Goal: Information Seeking & Learning: Check status

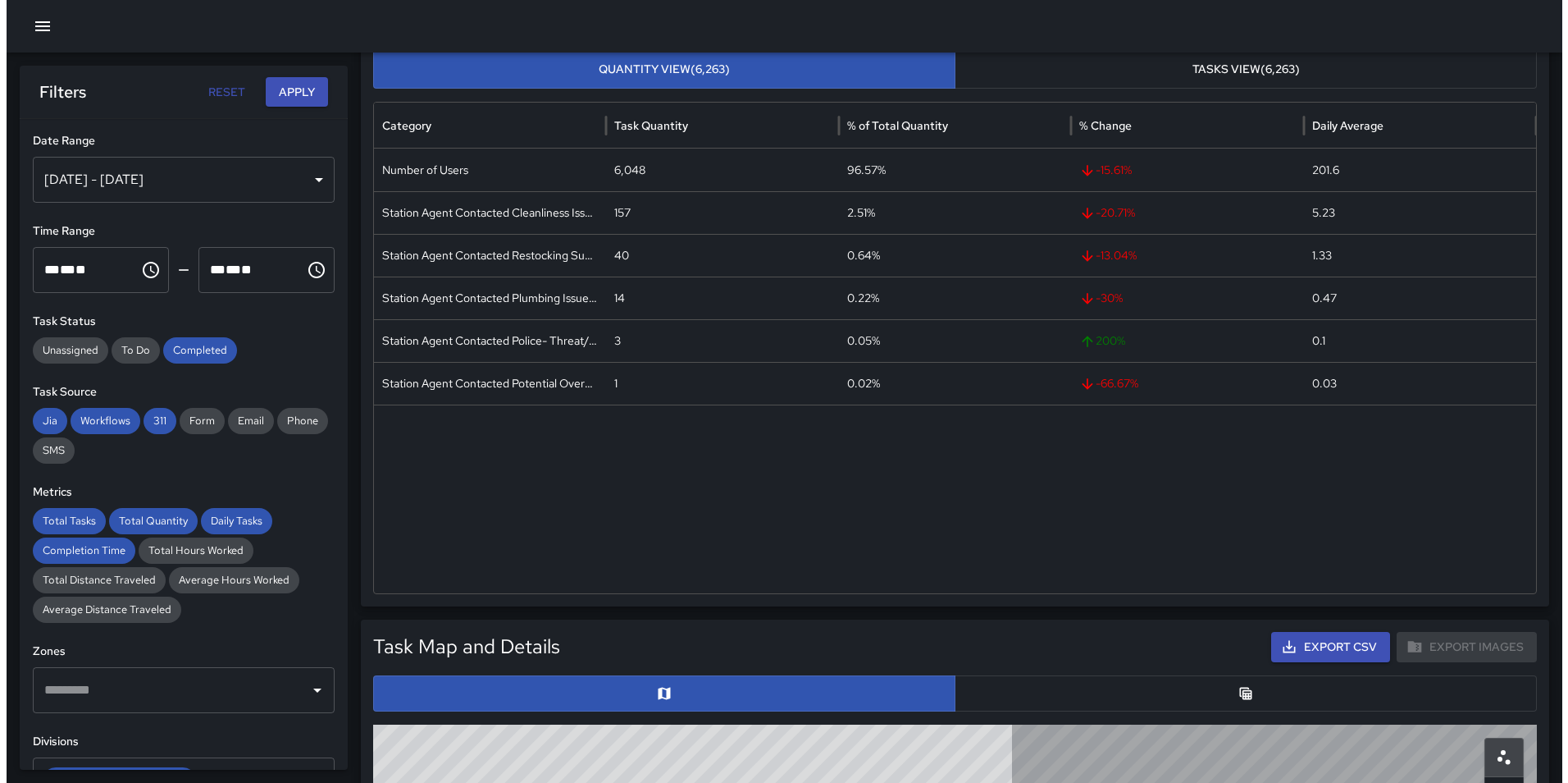
scroll to position [408, 0]
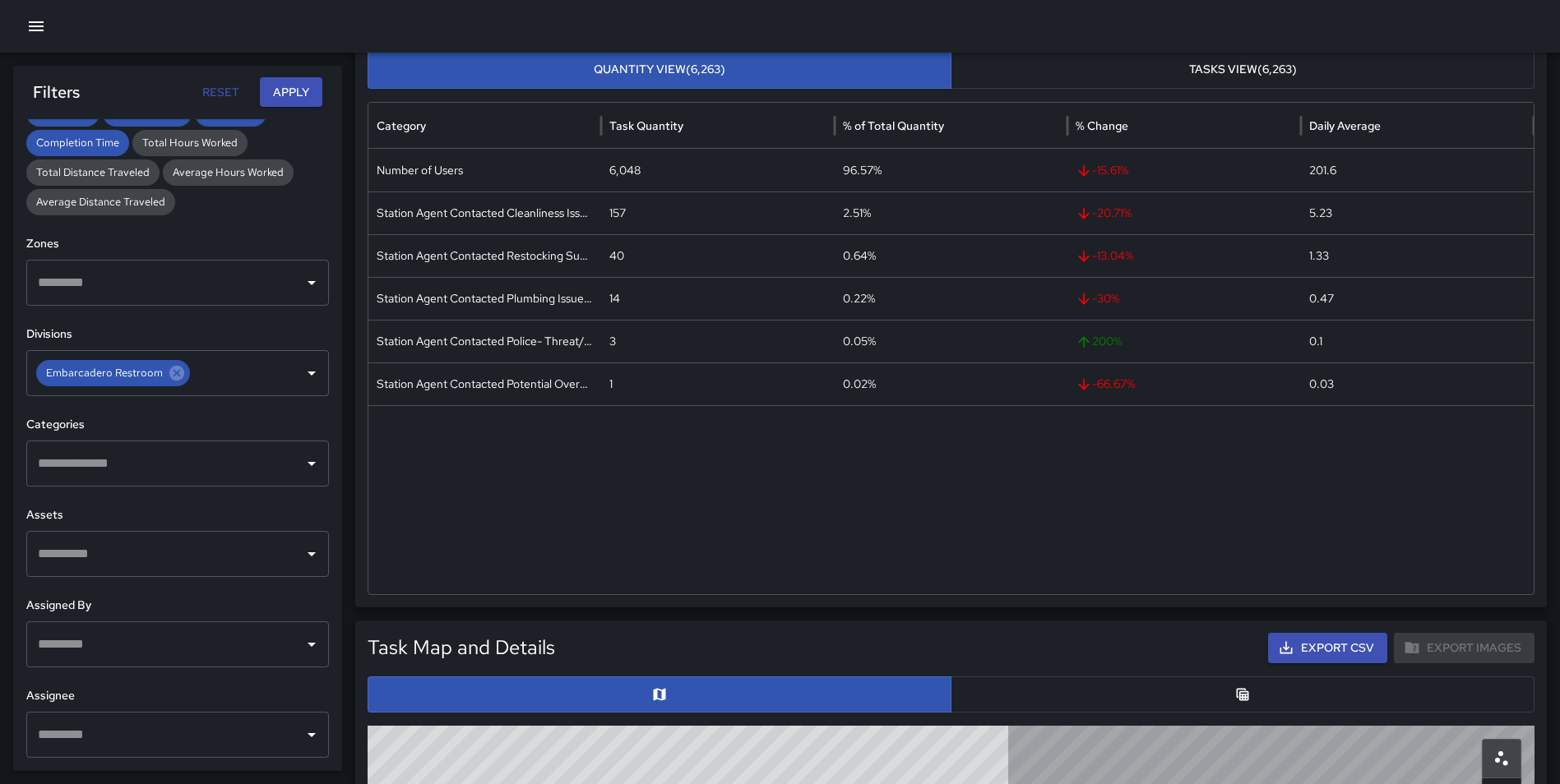
click at [38, 34] on icon "button" at bounding box center [36, 26] width 20 height 20
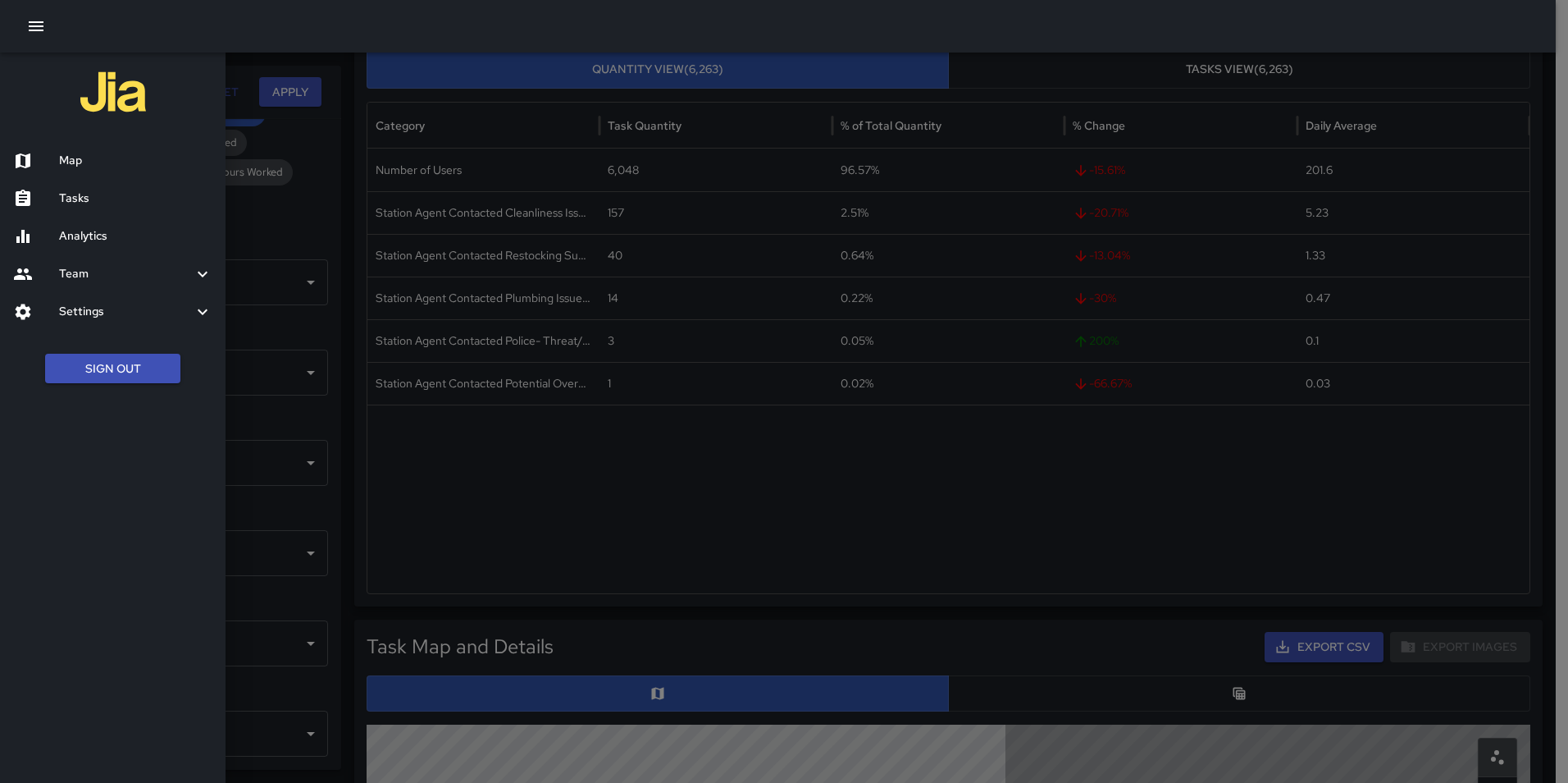
click at [105, 369] on button "Sign Out" at bounding box center [112, 369] width 135 height 30
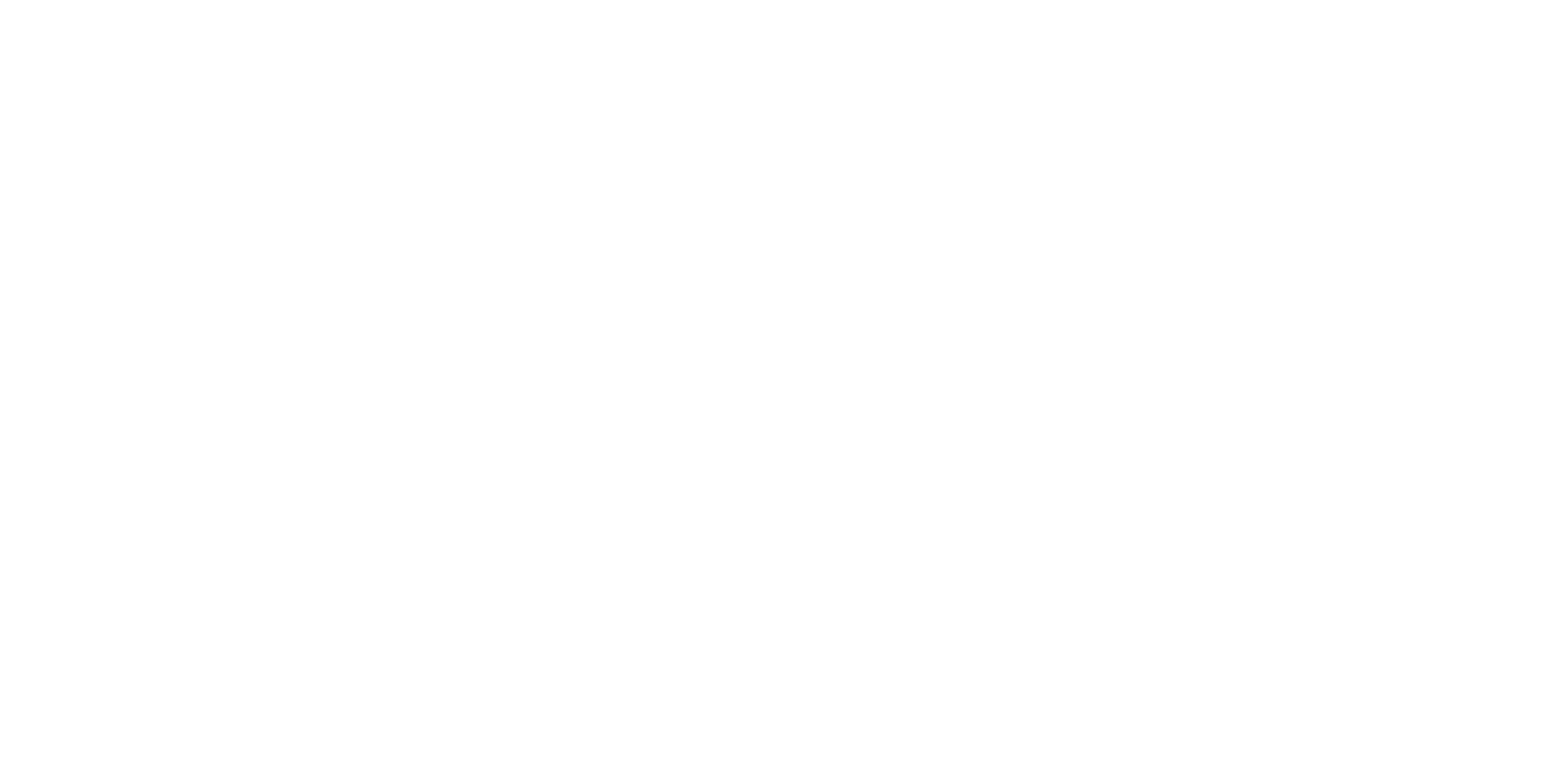
click at [678, 0] on html at bounding box center [784, 0] width 1568 height 0
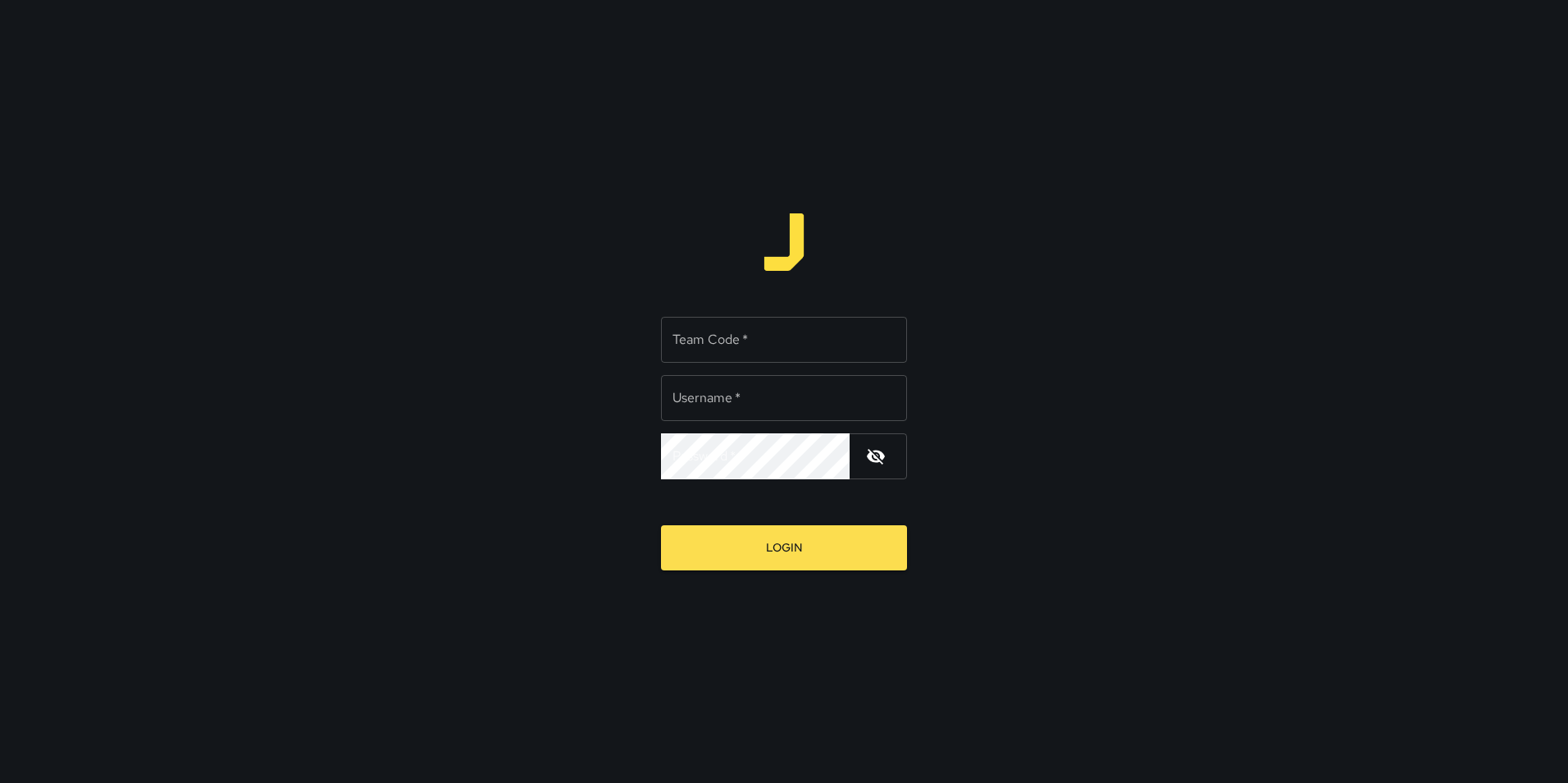
type input "**********"
drag, startPoint x: 733, startPoint y: 352, endPoint x: 723, endPoint y: 351, distance: 10.0
click at [733, 352] on input "Team Code   *" at bounding box center [784, 339] width 246 height 46
type input "*****"
click at [784, 552] on button "Login" at bounding box center [784, 548] width 246 height 45
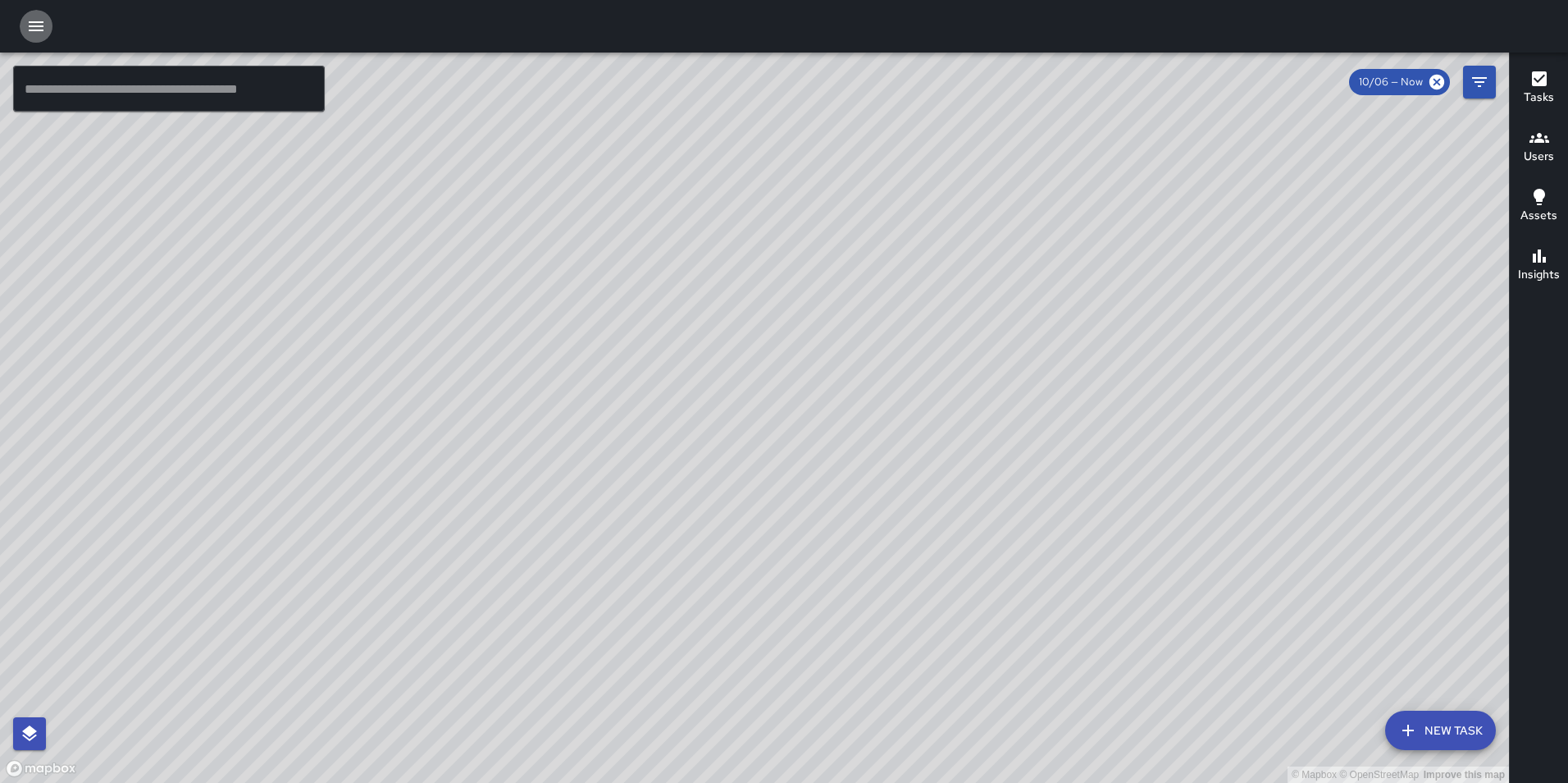
click at [35, 25] on icon "button" at bounding box center [36, 26] width 20 height 20
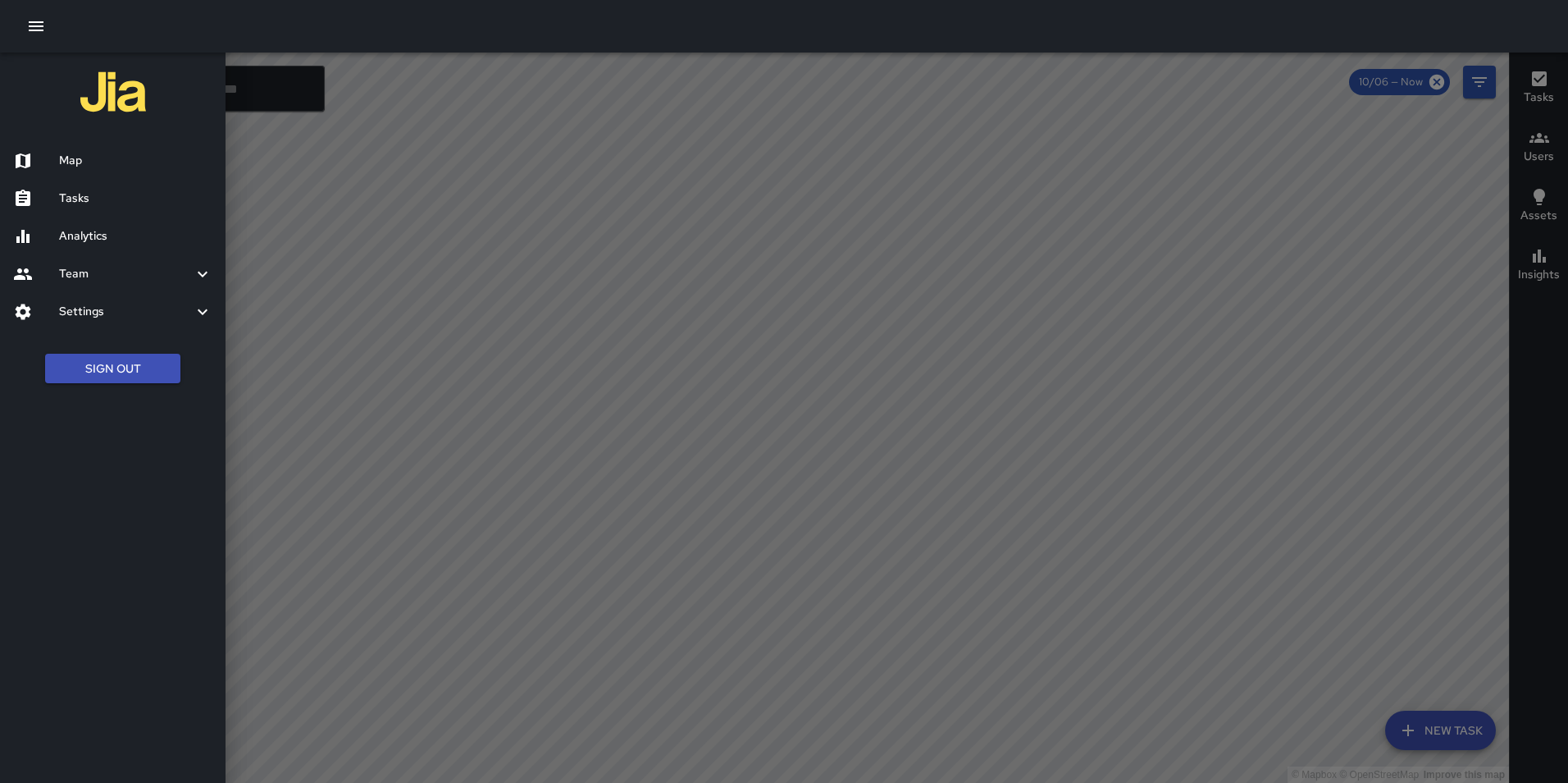
click at [95, 235] on h6 "Analytics" at bounding box center [136, 236] width 154 height 18
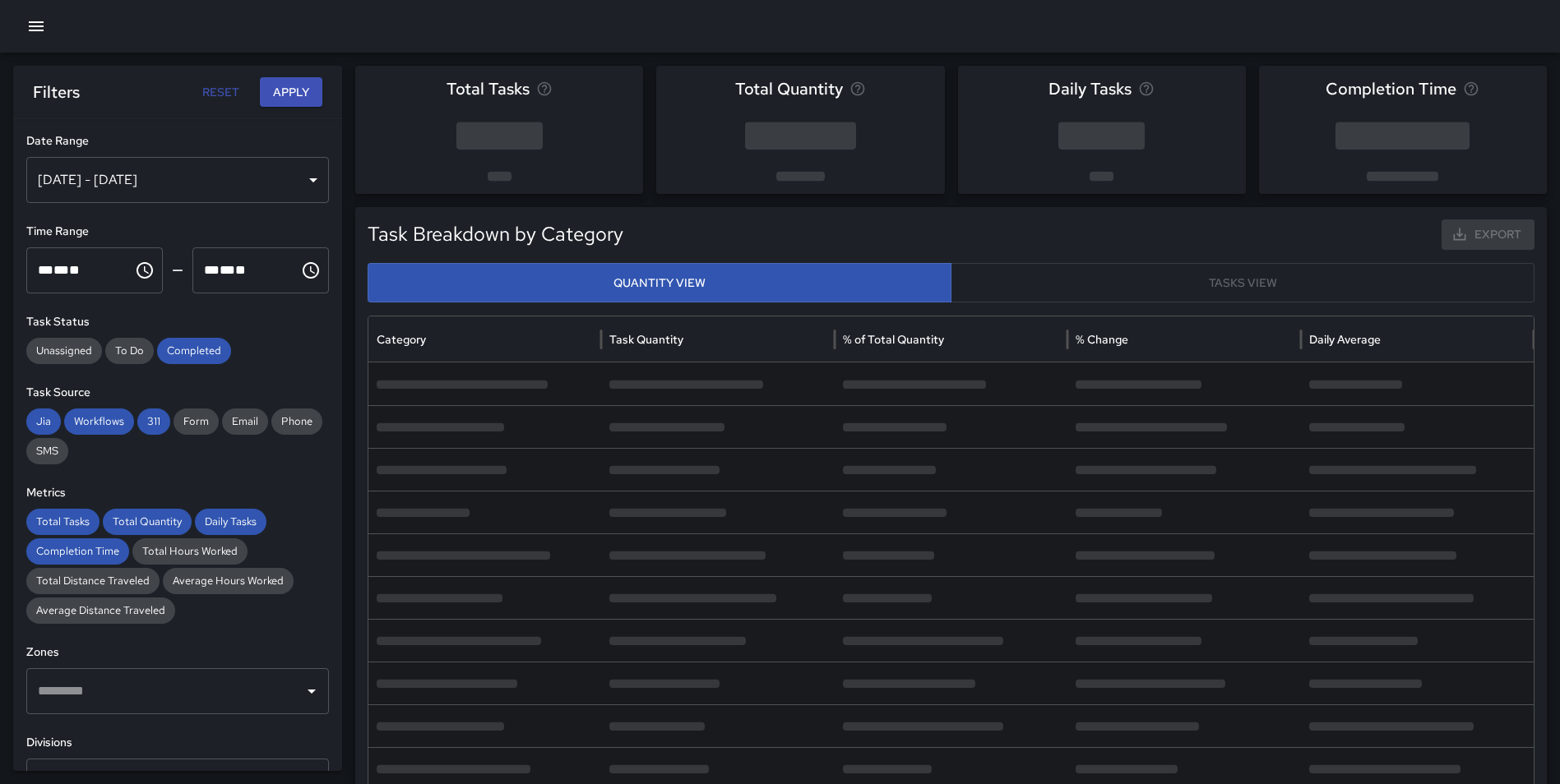
click at [144, 180] on div "Sep 30, 2025 - Oct 06, 2025" at bounding box center [177, 179] width 303 height 46
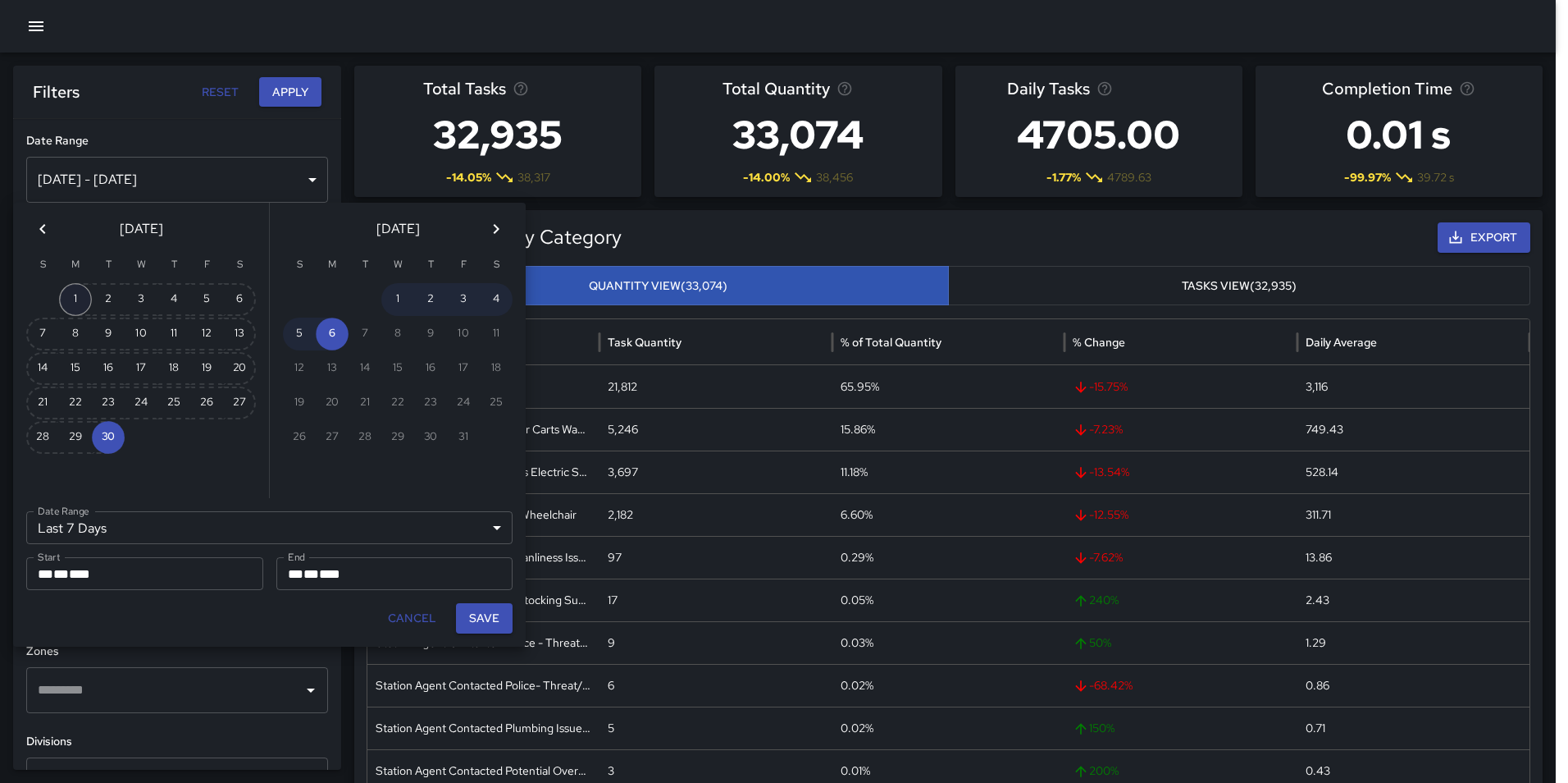
click at [76, 296] on button "1" at bounding box center [75, 299] width 33 height 33
type input "******"
type input "**********"
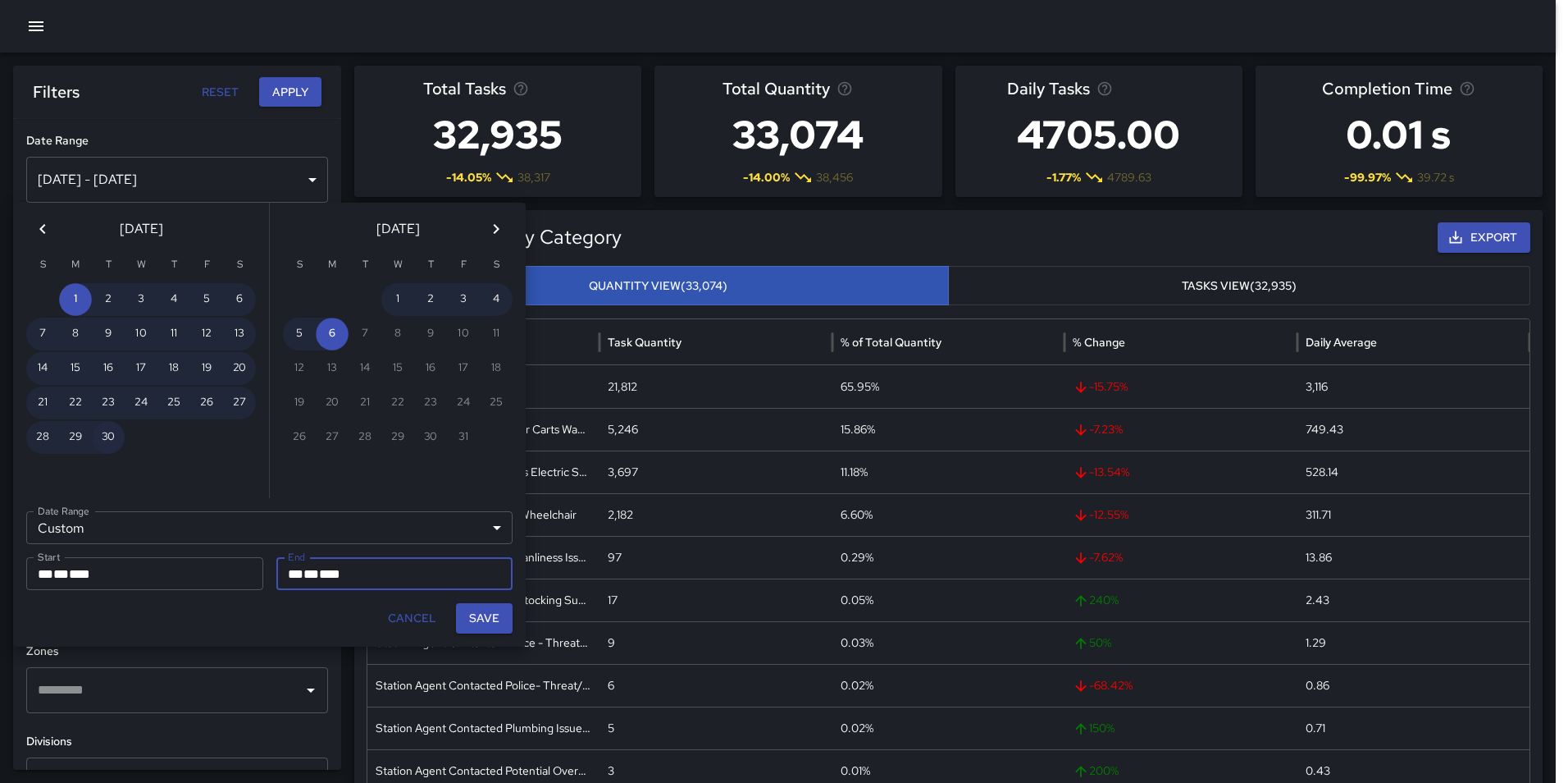
click at [100, 432] on button "30" at bounding box center [108, 437] width 33 height 33
type input "**********"
click at [496, 612] on button "Save" at bounding box center [483, 619] width 56 height 30
type input "**********"
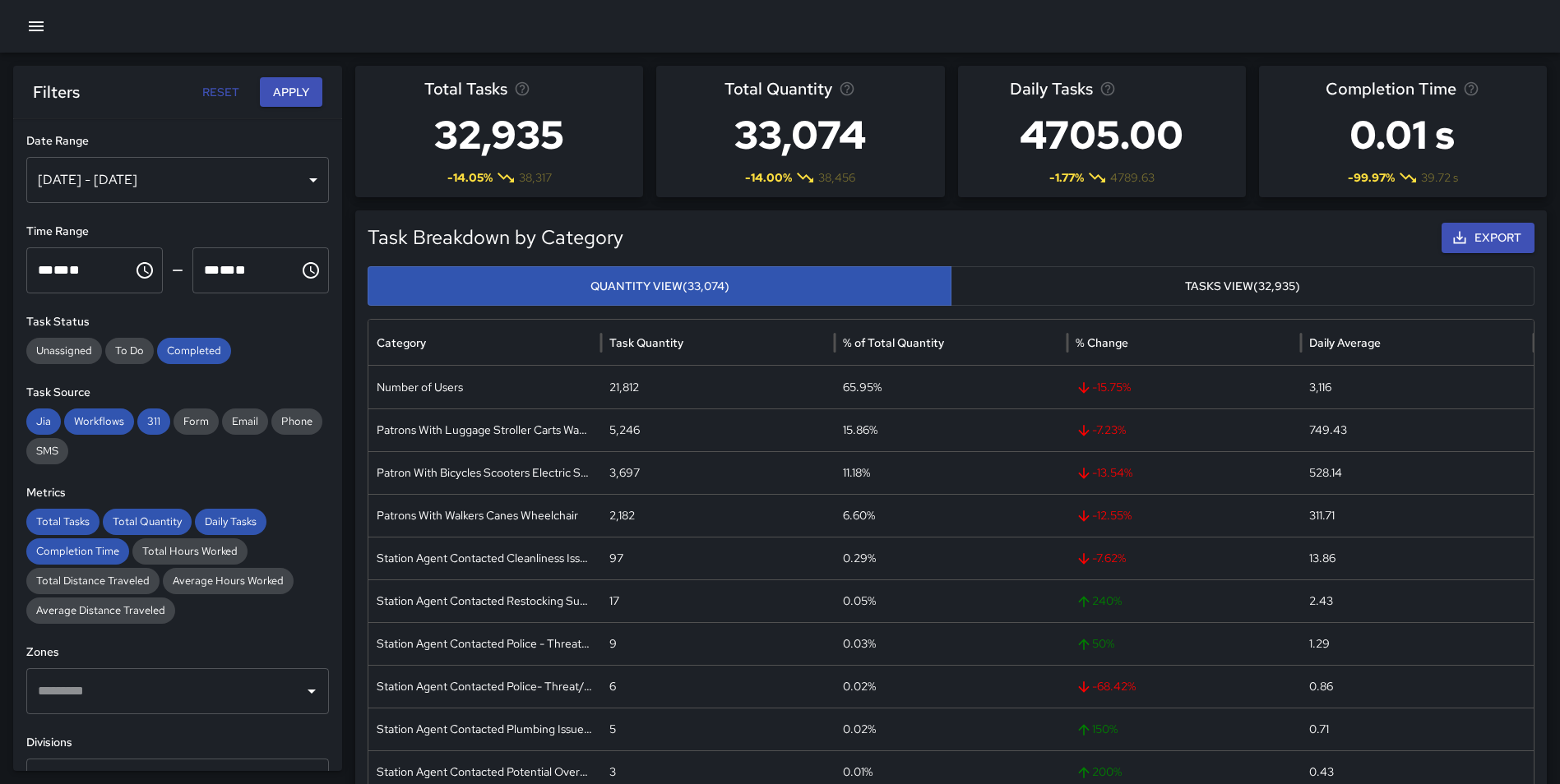
click at [311, 99] on button "Apply" at bounding box center [291, 92] width 63 height 30
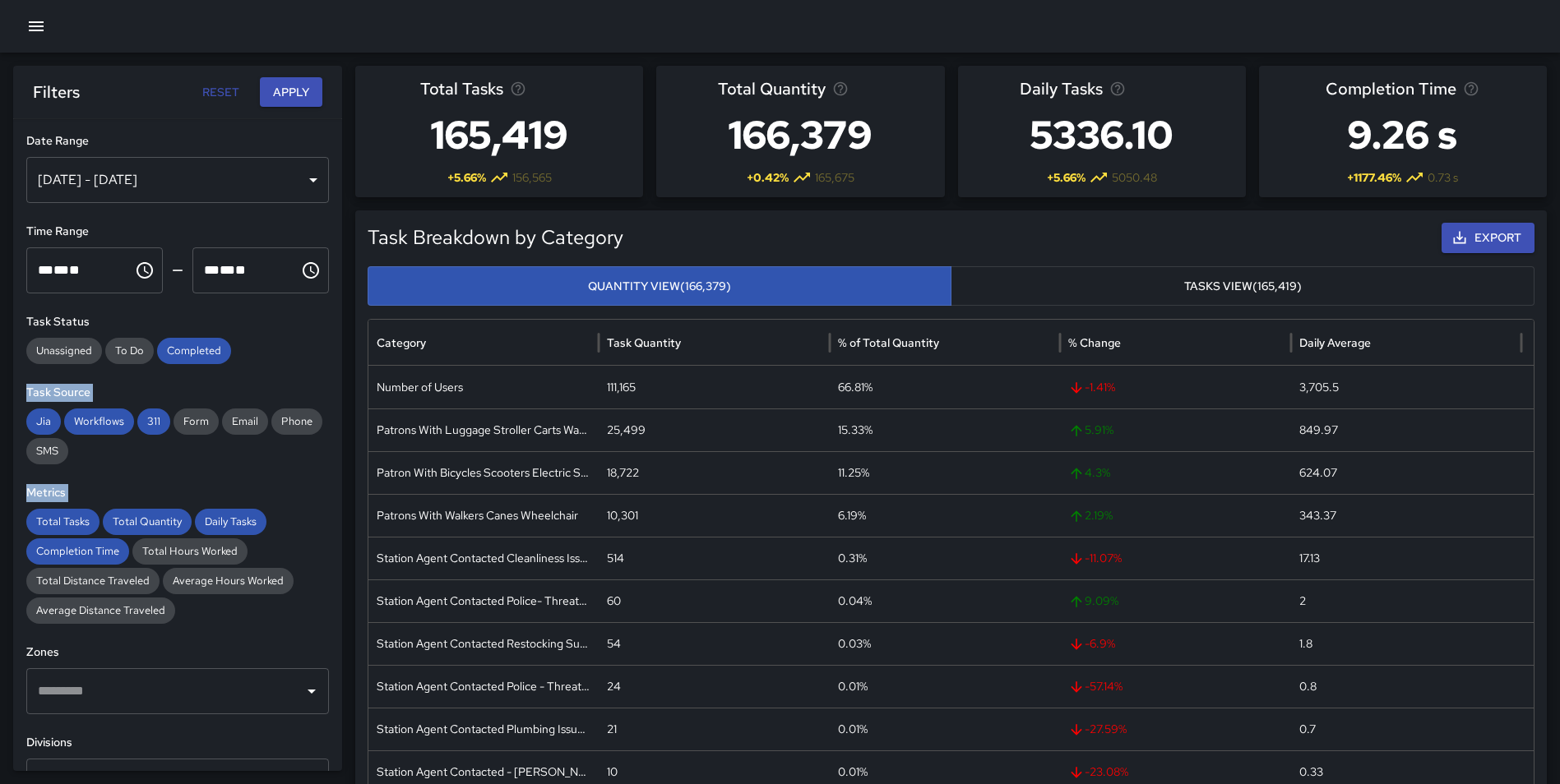
drag, startPoint x: 330, startPoint y: 358, endPoint x: 337, endPoint y: 524, distance: 166.1
click at [337, 524] on div "**********" at bounding box center [177, 445] width 329 height 652
click at [38, 20] on icon "button" at bounding box center [36, 26] width 20 height 20
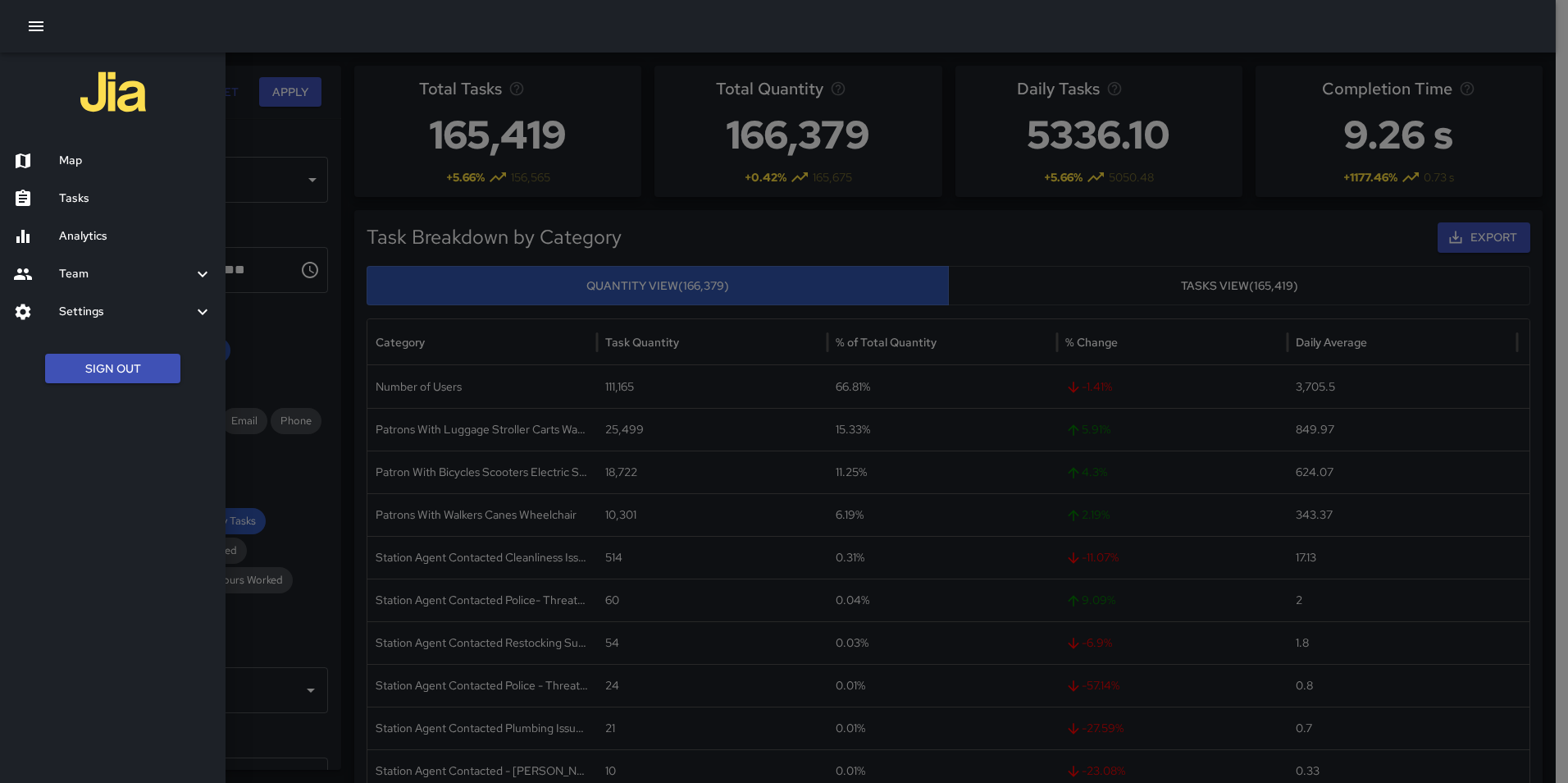
click at [141, 362] on button "Sign Out" at bounding box center [112, 369] width 135 height 30
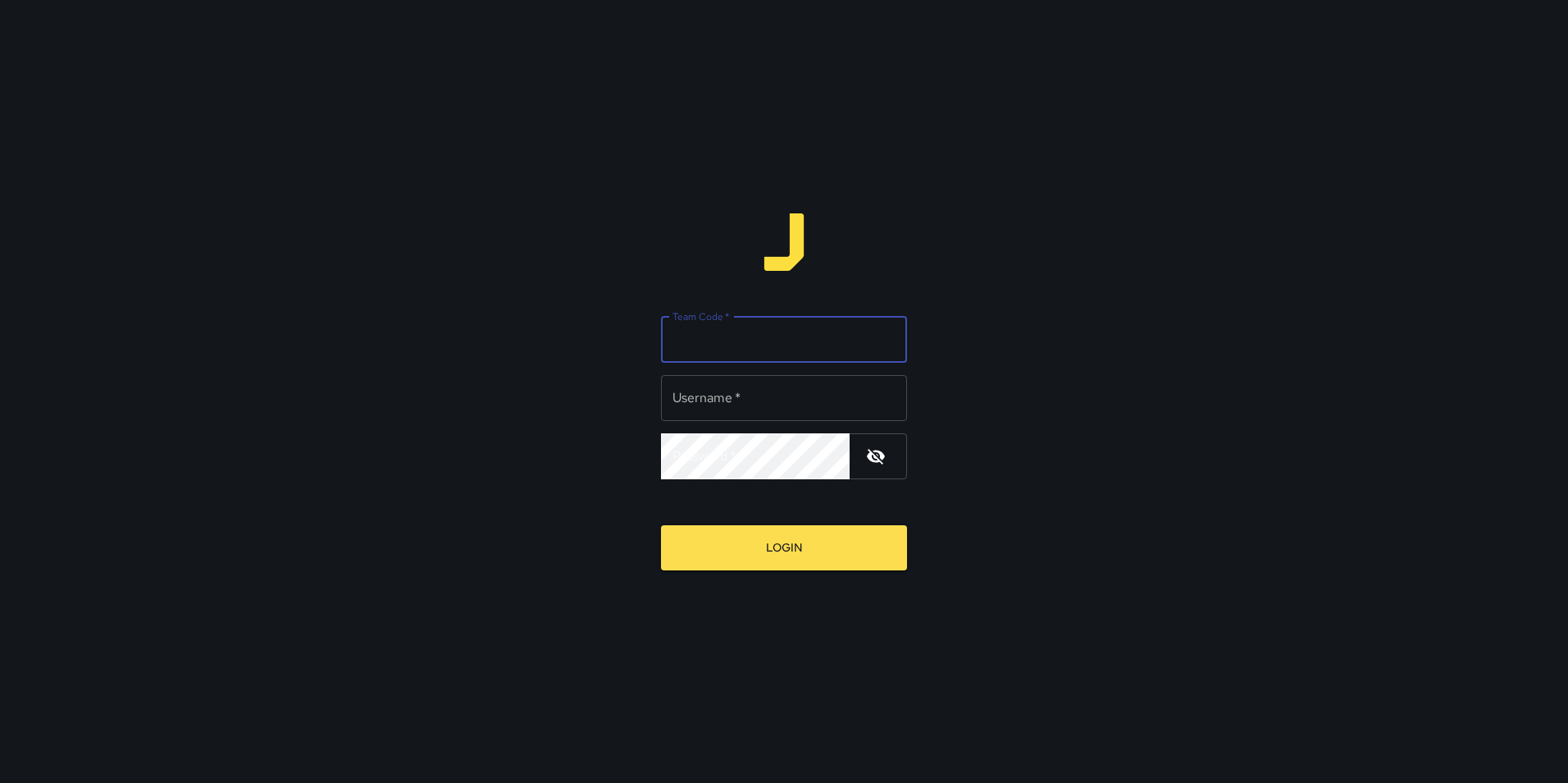
click at [767, 338] on input "Team Code   *" at bounding box center [784, 339] width 246 height 46
type input "**********"
type input "*****"
click at [661, 526] on button "Login" at bounding box center [784, 548] width 246 height 45
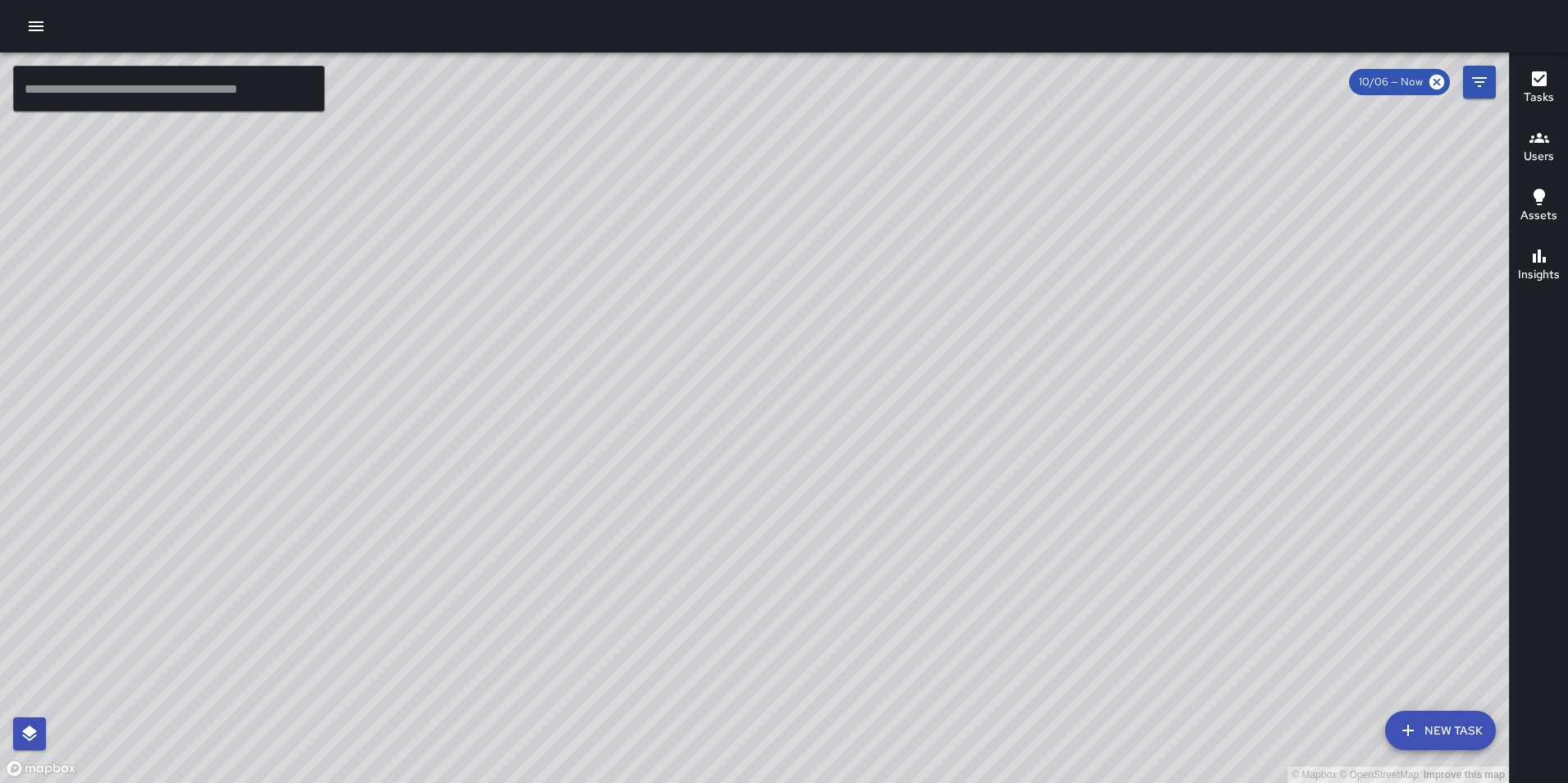
click at [45, 29] on icon "button" at bounding box center [36, 26] width 20 height 20
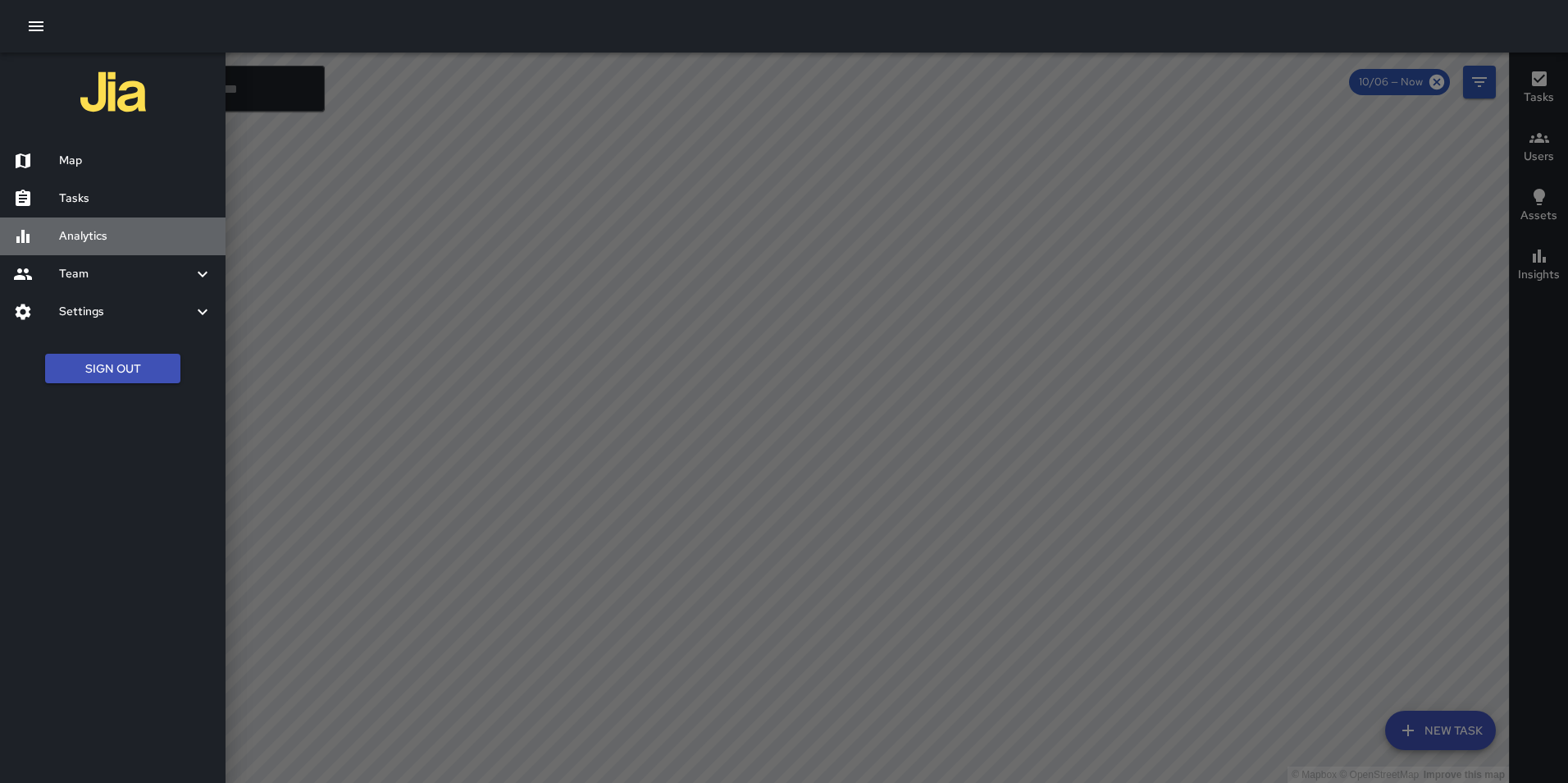
click at [104, 246] on div "Analytics" at bounding box center [113, 236] width 225 height 38
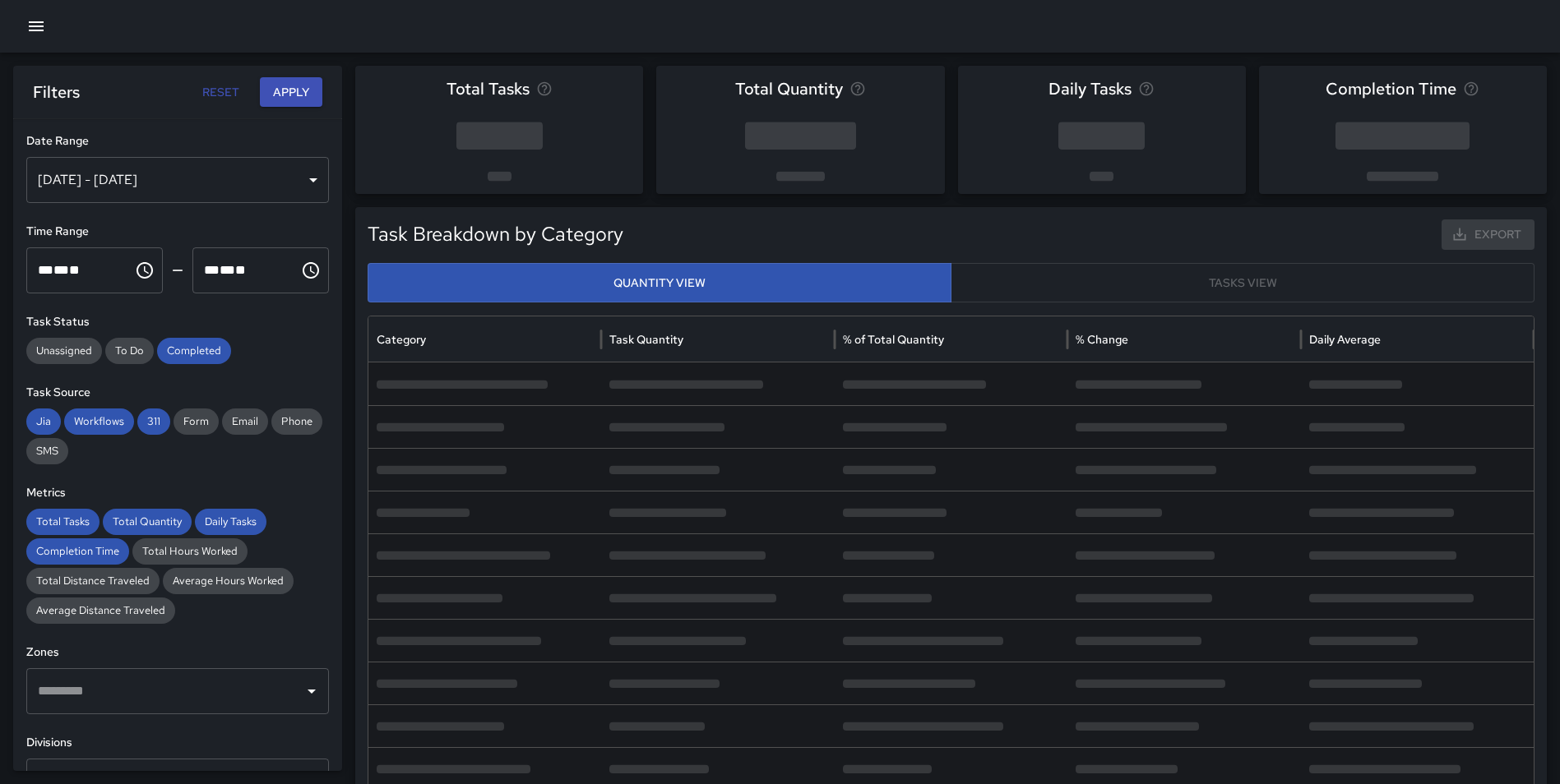
click at [156, 178] on div "[DATE] - [DATE]" at bounding box center [177, 179] width 303 height 46
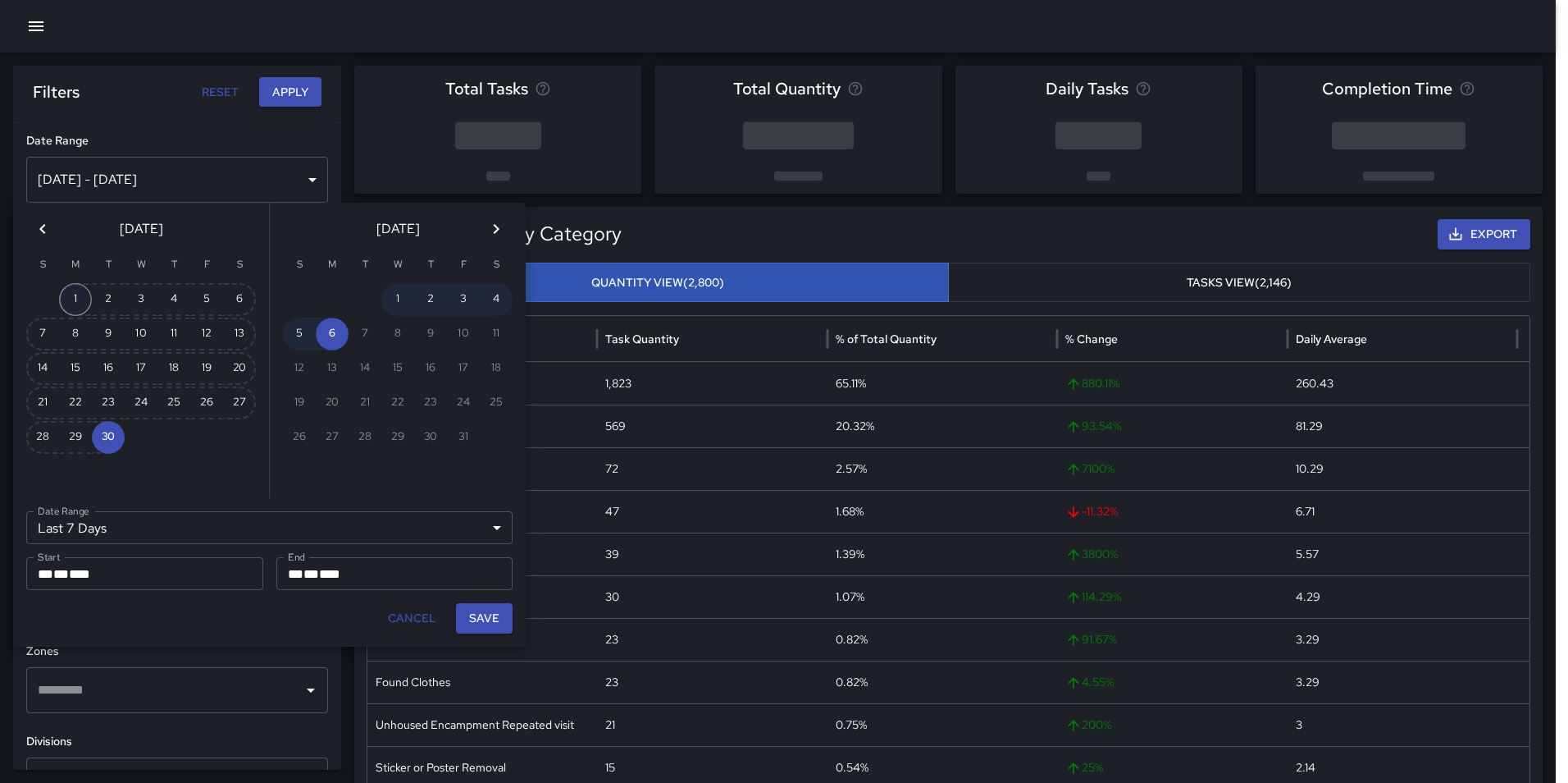
click at [69, 295] on button "1" at bounding box center [75, 299] width 33 height 33
type input "******"
type input "**********"
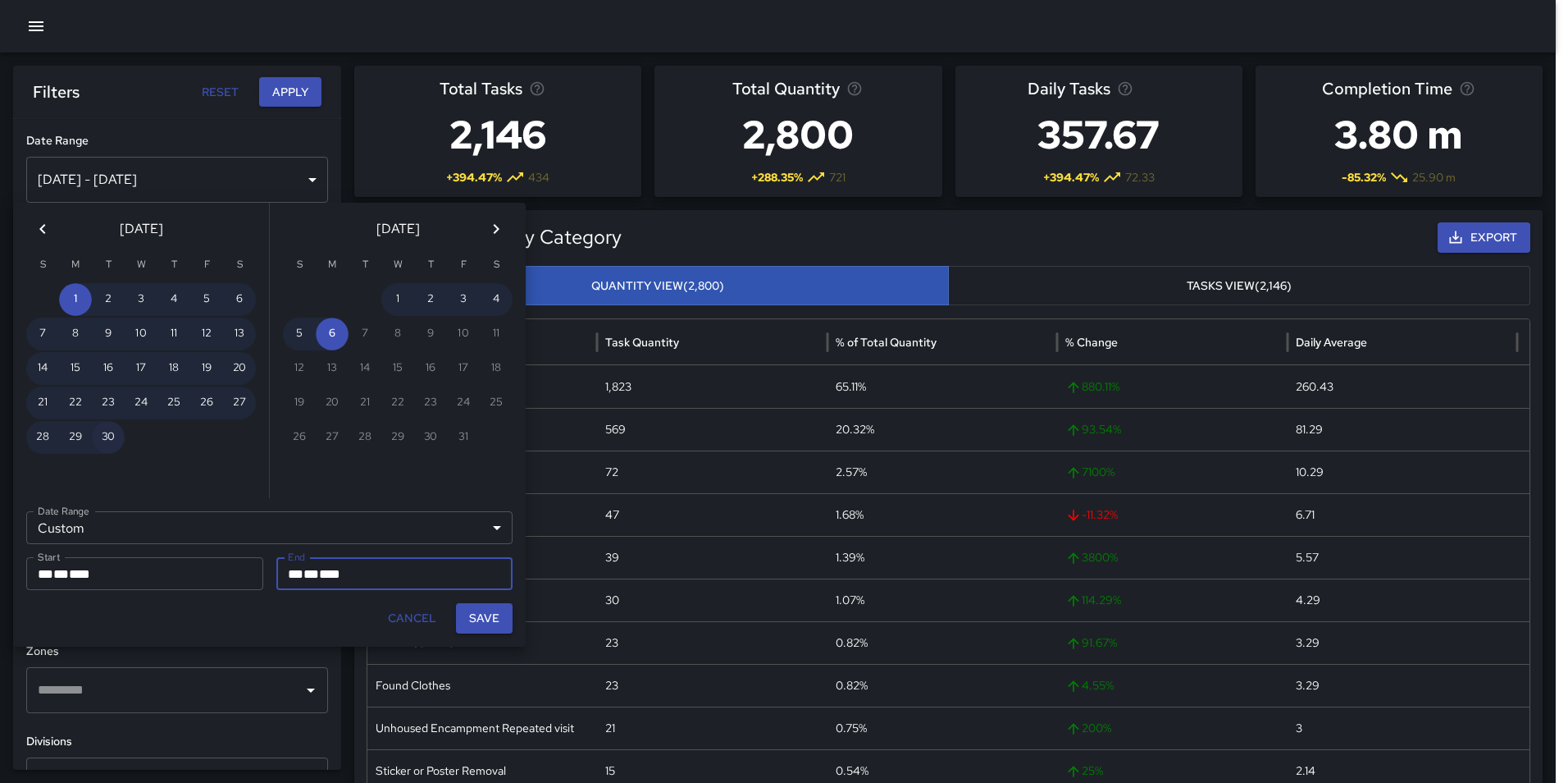
click at [105, 435] on button "30" at bounding box center [108, 437] width 33 height 33
type input "**********"
click at [501, 613] on button "Save" at bounding box center [483, 619] width 56 height 30
type input "**********"
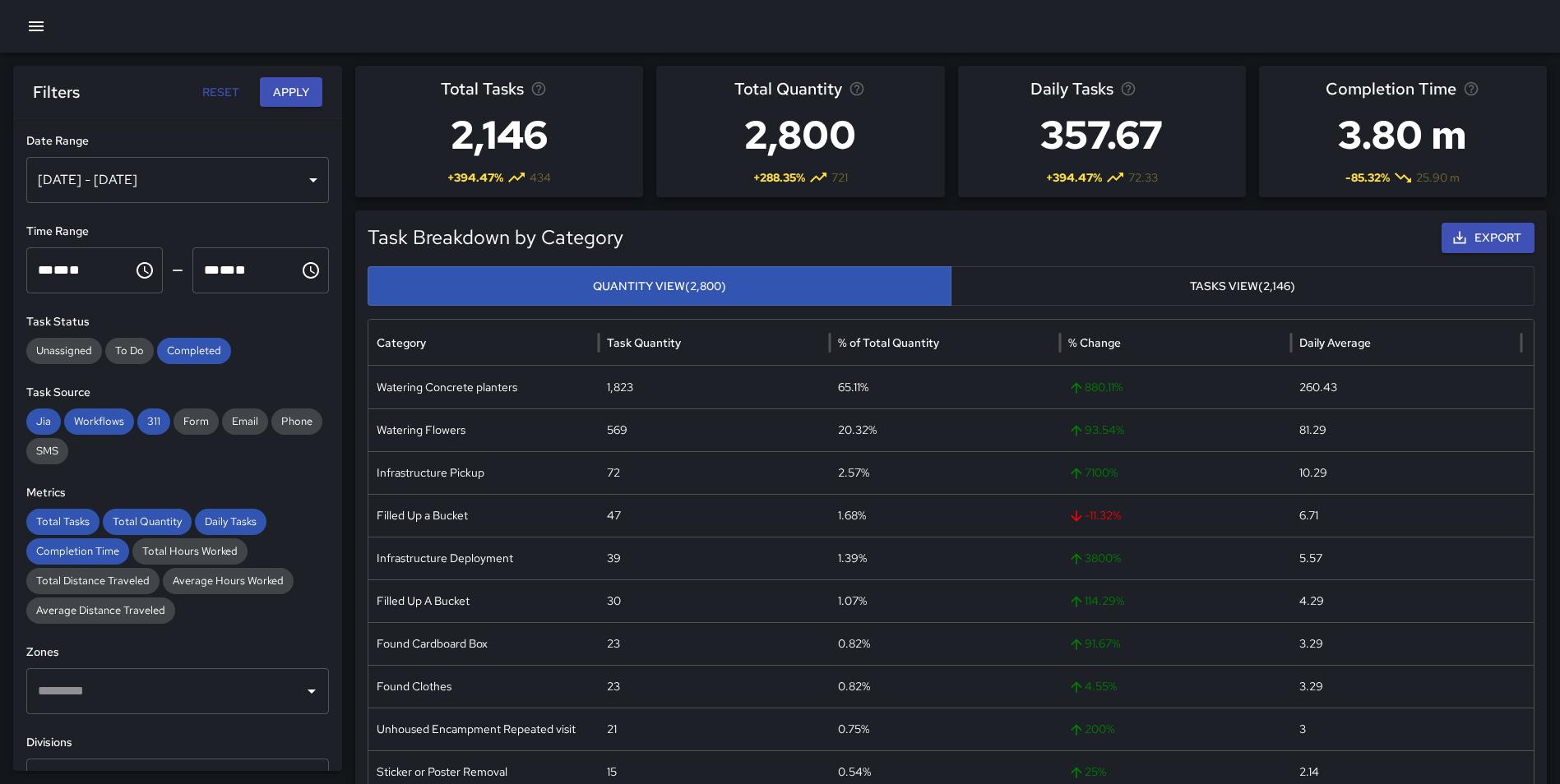
click at [285, 83] on button "Apply" at bounding box center [291, 92] width 63 height 30
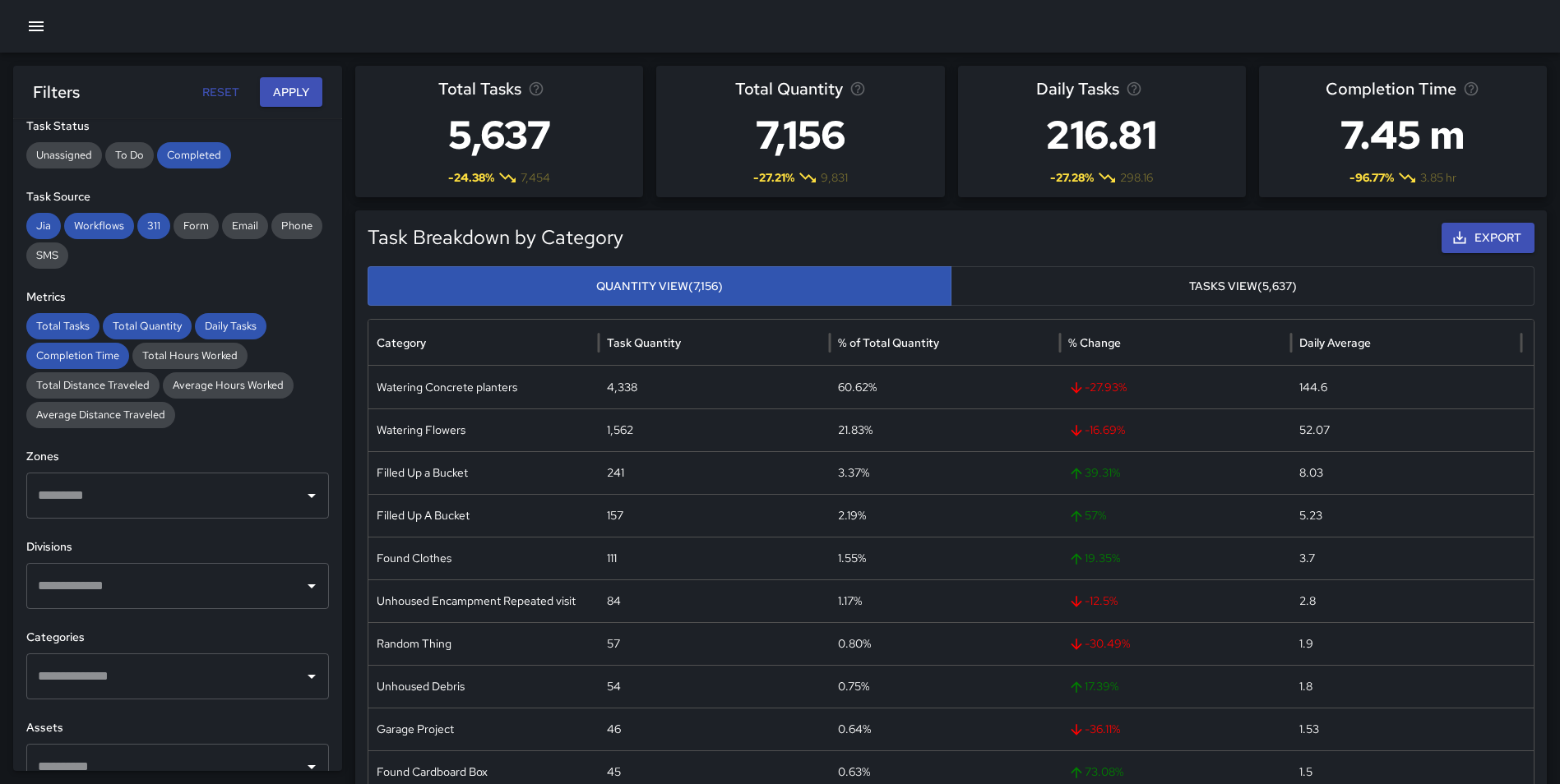
scroll to position [201, 0]
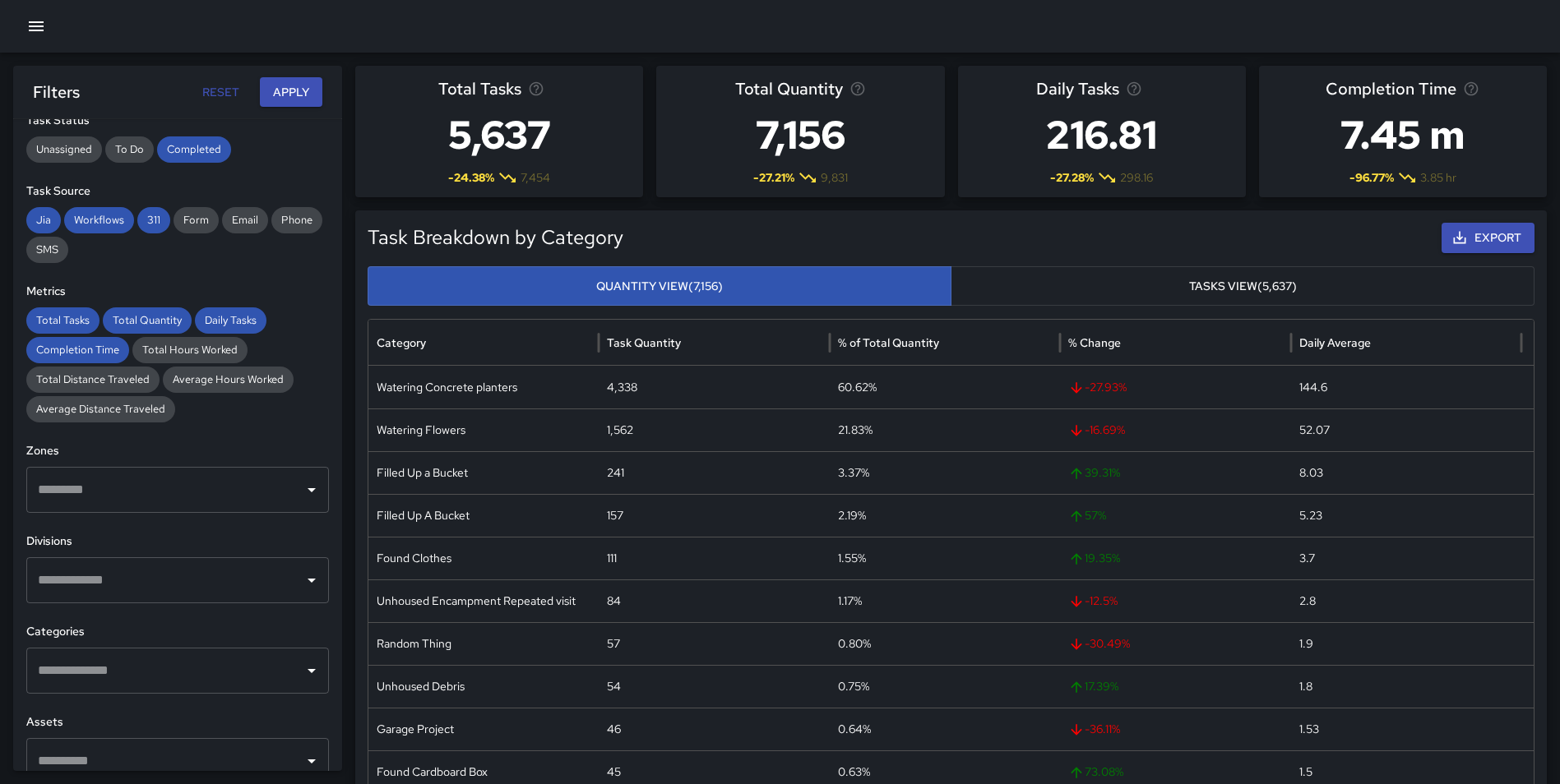
click at [105, 576] on input "text" at bounding box center [166, 580] width 263 height 31
type input "*****"
click at [121, 635] on span "Clean and Green" at bounding box center [189, 632] width 229 height 20
click at [278, 85] on button "Apply" at bounding box center [291, 92] width 63 height 30
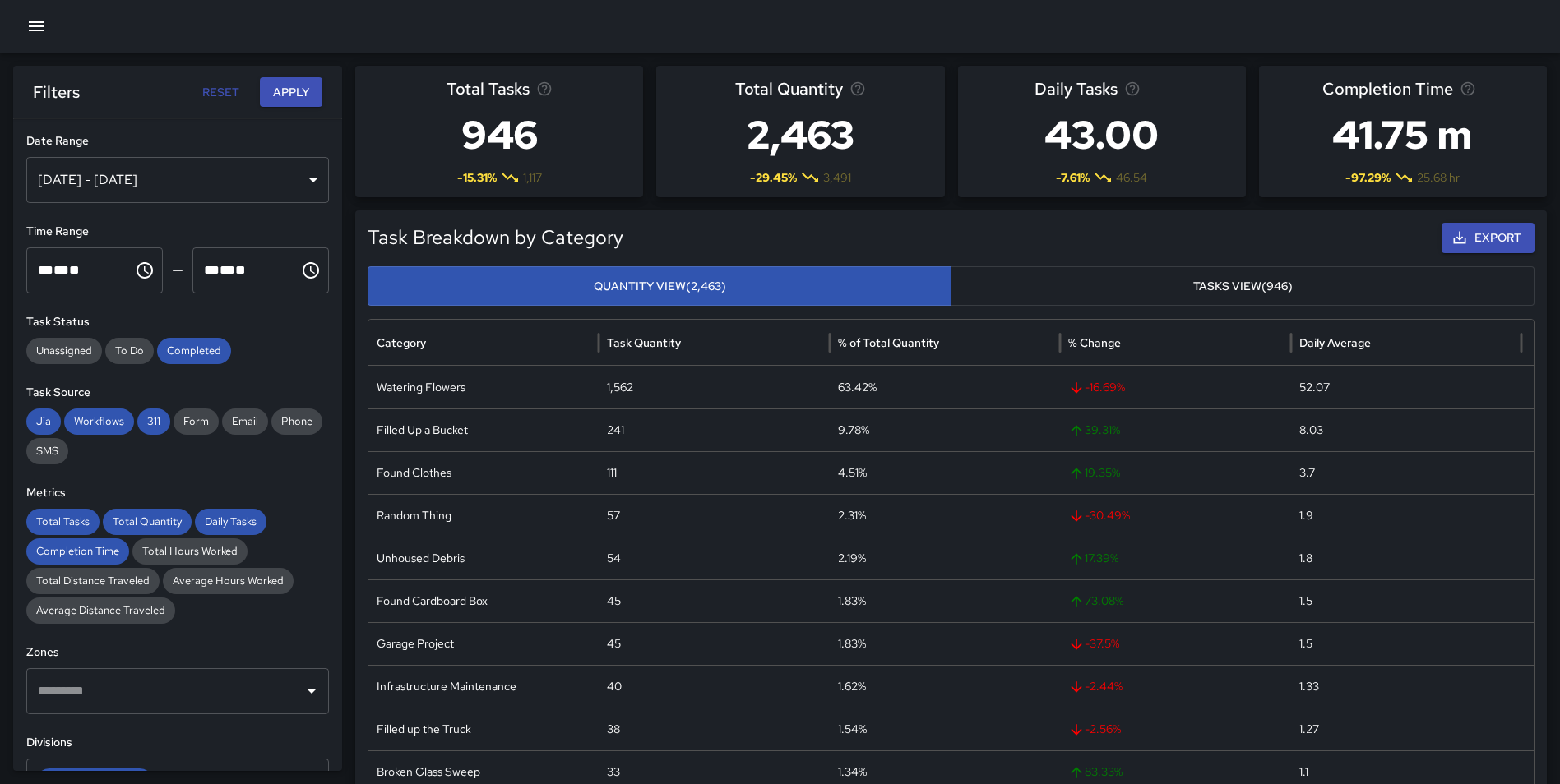
scroll to position [408, 0]
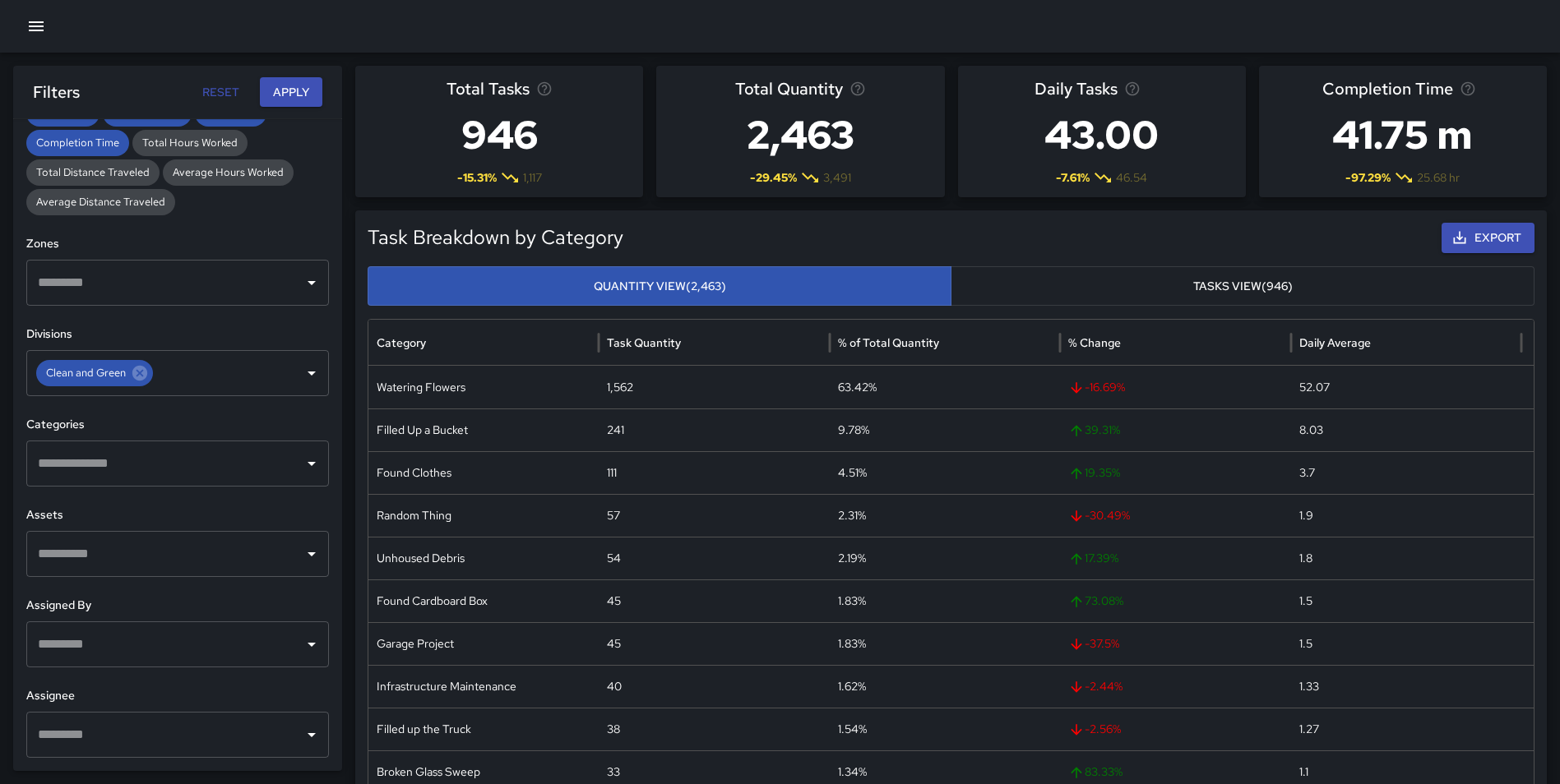
click at [213, 463] on input "text" at bounding box center [166, 463] width 263 height 31
click at [145, 473] on input "text" at bounding box center [166, 463] width 263 height 31
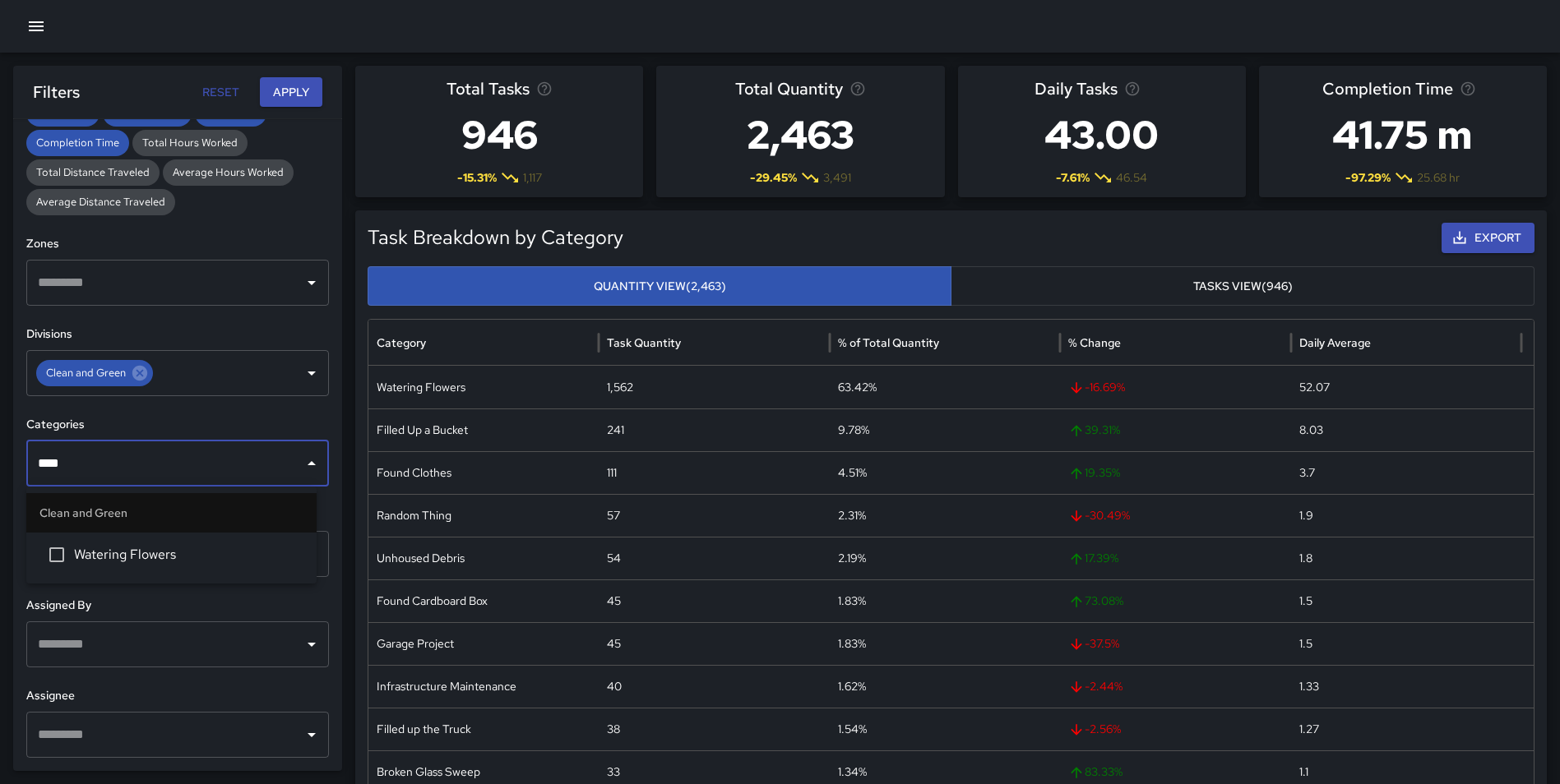
type input "*****"
click at [170, 563] on span "Watering Flowers" at bounding box center [189, 555] width 229 height 20
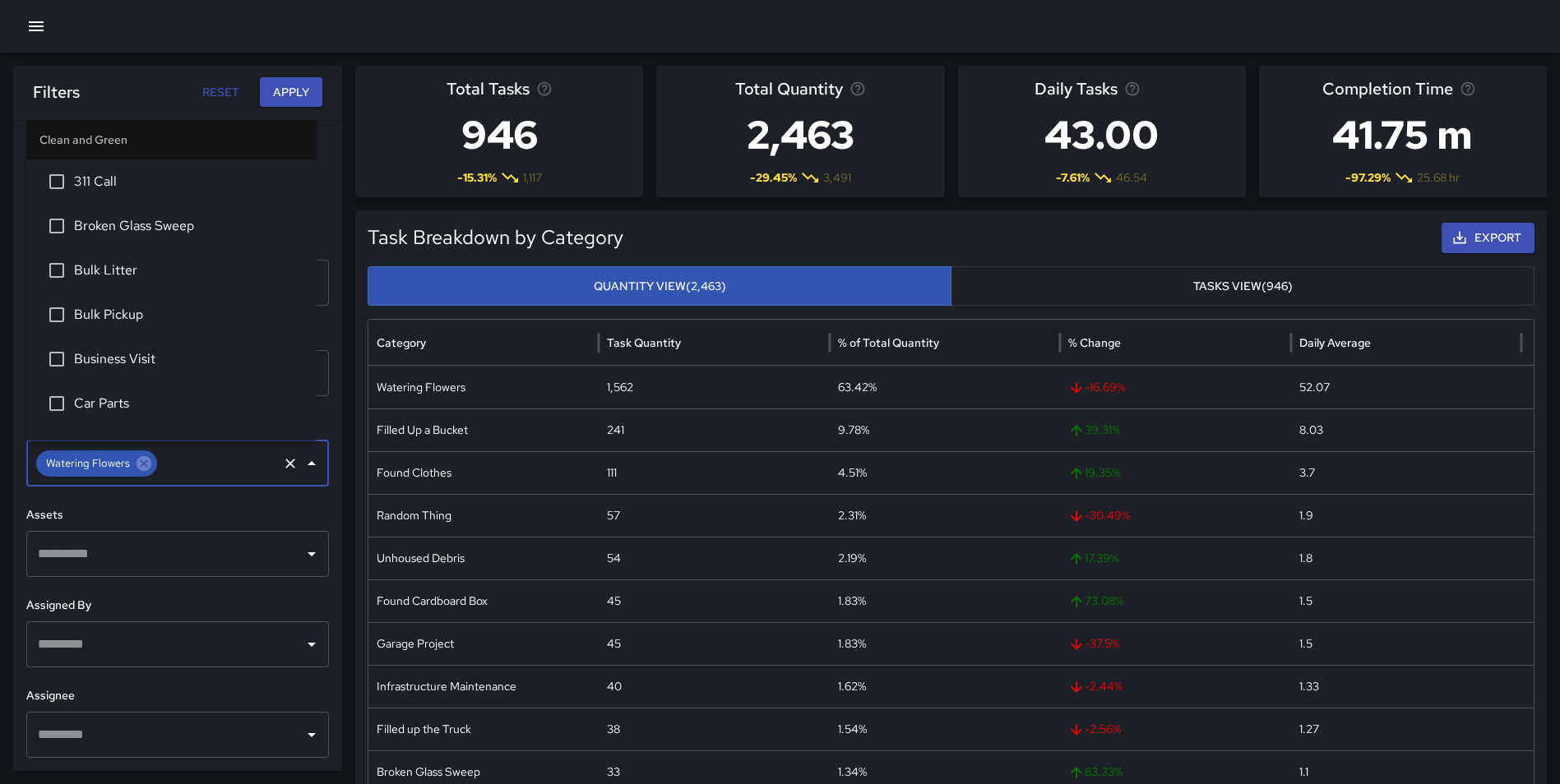
scroll to position [2425, 0]
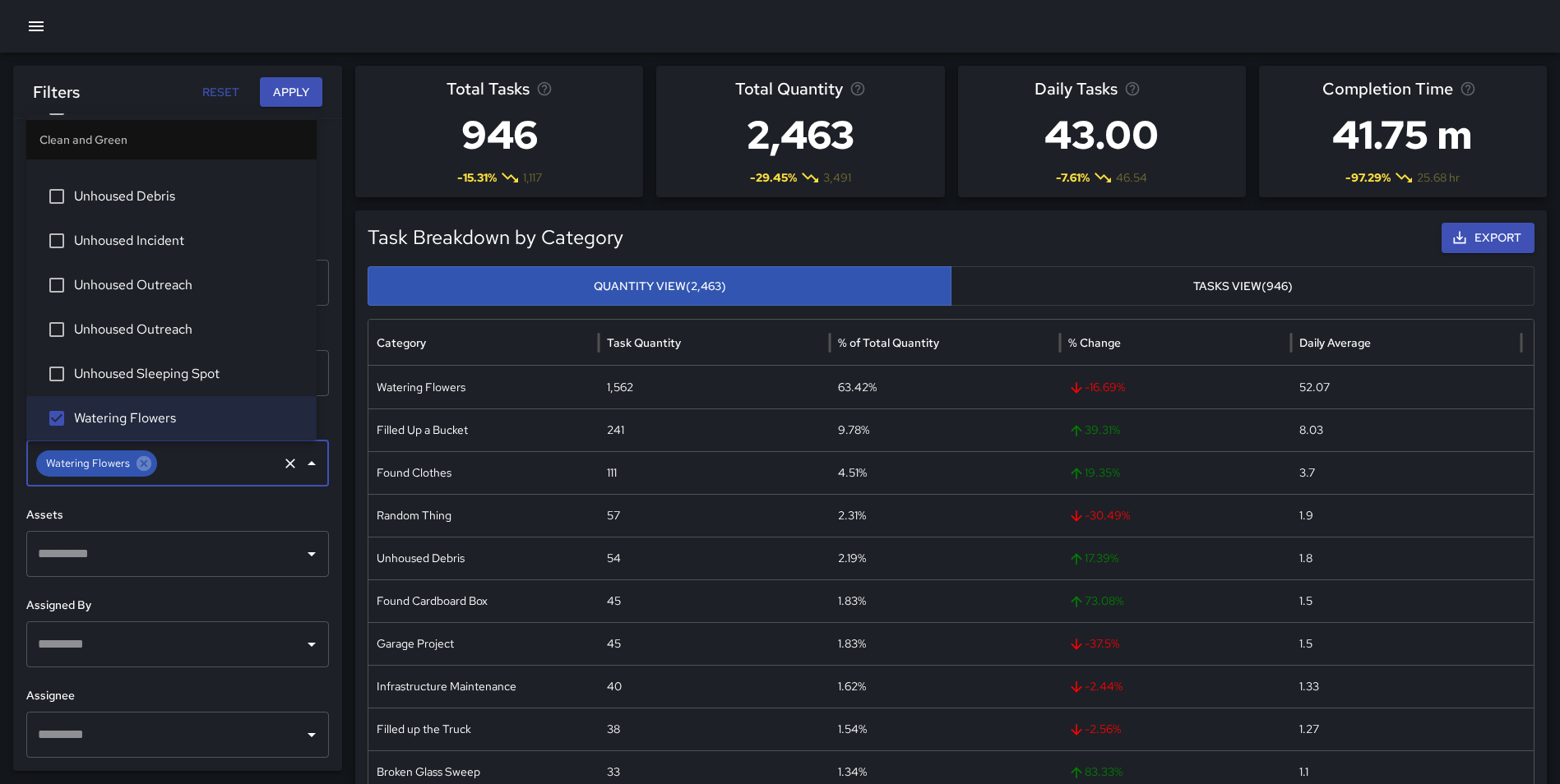
click at [294, 105] on button "Apply" at bounding box center [291, 92] width 63 height 30
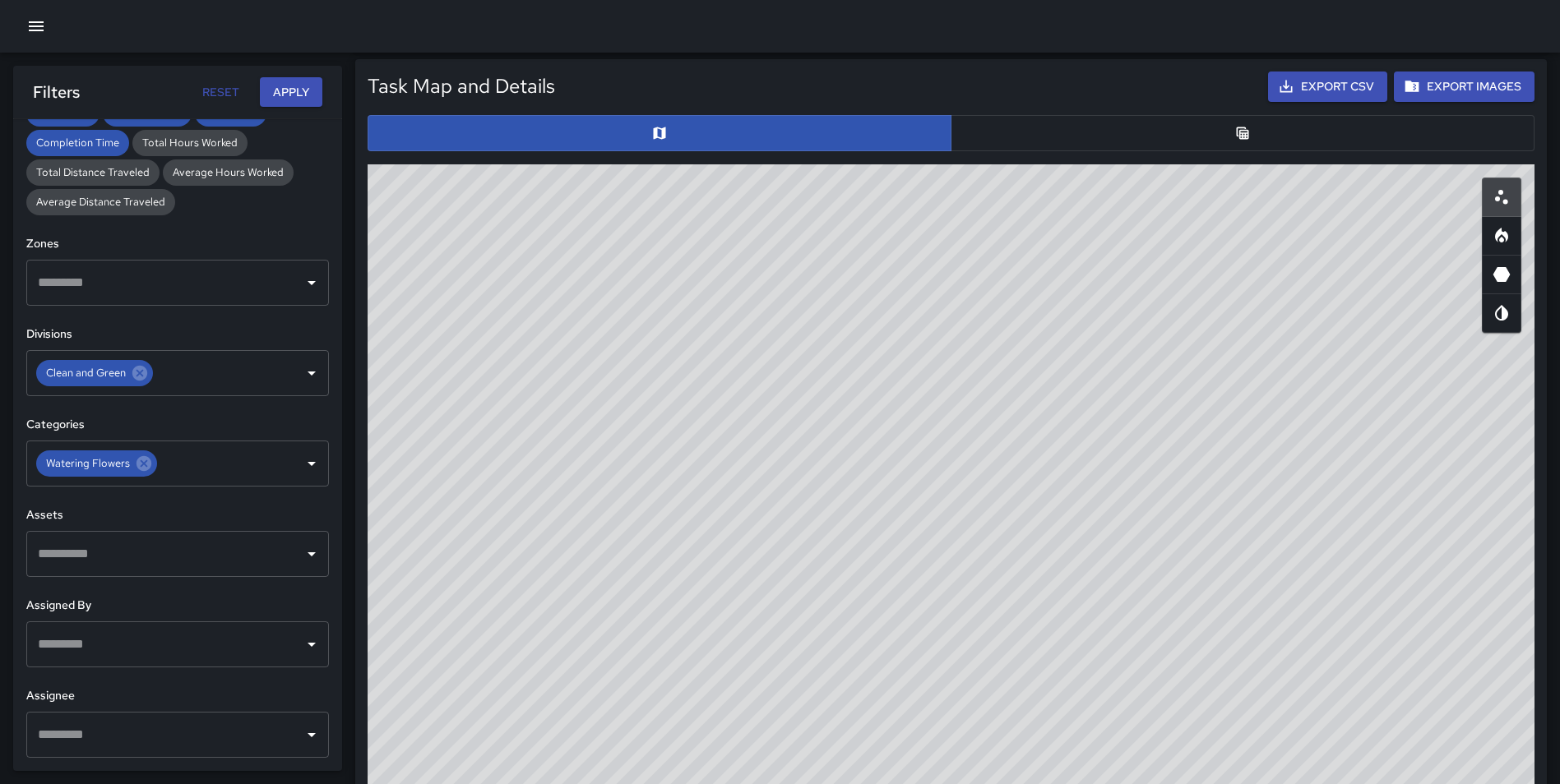
scroll to position [790, 0]
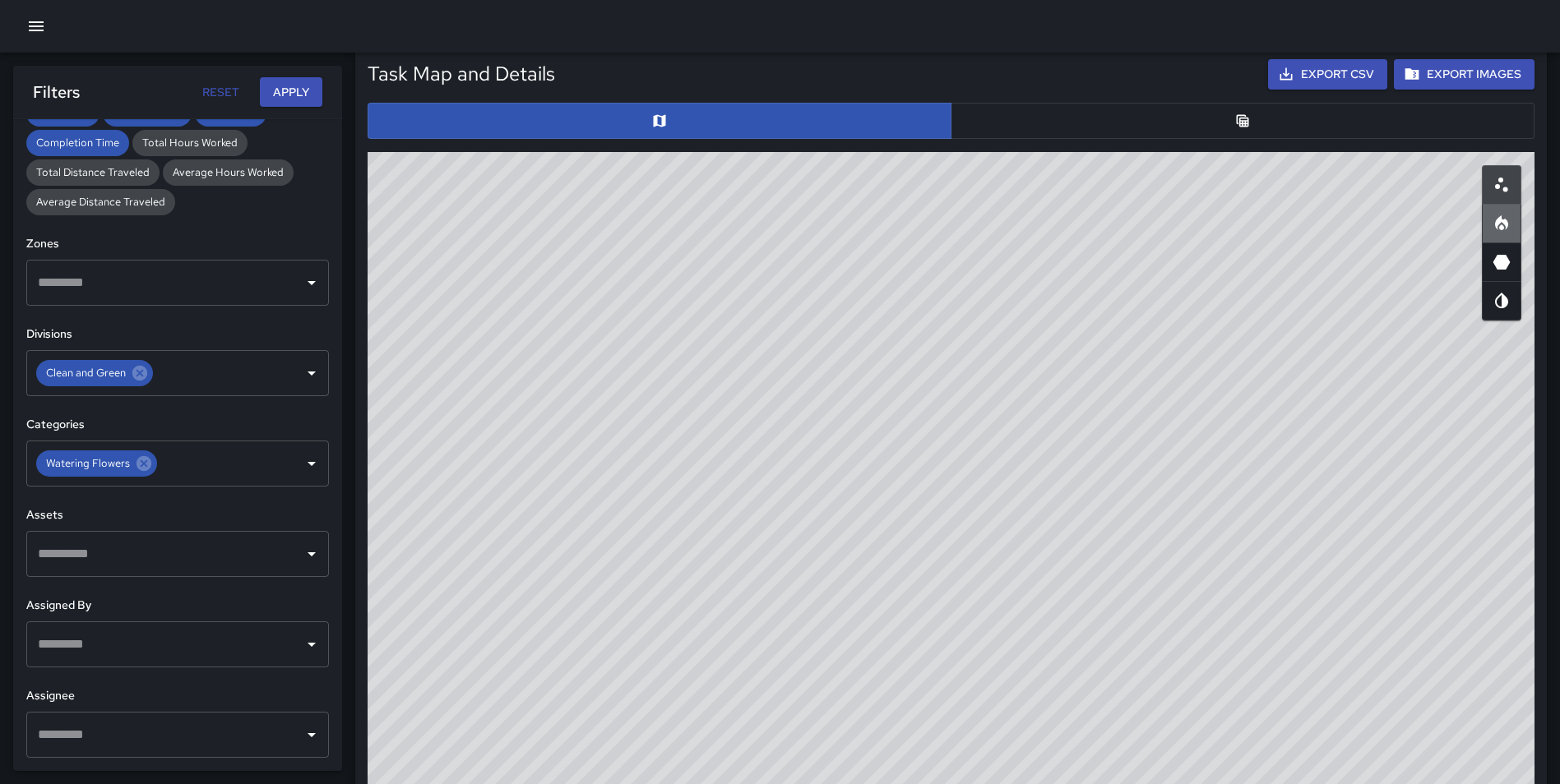
click at [1486, 216] on button "button" at bounding box center [1501, 224] width 39 height 39
type button "heatmap"
drag, startPoint x: 1045, startPoint y: 510, endPoint x: 951, endPoint y: 825, distance: 328.7
click at [951, 783] on html "**********" at bounding box center [780, 375] width 1560 height 2331
drag, startPoint x: 1561, startPoint y: 351, endPoint x: 1566, endPoint y: 373, distance: 22.6
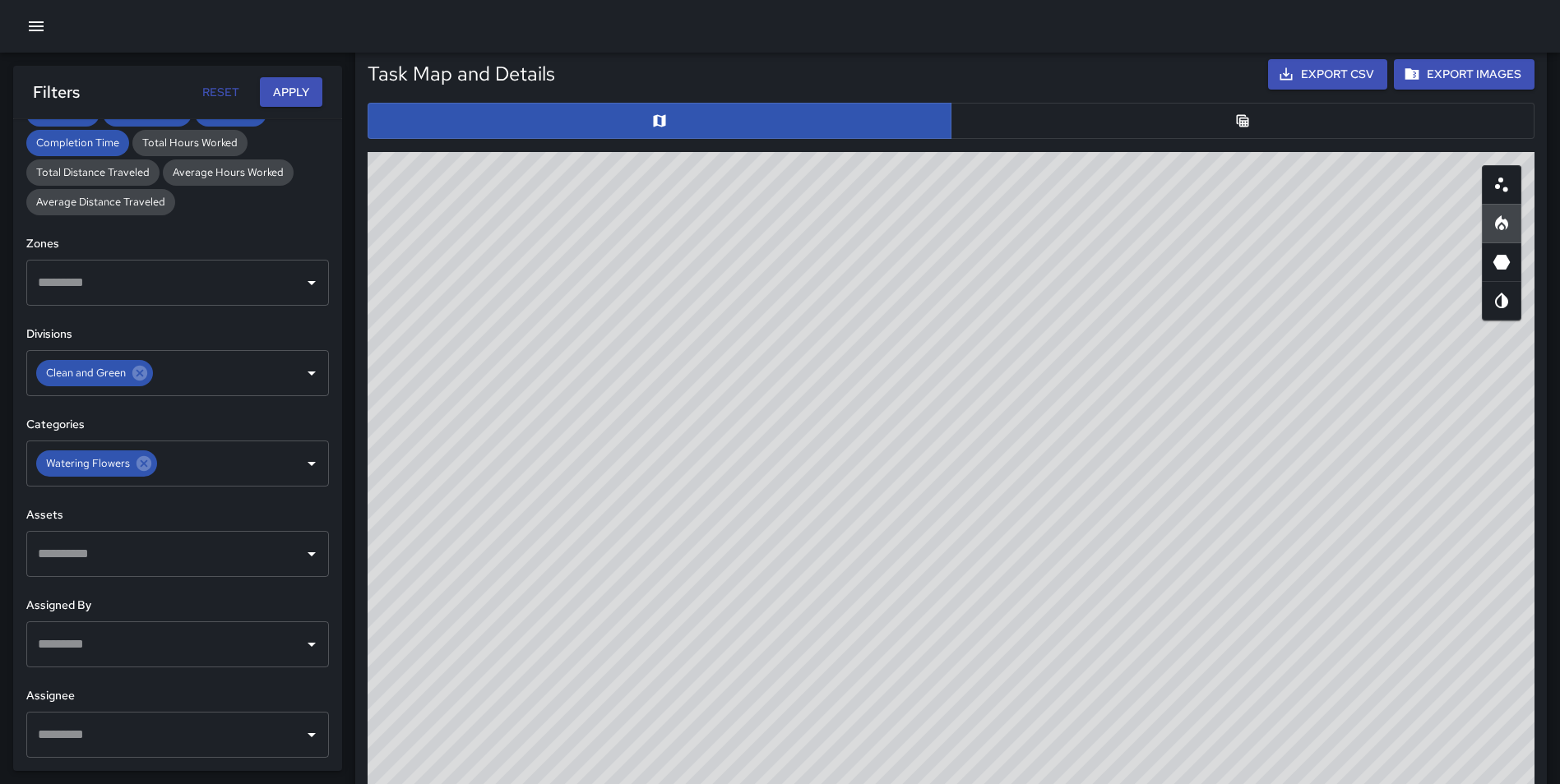
click at [1560, 373] on html "**********" at bounding box center [780, 375] width 1560 height 2331
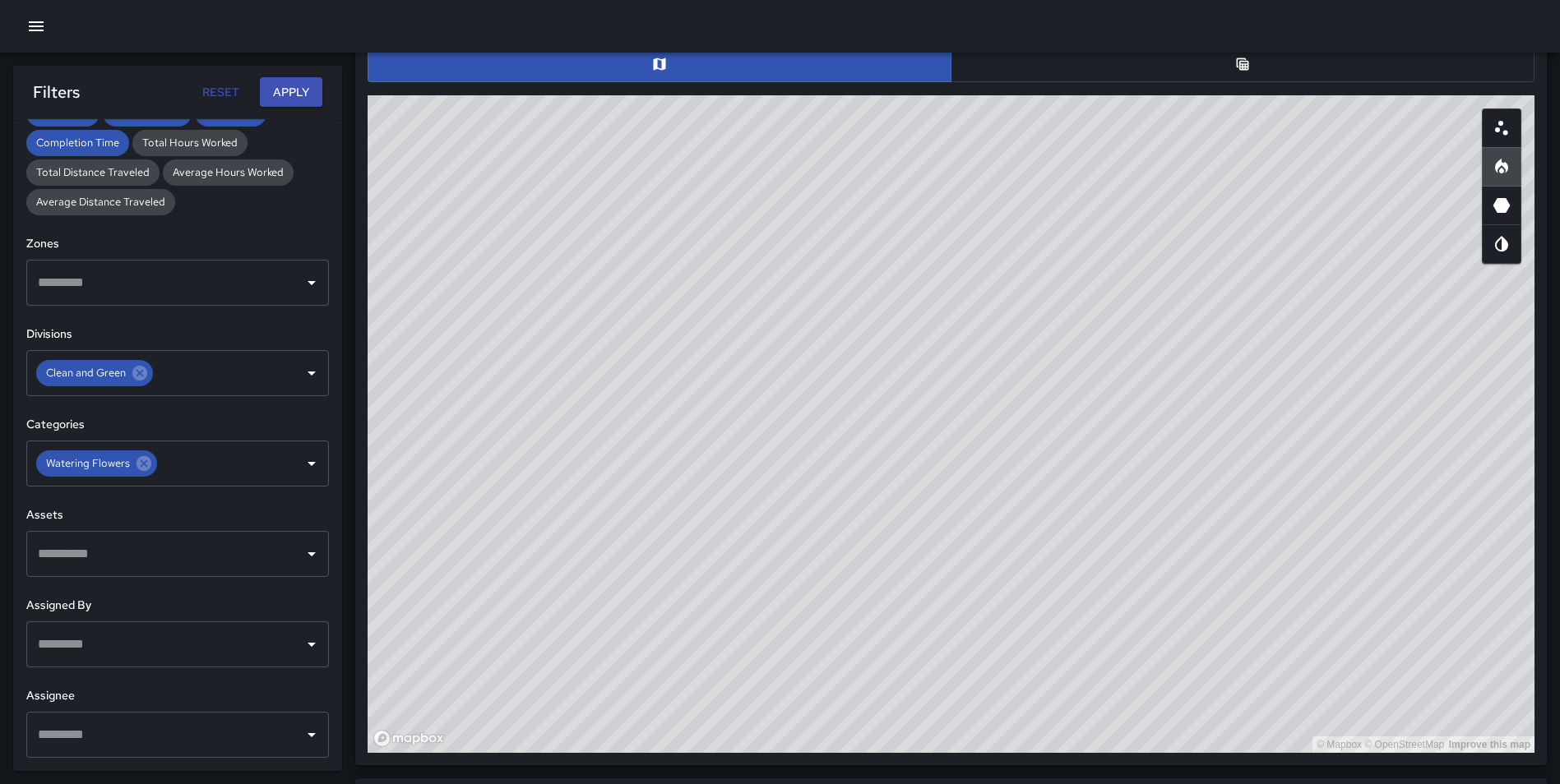
scroll to position [842, 0]
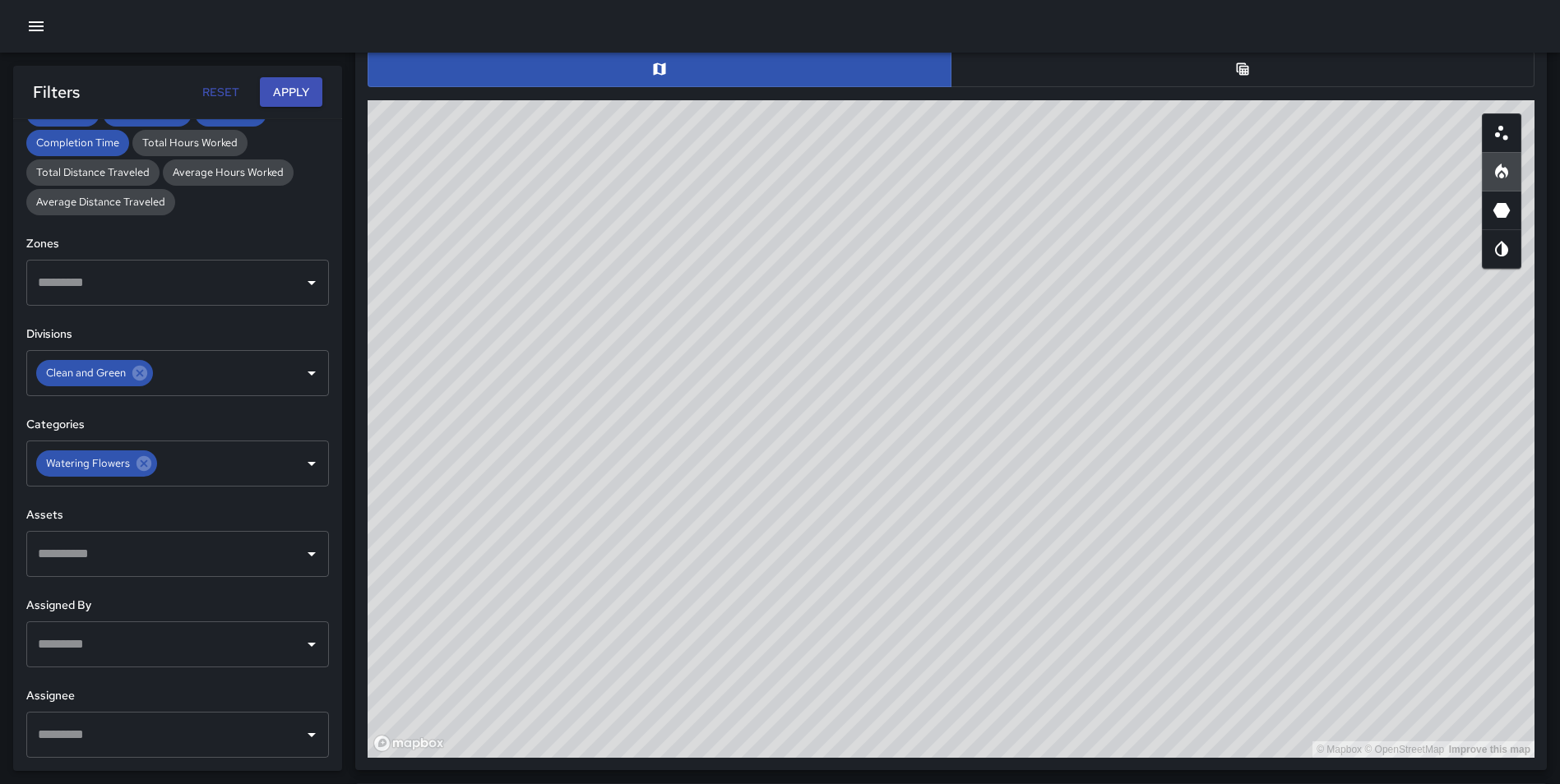
drag, startPoint x: 1098, startPoint y: 349, endPoint x: 1010, endPoint y: 348, distance: 88.0
click at [1010, 348] on div "© Mapbox © OpenStreetMap Improve this map" at bounding box center [950, 429] width 1167 height 657
drag, startPoint x: 843, startPoint y: 524, endPoint x: 871, endPoint y: 727, distance: 204.9
click at [871, 727] on div "© Mapbox © OpenStreetMap Improve this map" at bounding box center [950, 429] width 1167 height 657
drag, startPoint x: 1004, startPoint y: 635, endPoint x: 1009, endPoint y: 654, distance: 19.6
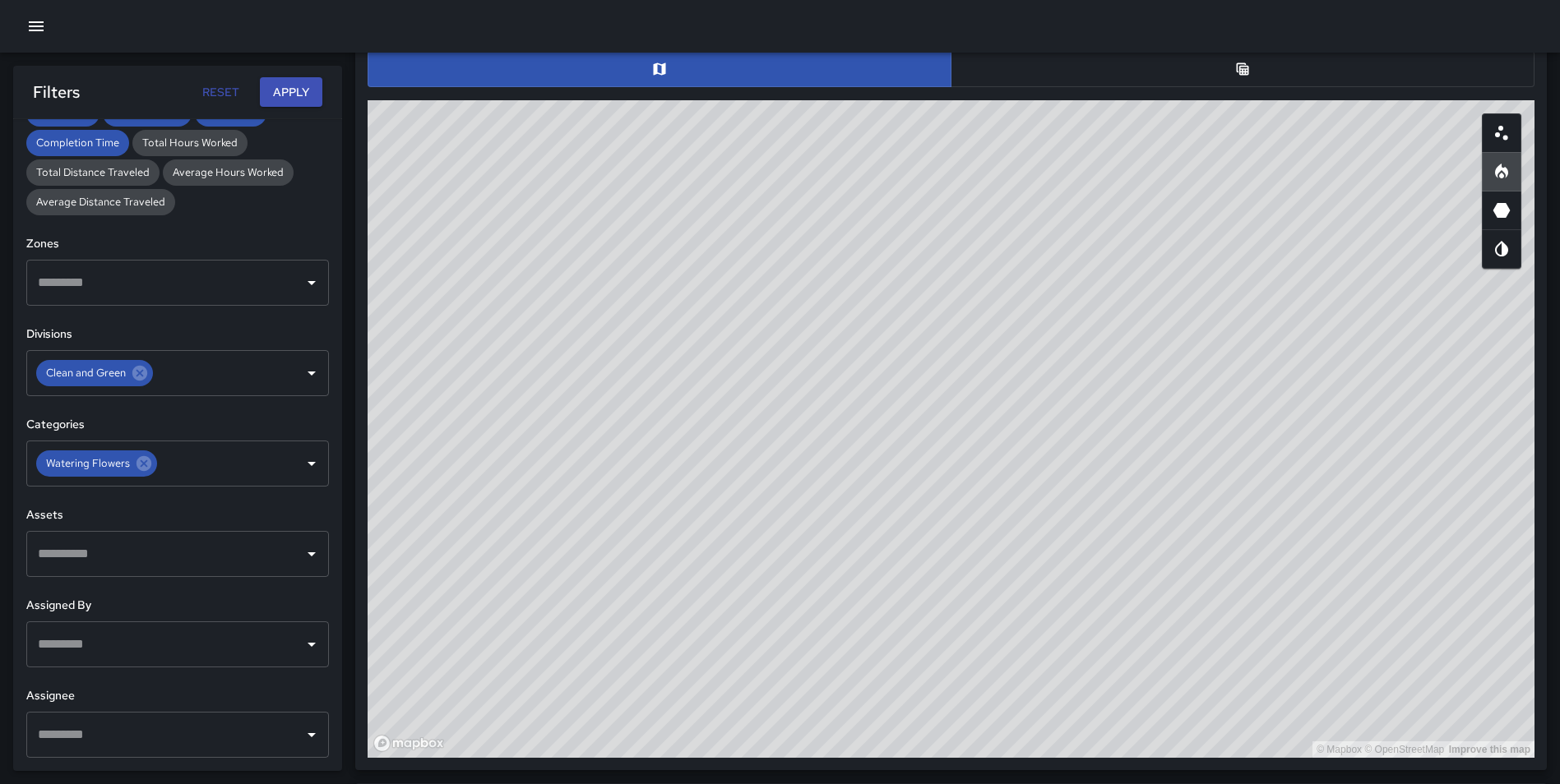
click at [1009, 654] on div "© Mapbox © OpenStreetMap Improve this map" at bounding box center [950, 429] width 1167 height 657
drag, startPoint x: 1017, startPoint y: 505, endPoint x: 1021, endPoint y: 612, distance: 107.1
click at [1021, 612] on div "© Mapbox © OpenStreetMap Improve this map" at bounding box center [950, 429] width 1167 height 657
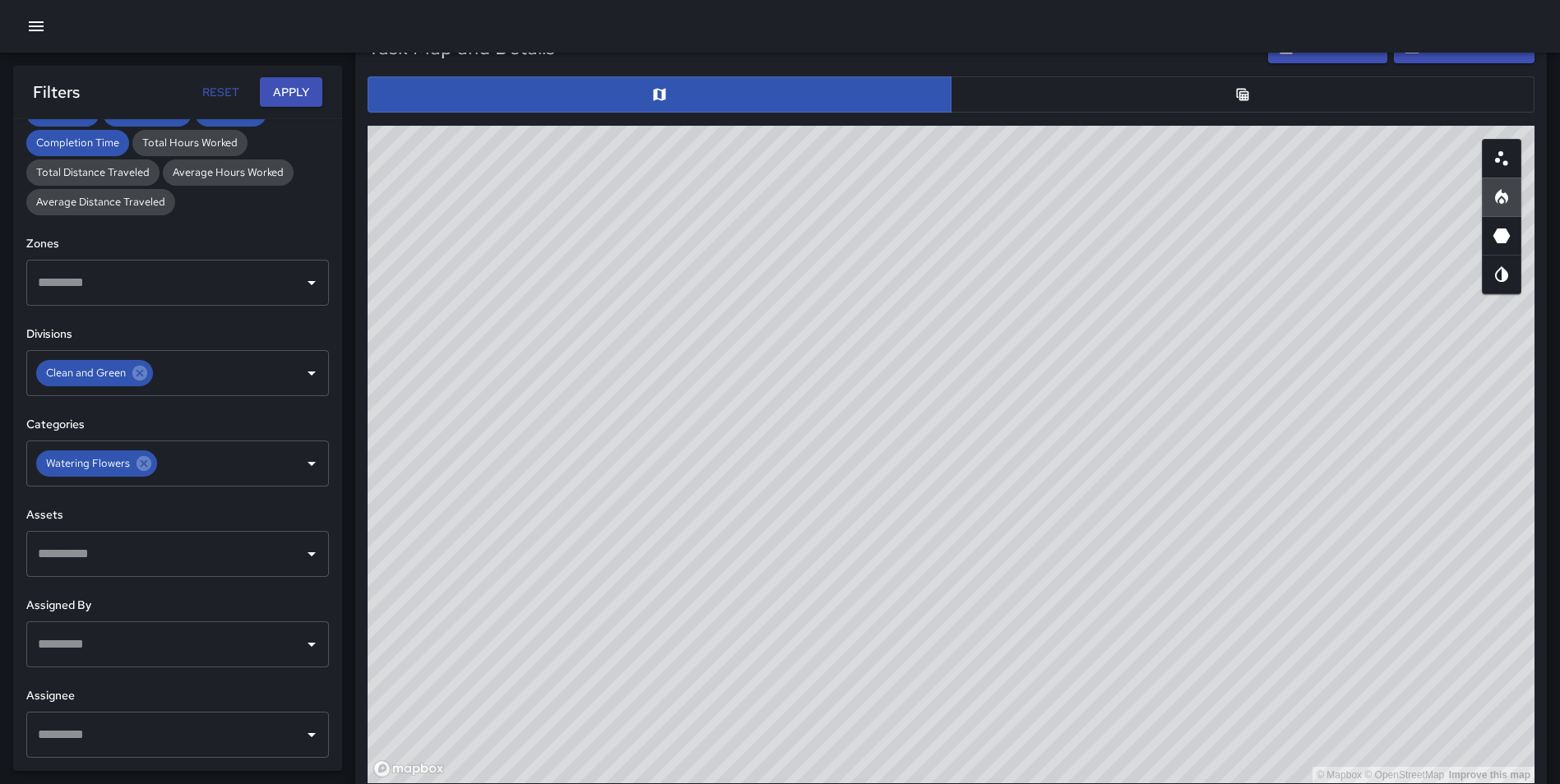
scroll to position [824, 0]
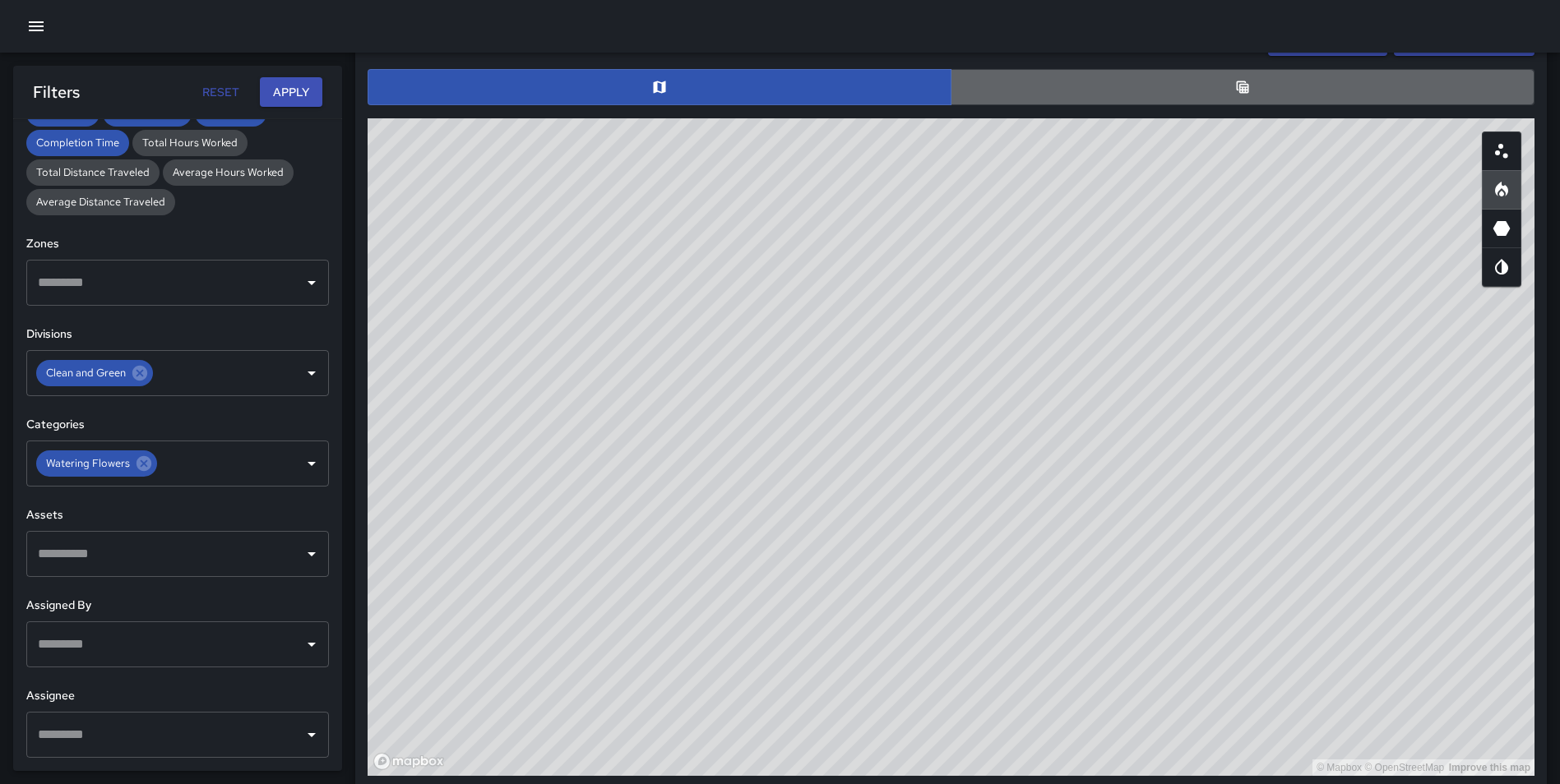
click at [1213, 88] on button "button" at bounding box center [1242, 87] width 584 height 36
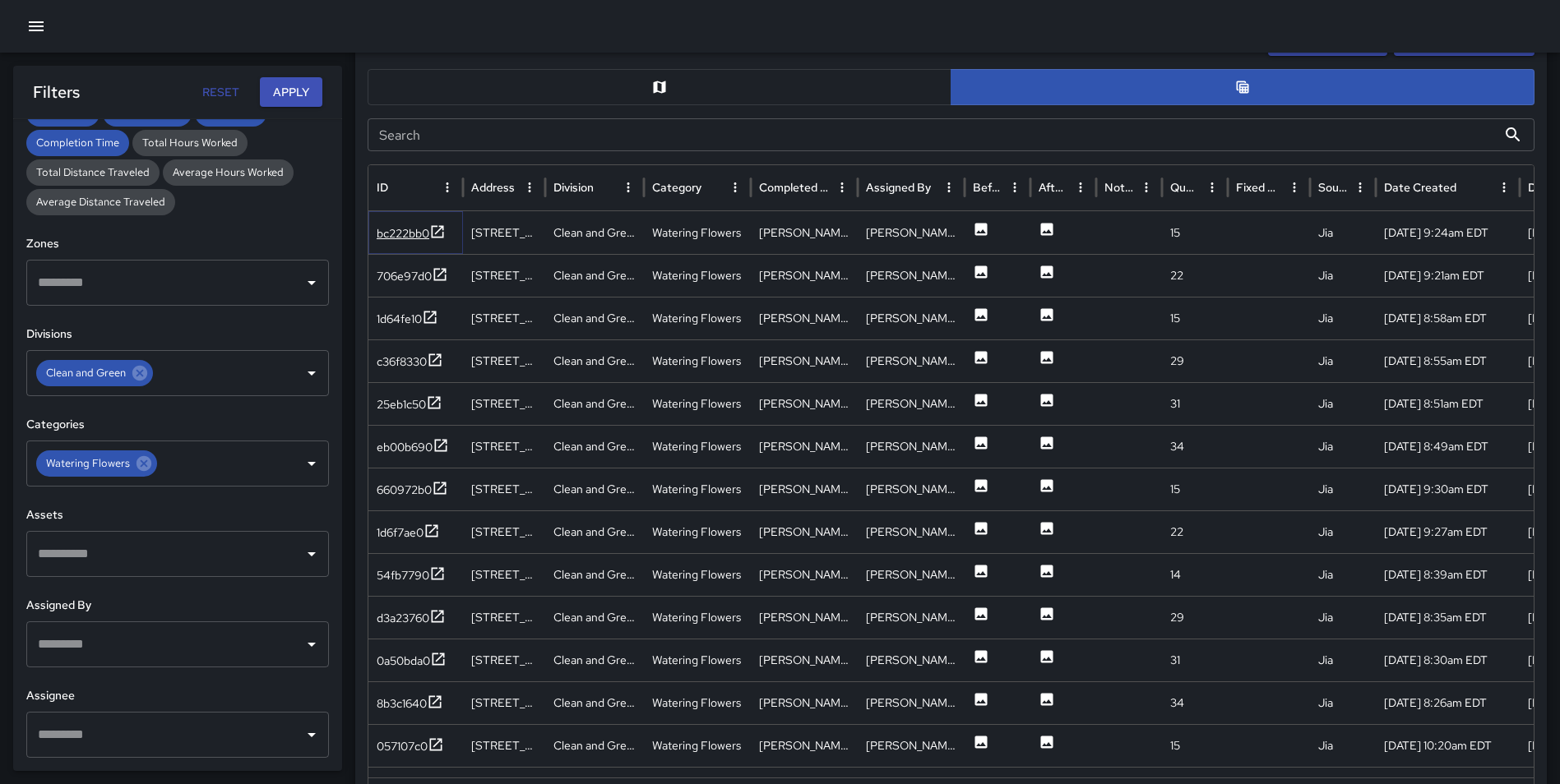
click at [441, 231] on icon at bounding box center [437, 232] width 16 height 16
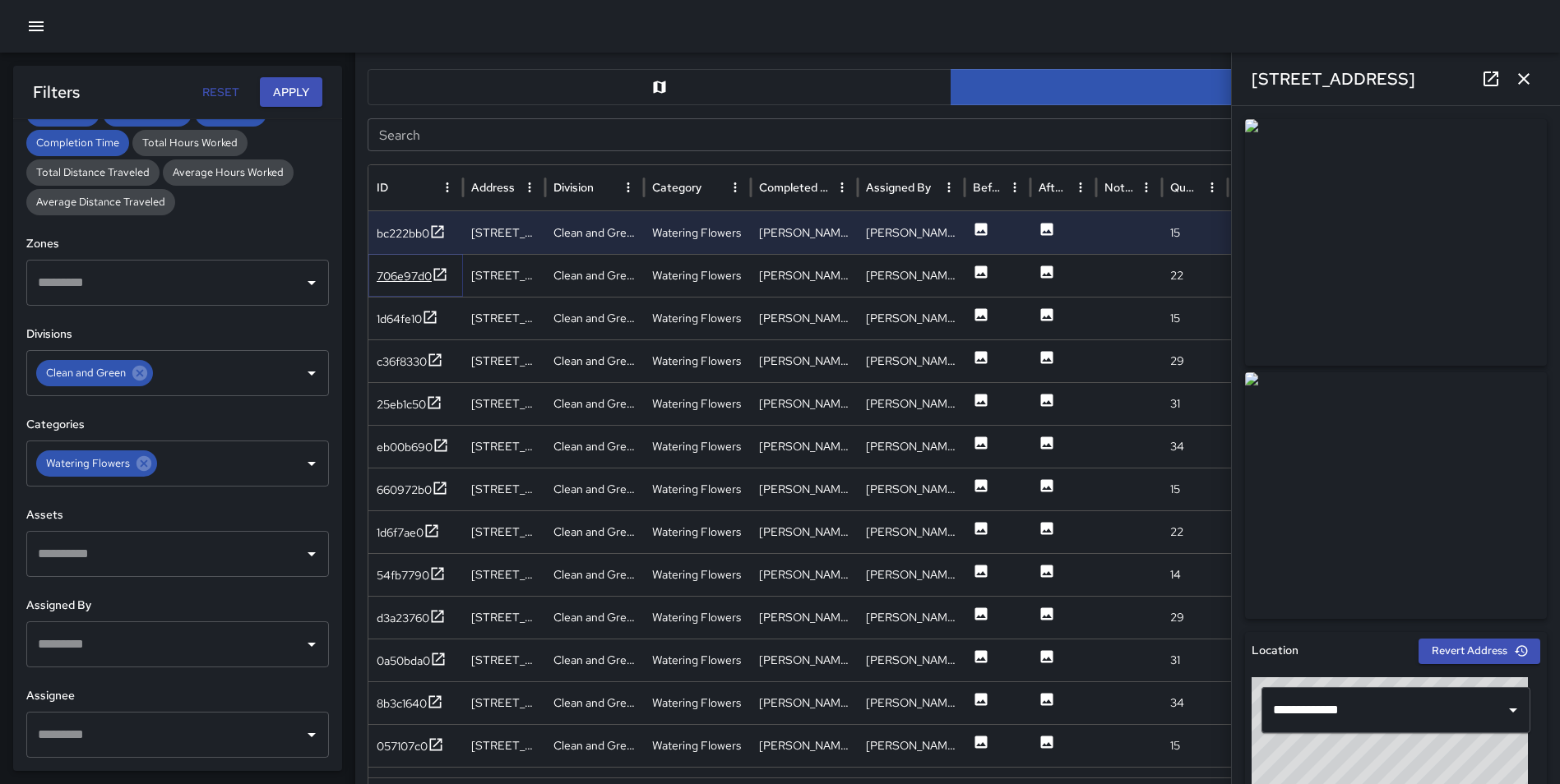
click at [433, 270] on icon at bounding box center [440, 274] width 16 height 16
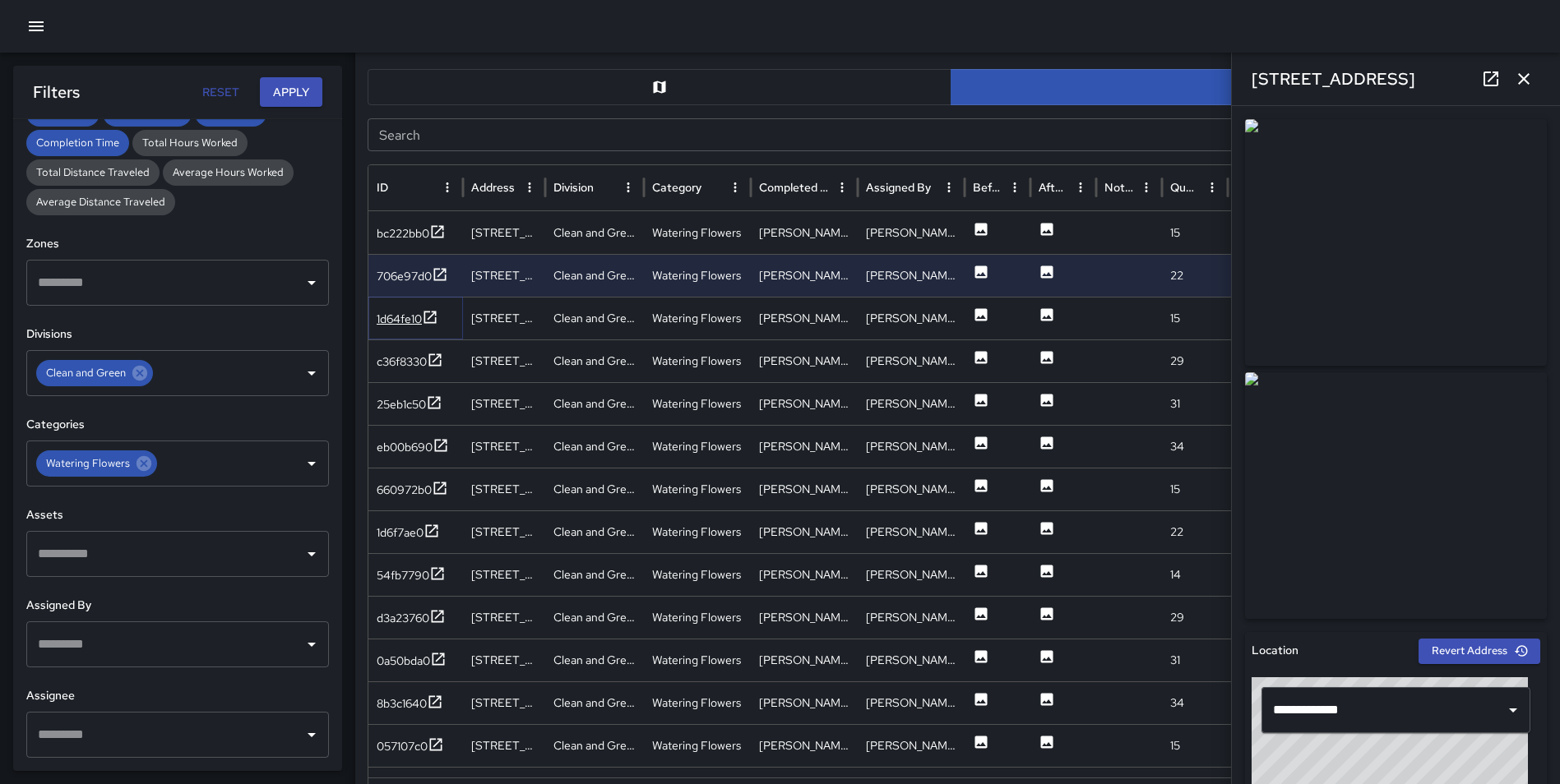
click at [430, 317] on icon at bounding box center [431, 317] width 13 height 13
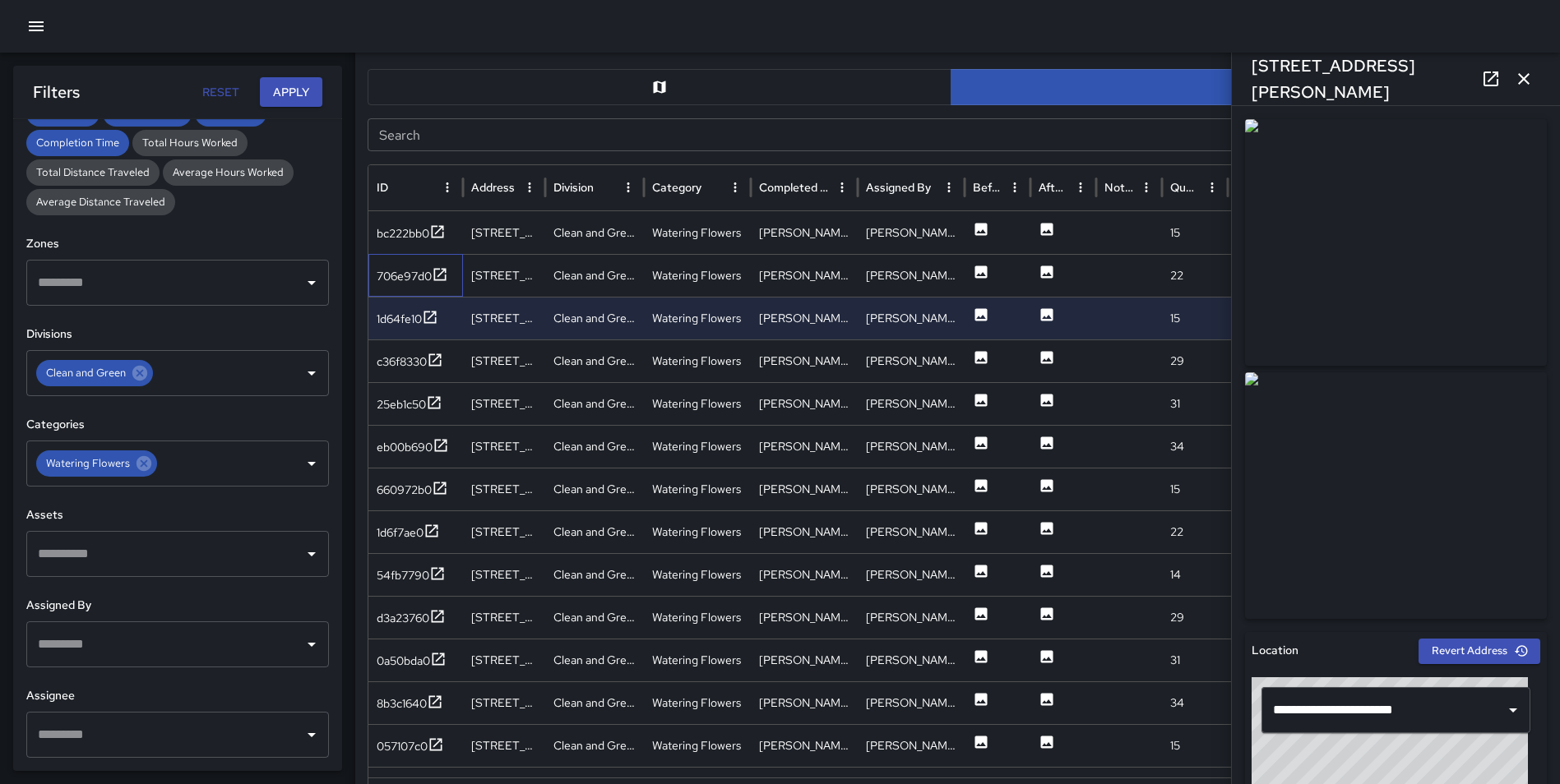
click at [437, 263] on div "706e97d0" at bounding box center [416, 276] width 95 height 43
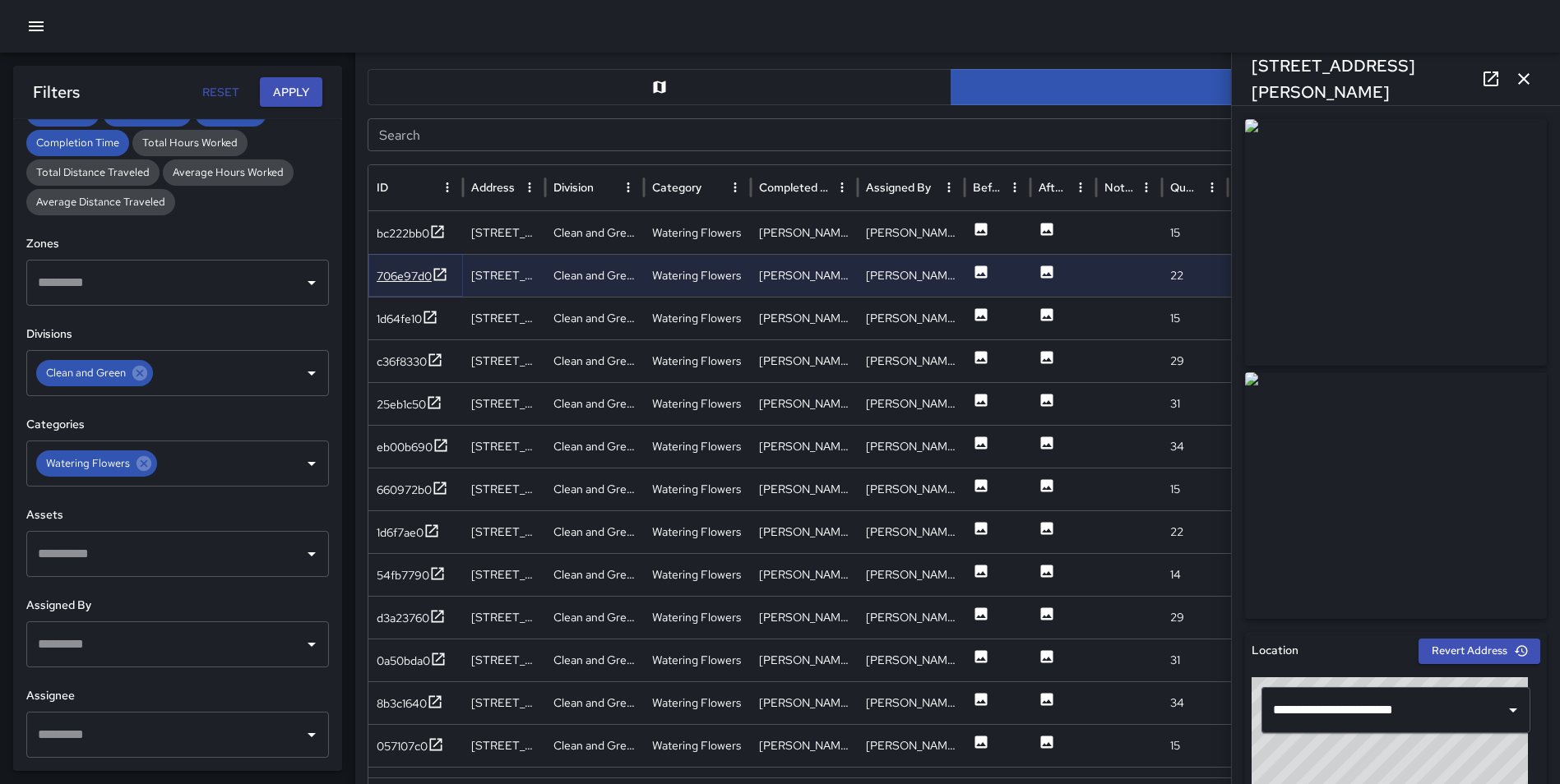
click at [444, 274] on icon at bounding box center [440, 274] width 16 height 16
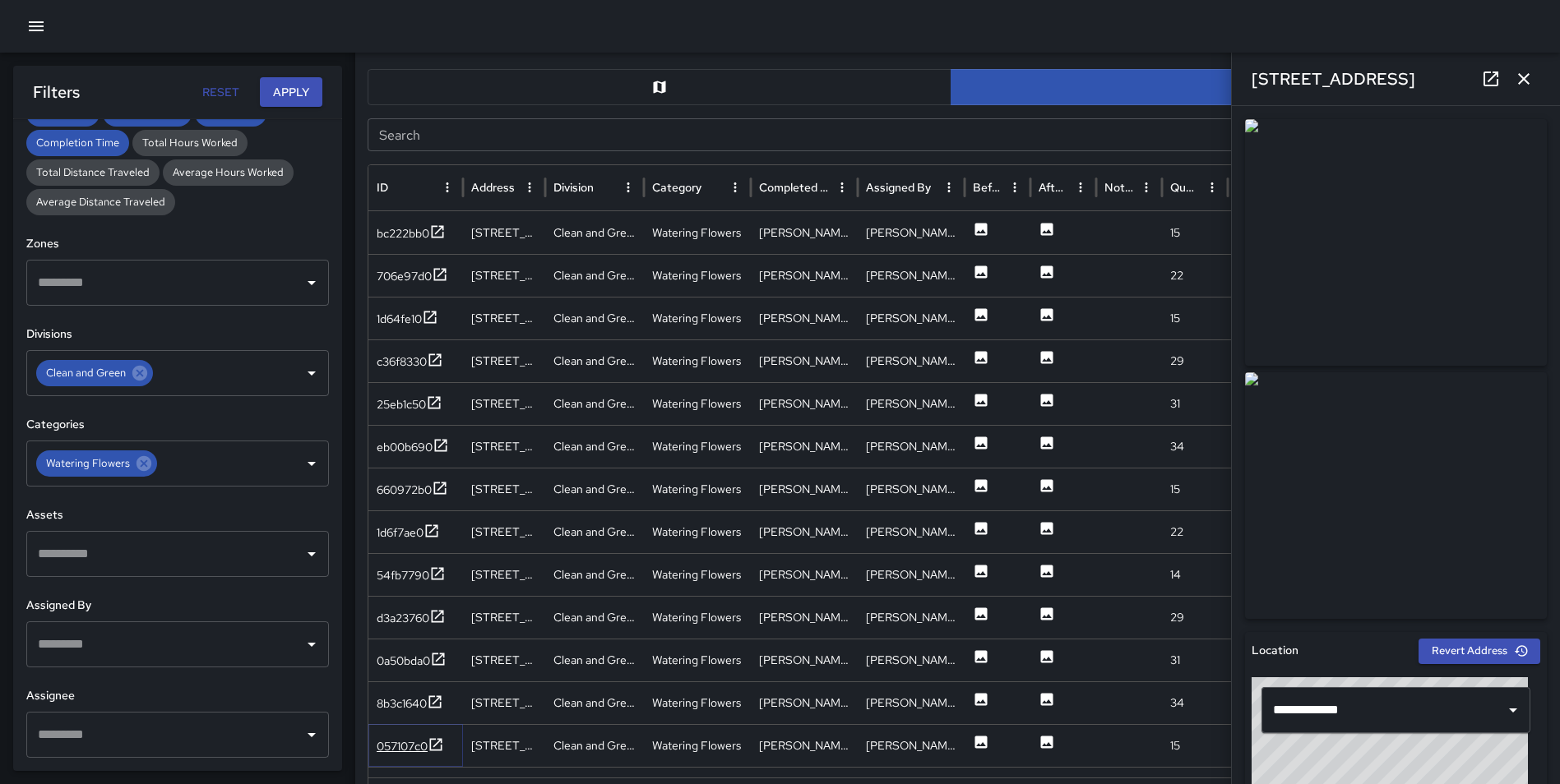
click at [435, 746] on icon at bounding box center [436, 744] width 13 height 13
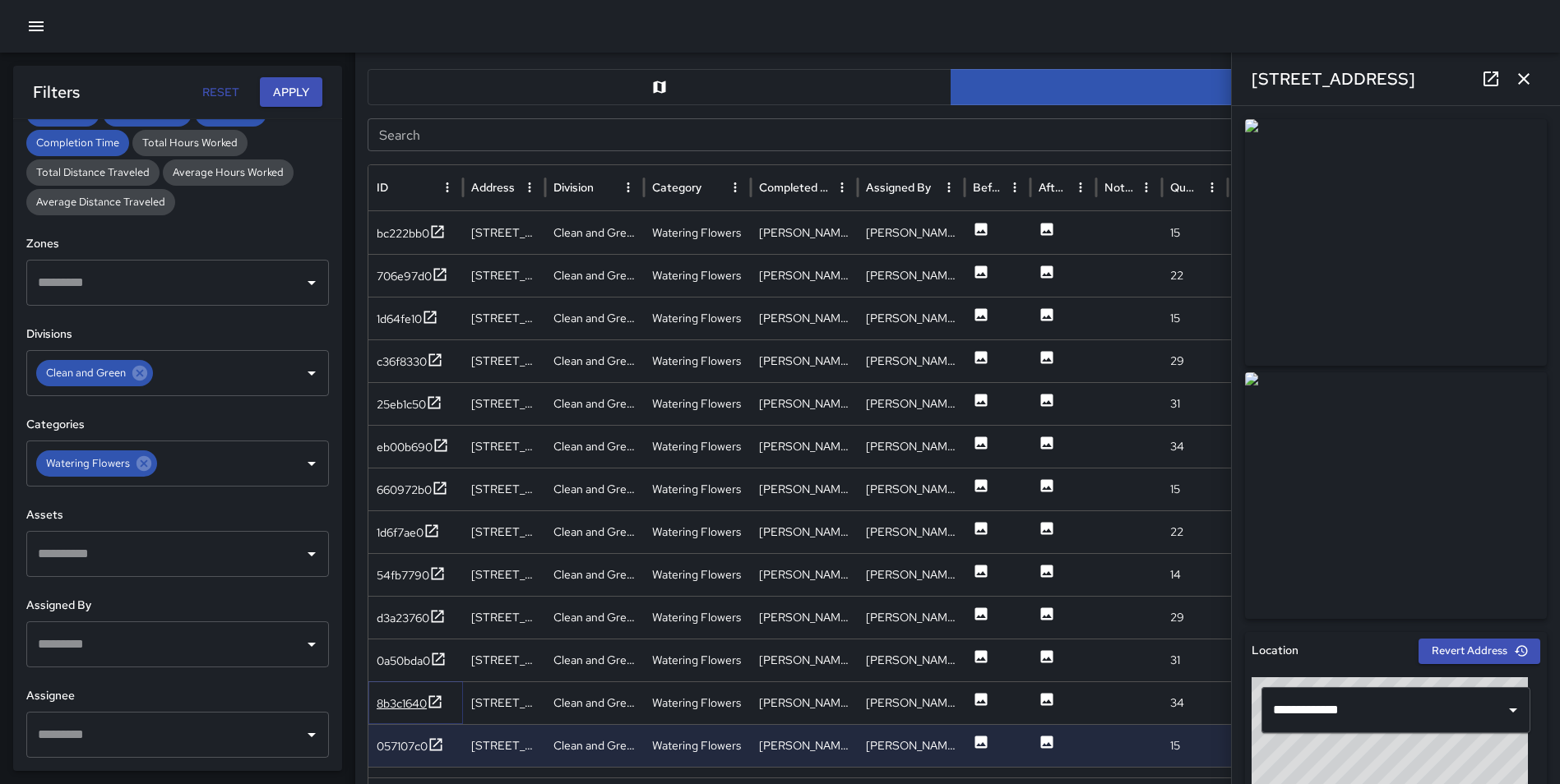
click at [438, 695] on icon at bounding box center [434, 702] width 16 height 16
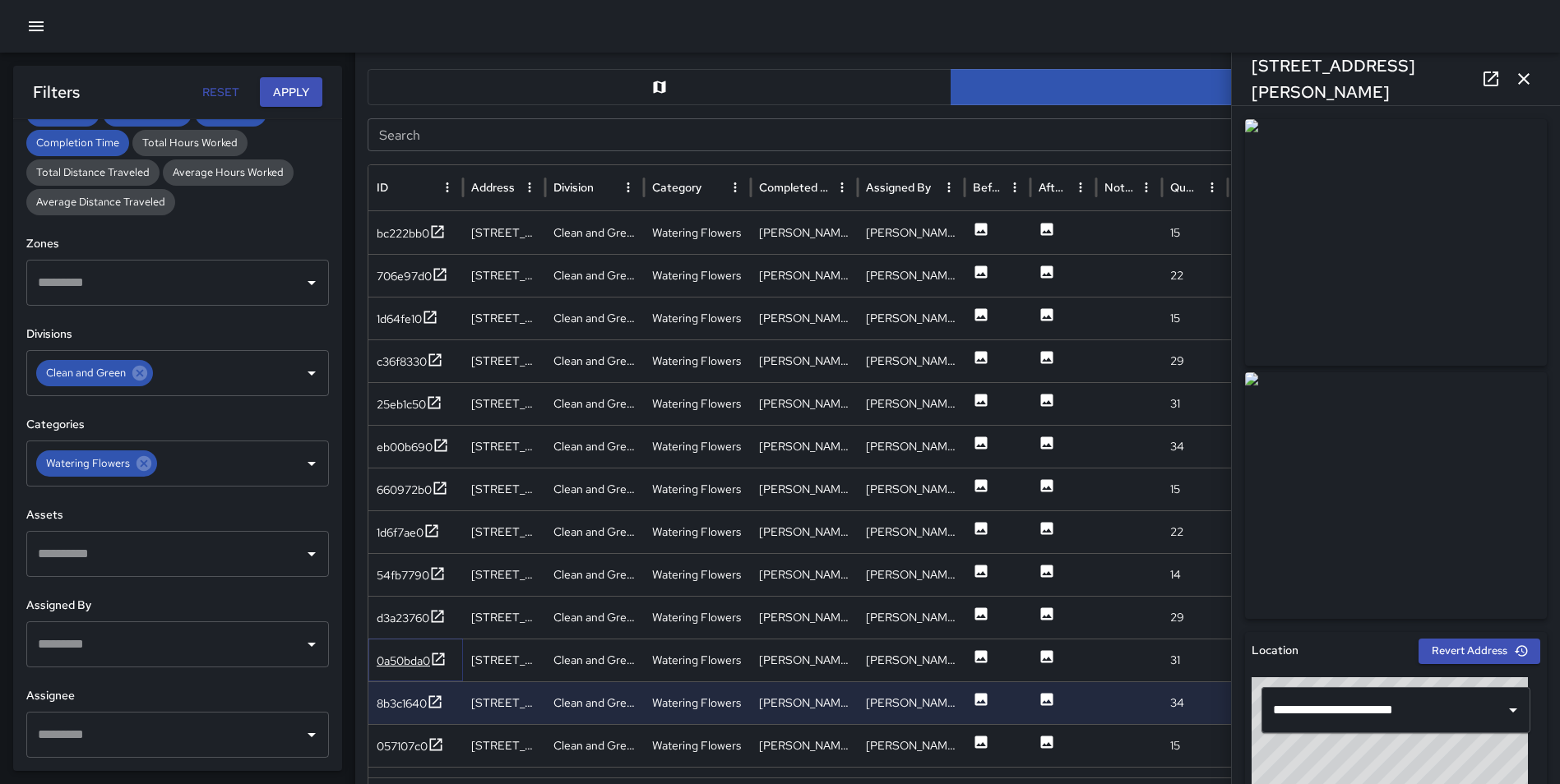
click at [443, 652] on icon at bounding box center [438, 659] width 16 height 16
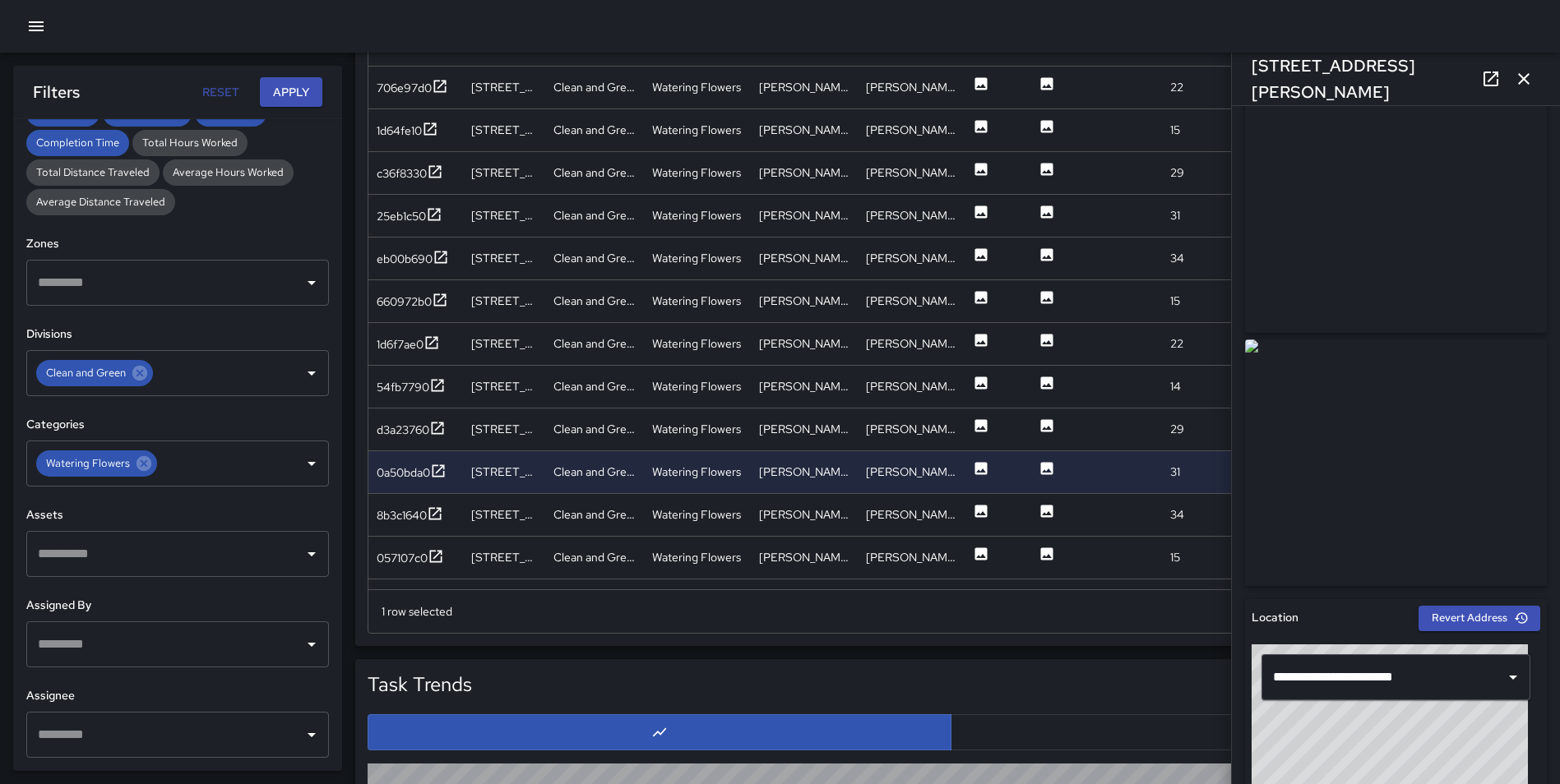
scroll to position [1034, 0]
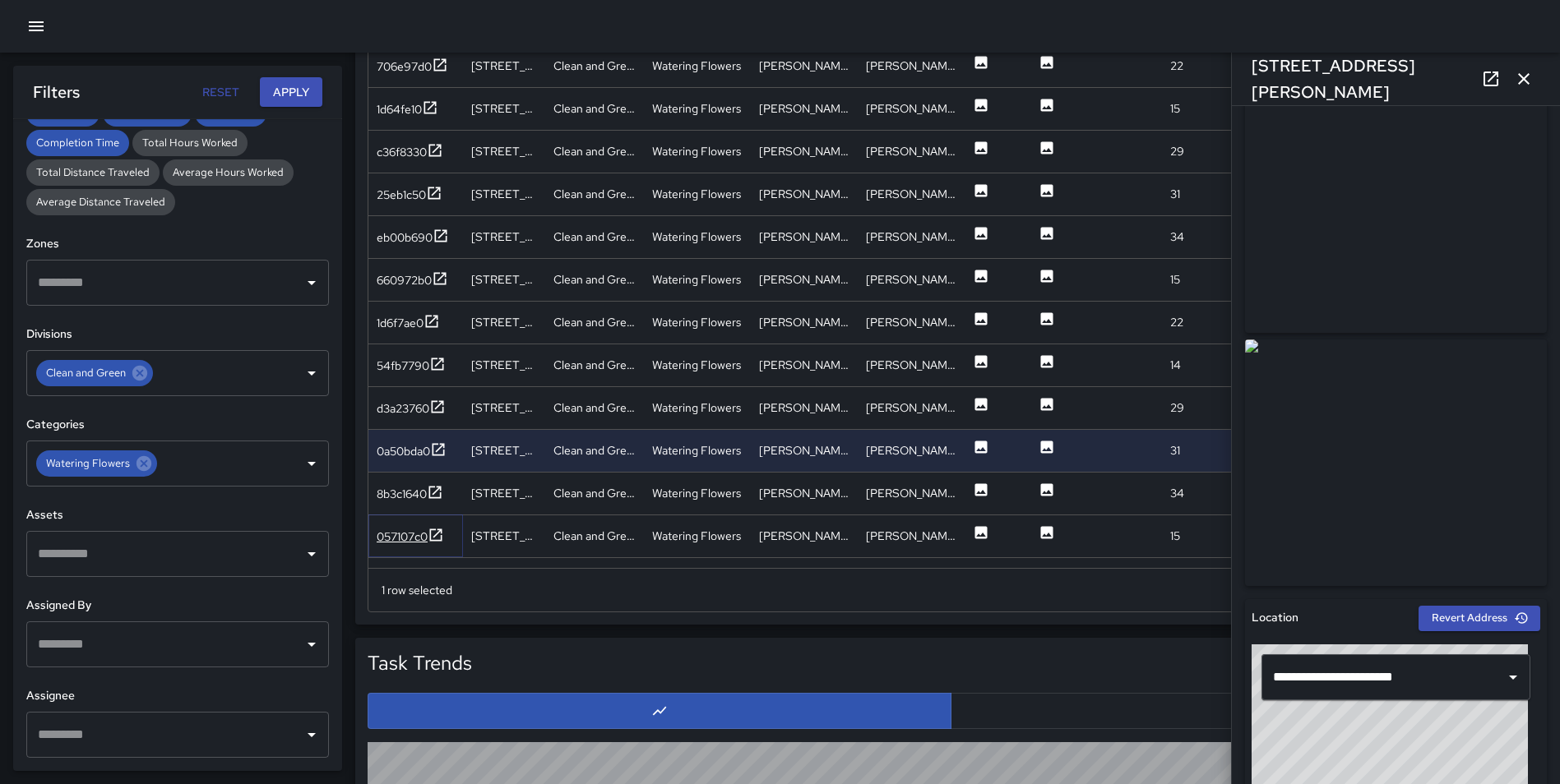
click at [442, 536] on icon at bounding box center [435, 534] width 16 height 16
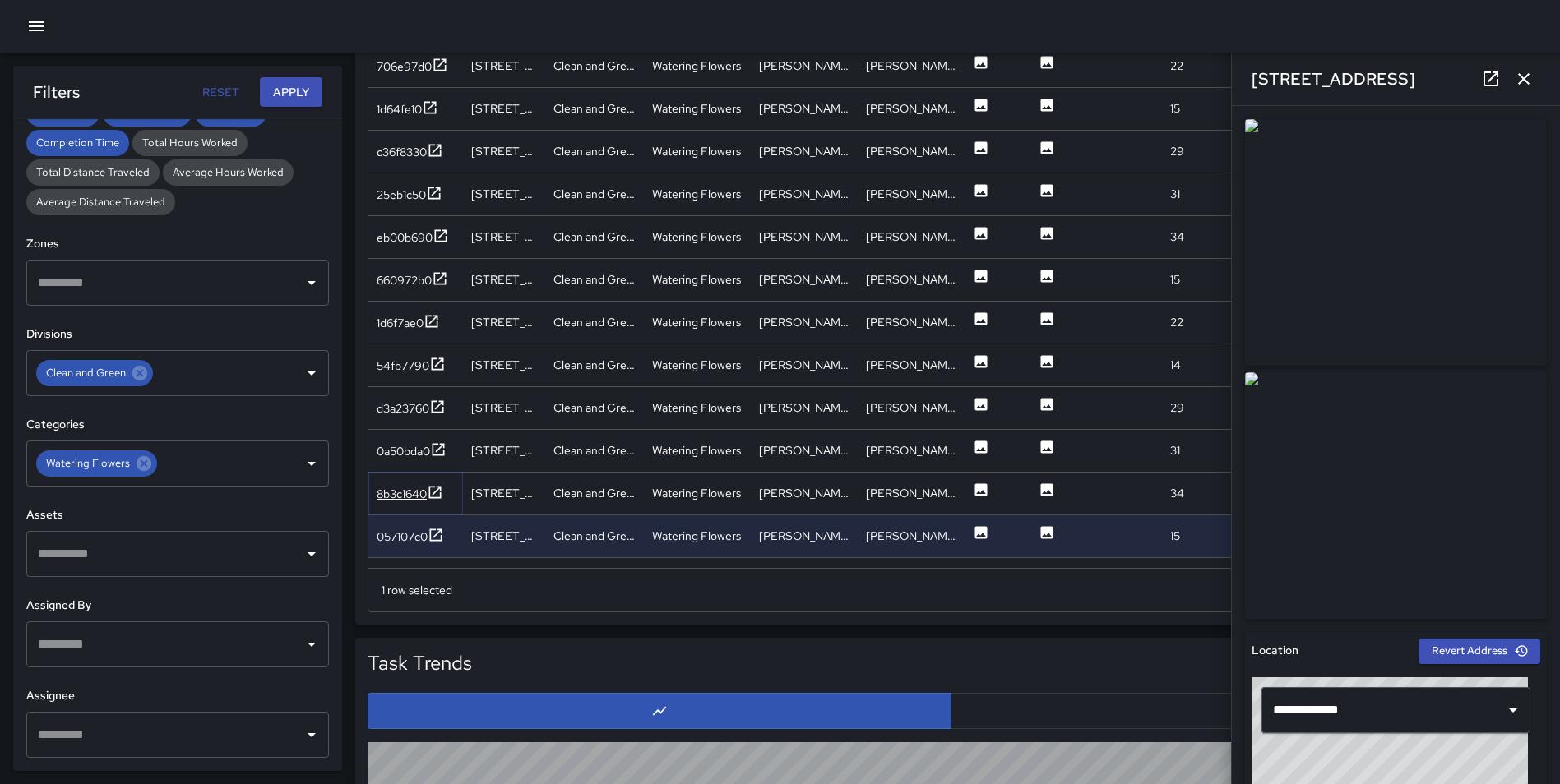
click at [438, 492] on icon at bounding box center [434, 492] width 16 height 16
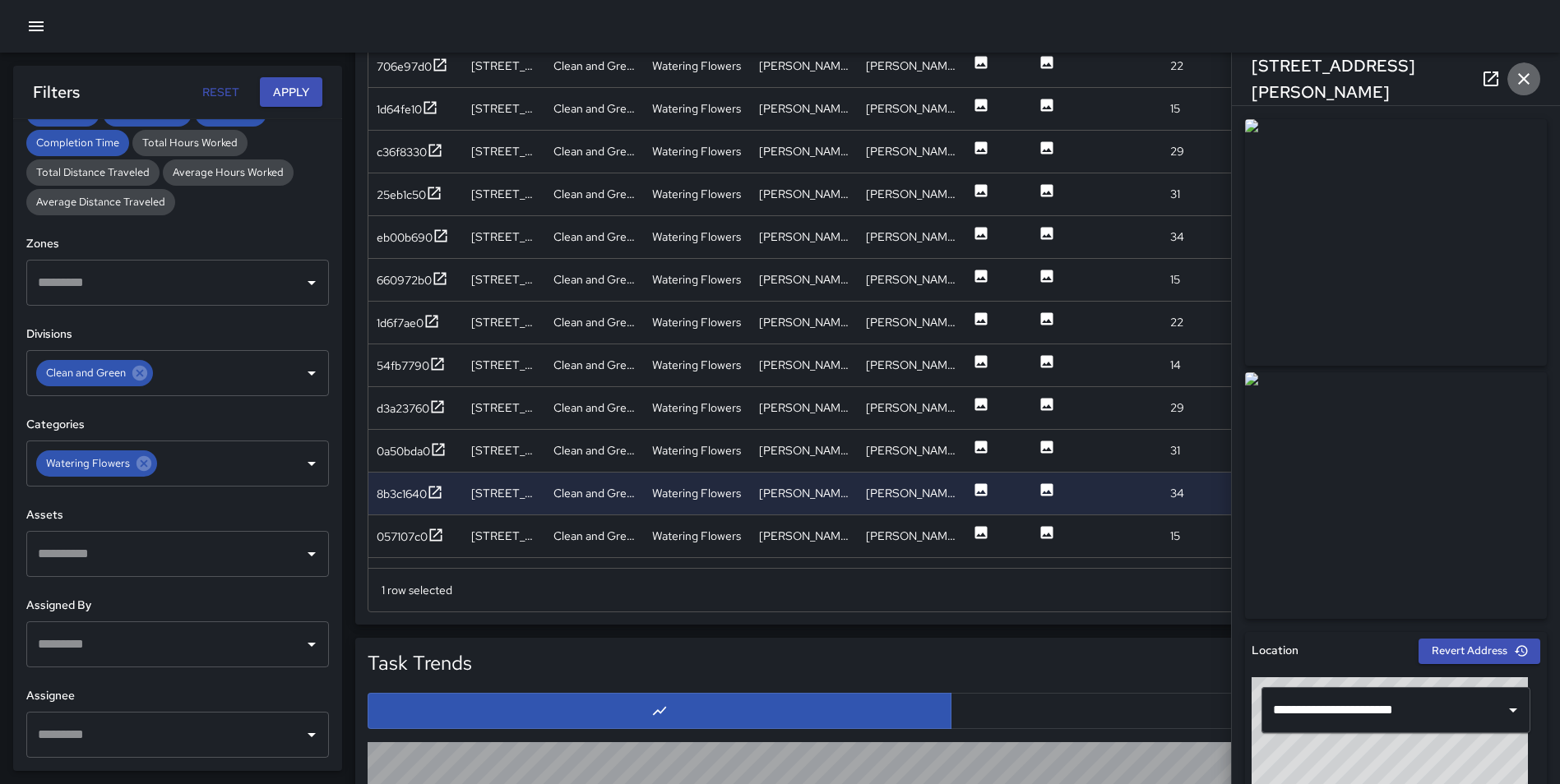
click at [1530, 74] on icon "button" at bounding box center [1523, 79] width 20 height 20
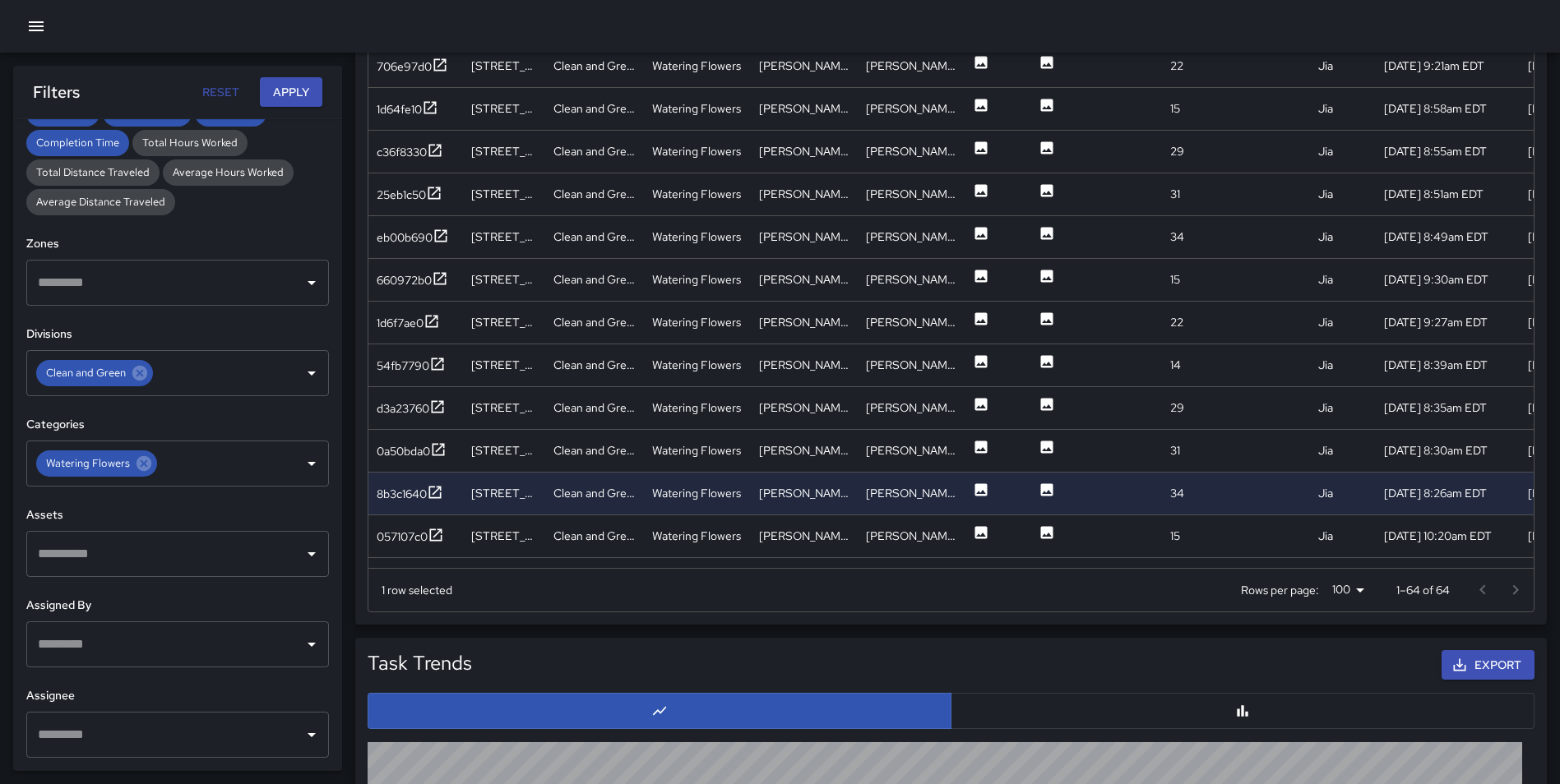
click at [1514, 588] on div at bounding box center [1498, 590] width 65 height 33
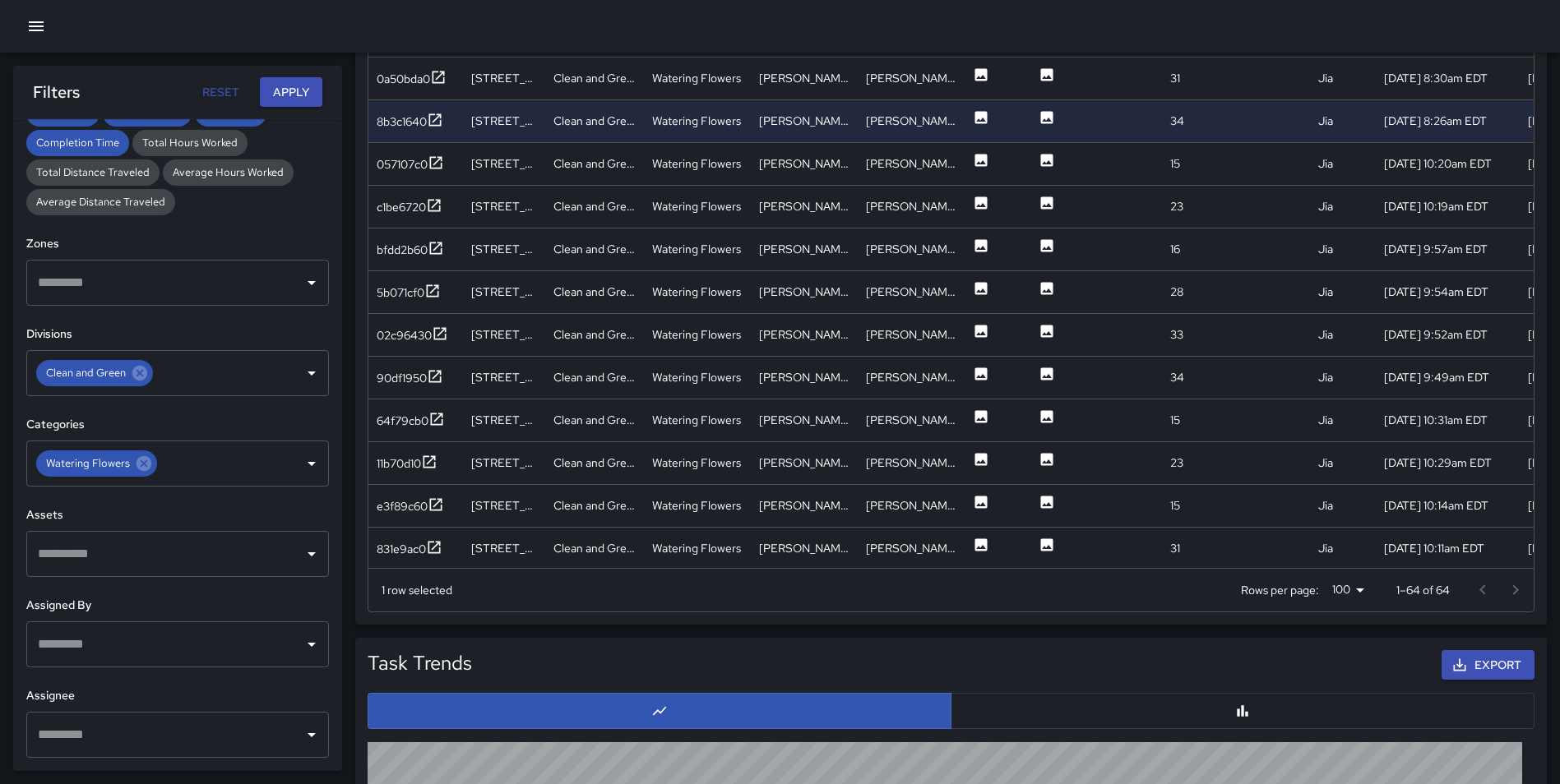
scroll to position [412, 0]
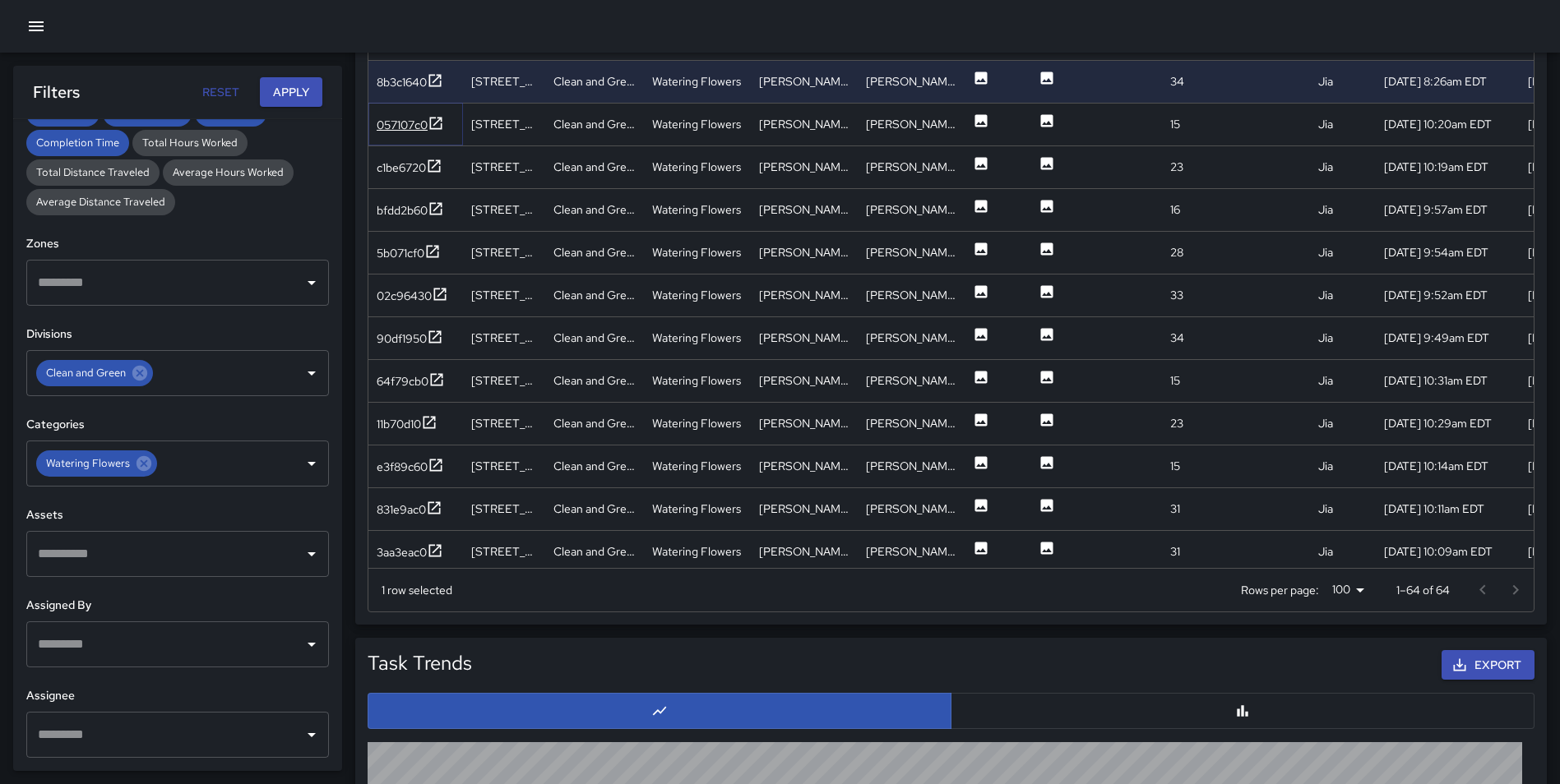
click at [435, 125] on icon at bounding box center [435, 124] width 16 height 16
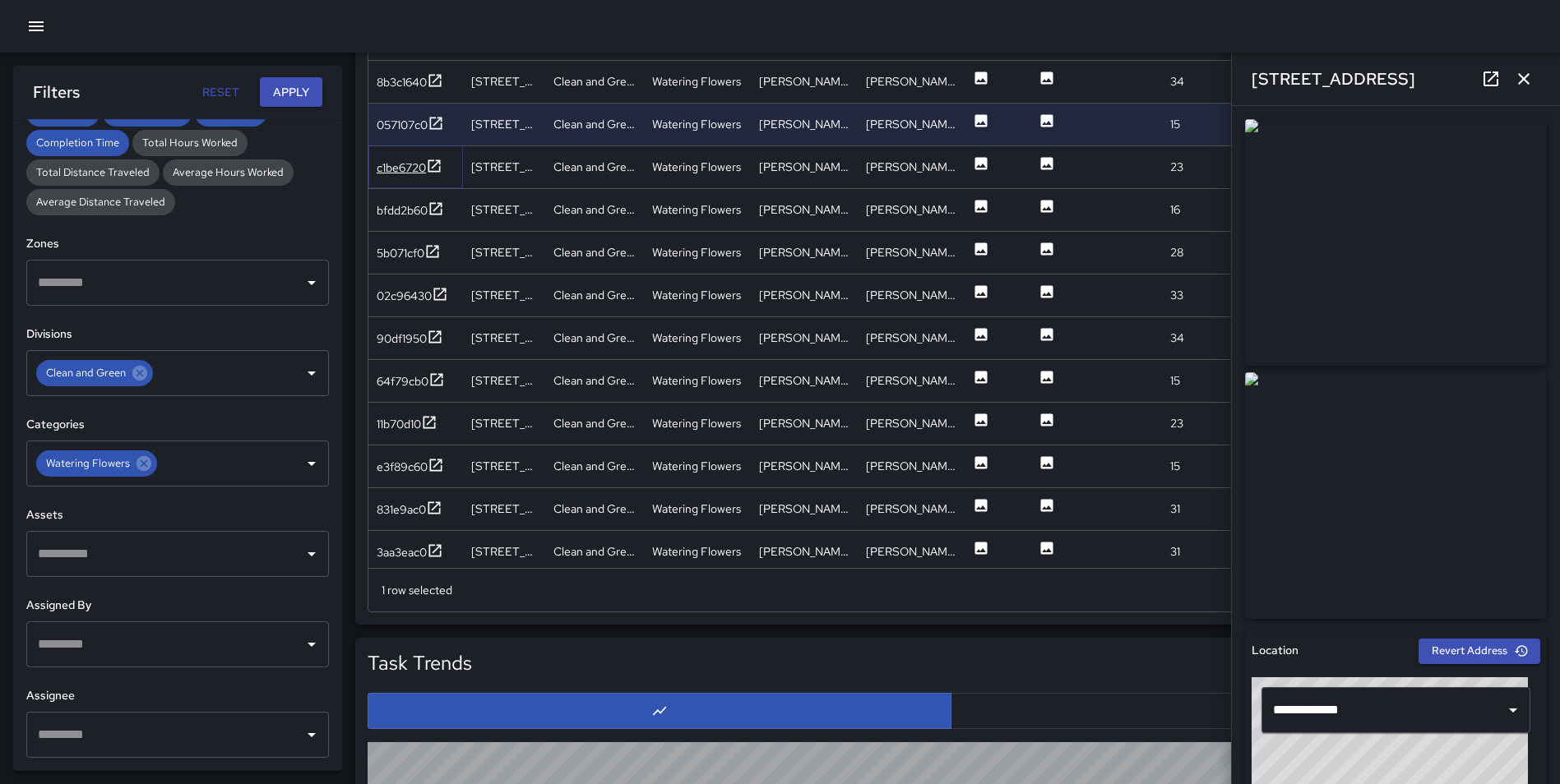
click at [436, 162] on icon at bounding box center [434, 166] width 16 height 16
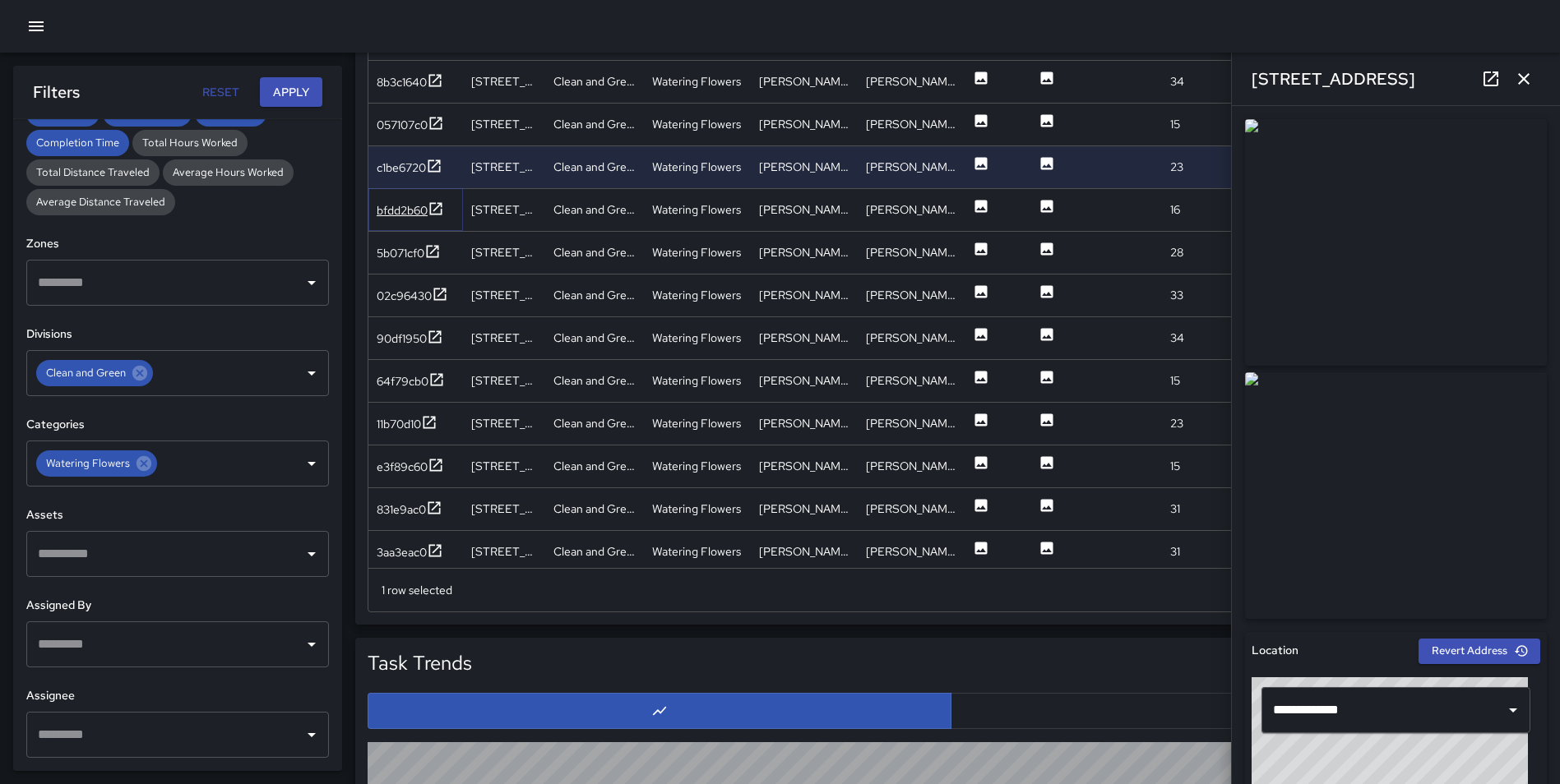
click at [433, 207] on icon at bounding box center [435, 209] width 16 height 16
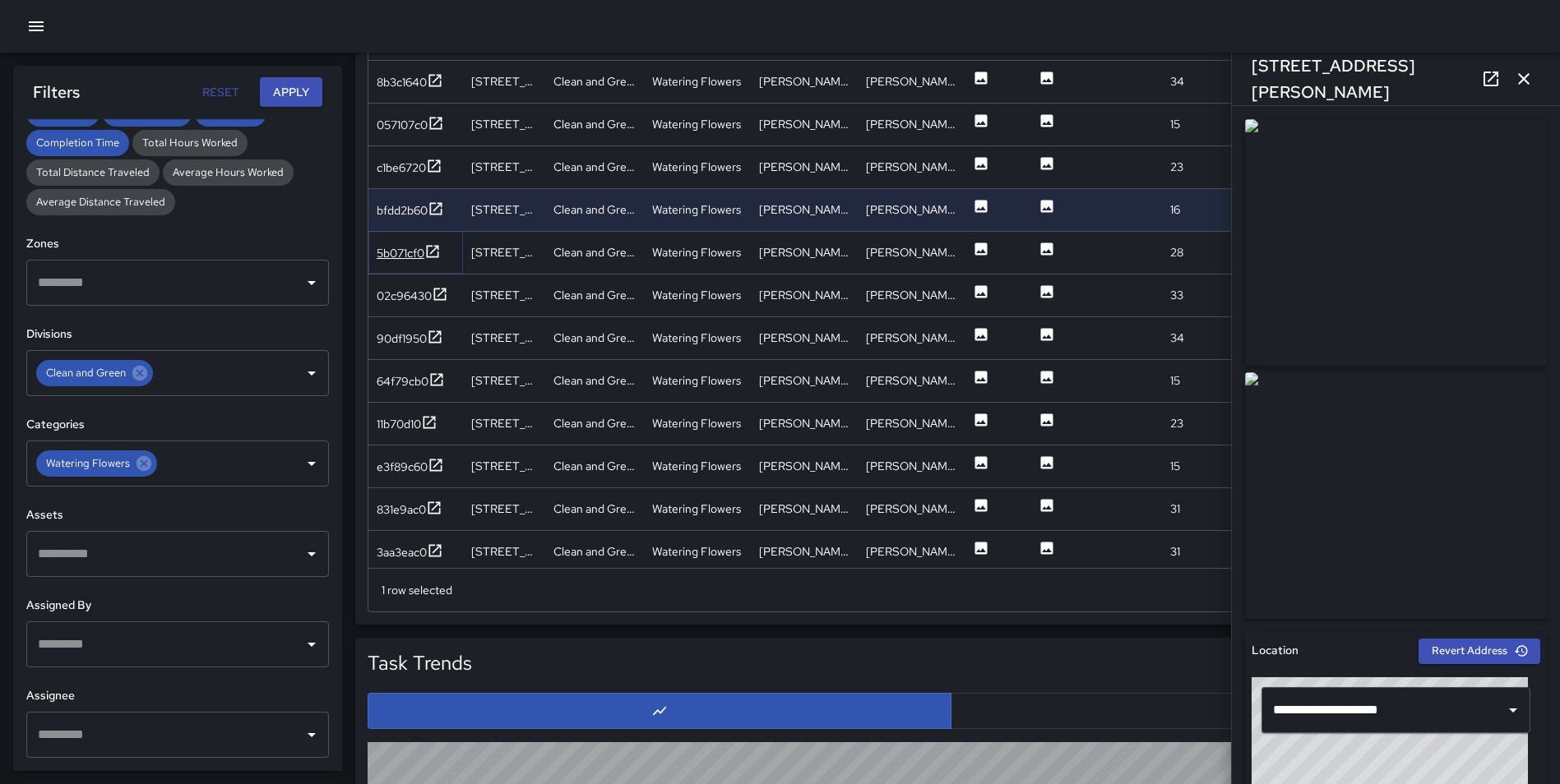
click at [436, 250] on icon at bounding box center [433, 251] width 16 height 16
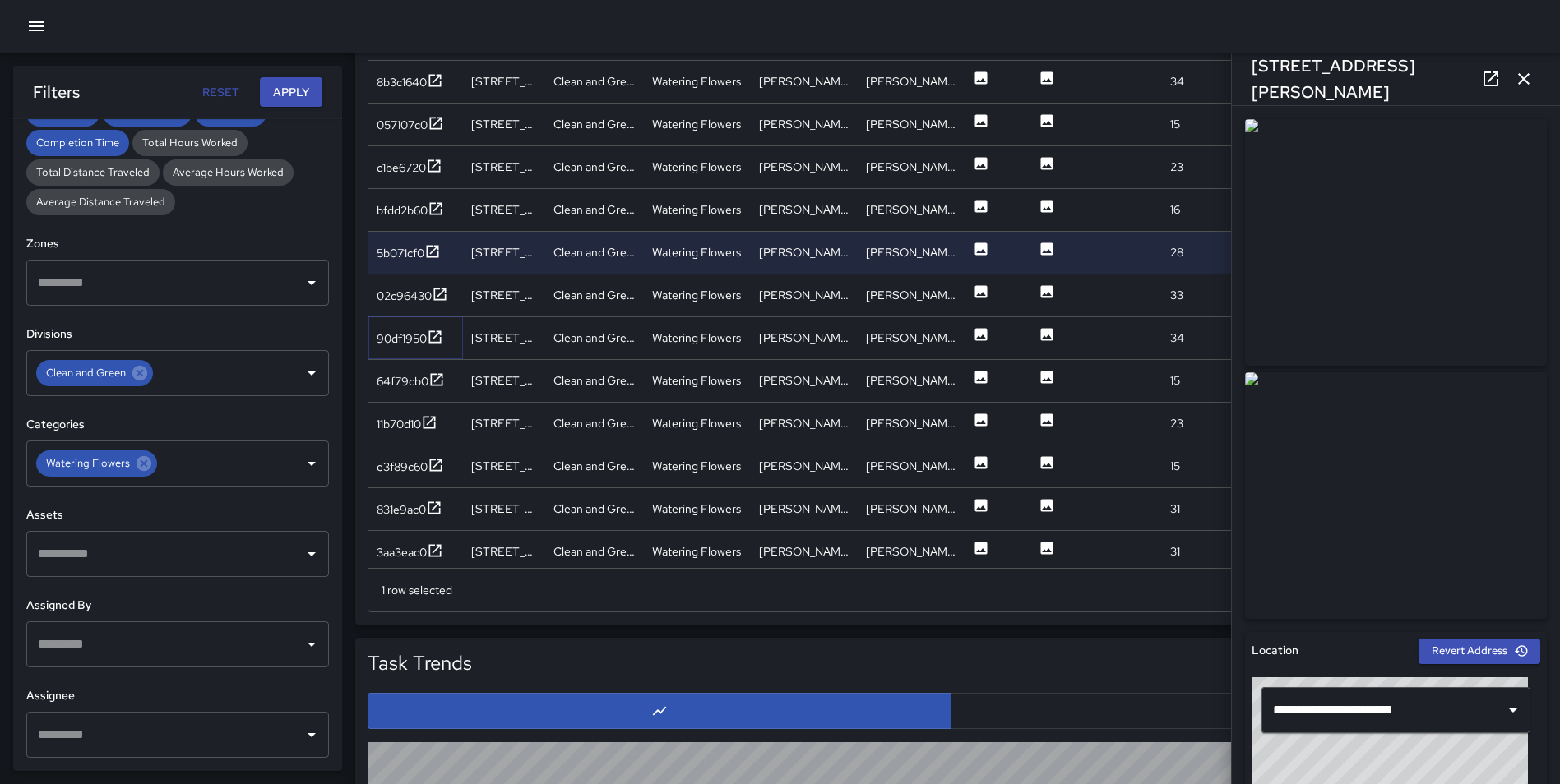
click at [442, 330] on icon at bounding box center [434, 337] width 16 height 16
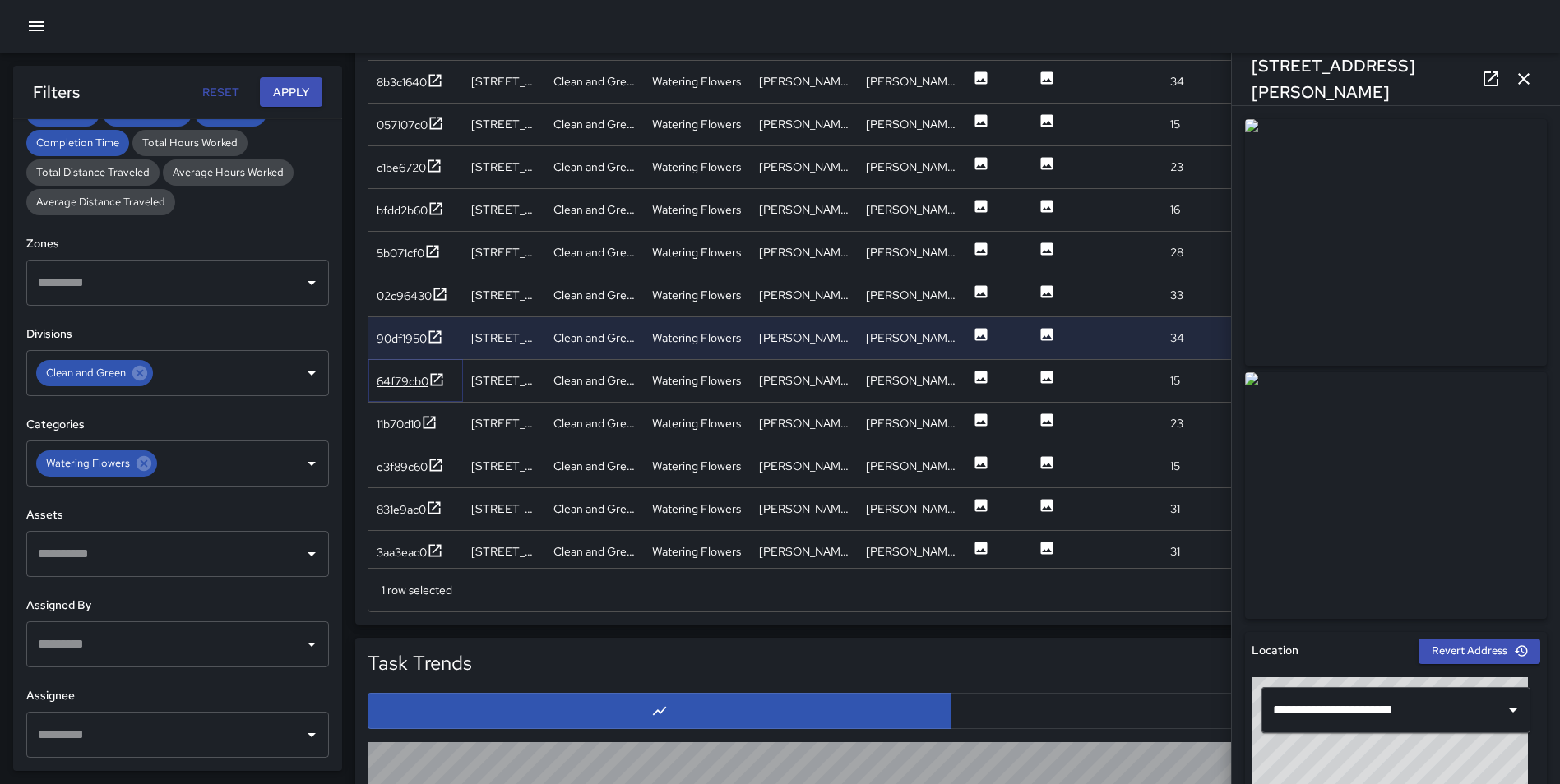
click at [438, 375] on icon at bounding box center [436, 379] width 16 height 16
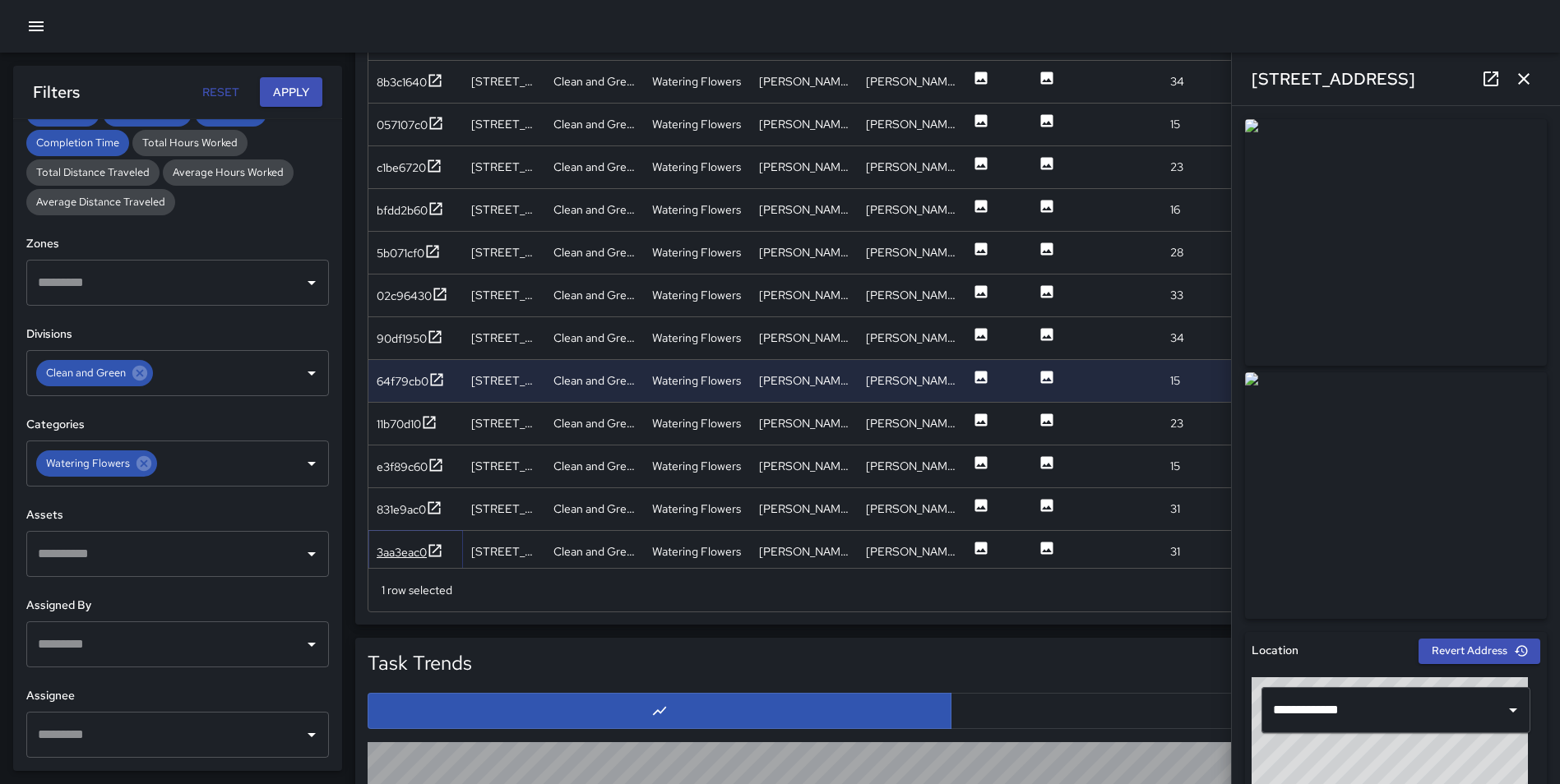
click at [436, 547] on icon at bounding box center [434, 550] width 16 height 16
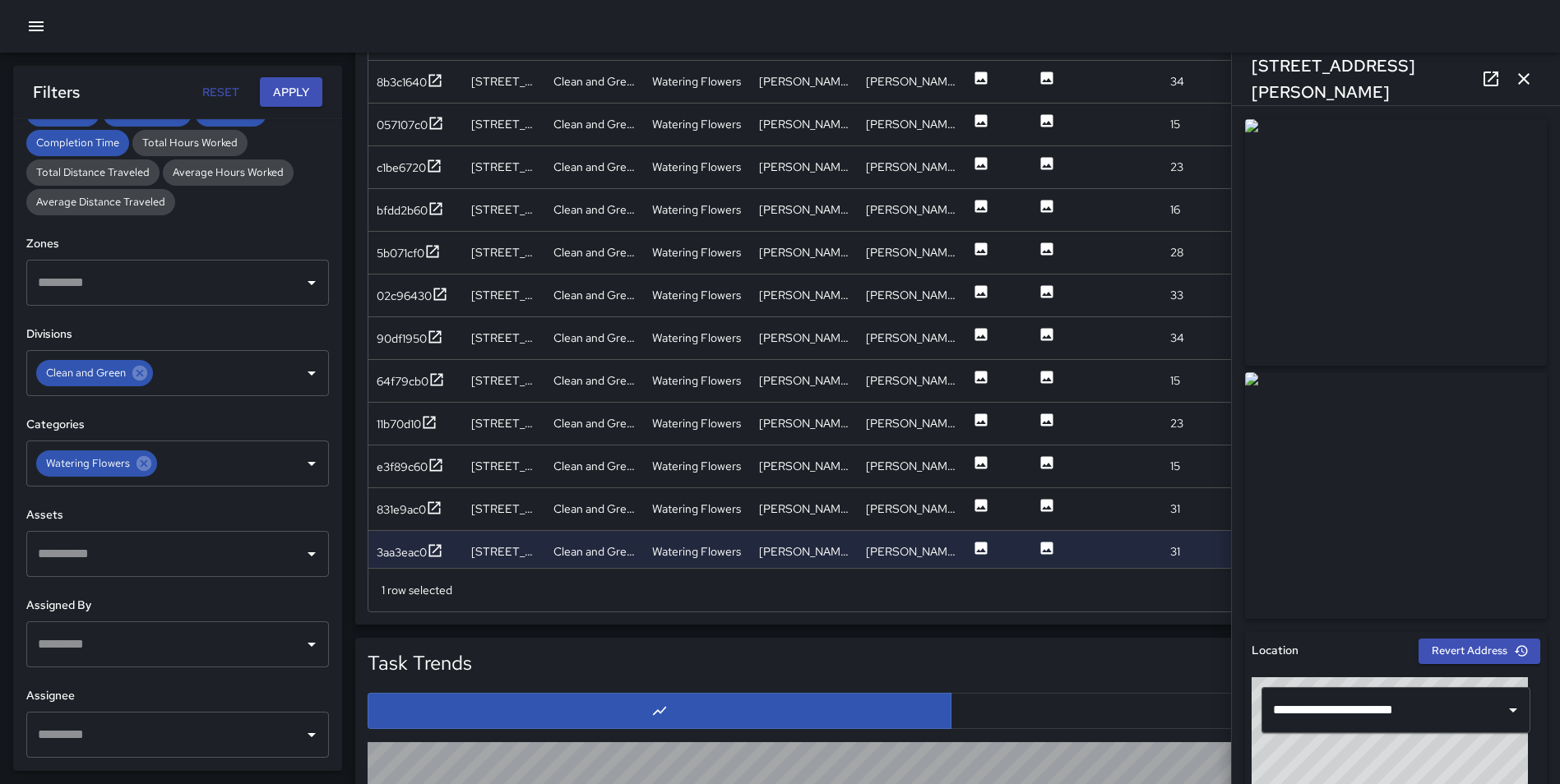
click at [1522, 81] on icon "button" at bounding box center [1523, 79] width 20 height 20
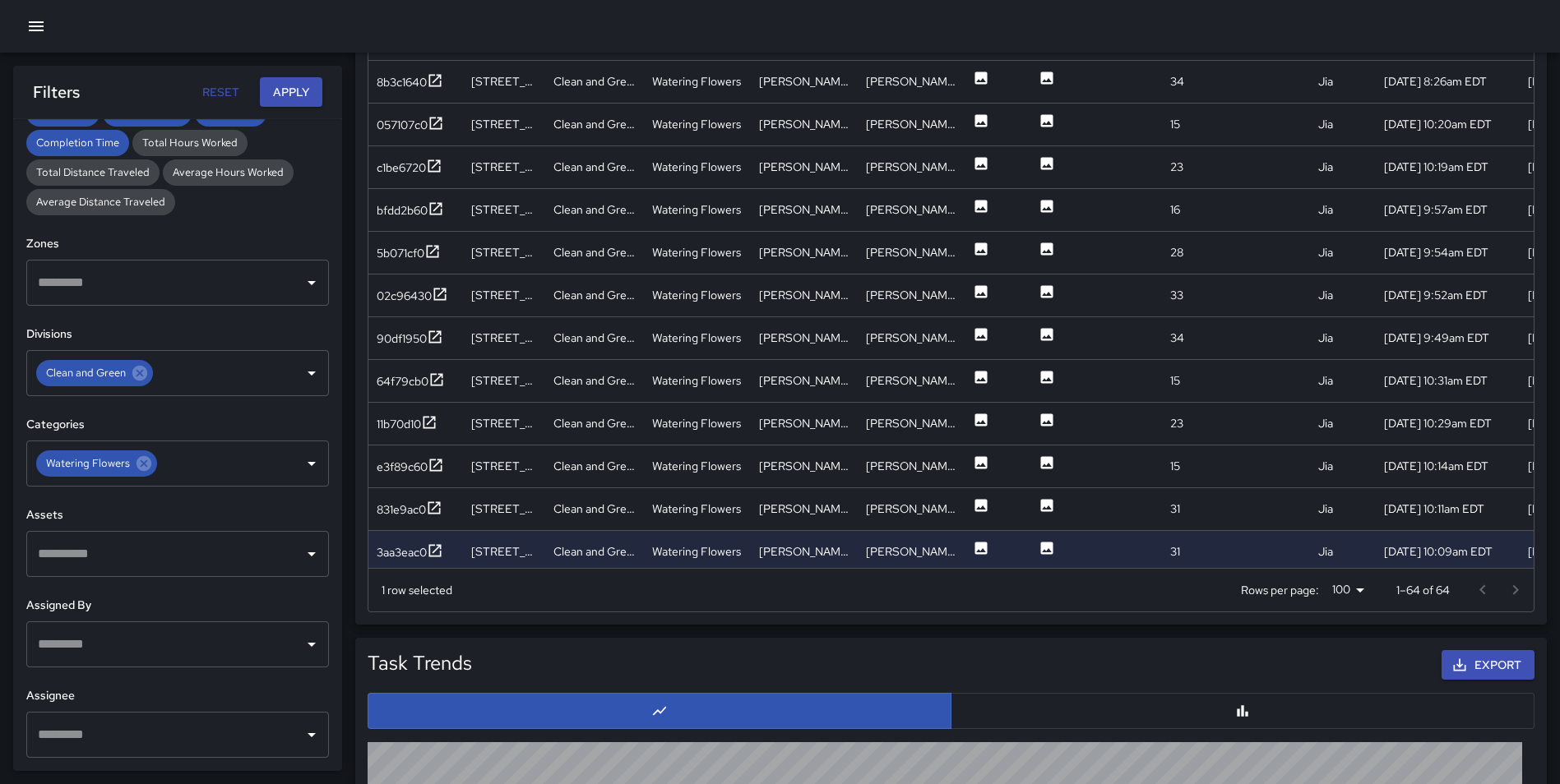
scroll to position [2006, 0]
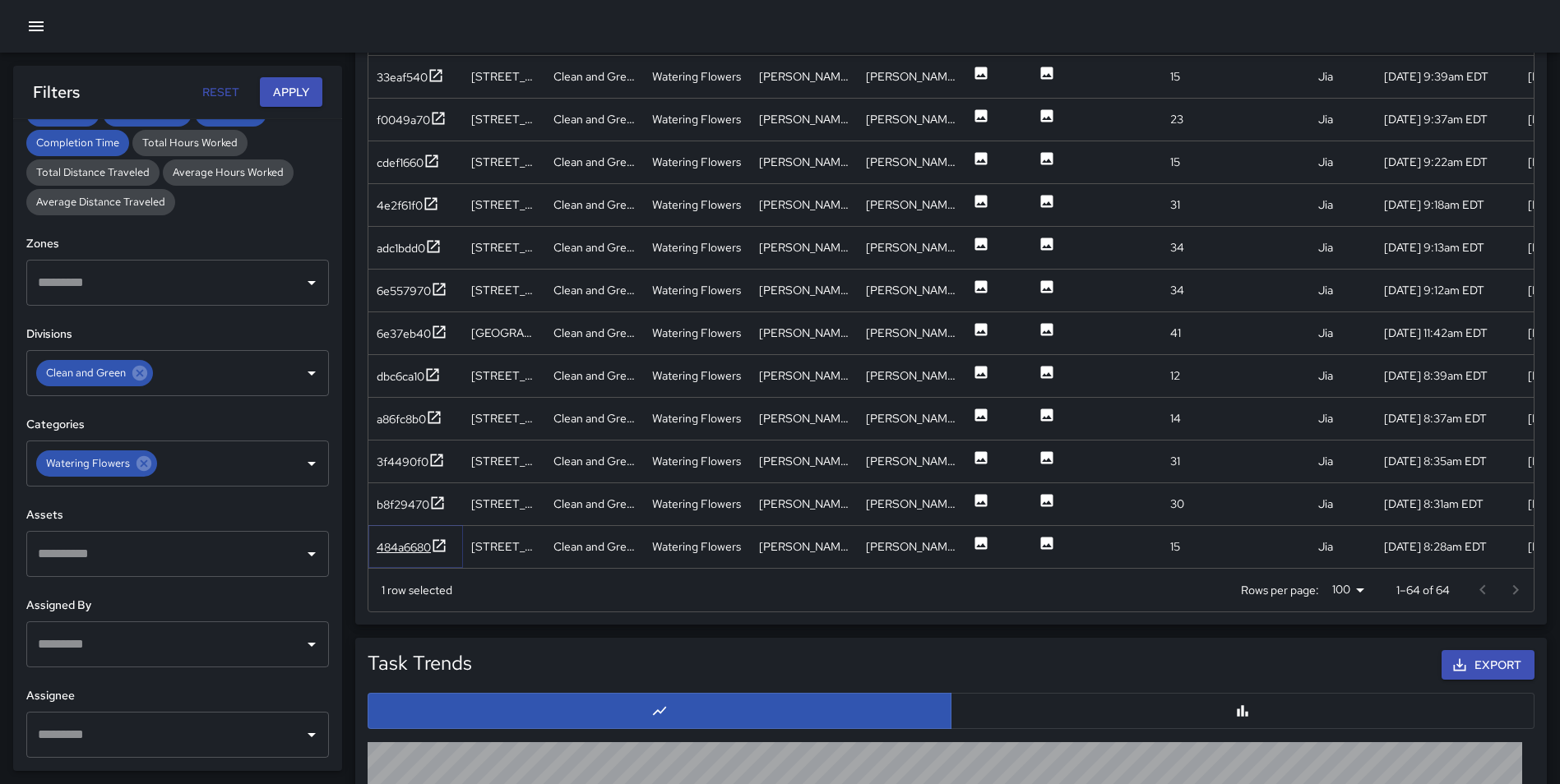
click at [444, 540] on icon at bounding box center [440, 545] width 13 height 13
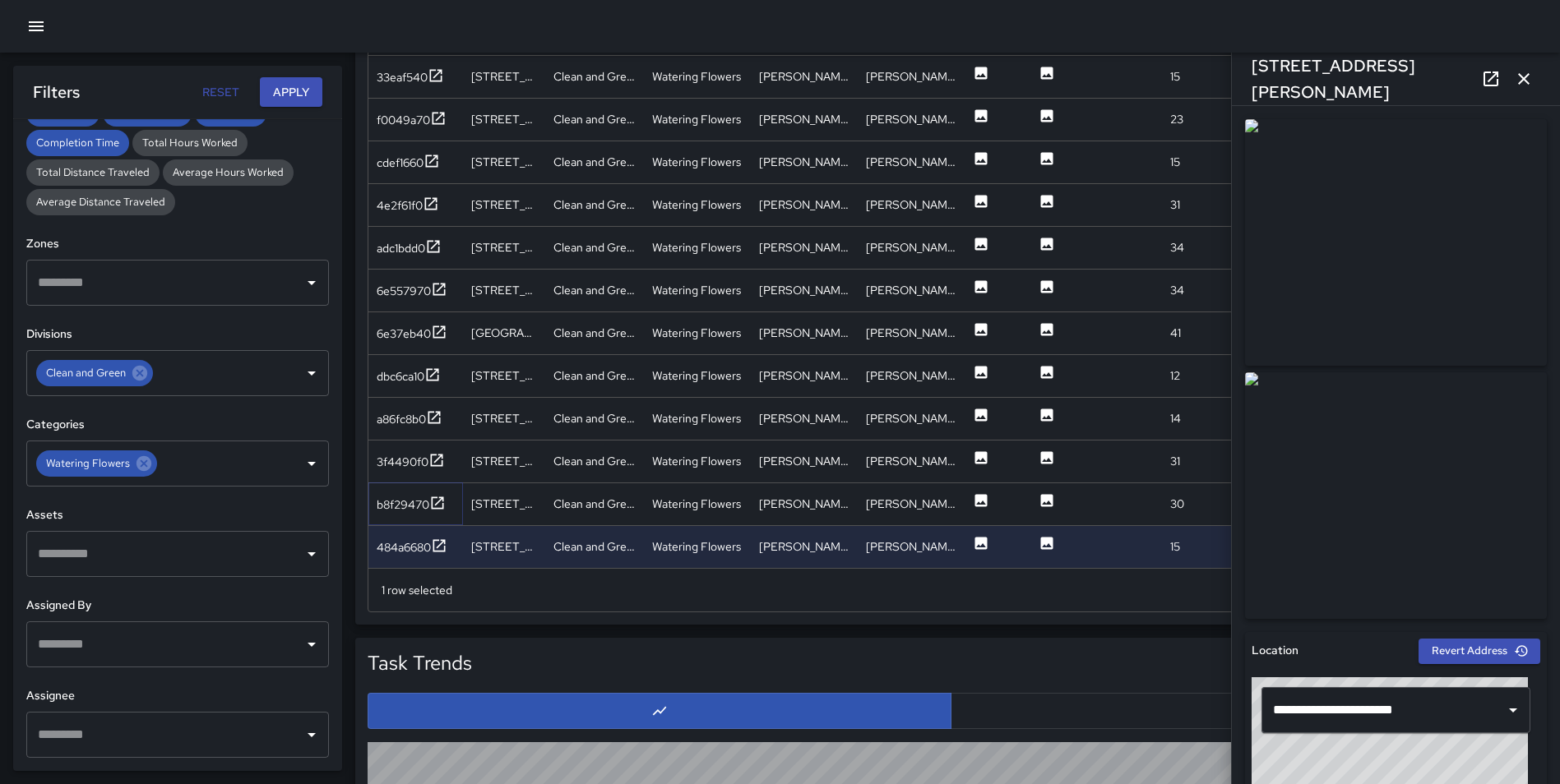
drag, startPoint x: 439, startPoint y: 498, endPoint x: 655, endPoint y: 429, distance: 226.8
click at [655, 429] on div "756ceb60 1113 Broadway Clean and Green Watering Flowers Jordan Southwick Jordan…" at bounding box center [1098, 205] width 1460 height 727
click at [435, 498] on icon at bounding box center [437, 503] width 16 height 16
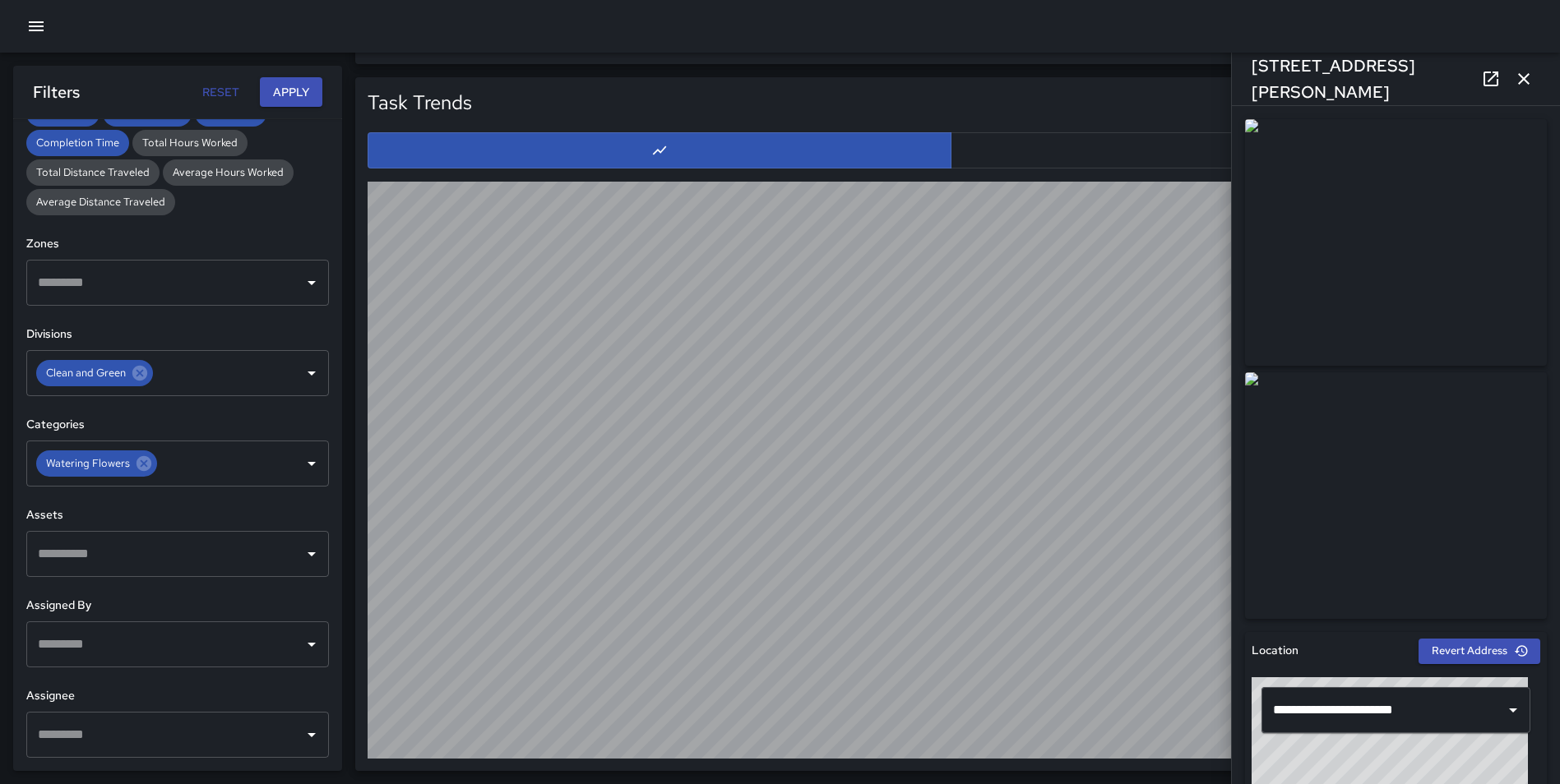
scroll to position [0, 0]
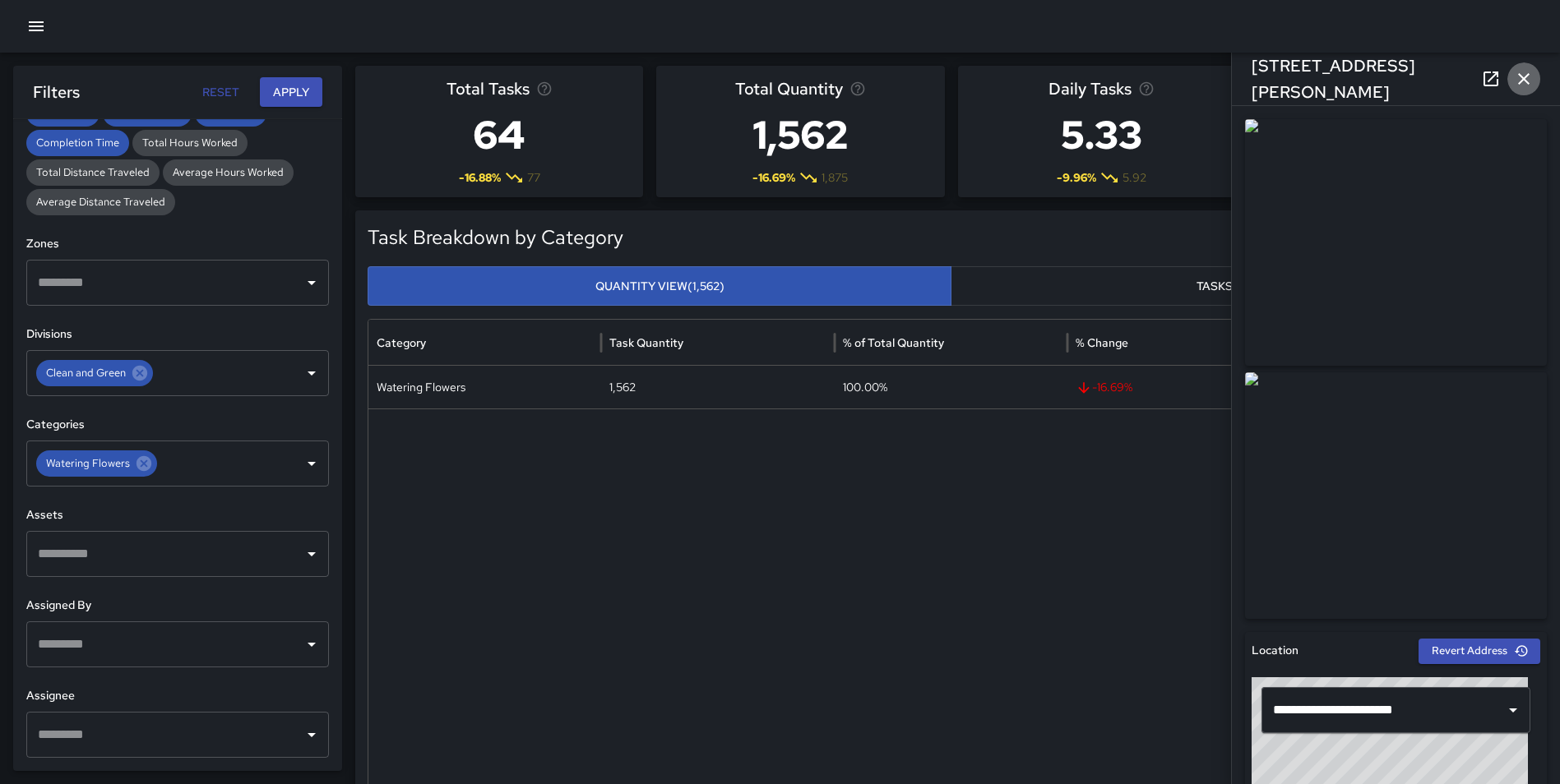
click at [1524, 75] on icon "button" at bounding box center [1523, 79] width 20 height 20
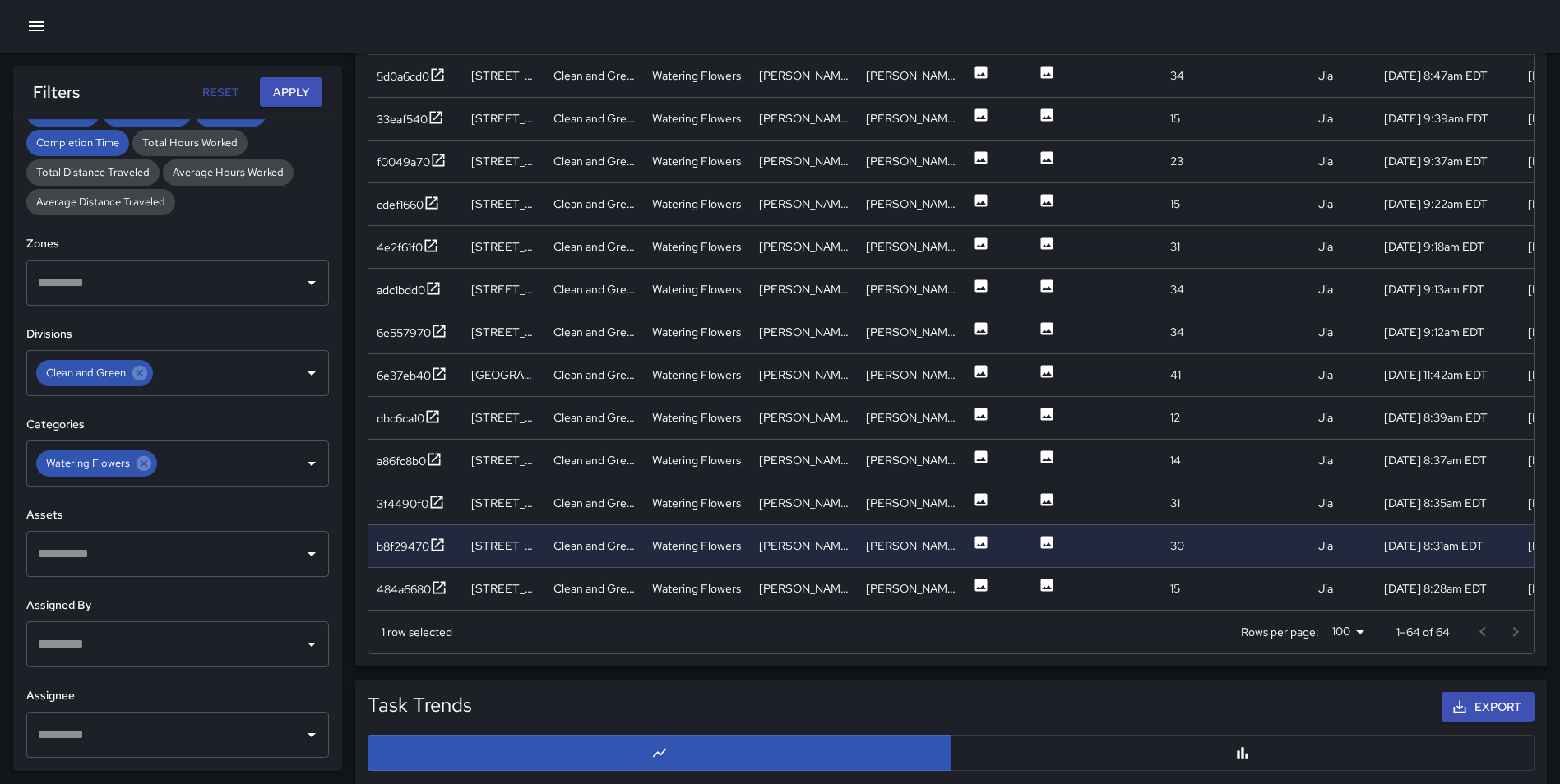
scroll to position [1005, 0]
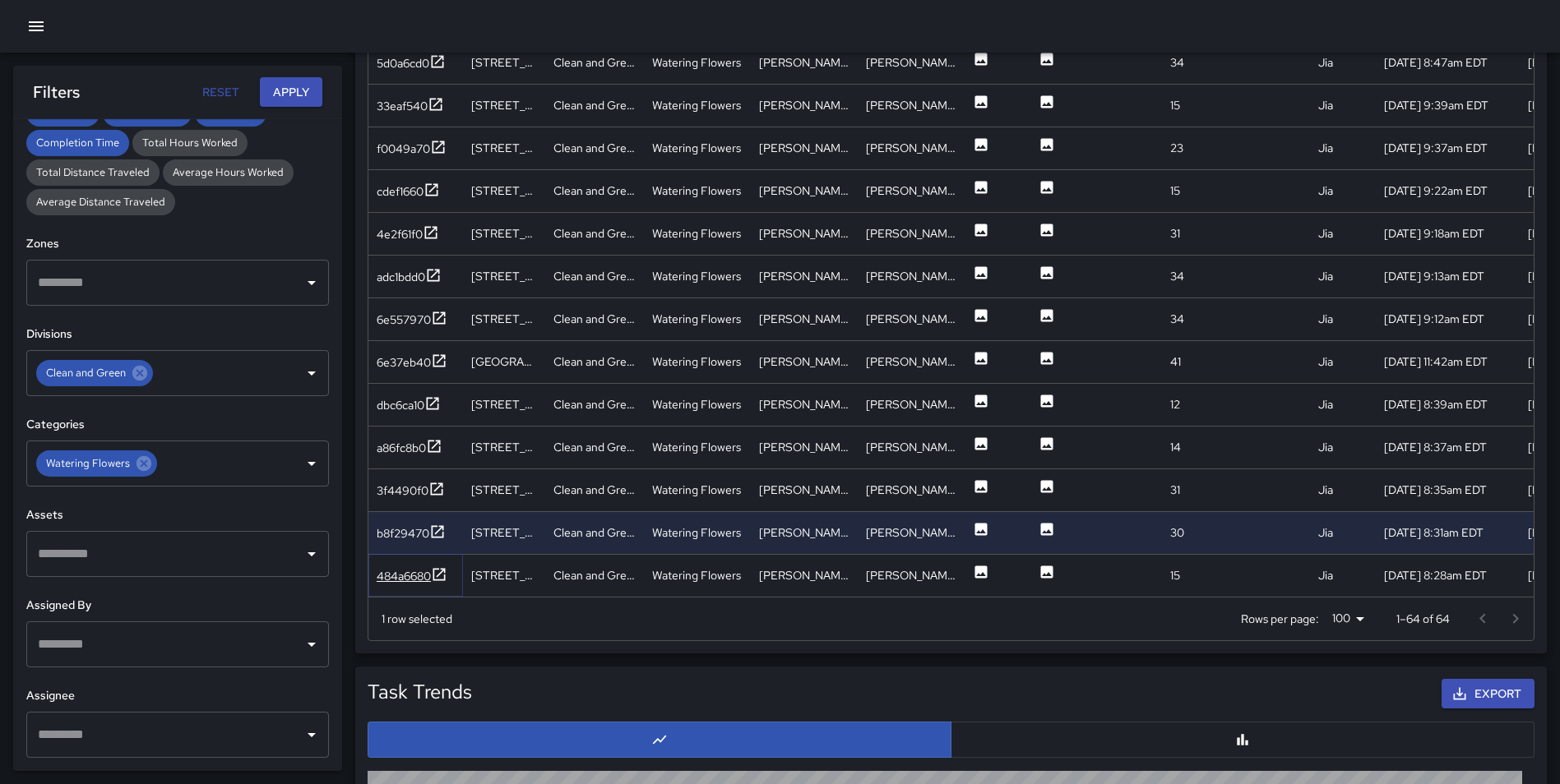
click at [439, 567] on icon at bounding box center [439, 575] width 16 height 16
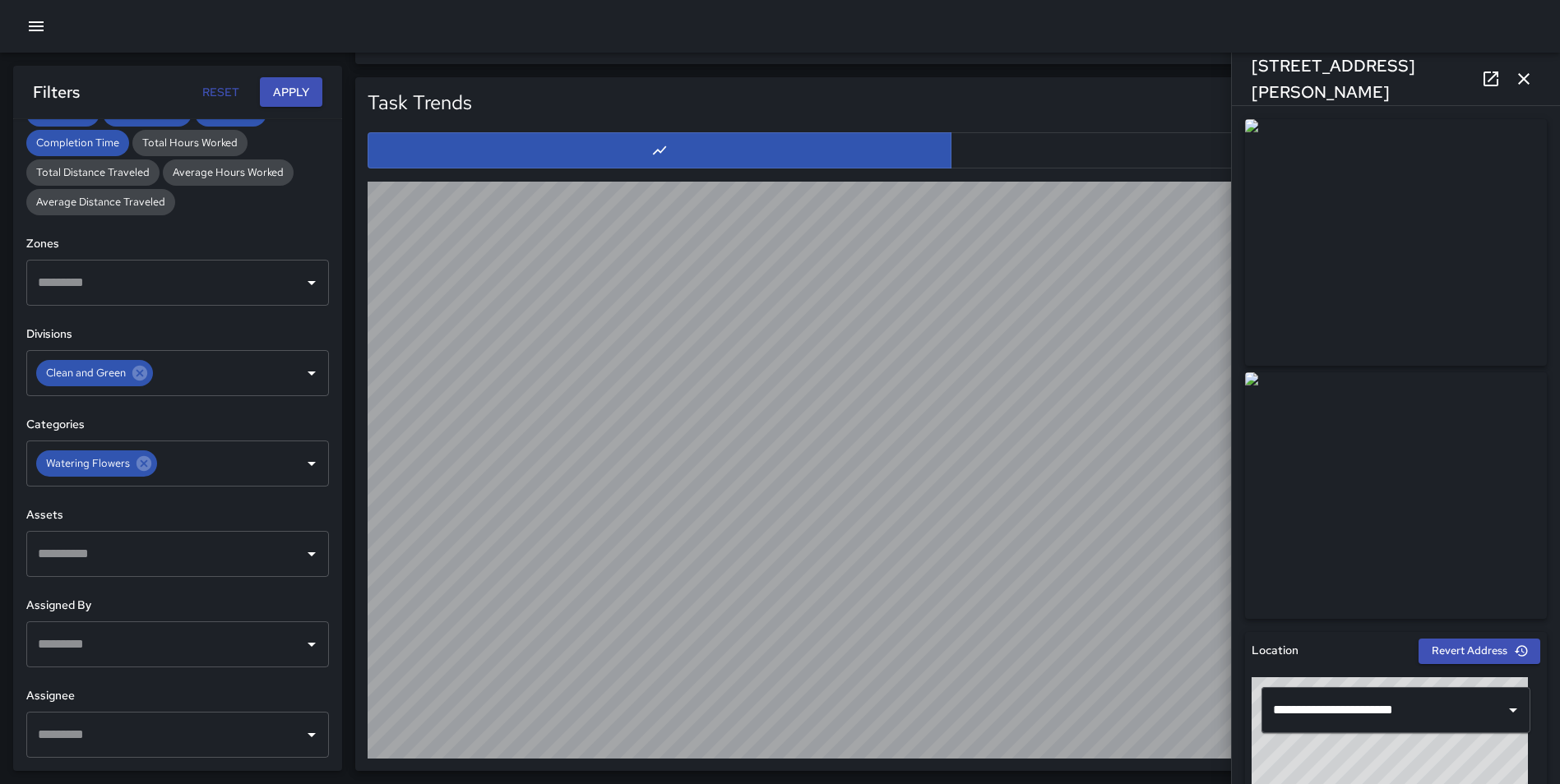
scroll to position [0, 0]
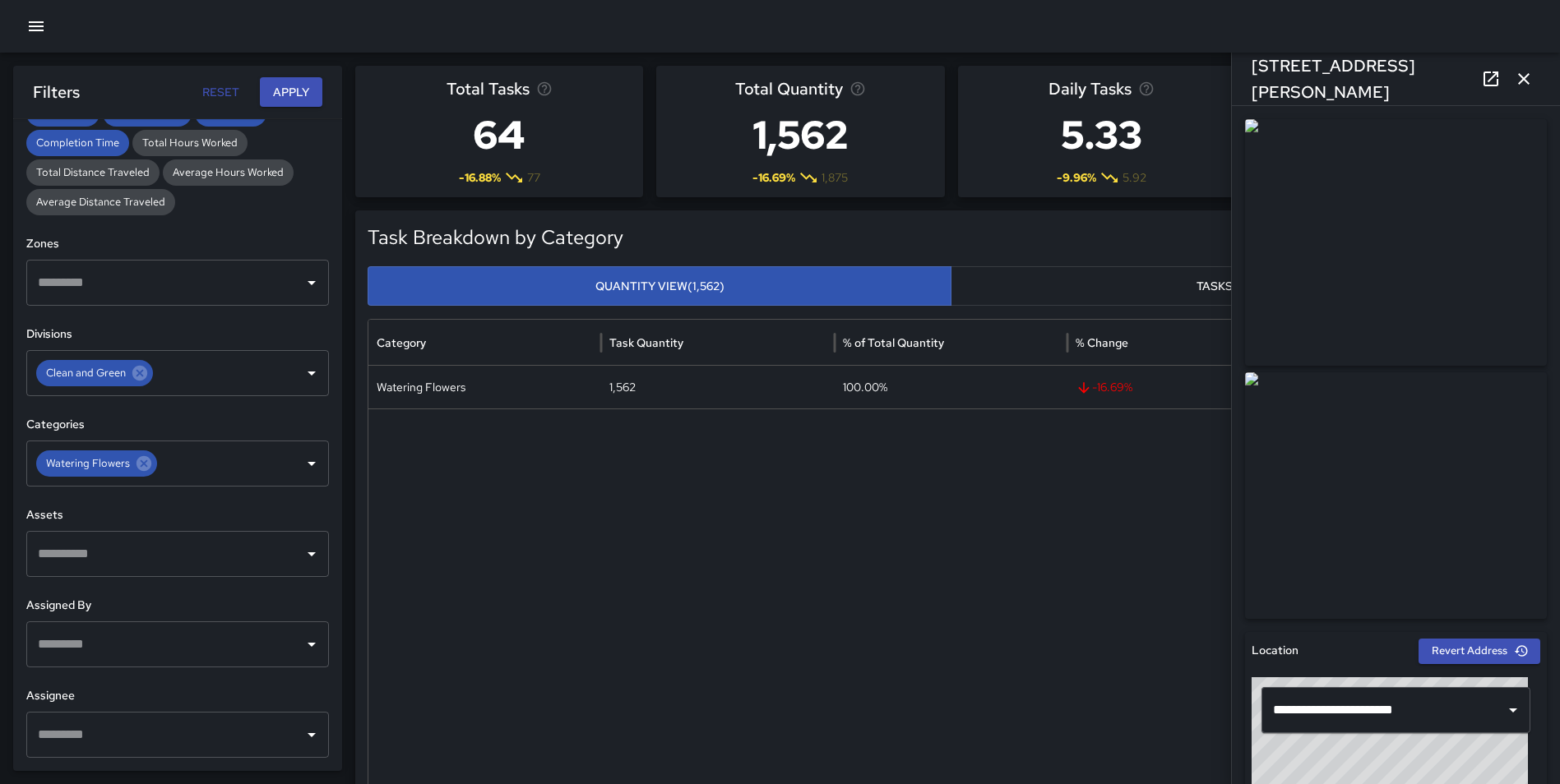
click at [1528, 75] on icon "button" at bounding box center [1523, 79] width 12 height 12
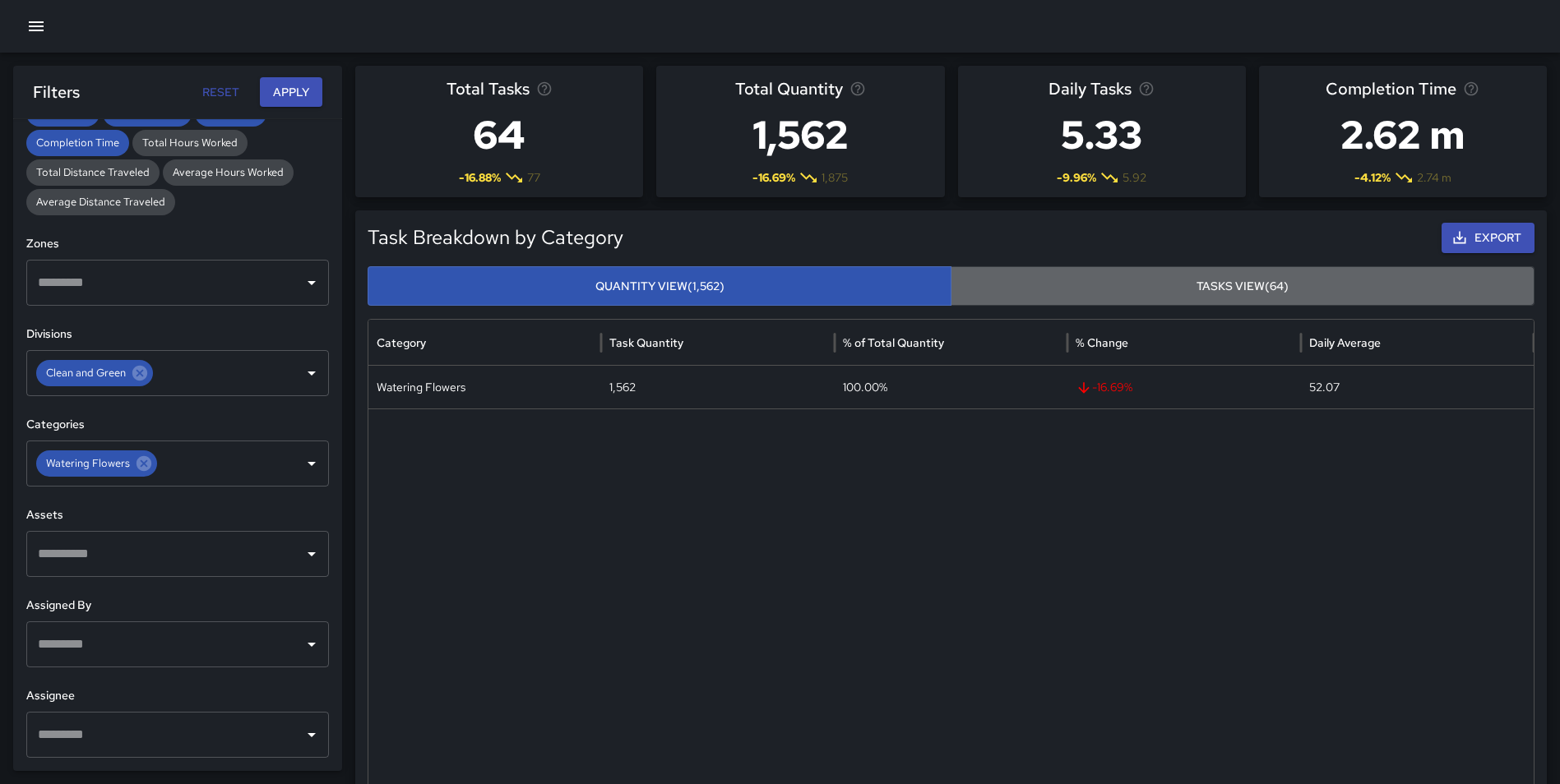
click at [1278, 282] on button "Tasks View (64)" at bounding box center [1242, 285] width 584 height 40
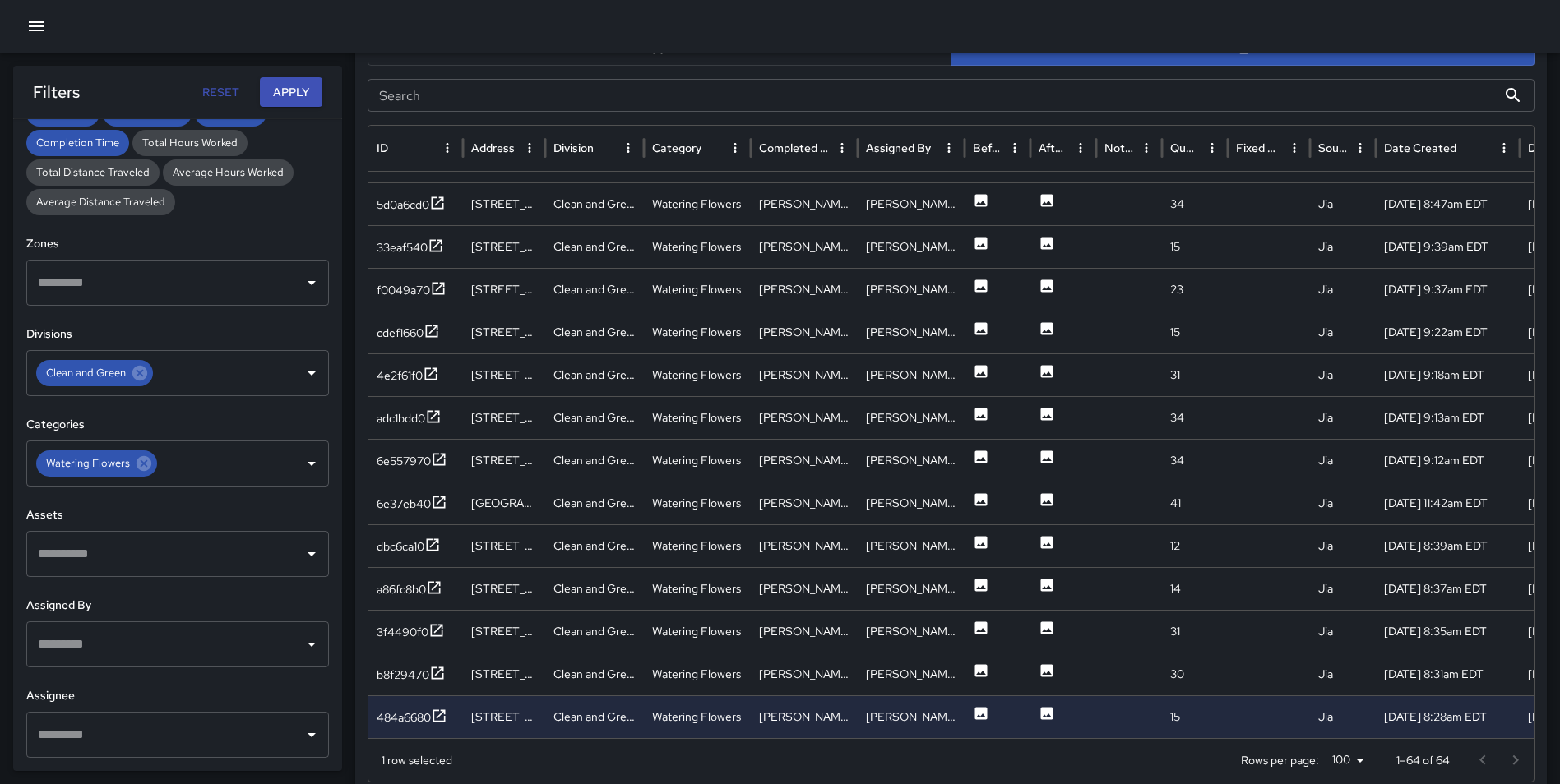
scroll to position [1000, 0]
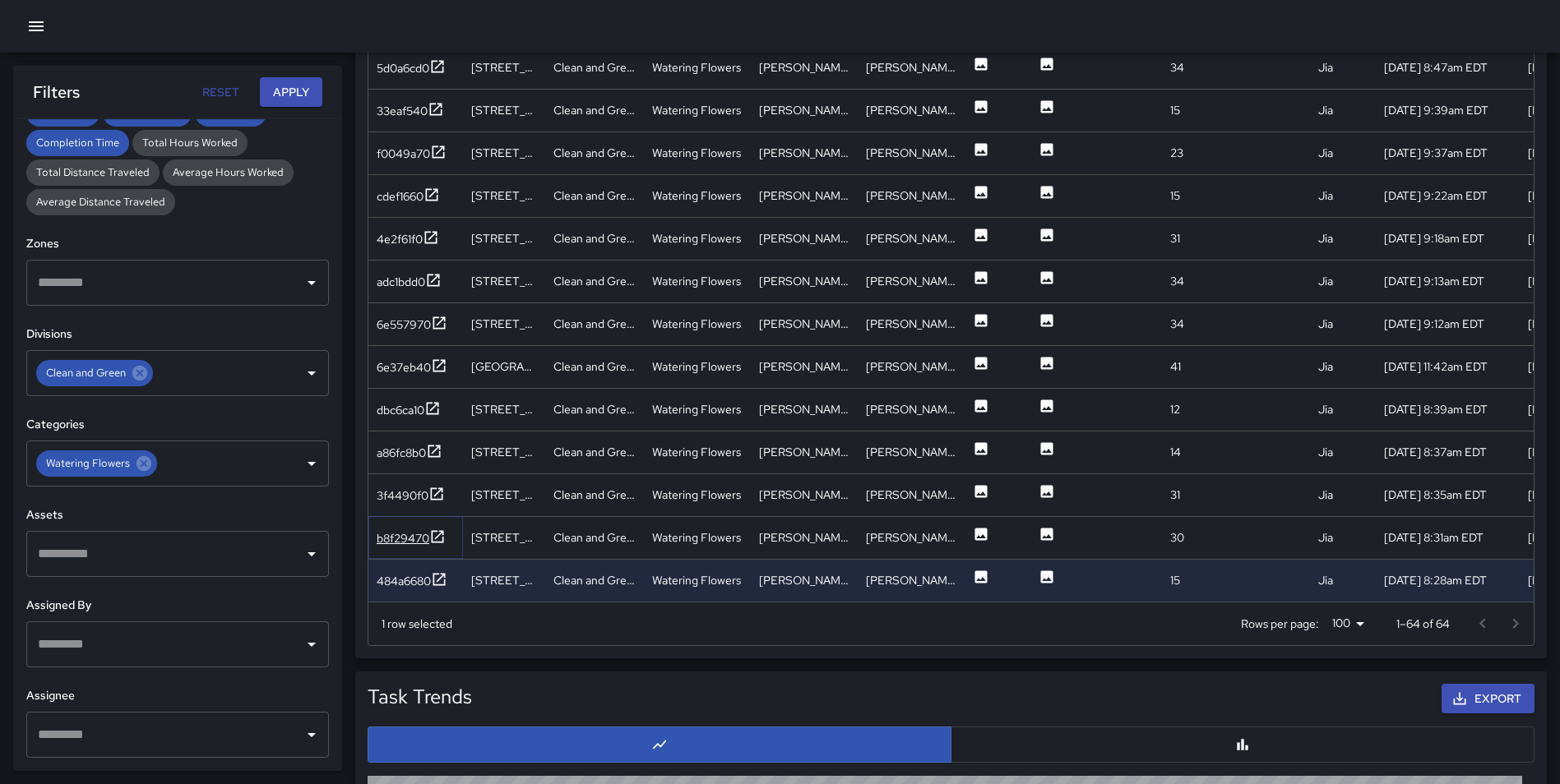
click at [438, 536] on icon at bounding box center [438, 536] width 13 height 13
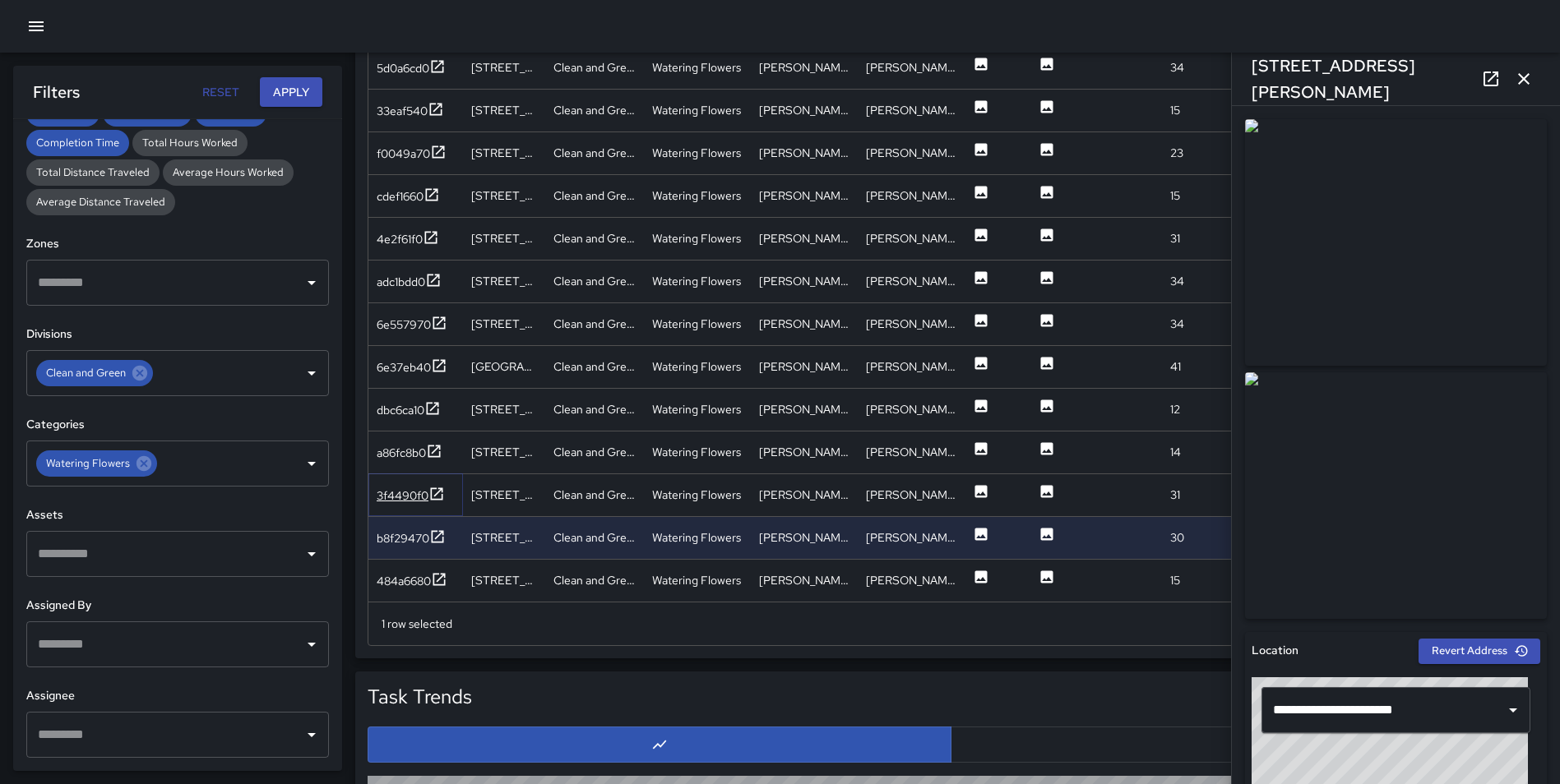
click at [434, 498] on icon at bounding box center [436, 494] width 16 height 16
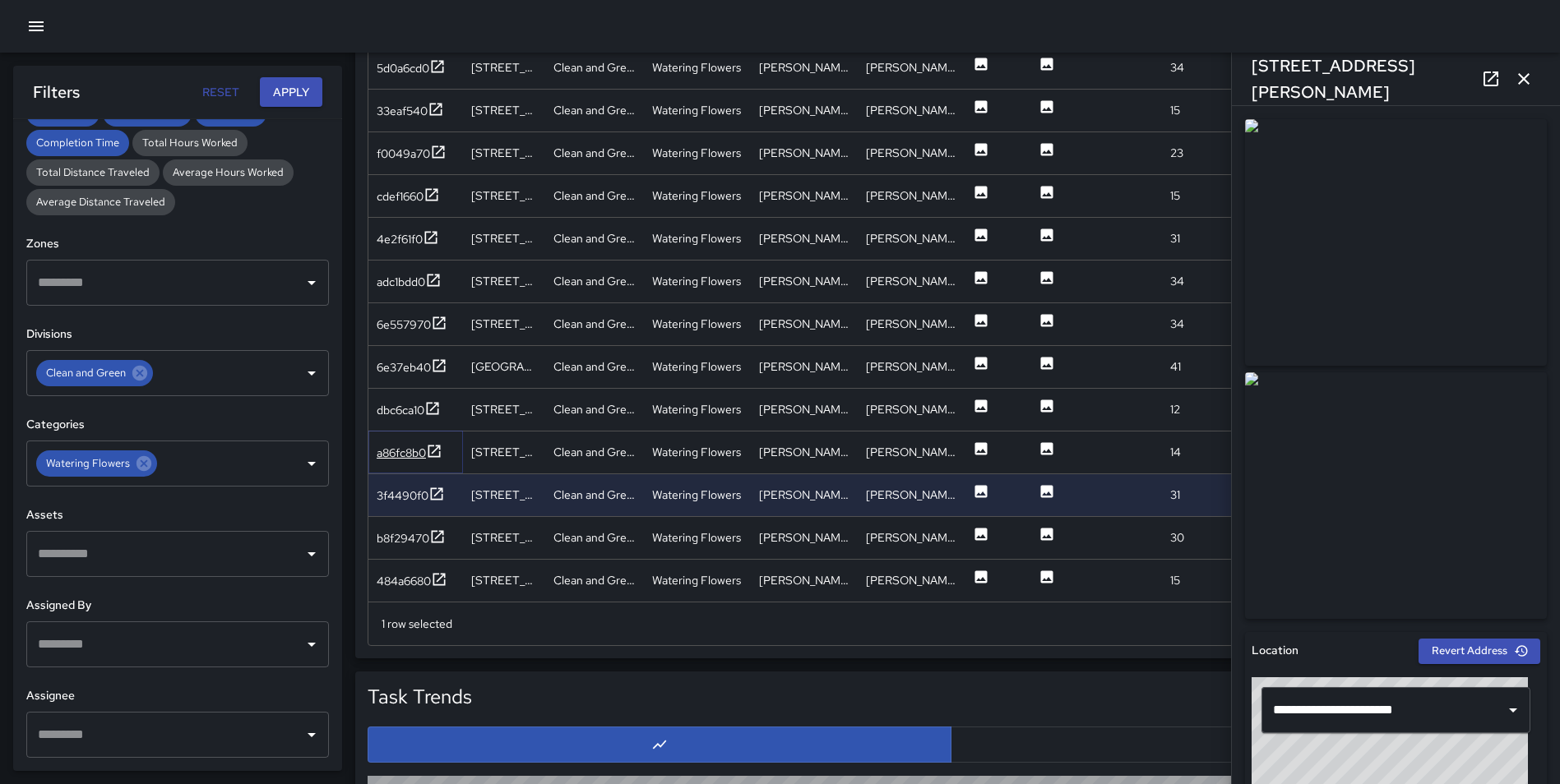
click at [436, 447] on icon at bounding box center [434, 451] width 16 height 16
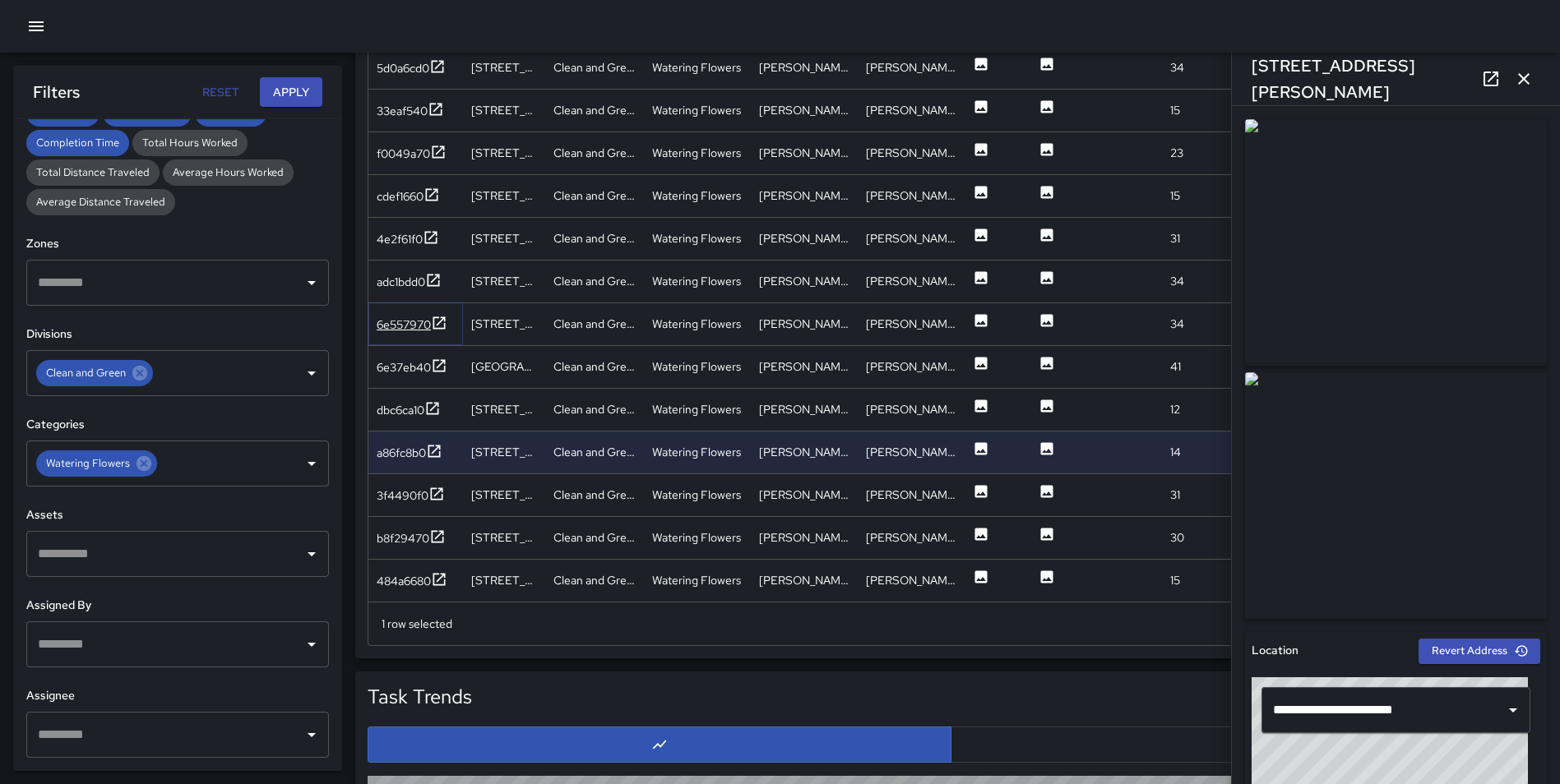
click at [437, 321] on icon at bounding box center [439, 323] width 16 height 16
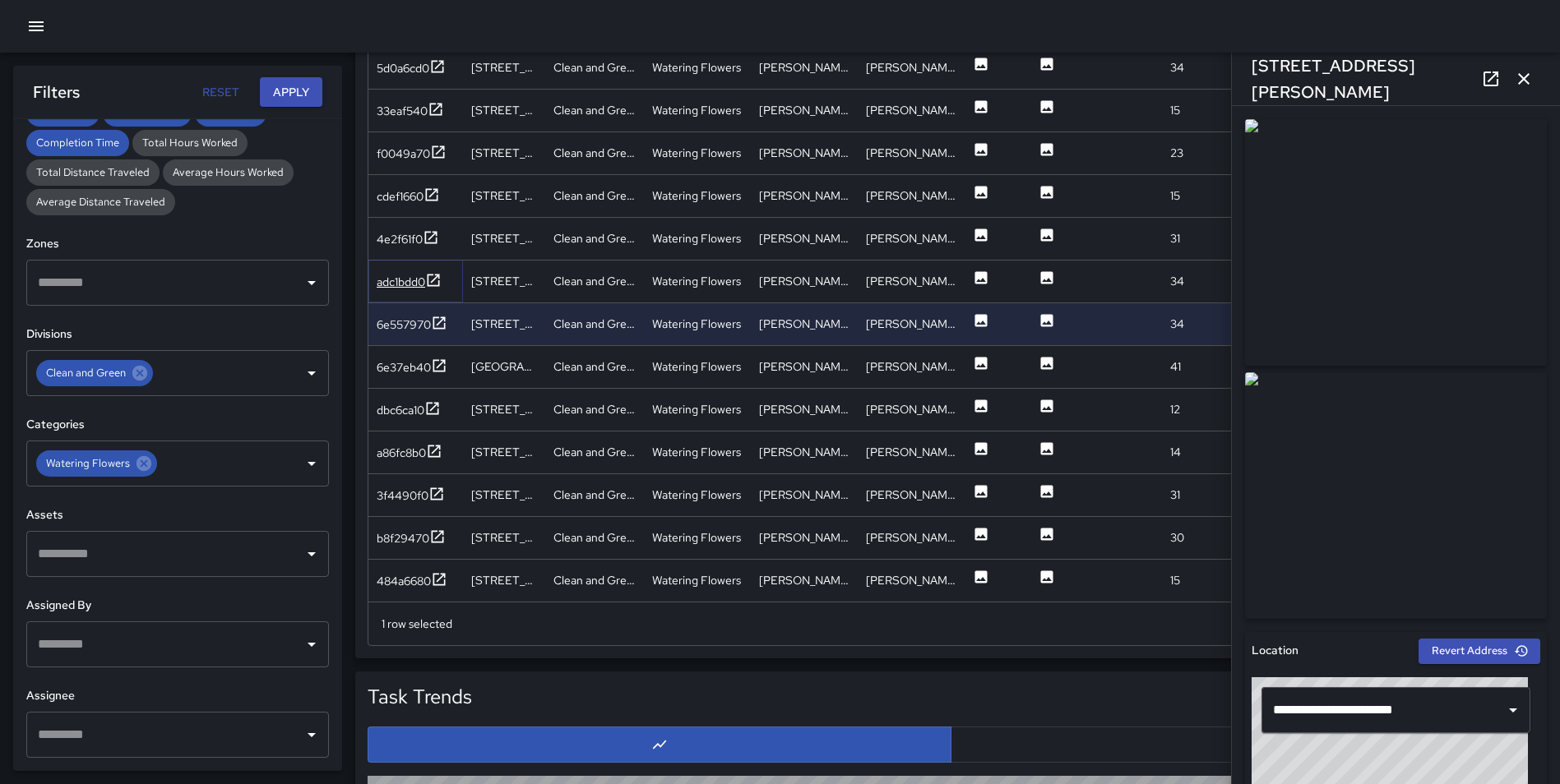
click at [436, 272] on icon at bounding box center [433, 280] width 16 height 16
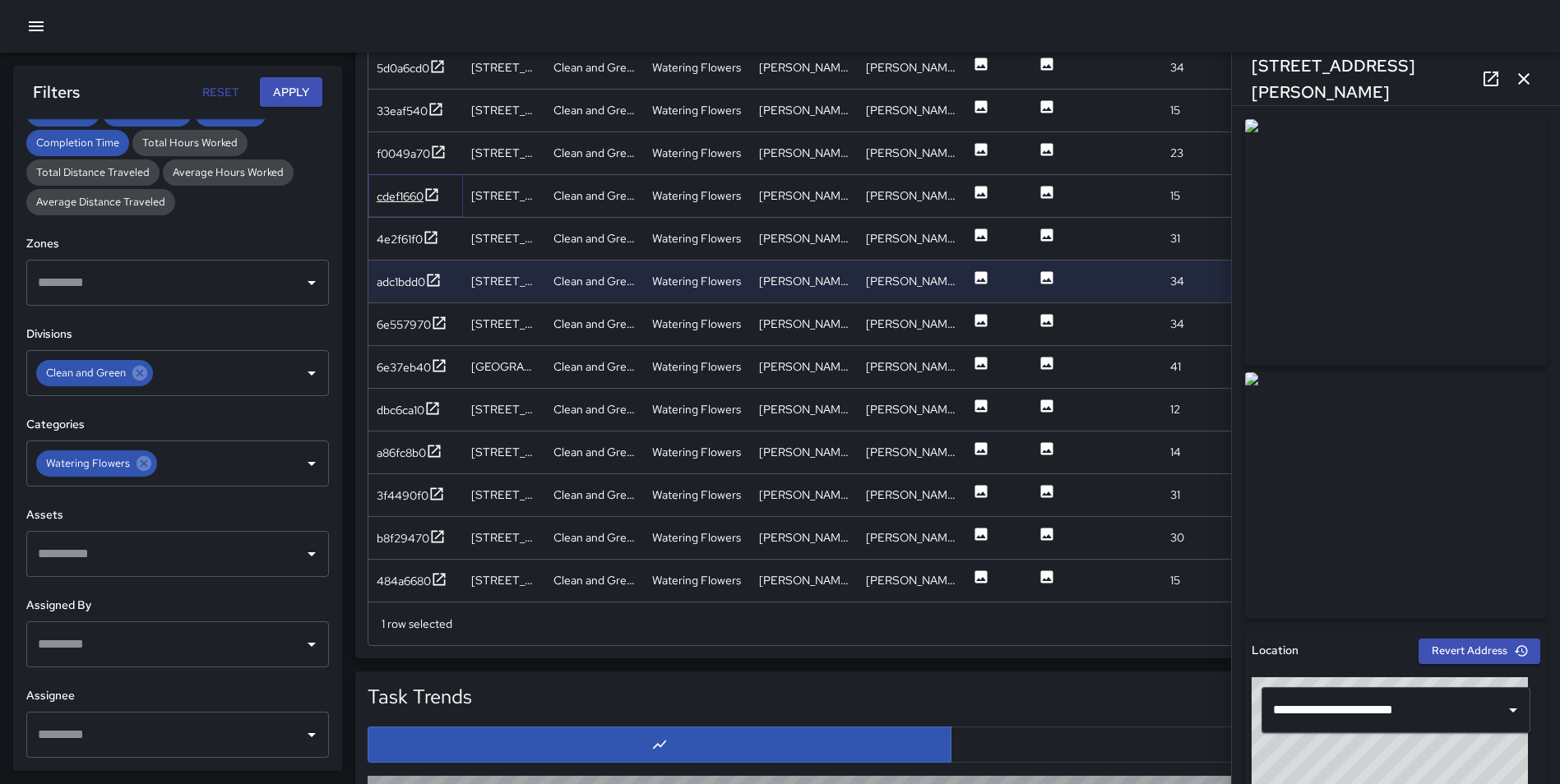
click at [430, 192] on icon at bounding box center [432, 194] width 16 height 16
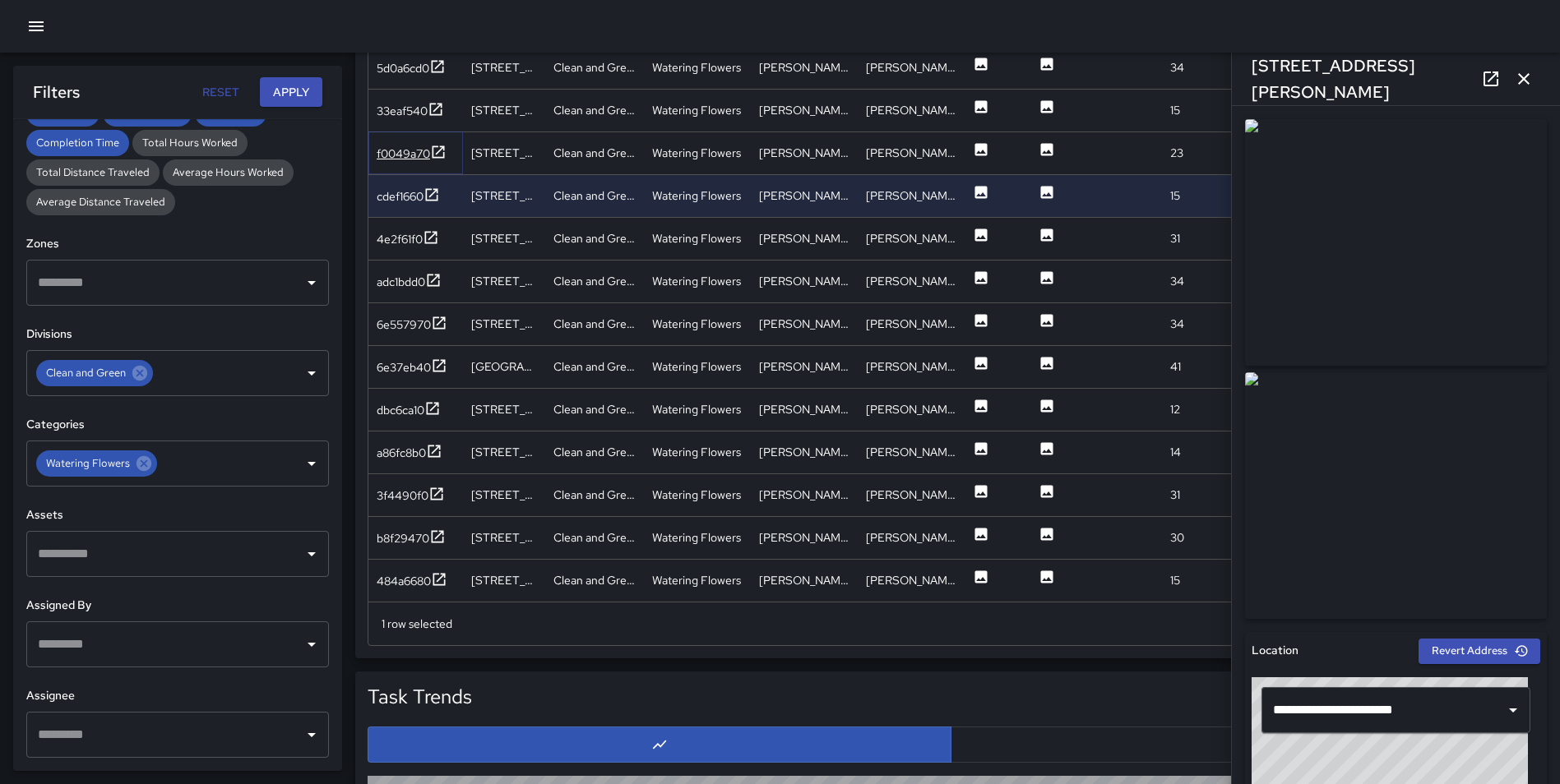
click at [438, 149] on icon at bounding box center [438, 152] width 16 height 16
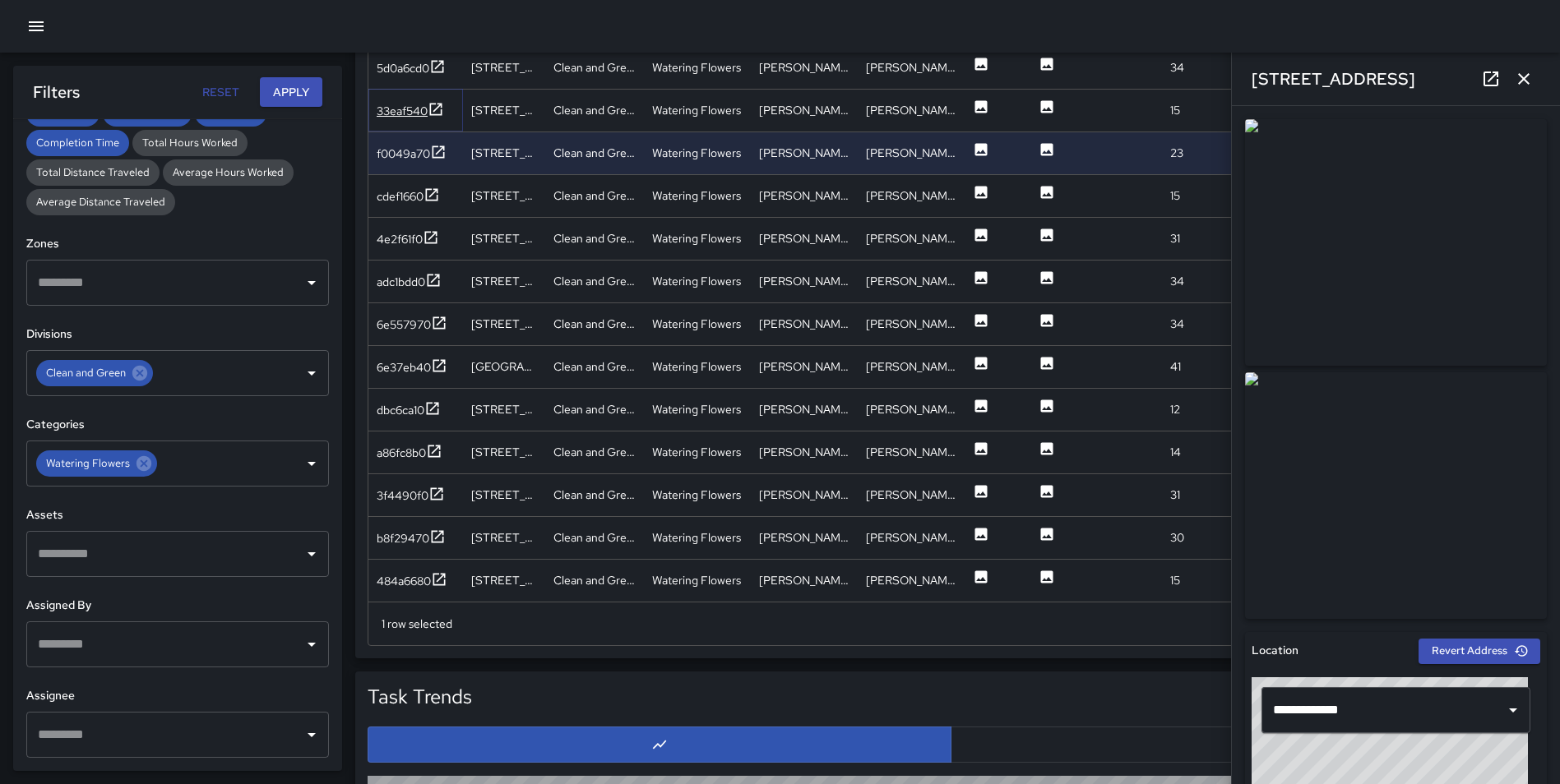
click at [440, 107] on icon at bounding box center [435, 109] width 16 height 16
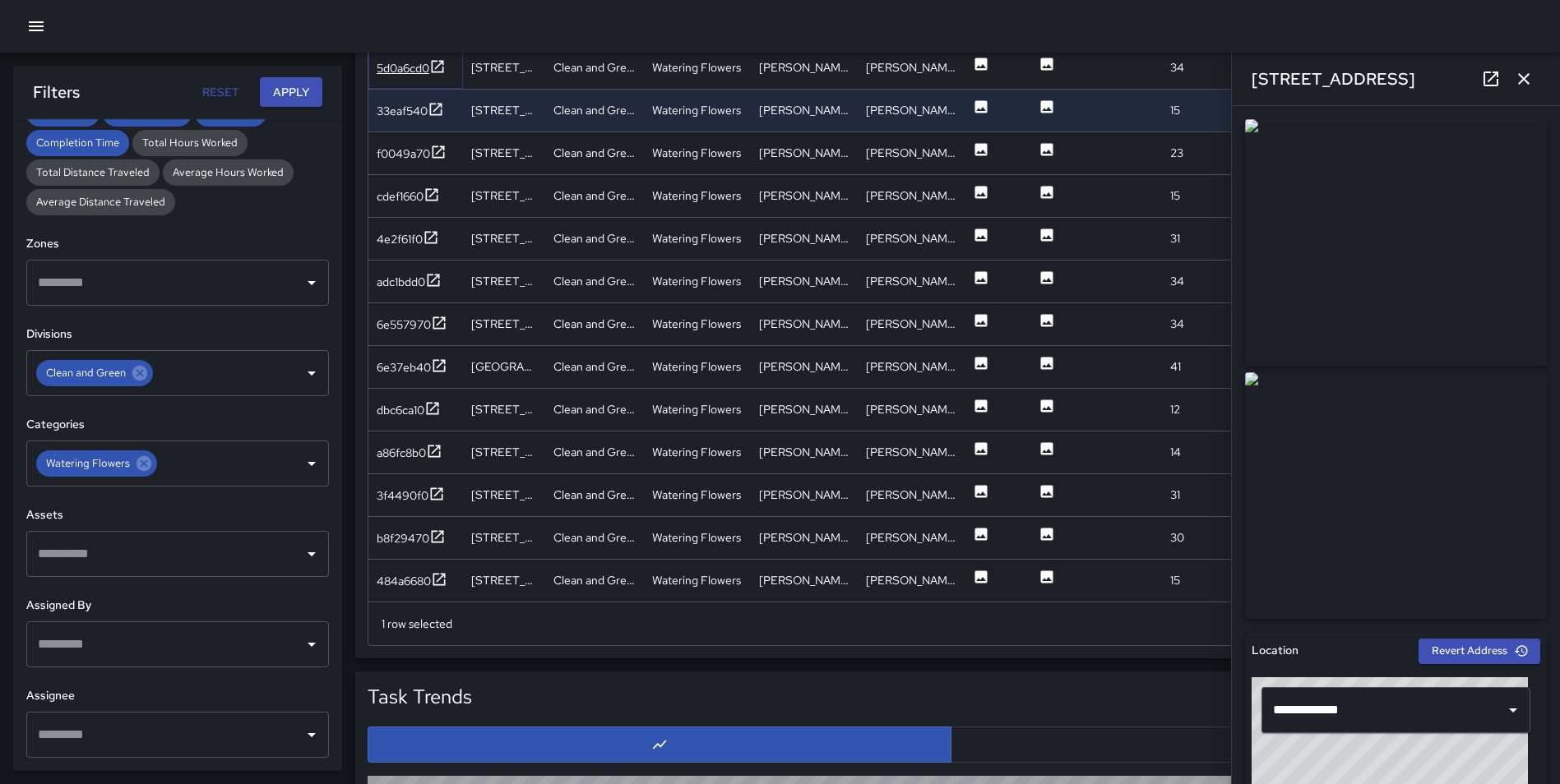
click at [436, 71] on icon at bounding box center [437, 66] width 16 height 16
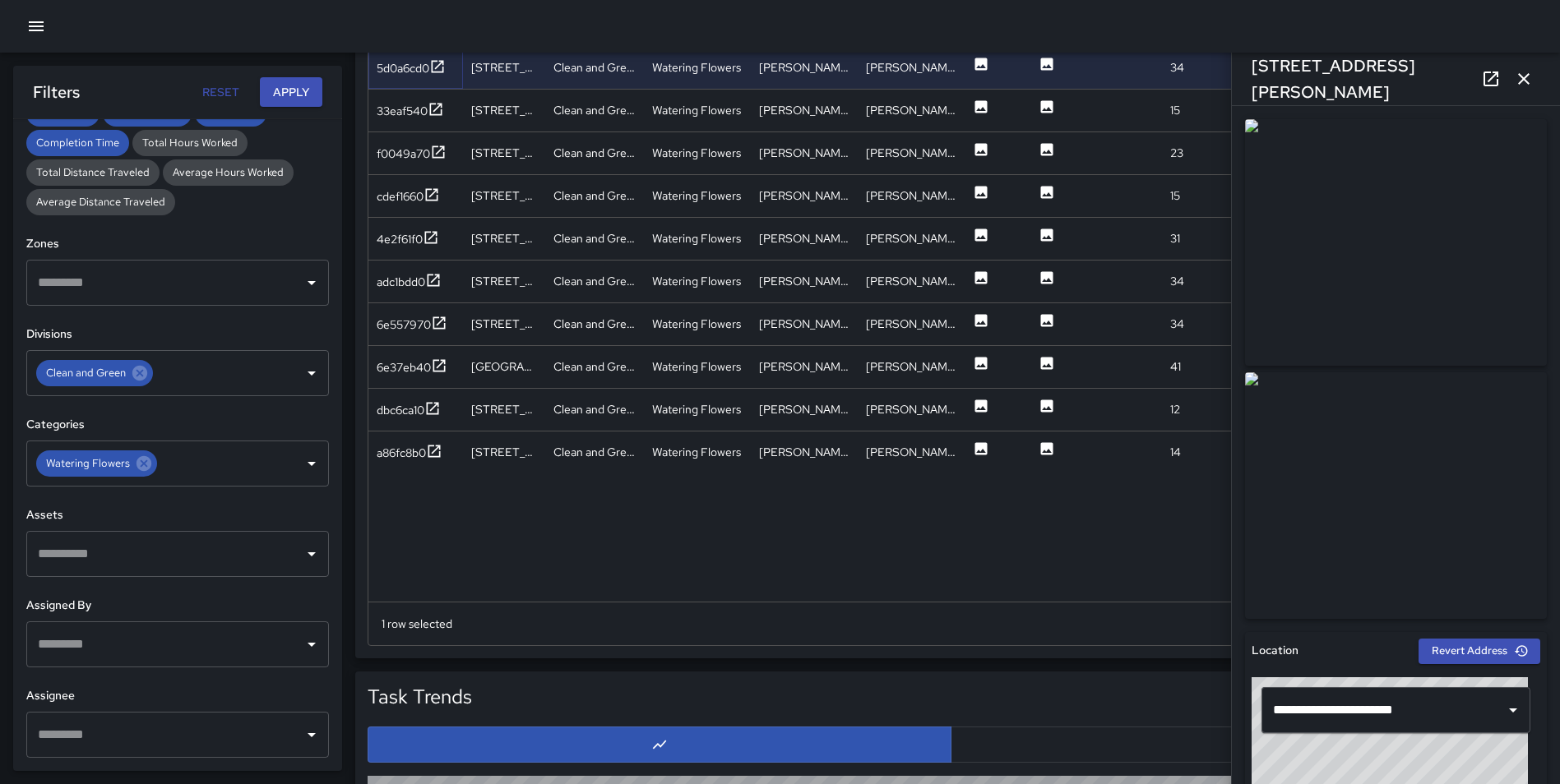
scroll to position [0, 0]
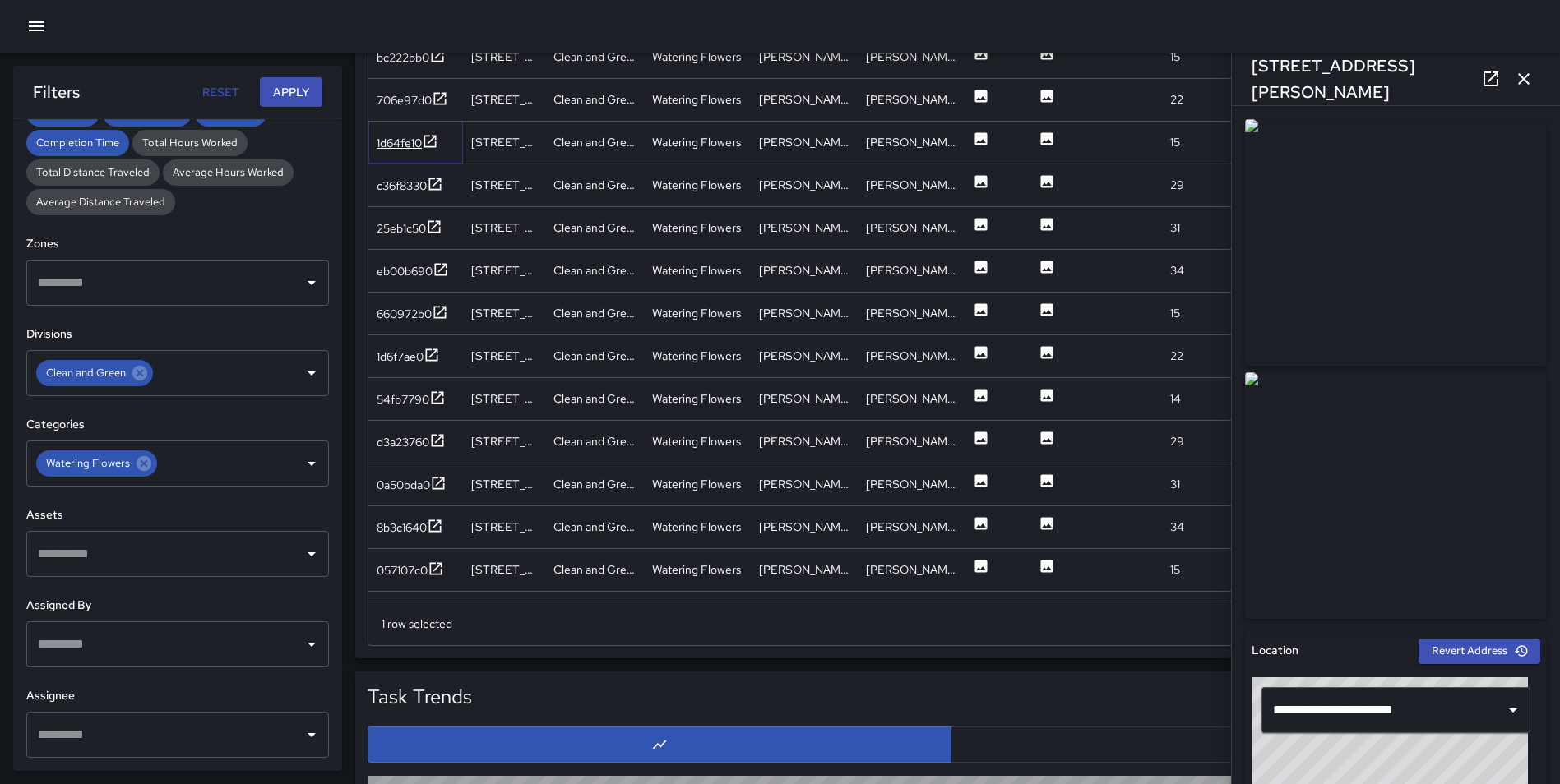
click at [432, 137] on icon at bounding box center [430, 141] width 16 height 16
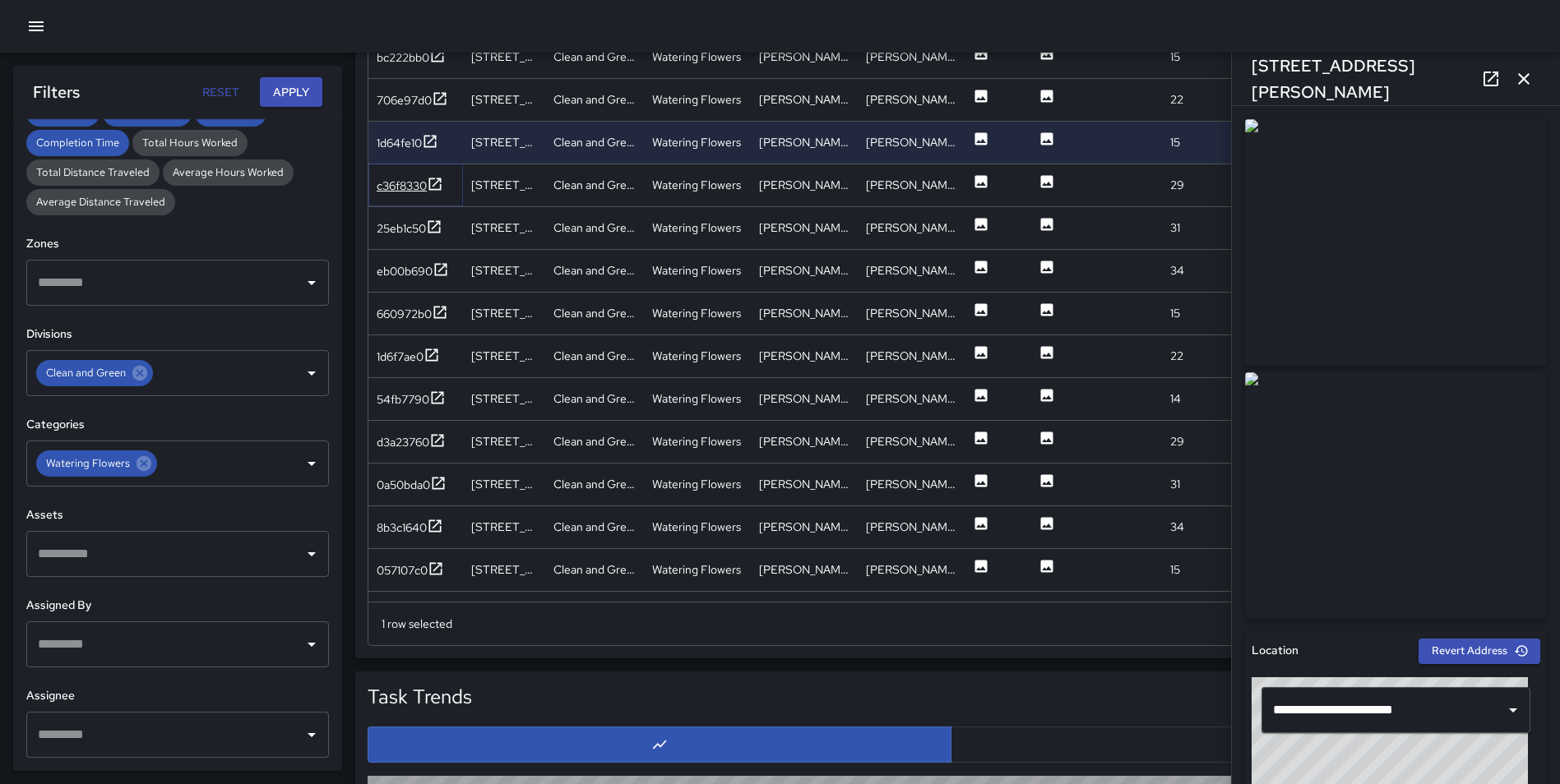
click at [439, 180] on icon at bounding box center [434, 183] width 16 height 16
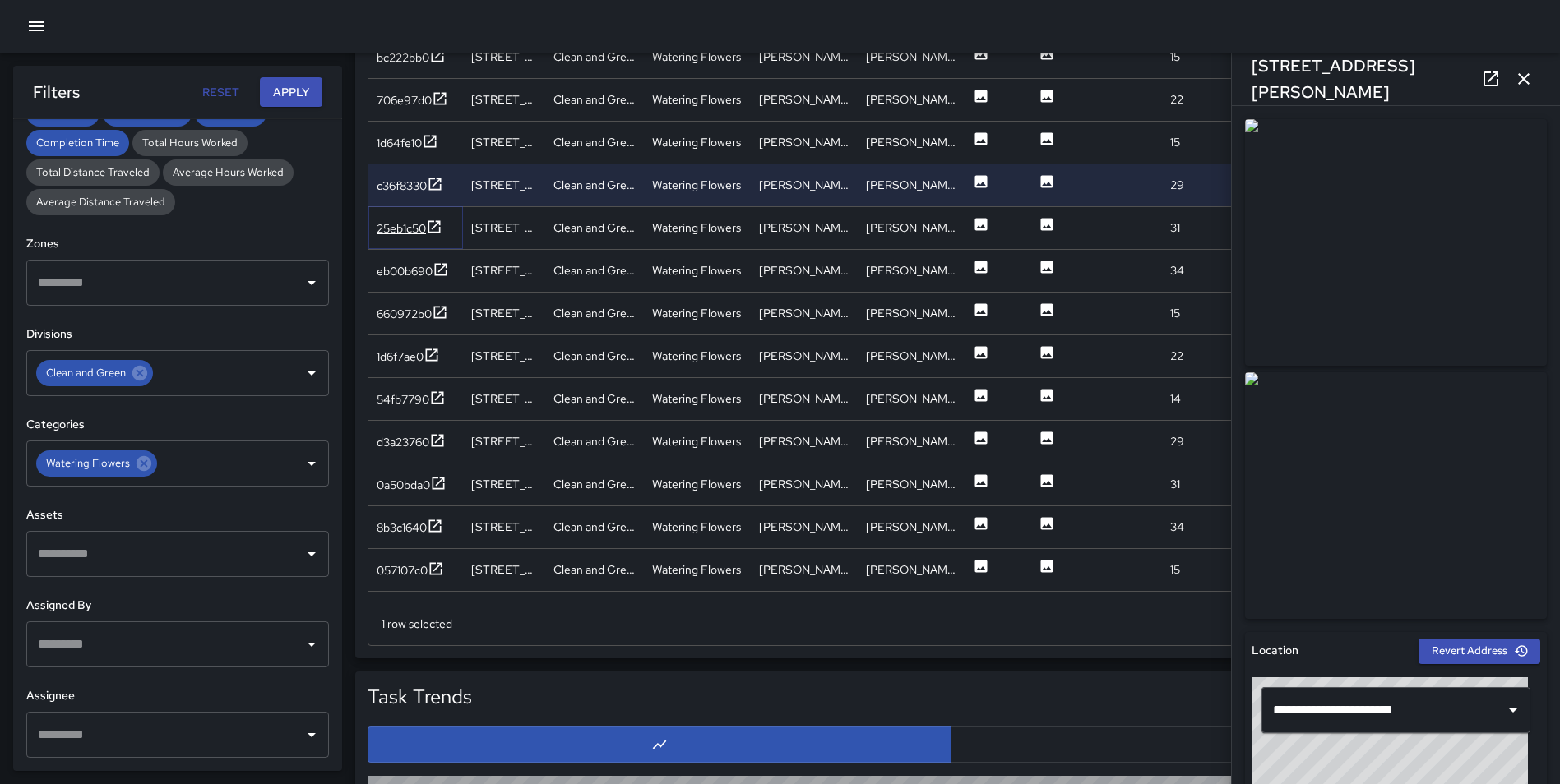
click at [436, 227] on icon at bounding box center [434, 226] width 16 height 16
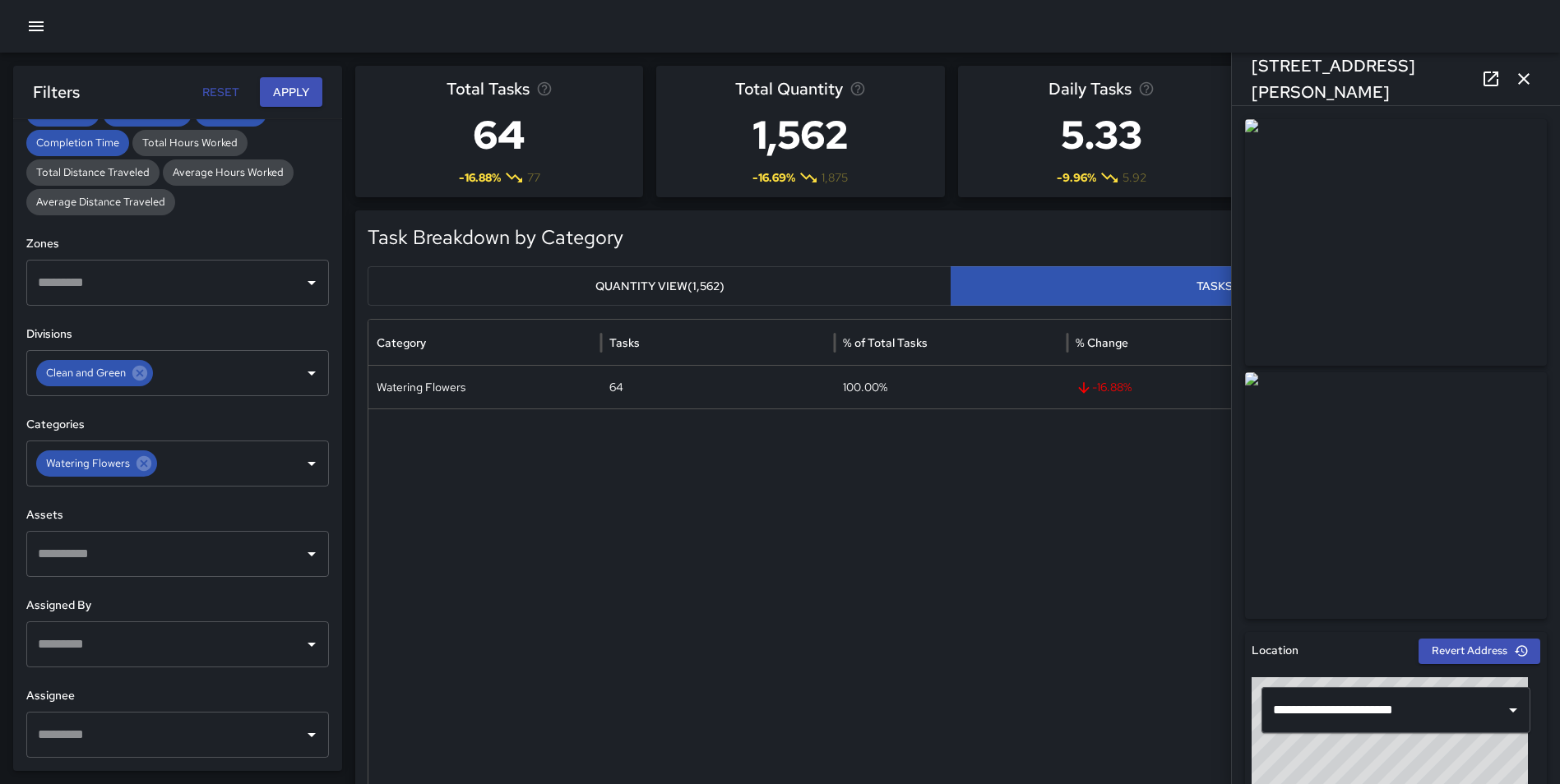
click at [1513, 75] on icon "button" at bounding box center [1523, 79] width 20 height 20
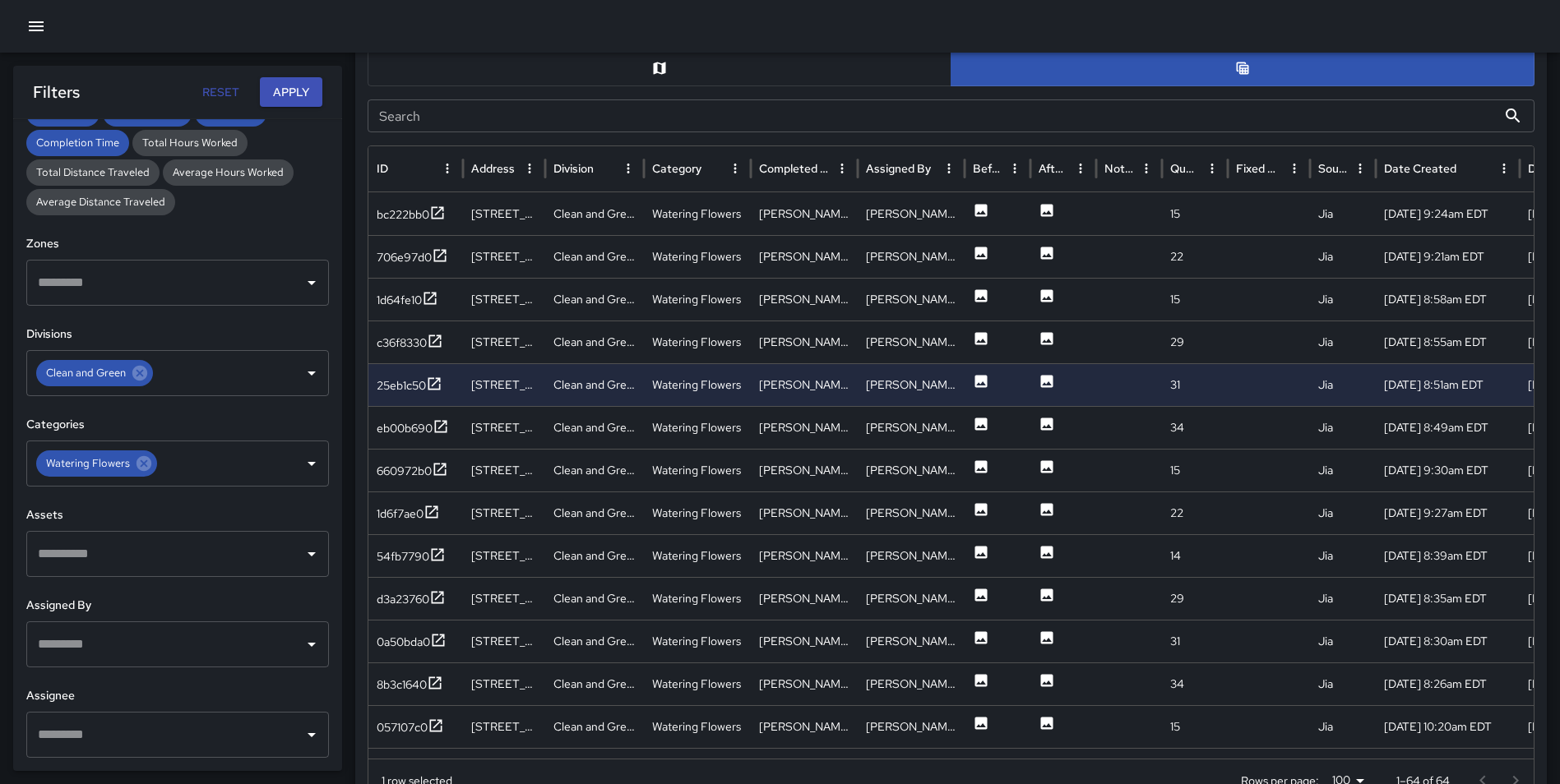
scroll to position [853, 0]
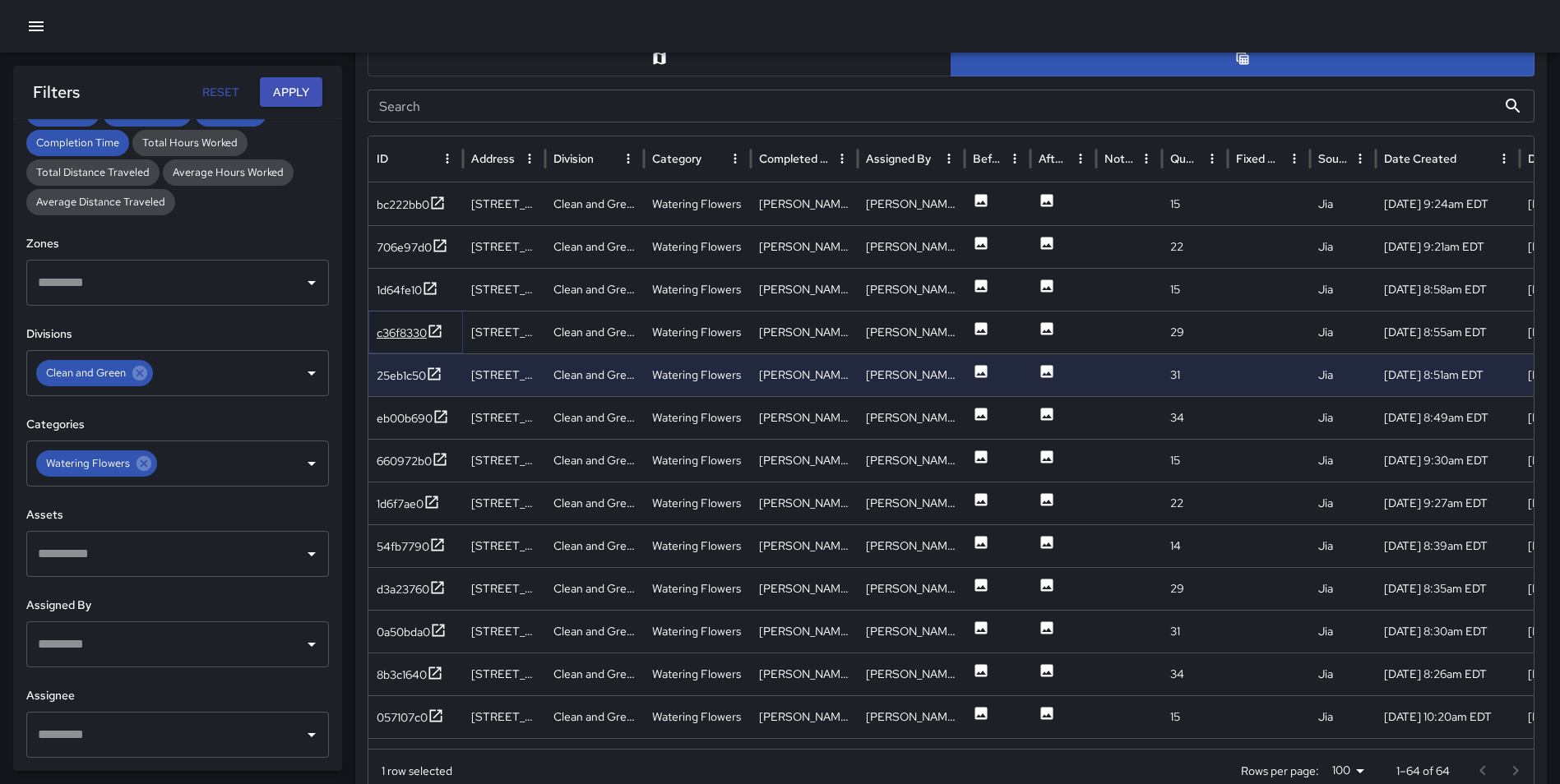
click at [438, 334] on icon at bounding box center [434, 331] width 16 height 16
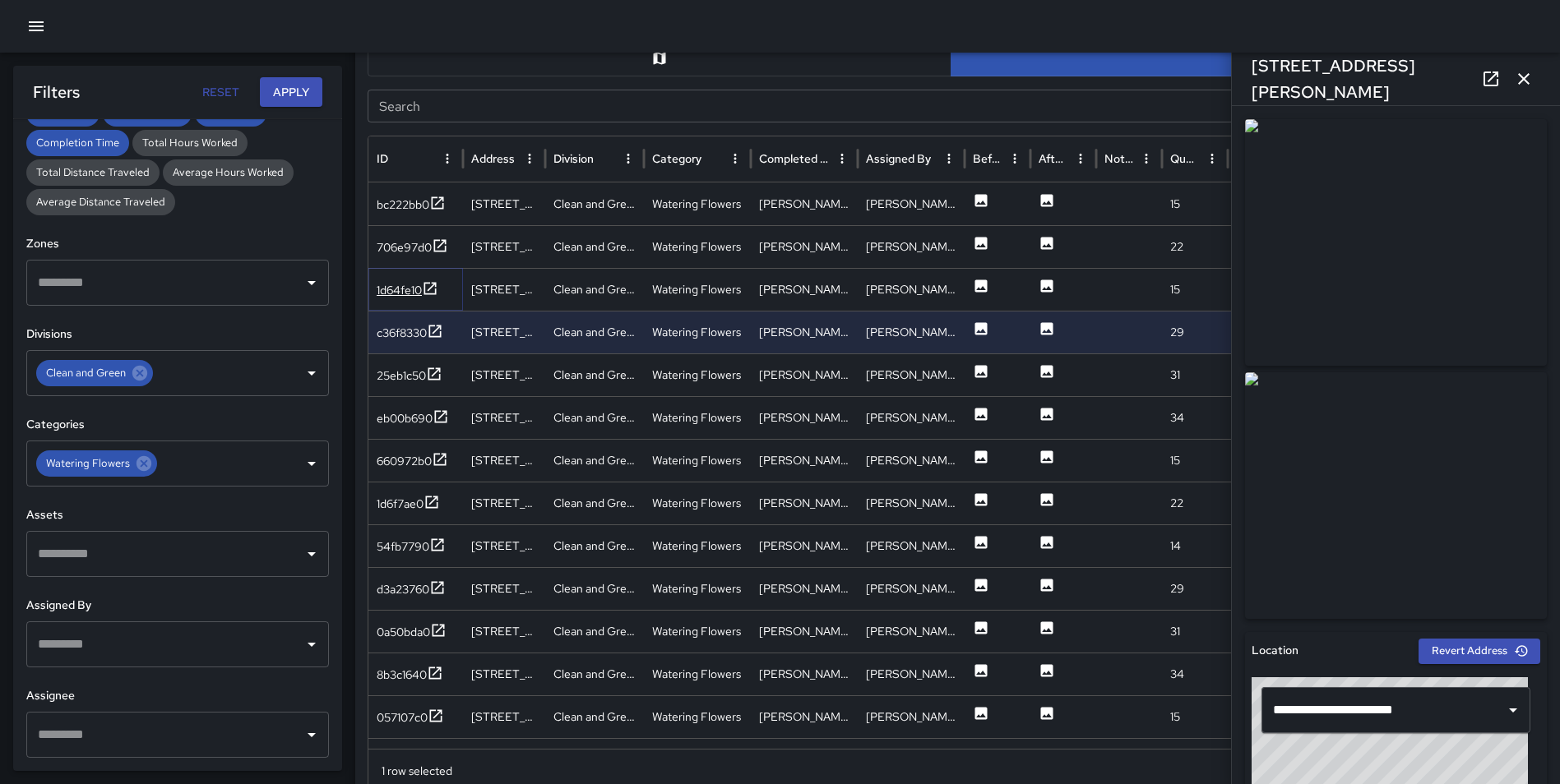
click at [427, 290] on icon at bounding box center [430, 288] width 16 height 16
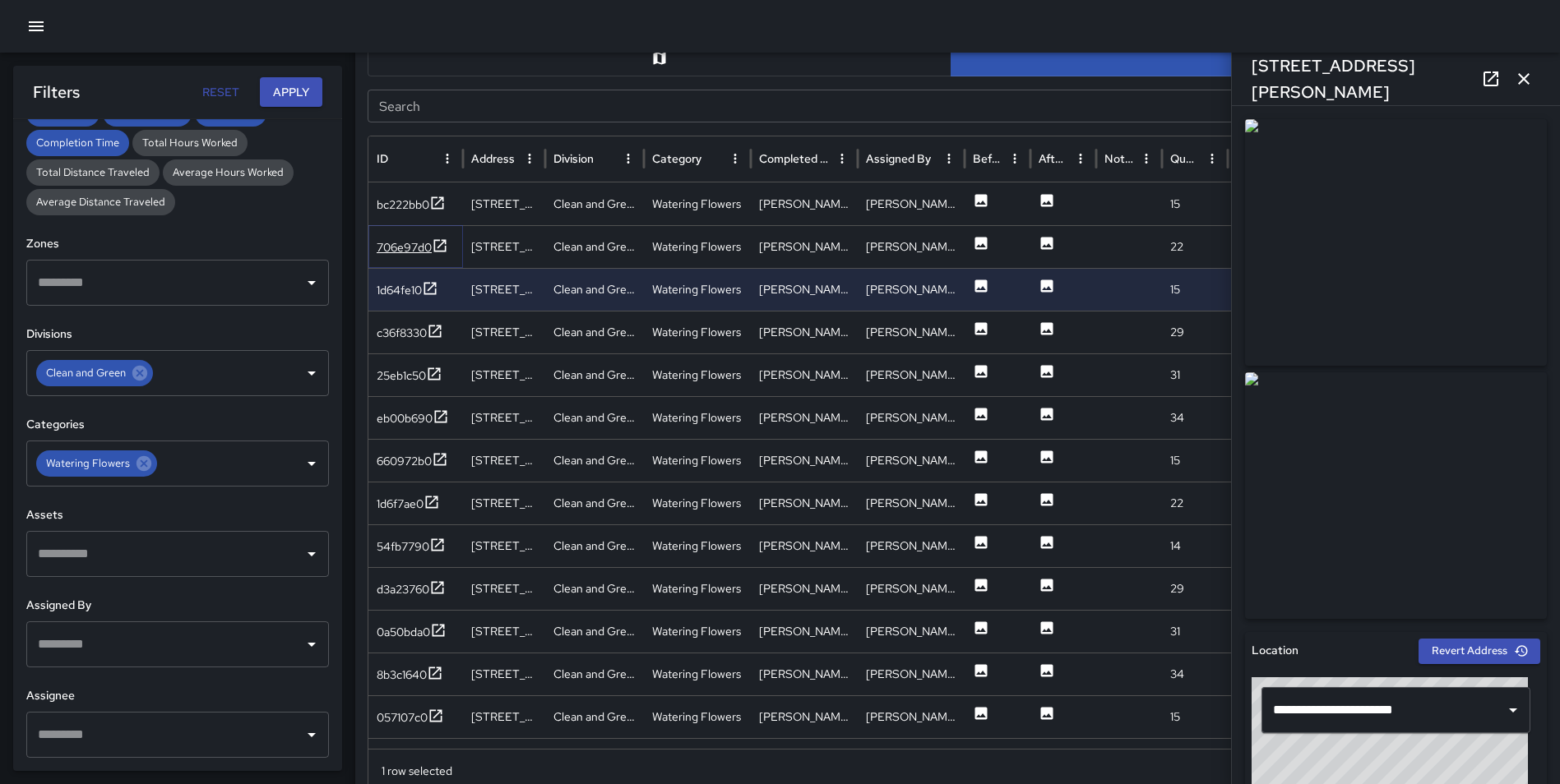
click at [442, 247] on icon at bounding box center [440, 245] width 16 height 16
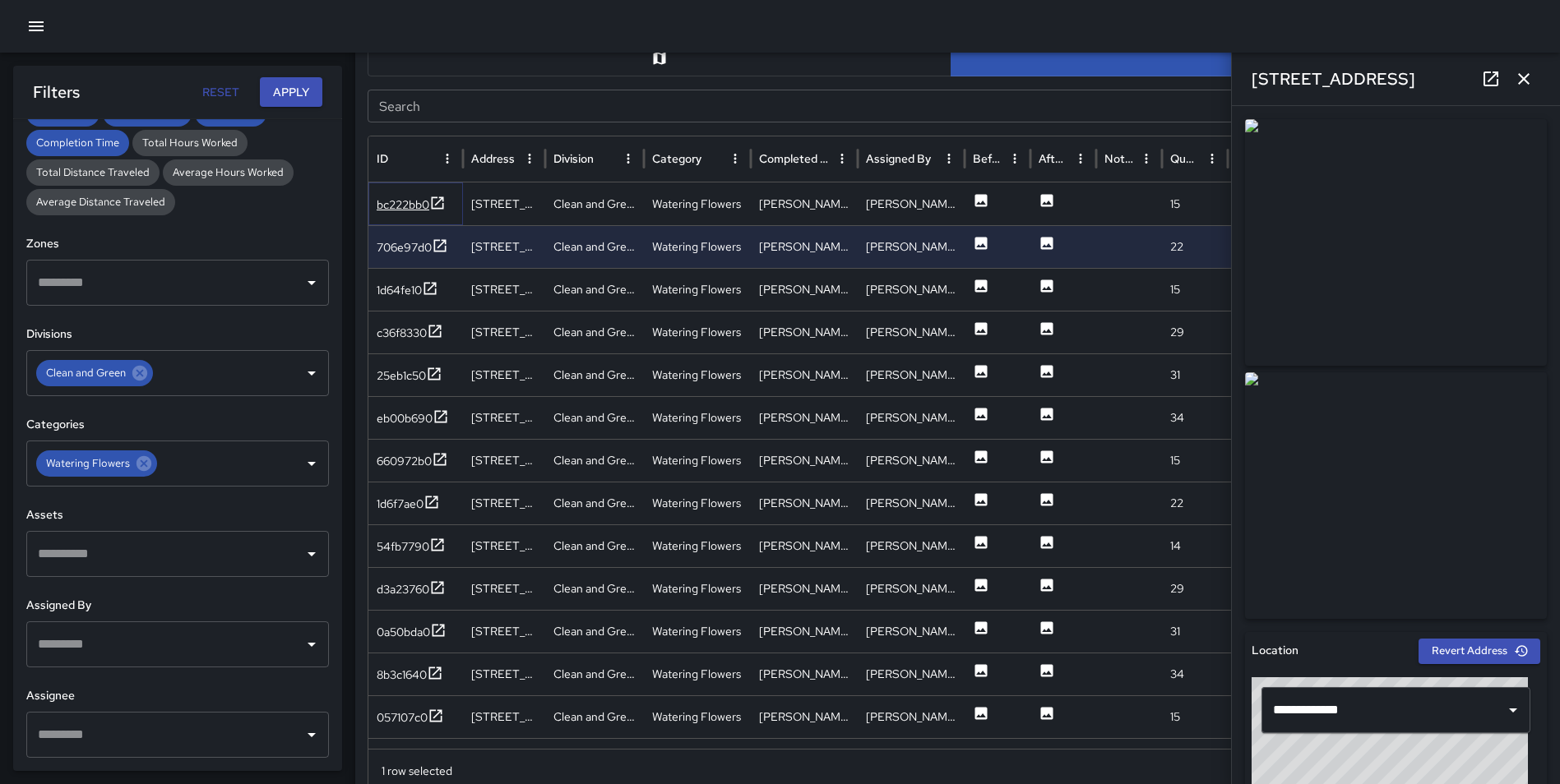
click at [445, 202] on icon at bounding box center [437, 203] width 16 height 16
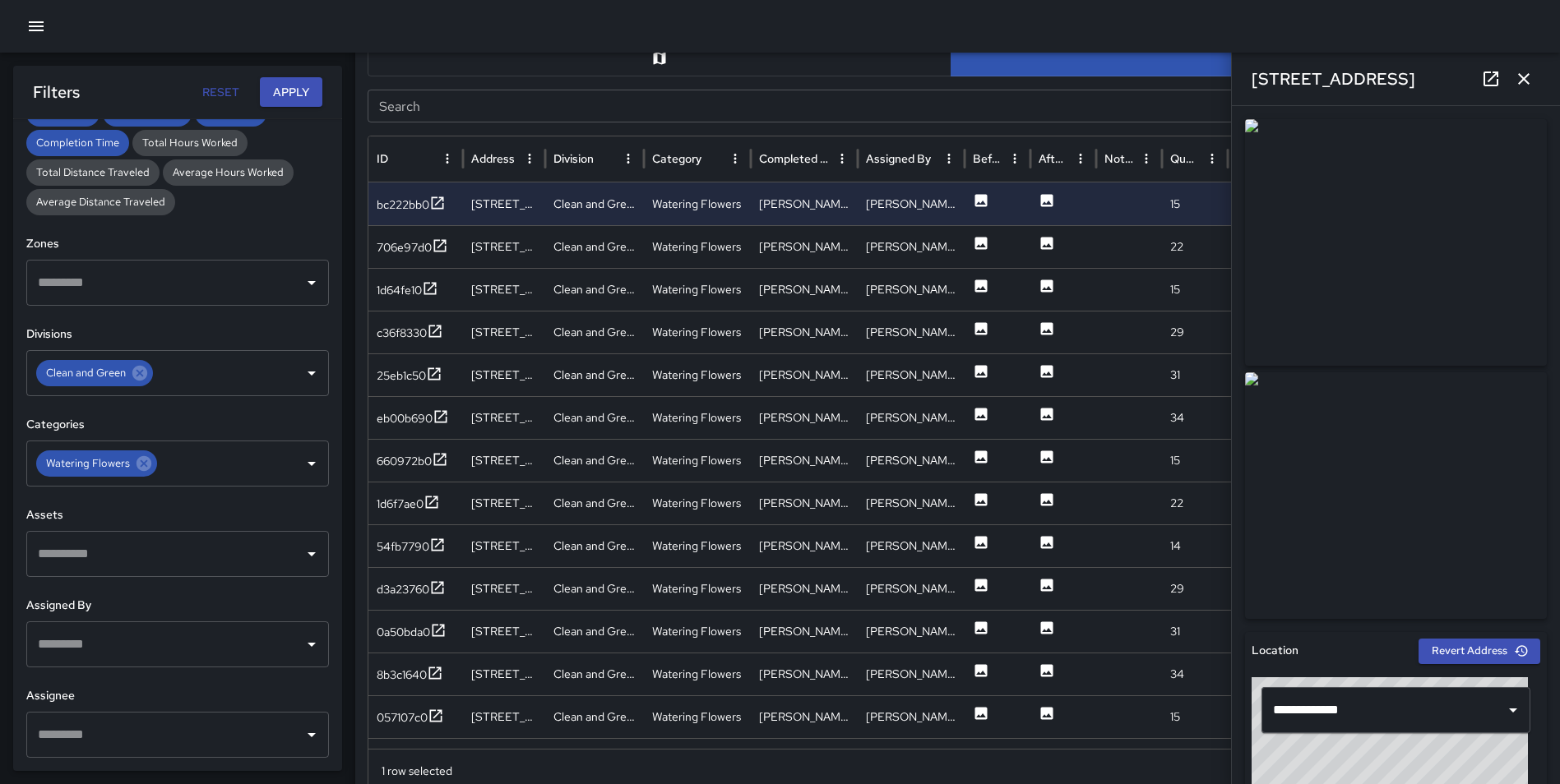
click at [1526, 75] on icon "button" at bounding box center [1523, 79] width 12 height 12
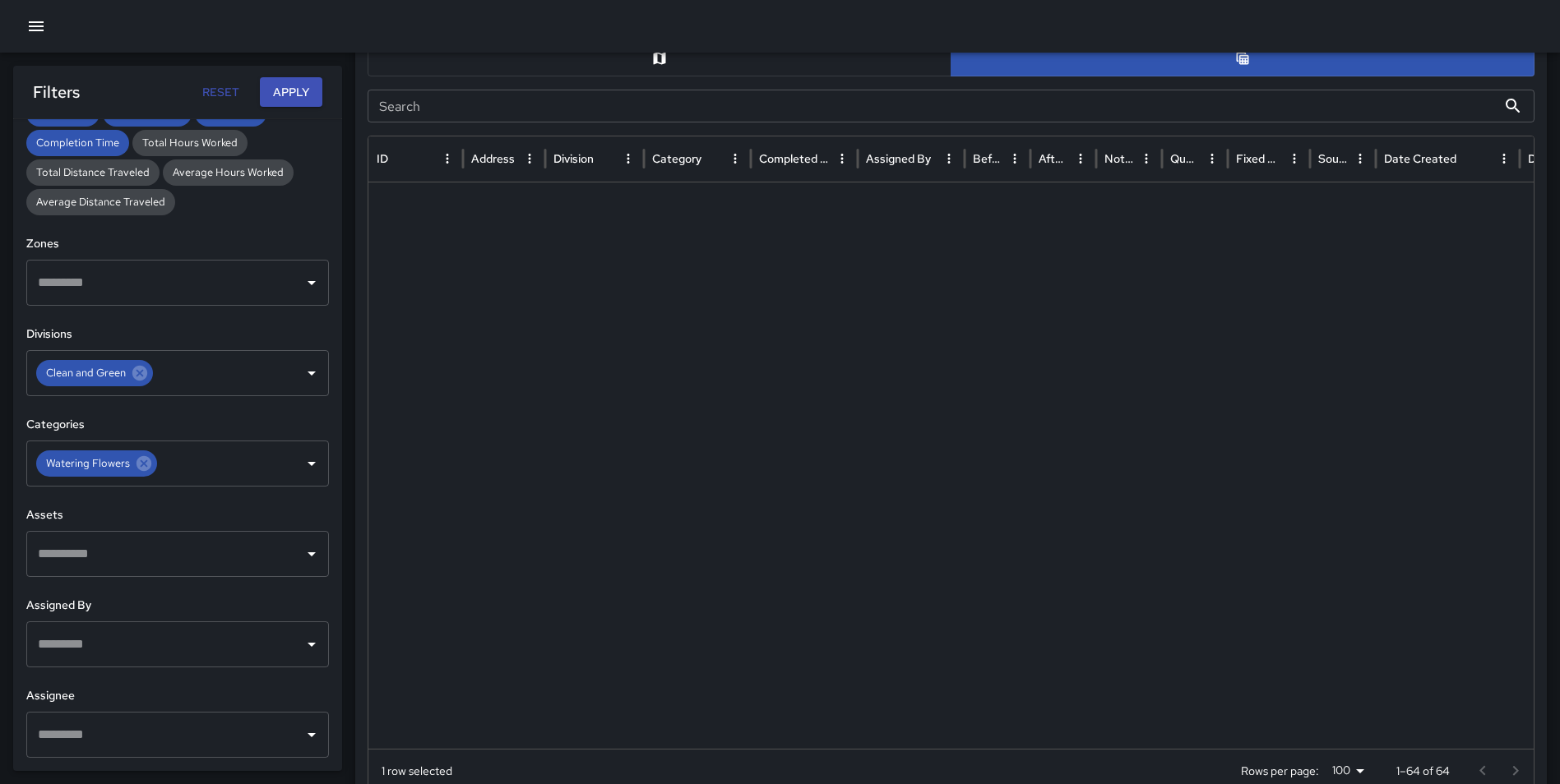
scroll to position [0, 0]
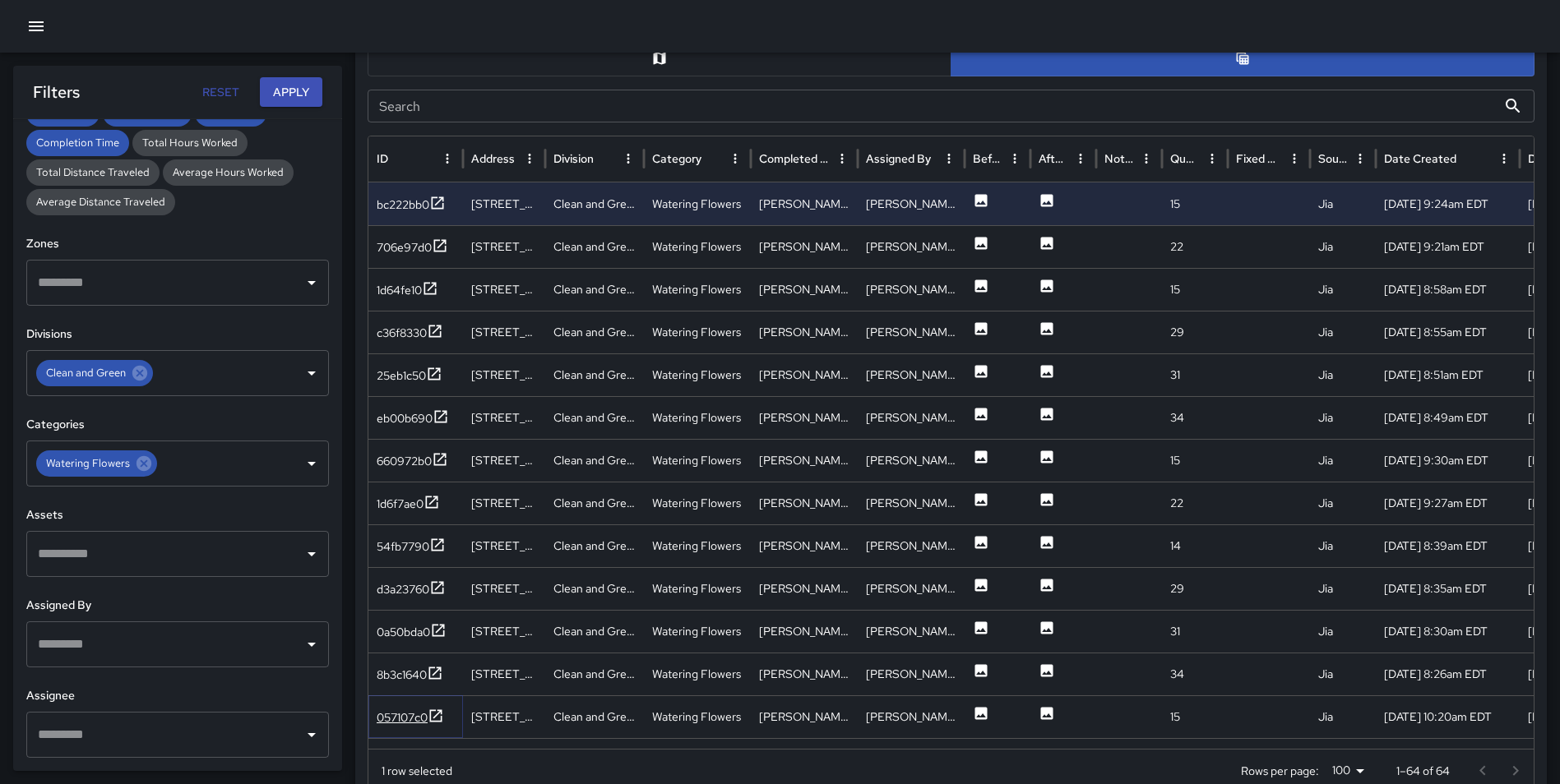
click at [438, 715] on icon at bounding box center [436, 715] width 13 height 13
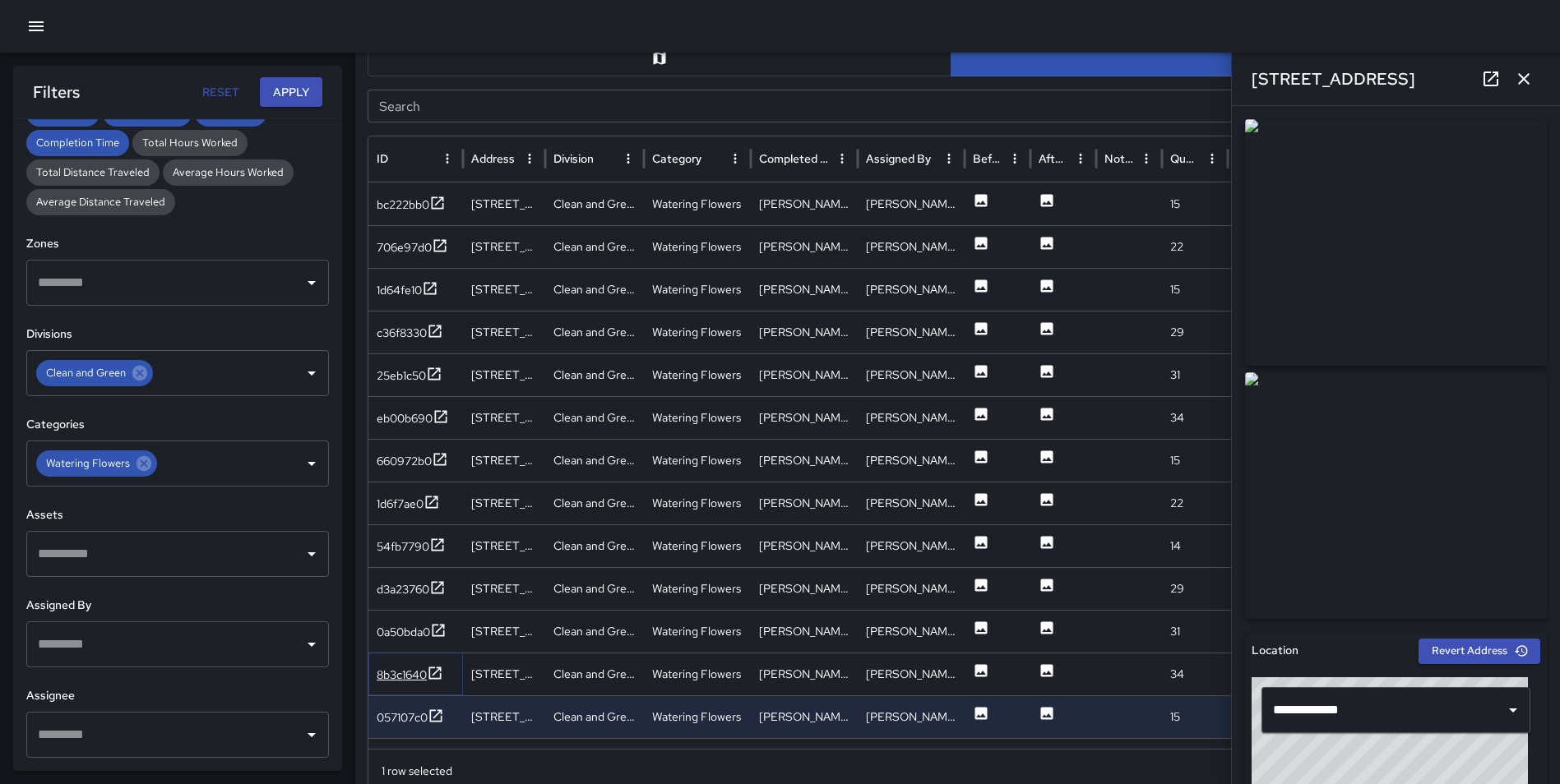
click at [433, 669] on icon at bounding box center [434, 673] width 16 height 16
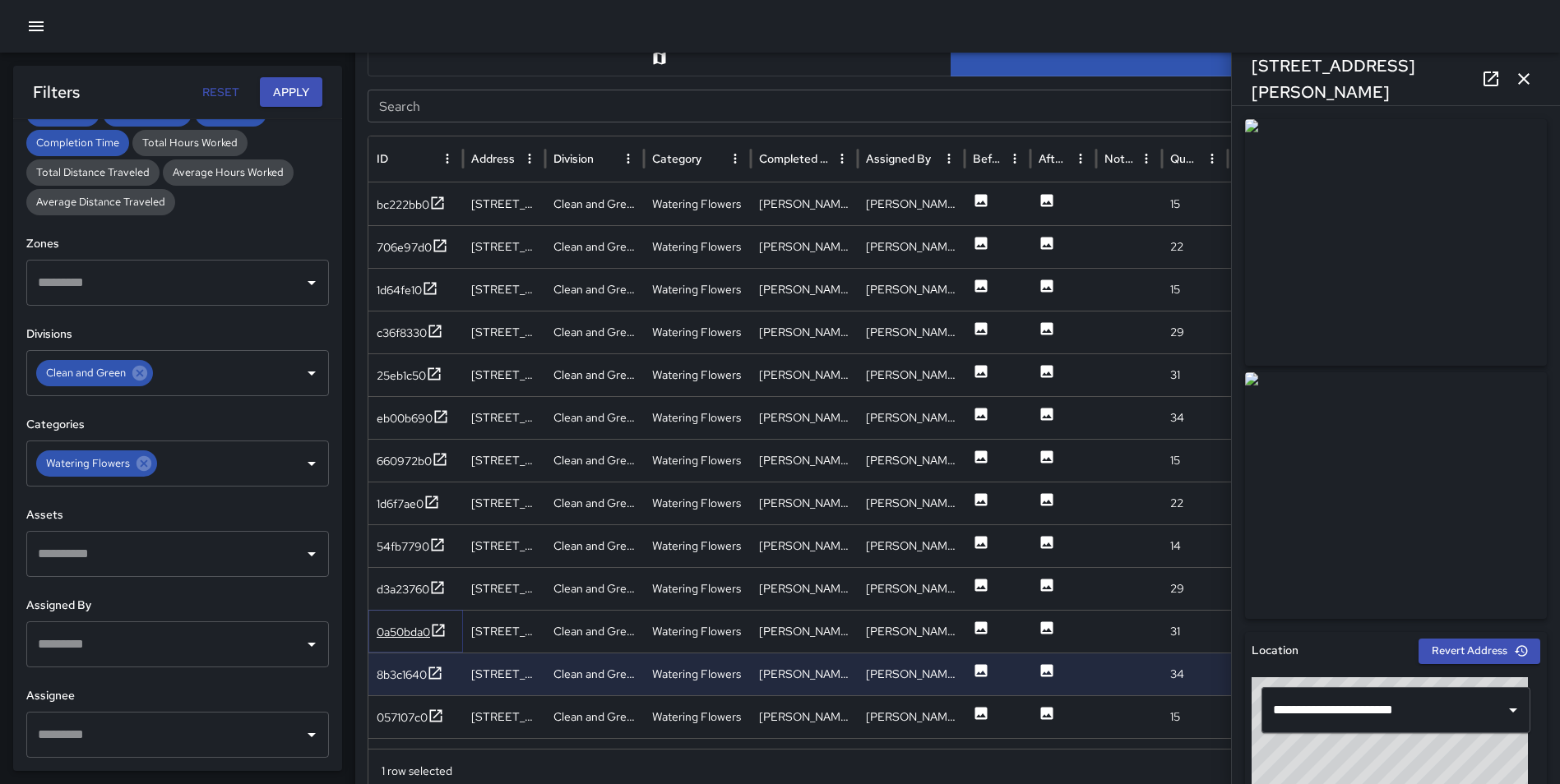
click at [435, 627] on icon at bounding box center [439, 630] width 13 height 13
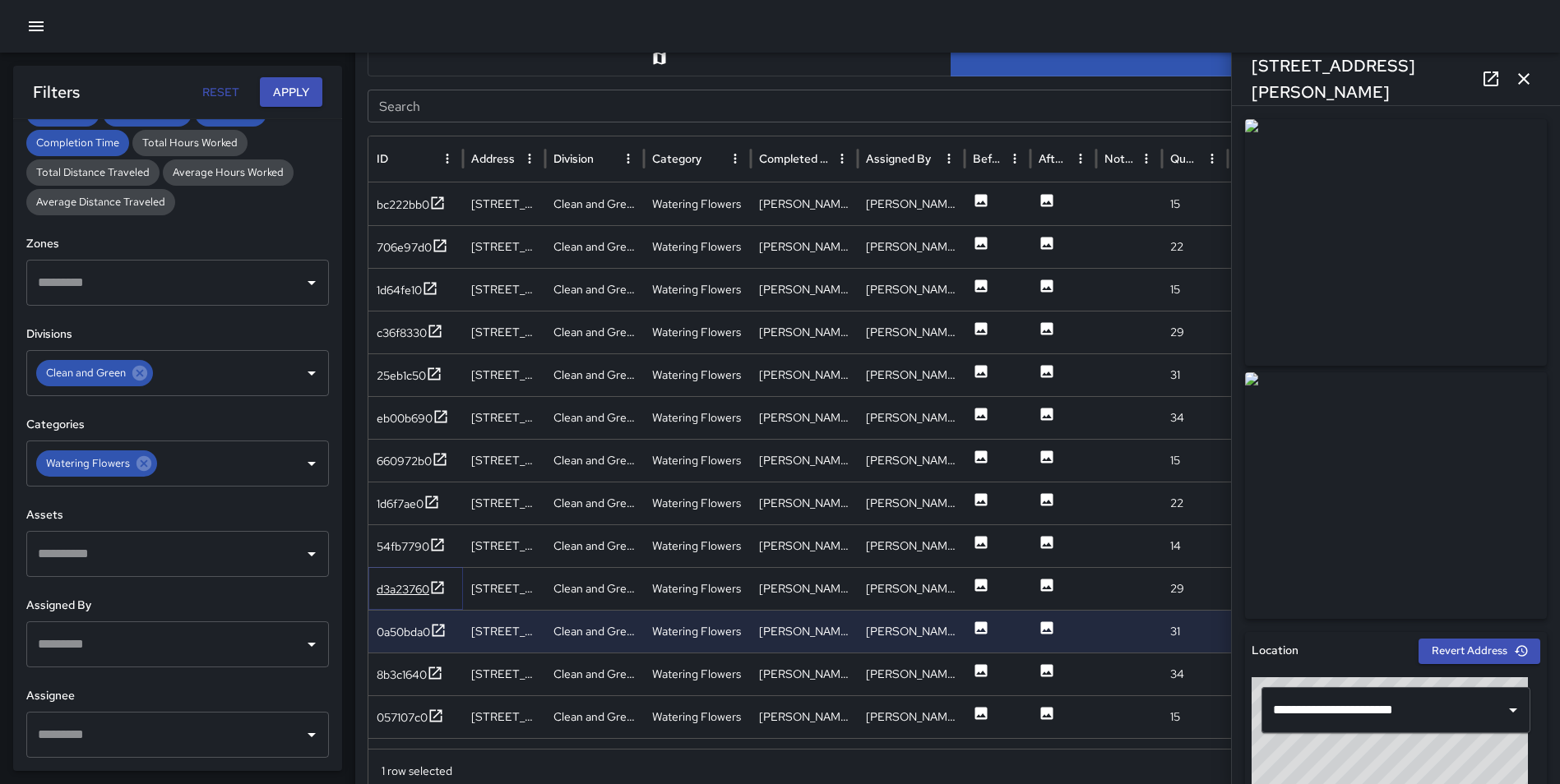
click at [441, 586] on icon at bounding box center [437, 587] width 16 height 16
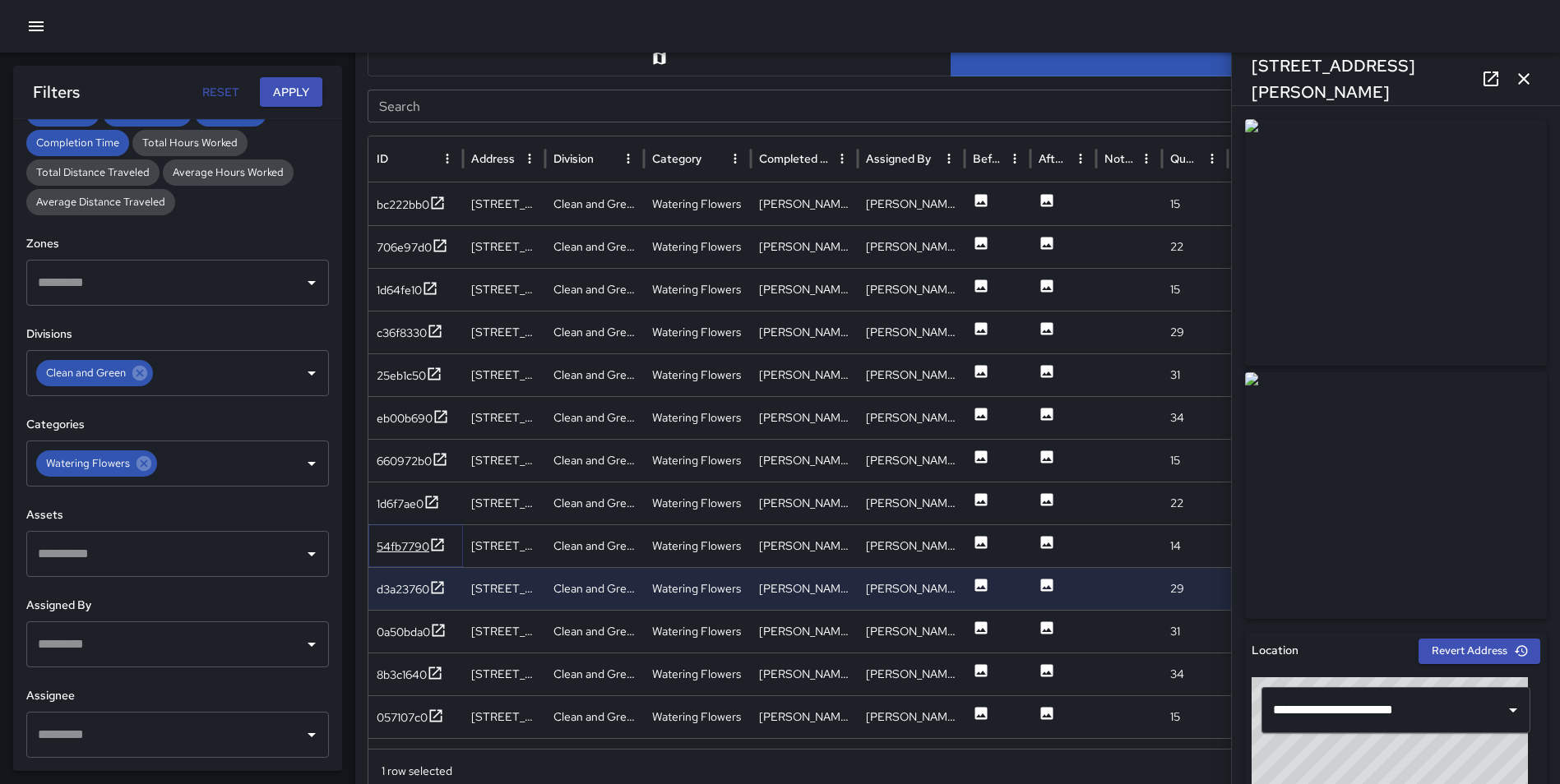
click at [441, 544] on icon at bounding box center [437, 544] width 16 height 16
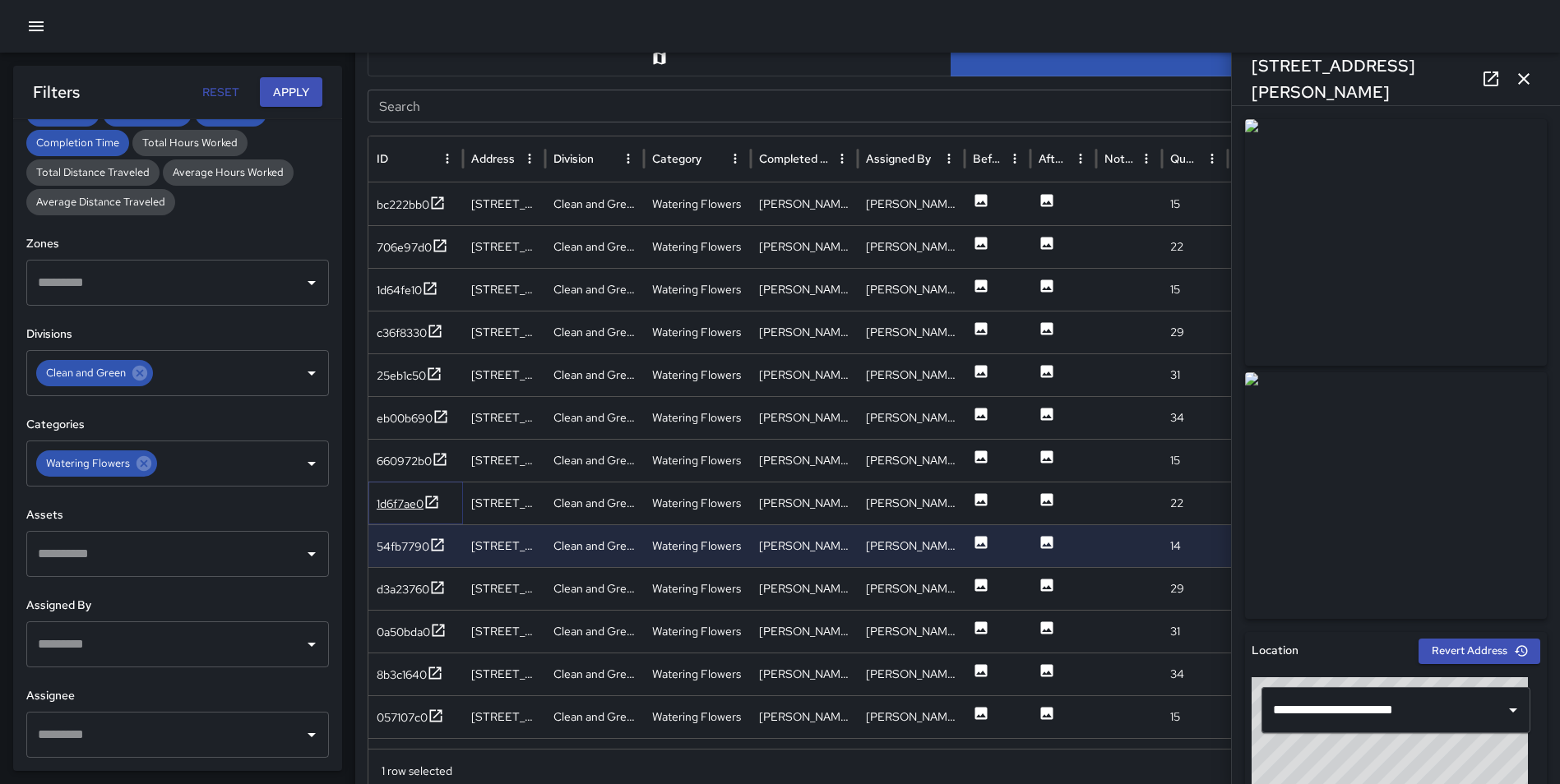
click at [436, 504] on icon at bounding box center [432, 502] width 16 height 16
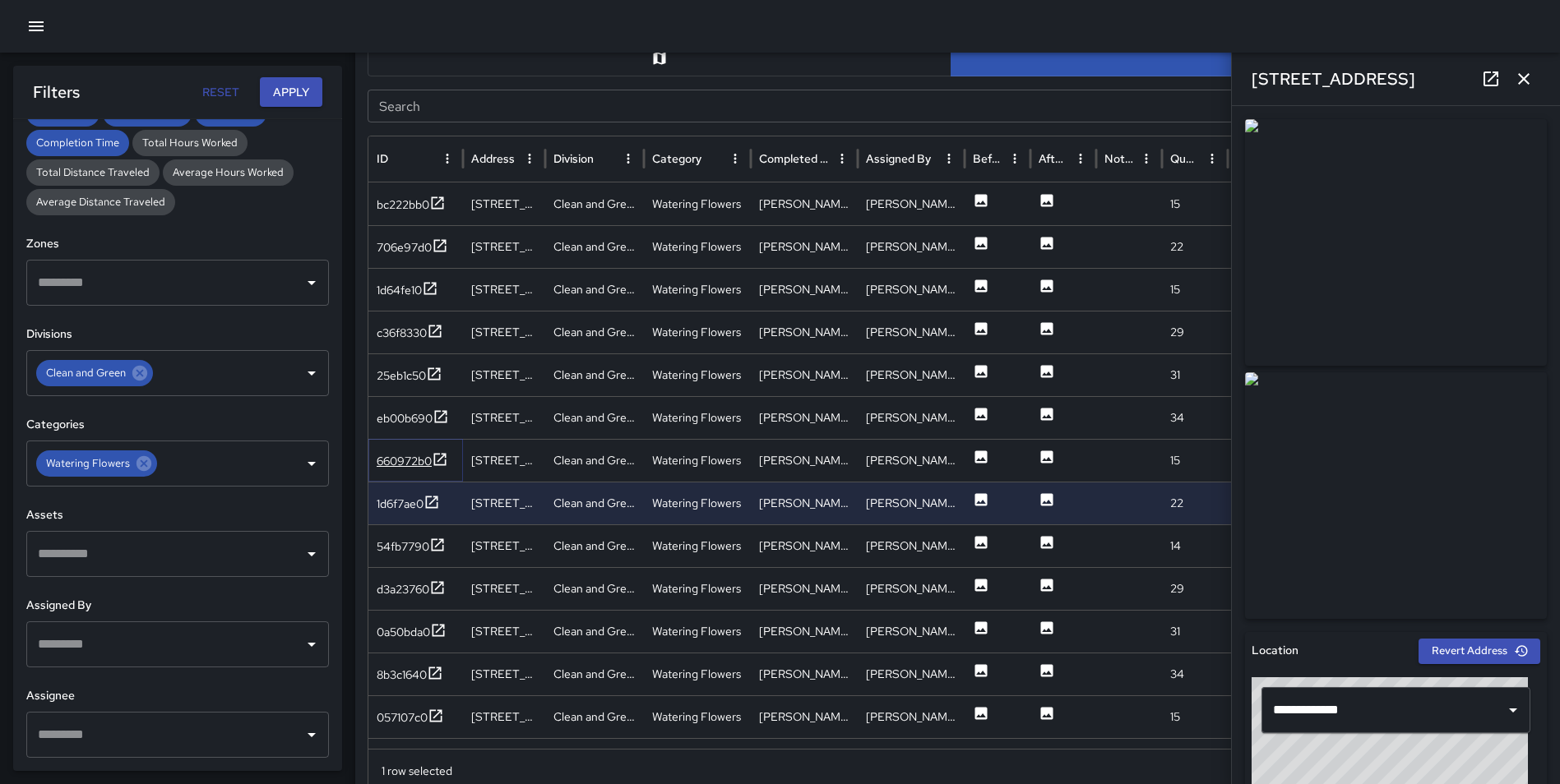
click at [439, 455] on icon at bounding box center [440, 459] width 16 height 16
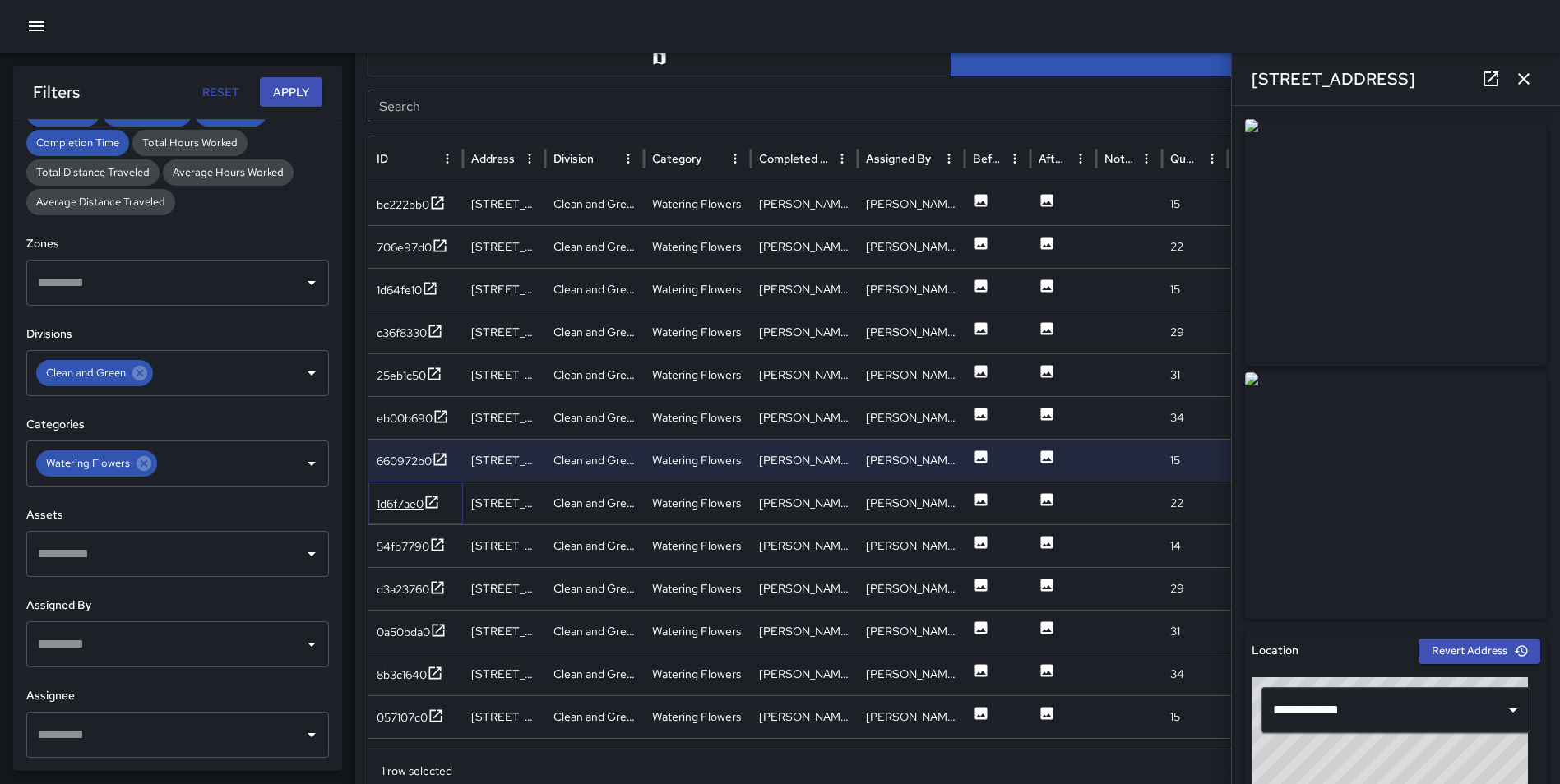
click at [437, 496] on icon at bounding box center [432, 502] width 16 height 16
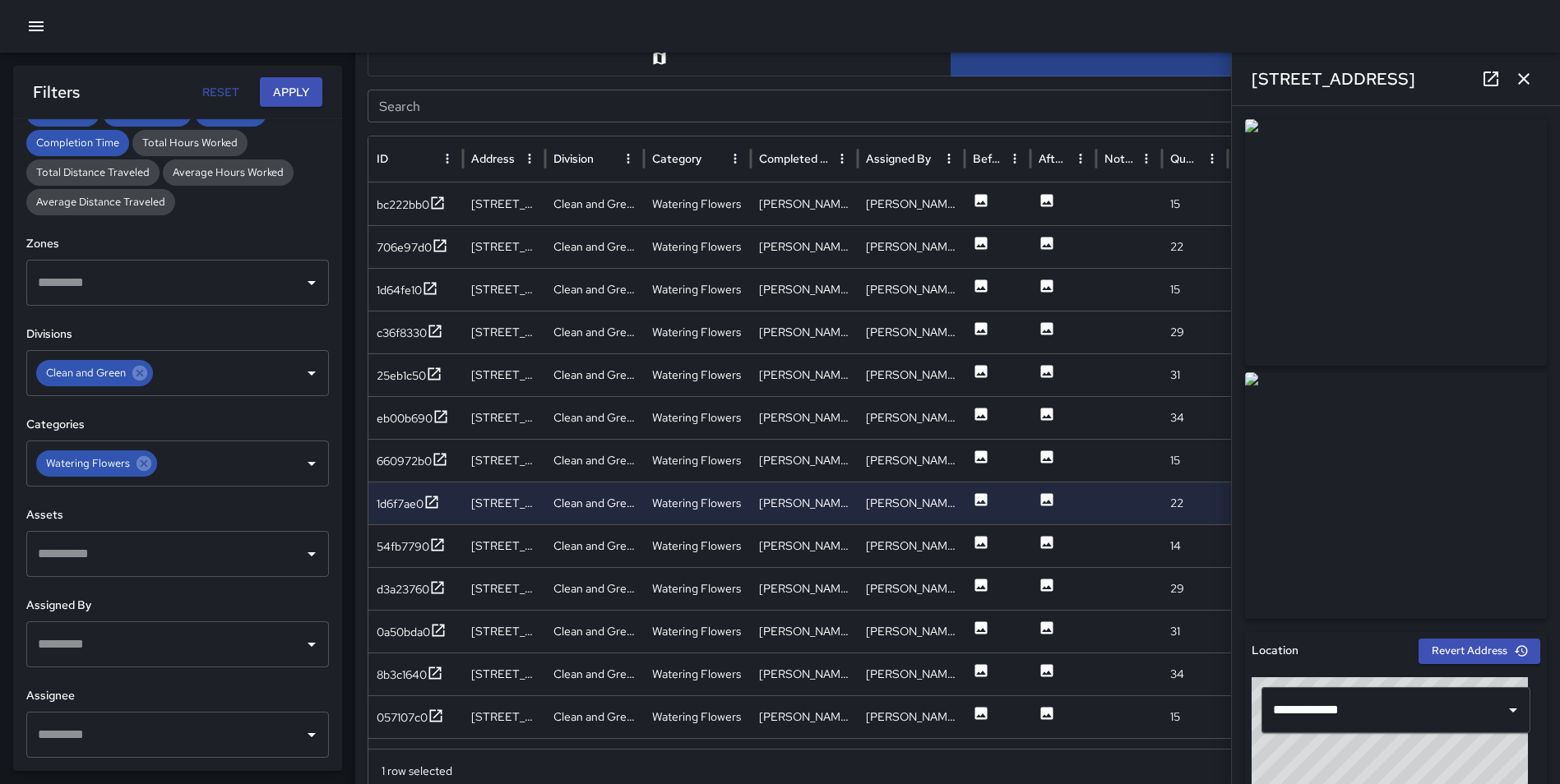
drag, startPoint x: 1520, startPoint y: 70, endPoint x: 1477, endPoint y: 75, distance: 43.3
click at [1520, 70] on icon "button" at bounding box center [1523, 79] width 20 height 20
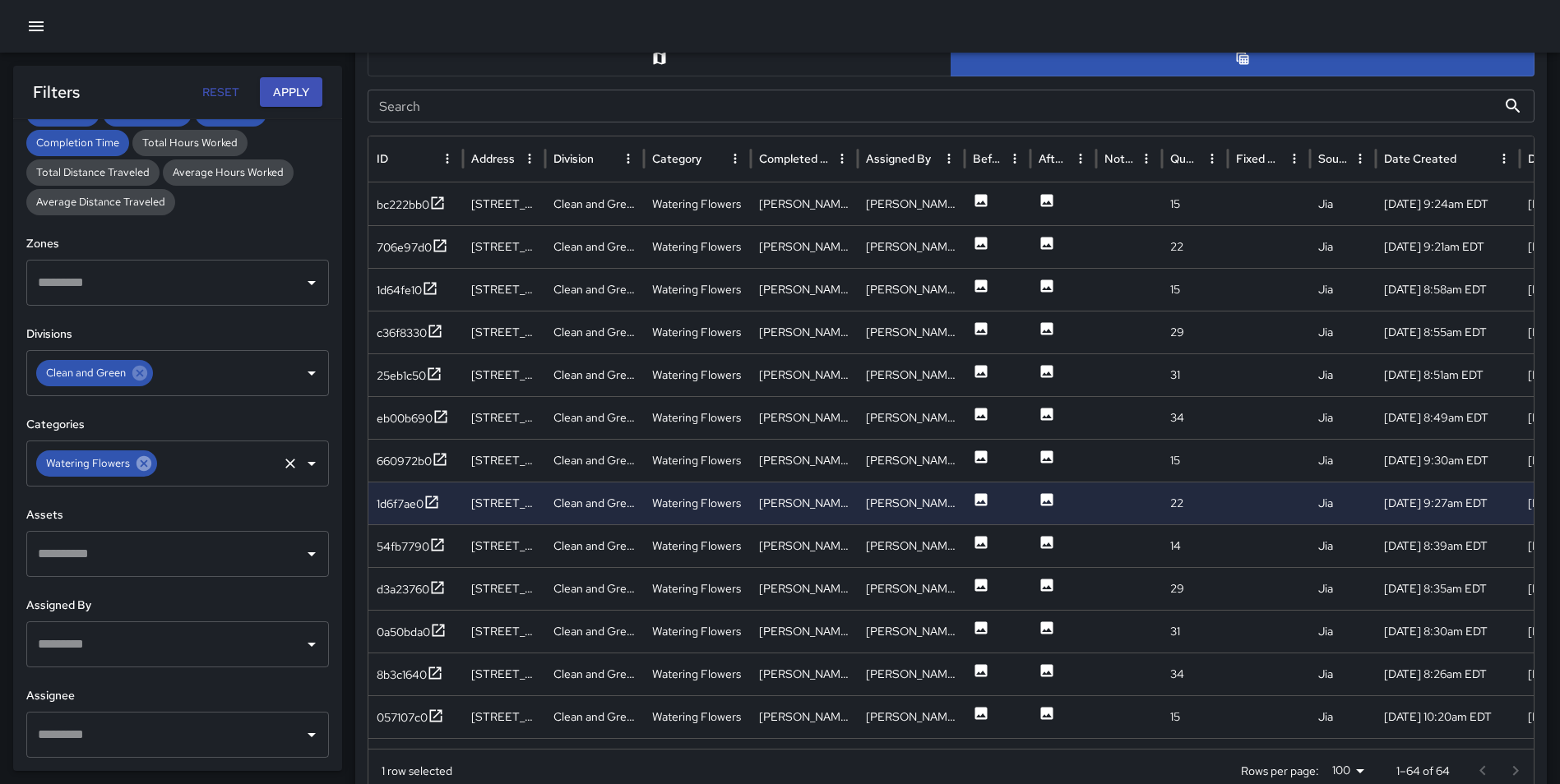
click at [146, 465] on icon at bounding box center [143, 464] width 15 height 15
click at [125, 464] on input "text" at bounding box center [166, 463] width 263 height 31
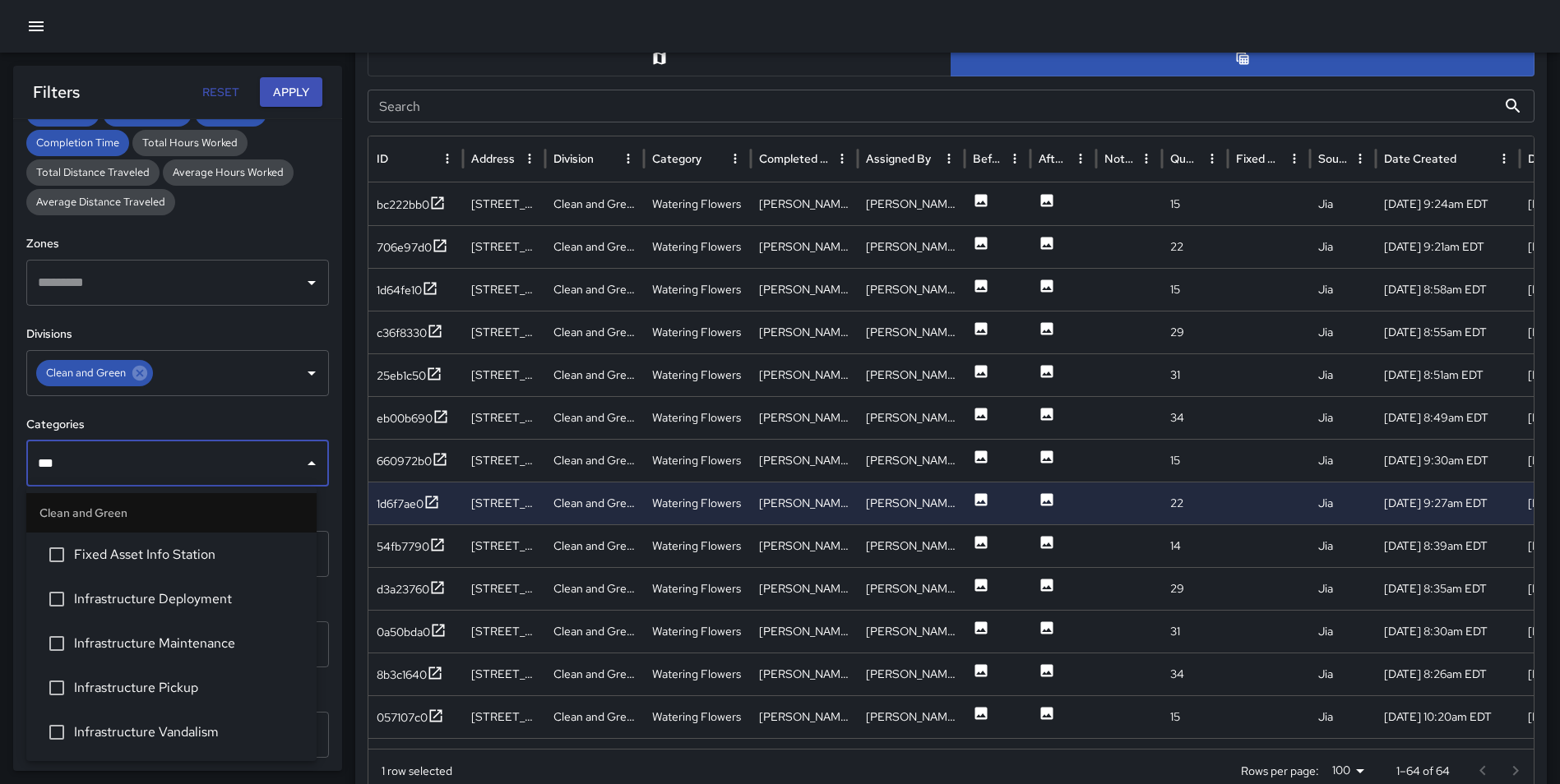
type input "****"
click at [136, 633] on li "Infrastructure Pickup" at bounding box center [171, 643] width 290 height 45
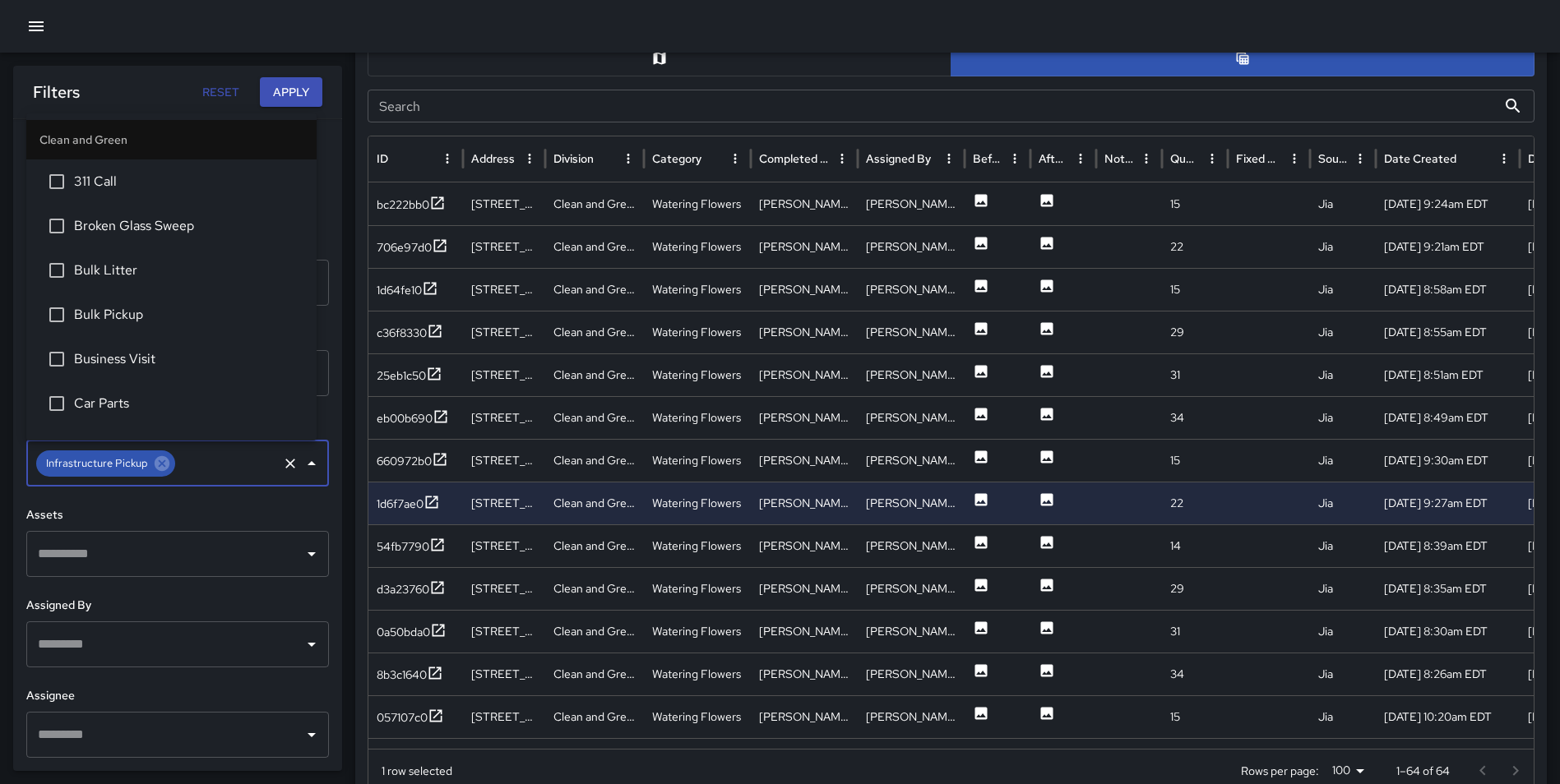
scroll to position [1582, 0]
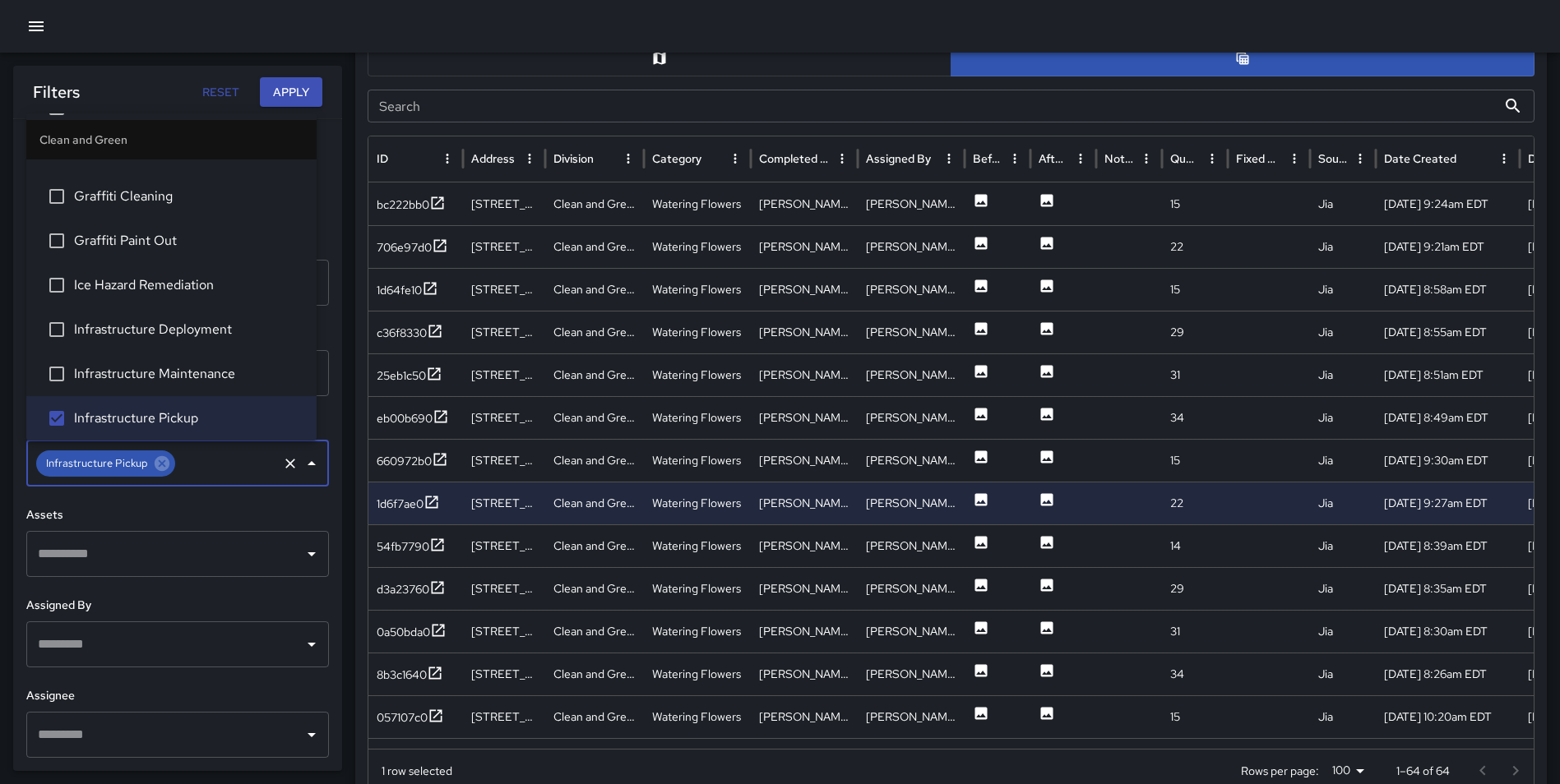
click at [297, 80] on button "Apply" at bounding box center [291, 92] width 63 height 30
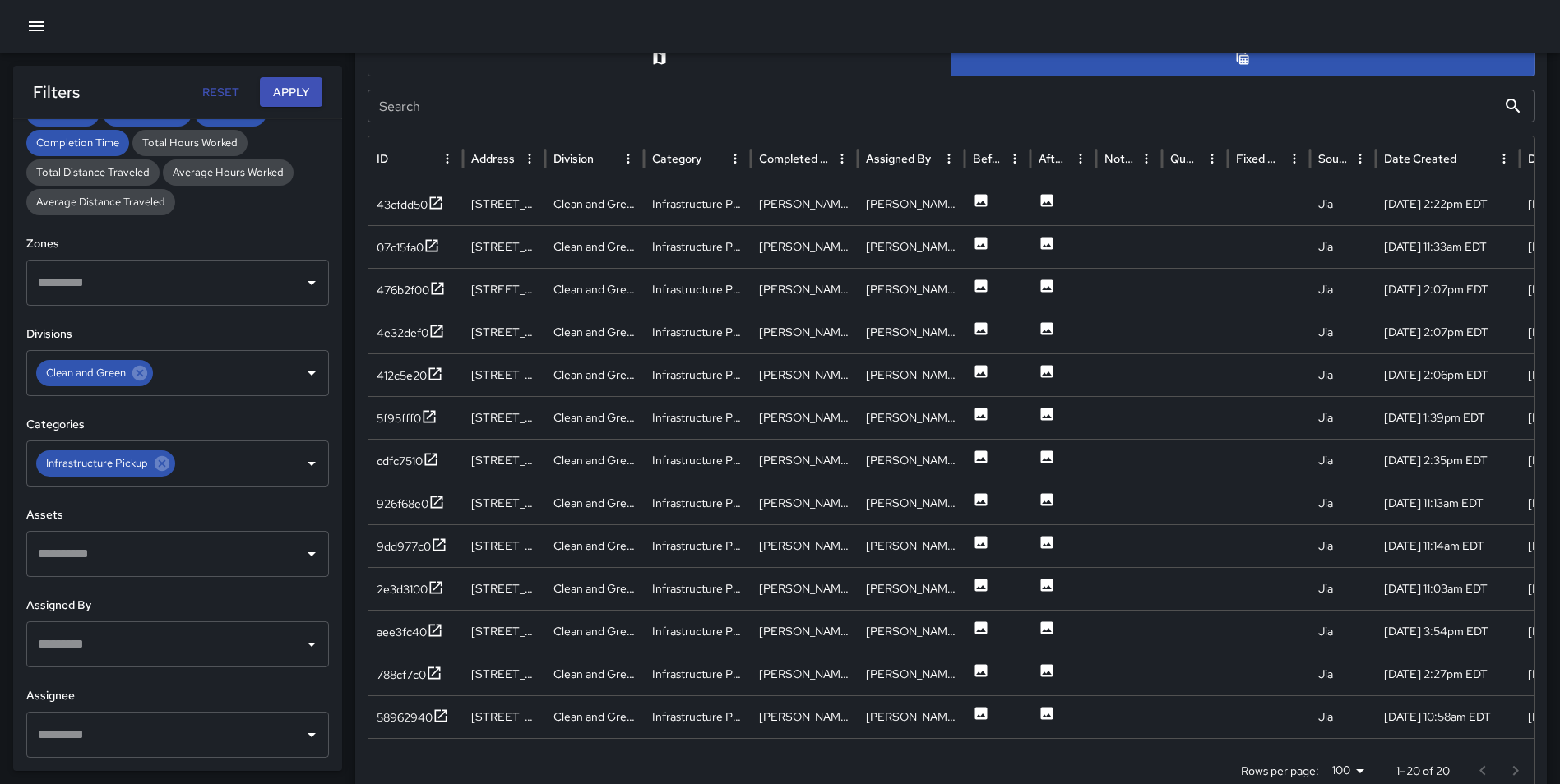
scroll to position [0, 0]
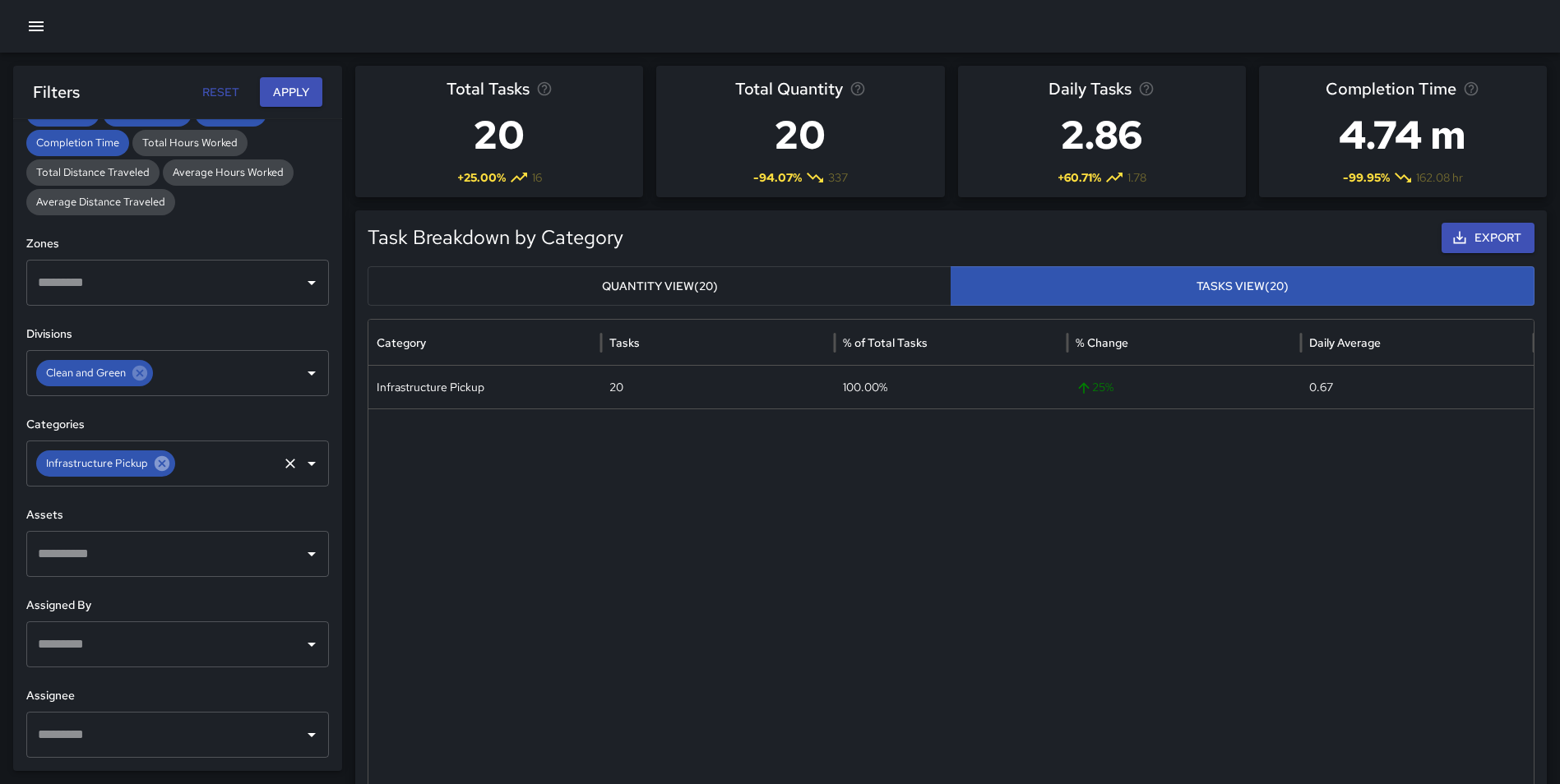
click at [156, 457] on icon at bounding box center [162, 464] width 15 height 15
click at [112, 464] on input "text" at bounding box center [166, 463] width 263 height 31
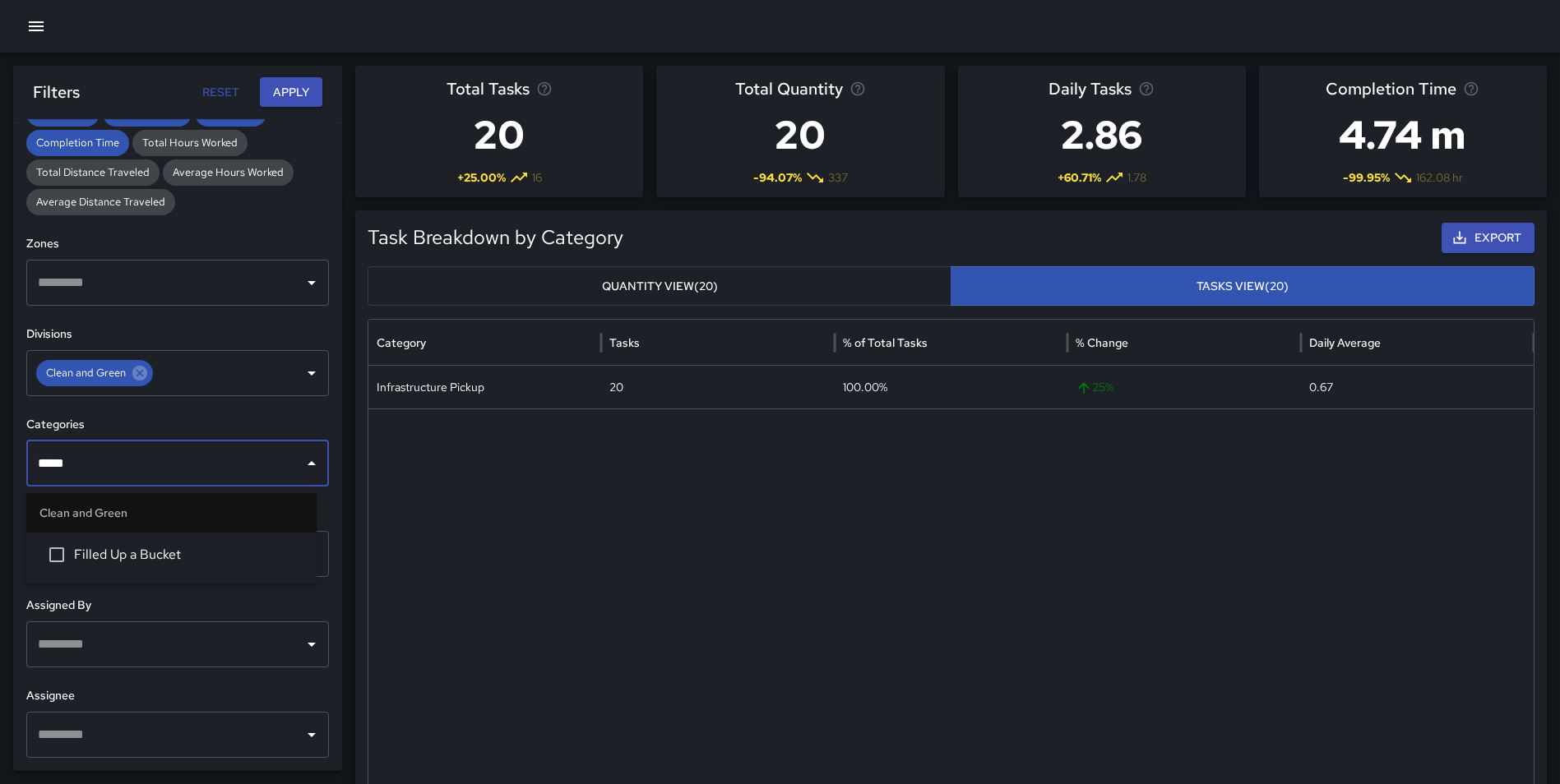
type input "******"
click at [145, 548] on span "Filled Up a Bucket" at bounding box center [189, 555] width 229 height 20
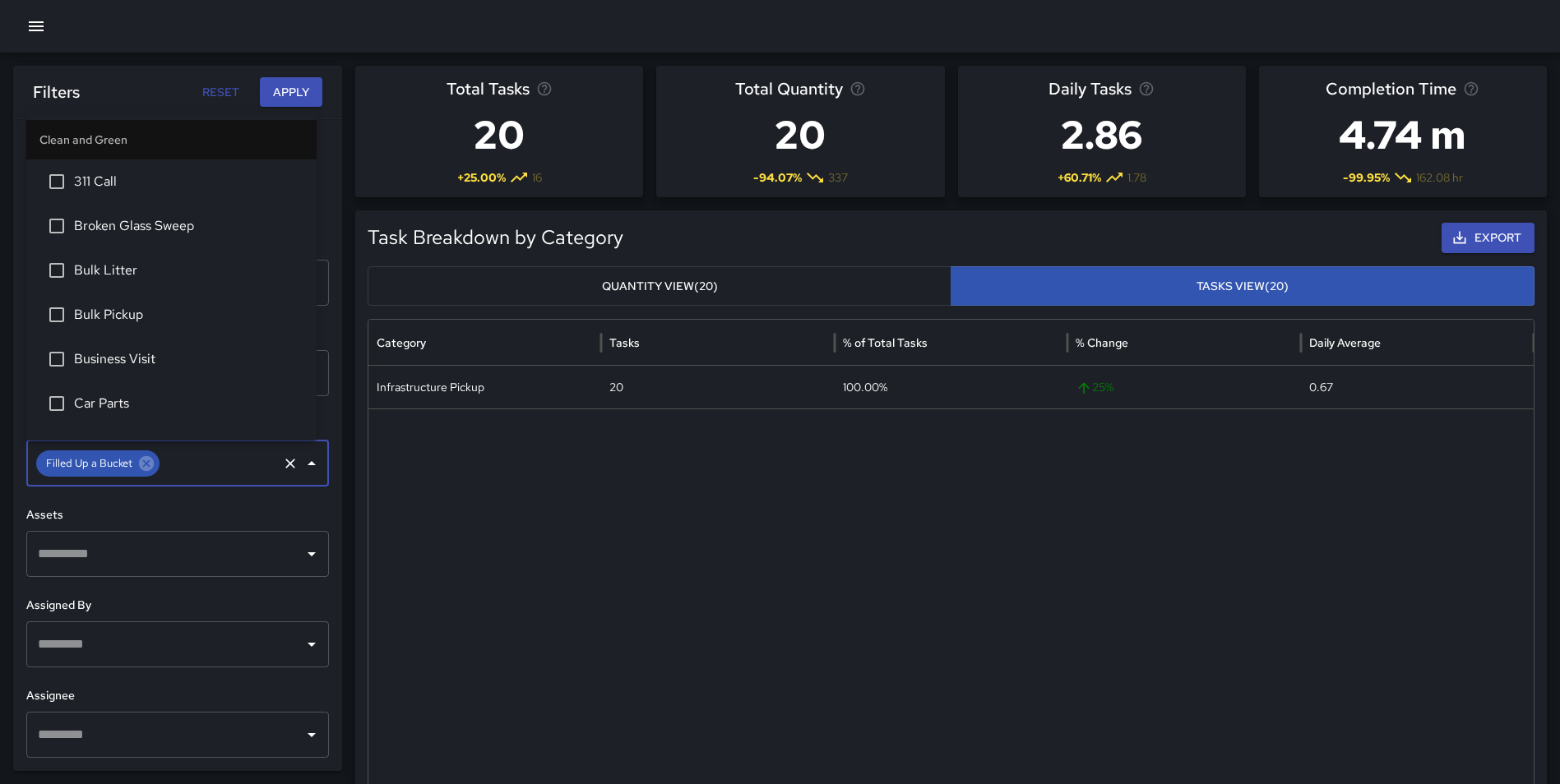
scroll to position [340, 0]
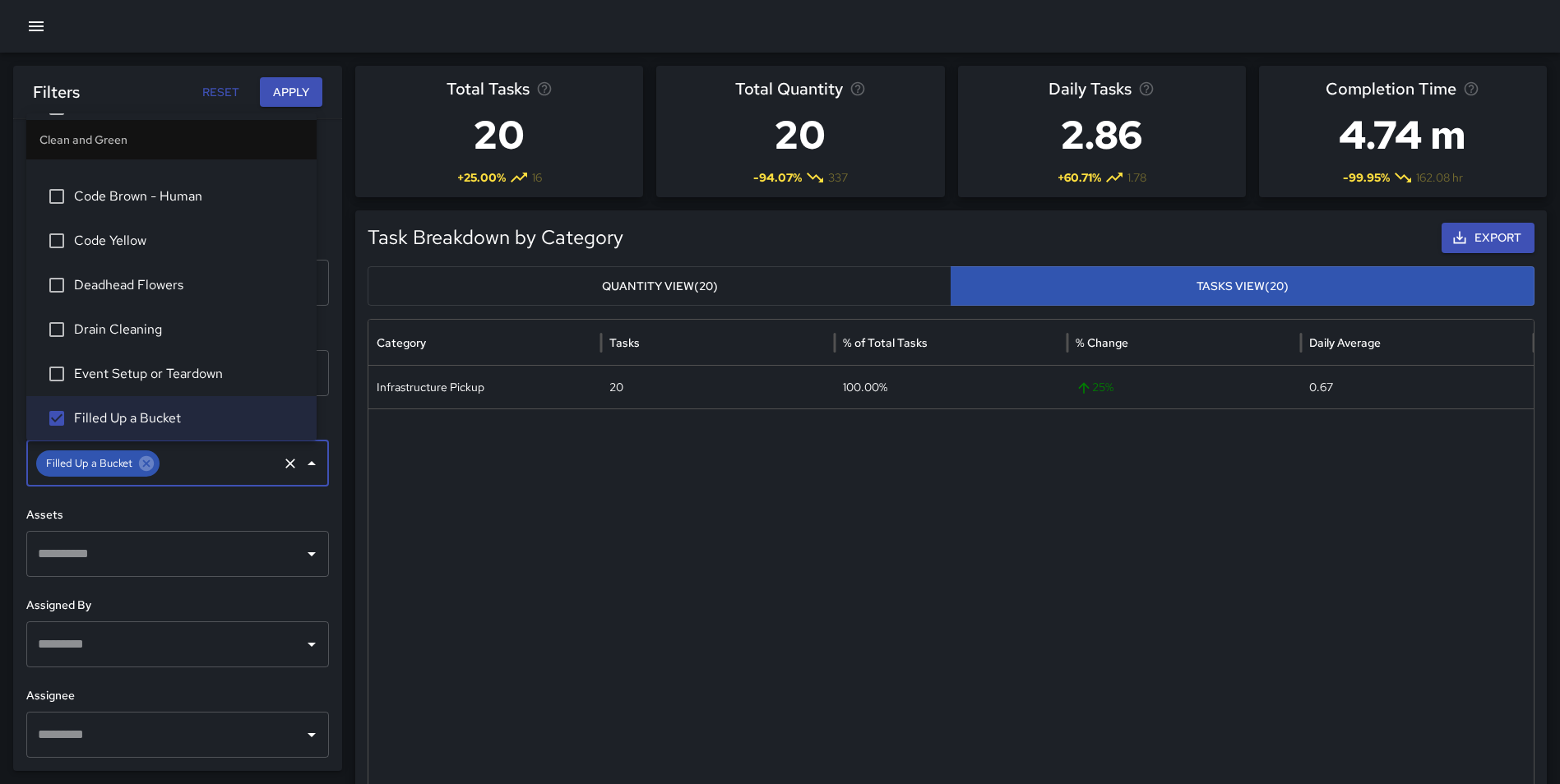
drag, startPoint x: 287, startPoint y: 92, endPoint x: 242, endPoint y: 107, distance: 47.4
click at [287, 91] on button "Apply" at bounding box center [291, 92] width 63 height 30
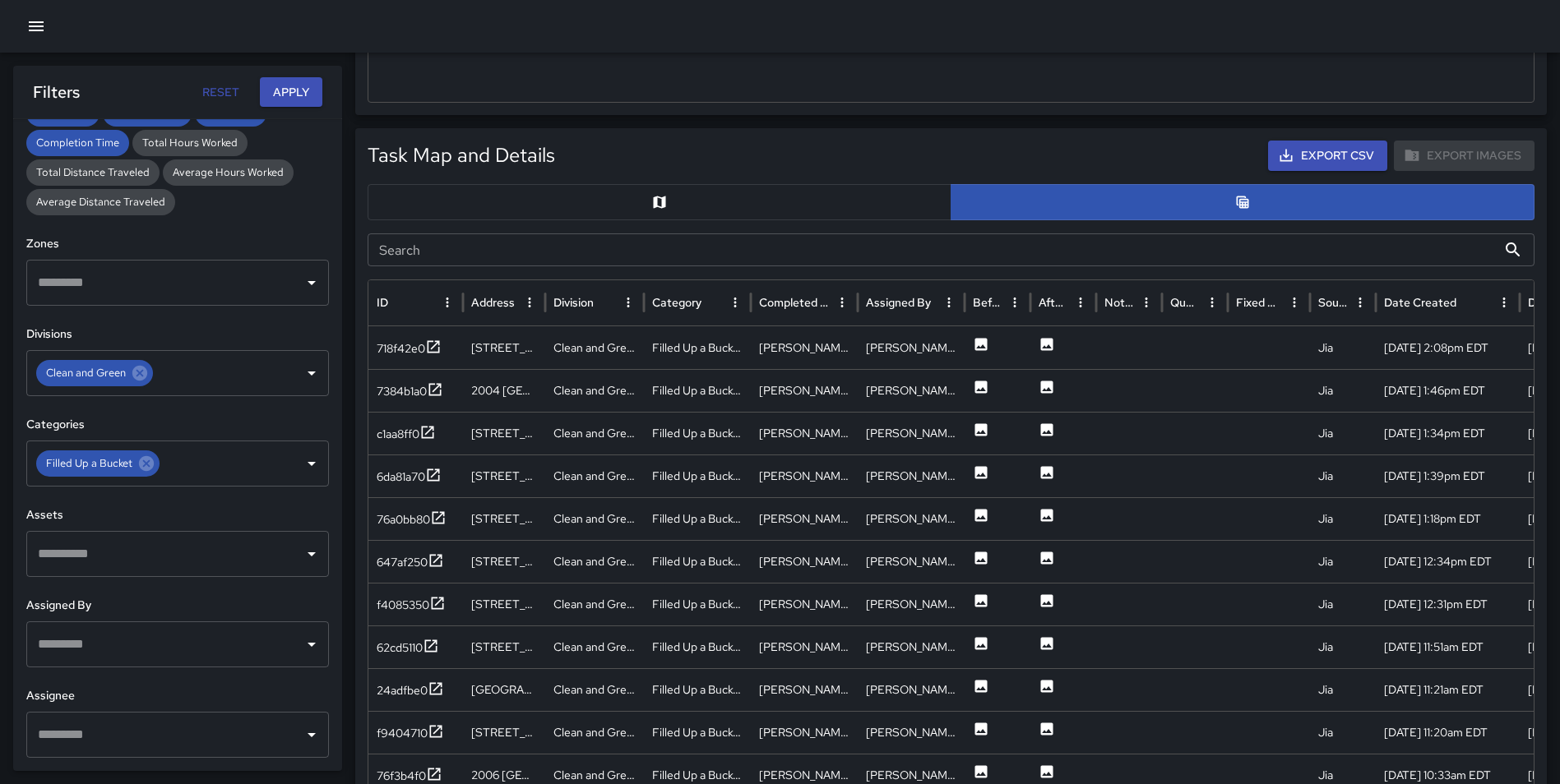
scroll to position [722, 0]
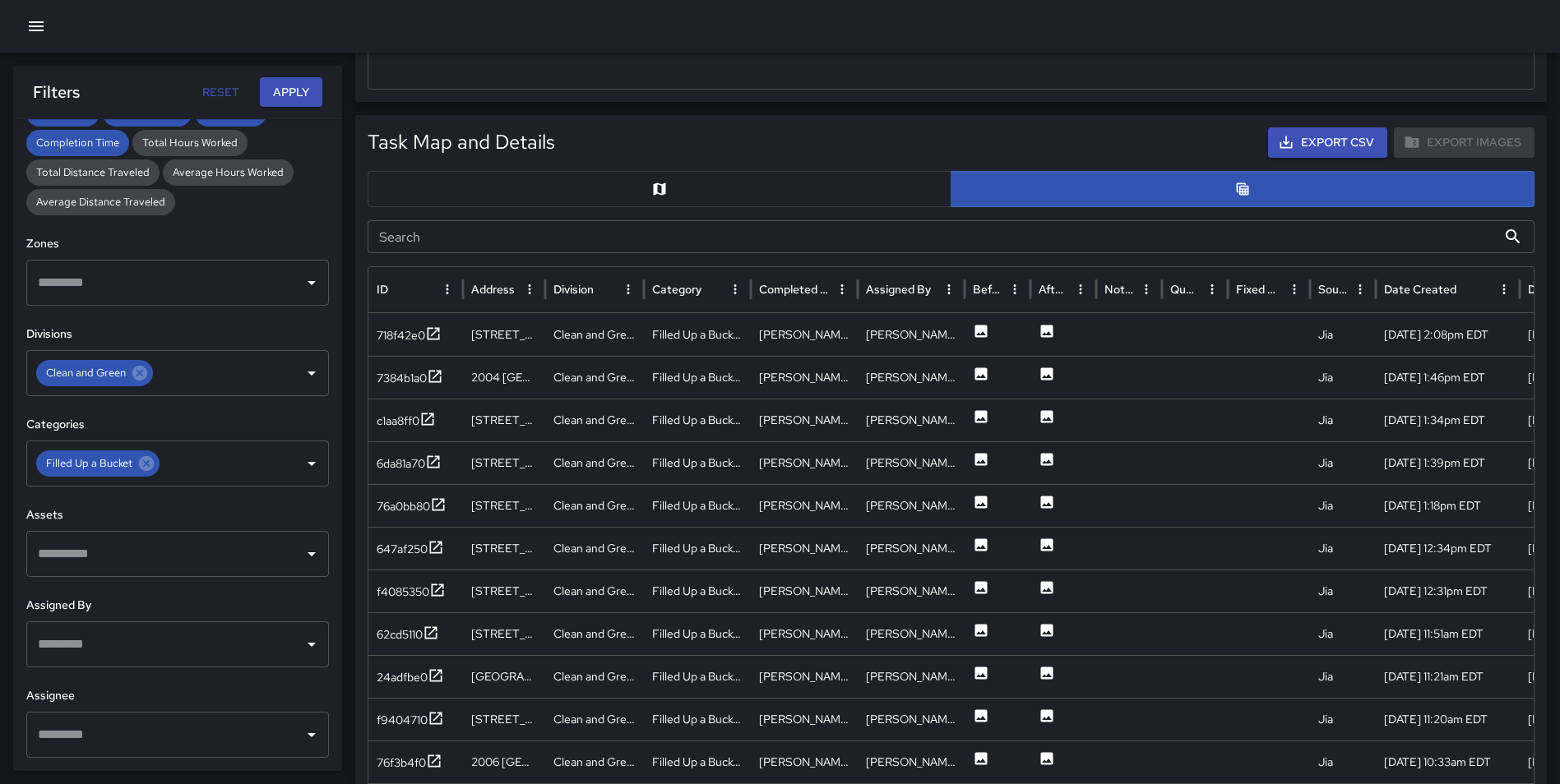
click at [687, 186] on button "button" at bounding box center [659, 189] width 584 height 36
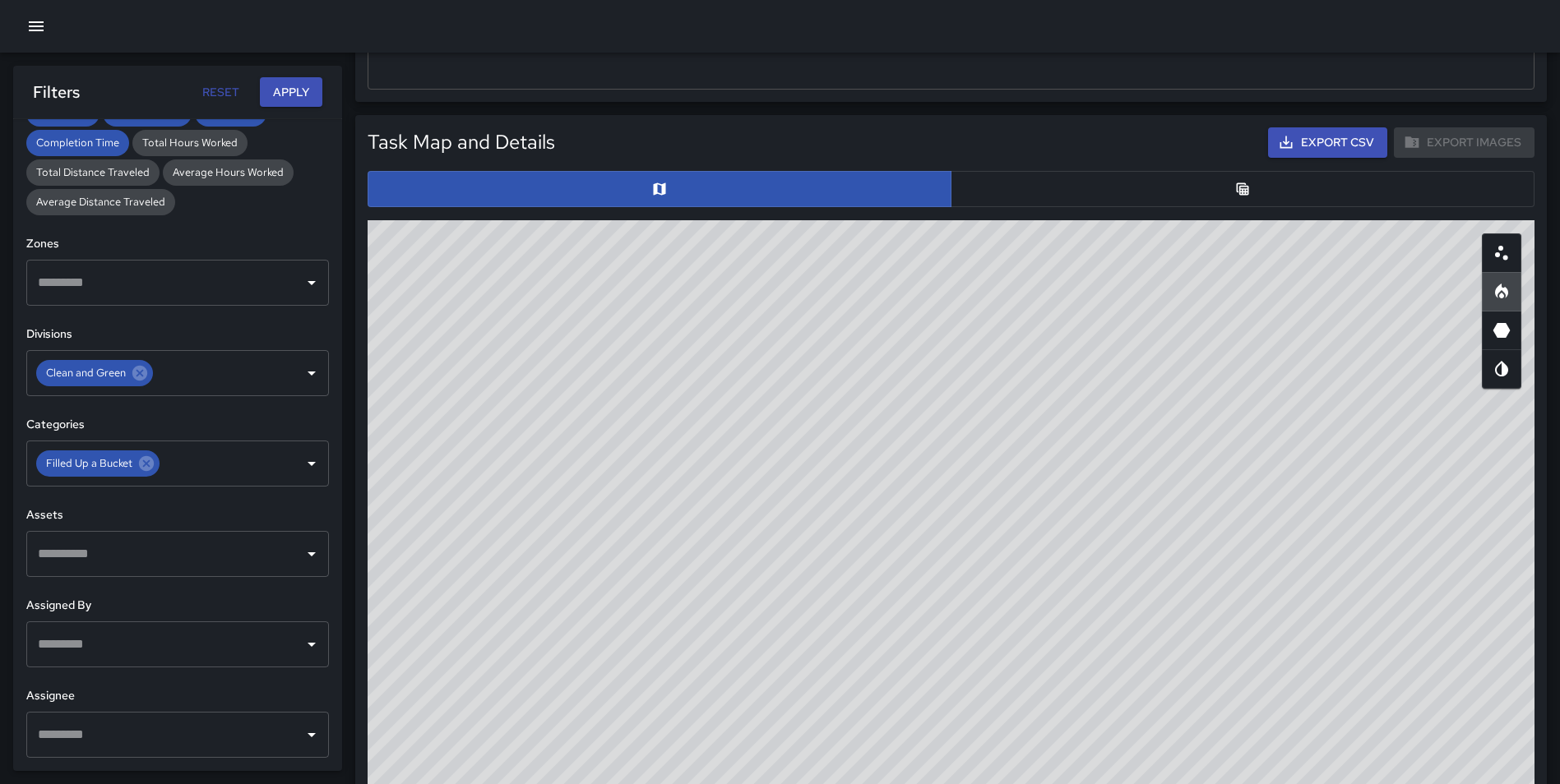
scroll to position [743, 0]
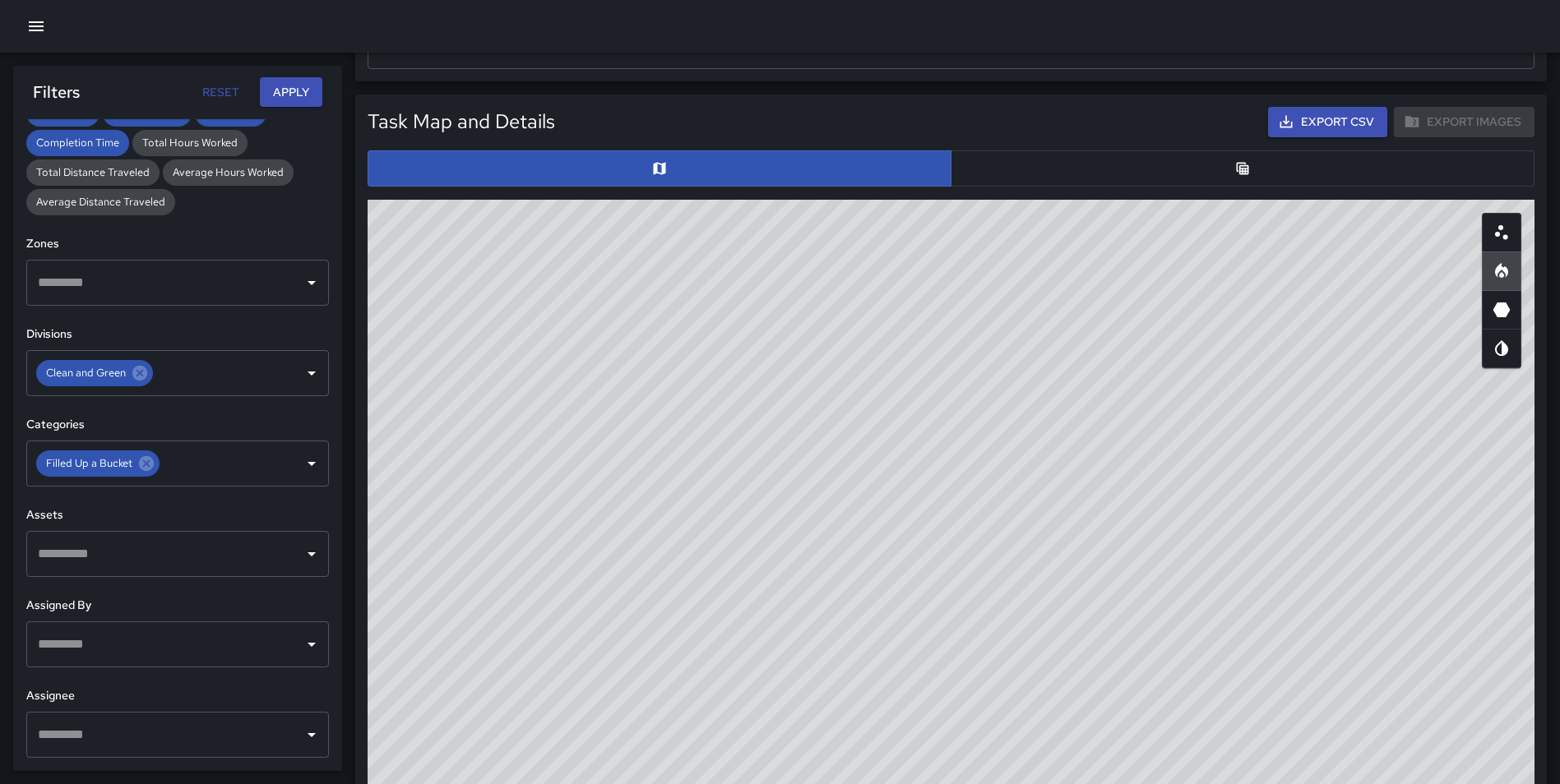
type button "map"
drag, startPoint x: 1203, startPoint y: 396, endPoint x: 1135, endPoint y: 440, distance: 81.0
click at [1135, 440] on div "© Mapbox © OpenStreetMap Improve this map" at bounding box center [950, 528] width 1167 height 657
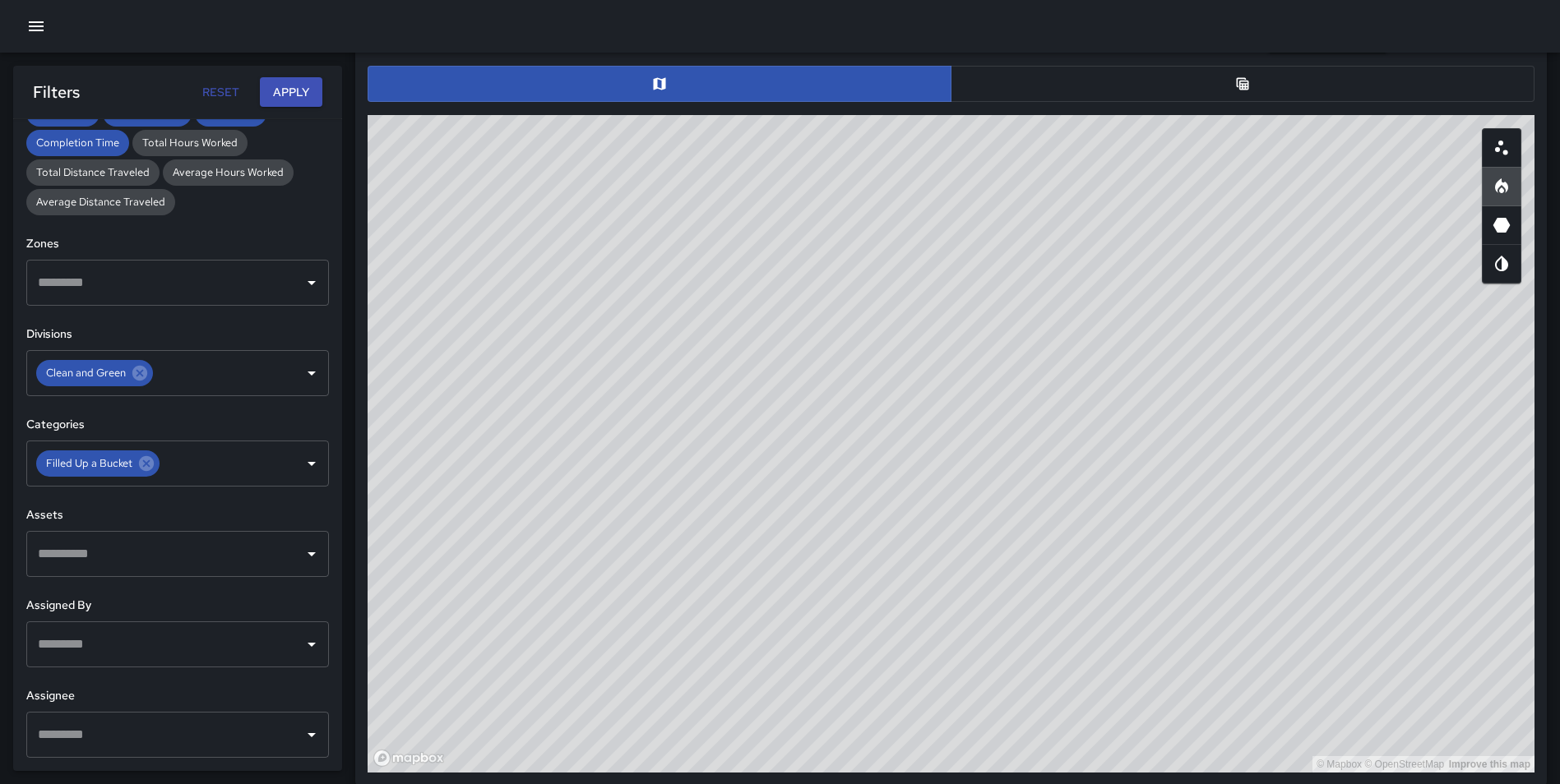
scroll to position [807, 0]
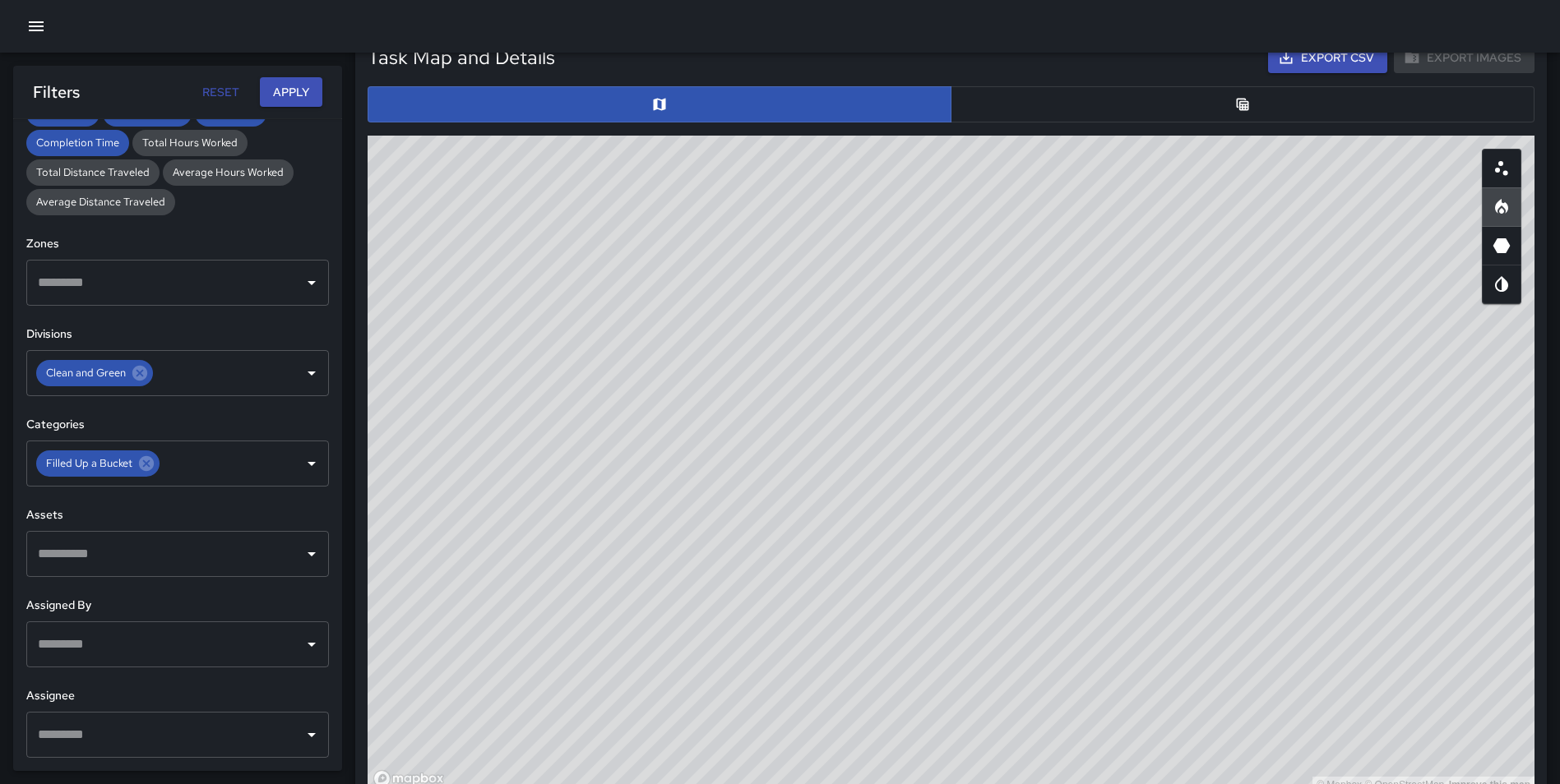
drag, startPoint x: 1284, startPoint y: 418, endPoint x: 1253, endPoint y: 476, distance: 65.8
click at [1253, 476] on div "© Mapbox © OpenStreetMap Improve this map" at bounding box center [950, 464] width 1167 height 657
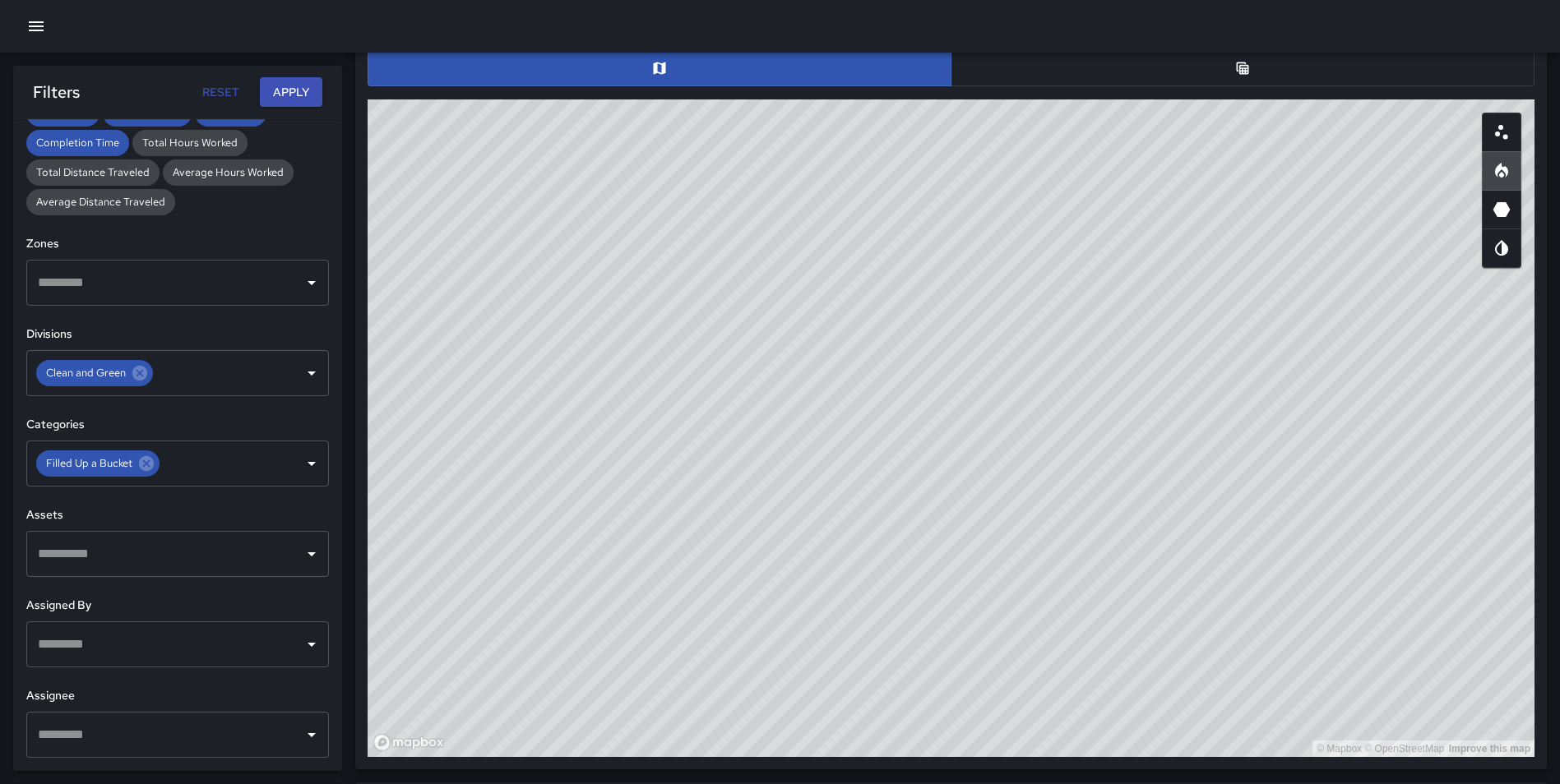
scroll to position [846, 0]
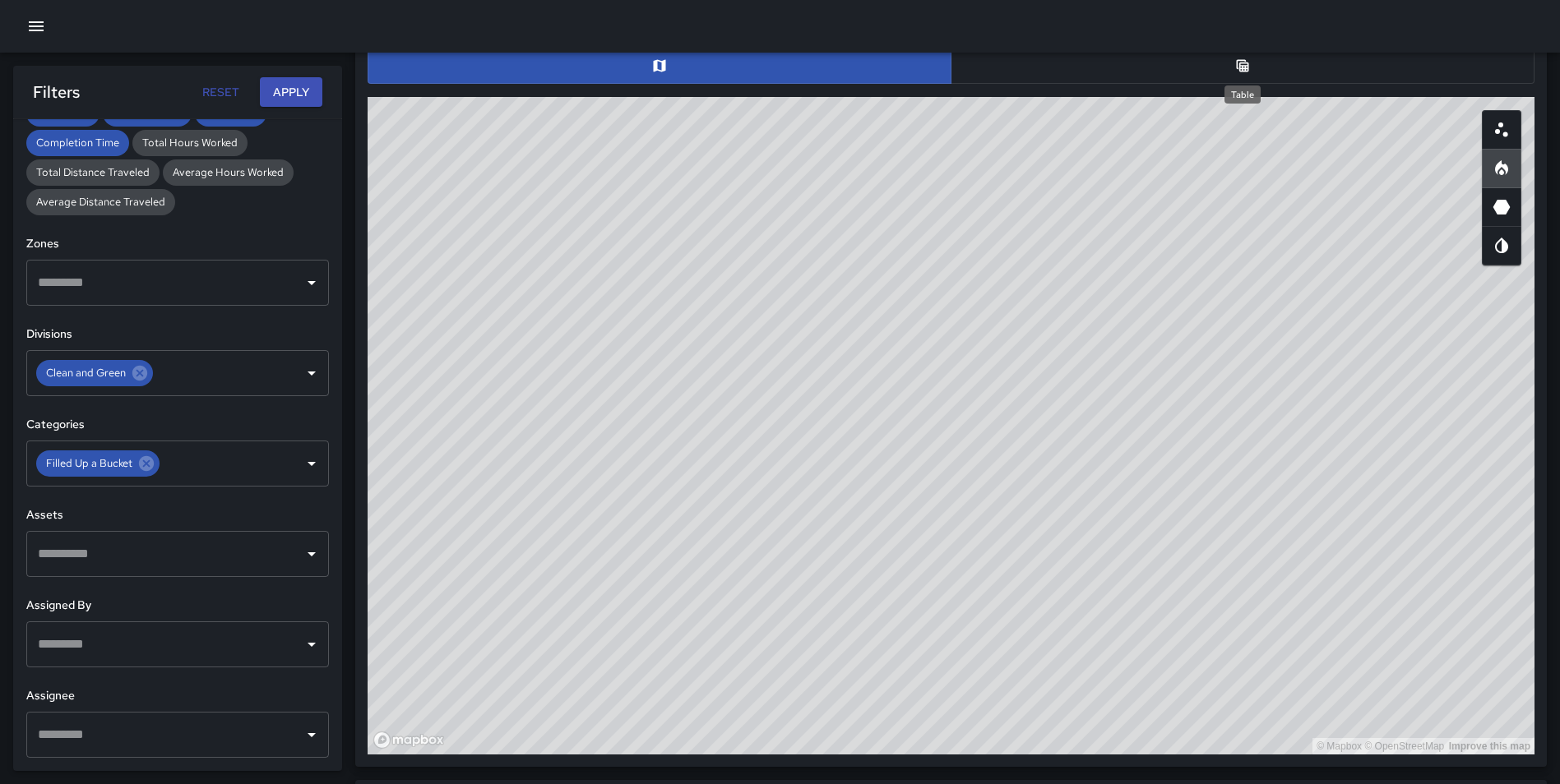
click at [1234, 68] on icon "Table" at bounding box center [1242, 65] width 16 height 16
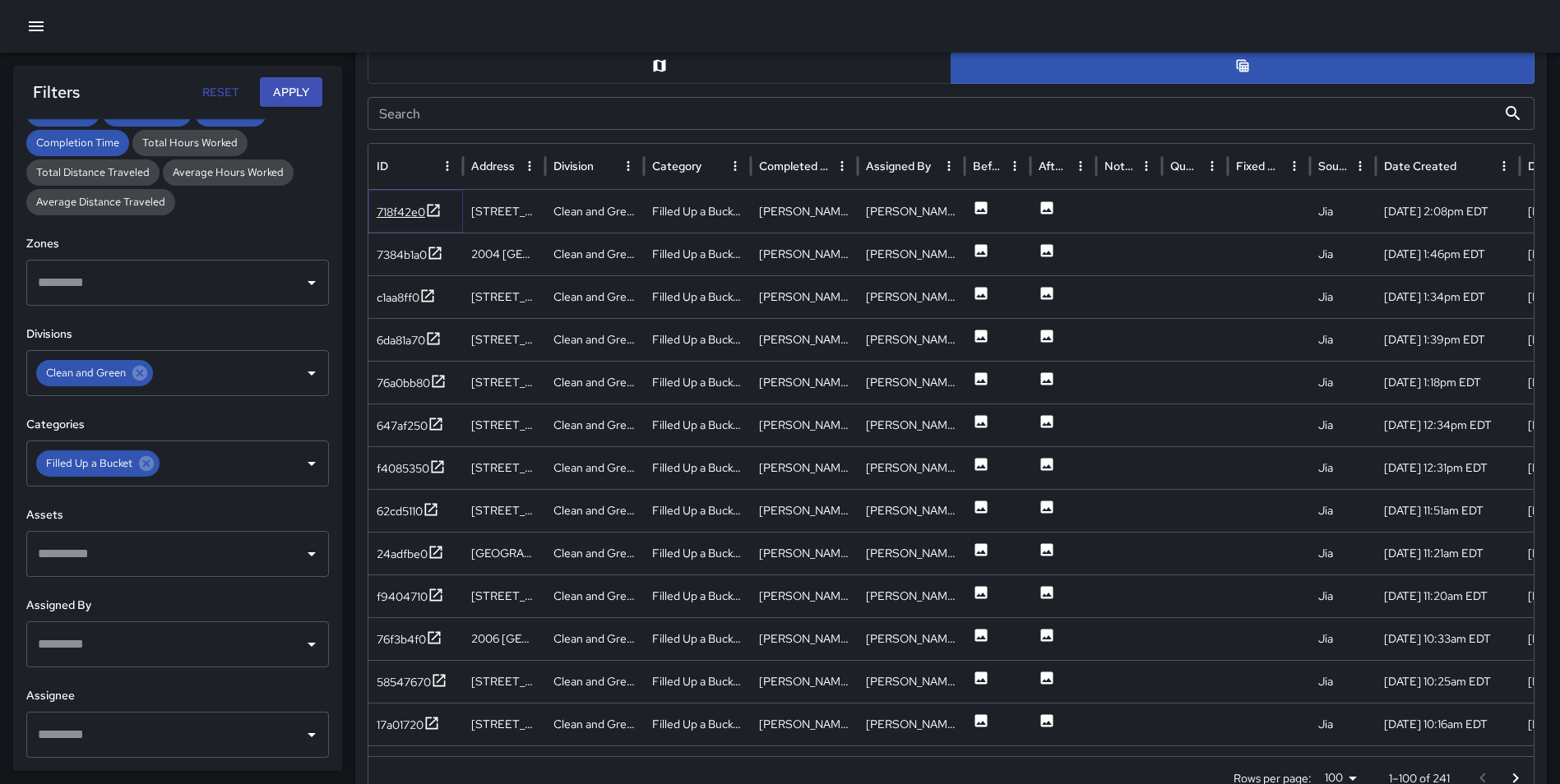
click at [436, 206] on icon at bounding box center [433, 210] width 16 height 16
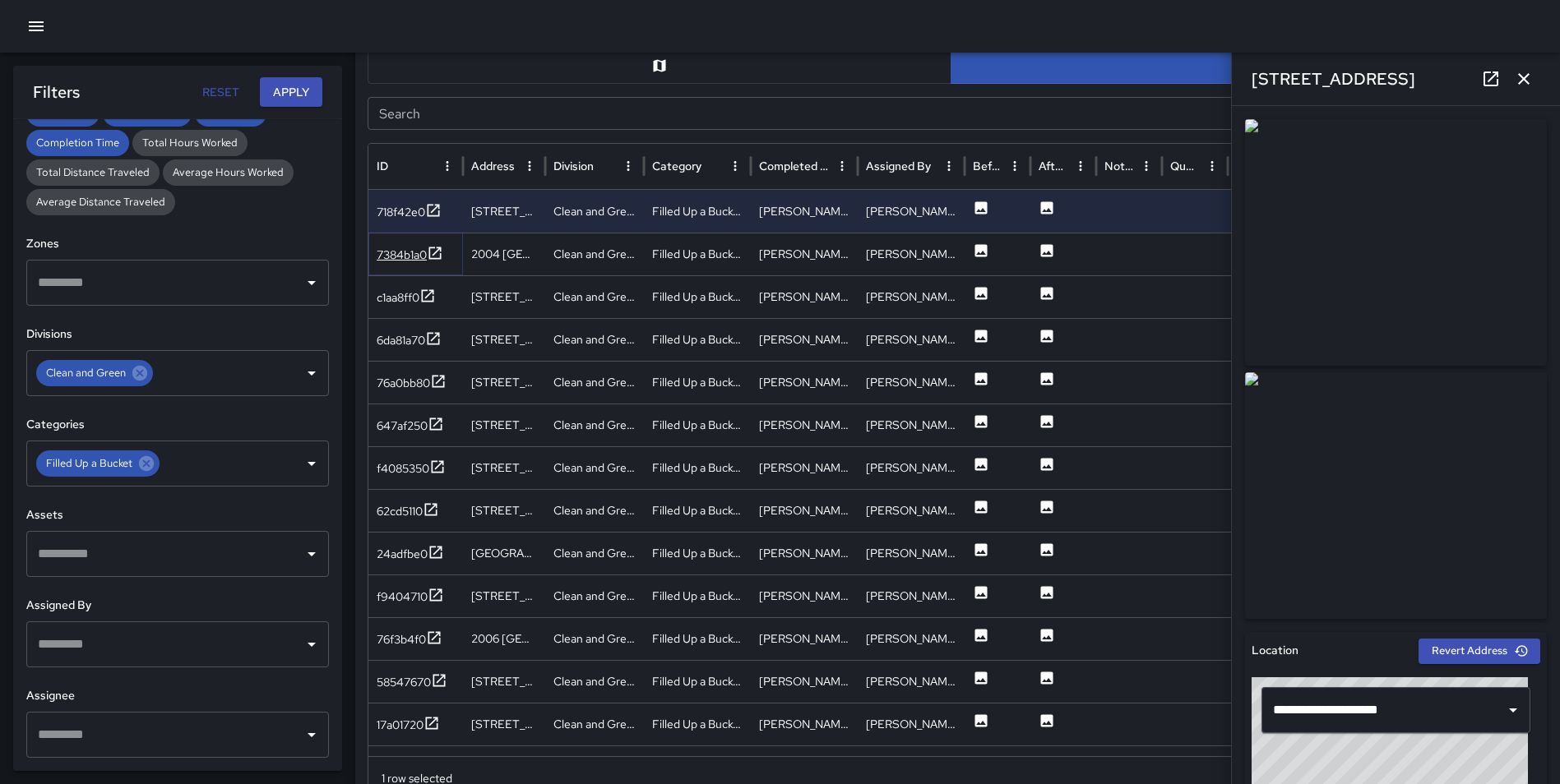
click at [438, 254] on icon at bounding box center [434, 253] width 16 height 16
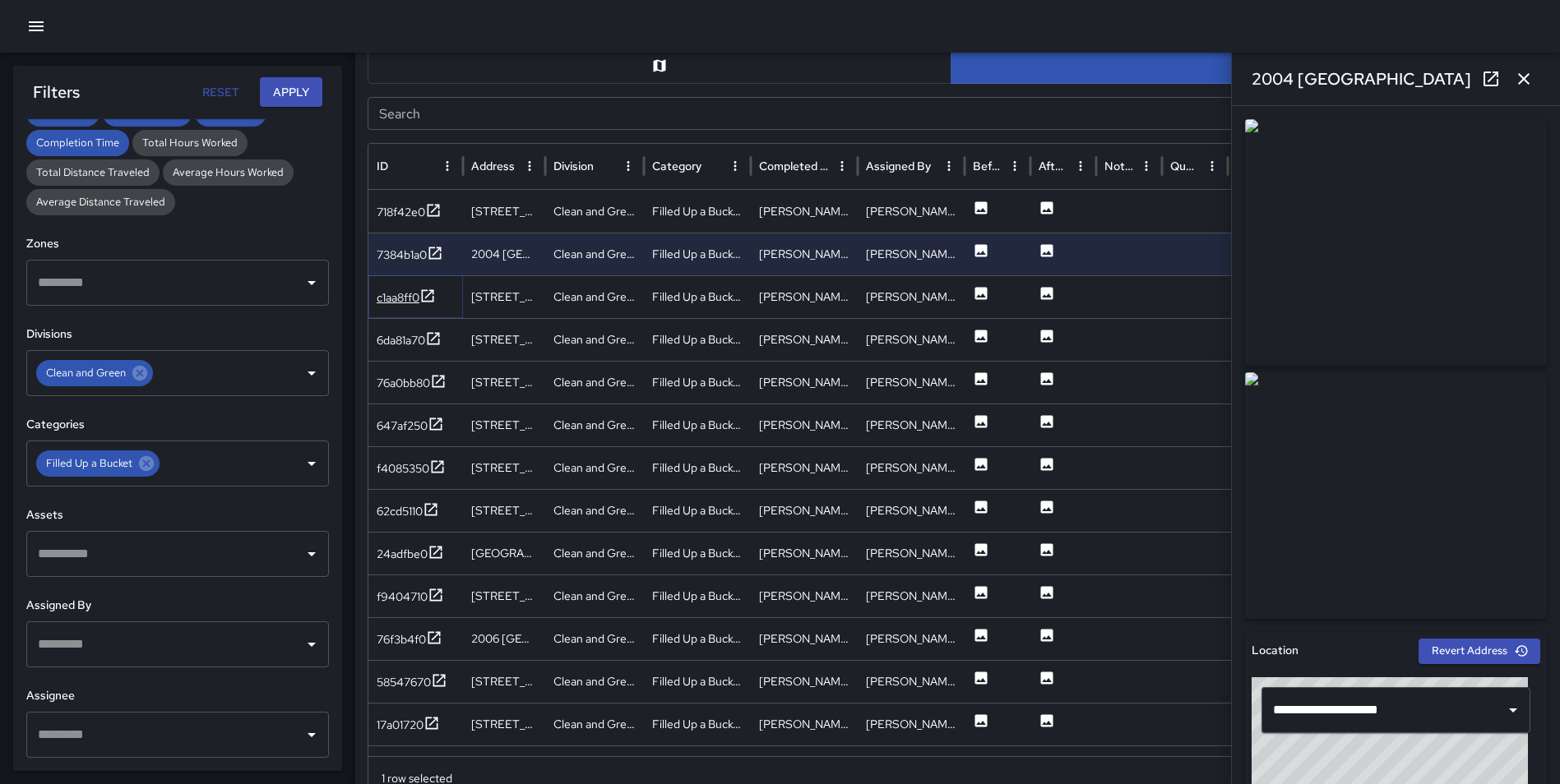
click at [430, 296] on icon at bounding box center [428, 295] width 13 height 13
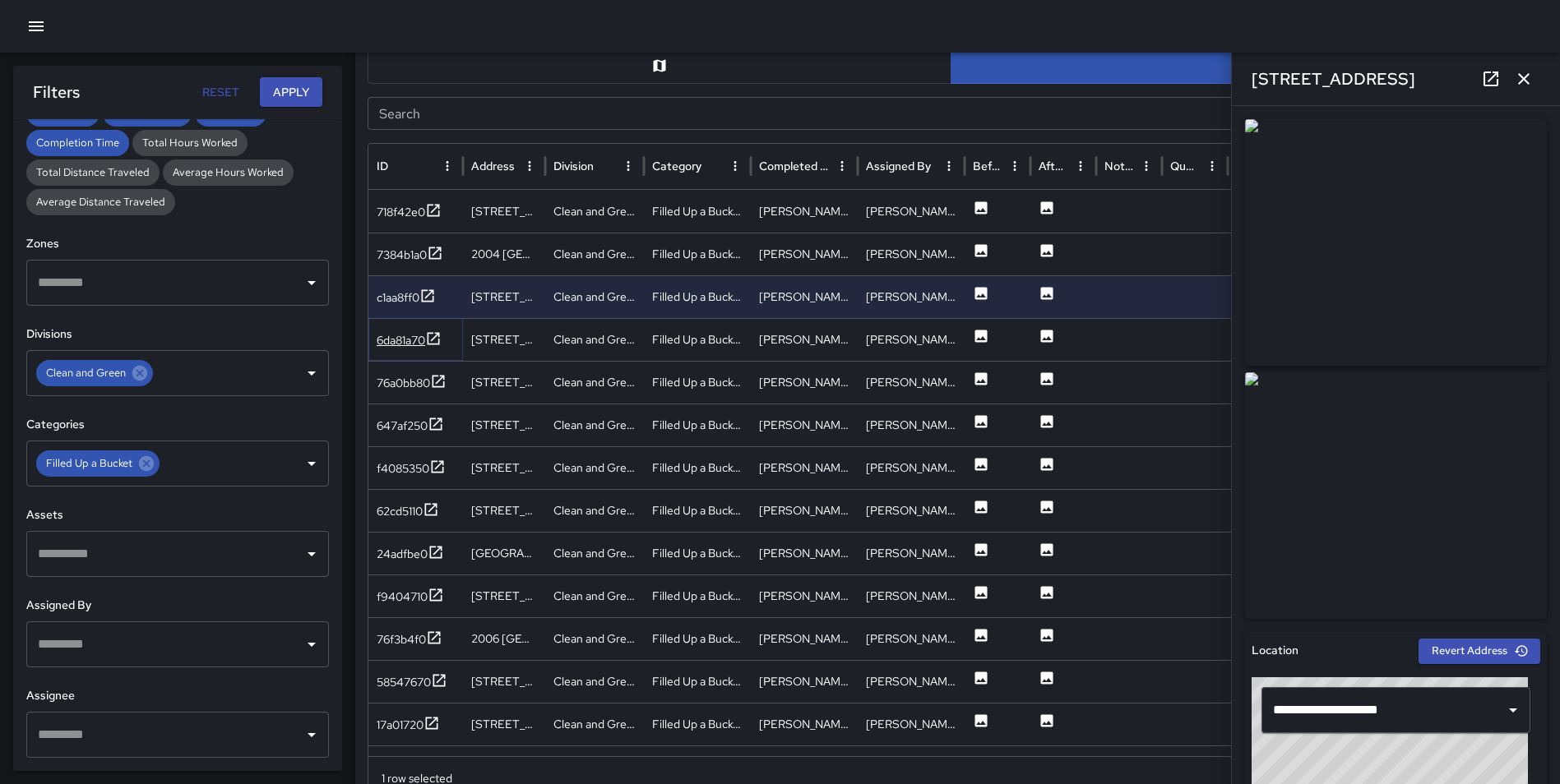
click at [428, 337] on icon at bounding box center [433, 338] width 16 height 16
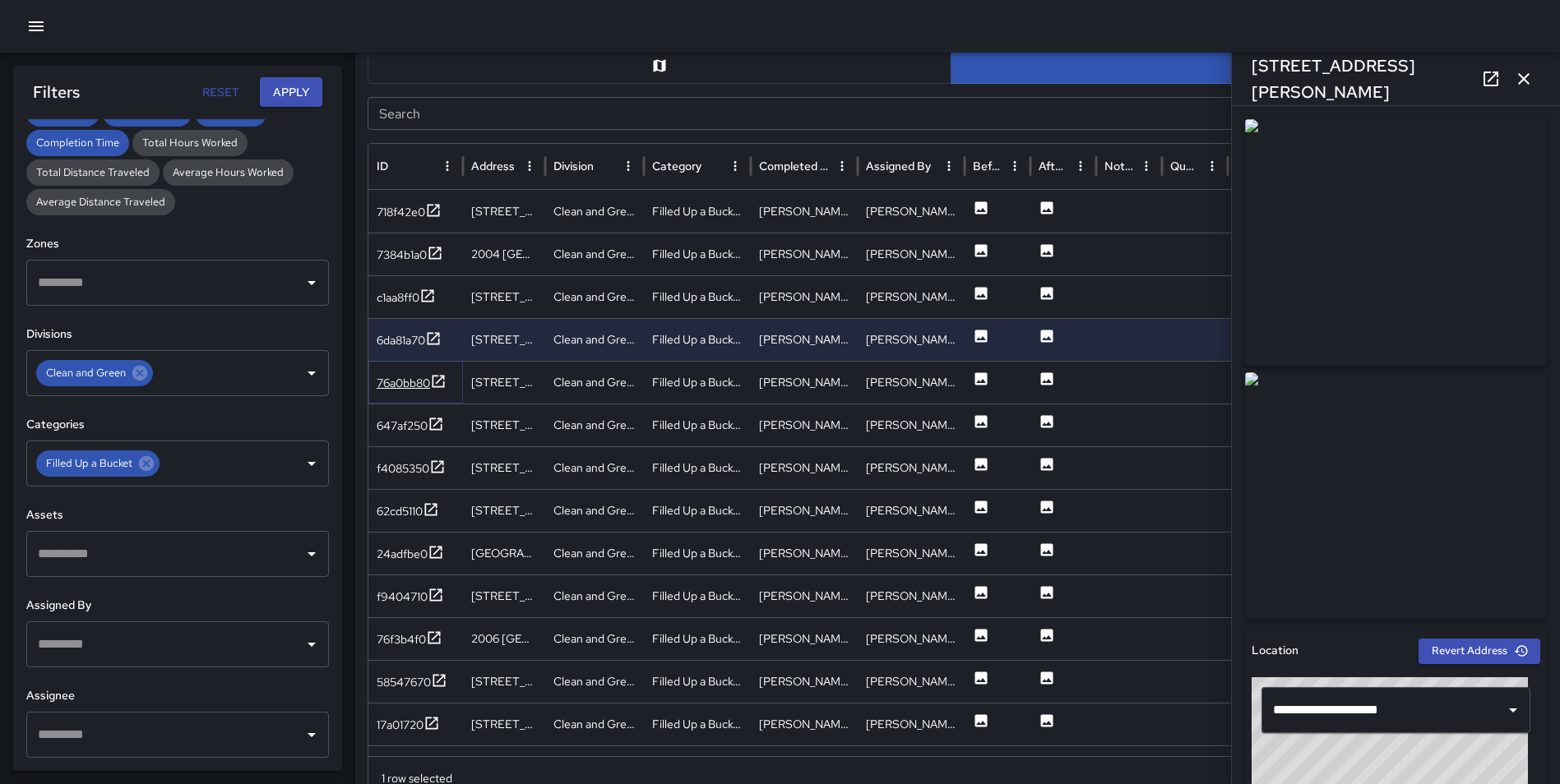
click at [433, 377] on icon at bounding box center [438, 381] width 16 height 16
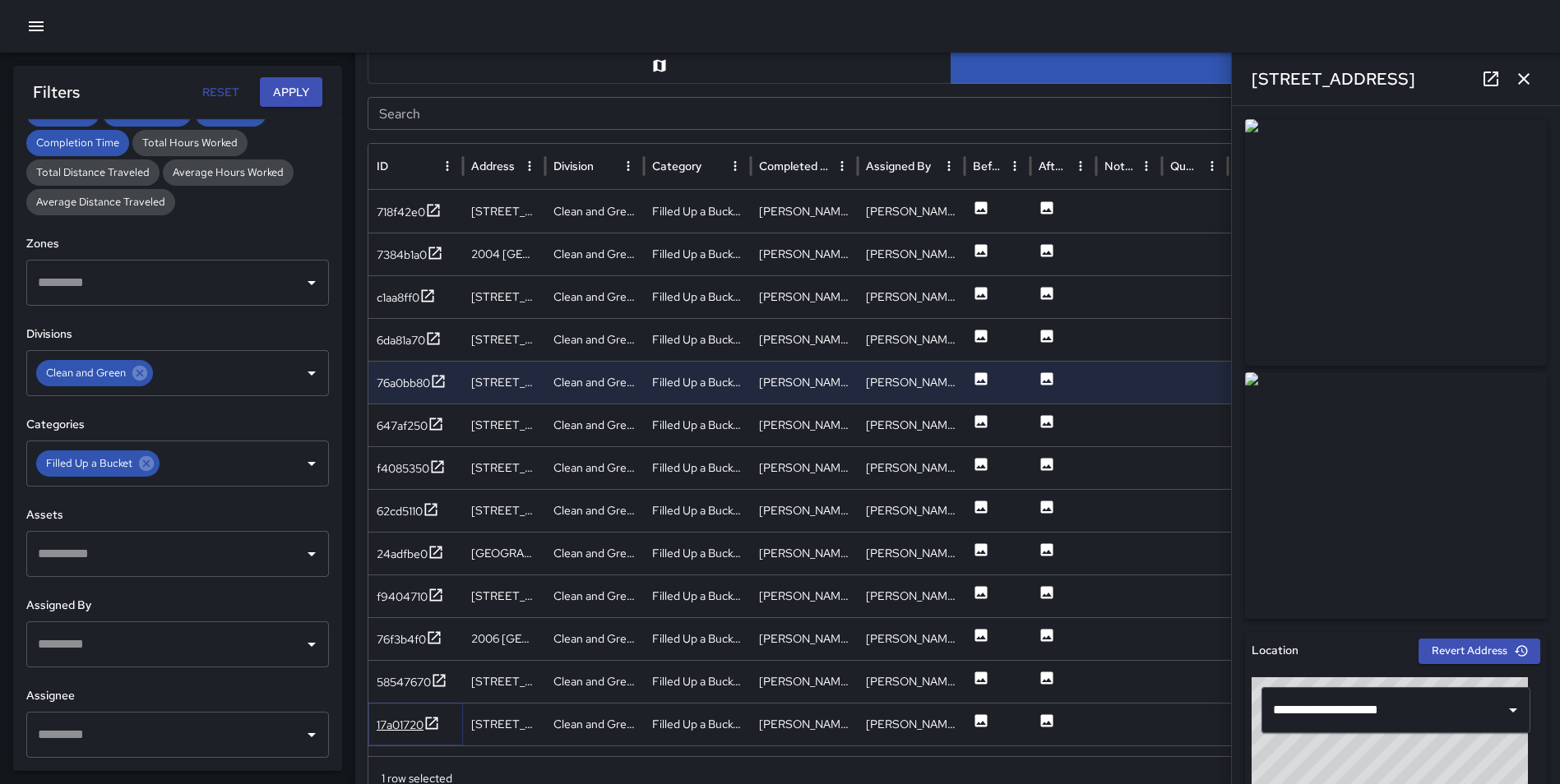
click at [435, 721] on icon at bounding box center [433, 723] width 13 height 13
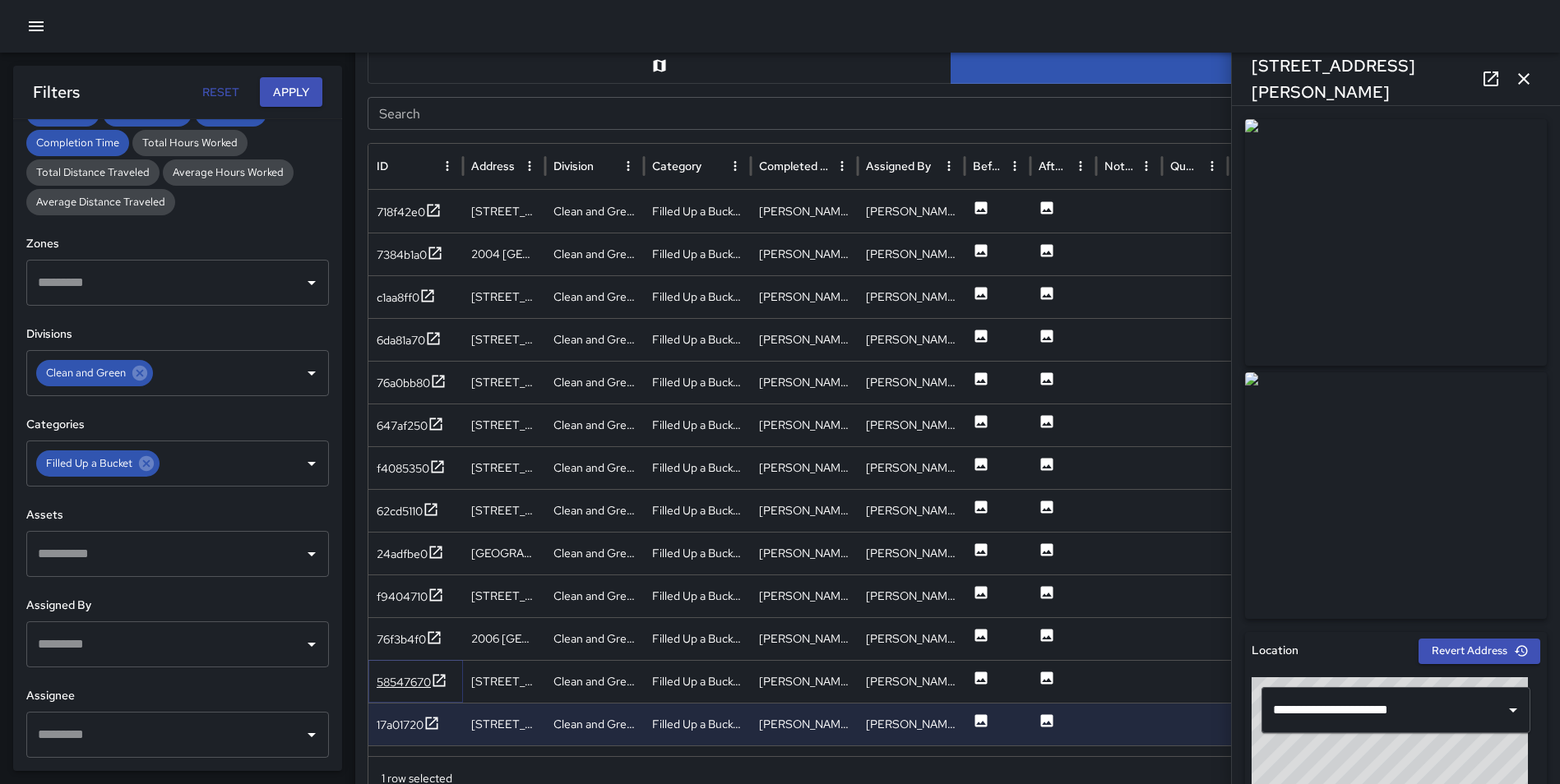
click at [444, 677] on icon at bounding box center [439, 680] width 16 height 16
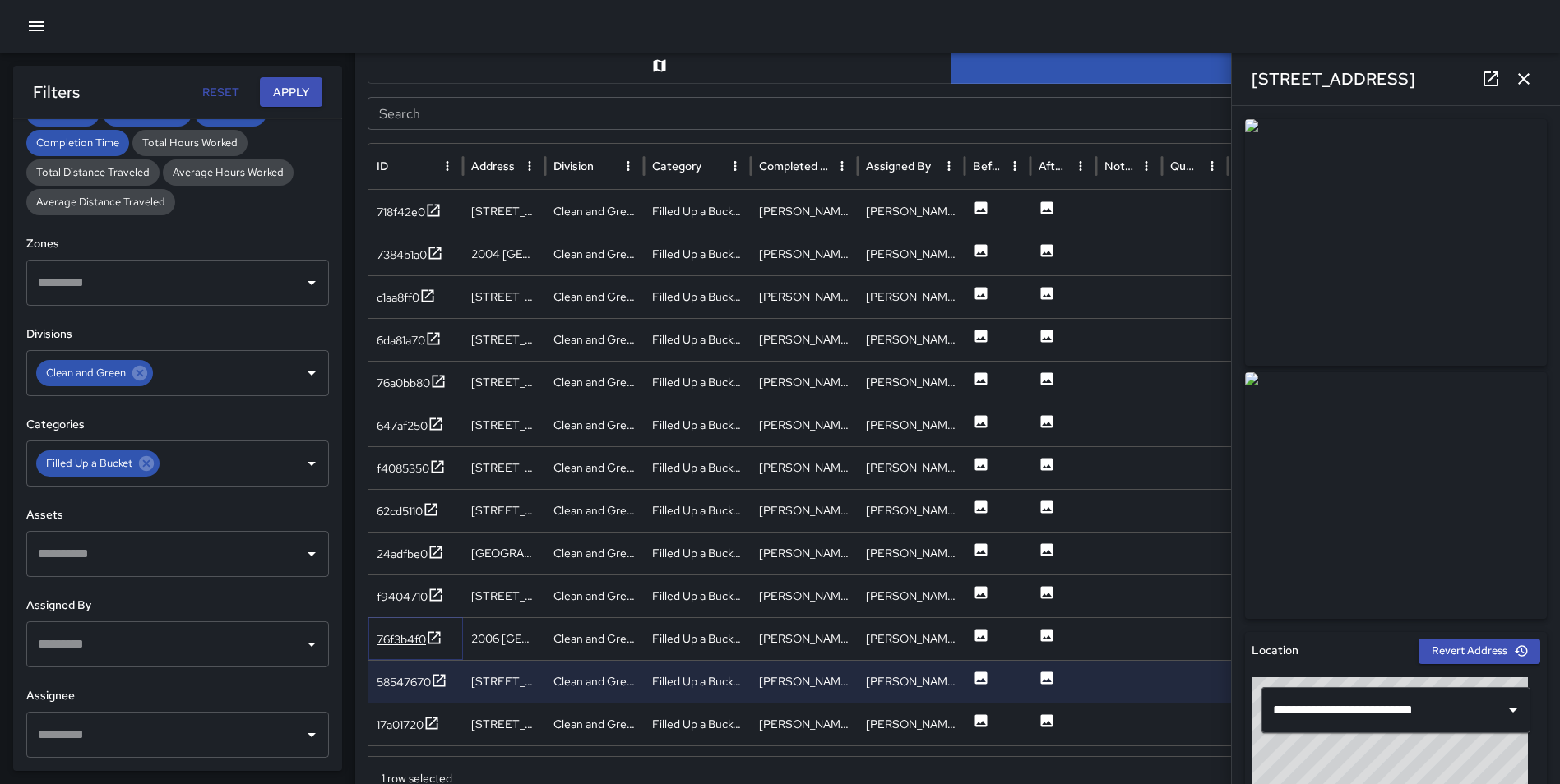
click at [434, 634] on icon at bounding box center [434, 637] width 16 height 16
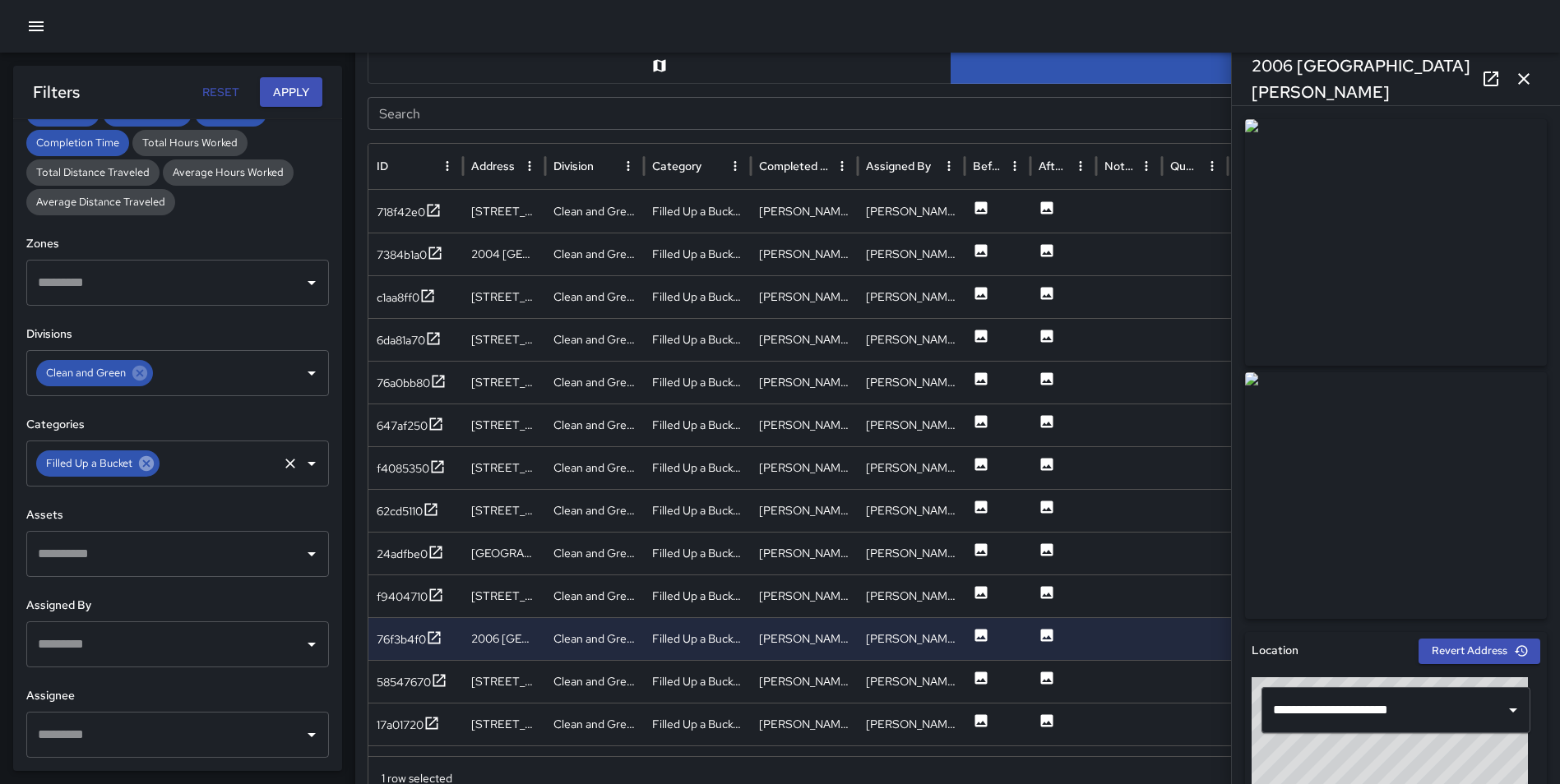
click at [150, 456] on icon at bounding box center [146, 464] width 15 height 15
click at [162, 457] on input "text" at bounding box center [219, 463] width 114 height 31
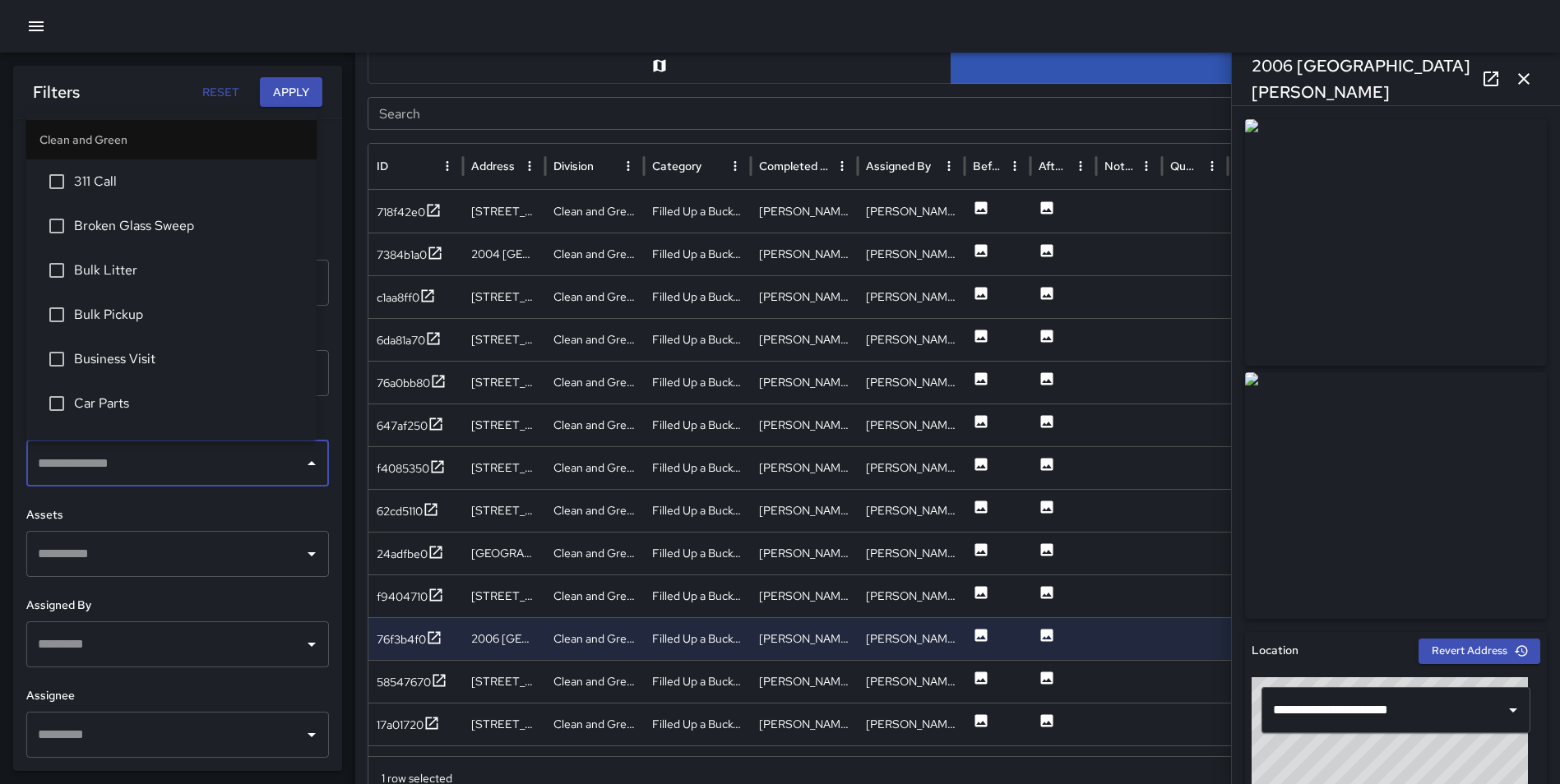
click at [145, 457] on input "text" at bounding box center [166, 463] width 263 height 31
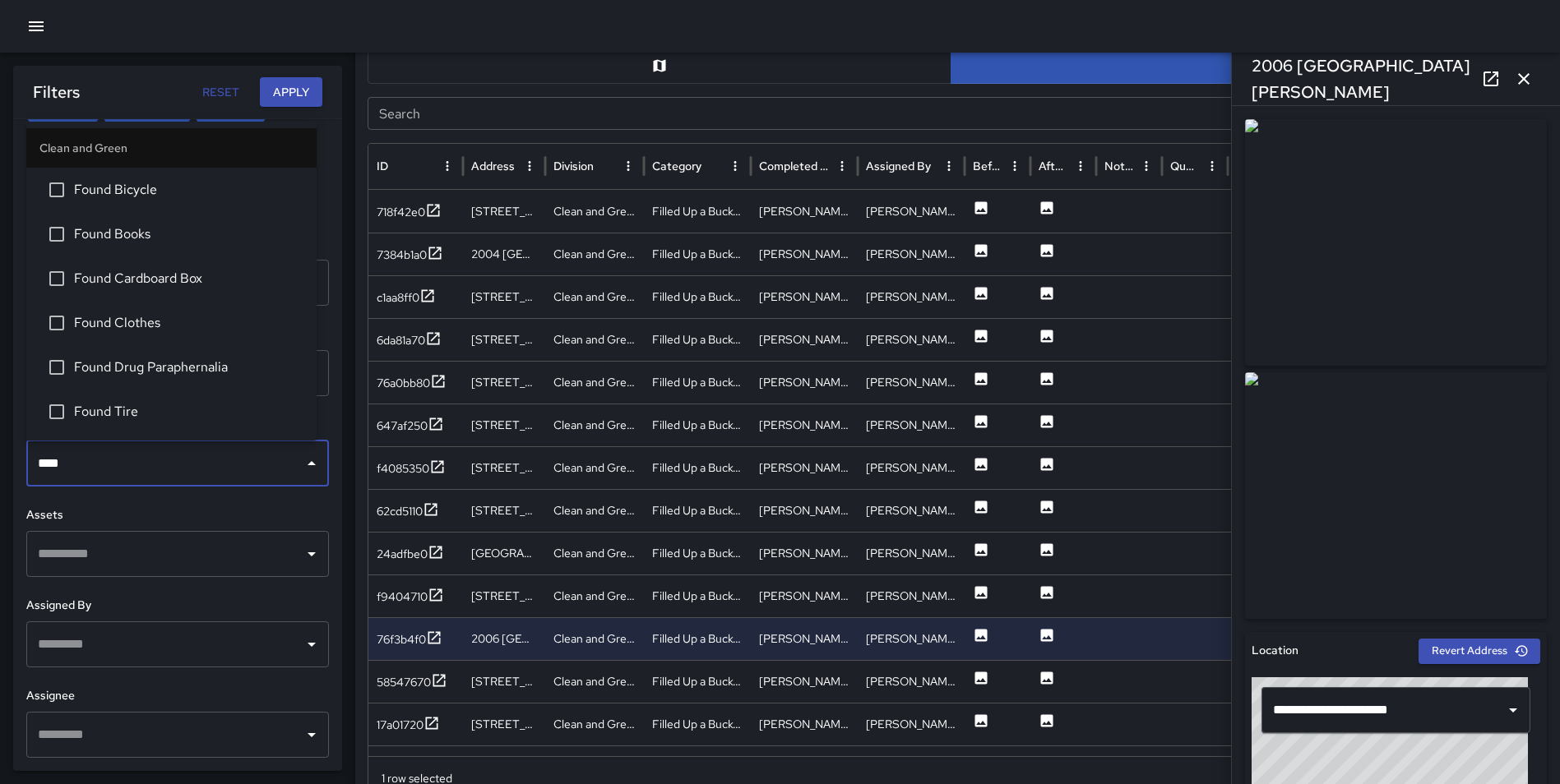
type input "*****"
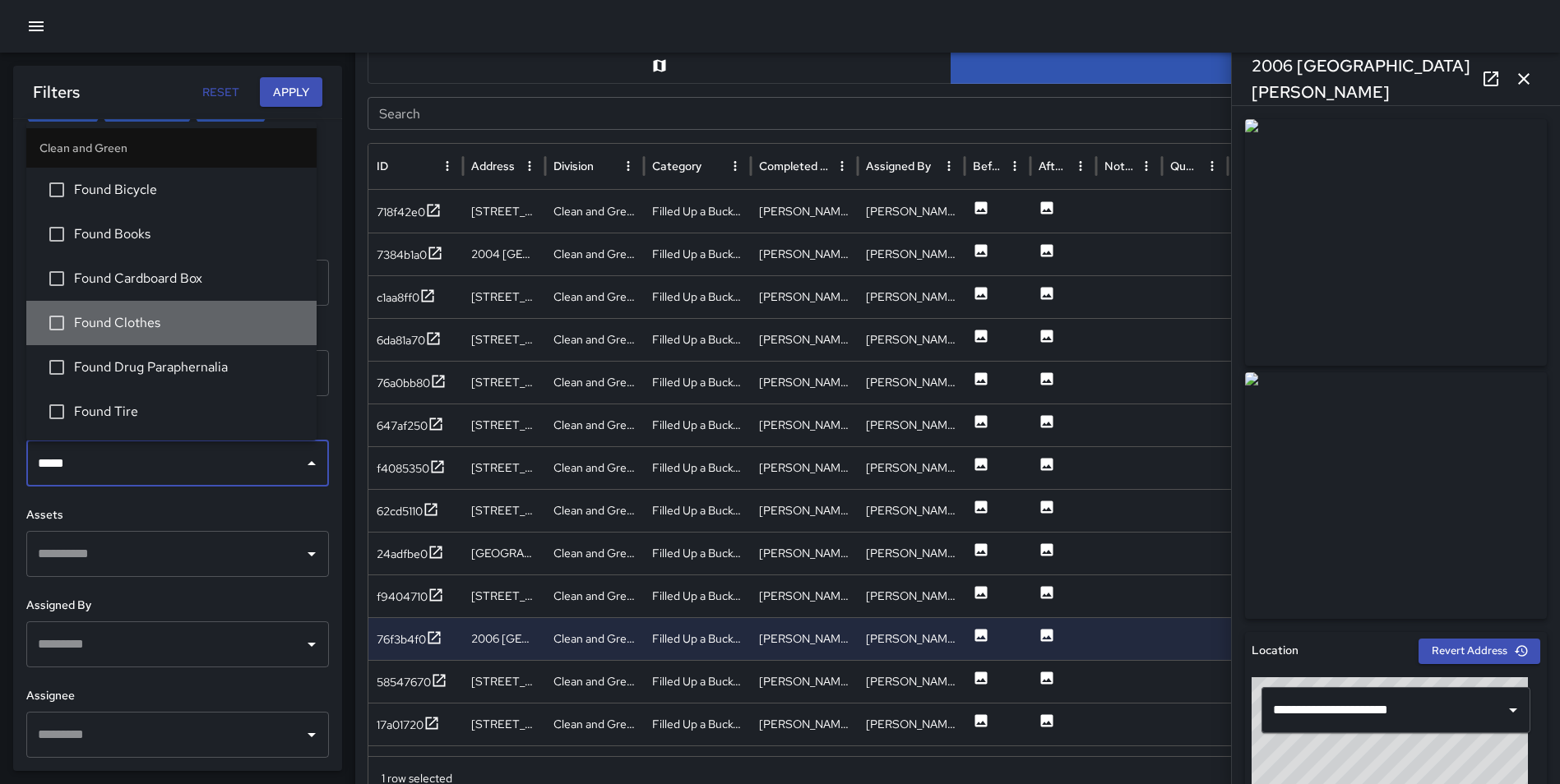
click at [162, 319] on span "Found Clothes" at bounding box center [189, 323] width 229 height 20
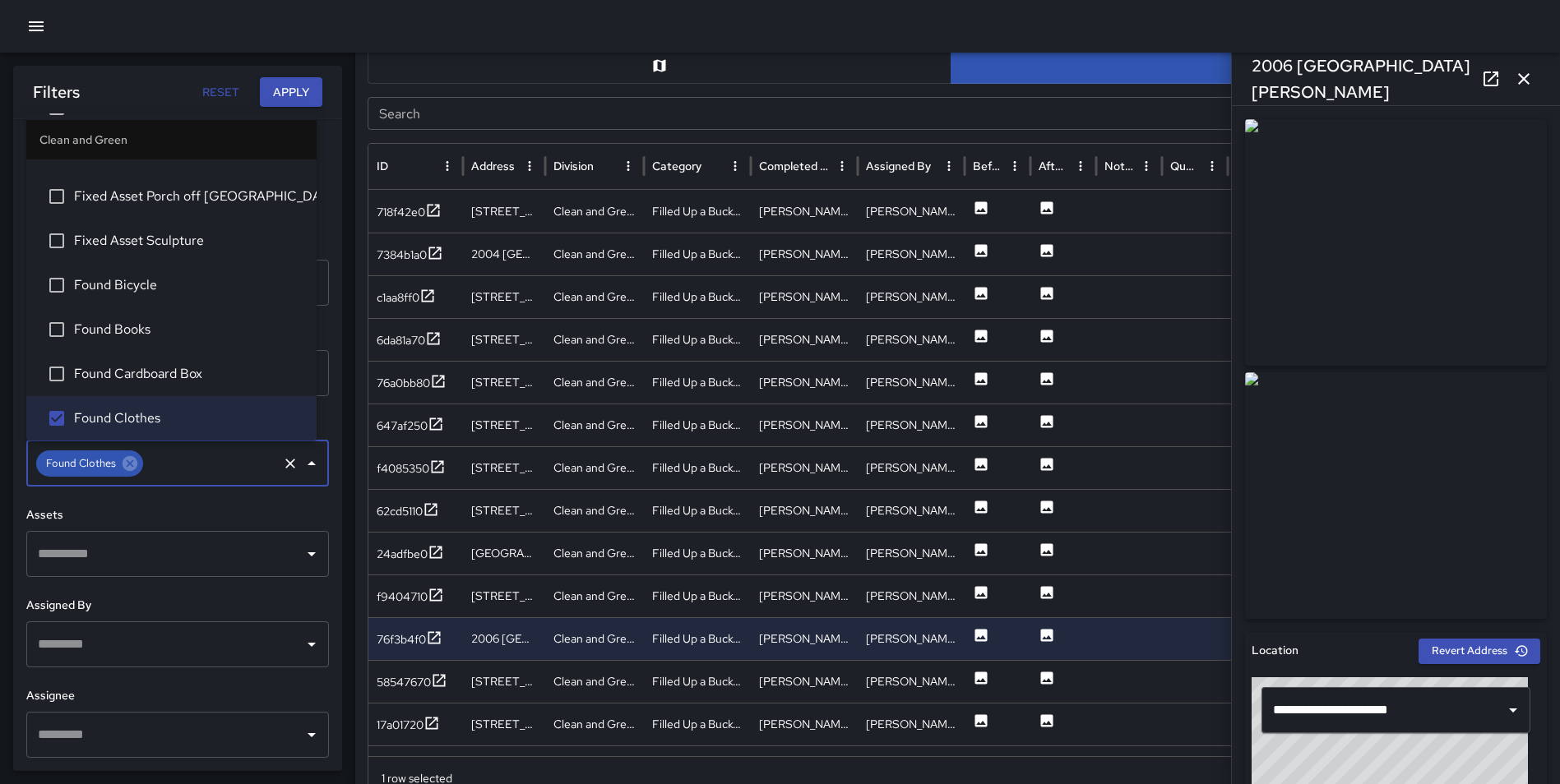
click at [286, 95] on button "Apply" at bounding box center [291, 92] width 63 height 30
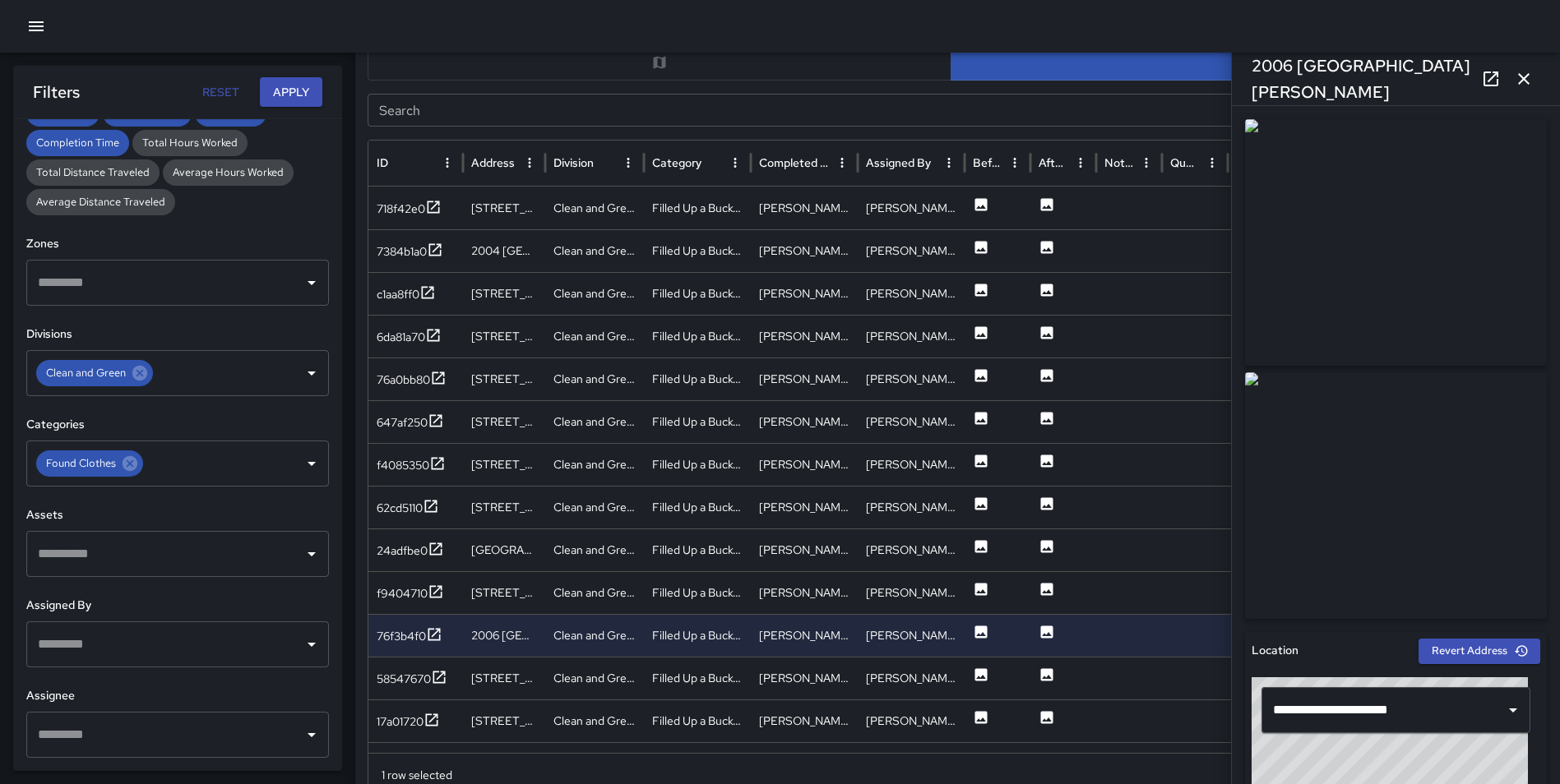
scroll to position [842, 0]
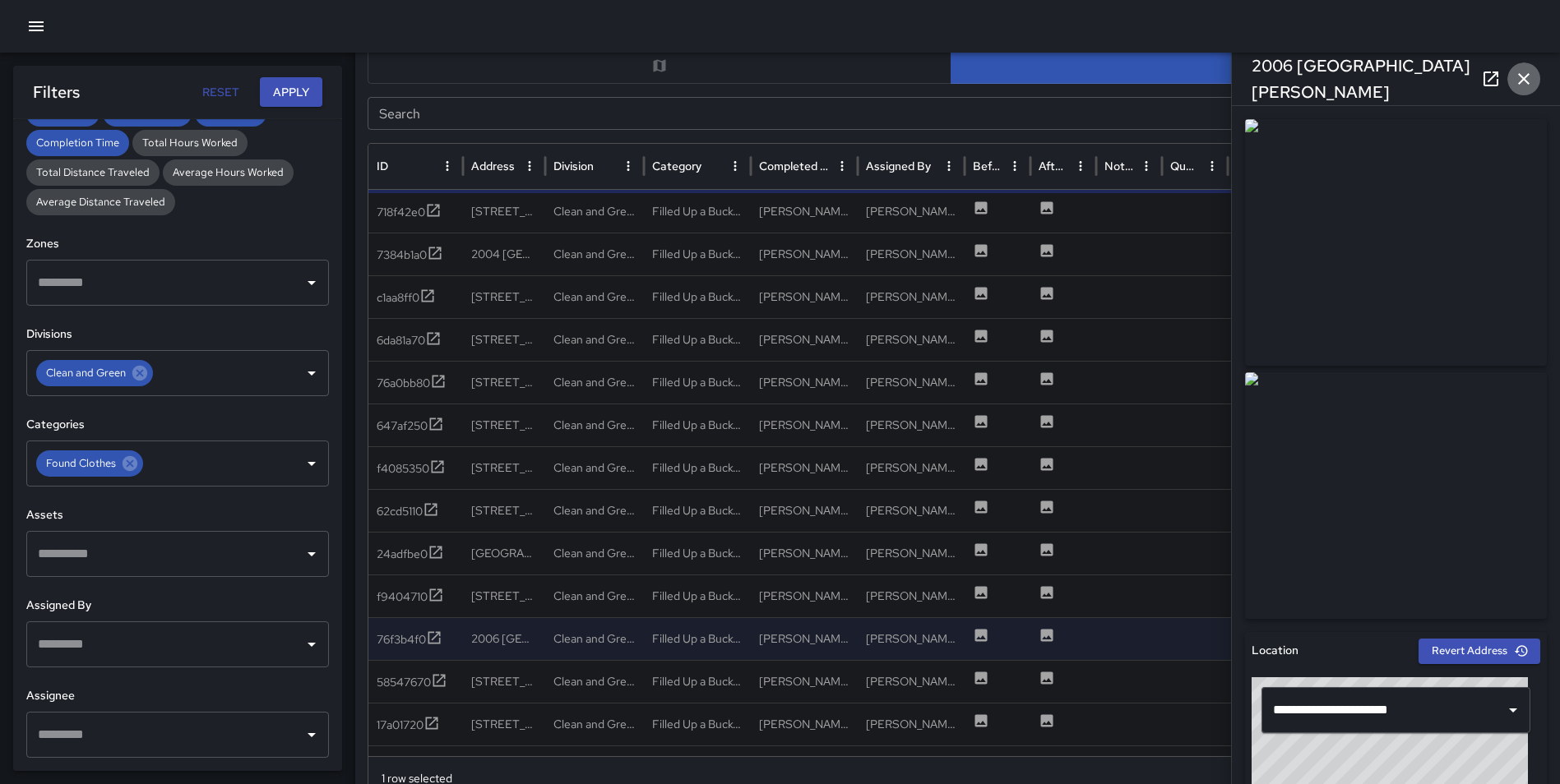
click at [1528, 79] on icon "button" at bounding box center [1523, 79] width 20 height 20
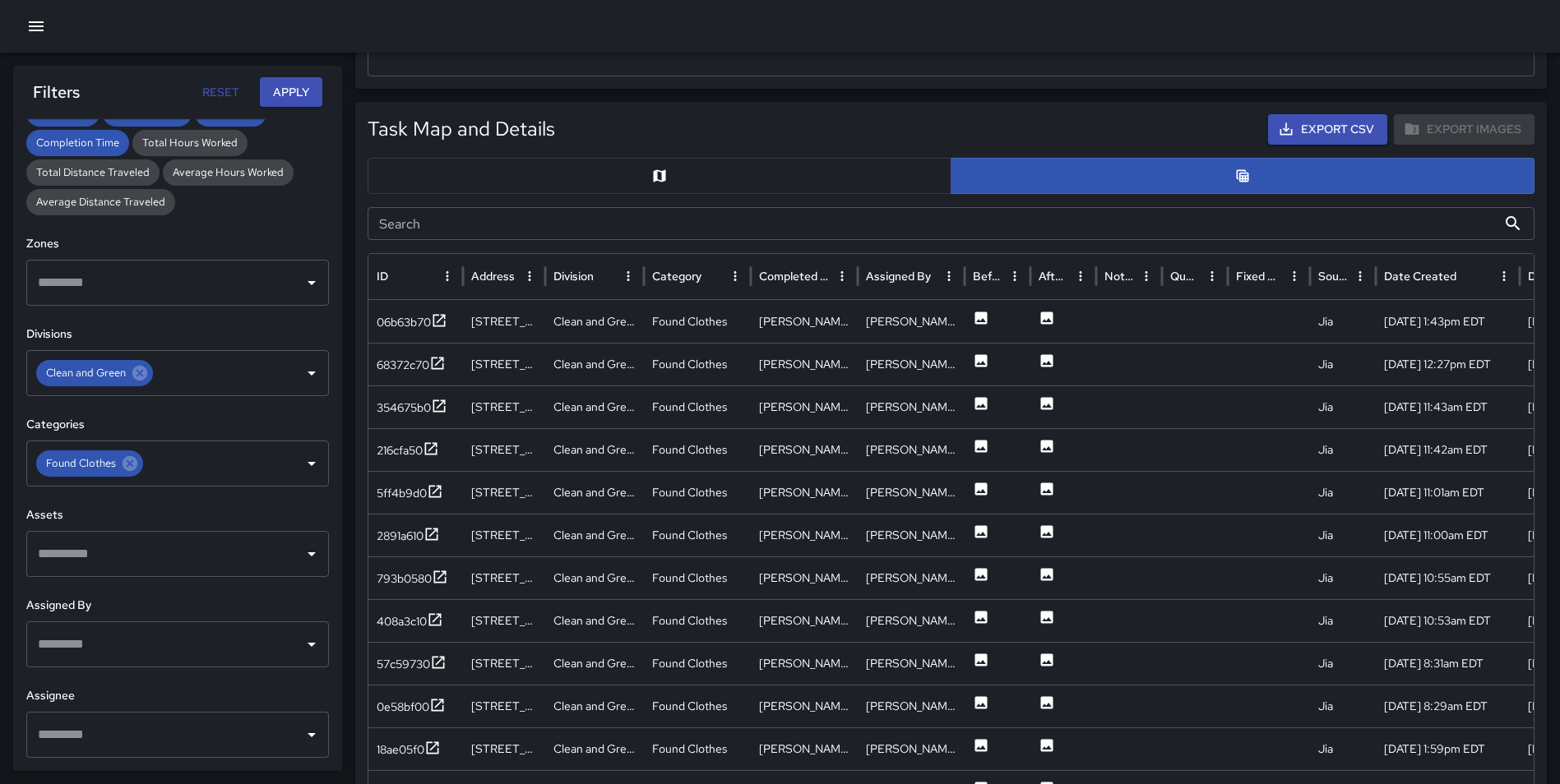
scroll to position [757, 0]
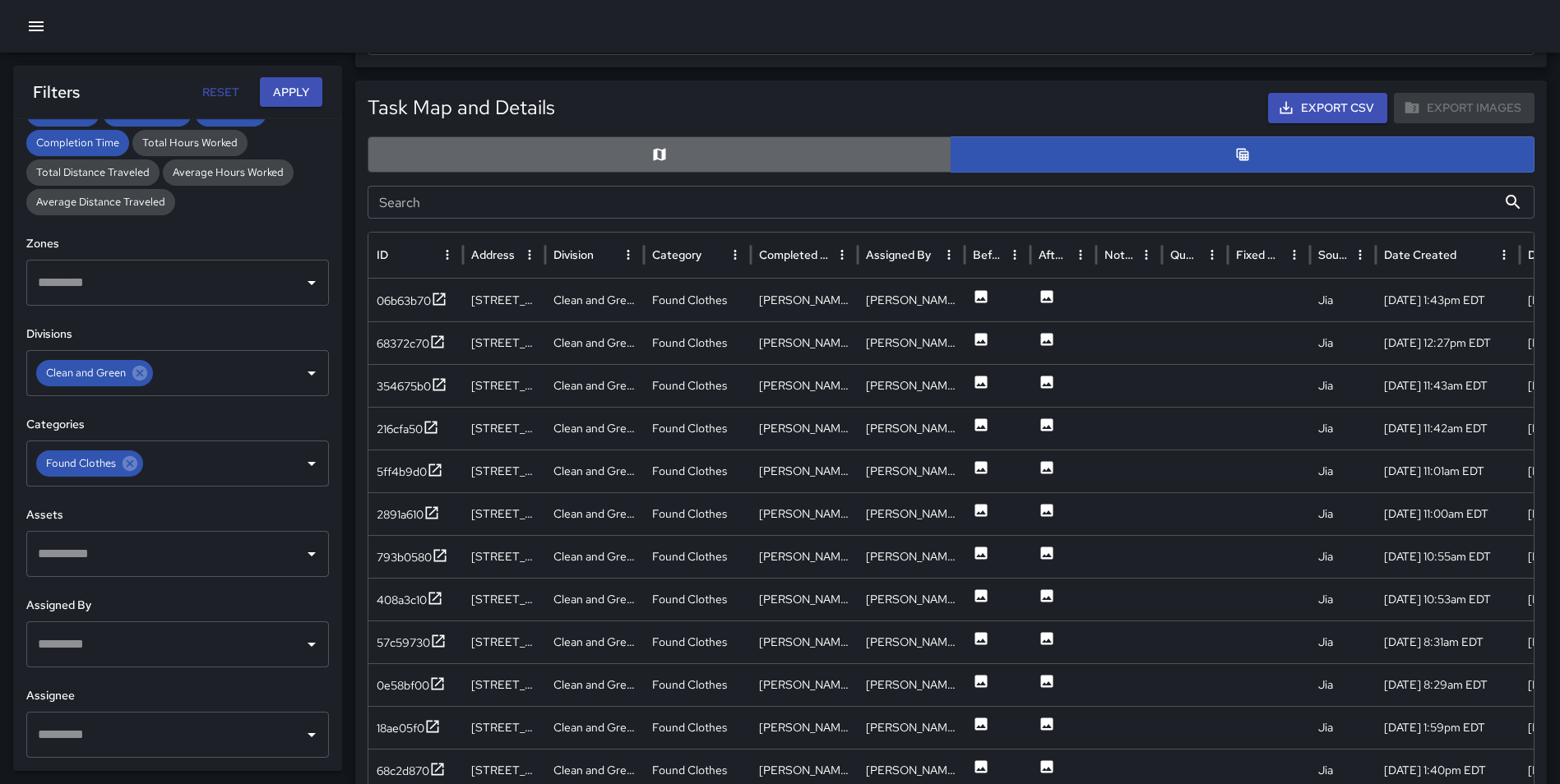
click at [648, 142] on button "button" at bounding box center [659, 154] width 584 height 36
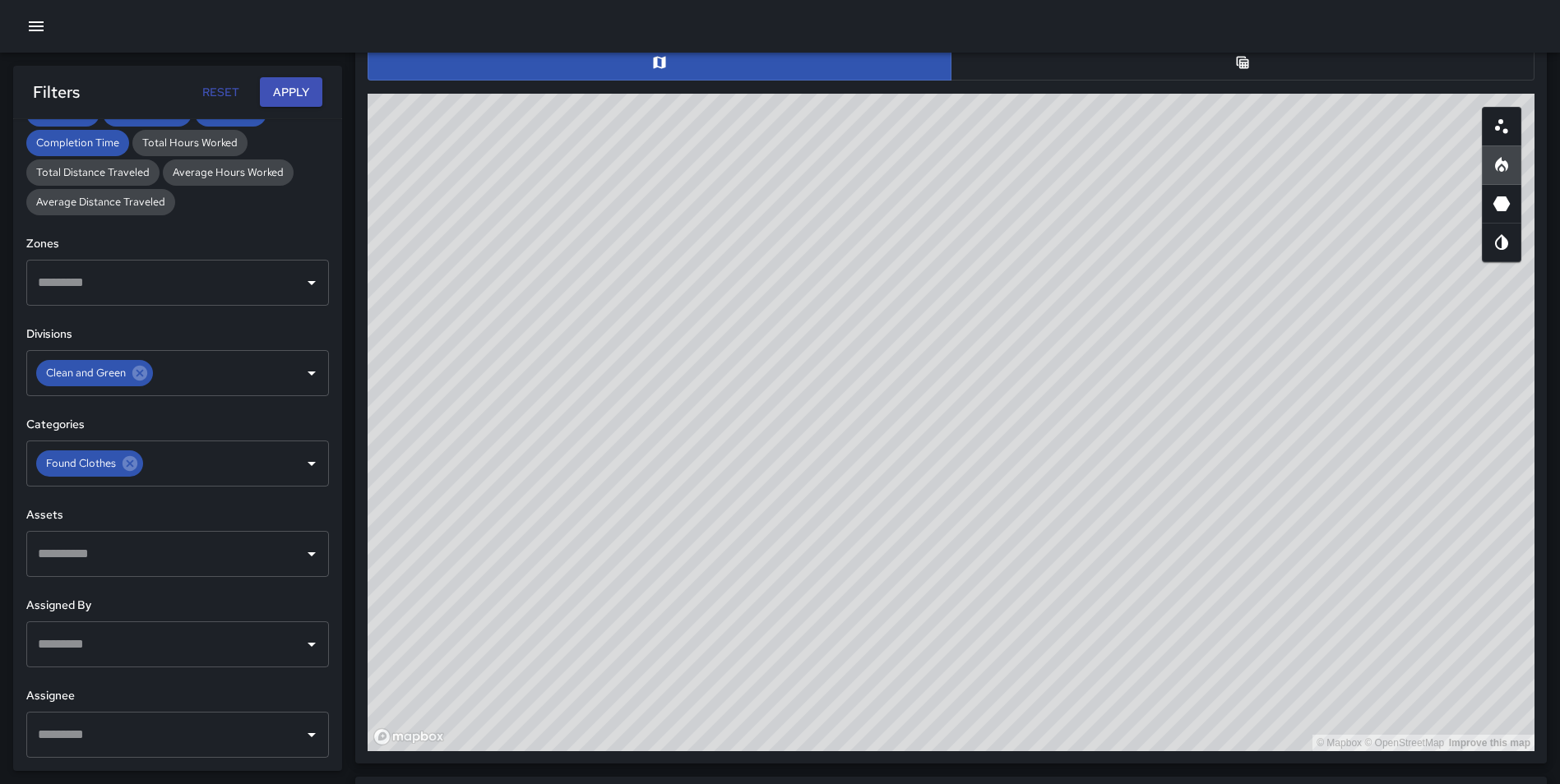
scroll to position [839, 0]
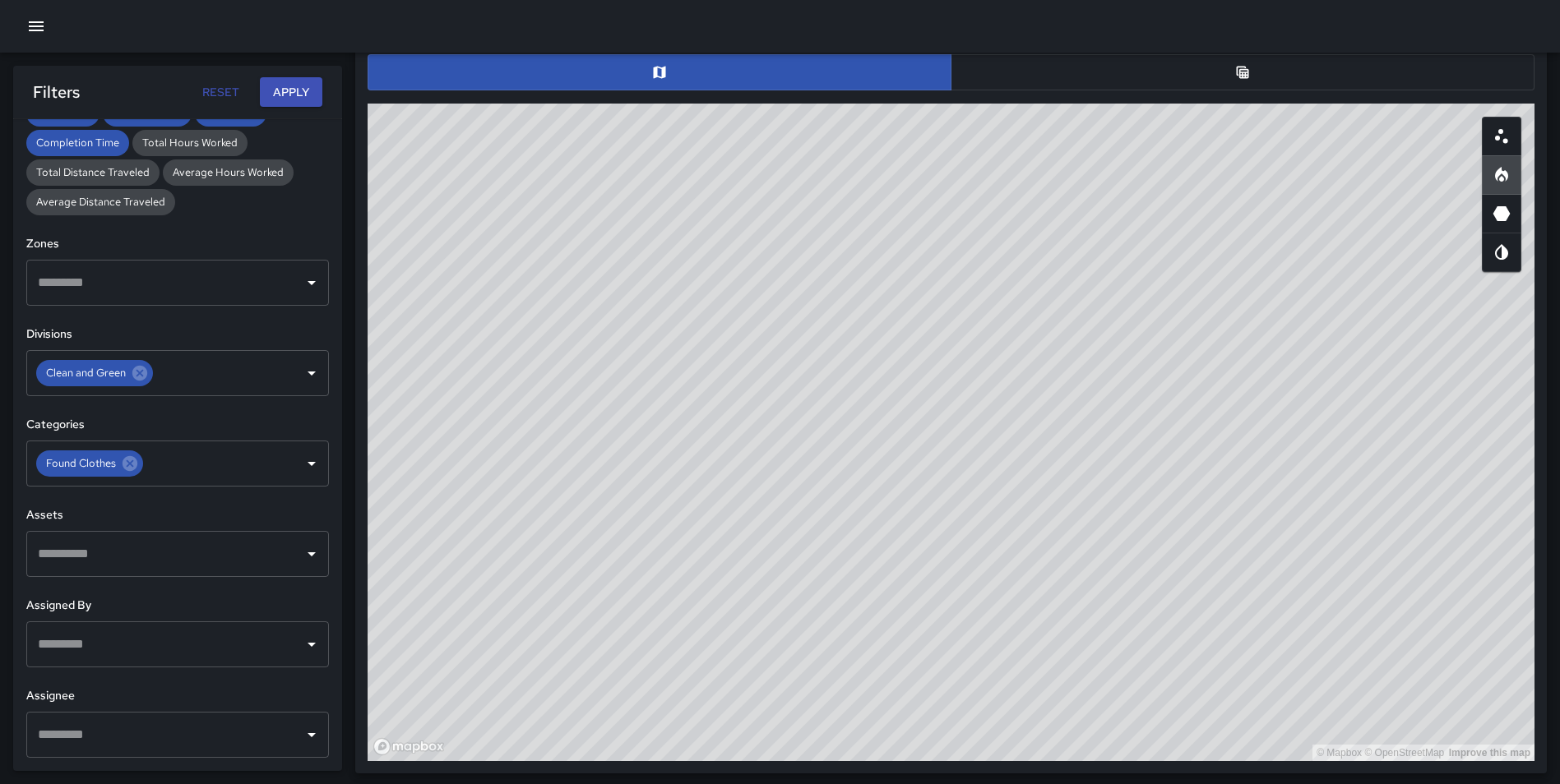
click at [1233, 79] on button "button" at bounding box center [1242, 72] width 584 height 36
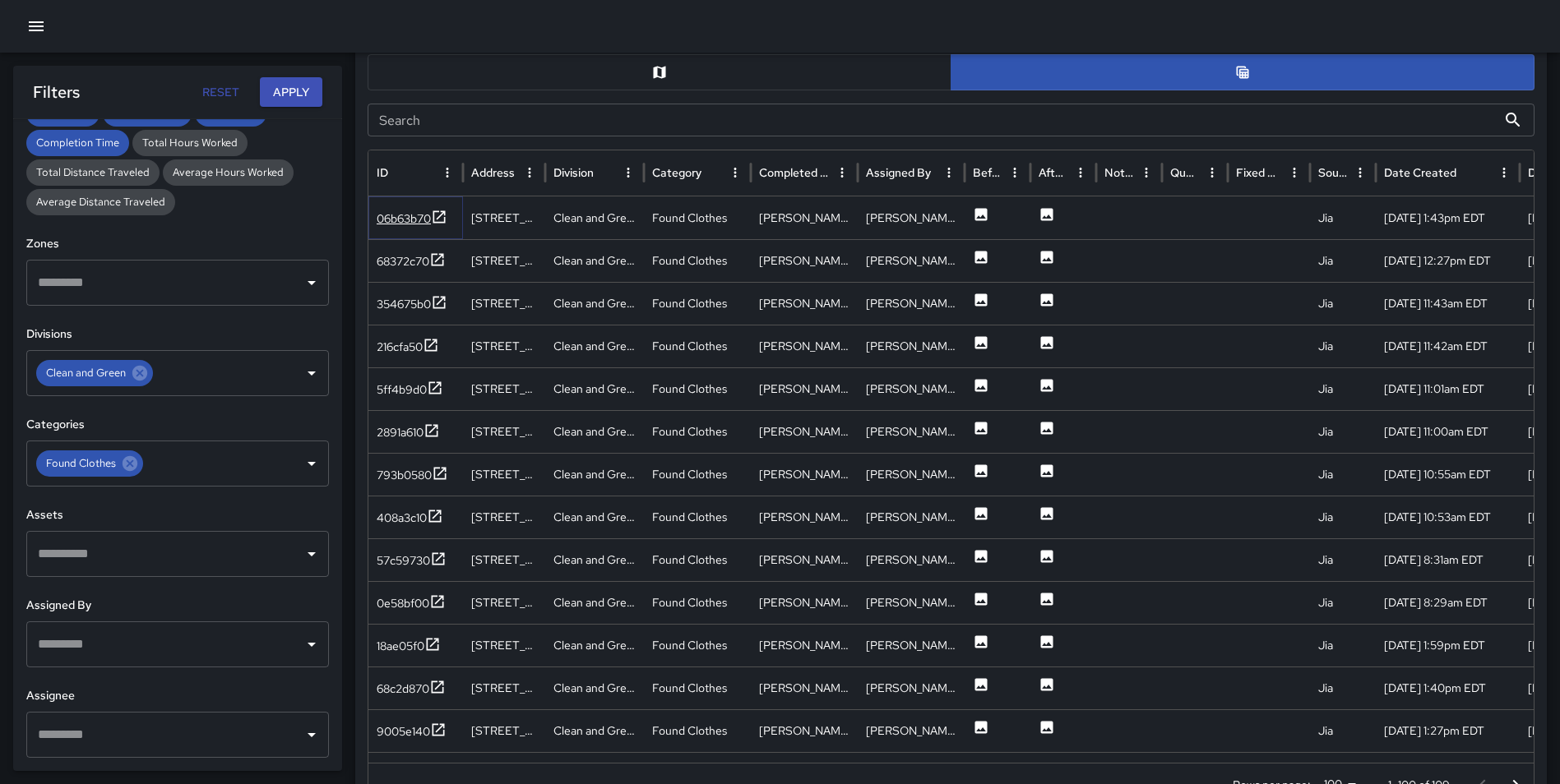
click at [441, 214] on icon at bounding box center [439, 217] width 16 height 16
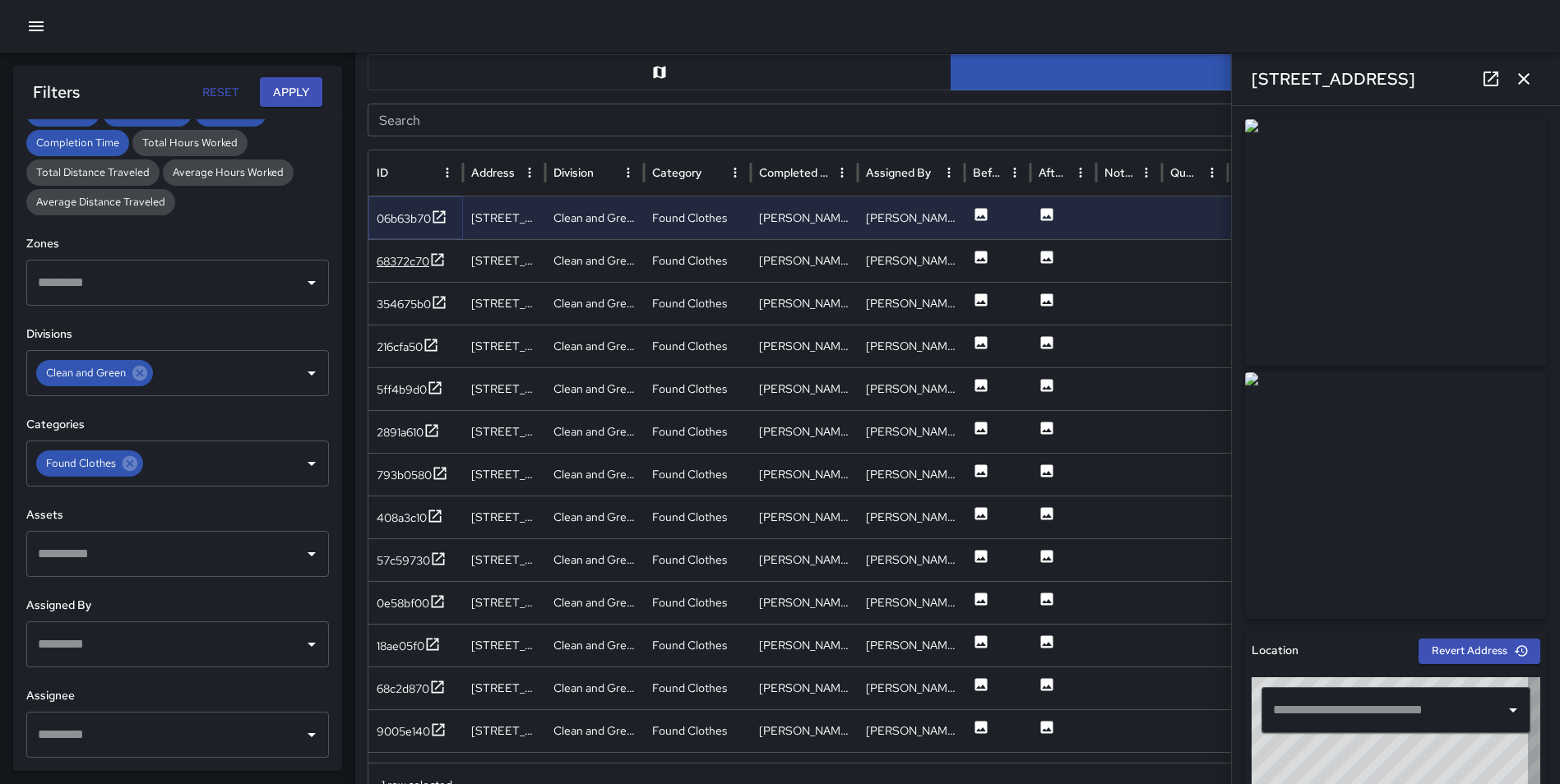
type input "**********"
click at [430, 256] on icon at bounding box center [437, 260] width 16 height 16
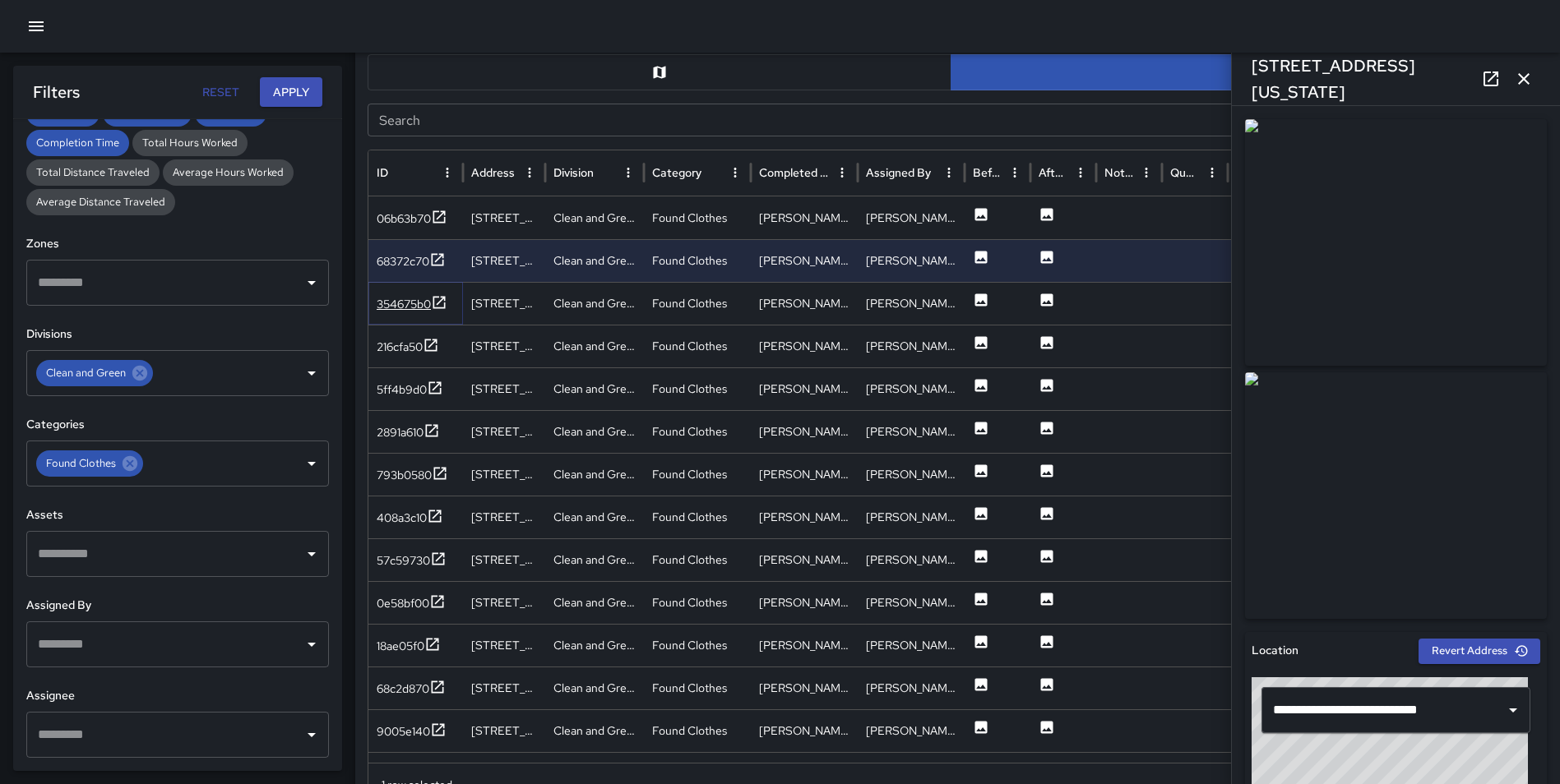
click at [439, 302] on icon at bounding box center [439, 303] width 16 height 16
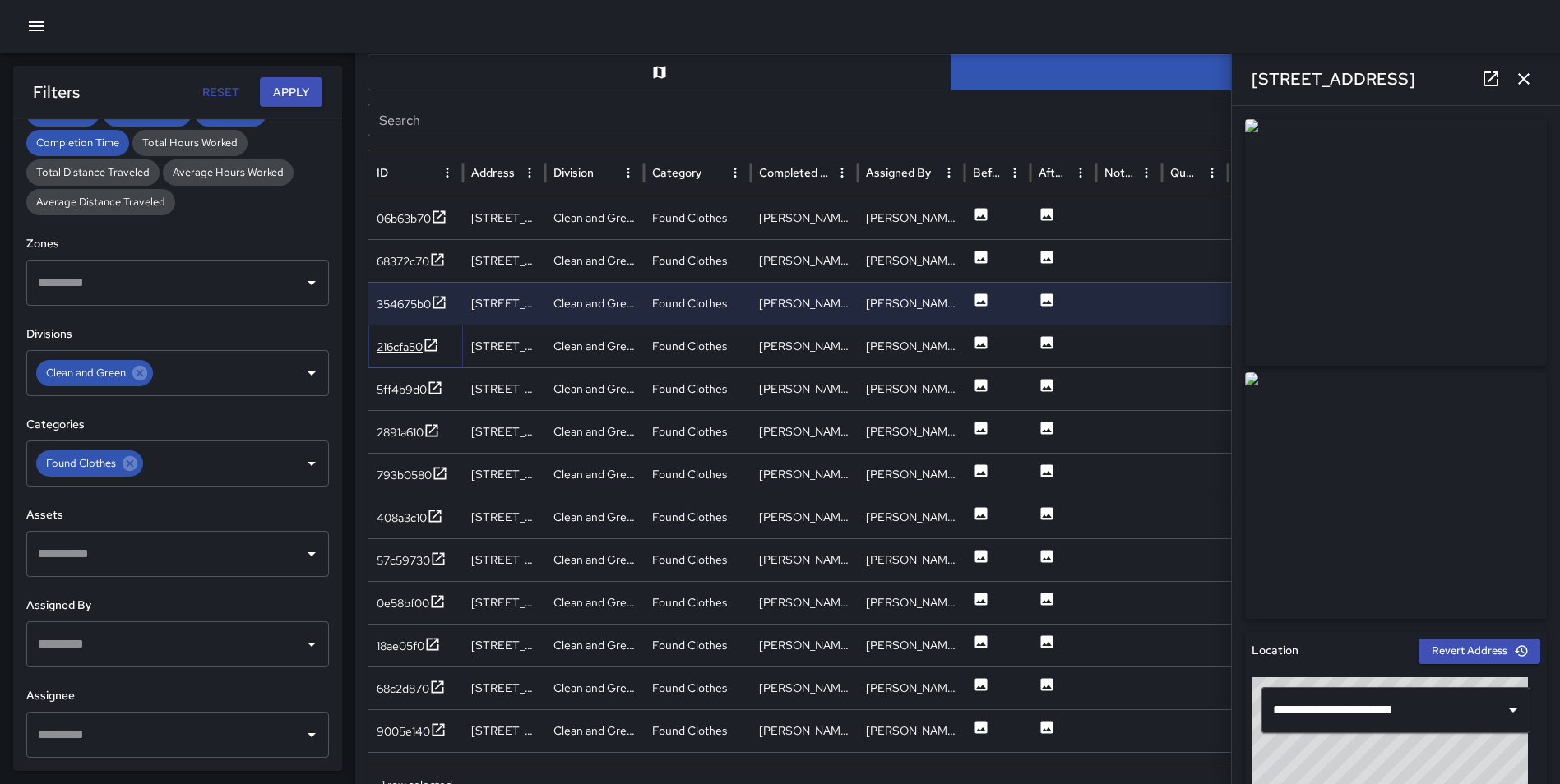
click at [436, 347] on icon at bounding box center [431, 345] width 16 height 16
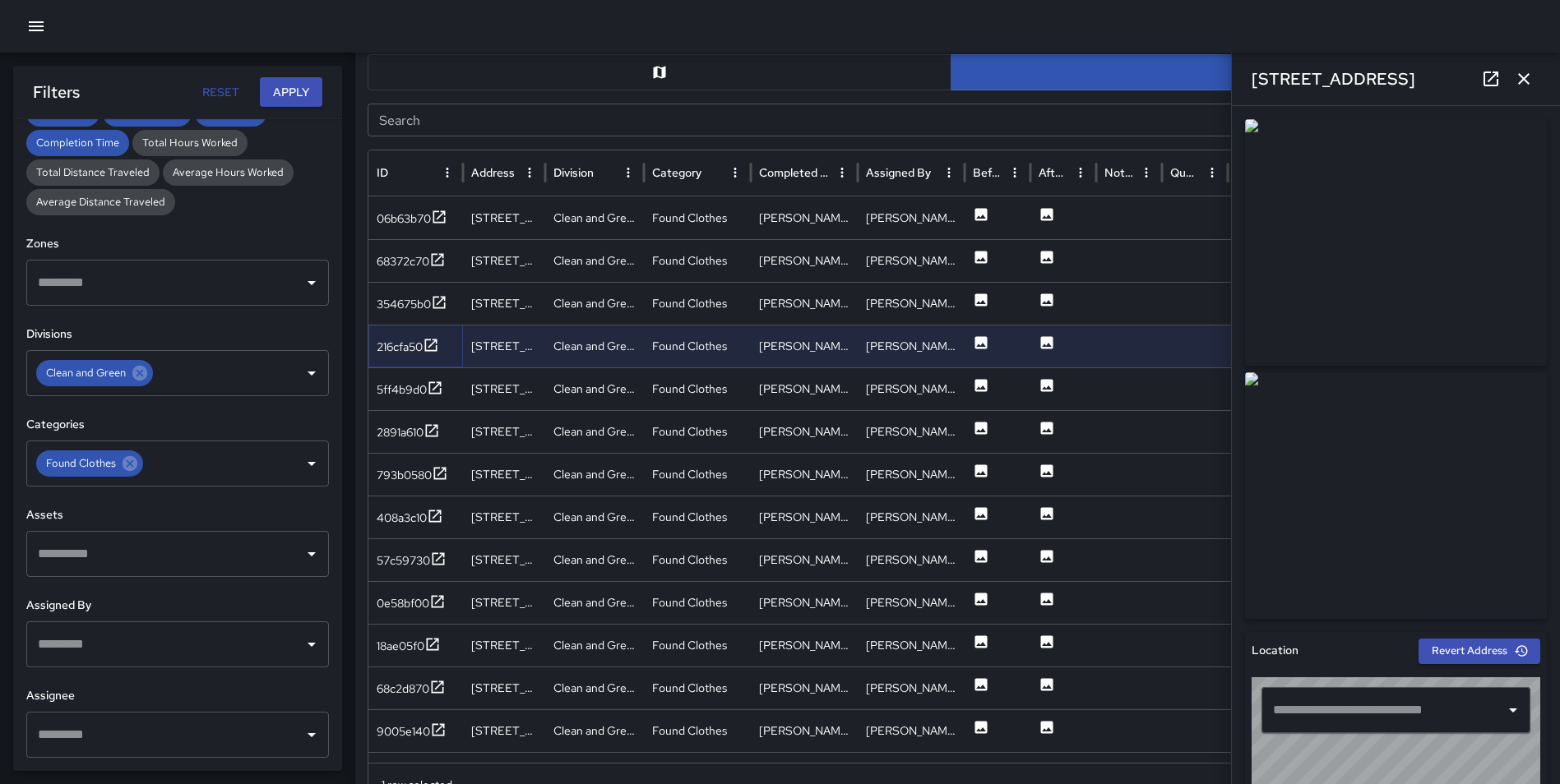
type input "**********"
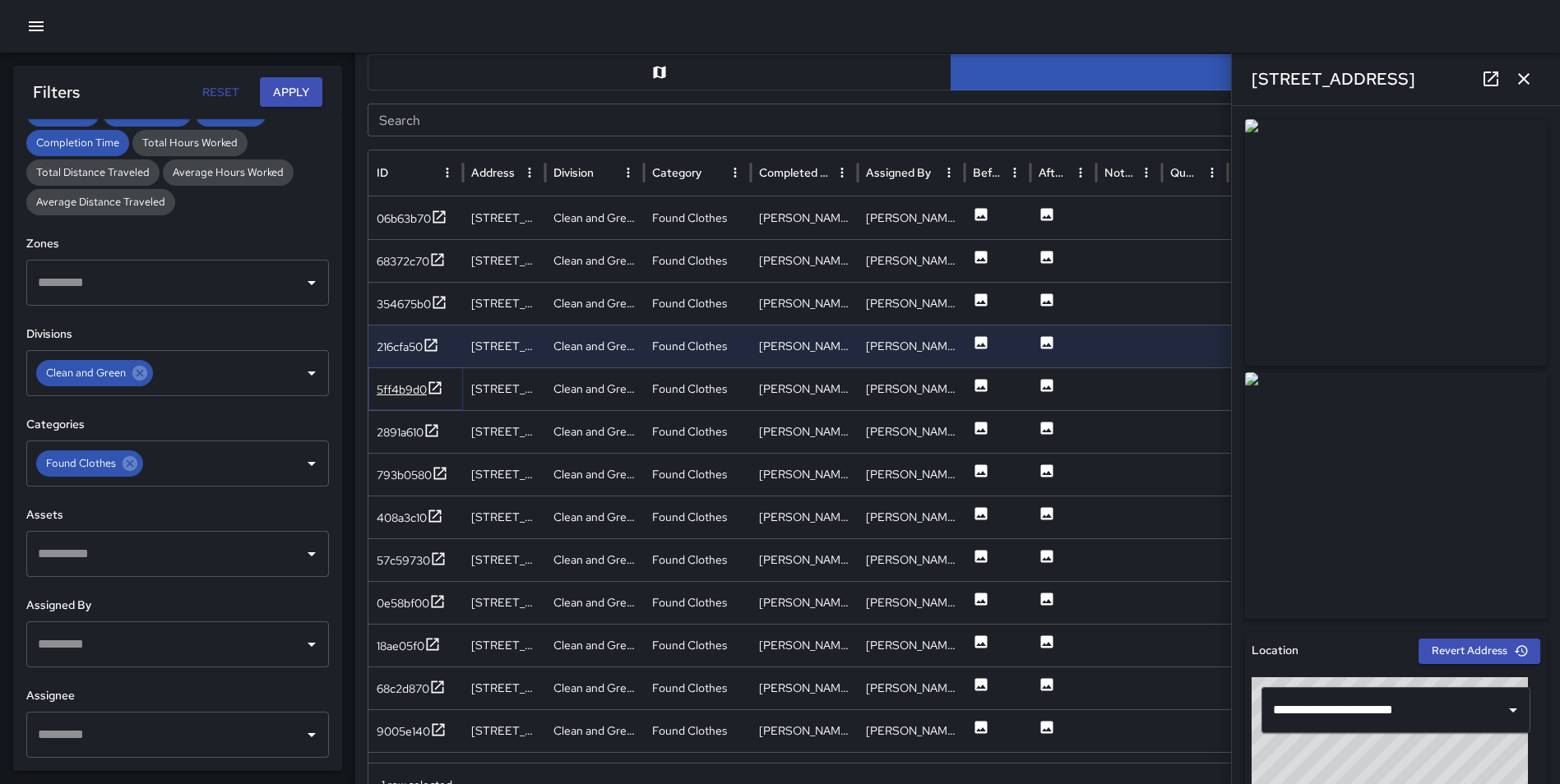
click at [436, 384] on icon at bounding box center [434, 388] width 16 height 16
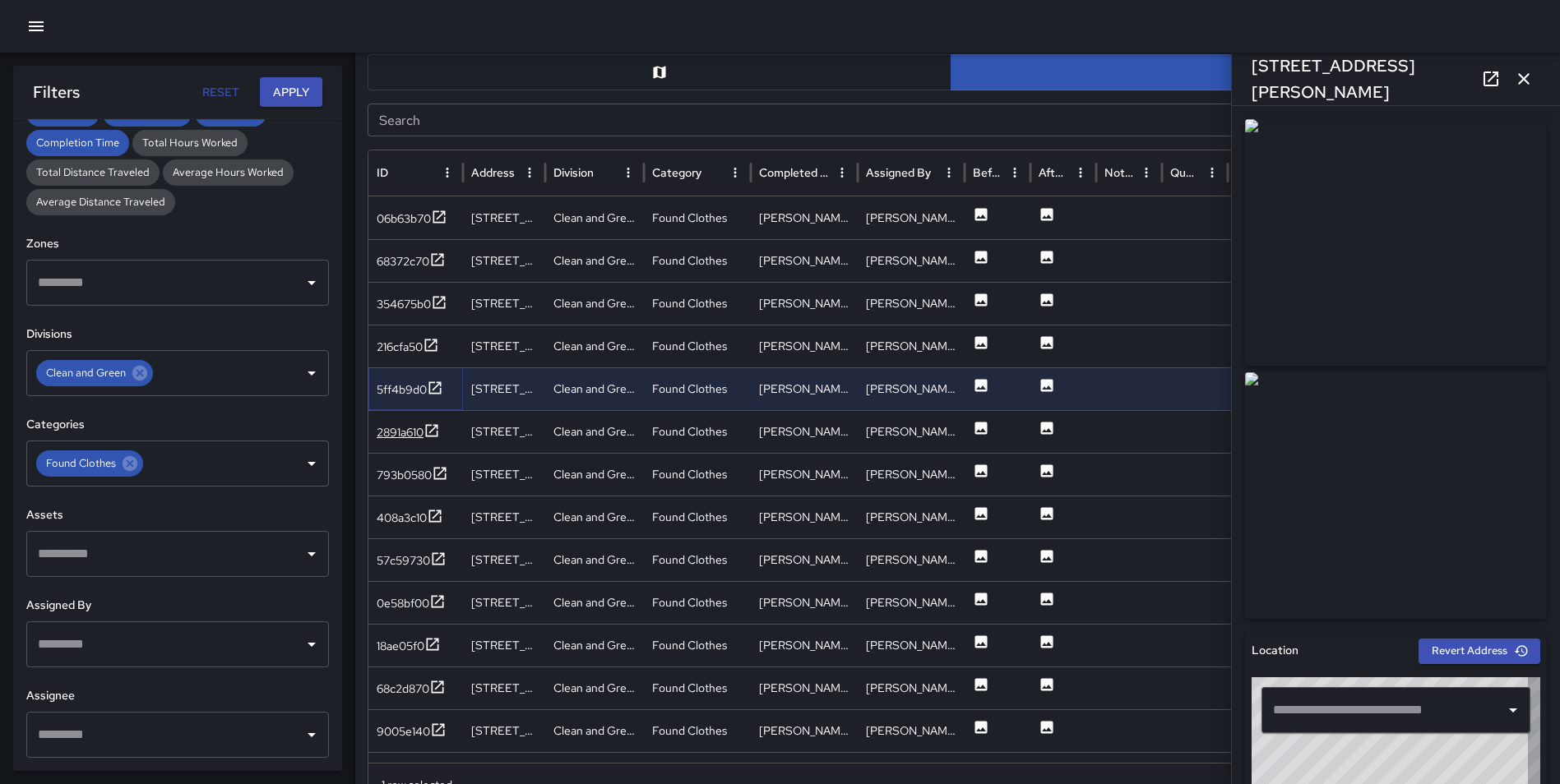
type input "**********"
click at [435, 424] on icon at bounding box center [432, 430] width 16 height 16
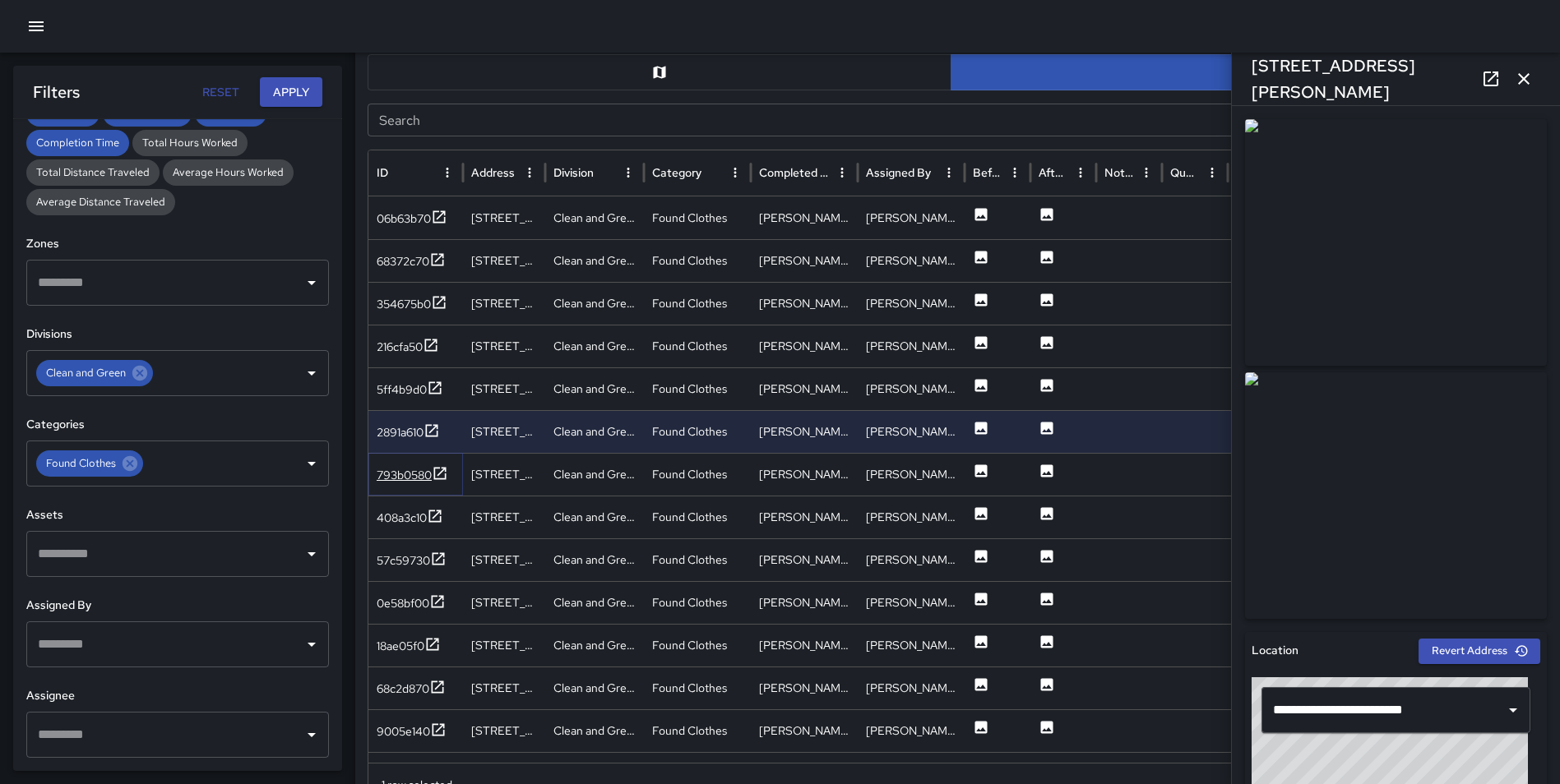
click at [441, 470] on icon at bounding box center [440, 473] width 16 height 16
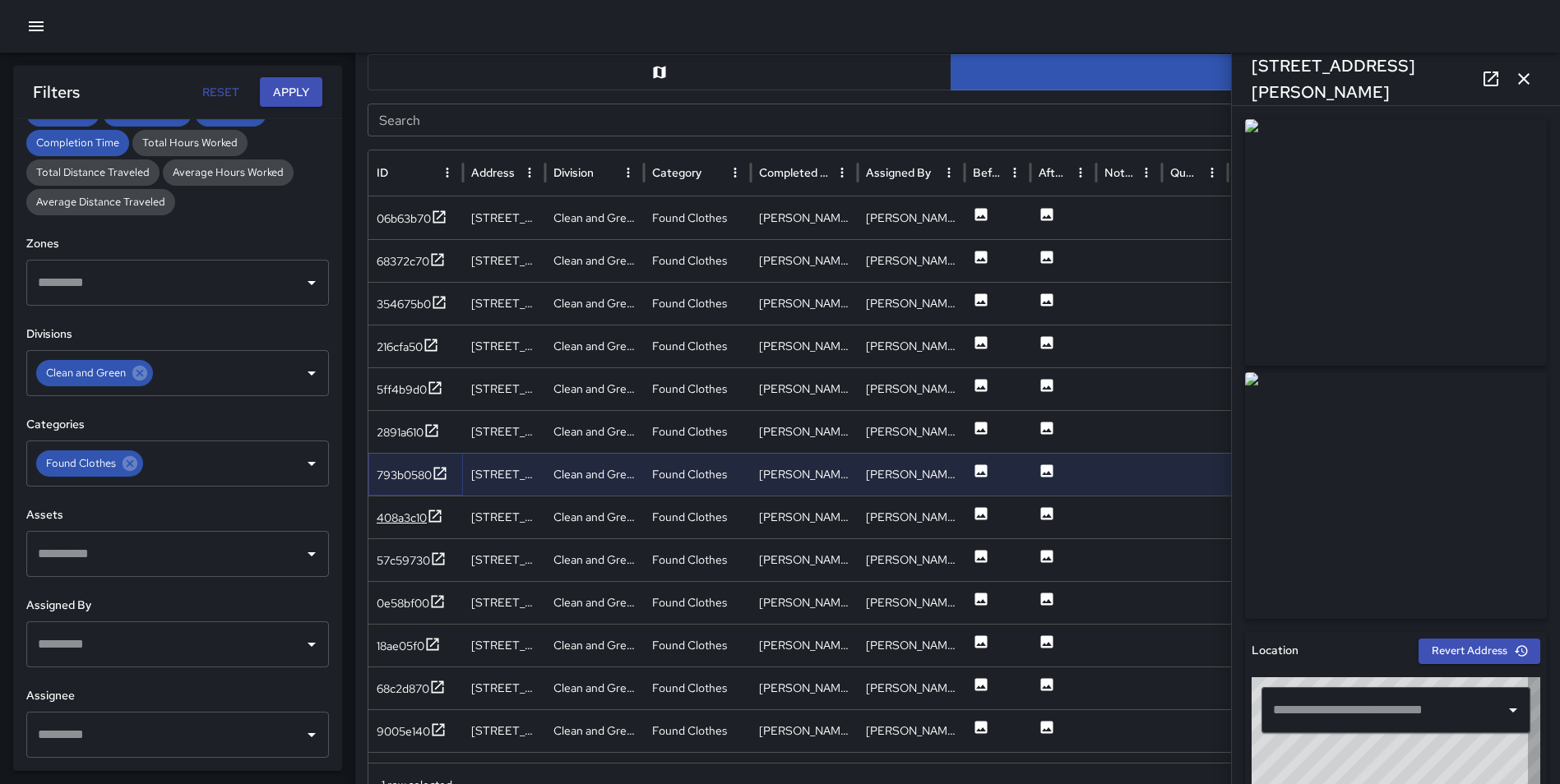
type input "**********"
click at [437, 508] on icon at bounding box center [434, 516] width 16 height 16
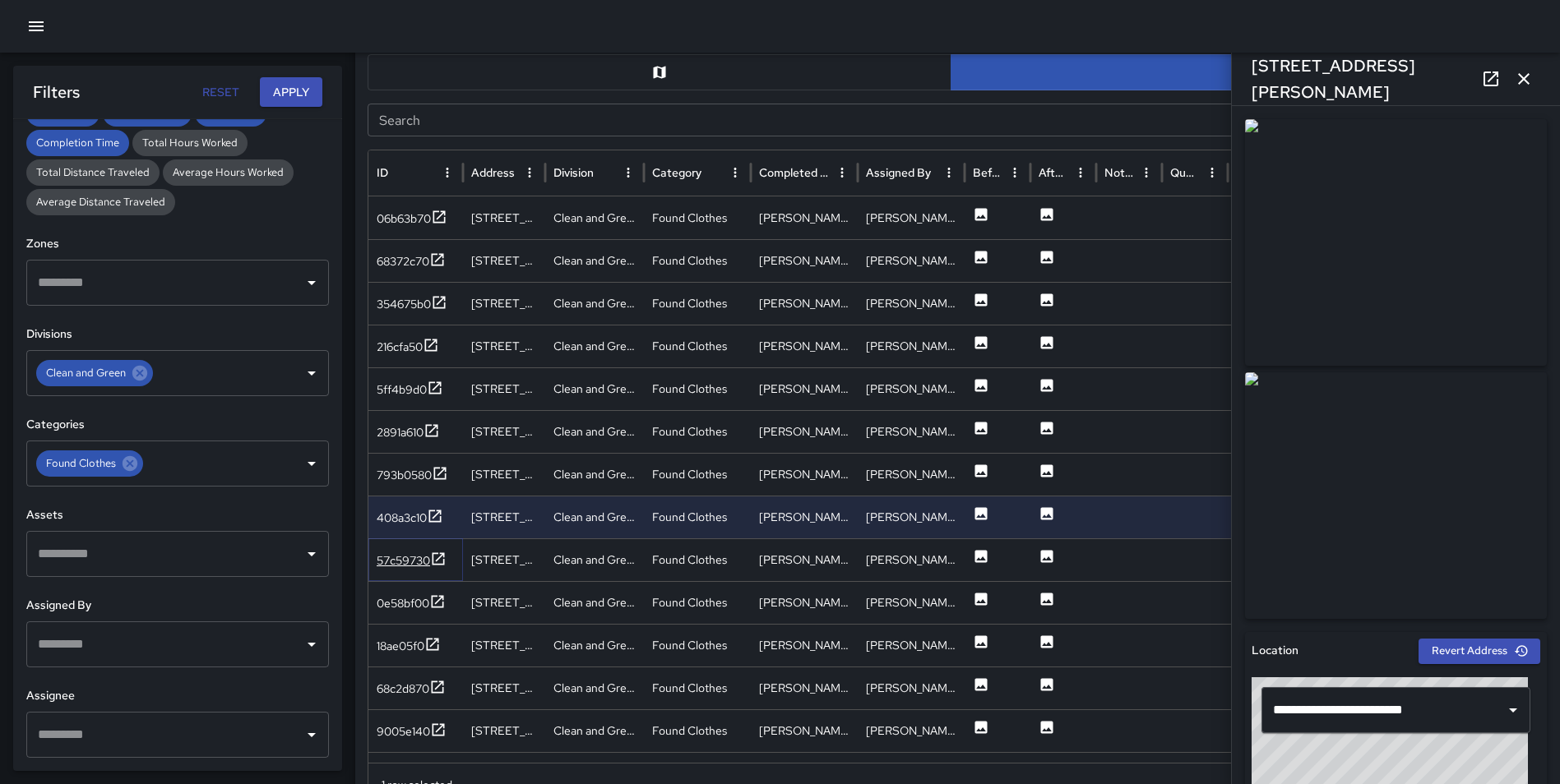
click at [439, 558] on icon at bounding box center [439, 558] width 13 height 13
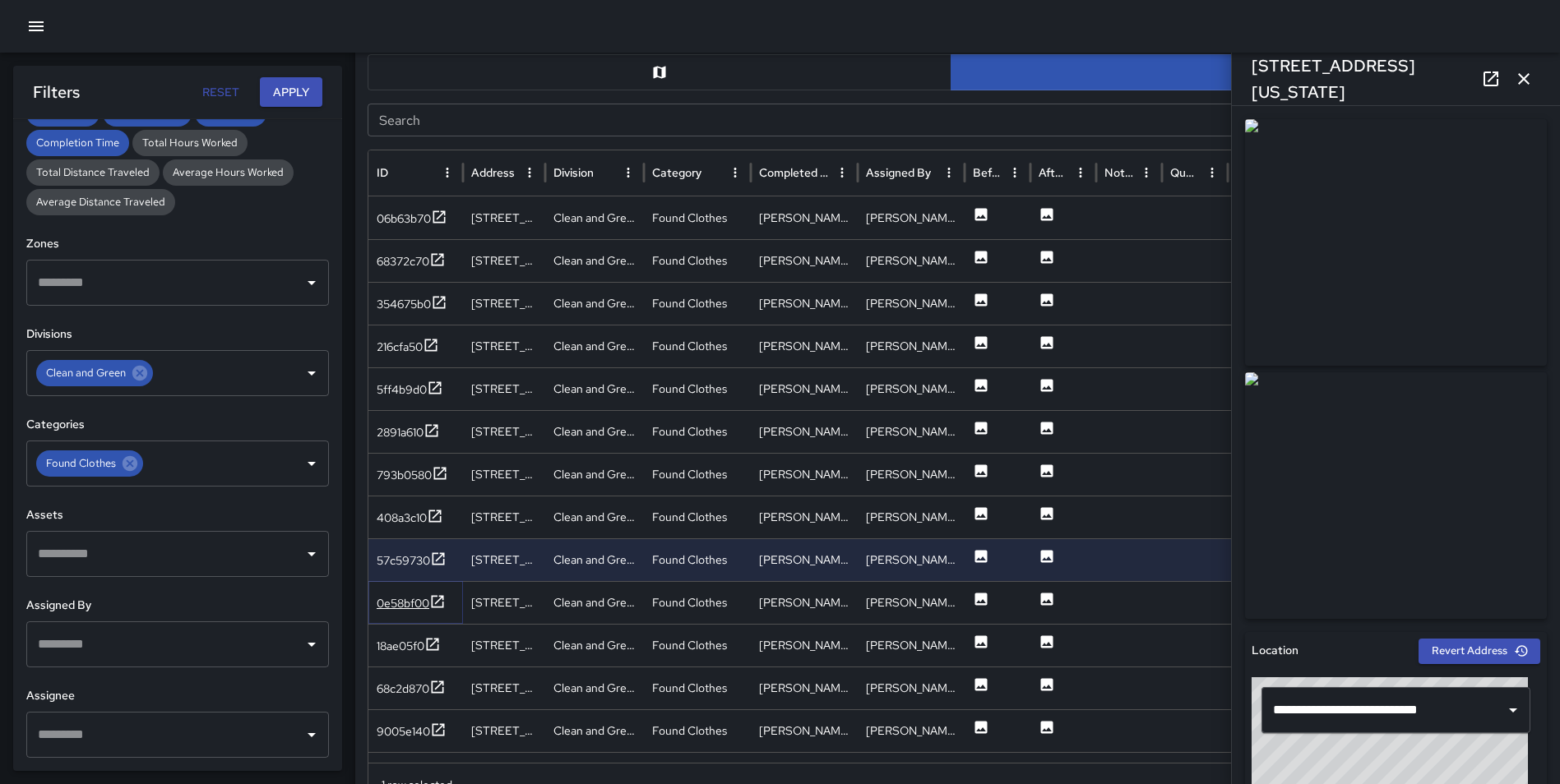
click at [433, 597] on icon at bounding box center [438, 601] width 13 height 13
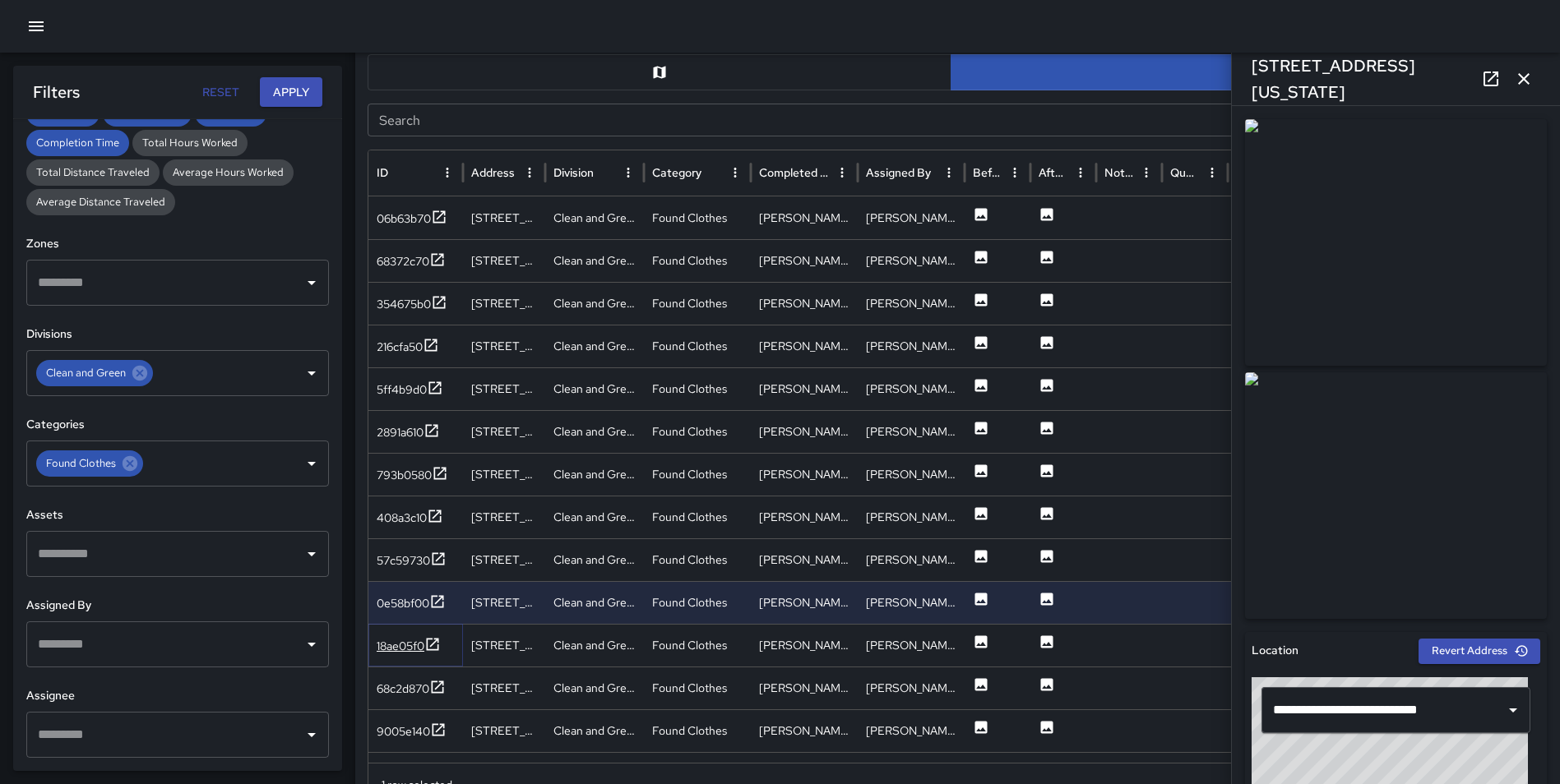
click at [441, 643] on icon at bounding box center [433, 644] width 16 height 16
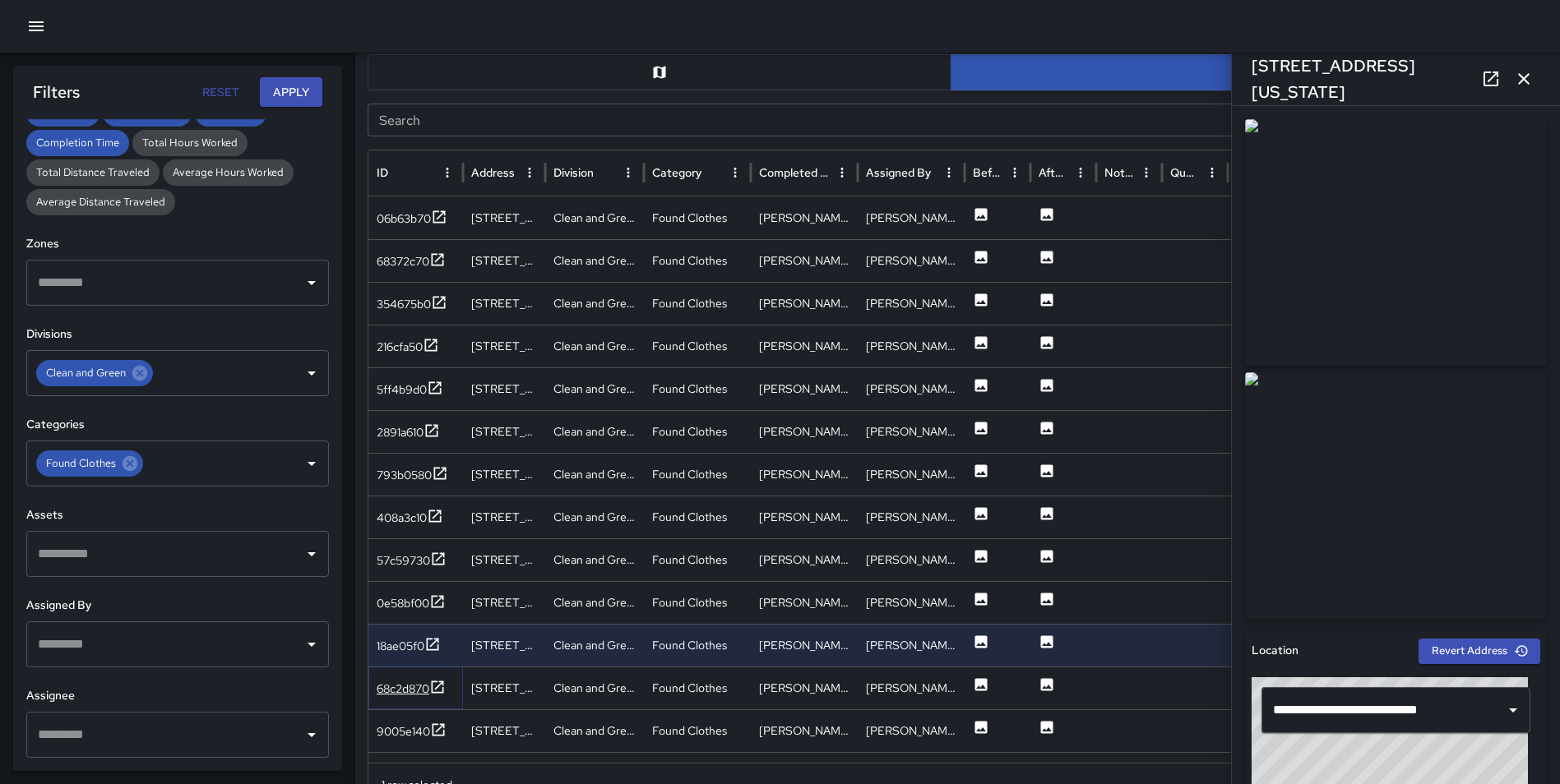
click at [437, 683] on icon at bounding box center [437, 686] width 16 height 16
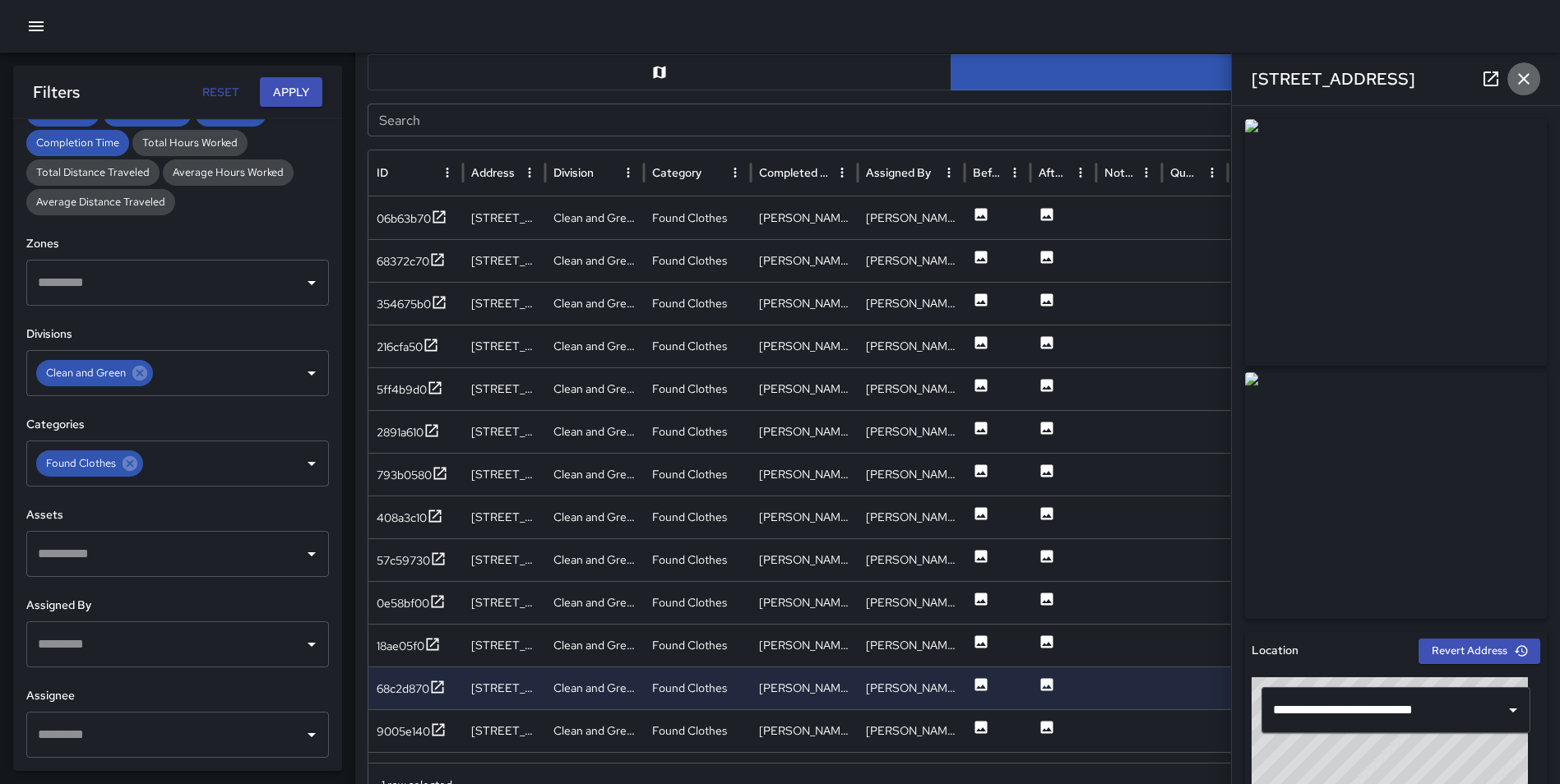
drag, startPoint x: 1522, startPoint y: 79, endPoint x: 1523, endPoint y: 154, distance: 75.0
click at [1523, 79] on icon "button" at bounding box center [1523, 79] width 20 height 20
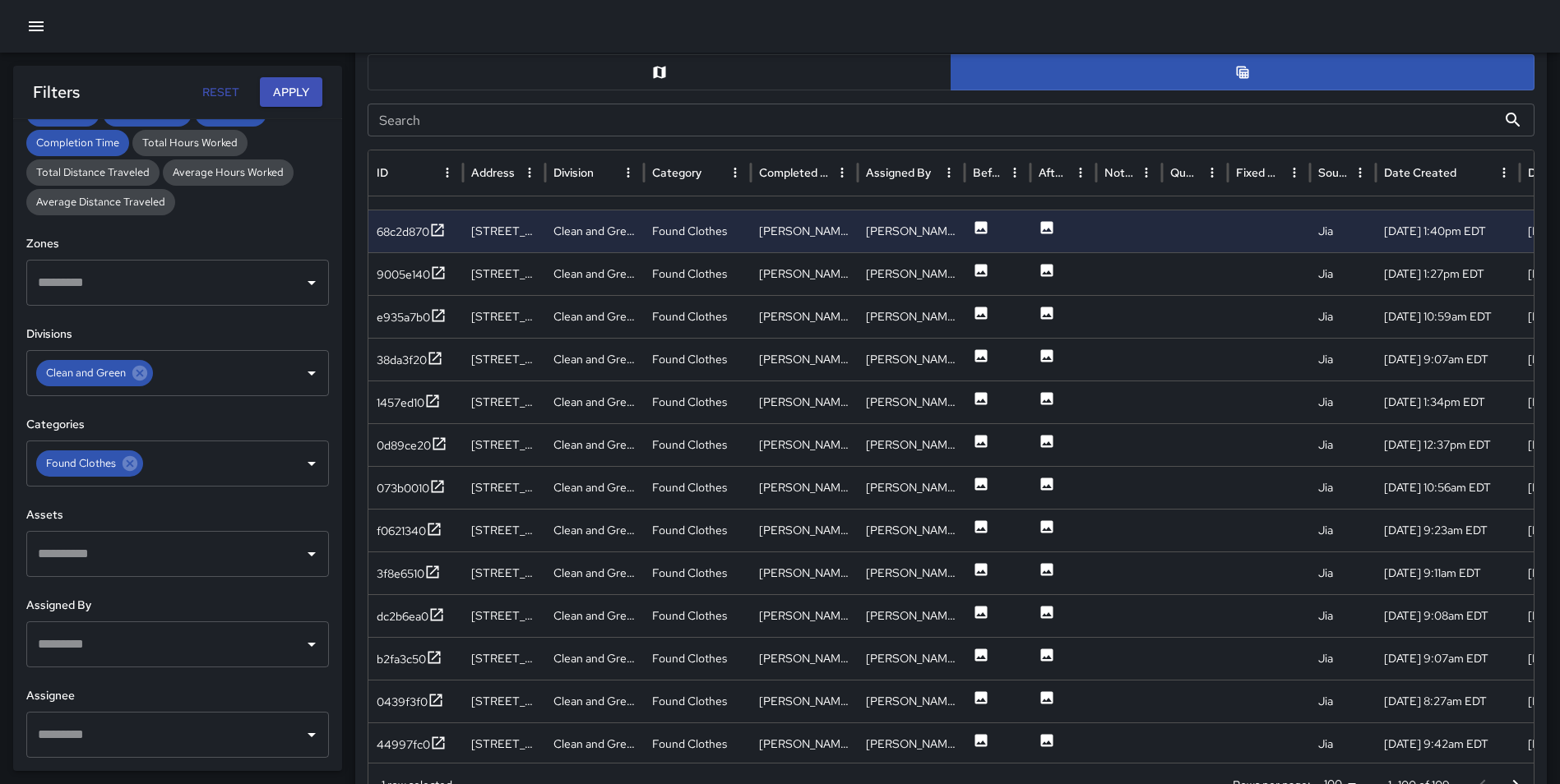
scroll to position [416, 0]
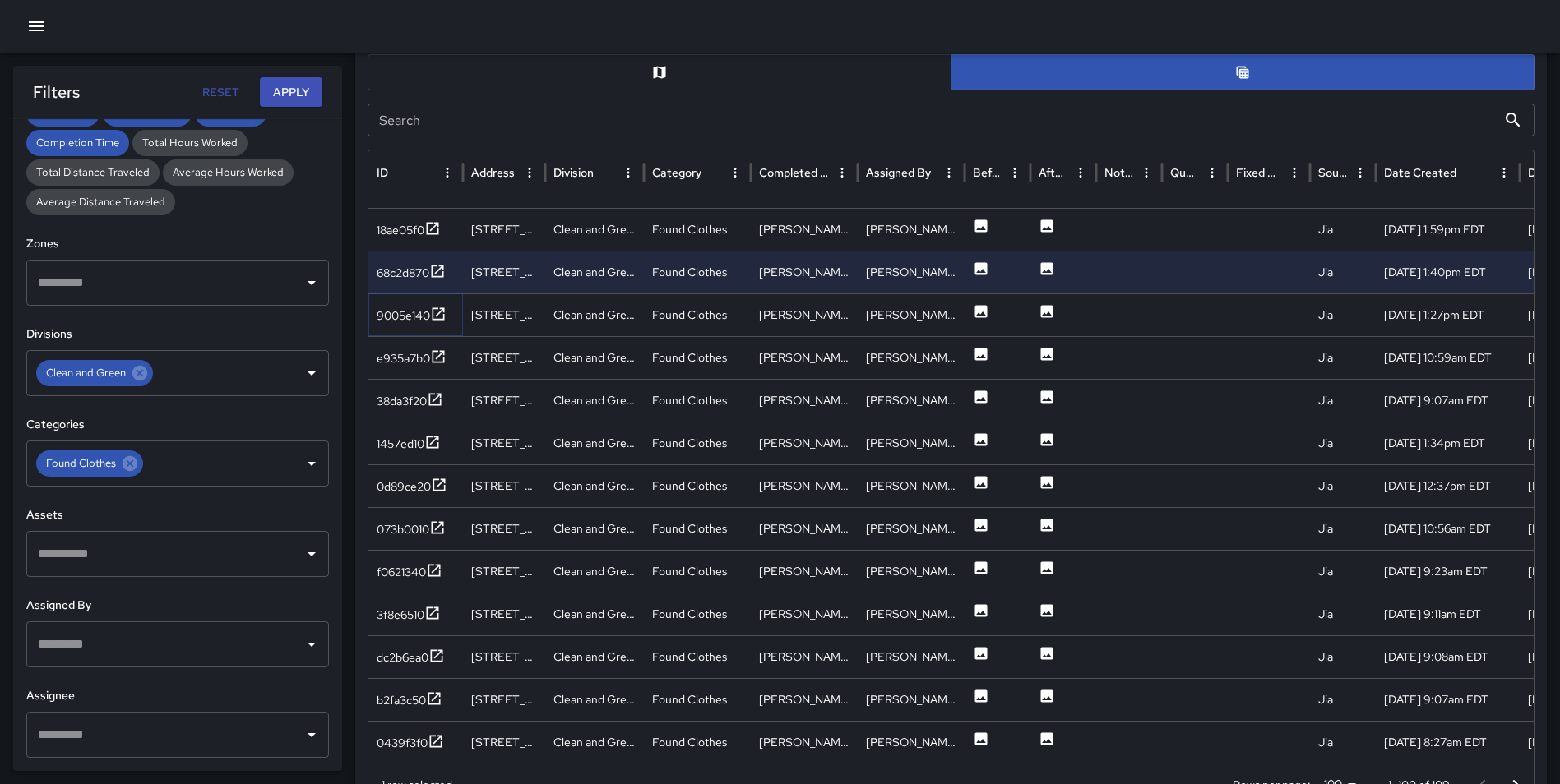
click at [443, 313] on icon at bounding box center [438, 314] width 16 height 16
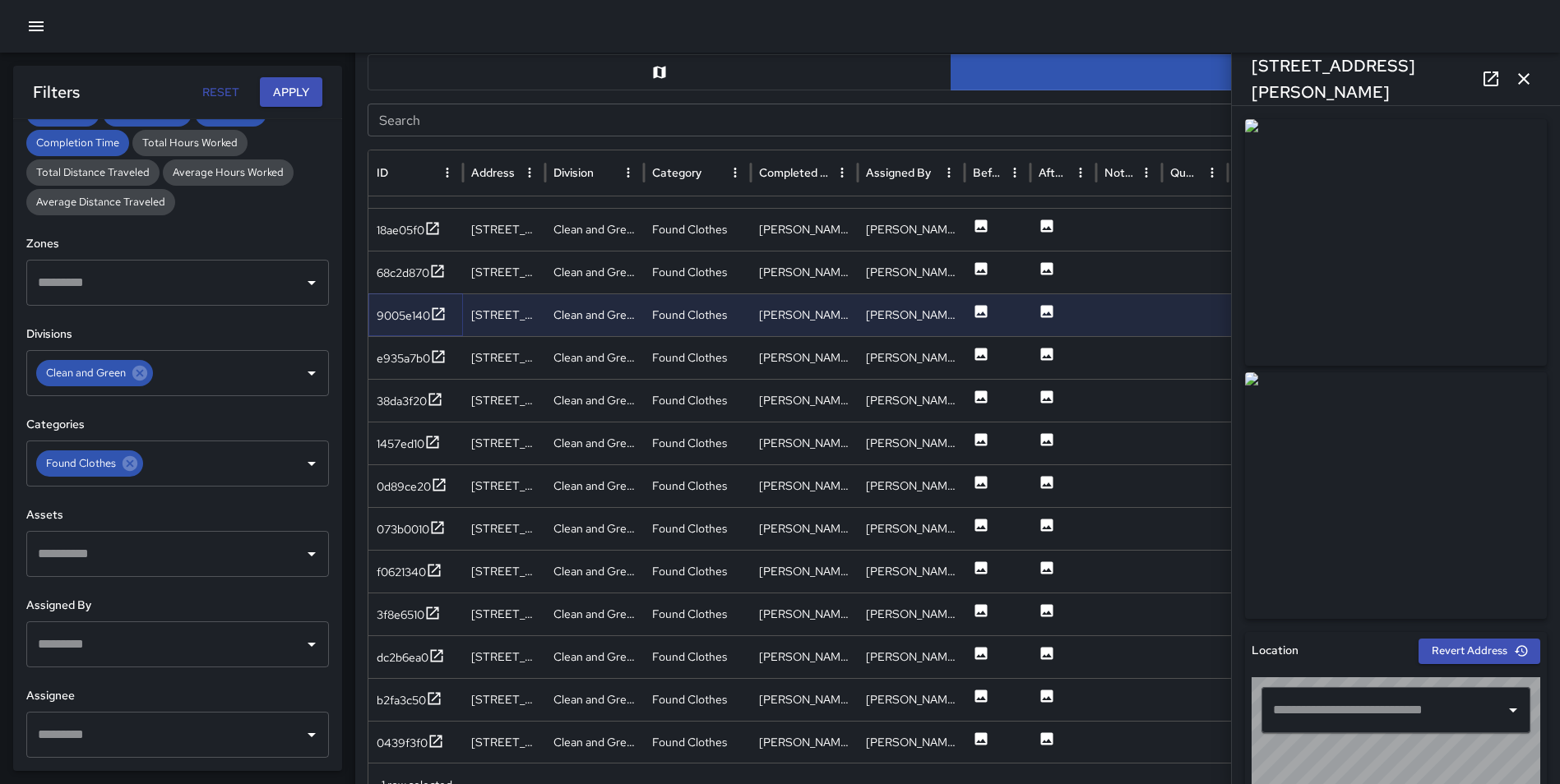
type input "**********"
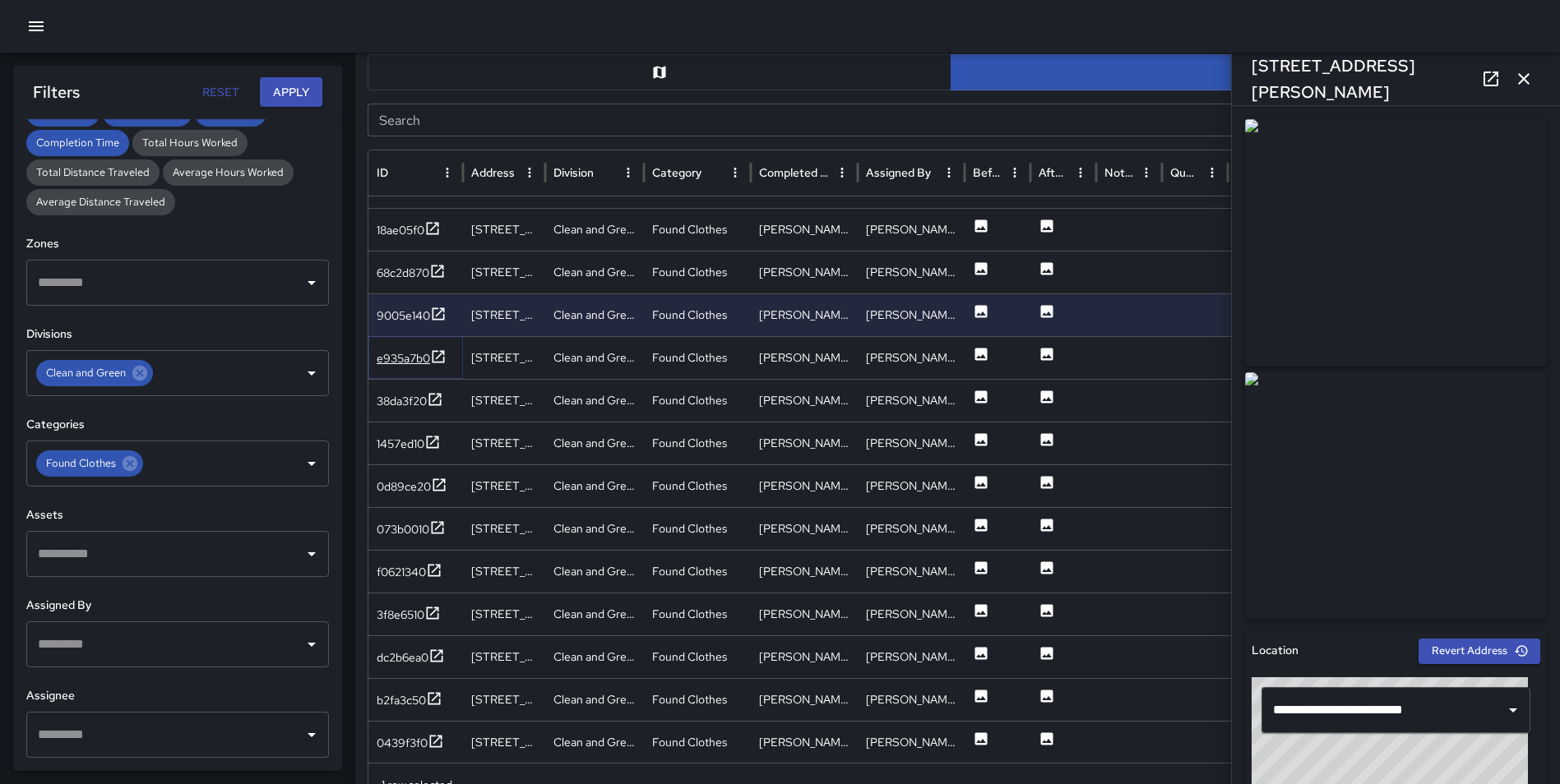
click at [441, 359] on icon at bounding box center [438, 356] width 16 height 16
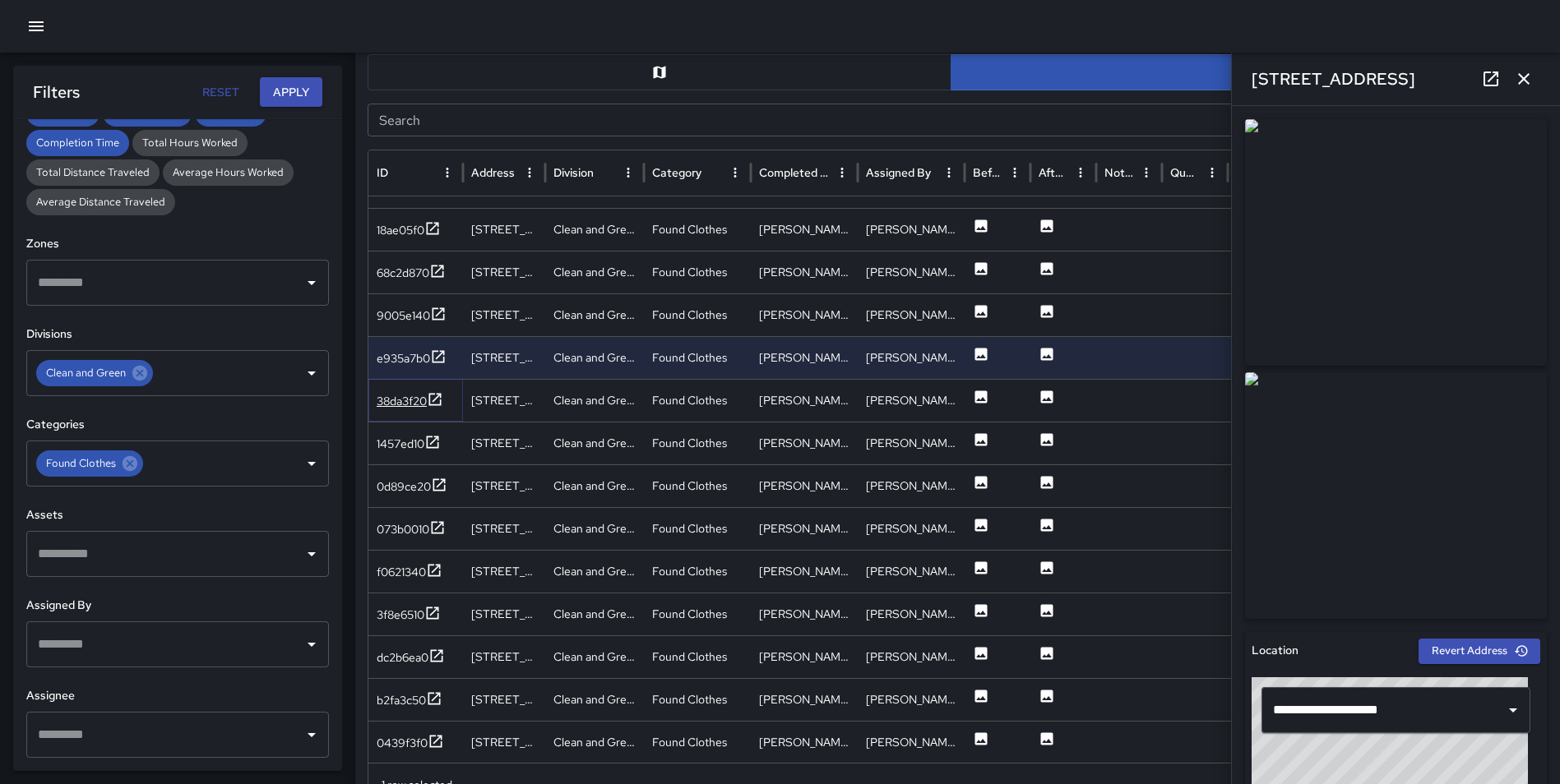
click at [438, 396] on icon at bounding box center [434, 399] width 16 height 16
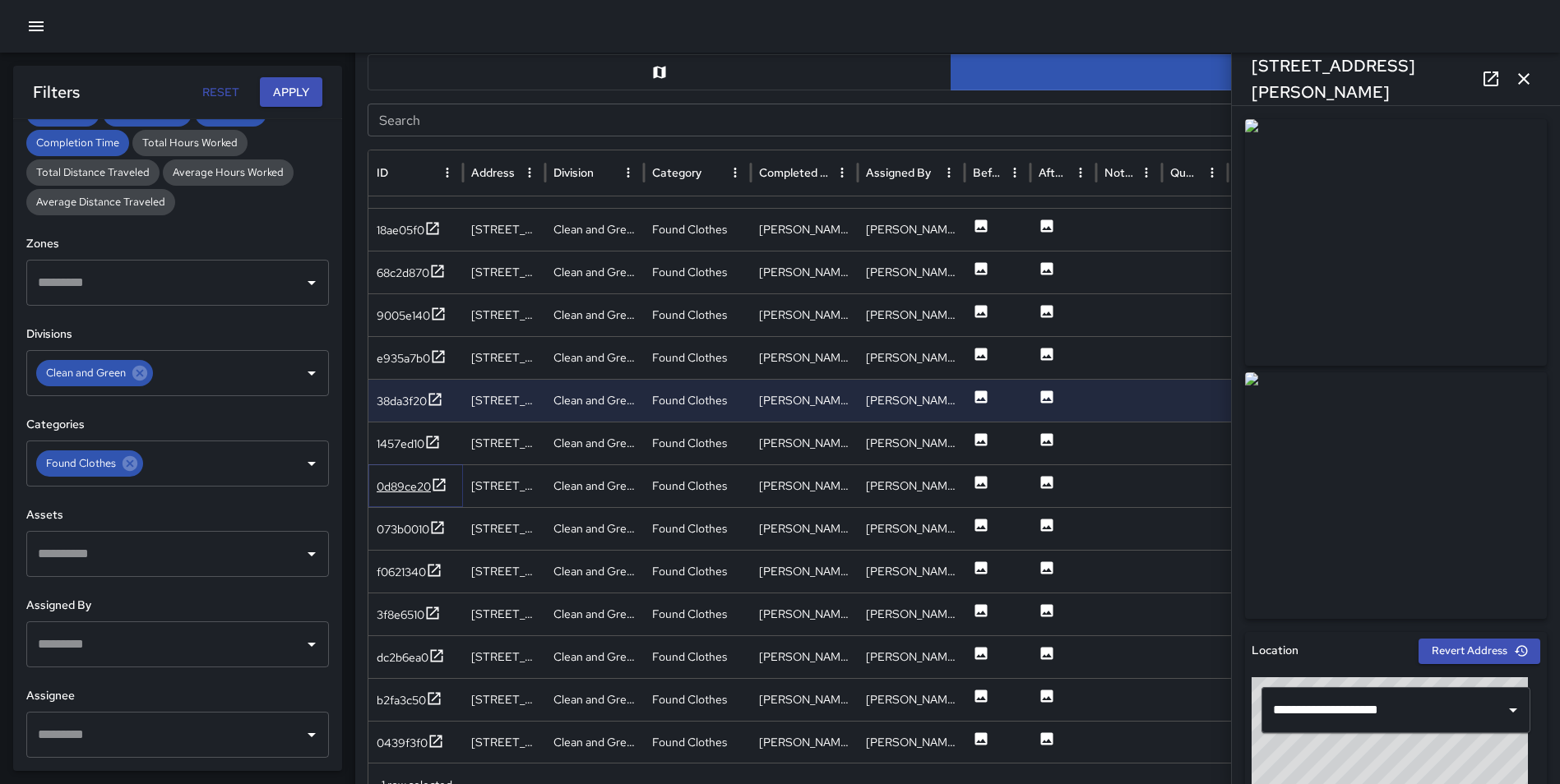
click at [441, 489] on icon at bounding box center [439, 484] width 16 height 16
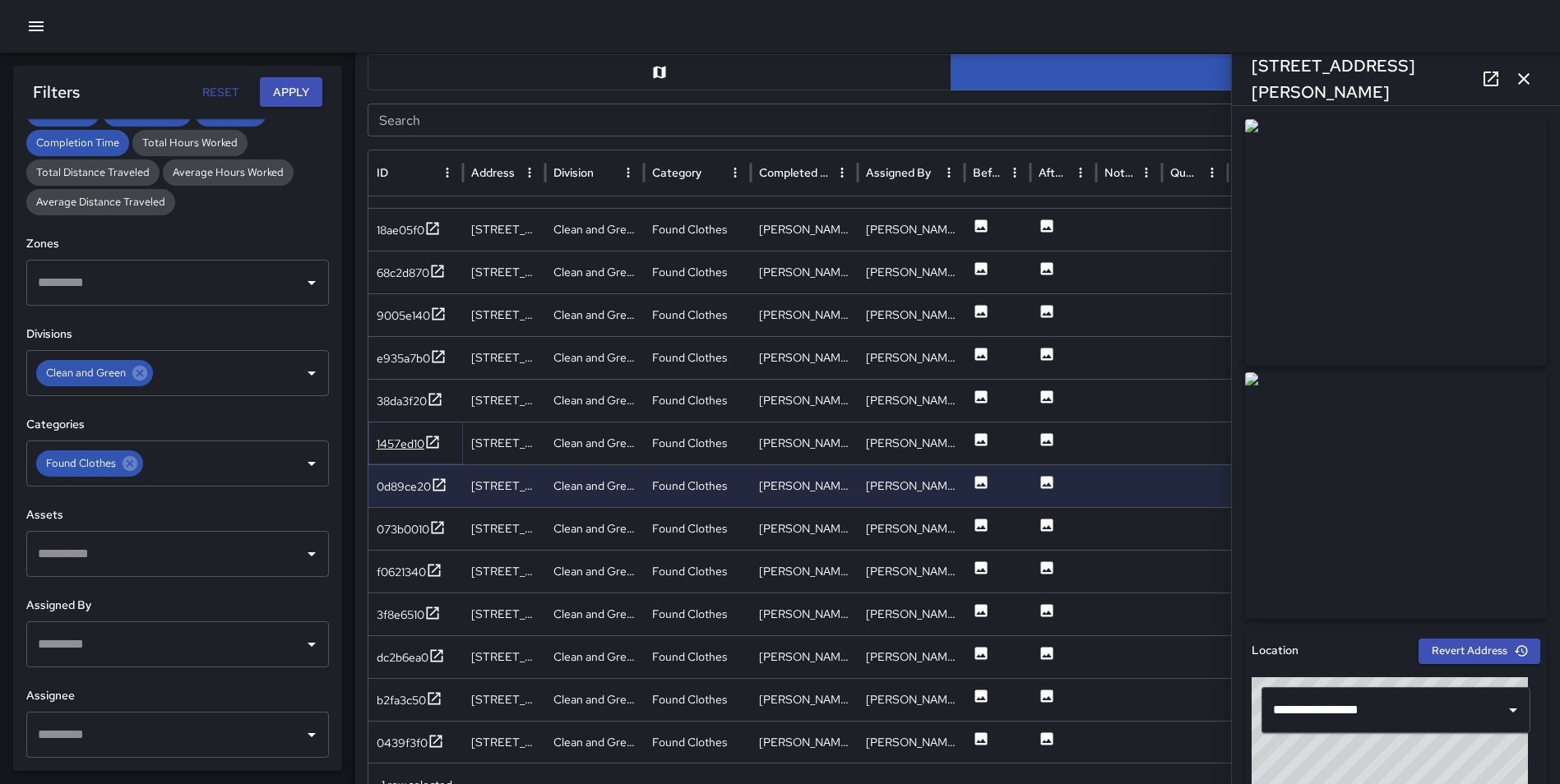
click at [431, 441] on icon at bounding box center [433, 442] width 16 height 16
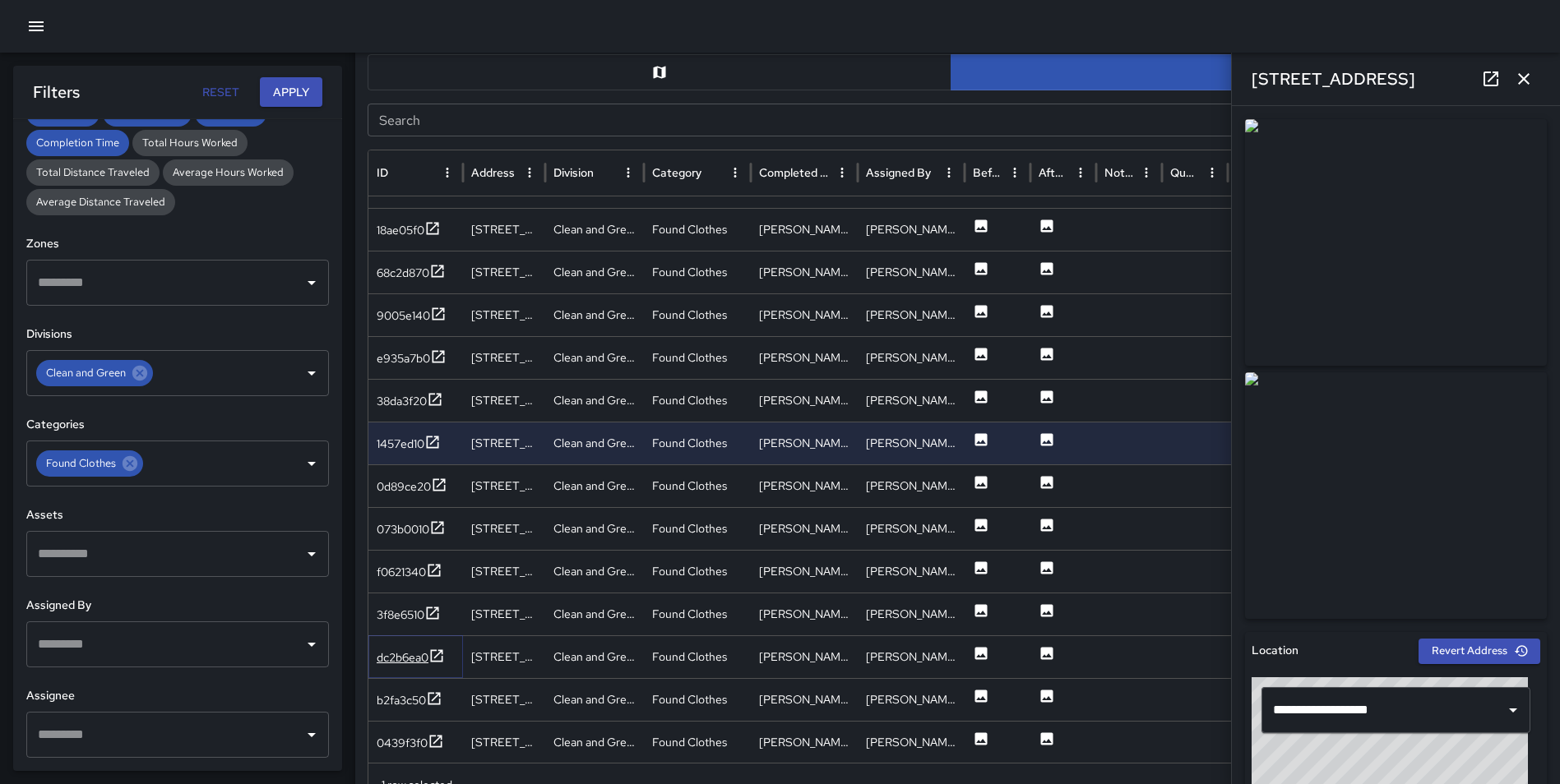
click at [439, 654] on icon at bounding box center [437, 655] width 13 height 13
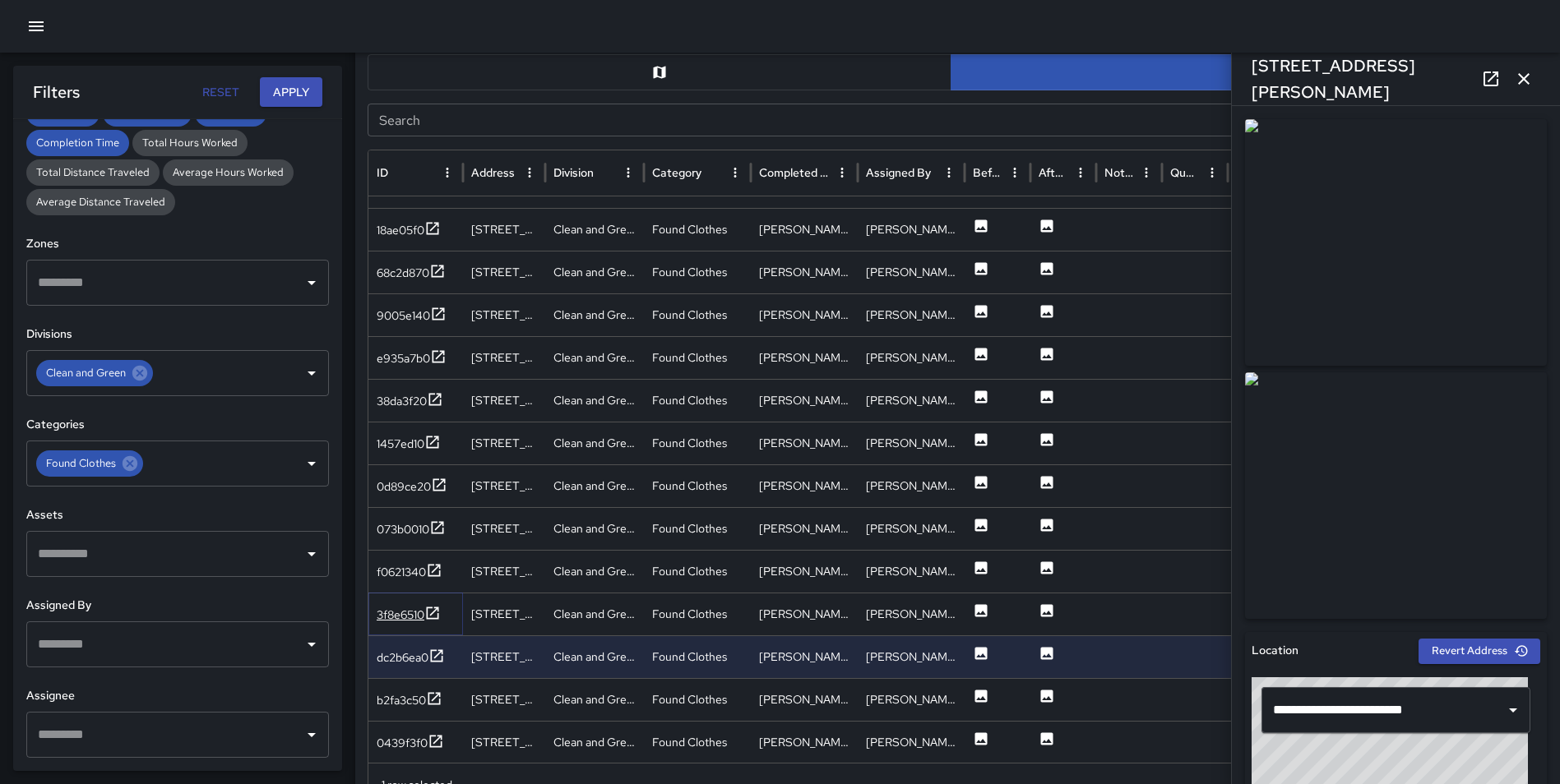
click at [437, 611] on icon at bounding box center [433, 613] width 16 height 16
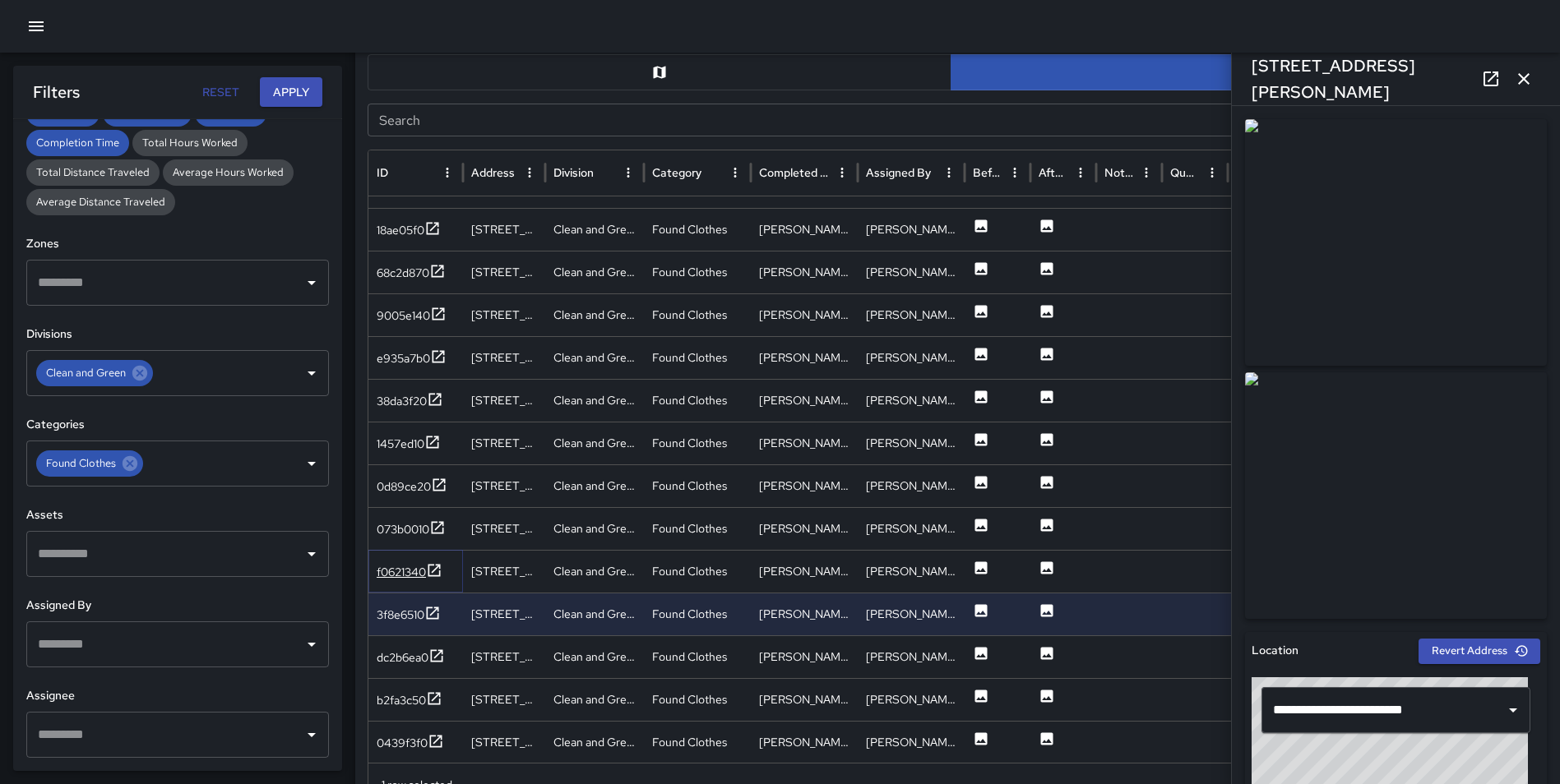
click at [433, 569] on icon at bounding box center [434, 570] width 16 height 16
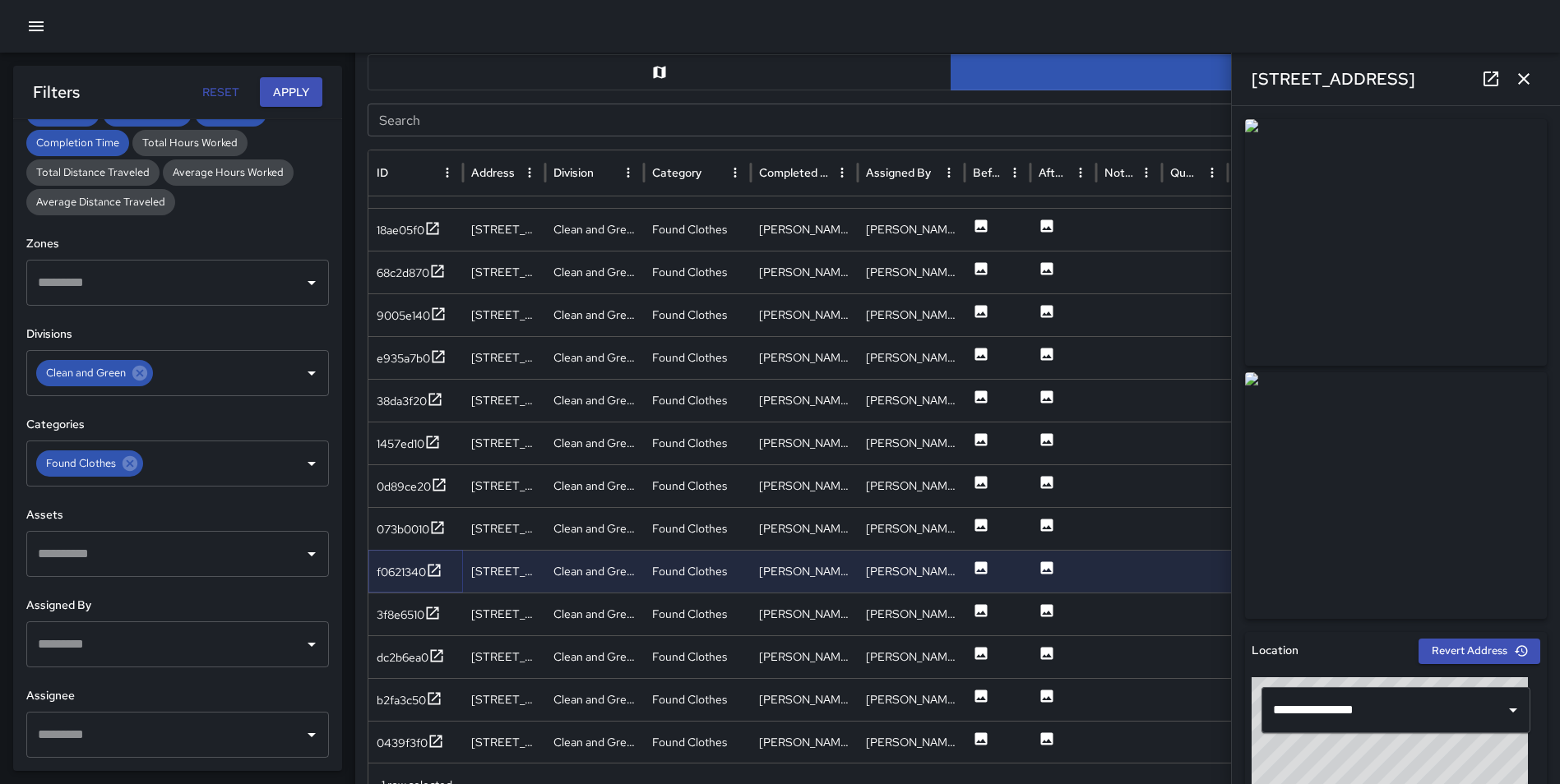
scroll to position [3428, 0]
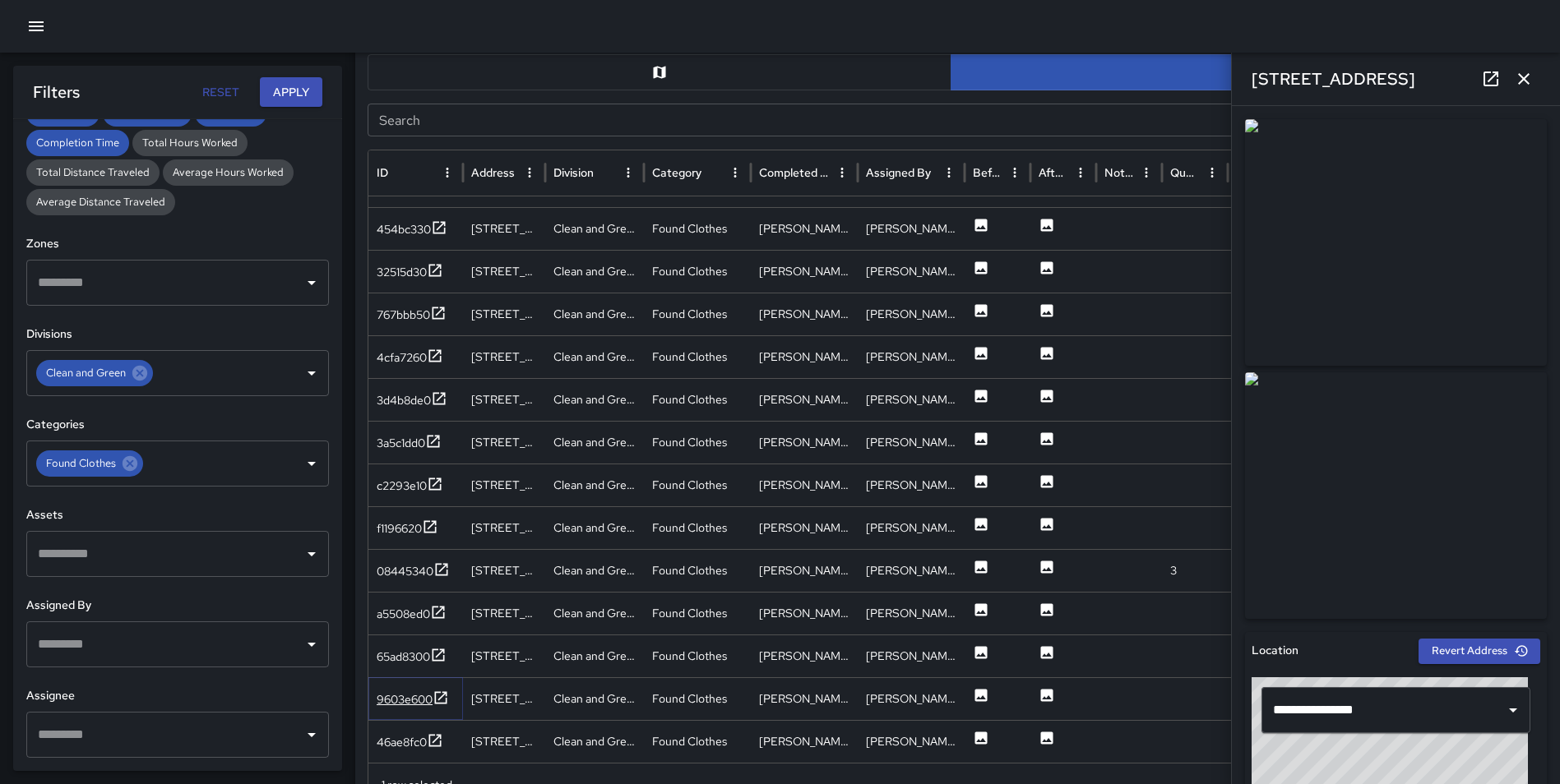
click at [441, 693] on icon at bounding box center [441, 697] width 16 height 16
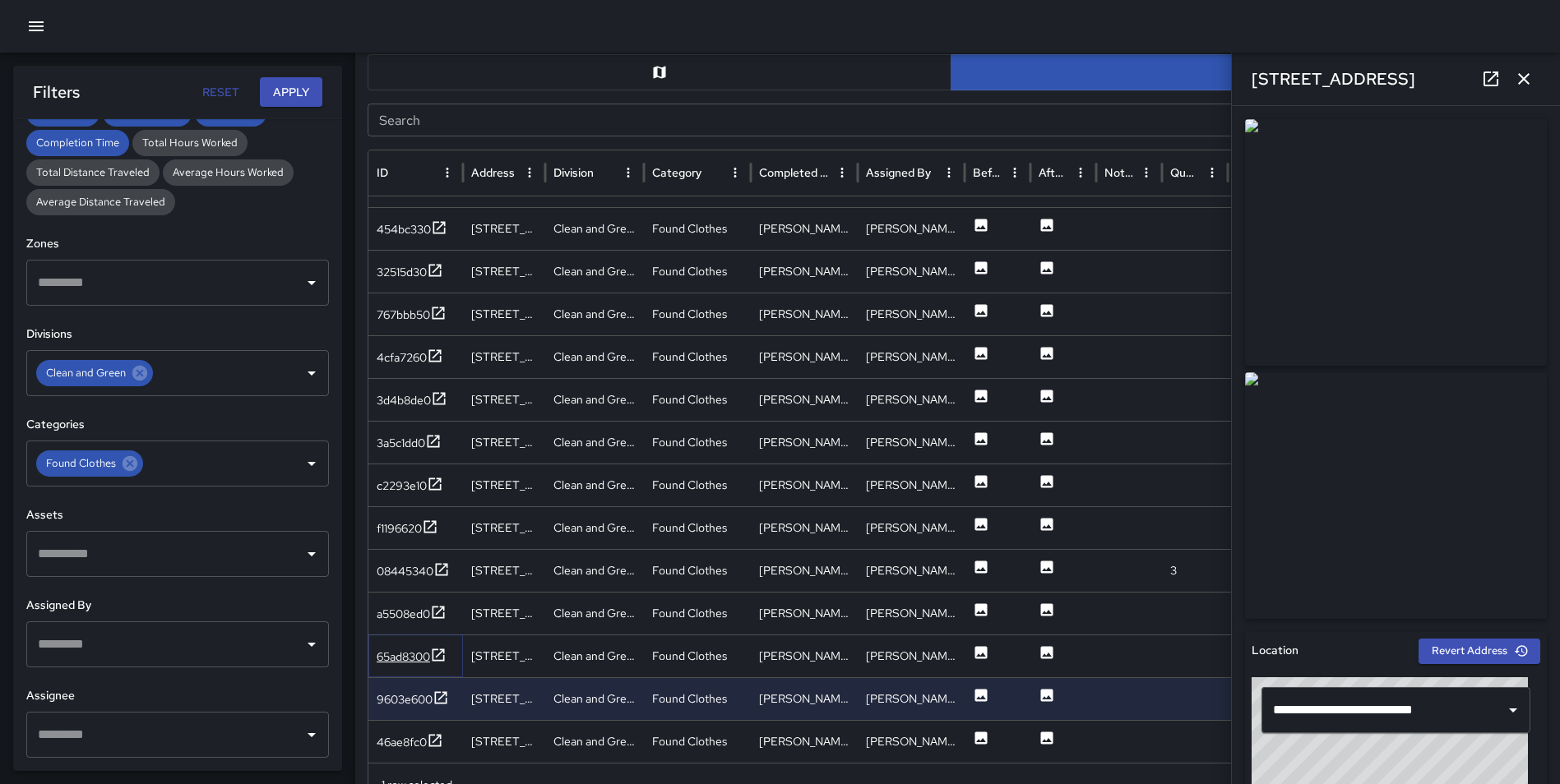
click at [439, 652] on icon at bounding box center [438, 655] width 16 height 16
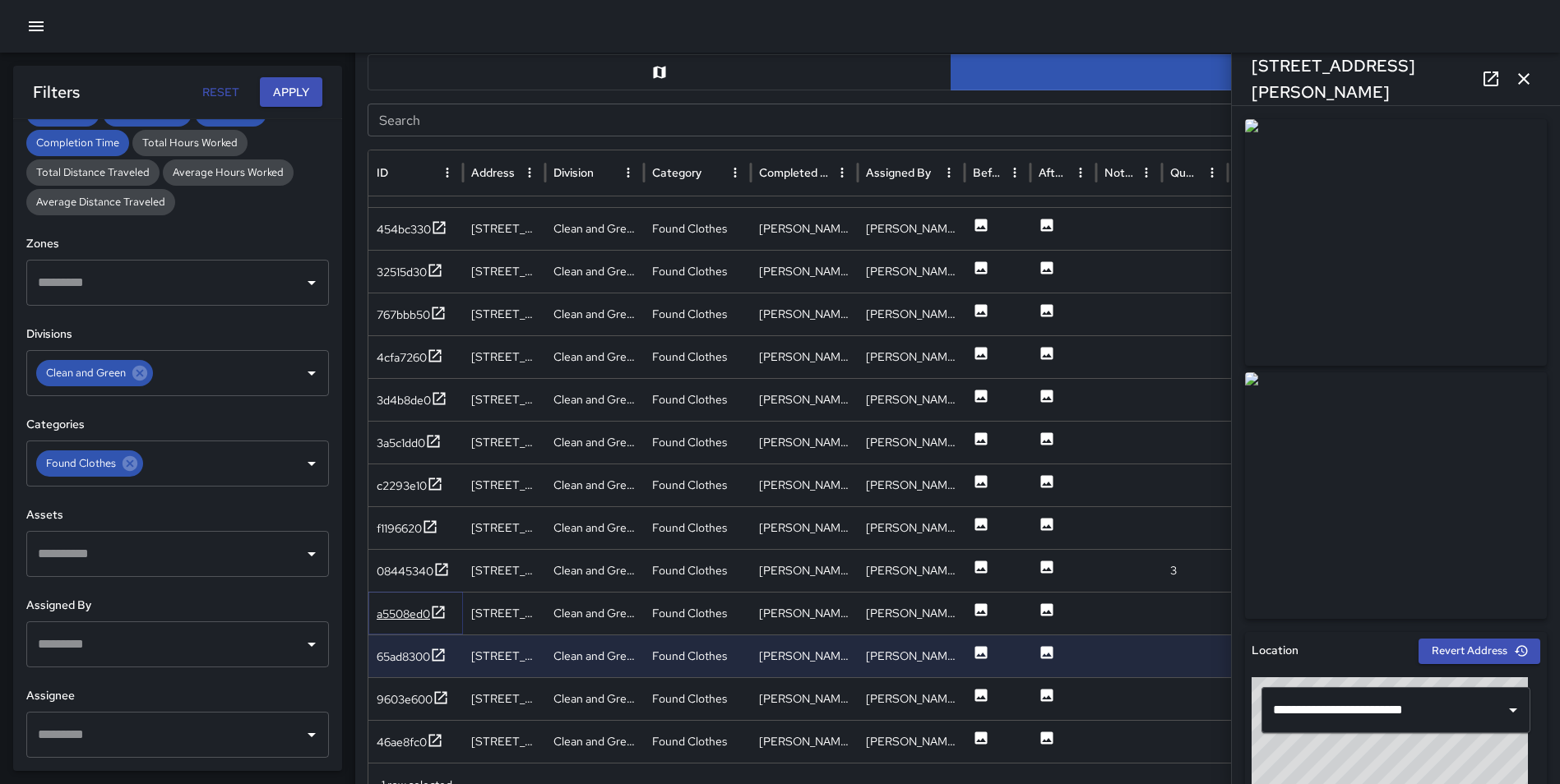
click at [442, 607] on icon at bounding box center [438, 612] width 16 height 16
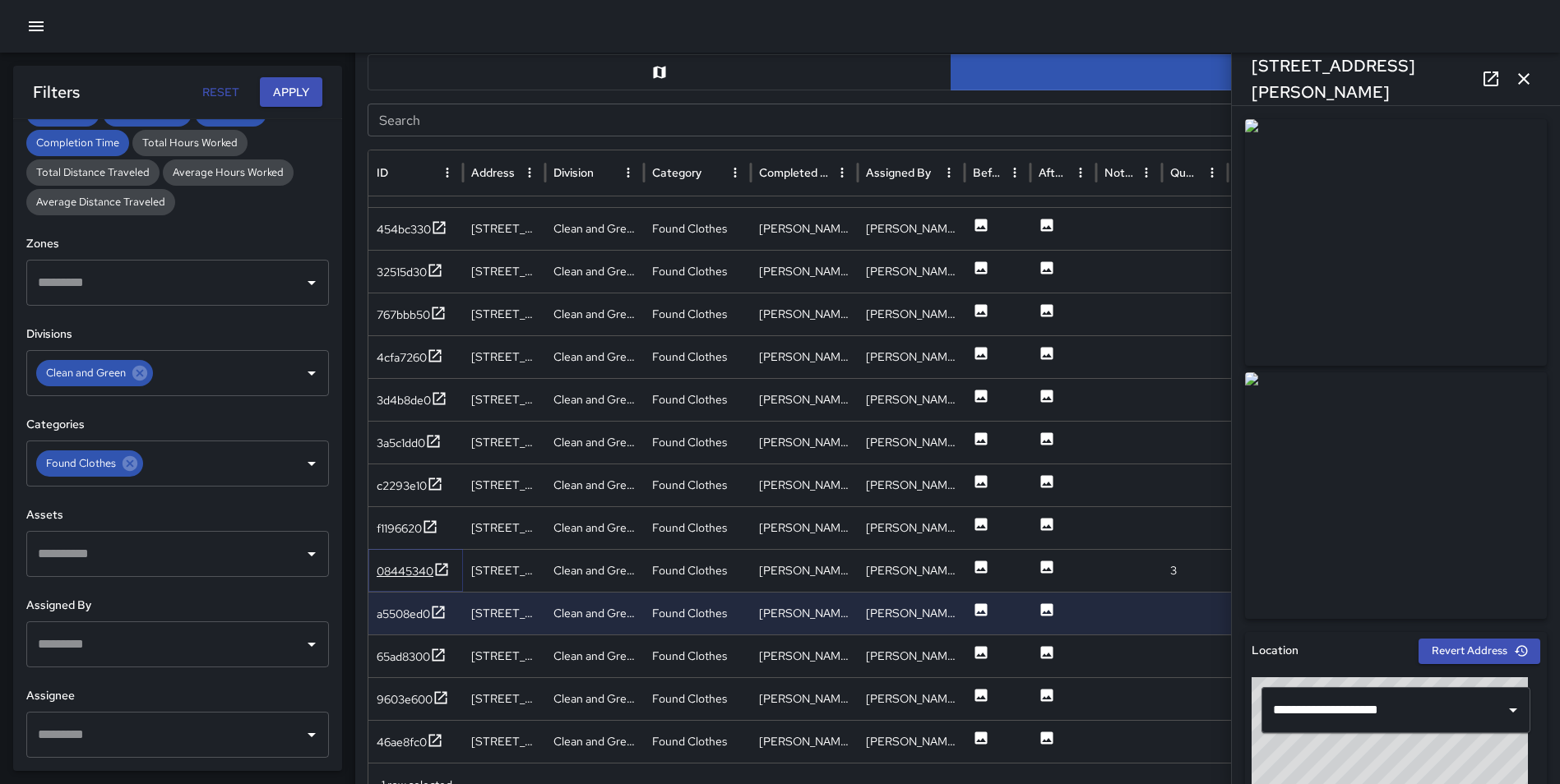
click at [441, 566] on icon at bounding box center [441, 569] width 16 height 16
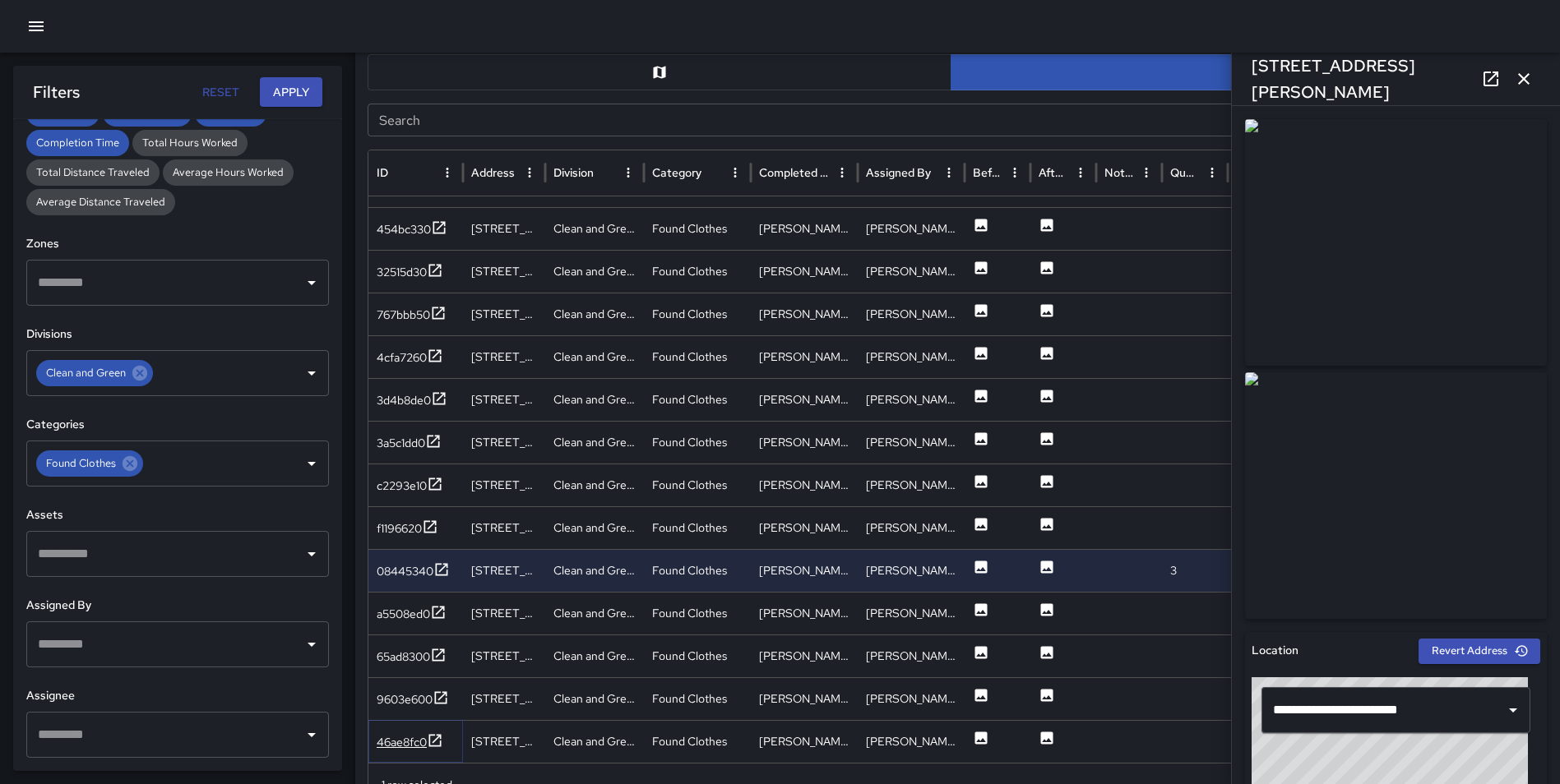
click at [426, 737] on icon at bounding box center [434, 740] width 16 height 16
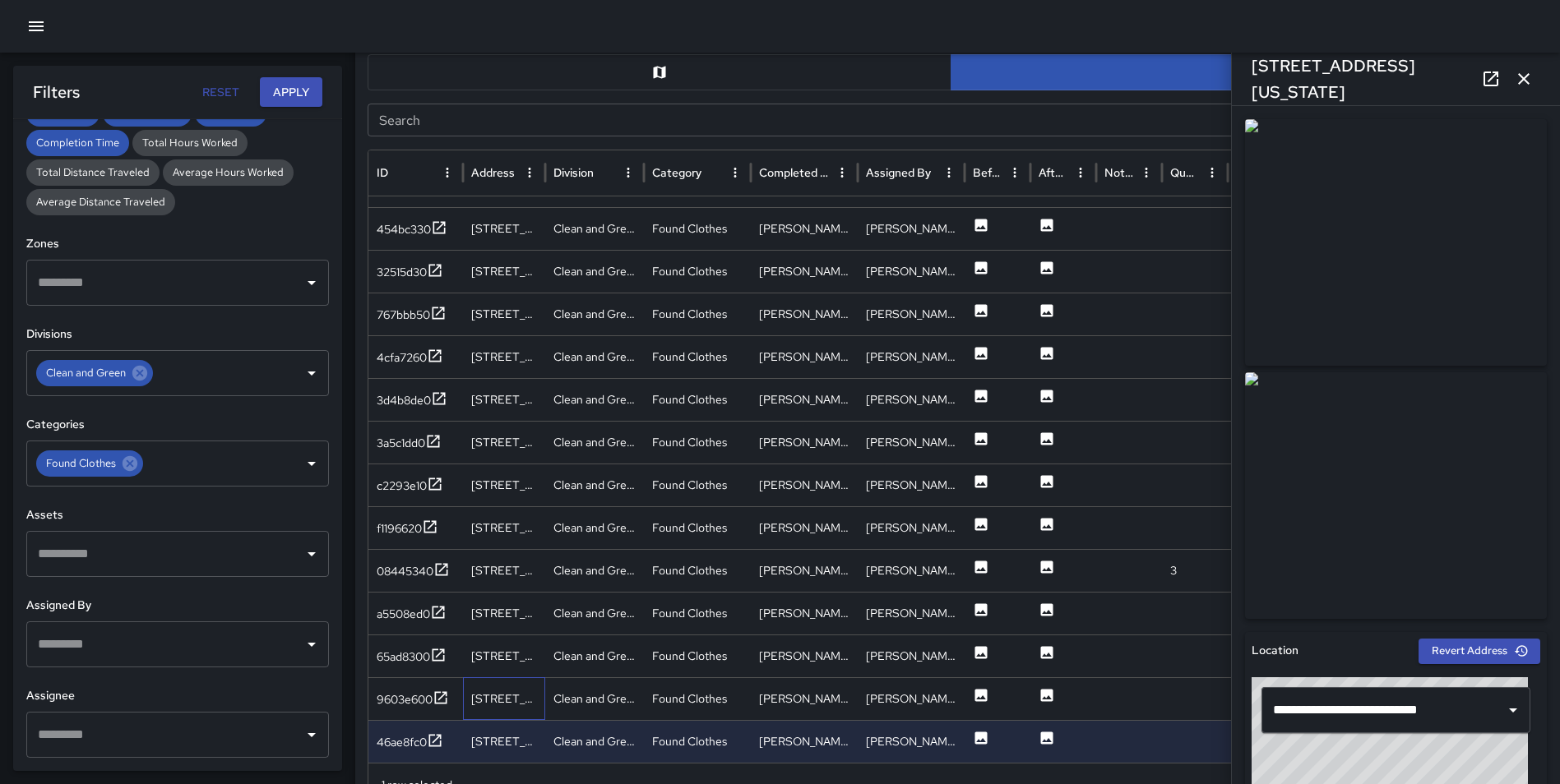
click at [463, 696] on div "435 East Jefferson Boulevard" at bounding box center [504, 698] width 82 height 43
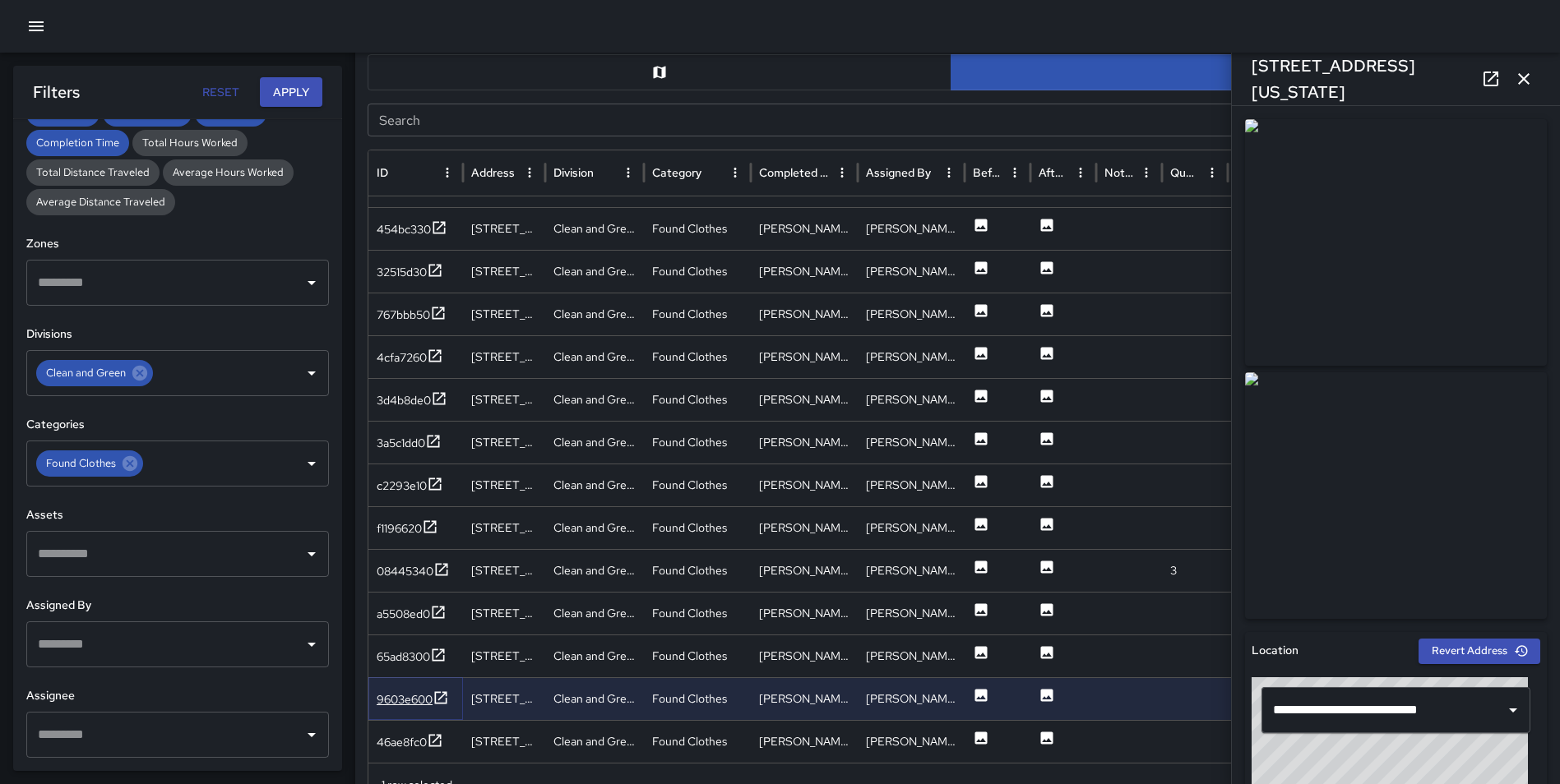
click at [446, 696] on icon at bounding box center [441, 697] width 16 height 16
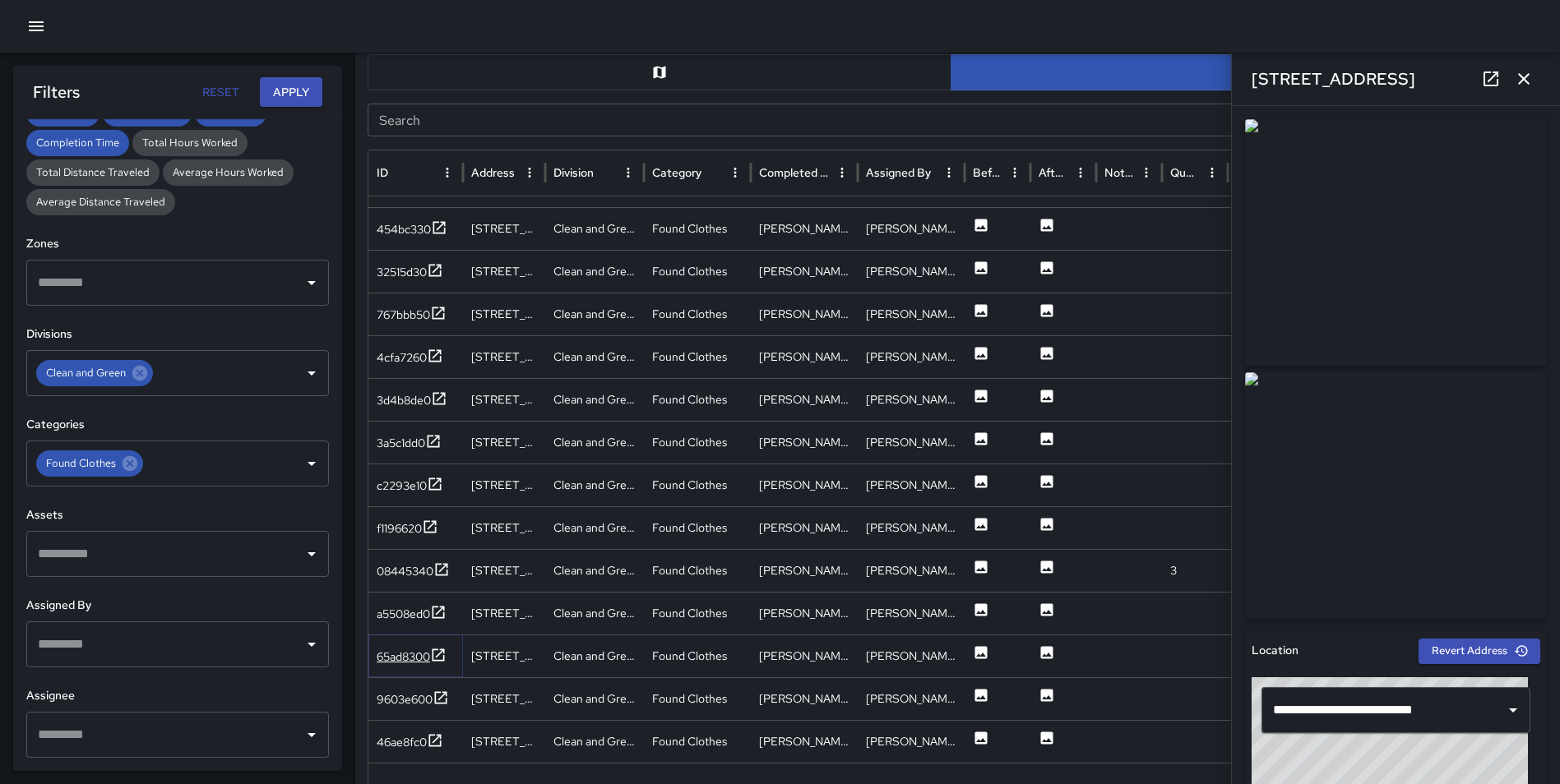
click at [444, 657] on icon at bounding box center [438, 655] width 16 height 16
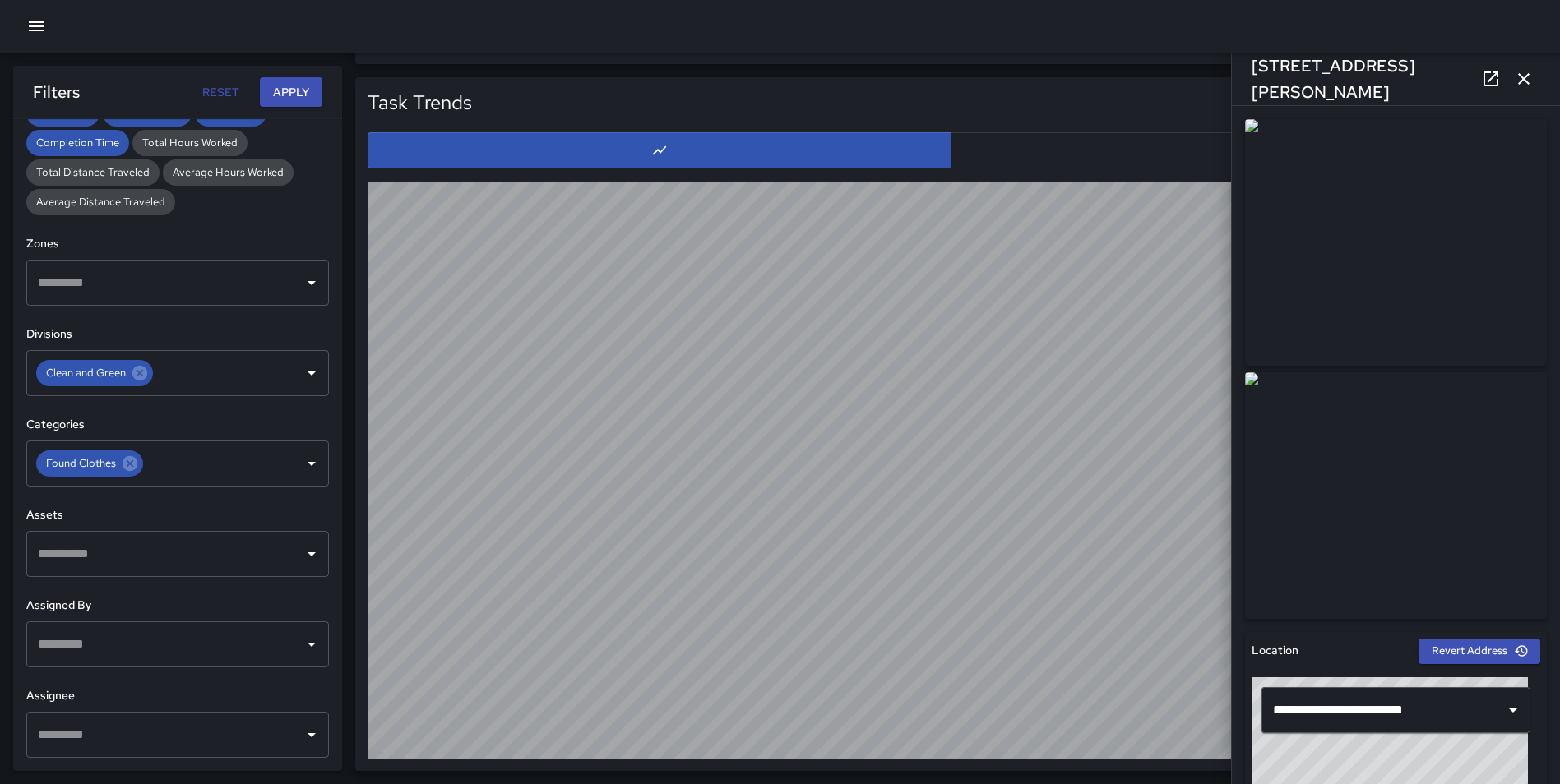
scroll to position [0, 0]
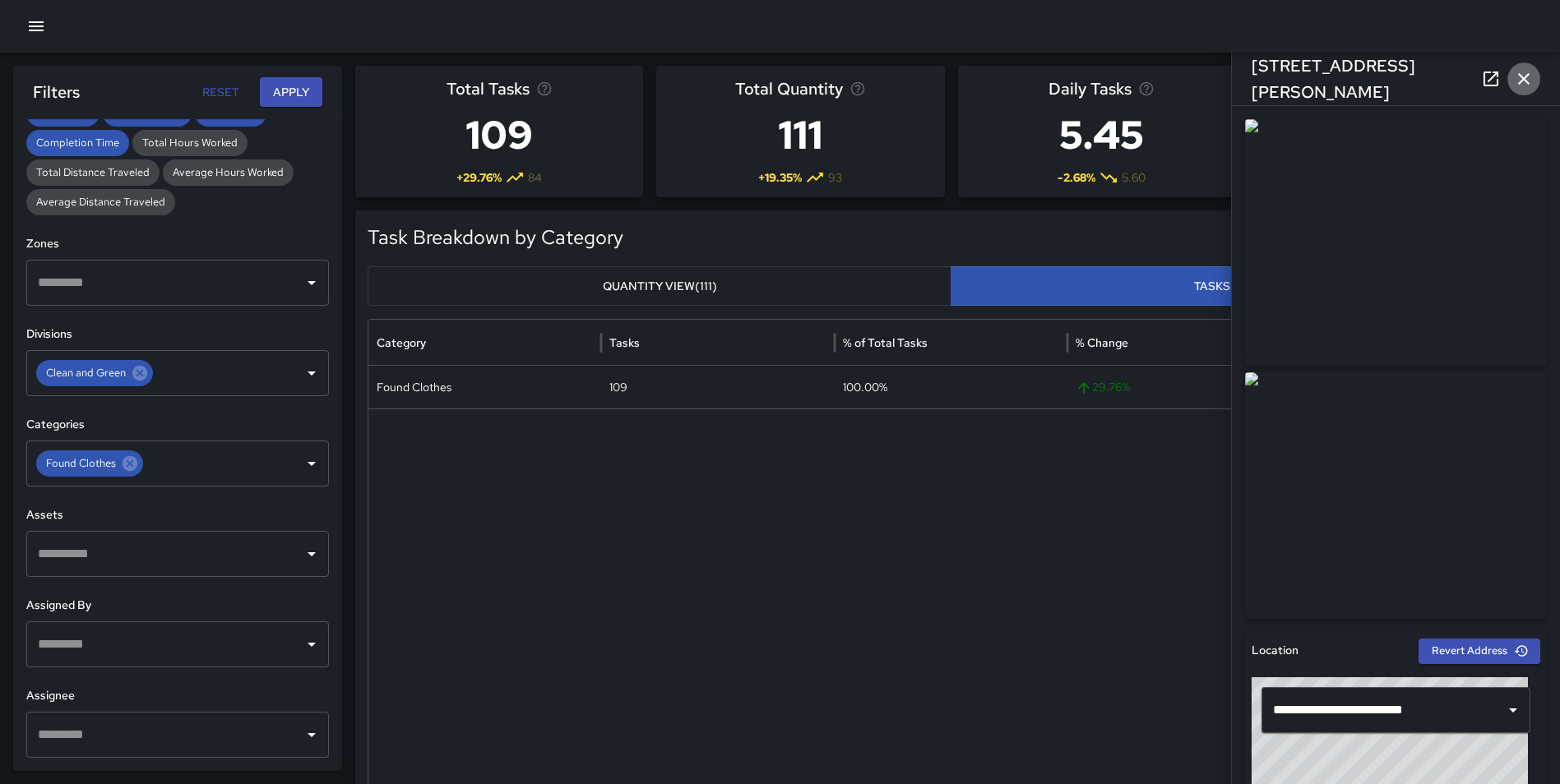
click at [1528, 76] on icon "button" at bounding box center [1523, 79] width 20 height 20
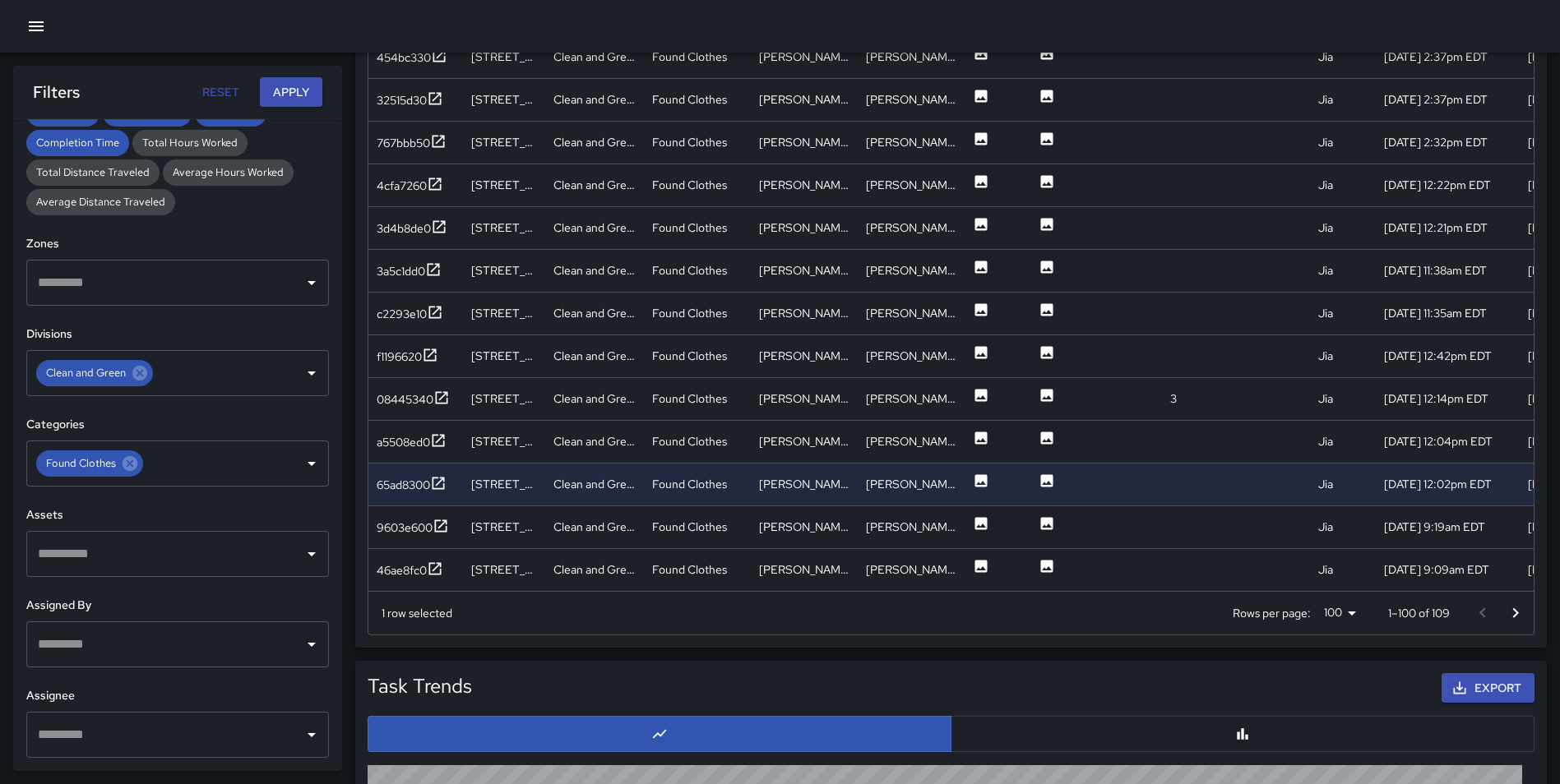
scroll to position [1016, 0]
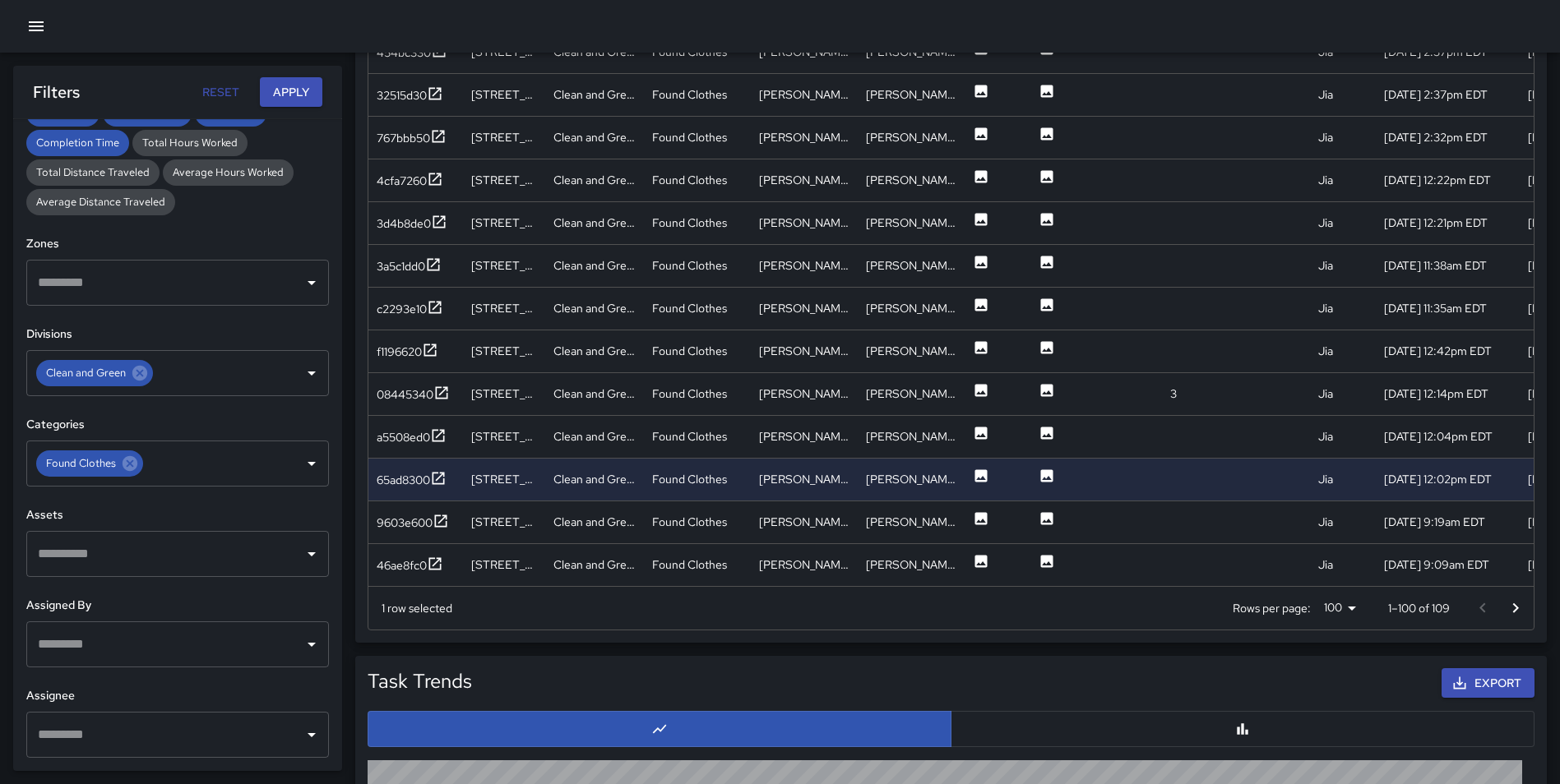
click at [1513, 609] on icon "Go to next page" at bounding box center [1515, 608] width 20 height 20
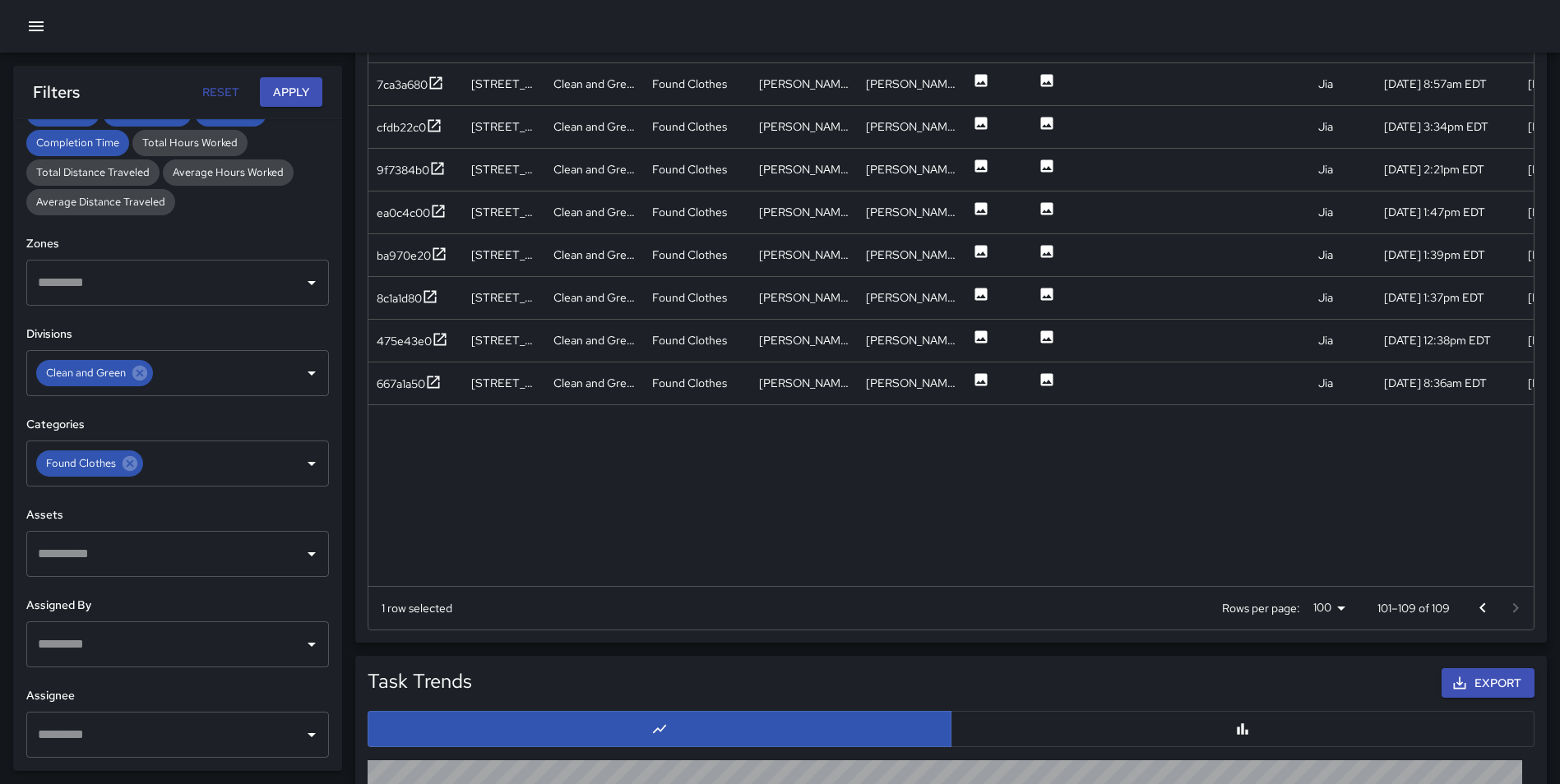
scroll to position [0, 0]
click at [433, 382] on icon at bounding box center [433, 382] width 16 height 16
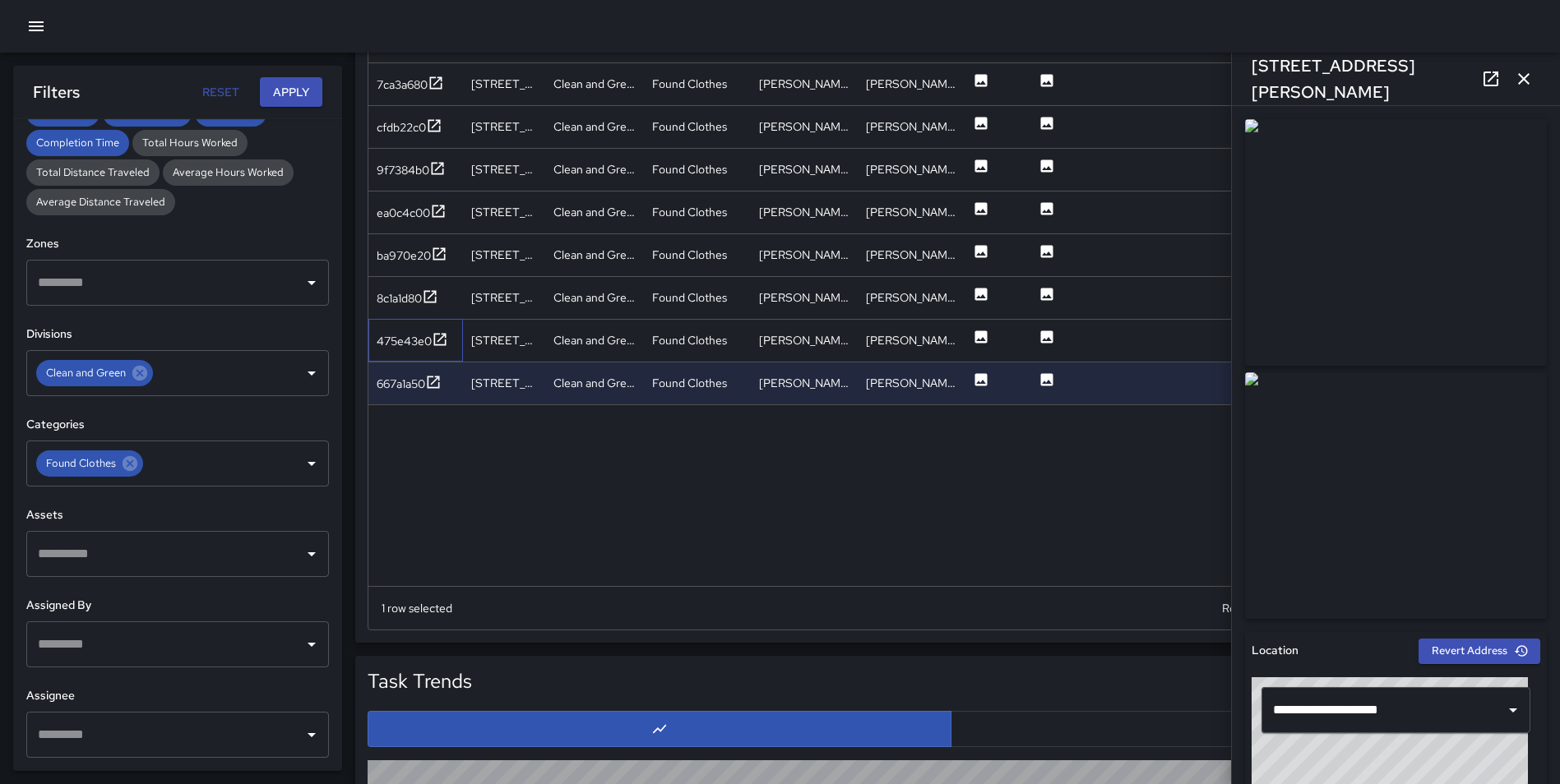
click at [448, 338] on div "475e43e0" at bounding box center [416, 340] width 95 height 43
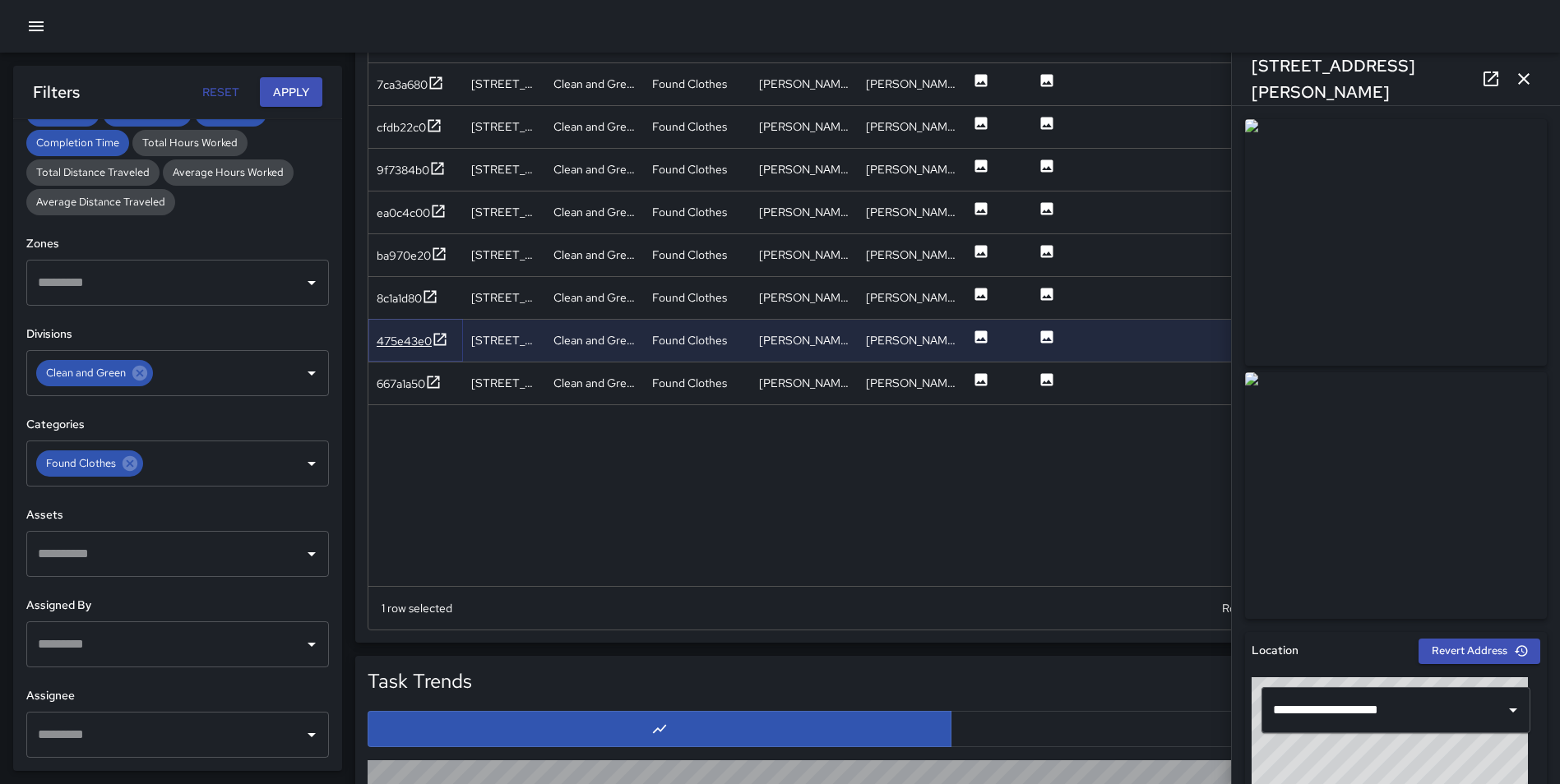
click at [444, 335] on icon at bounding box center [440, 339] width 16 height 16
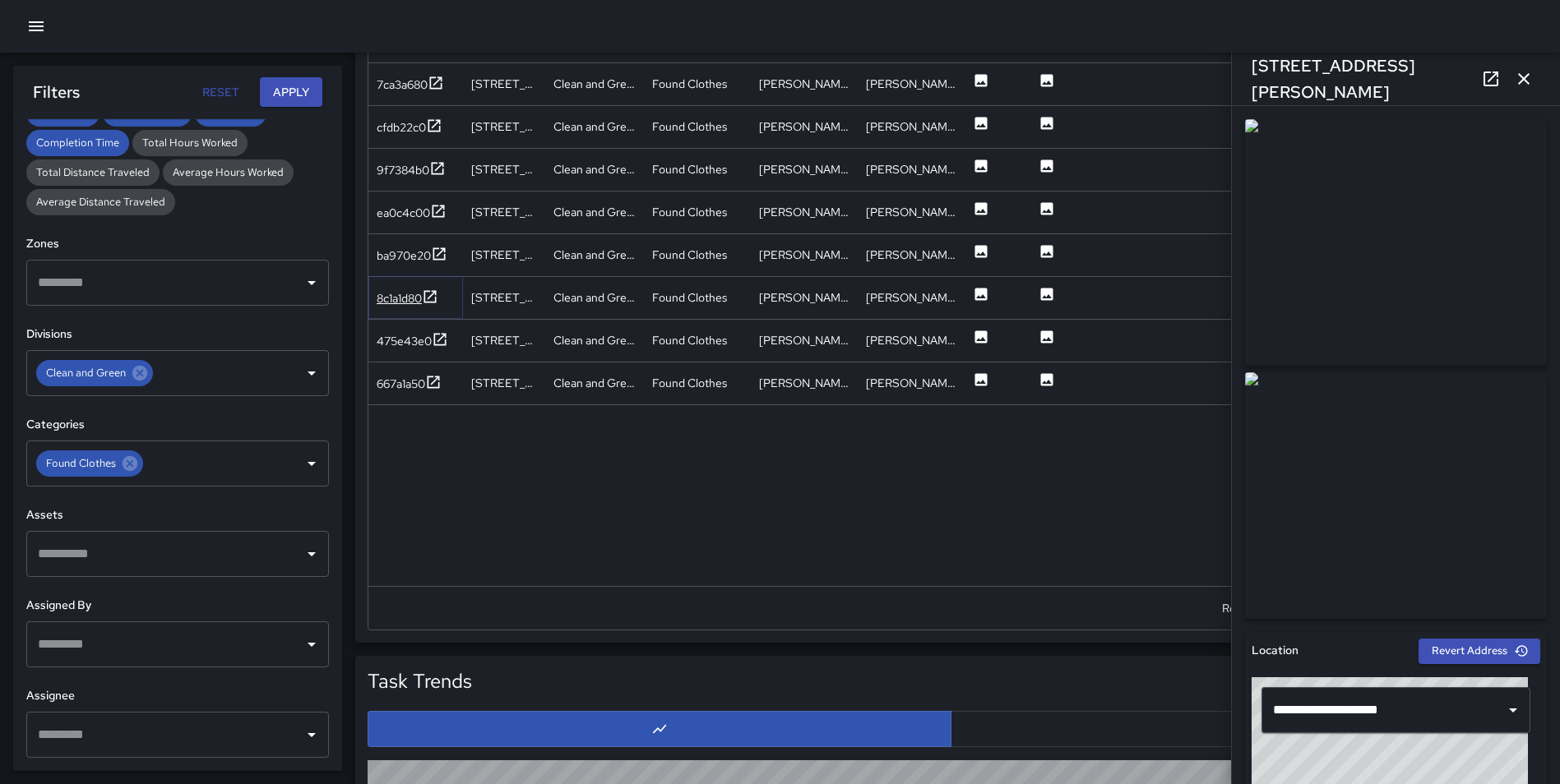
click at [431, 297] on icon at bounding box center [431, 296] width 13 height 13
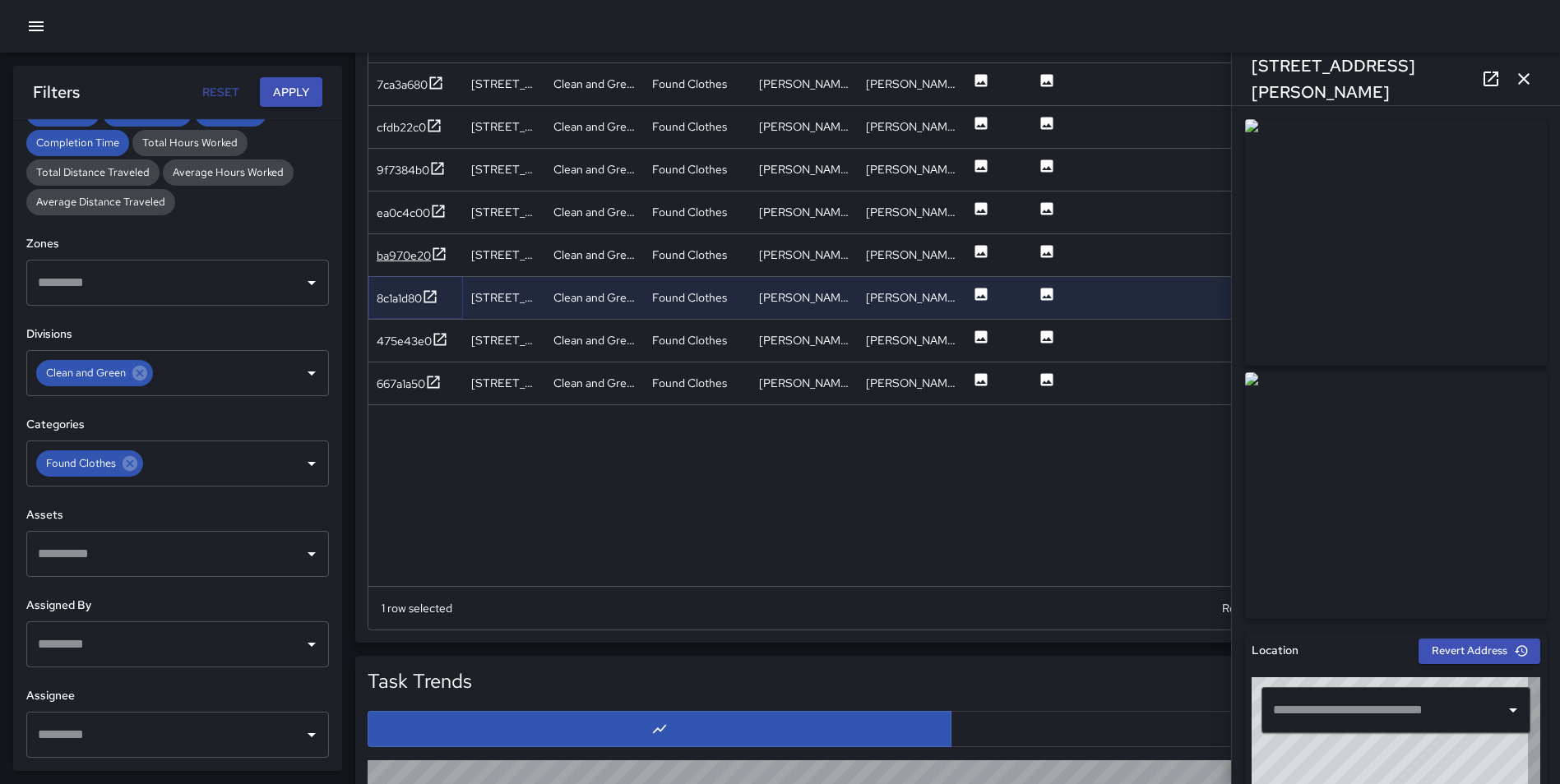
type input "**********"
click at [436, 246] on icon at bounding box center [439, 254] width 16 height 16
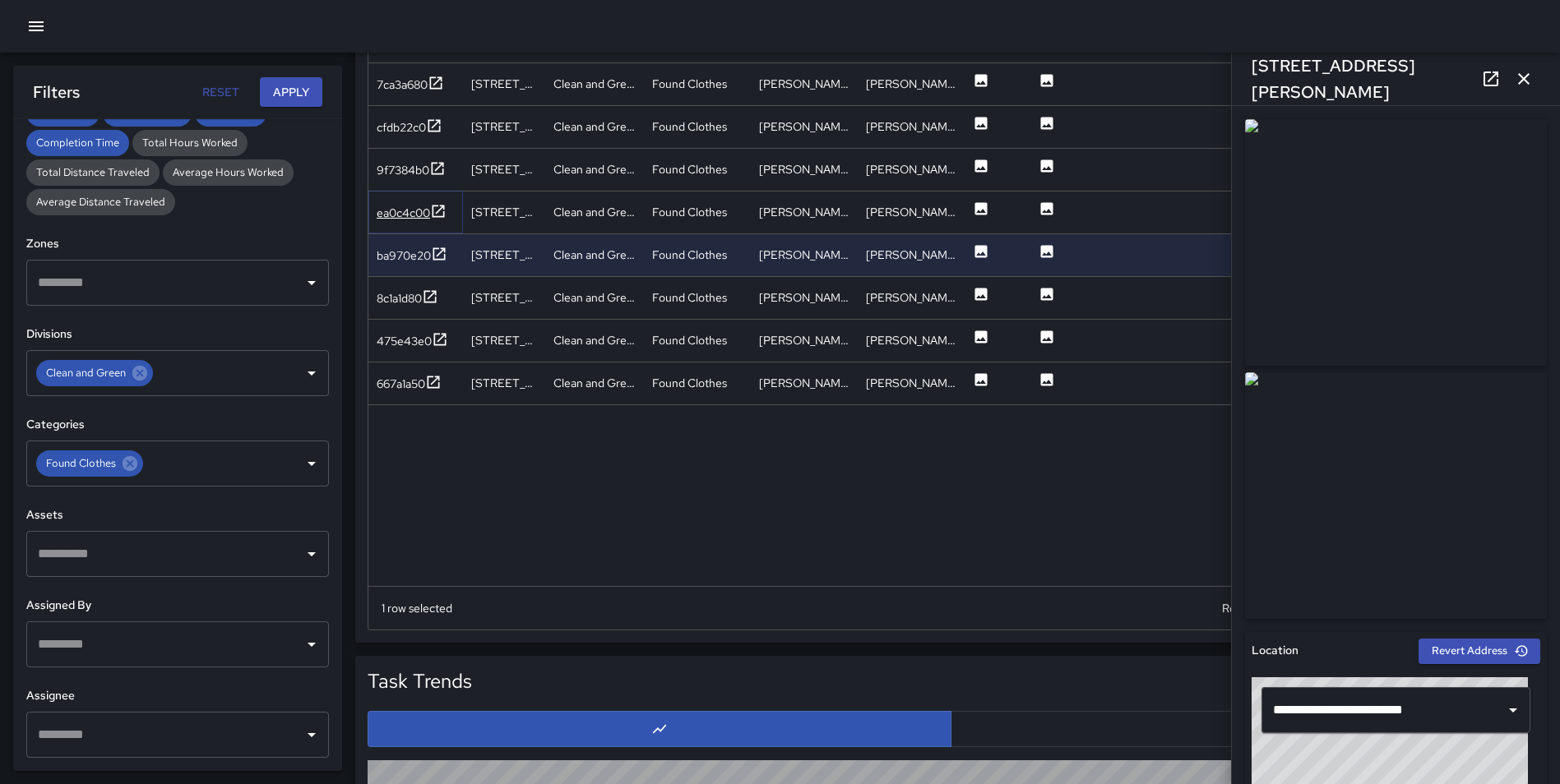
click at [441, 206] on icon at bounding box center [439, 211] width 13 height 13
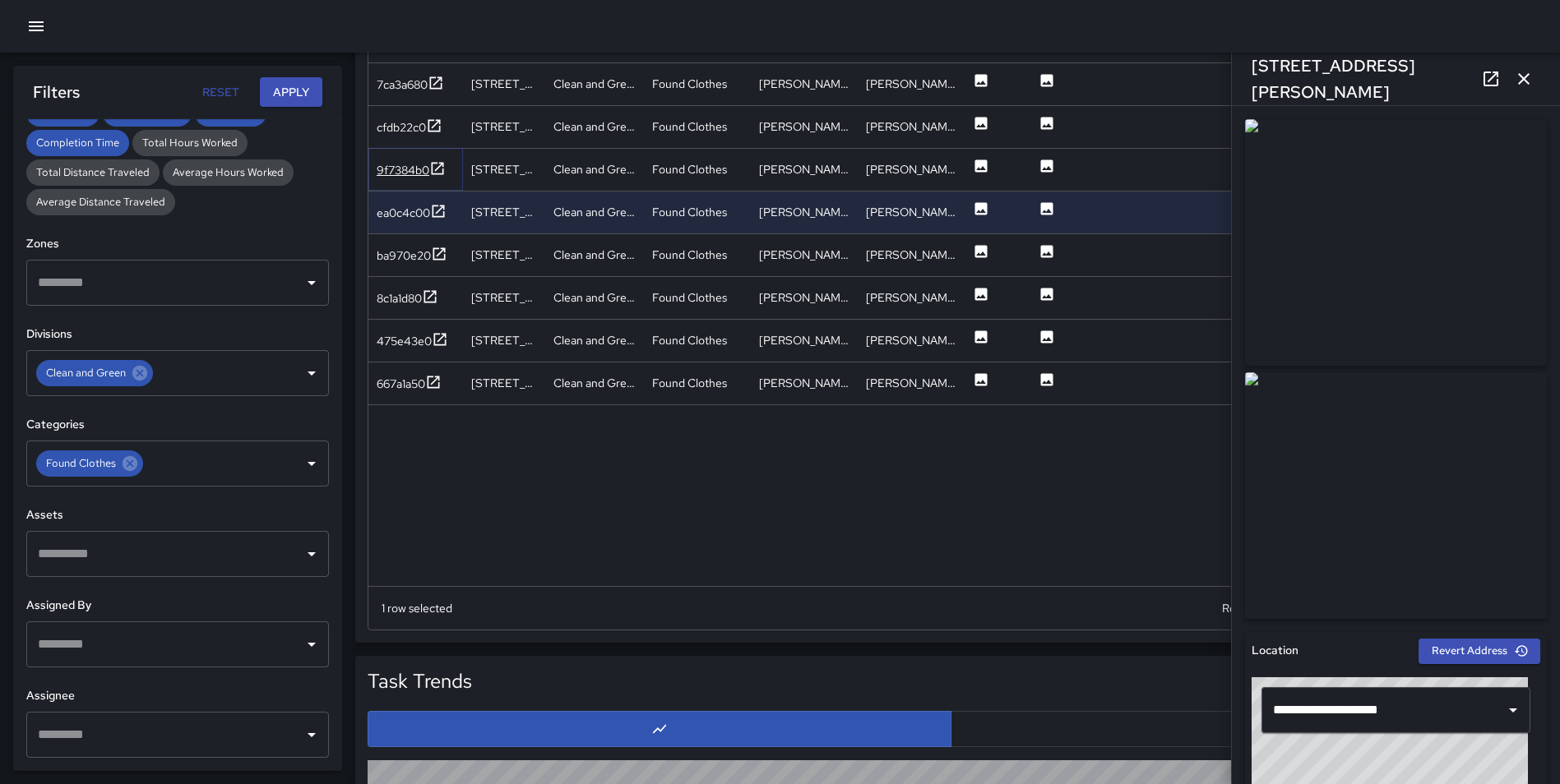
click at [441, 169] on icon at bounding box center [437, 168] width 16 height 16
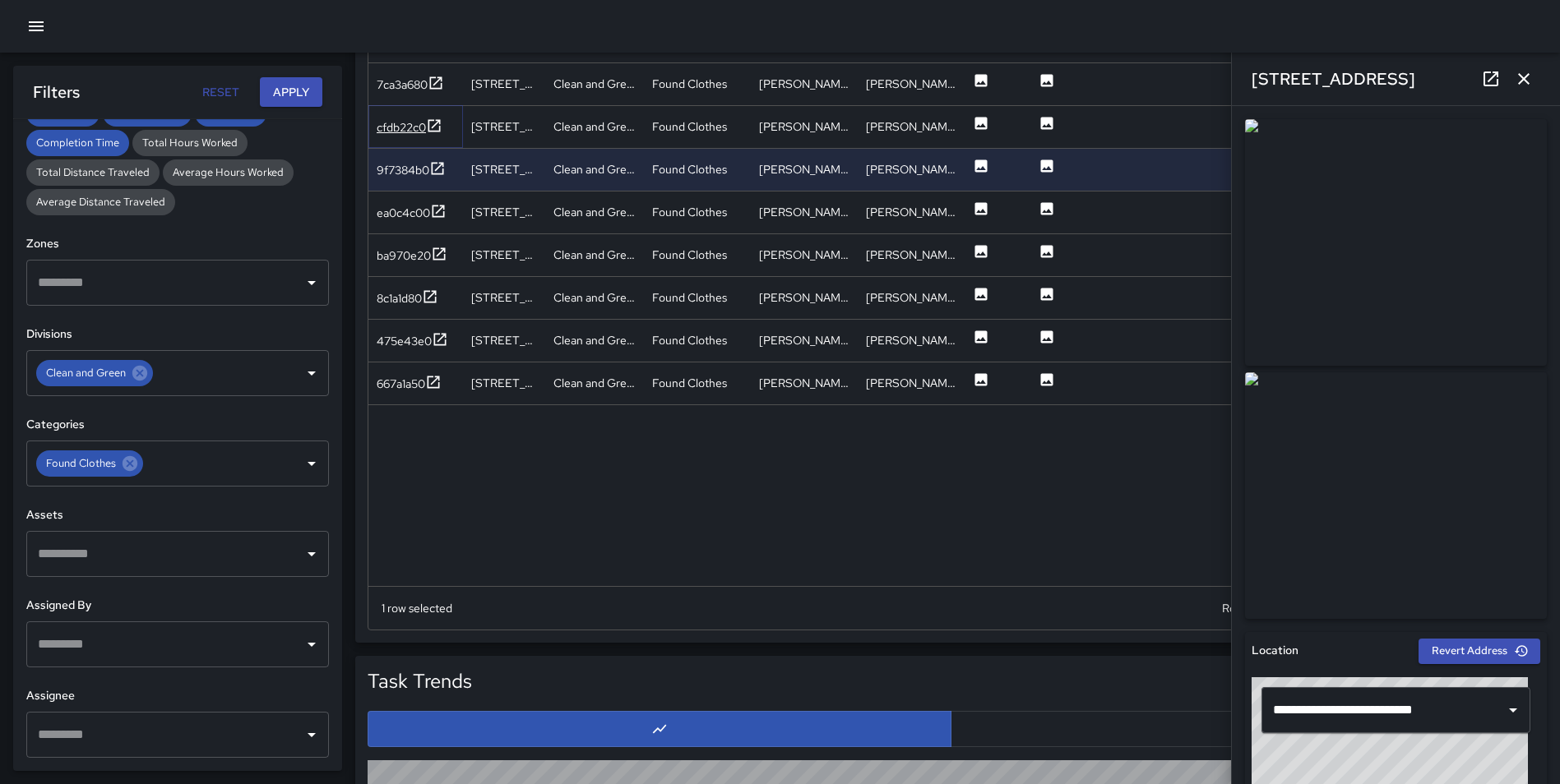
click at [435, 117] on icon at bounding box center [434, 125] width 16 height 16
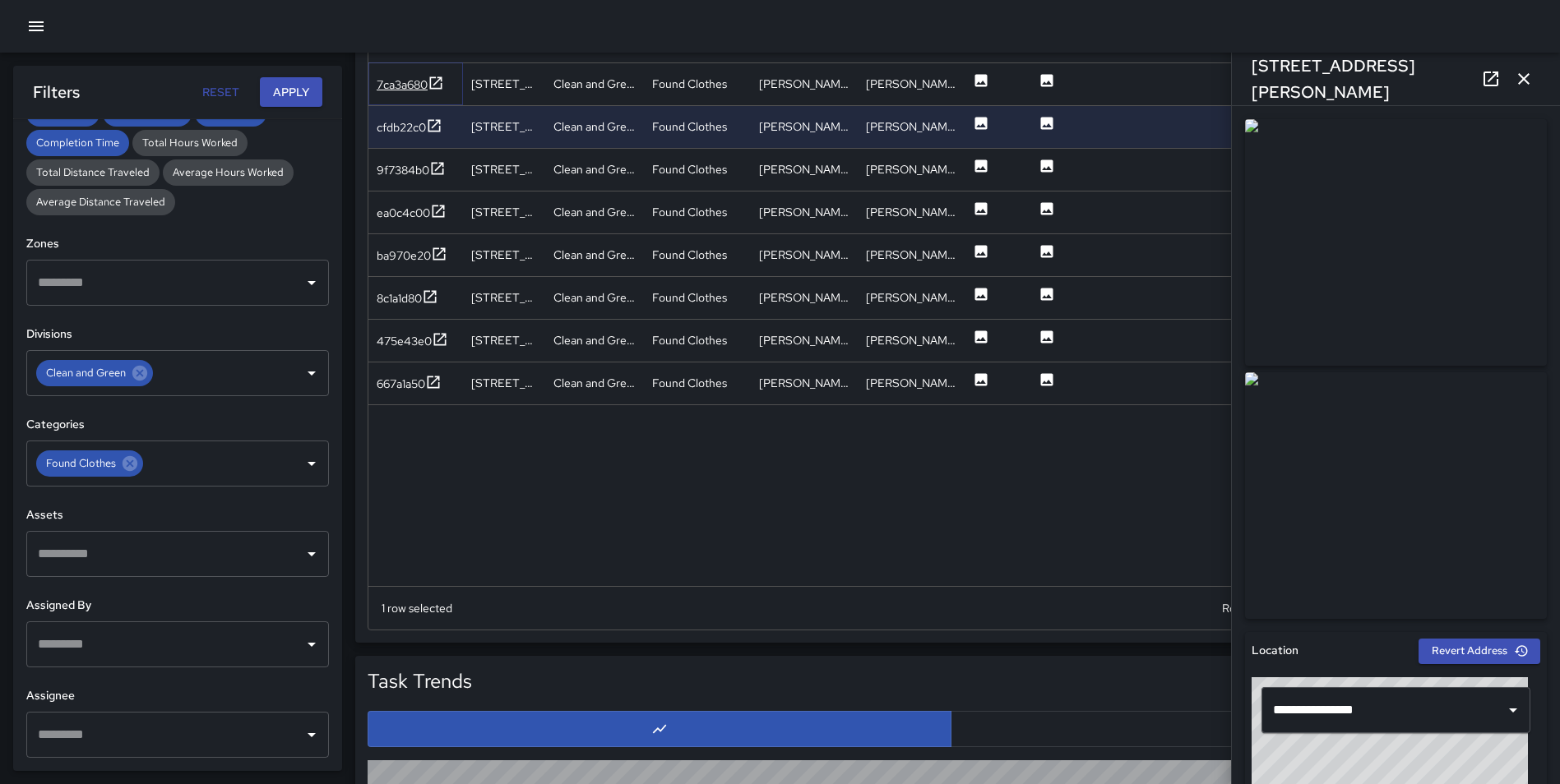
click at [436, 84] on icon at bounding box center [436, 82] width 13 height 13
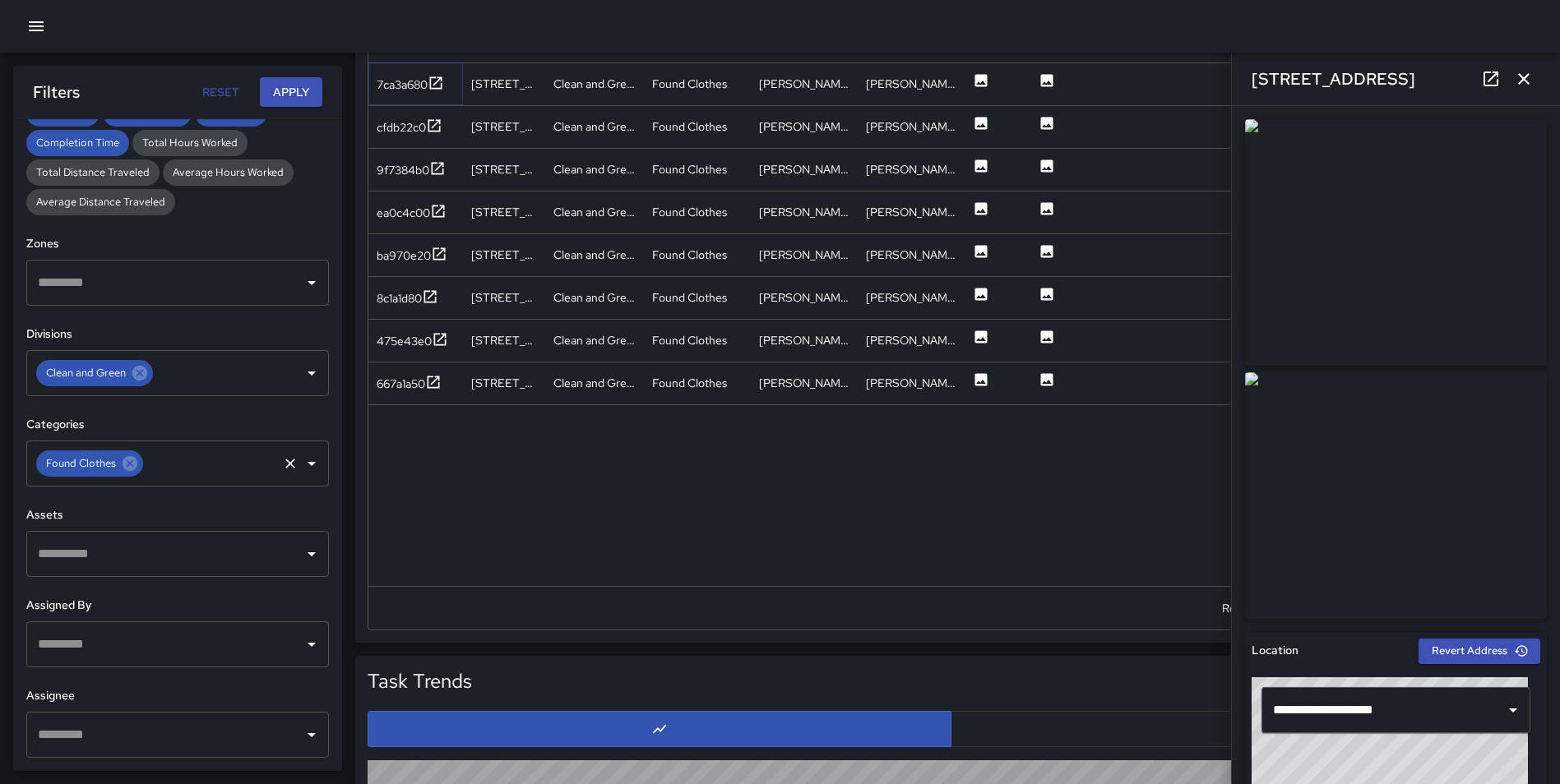
drag, startPoint x: 134, startPoint y: 464, endPoint x: 122, endPoint y: 464, distance: 12.0
click at [134, 464] on icon at bounding box center [130, 464] width 15 height 15
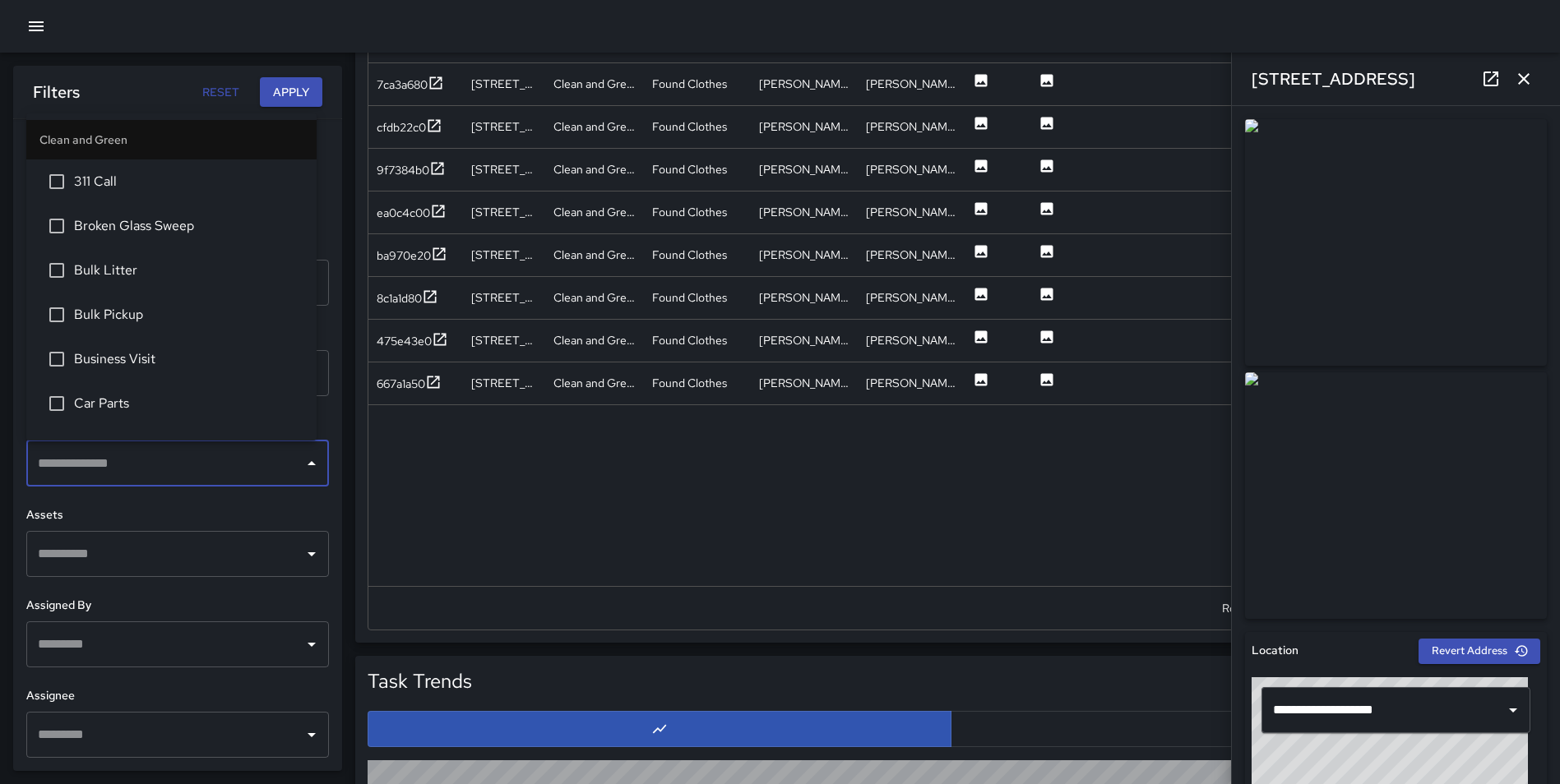
click at [122, 464] on input "text" at bounding box center [166, 463] width 263 height 31
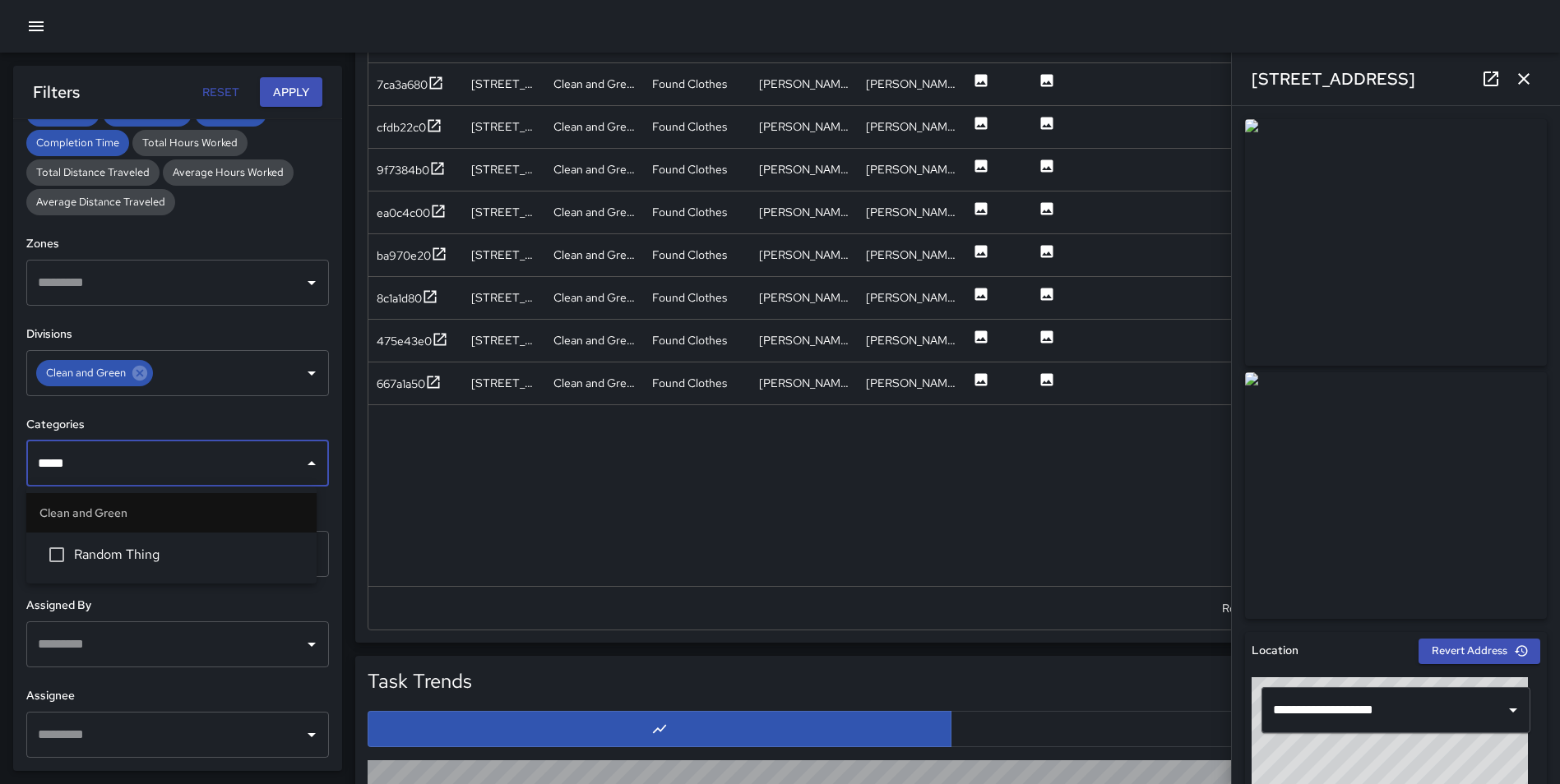
type input "******"
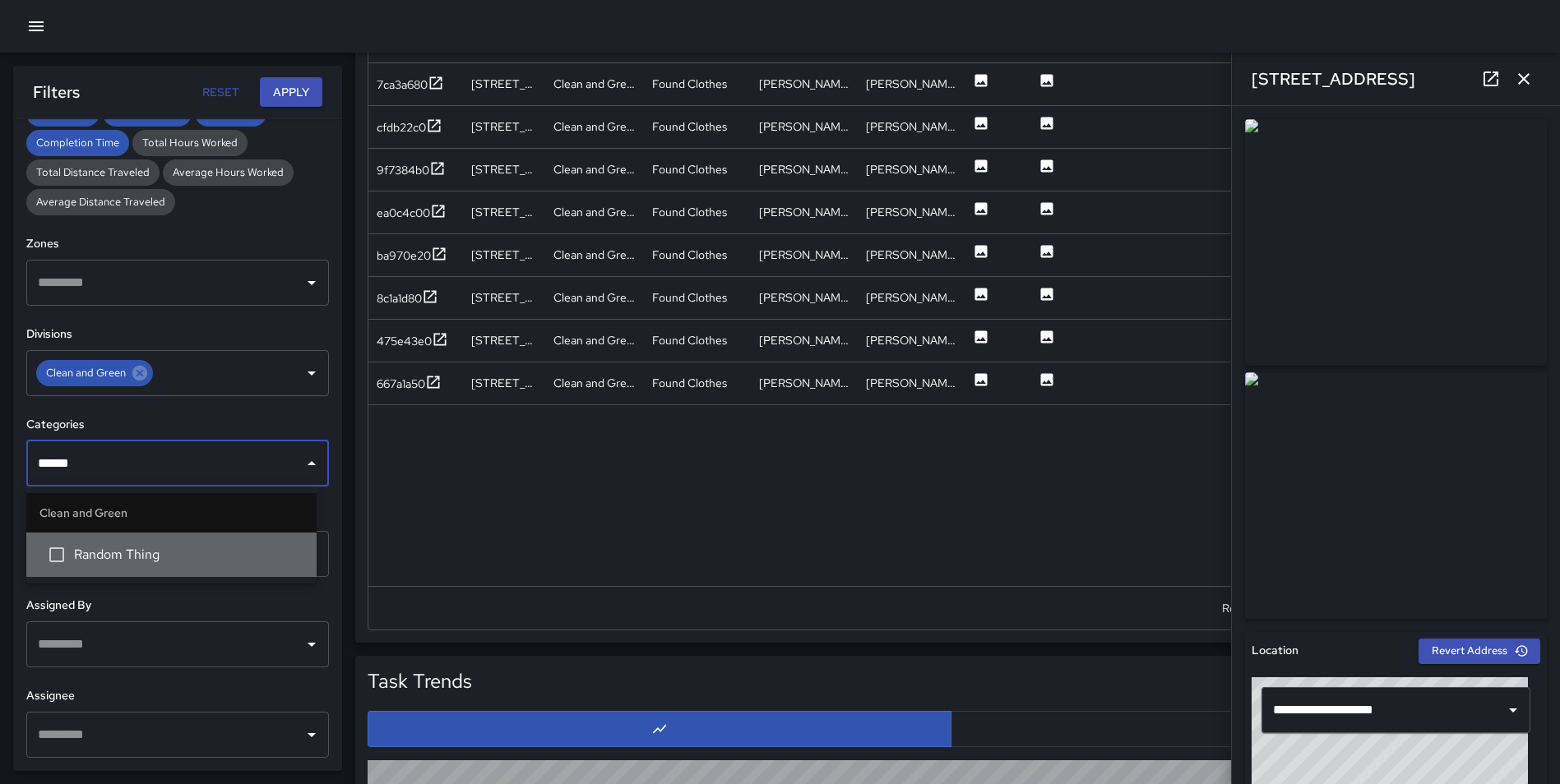
click at [108, 542] on li "Random Thing" at bounding box center [171, 555] width 290 height 45
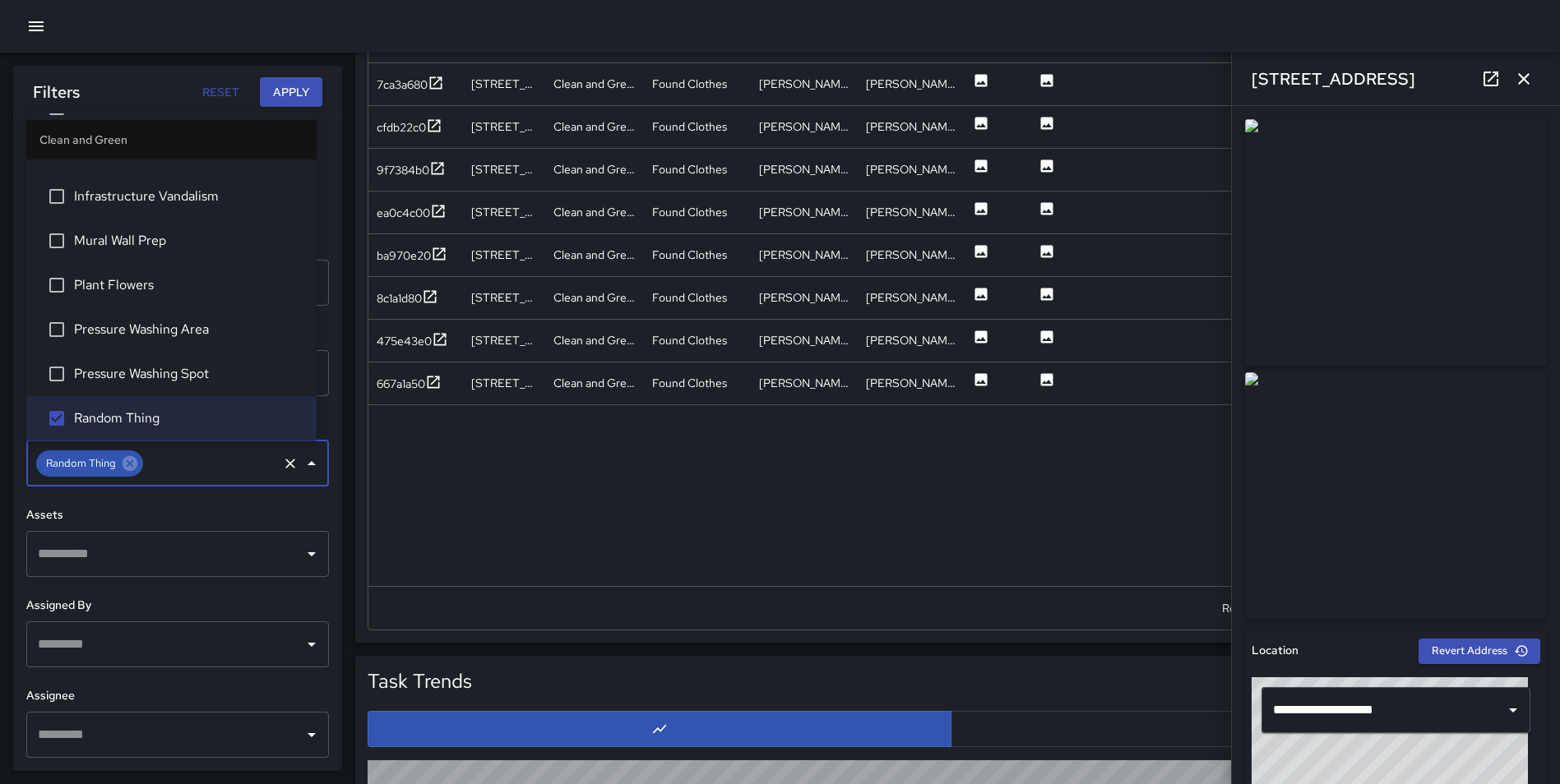
click at [284, 91] on button "Apply" at bounding box center [291, 92] width 63 height 30
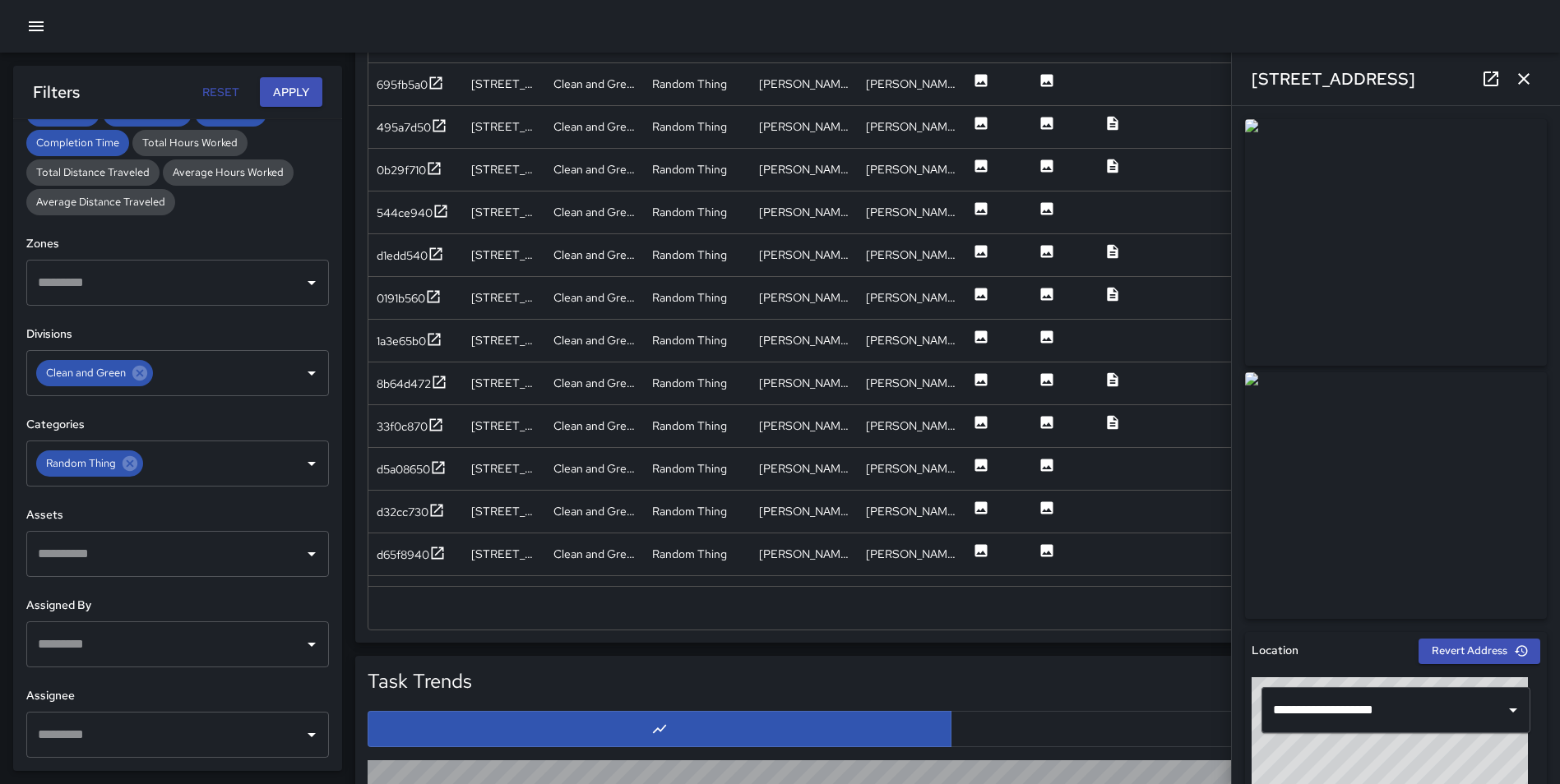
scroll to position [1016, 0]
click at [1530, 74] on icon "button" at bounding box center [1523, 79] width 20 height 20
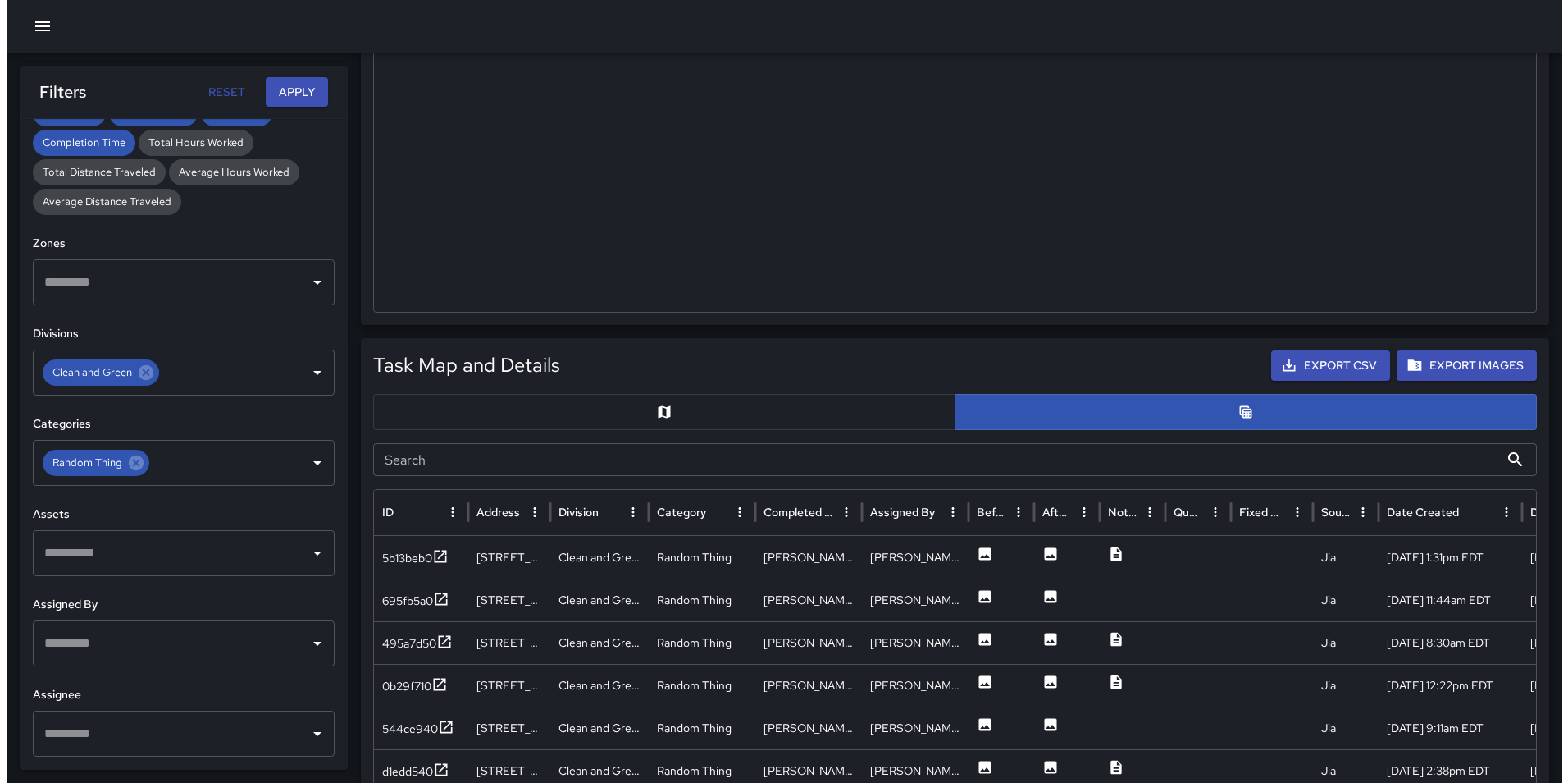
scroll to position [0, 0]
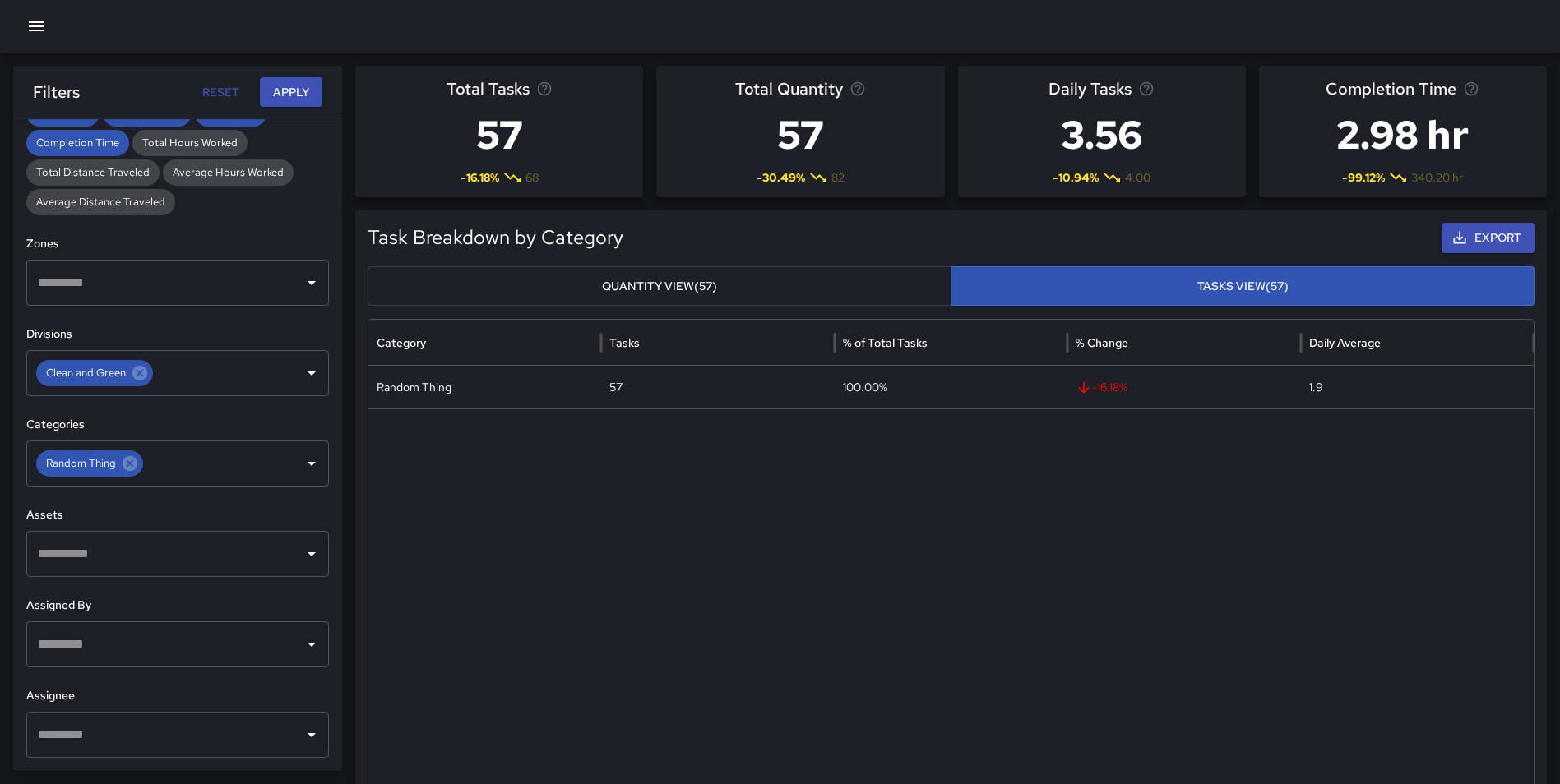
drag, startPoint x: 39, startPoint y: 22, endPoint x: 44, endPoint y: 30, distance: 9.4
click at [39, 22] on icon "button" at bounding box center [36, 26] width 15 height 10
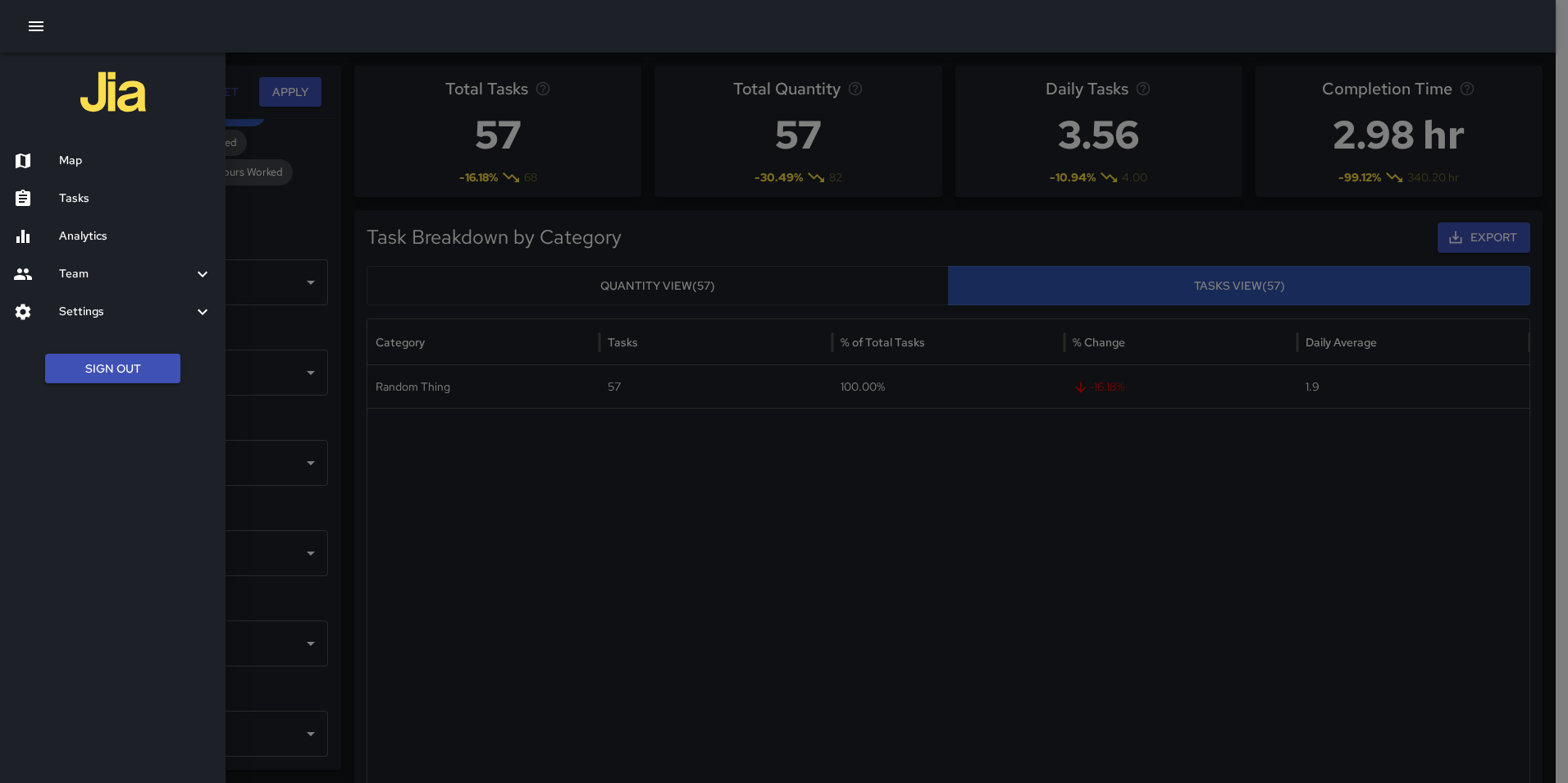
click at [115, 371] on button "Sign Out" at bounding box center [112, 369] width 135 height 30
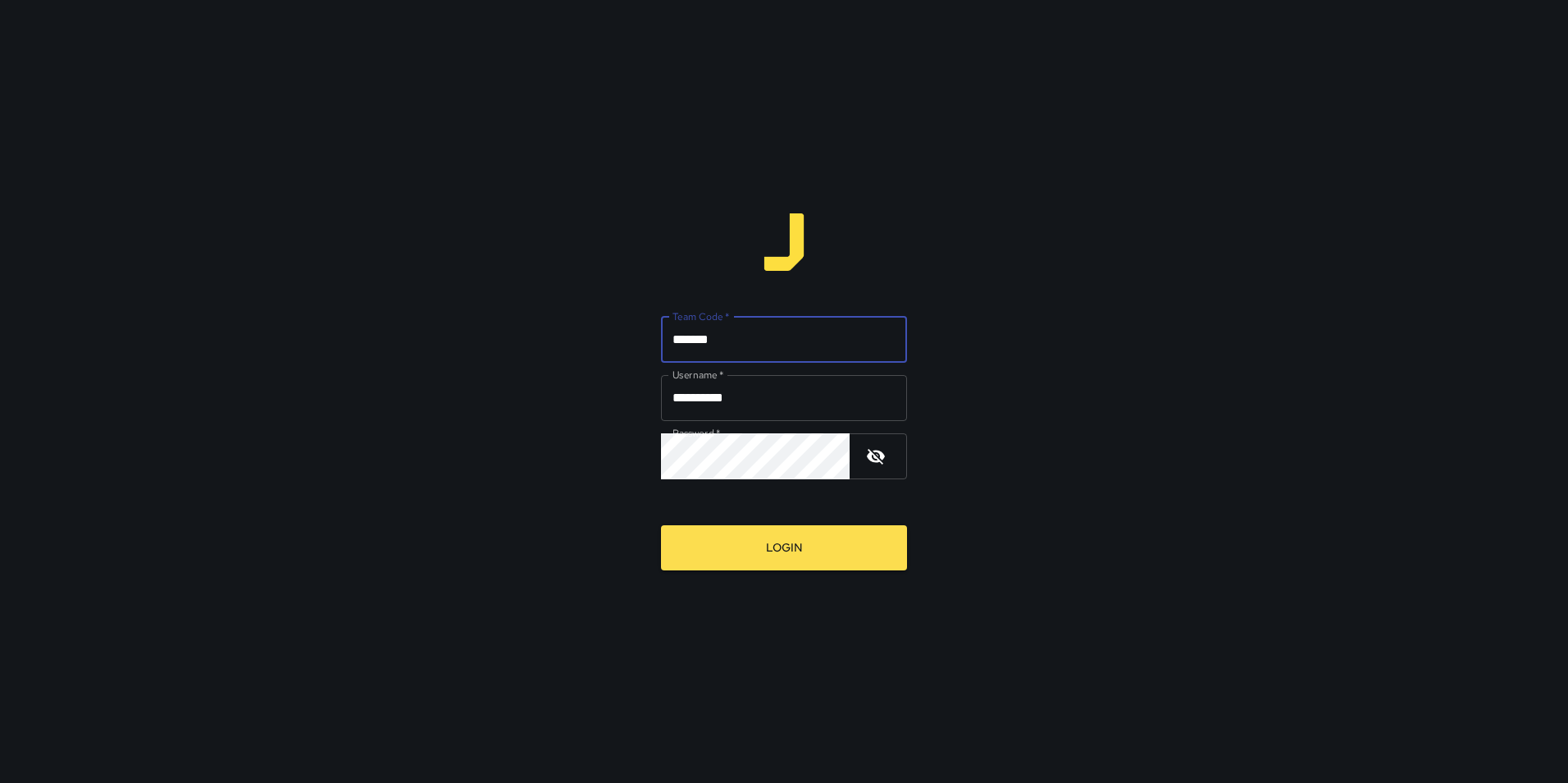
type input "*******"
click at [661, 526] on button "Login" at bounding box center [784, 548] width 246 height 45
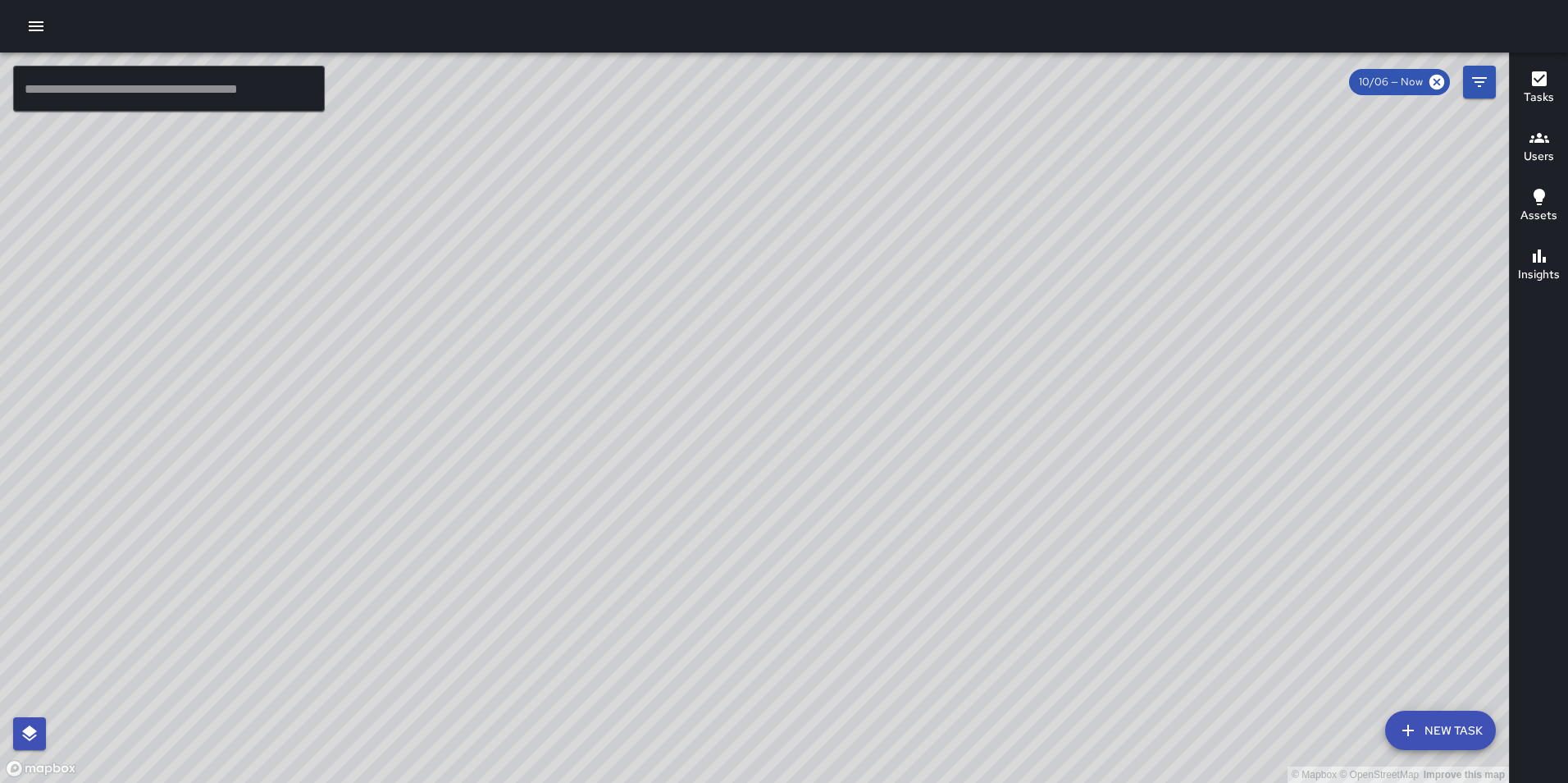
click at [34, 28] on icon "button" at bounding box center [36, 26] width 20 height 20
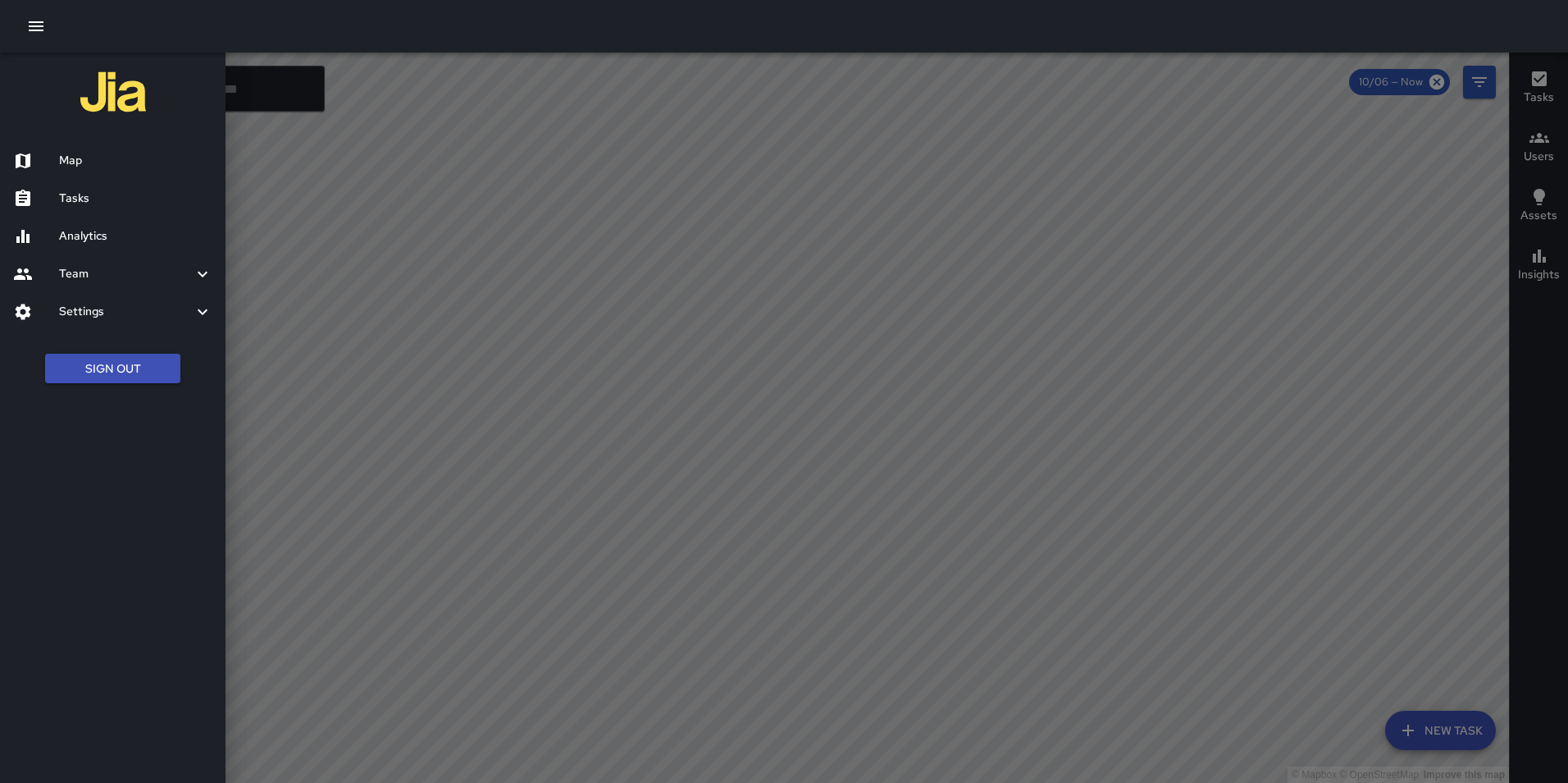
click at [135, 21] on div at bounding box center [784, 26] width 1568 height 53
click at [138, 237] on h6 "Analytics" at bounding box center [136, 236] width 154 height 18
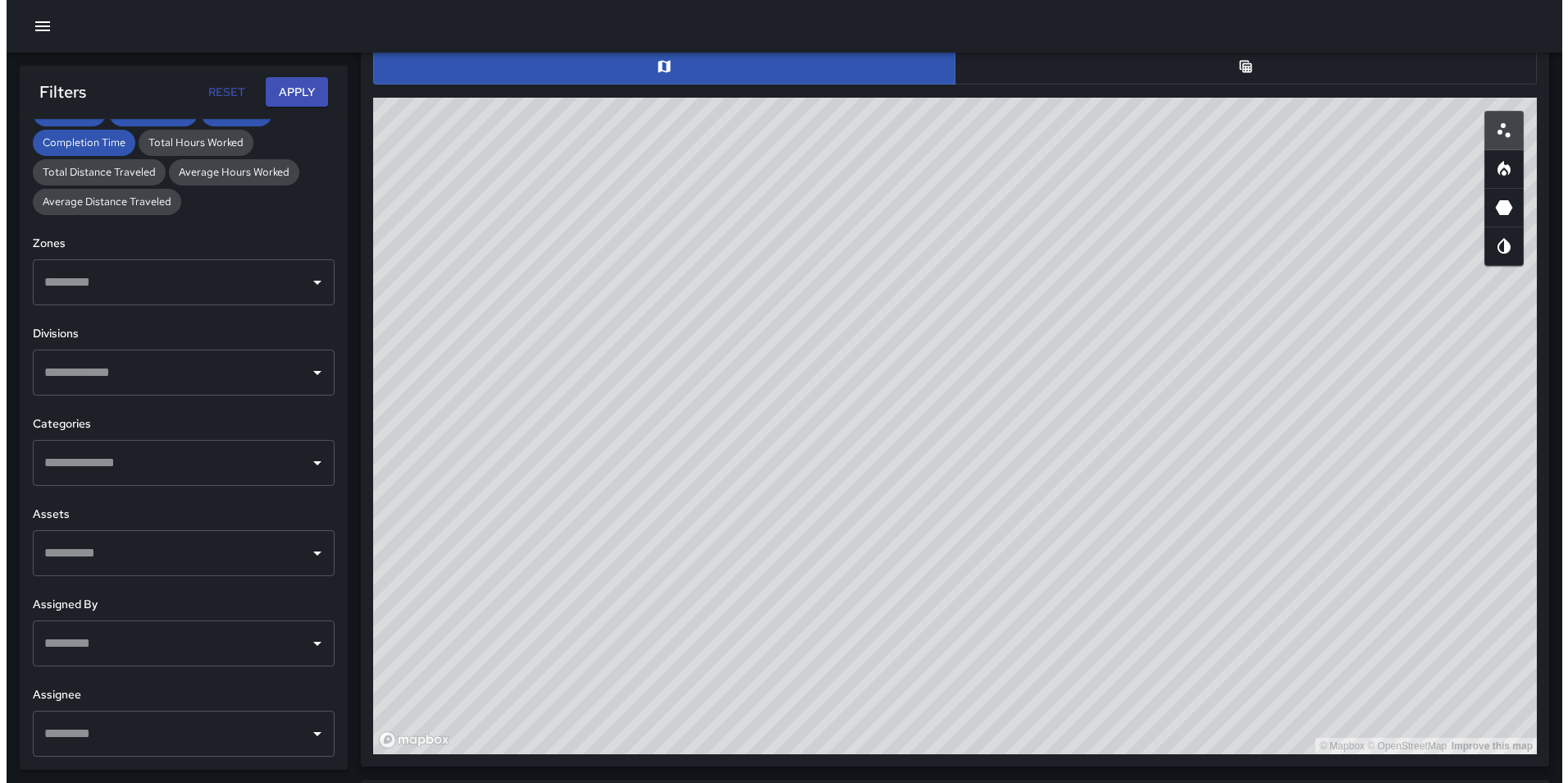
scroll to position [854, 0]
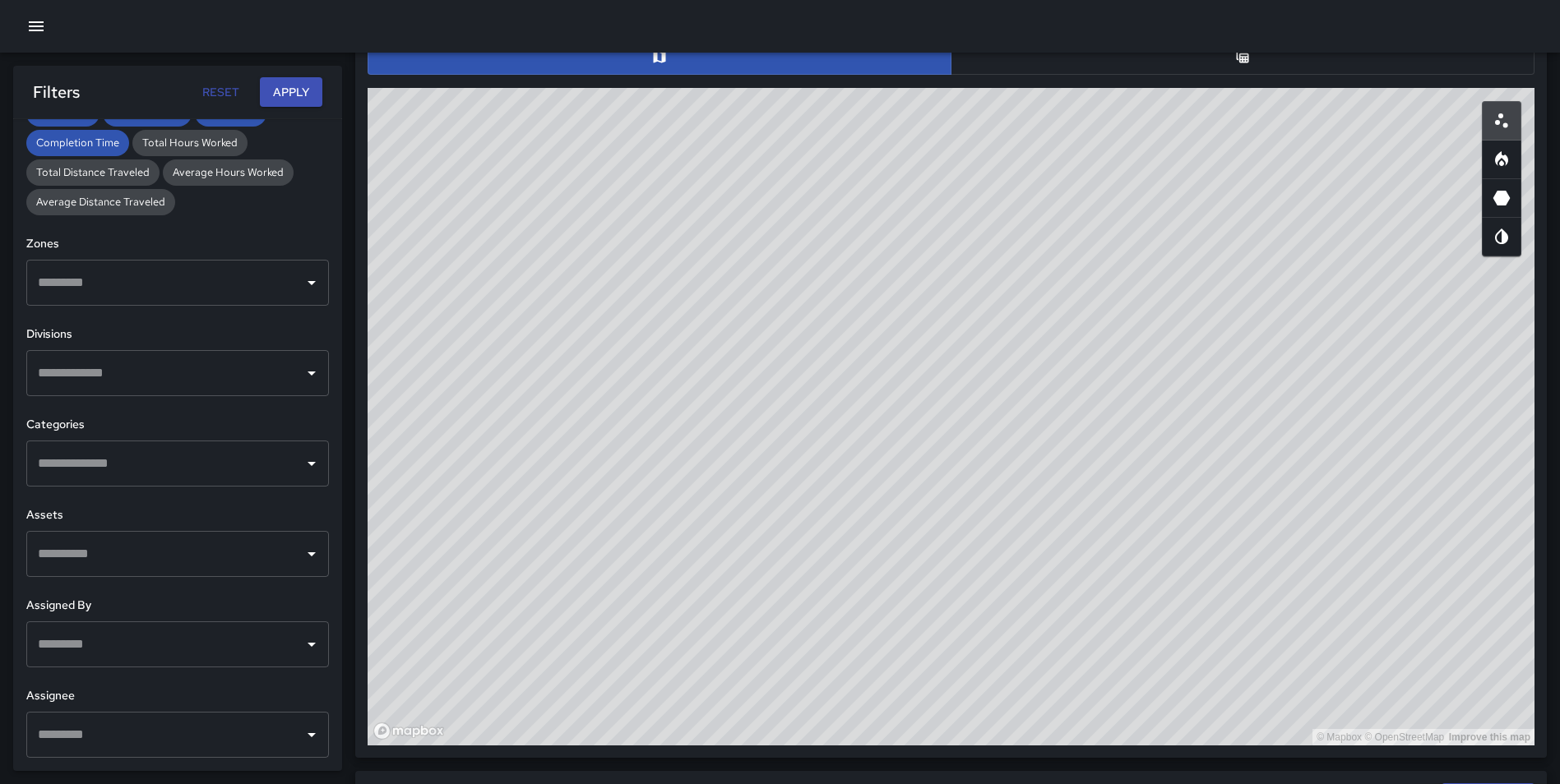
drag, startPoint x: 1199, startPoint y: 435, endPoint x: 1082, endPoint y: 824, distance: 406.2
click at [1082, 783] on html "Total Tasks 1,027 + 39.54 % 736 Total Quantity 1,027 + 39.54 % 736 Daily Tasks …" at bounding box center [780, 311] width 1560 height 2331
drag, startPoint x: 1293, startPoint y: 376, endPoint x: 878, endPoint y: 556, distance: 452.4
click at [1116, 434] on div "© Mapbox © OpenStreetMap Improve this map" at bounding box center [950, 416] width 1167 height 657
drag, startPoint x: 823, startPoint y: 590, endPoint x: 827, endPoint y: 602, distance: 12.6
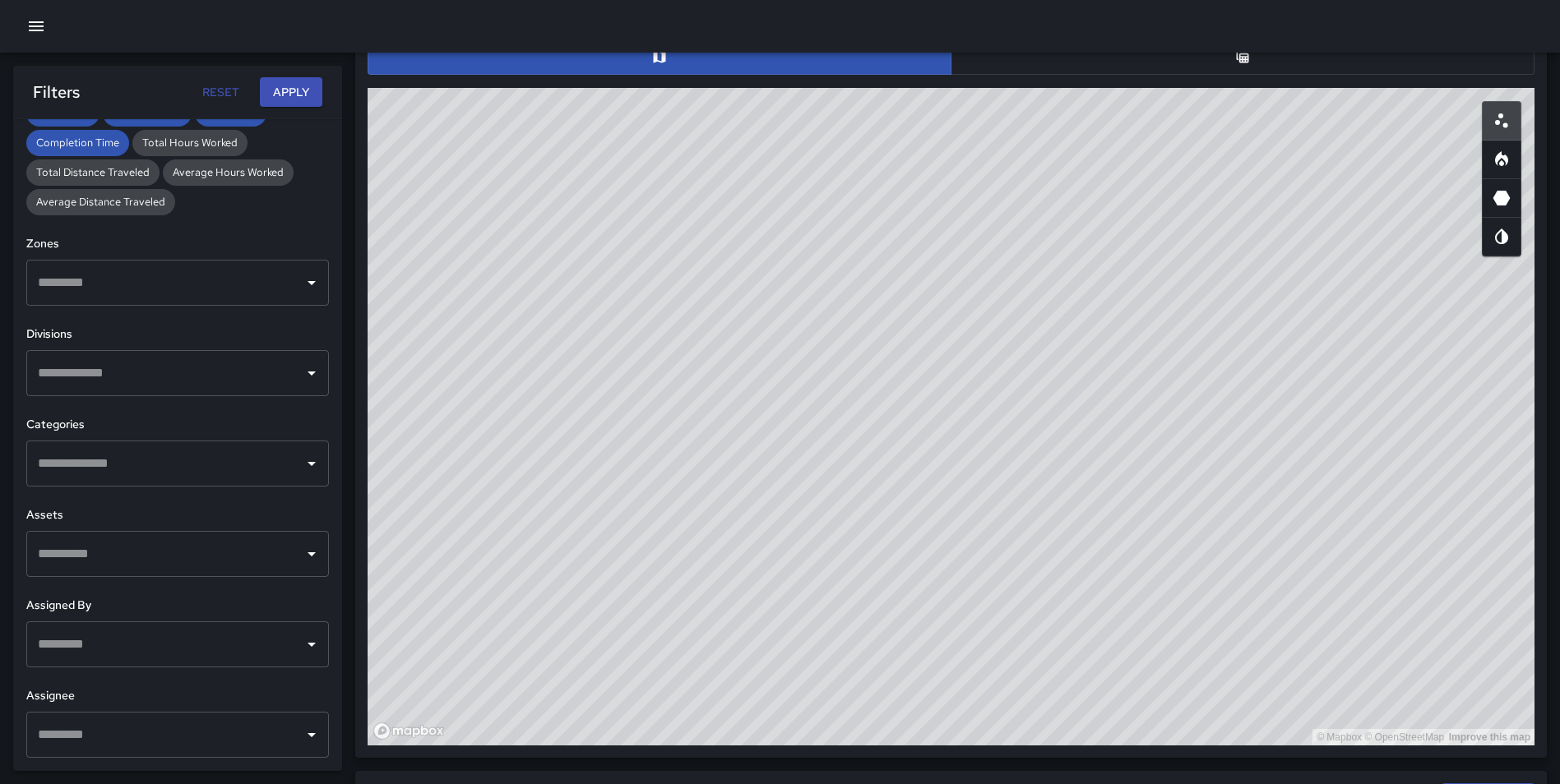
click at [827, 602] on div "© Mapbox © OpenStreetMap Improve this map" at bounding box center [950, 416] width 1167 height 657
click at [33, 26] on icon "button" at bounding box center [36, 26] width 15 height 10
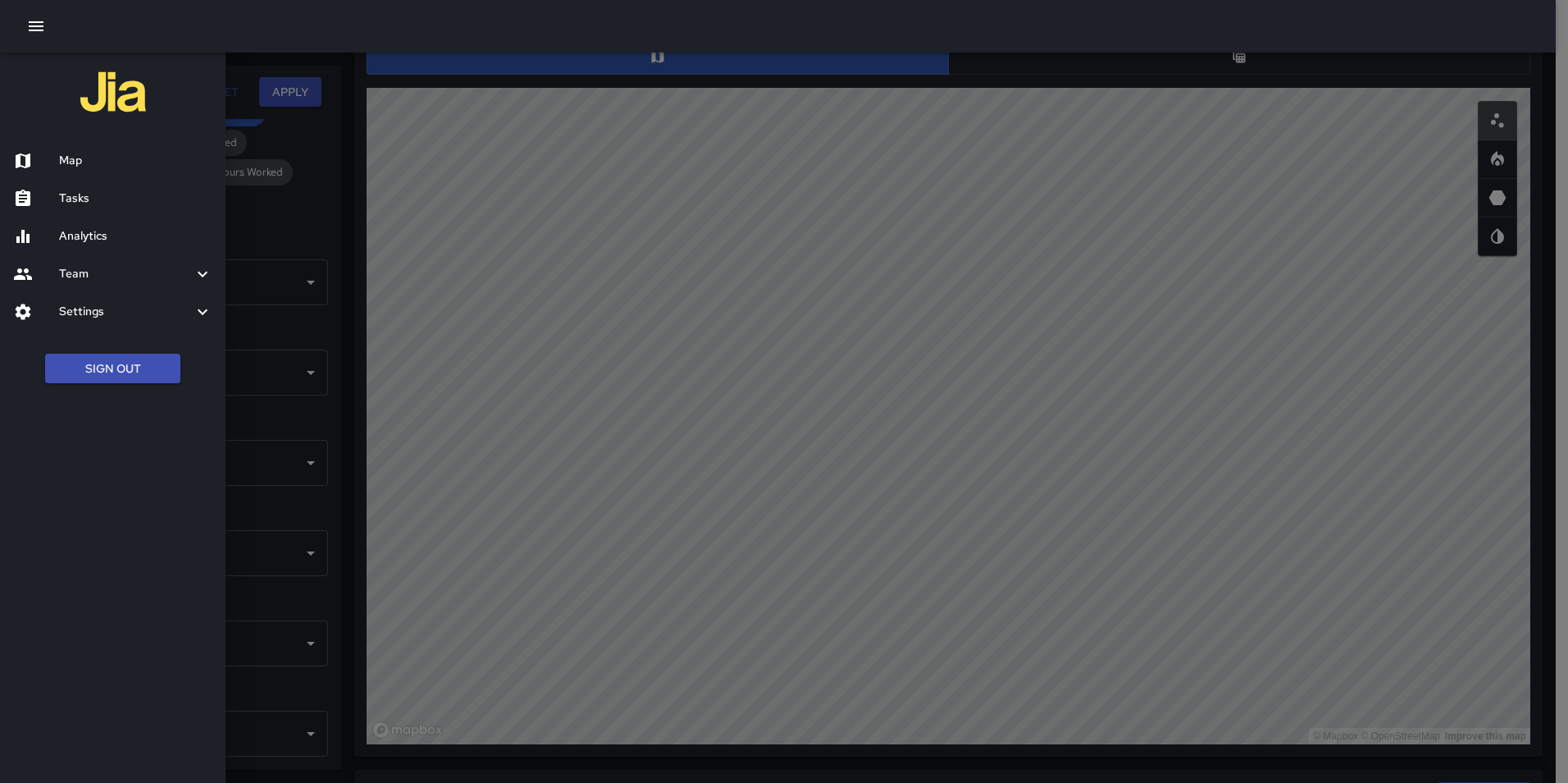
click at [115, 361] on button "Sign Out" at bounding box center [112, 369] width 135 height 30
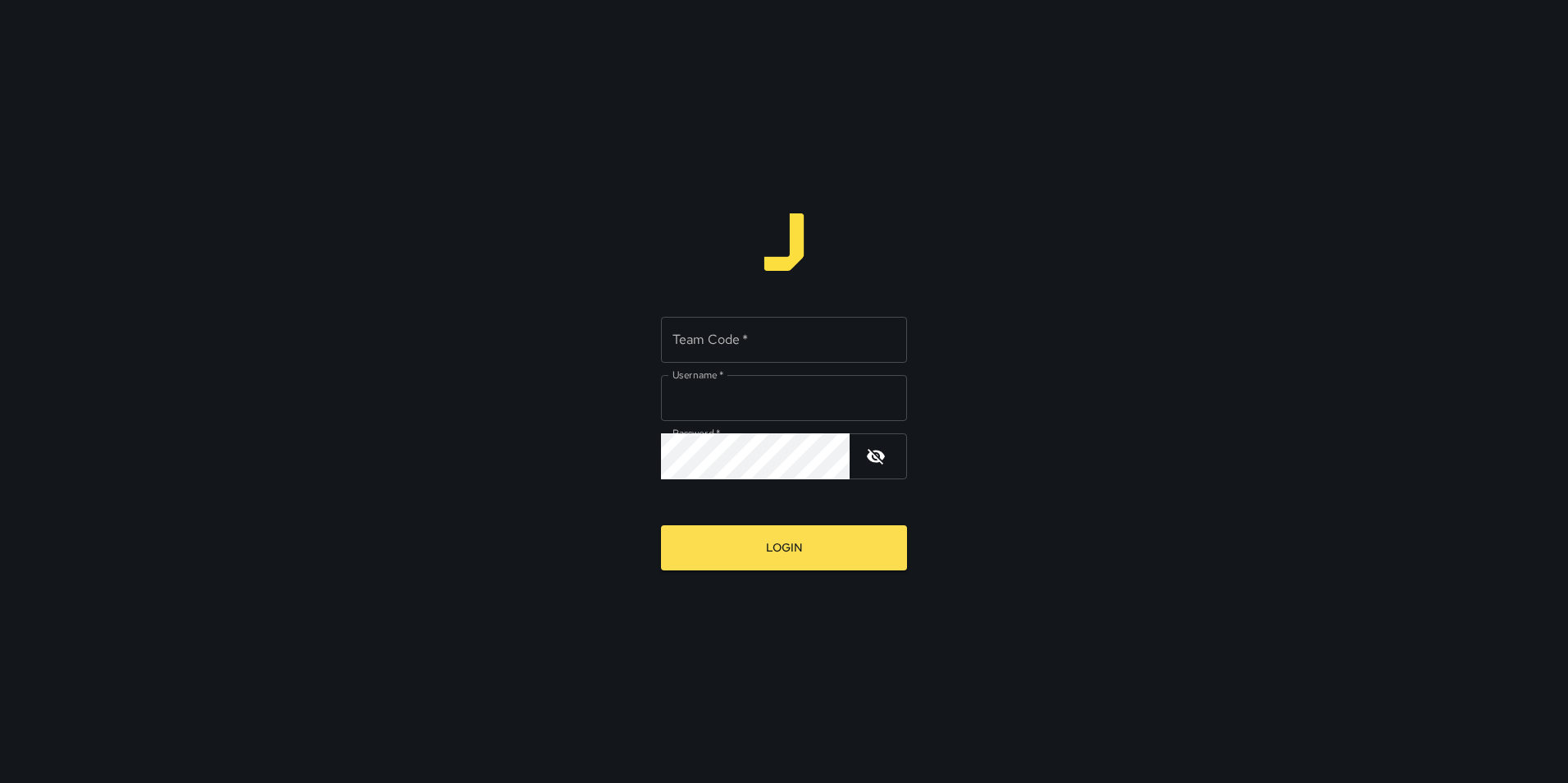
type input "**********"
click at [675, 338] on input "Team Code   *" at bounding box center [784, 339] width 246 height 46
type input "*"
type input "*****"
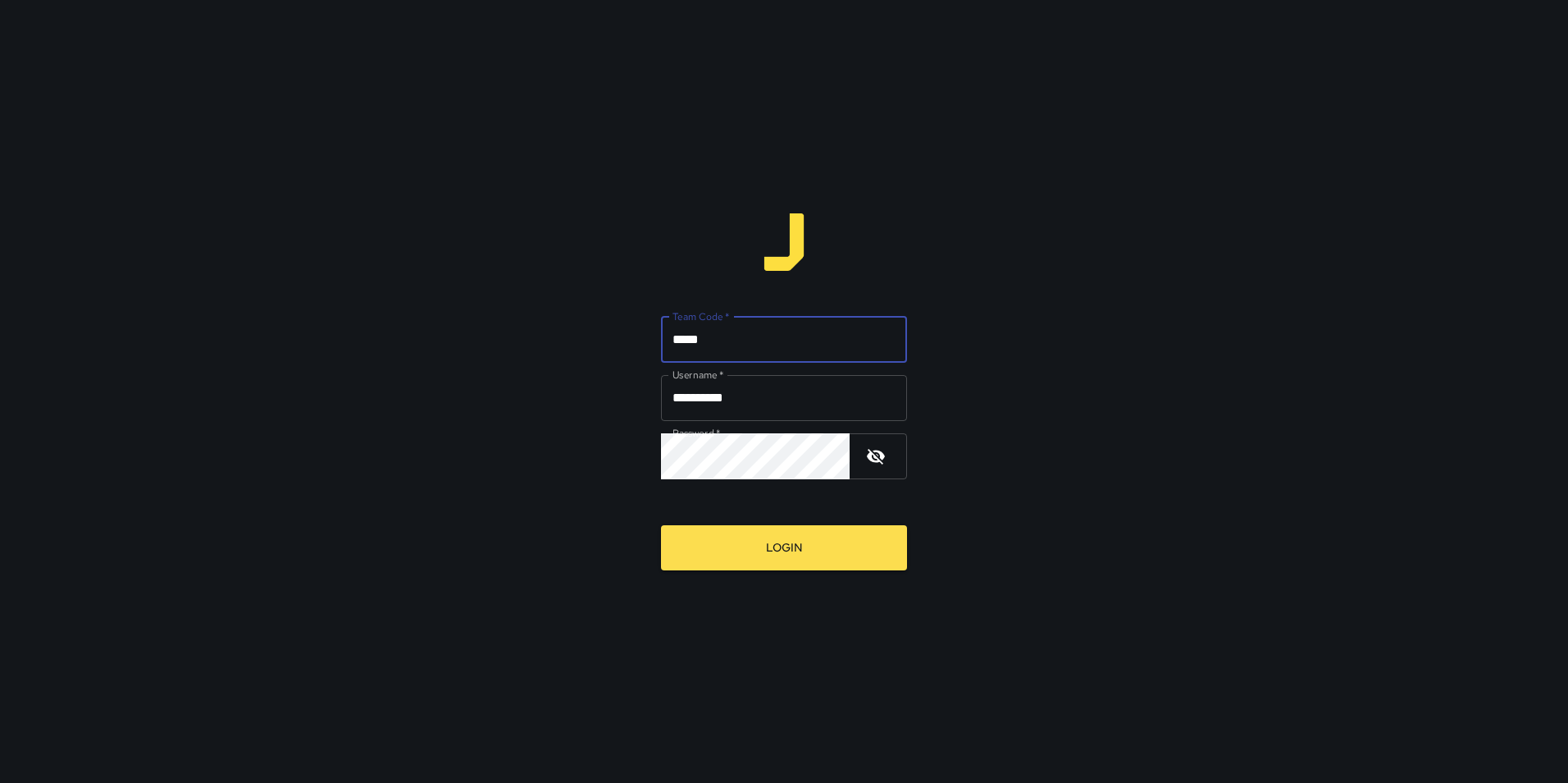
click at [661, 526] on button "Login" at bounding box center [784, 548] width 246 height 45
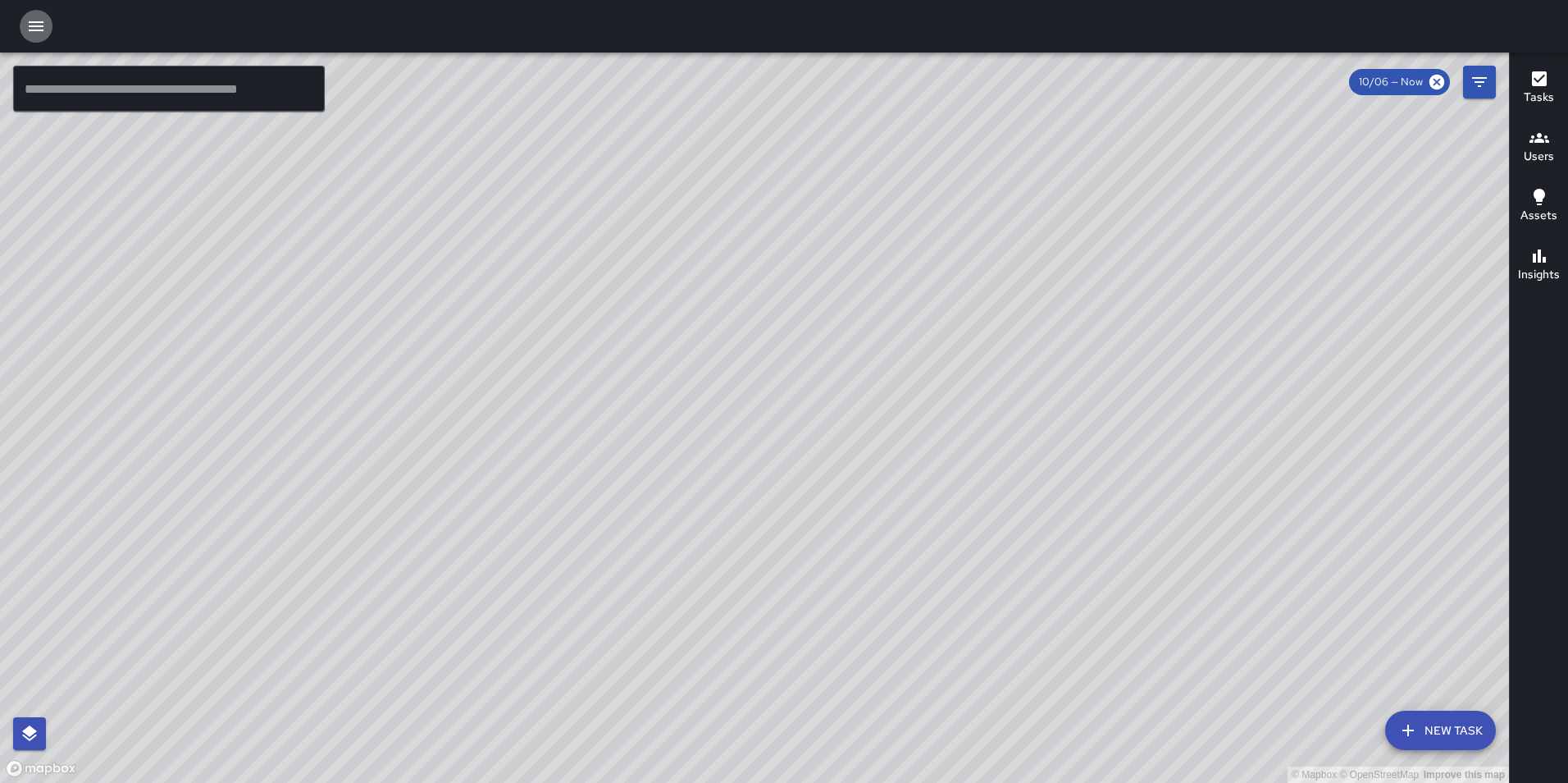
click at [41, 21] on icon "button" at bounding box center [36, 26] width 15 height 10
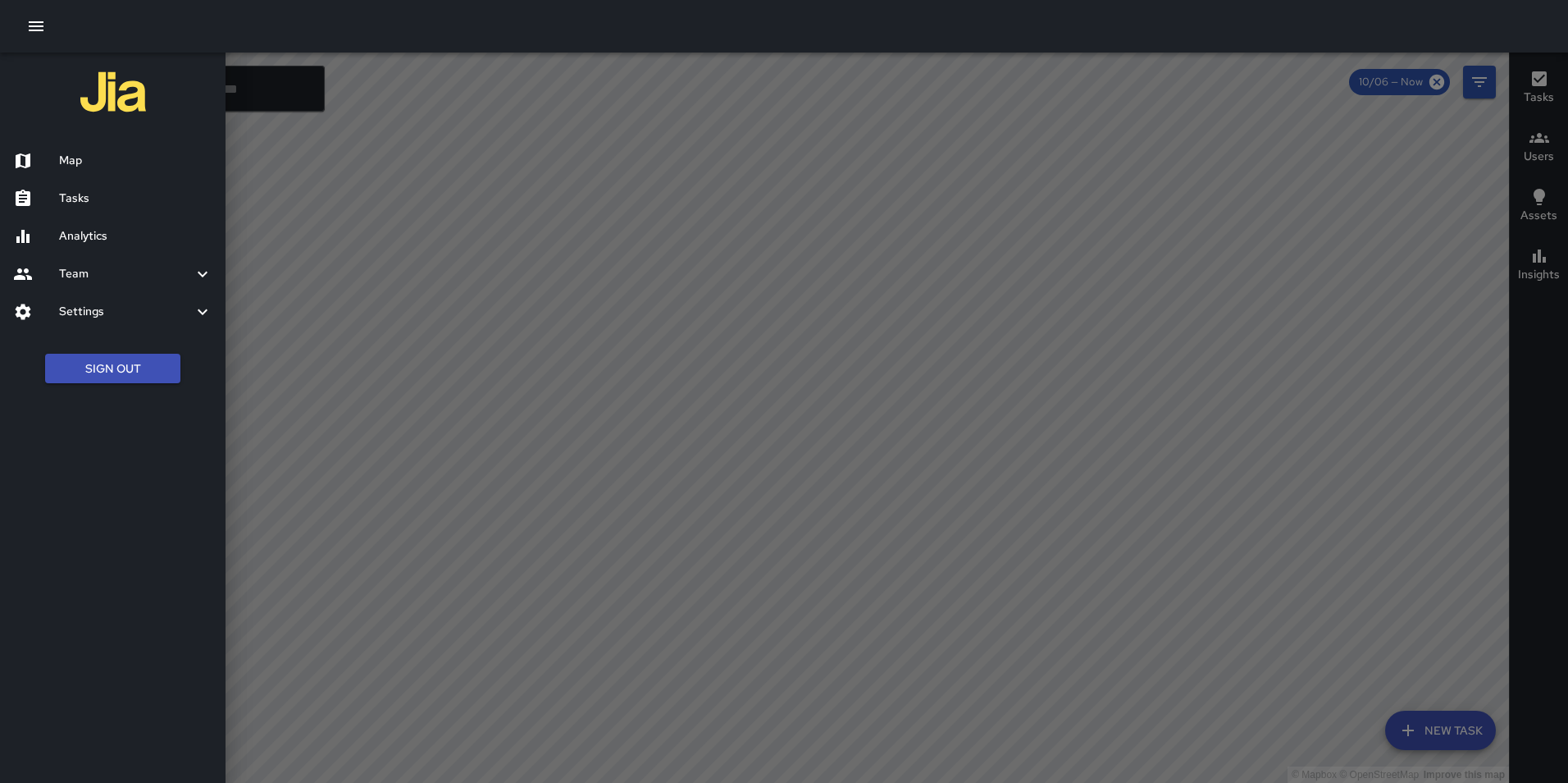
click at [108, 232] on h6 "Analytics" at bounding box center [136, 236] width 154 height 18
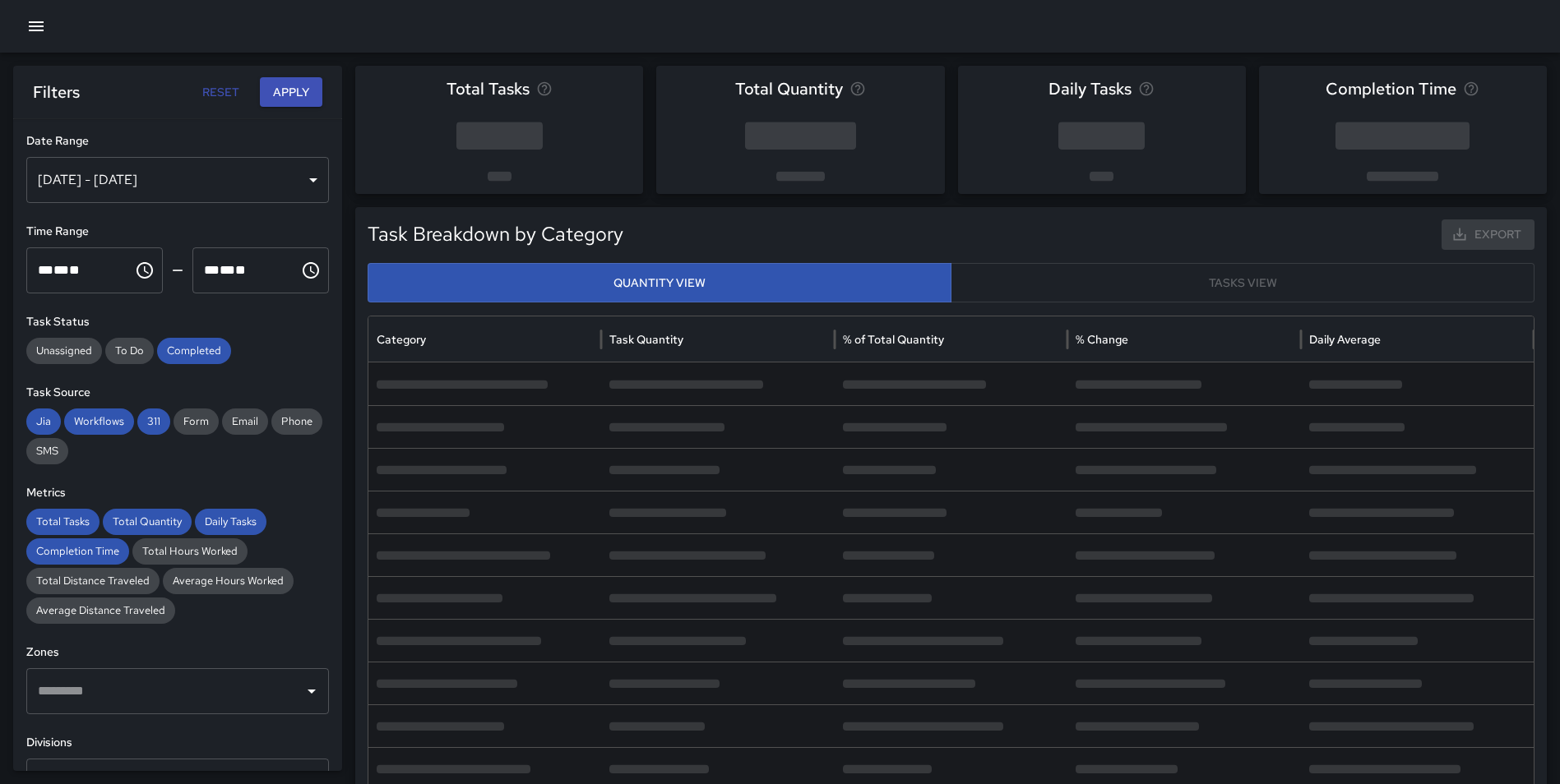
click at [182, 183] on div "[DATE] - [DATE]" at bounding box center [177, 179] width 303 height 46
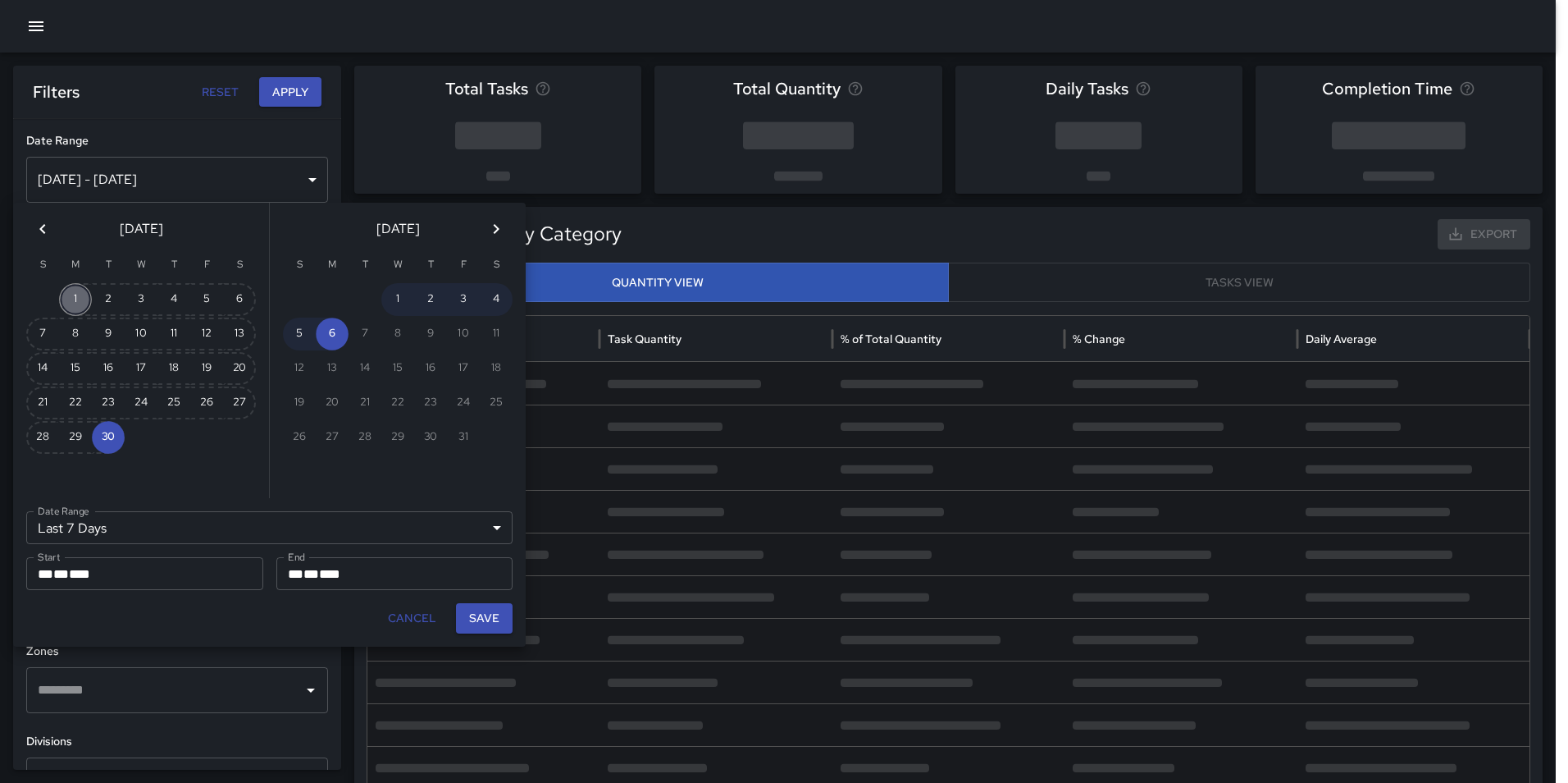
click at [68, 288] on button "1" at bounding box center [75, 299] width 33 height 33
type input "******"
type input "**********"
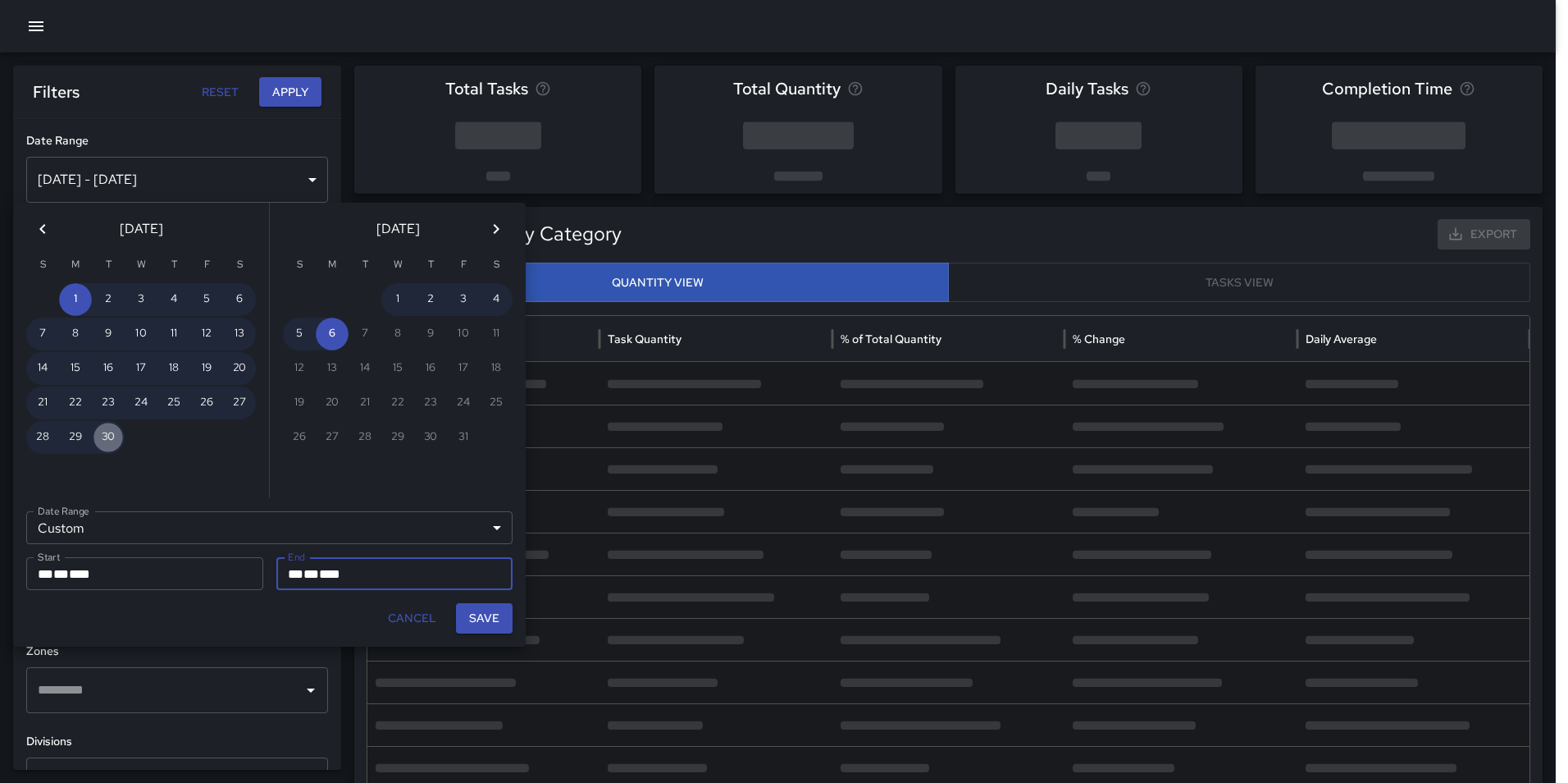
click at [104, 431] on button "30" at bounding box center [108, 437] width 33 height 33
type input "**********"
drag, startPoint x: 485, startPoint y: 611, endPoint x: 484, endPoint y: 603, distance: 8.1
click at [486, 612] on button "Save" at bounding box center [483, 619] width 56 height 30
type input "**********"
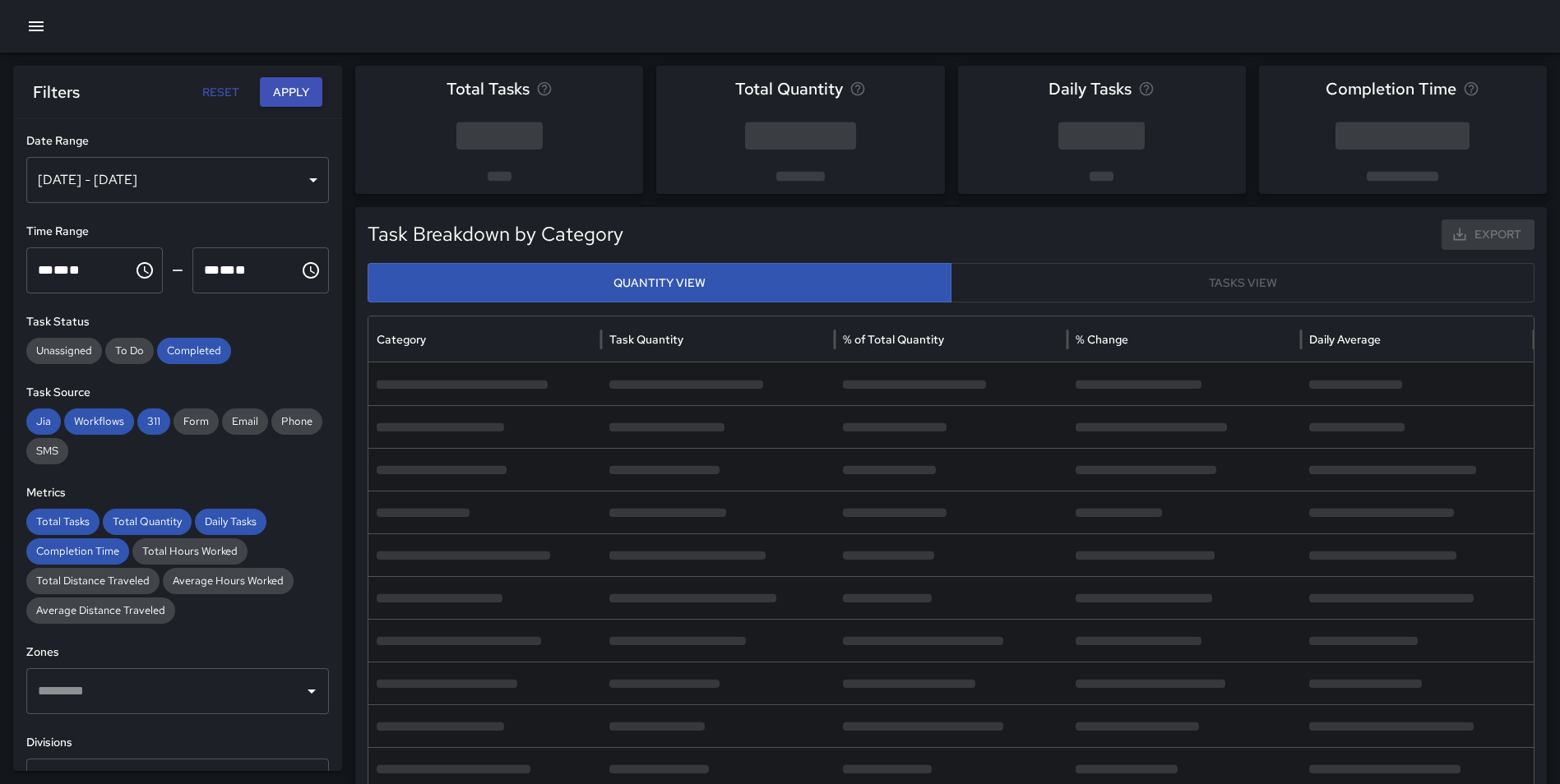
click at [303, 87] on button "Apply" at bounding box center [291, 92] width 63 height 30
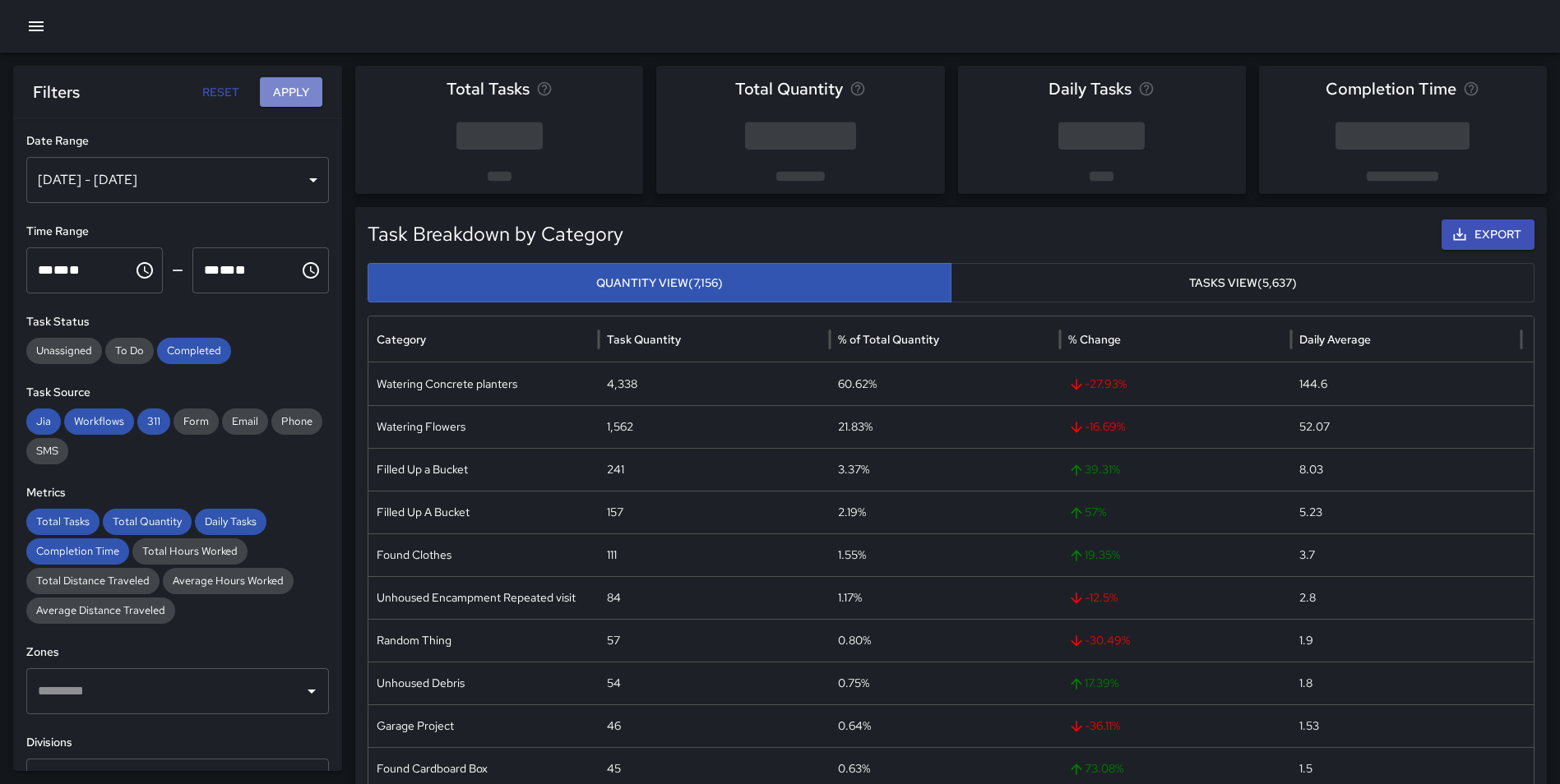
click at [286, 99] on button "Apply" at bounding box center [291, 92] width 63 height 30
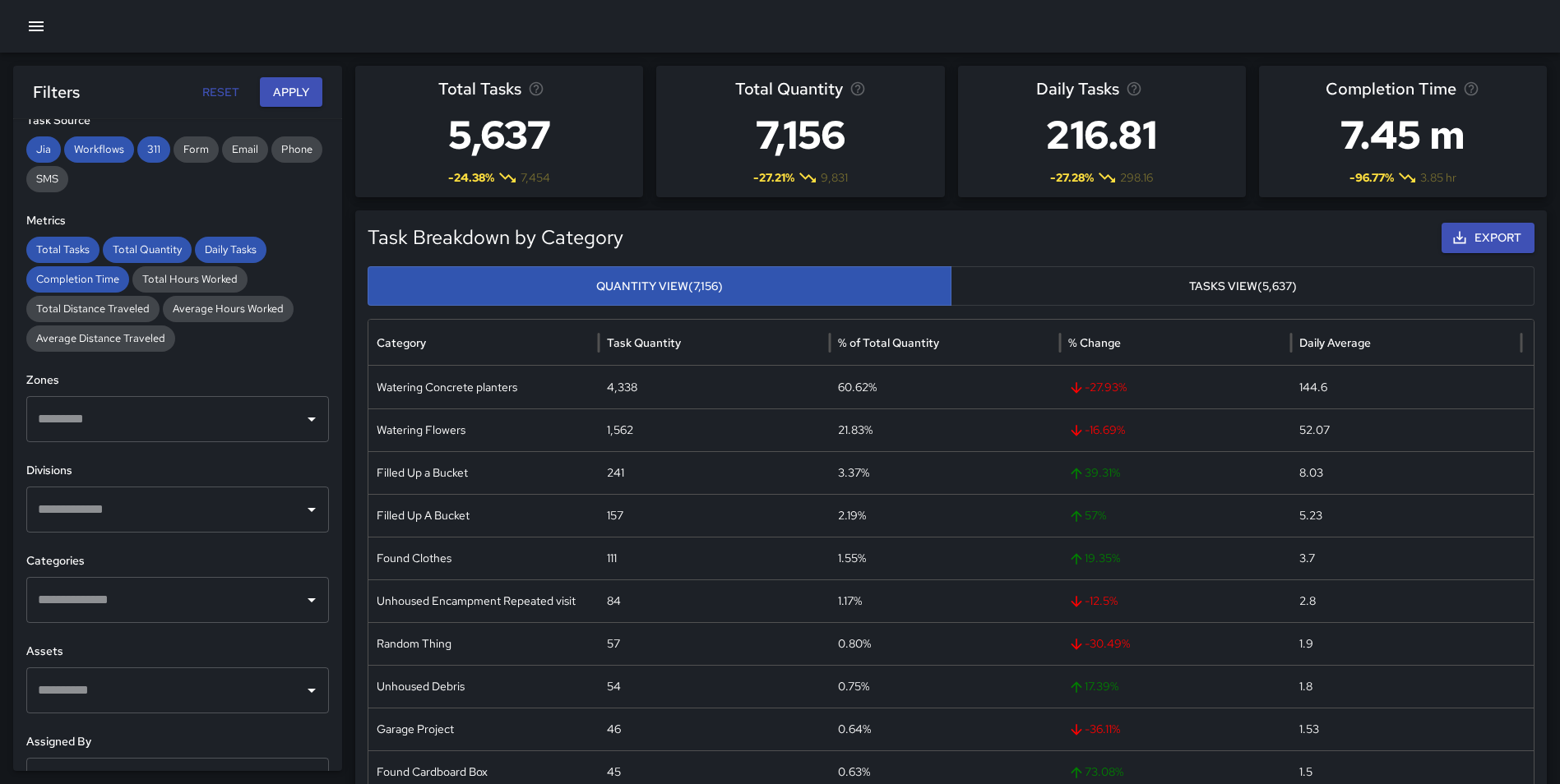
scroll to position [295, 0]
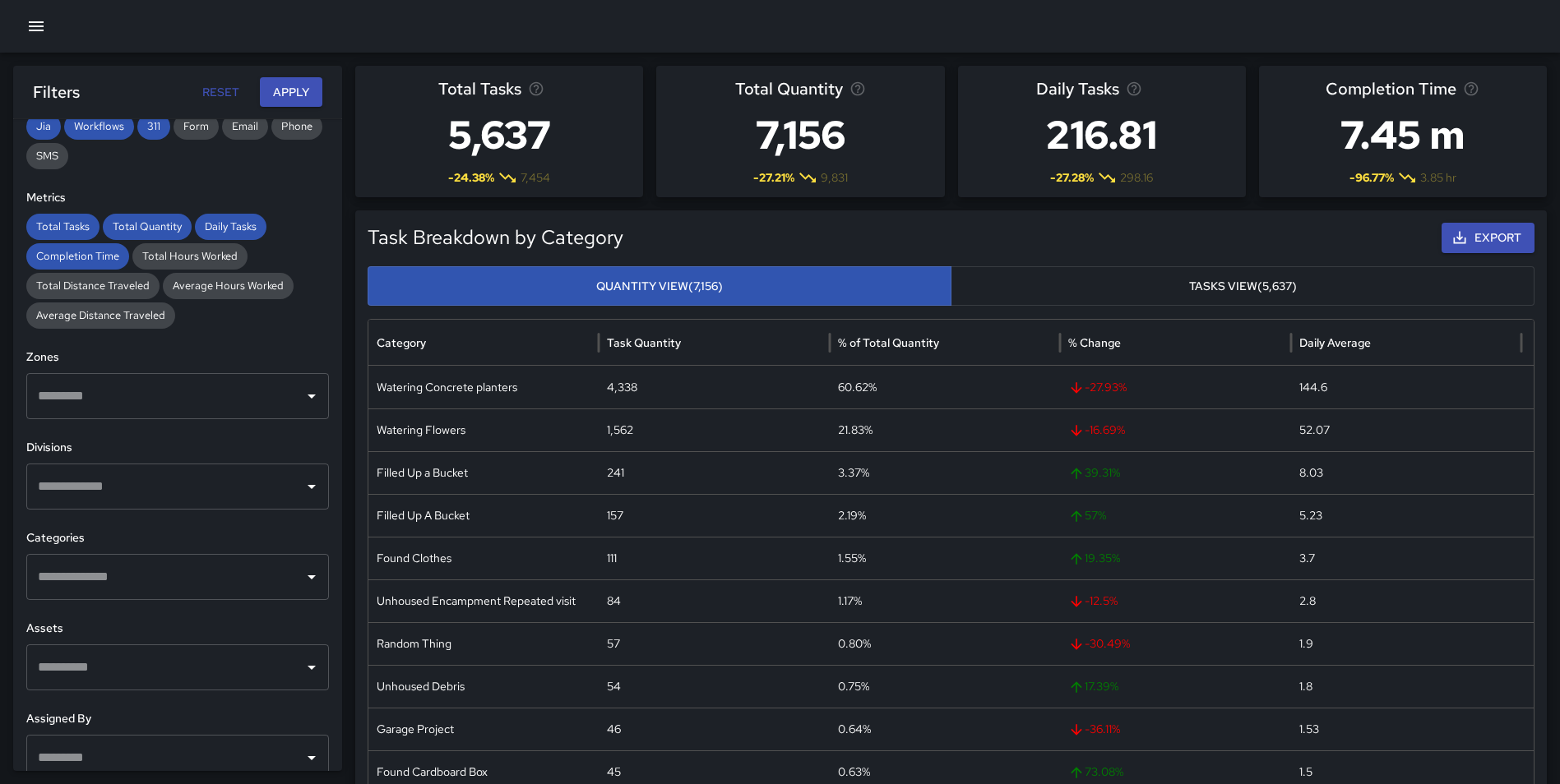
click at [108, 565] on input "text" at bounding box center [166, 576] width 263 height 31
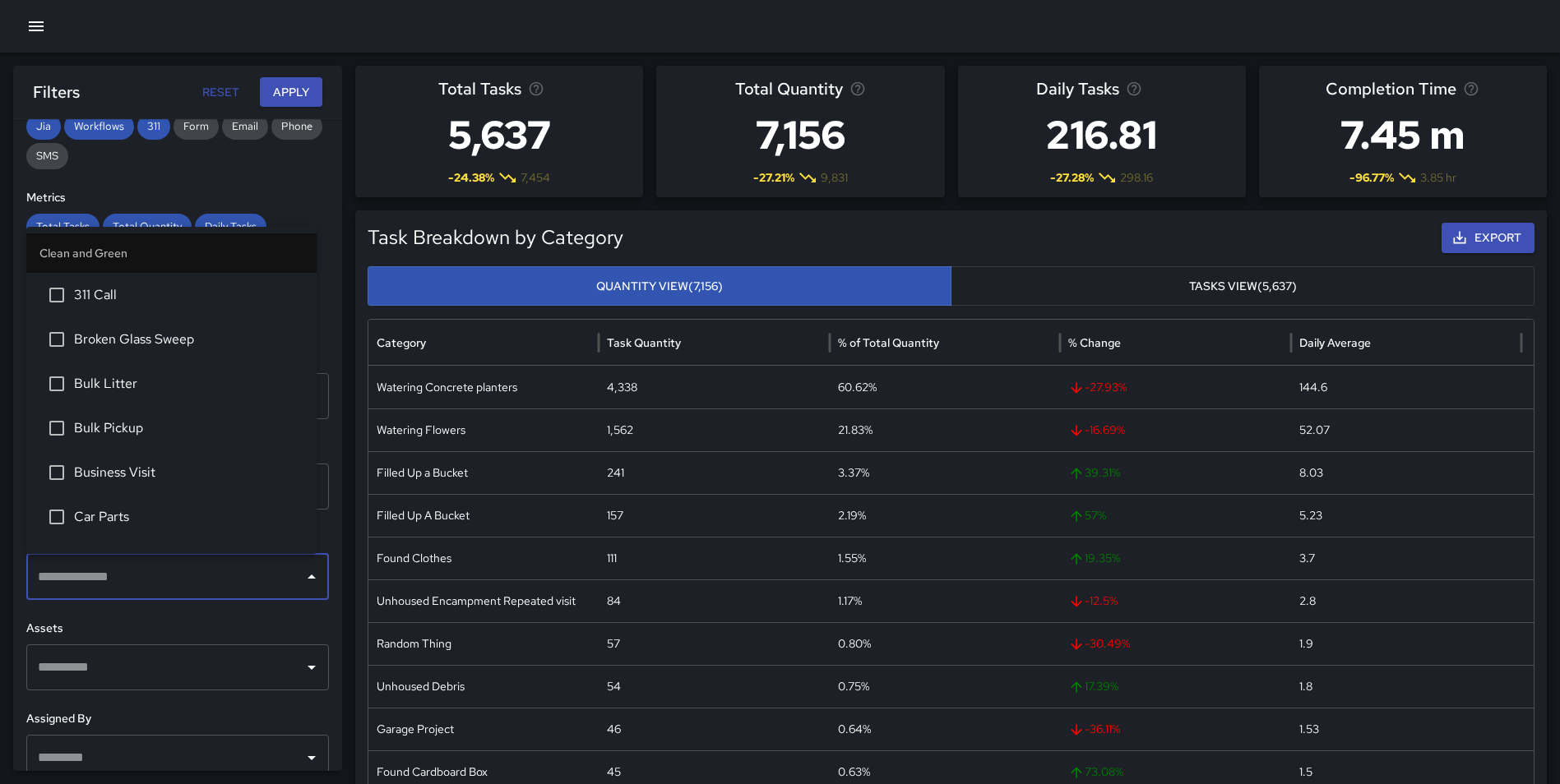
type input "*"
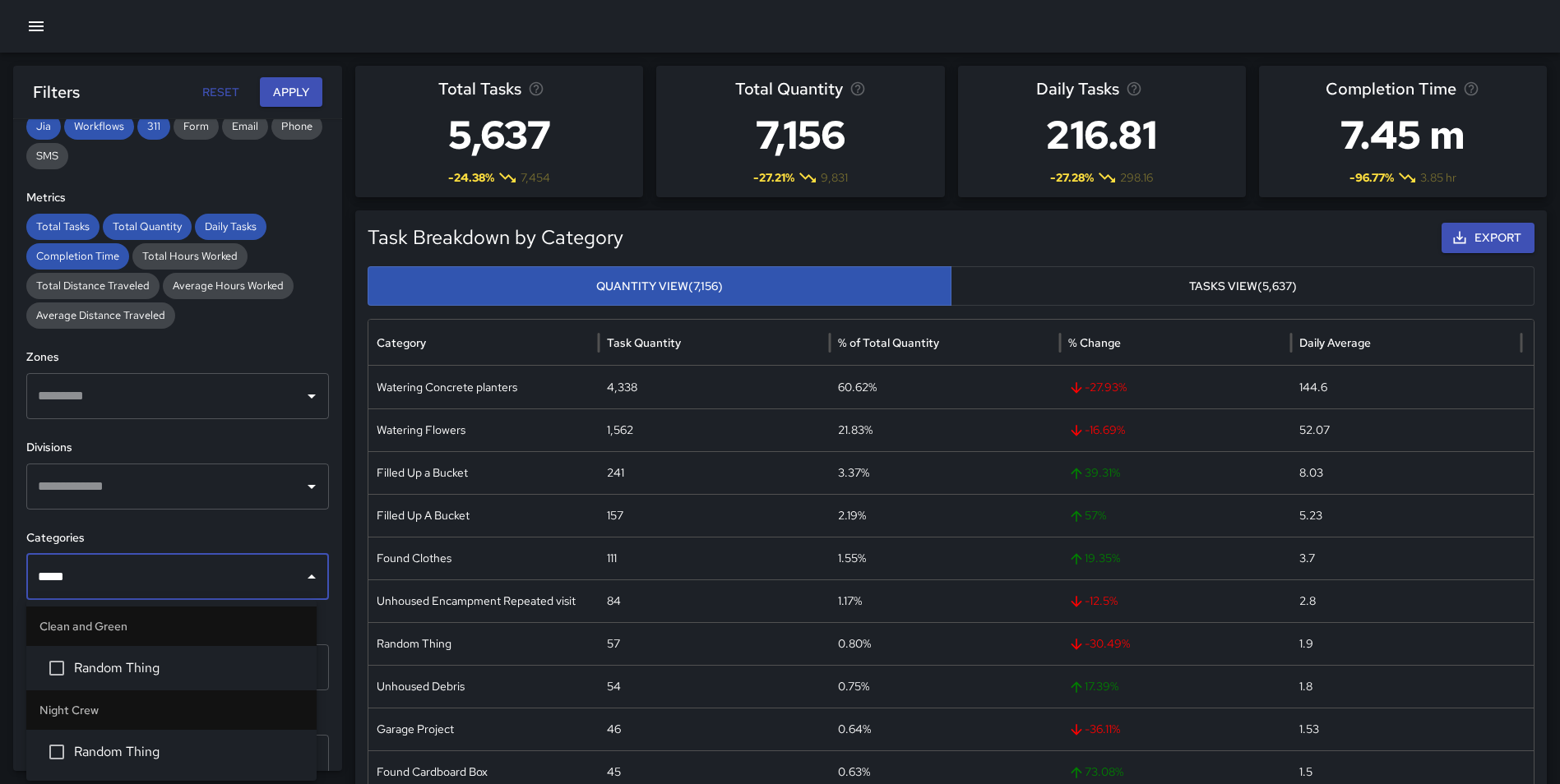
type input "******"
click at [146, 660] on span "Random Thing" at bounding box center [189, 668] width 229 height 20
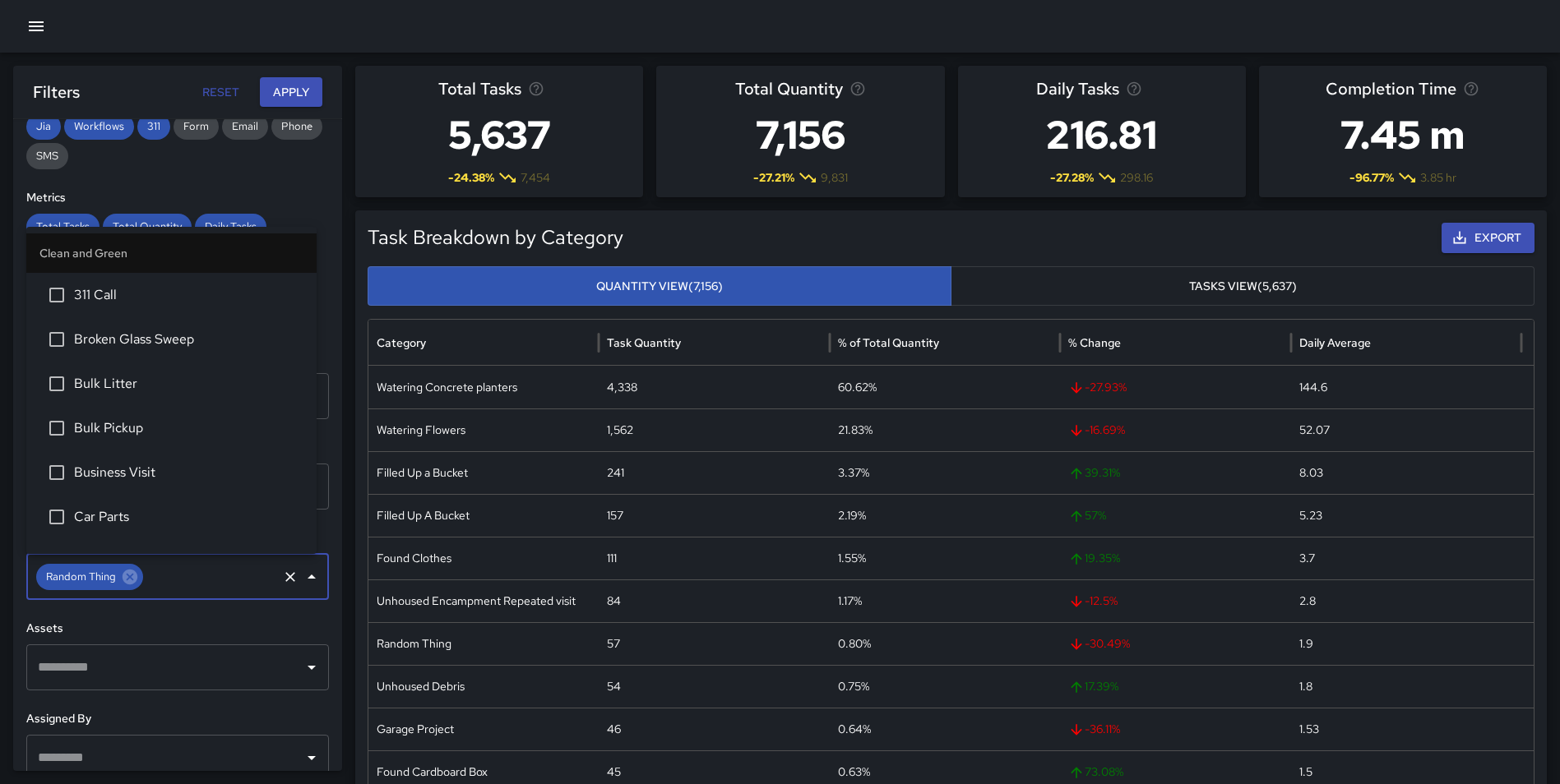
scroll to position [1849, 0]
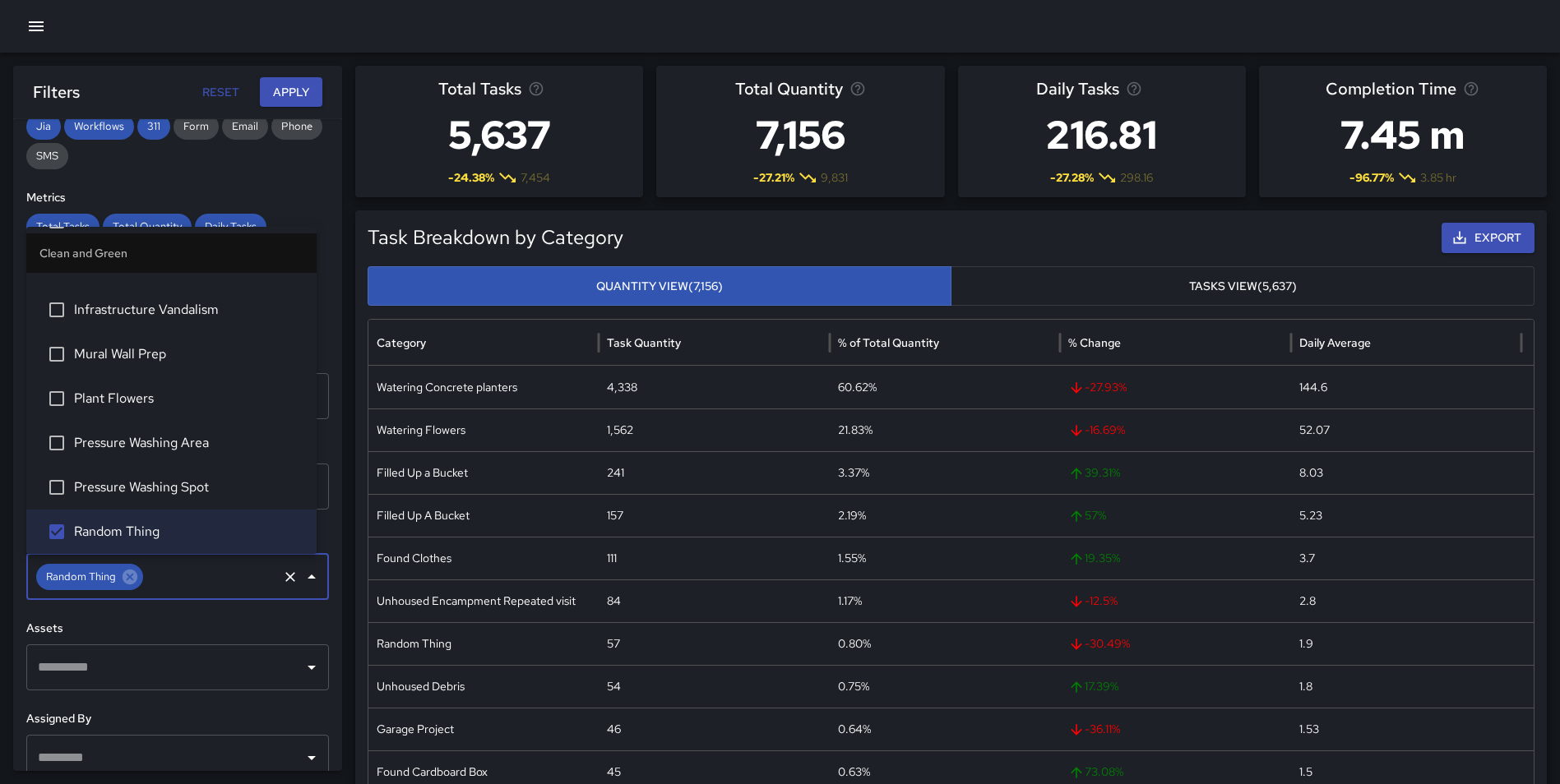
click at [297, 98] on button "Apply" at bounding box center [291, 92] width 63 height 30
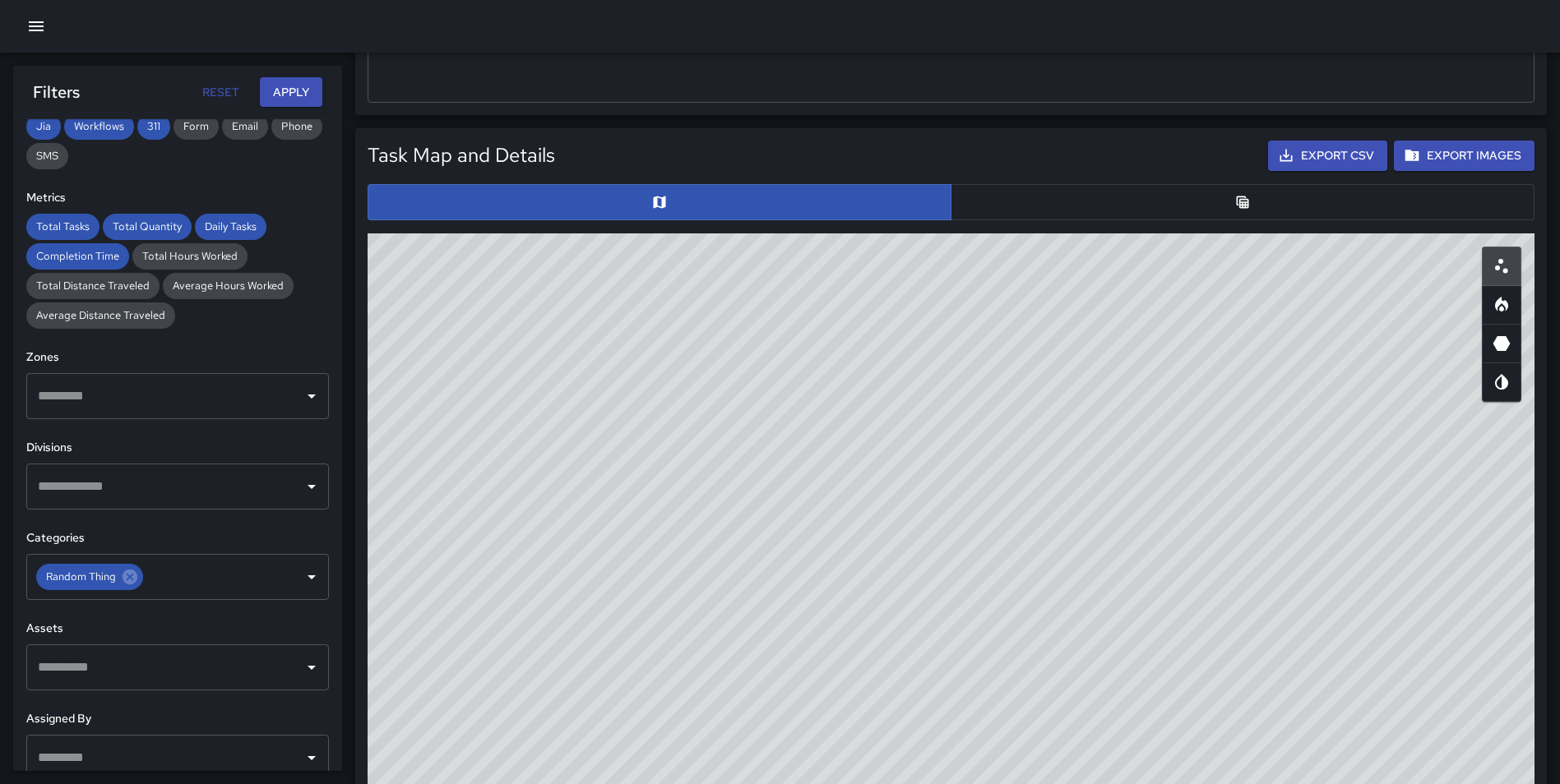
scroll to position [704, 0]
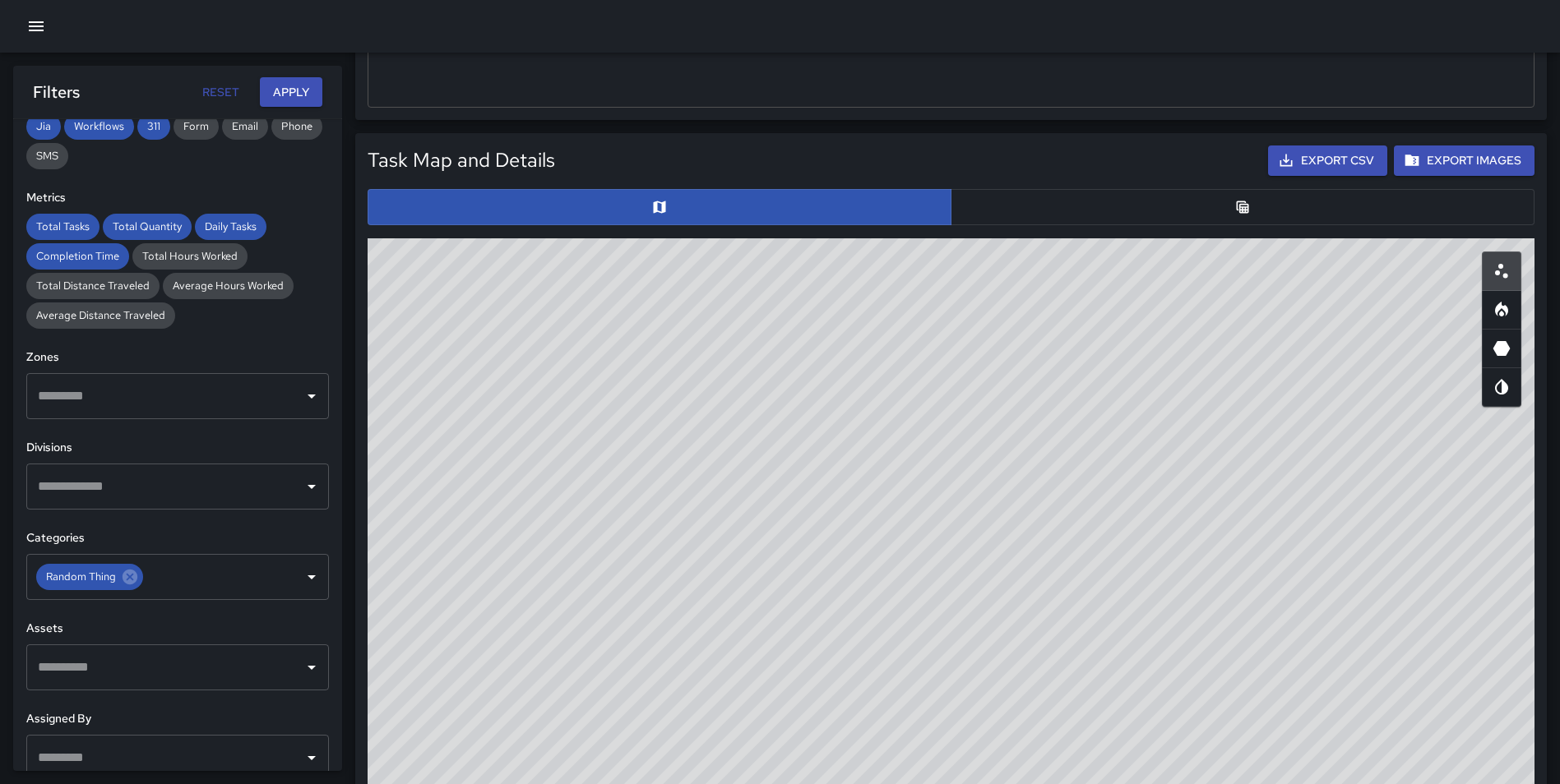
drag, startPoint x: 1510, startPoint y: 312, endPoint x: 1497, endPoint y: 312, distance: 13.0
click at [1509, 312] on icon "Heatmap" at bounding box center [1501, 310] width 20 height 20
type button "heatmap"
drag, startPoint x: 1078, startPoint y: 478, endPoint x: 1014, endPoint y: 798, distance: 326.3
click at [1014, 783] on html "**********" at bounding box center [780, 461] width 1560 height 2331
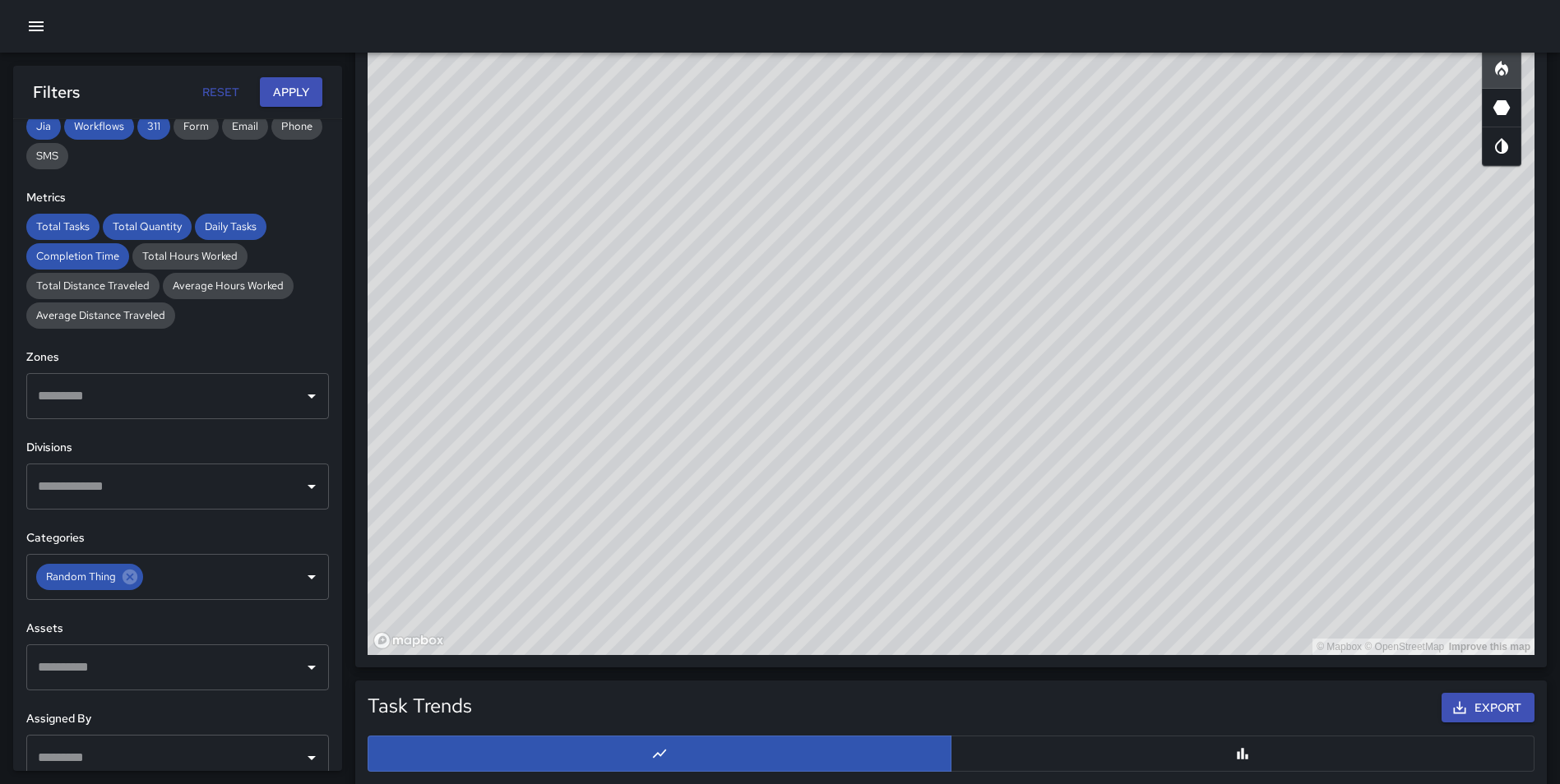
scroll to position [960, 0]
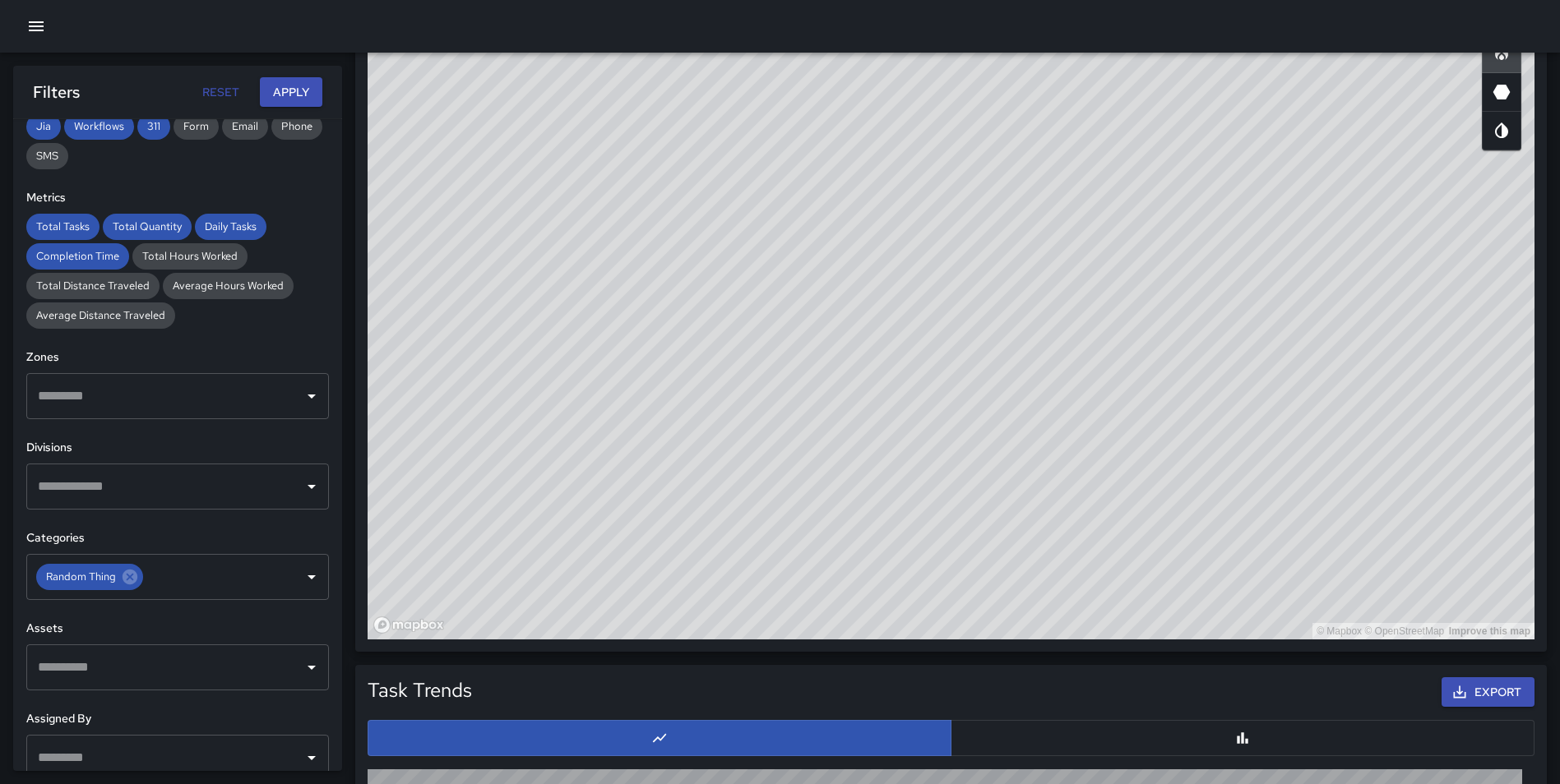
drag, startPoint x: 1197, startPoint y: 313, endPoint x: 1082, endPoint y: 370, distance: 128.4
click at [1082, 370] on div "© Mapbox © OpenStreetMap Improve this map" at bounding box center [950, 311] width 1167 height 657
click at [1120, 370] on div "© Mapbox © OpenStreetMap Improve this map" at bounding box center [950, 311] width 1167 height 657
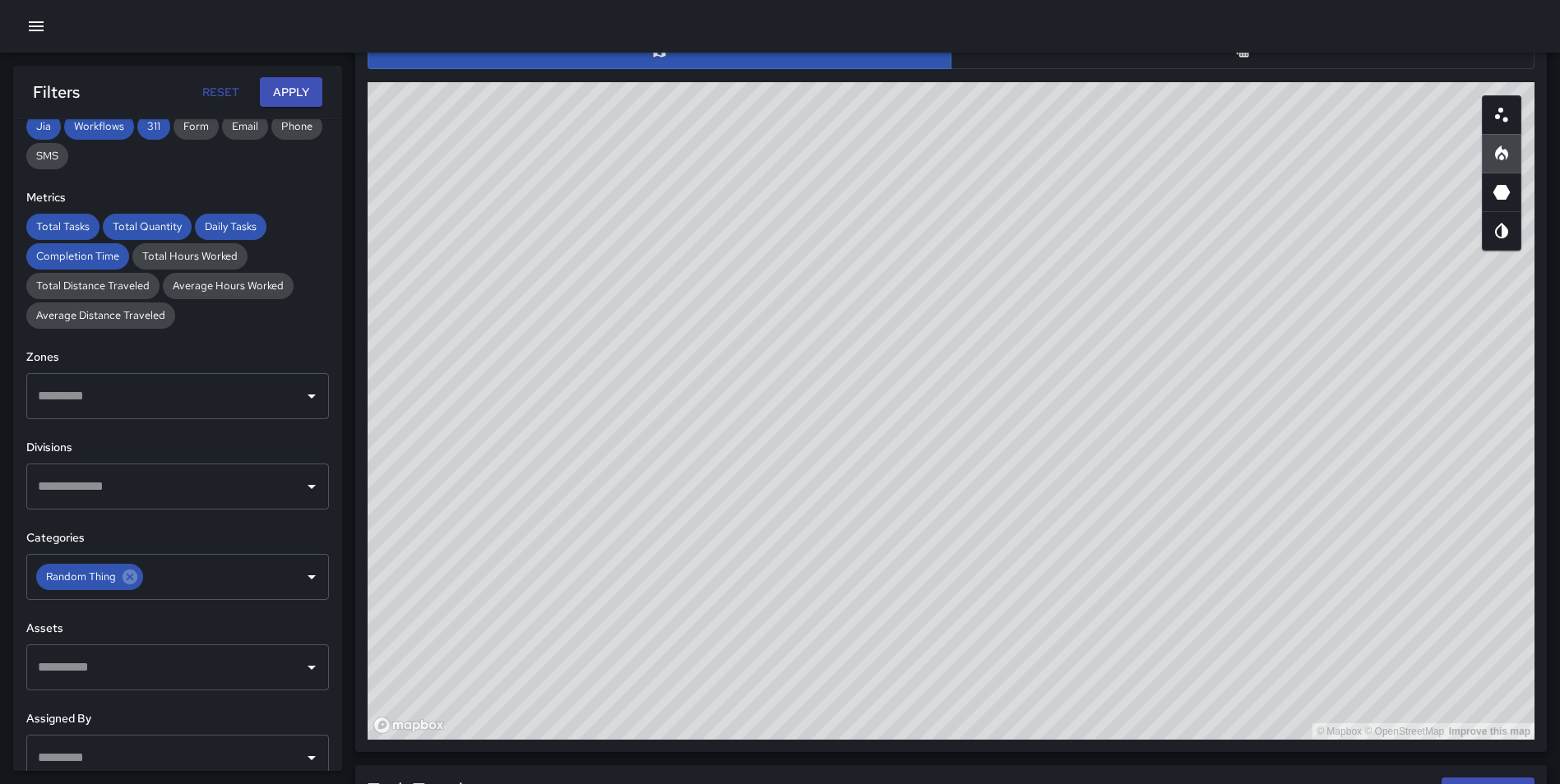
scroll to position [873, 0]
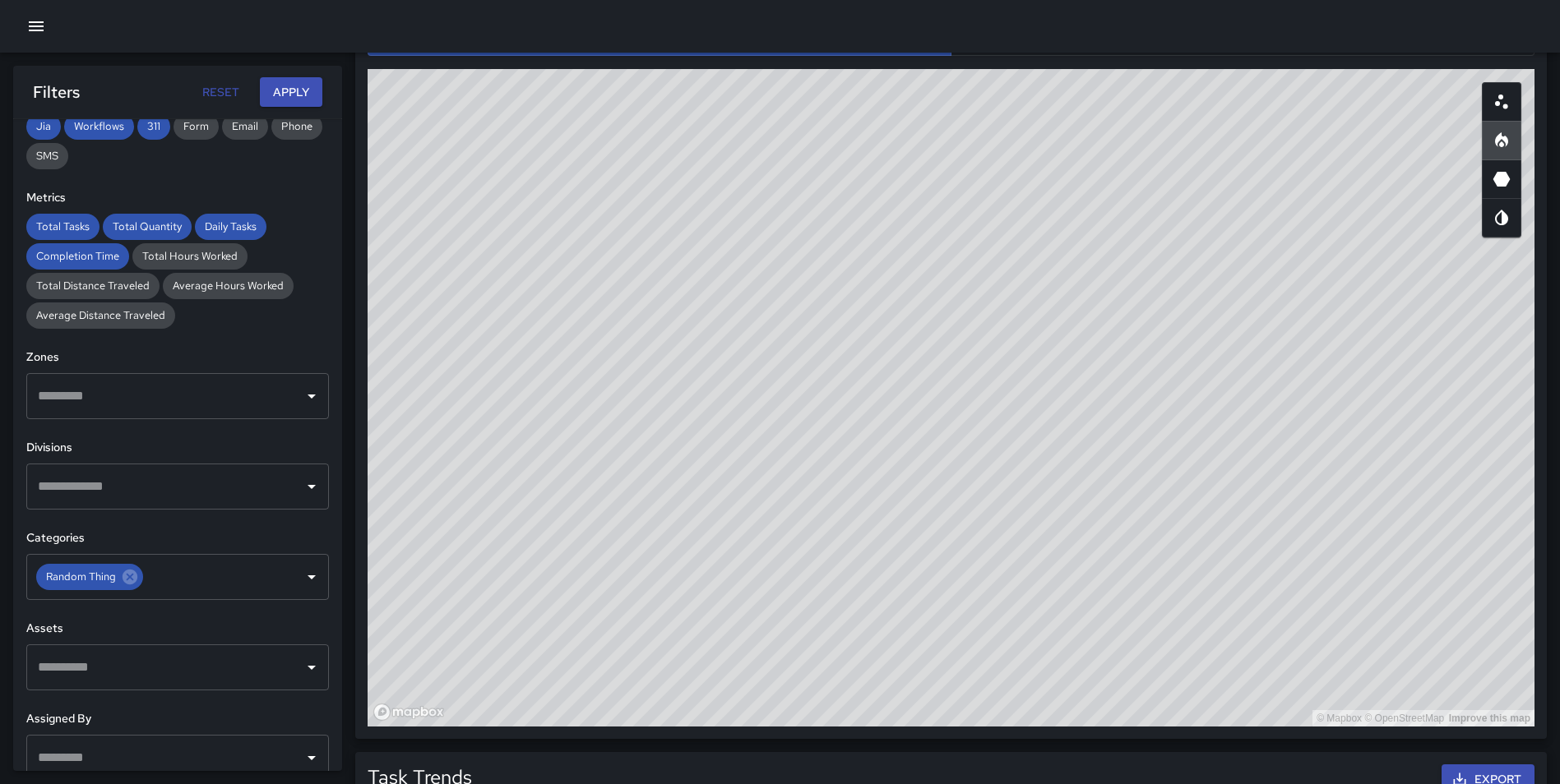
drag, startPoint x: 1339, startPoint y: 377, endPoint x: 1337, endPoint y: 346, distance: 31.1
click at [1337, 346] on div "© Mapbox © OpenStreetMap Improve this map" at bounding box center [950, 397] width 1167 height 657
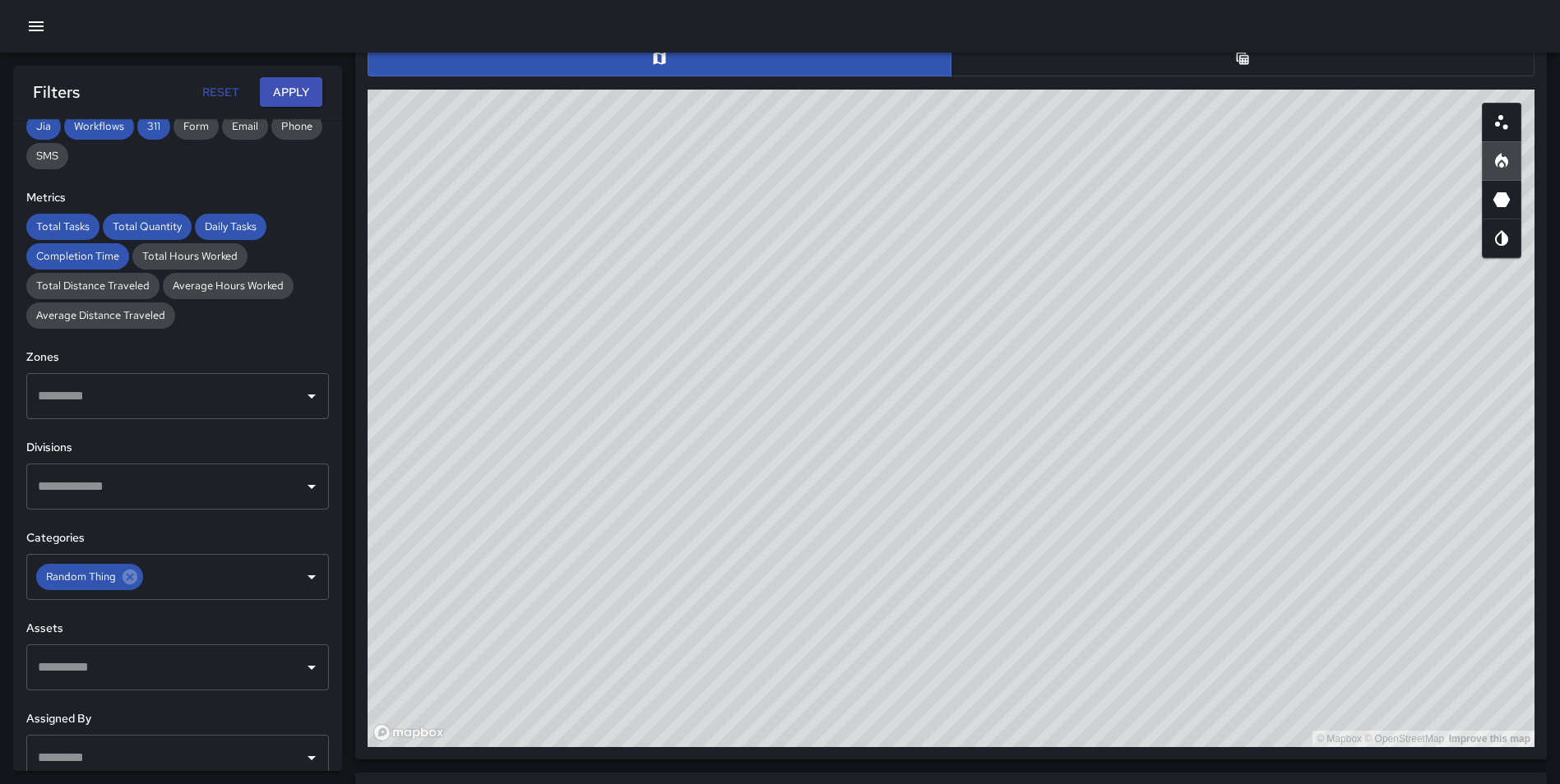
click at [1451, 377] on div "© Mapbox © OpenStreetMap Improve this map" at bounding box center [950, 418] width 1167 height 657
drag, startPoint x: 1333, startPoint y: 394, endPoint x: 1332, endPoint y: 382, distance: 12.0
click at [1332, 382] on div "© Mapbox © OpenStreetMap Improve this map" at bounding box center [950, 418] width 1167 height 657
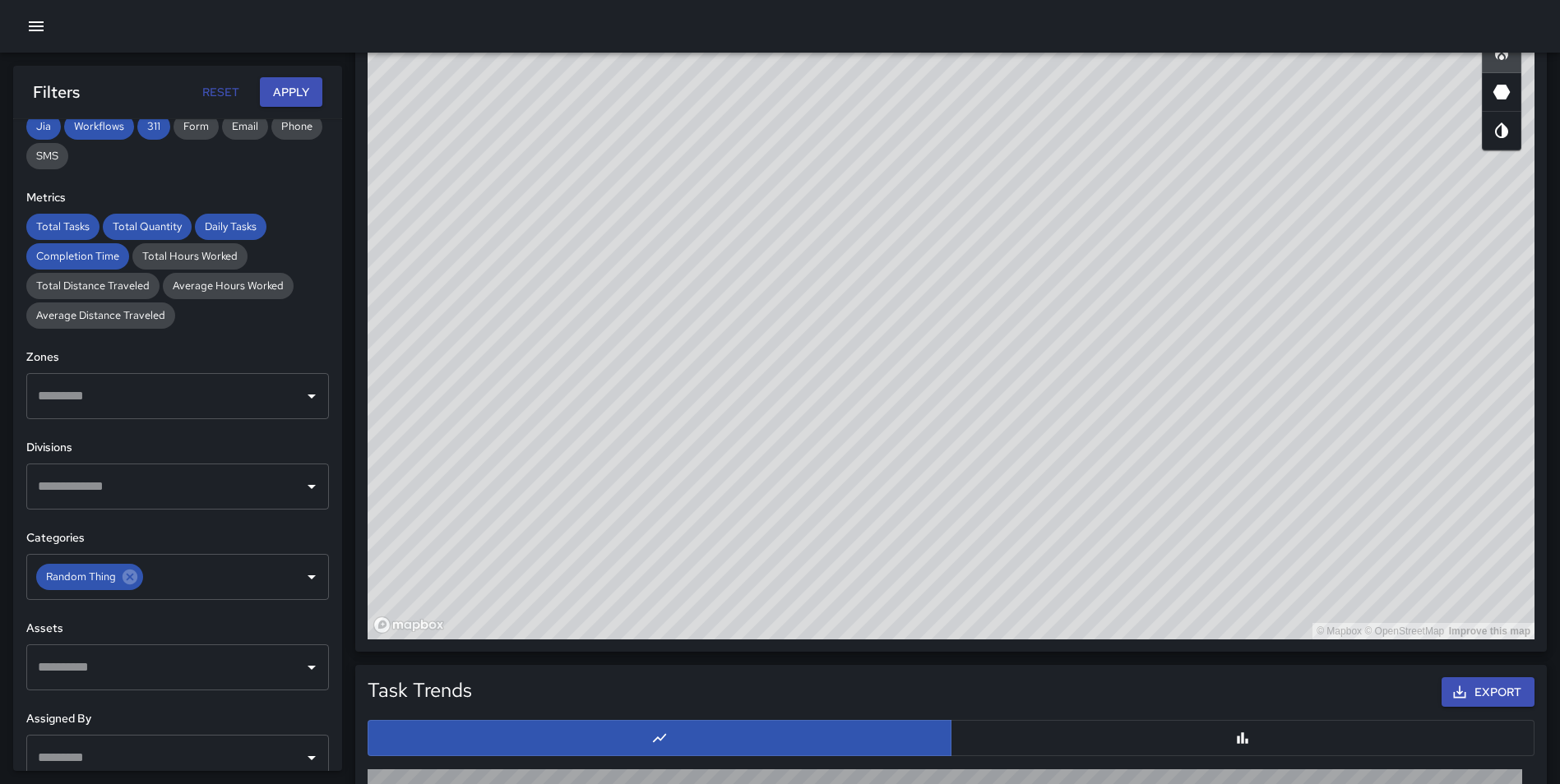
scroll to position [958, 0]
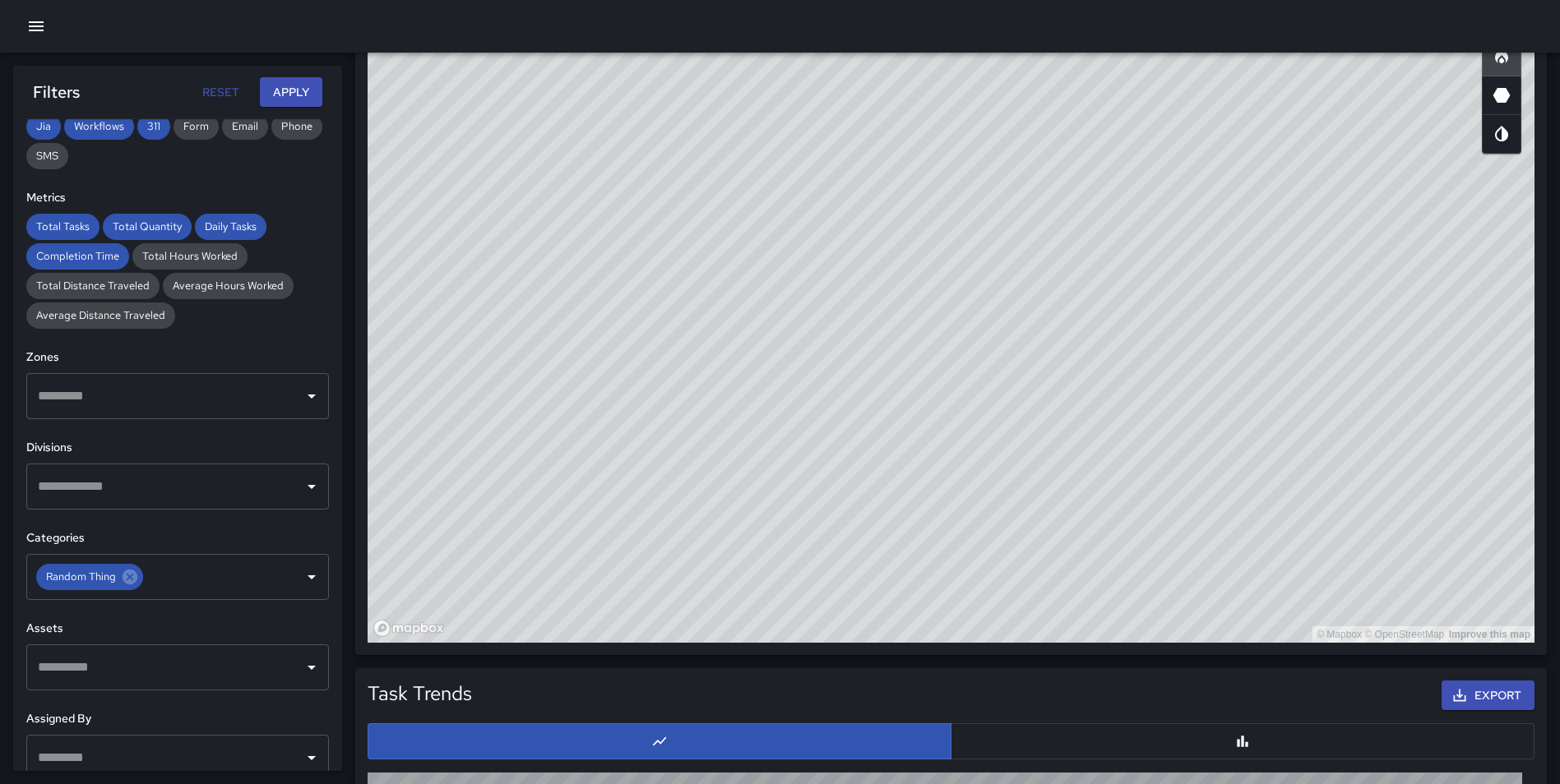
drag, startPoint x: 877, startPoint y: 406, endPoint x: 1153, endPoint y: 326, distance: 287.4
click at [1153, 326] on div "© Mapbox © OpenStreetMap Improve this map" at bounding box center [950, 313] width 1167 height 657
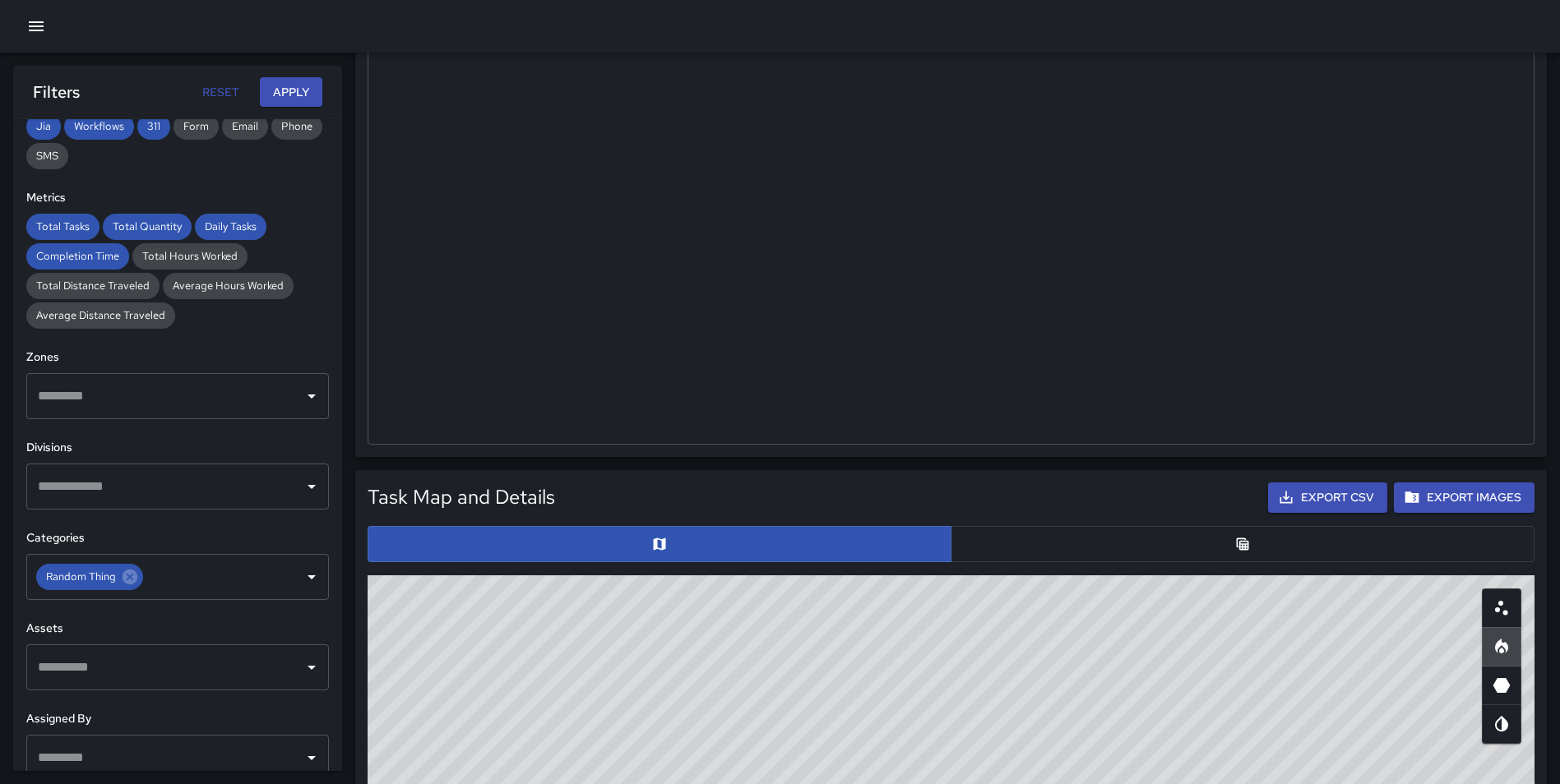
scroll to position [593, 0]
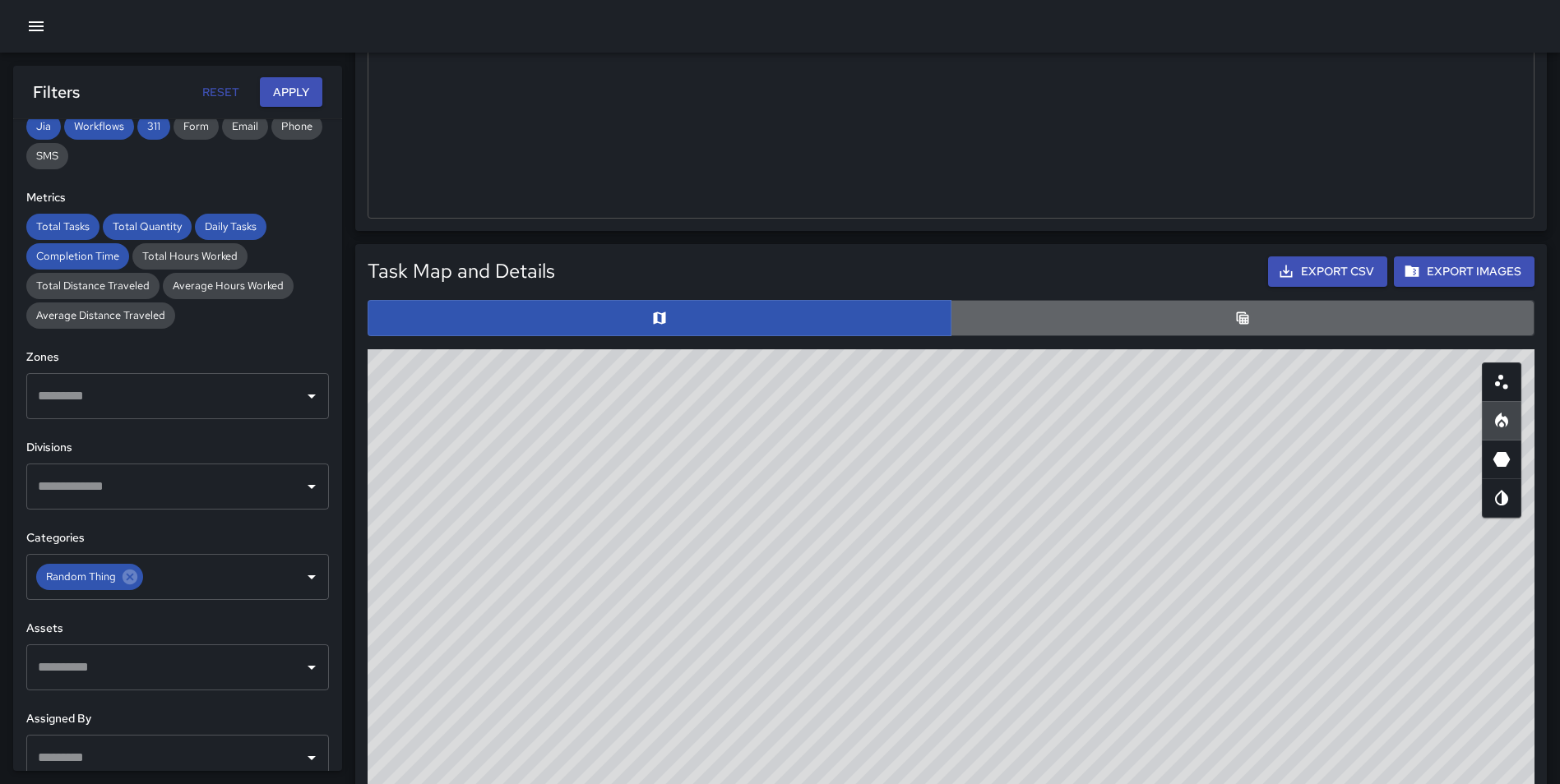
click at [1236, 315] on icon "Table" at bounding box center [1242, 318] width 16 height 16
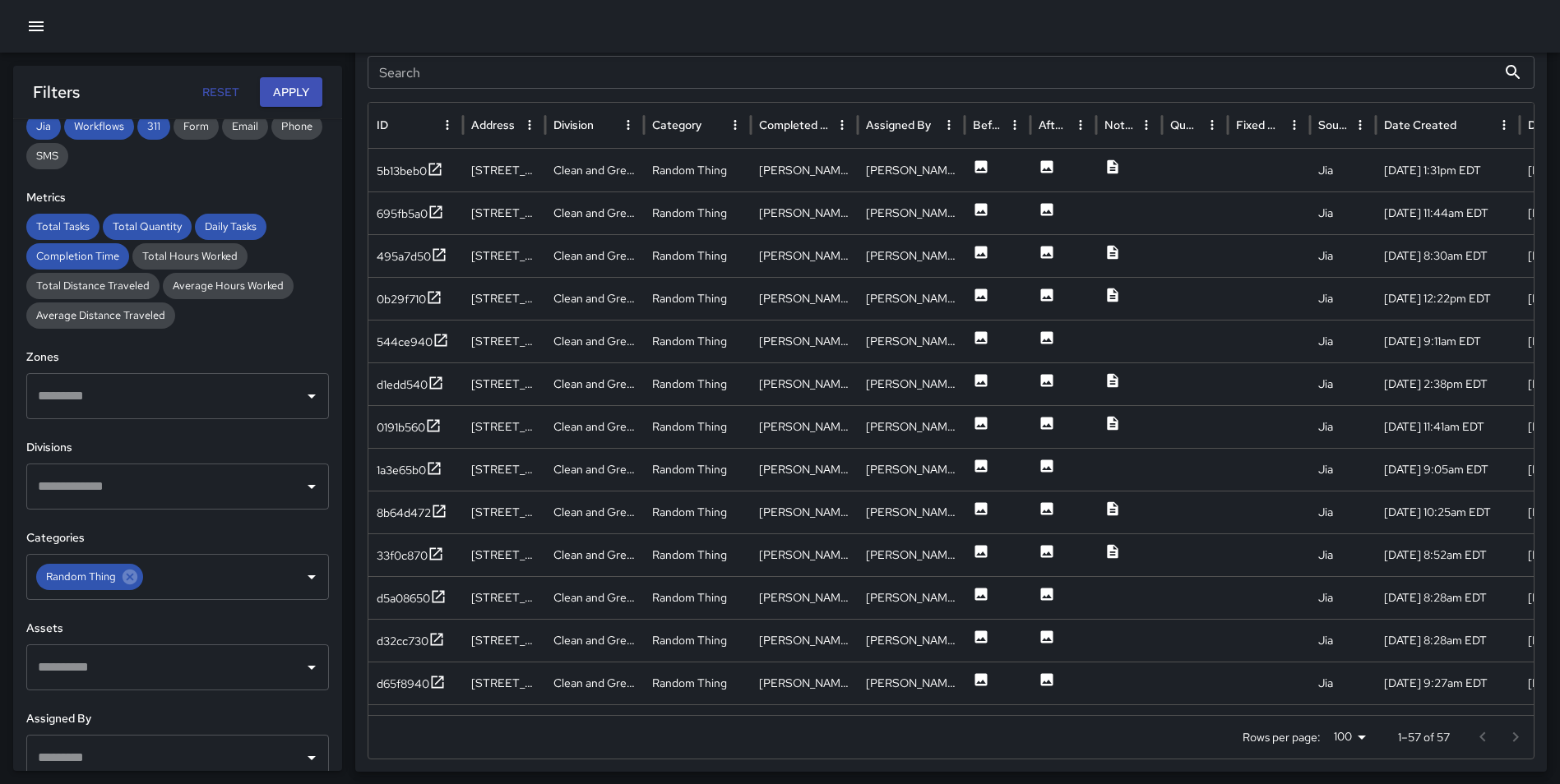
scroll to position [894, 0]
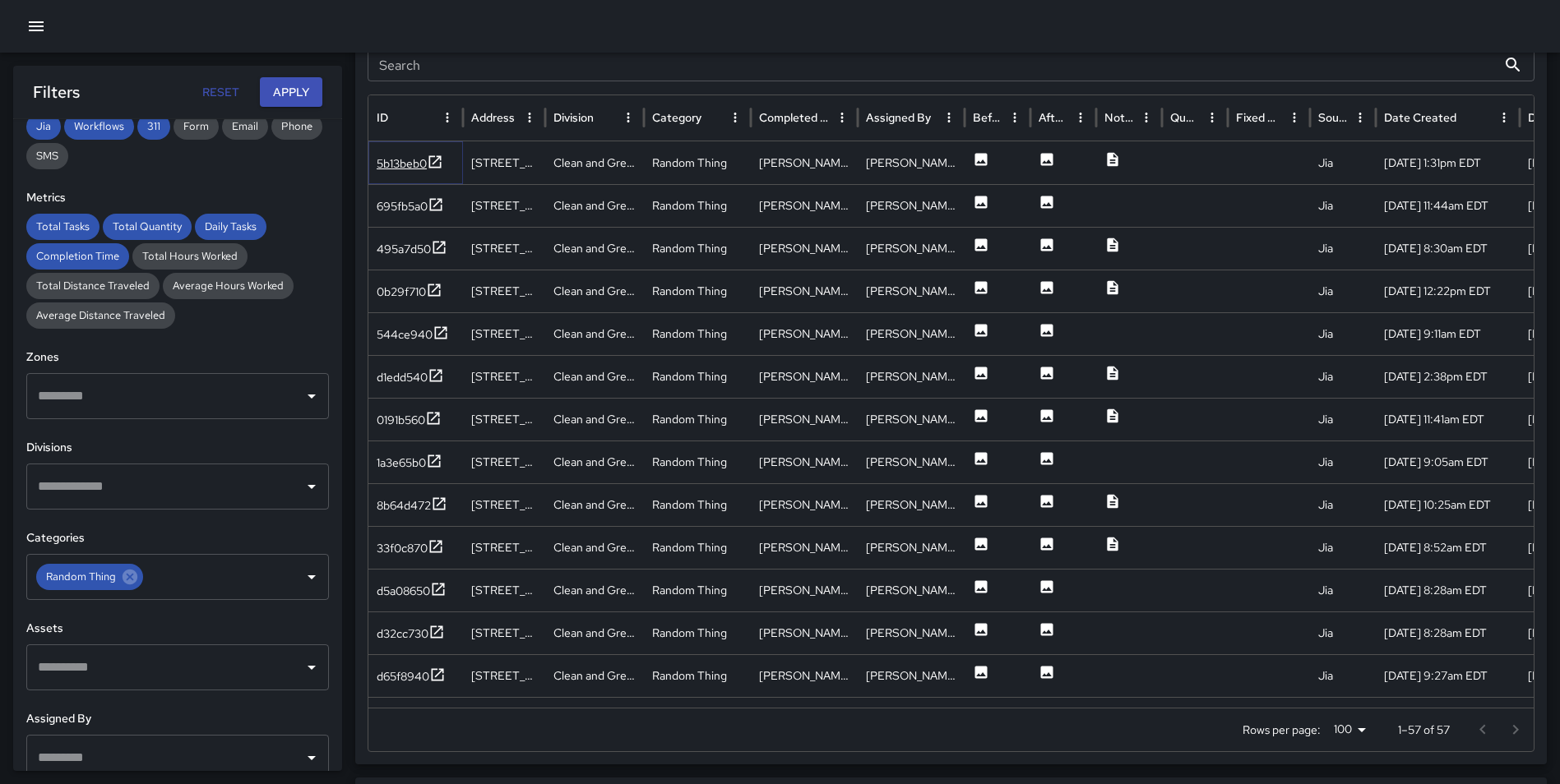
click at [429, 158] on icon at bounding box center [434, 162] width 16 height 16
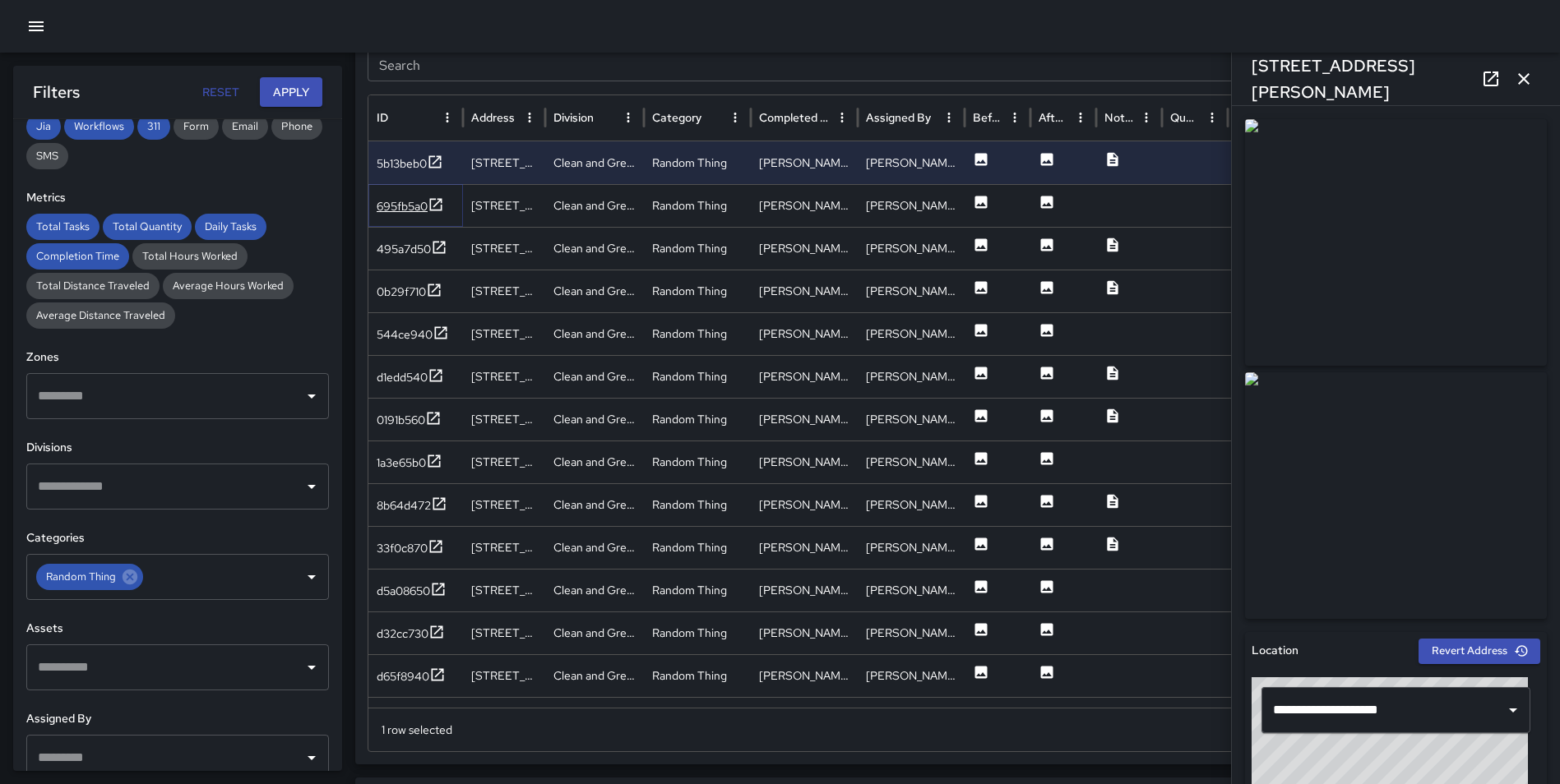
click at [436, 200] on icon at bounding box center [435, 204] width 16 height 16
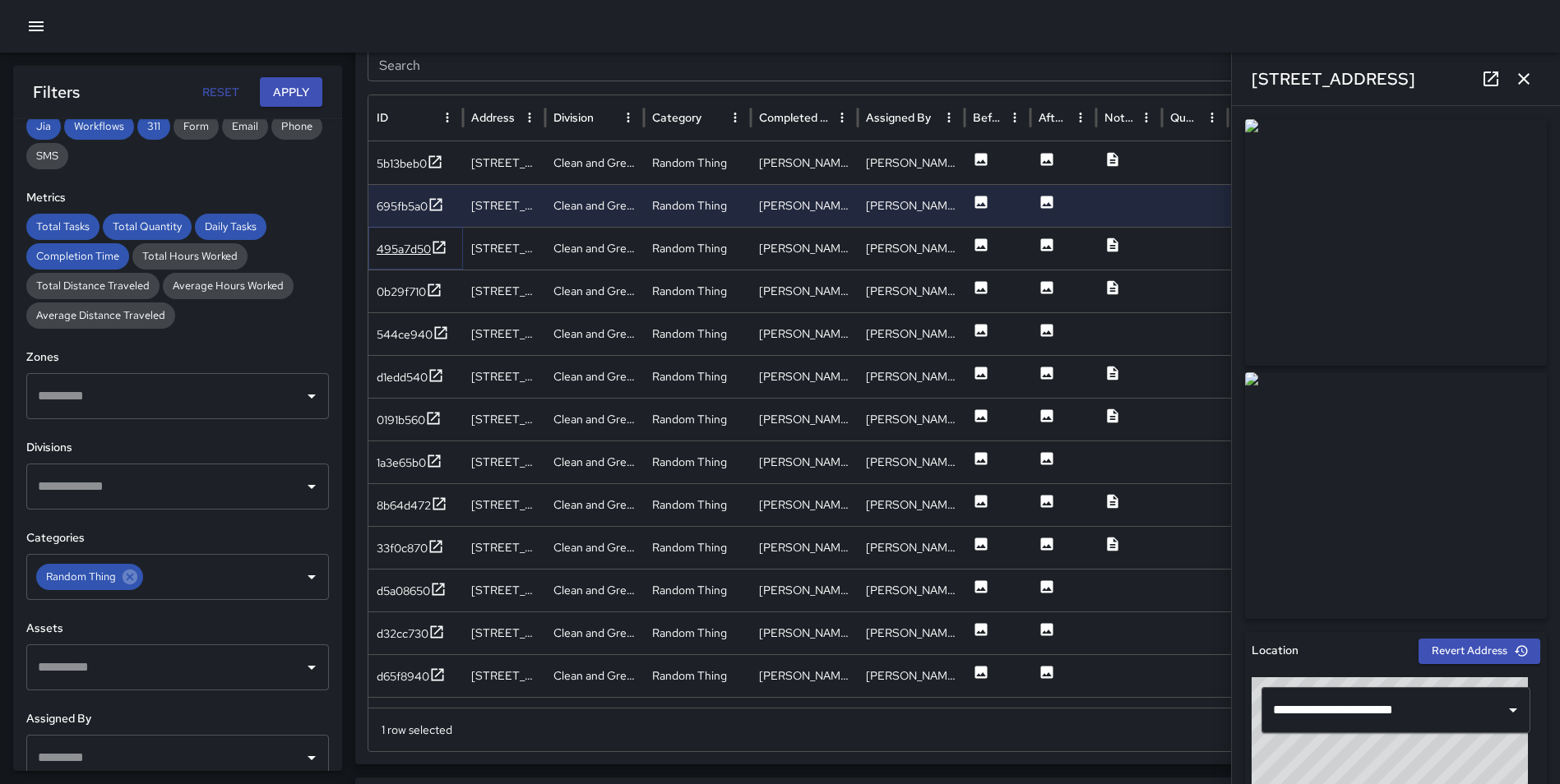
click at [446, 245] on icon at bounding box center [440, 247] width 13 height 13
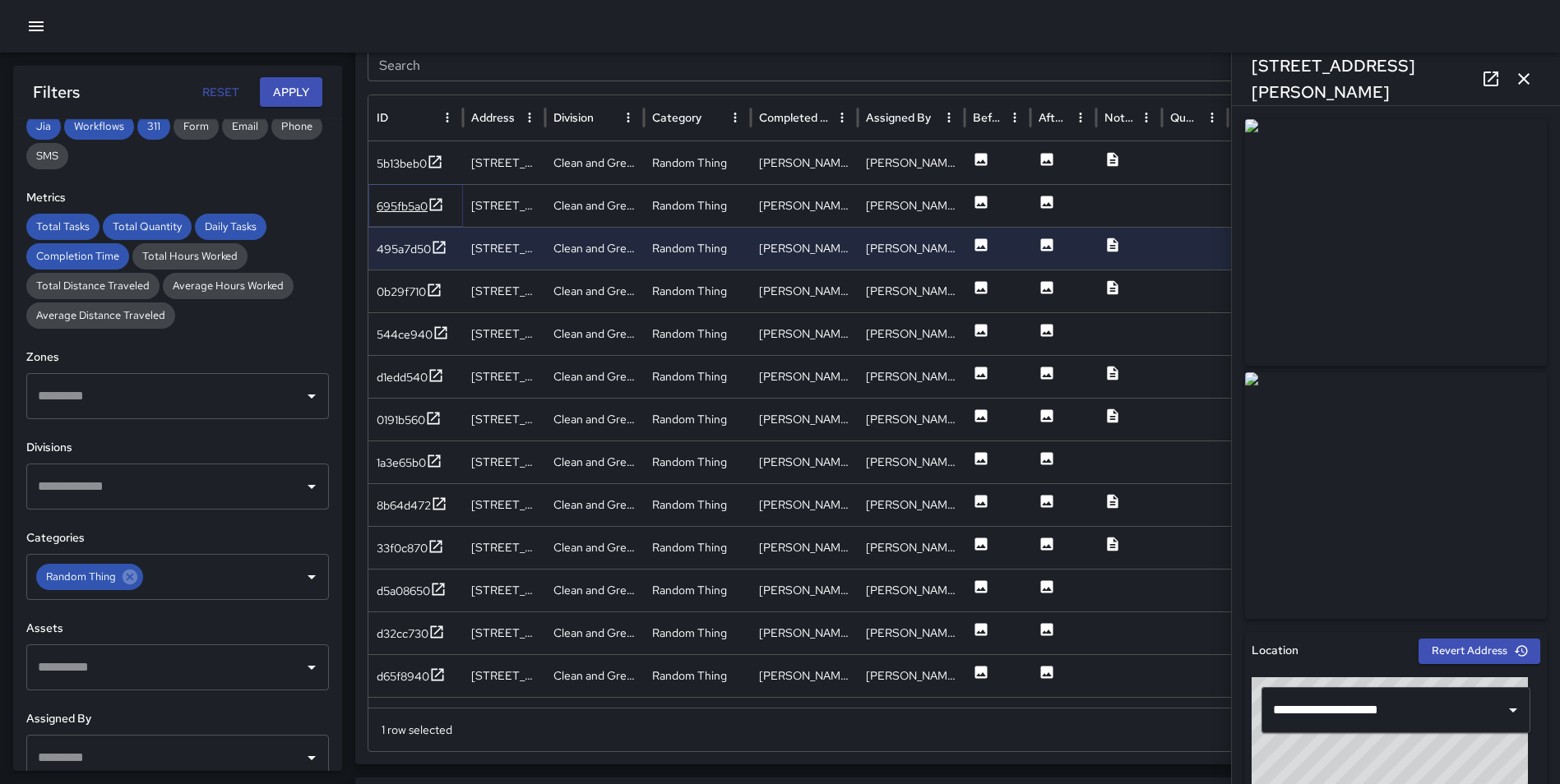
click at [429, 200] on icon at bounding box center [435, 204] width 16 height 16
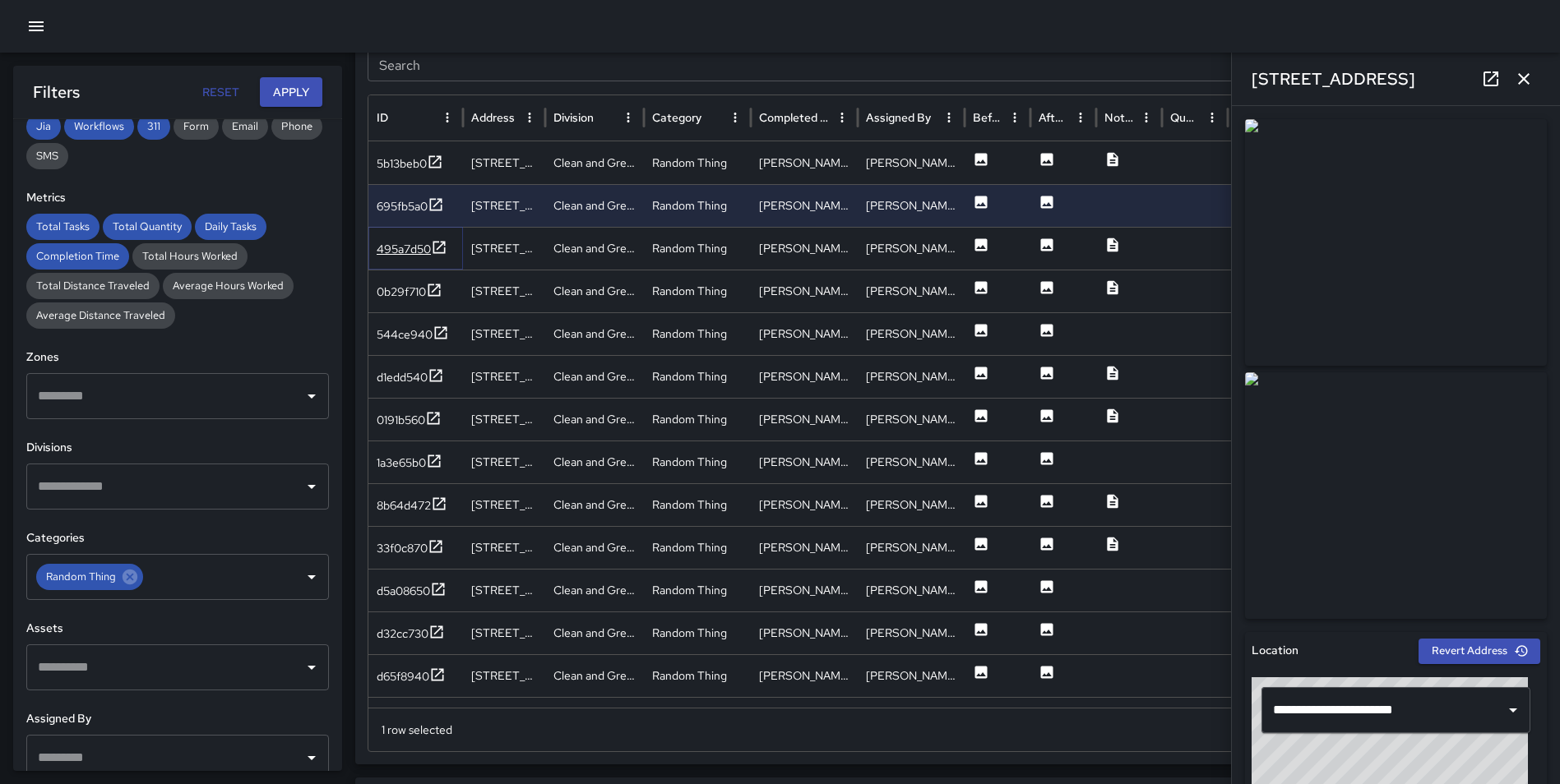
drag, startPoint x: 431, startPoint y: 246, endPoint x: 444, endPoint y: 256, distance: 16.4
click at [431, 246] on icon at bounding box center [439, 247] width 16 height 16
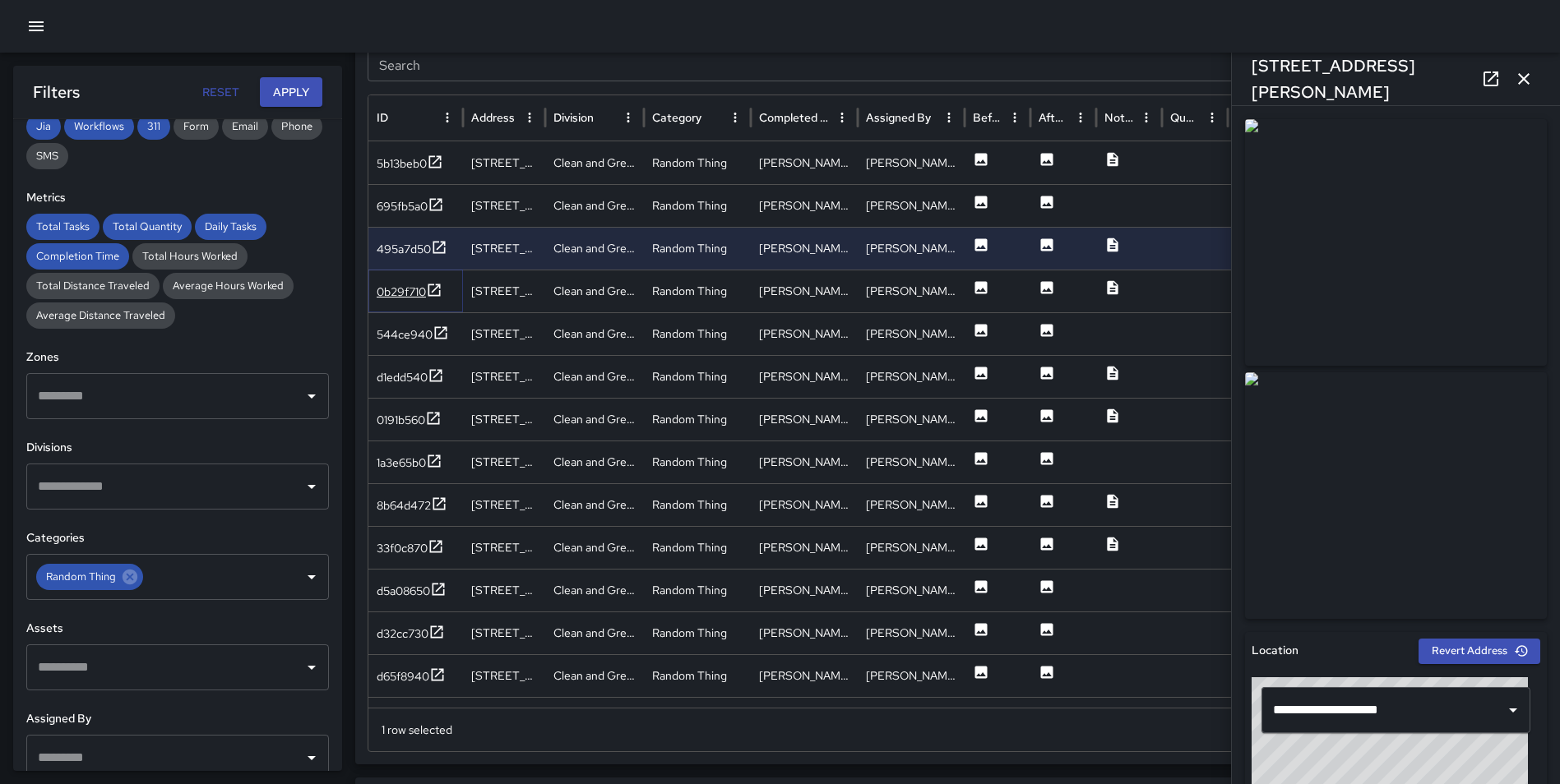
click at [436, 282] on icon at bounding box center [434, 290] width 16 height 16
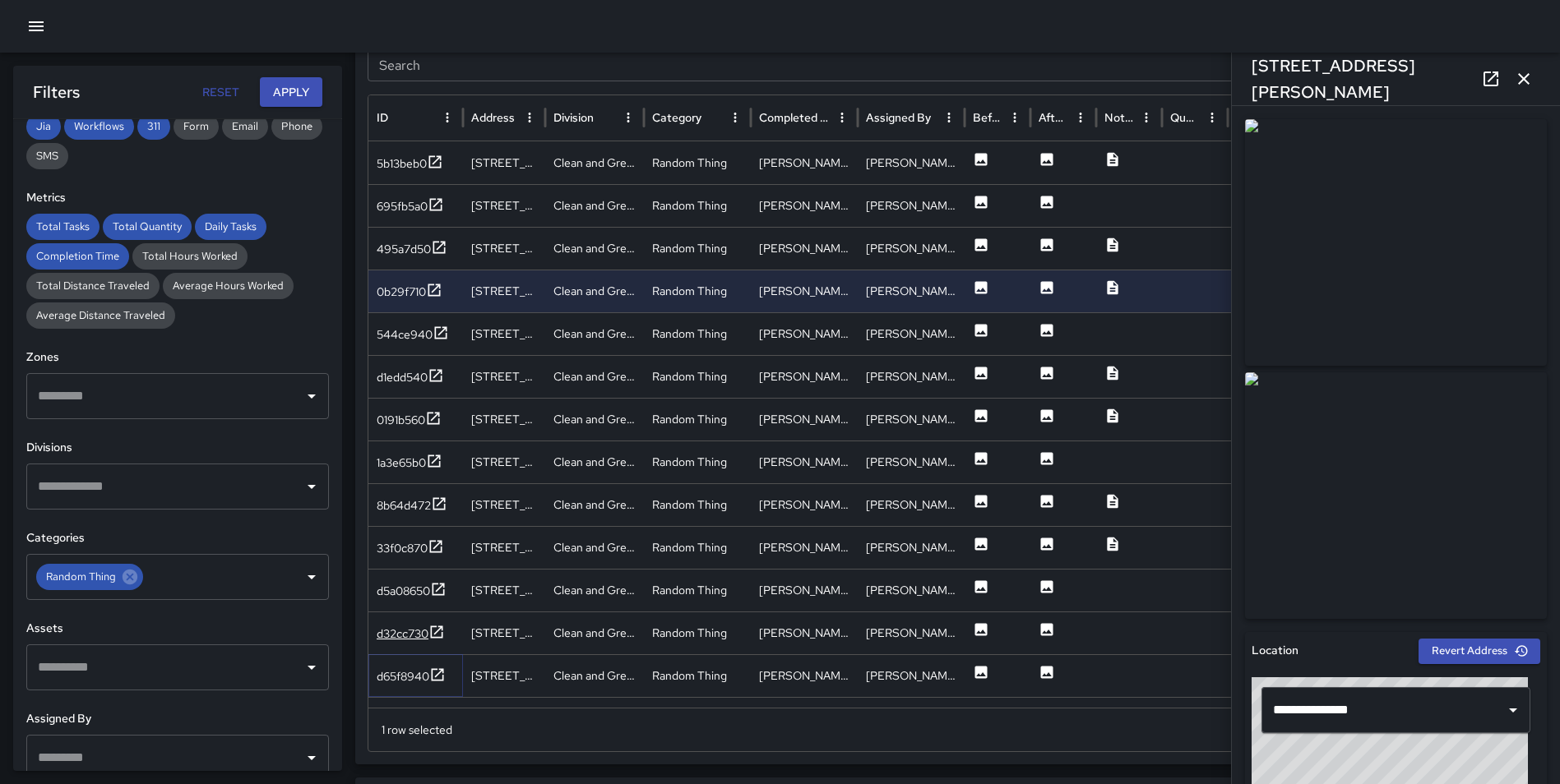
drag, startPoint x: 435, startPoint y: 678, endPoint x: 436, endPoint y: 629, distance: 49.0
click at [435, 678] on icon at bounding box center [437, 675] width 16 height 16
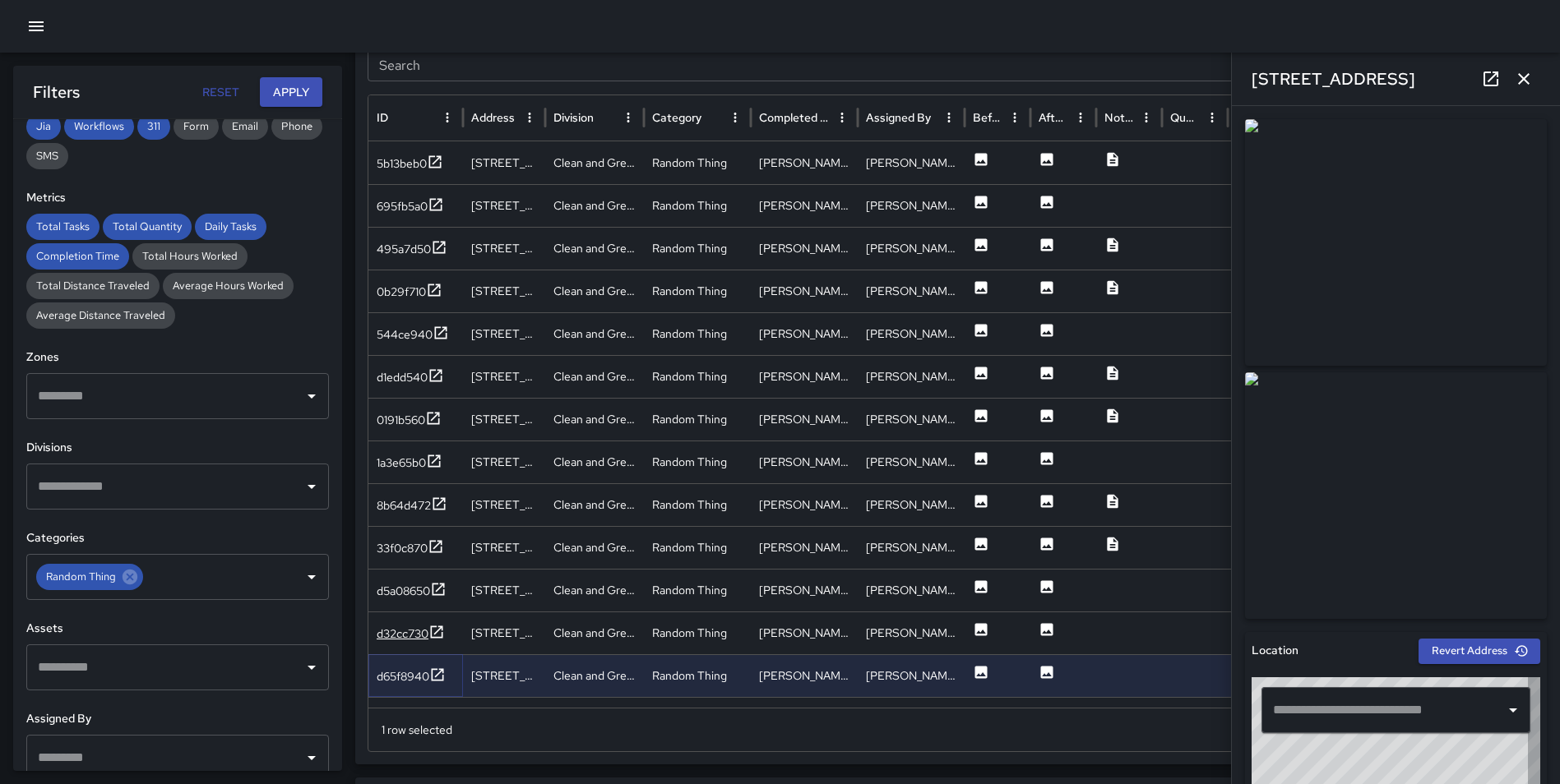
type input "**********"
click at [436, 627] on icon at bounding box center [436, 632] width 16 height 16
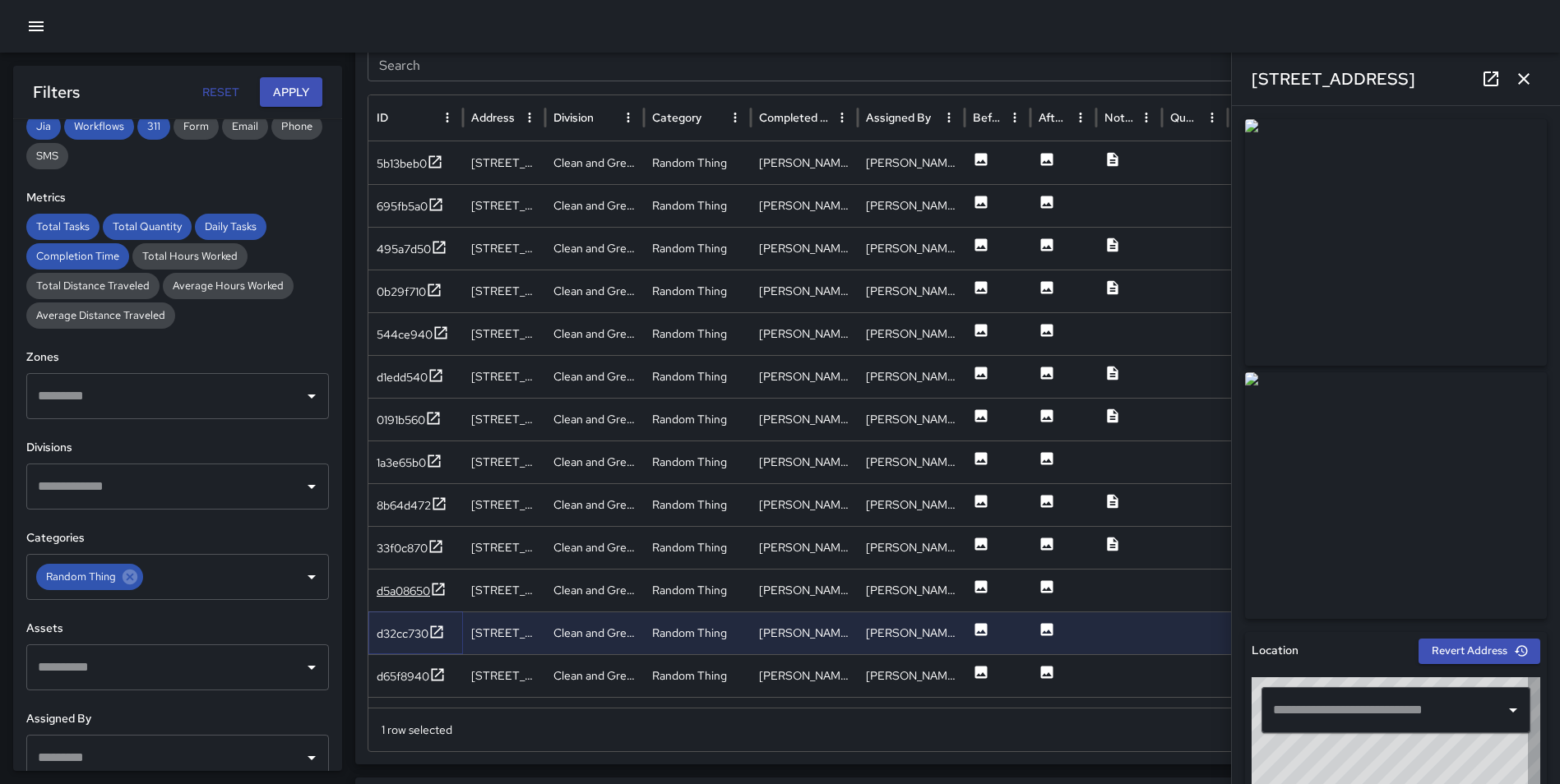
type input "**********"
click at [440, 673] on icon at bounding box center [438, 674] width 13 height 13
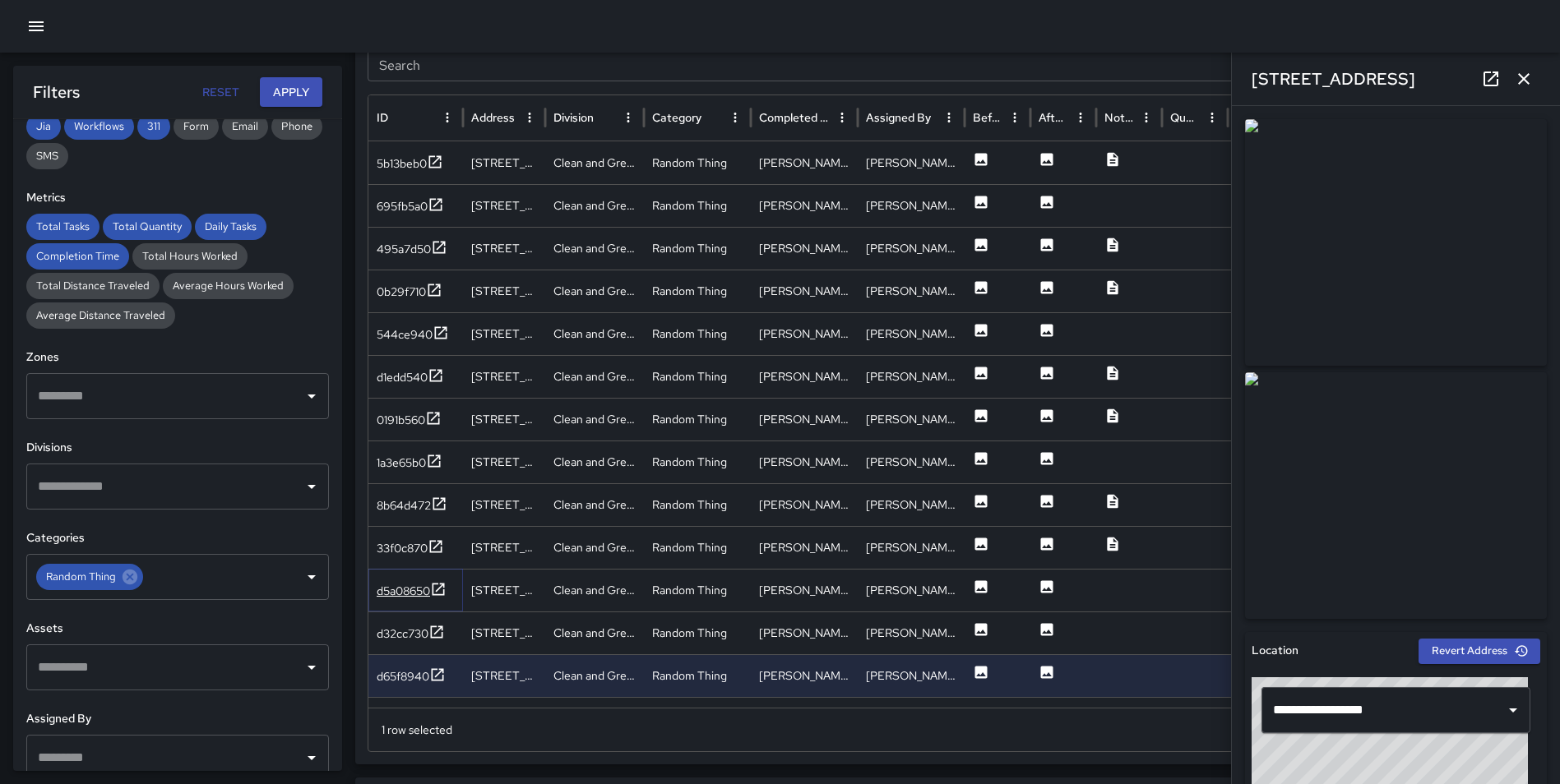
click at [442, 588] on icon at bounding box center [438, 589] width 16 height 16
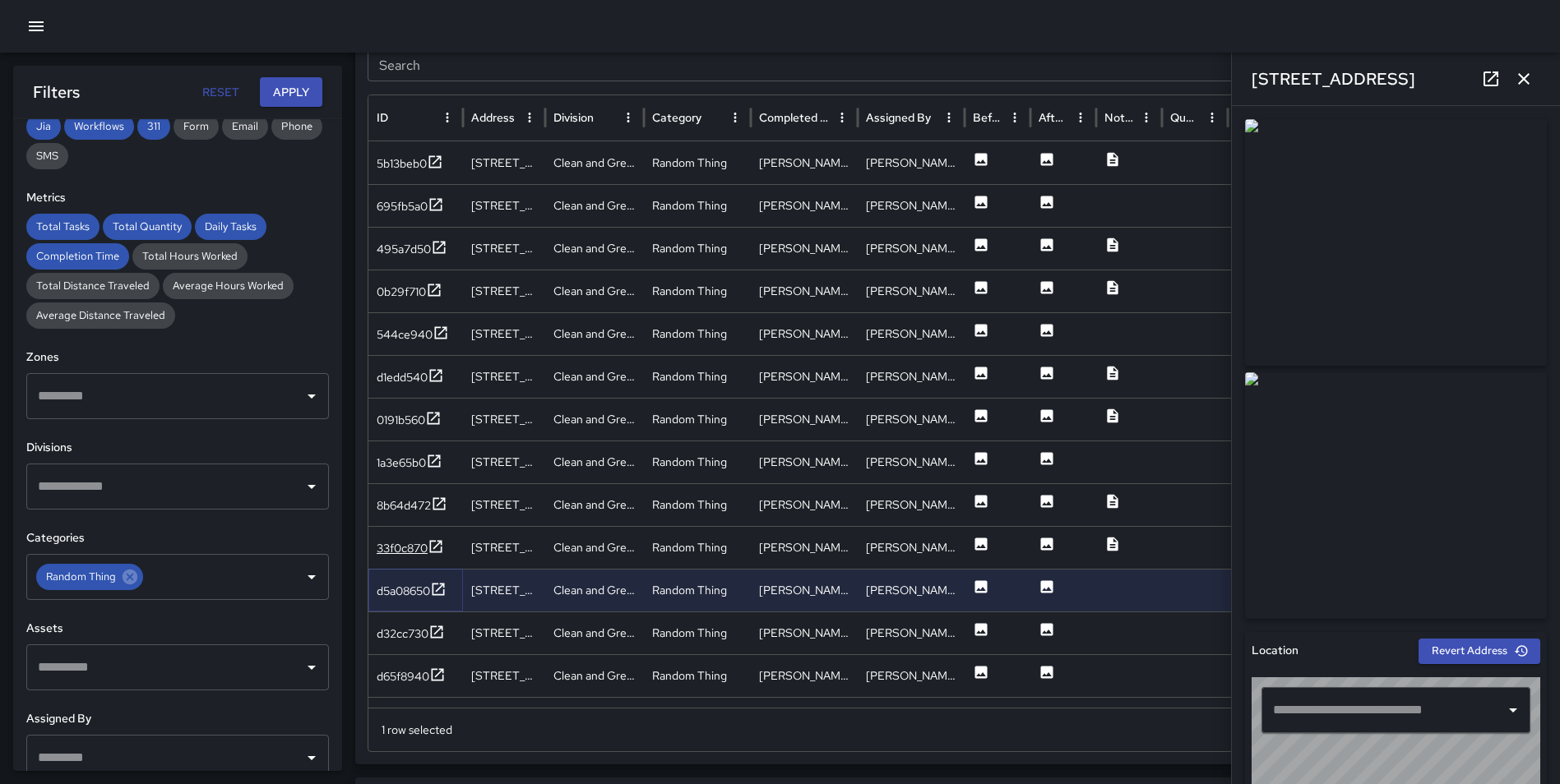
type input "**********"
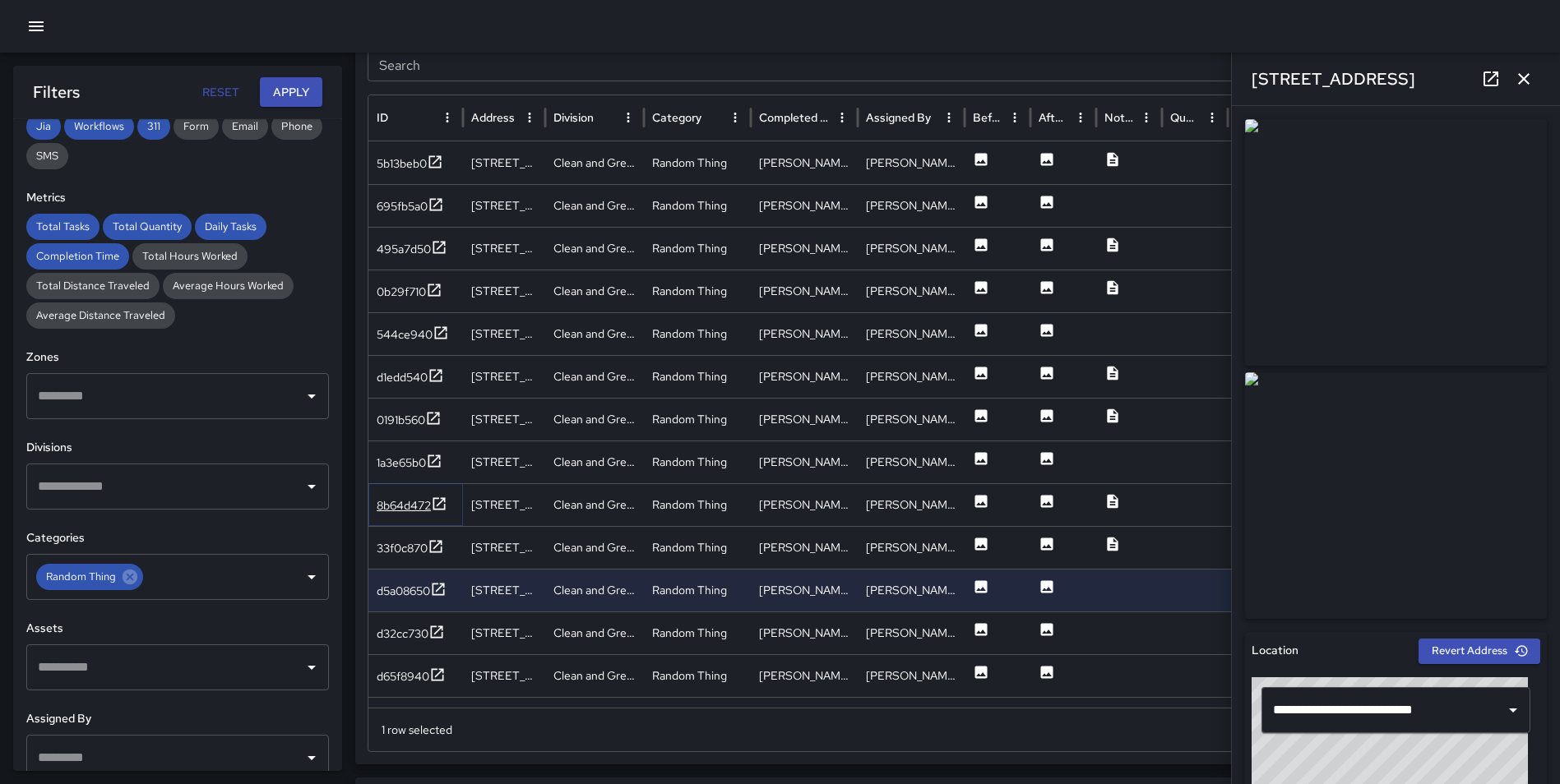
click at [438, 500] on icon at bounding box center [439, 504] width 16 height 16
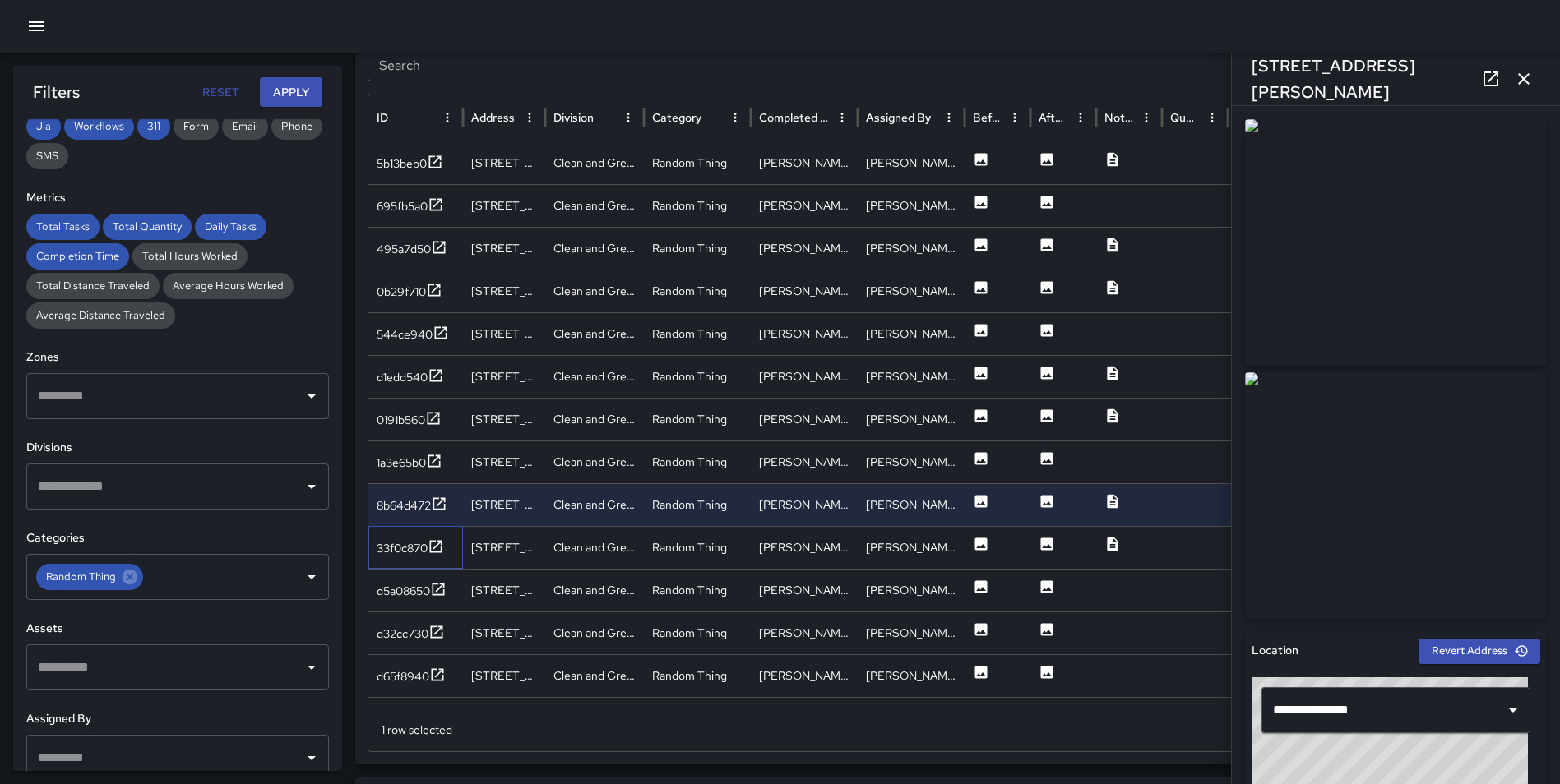
click at [446, 548] on div "33f0c870" at bounding box center [416, 548] width 95 height 43
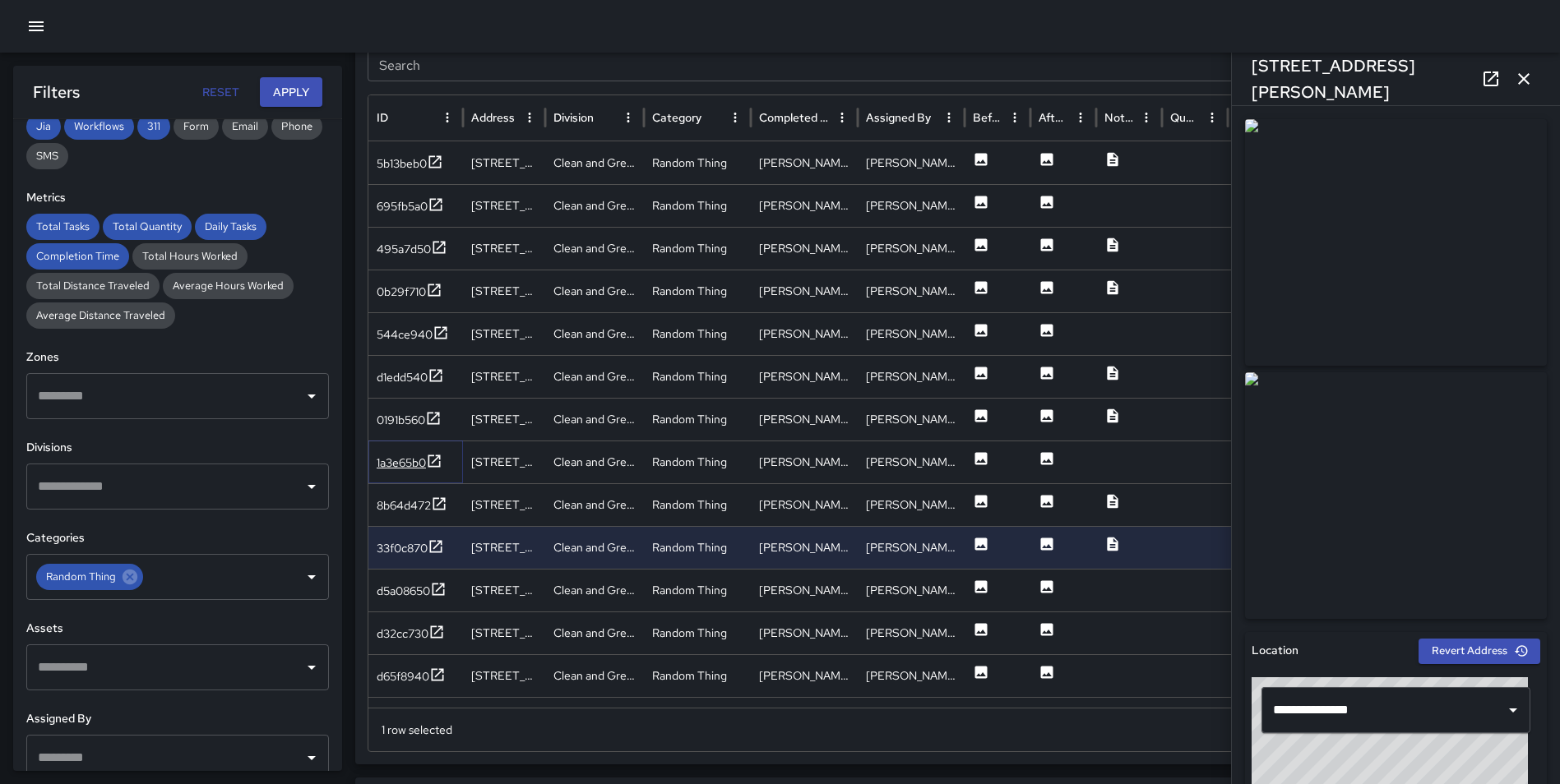
click at [438, 456] on icon at bounding box center [434, 461] width 16 height 16
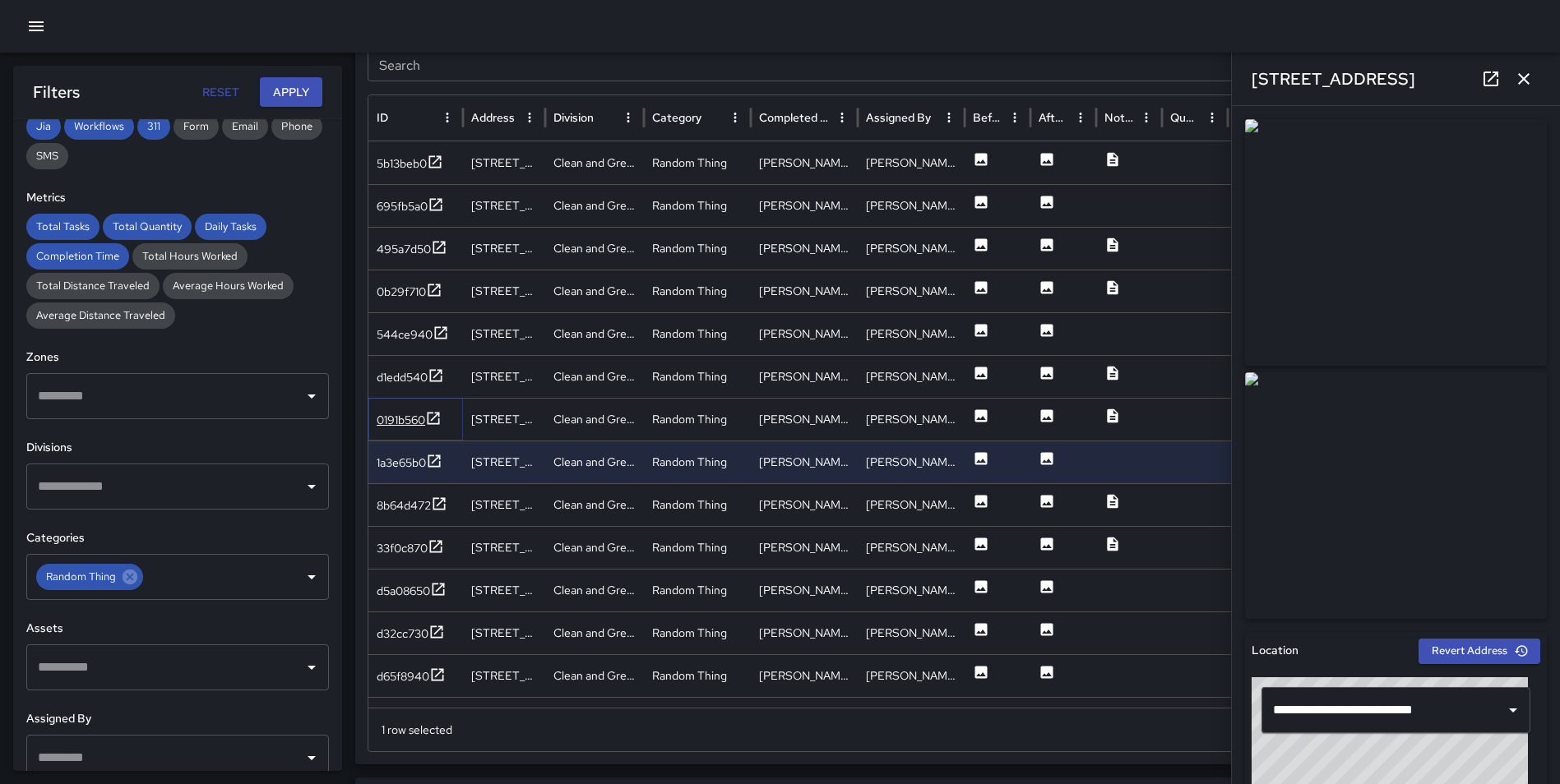
click at [435, 415] on icon at bounding box center [433, 418] width 16 height 16
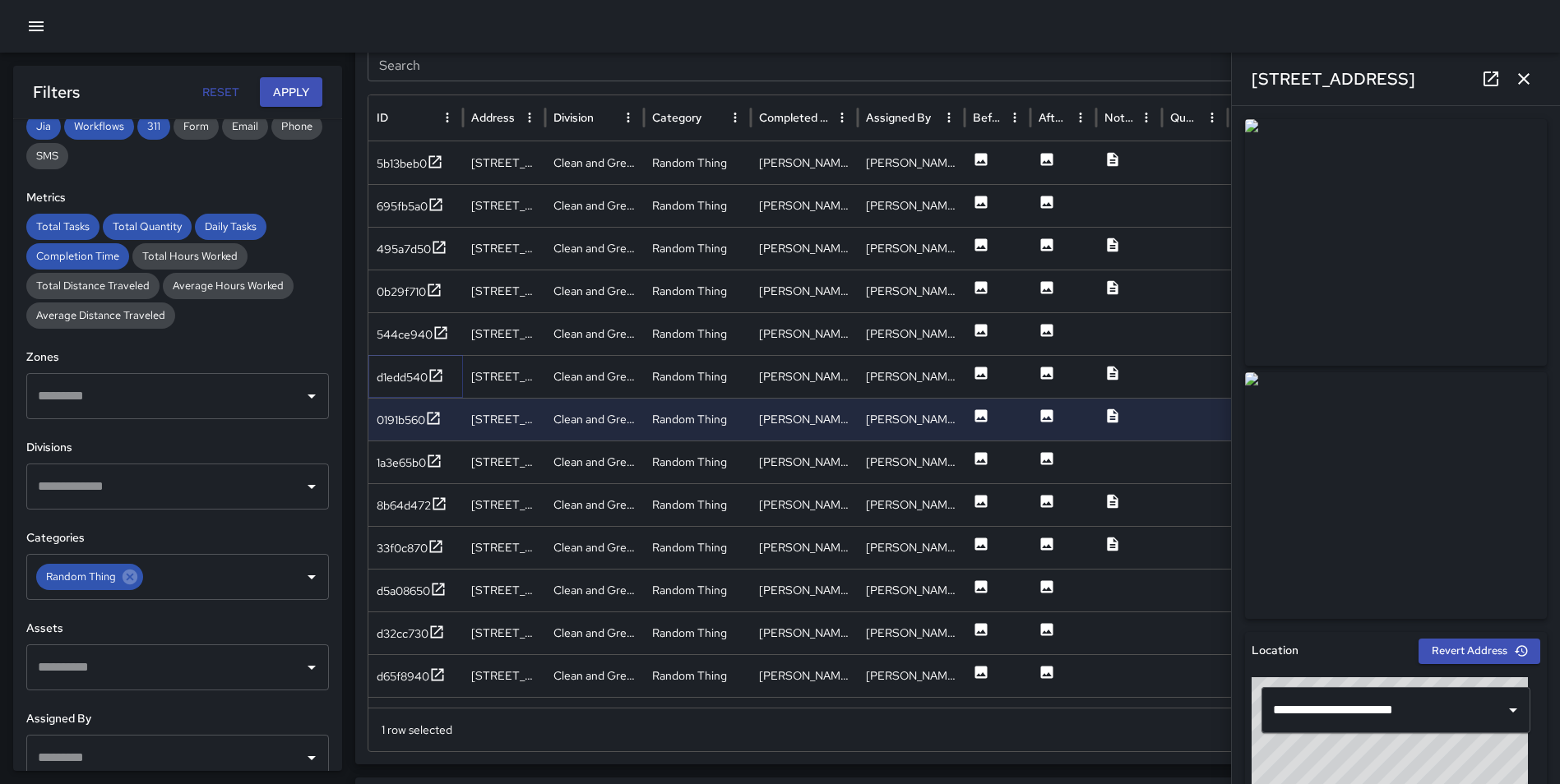
click at [436, 372] on icon at bounding box center [435, 375] width 16 height 16
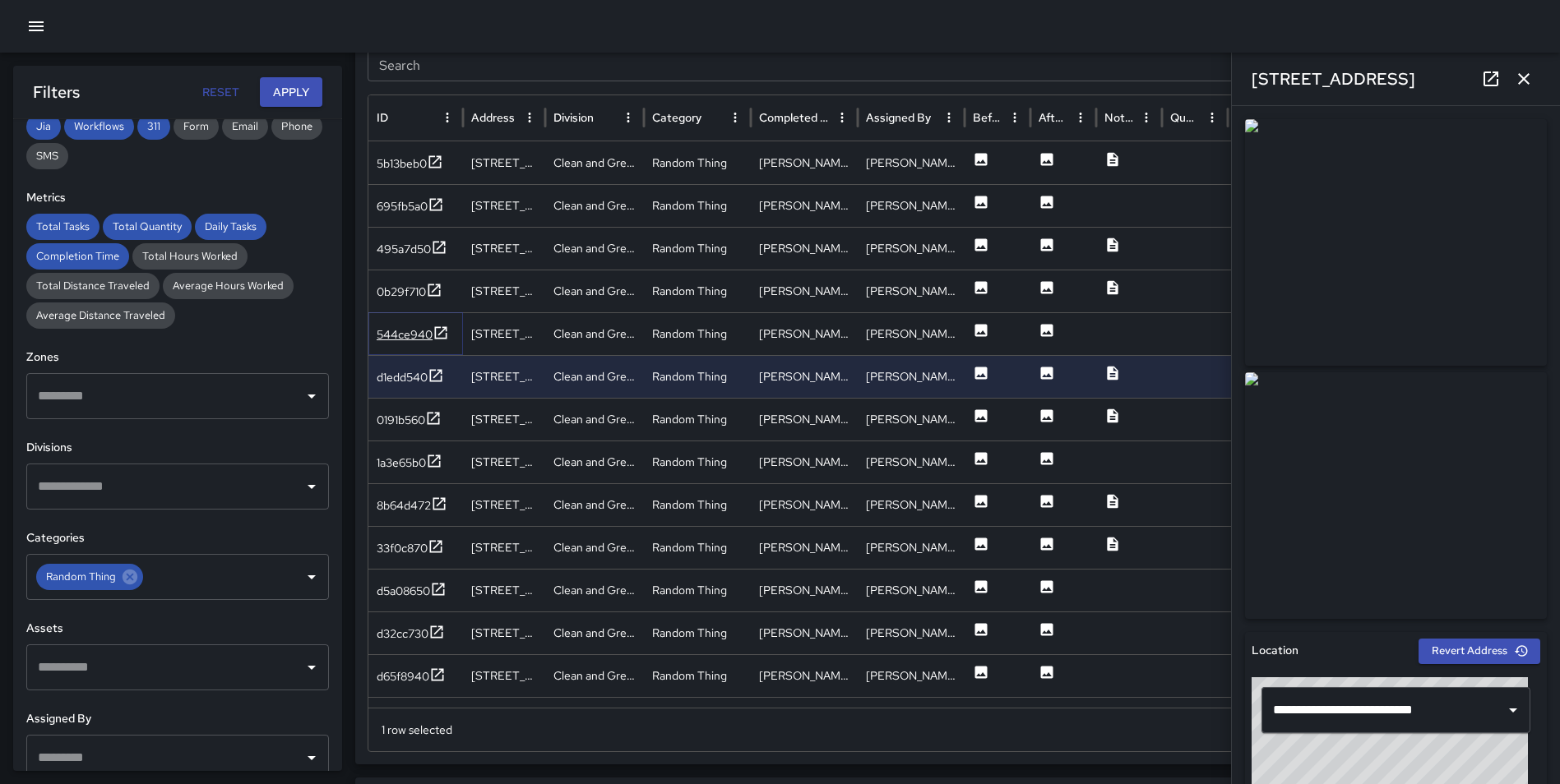
click at [440, 331] on icon at bounding box center [441, 333] width 16 height 16
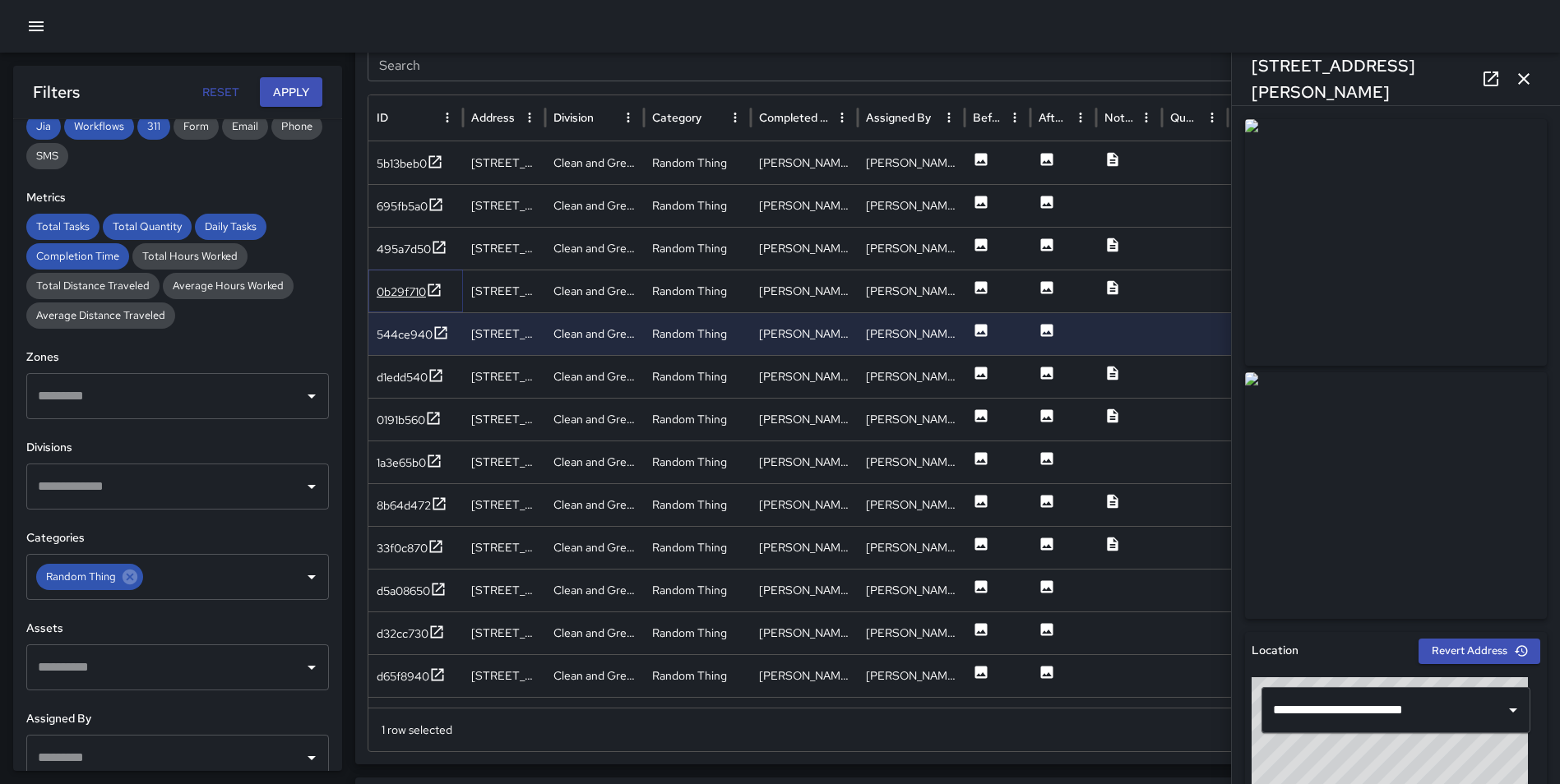
click at [435, 283] on icon at bounding box center [434, 290] width 16 height 16
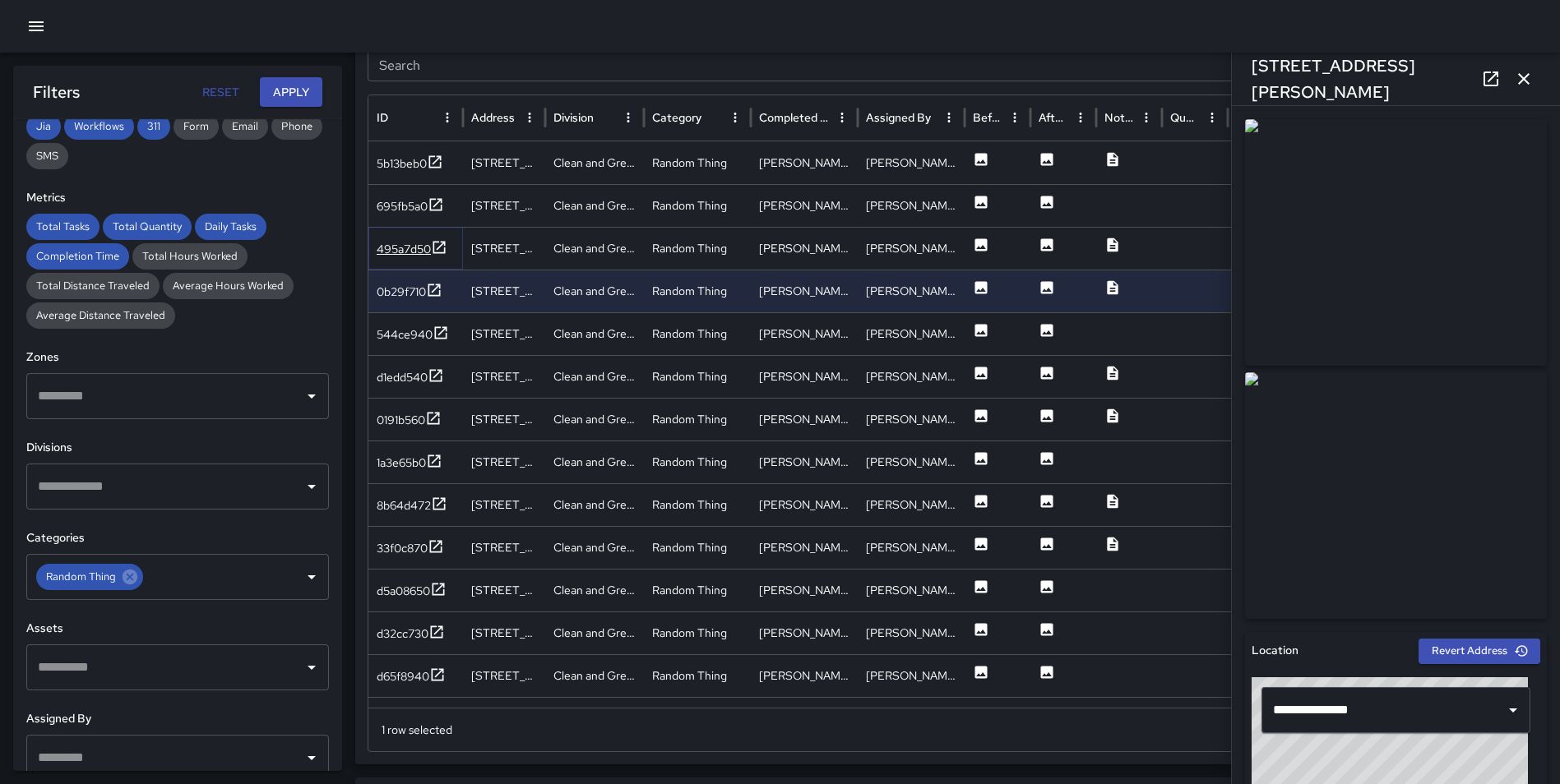
click at [437, 240] on icon at bounding box center [439, 247] width 16 height 16
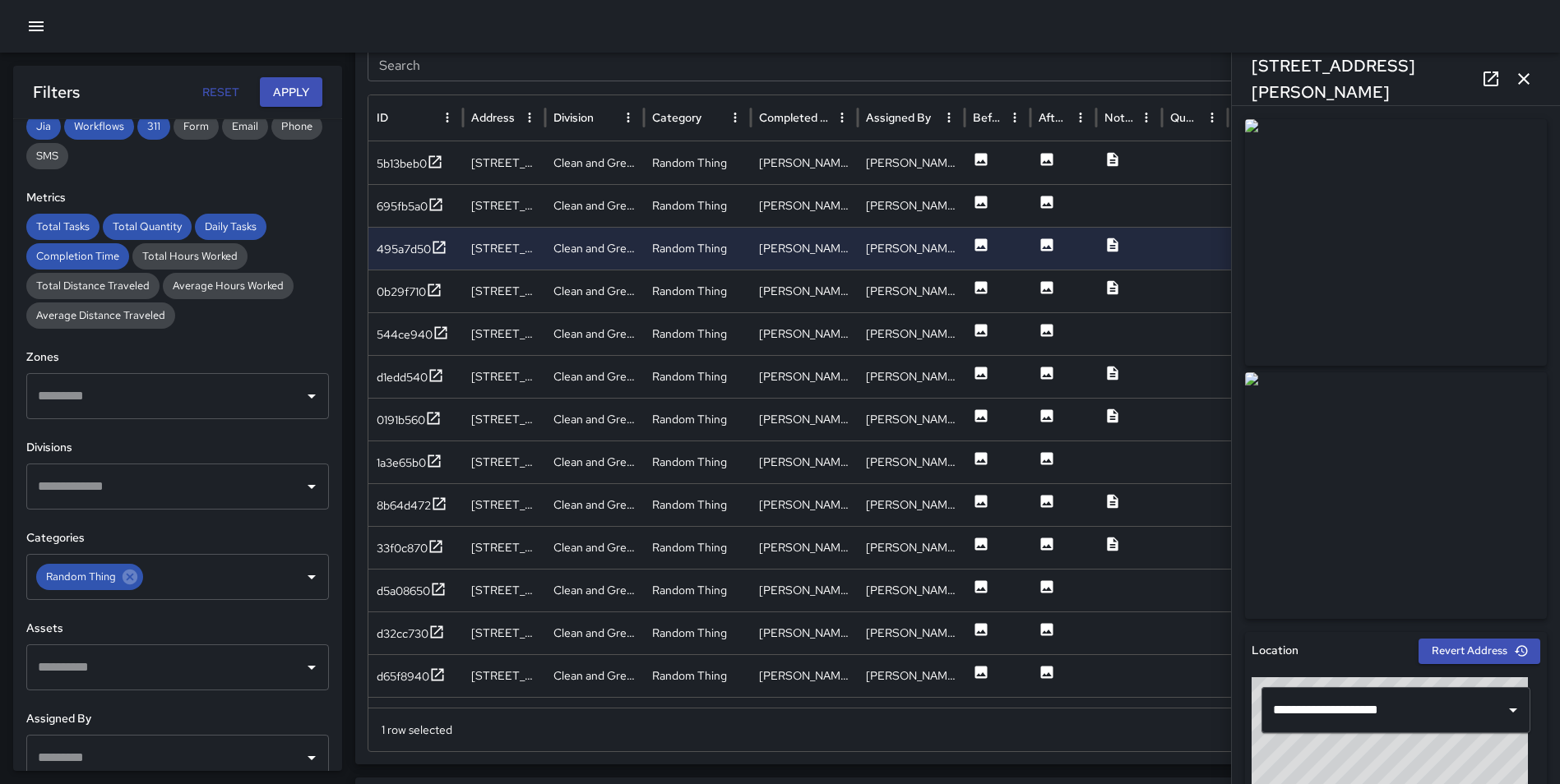
click at [1521, 82] on icon "button" at bounding box center [1523, 79] width 20 height 20
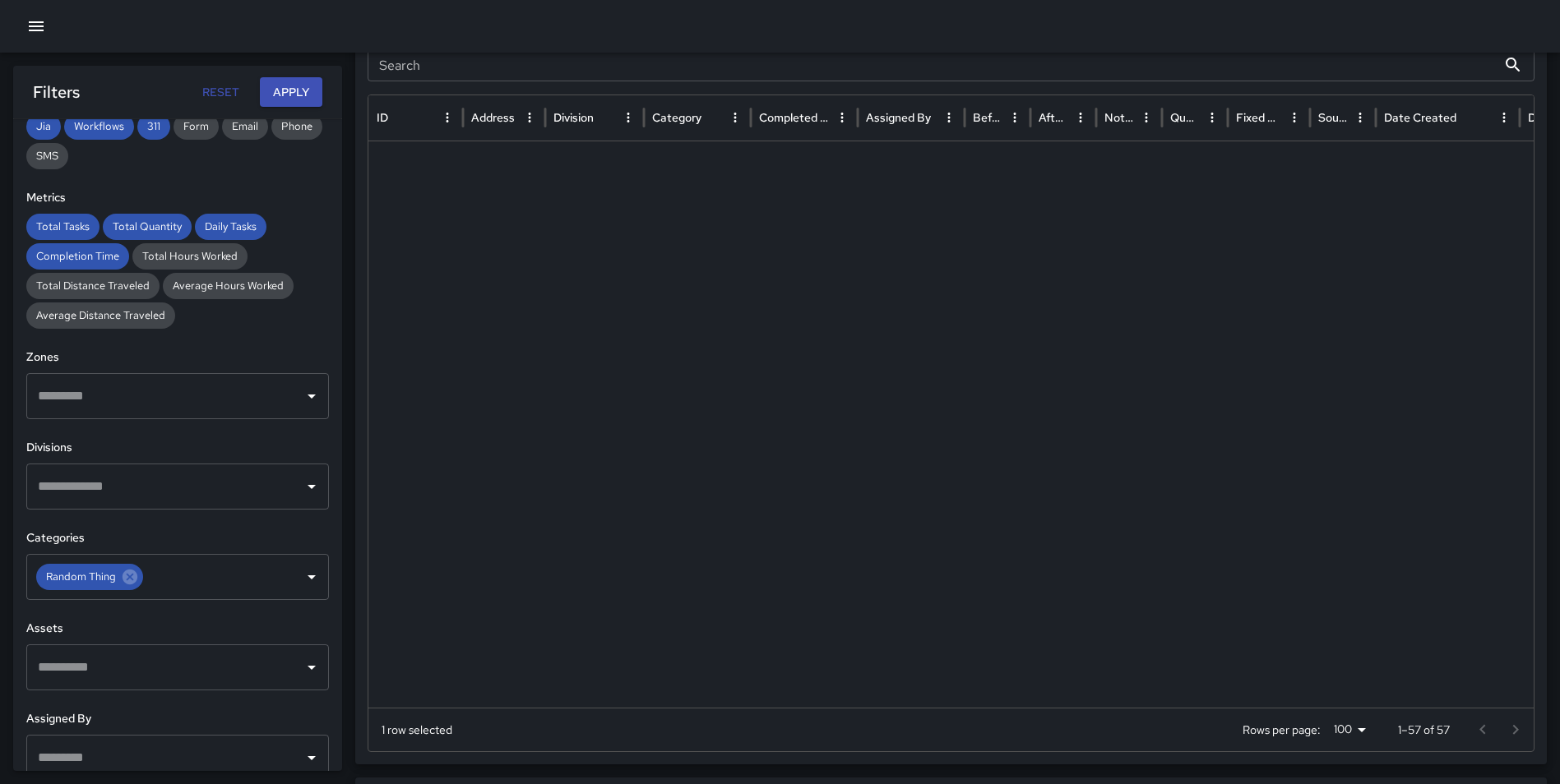
scroll to position [1870, 0]
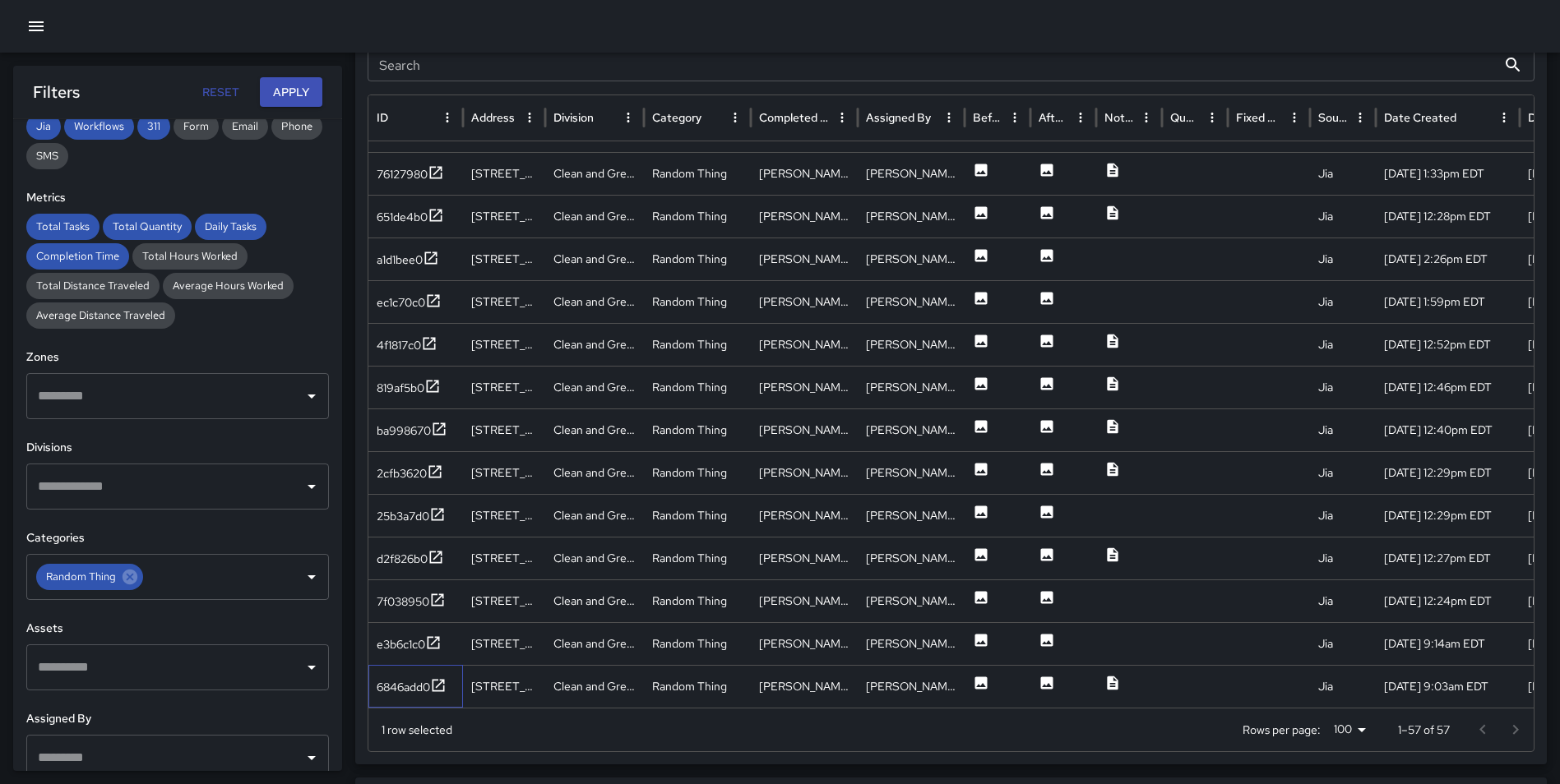
click at [448, 686] on div "6846add0" at bounding box center [416, 686] width 95 height 43
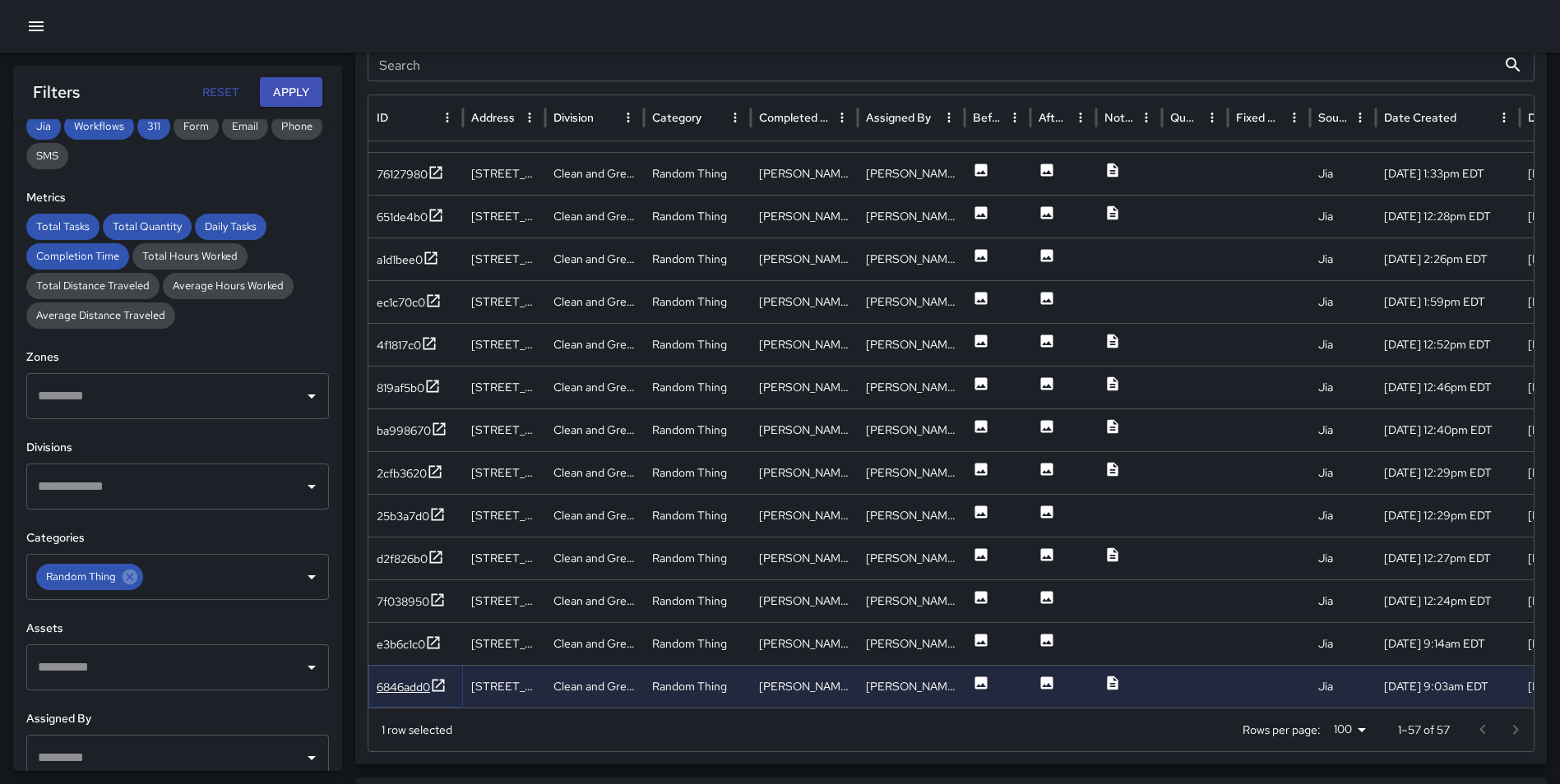
click at [442, 682] on icon at bounding box center [439, 685] width 13 height 13
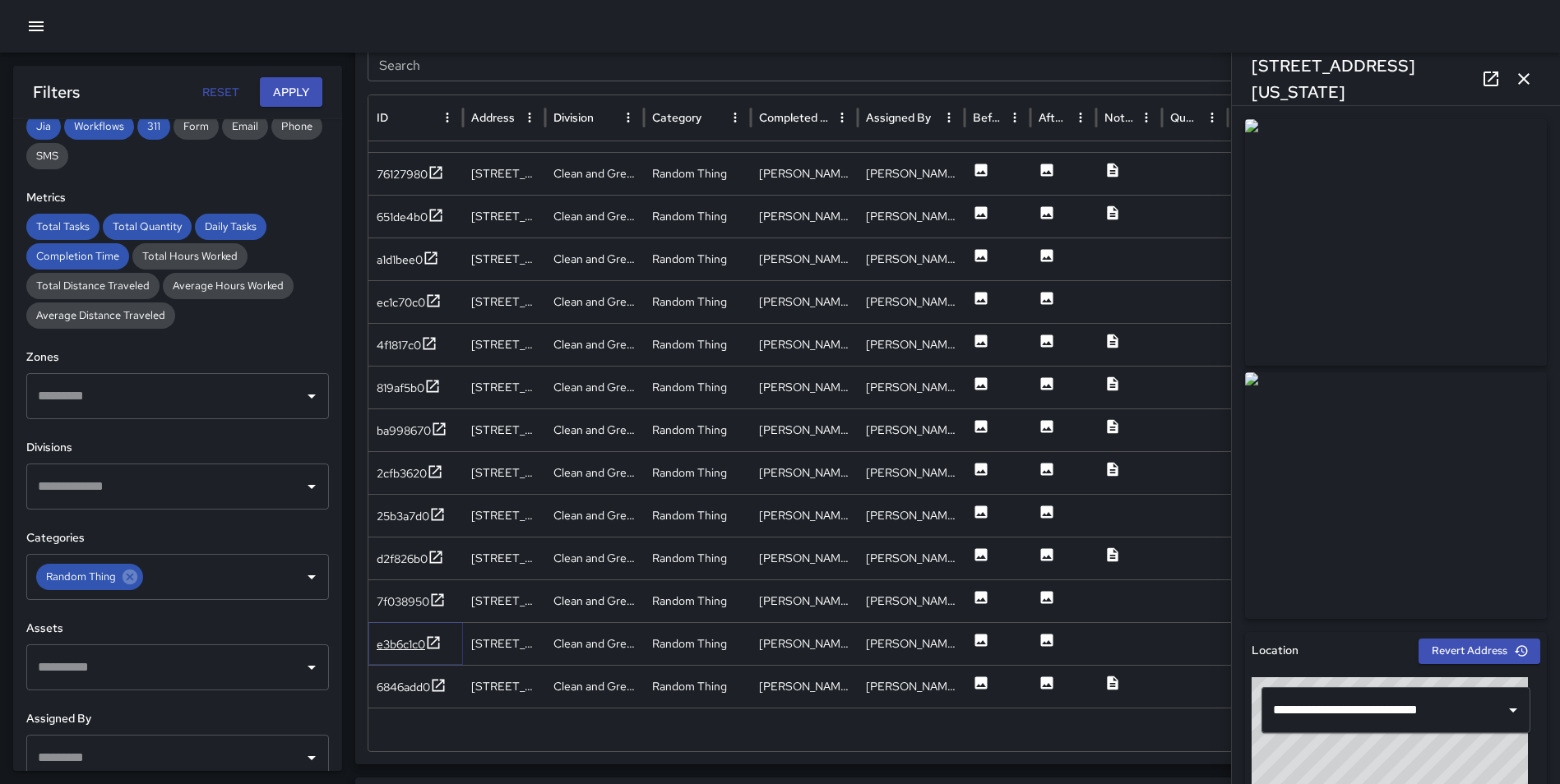
click at [436, 640] on icon at bounding box center [433, 643] width 13 height 13
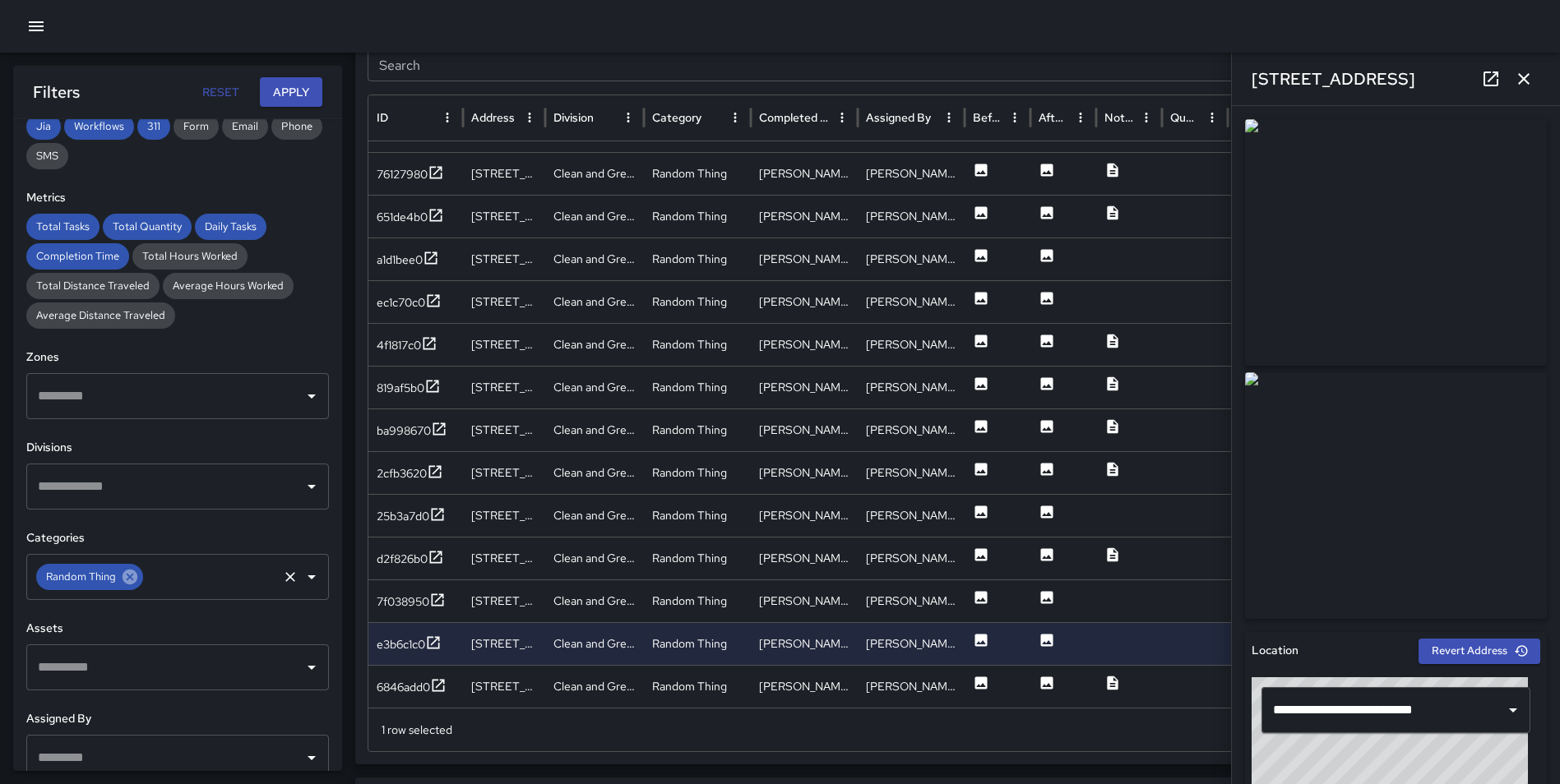
click at [126, 580] on icon at bounding box center [130, 576] width 18 height 18
click at [133, 578] on input "text" at bounding box center [166, 576] width 263 height 31
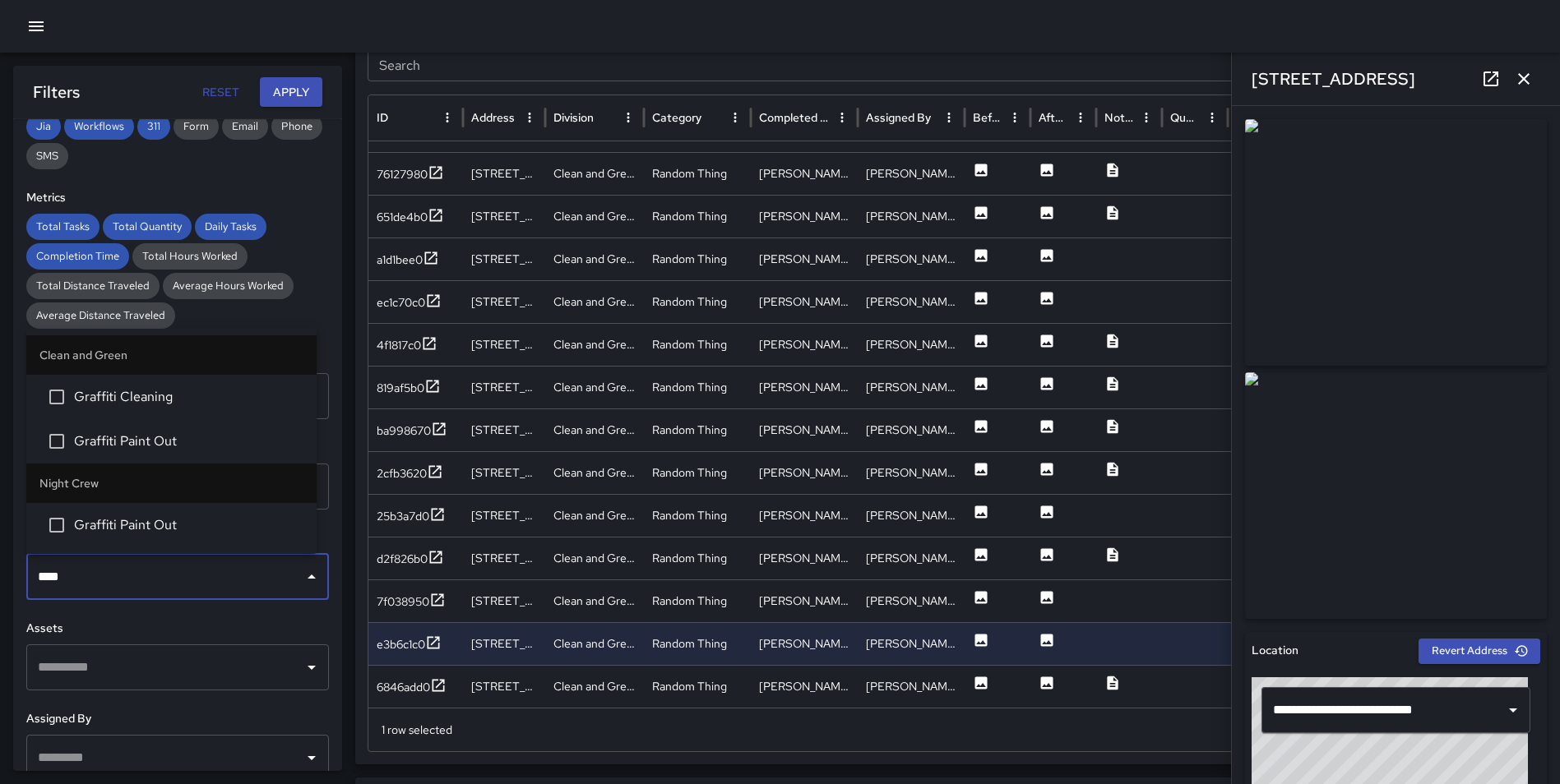
type input "*****"
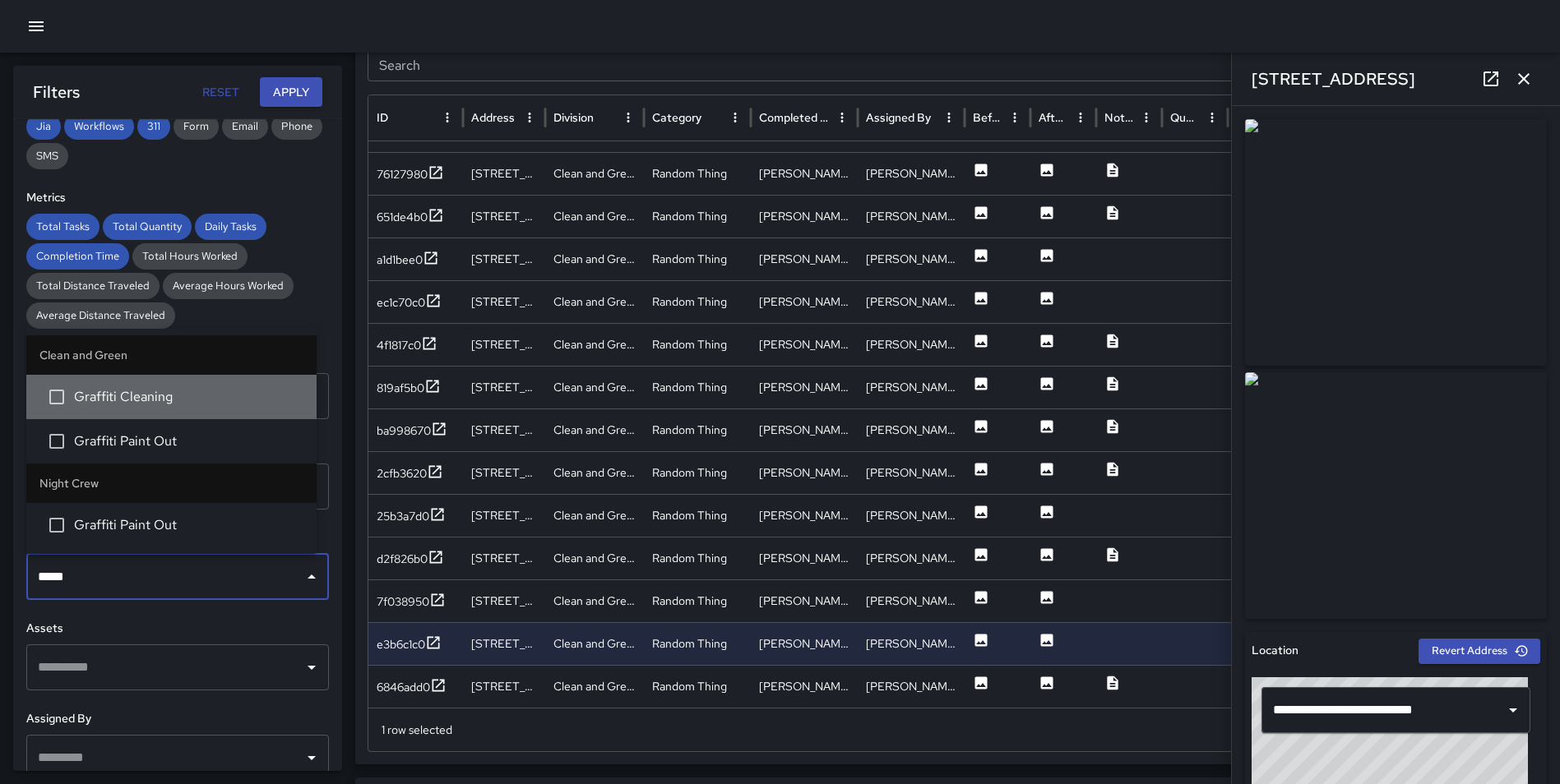
click at [154, 406] on span "Graffiti Cleaning" at bounding box center [189, 396] width 229 height 20
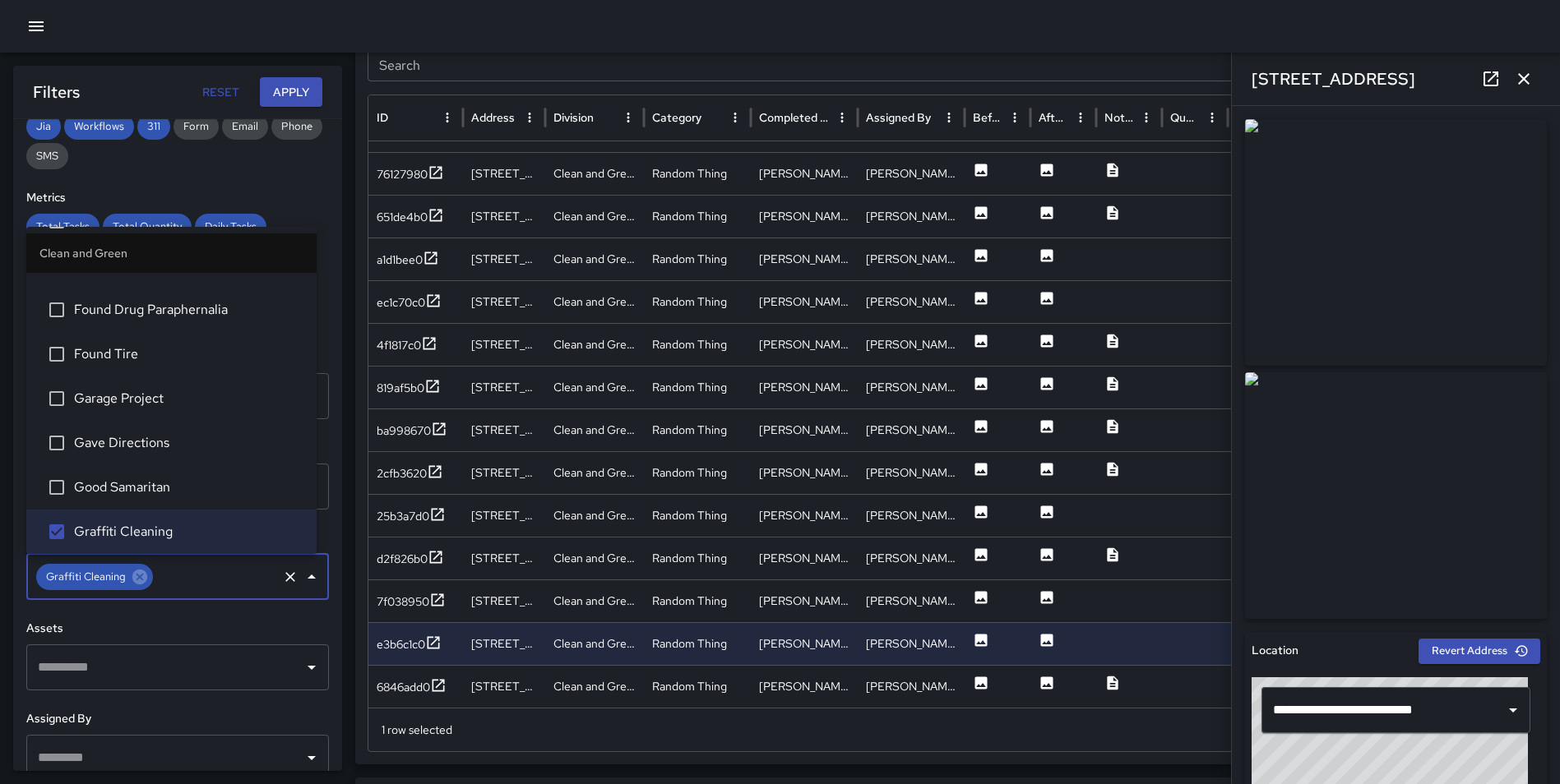
click at [279, 84] on button "Apply" at bounding box center [291, 92] width 63 height 30
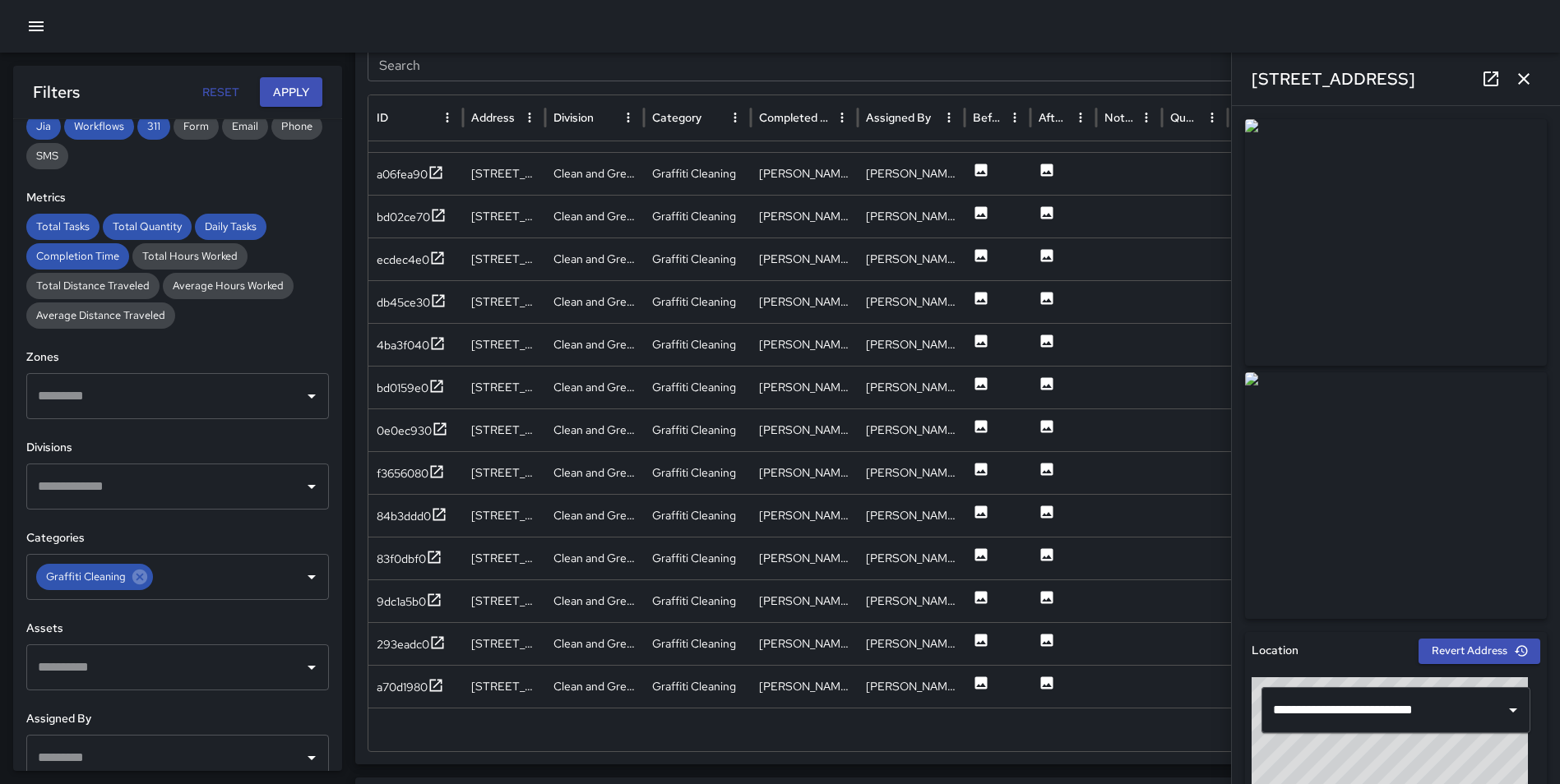
scroll to position [148, 0]
click at [1527, 75] on icon "button" at bounding box center [1523, 79] width 12 height 12
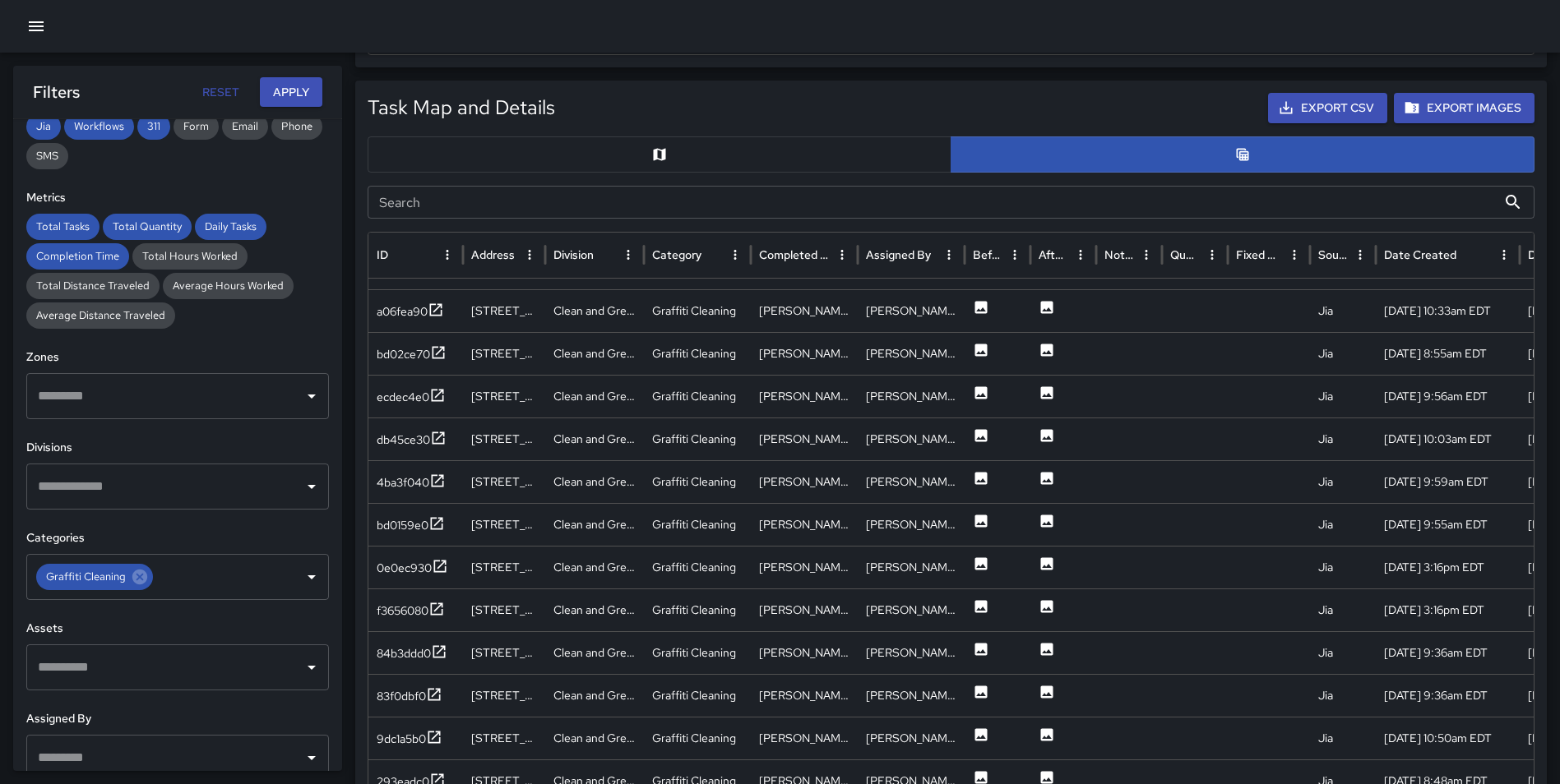
scroll to position [788, 0]
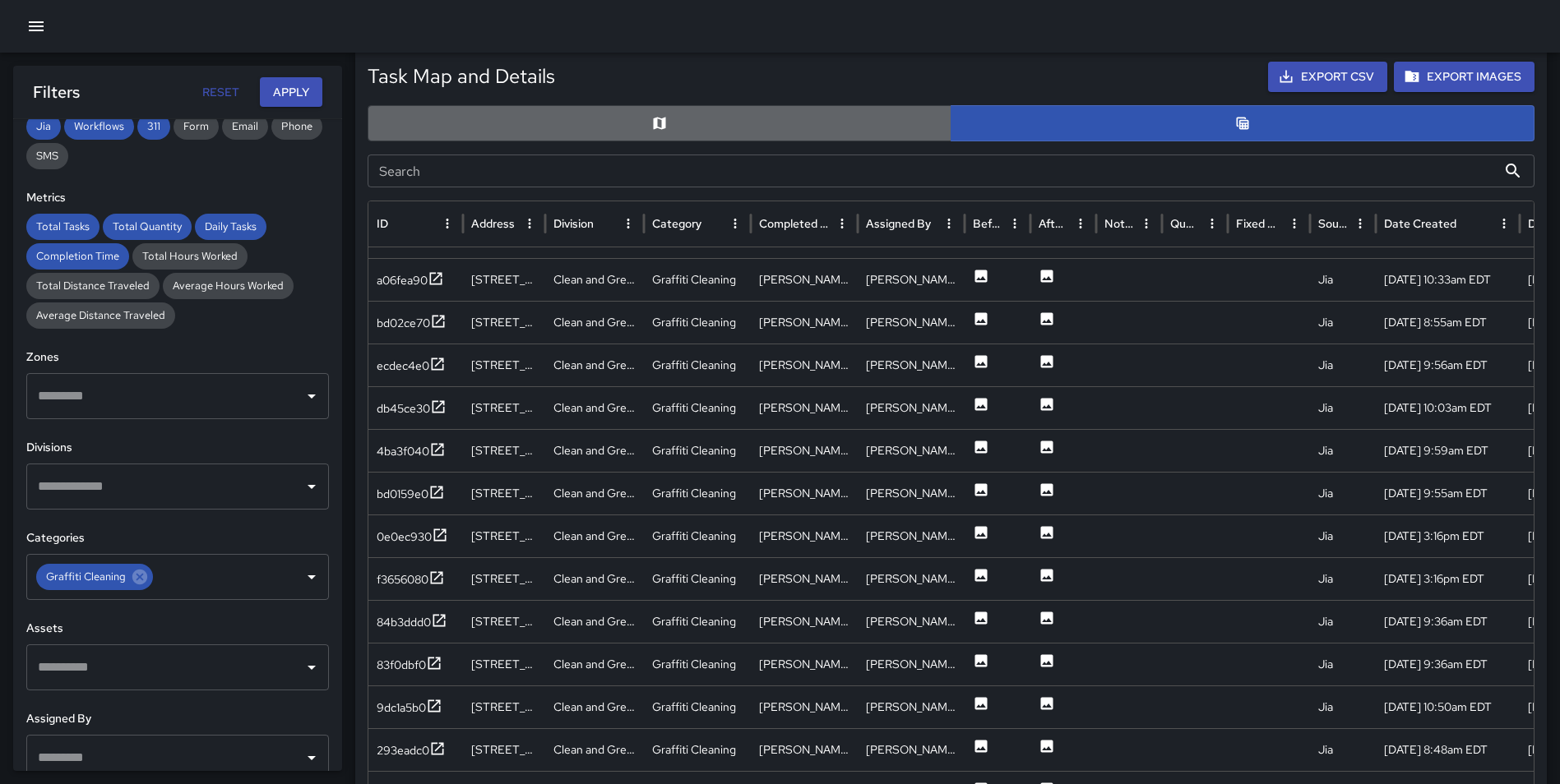
click at [643, 125] on button "button" at bounding box center [659, 124] width 584 height 36
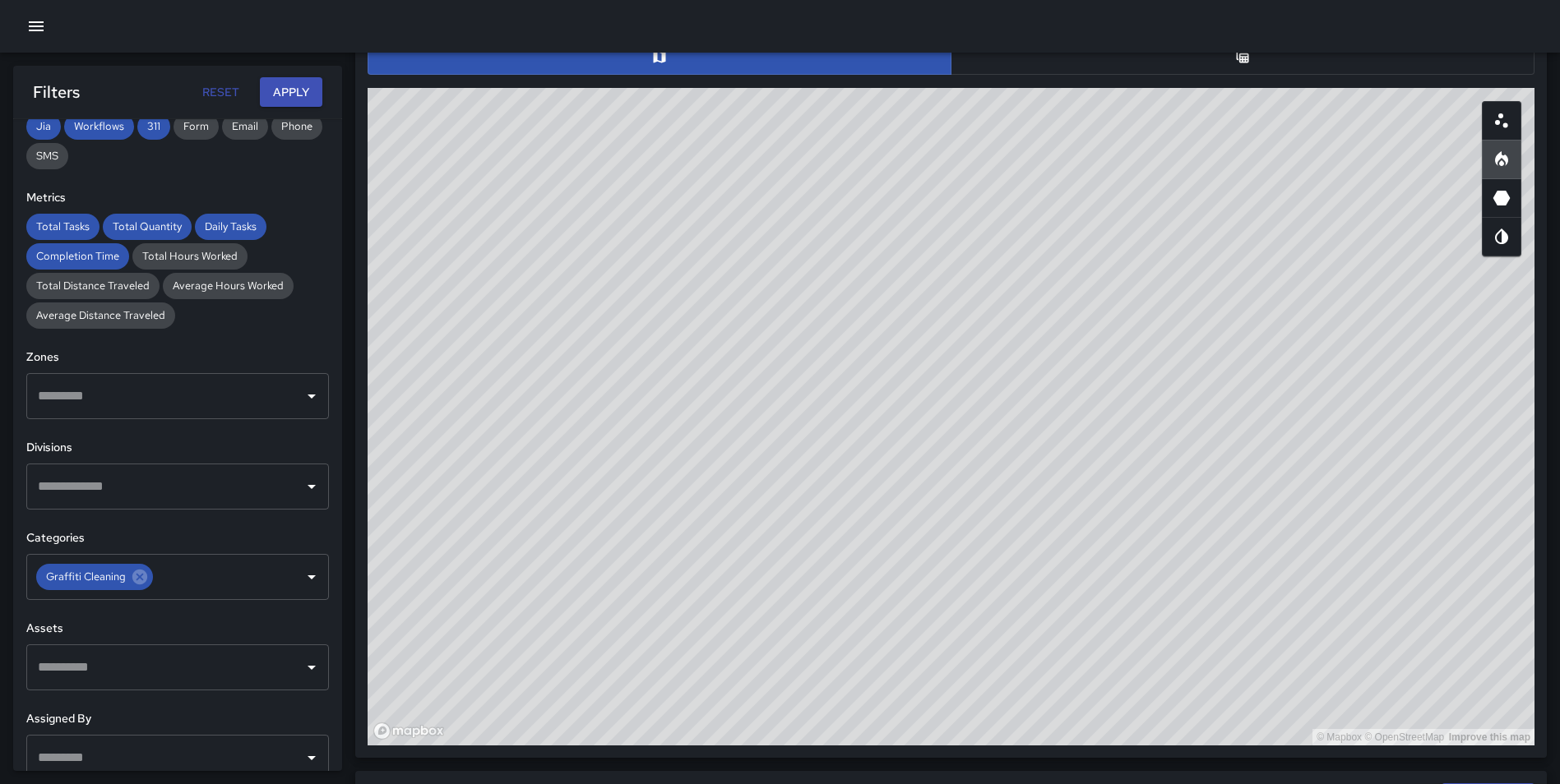
scroll to position [893, 0]
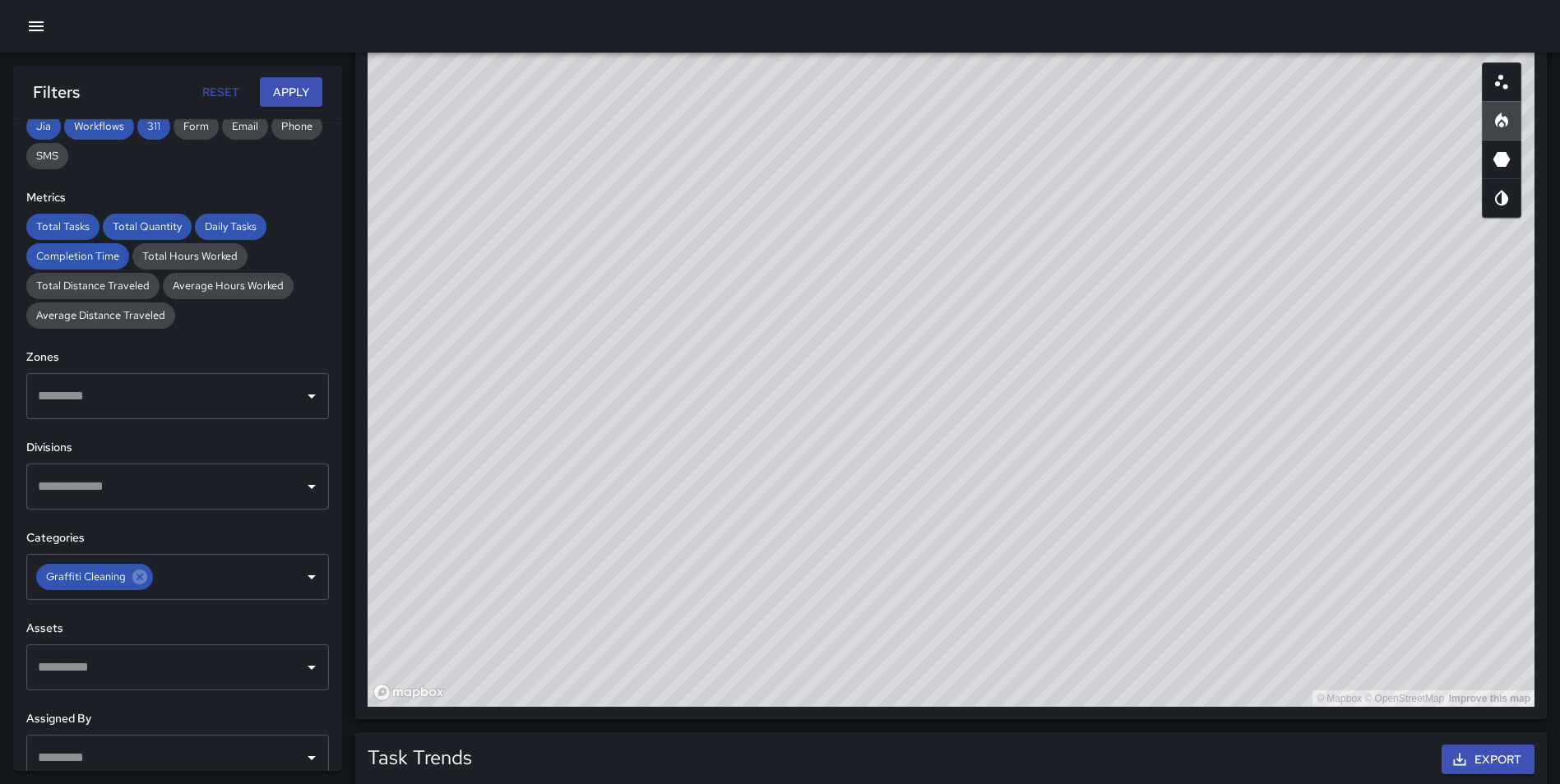
type button "map"
drag, startPoint x: 1005, startPoint y: 312, endPoint x: 1096, endPoint y: 234, distance: 119.9
click at [1096, 234] on div "© Mapbox © OpenStreetMap Improve this map" at bounding box center [950, 378] width 1167 height 657
drag, startPoint x: 978, startPoint y: 266, endPoint x: 1148, endPoint y: 204, distance: 181.0
click at [1148, 204] on div "© Mapbox © OpenStreetMap Improve this map" at bounding box center [950, 378] width 1167 height 657
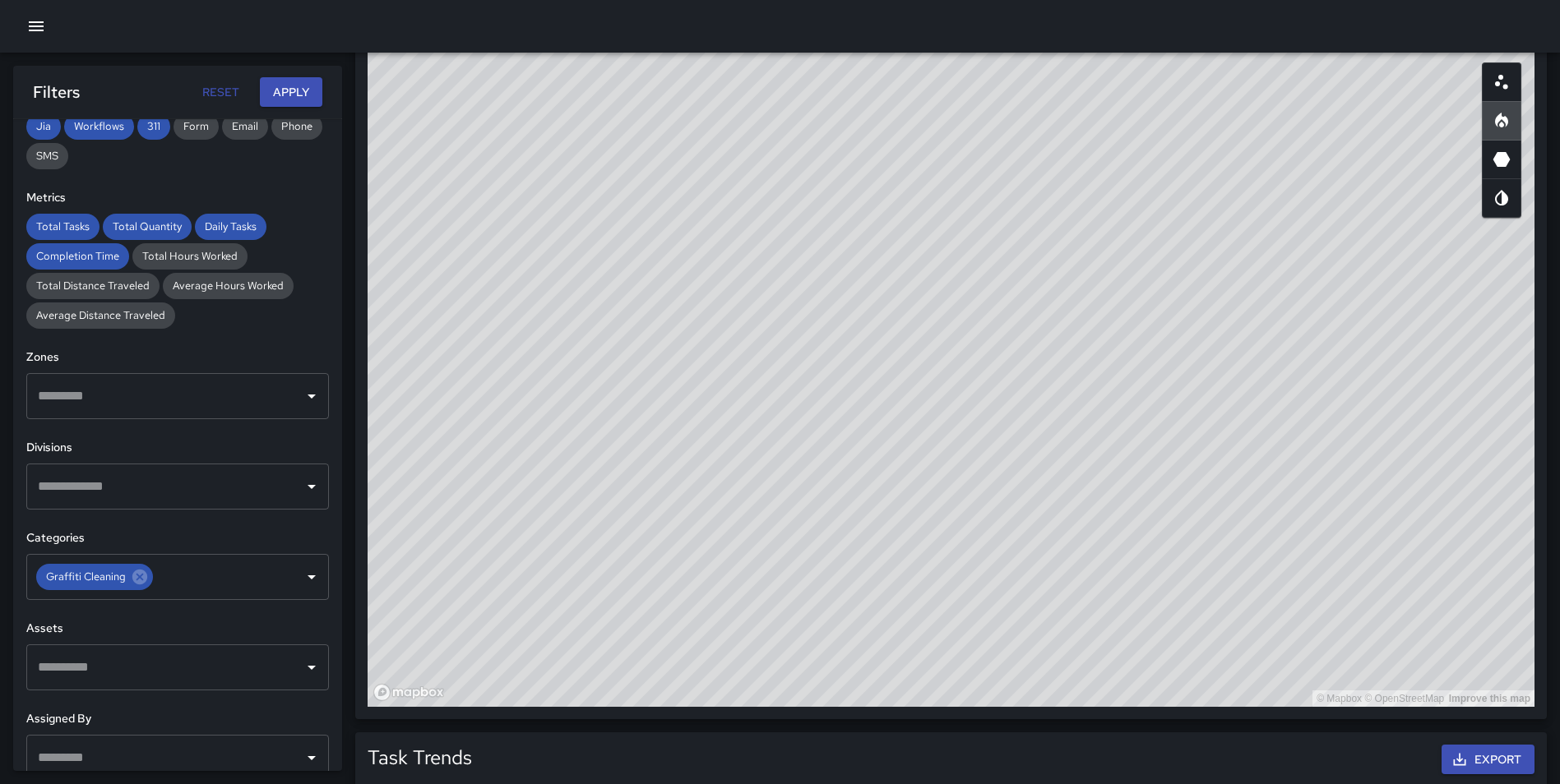
drag, startPoint x: 968, startPoint y: 223, endPoint x: 1125, endPoint y: 172, distance: 165.1
click at [1125, 172] on div "© Mapbox © OpenStreetMap Improve this map" at bounding box center [950, 378] width 1167 height 657
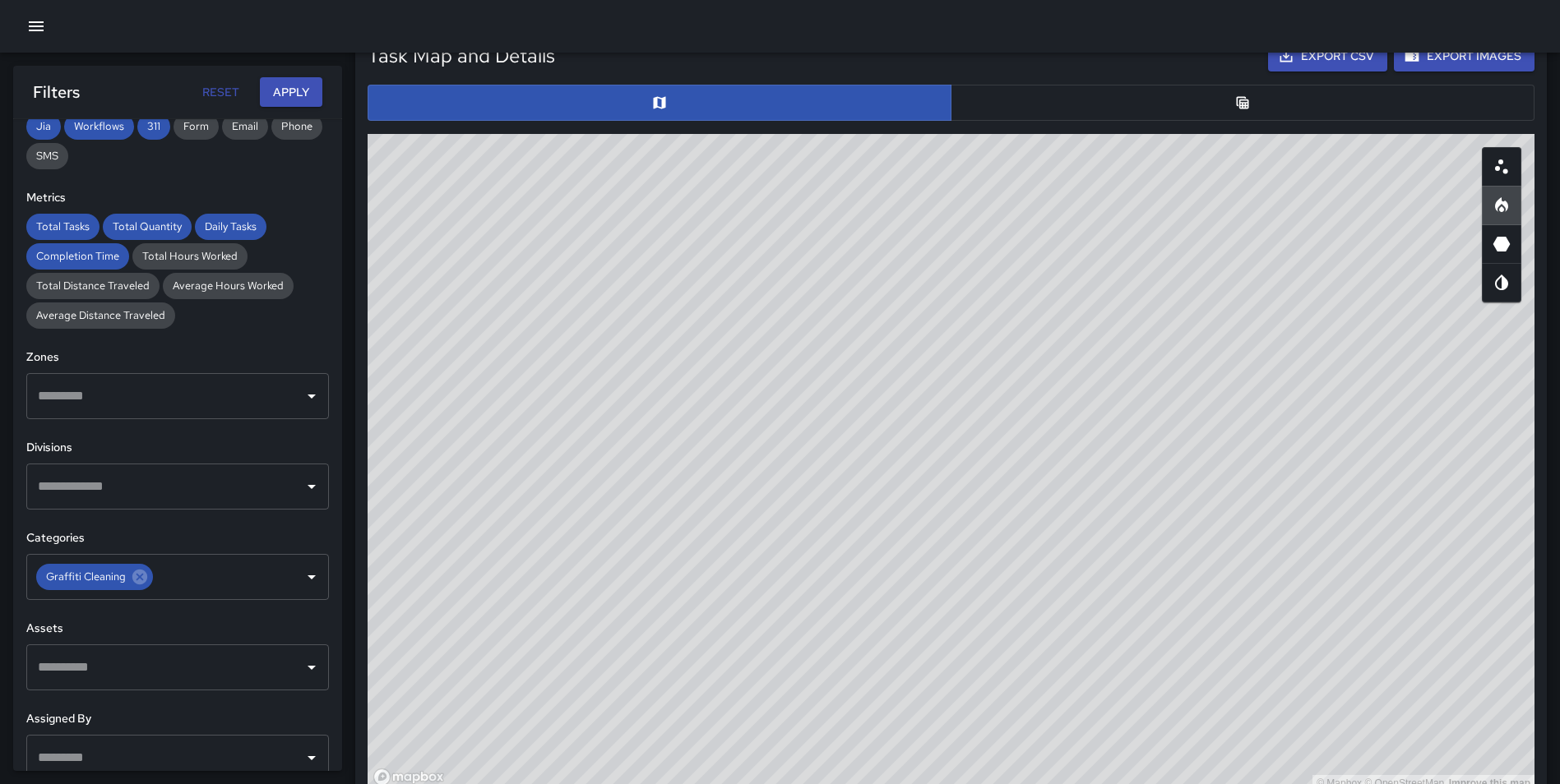
scroll to position [831, 0]
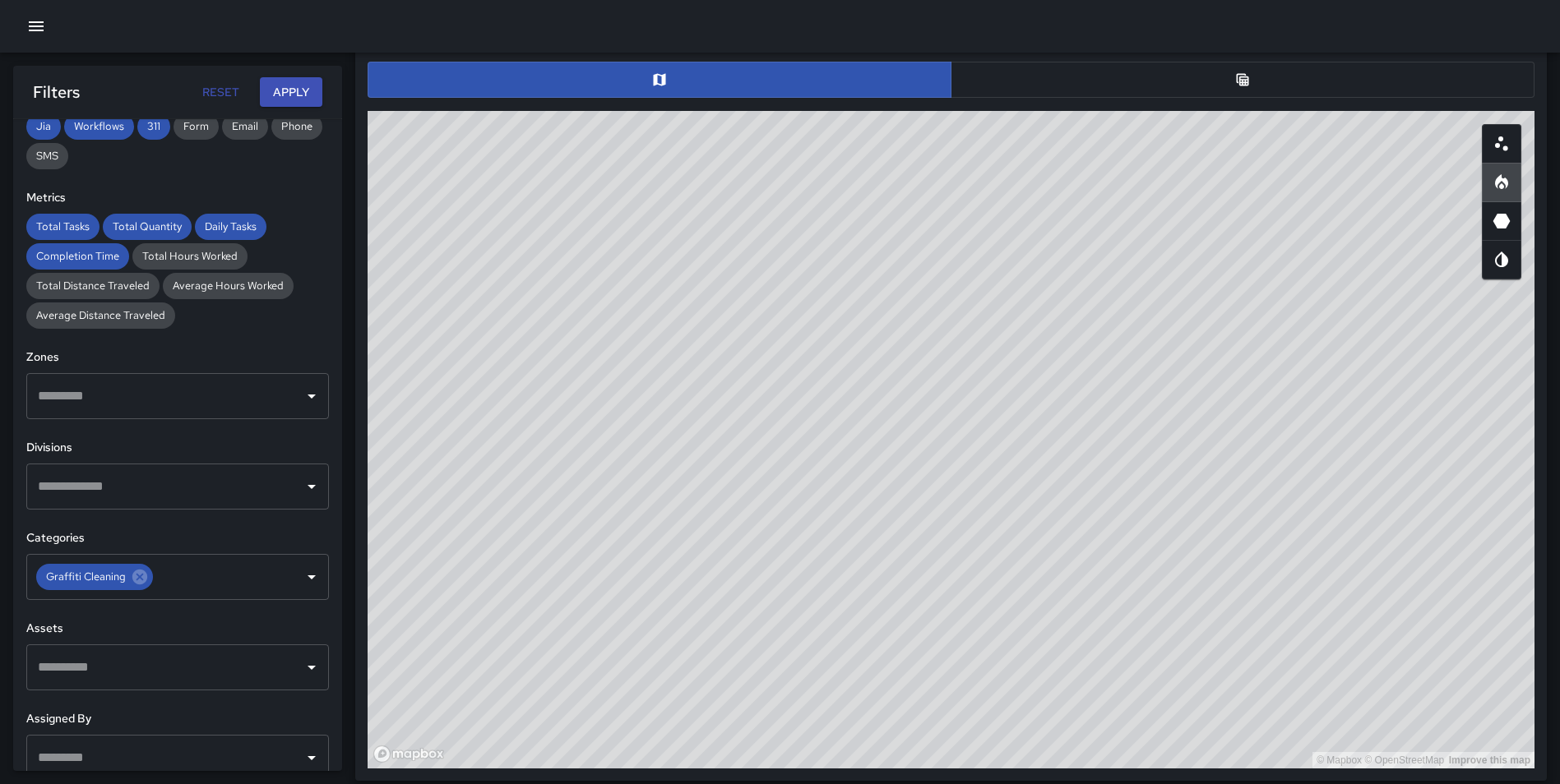
drag, startPoint x: 1077, startPoint y: 422, endPoint x: 1107, endPoint y: 352, distance: 76.2
click at [1107, 352] on div "© Mapbox © OpenStreetMap Improve this map" at bounding box center [950, 439] width 1167 height 657
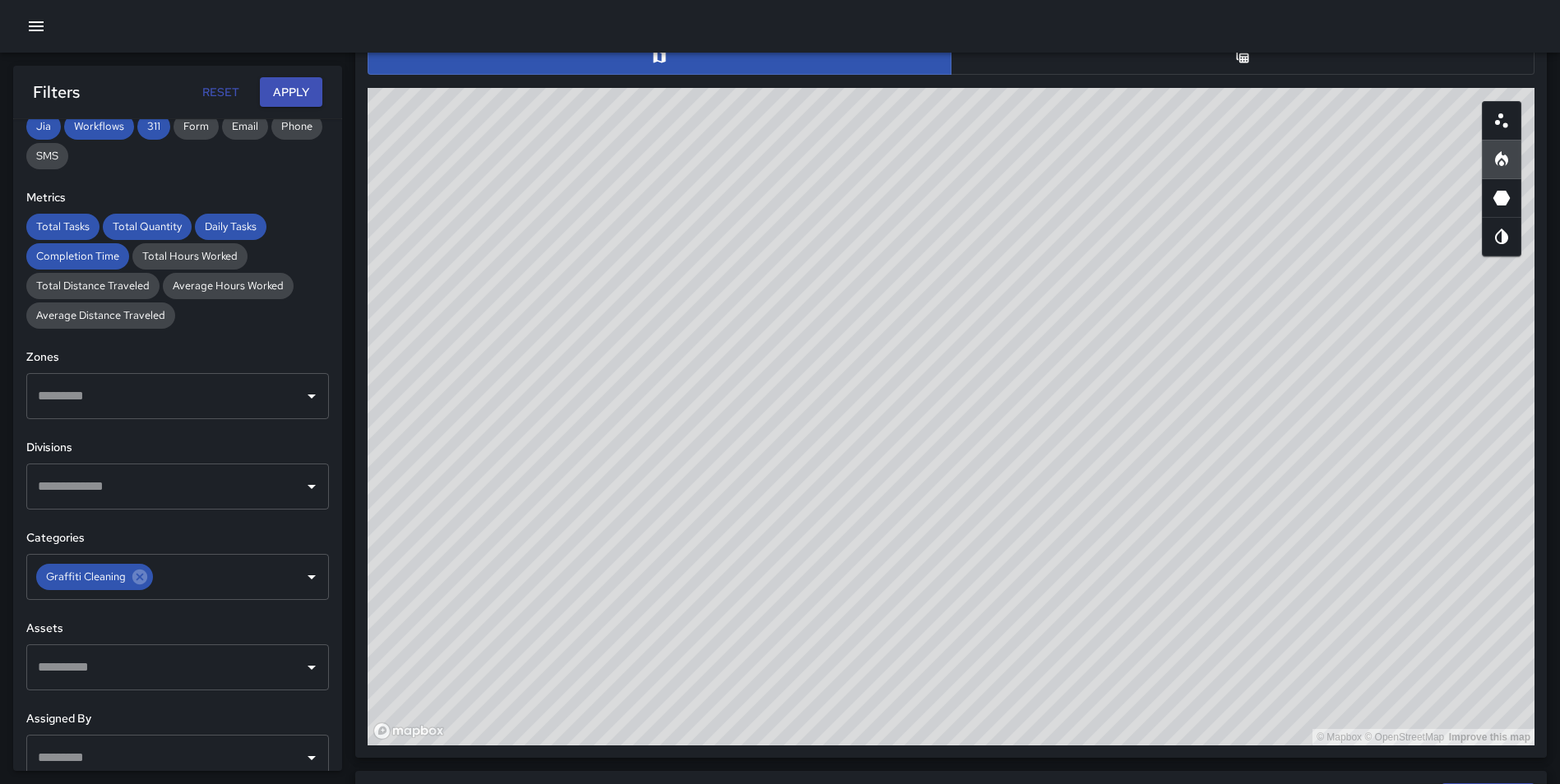
scroll to position [845, 0]
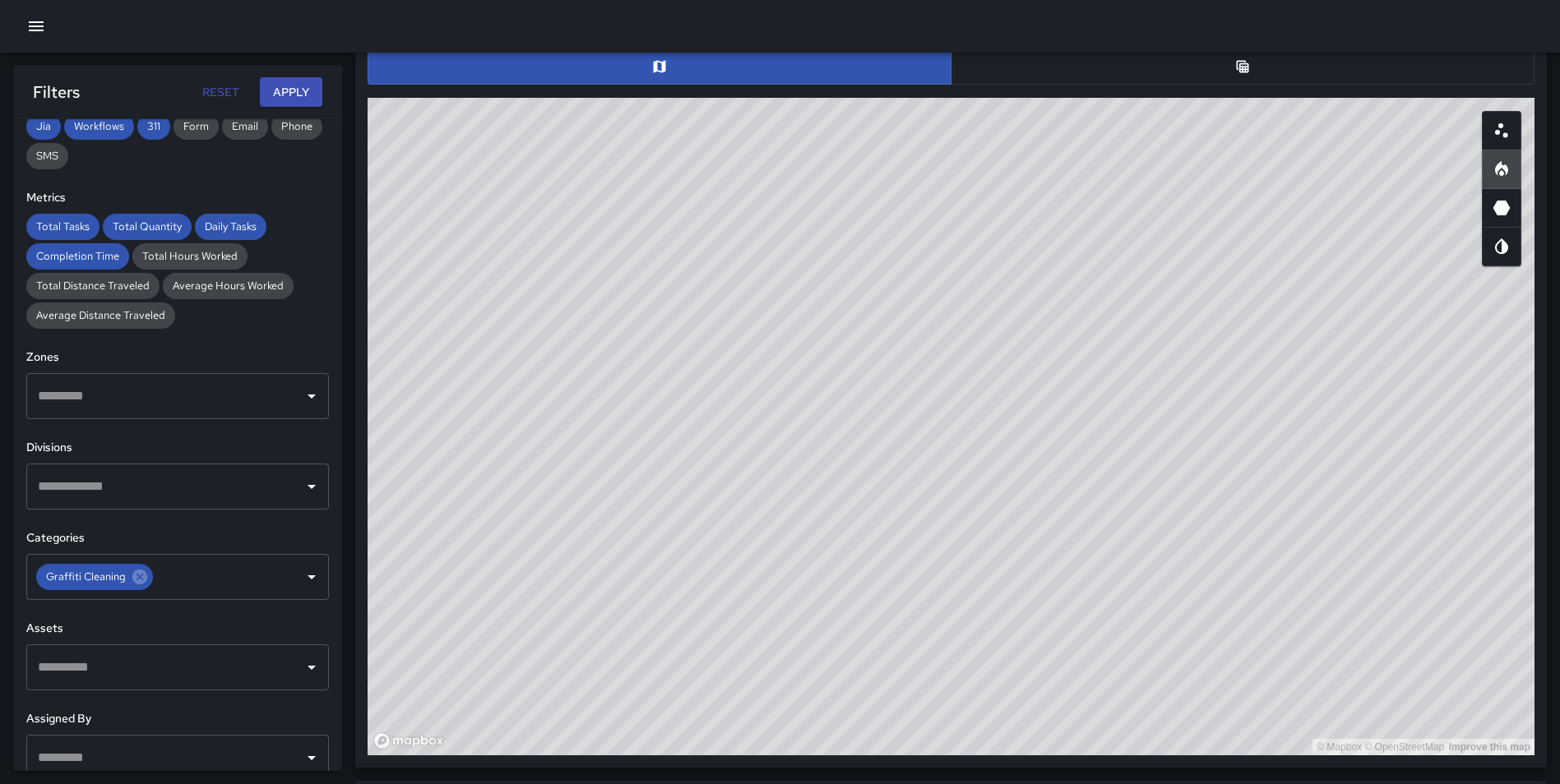
drag, startPoint x: 1254, startPoint y: 407, endPoint x: 1246, endPoint y: 413, distance: 10.0
click at [1246, 413] on div "© Mapbox © OpenStreetMap Improve this map" at bounding box center [950, 426] width 1167 height 657
click at [1242, 81] on button "button" at bounding box center [1242, 66] width 584 height 36
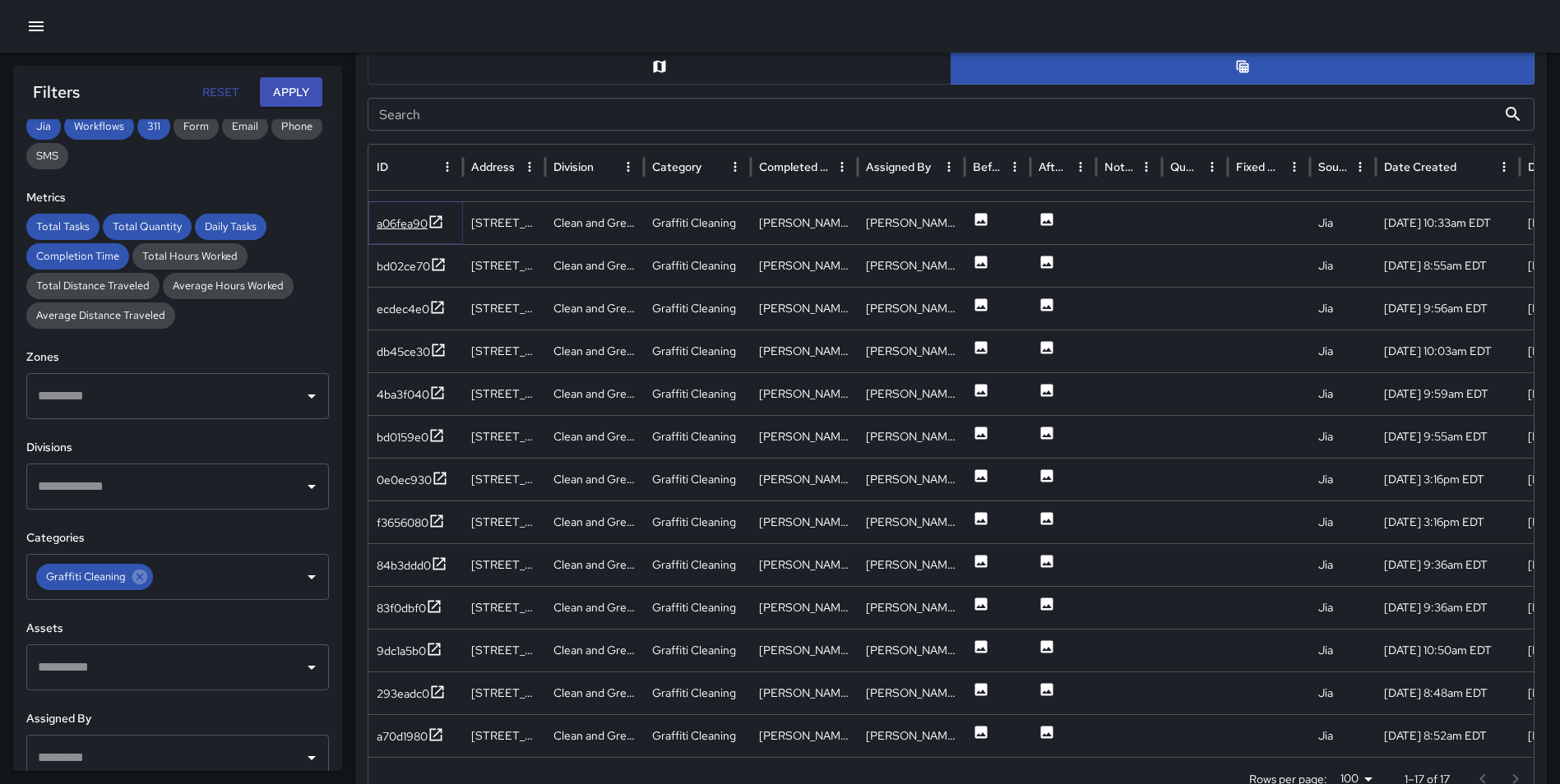
click at [436, 222] on icon at bounding box center [435, 222] width 16 height 16
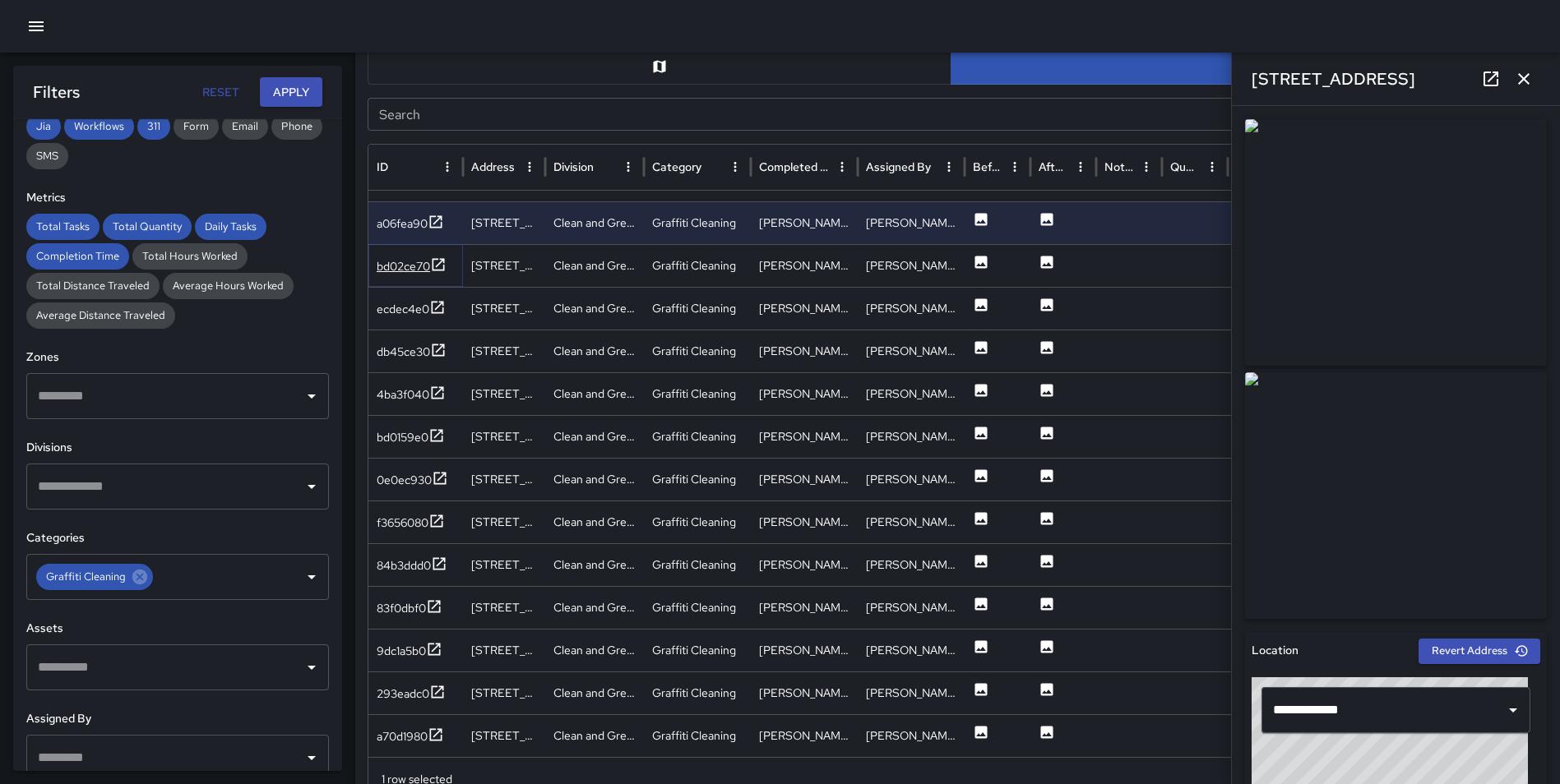
click at [438, 264] on icon at bounding box center [438, 264] width 16 height 16
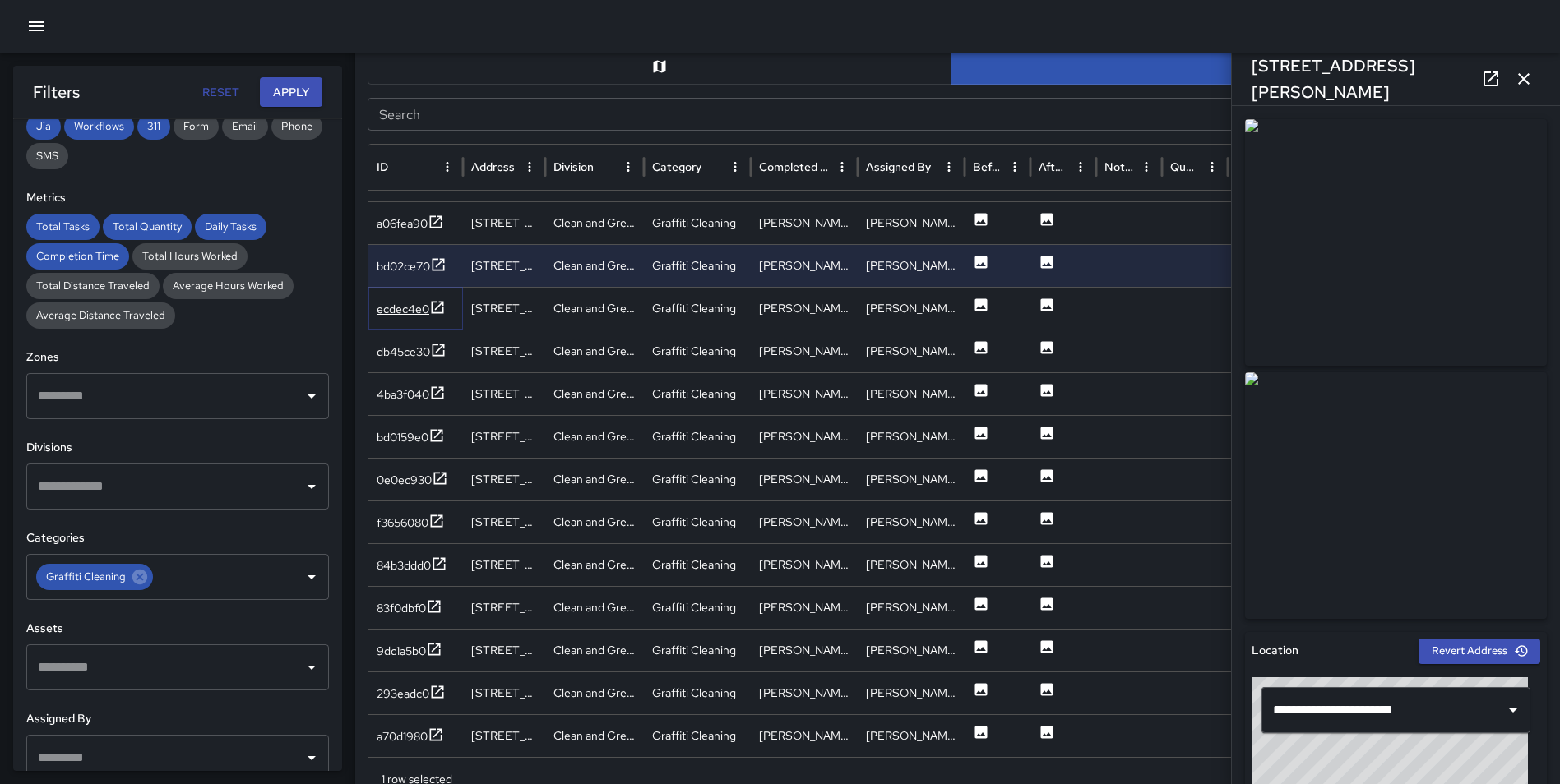
click at [440, 312] on icon at bounding box center [438, 307] width 13 height 13
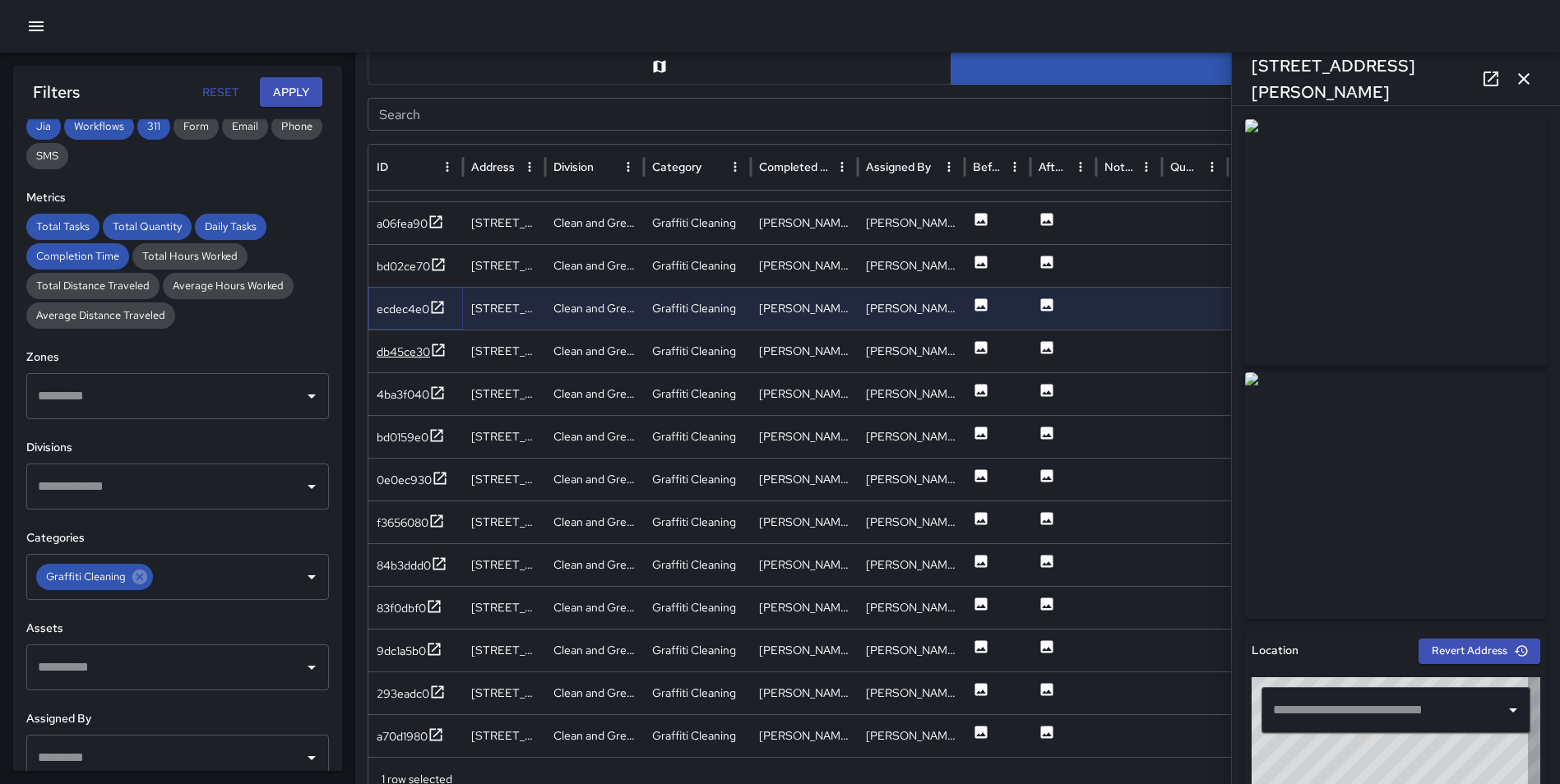
type input "**********"
click at [440, 354] on icon at bounding box center [438, 350] width 16 height 16
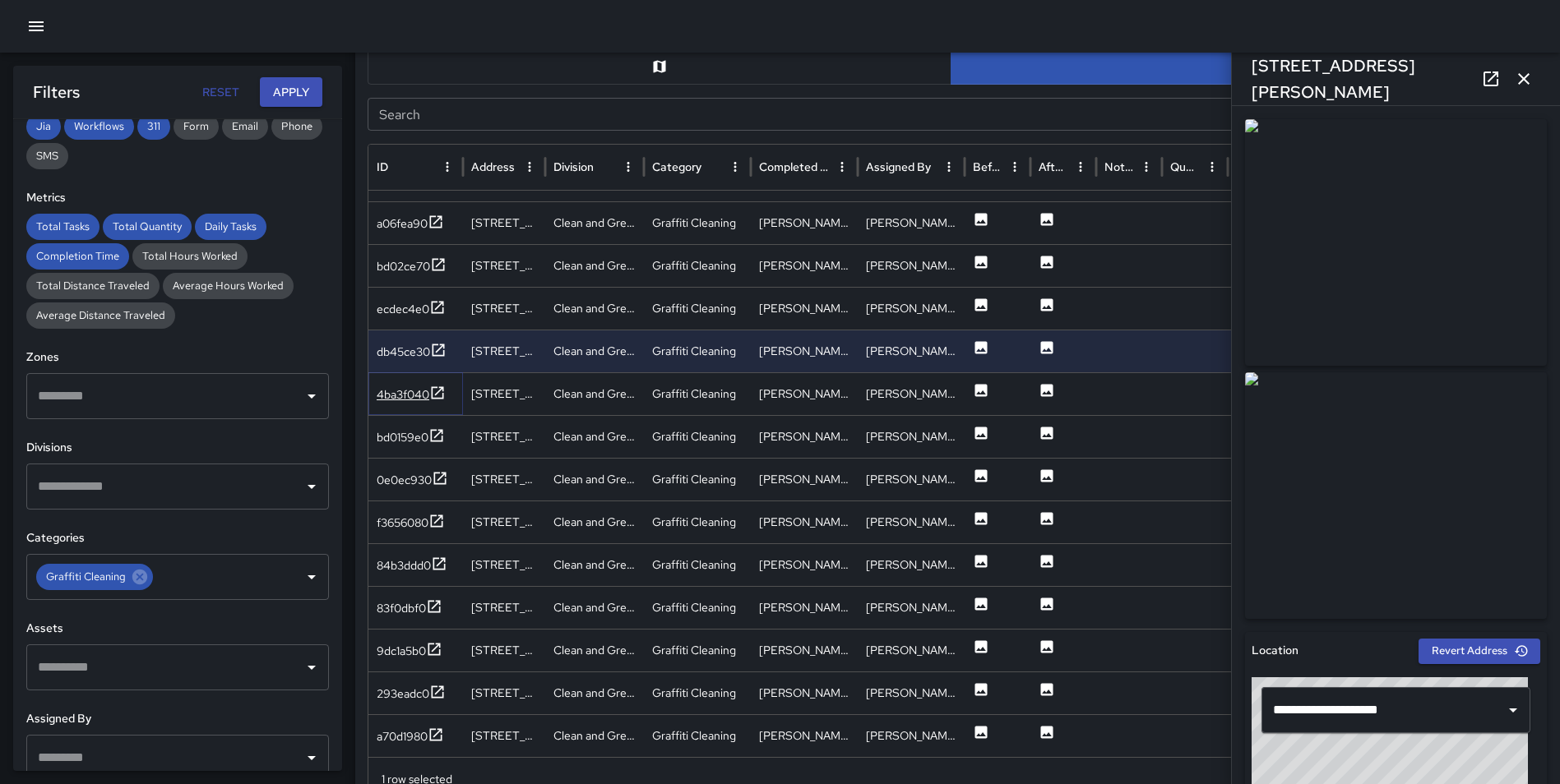
click at [442, 392] on icon at bounding box center [437, 393] width 16 height 16
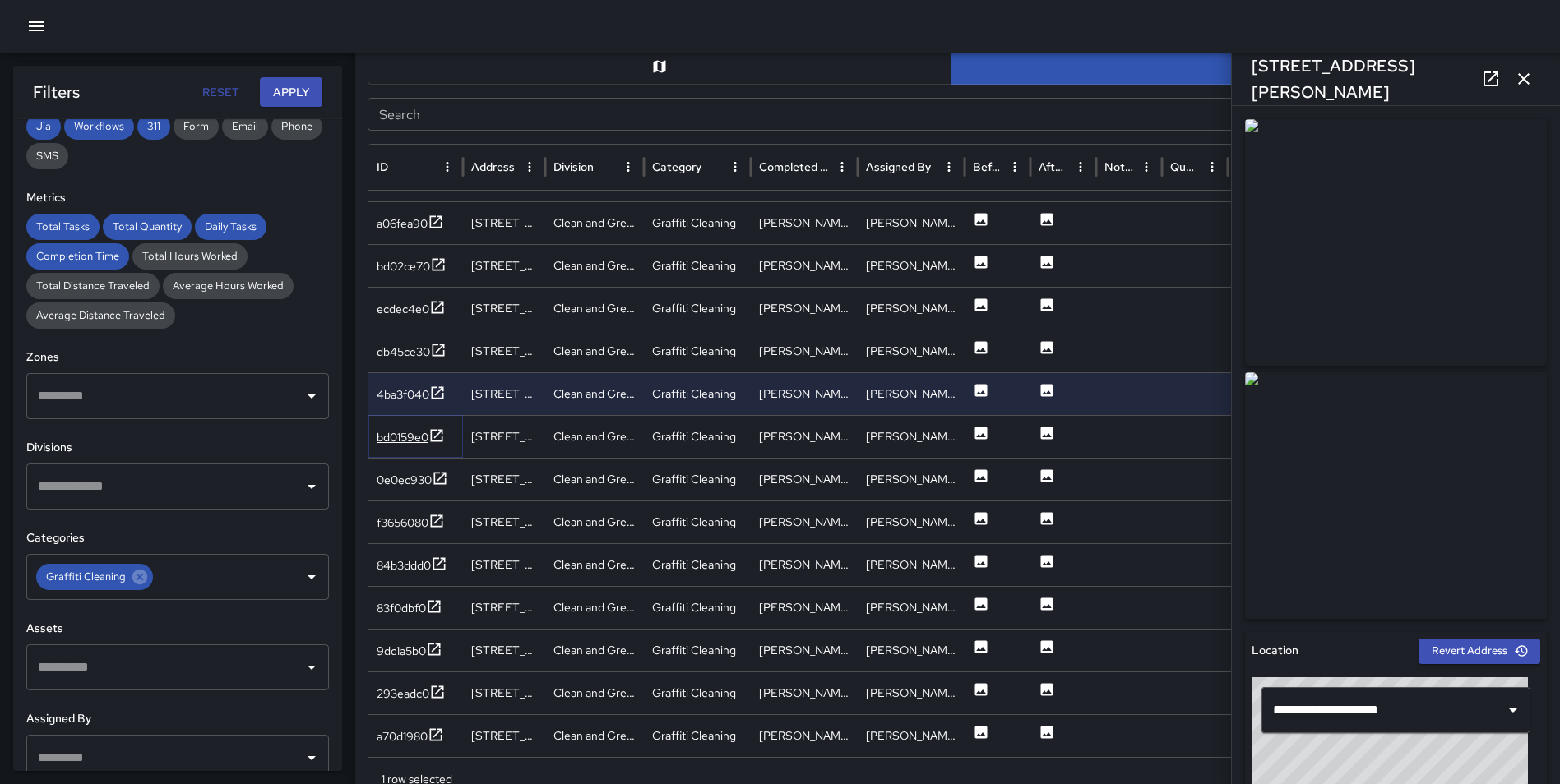
click at [436, 434] on icon at bounding box center [436, 435] width 16 height 16
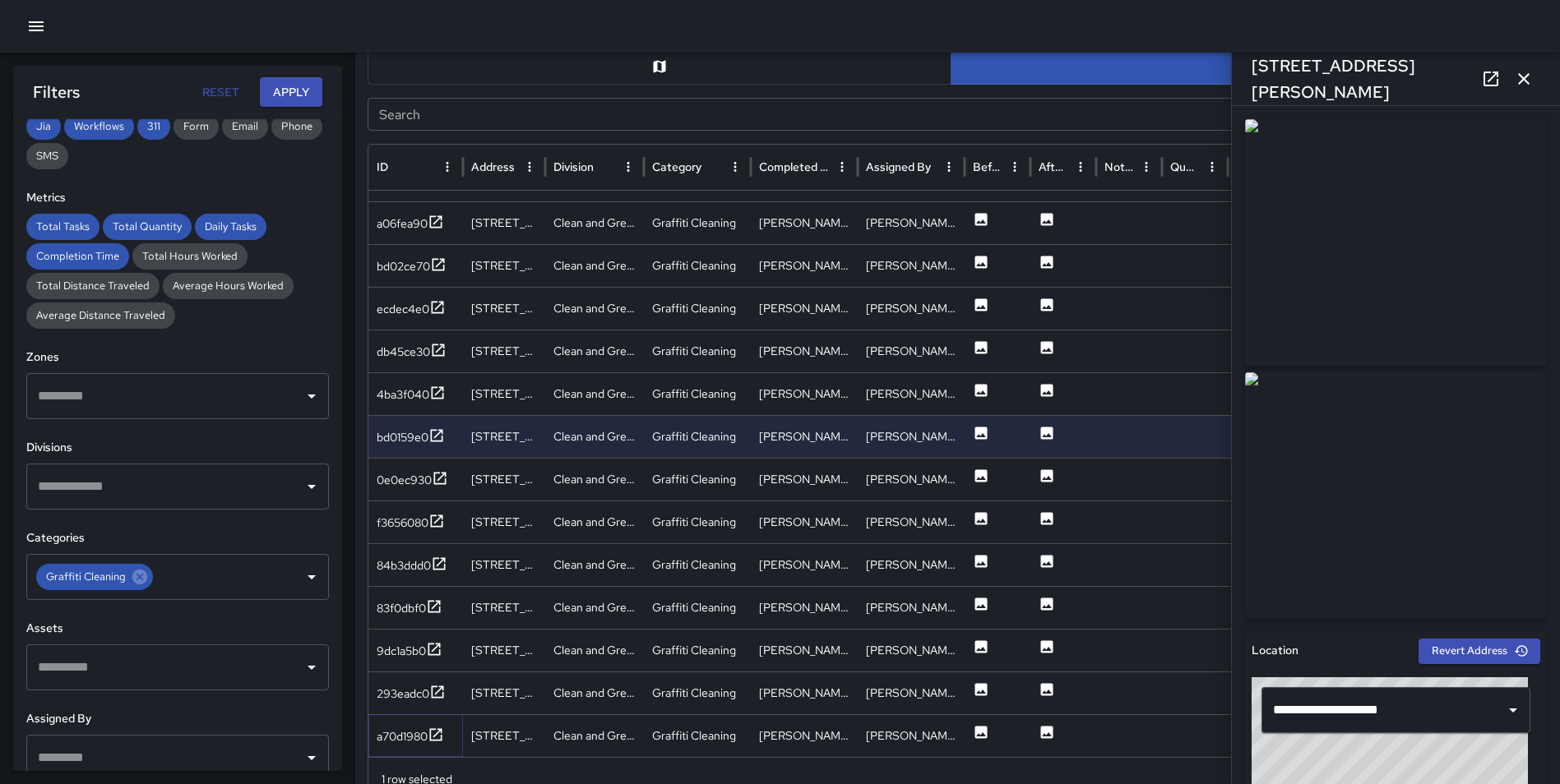
drag, startPoint x: 438, startPoint y: 733, endPoint x: 441, endPoint y: 712, distance: 21.2
click at [438, 733] on icon at bounding box center [436, 734] width 13 height 13
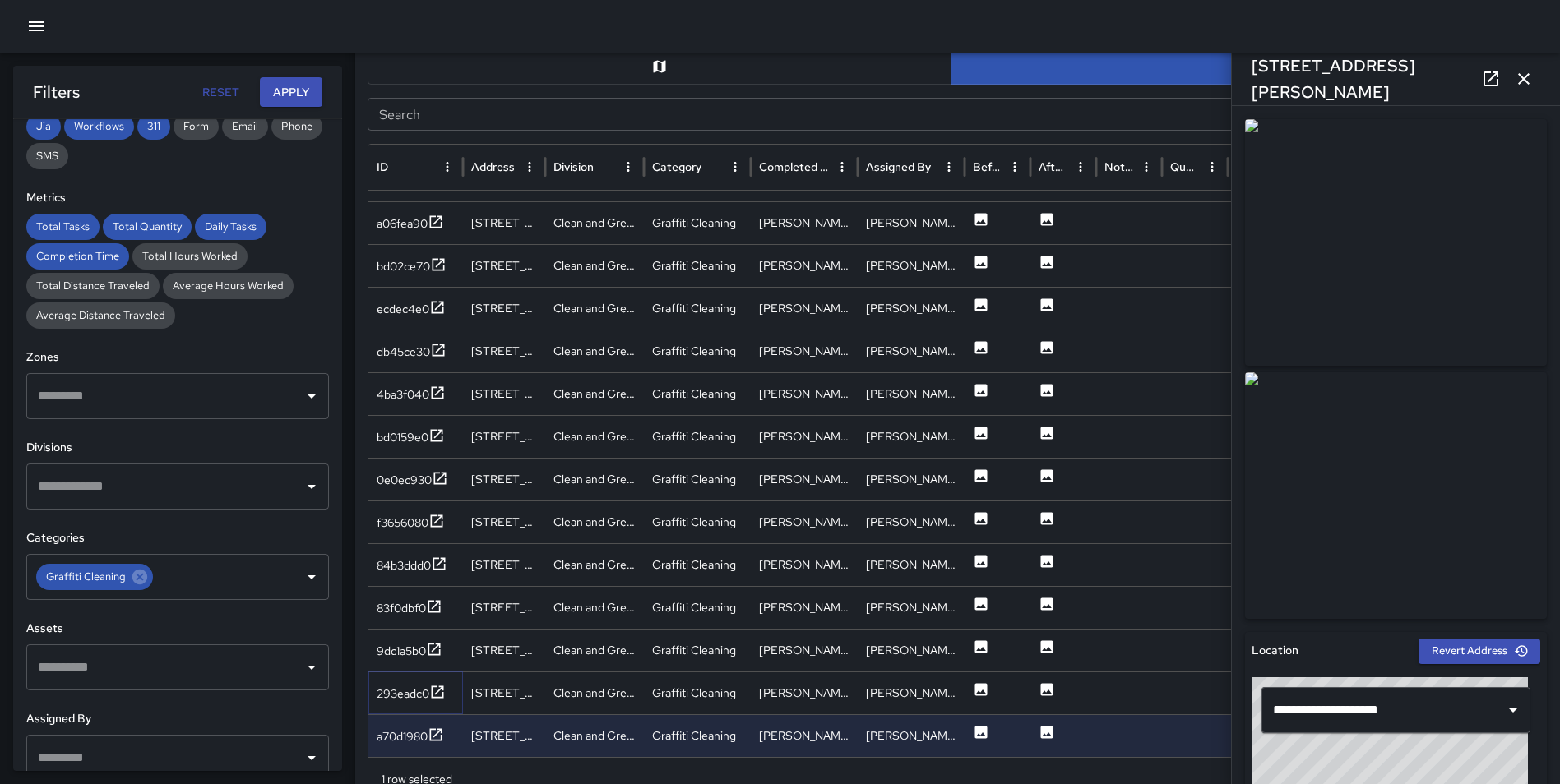
click at [441, 702] on div at bounding box center [437, 694] width 16 height 21
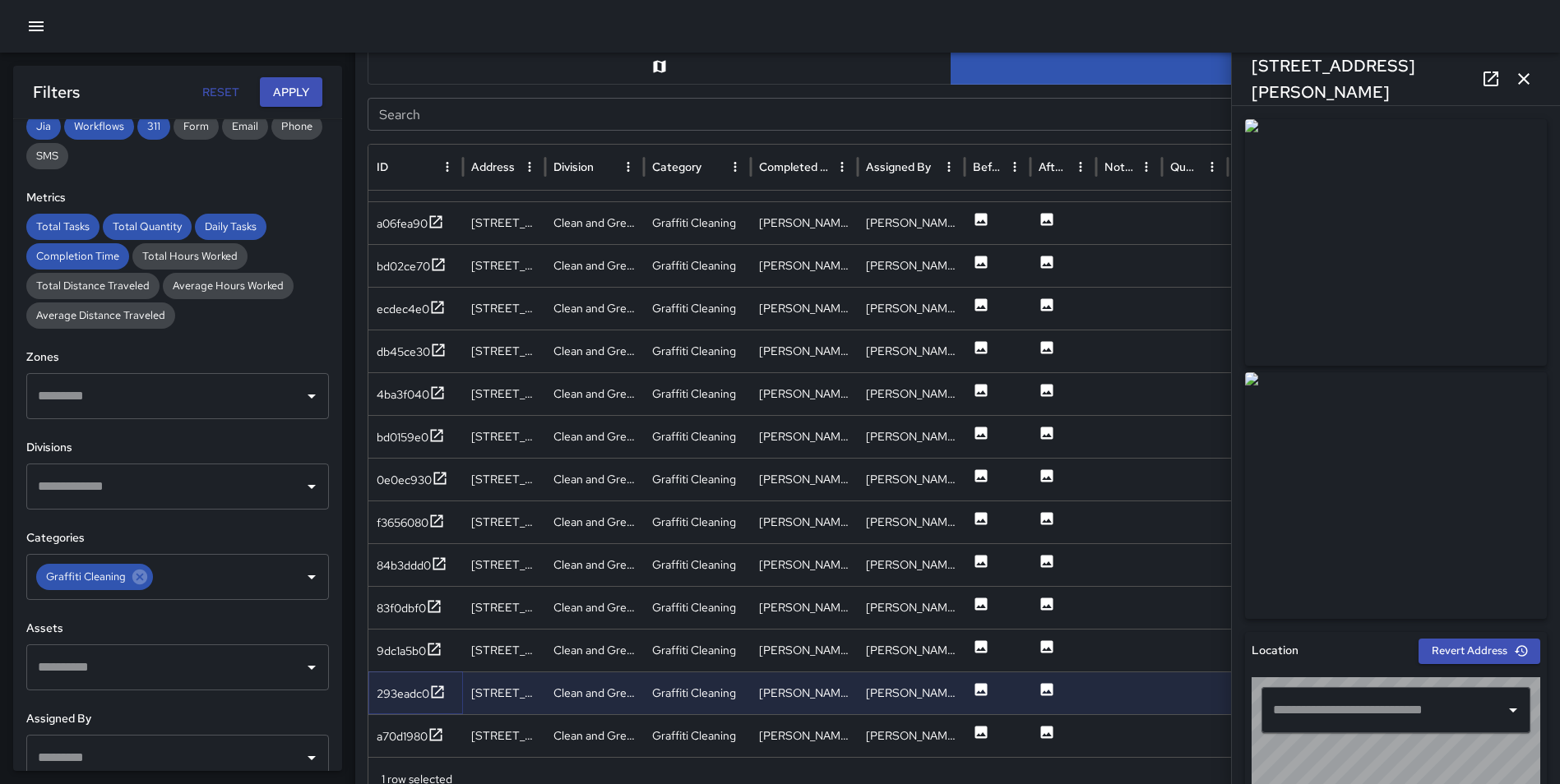
type input "**********"
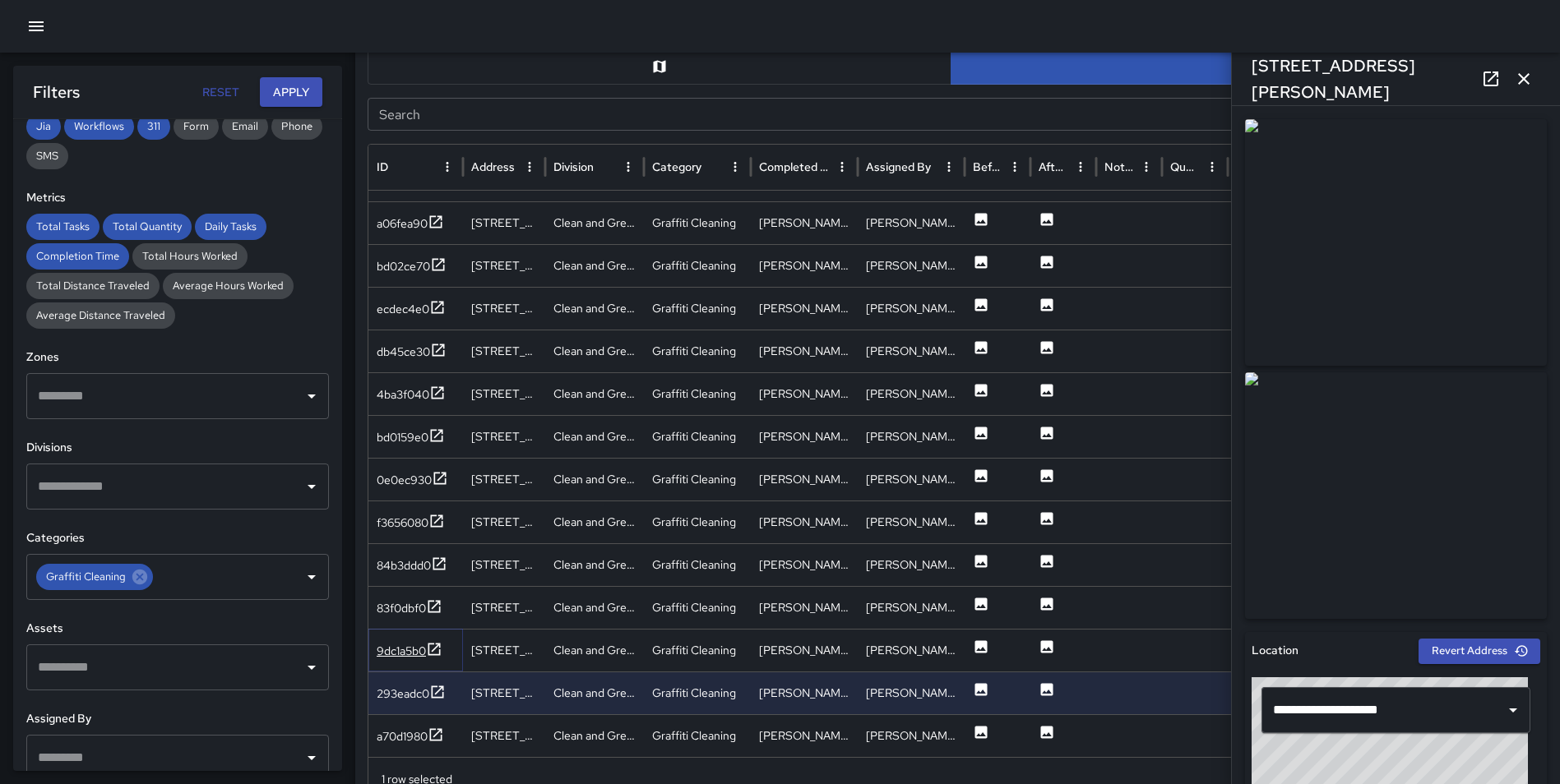
click at [436, 645] on icon at bounding box center [434, 649] width 16 height 16
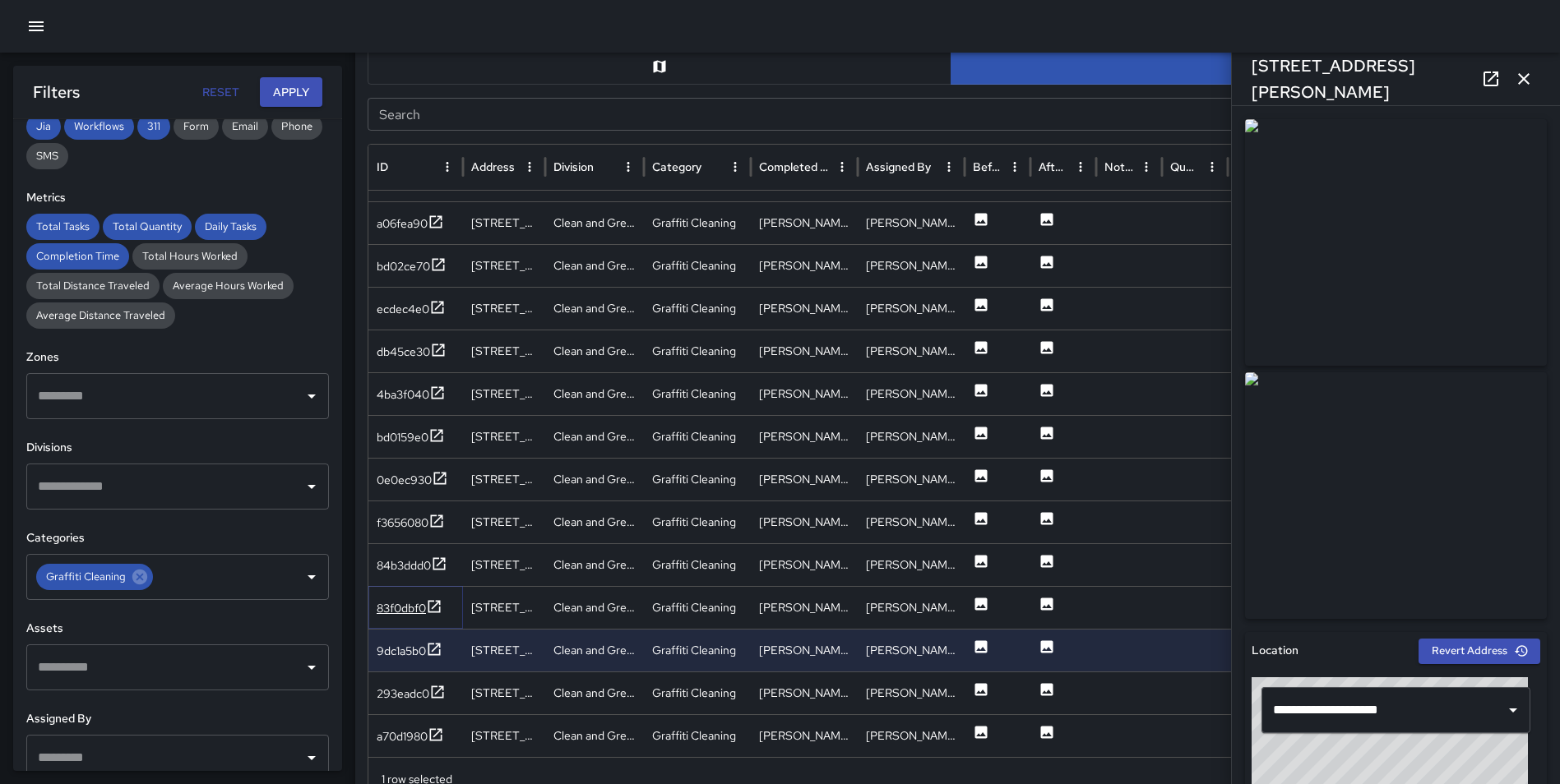
click at [440, 599] on icon at bounding box center [434, 606] width 16 height 16
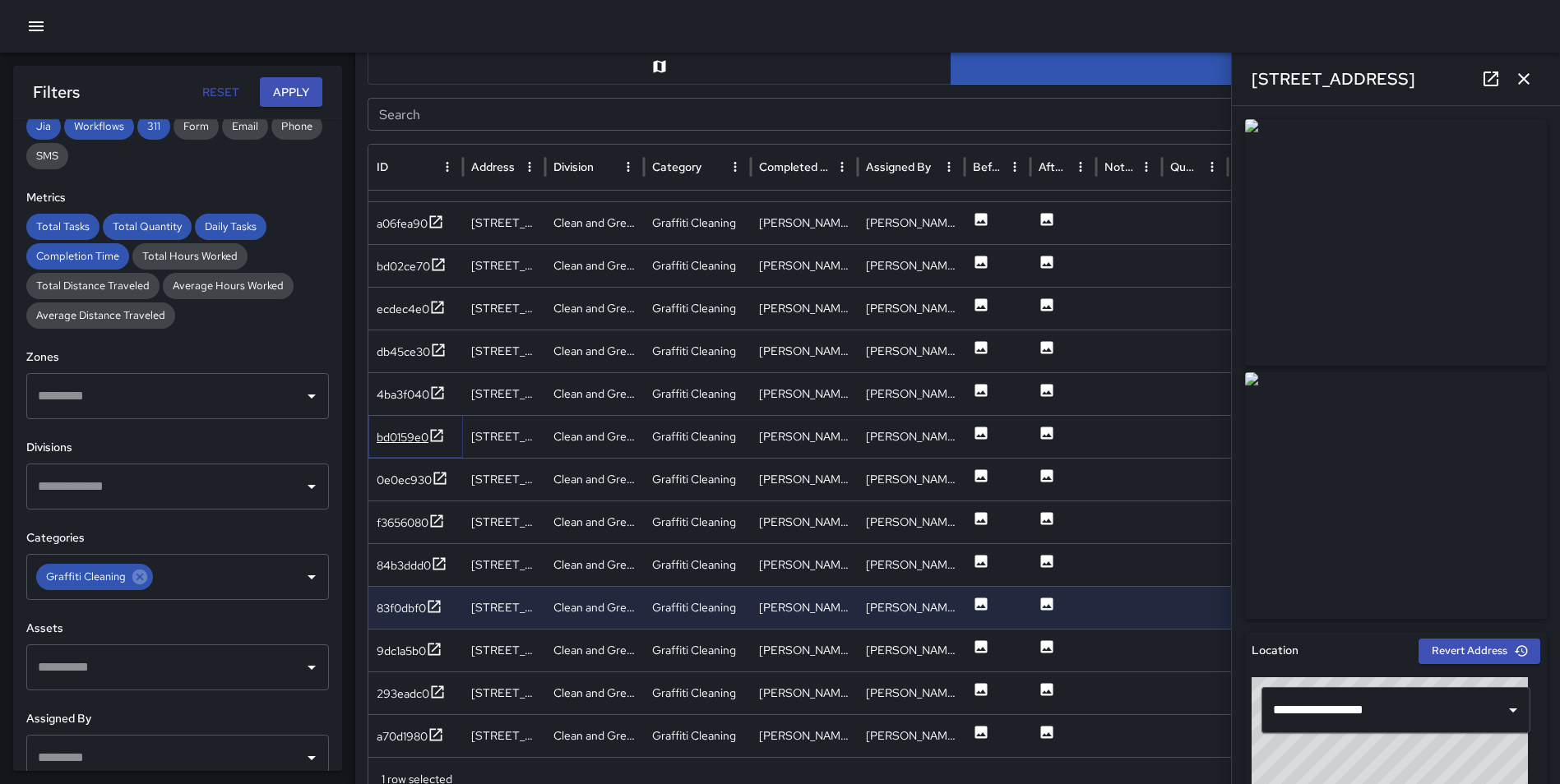
click at [438, 431] on icon at bounding box center [436, 435] width 16 height 16
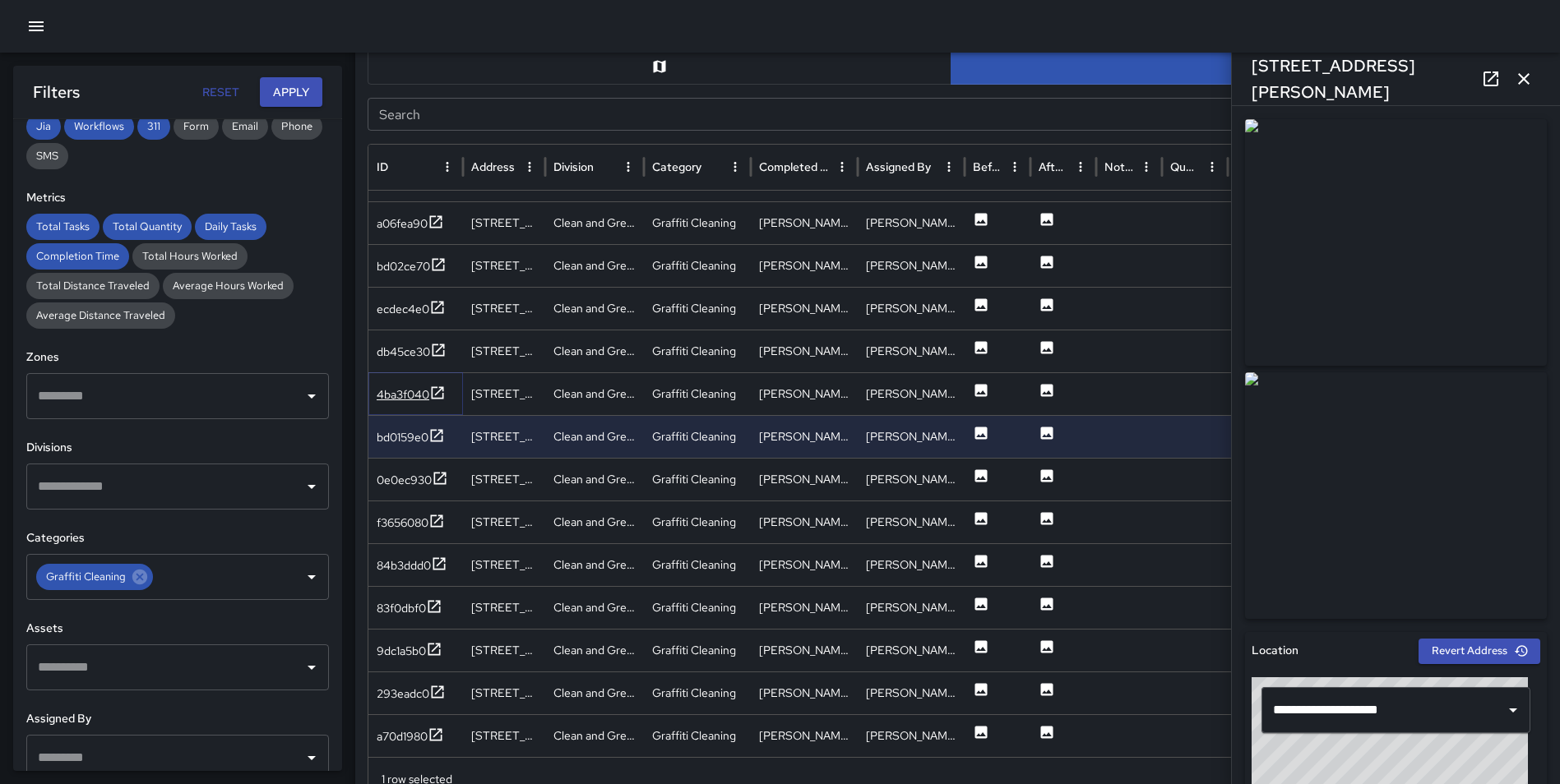
click at [438, 398] on icon at bounding box center [438, 392] width 13 height 13
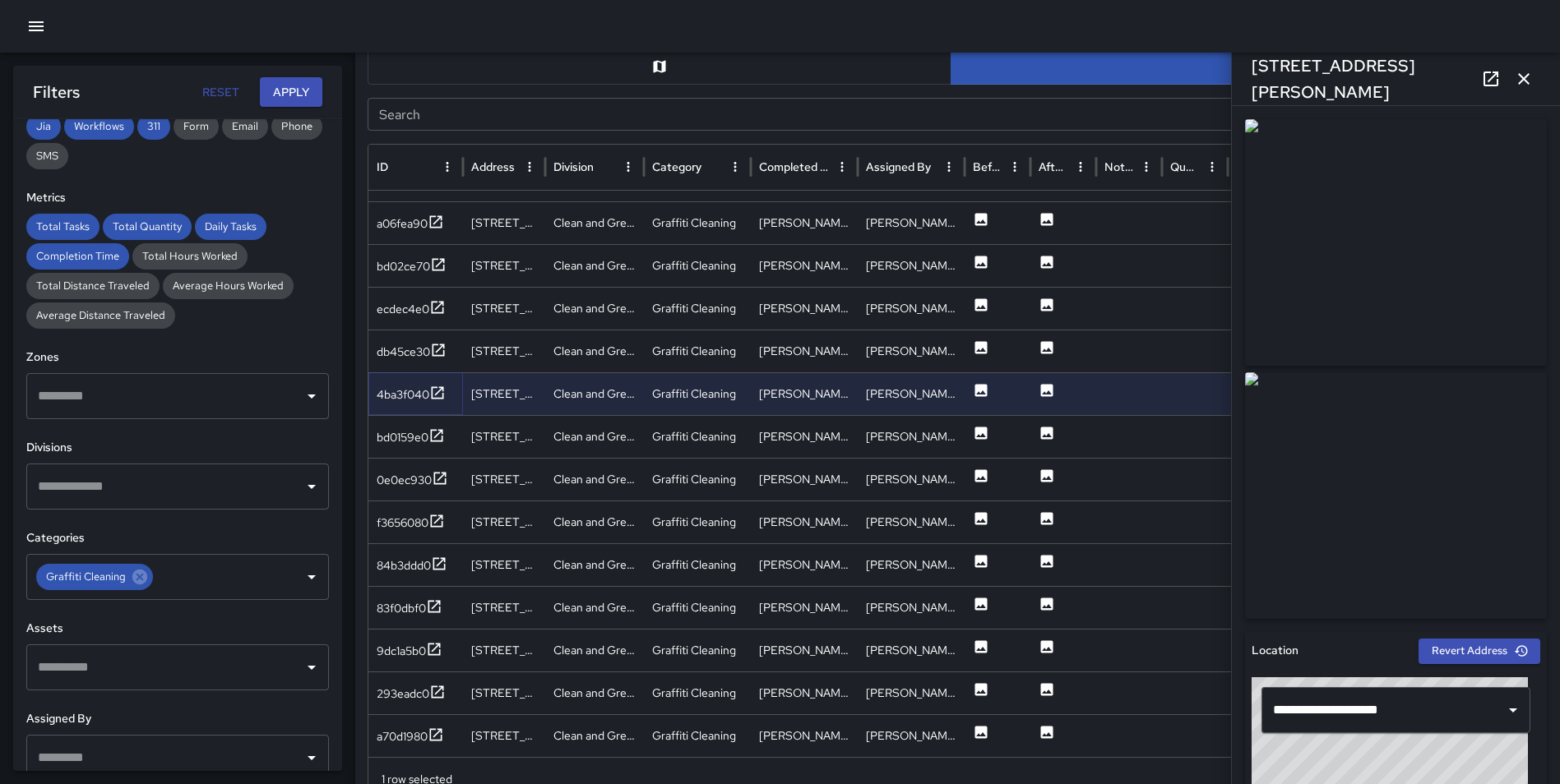
scroll to position [1594, 0]
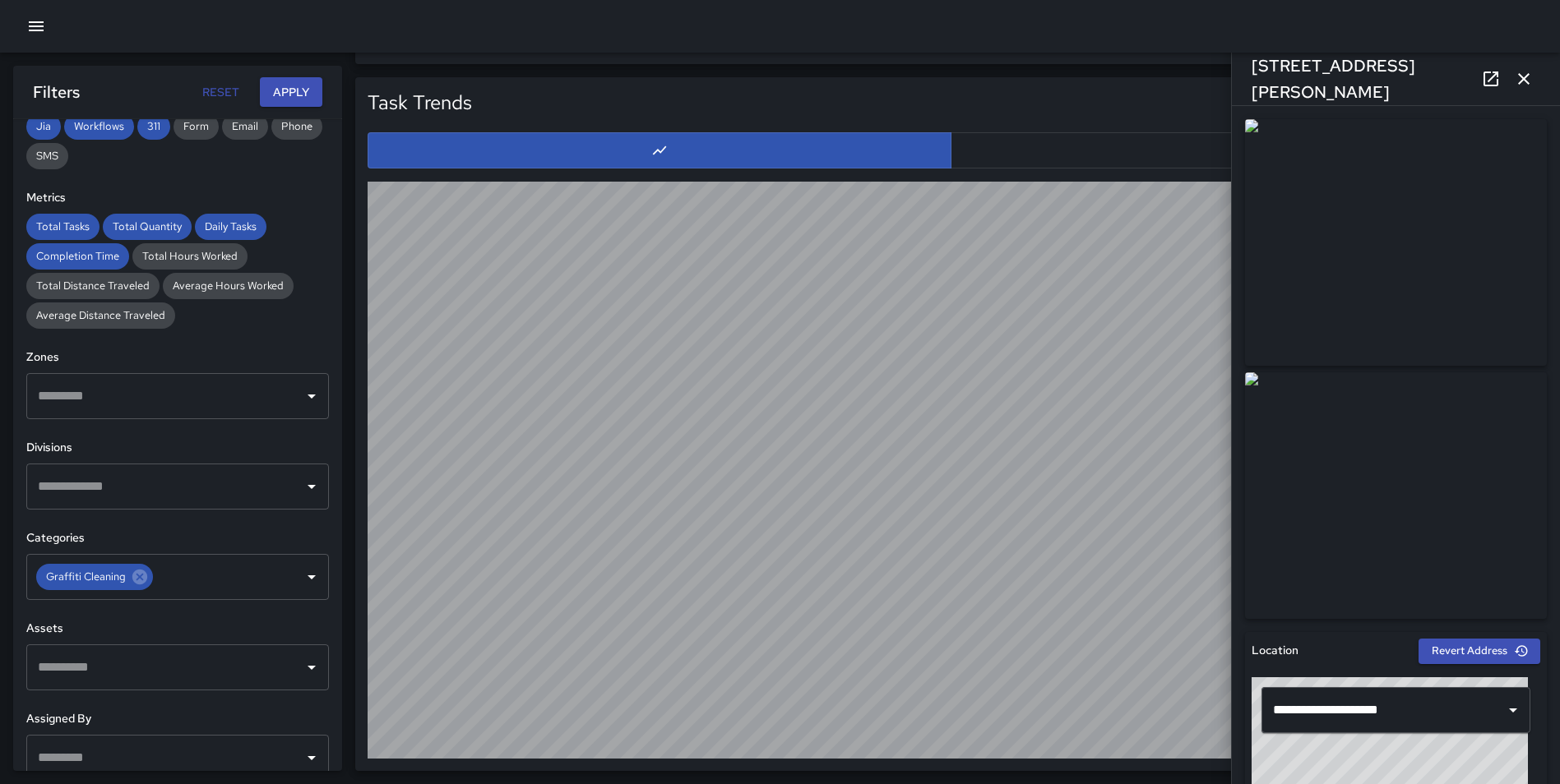
click at [1520, 80] on icon "button" at bounding box center [1523, 79] width 20 height 20
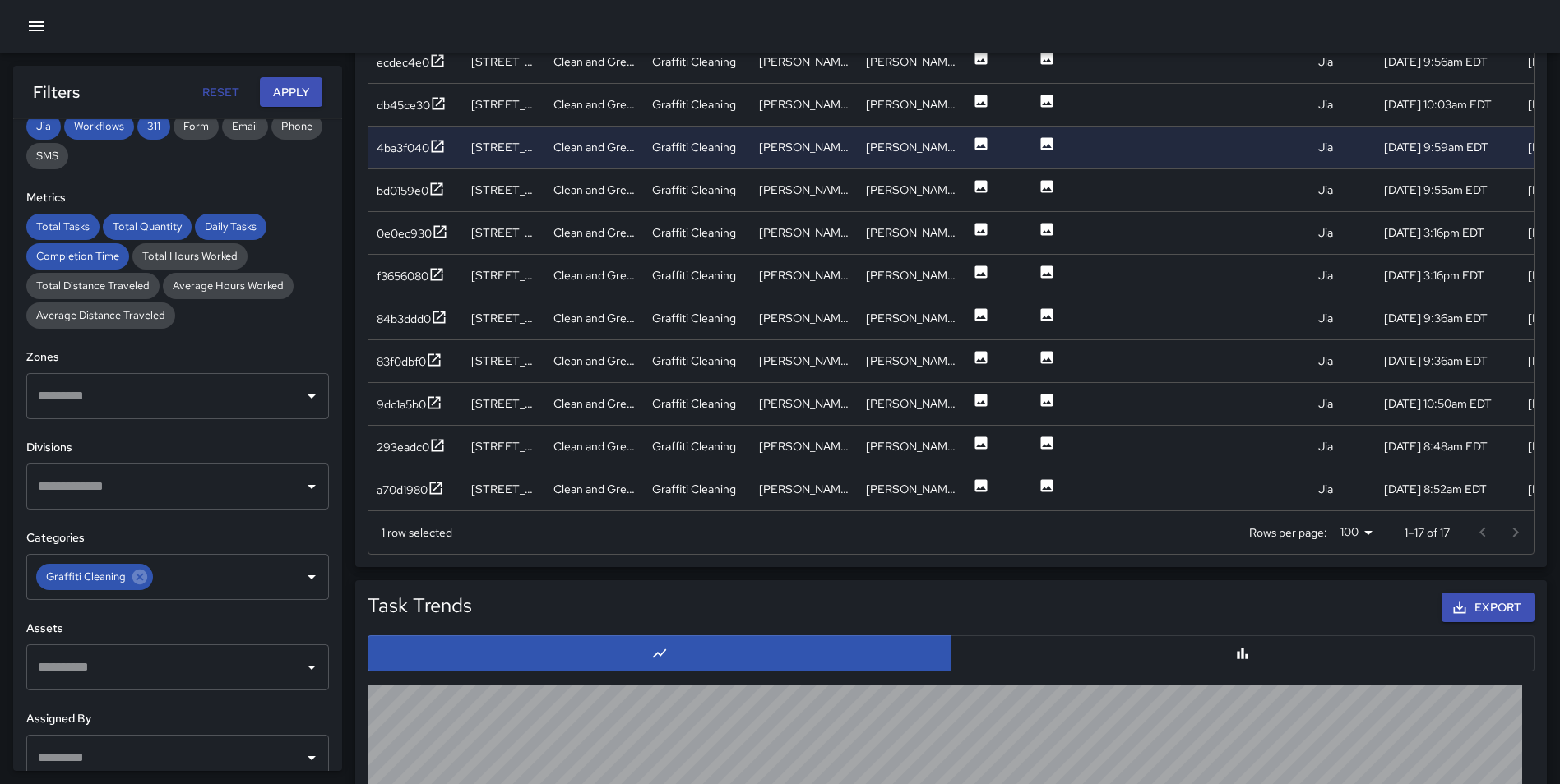
scroll to position [1024, 0]
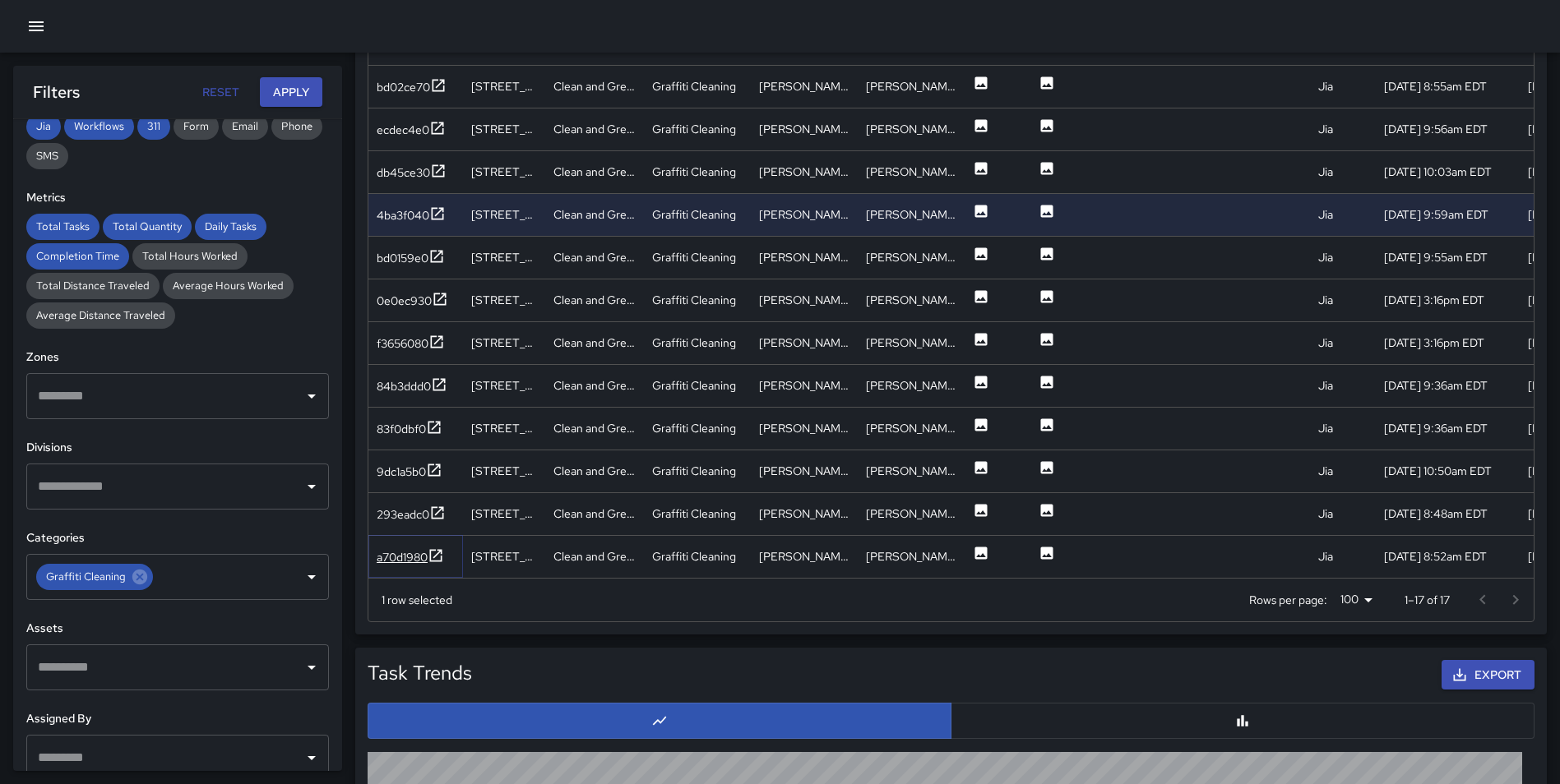
click at [435, 552] on icon at bounding box center [435, 555] width 16 height 16
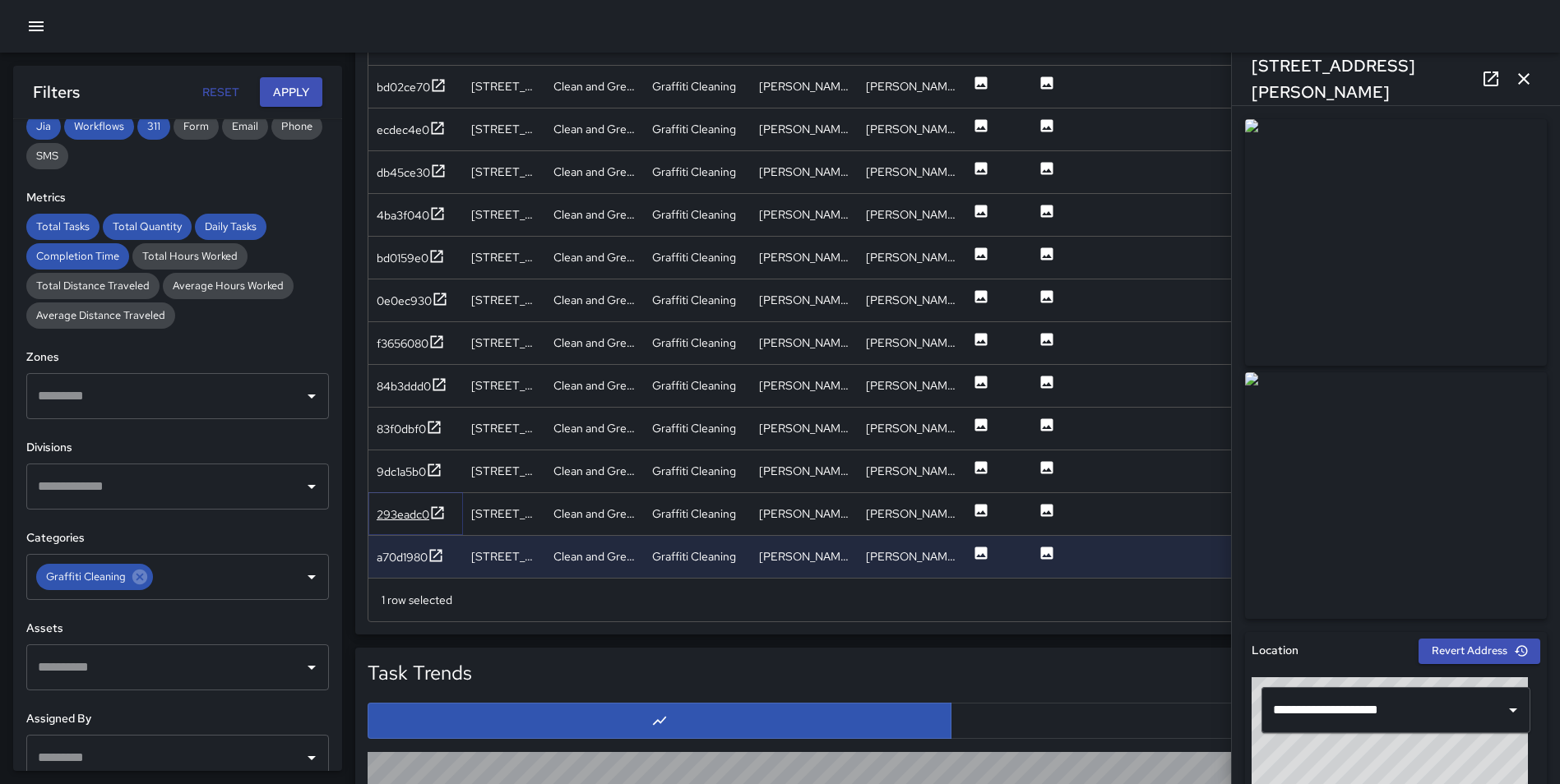
click at [436, 516] on icon at bounding box center [437, 513] width 16 height 16
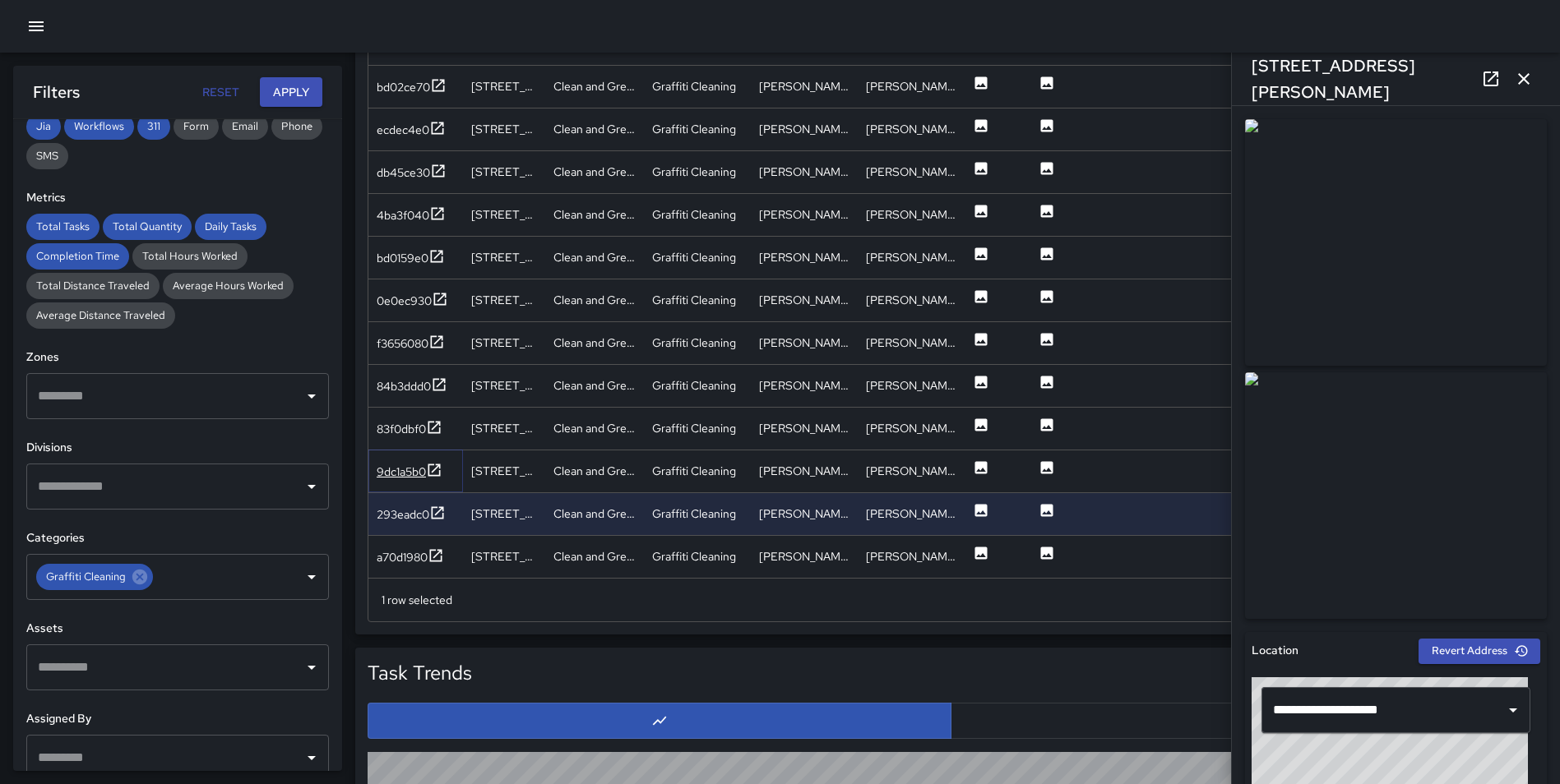
click at [436, 475] on icon at bounding box center [434, 470] width 13 height 13
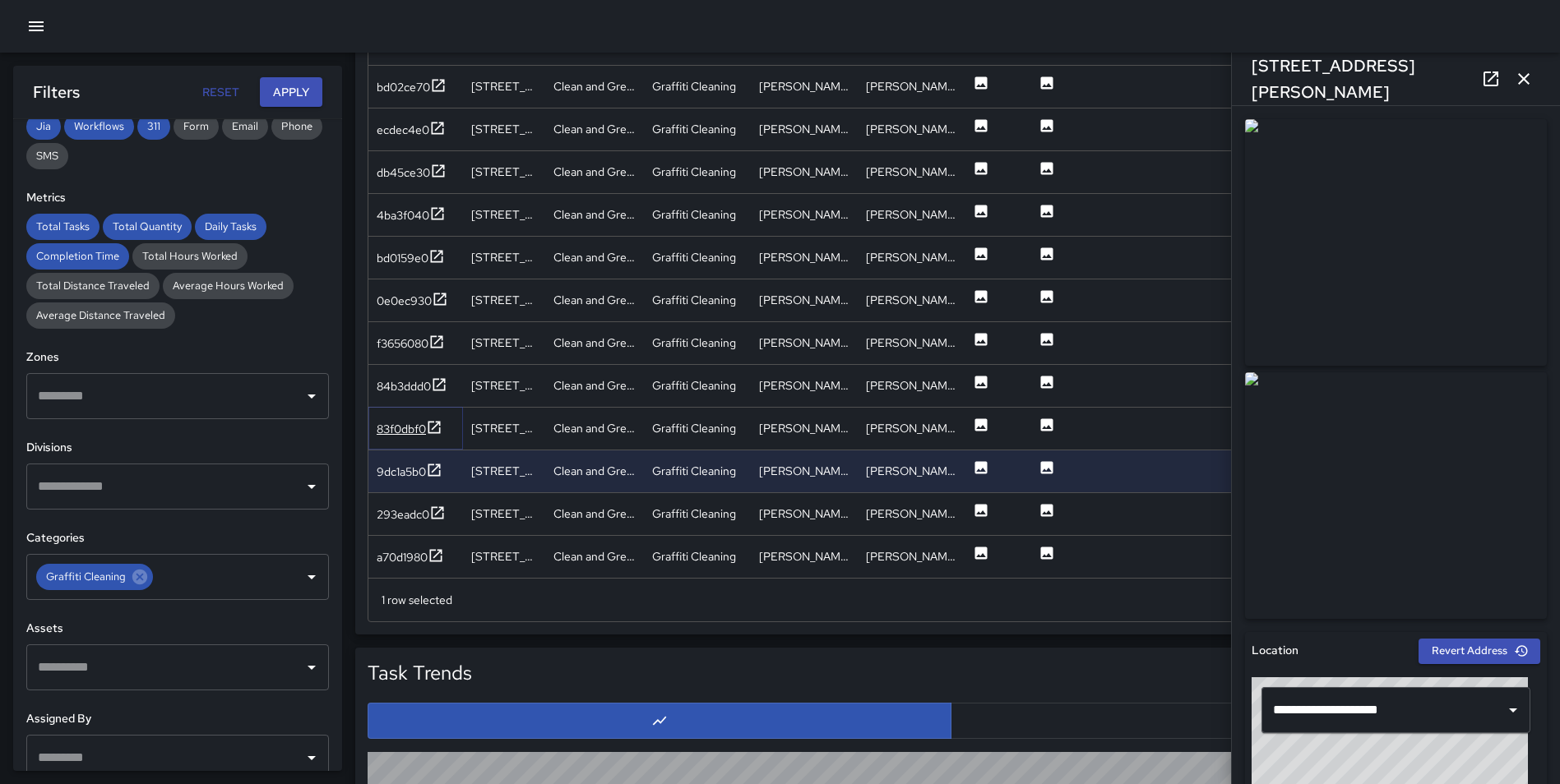
click at [436, 426] on icon at bounding box center [434, 427] width 13 height 13
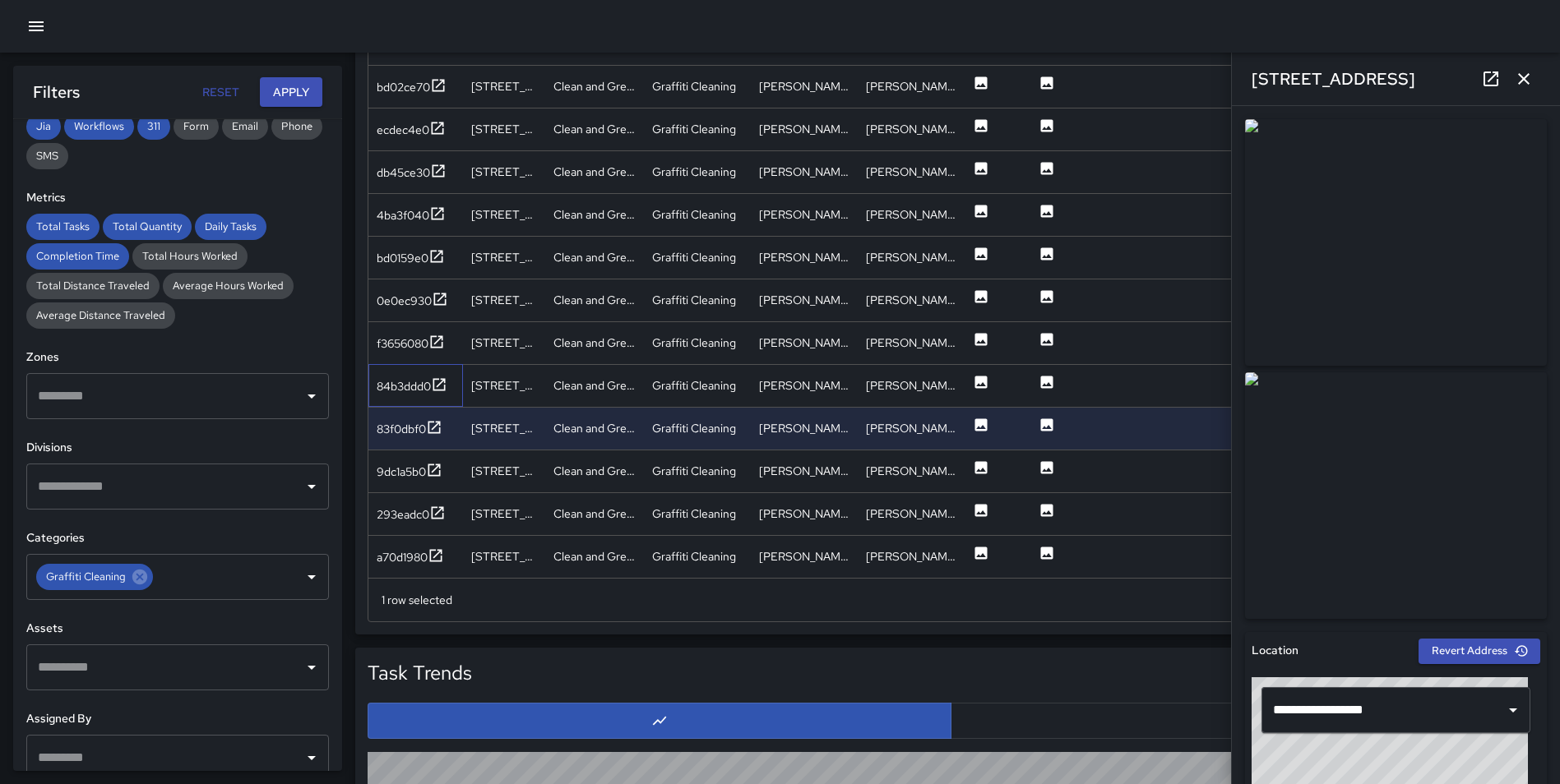
click at [436, 375] on div "84b3ddd0" at bounding box center [416, 386] width 95 height 43
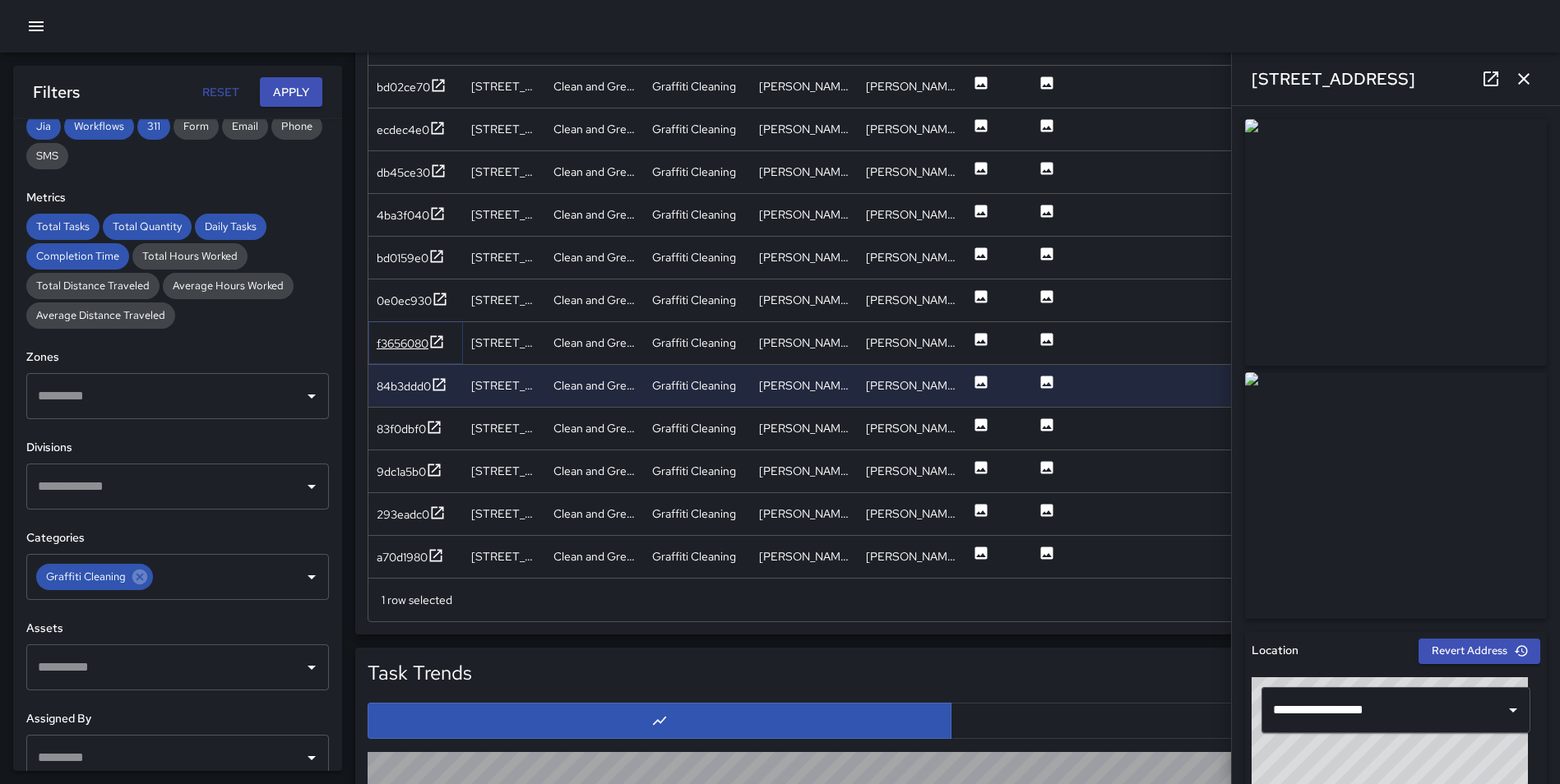
click at [441, 346] on icon at bounding box center [436, 342] width 16 height 16
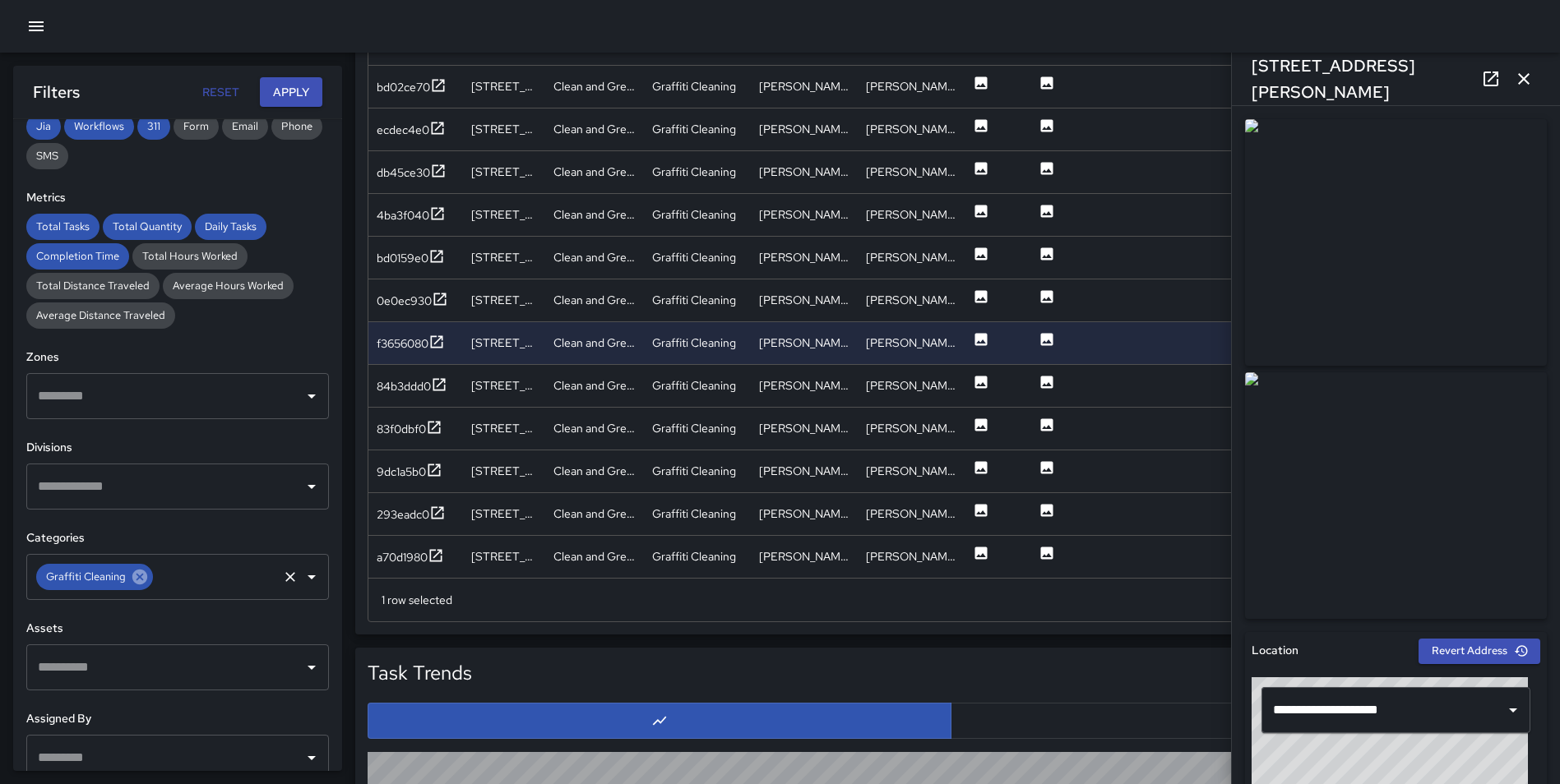
drag, startPoint x: 125, startPoint y: 582, endPoint x: 135, endPoint y: 579, distance: 10.4
click at [125, 582] on span "Graffiti Cleaning" at bounding box center [85, 576] width 99 height 16
click at [139, 579] on icon at bounding box center [140, 576] width 15 height 15
click at [120, 583] on input "text" at bounding box center [166, 576] width 263 height 31
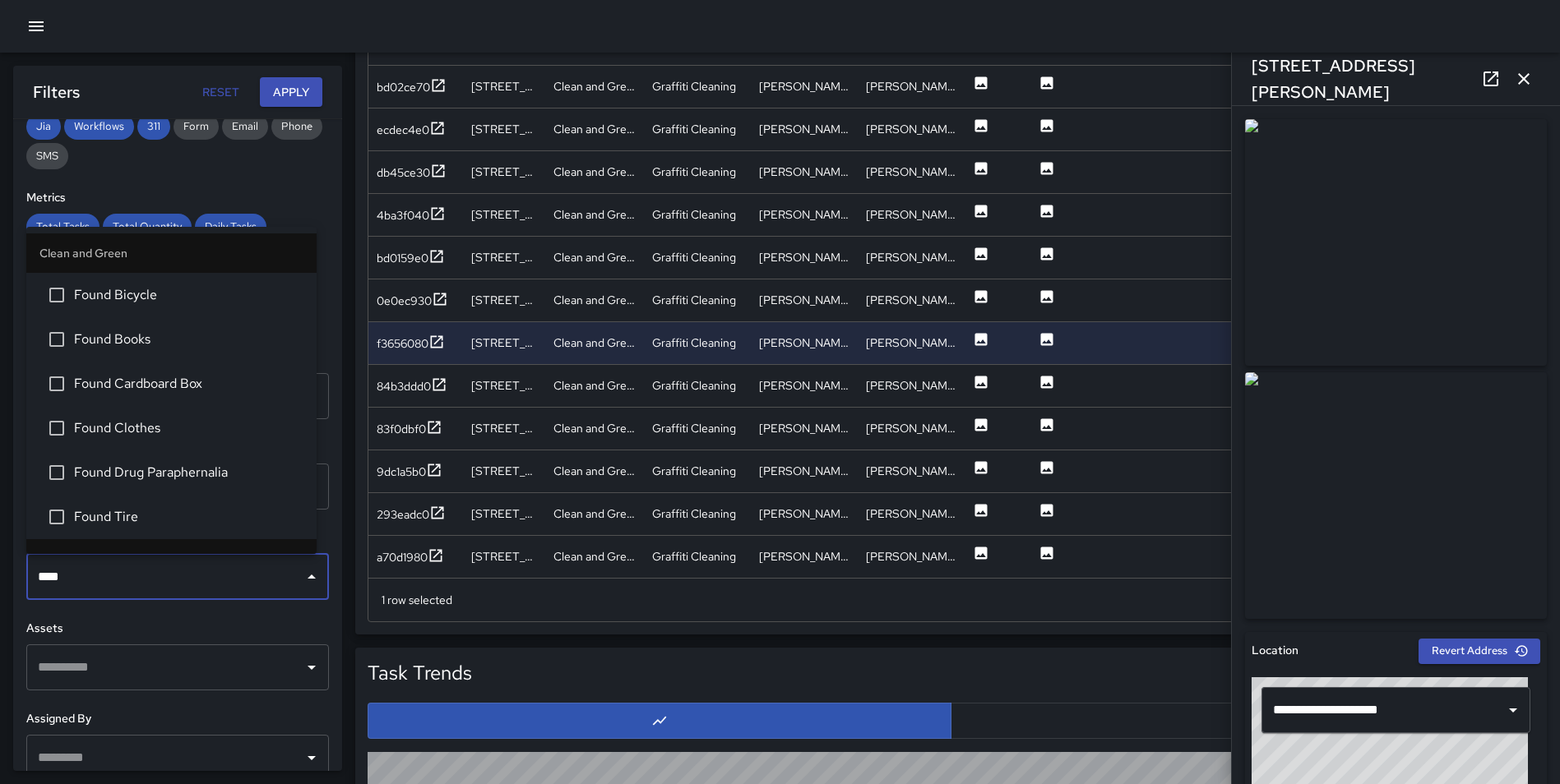
type input "*****"
click at [202, 390] on span "Found Cardboard Box" at bounding box center [189, 384] width 229 height 20
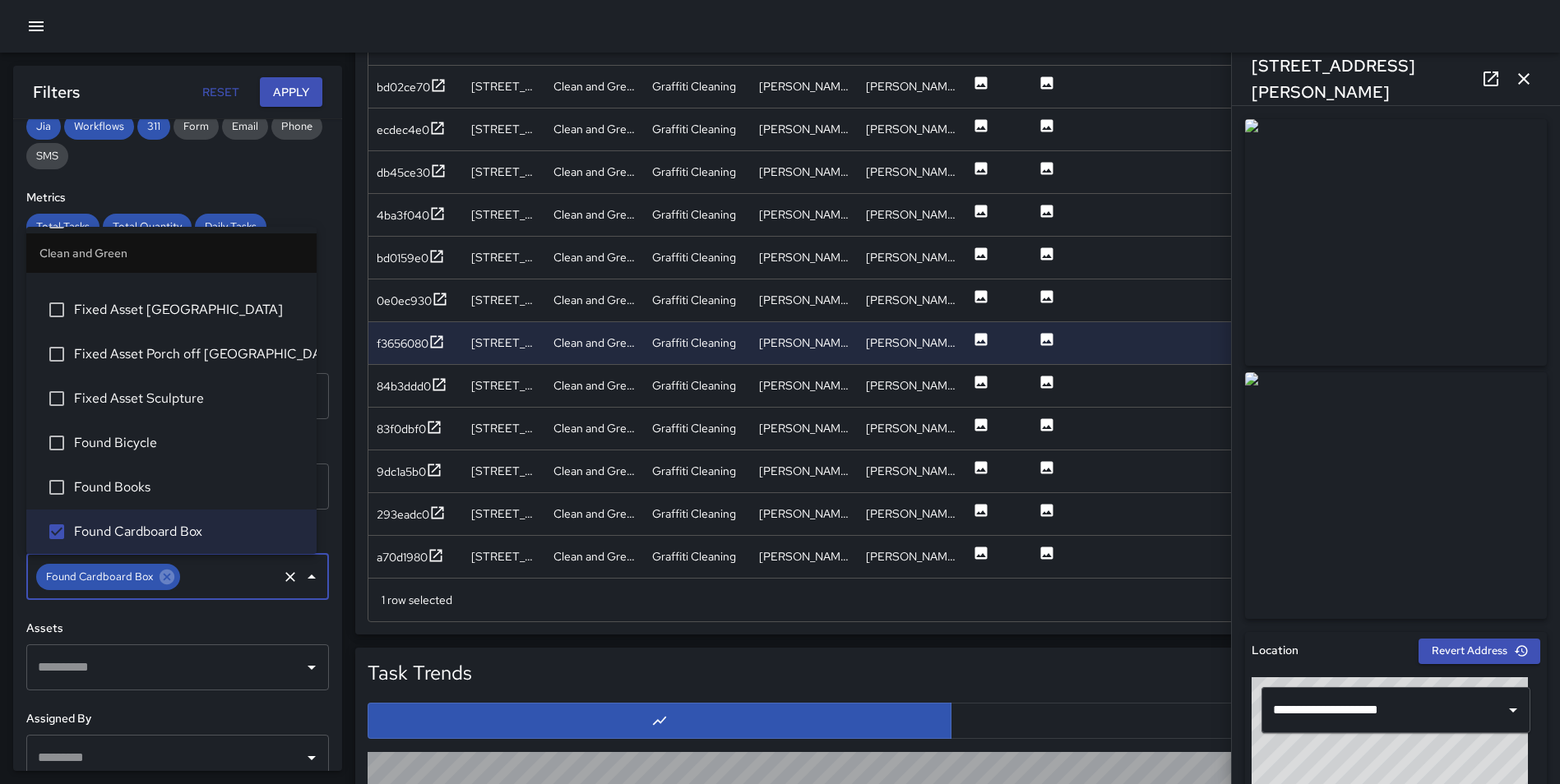
click at [299, 83] on button "Apply" at bounding box center [291, 92] width 63 height 30
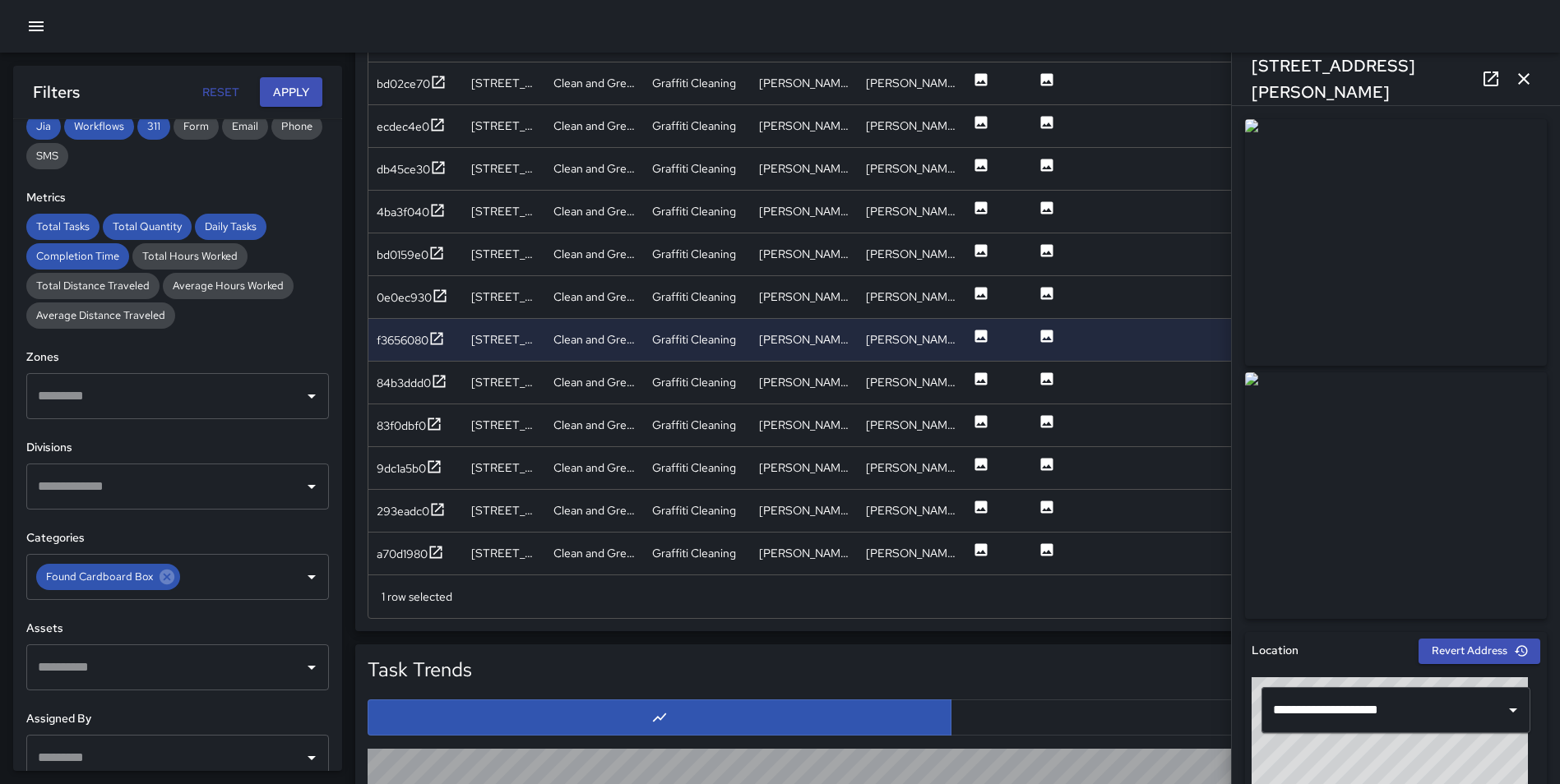
scroll to position [1020, 0]
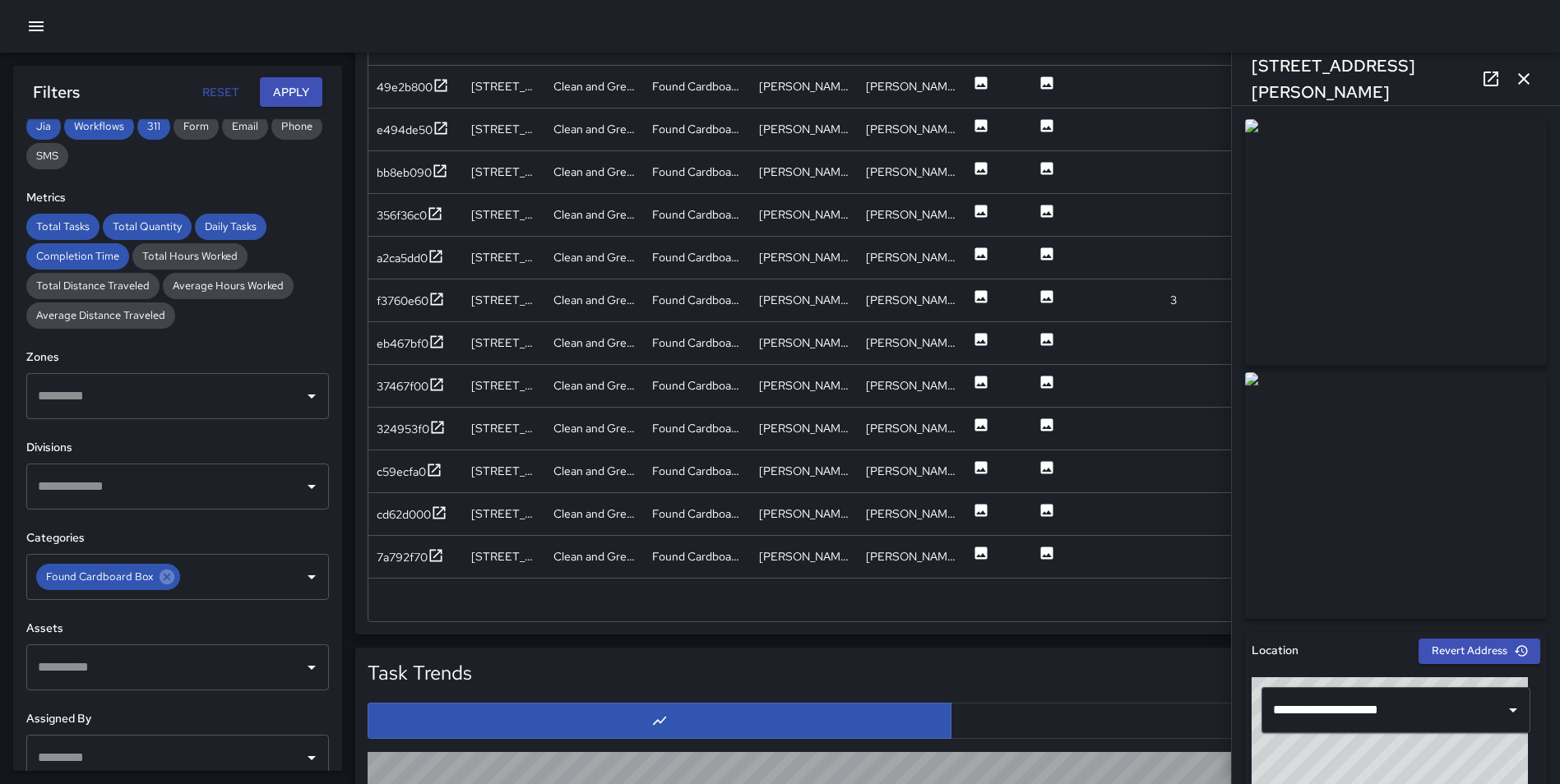
click at [1536, 79] on button "button" at bounding box center [1523, 79] width 33 height 33
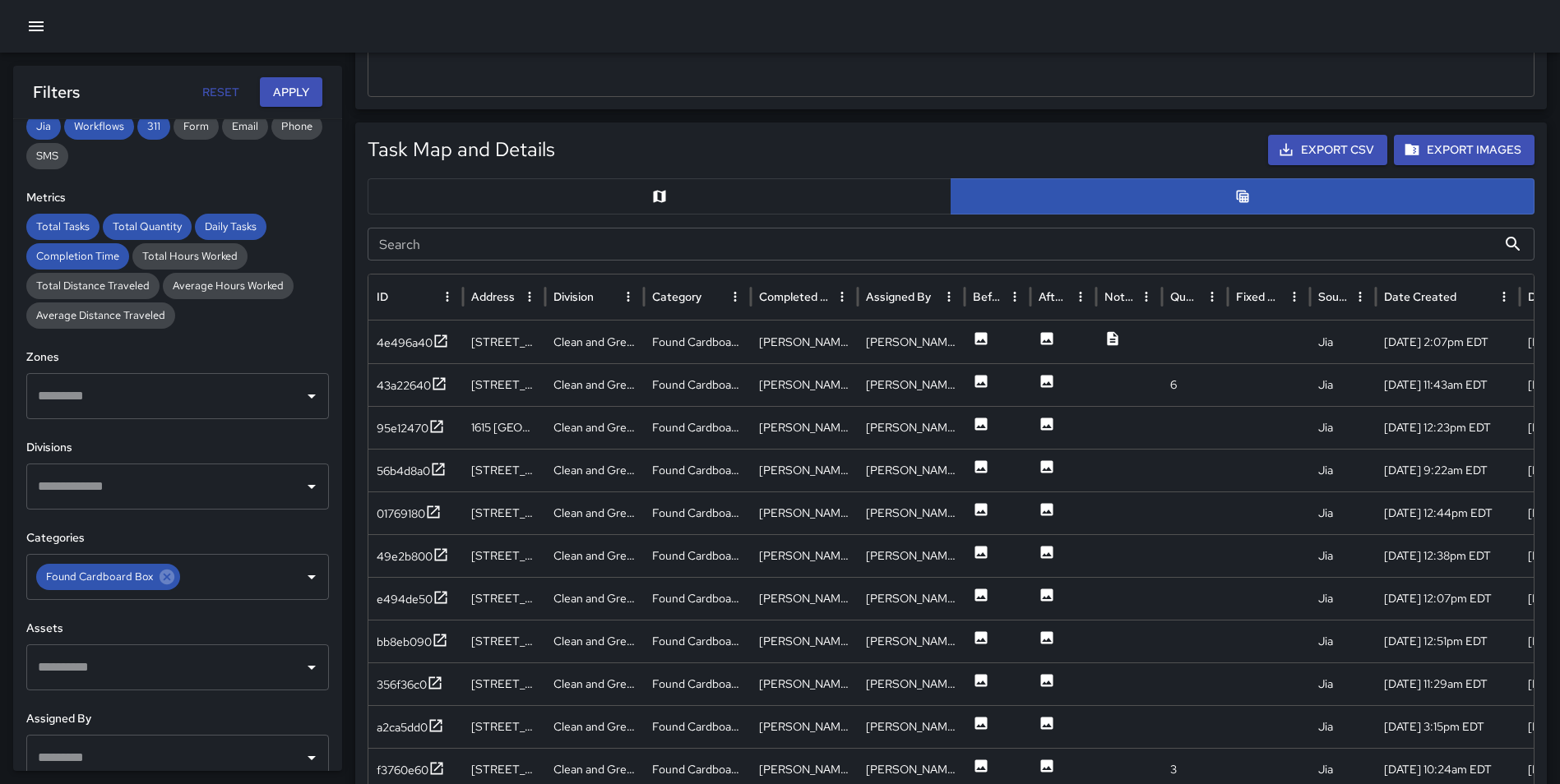
scroll to position [725, 0]
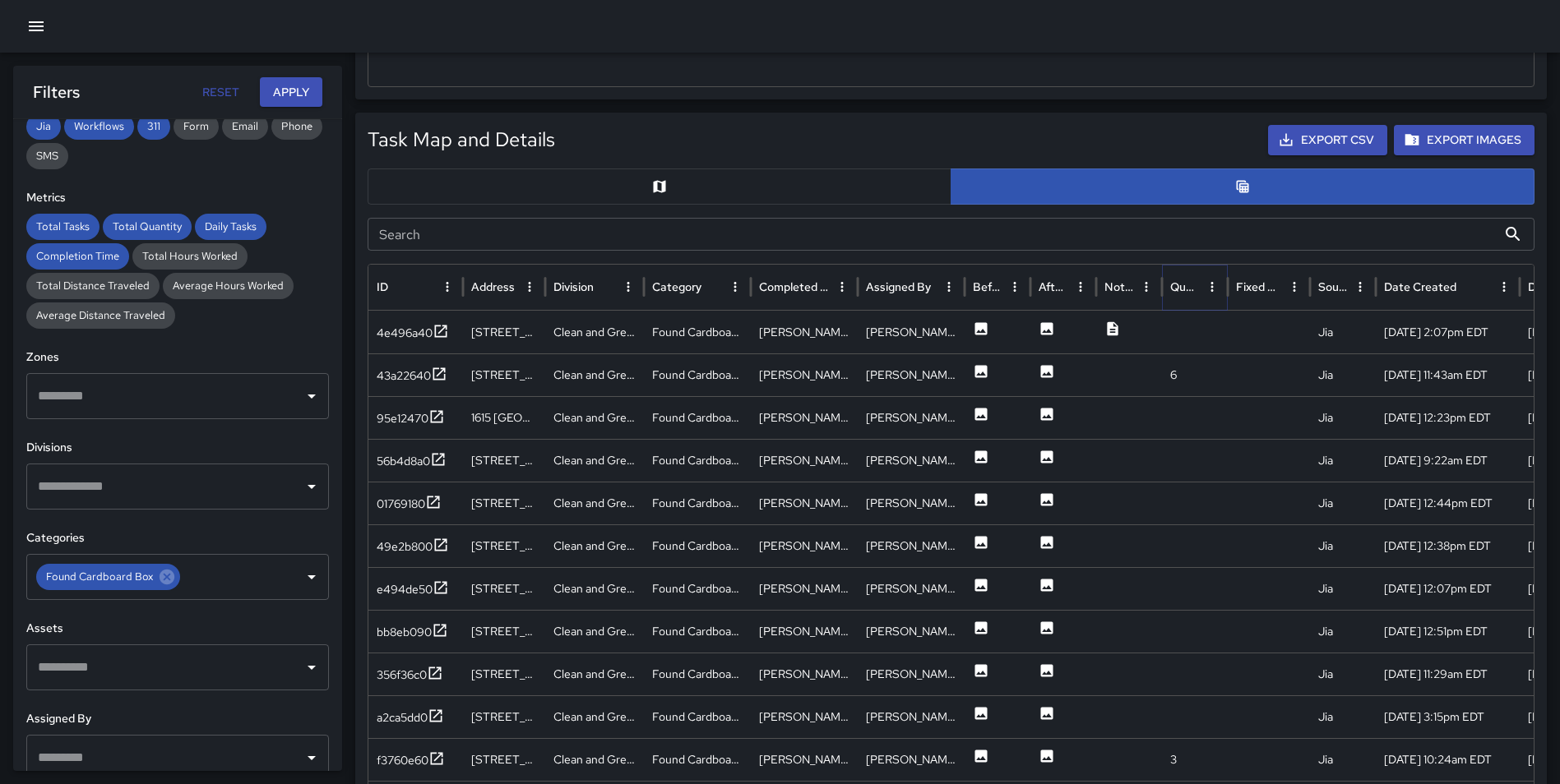
click at [1200, 290] on button "Sort" at bounding box center [1212, 287] width 23 height 23
click at [1196, 290] on icon "Sort" at bounding box center [1188, 286] width 15 height 15
click at [443, 330] on icon at bounding box center [439, 331] width 16 height 16
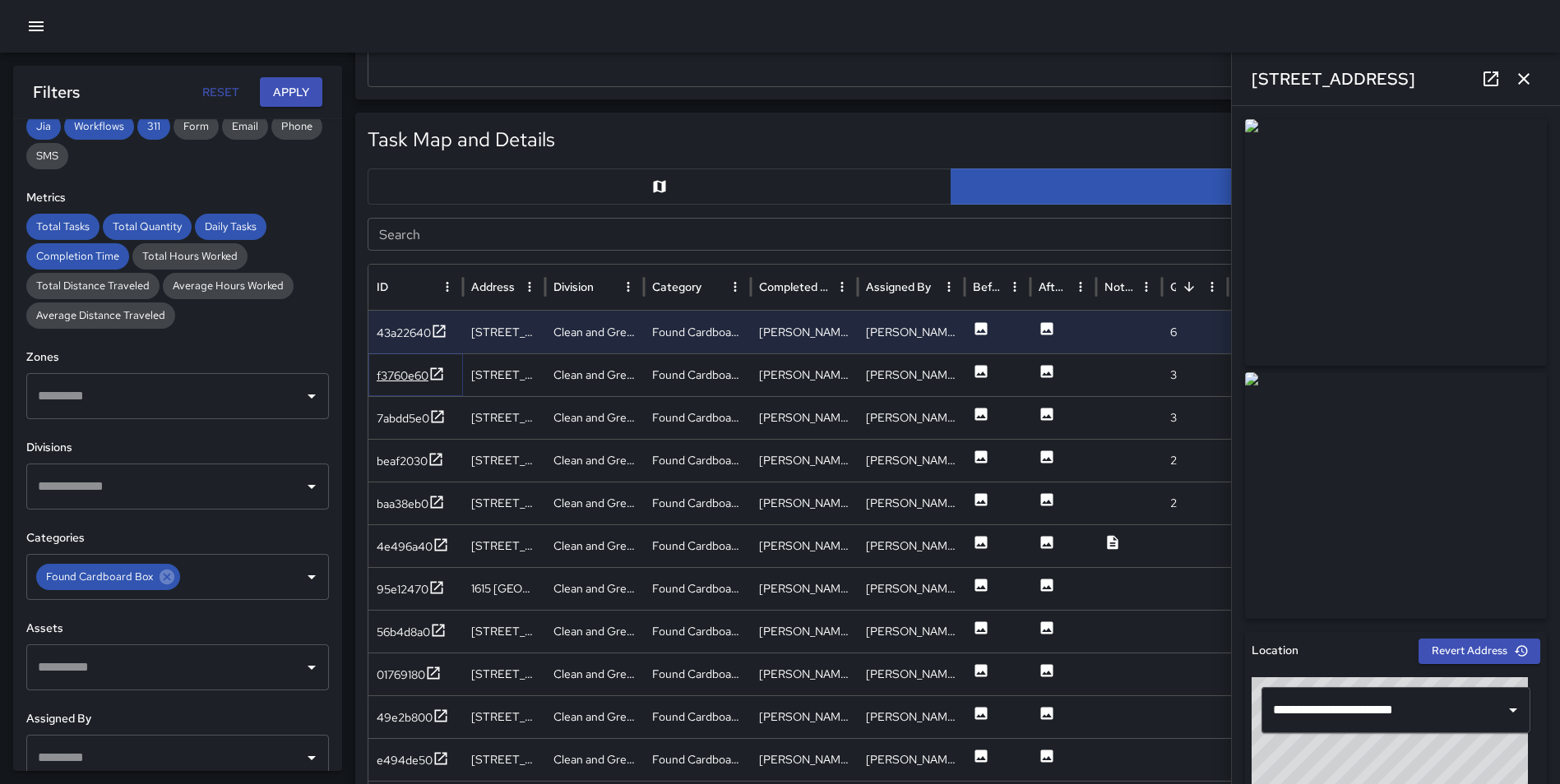
click at [437, 372] on icon at bounding box center [436, 374] width 16 height 16
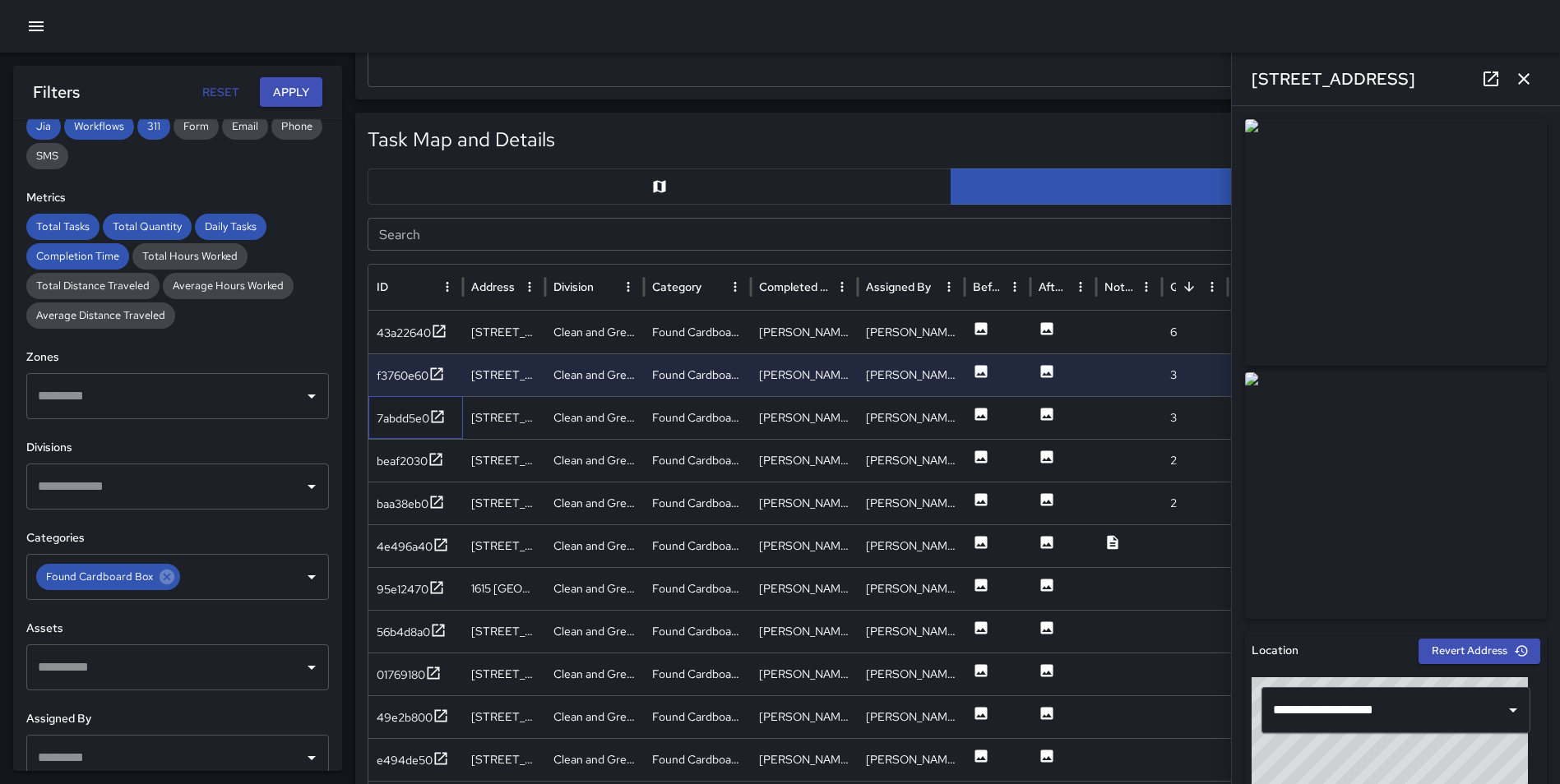
click at [451, 422] on div "7abdd5e0" at bounding box center [416, 418] width 95 height 43
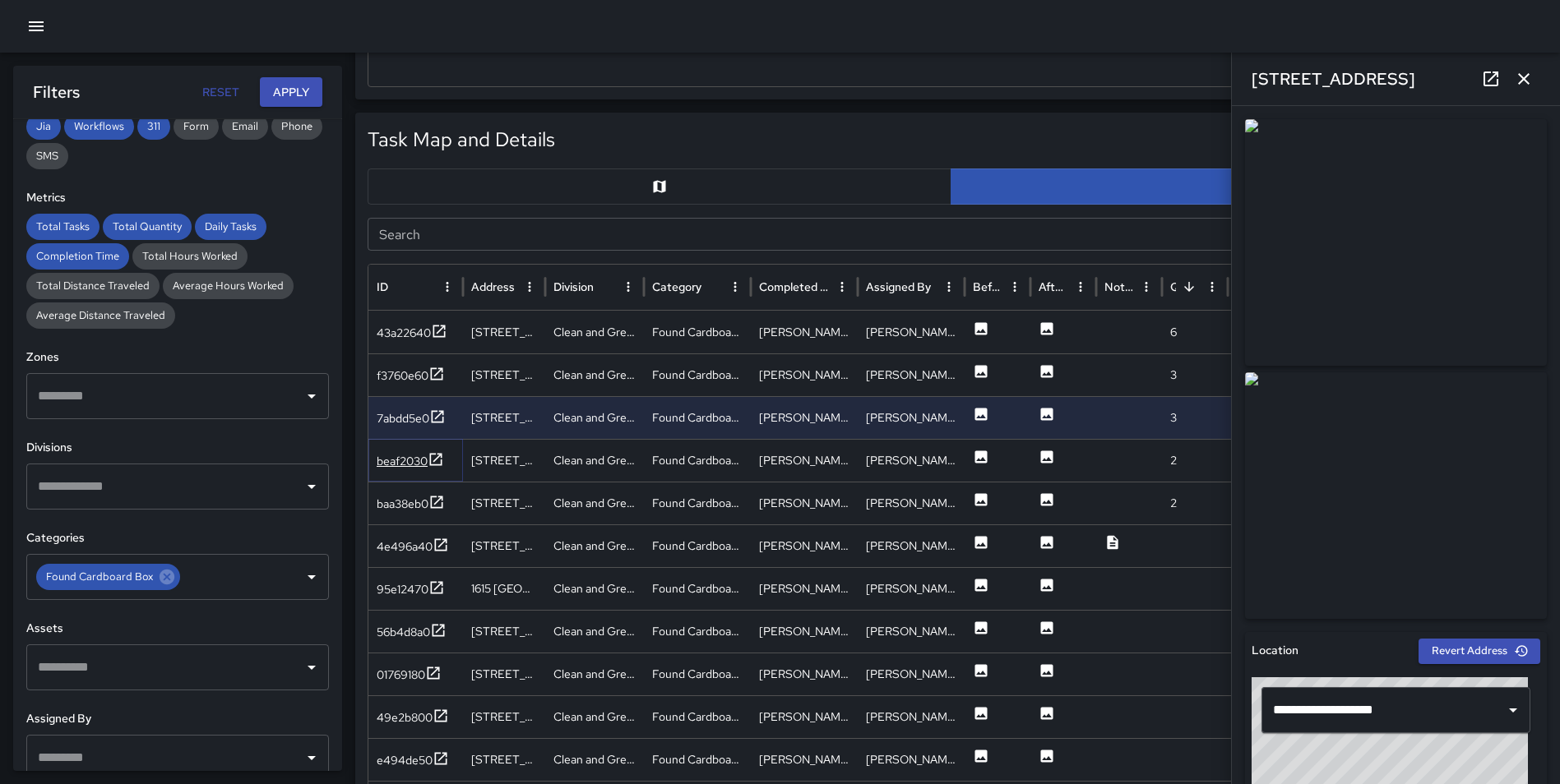
click at [438, 459] on icon at bounding box center [435, 459] width 16 height 16
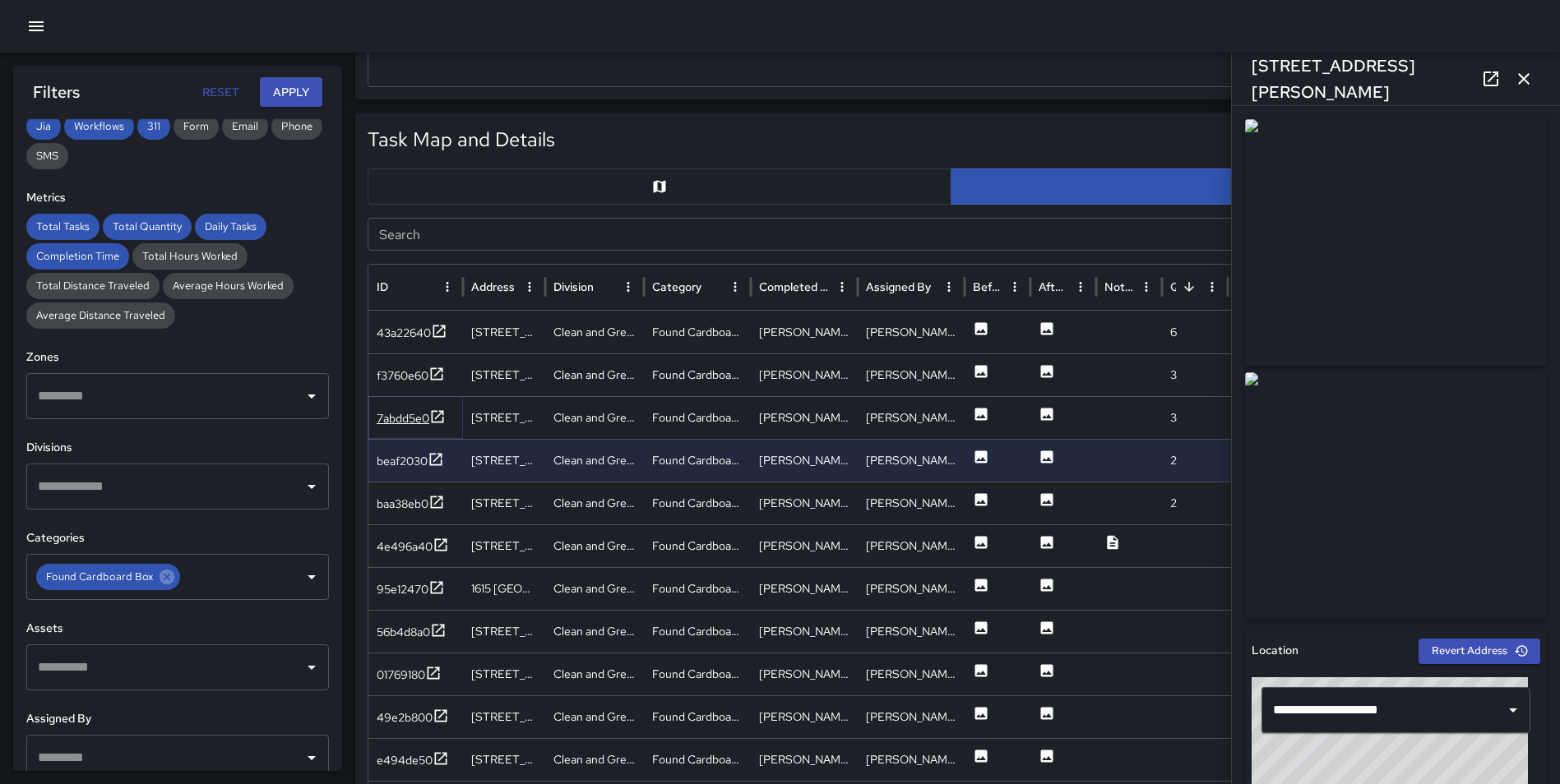
click at [439, 416] on icon at bounding box center [438, 416] width 13 height 13
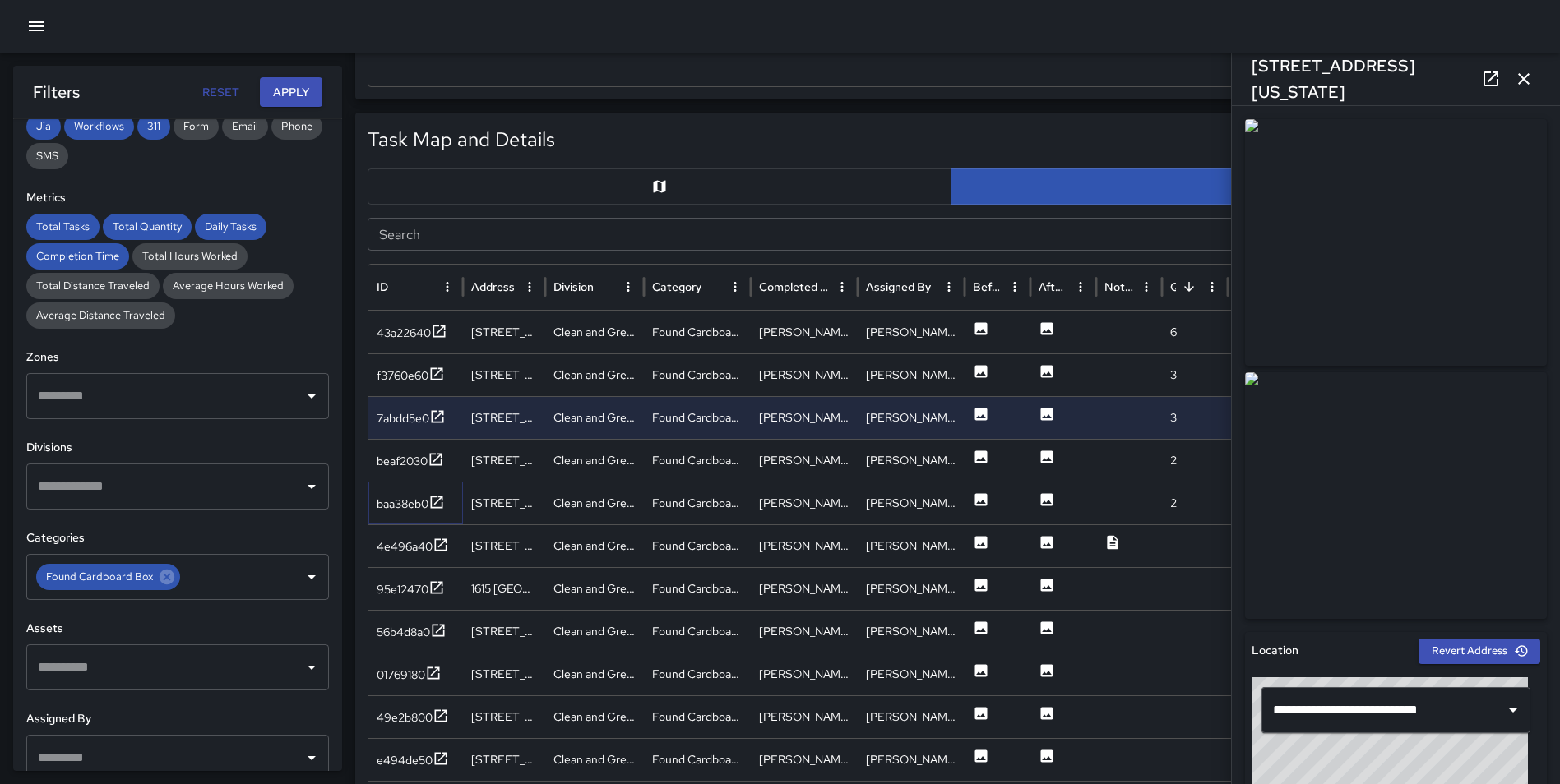
drag, startPoint x: 437, startPoint y: 505, endPoint x: 436, endPoint y: 472, distance: 33.0
click at [437, 505] on icon at bounding box center [436, 502] width 16 height 16
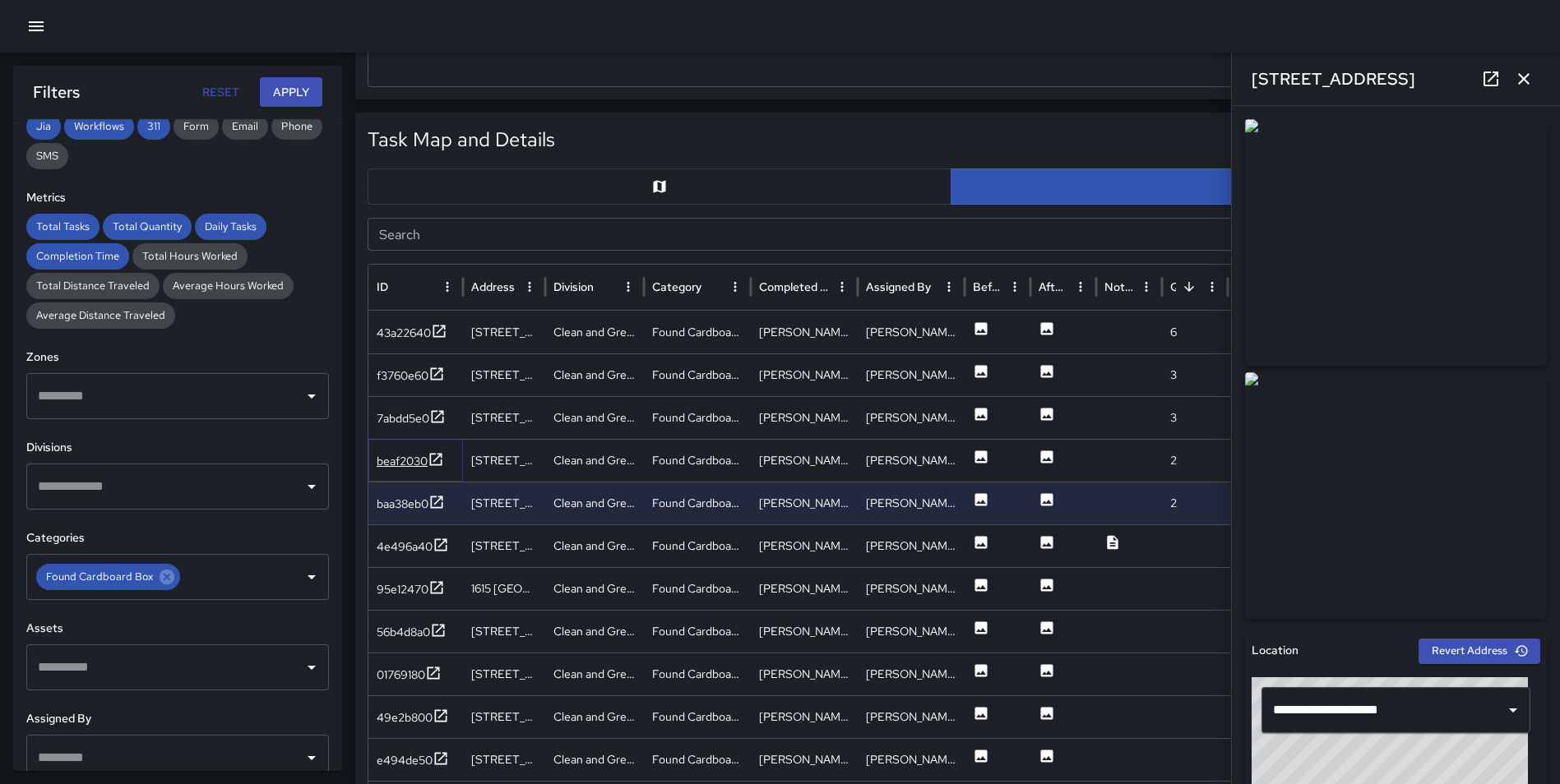
click at [436, 462] on icon at bounding box center [435, 459] width 16 height 16
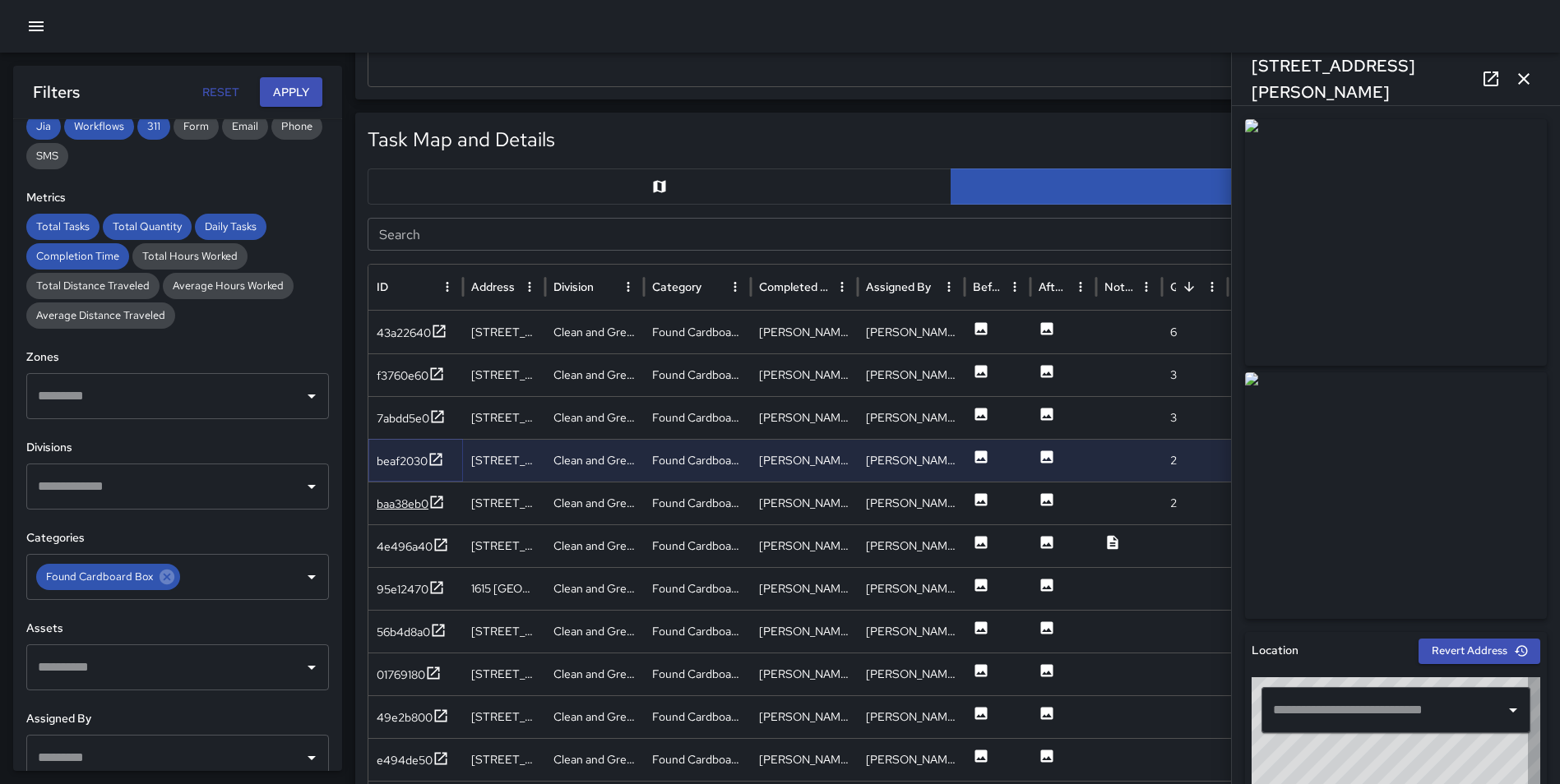
type input "**********"
click at [442, 537] on icon at bounding box center [441, 544] width 16 height 16
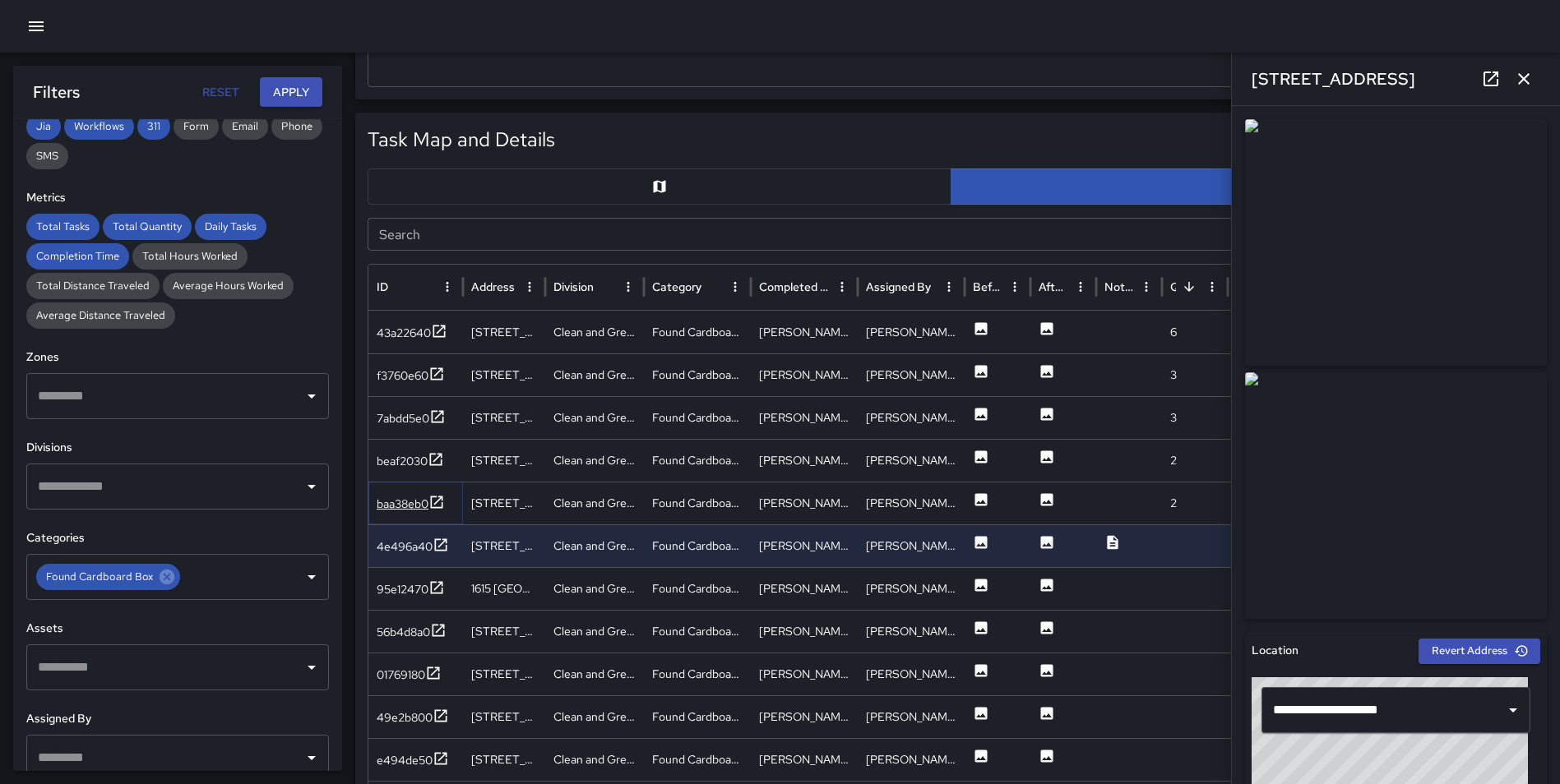
click at [438, 501] on icon at bounding box center [437, 502] width 13 height 13
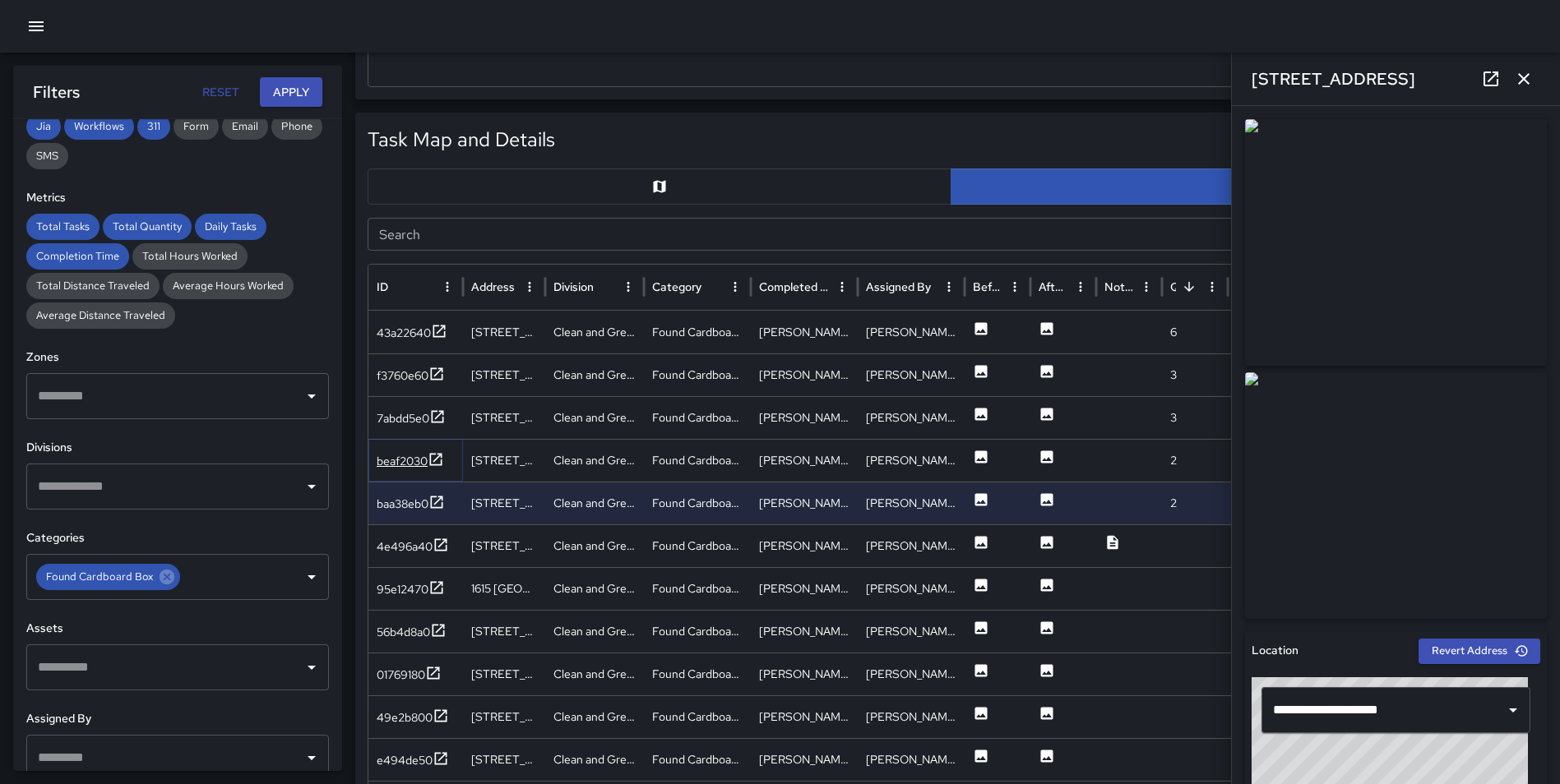
click at [436, 464] on icon at bounding box center [436, 459] width 13 height 13
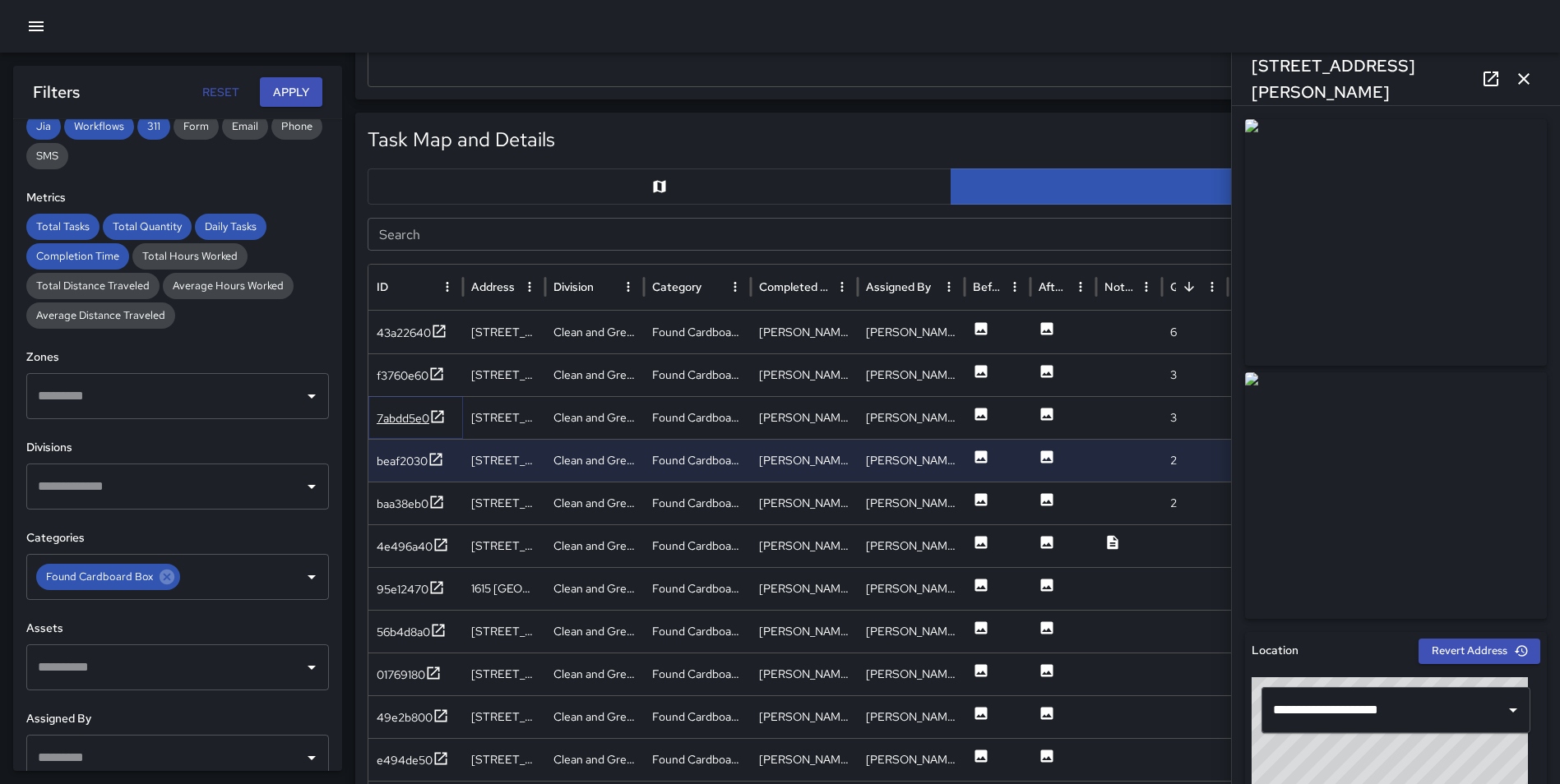
click at [433, 413] on icon at bounding box center [437, 416] width 16 height 16
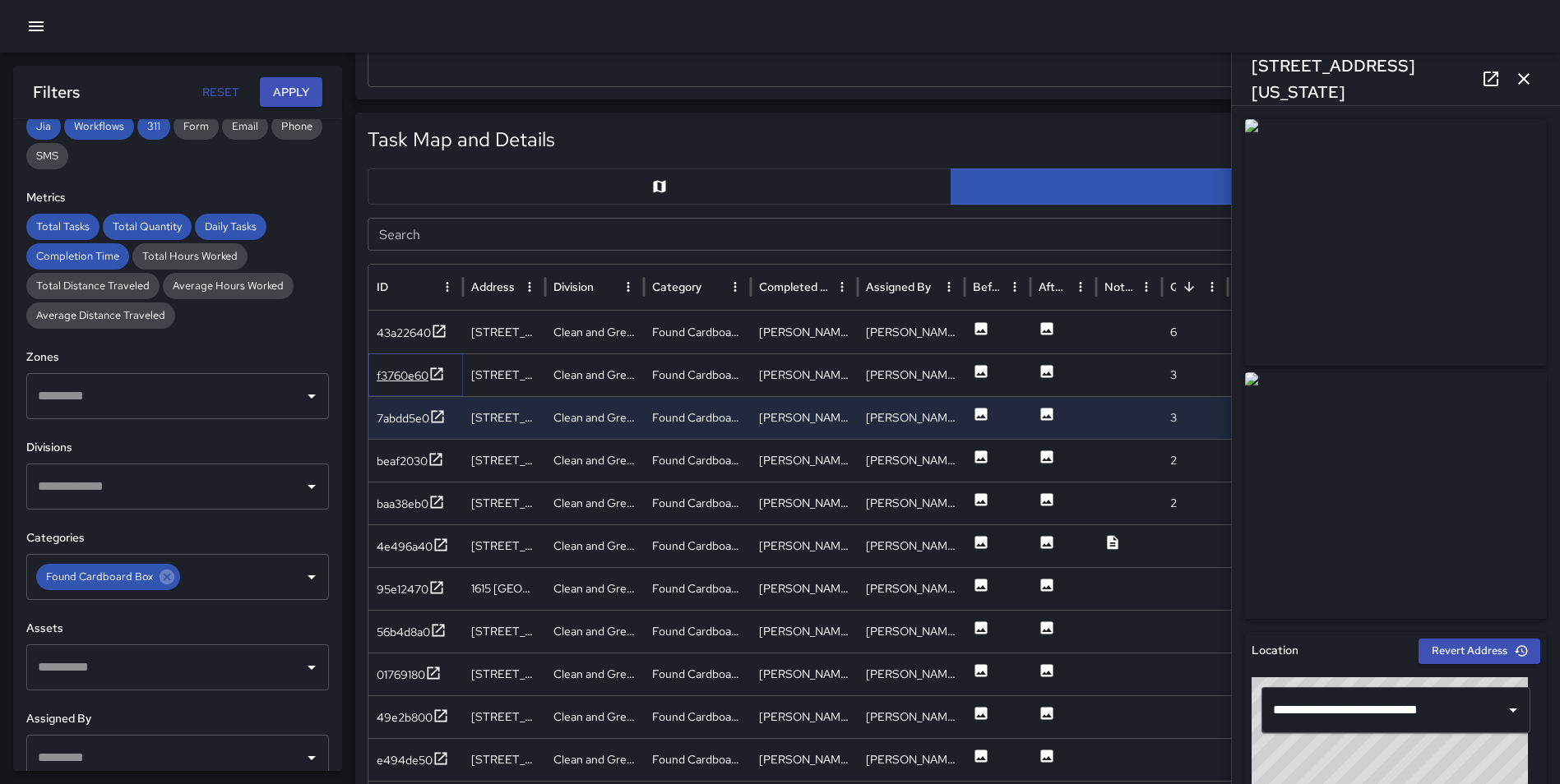
click at [434, 372] on icon at bounding box center [436, 374] width 16 height 16
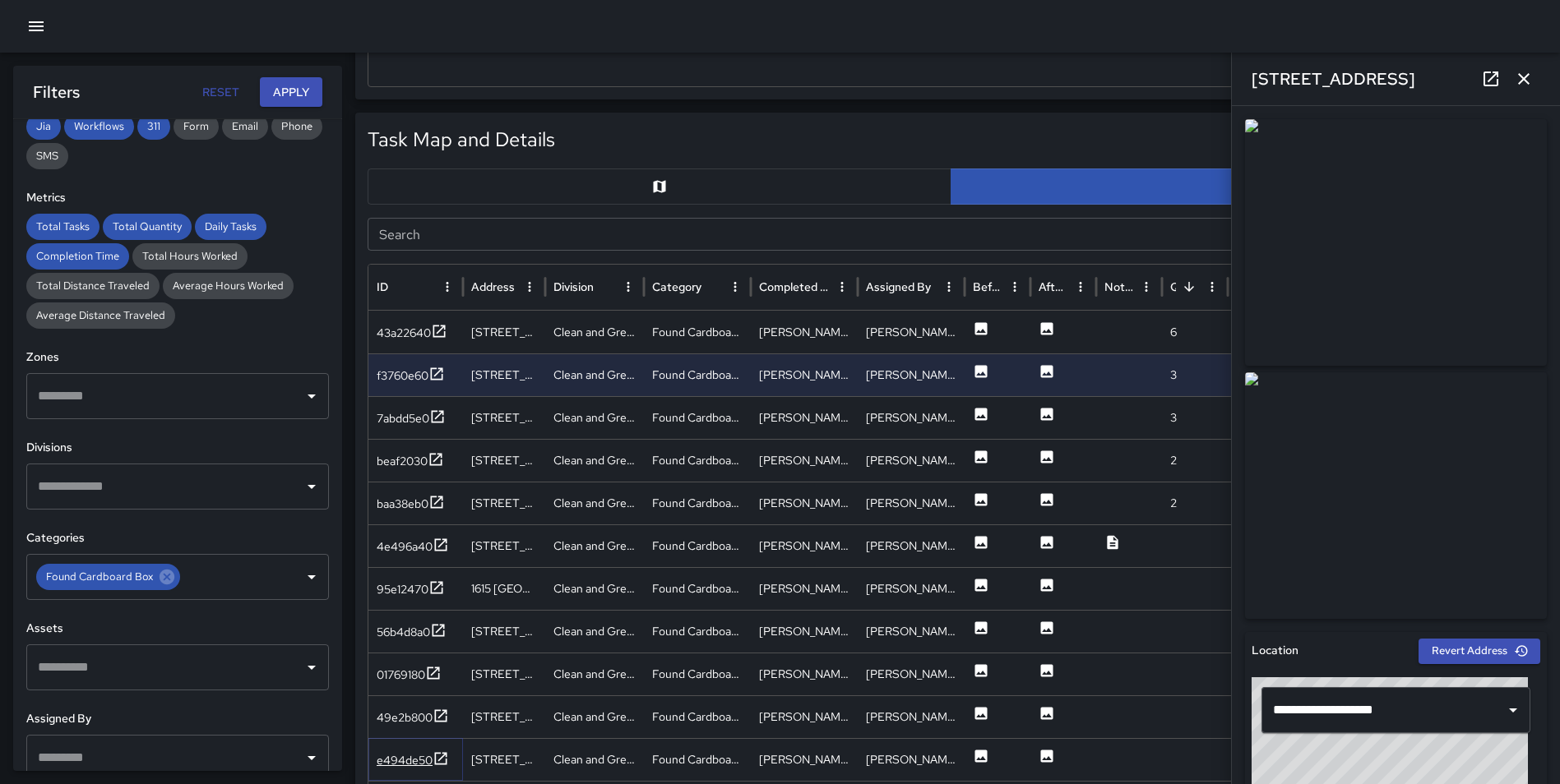
click at [437, 758] on icon at bounding box center [441, 758] width 16 height 16
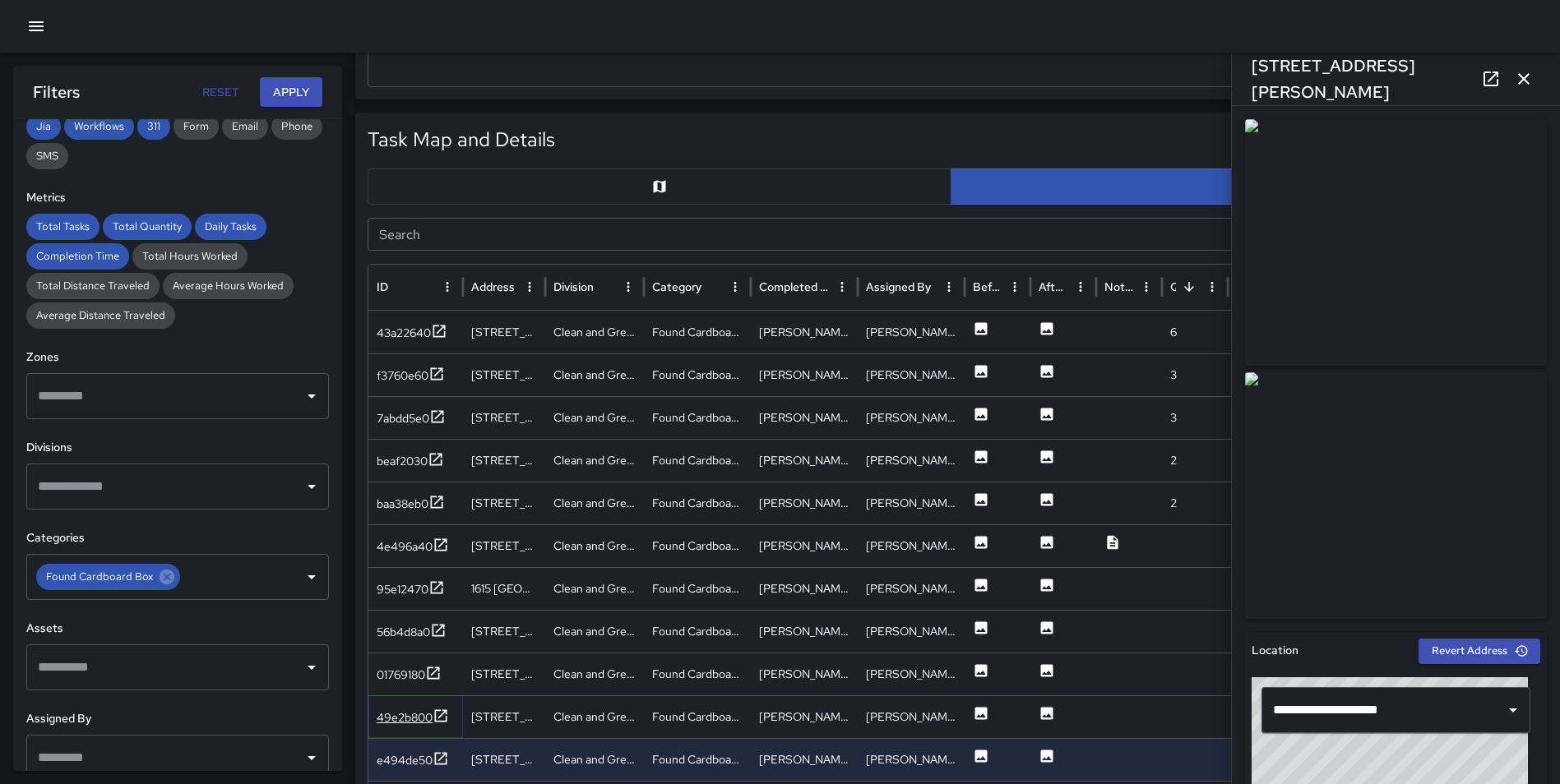
click at [441, 715] on icon at bounding box center [441, 715] width 13 height 13
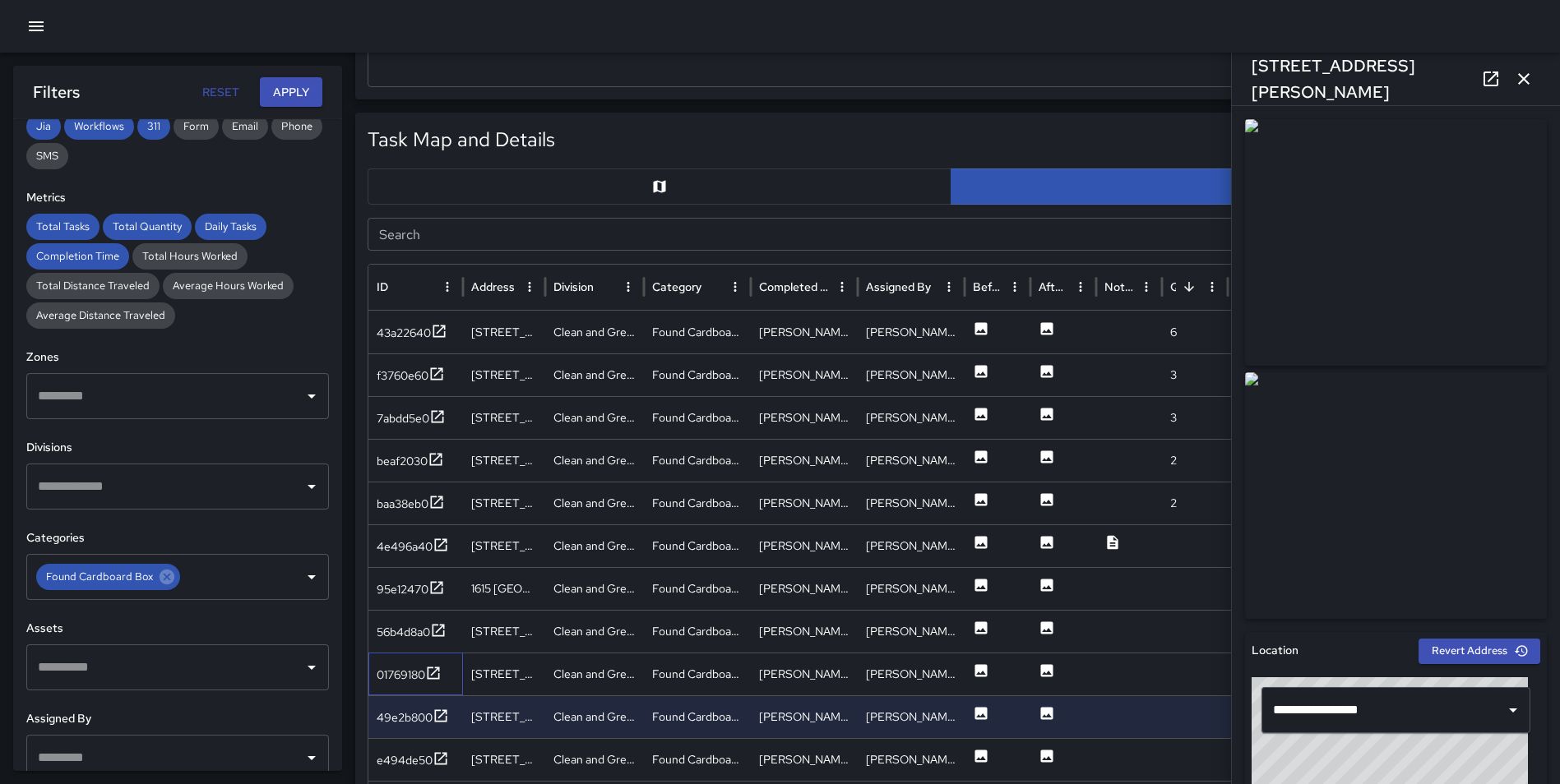
click at [426, 660] on div "01769180" at bounding box center [416, 674] width 95 height 43
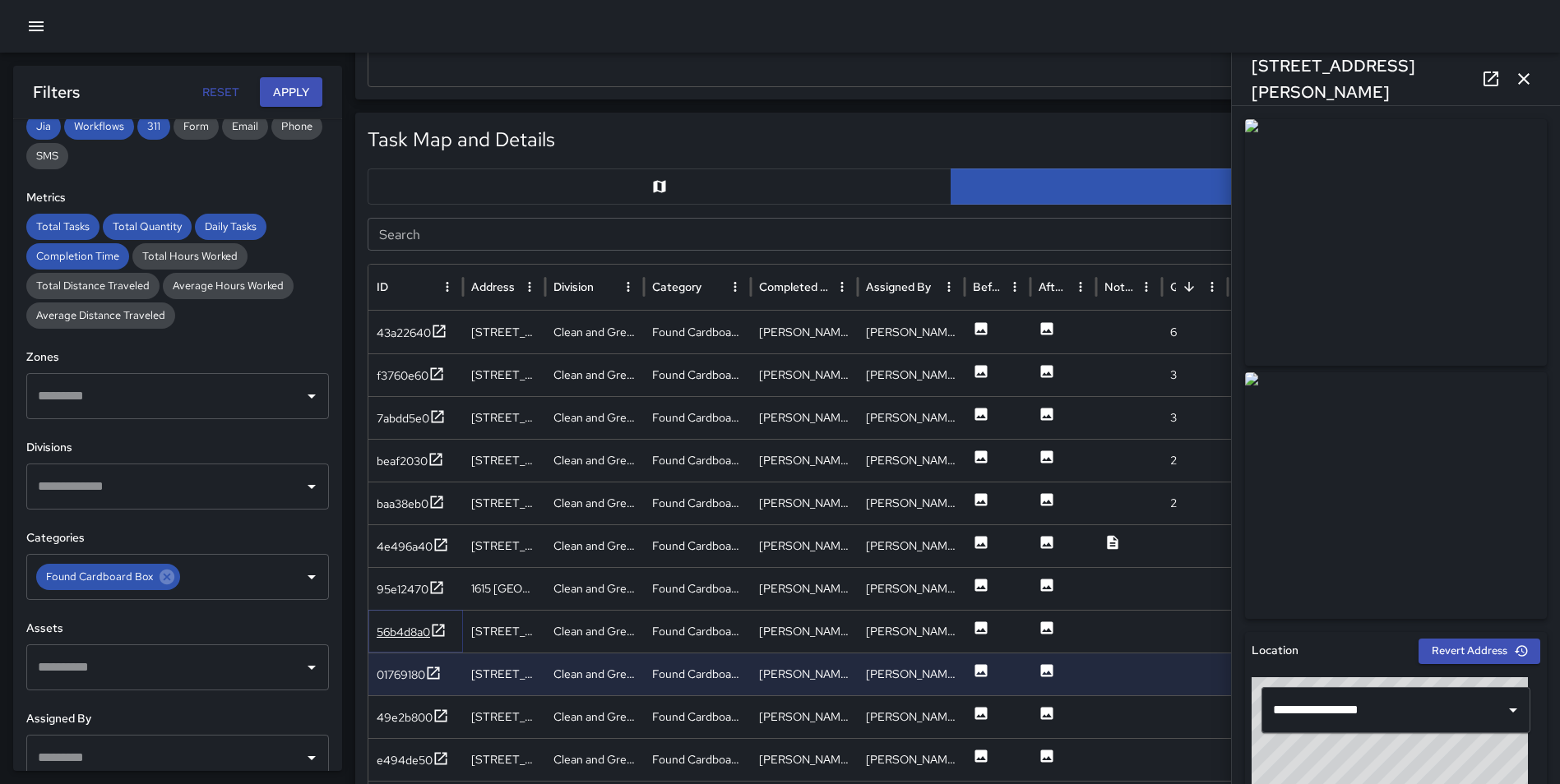
click at [441, 629] on icon at bounding box center [438, 630] width 16 height 16
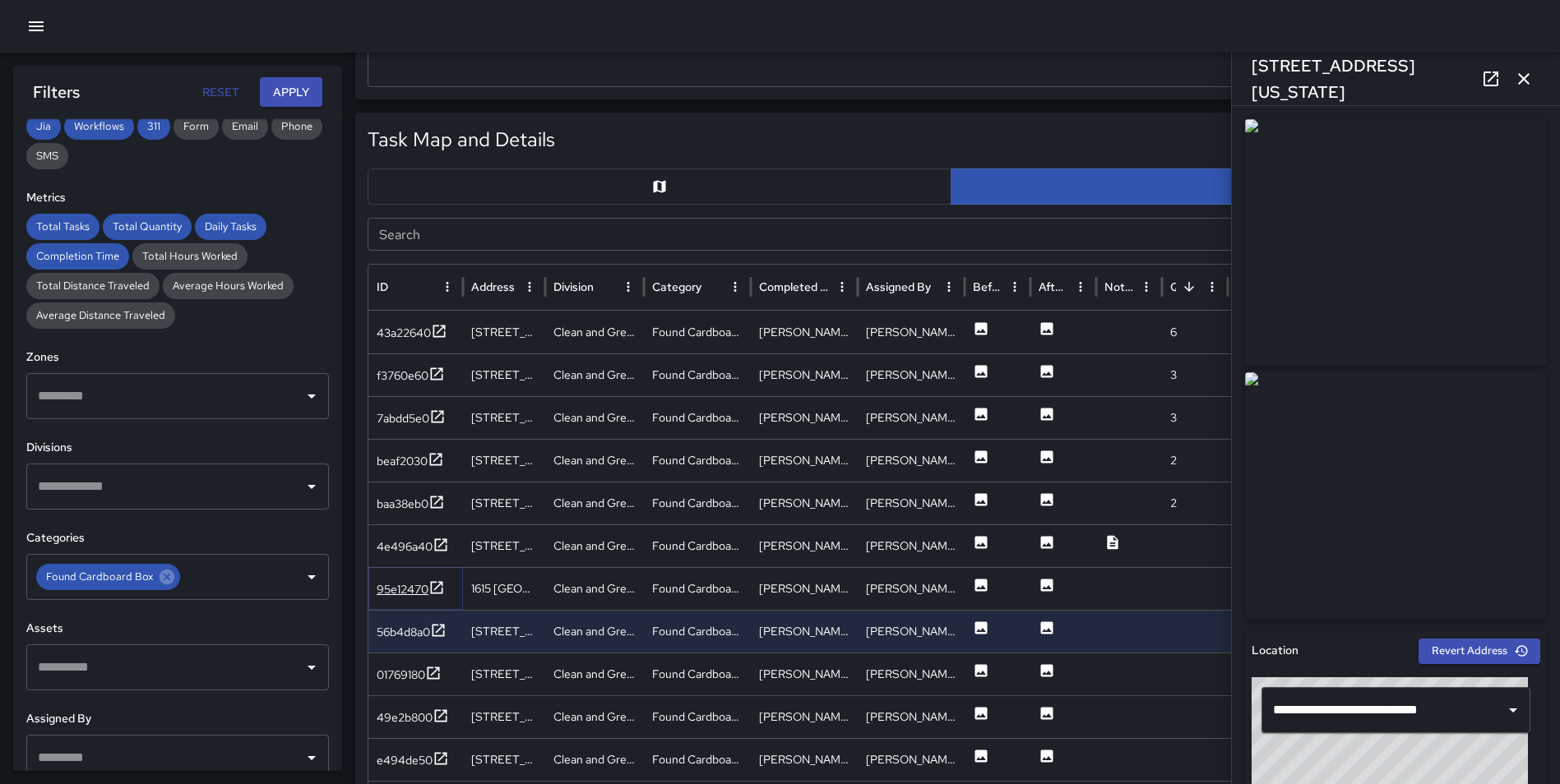
click at [435, 582] on icon at bounding box center [437, 587] width 13 height 13
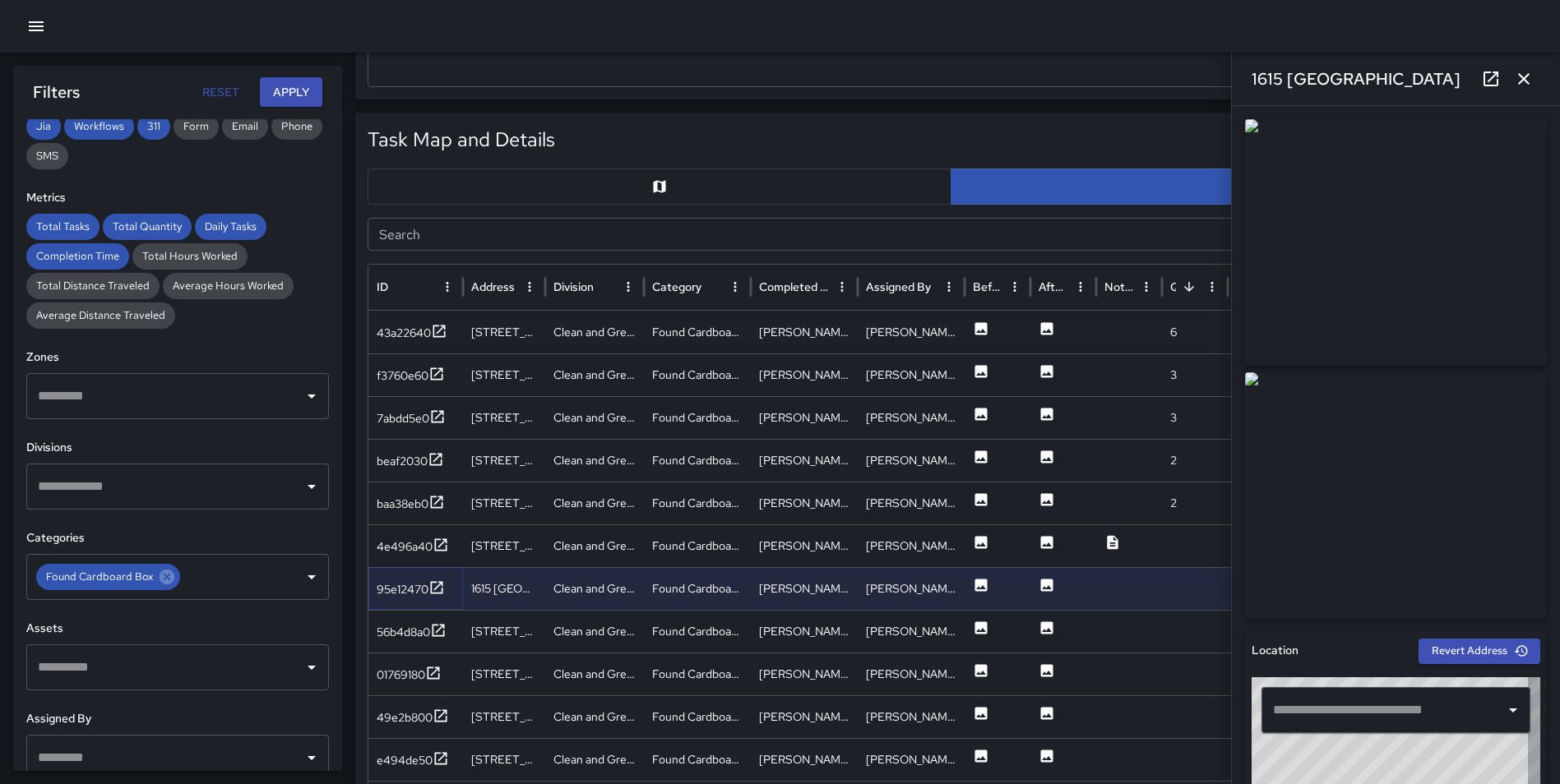
type input "**********"
click at [437, 549] on icon at bounding box center [441, 544] width 16 height 16
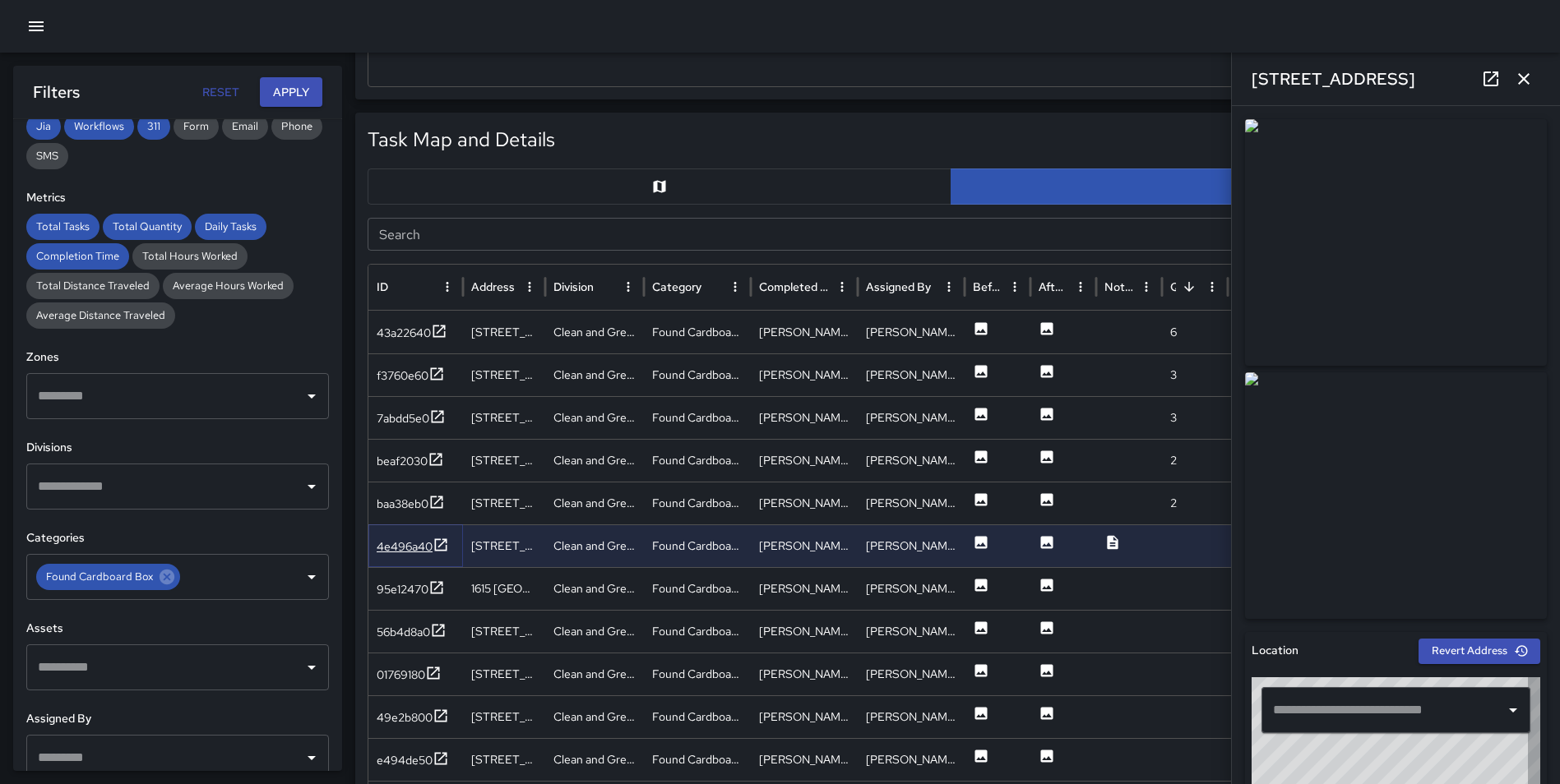
type input "**********"
click at [444, 630] on icon at bounding box center [438, 630] width 16 height 16
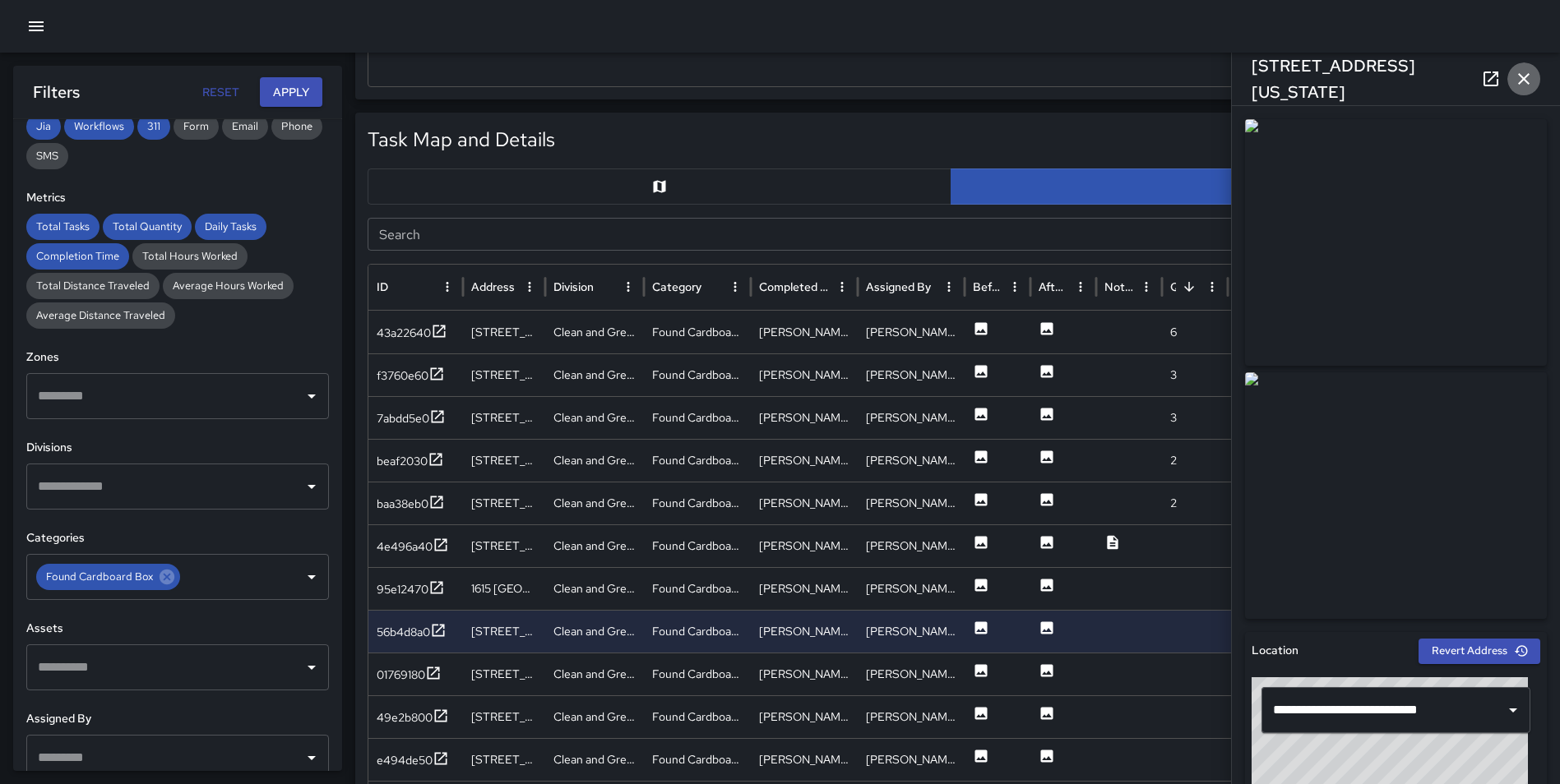
click at [1521, 72] on icon "button" at bounding box center [1523, 79] width 20 height 20
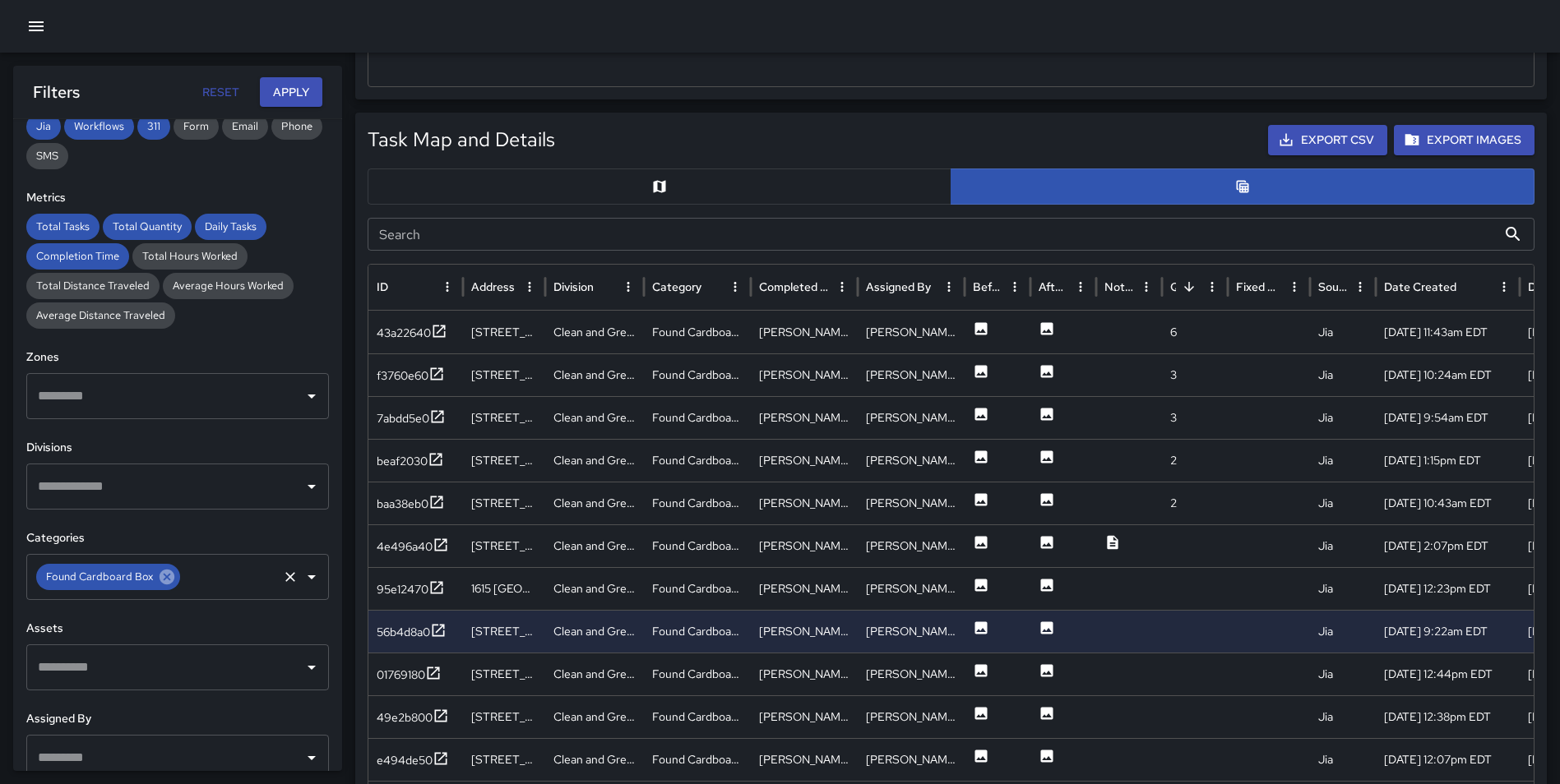
click at [159, 576] on icon at bounding box center [167, 576] width 15 height 15
click at [154, 576] on input "text" at bounding box center [166, 576] width 263 height 31
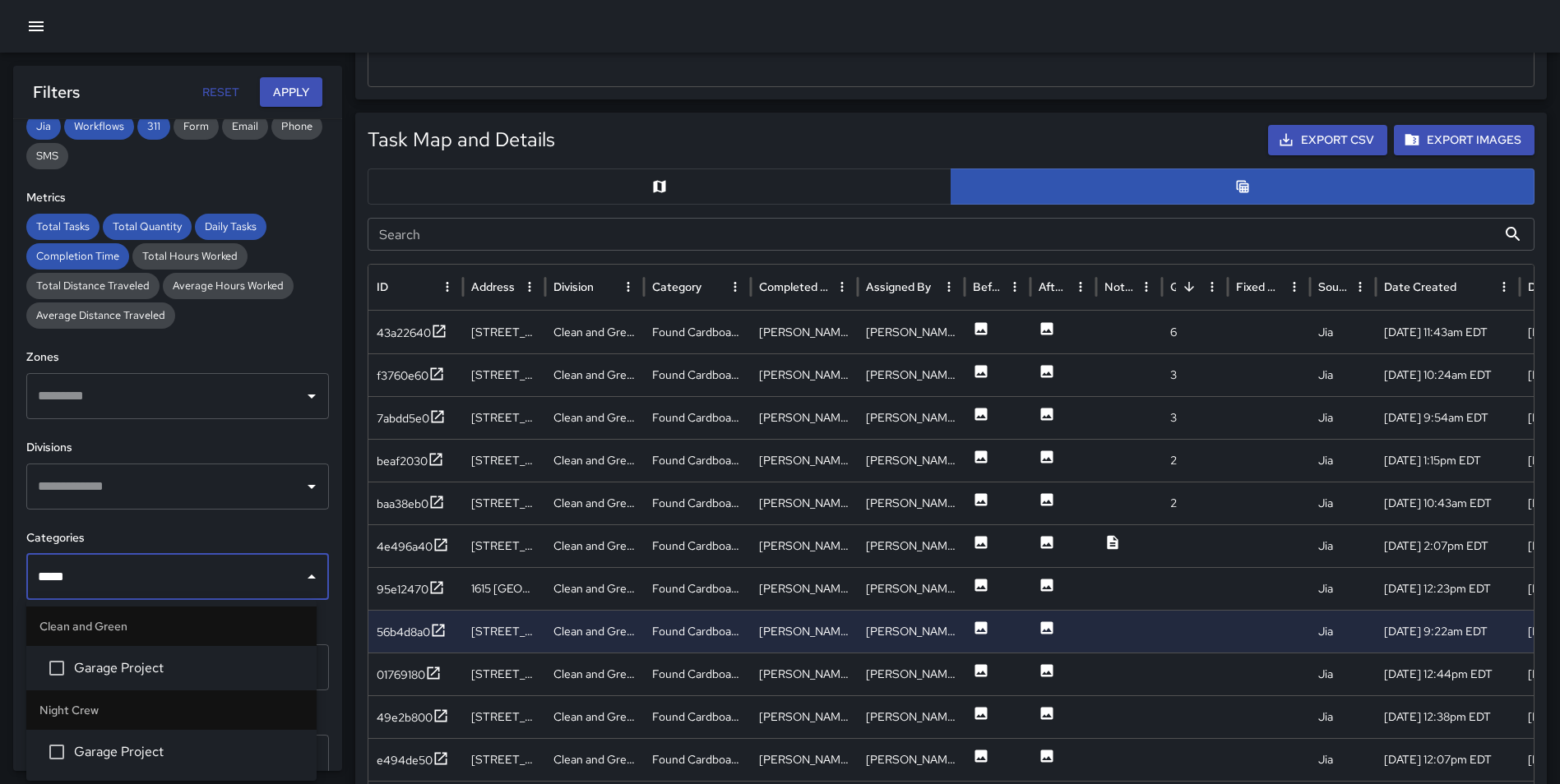
type input "******"
click at [145, 660] on span "Garage Project" at bounding box center [189, 668] width 229 height 20
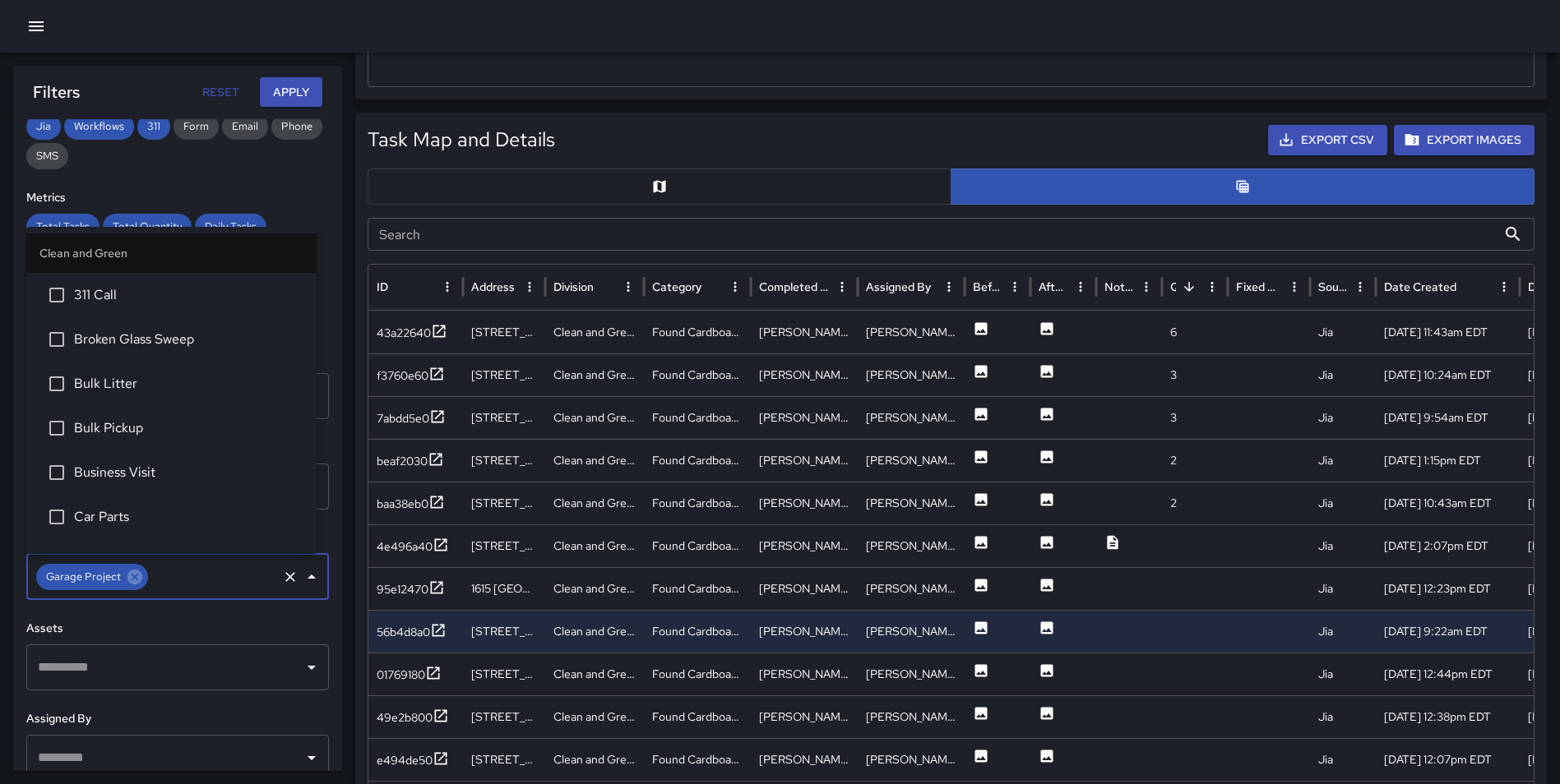
scroll to position [1228, 0]
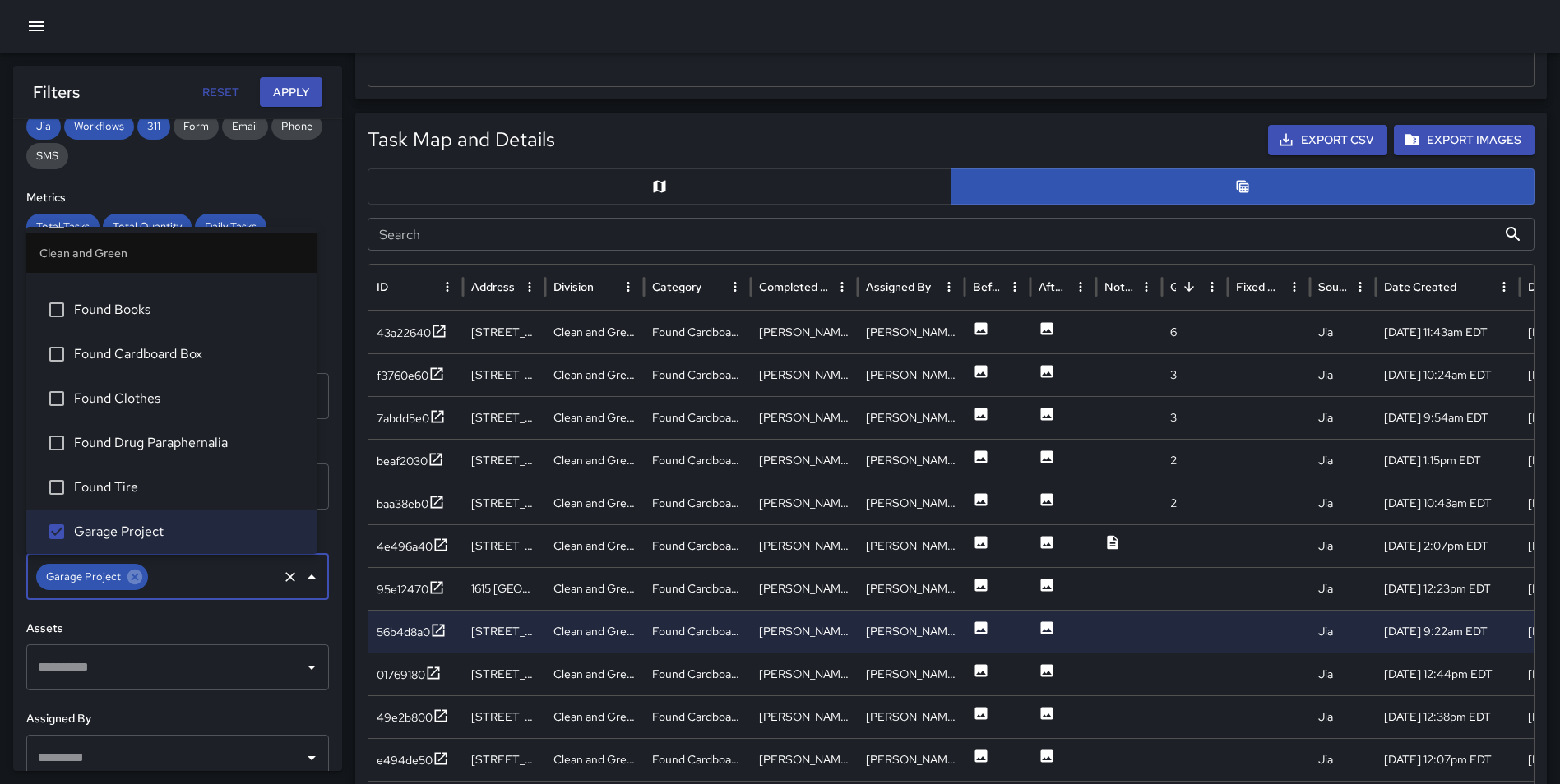
click at [297, 82] on button "Apply" at bounding box center [291, 92] width 63 height 30
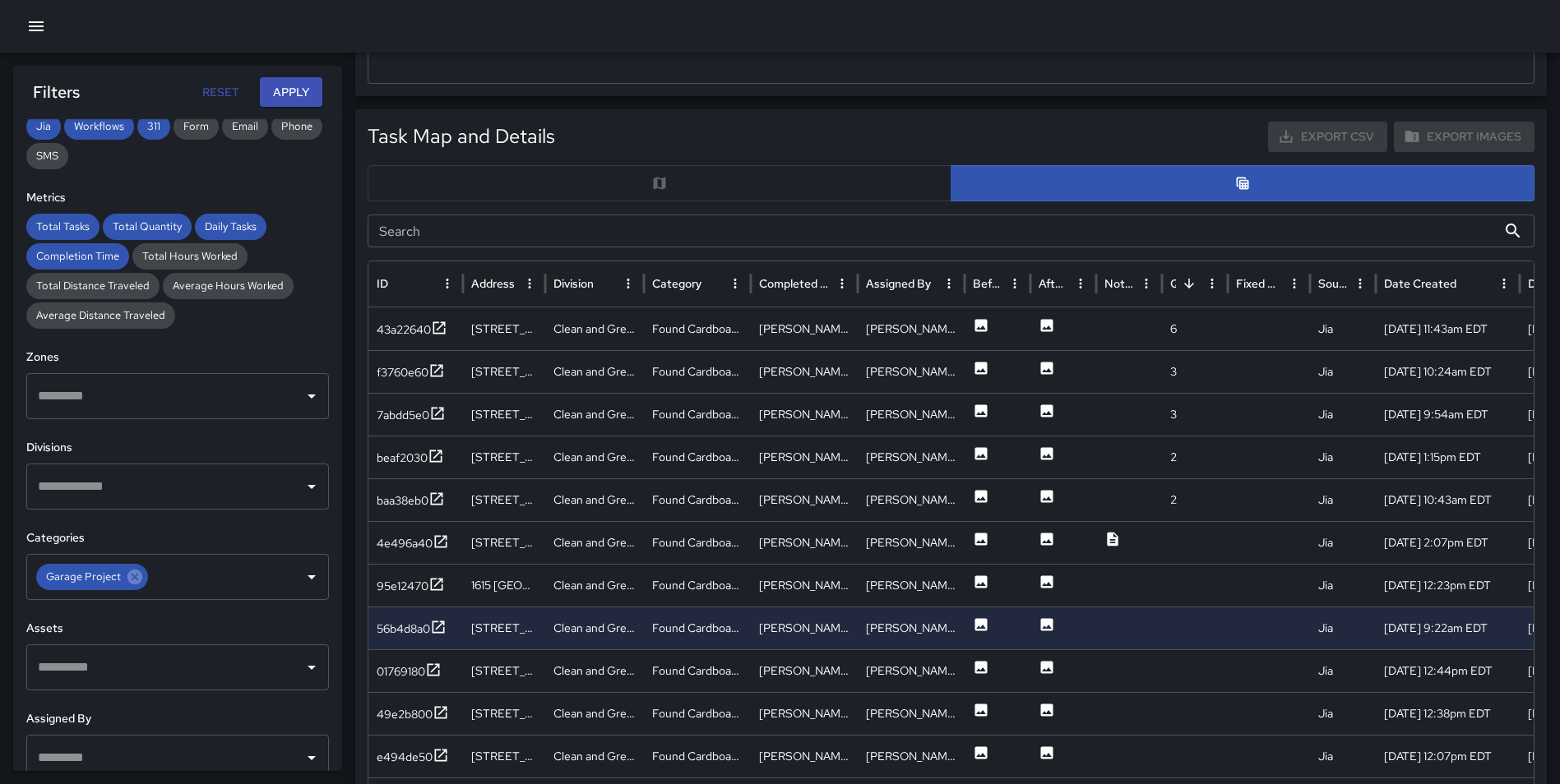
scroll to position [721, 0]
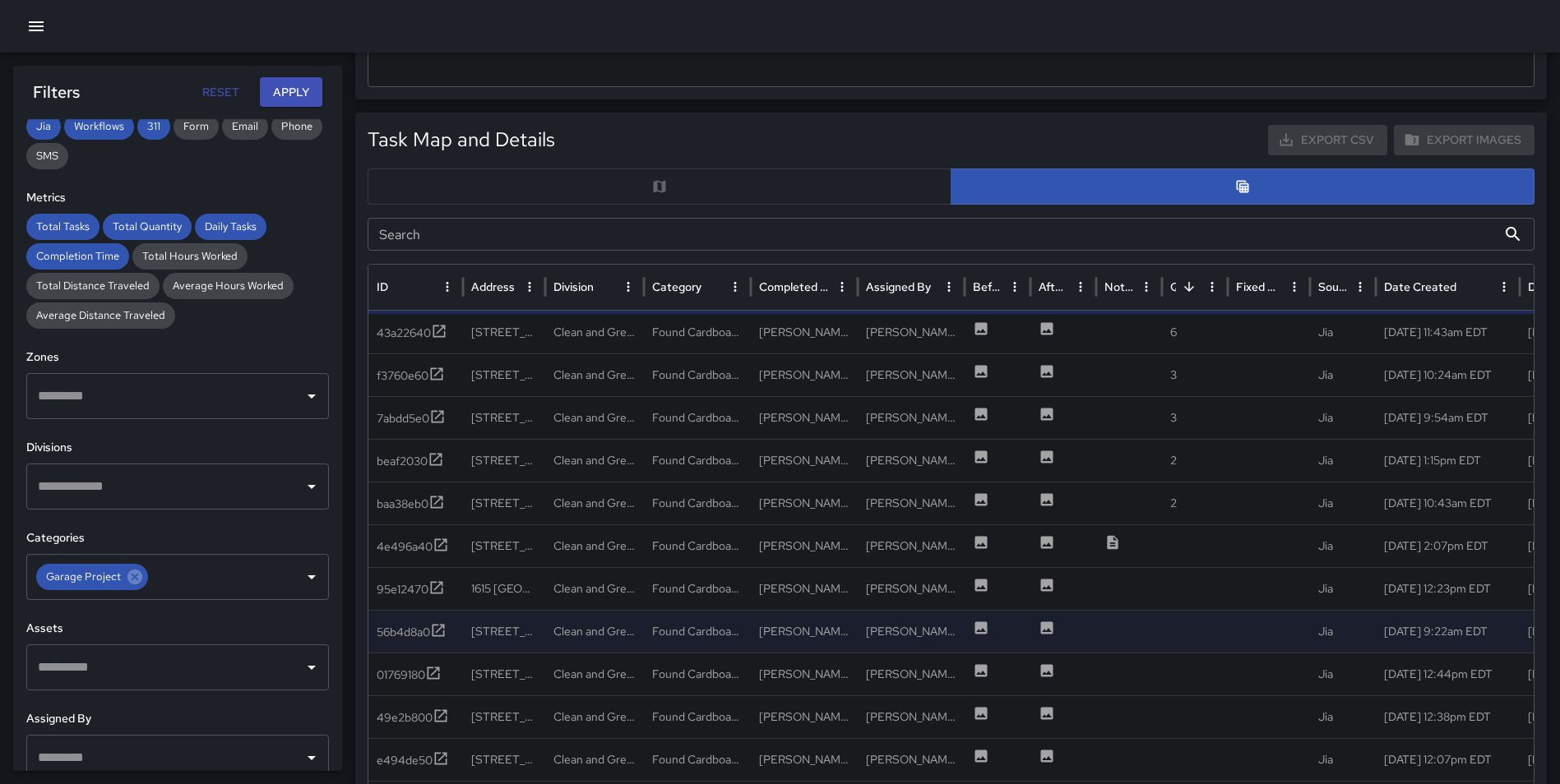
click at [354, 141] on div "Total Tasks Total Quantity Daily Tasks Completion Time Task Breakdown by Catego…" at bounding box center [780, 499] width 1560 height 2309
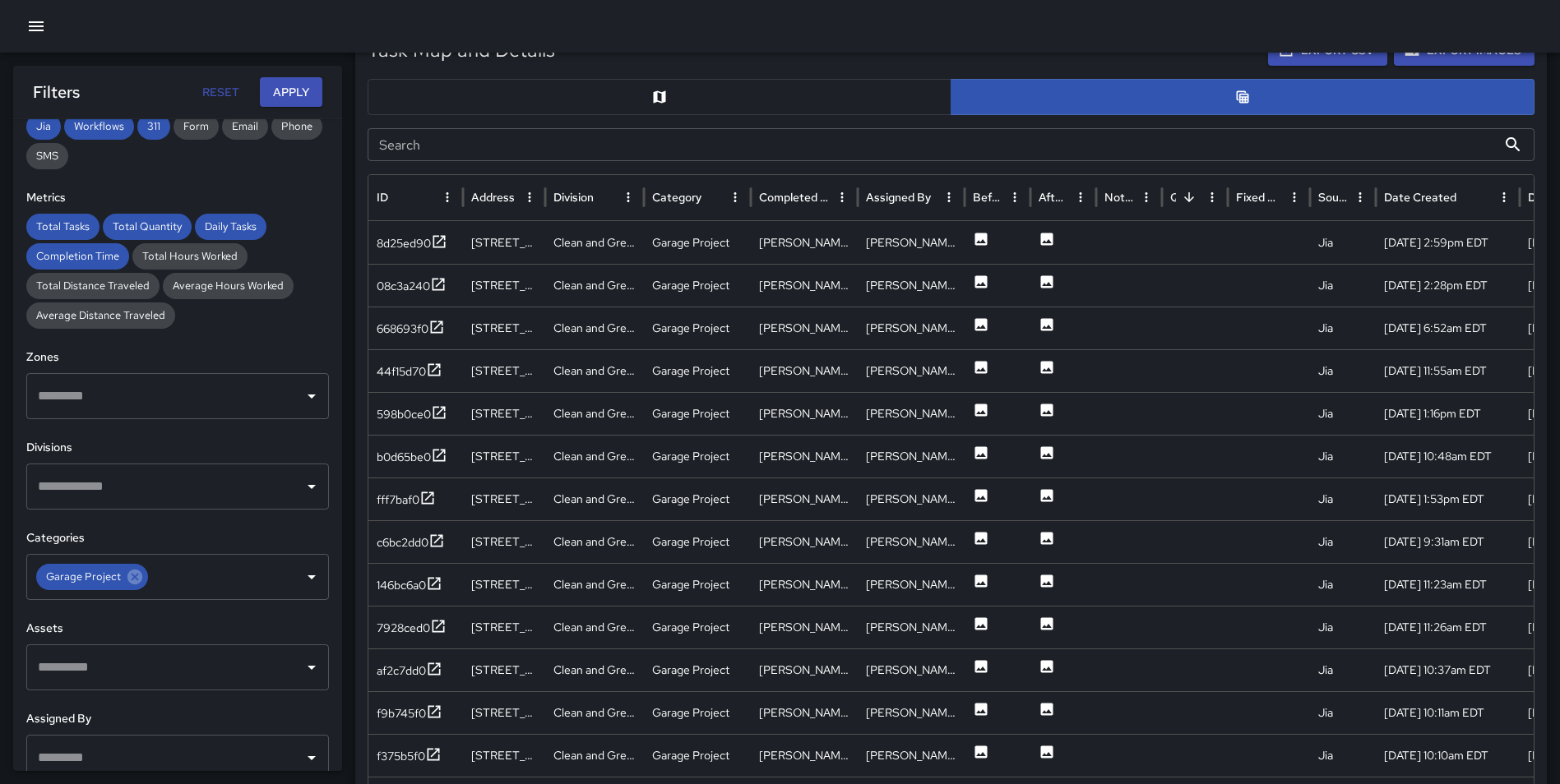
scroll to position [819, 0]
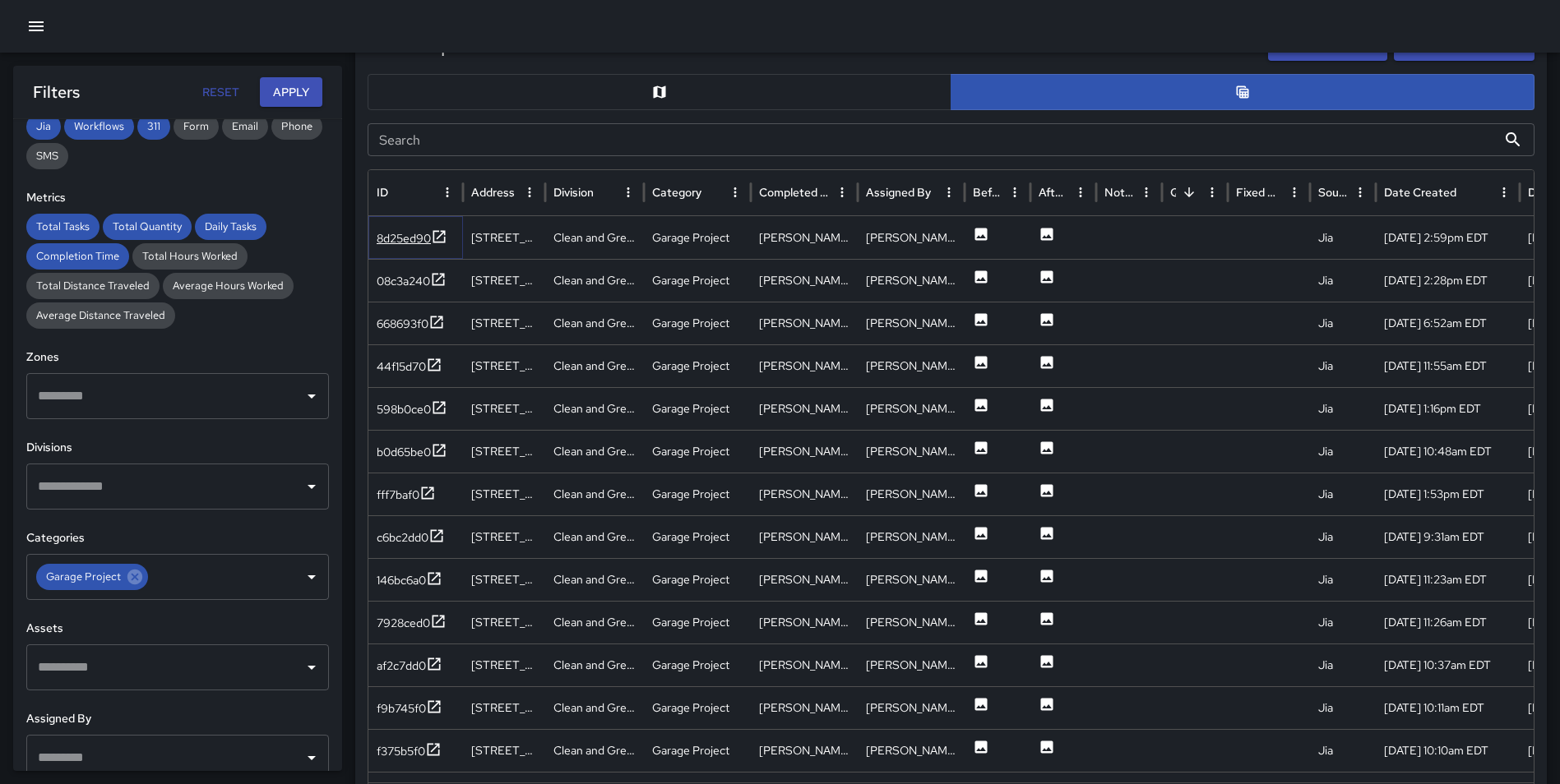
click at [447, 234] on icon at bounding box center [439, 236] width 16 height 16
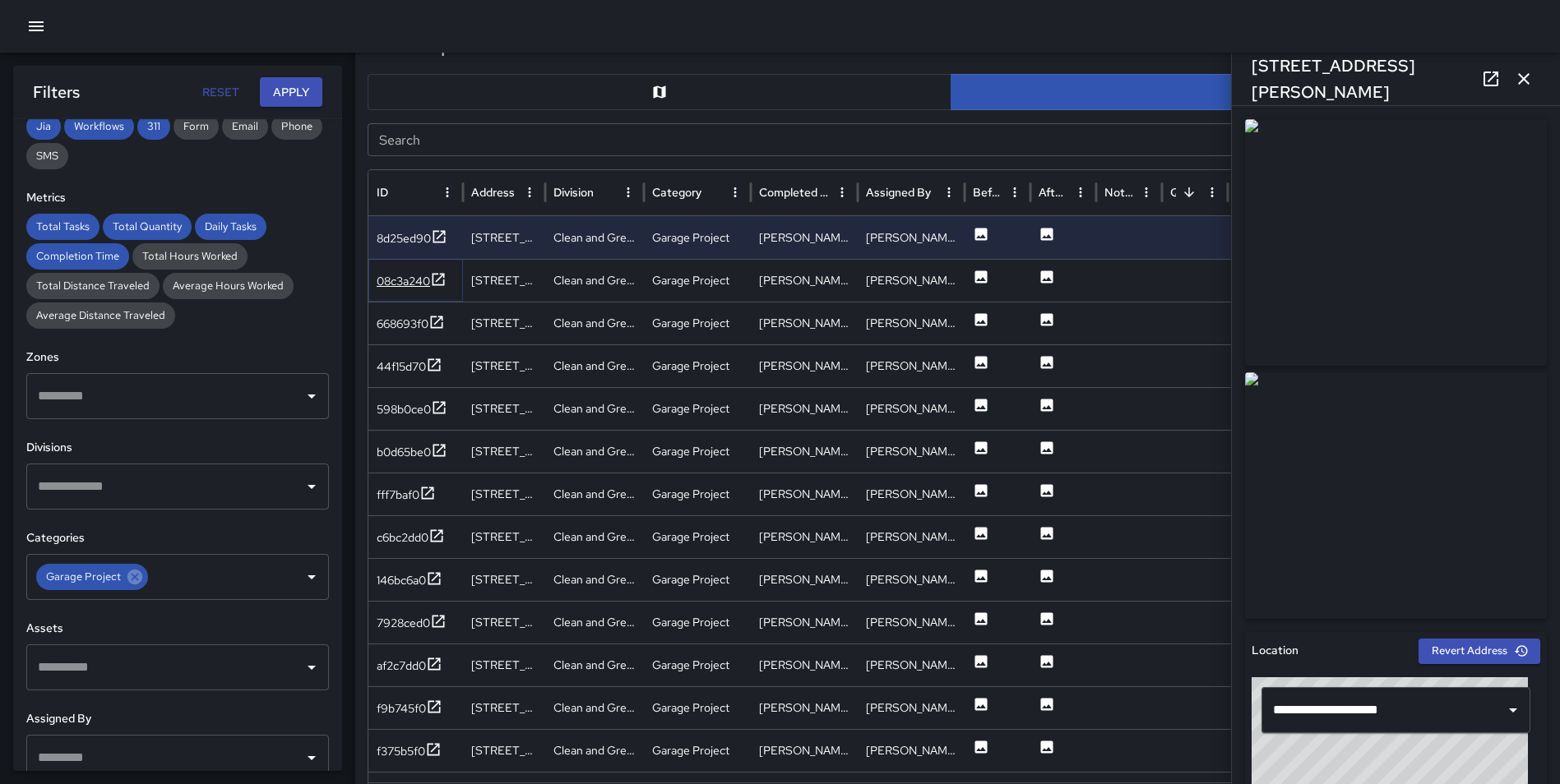
click at [437, 285] on icon at bounding box center [439, 279] width 13 height 13
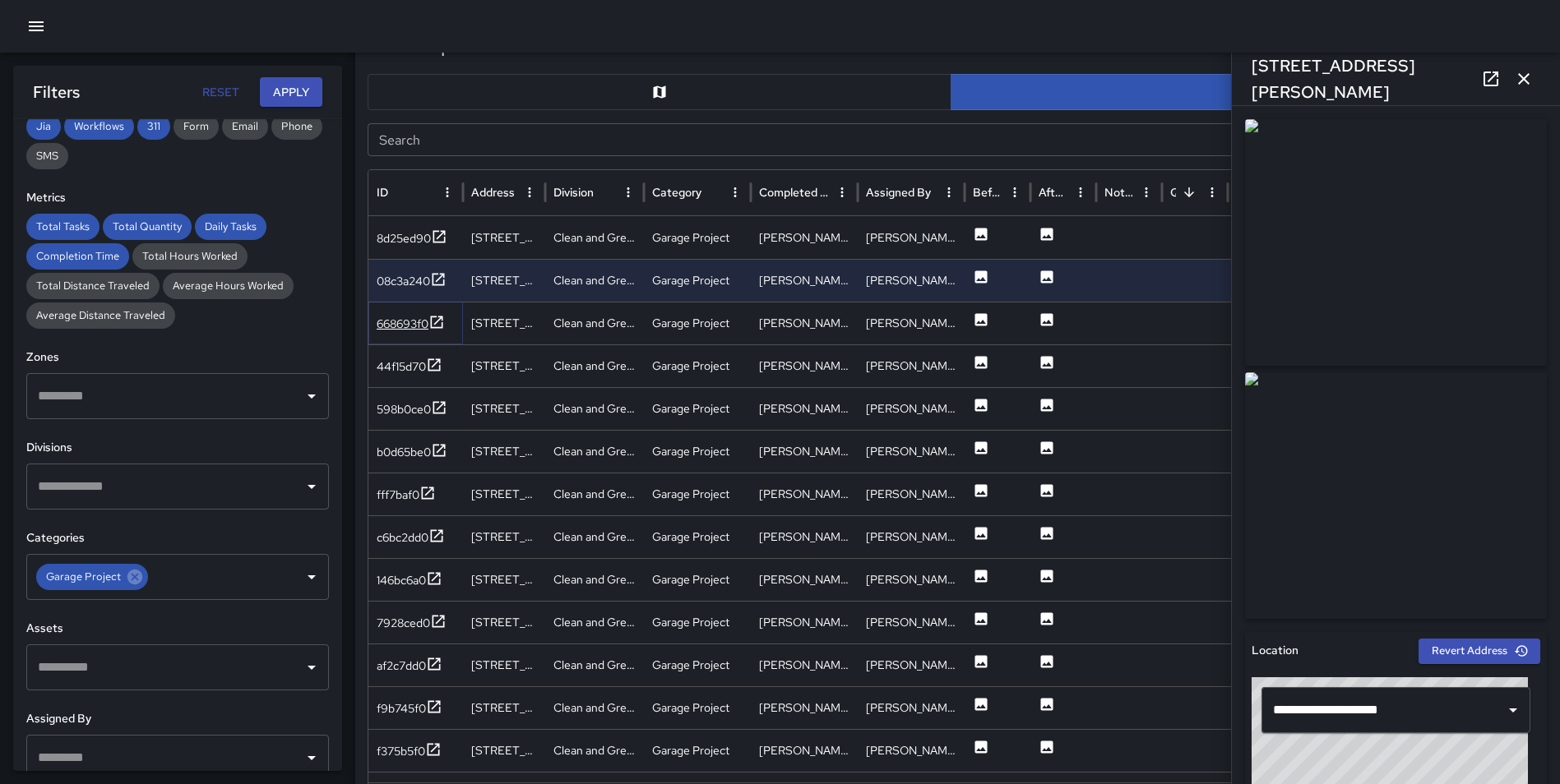
click at [442, 320] on icon at bounding box center [436, 322] width 16 height 16
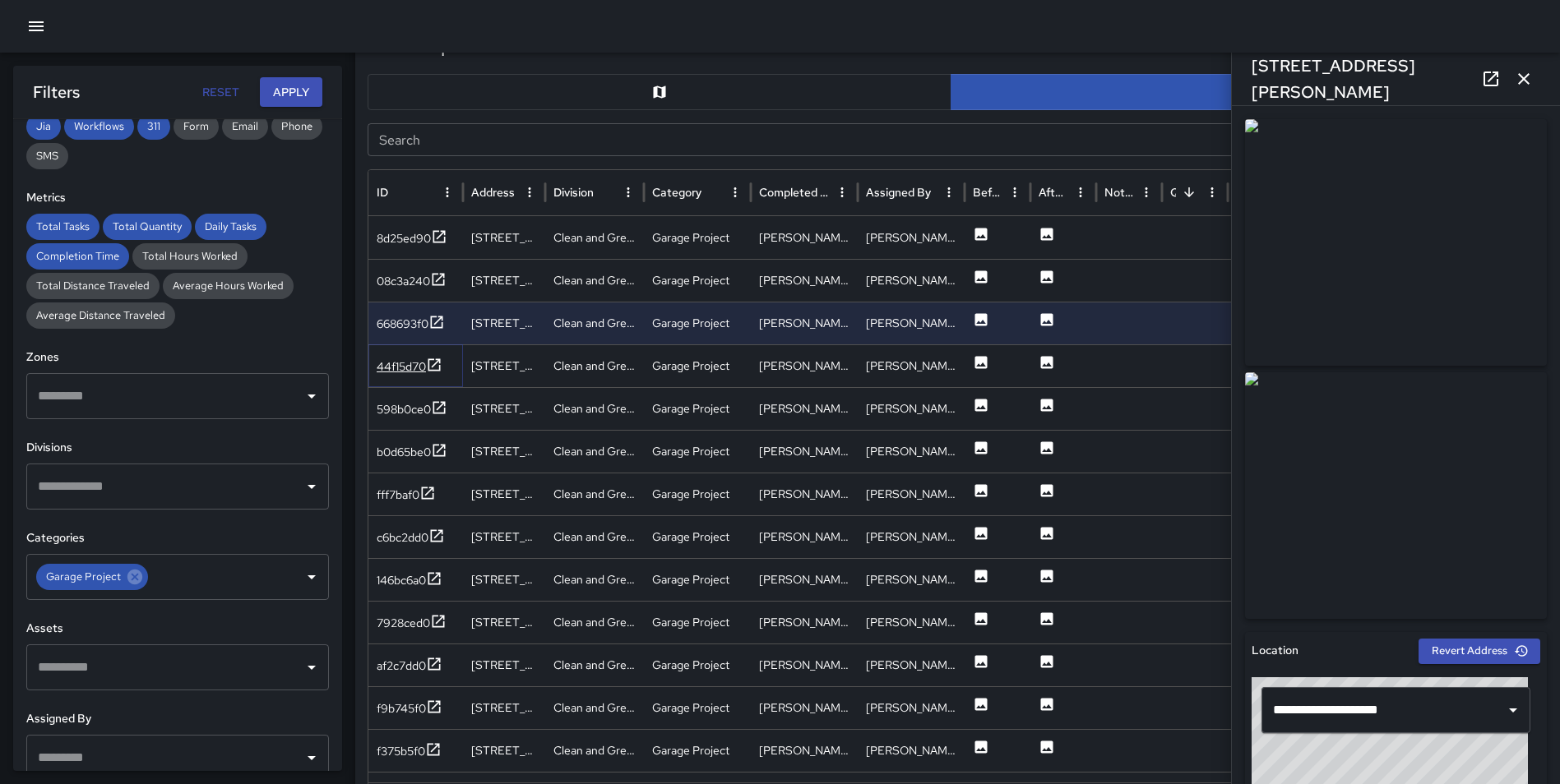
click at [436, 366] on icon at bounding box center [434, 364] width 16 height 16
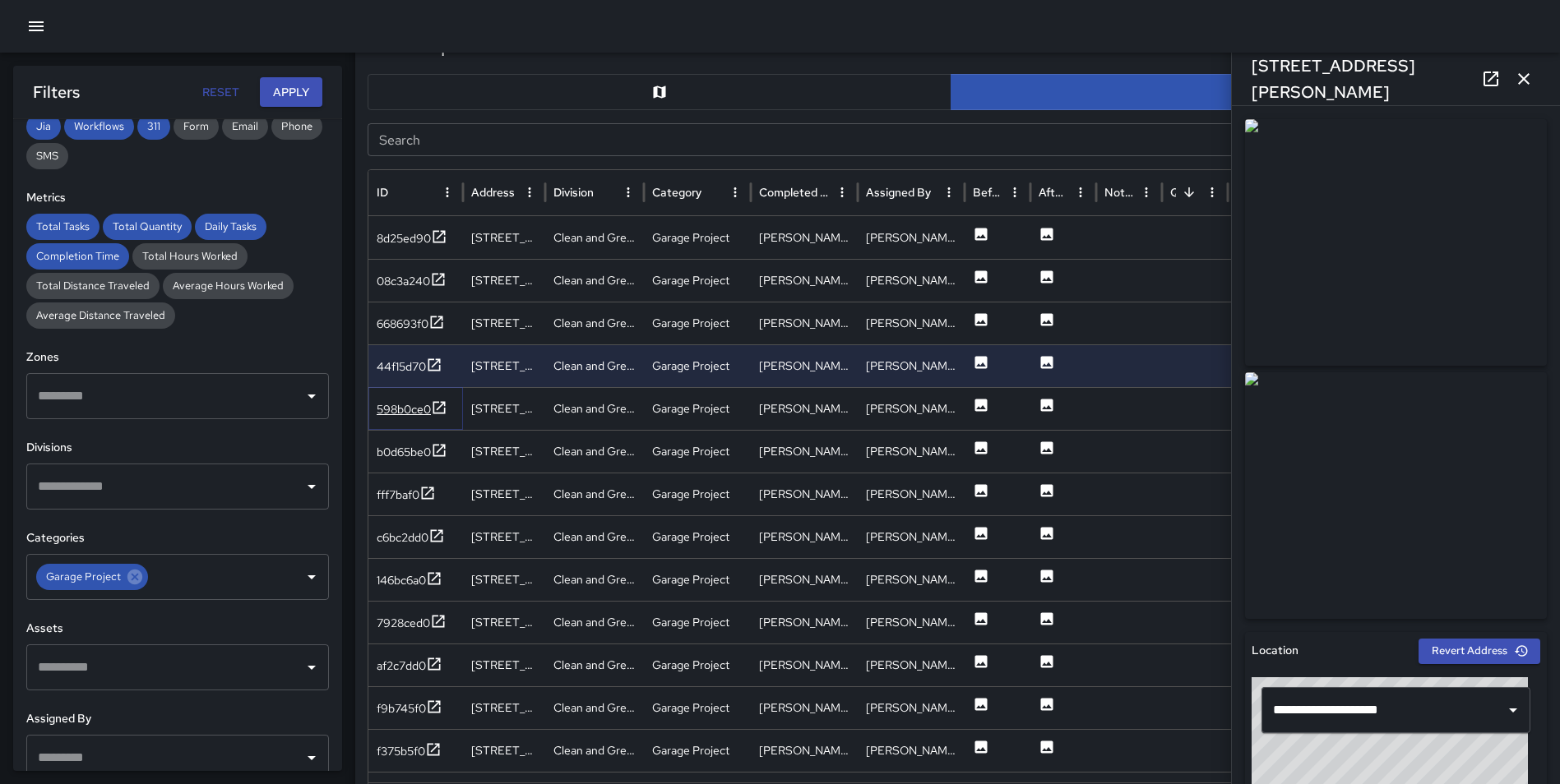
click at [440, 410] on icon at bounding box center [439, 407] width 16 height 16
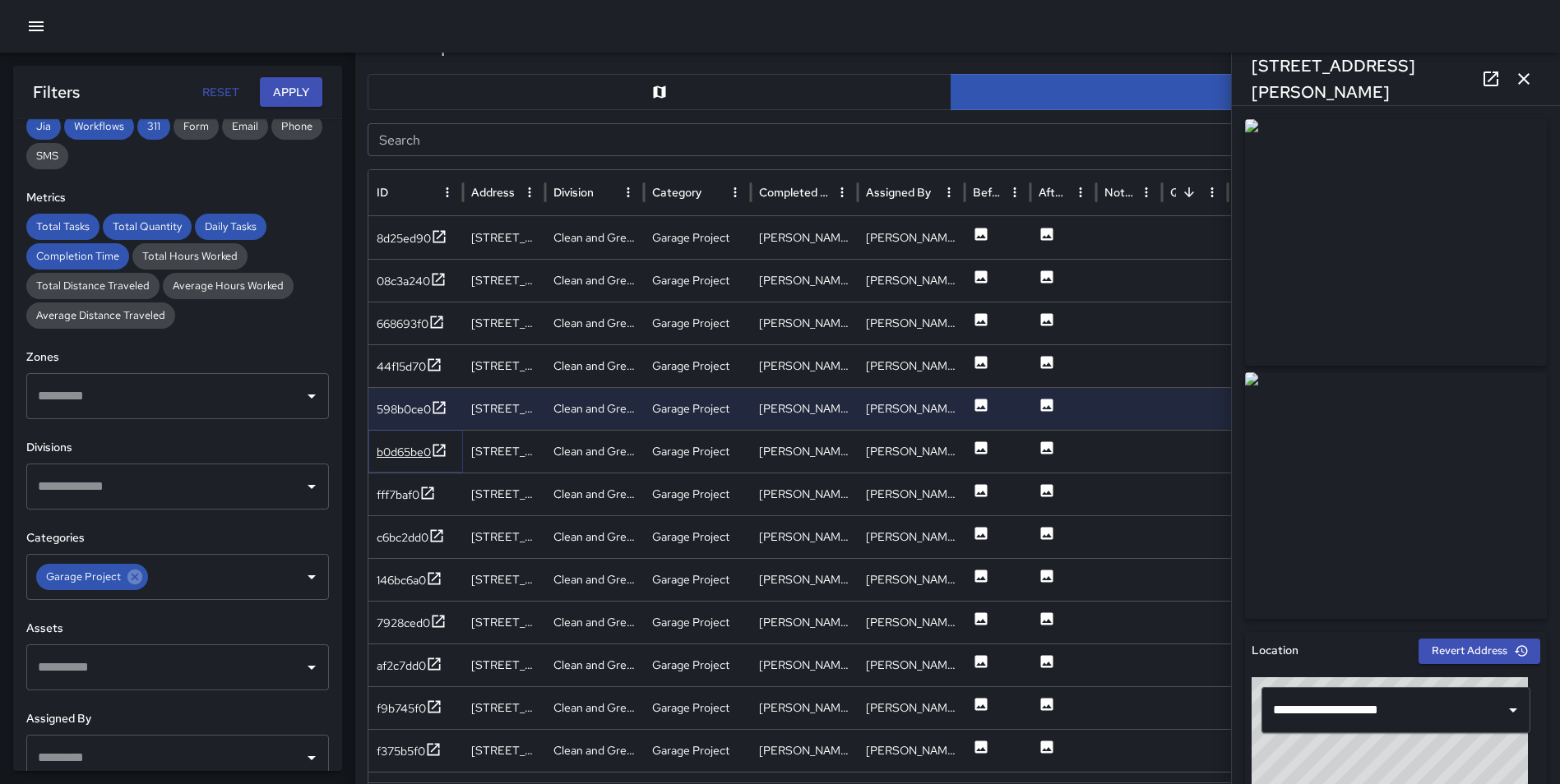
click at [440, 447] on icon at bounding box center [439, 450] width 16 height 16
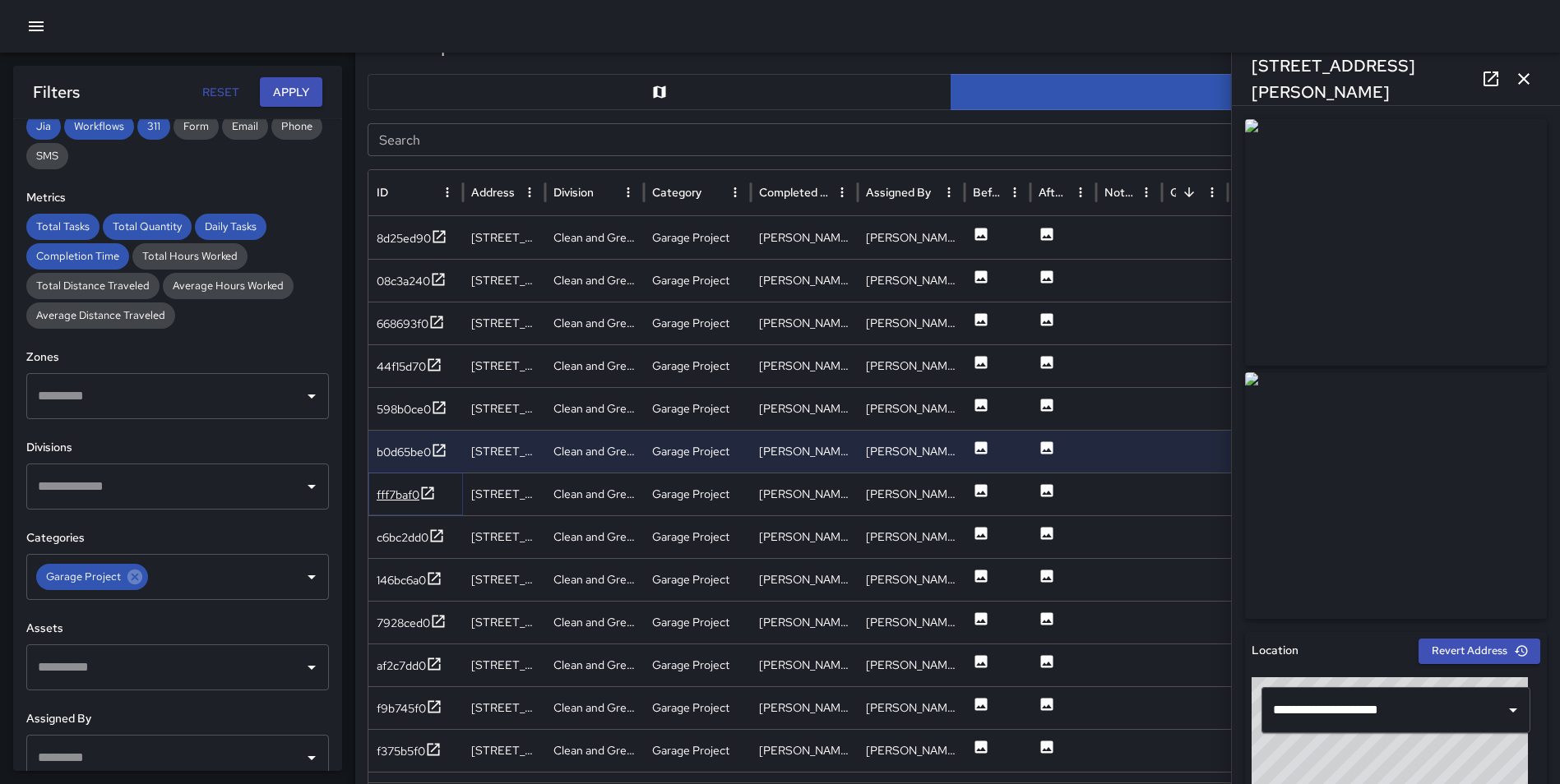
click at [427, 493] on icon at bounding box center [427, 493] width 16 height 16
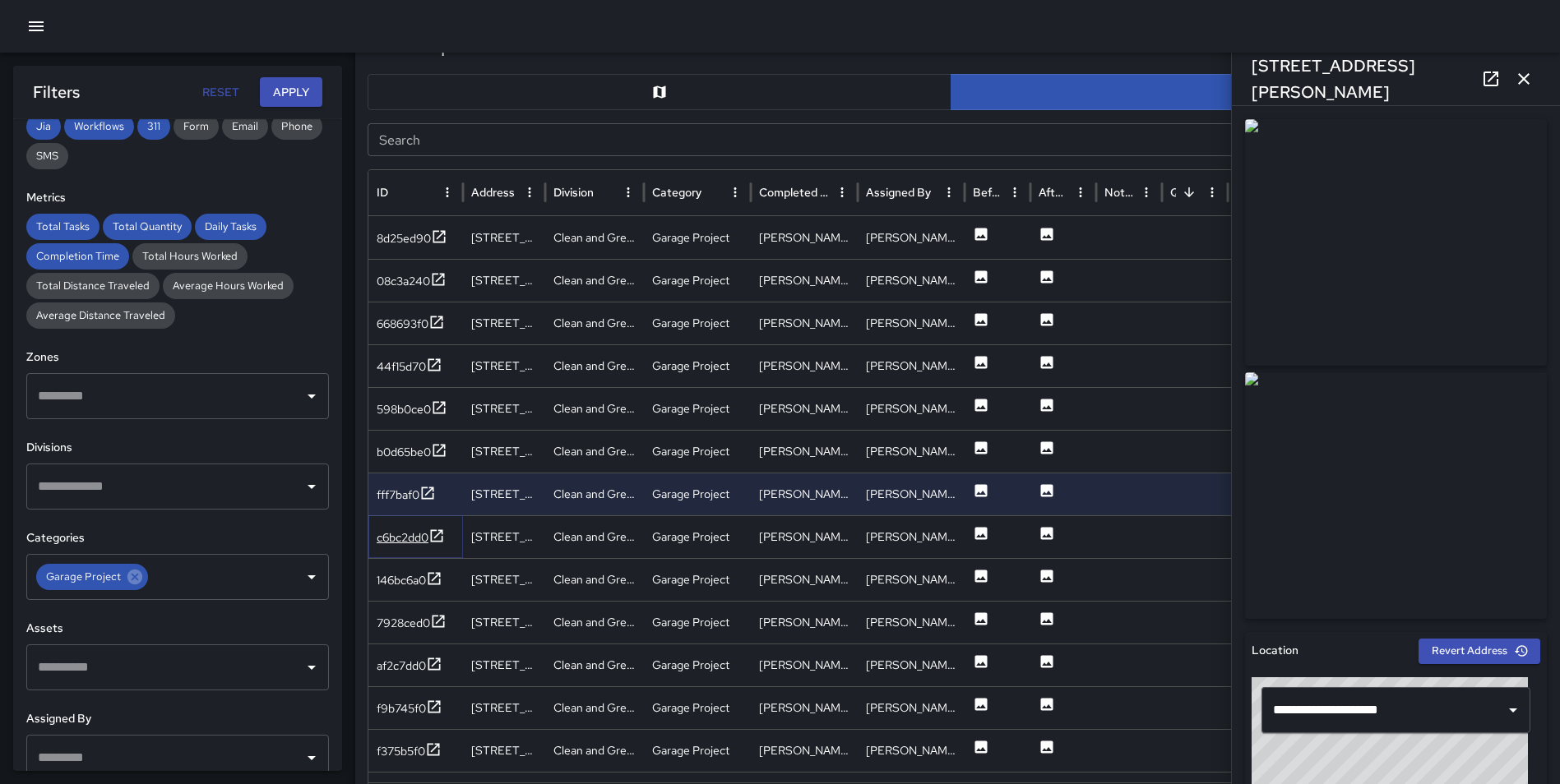
click at [436, 535] on icon at bounding box center [436, 535] width 16 height 16
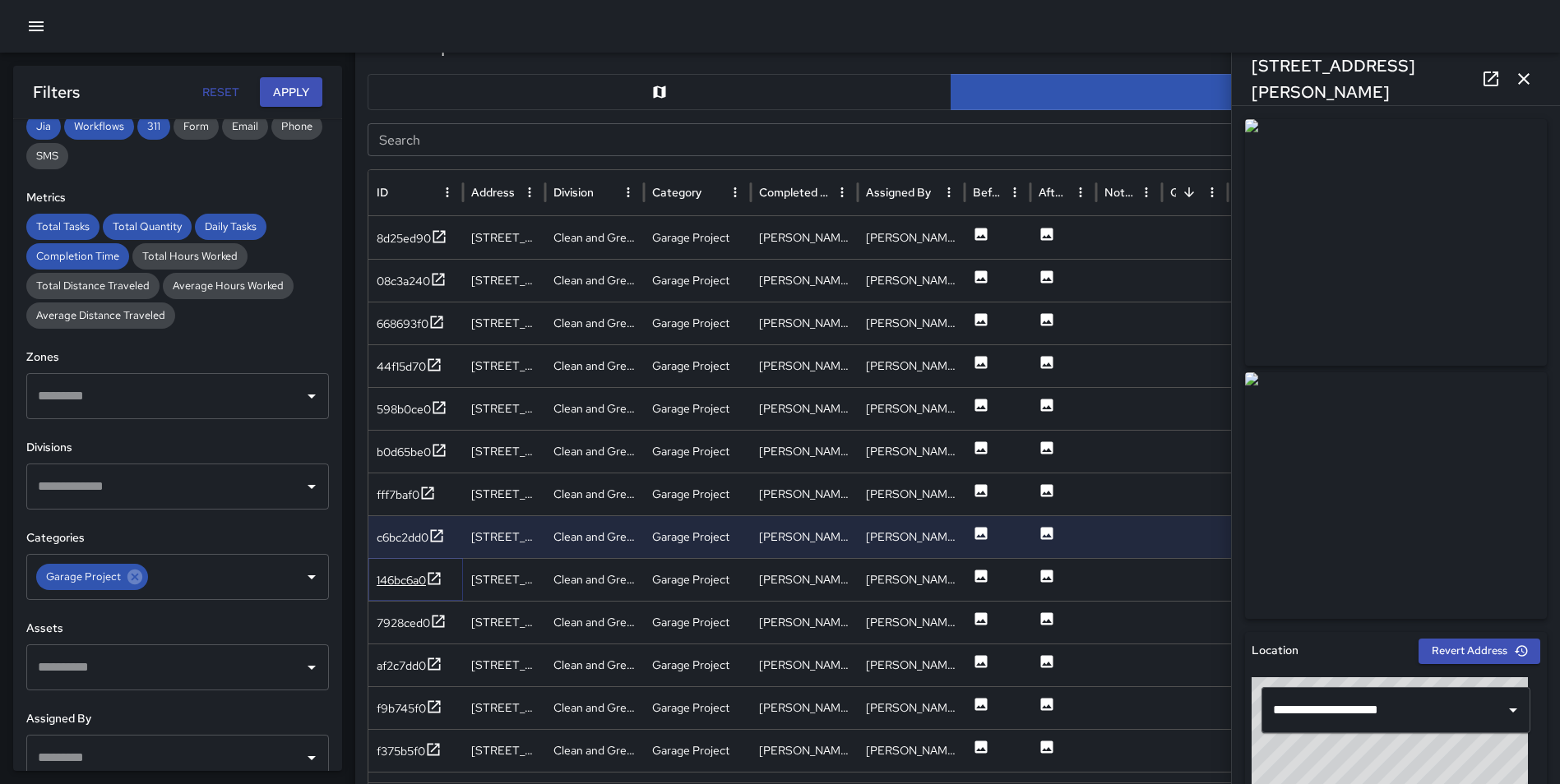
click at [436, 582] on icon at bounding box center [434, 578] width 16 height 16
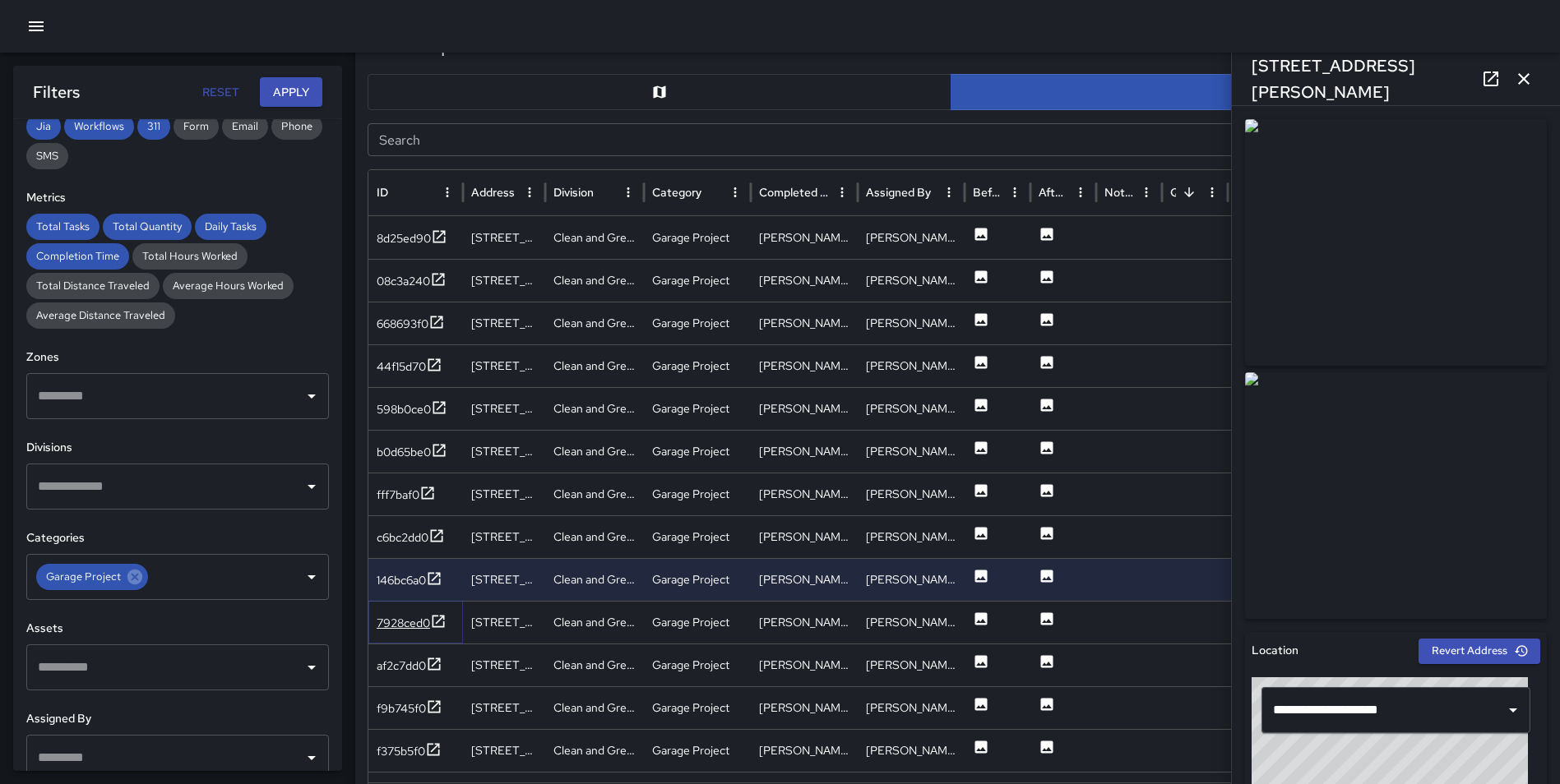
click at [436, 618] on icon at bounding box center [438, 621] width 16 height 16
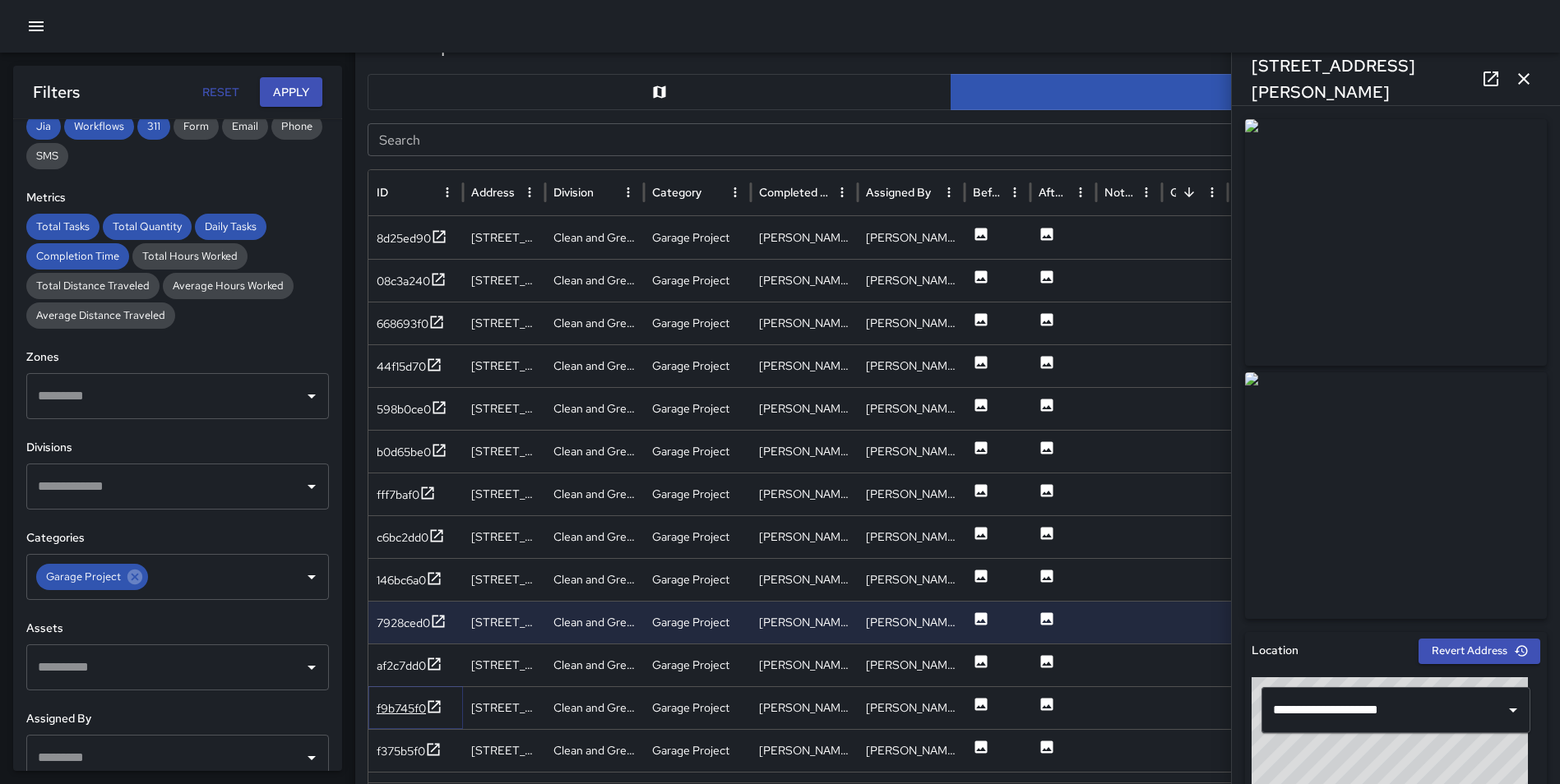
click at [436, 705] on icon at bounding box center [434, 706] width 13 height 13
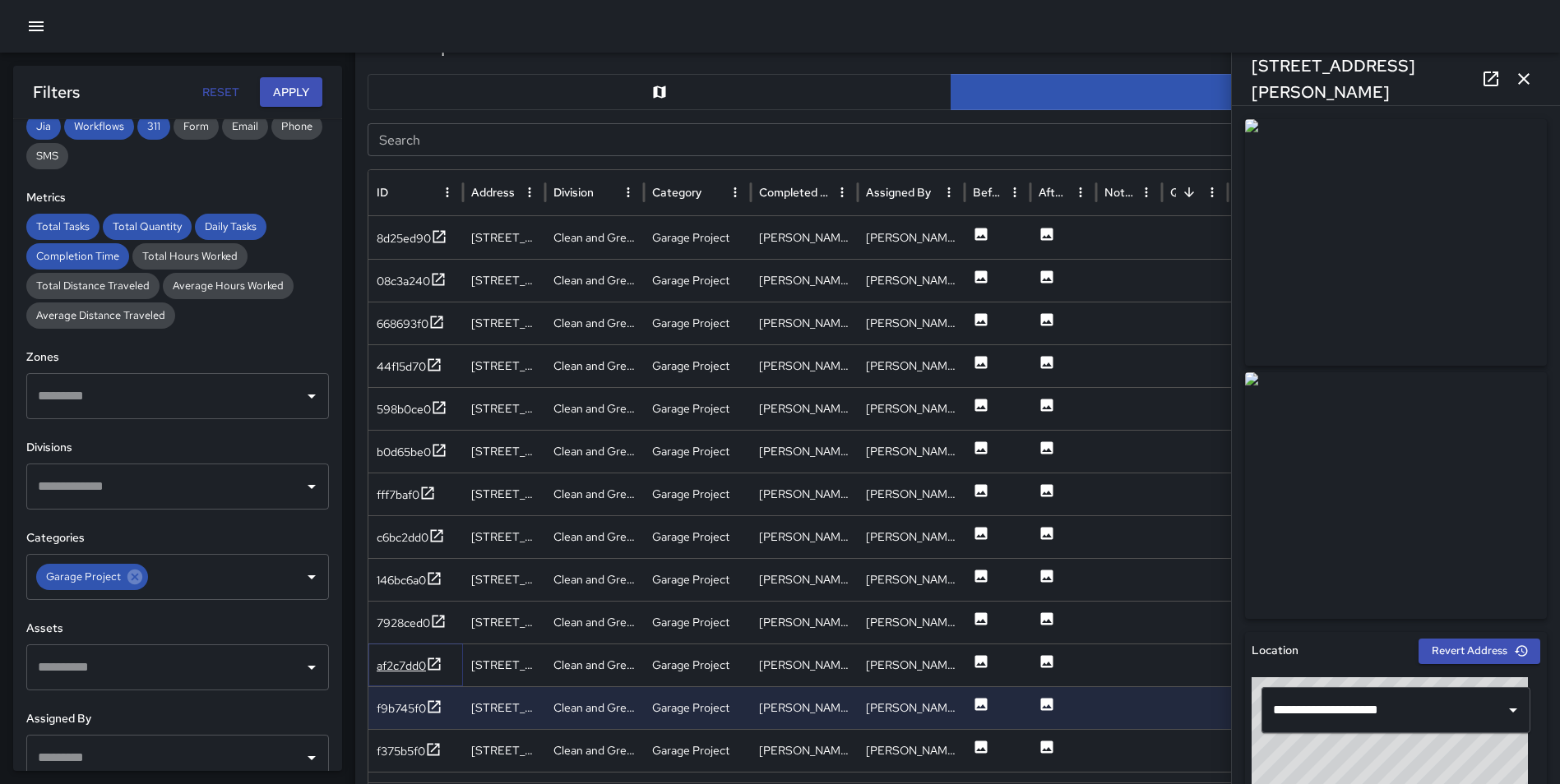
click at [439, 659] on icon at bounding box center [434, 664] width 16 height 16
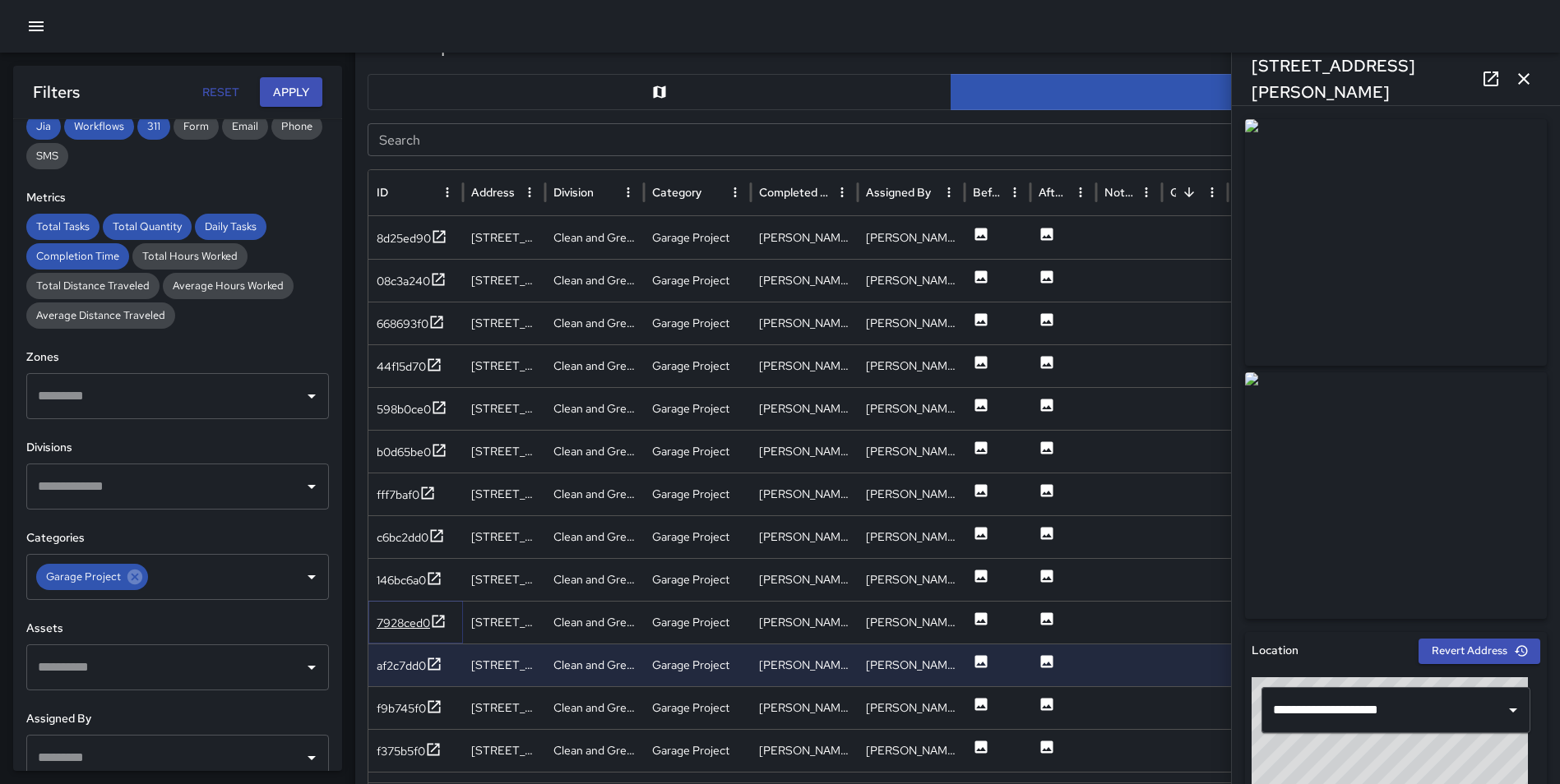
click at [437, 628] on icon at bounding box center [438, 621] width 16 height 16
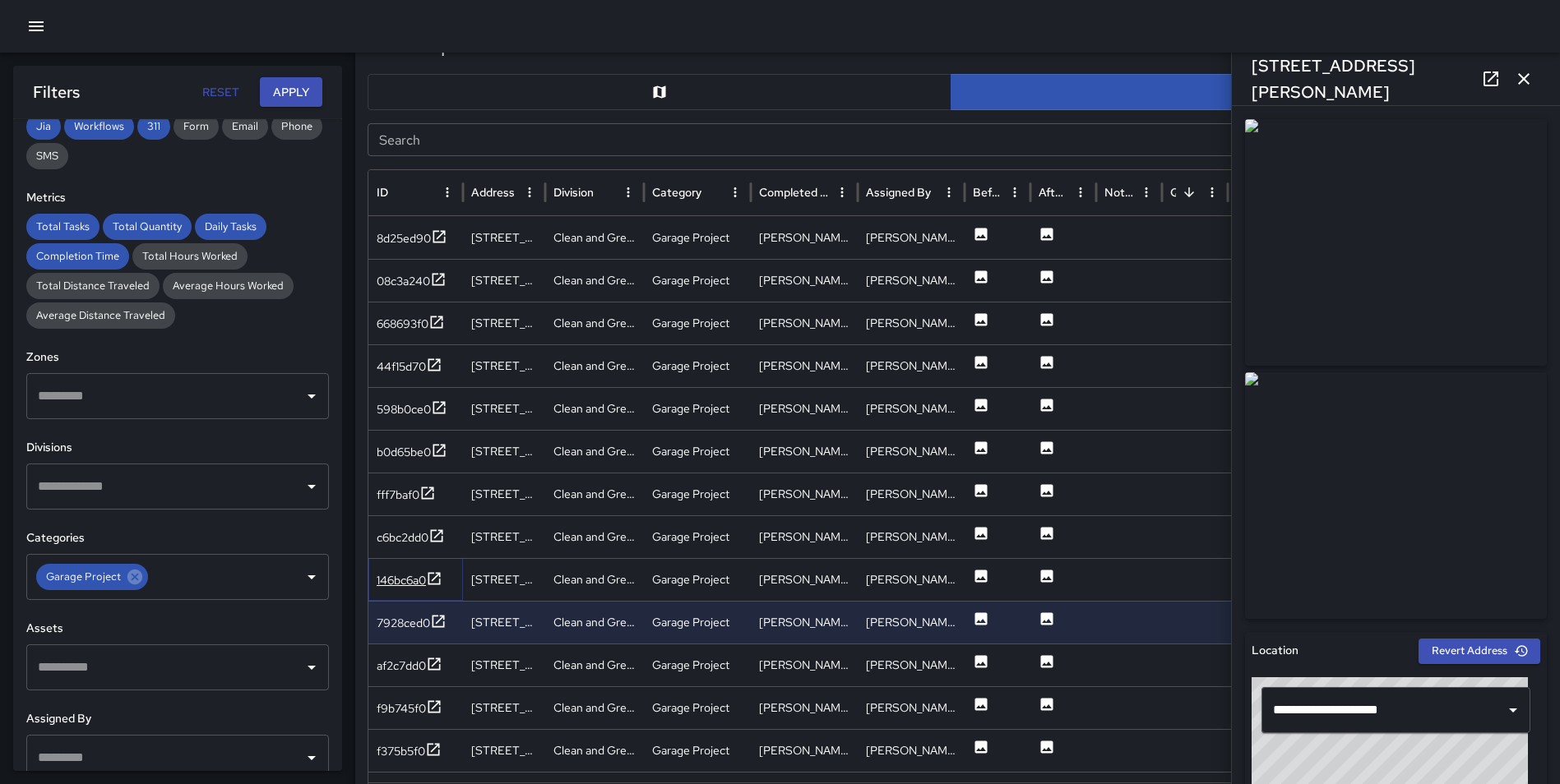
click at [440, 575] on icon at bounding box center [434, 578] width 16 height 16
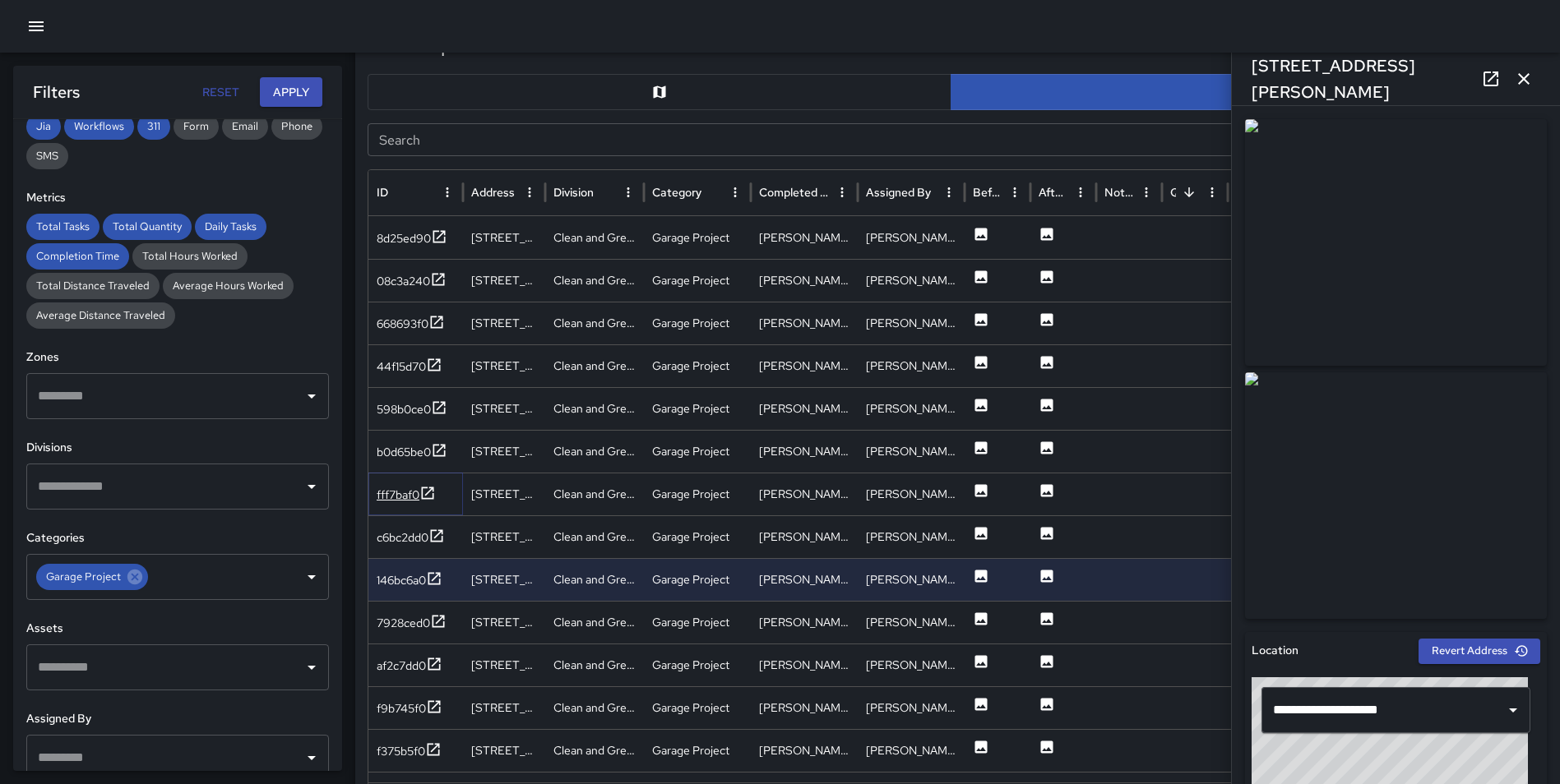
click at [430, 493] on icon at bounding box center [427, 493] width 16 height 16
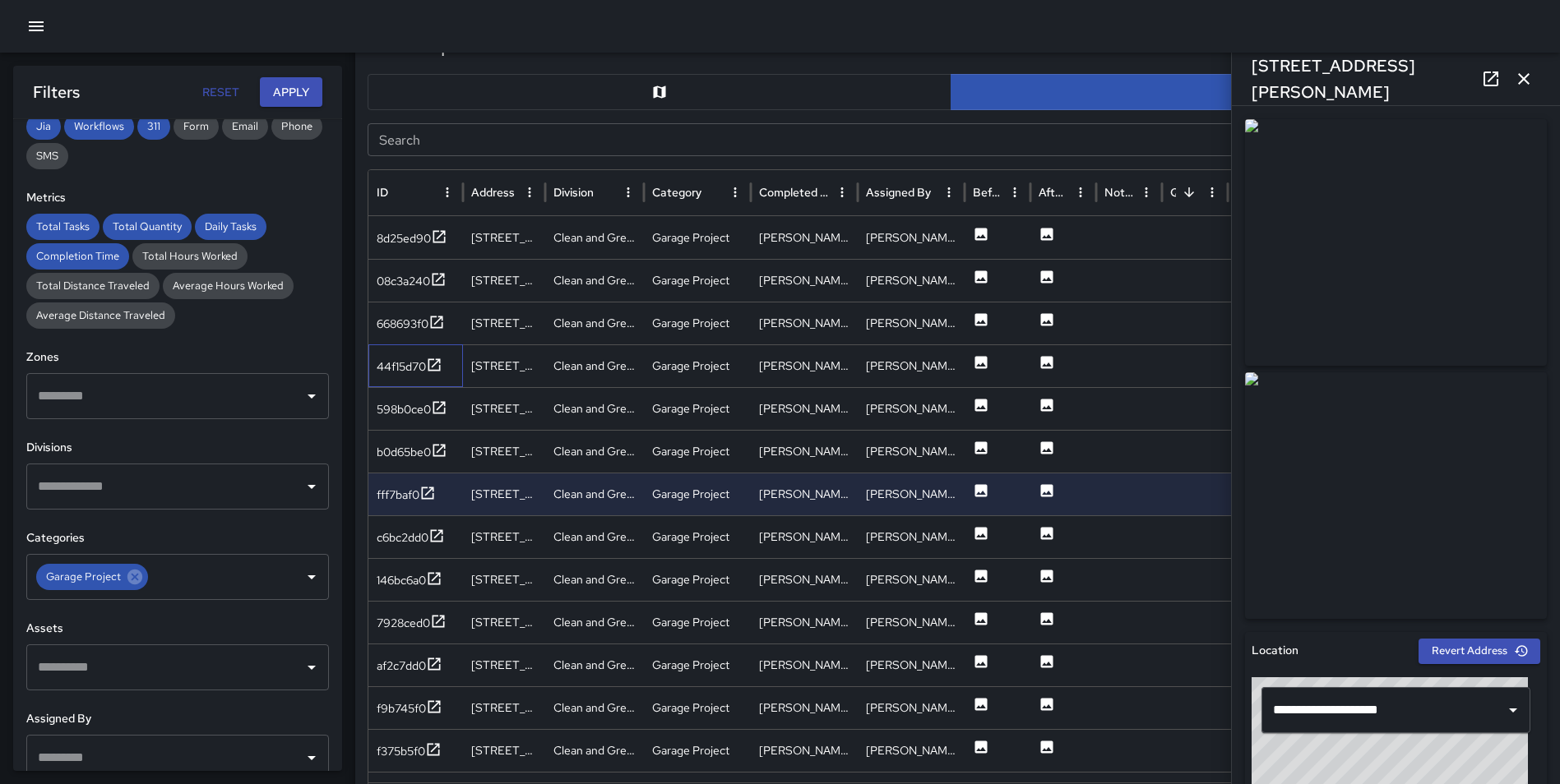
click at [443, 367] on div "44f15d70" at bounding box center [416, 366] width 95 height 43
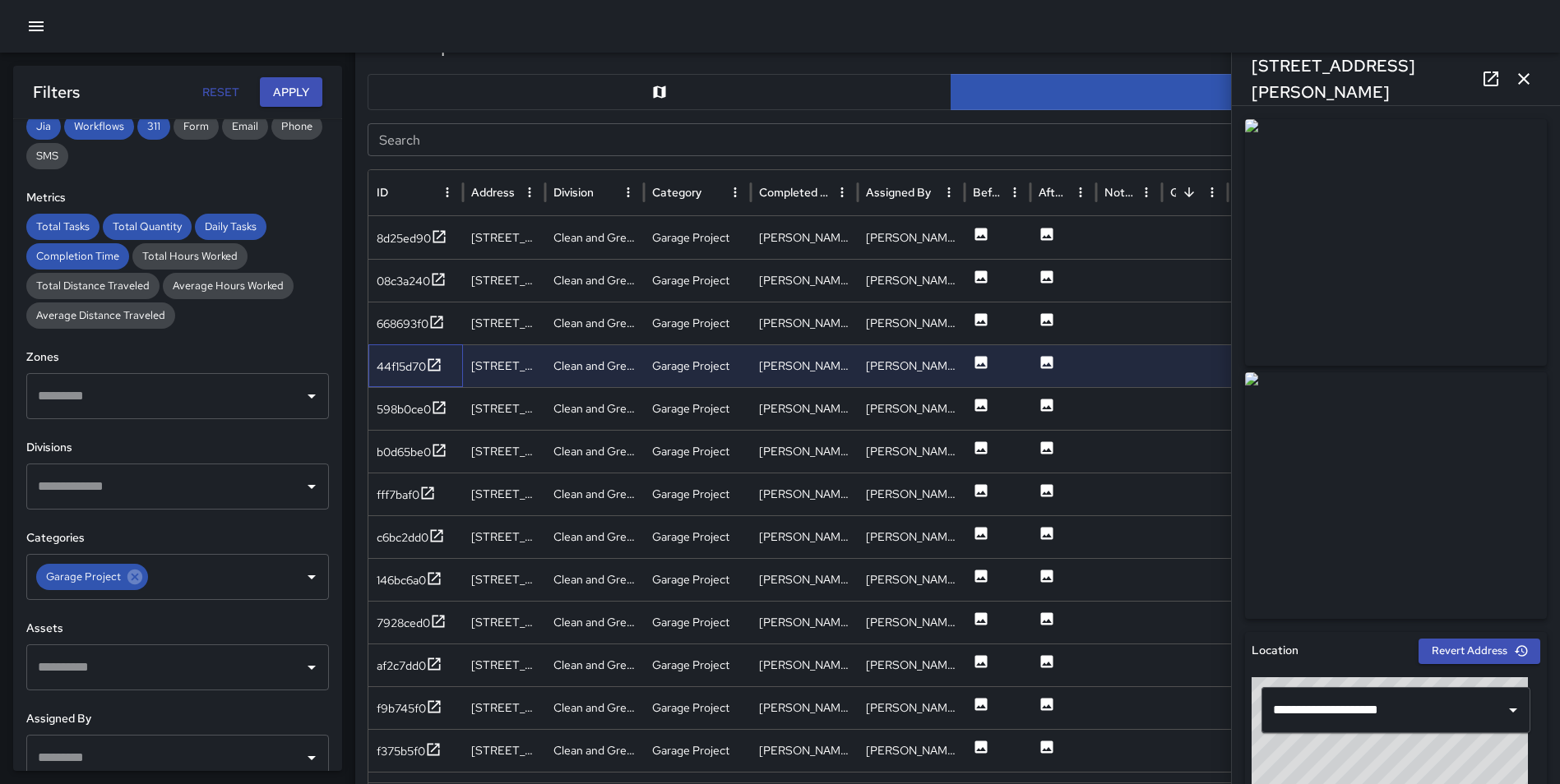
scroll to position [1255, 0]
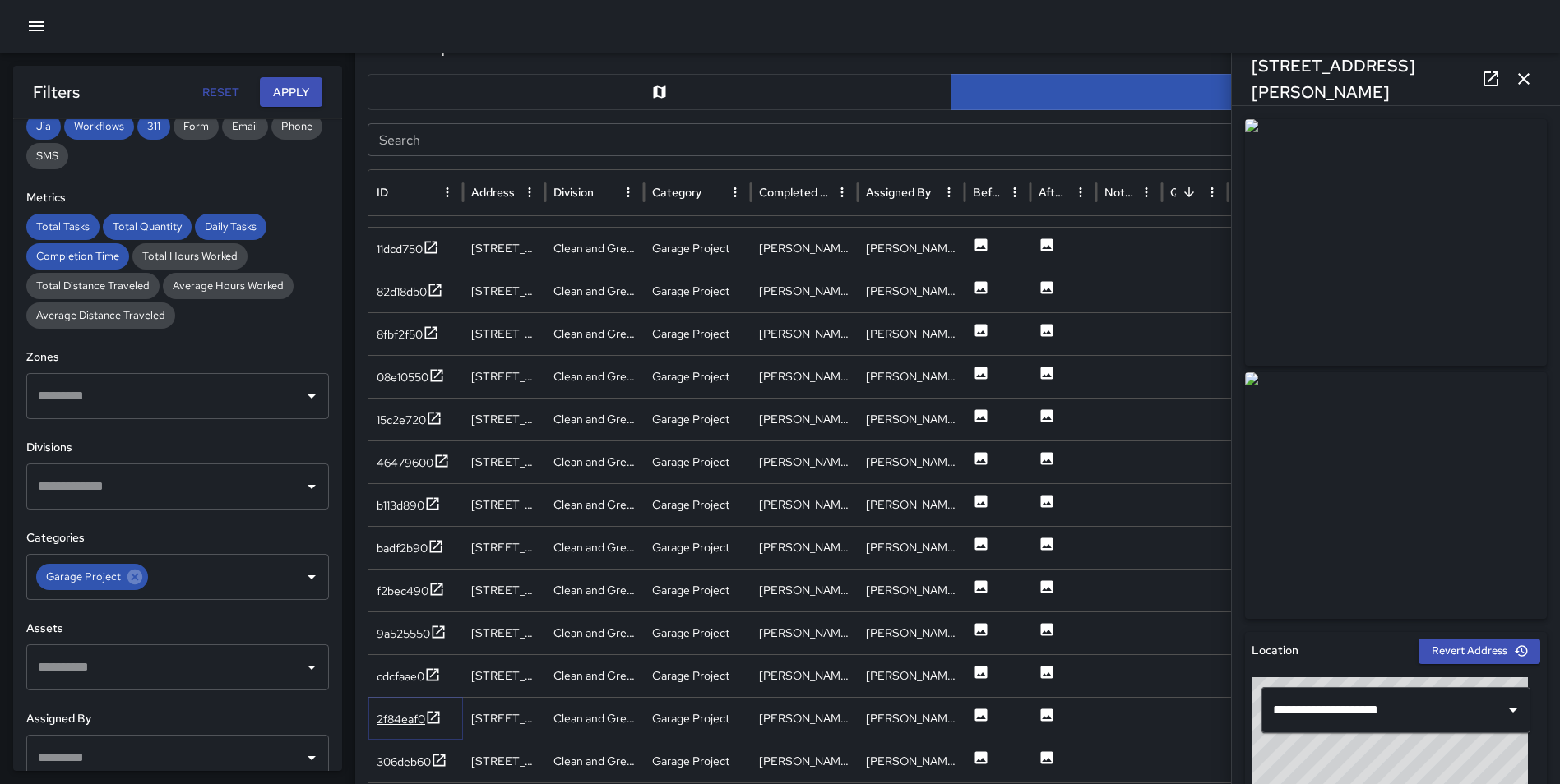
click at [436, 714] on icon at bounding box center [433, 717] width 13 height 13
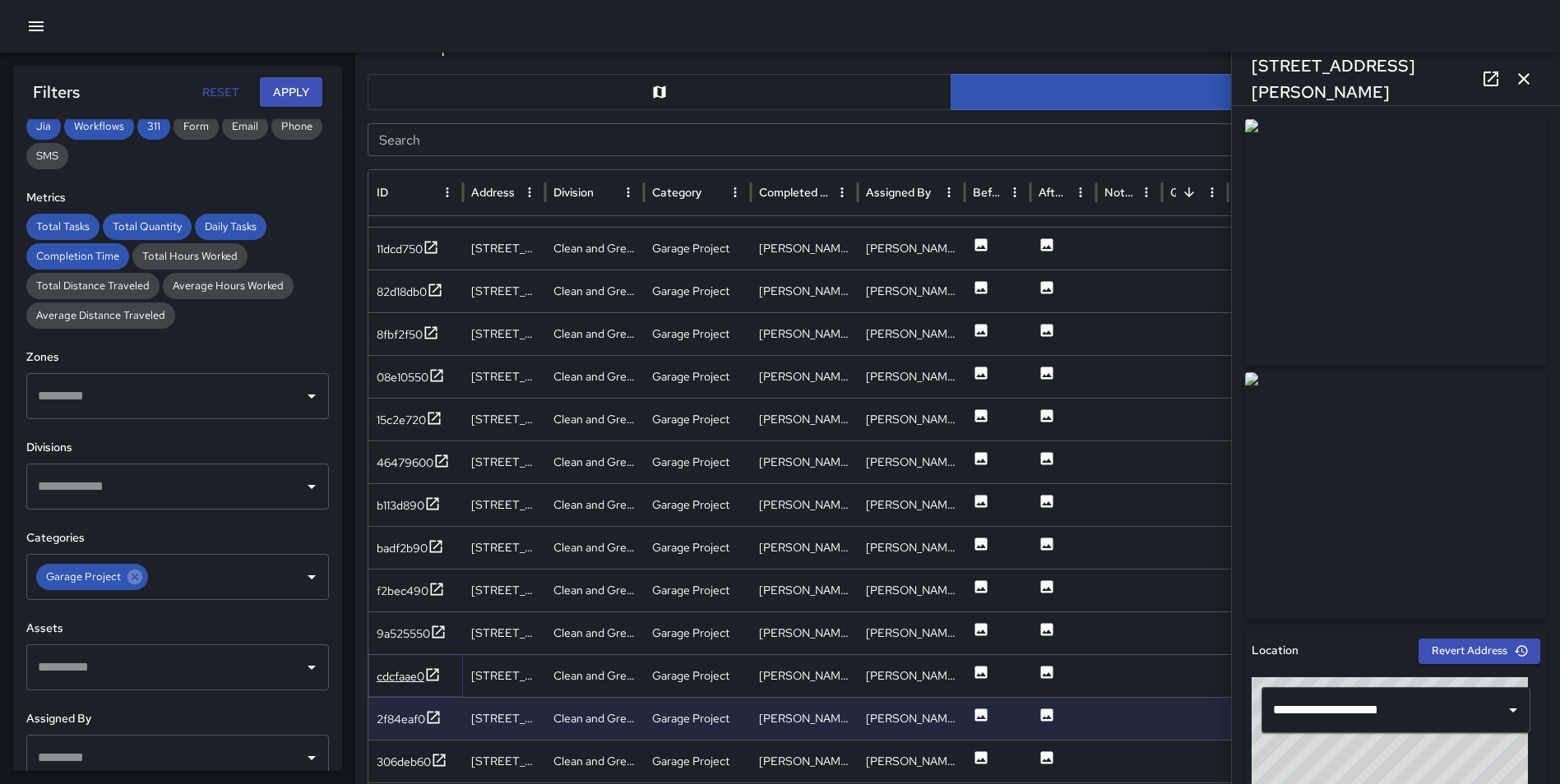
click at [433, 672] on icon at bounding box center [433, 675] width 16 height 16
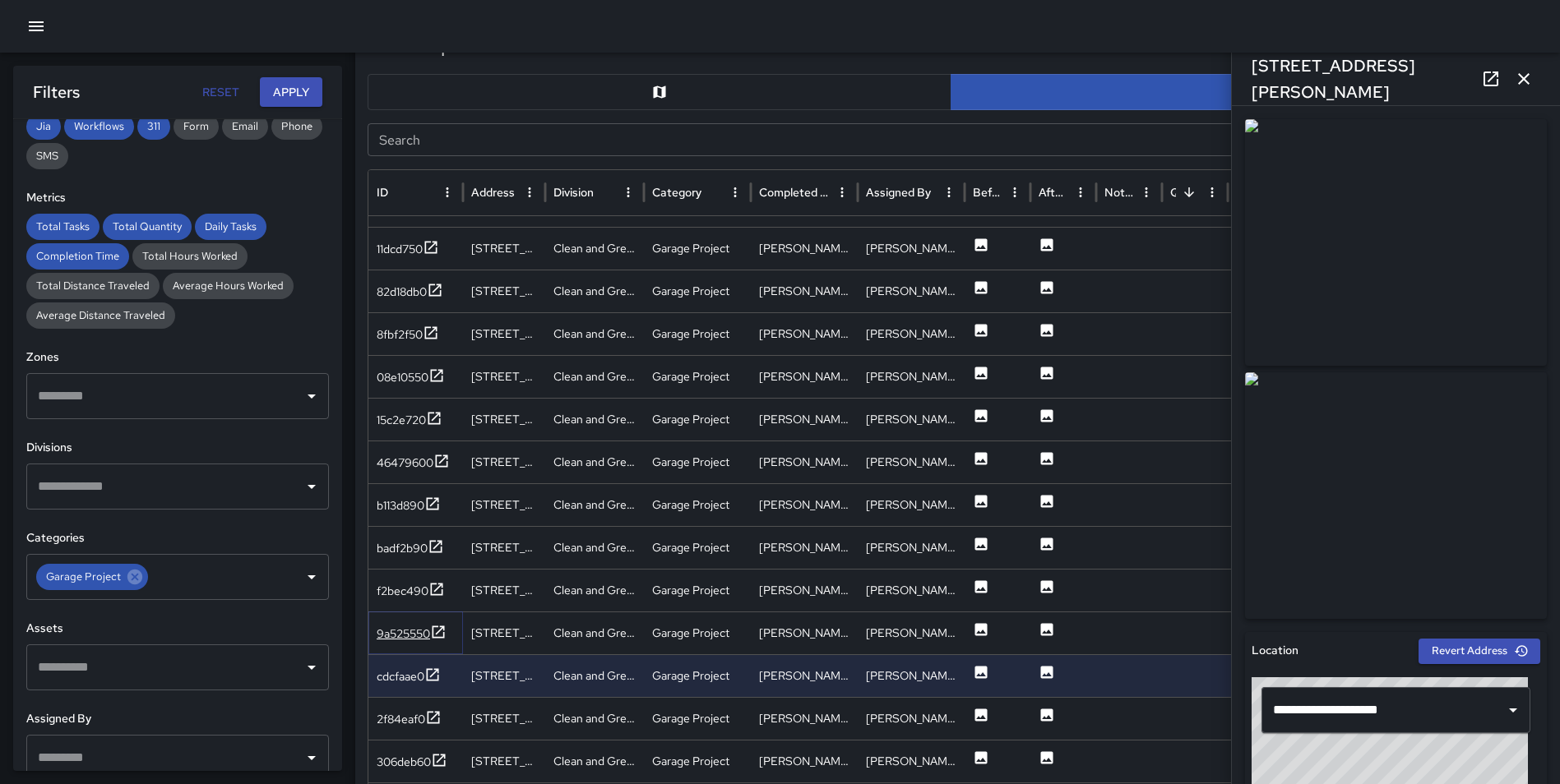
click at [441, 626] on icon at bounding box center [438, 632] width 16 height 16
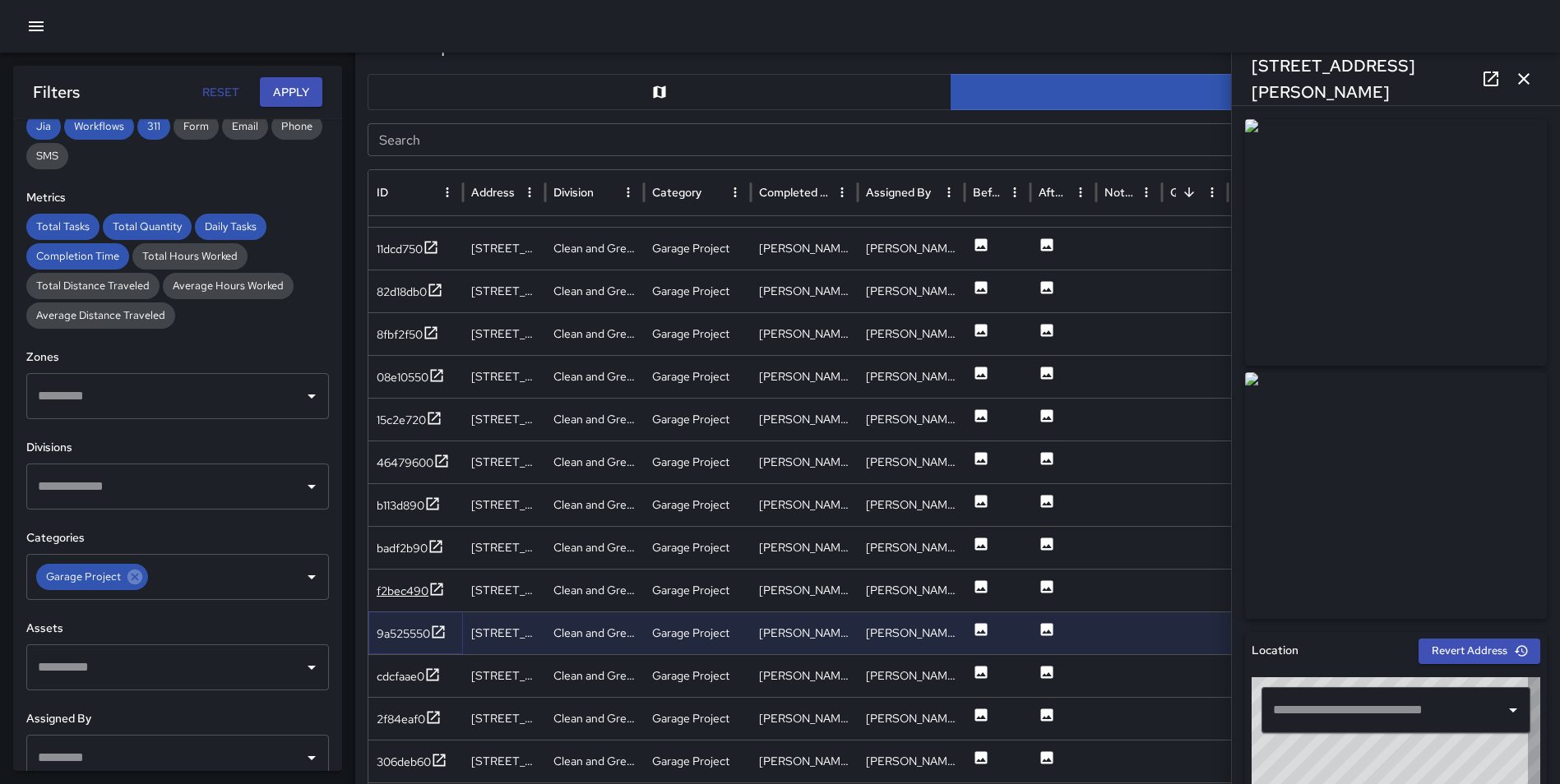
type input "**********"
click at [434, 587] on icon at bounding box center [436, 589] width 16 height 16
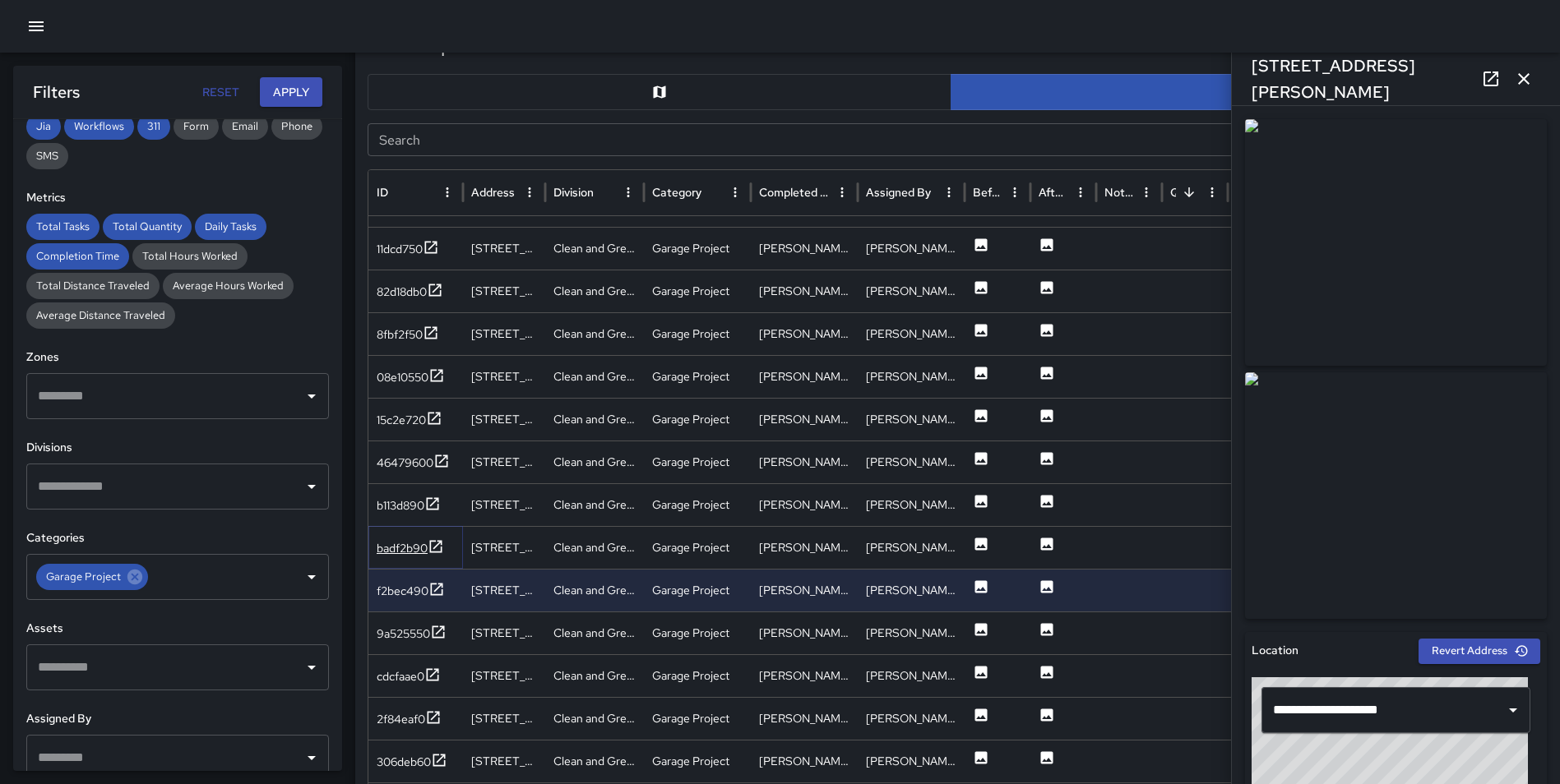
click at [433, 544] on icon at bounding box center [435, 546] width 16 height 16
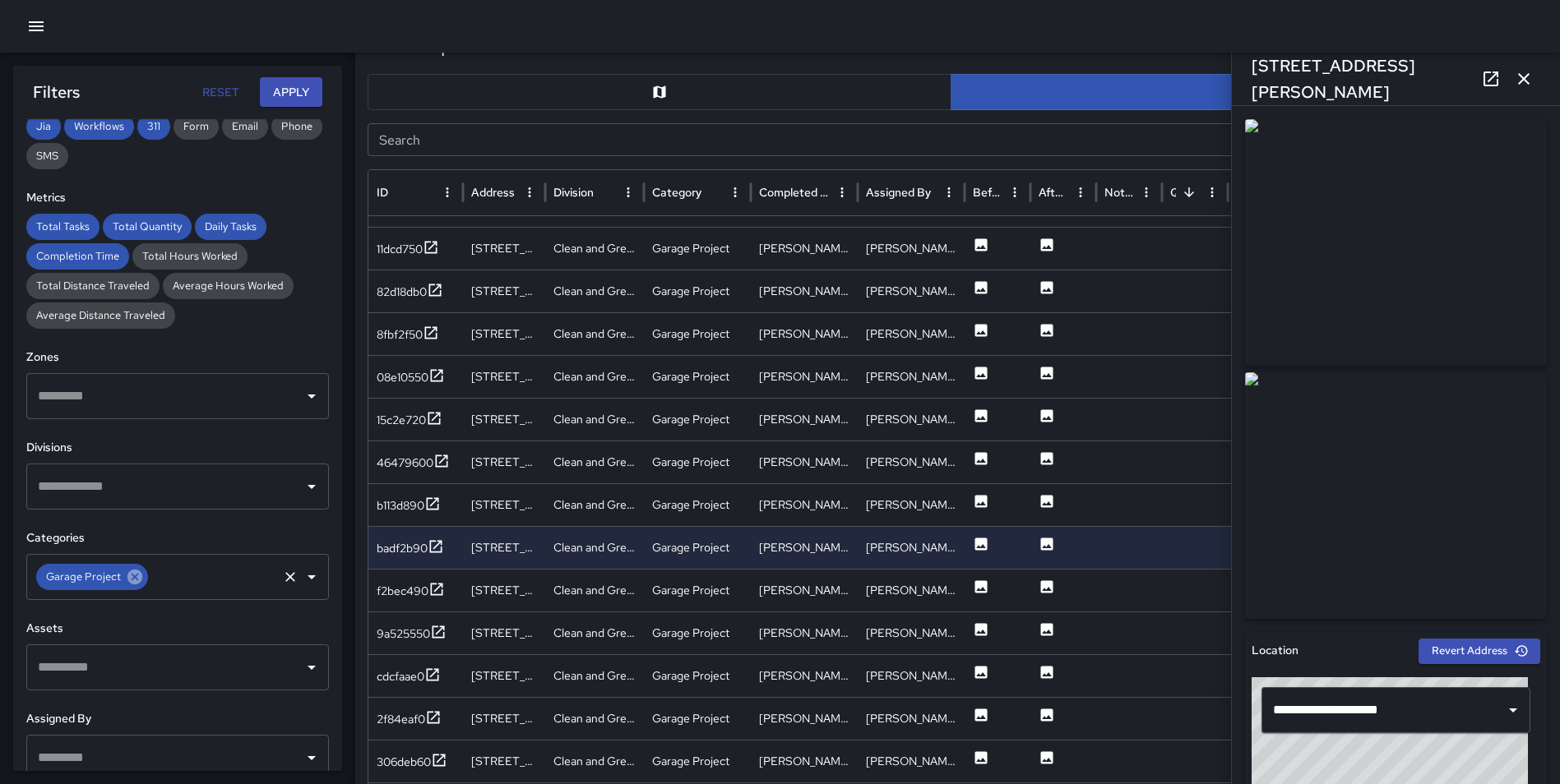
click at [132, 583] on icon at bounding box center [134, 576] width 15 height 15
click at [131, 577] on input "text" at bounding box center [166, 576] width 263 height 31
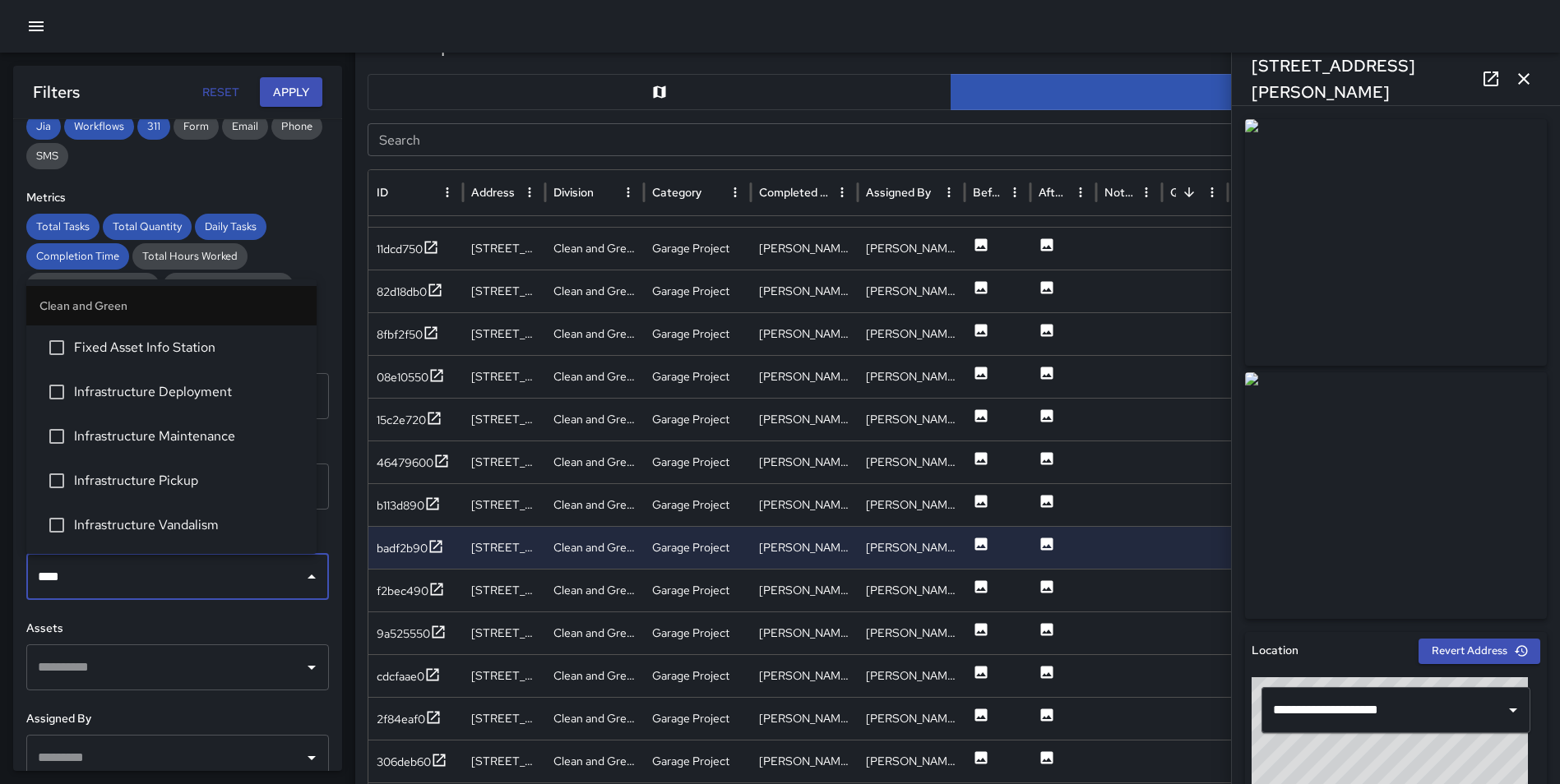
type input "*****"
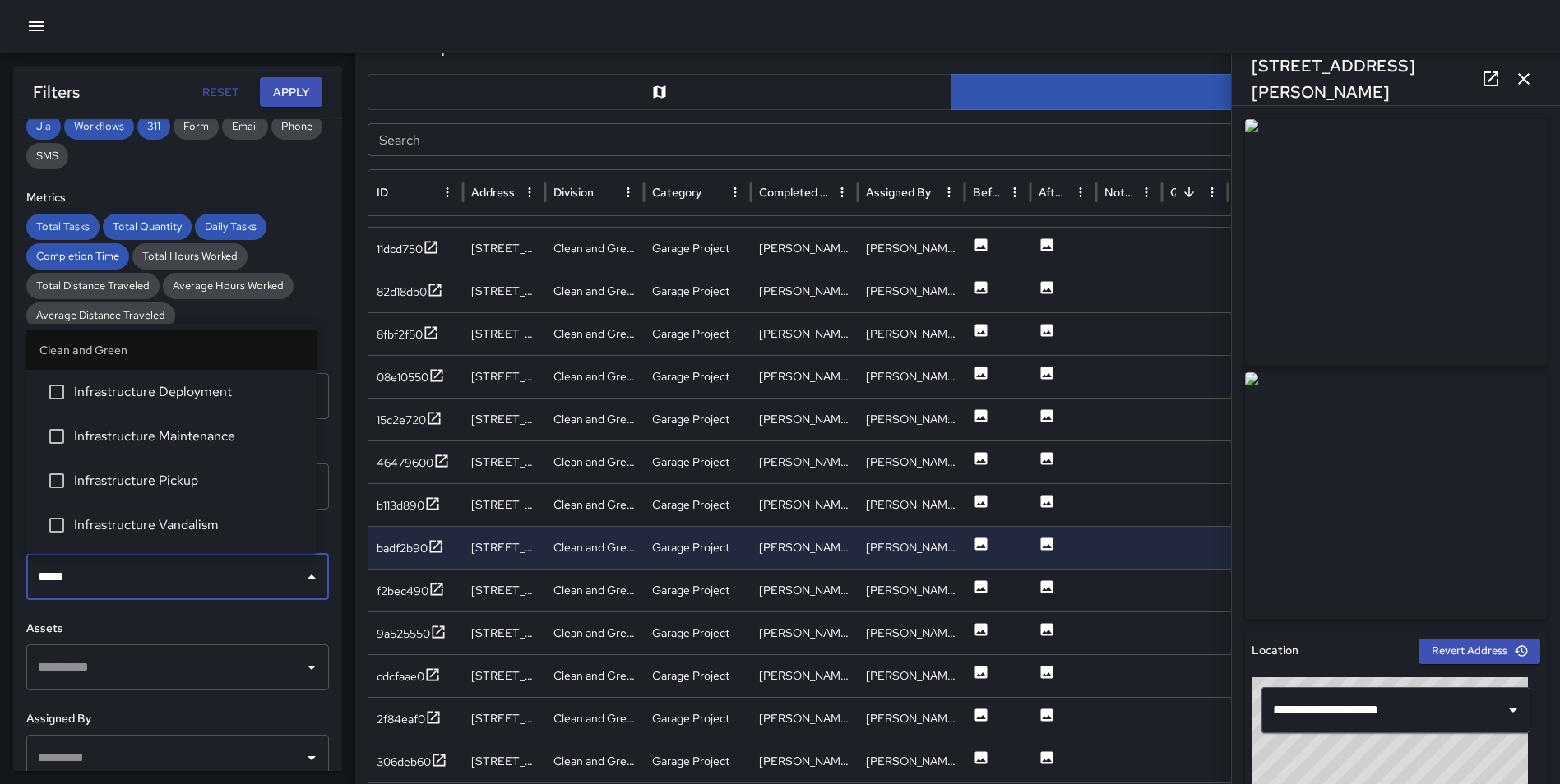
click at [184, 435] on span "Infrastructure Maintenance" at bounding box center [189, 436] width 229 height 20
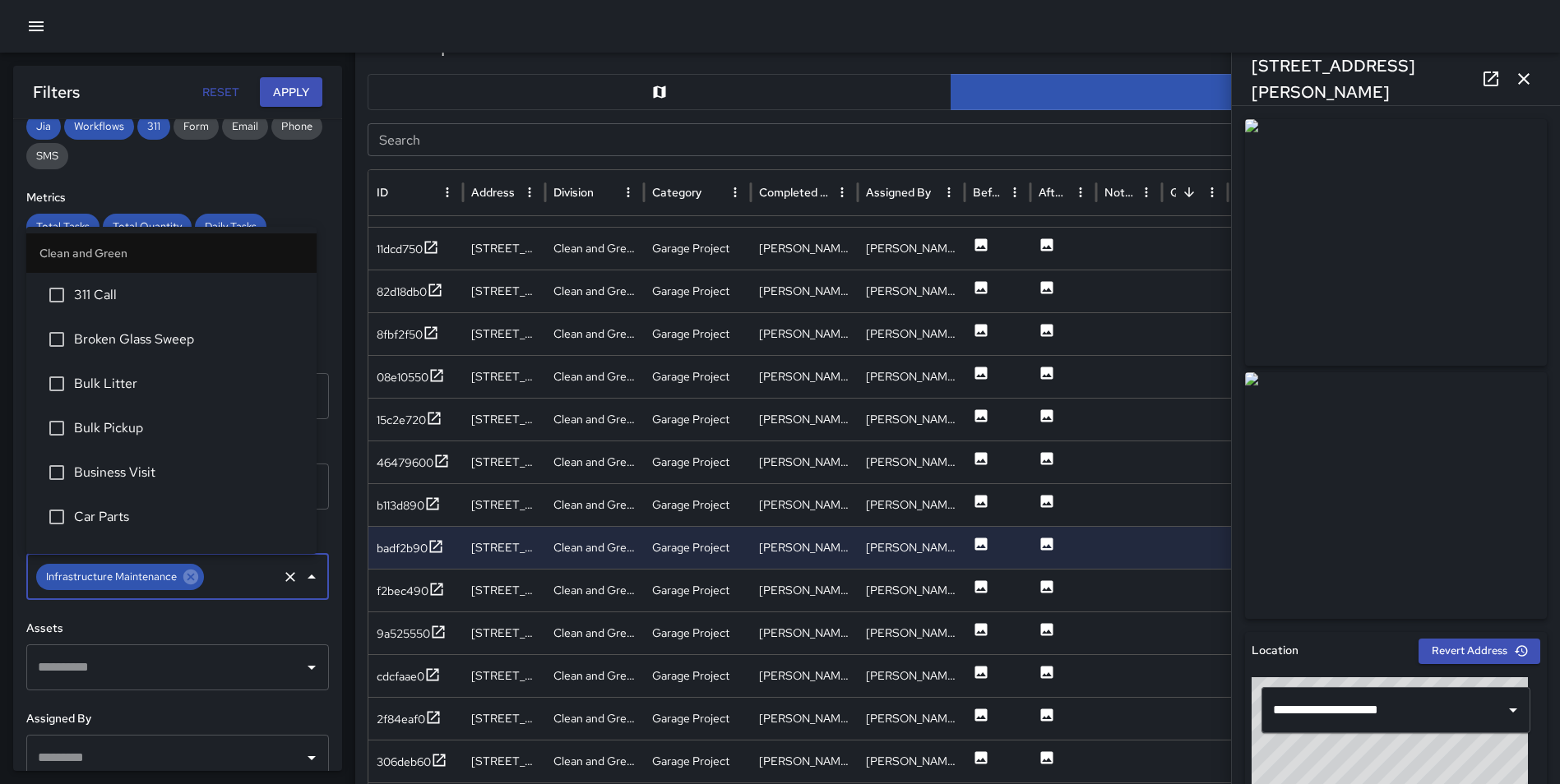
scroll to position [1538, 0]
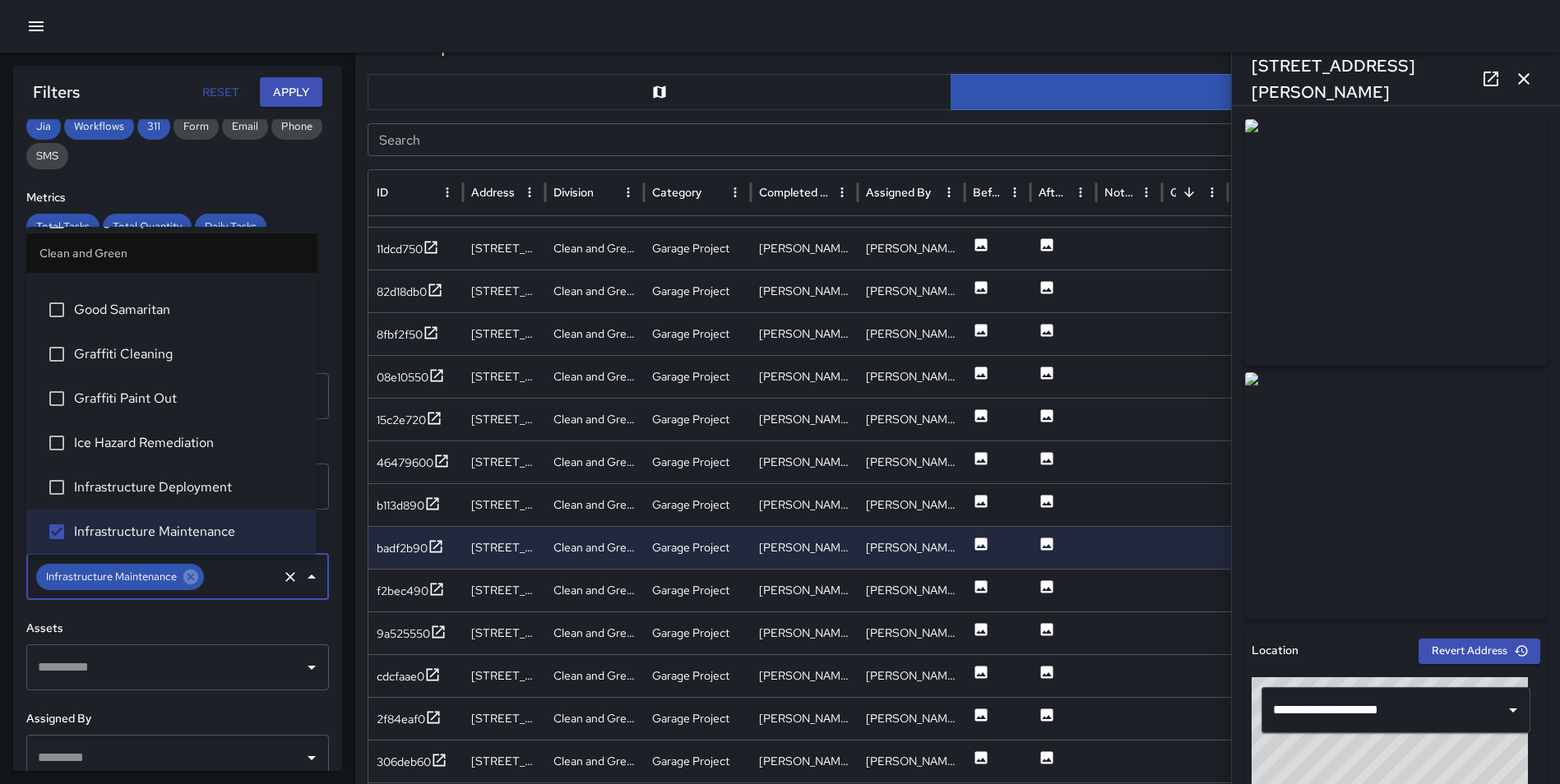
click at [293, 98] on button "Apply" at bounding box center [291, 92] width 63 height 30
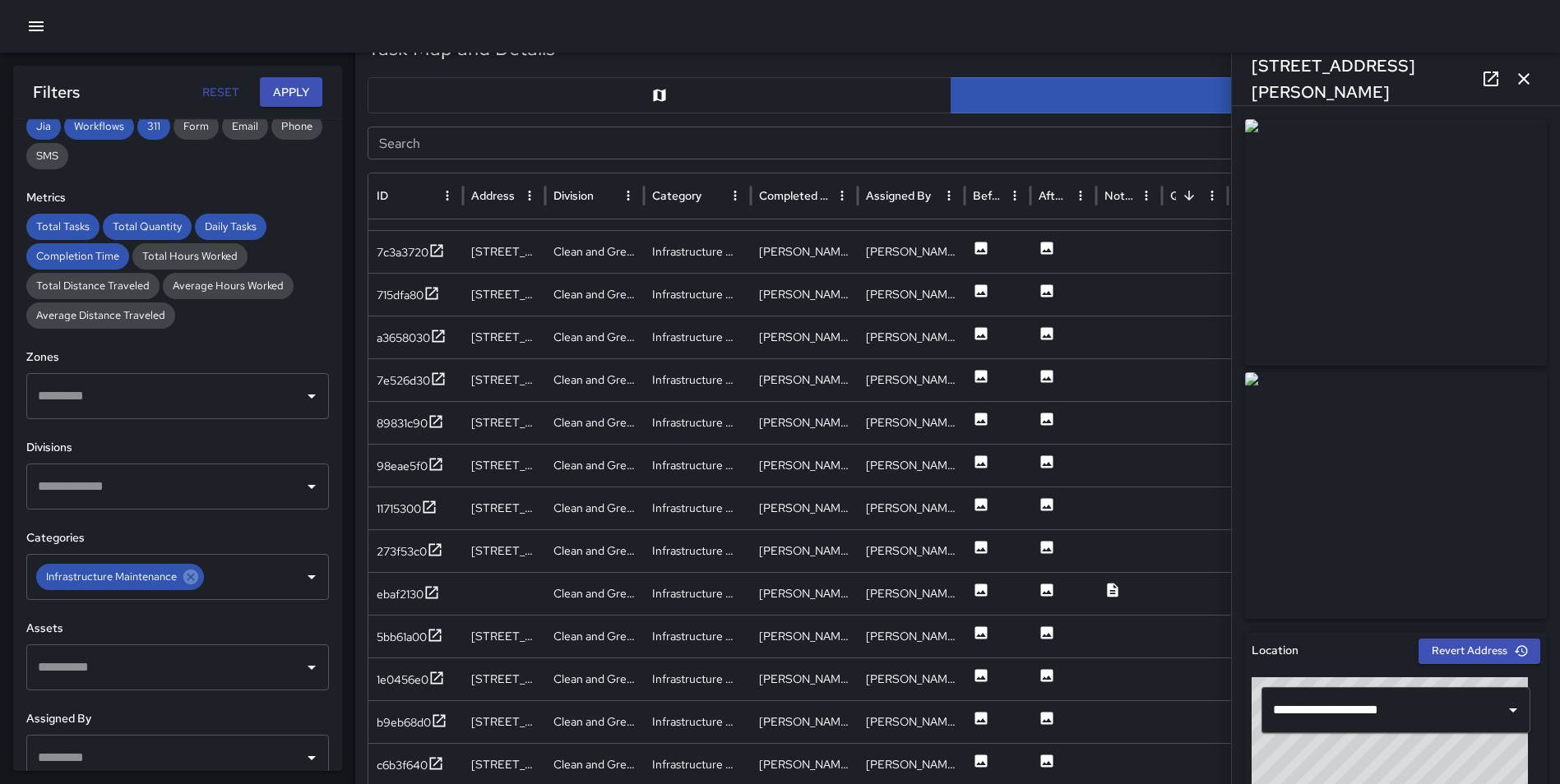
scroll to position [819, 0]
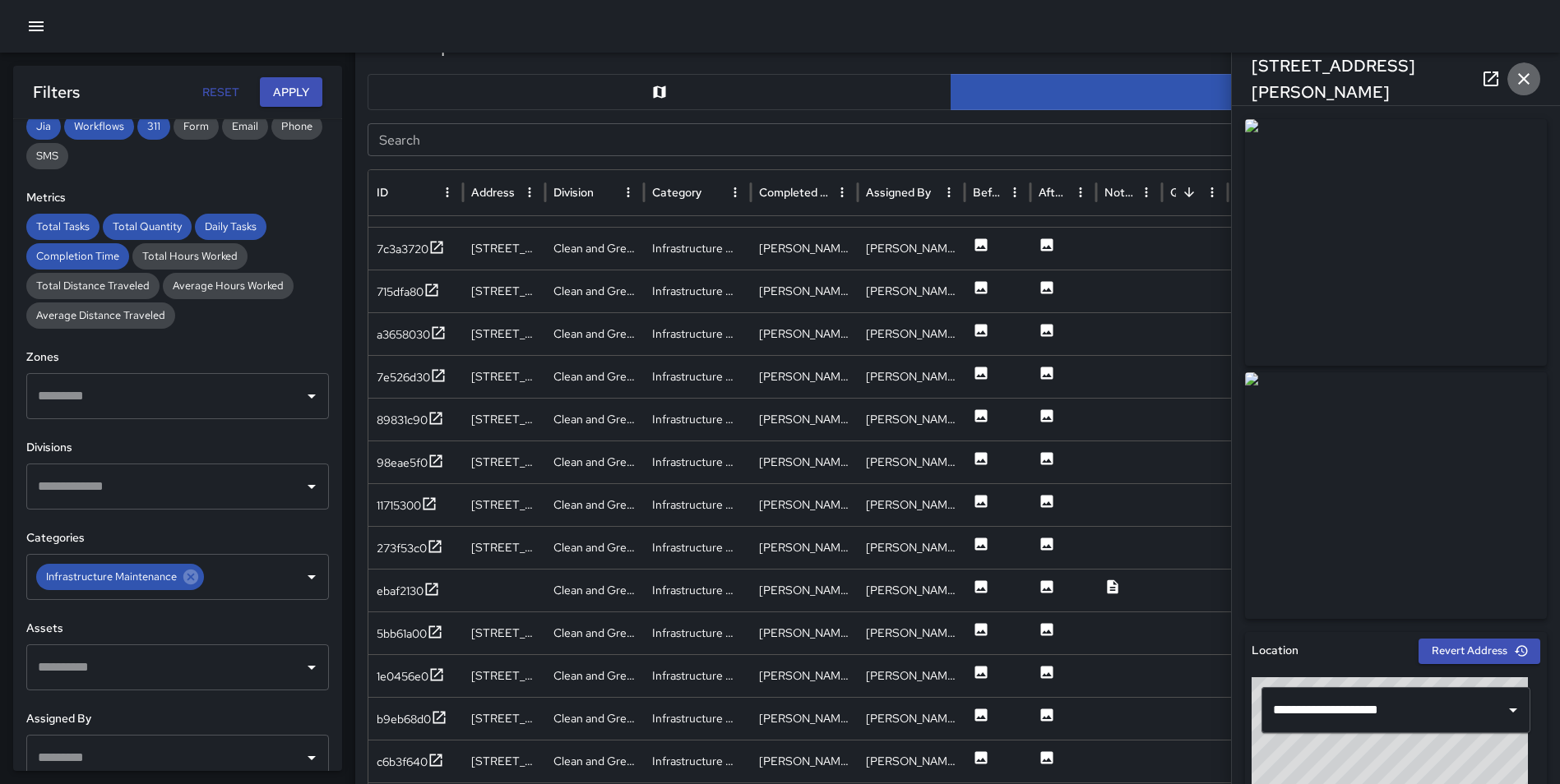
click at [1519, 81] on icon "button" at bounding box center [1523, 79] width 20 height 20
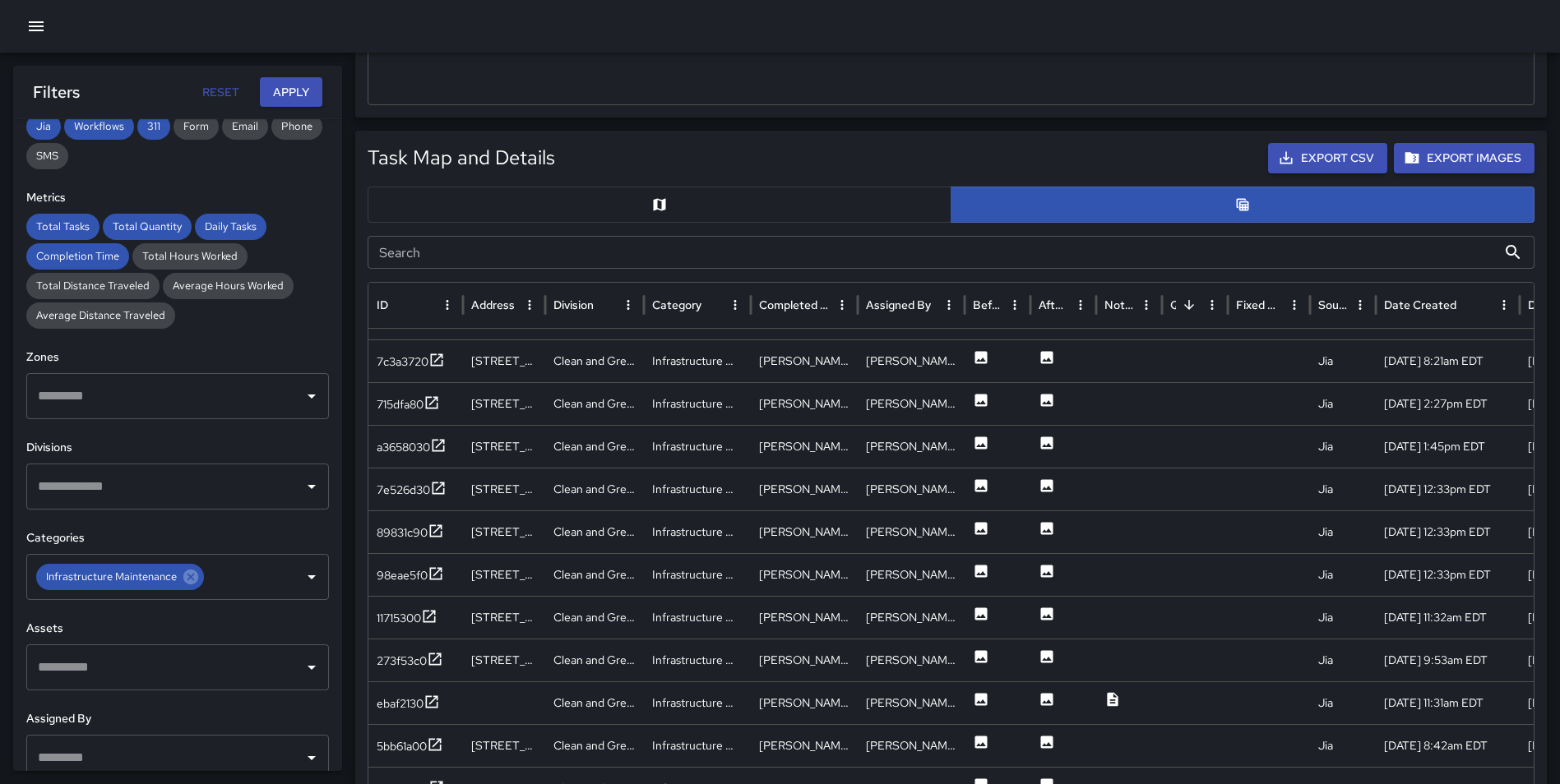
scroll to position [835, 0]
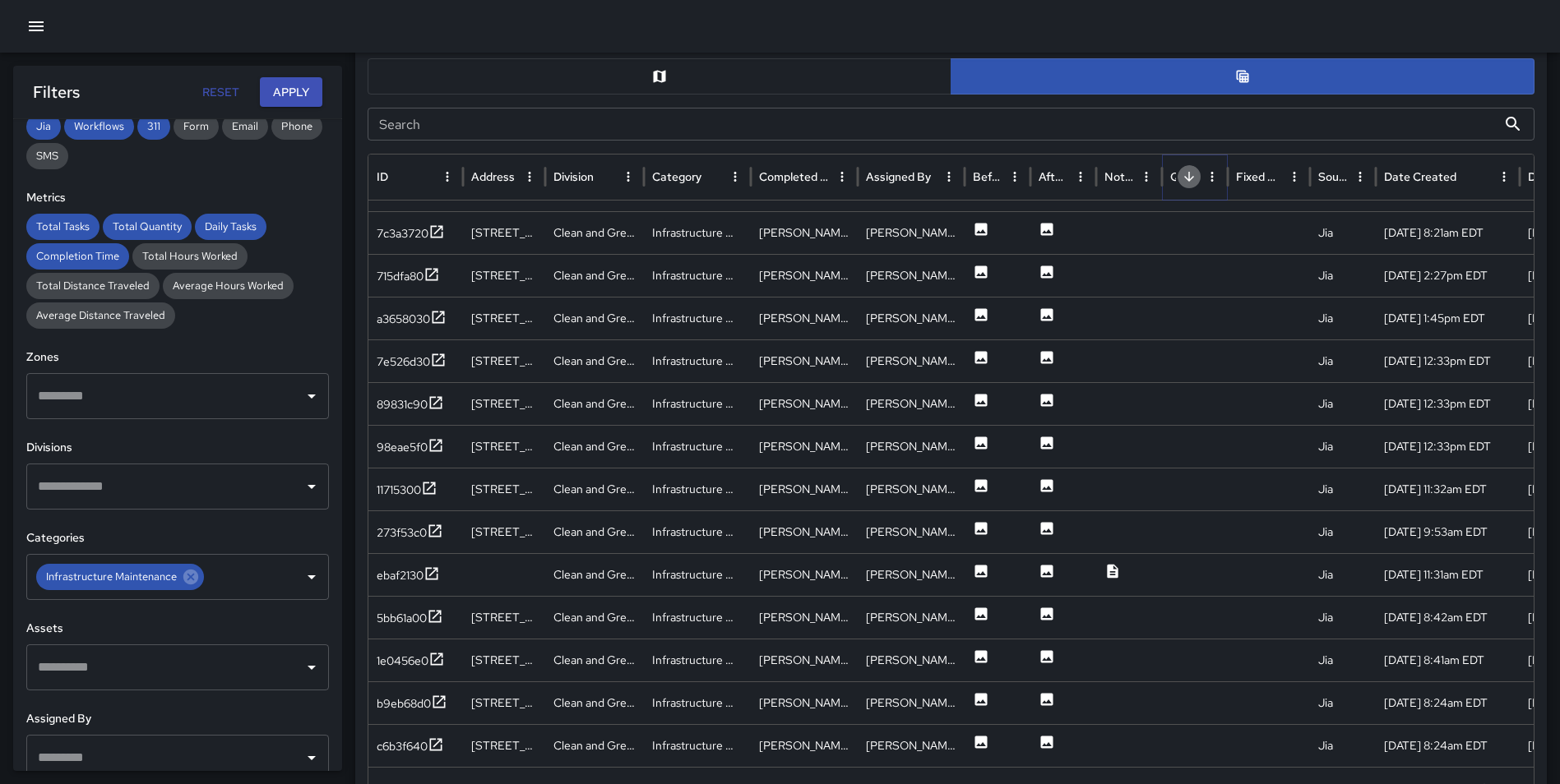
click at [1187, 177] on icon "Sort" at bounding box center [1188, 176] width 10 height 10
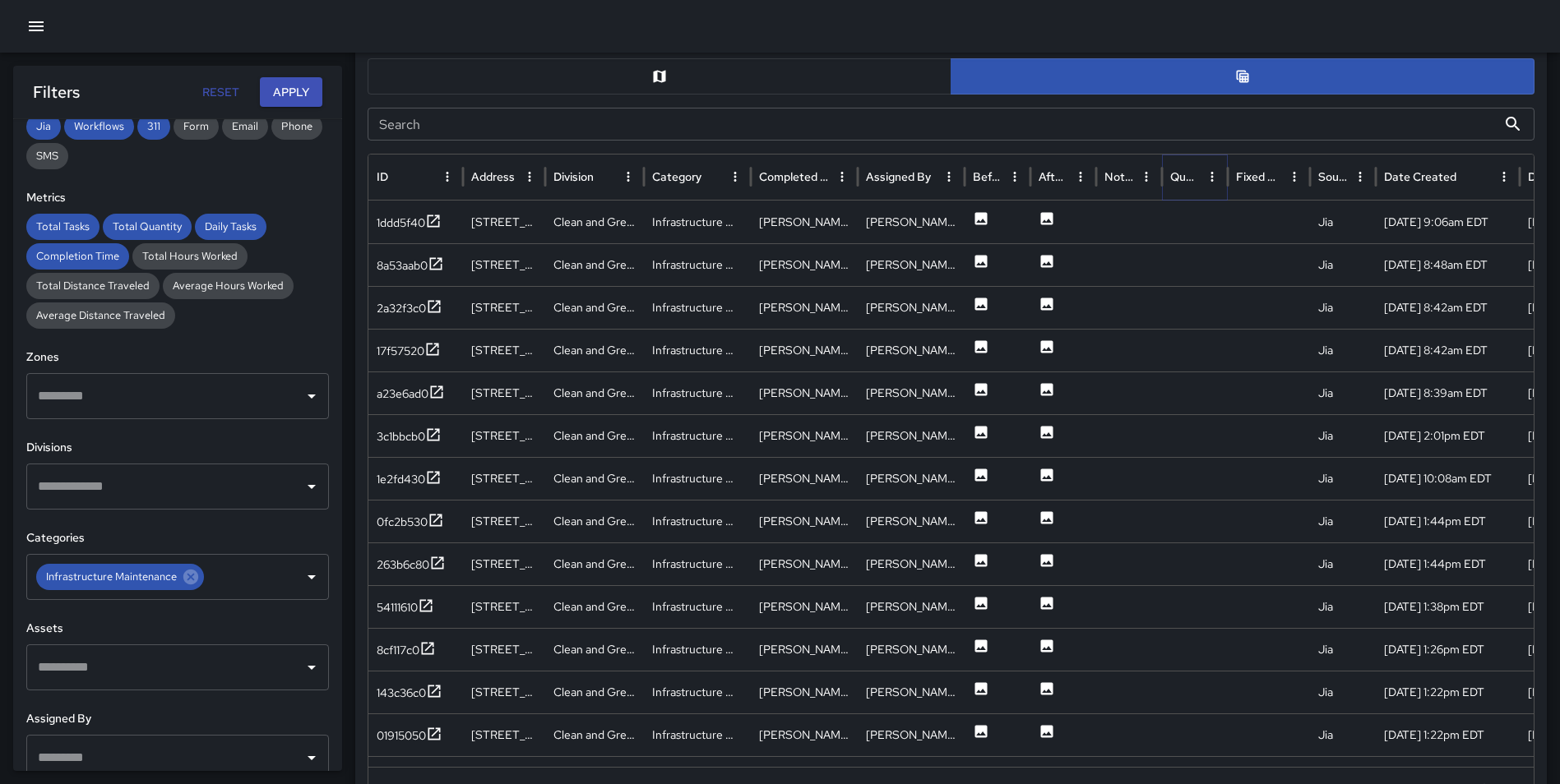
click at [1204, 177] on icon "Sort" at bounding box center [1212, 176] width 15 height 15
click at [1187, 177] on icon "Sort" at bounding box center [1188, 176] width 15 height 15
click at [435, 221] on icon at bounding box center [433, 221] width 16 height 16
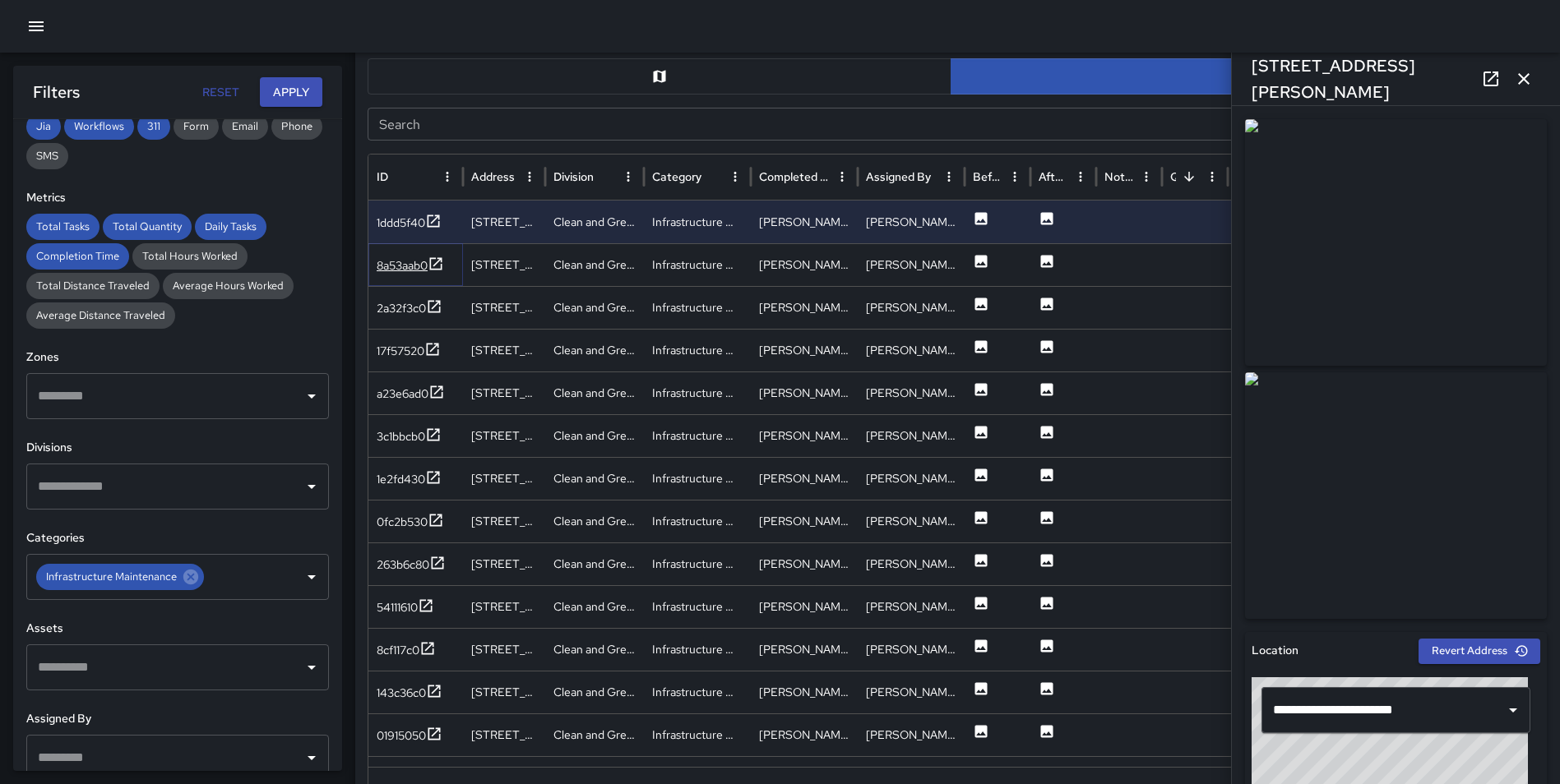
drag, startPoint x: 446, startPoint y: 259, endPoint x: 446, endPoint y: 269, distance: 10.0
click at [444, 259] on icon at bounding box center [435, 264] width 16 height 16
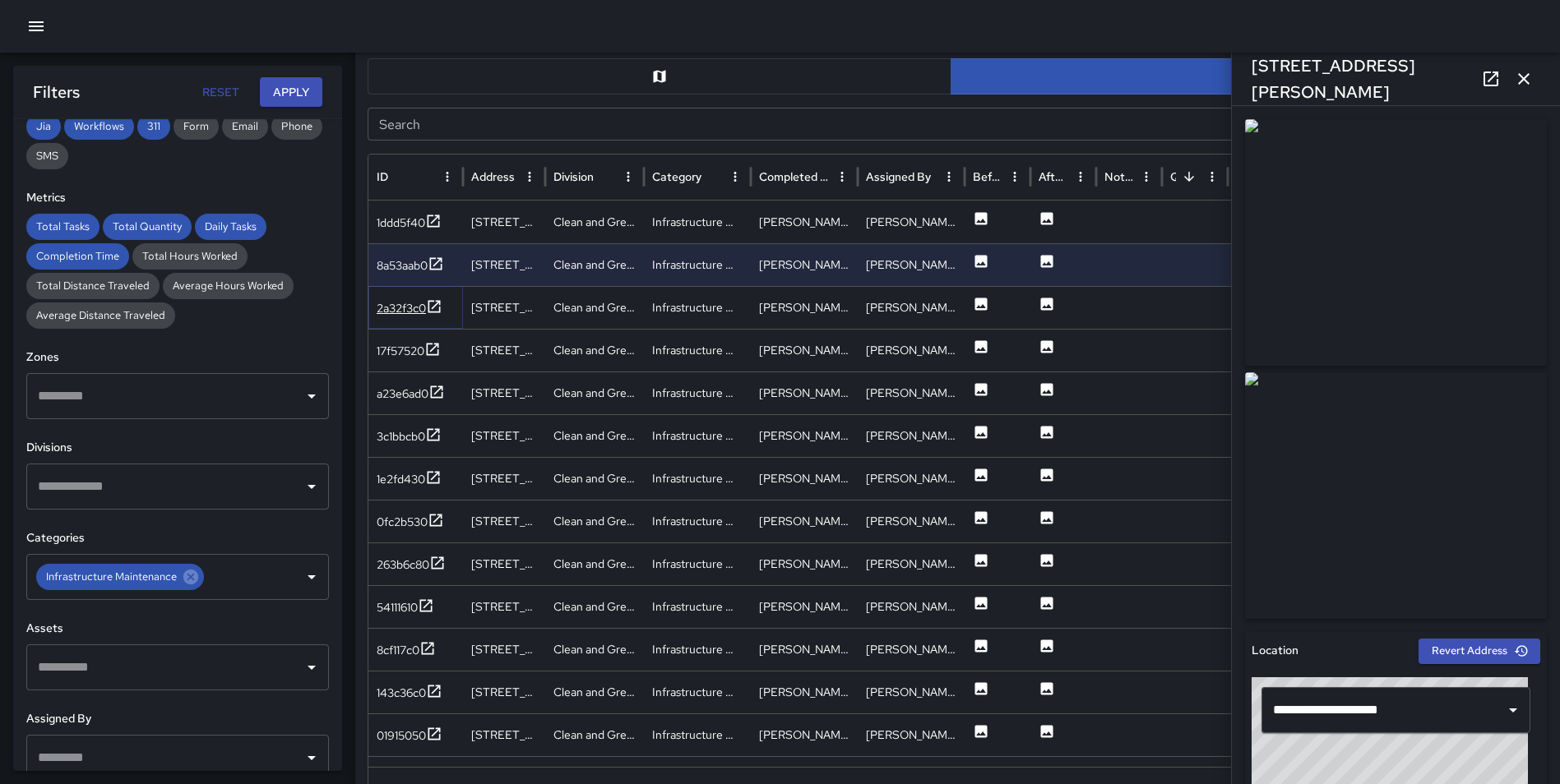
click at [432, 306] on icon at bounding box center [434, 306] width 16 height 16
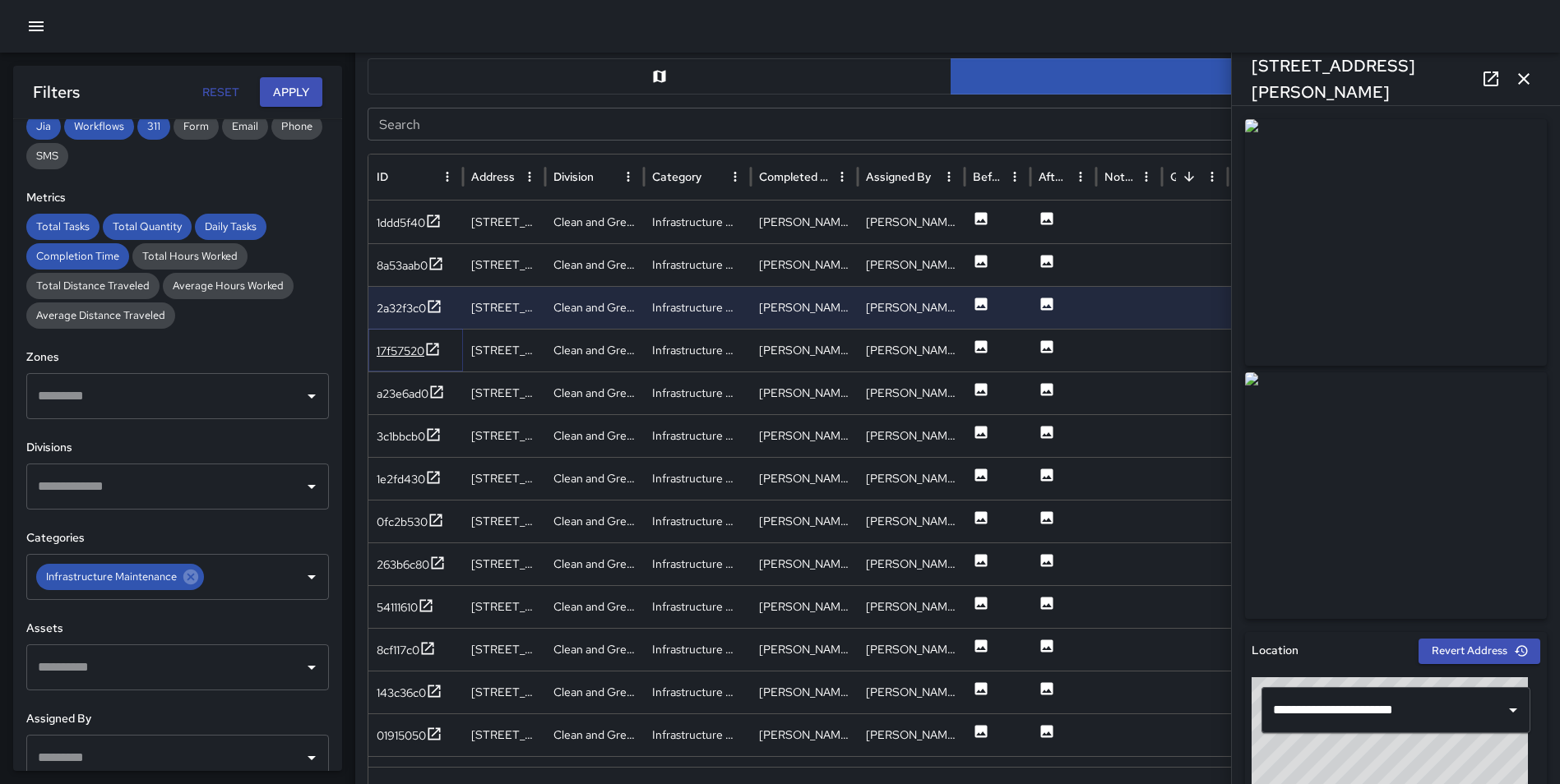
click at [434, 350] on icon at bounding box center [433, 349] width 16 height 16
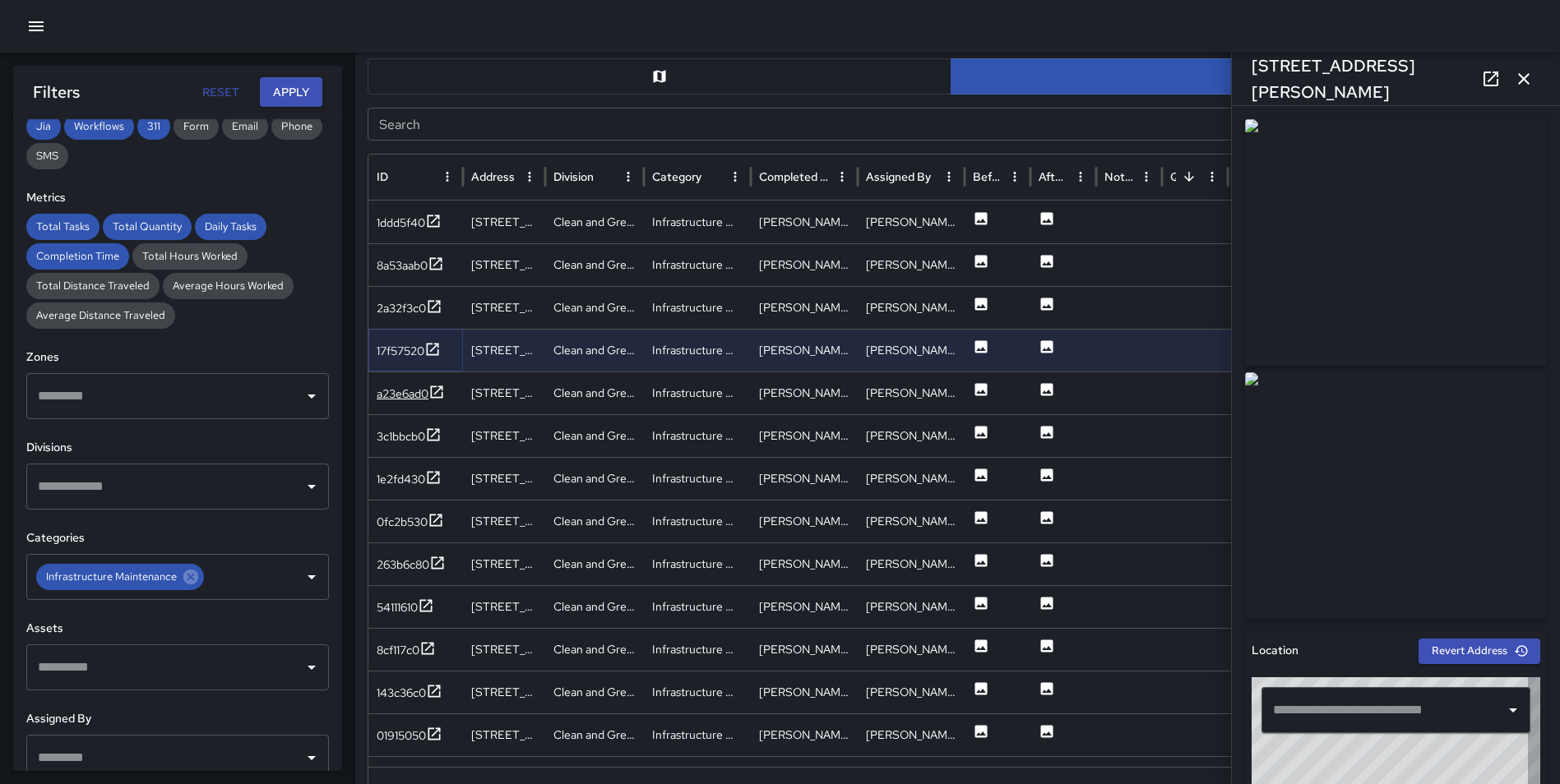
type input "**********"
click at [441, 391] on icon at bounding box center [436, 392] width 16 height 16
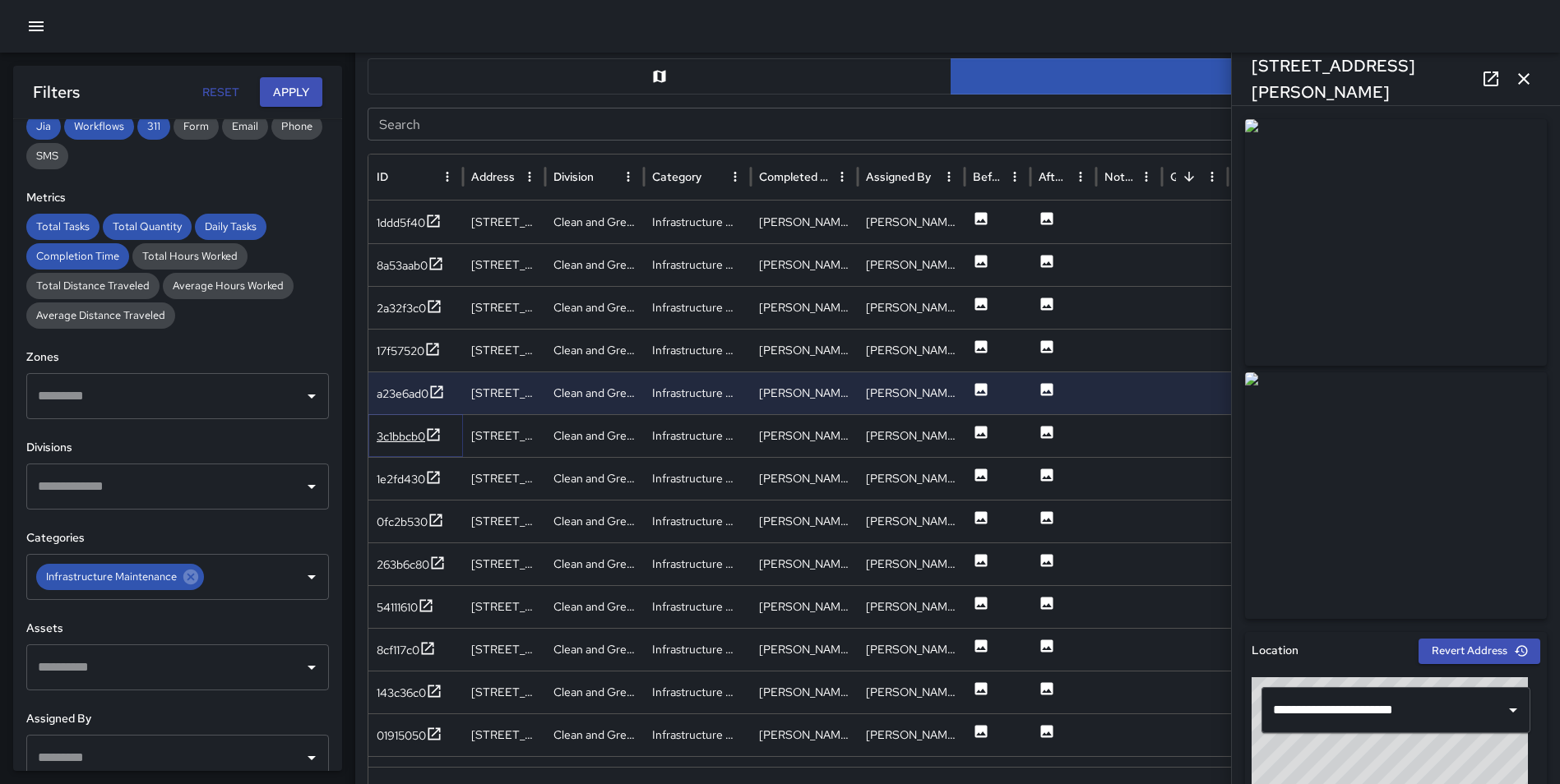
click at [426, 435] on icon at bounding box center [433, 434] width 16 height 16
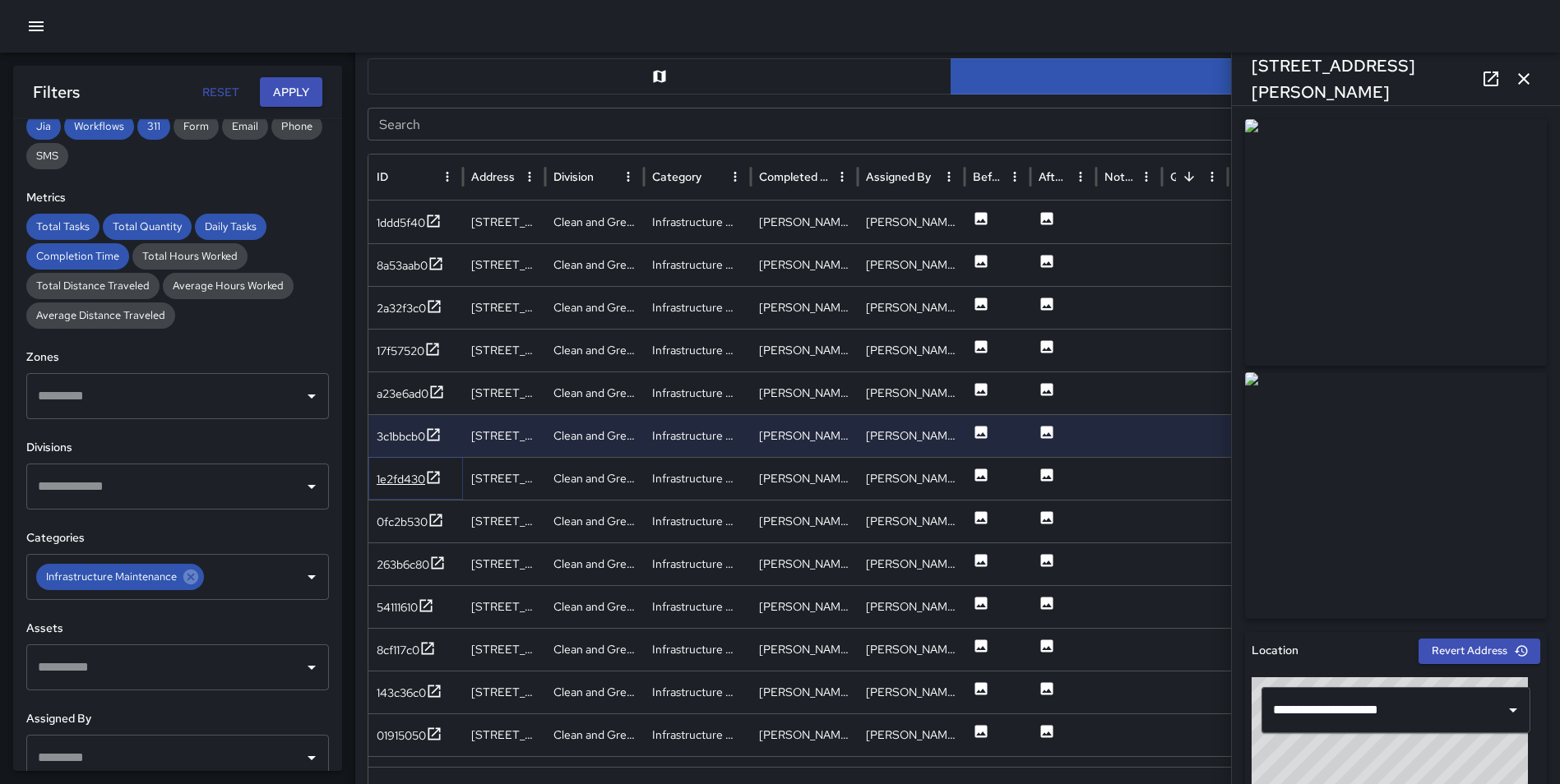
click at [436, 477] on icon at bounding box center [433, 477] width 16 height 16
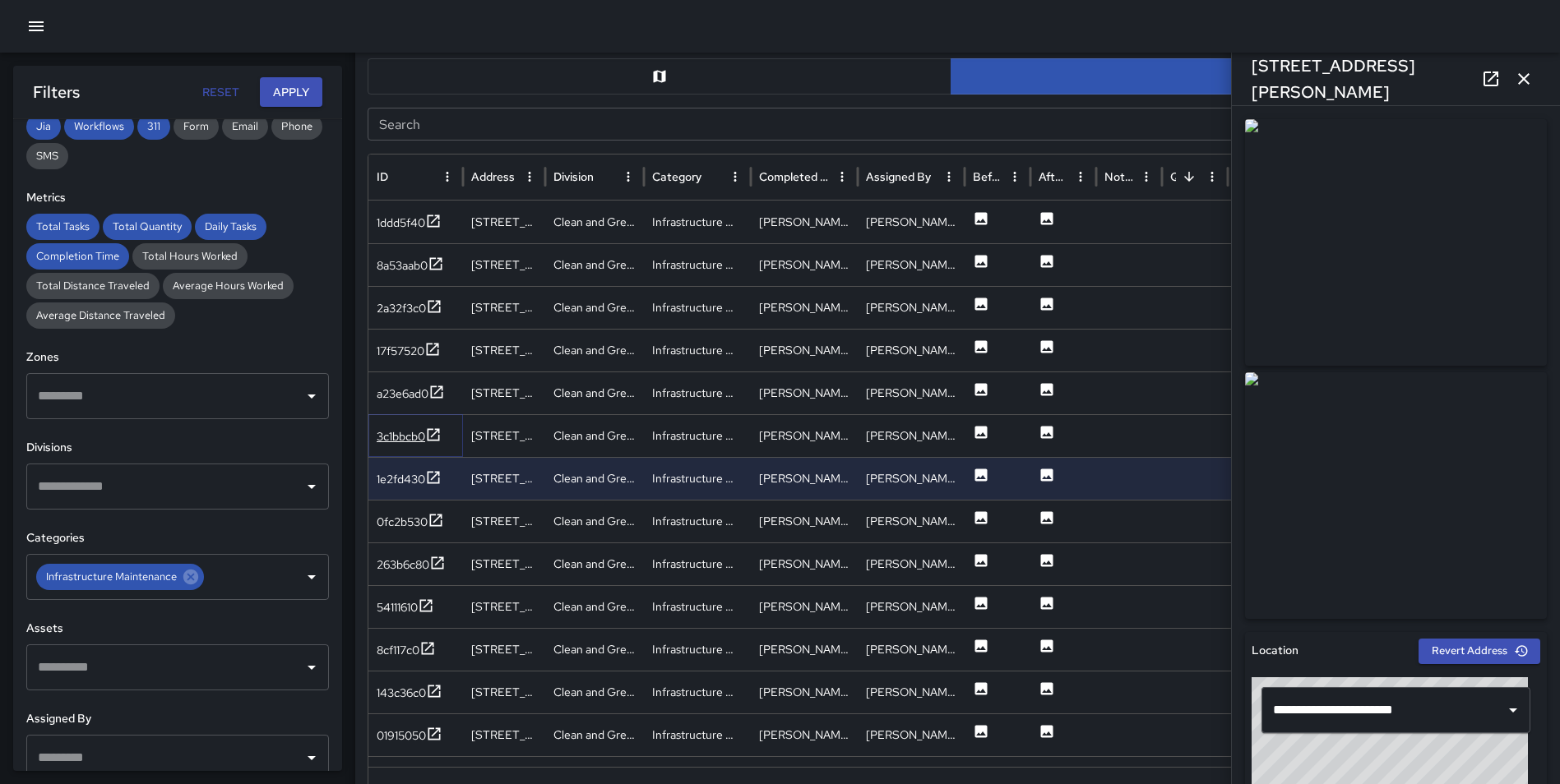
click at [435, 439] on icon at bounding box center [433, 434] width 16 height 16
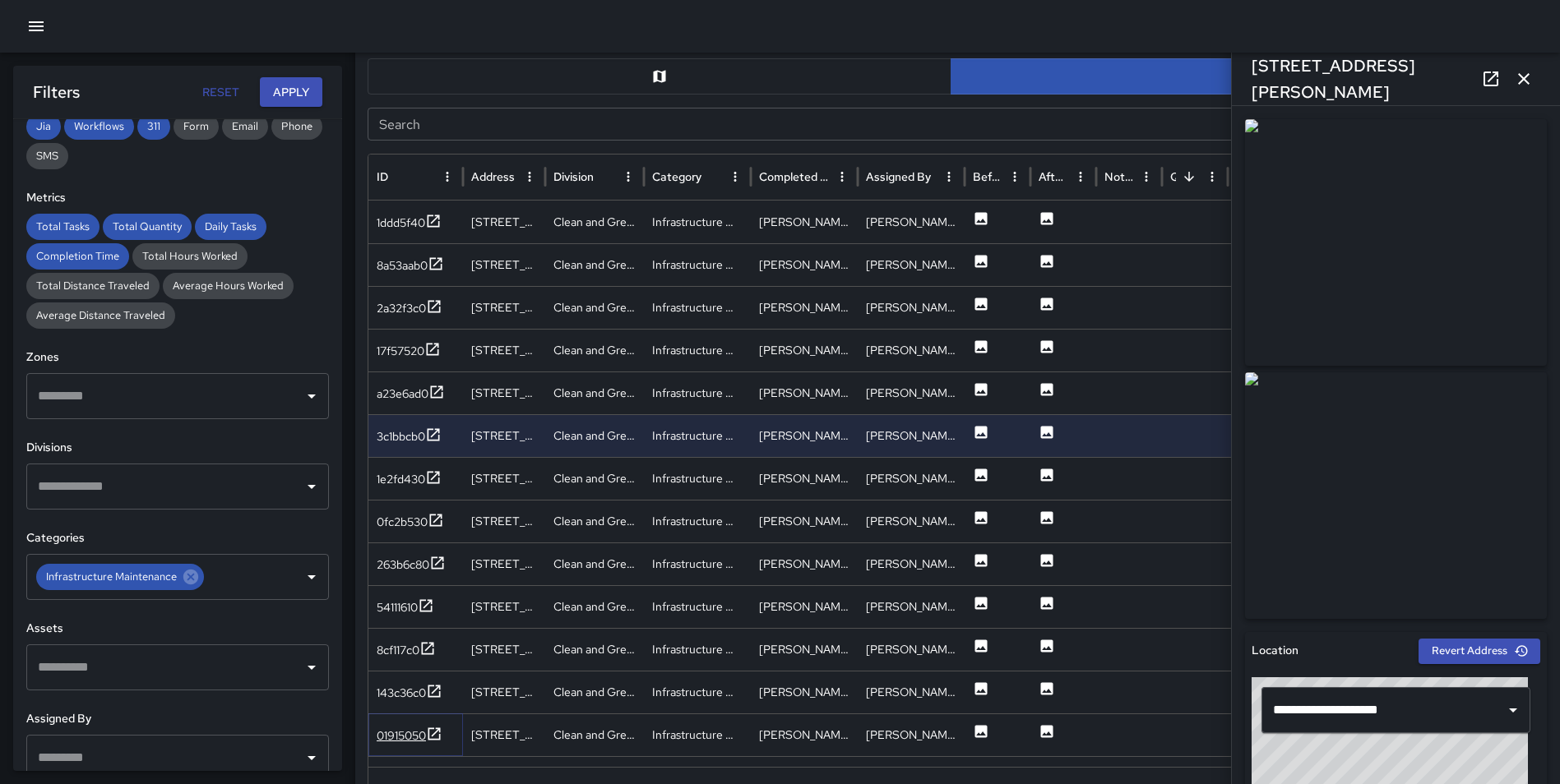
click at [428, 733] on icon at bounding box center [434, 734] width 16 height 16
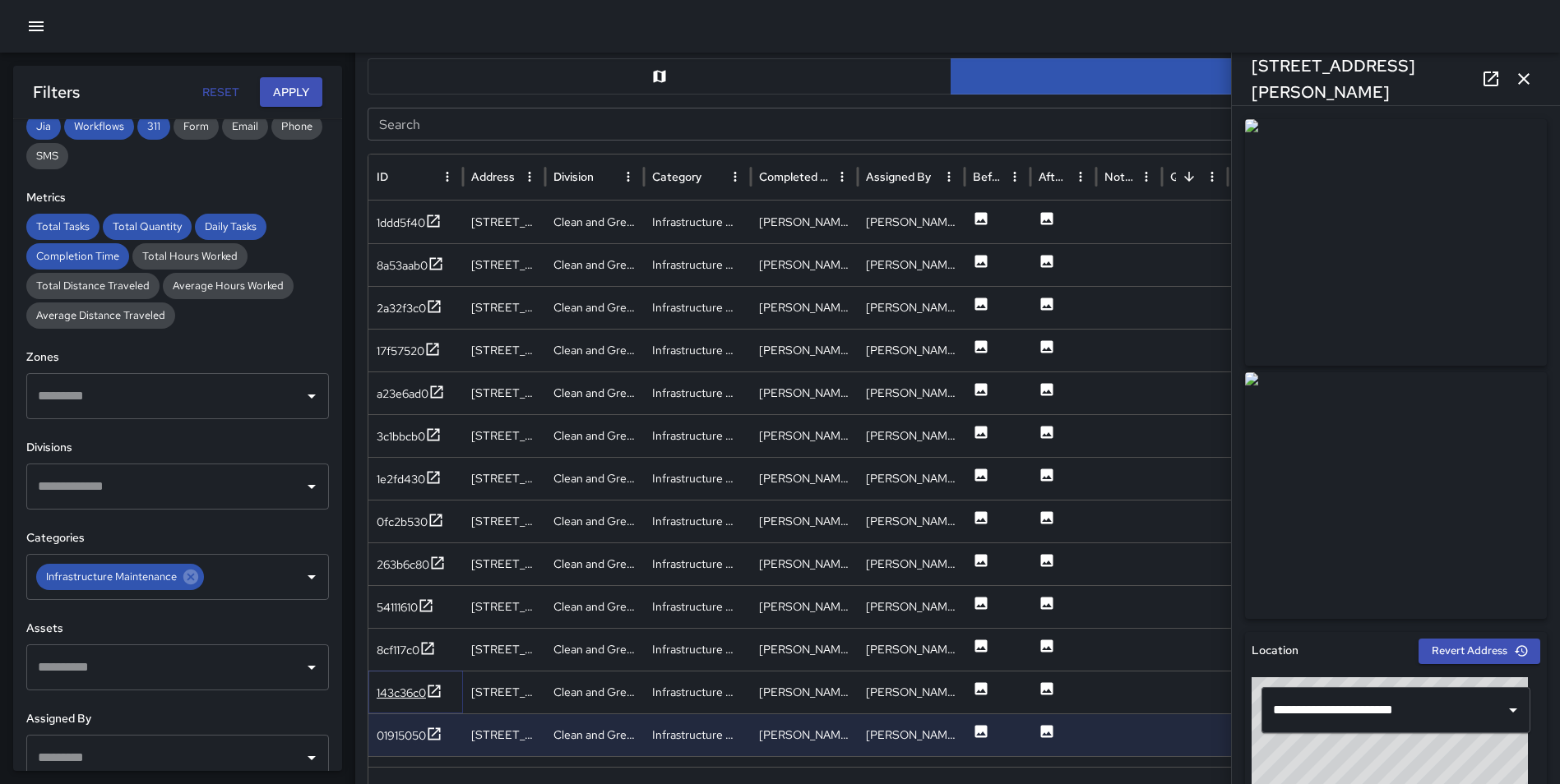
click at [439, 694] on icon at bounding box center [434, 691] width 16 height 16
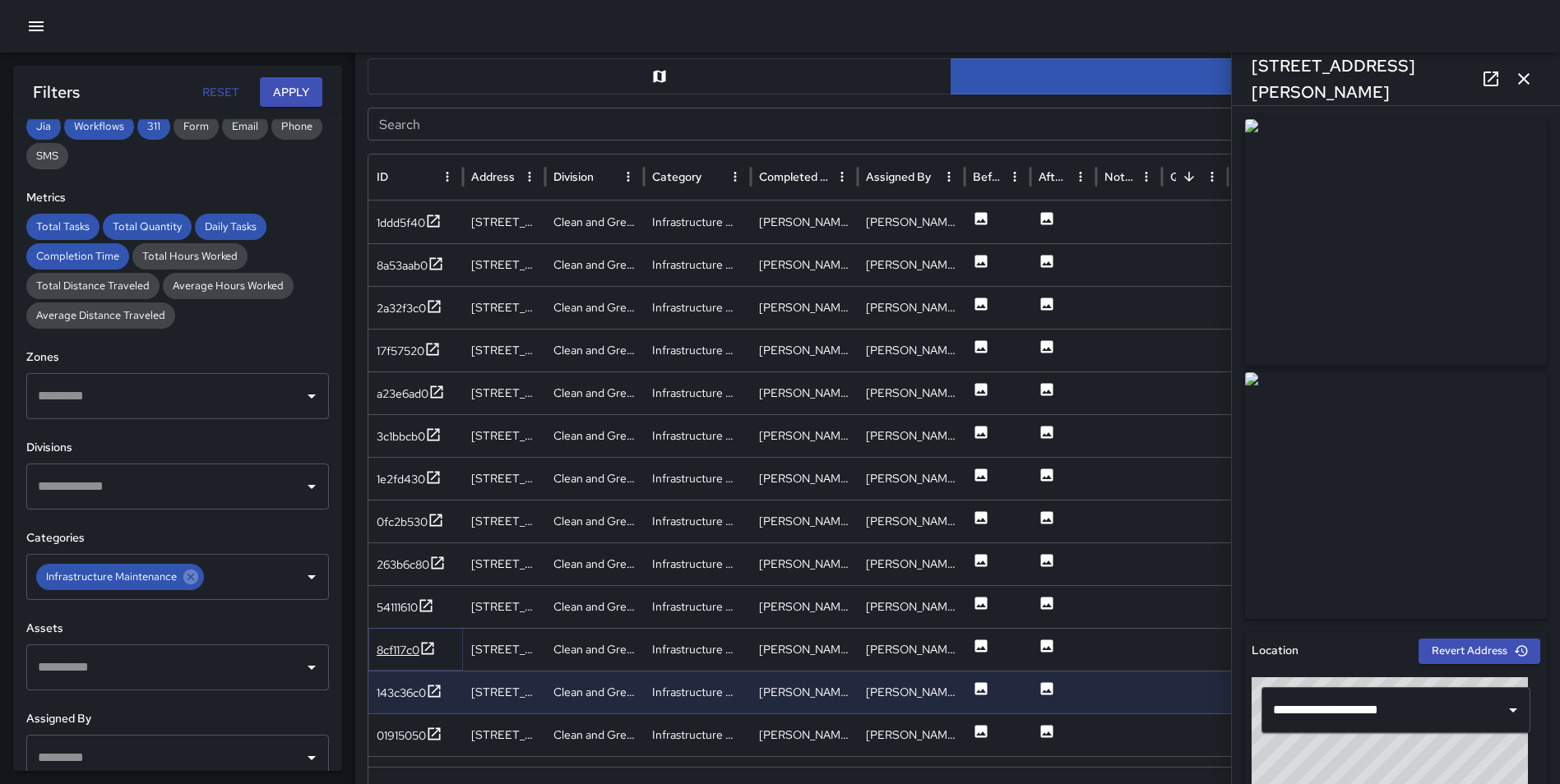
click at [435, 647] on icon at bounding box center [427, 648] width 16 height 16
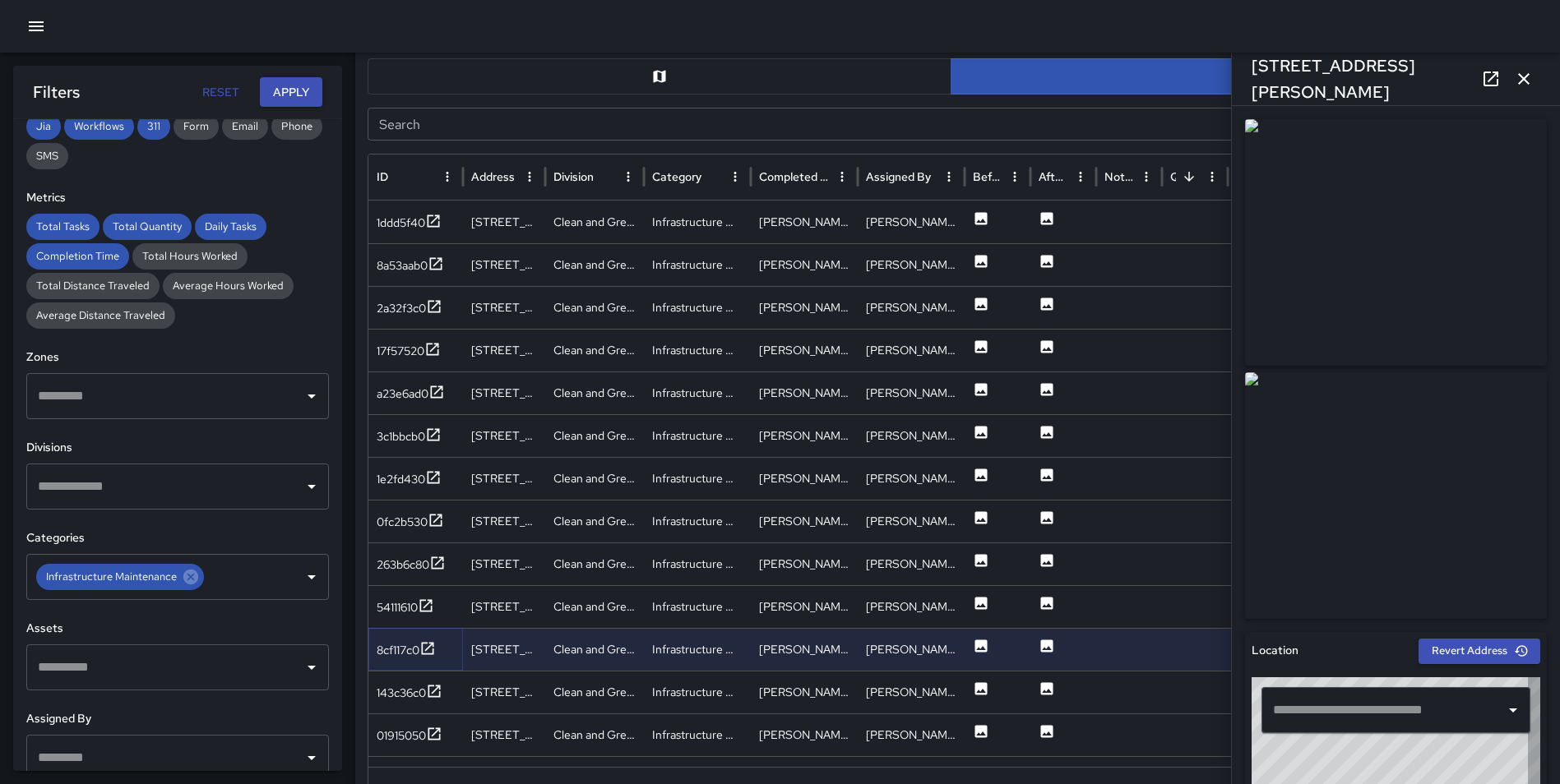
type input "**********"
click at [415, 601] on div "54111610" at bounding box center [397, 607] width 41 height 16
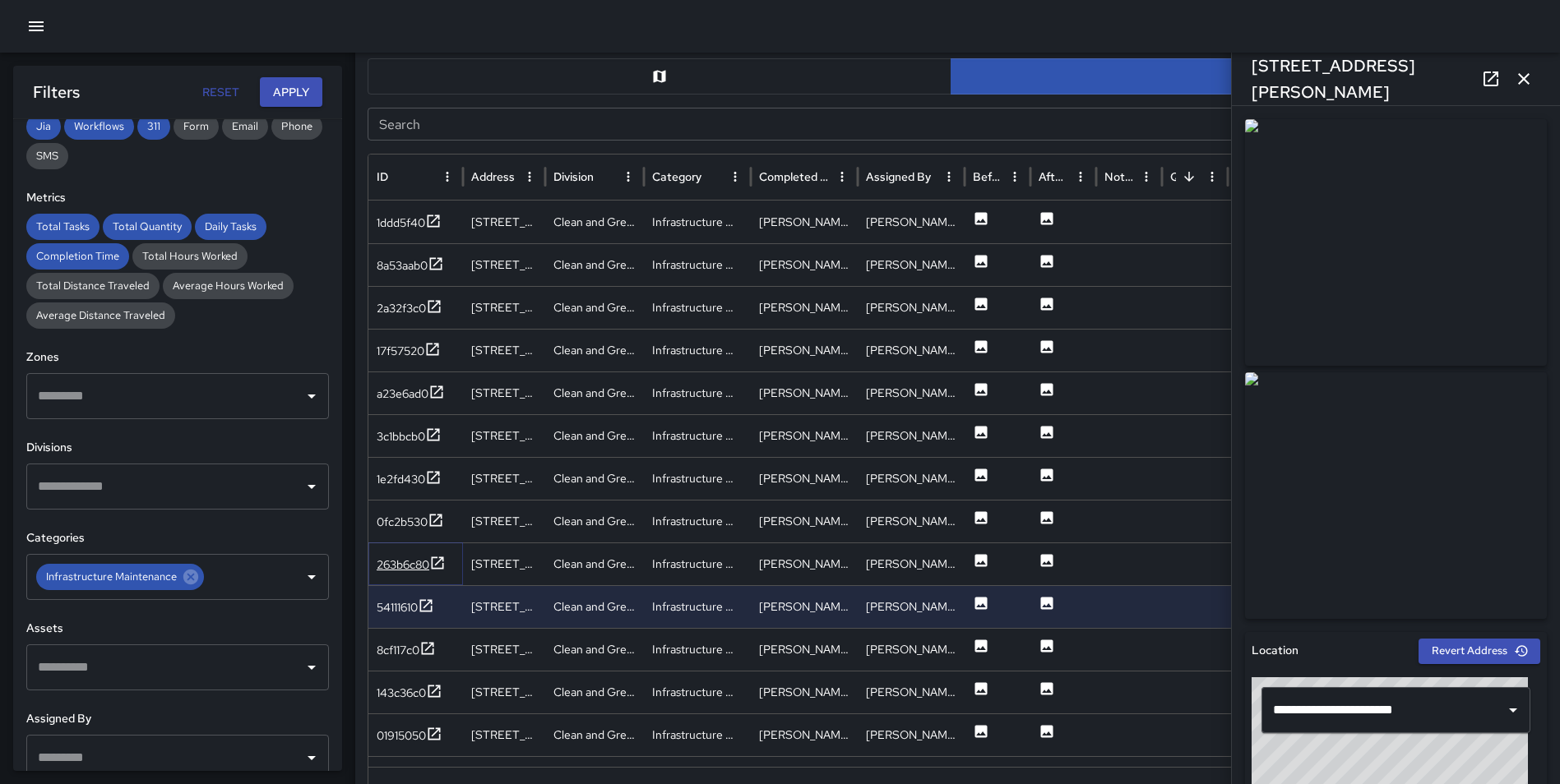
click at [446, 560] on icon at bounding box center [437, 563] width 16 height 16
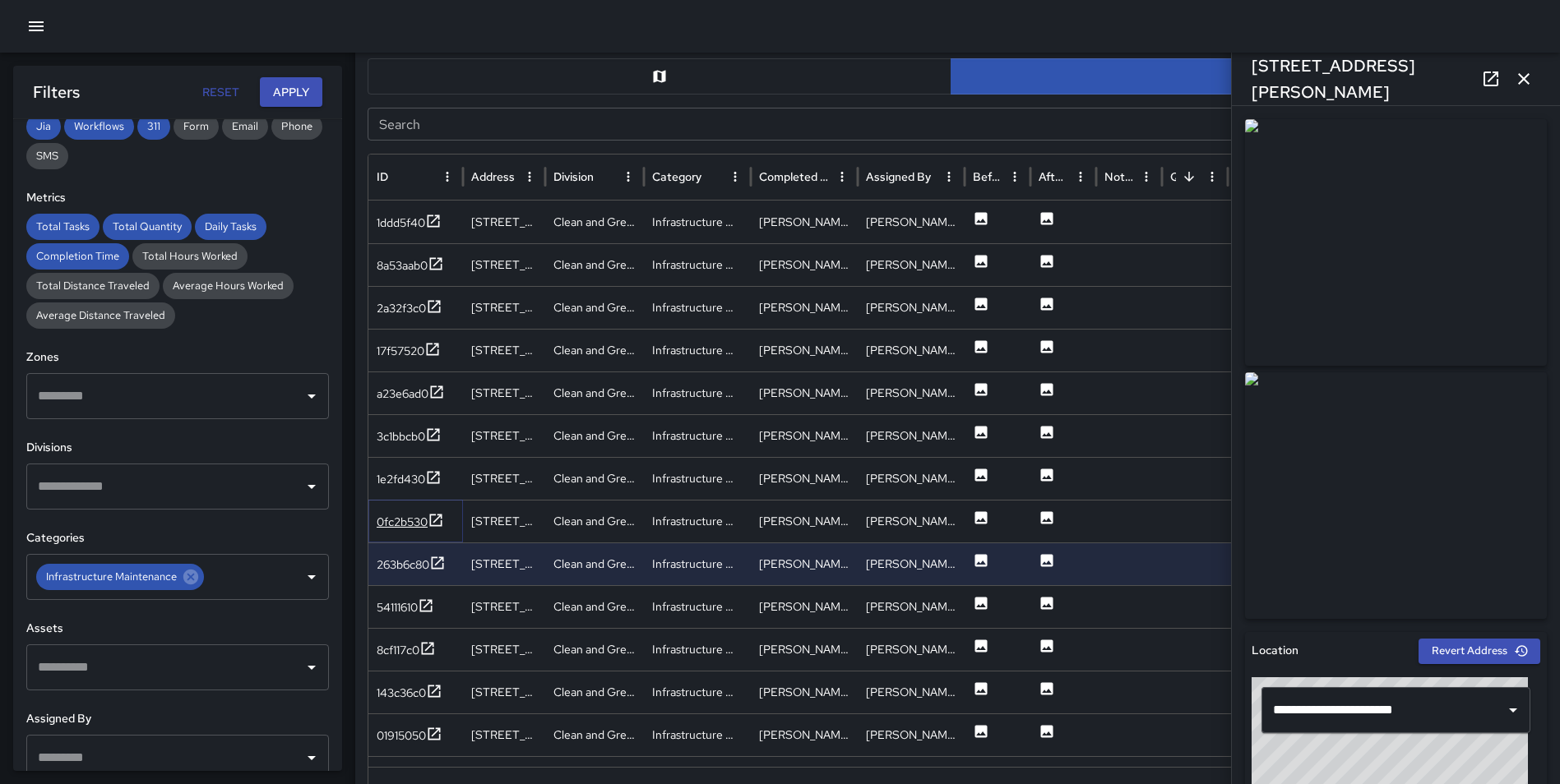
click at [433, 516] on icon at bounding box center [435, 520] width 16 height 16
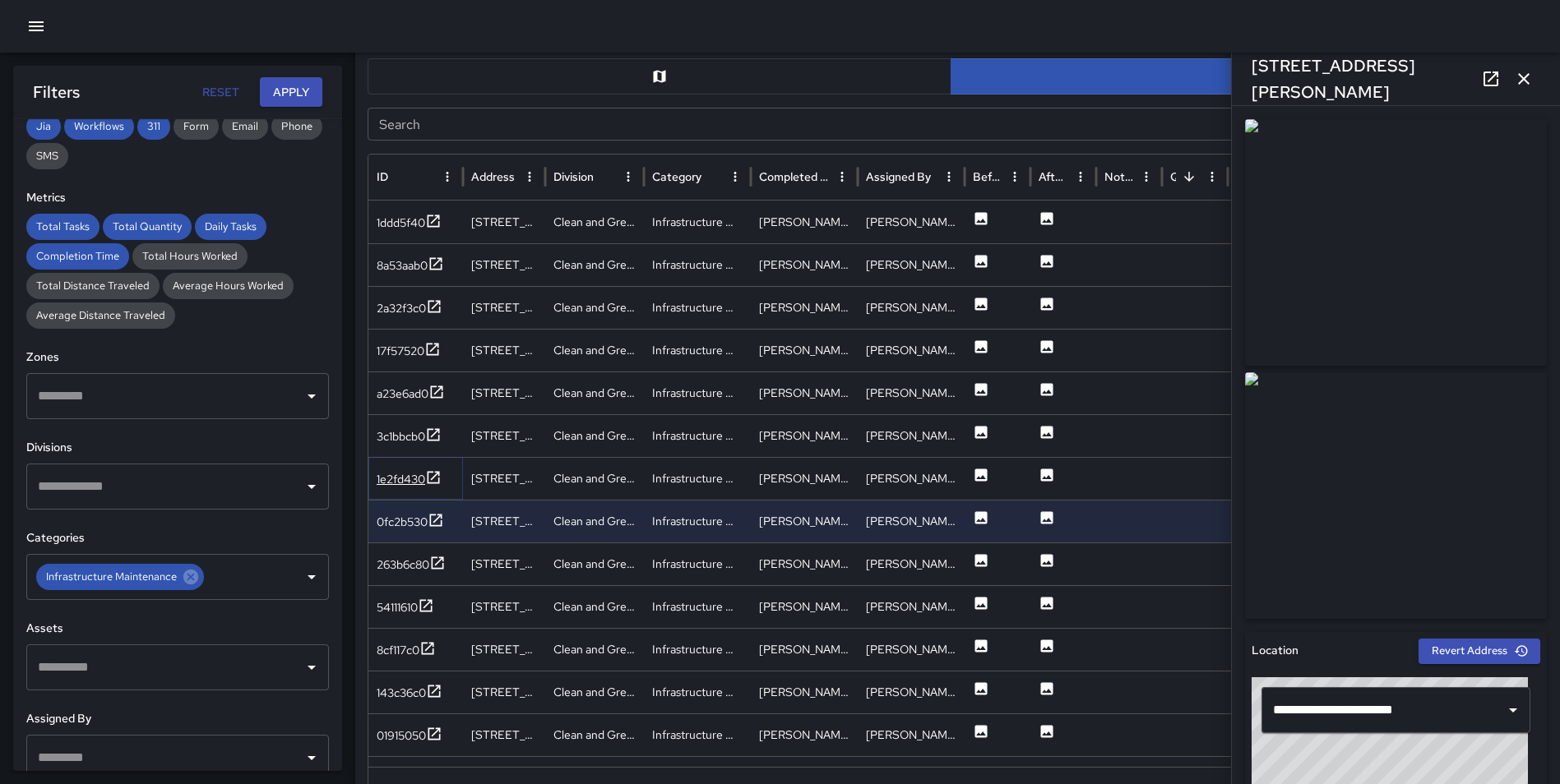
click at [440, 474] on icon at bounding box center [433, 477] width 13 height 13
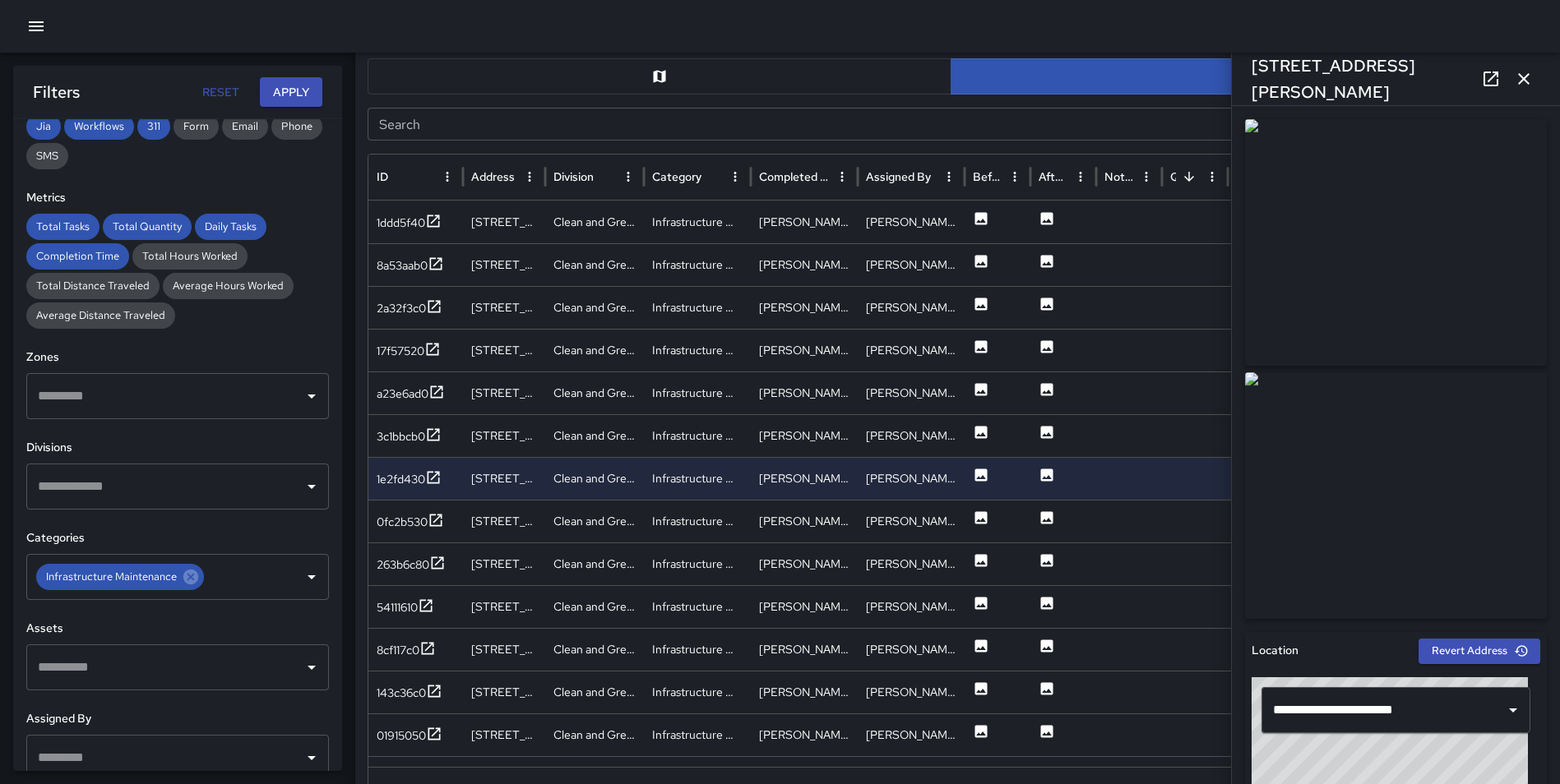
click at [1534, 72] on button "button" at bounding box center [1523, 79] width 33 height 33
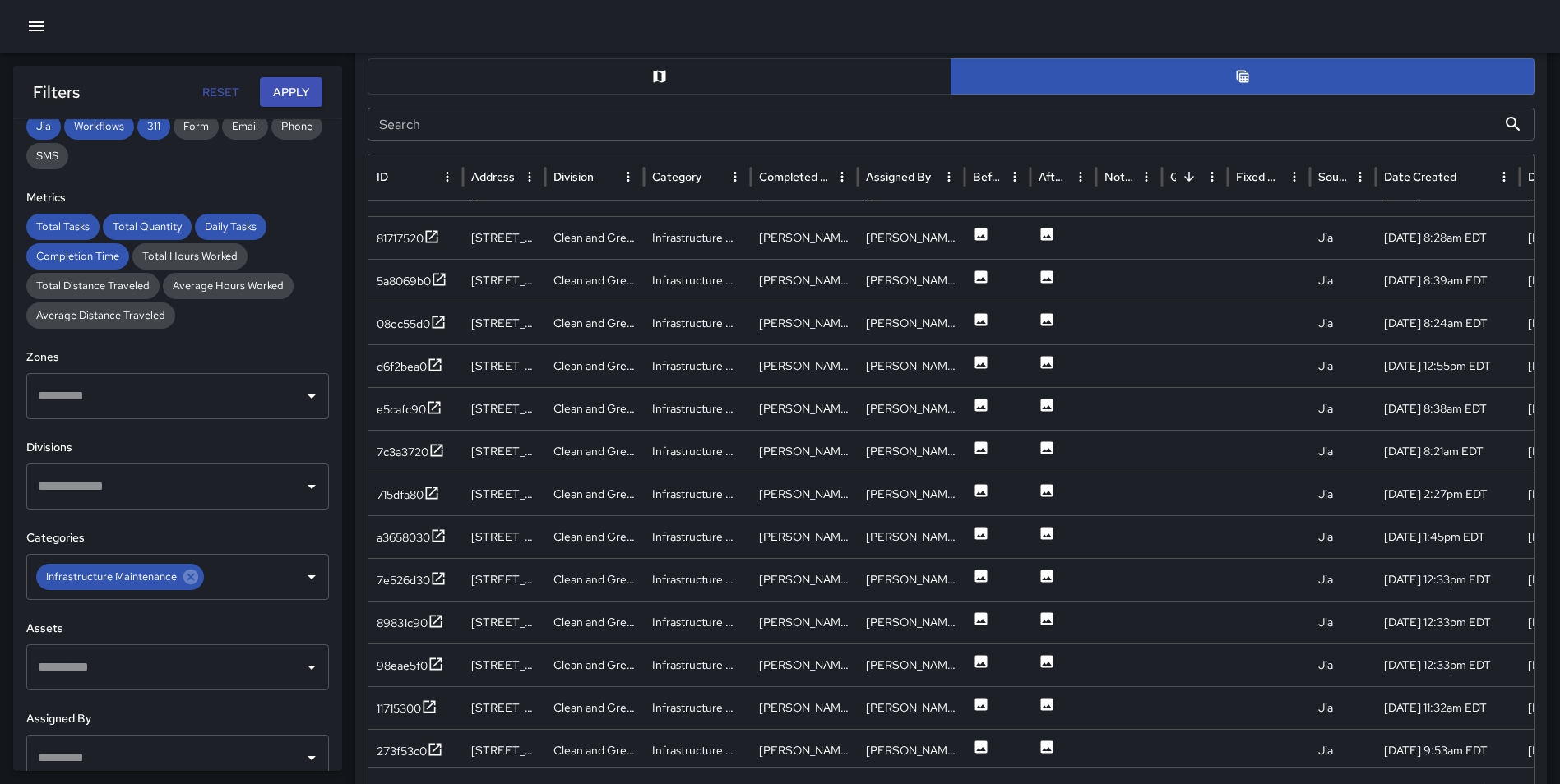
scroll to position [1143, 0]
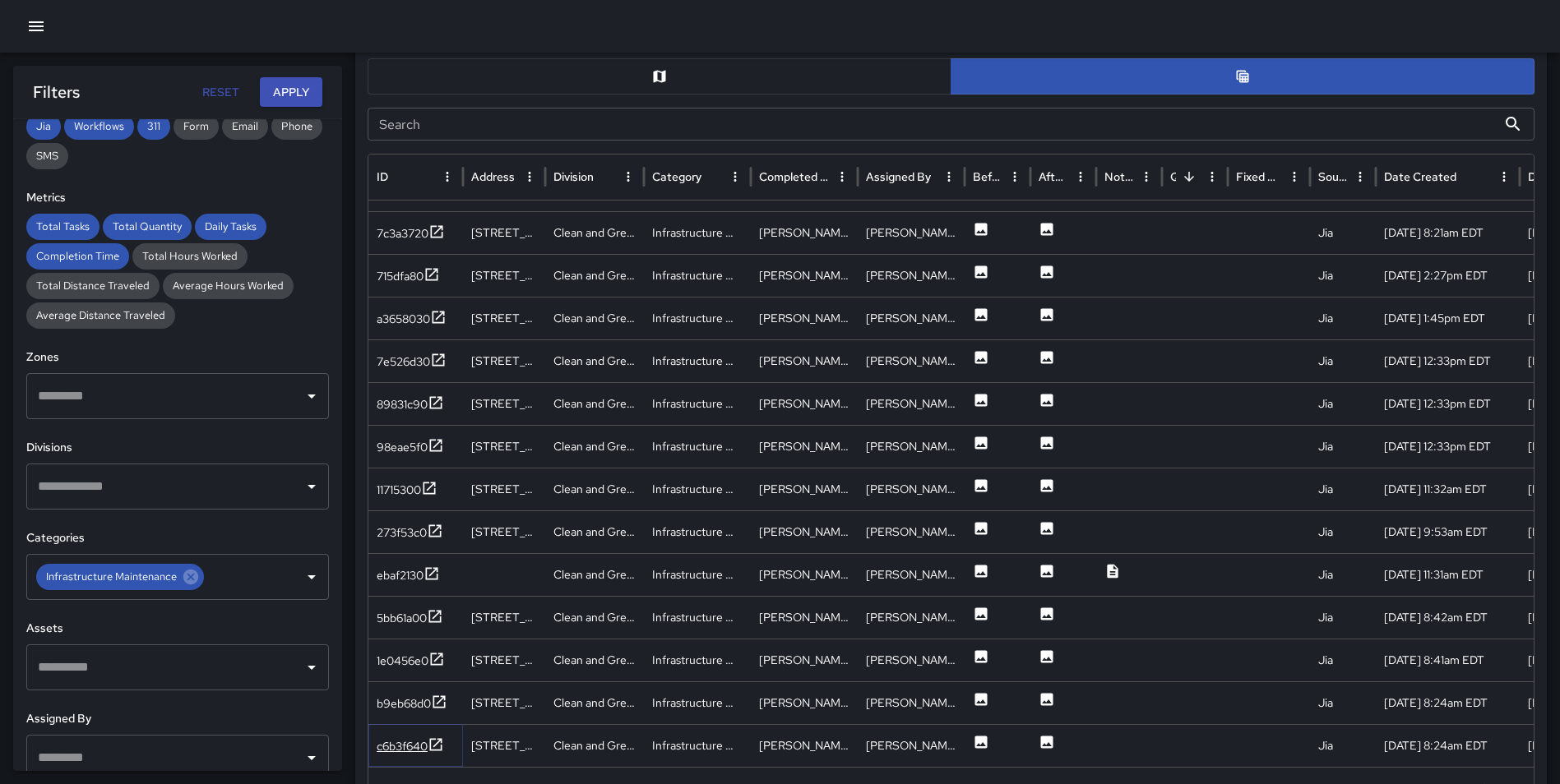
click at [438, 746] on icon at bounding box center [435, 745] width 16 height 16
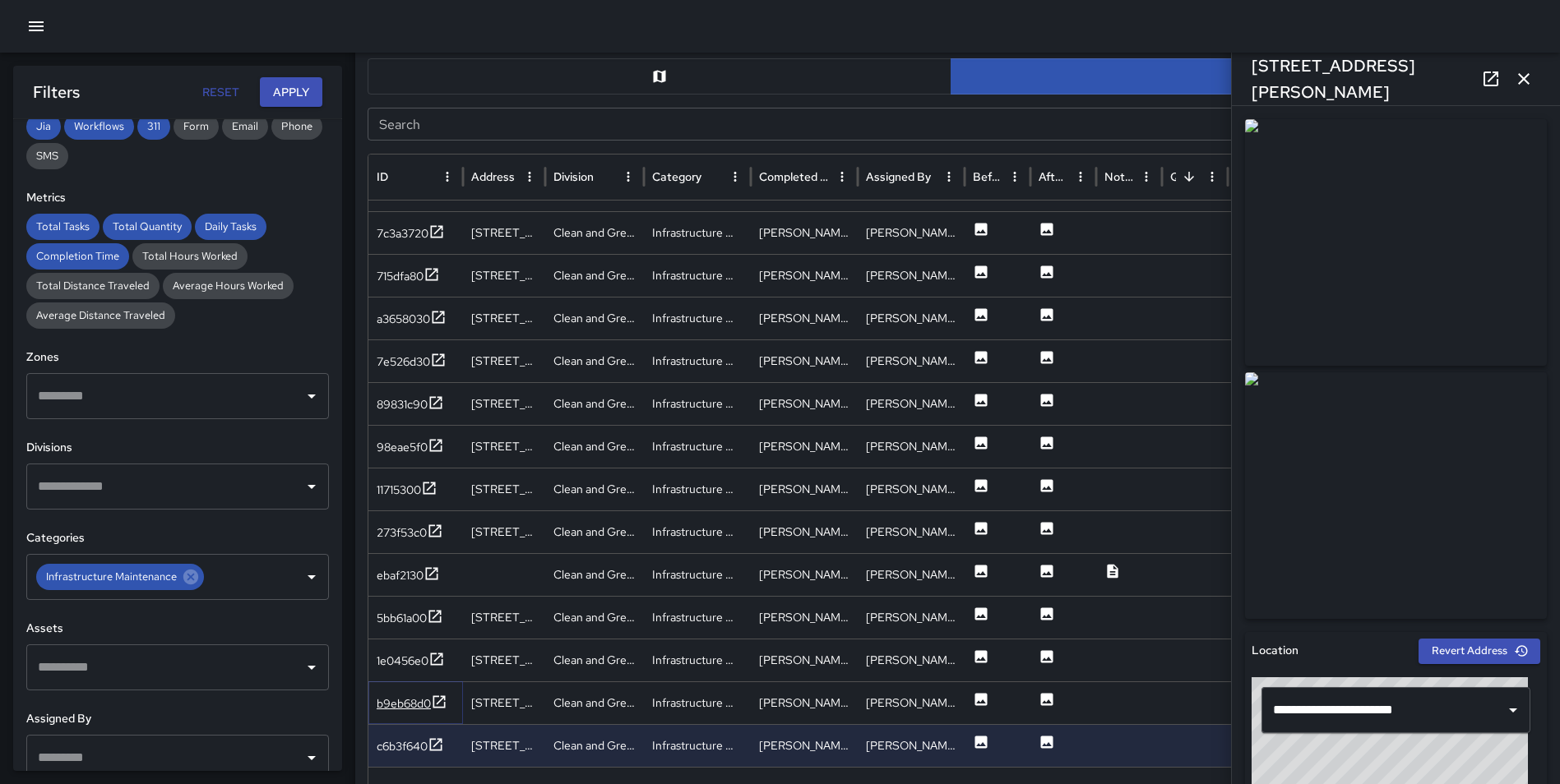
click at [444, 697] on icon at bounding box center [440, 702] width 13 height 13
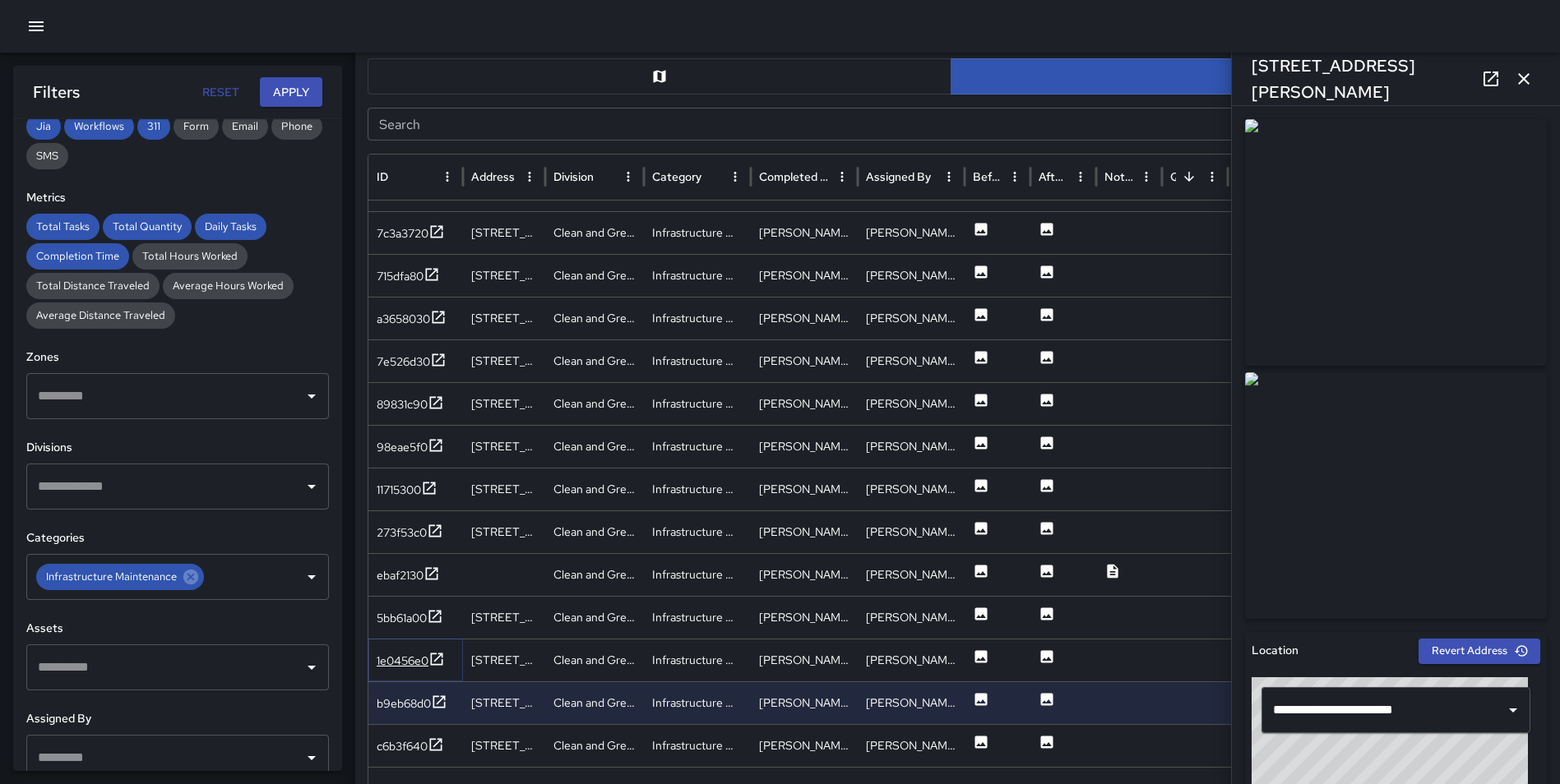
click at [441, 660] on icon at bounding box center [436, 659] width 16 height 16
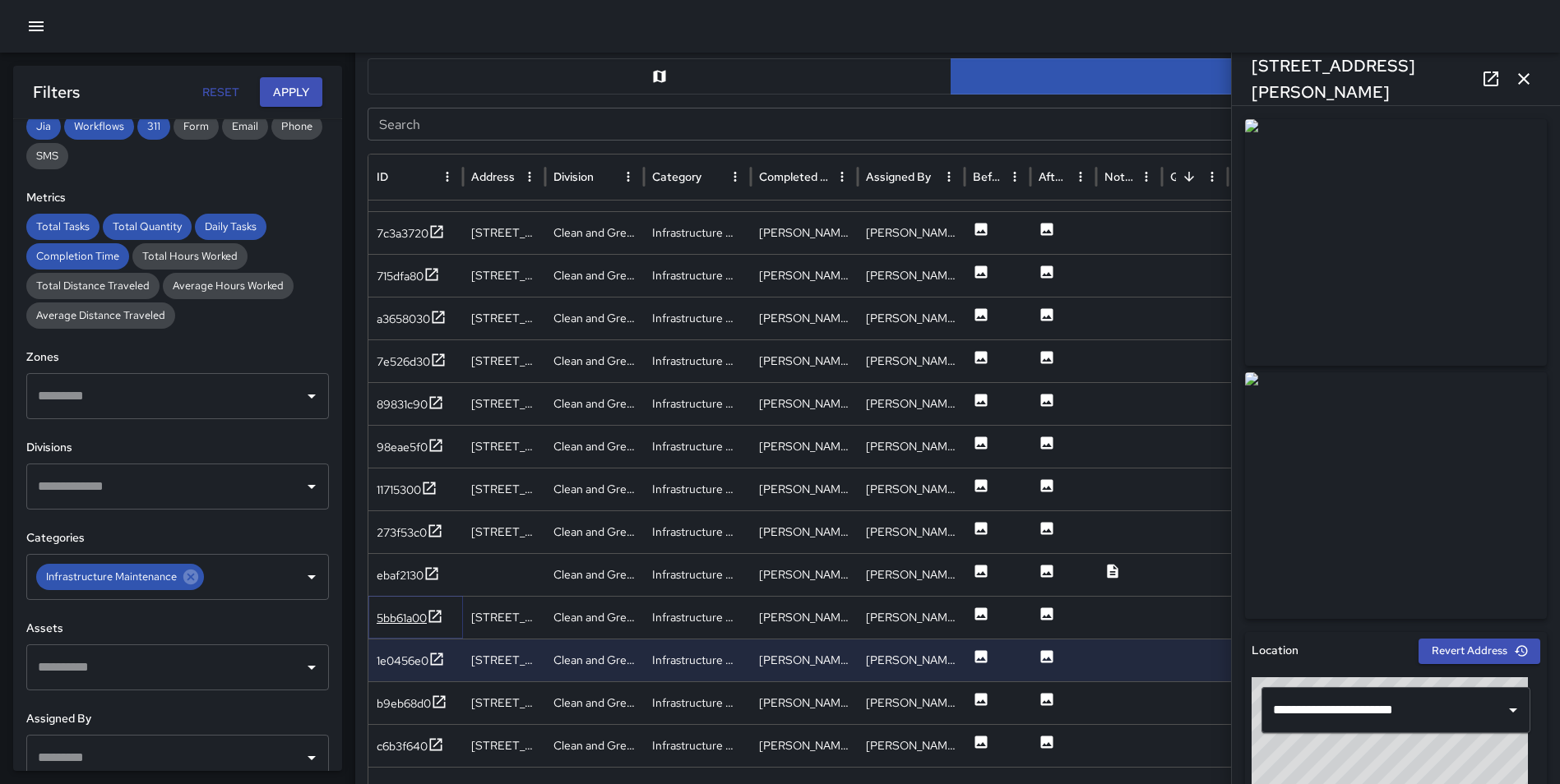
click at [436, 608] on icon at bounding box center [434, 616] width 16 height 16
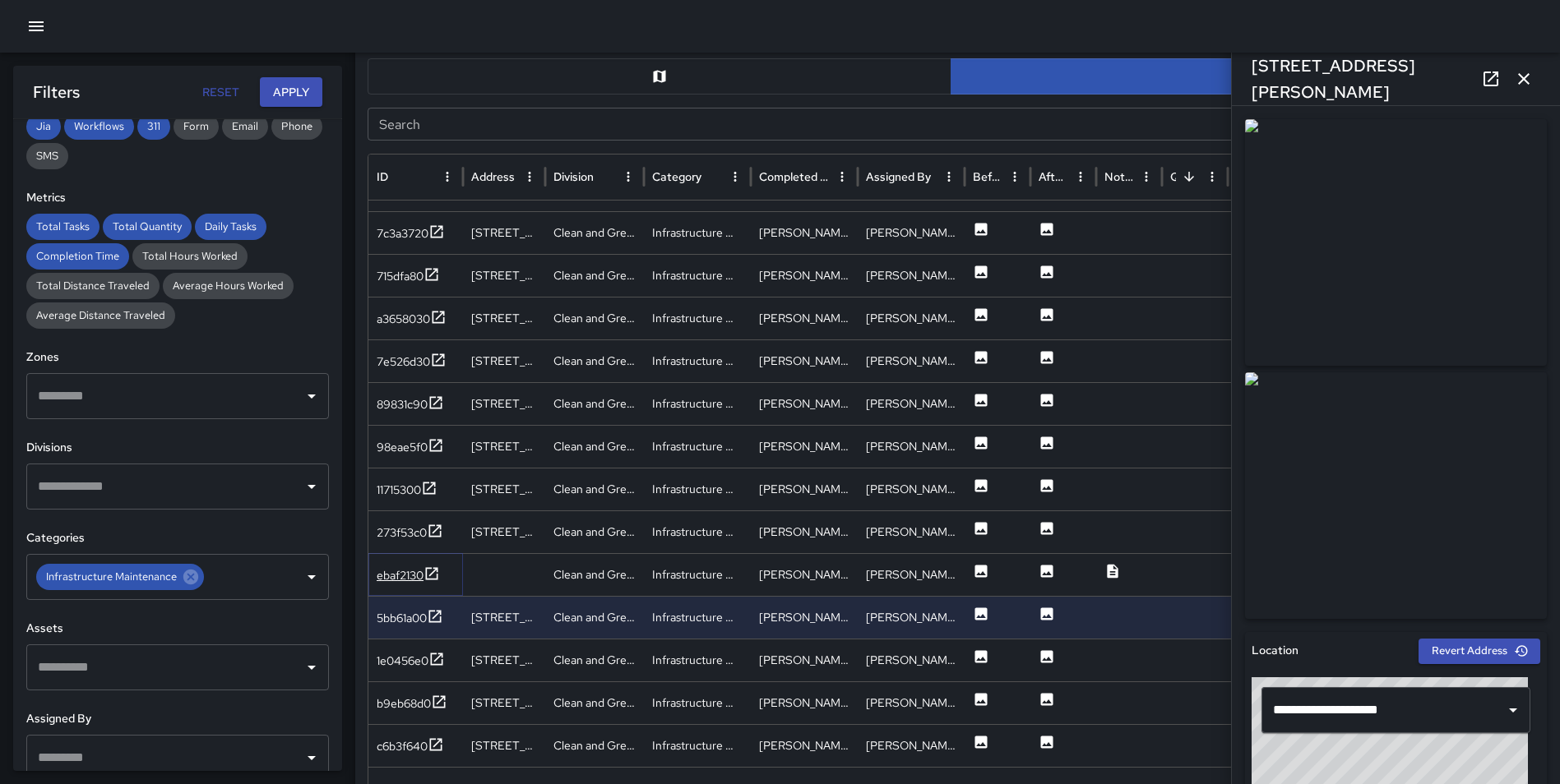
click at [436, 569] on icon at bounding box center [433, 573] width 13 height 13
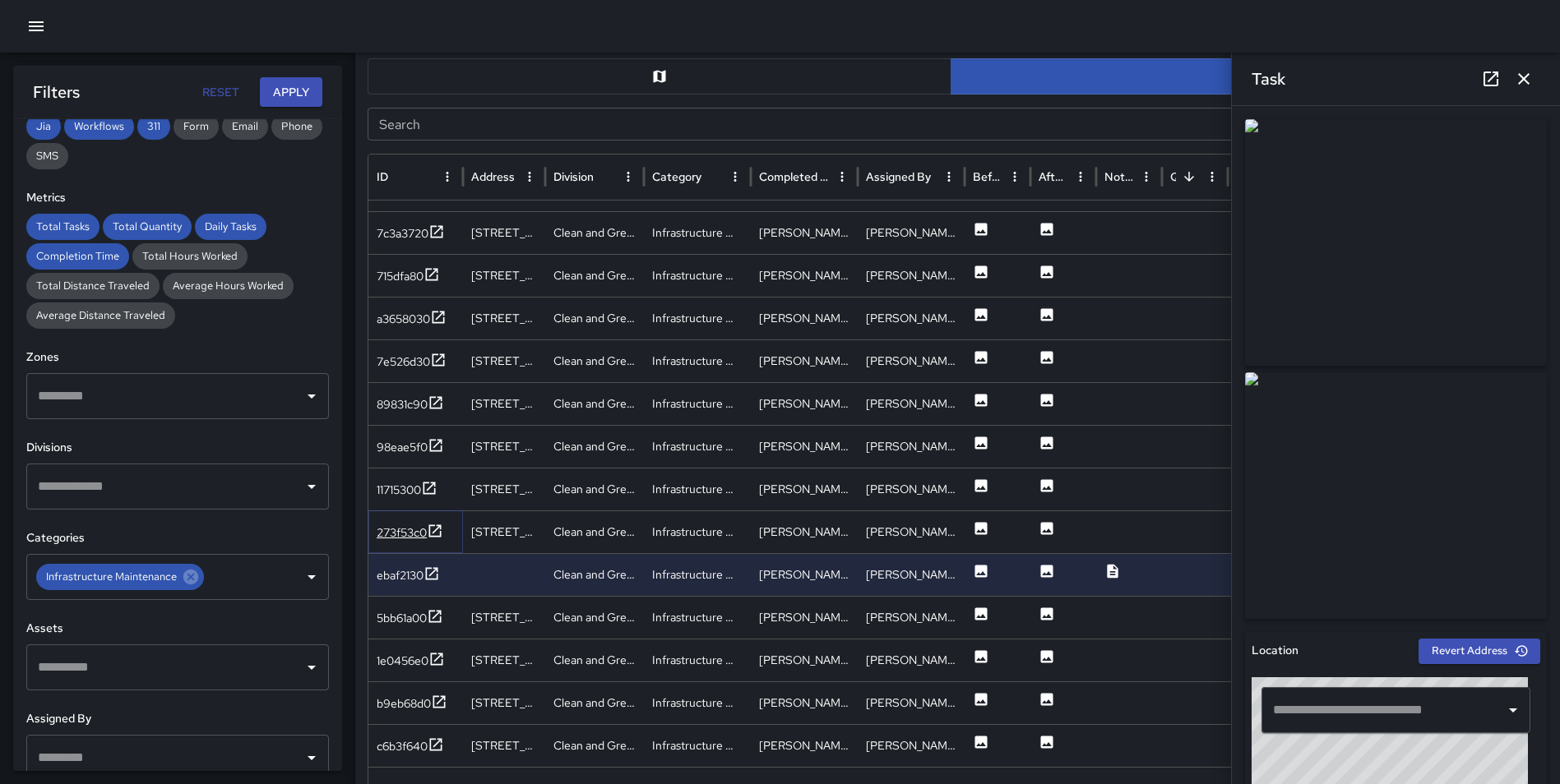
click at [436, 526] on icon at bounding box center [434, 531] width 16 height 16
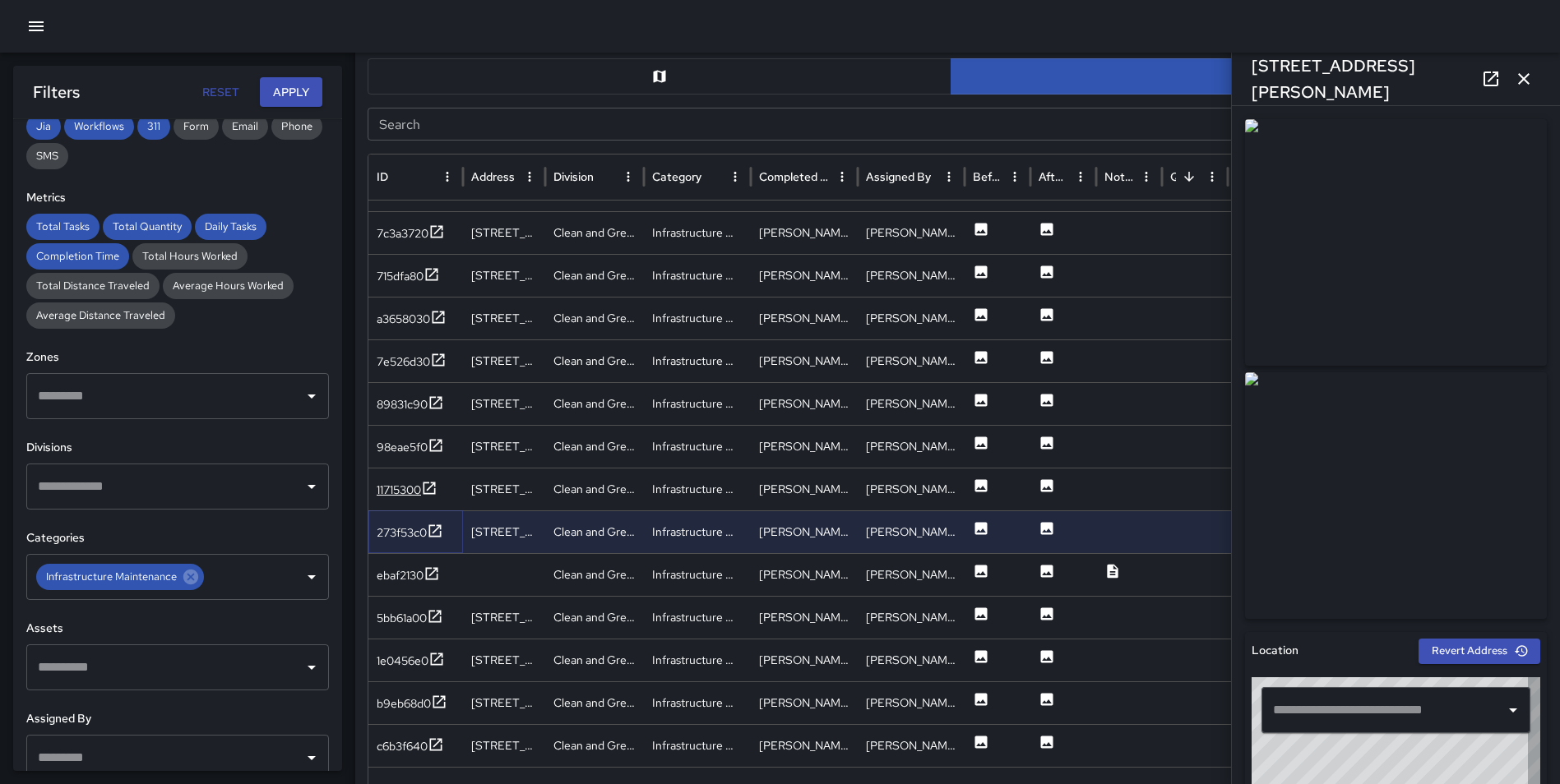
type input "**********"
click at [434, 484] on icon at bounding box center [430, 488] width 13 height 13
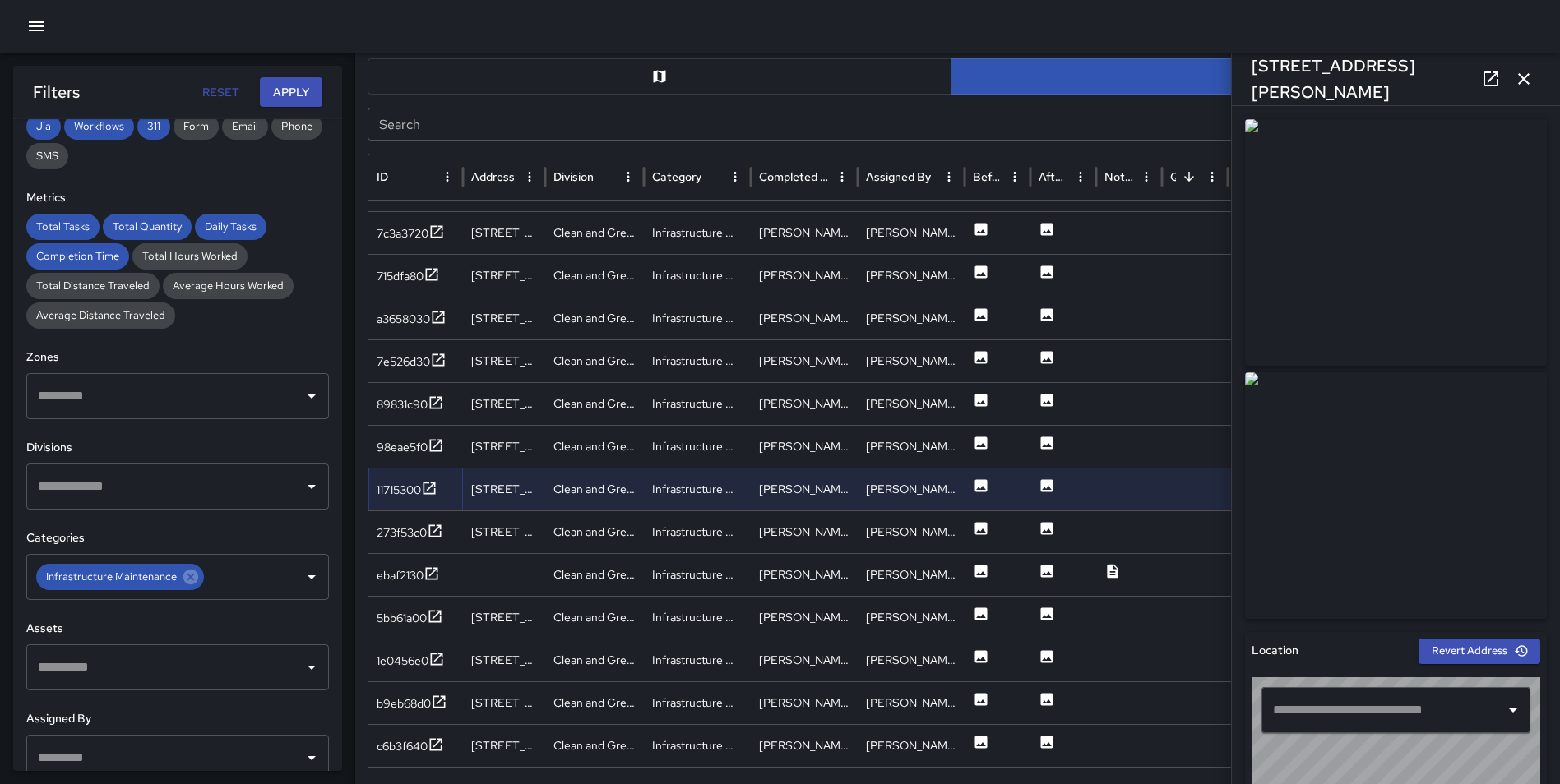
type input "**********"
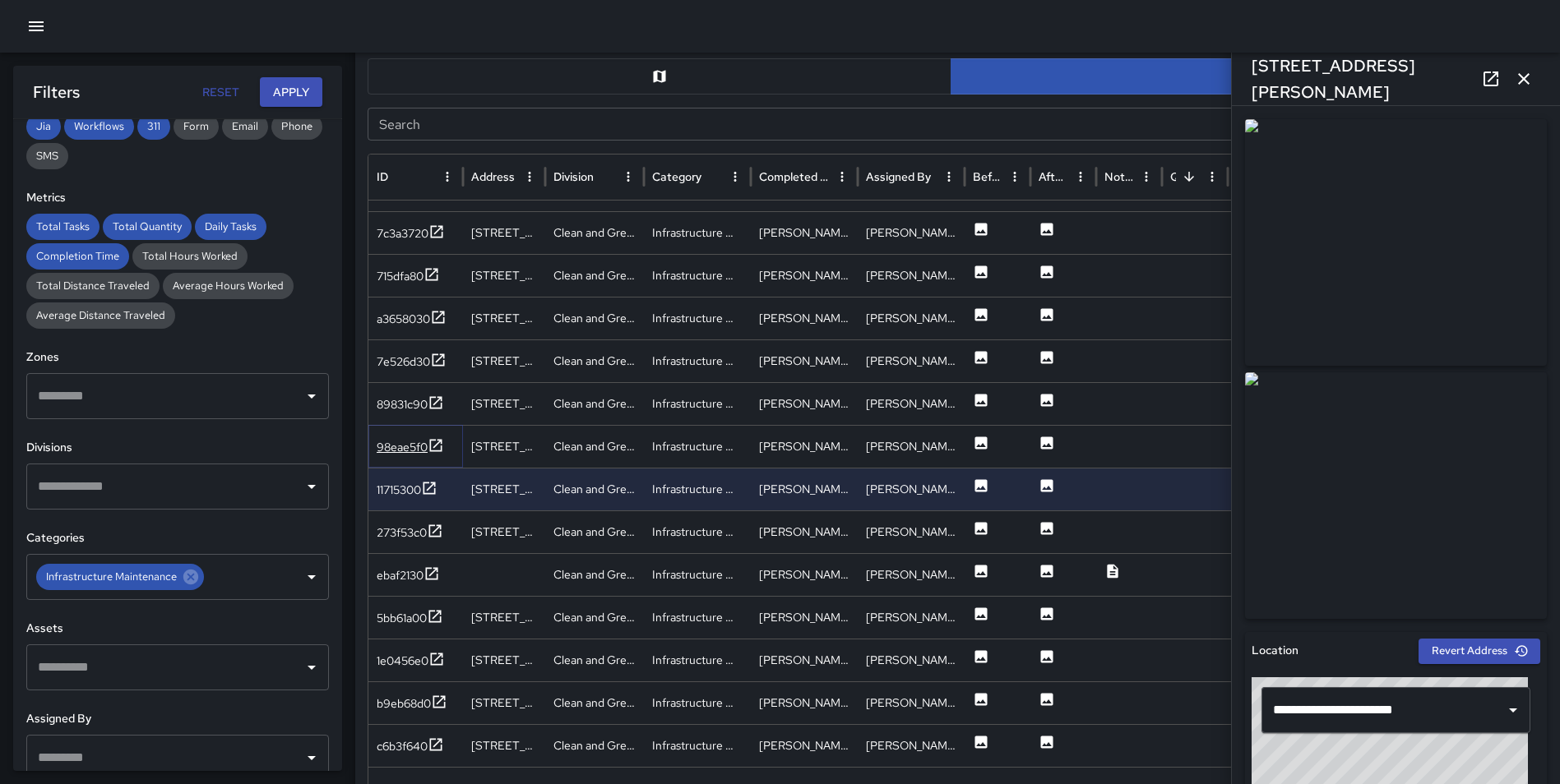
click at [436, 444] on icon at bounding box center [435, 445] width 16 height 16
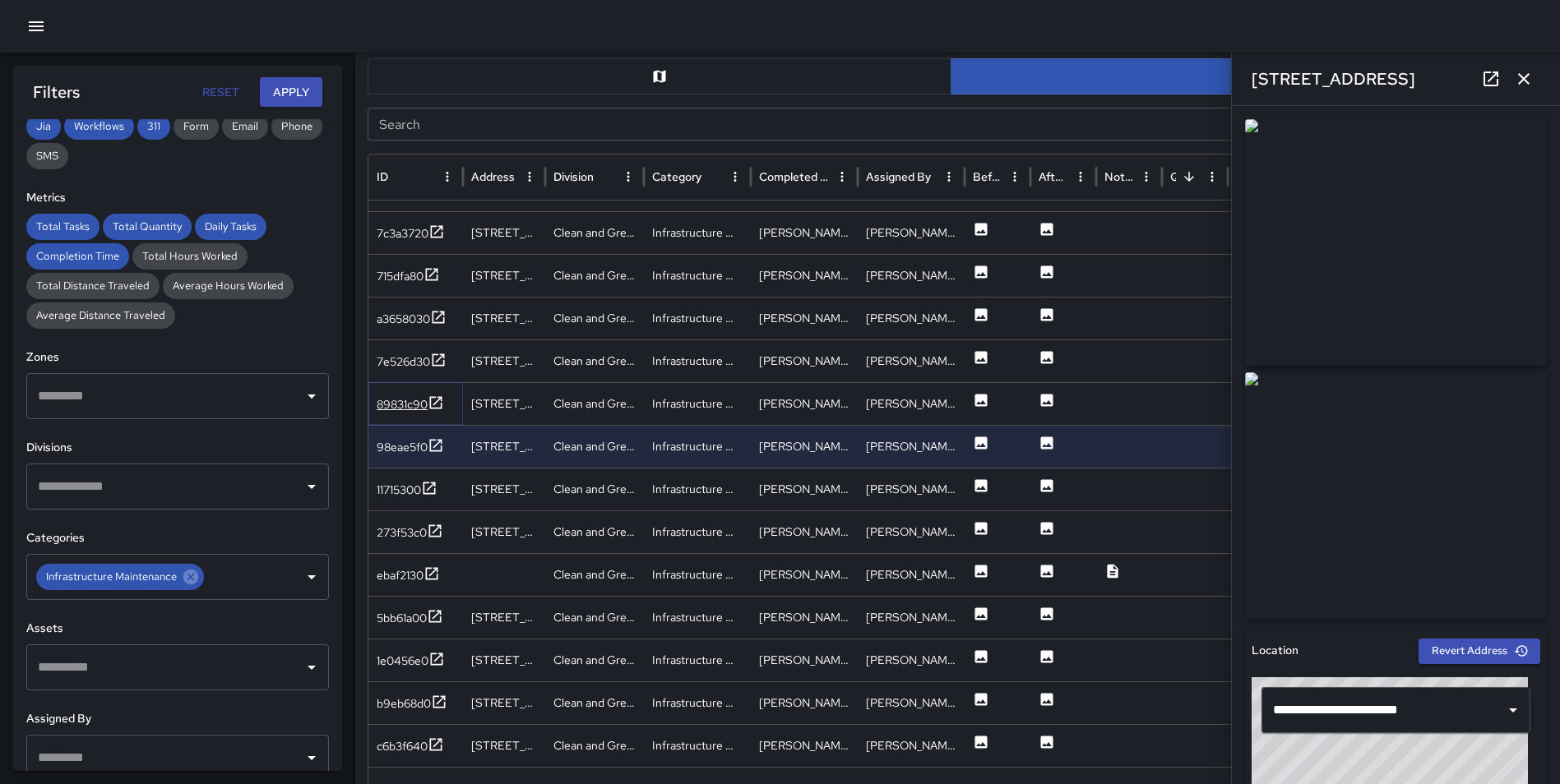
click at [436, 400] on icon at bounding box center [435, 403] width 16 height 16
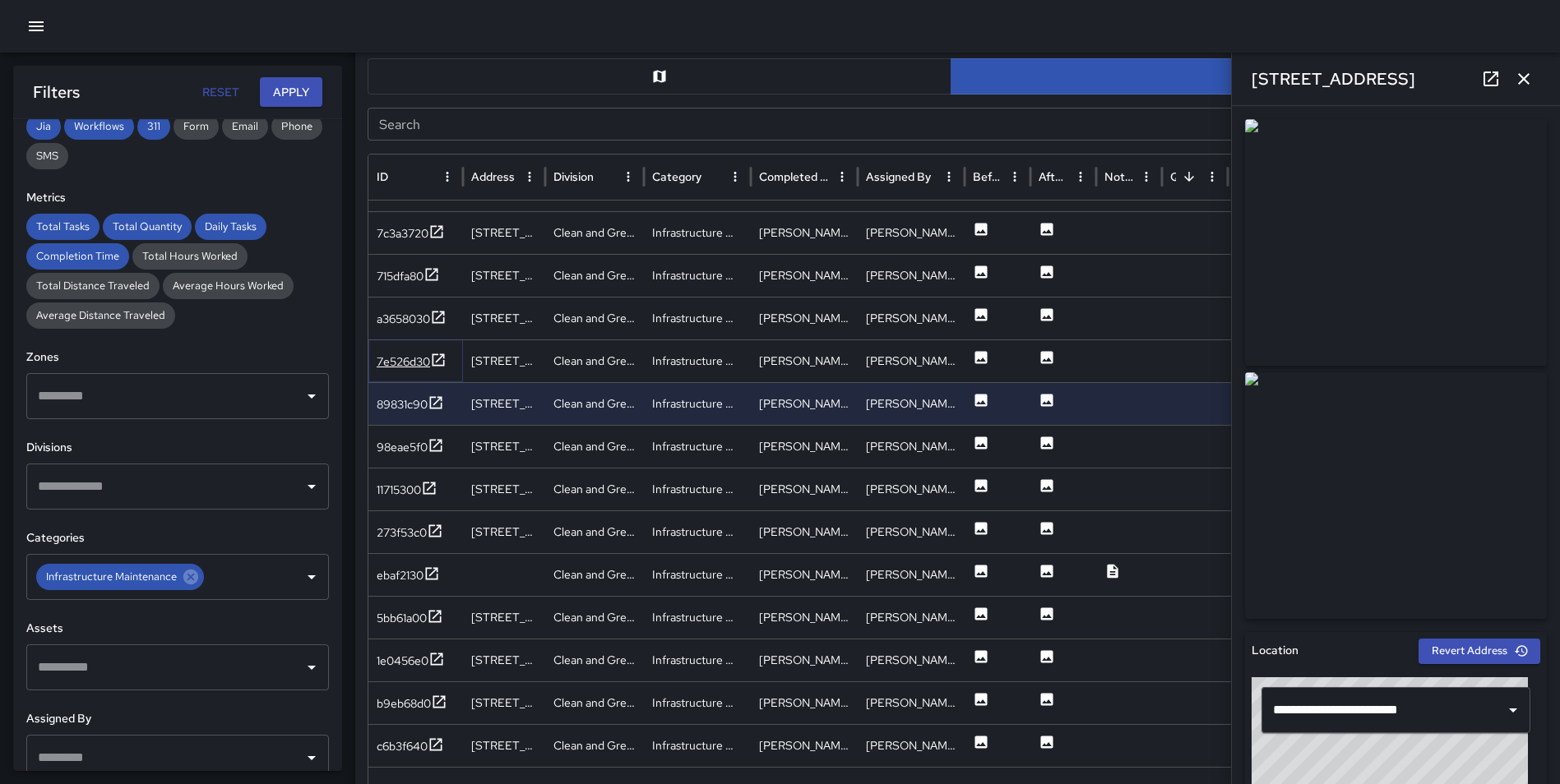
click at [439, 358] on icon at bounding box center [438, 360] width 16 height 16
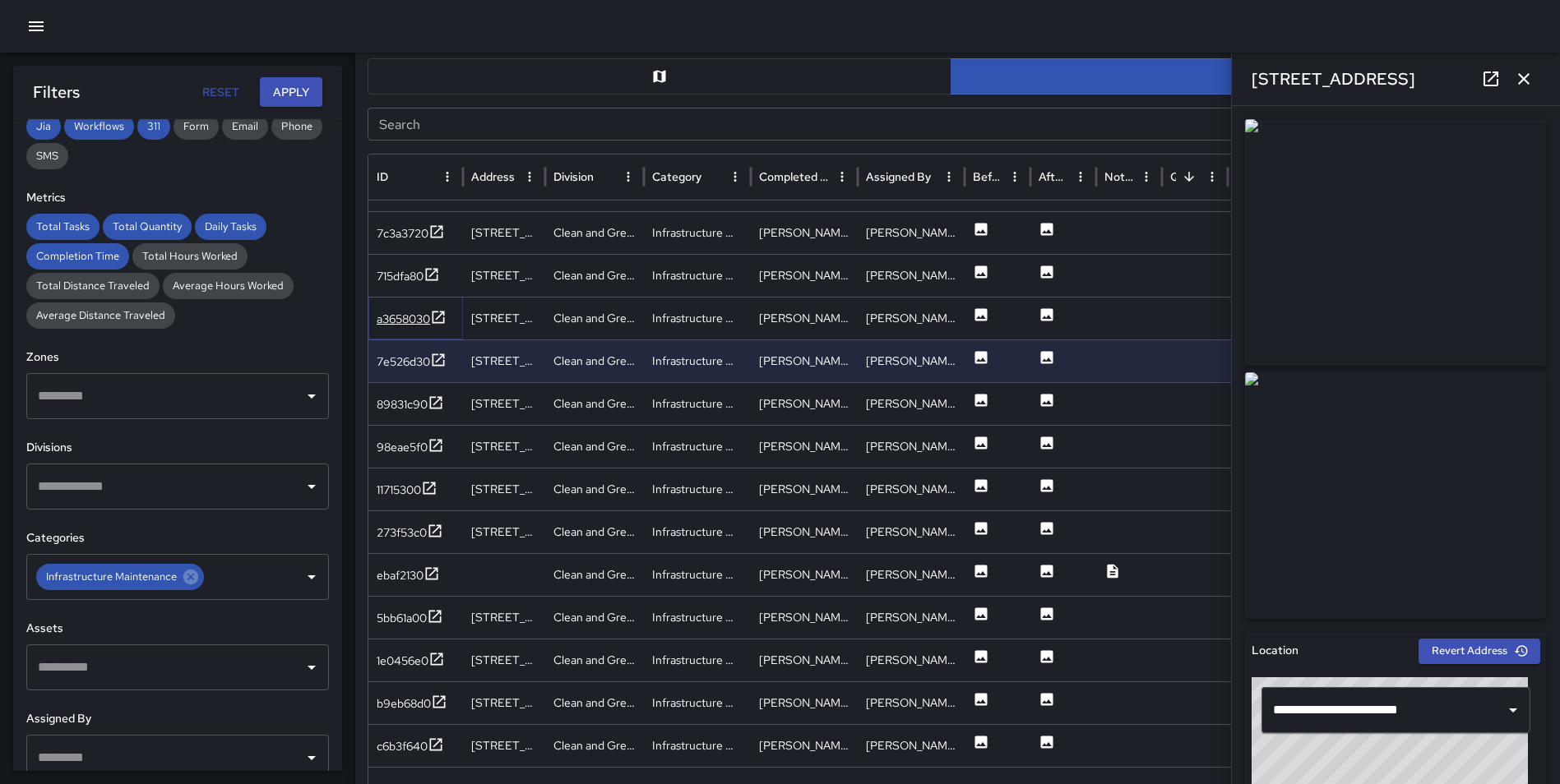
click at [441, 314] on icon at bounding box center [438, 317] width 16 height 16
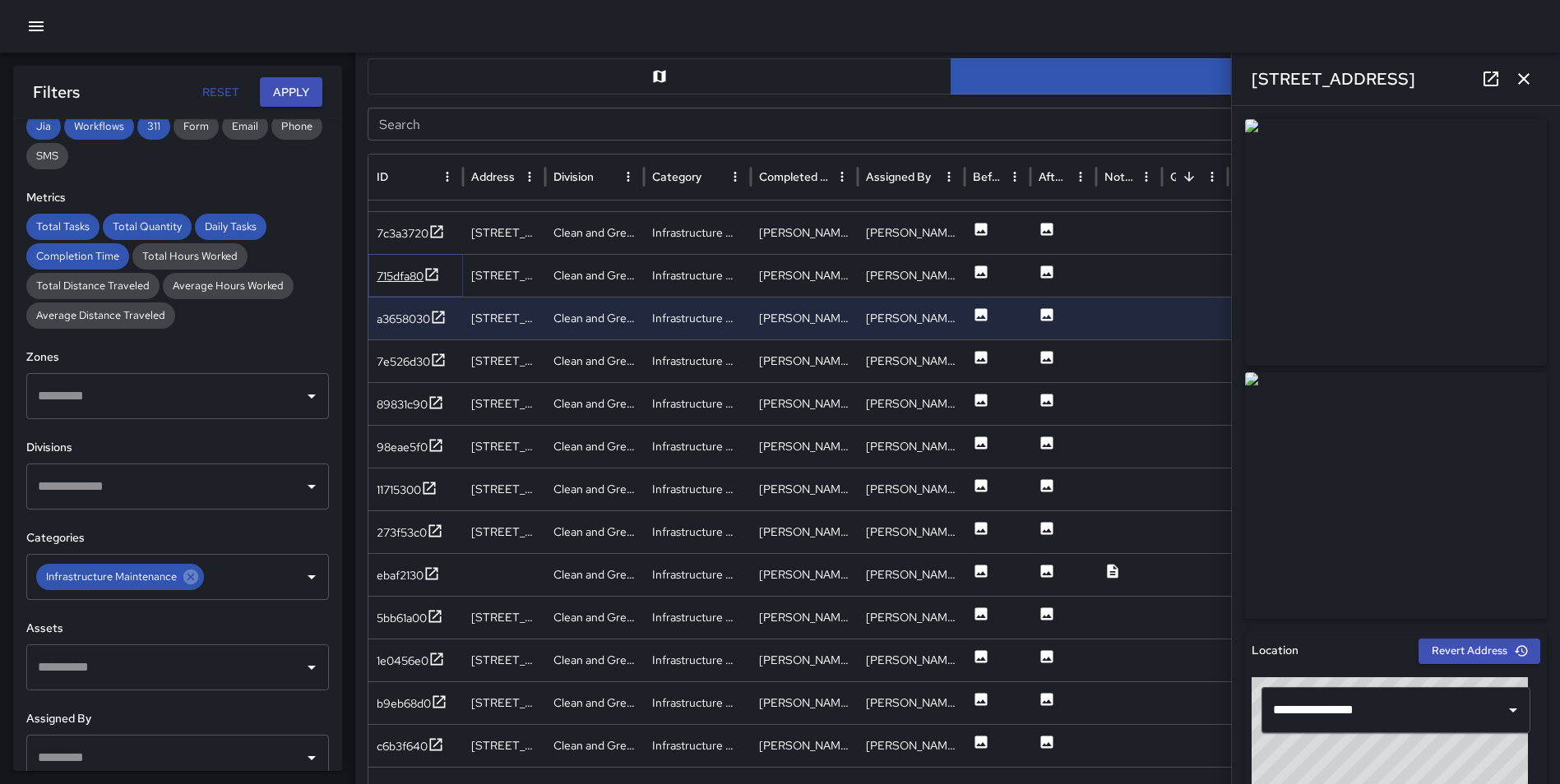
click at [440, 270] on icon at bounding box center [432, 274] width 16 height 16
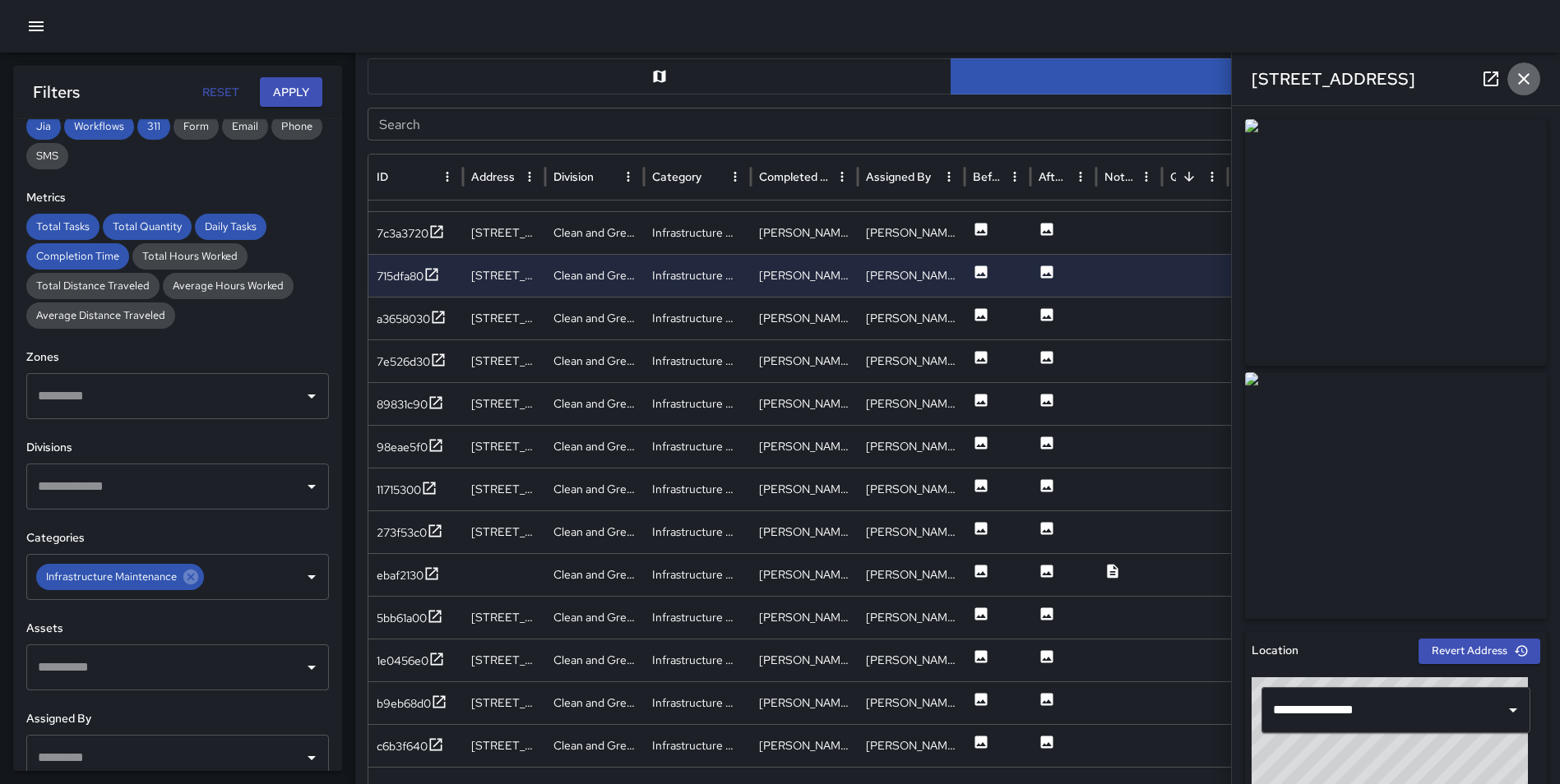
click at [1520, 69] on icon "button" at bounding box center [1523, 79] width 20 height 20
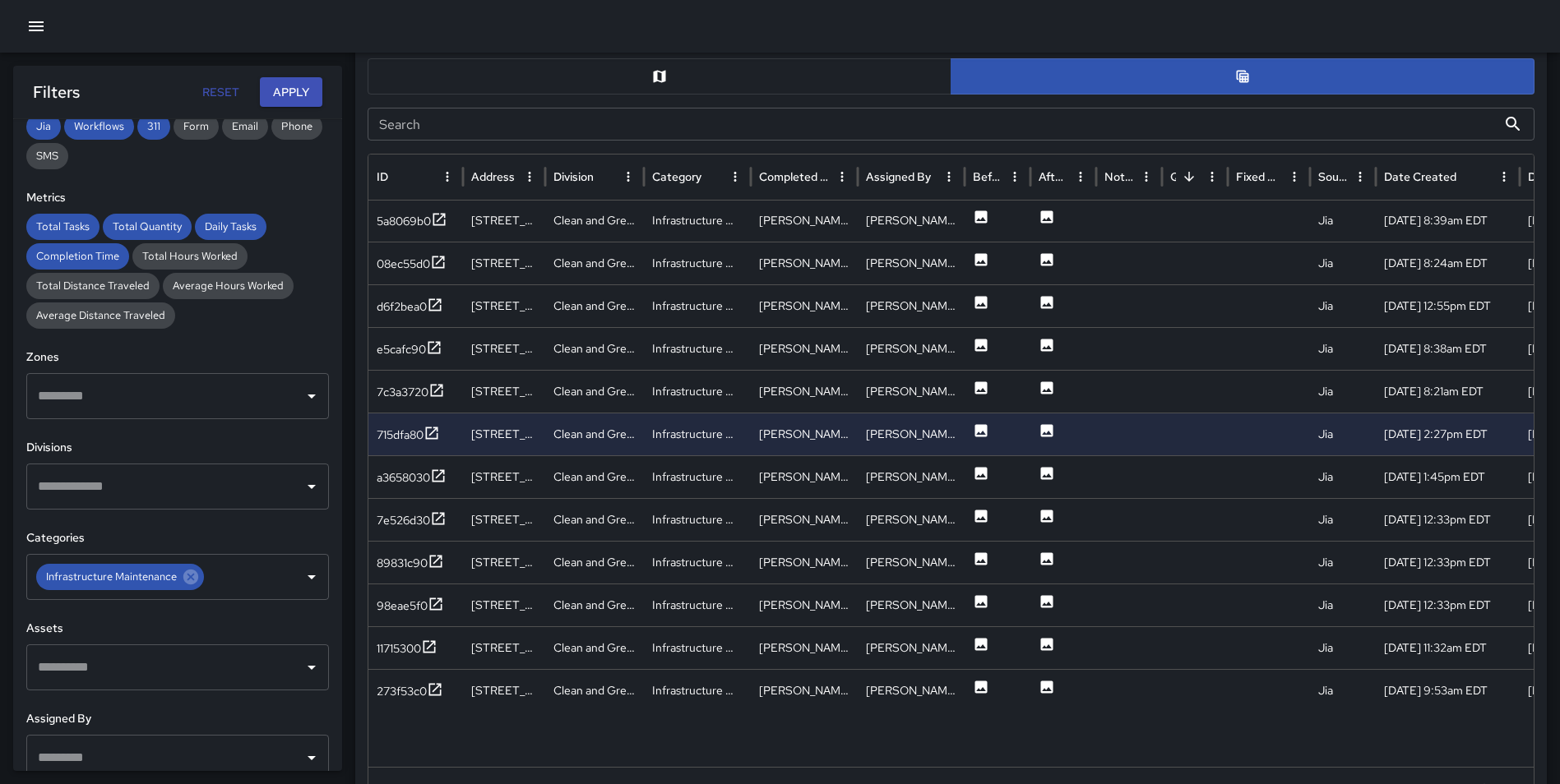
scroll to position [769, 0]
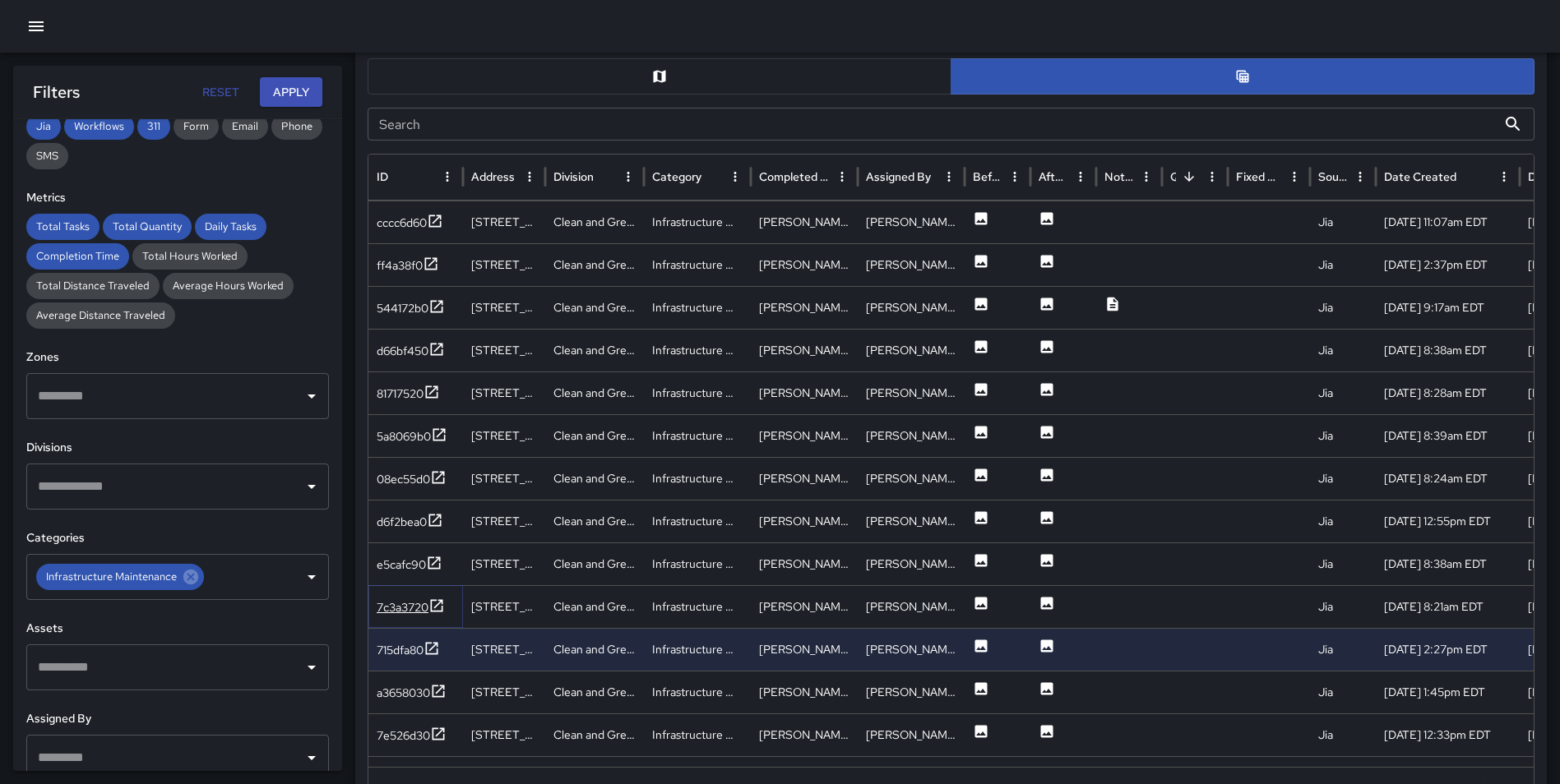
click at [441, 603] on icon at bounding box center [437, 605] width 13 height 13
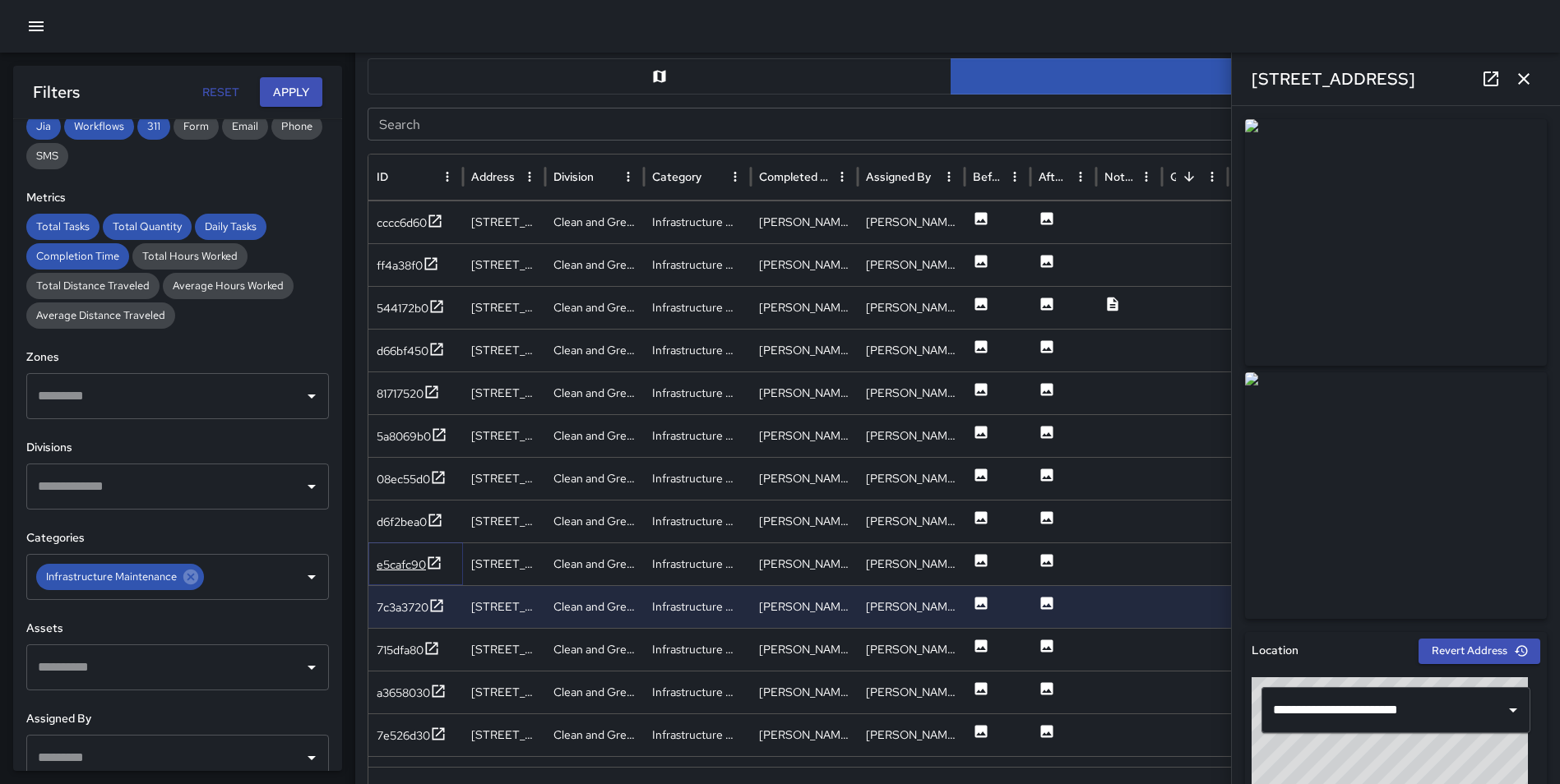
click at [436, 557] on icon at bounding box center [434, 563] width 16 height 16
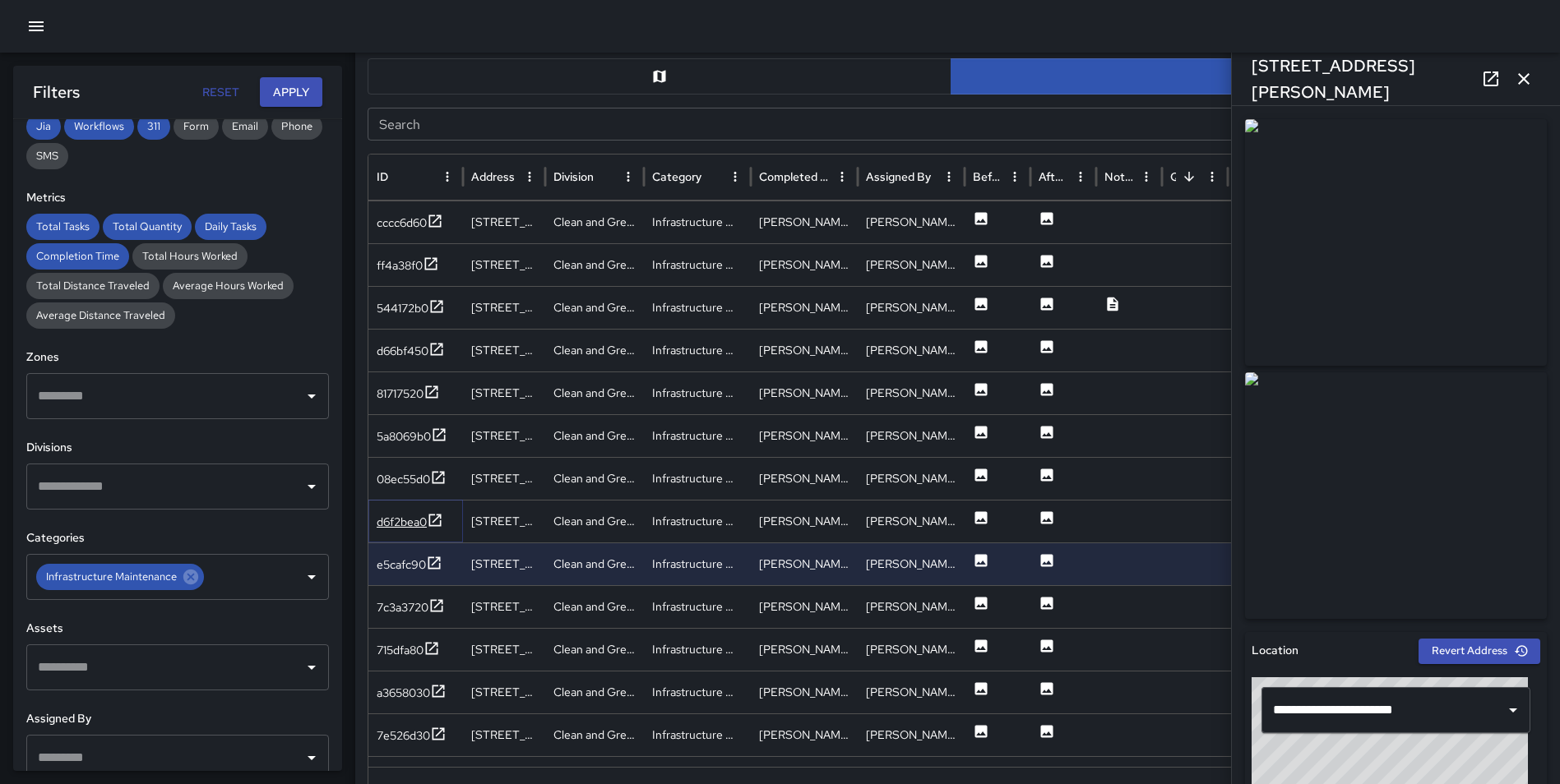
click at [437, 514] on icon at bounding box center [434, 520] width 16 height 16
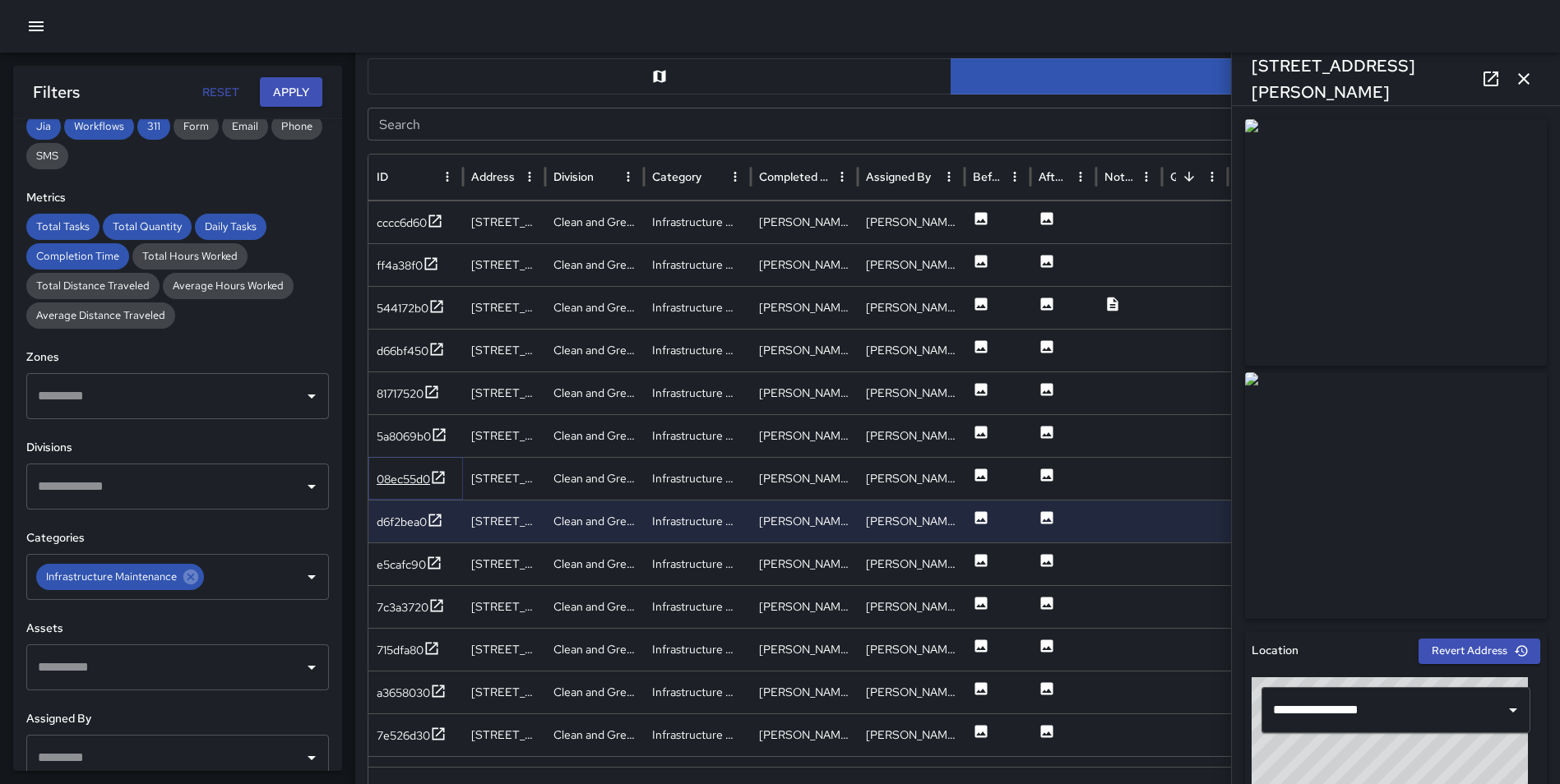
click at [441, 477] on icon at bounding box center [438, 477] width 16 height 16
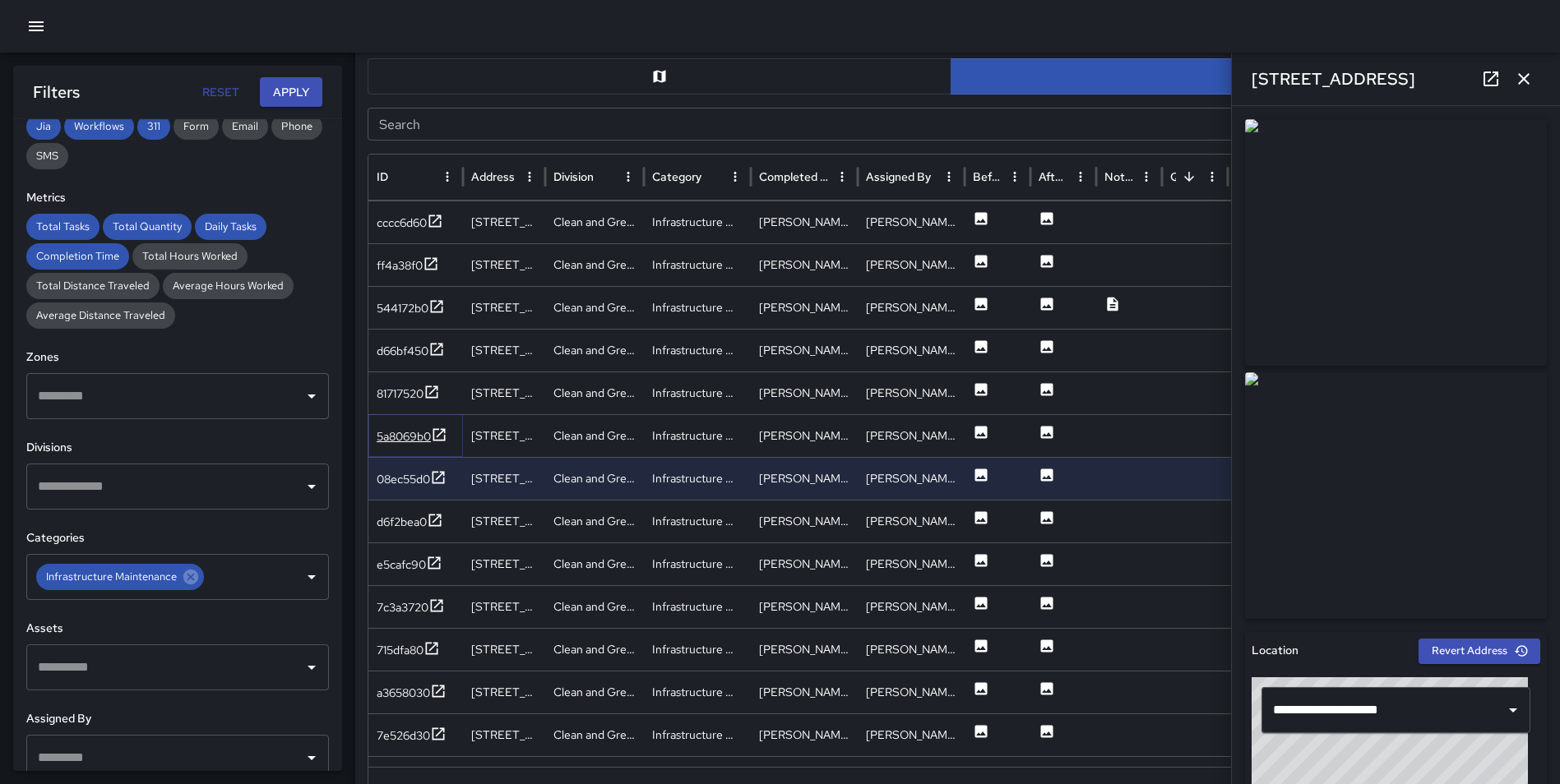
click at [436, 427] on icon at bounding box center [439, 434] width 16 height 16
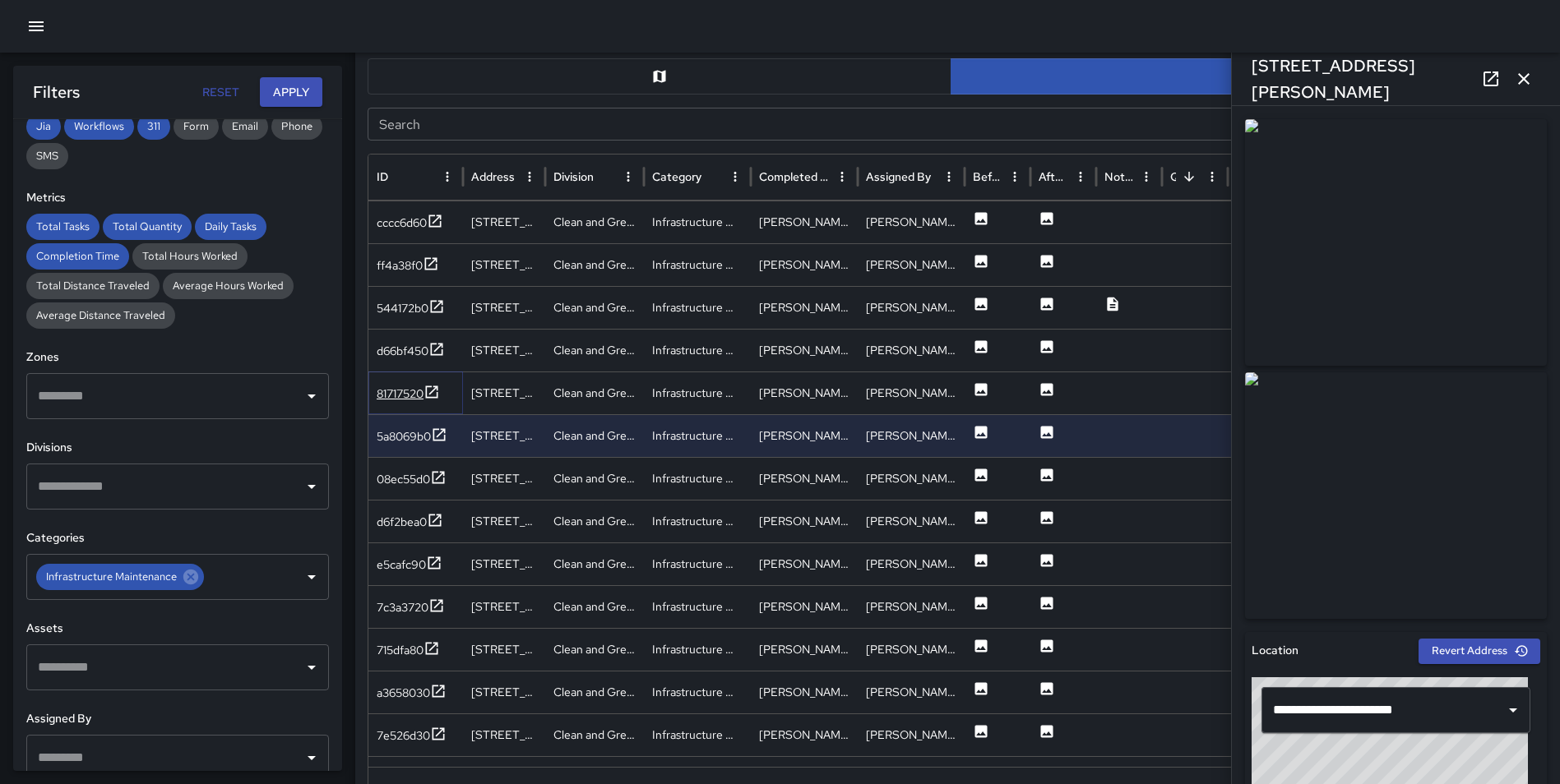
click at [438, 395] on icon at bounding box center [432, 392] width 16 height 16
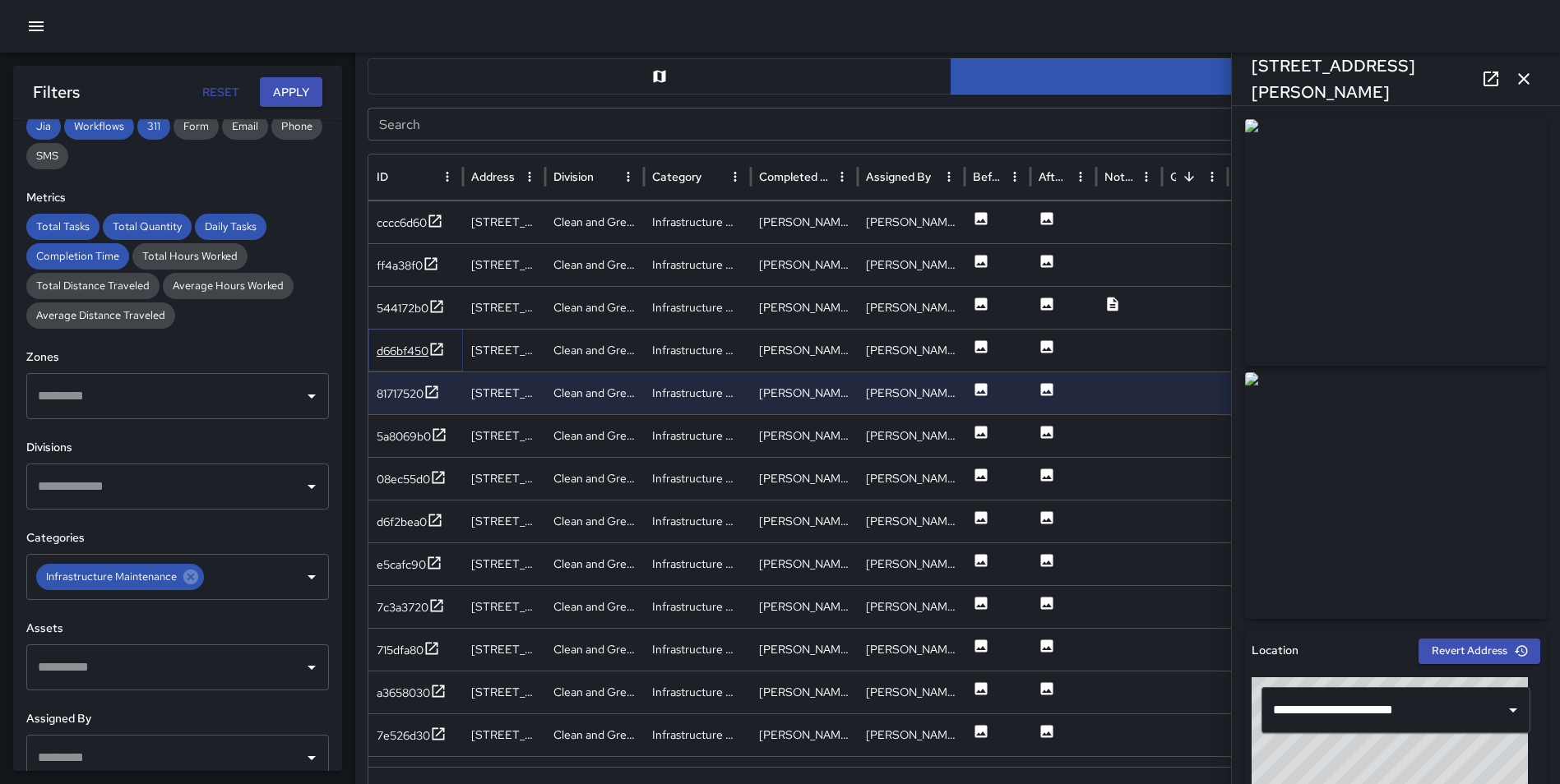
click at [442, 346] on icon at bounding box center [437, 349] width 13 height 13
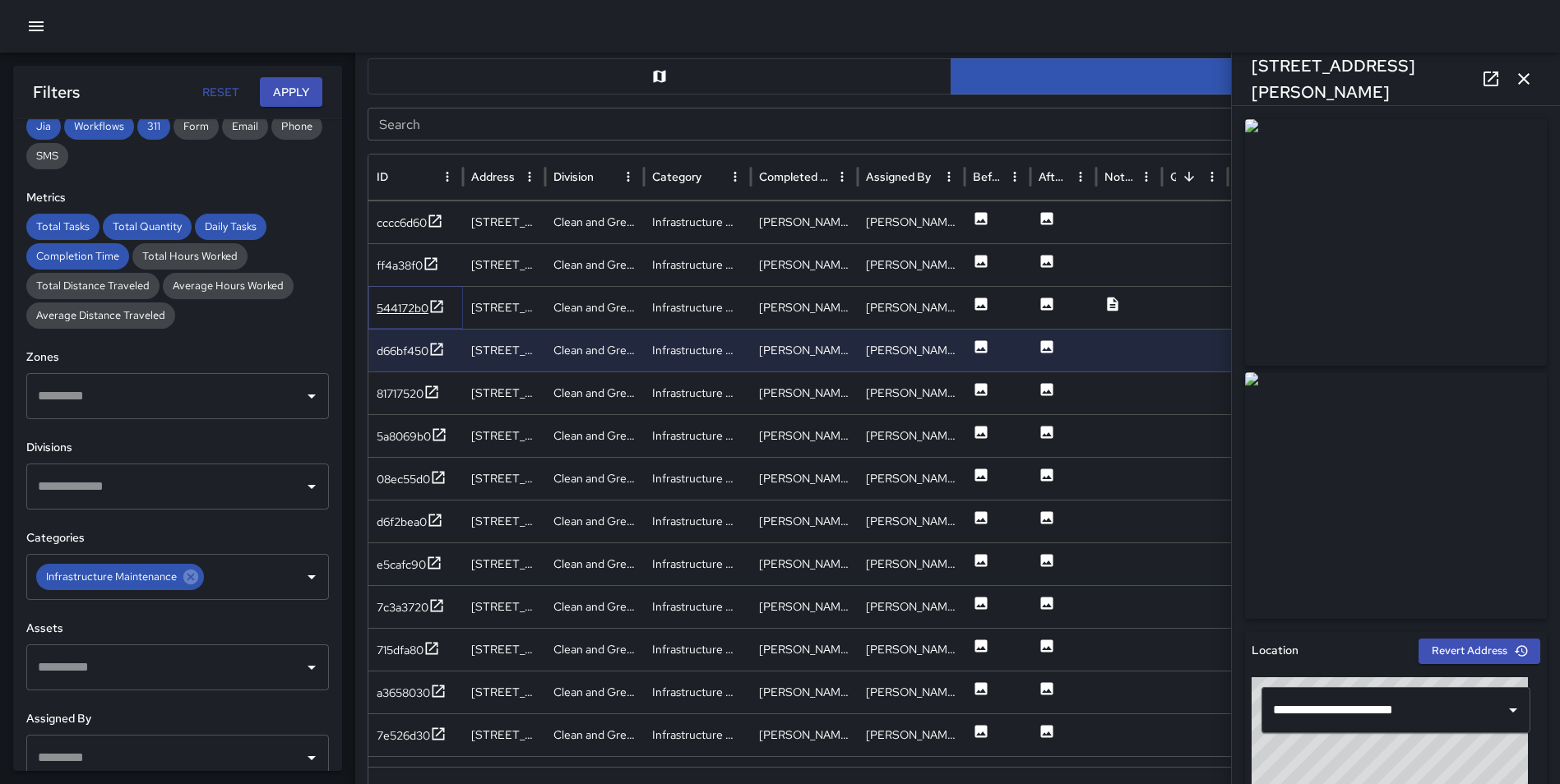
click at [443, 308] on icon at bounding box center [437, 306] width 13 height 13
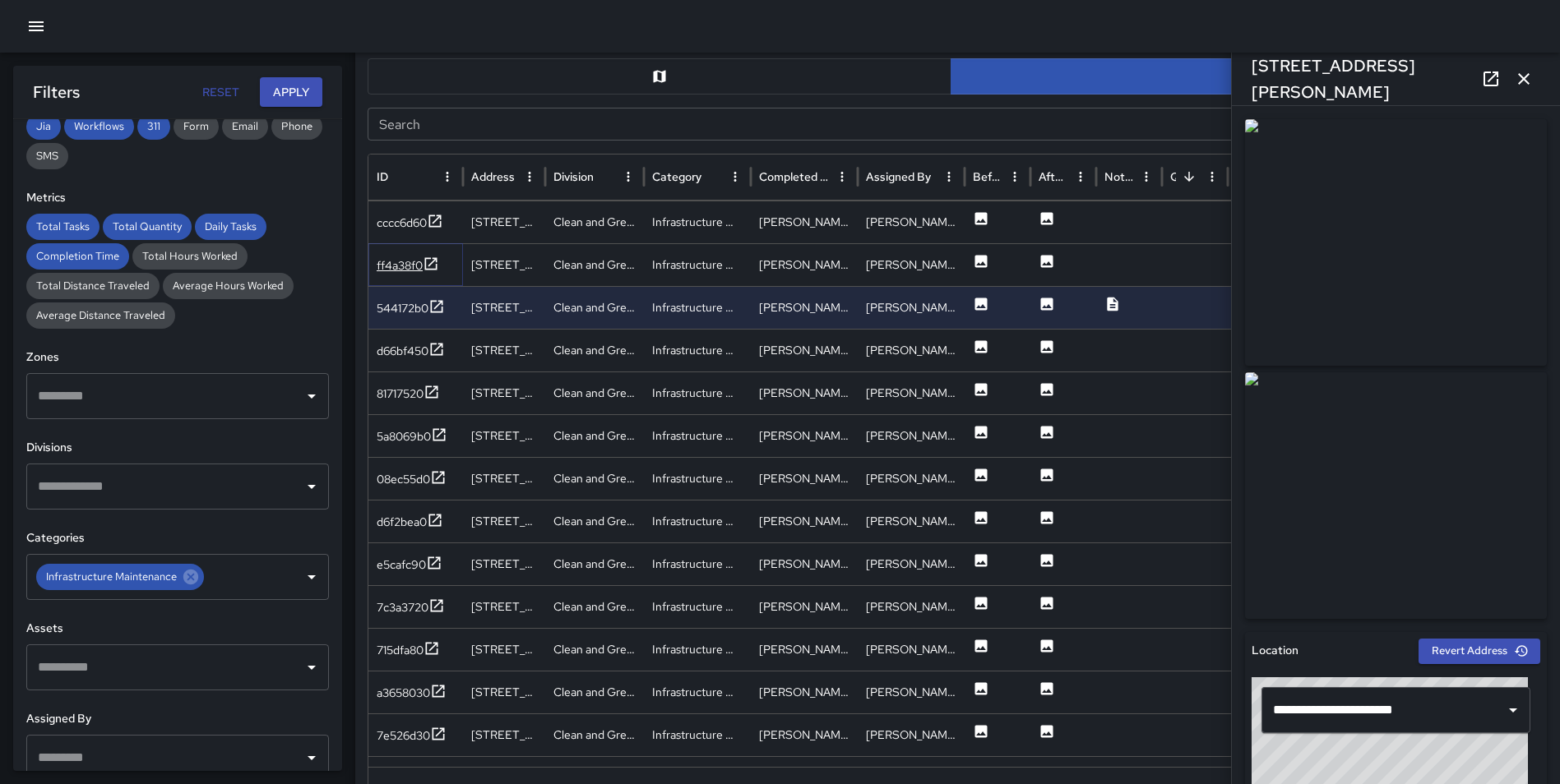
click at [437, 260] on icon at bounding box center [432, 263] width 13 height 13
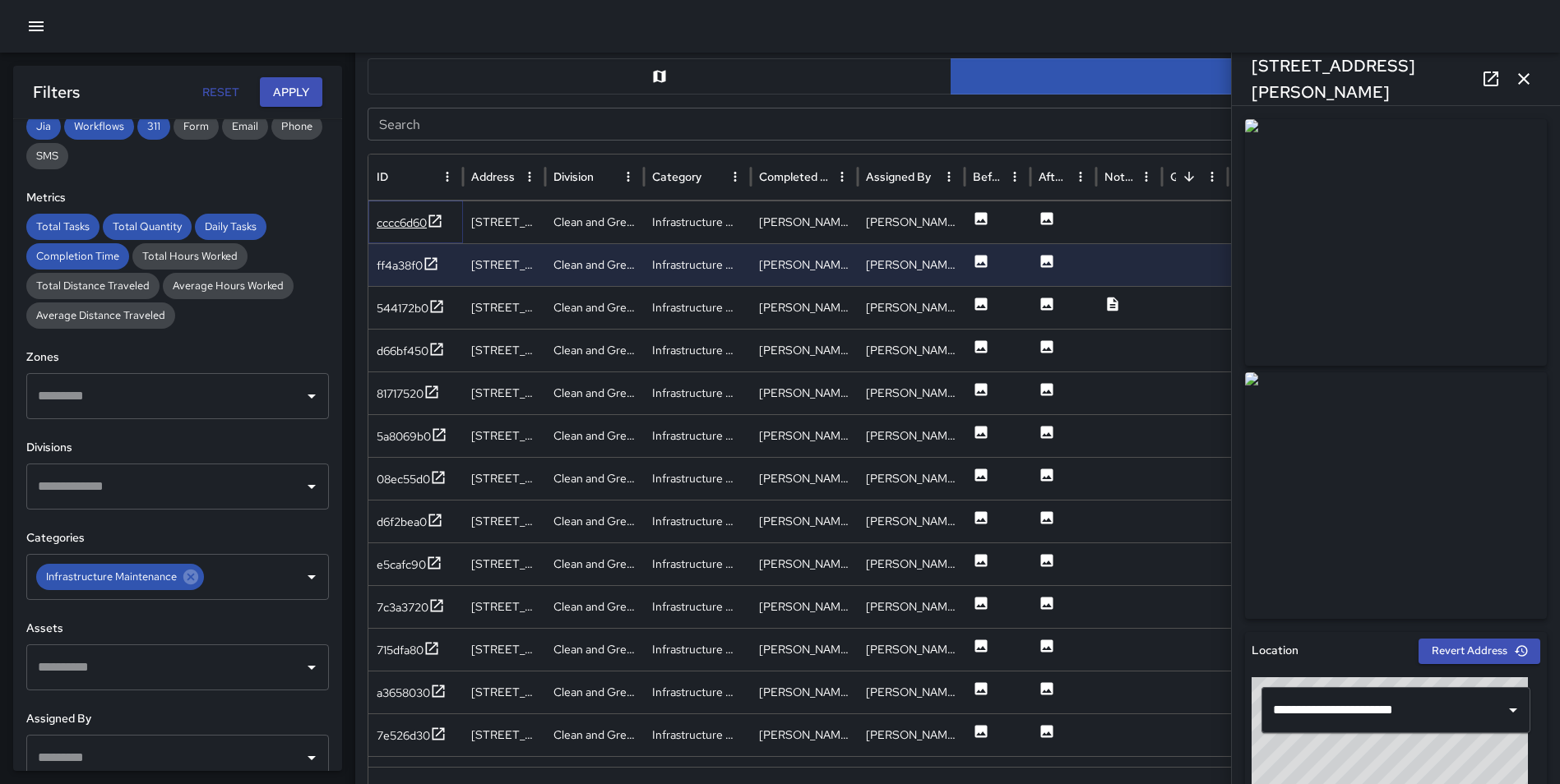
click at [434, 221] on icon at bounding box center [434, 221] width 16 height 16
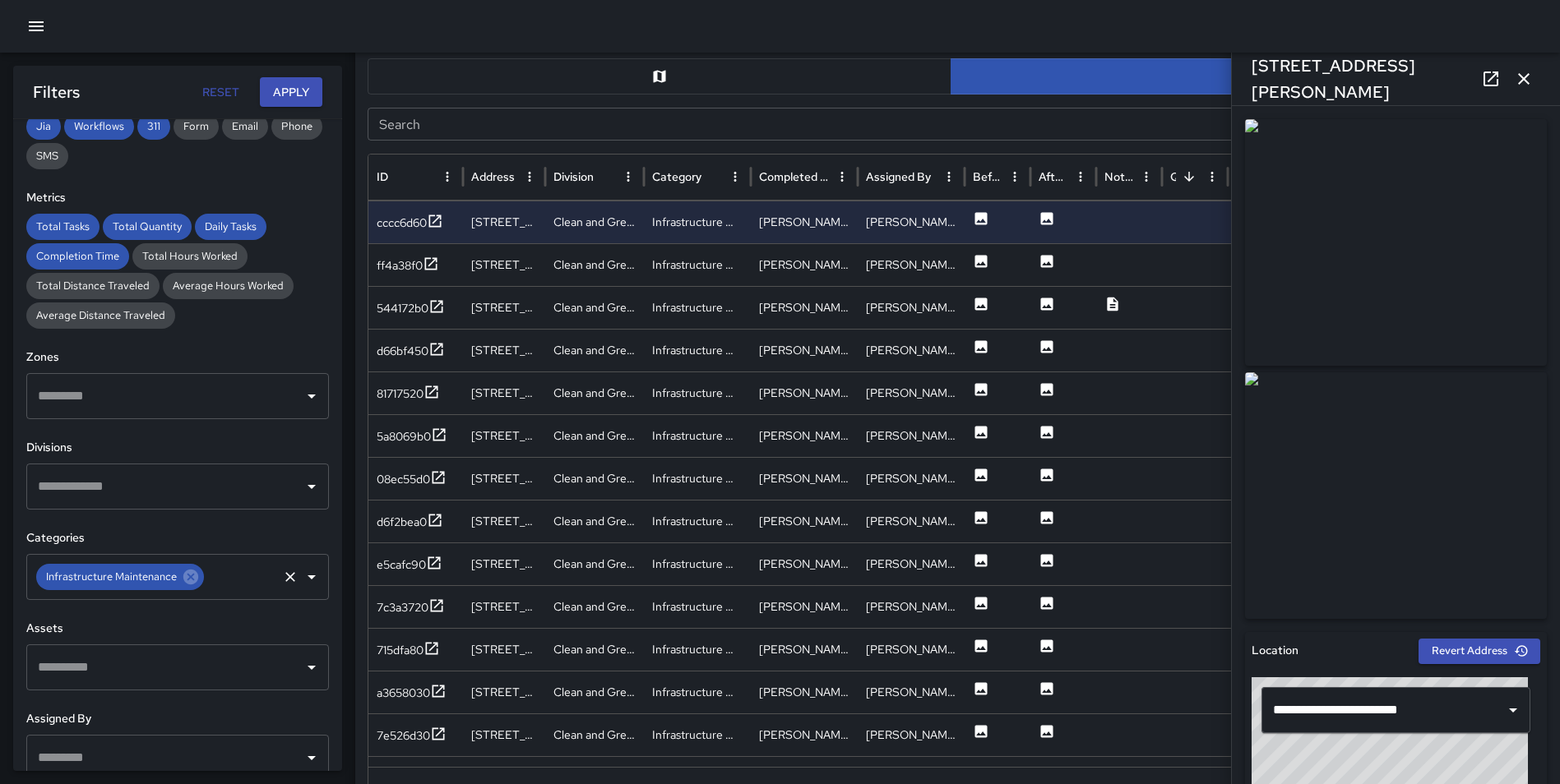
click at [195, 576] on icon at bounding box center [191, 576] width 15 height 15
click at [188, 577] on input "text" at bounding box center [166, 576] width 263 height 31
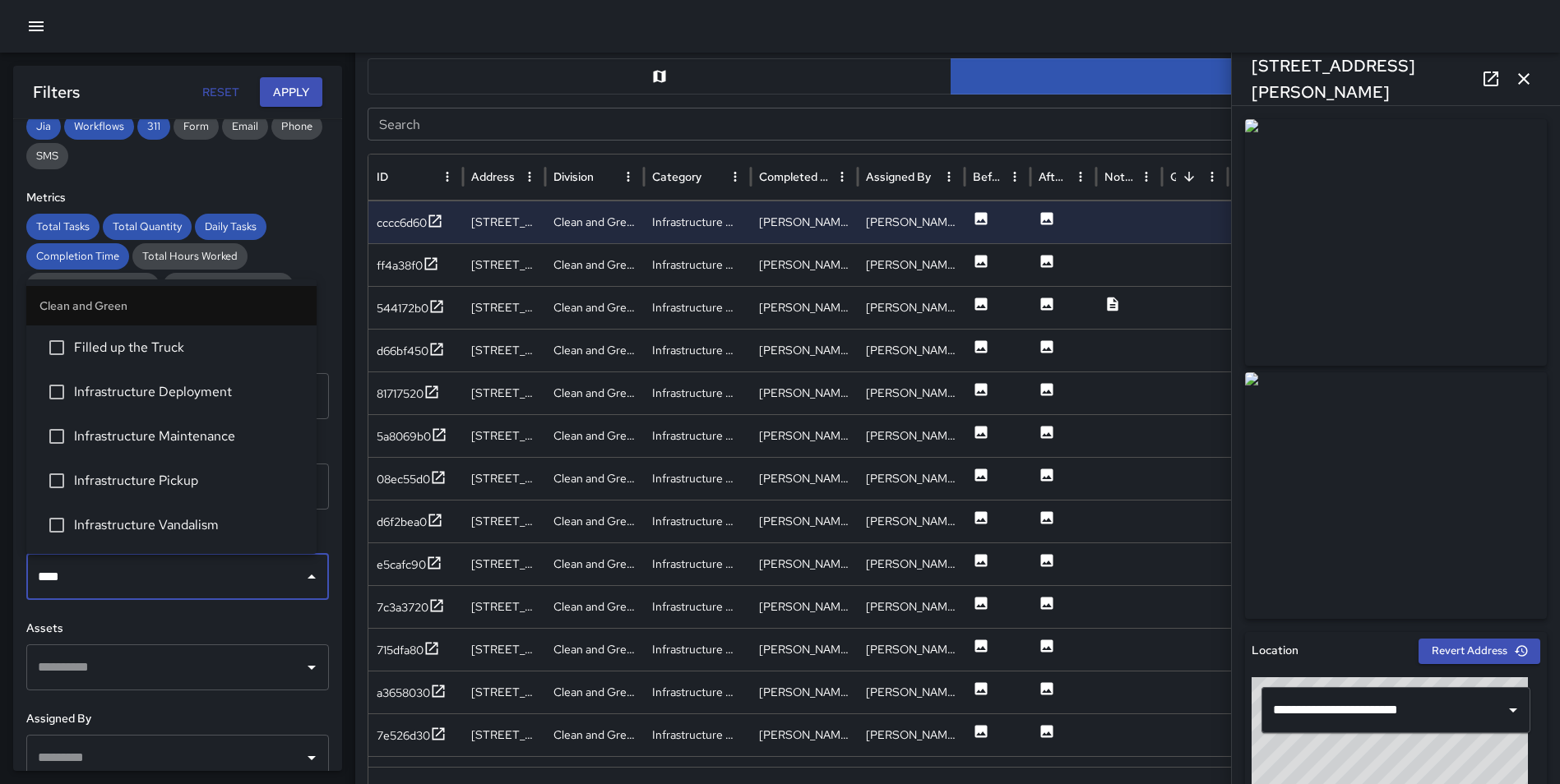
type input "*****"
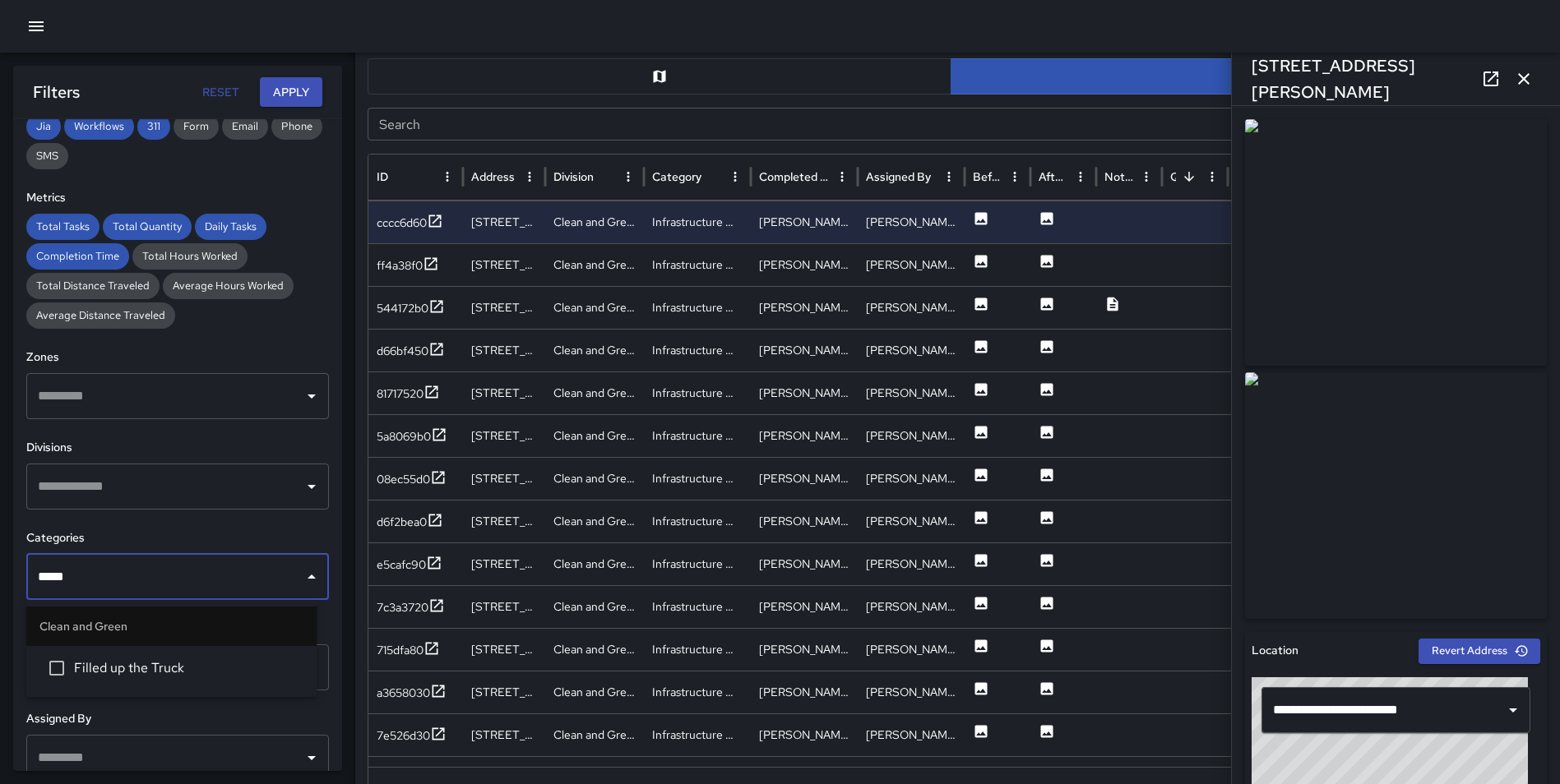
click at [160, 670] on span "Filled up the Truck" at bounding box center [189, 668] width 229 height 20
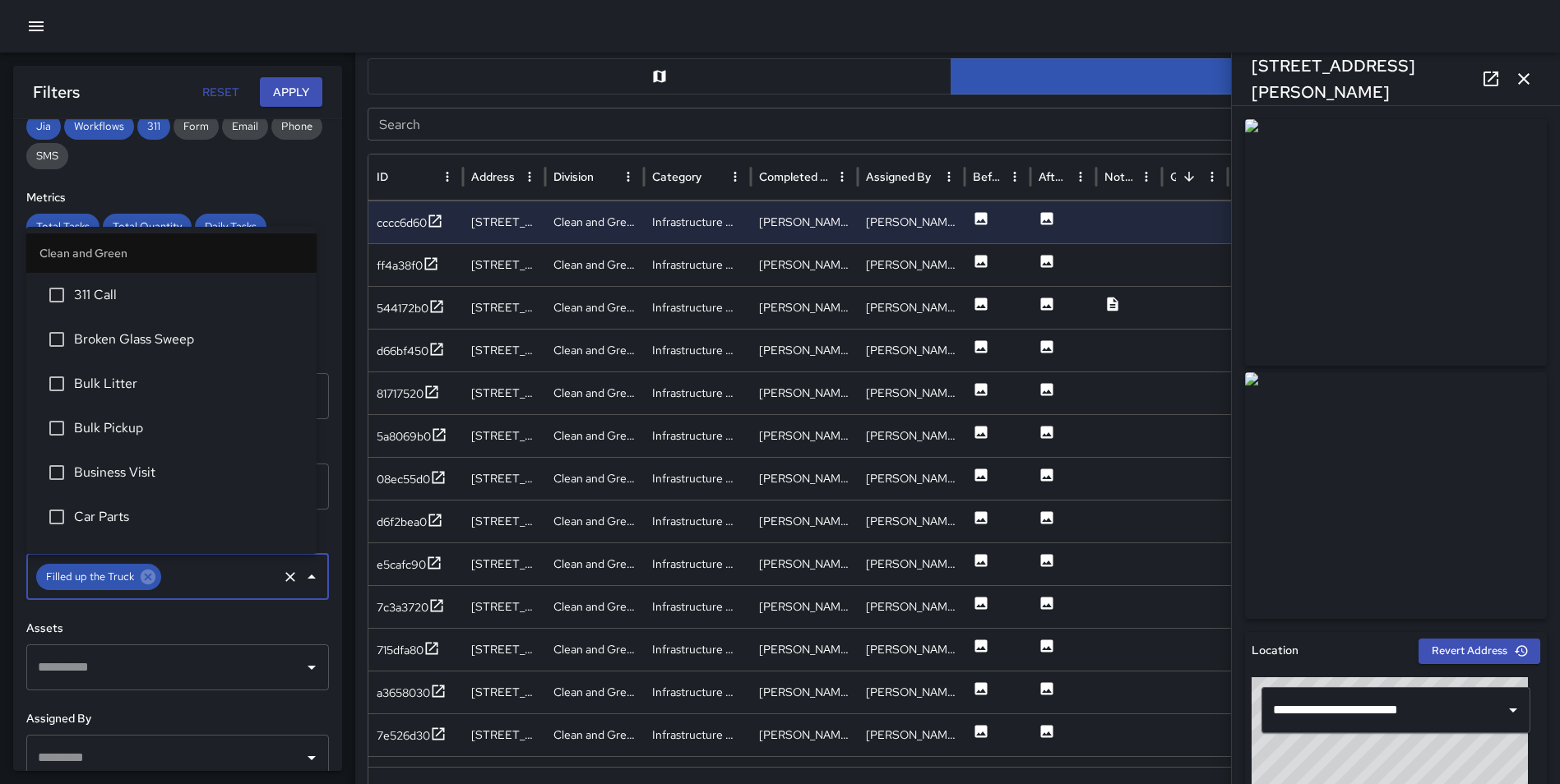
scroll to position [385, 0]
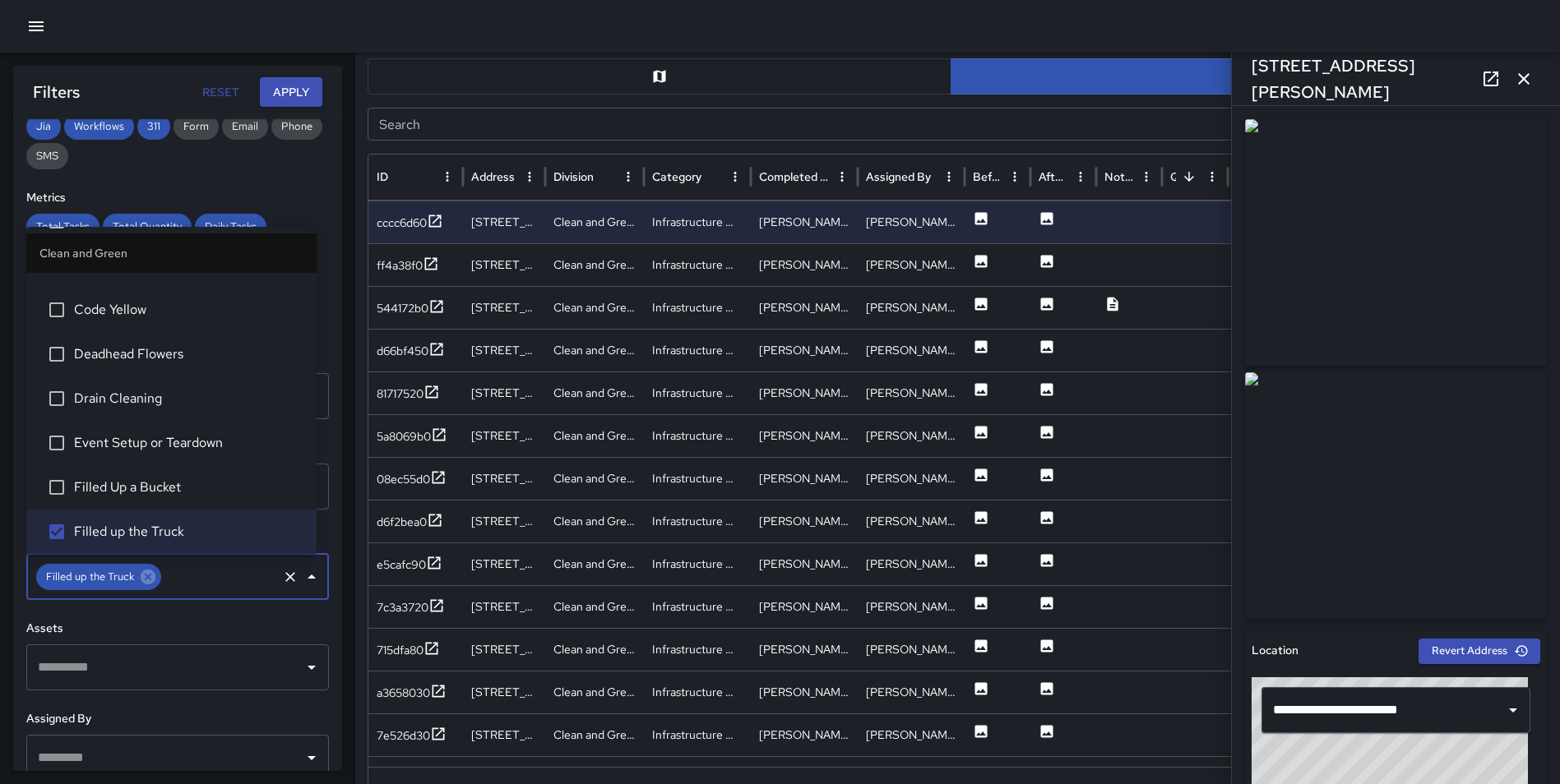
click at [290, 86] on button "Apply" at bounding box center [291, 92] width 63 height 30
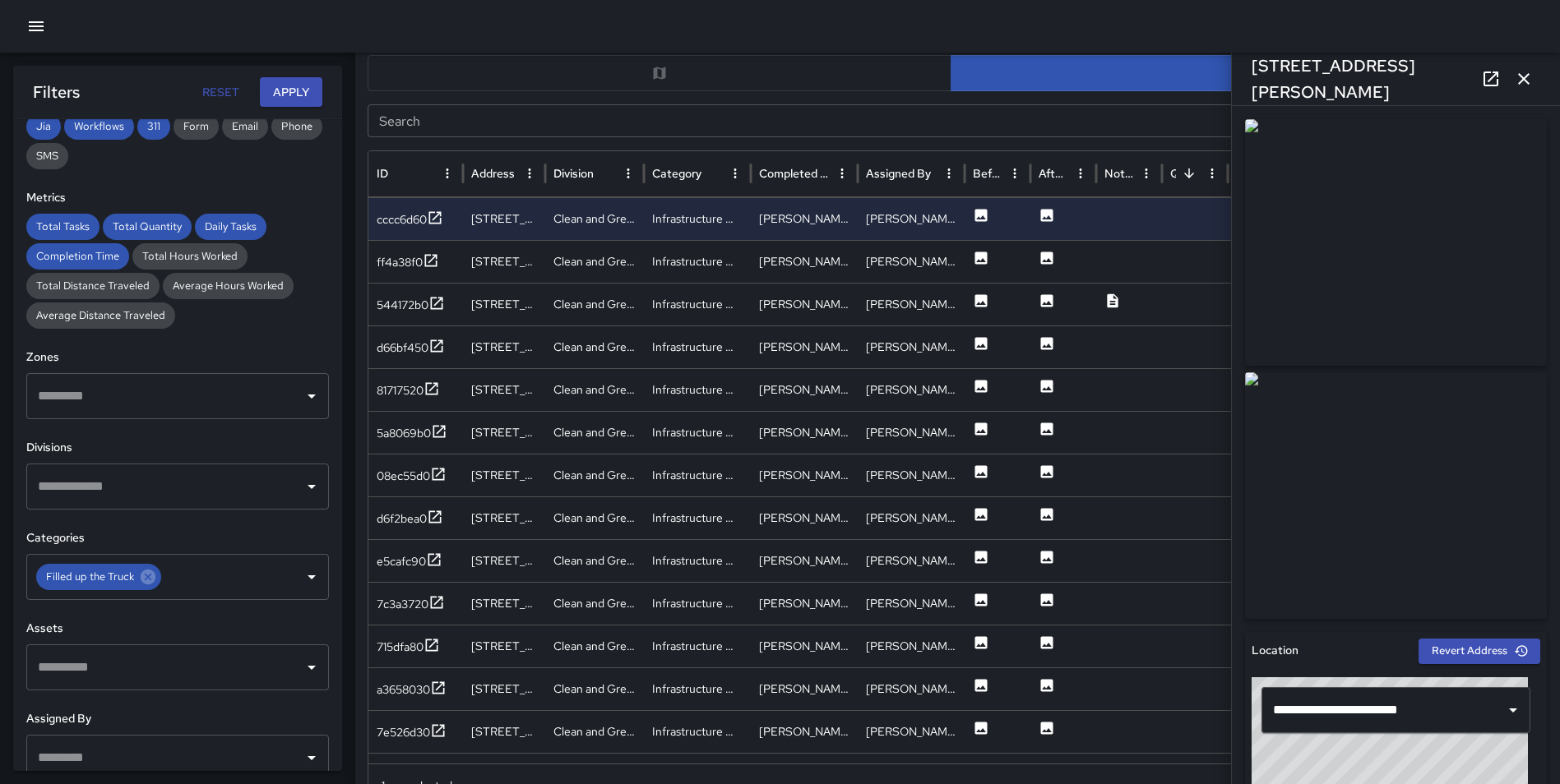
scroll to position [831, 0]
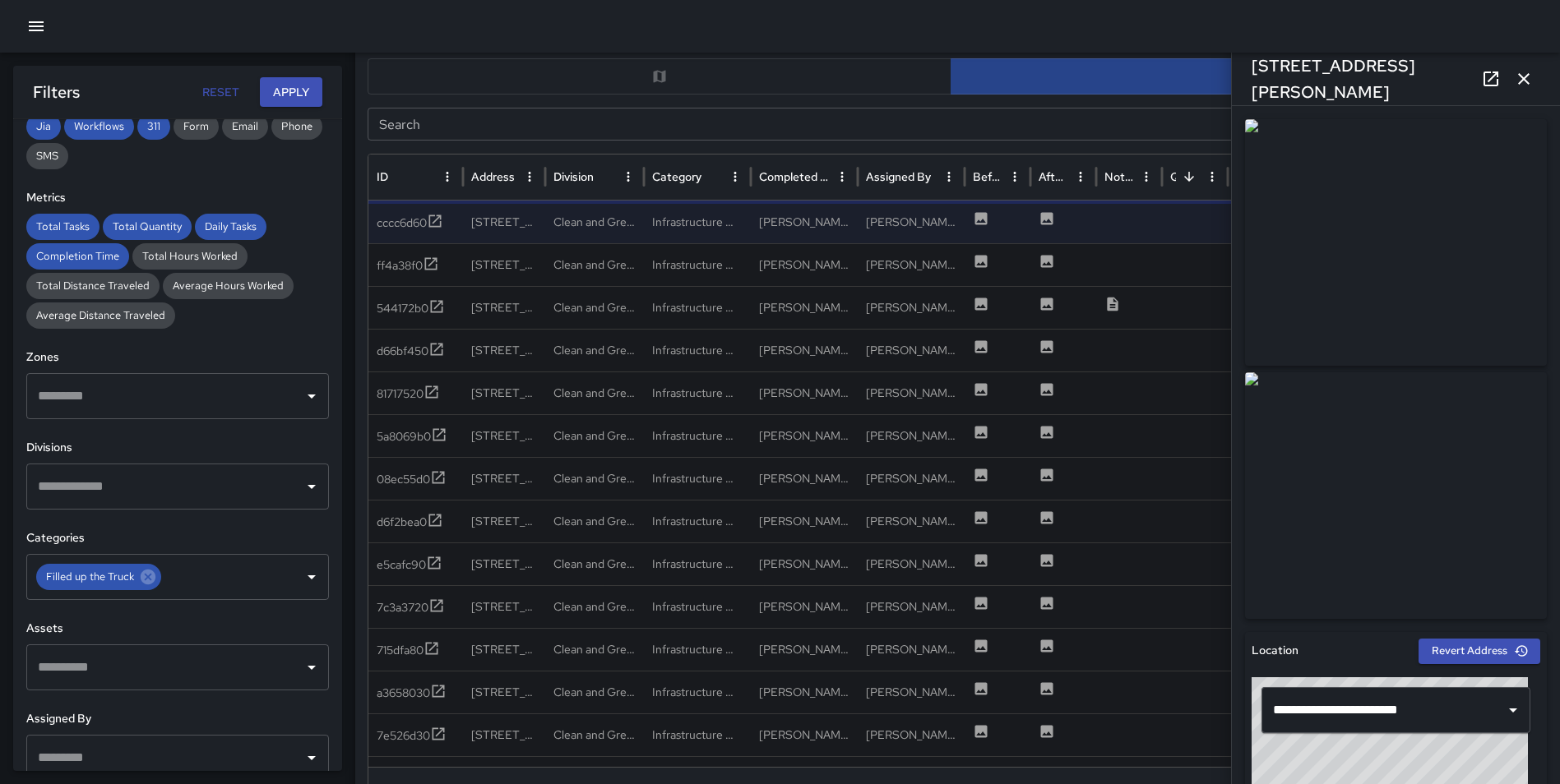
click at [1527, 74] on icon "button" at bounding box center [1523, 79] width 20 height 20
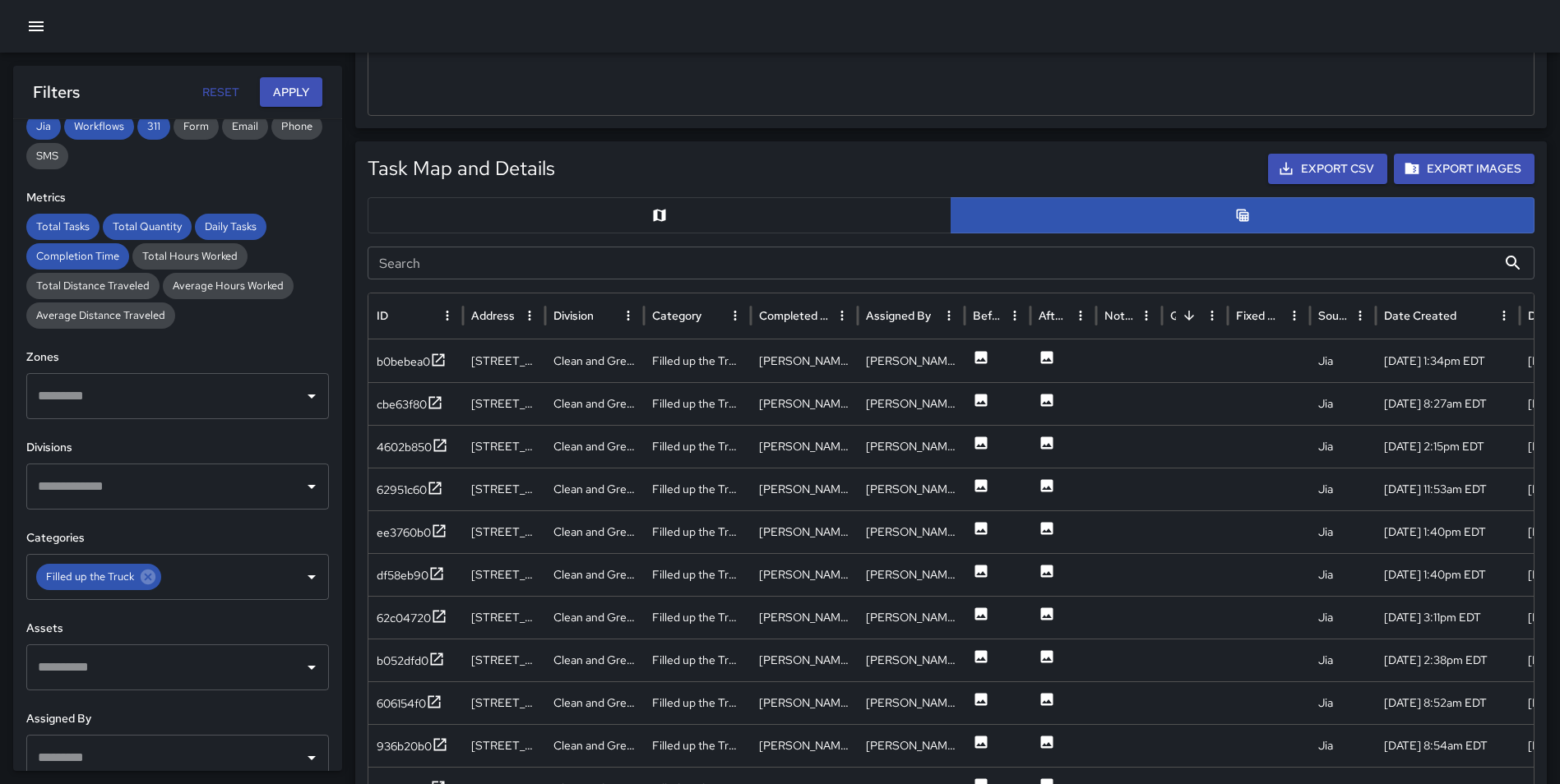
scroll to position [694, 0]
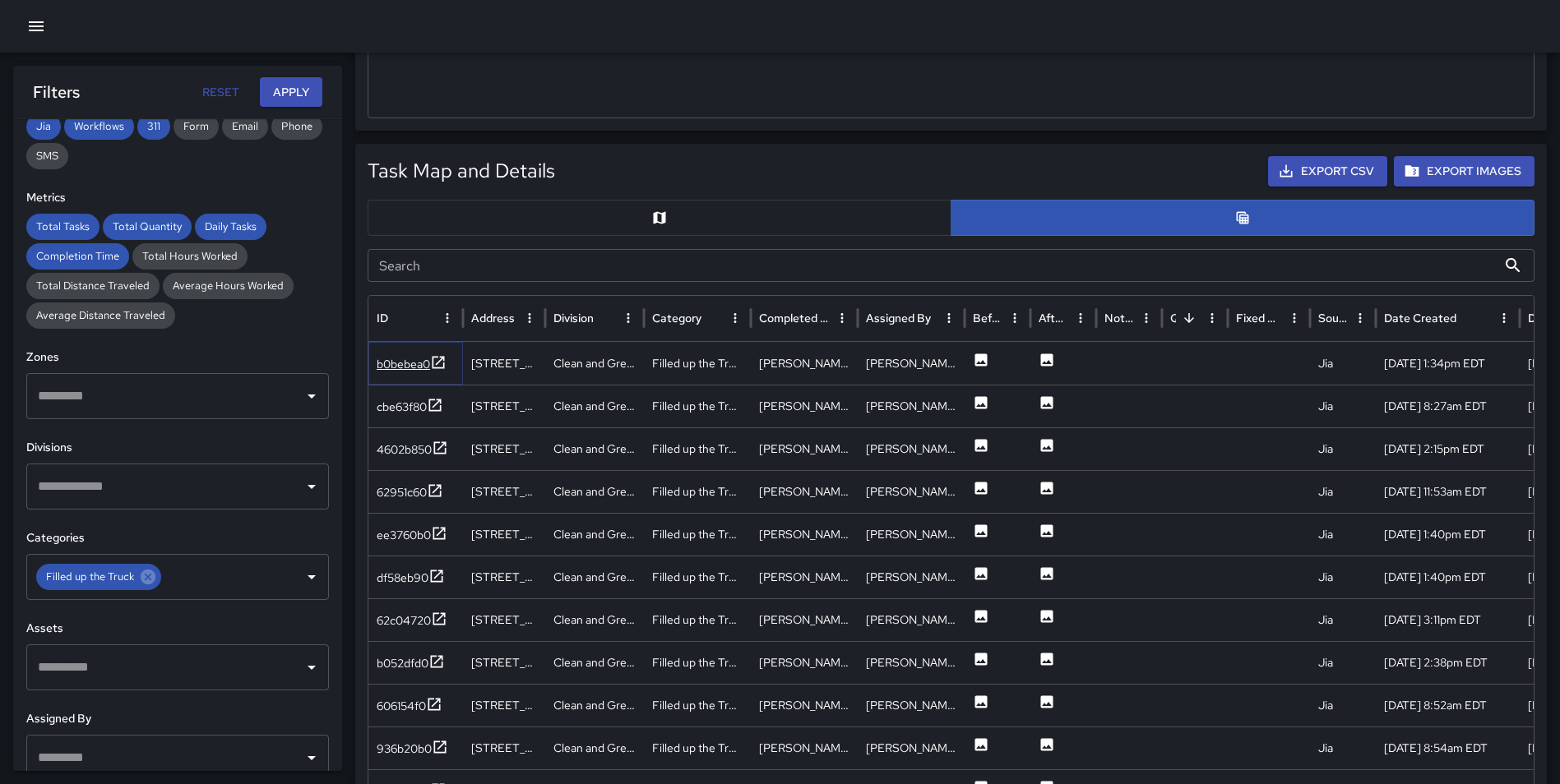
click at [432, 362] on icon at bounding box center [438, 362] width 16 height 16
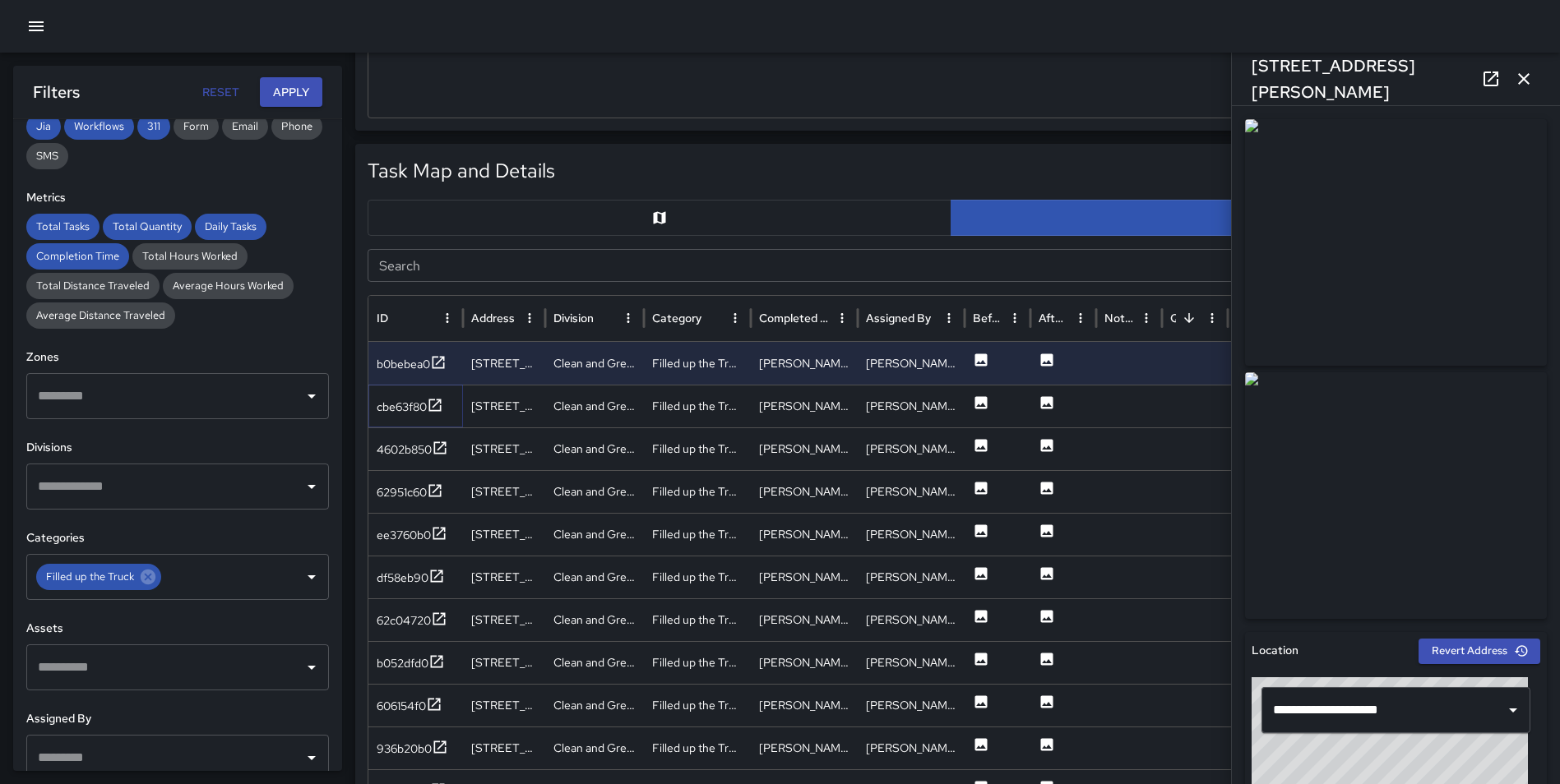
drag, startPoint x: 431, startPoint y: 403, endPoint x: 445, endPoint y: 434, distance: 34.0
click at [431, 403] on icon at bounding box center [435, 405] width 13 height 13
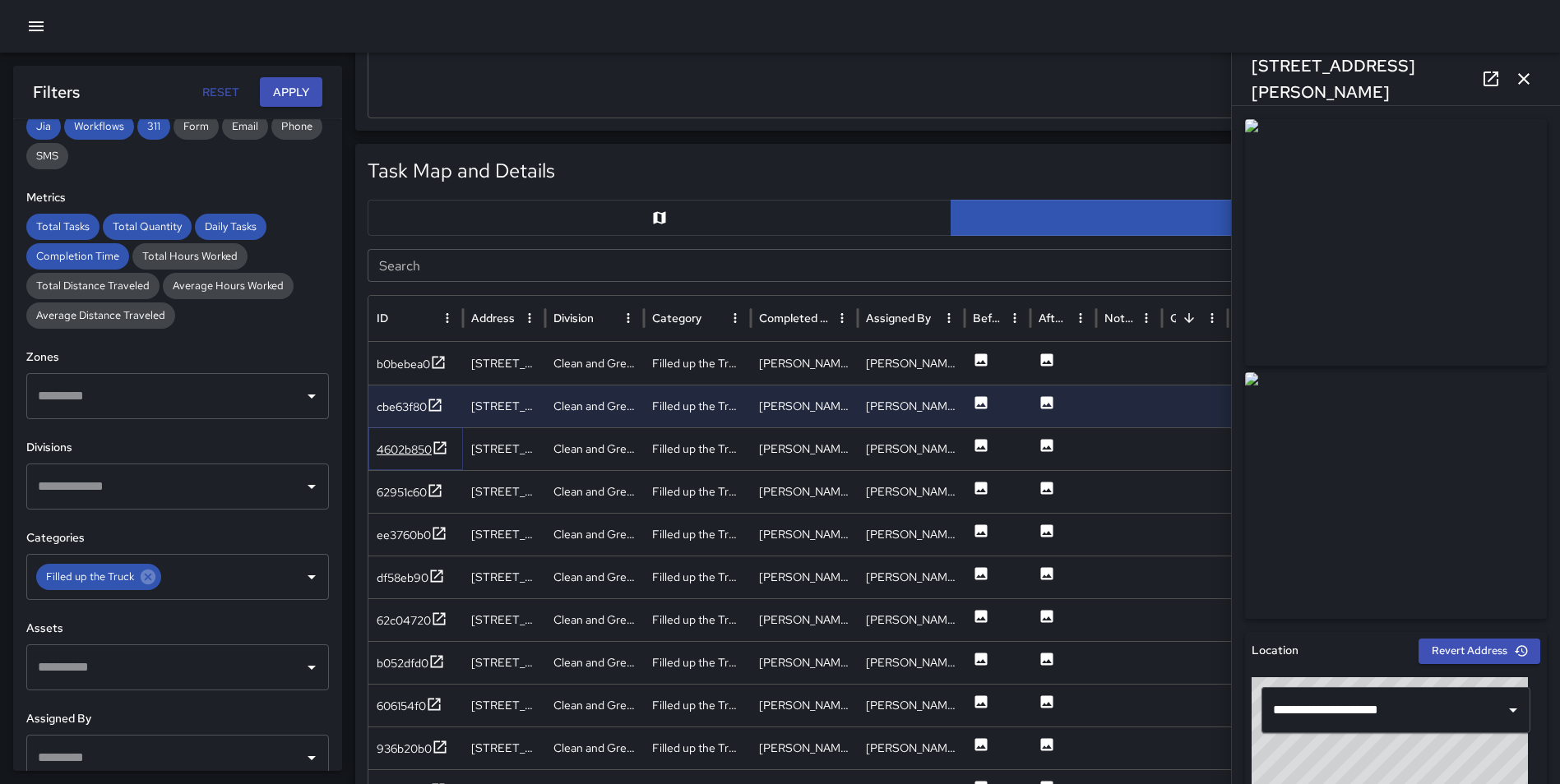
click at [439, 447] on icon at bounding box center [440, 447] width 16 height 16
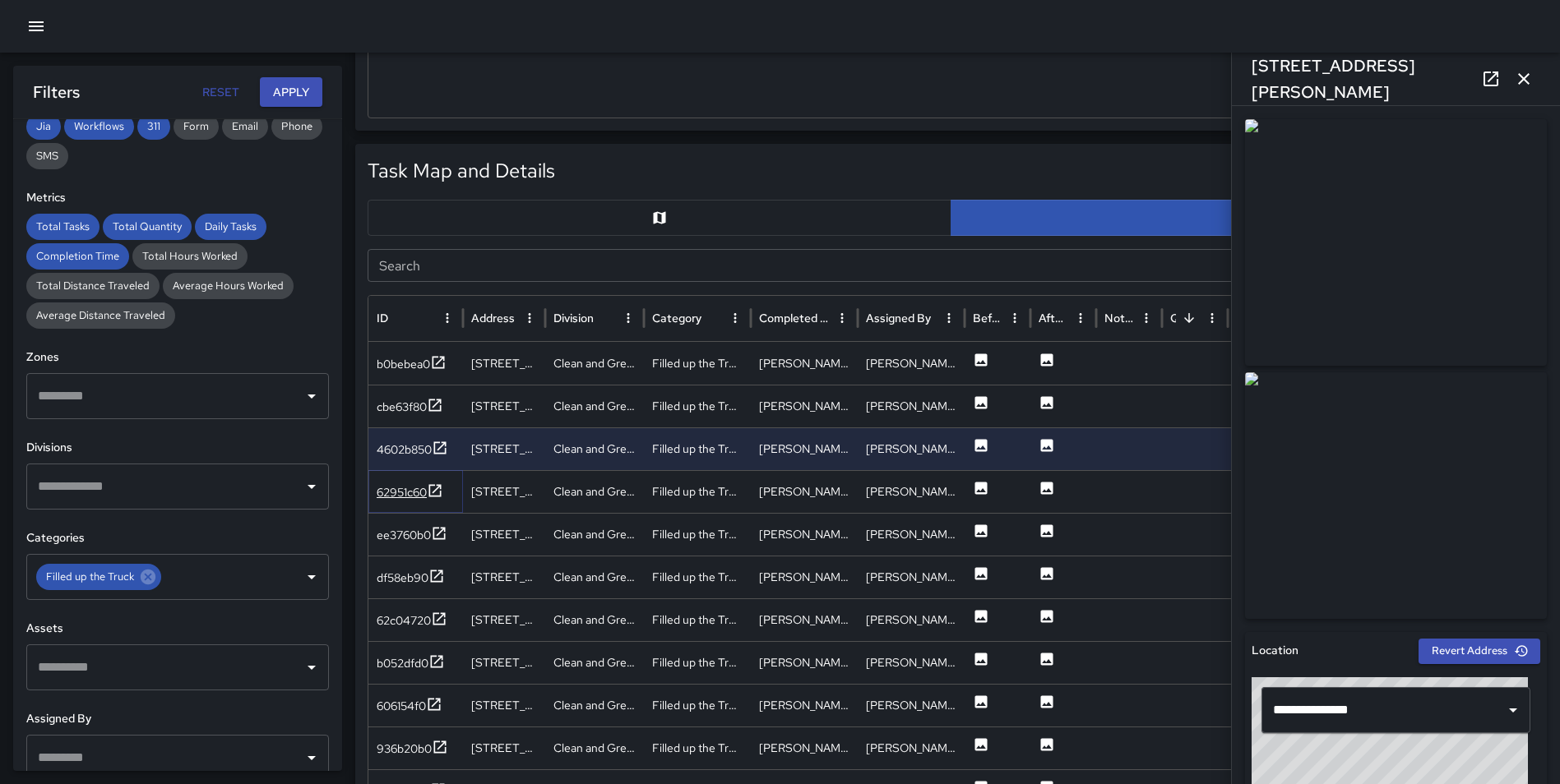
click at [436, 490] on icon at bounding box center [435, 490] width 13 height 13
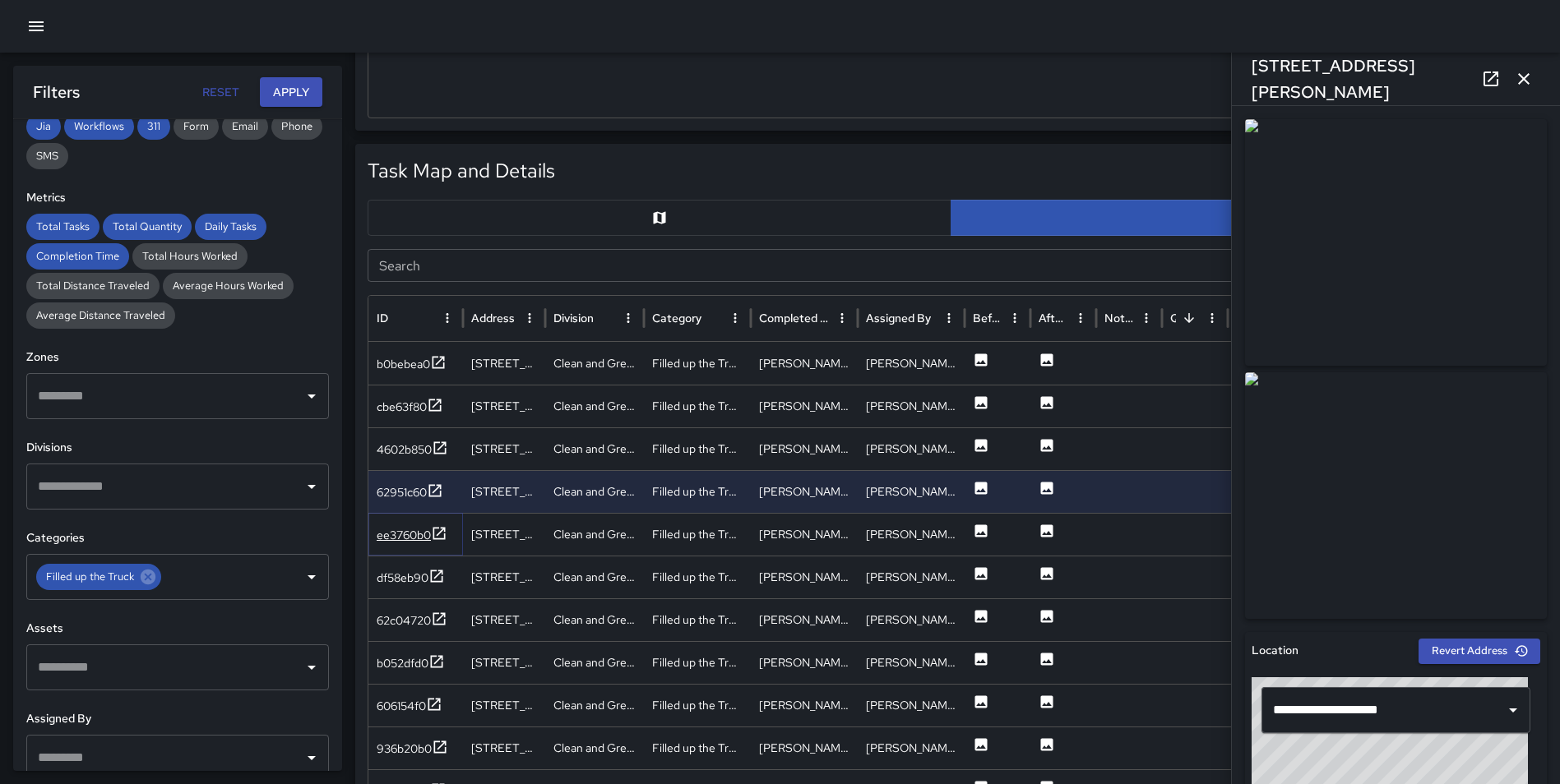
click at [438, 531] on icon at bounding box center [439, 533] width 16 height 16
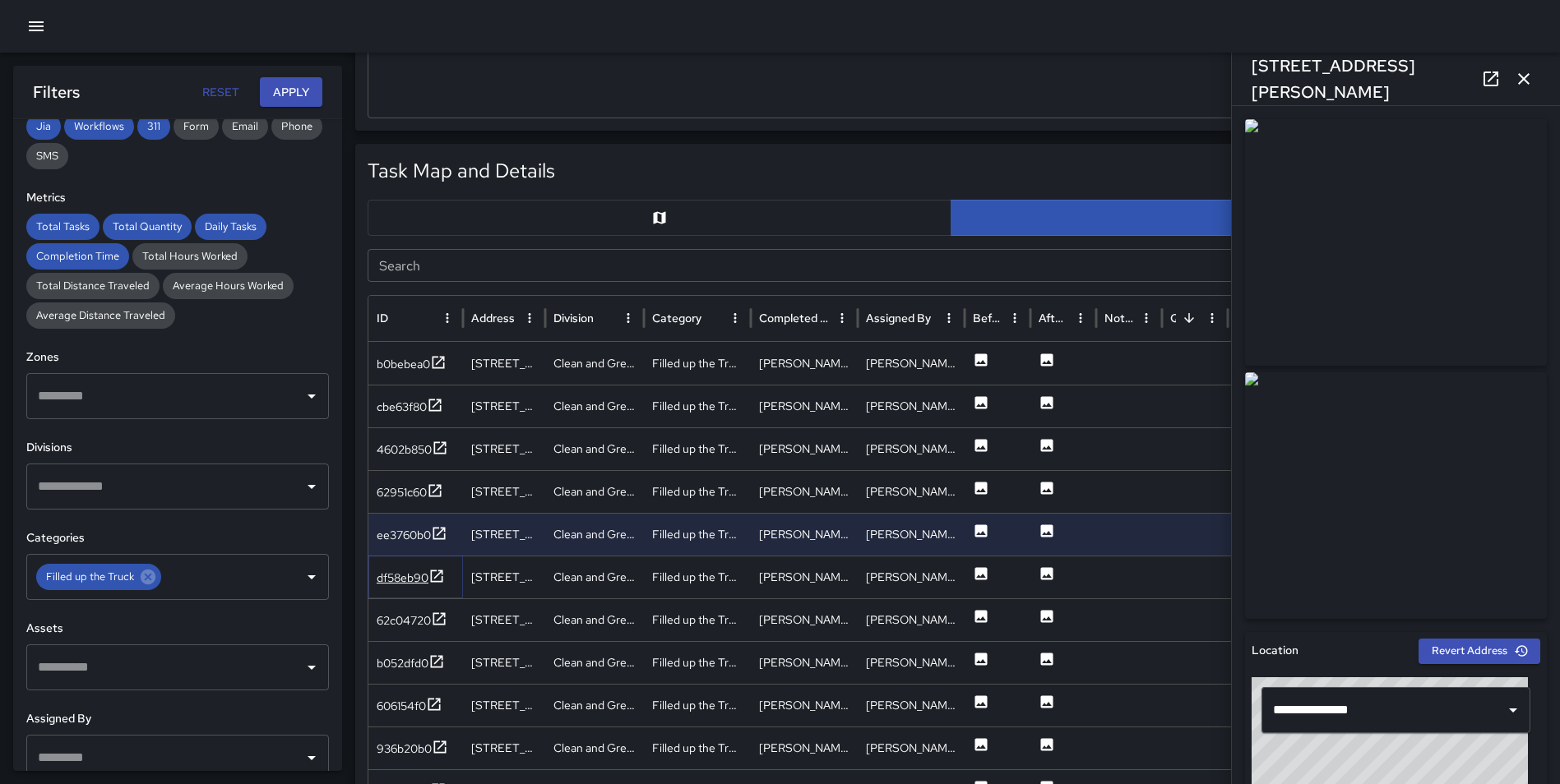
click at [436, 571] on icon at bounding box center [436, 575] width 16 height 16
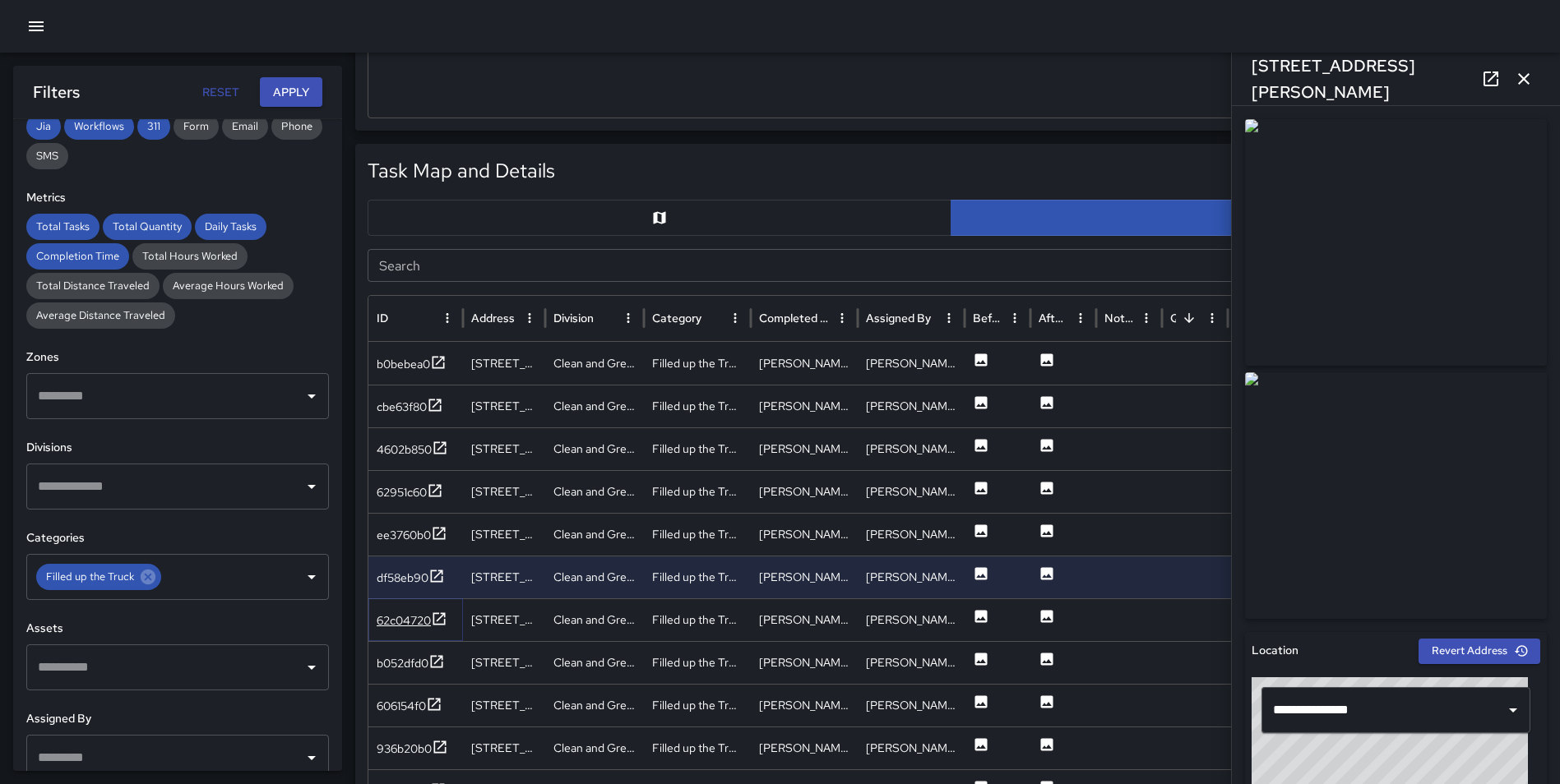
click at [442, 617] on icon at bounding box center [440, 618] width 13 height 13
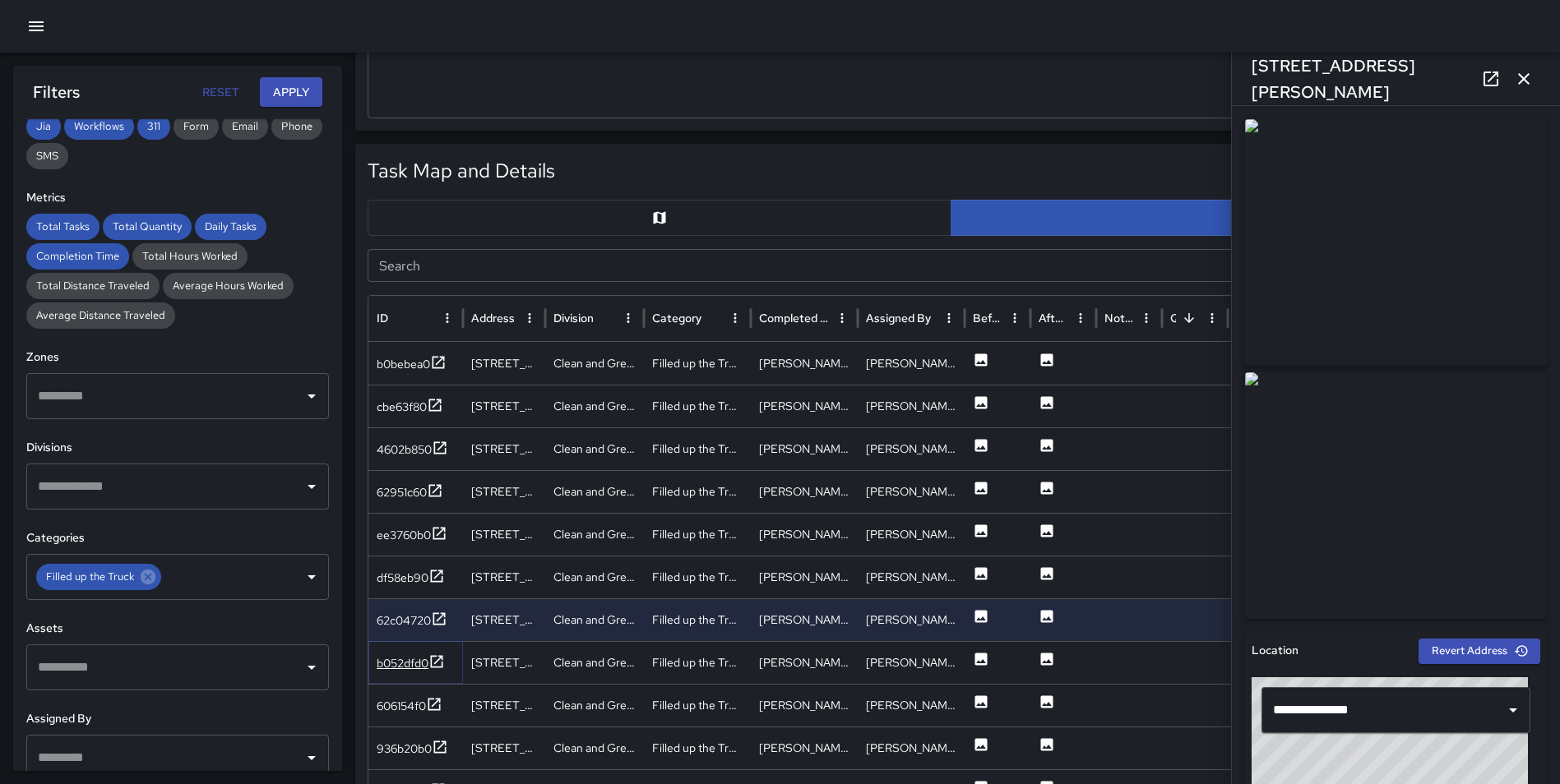
click at [437, 657] on icon at bounding box center [436, 661] width 16 height 16
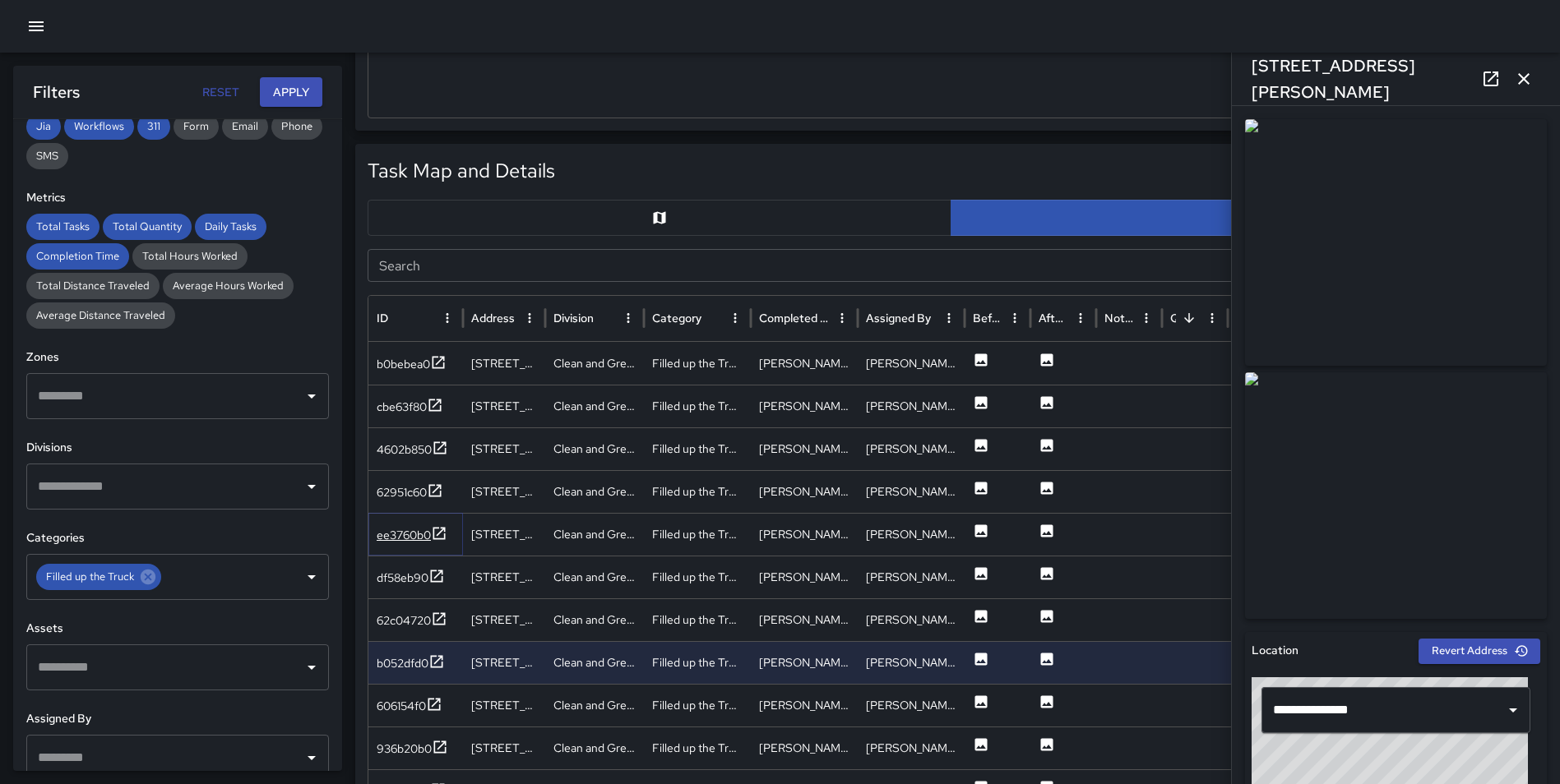
click at [437, 528] on icon at bounding box center [439, 533] width 16 height 16
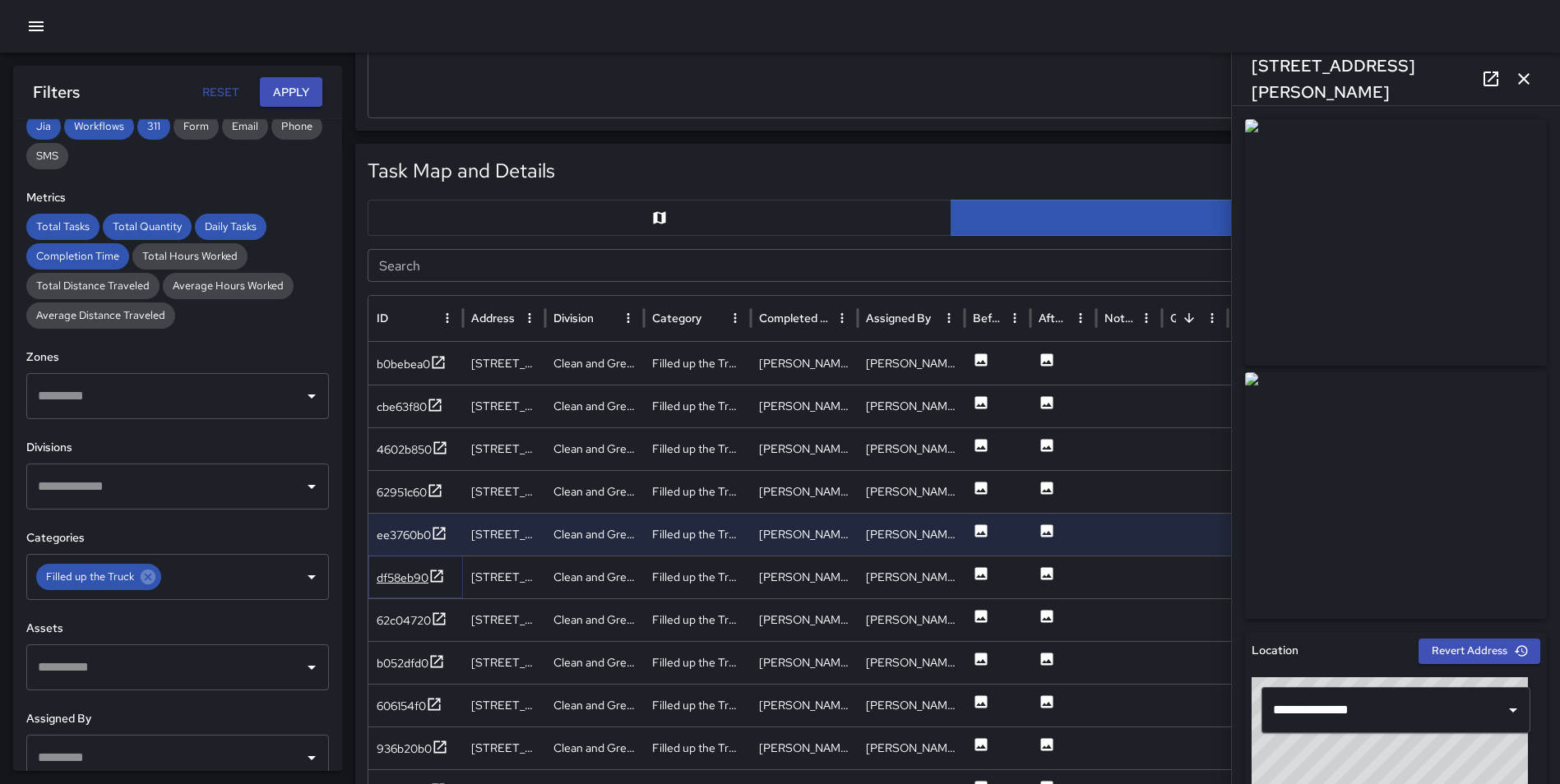
click at [436, 569] on icon at bounding box center [436, 575] width 16 height 16
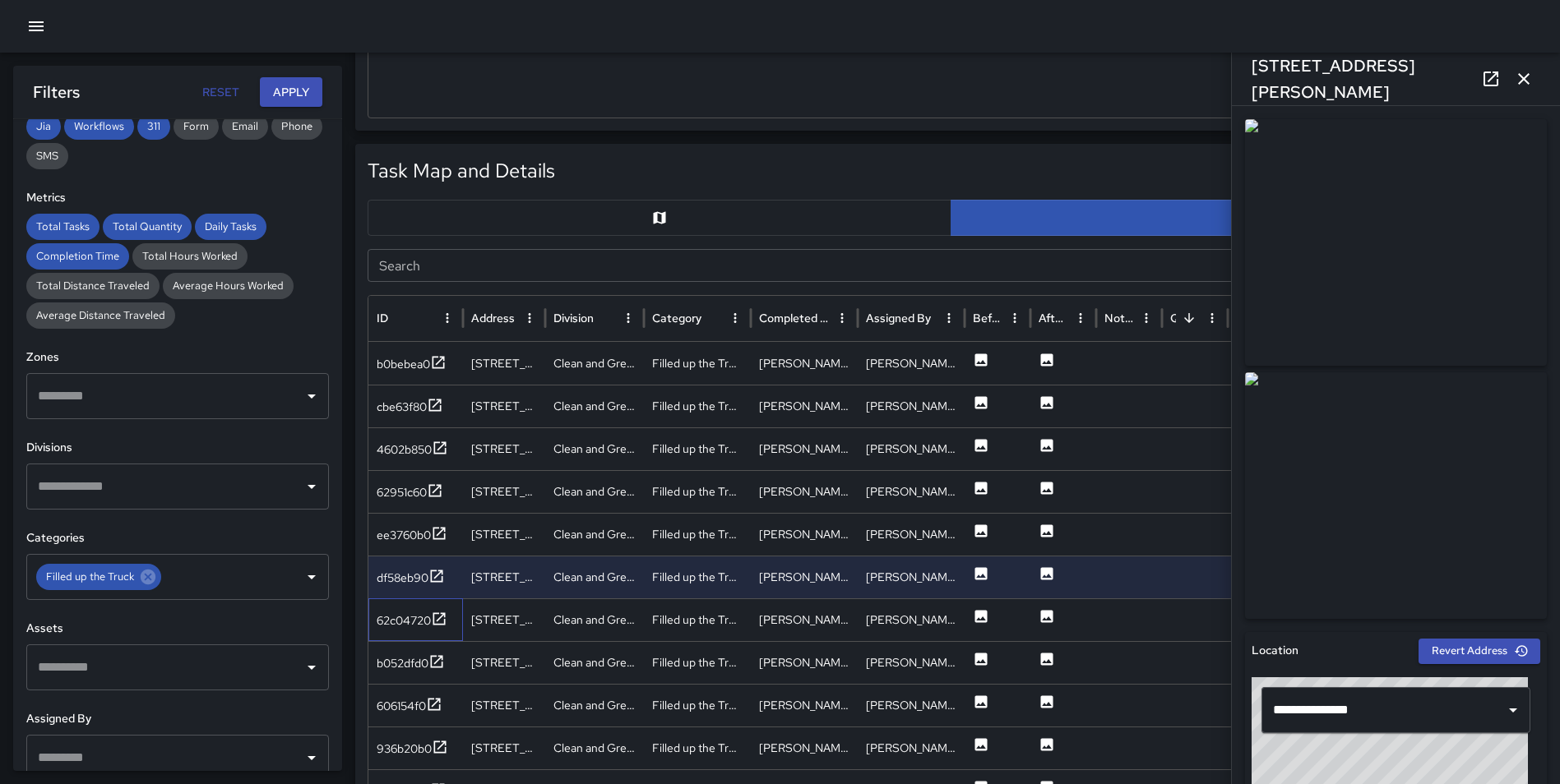
click at [438, 603] on div "62c04720" at bounding box center [416, 619] width 95 height 43
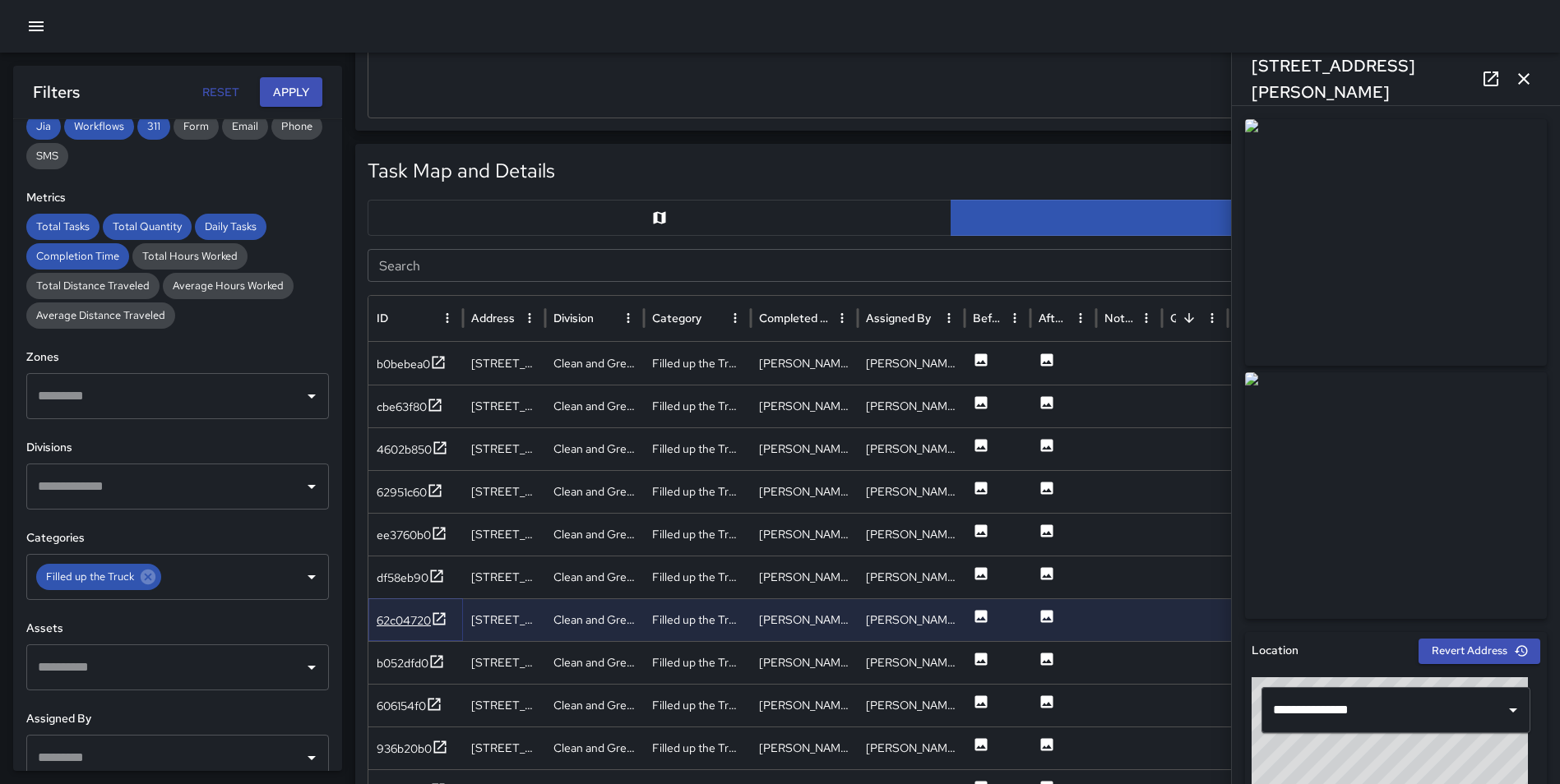
click at [441, 618] on icon at bounding box center [440, 618] width 13 height 13
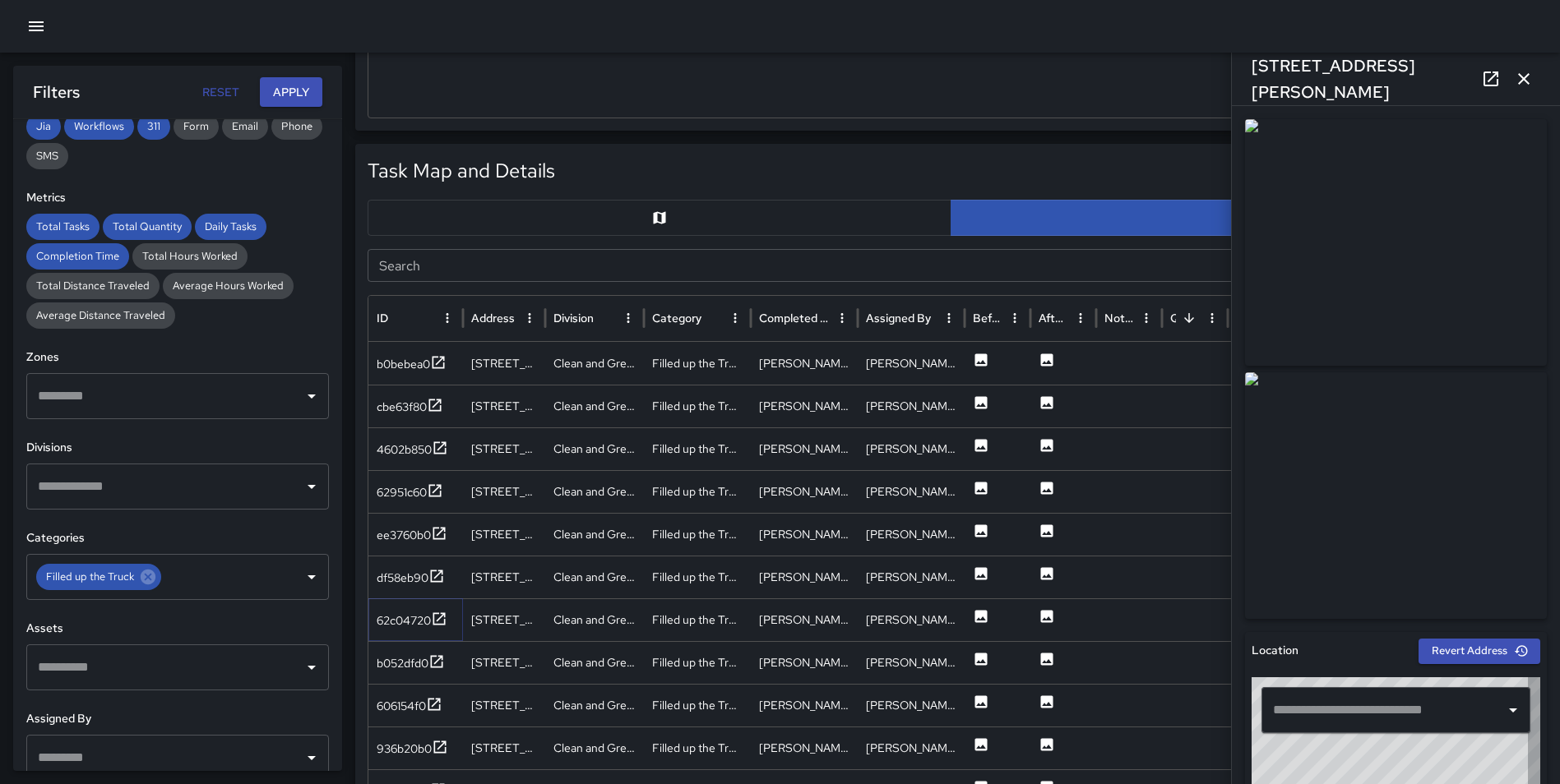
type input "**********"
click at [436, 617] on icon at bounding box center [439, 618] width 16 height 16
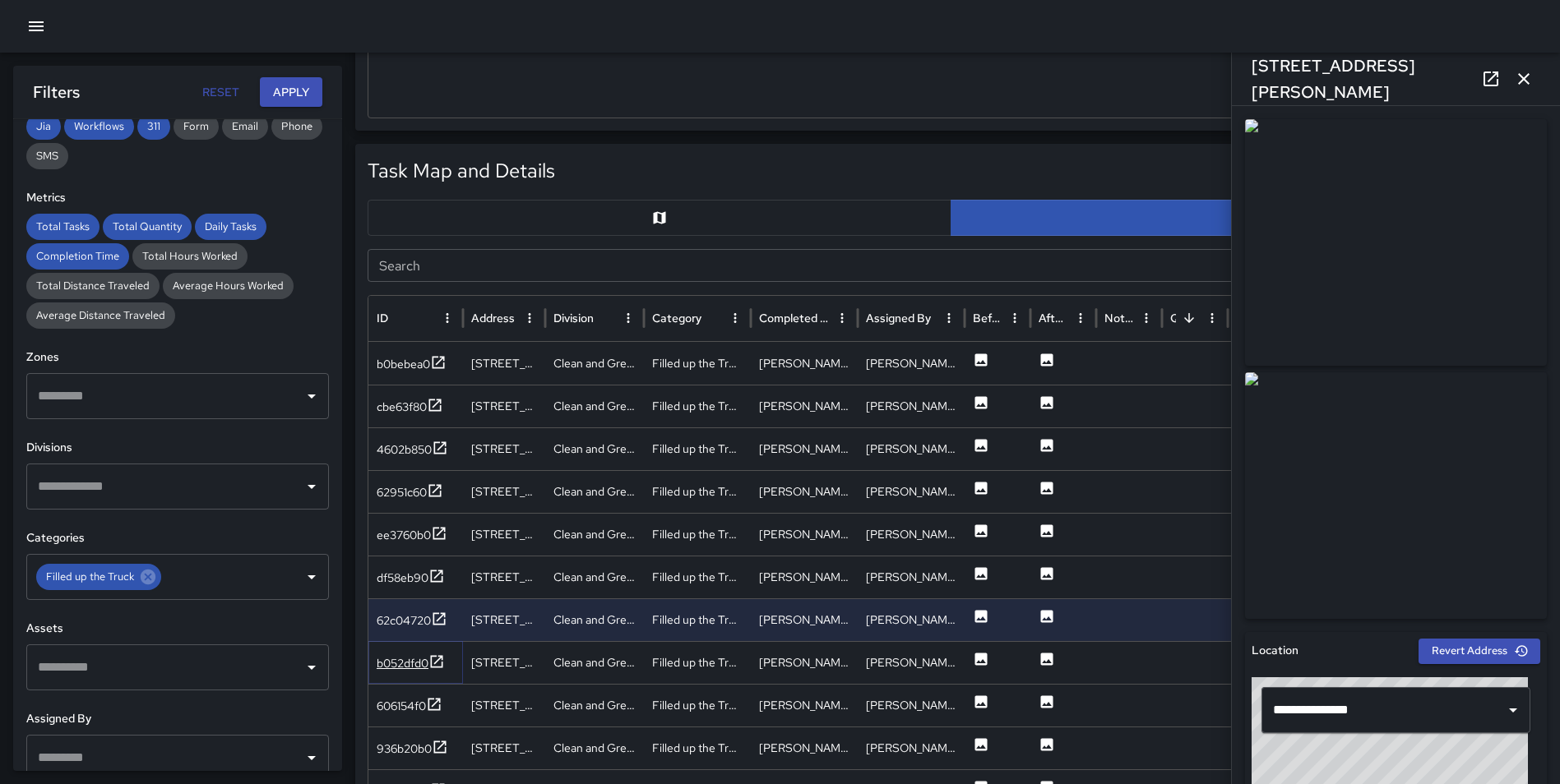
click at [440, 668] on icon at bounding box center [436, 661] width 16 height 16
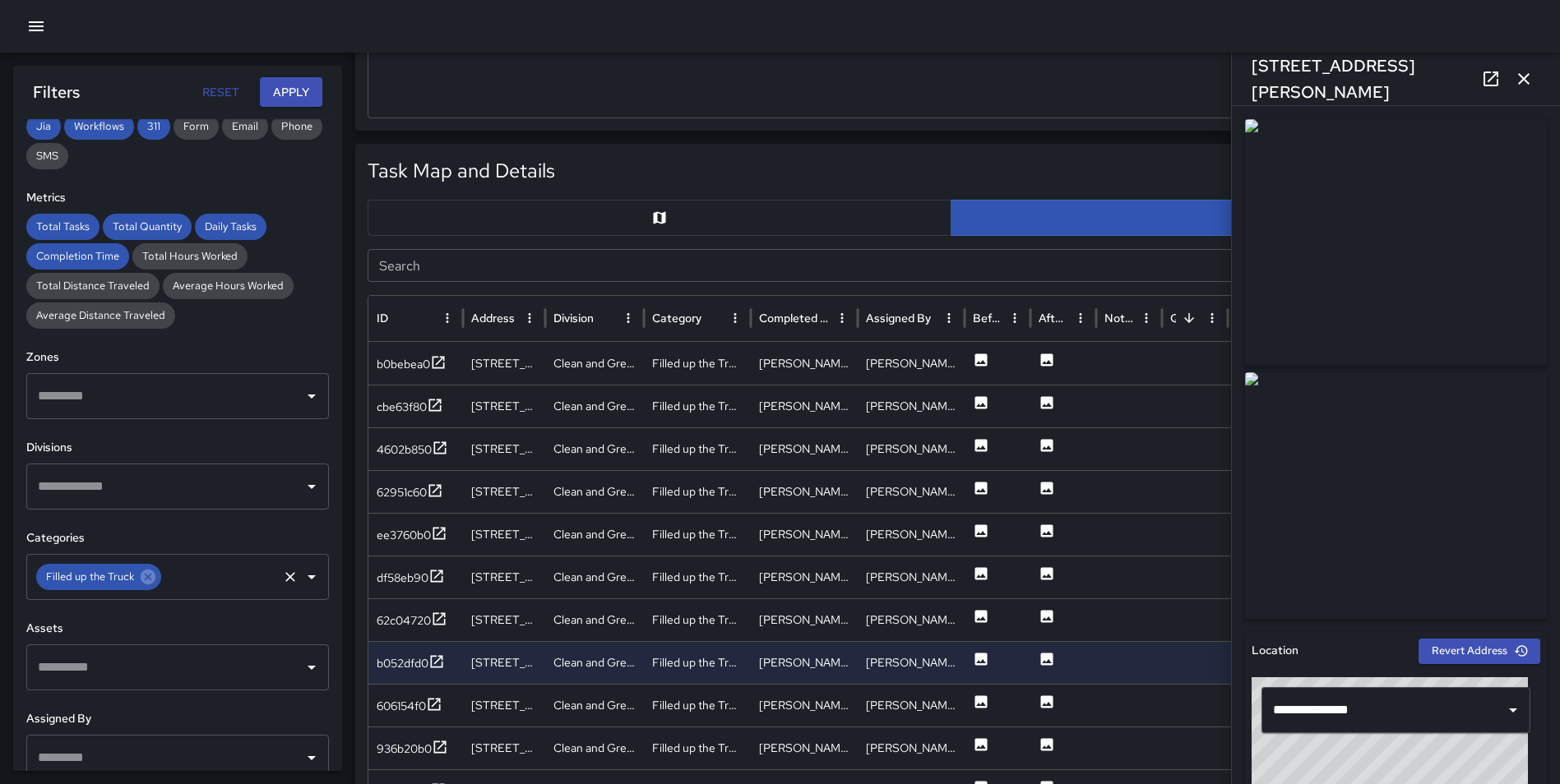
click at [145, 577] on icon at bounding box center [148, 576] width 18 height 18
click at [118, 490] on input "text" at bounding box center [166, 486] width 263 height 31
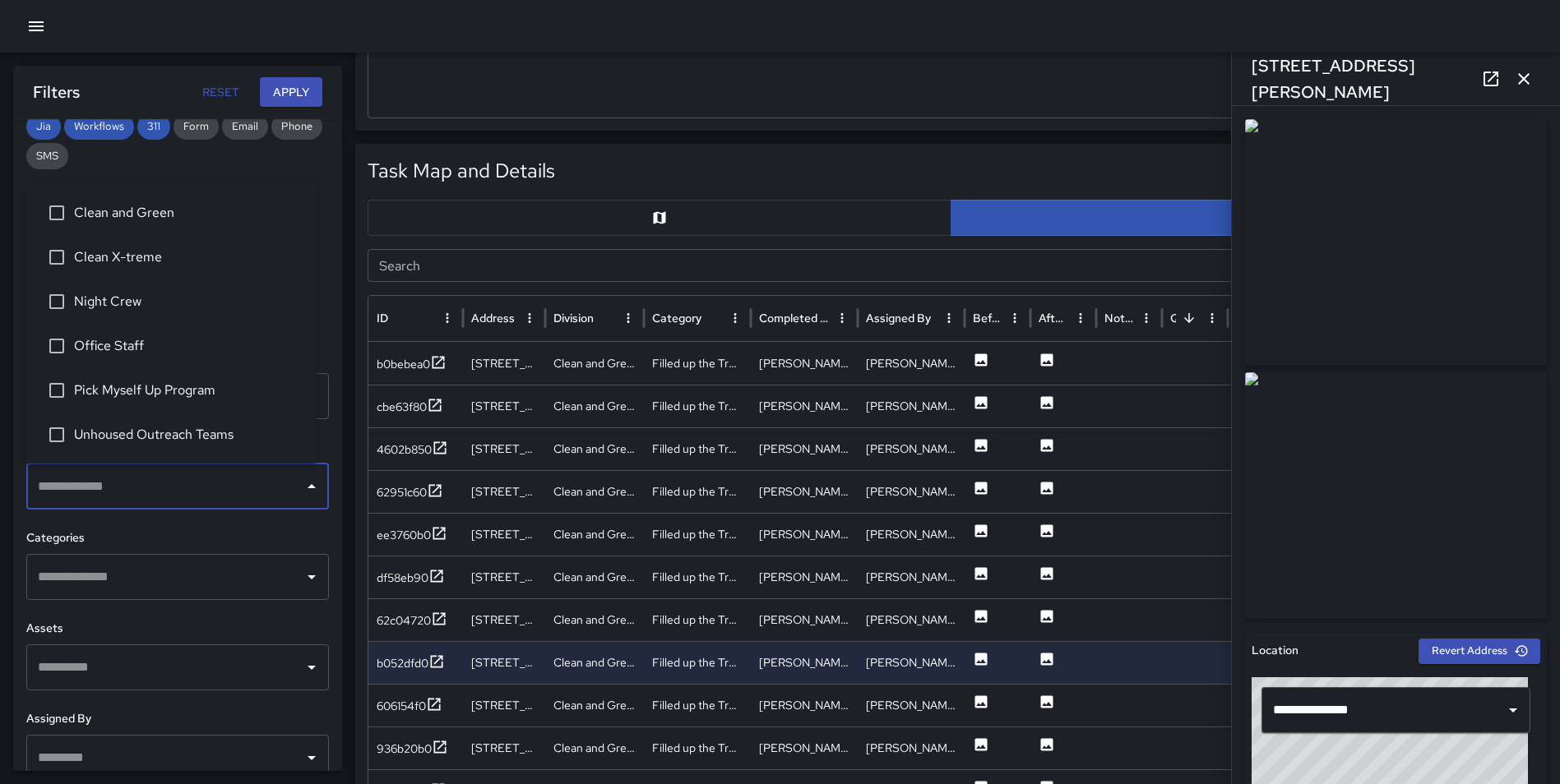
click at [128, 311] on span "Night Crew" at bounding box center [189, 302] width 229 height 20
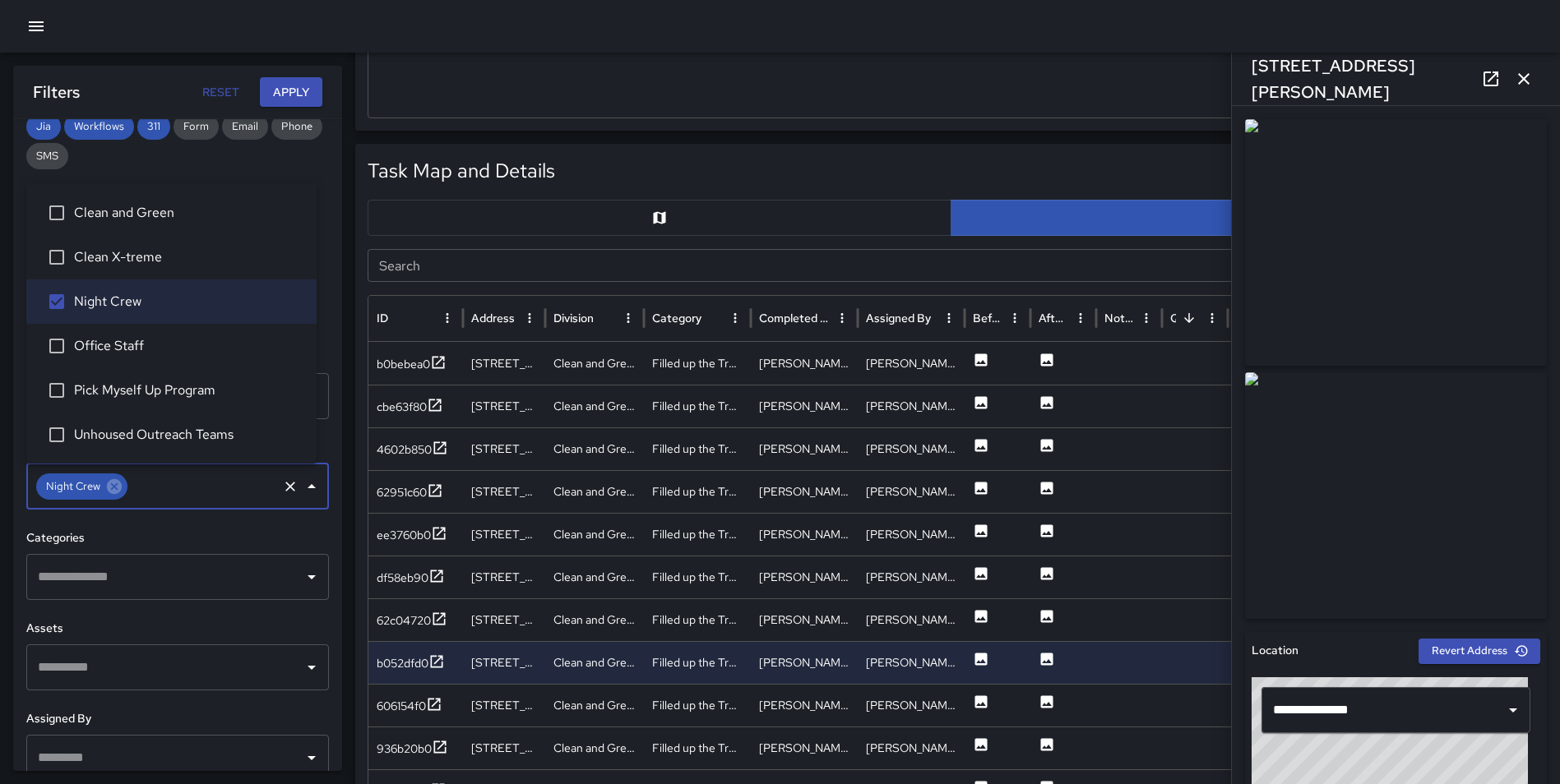
click at [289, 87] on button "Apply" at bounding box center [291, 92] width 63 height 30
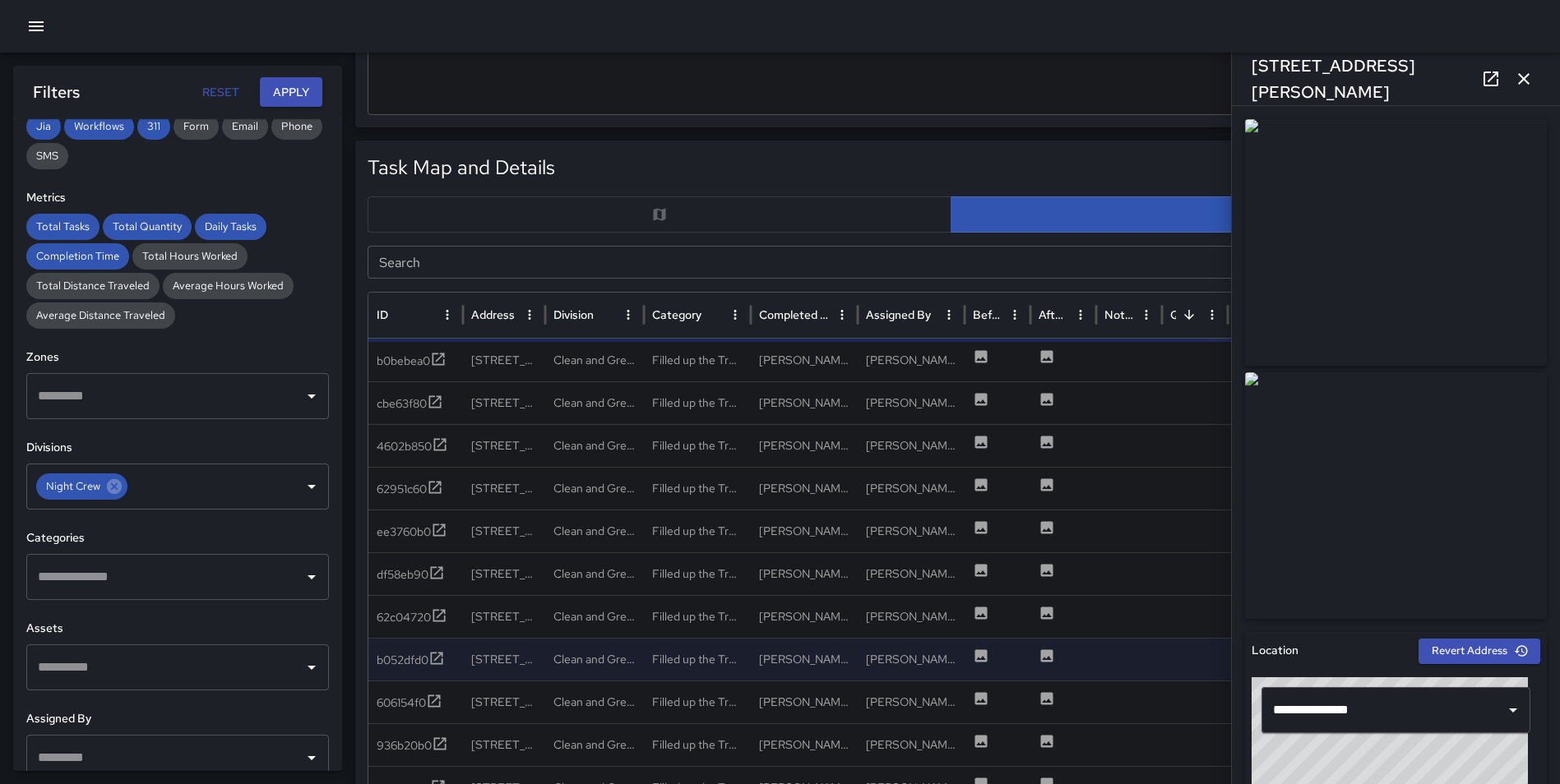
scroll to position [690, 0]
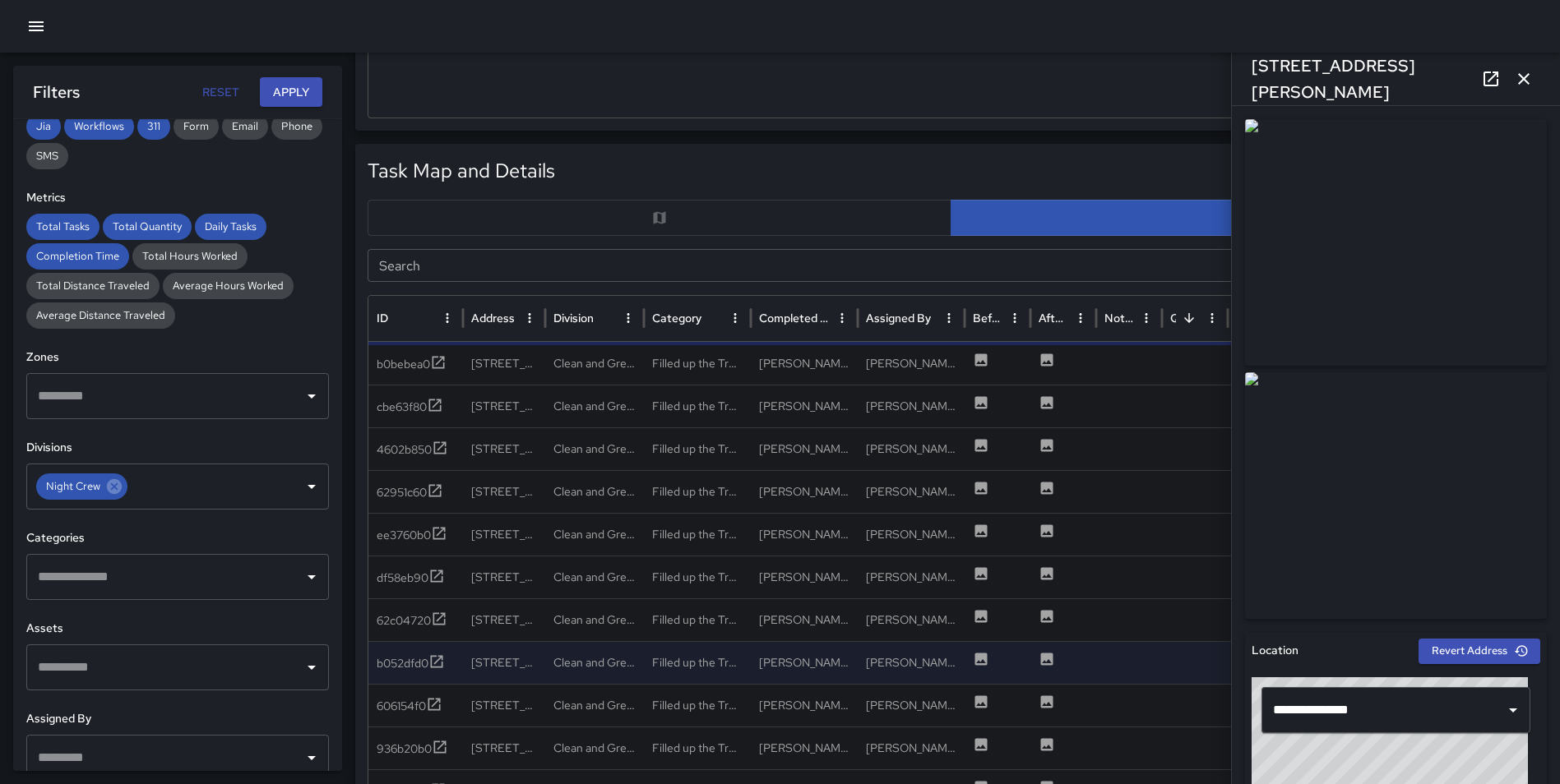
click at [1514, 74] on icon "button" at bounding box center [1523, 79] width 20 height 20
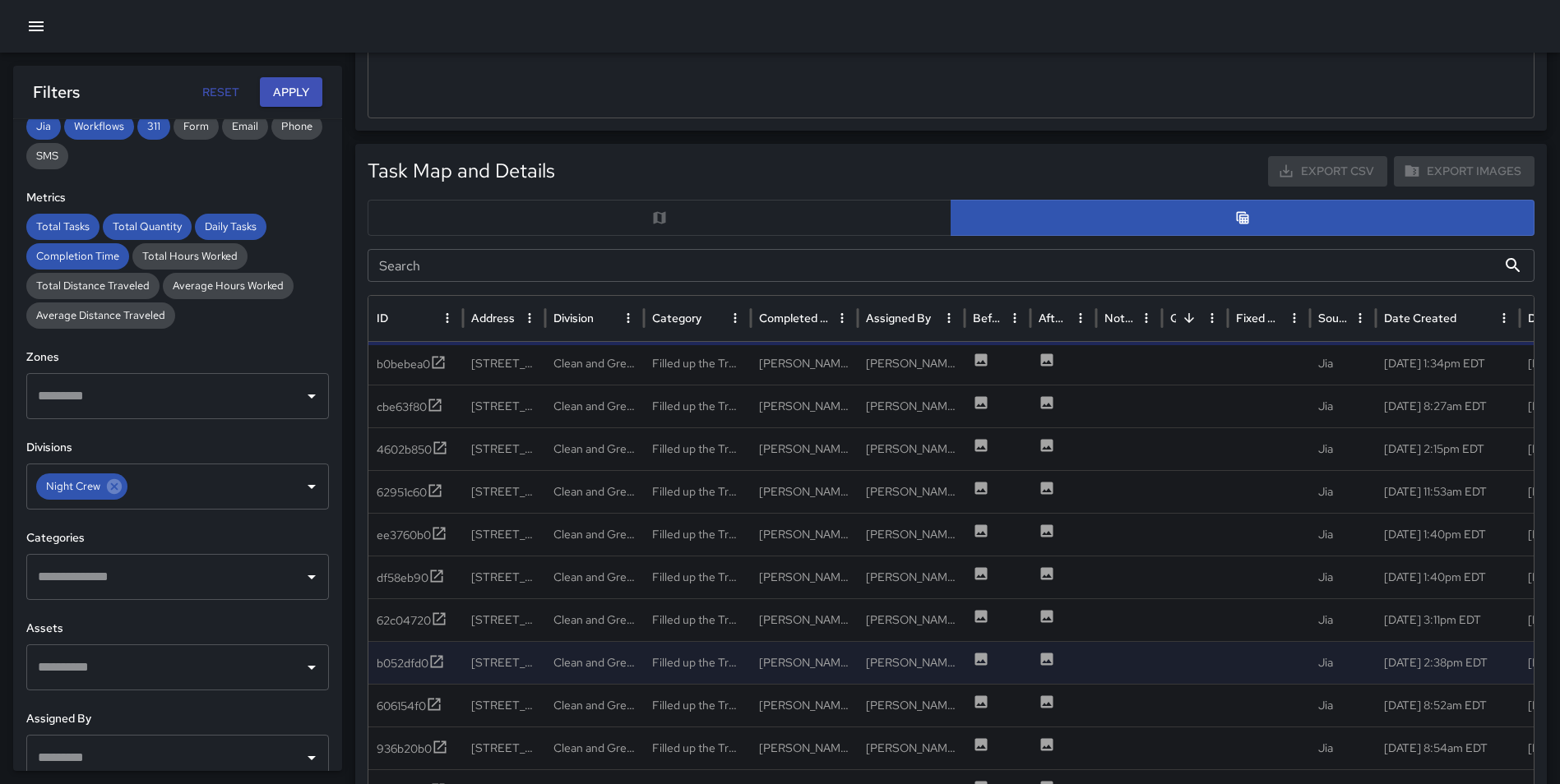
scroll to position [0, 0]
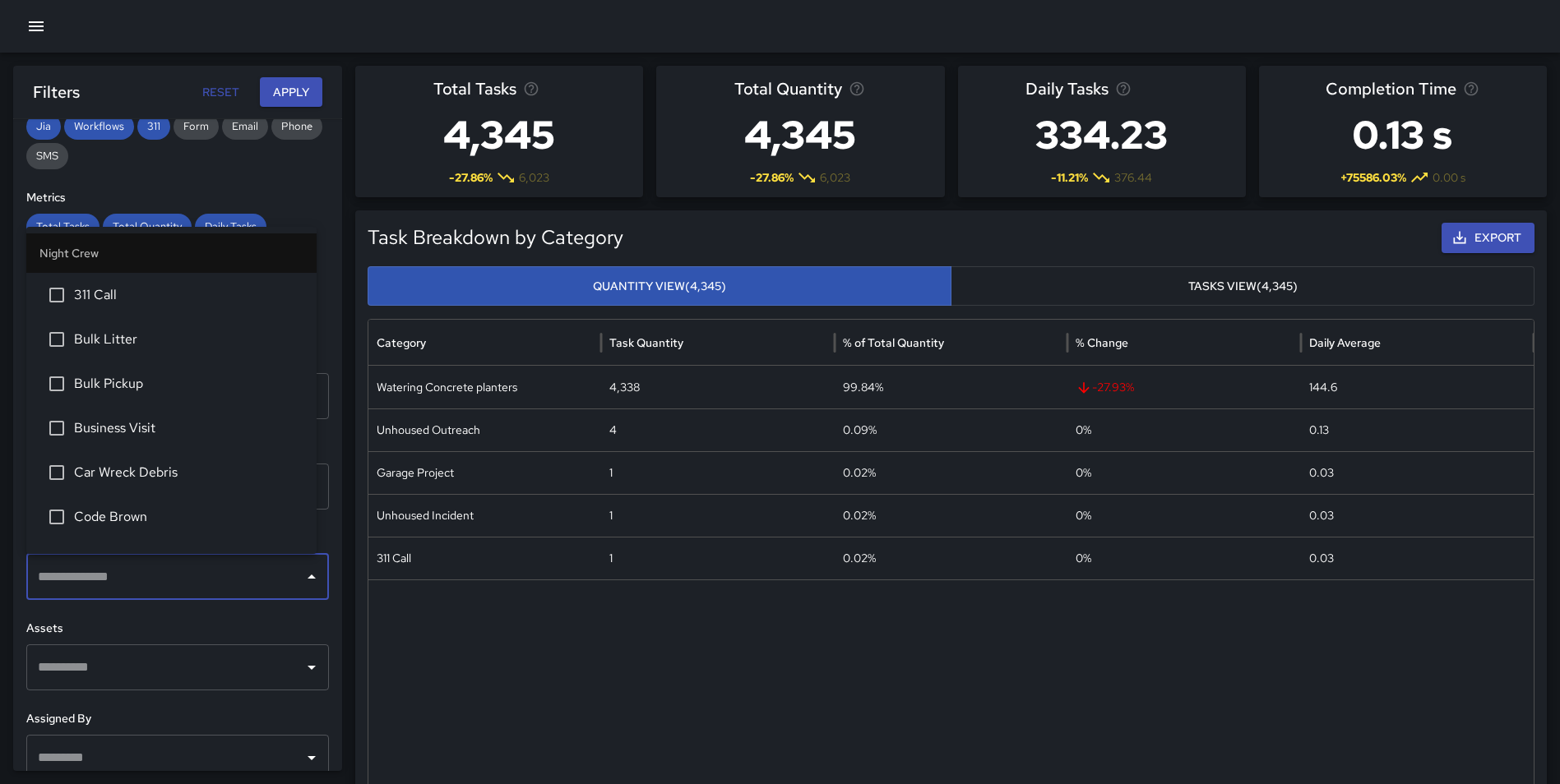
click at [185, 582] on input "text" at bounding box center [166, 576] width 263 height 31
click at [136, 295] on span "311 Call" at bounding box center [189, 295] width 229 height 20
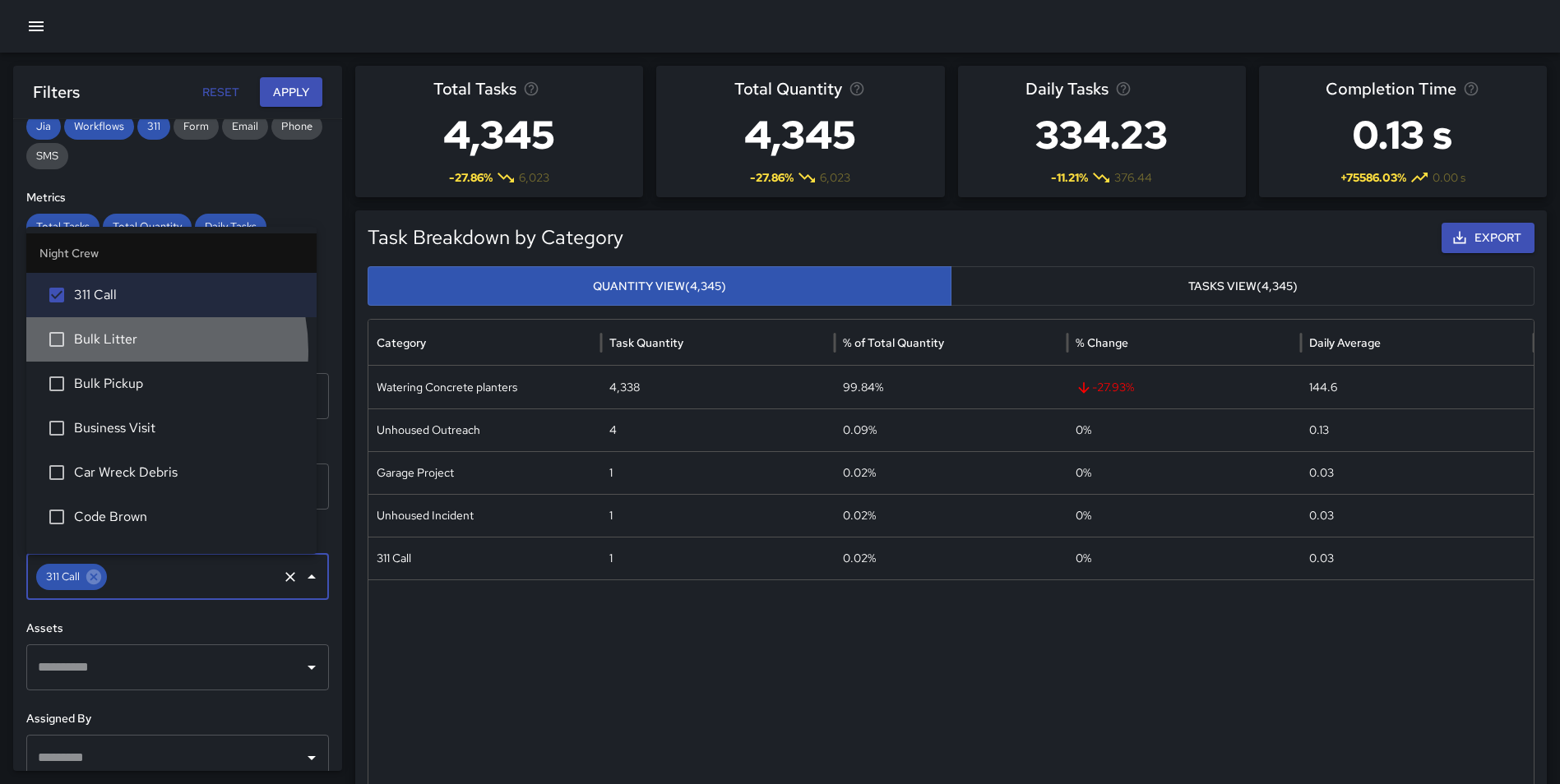
click at [117, 350] on li "Bulk Litter" at bounding box center [171, 339] width 290 height 45
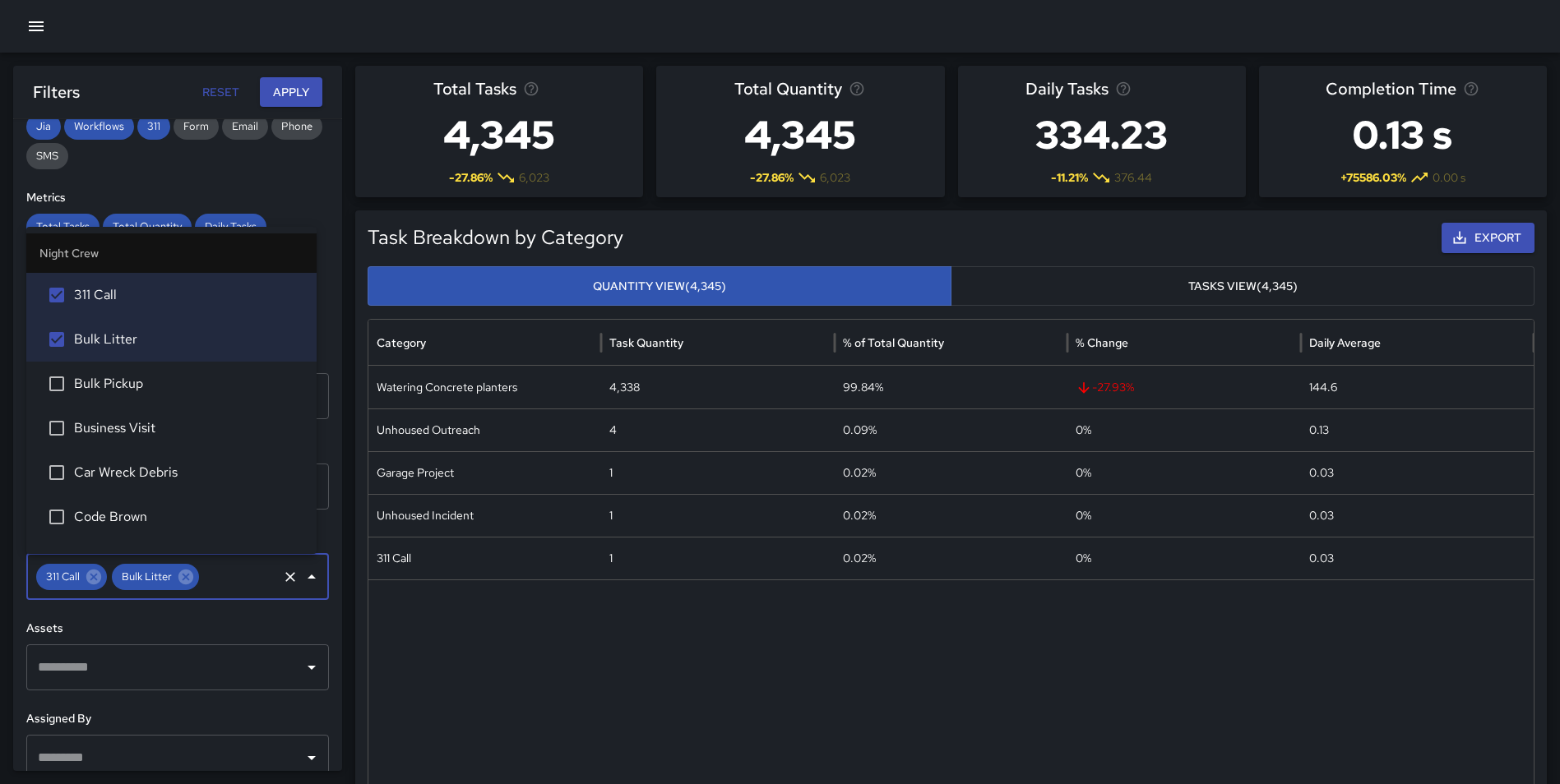
click at [129, 386] on span "Bulk Pickup" at bounding box center [189, 384] width 229 height 20
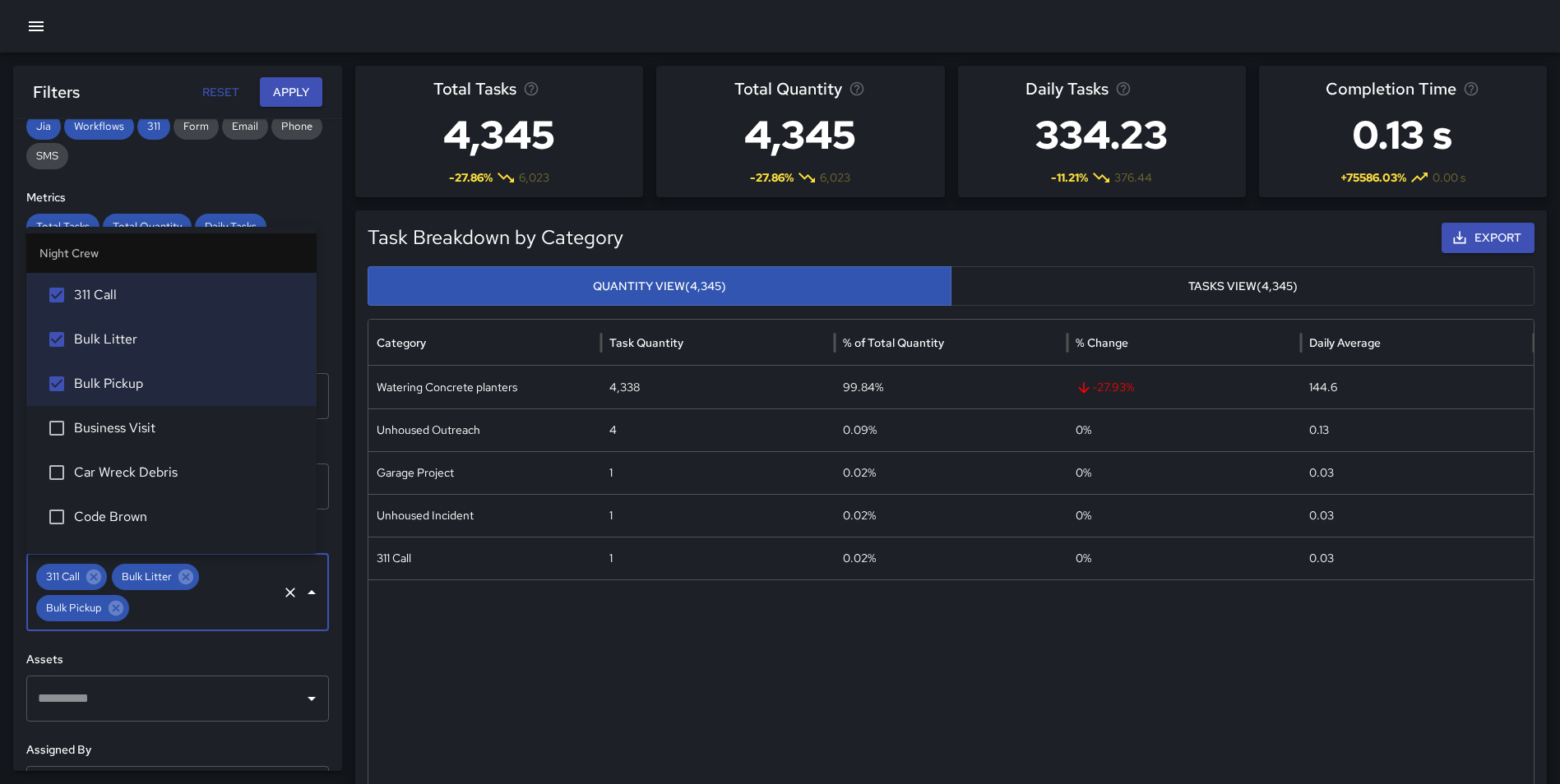
click at [144, 425] on span "Business Visit" at bounding box center [189, 428] width 229 height 20
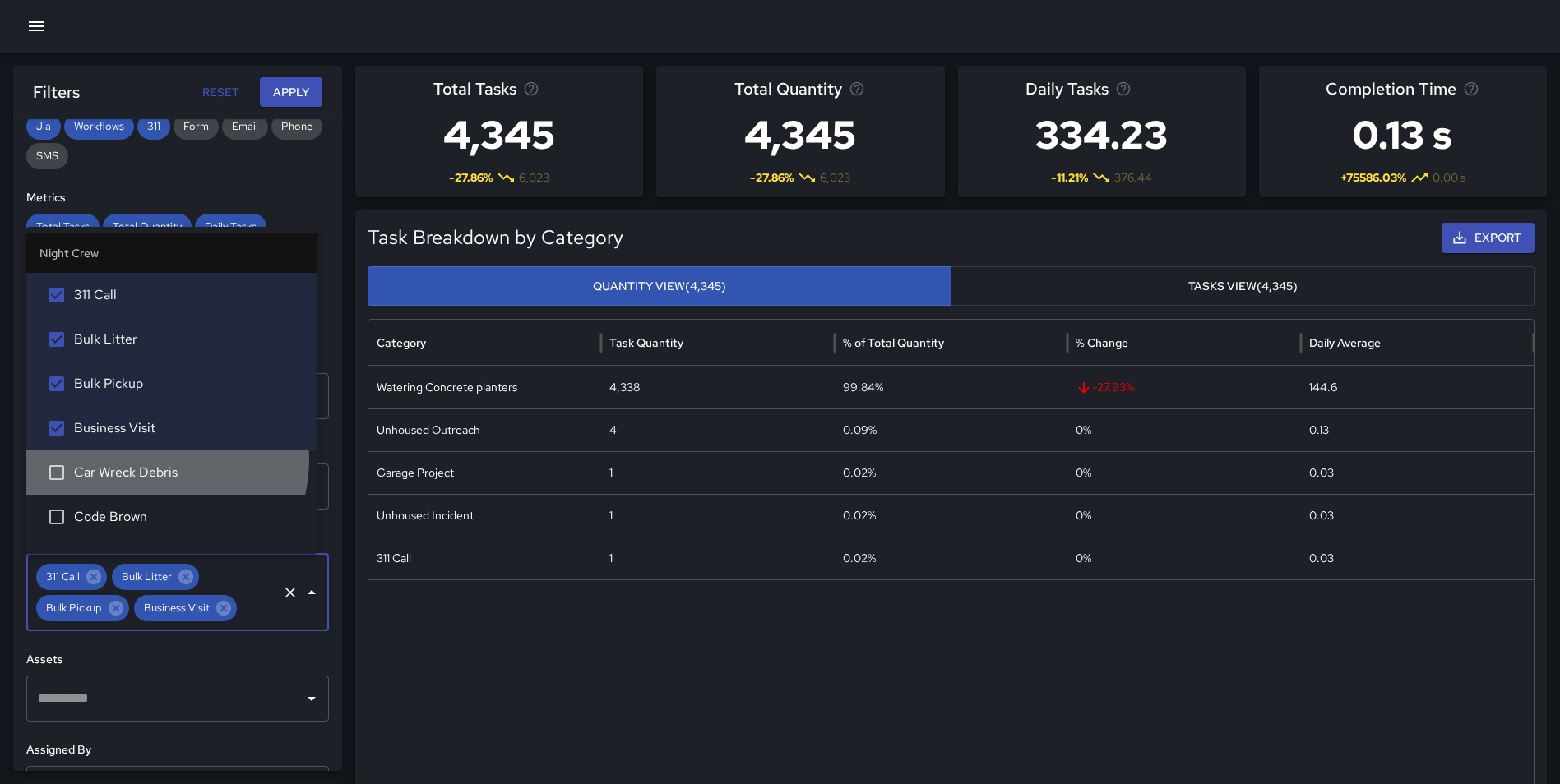
click at [150, 460] on li "Car Wreck Debris" at bounding box center [171, 473] width 290 height 45
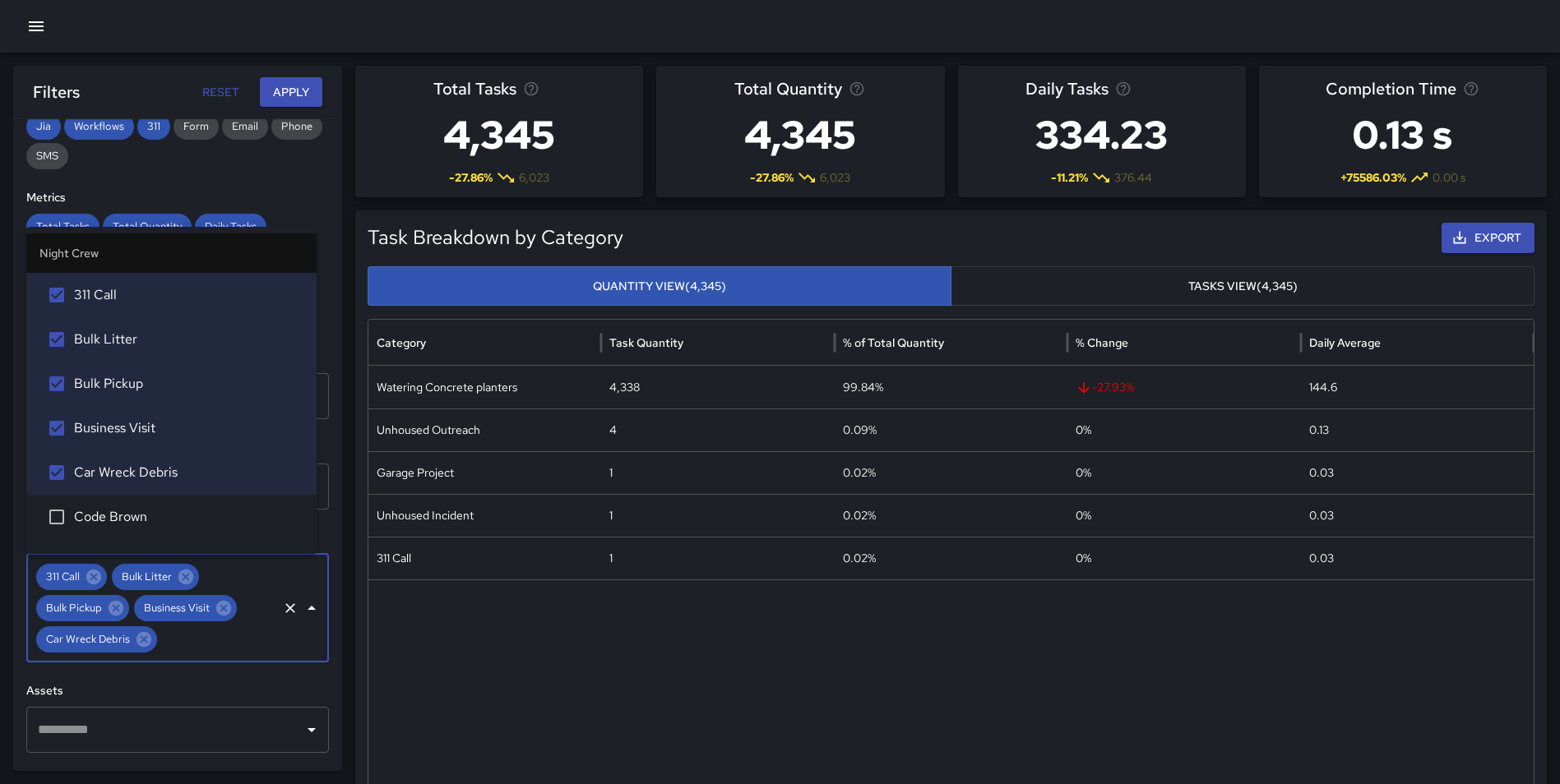
click at [150, 500] on li "Code Brown" at bounding box center [171, 517] width 290 height 45
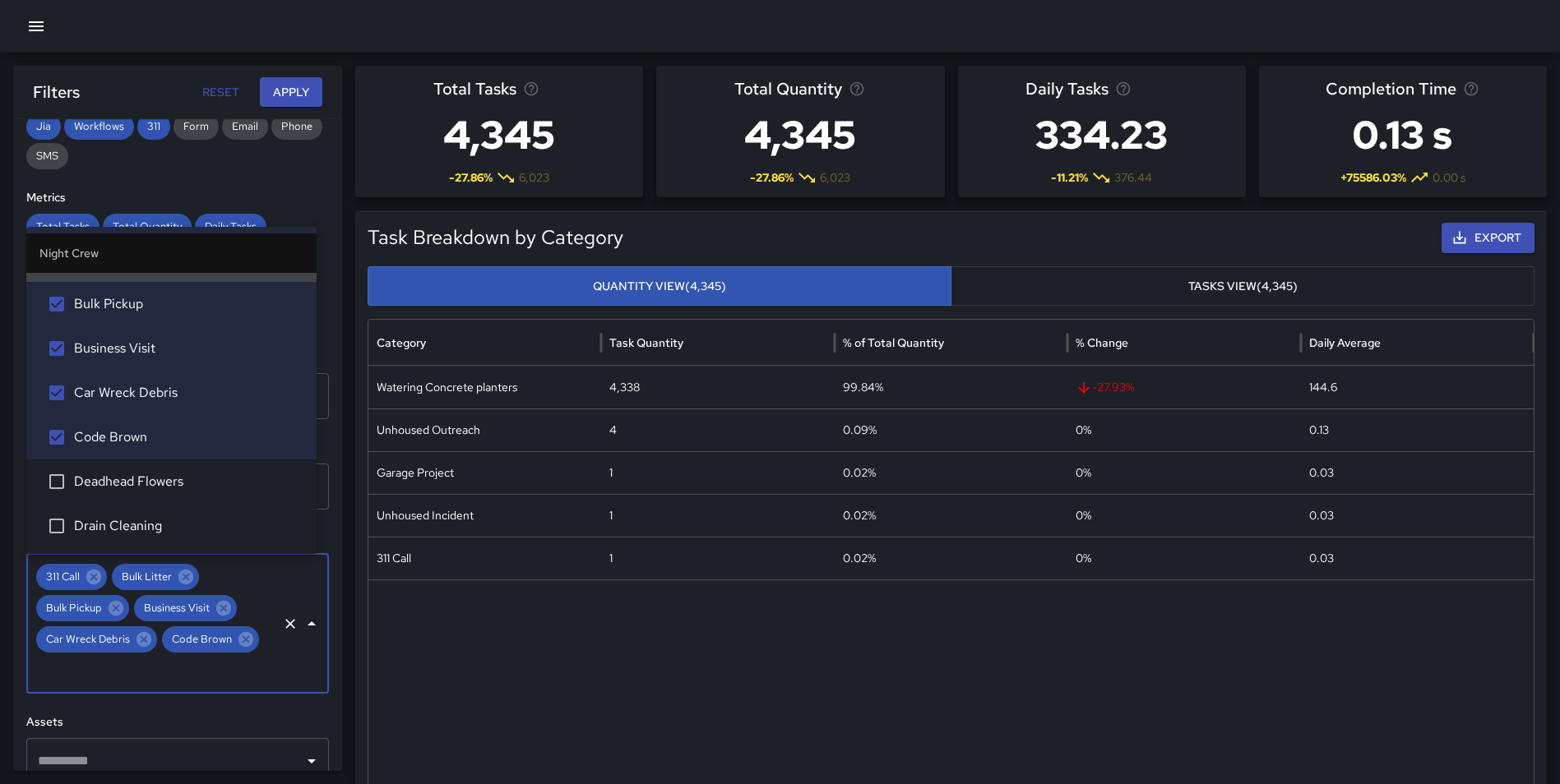
scroll to position [183, 0]
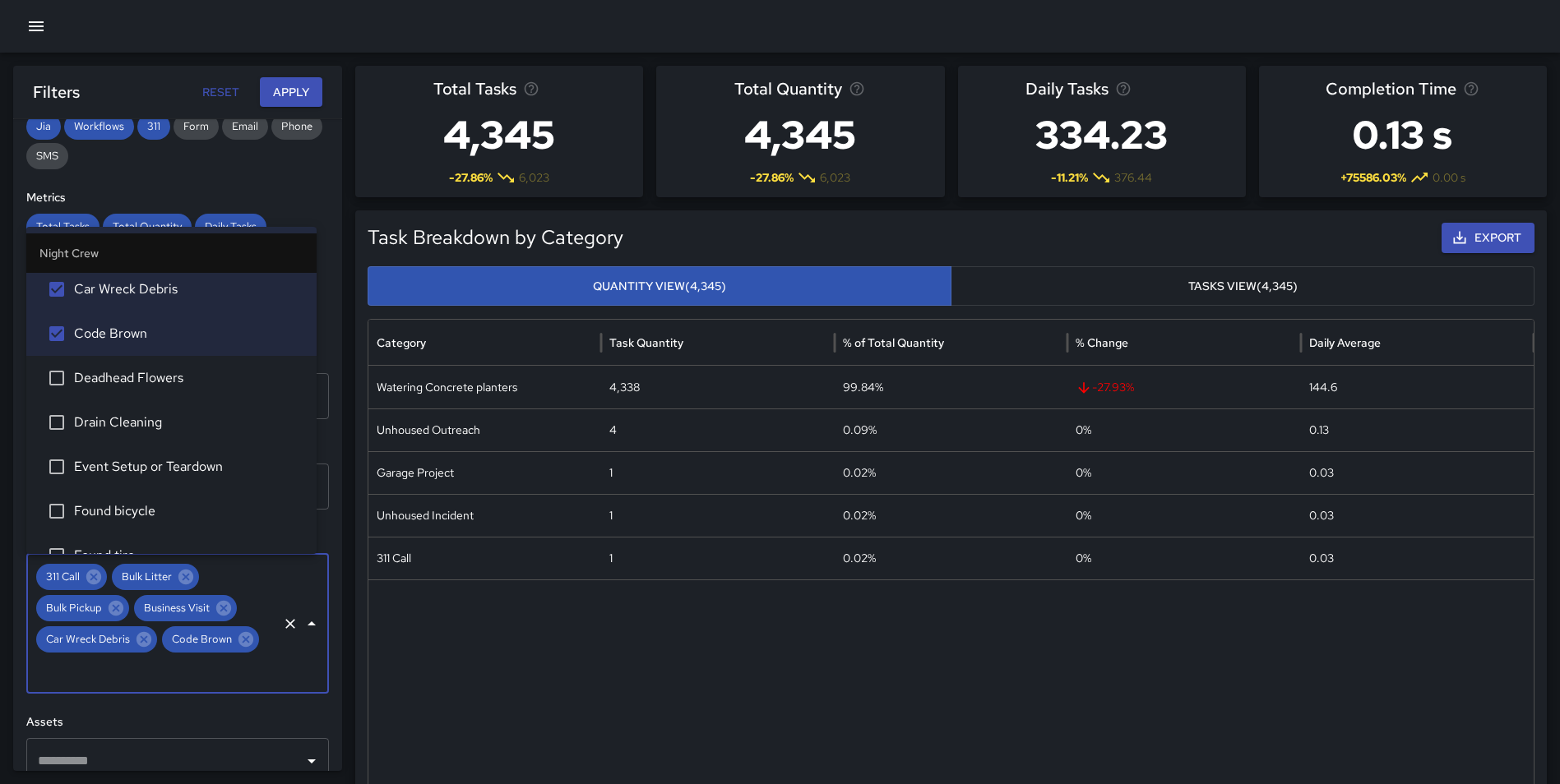
click at [122, 385] on span "Deadhead Flowers" at bounding box center [189, 378] width 229 height 20
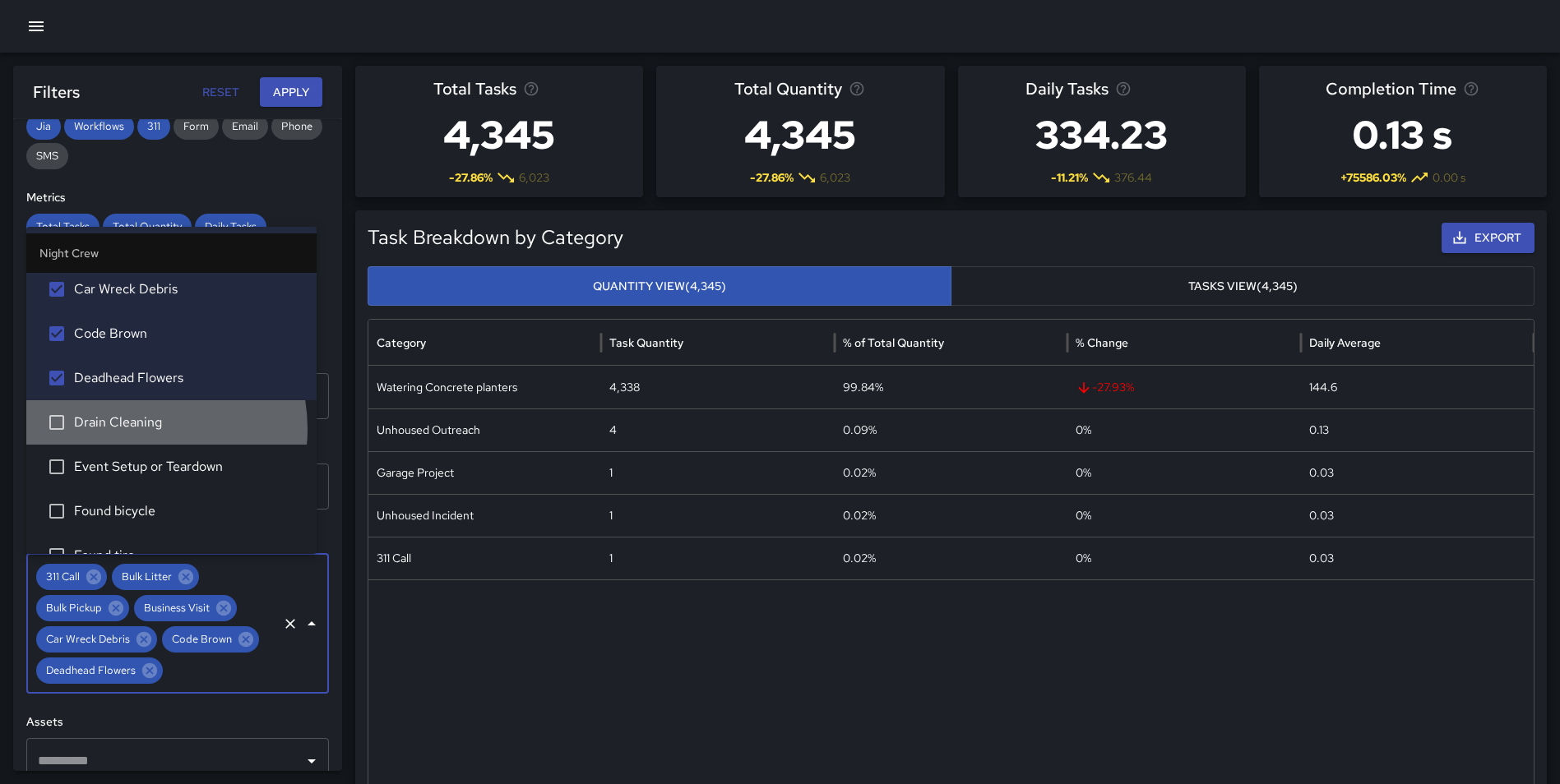
click at [133, 429] on span "Drain Cleaning" at bounding box center [189, 422] width 229 height 20
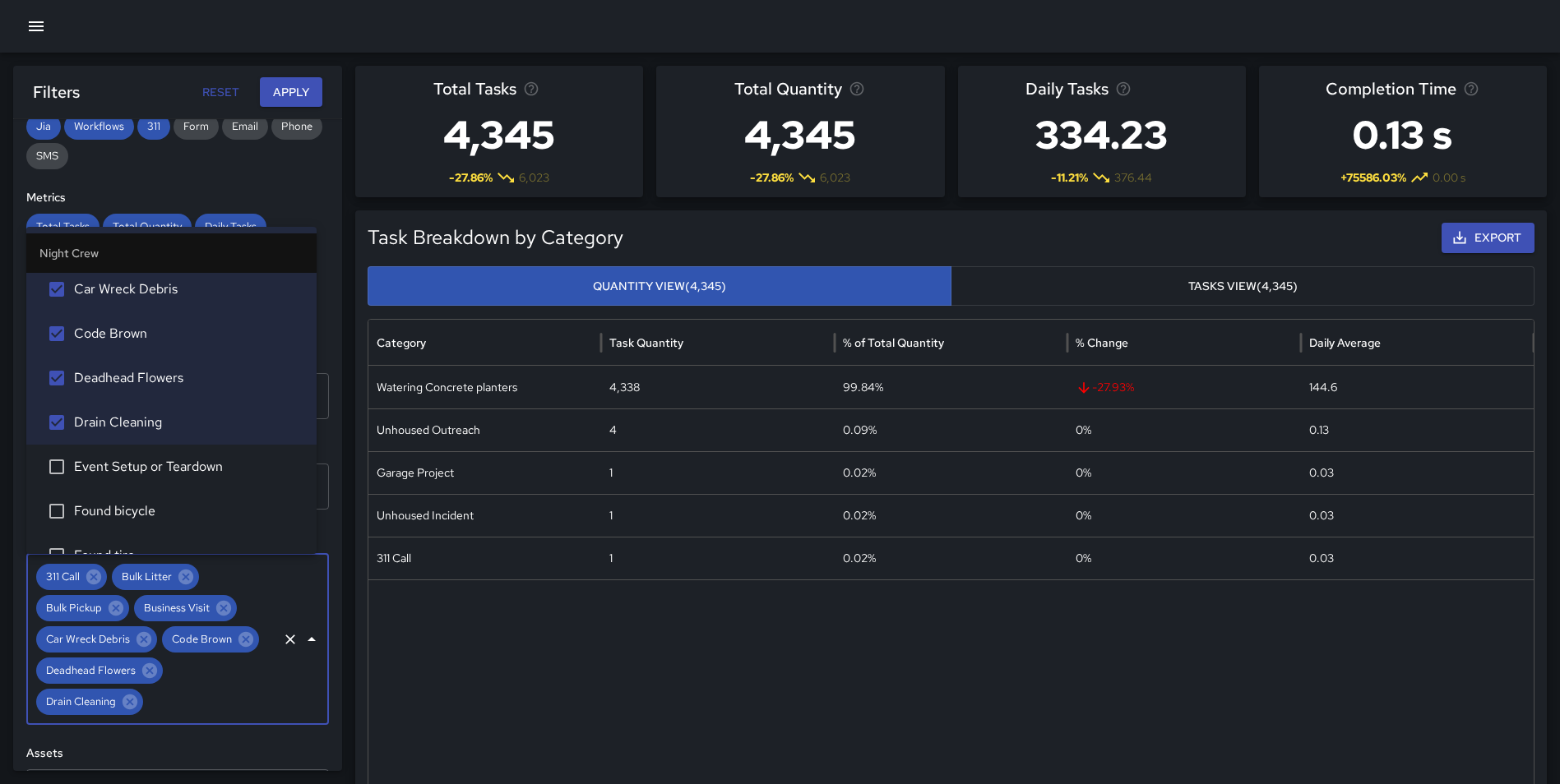
click at [144, 458] on span "Event Setup or Teardown" at bounding box center [189, 466] width 229 height 20
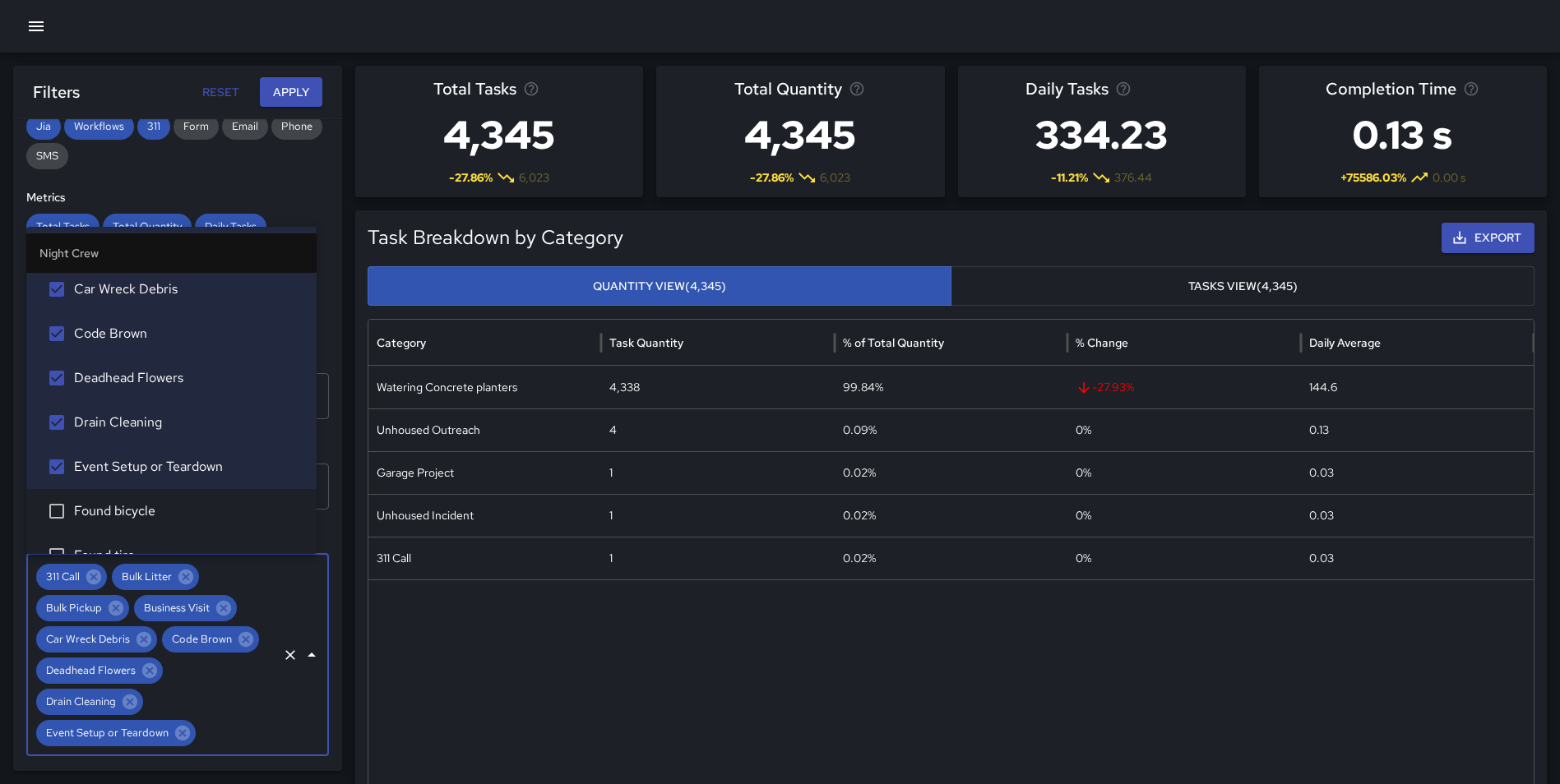
click at [142, 502] on span "Found bicycle" at bounding box center [189, 511] width 229 height 20
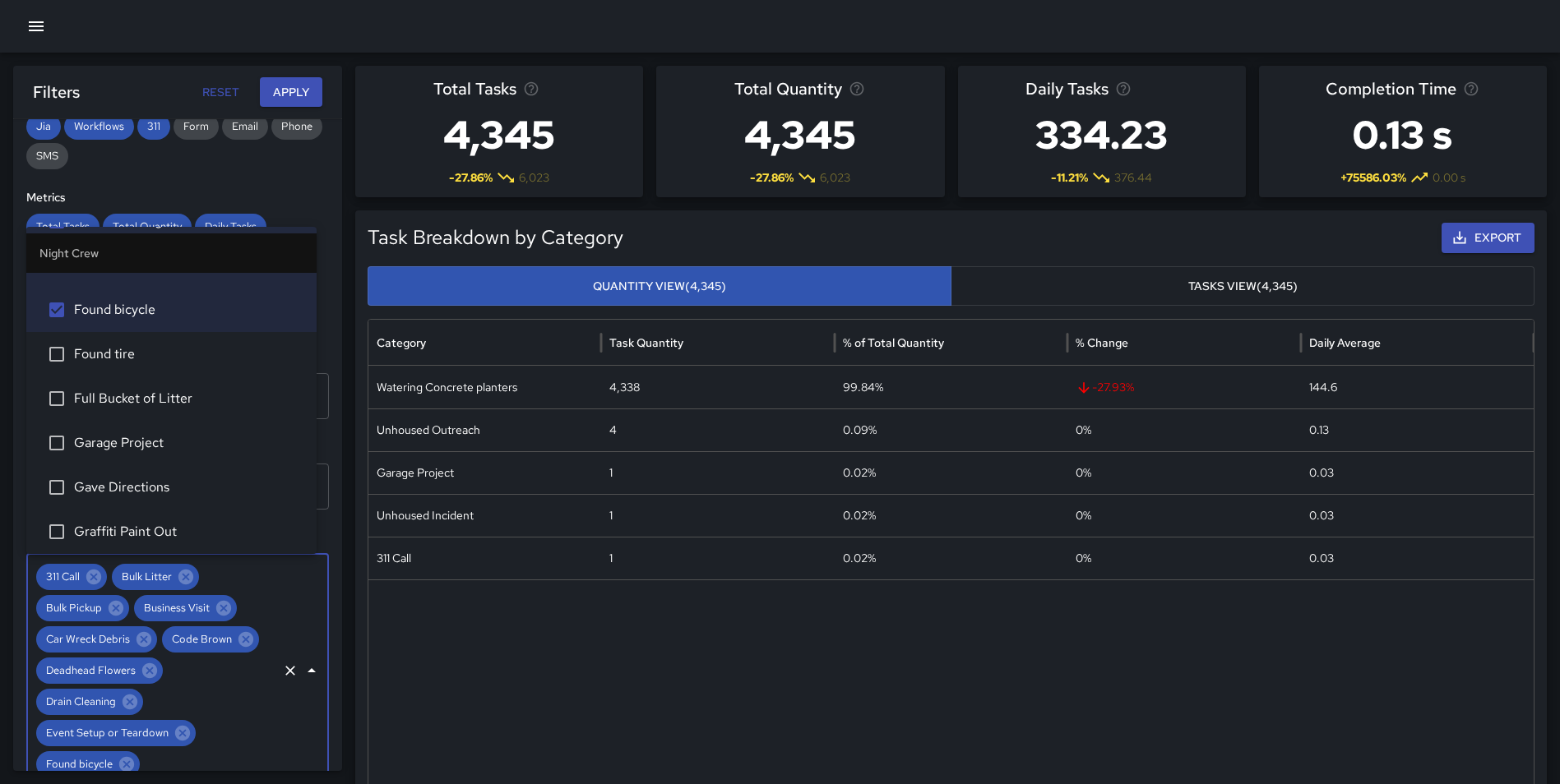
scroll to position [417, 0]
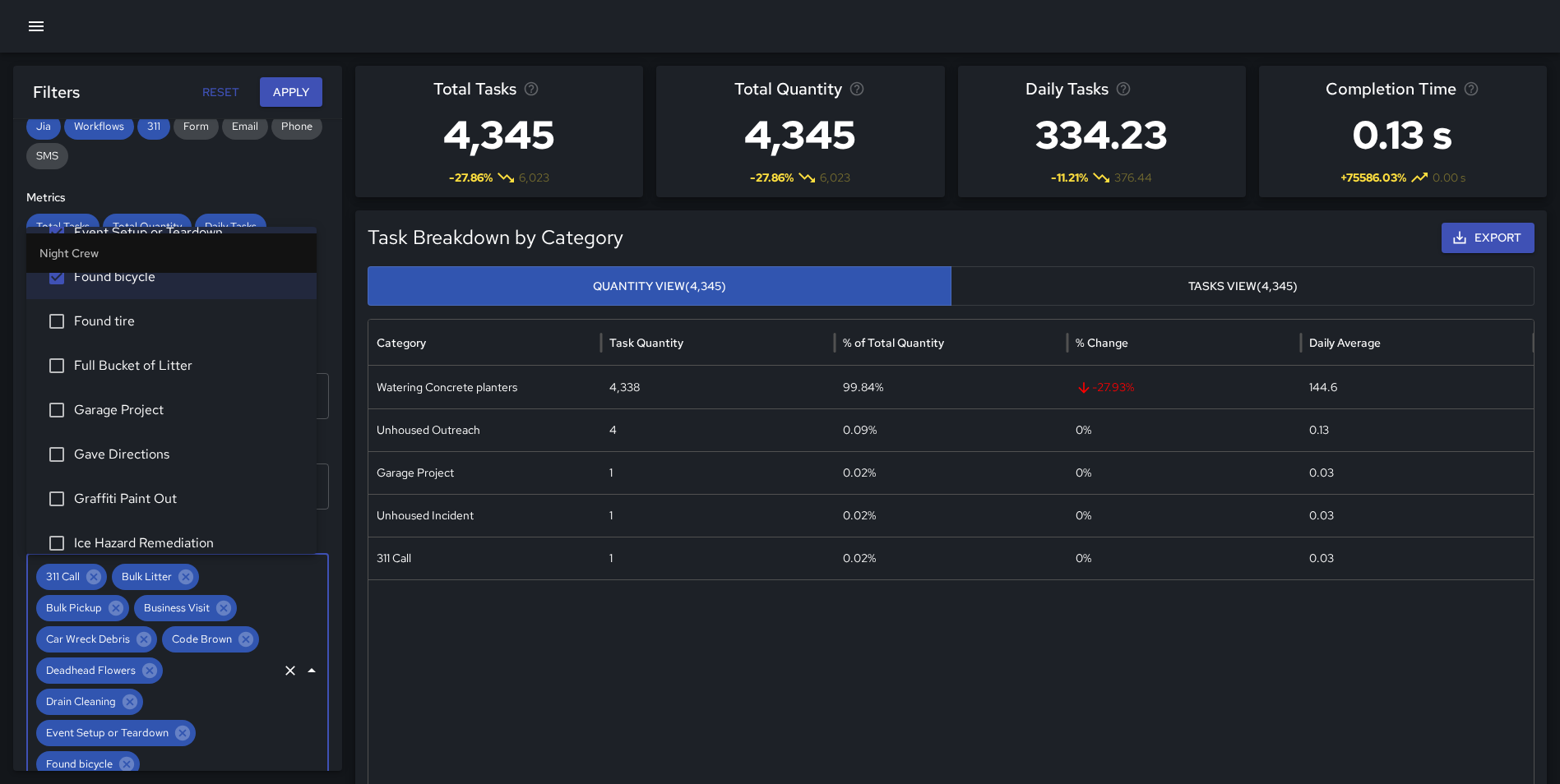
click at [166, 328] on span "Found tire" at bounding box center [189, 321] width 229 height 20
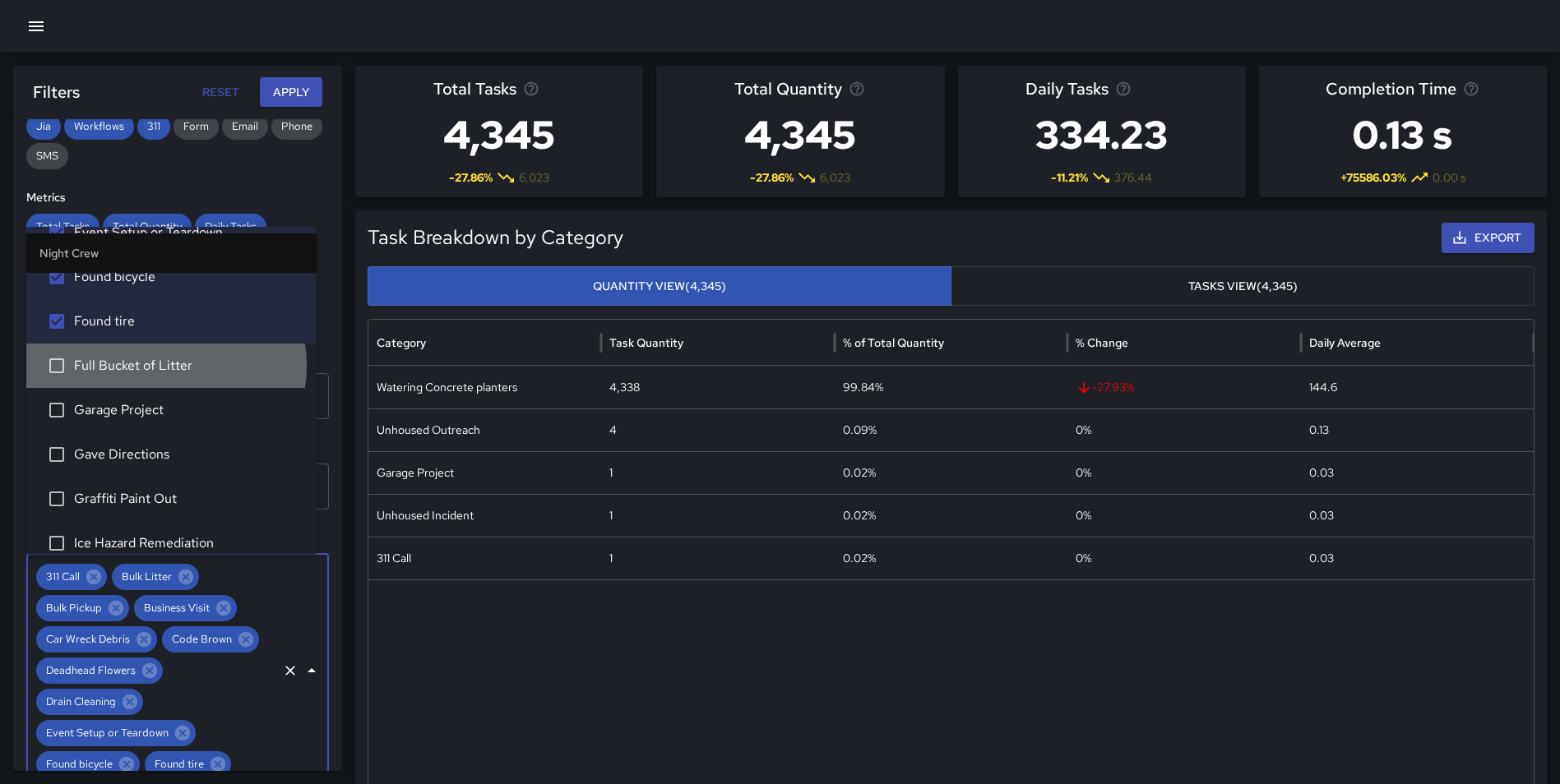
click at [162, 366] on span "Full Bucket of Litter" at bounding box center [189, 366] width 229 height 20
click at [162, 397] on li "Garage Project" at bounding box center [171, 410] width 290 height 45
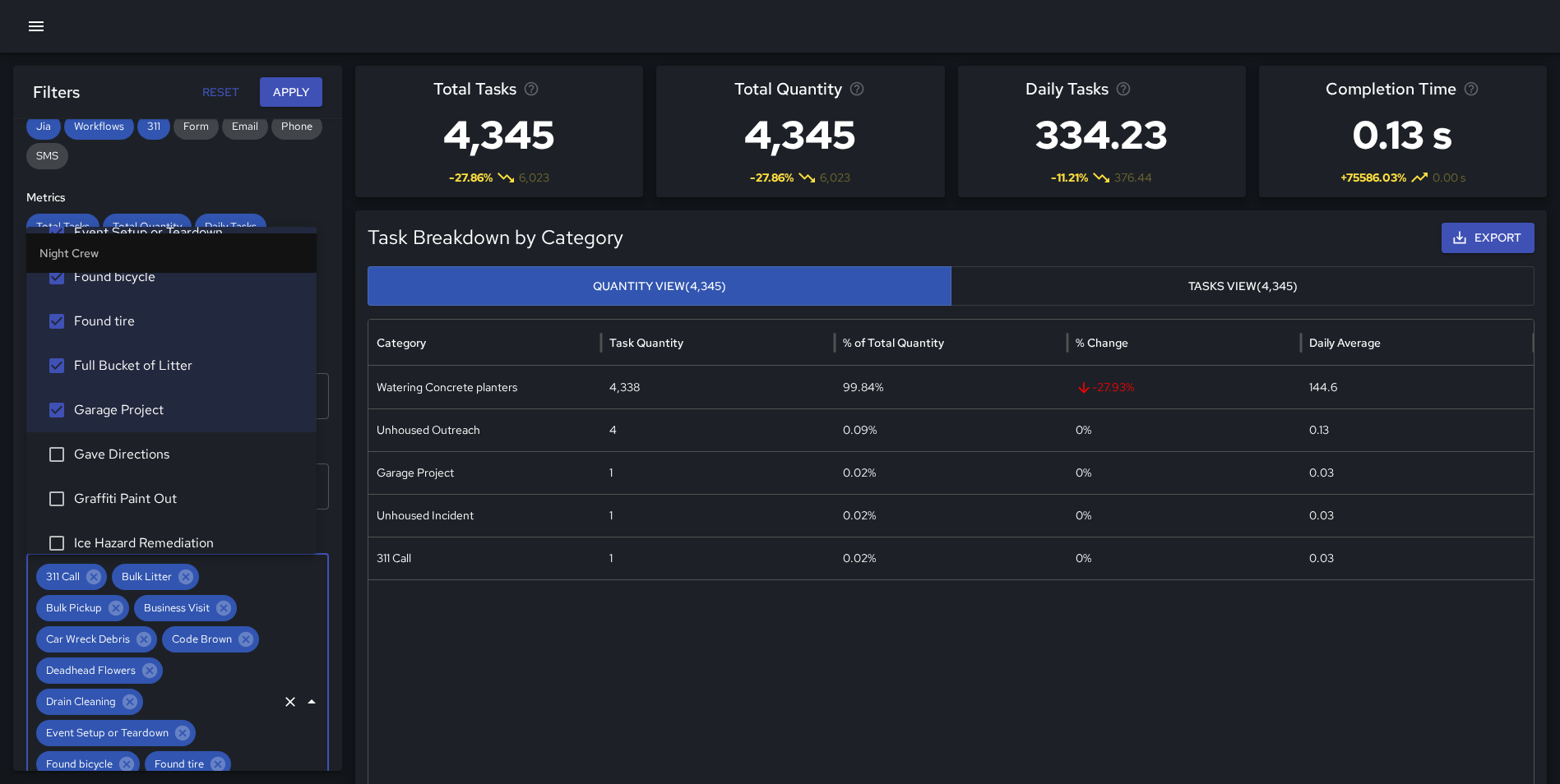
drag, startPoint x: 157, startPoint y: 452, endPoint x: 156, endPoint y: 476, distance: 24.0
click at [157, 453] on span "Gave Directions" at bounding box center [189, 455] width 229 height 20
click at [156, 490] on span "Graffiti Paint Out" at bounding box center [189, 499] width 229 height 20
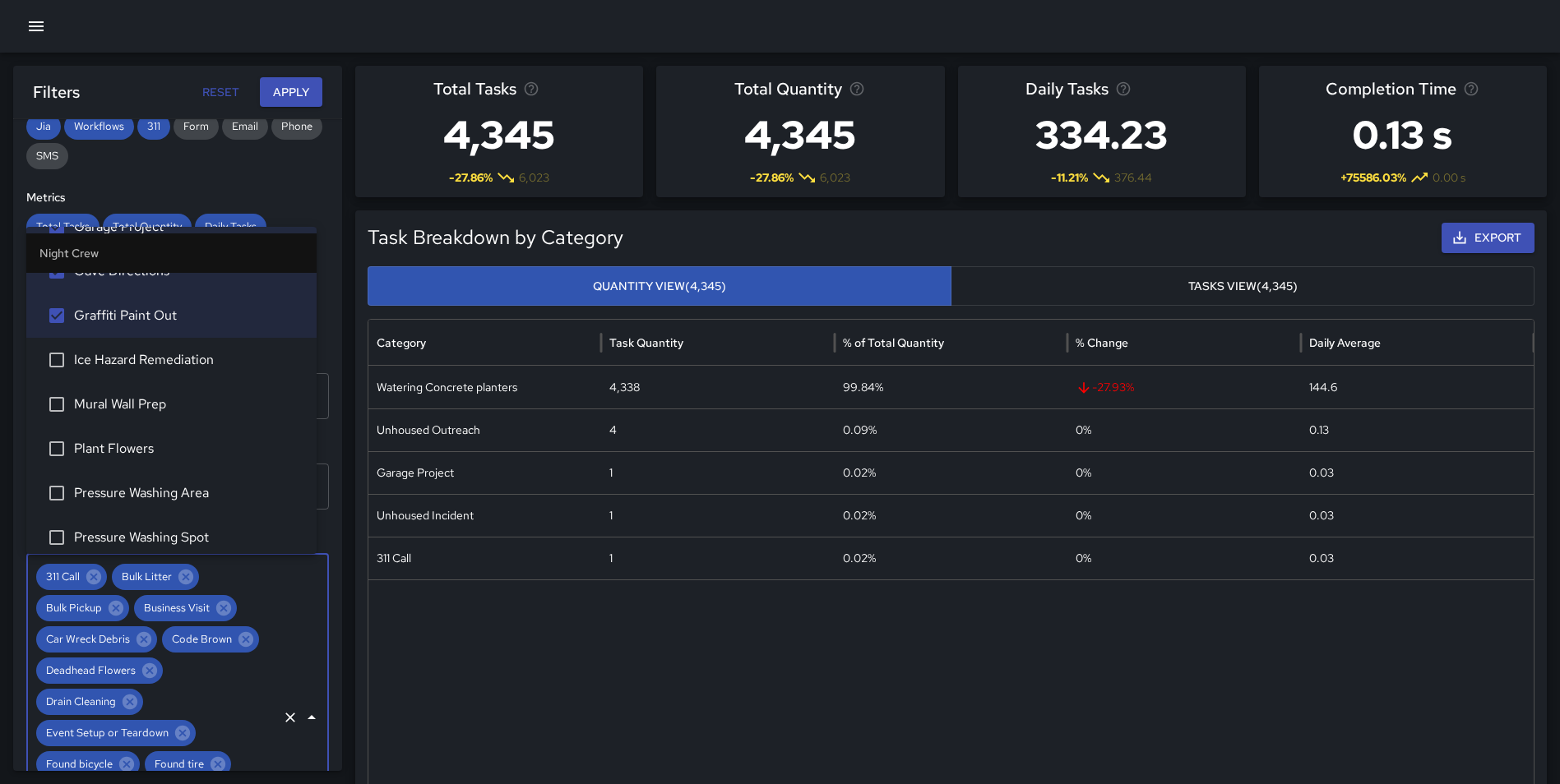
scroll to position [605, 0]
click at [164, 371] on li "Ice Hazard Remediation" at bounding box center [171, 356] width 290 height 45
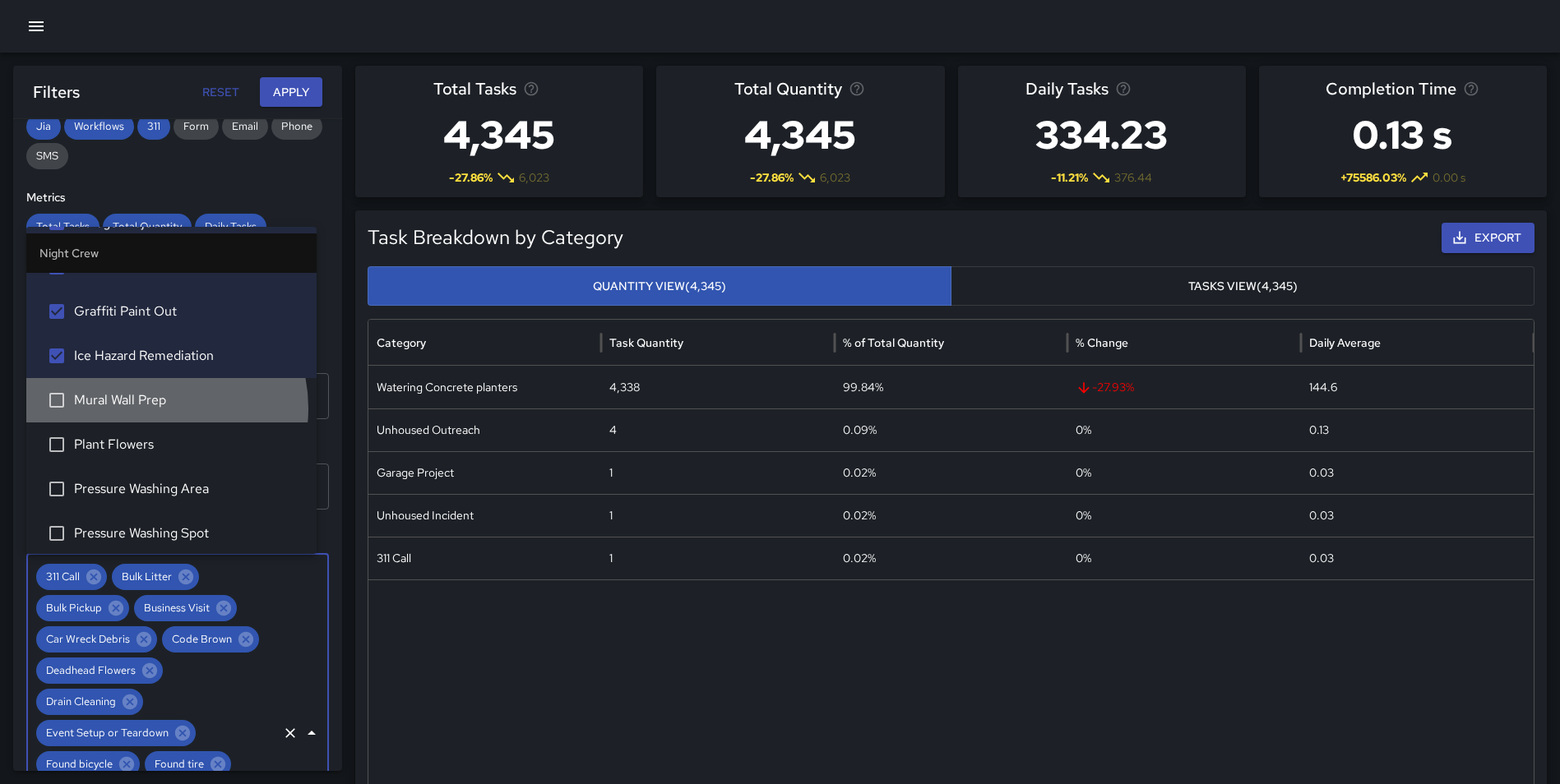
drag, startPoint x: 150, startPoint y: 407, endPoint x: 149, endPoint y: 430, distance: 23.0
click at [150, 408] on span "Mural Wall Prep" at bounding box center [189, 400] width 229 height 20
click at [145, 441] on span "Plant Flowers" at bounding box center [189, 445] width 229 height 20
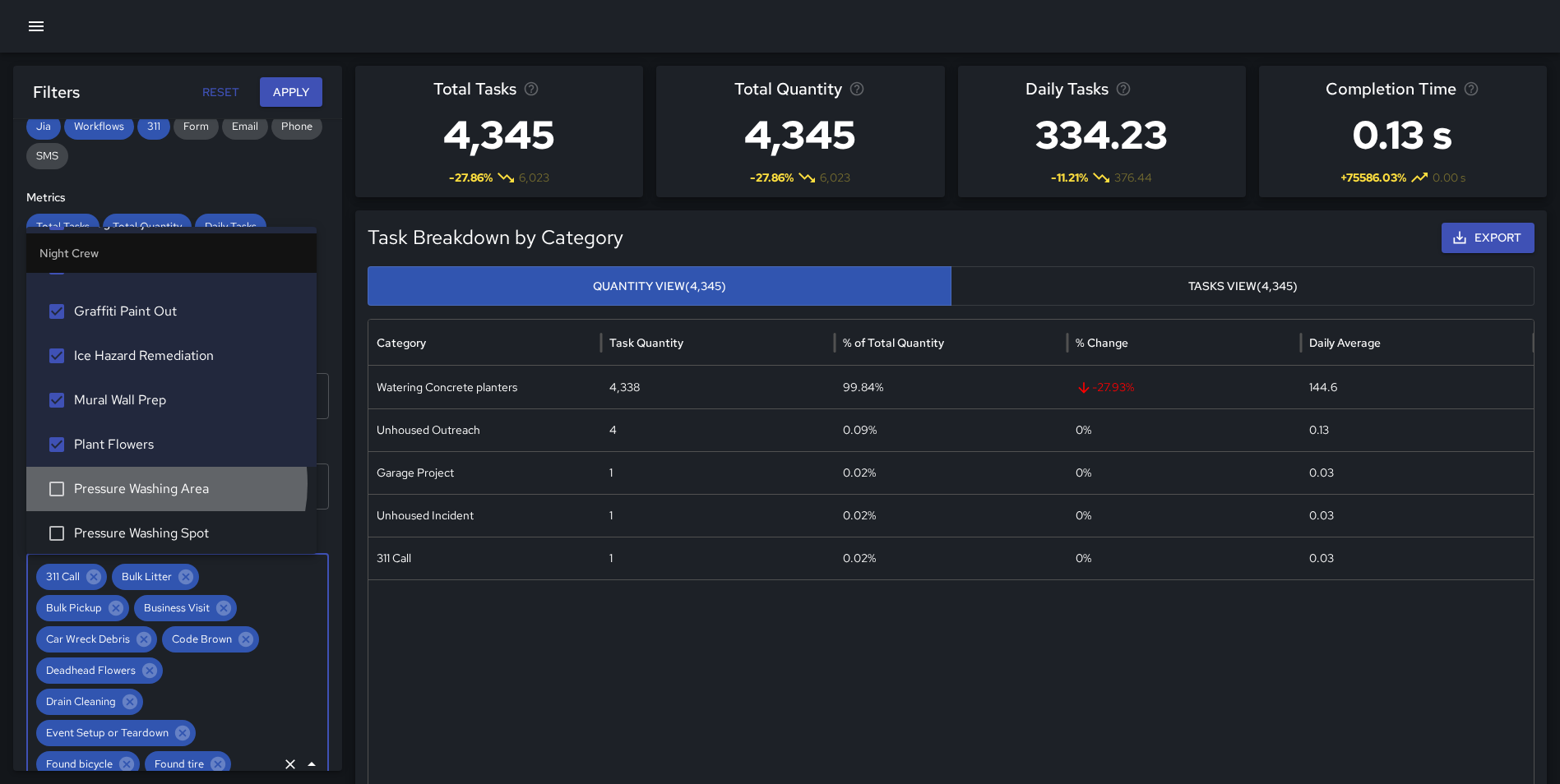
click at [151, 483] on span "Pressure Washing Area" at bounding box center [189, 489] width 229 height 20
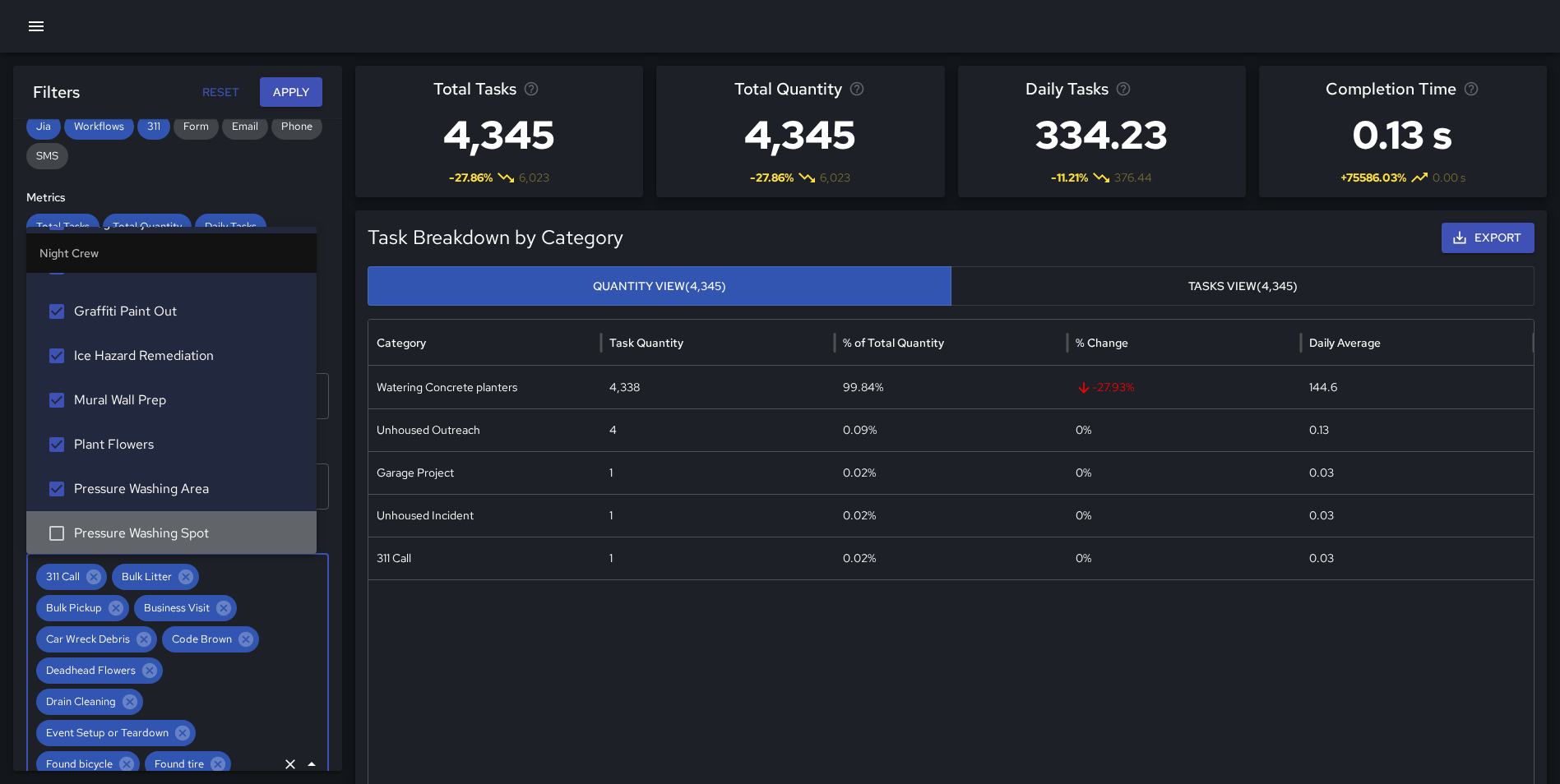
click at [180, 528] on span "Pressure Washing Spot" at bounding box center [189, 533] width 229 height 20
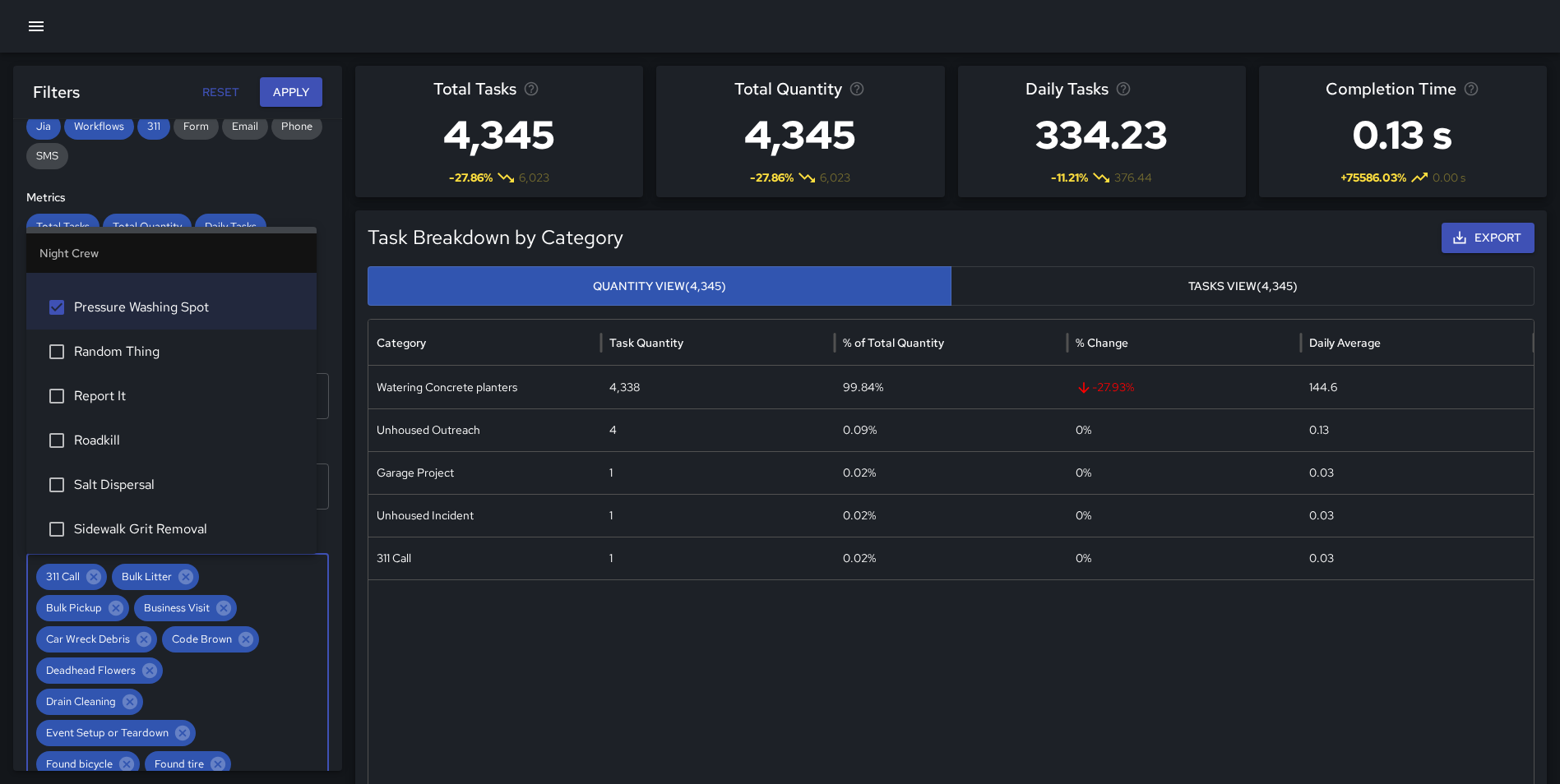
scroll to position [873, 0]
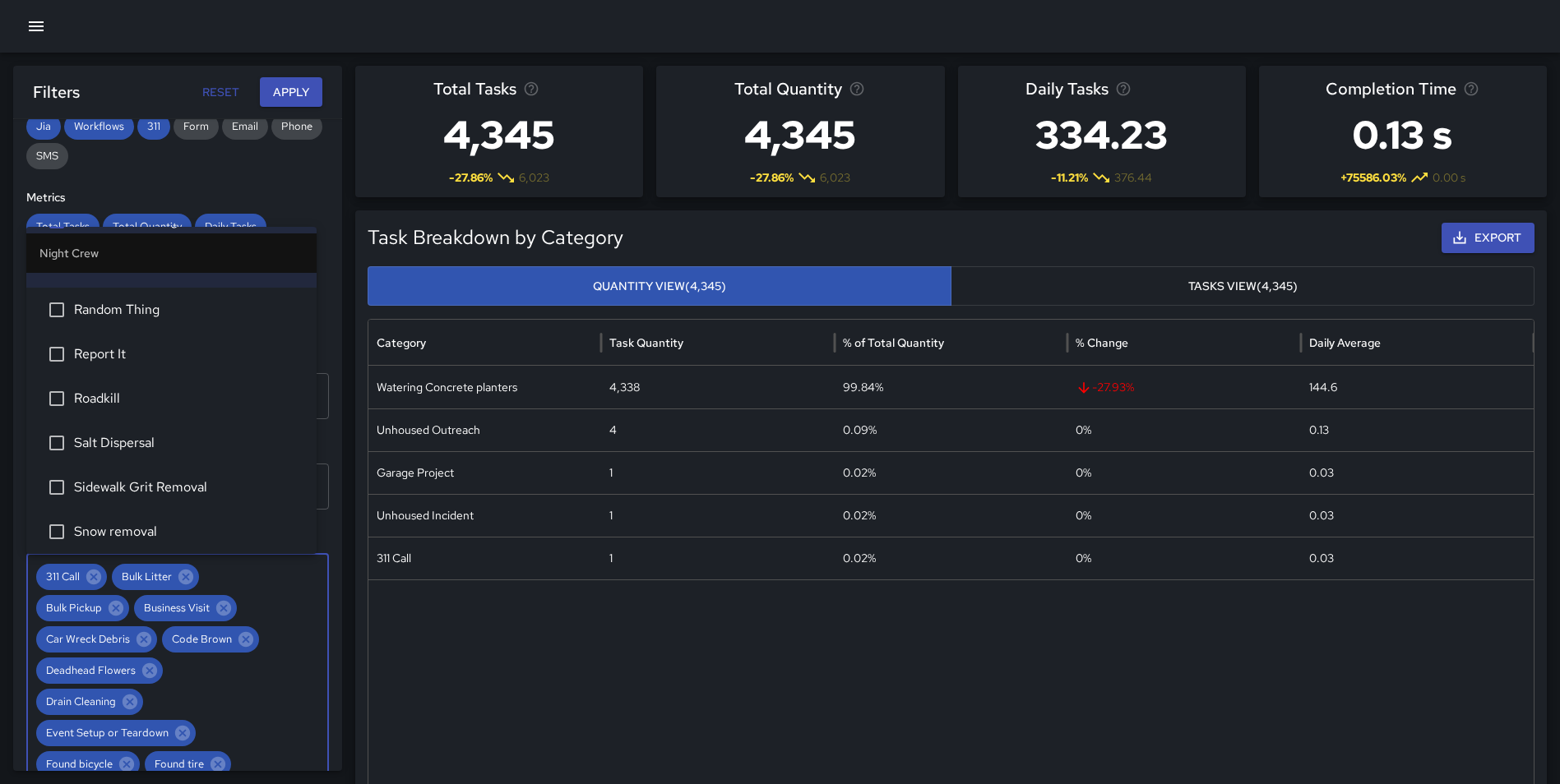
drag, startPoint x: 178, startPoint y: 313, endPoint x: 158, endPoint y: 350, distance: 42.1
click at [177, 313] on span "Random Thing" at bounding box center [189, 310] width 229 height 20
click at [153, 354] on span "Report It" at bounding box center [189, 354] width 229 height 20
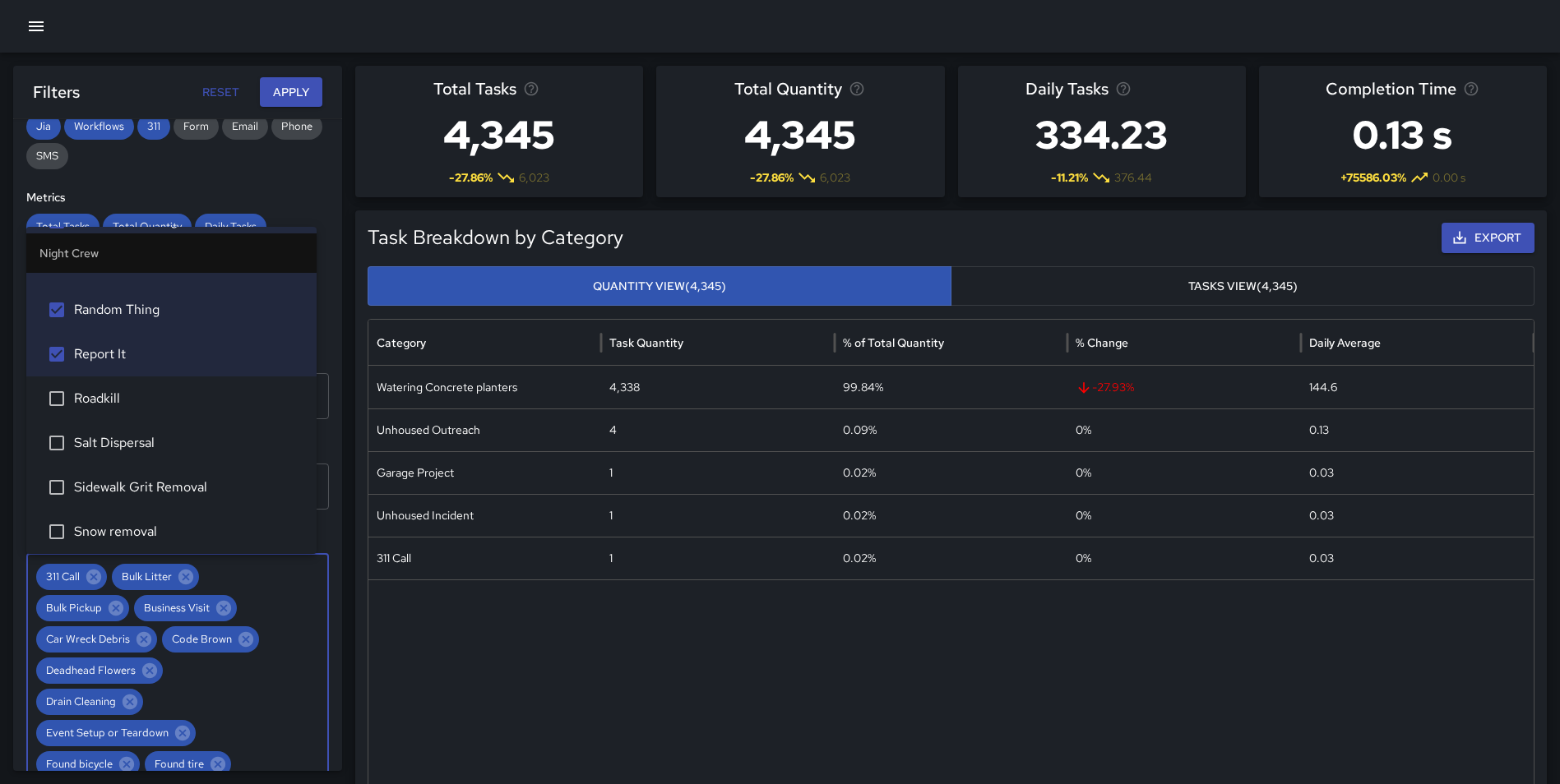
click at [145, 399] on span "Roadkill" at bounding box center [189, 398] width 229 height 20
click at [150, 447] on span "Salt Dispersal" at bounding box center [189, 443] width 229 height 20
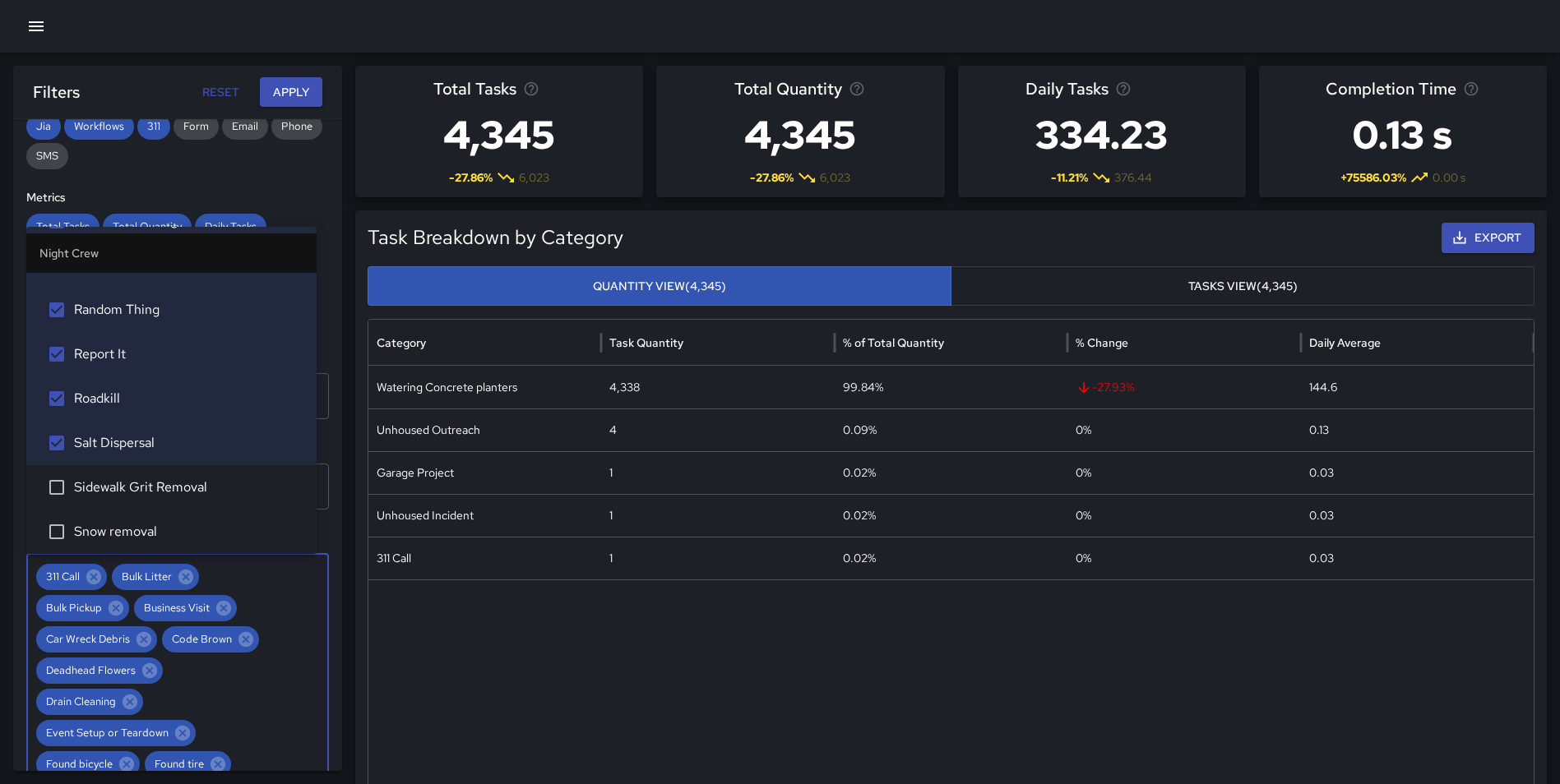
click at [150, 486] on span "Sidewalk Grit Removal" at bounding box center [189, 487] width 229 height 20
click at [135, 530] on span "Snow removal" at bounding box center [189, 532] width 229 height 20
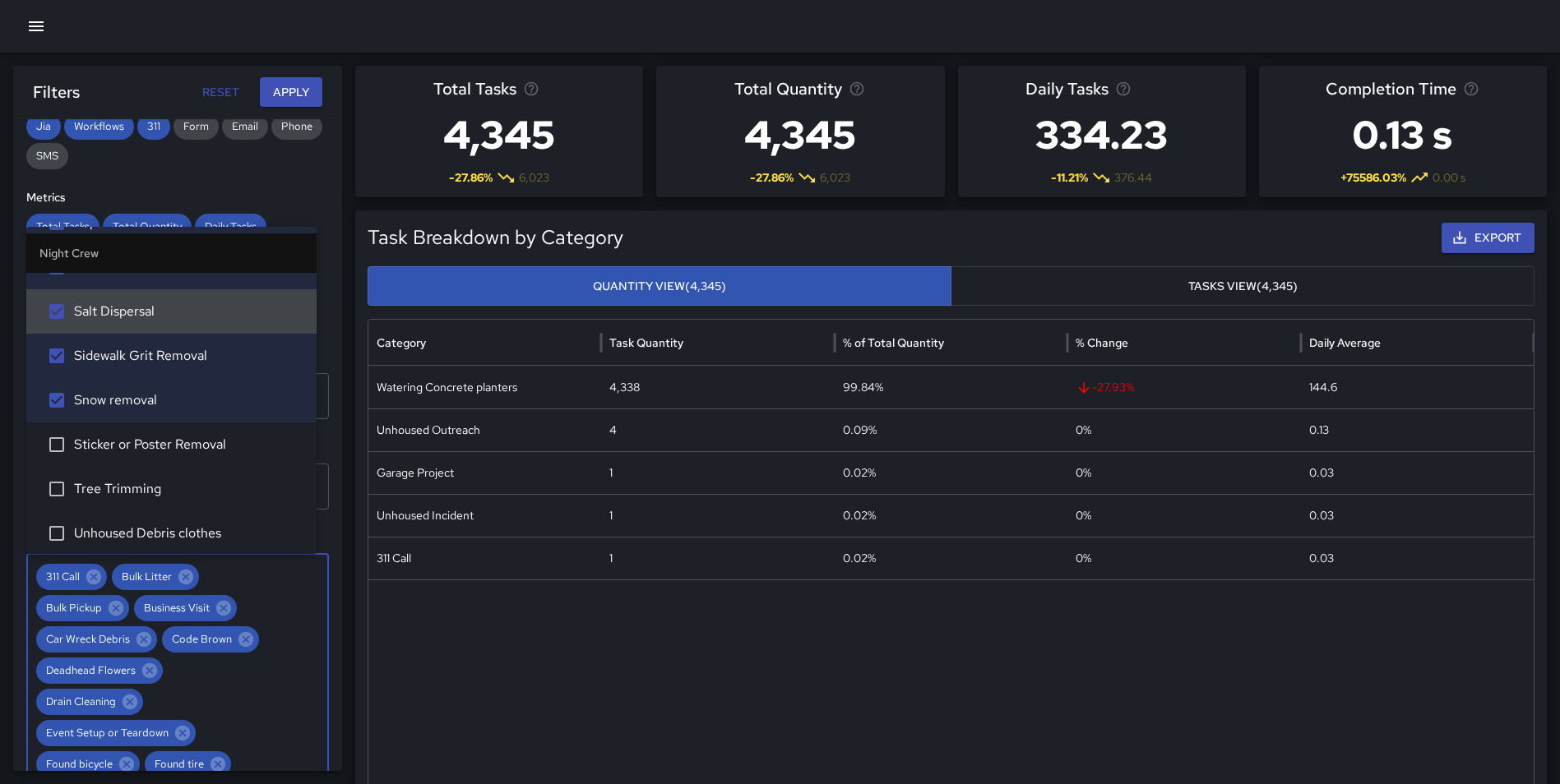
scroll to position [1088, 0]
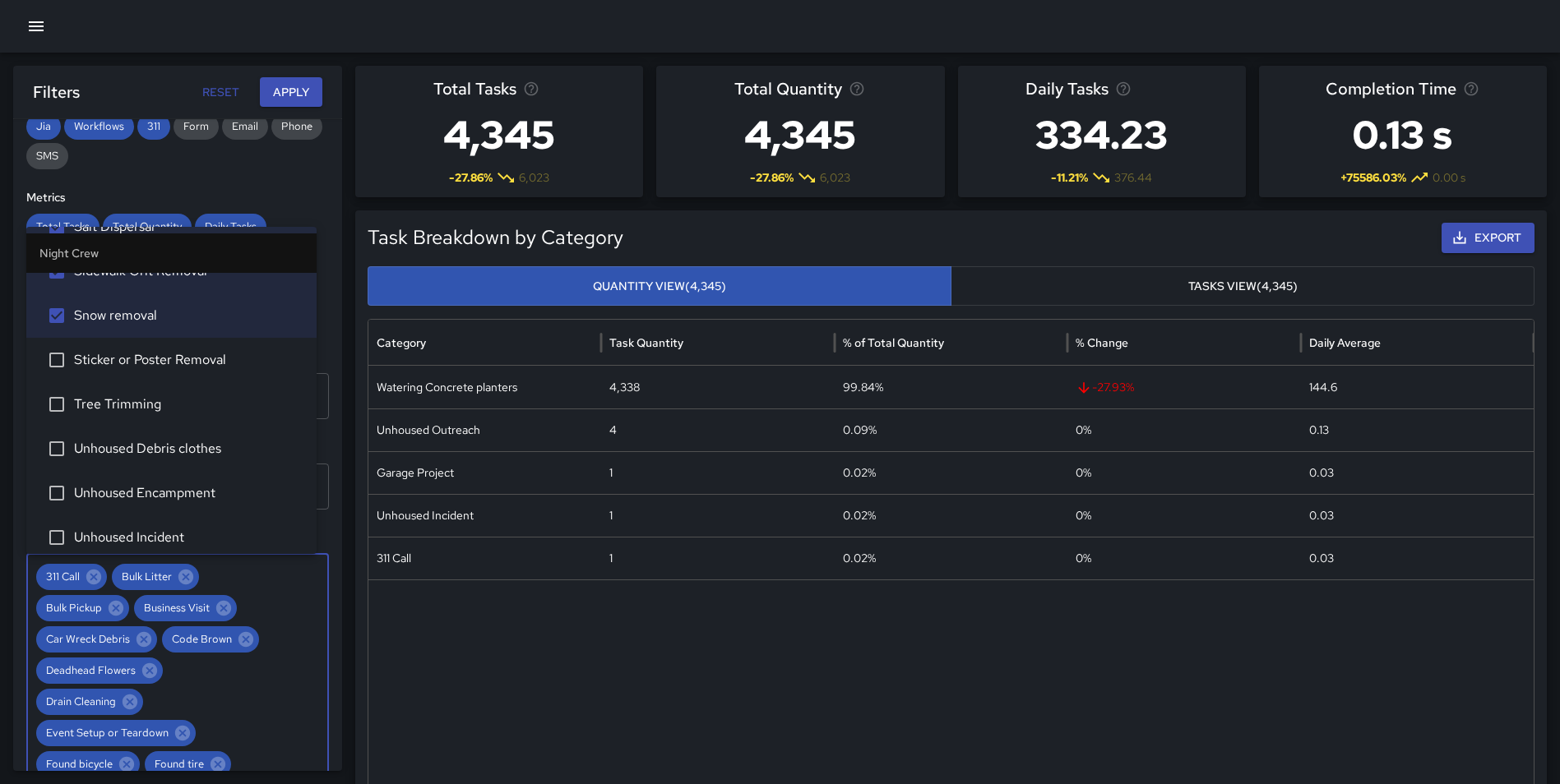
click at [213, 360] on span "Sticker or Poster Removal" at bounding box center [189, 360] width 229 height 20
click at [171, 405] on span "Tree Trimming" at bounding box center [189, 405] width 229 height 20
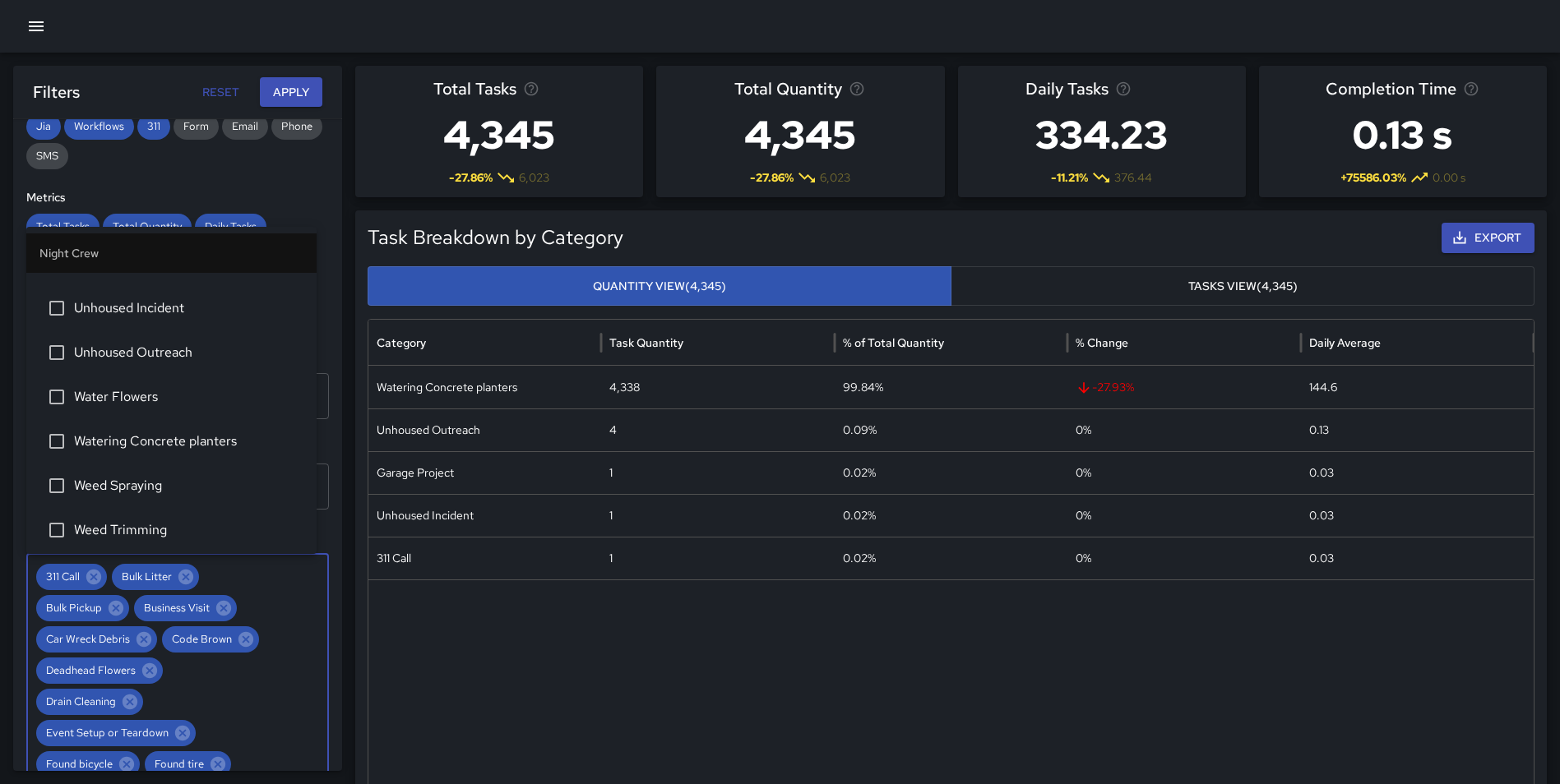
scroll to position [1323, 0]
click at [172, 404] on li "Water Flowers" at bounding box center [171, 392] width 290 height 45
click at [167, 444] on span "Watering Concrete planters" at bounding box center [189, 436] width 229 height 20
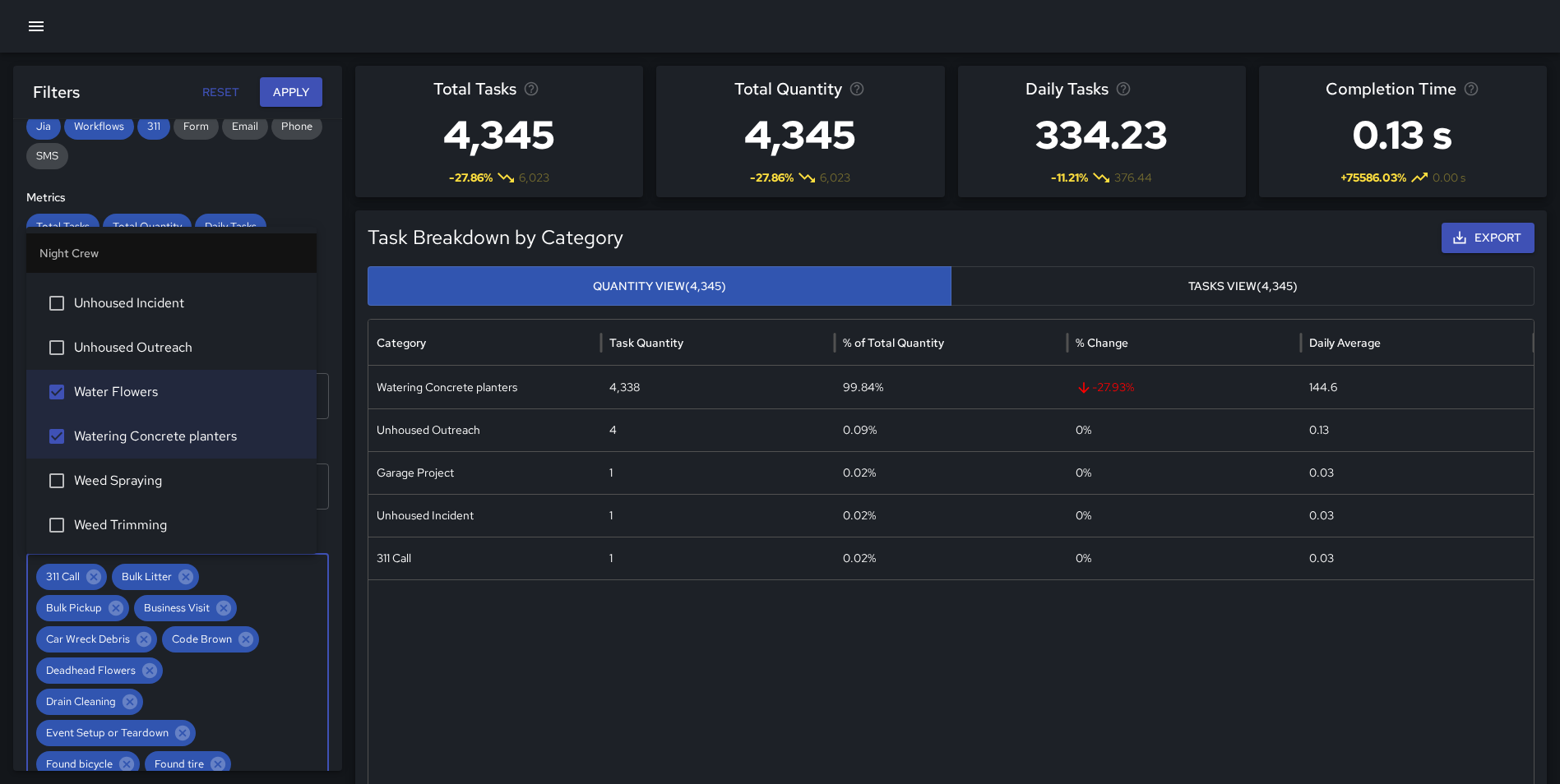
click at [140, 475] on span "Weed Spraying" at bounding box center [189, 481] width 229 height 20
click at [123, 516] on span "Weed Trimming" at bounding box center [189, 525] width 229 height 20
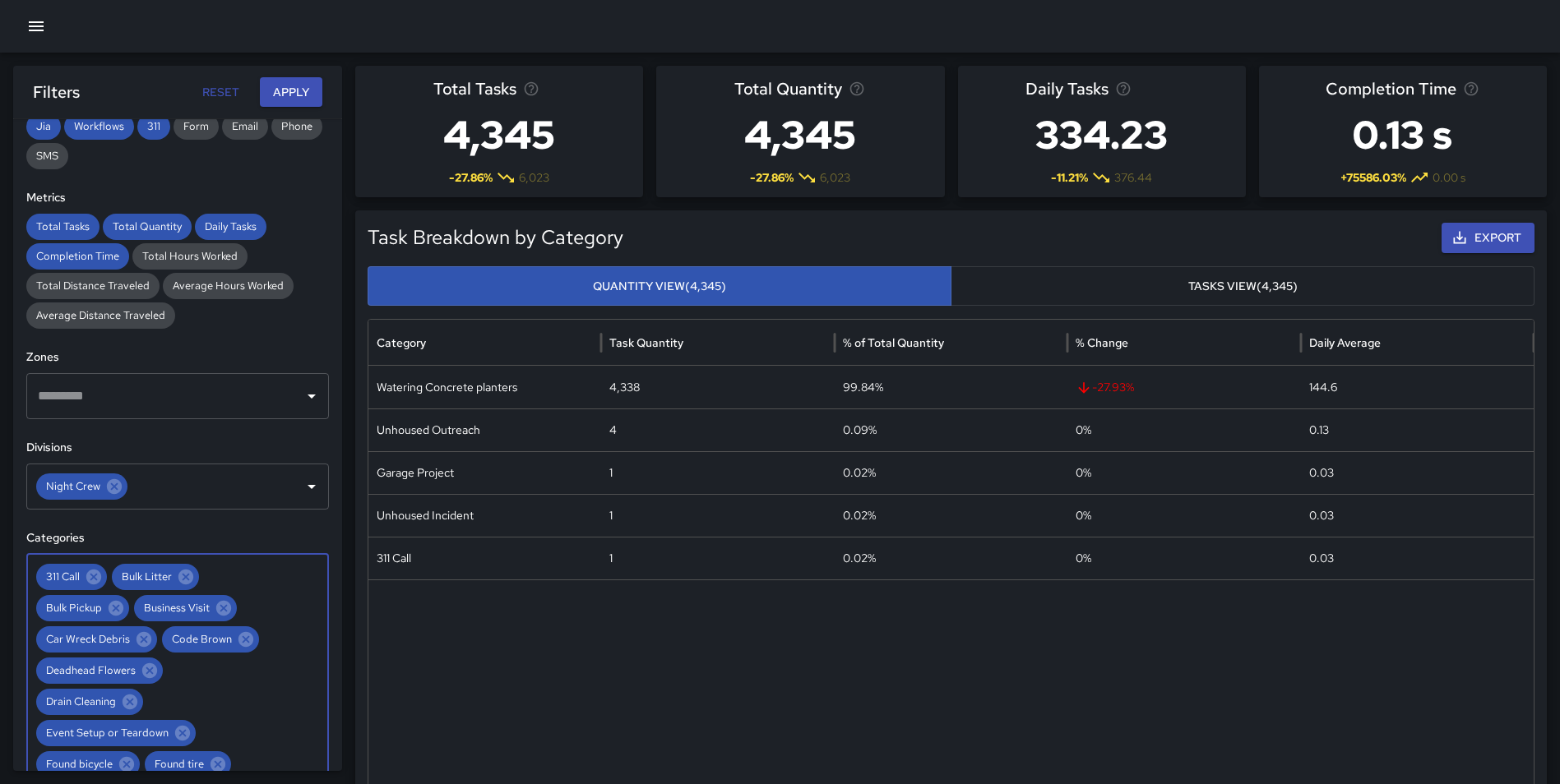
scroll to position [1594, 0]
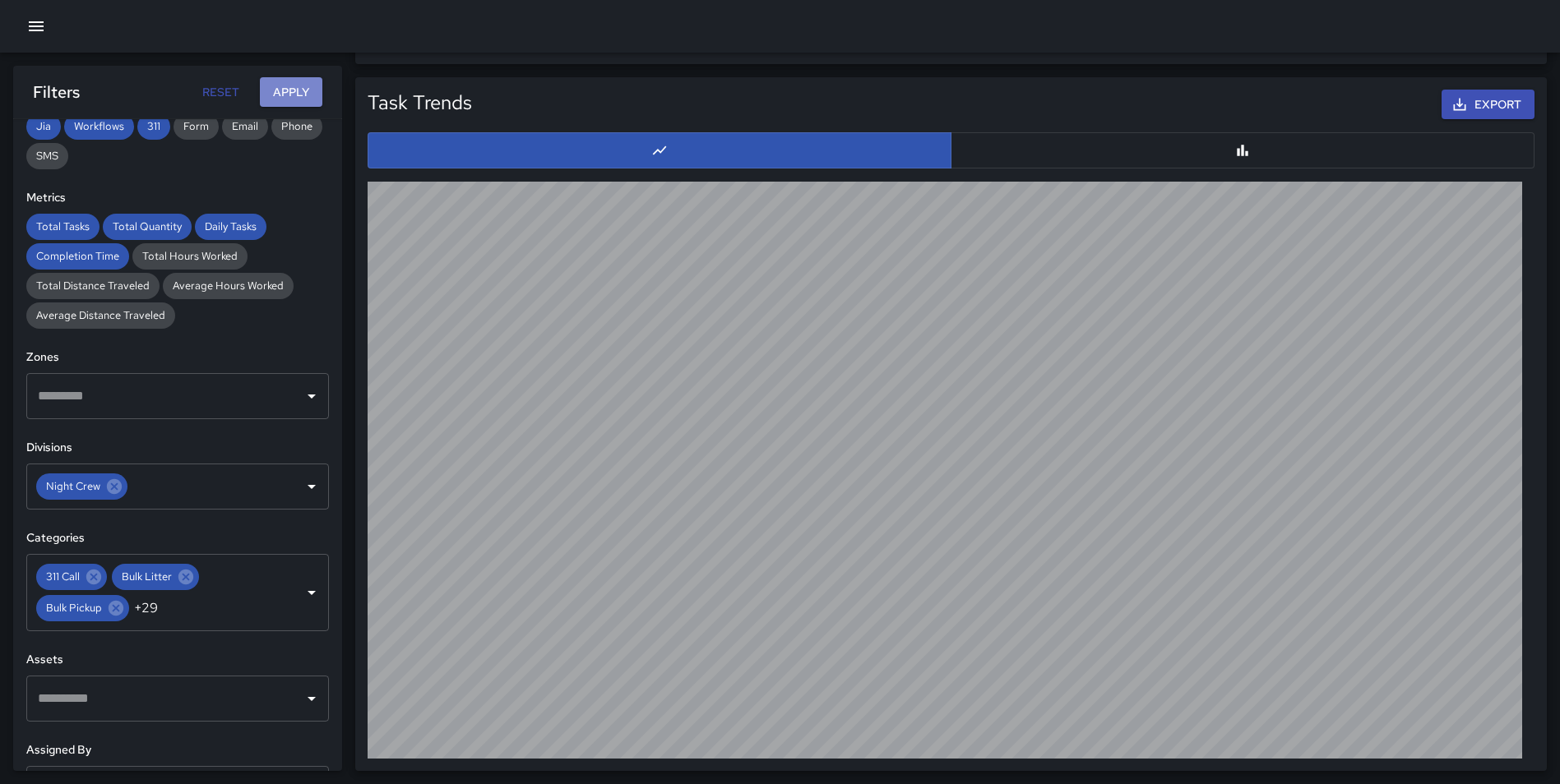
click at [283, 89] on button "Apply" at bounding box center [291, 92] width 63 height 30
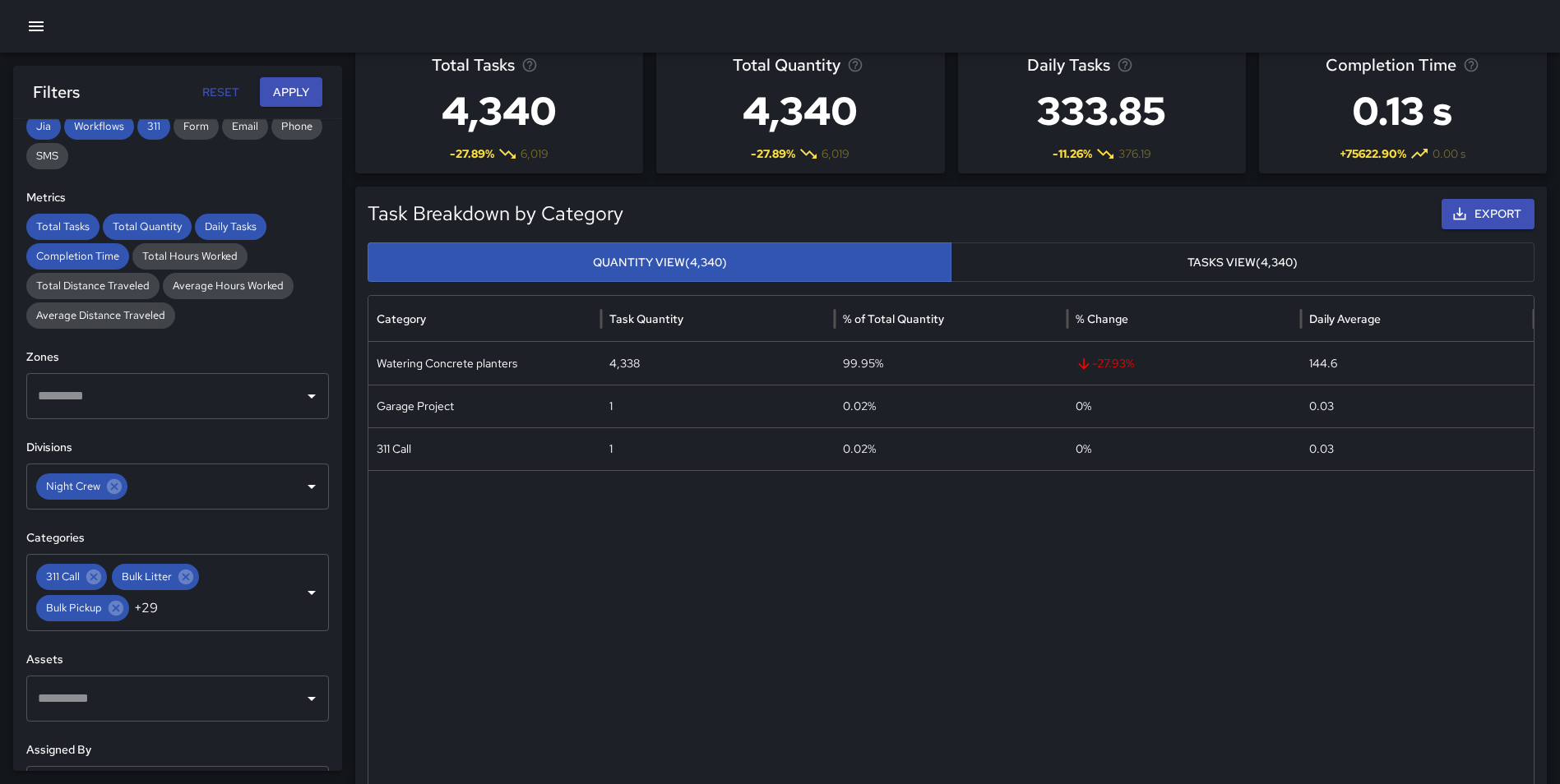
scroll to position [0, 0]
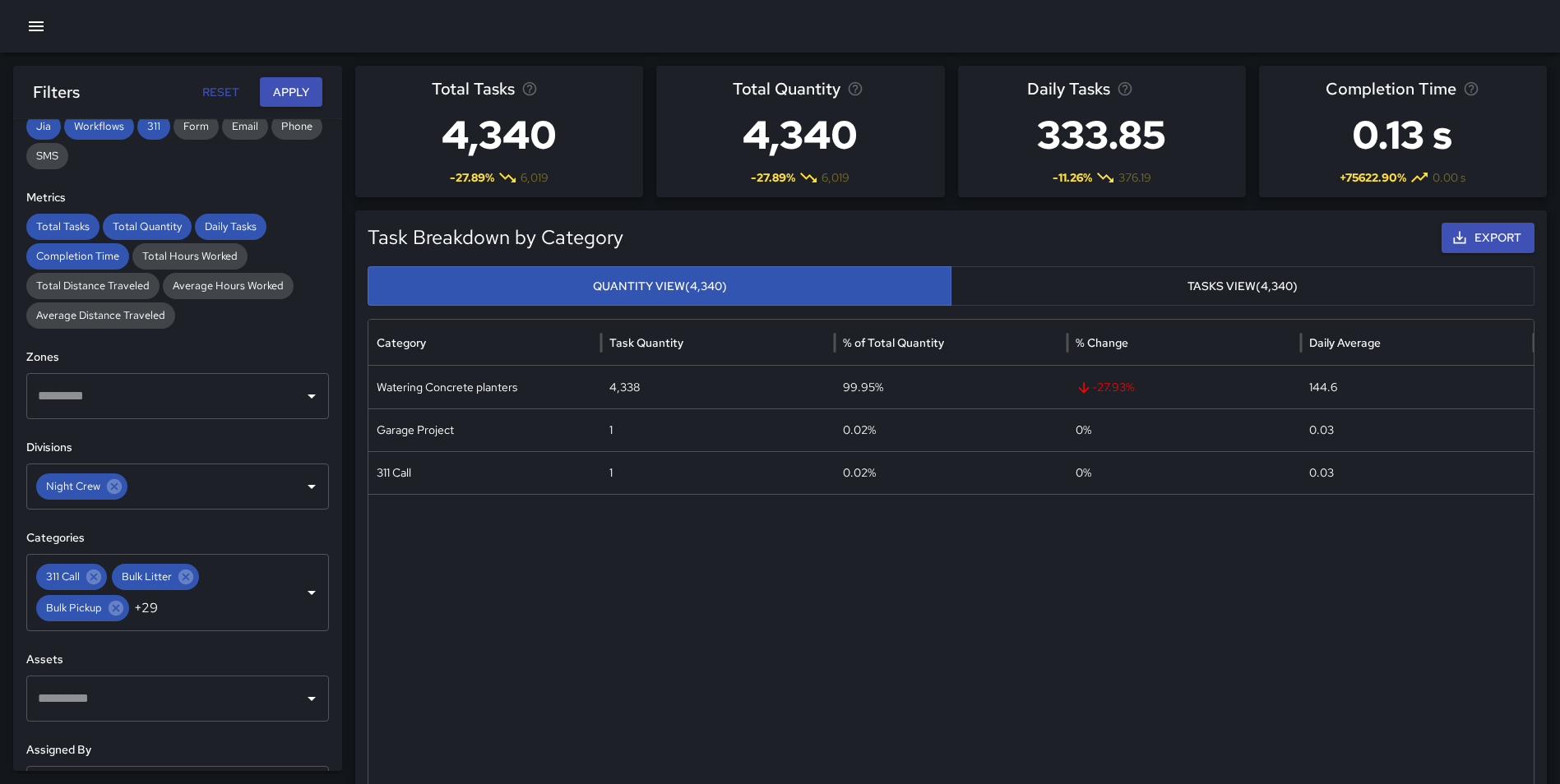
click at [15, 333] on div "**********" at bounding box center [177, 445] width 329 height 652
click at [1482, 234] on button "Export" at bounding box center [1487, 238] width 93 height 30
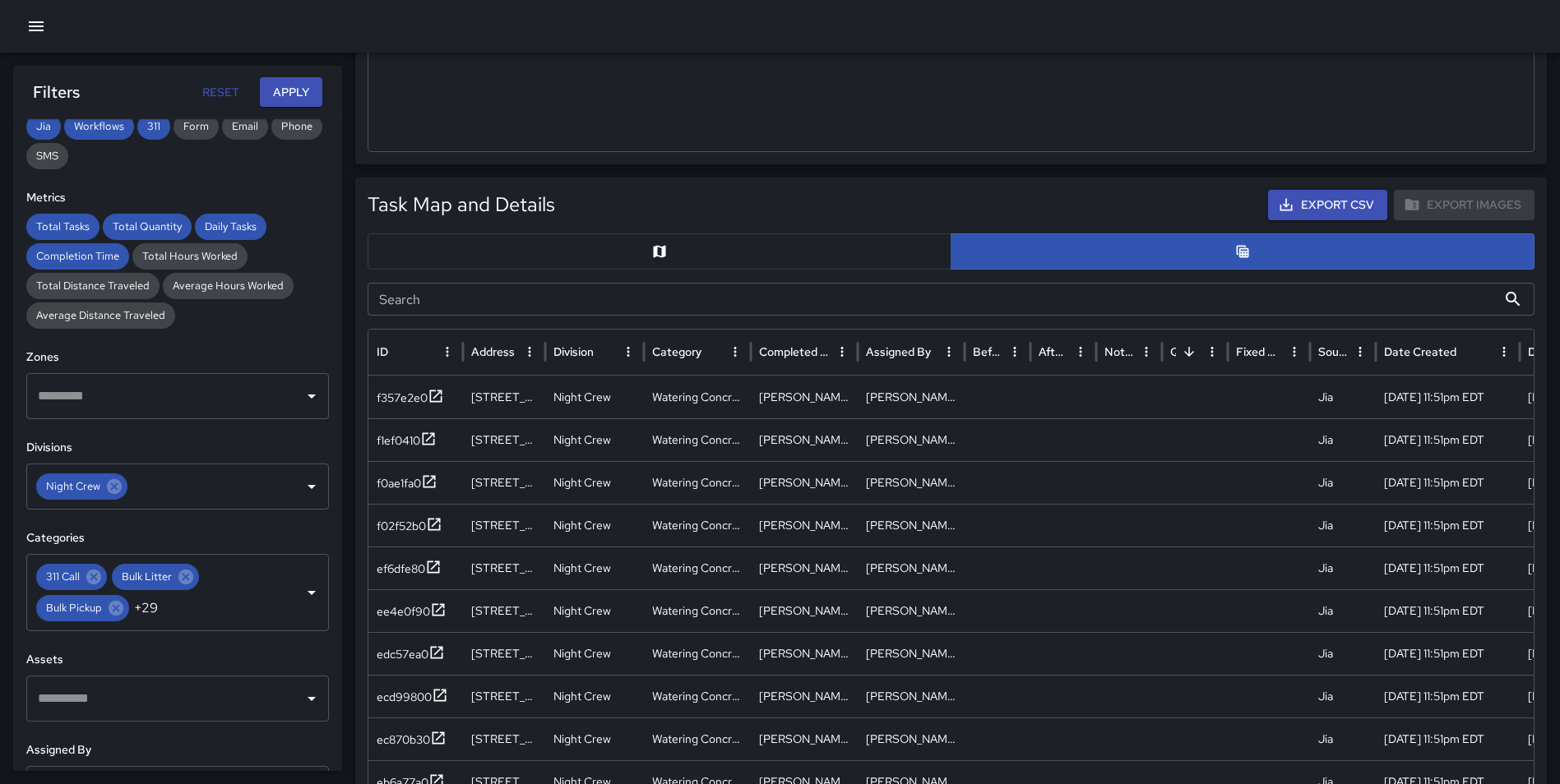
scroll to position [680, 0]
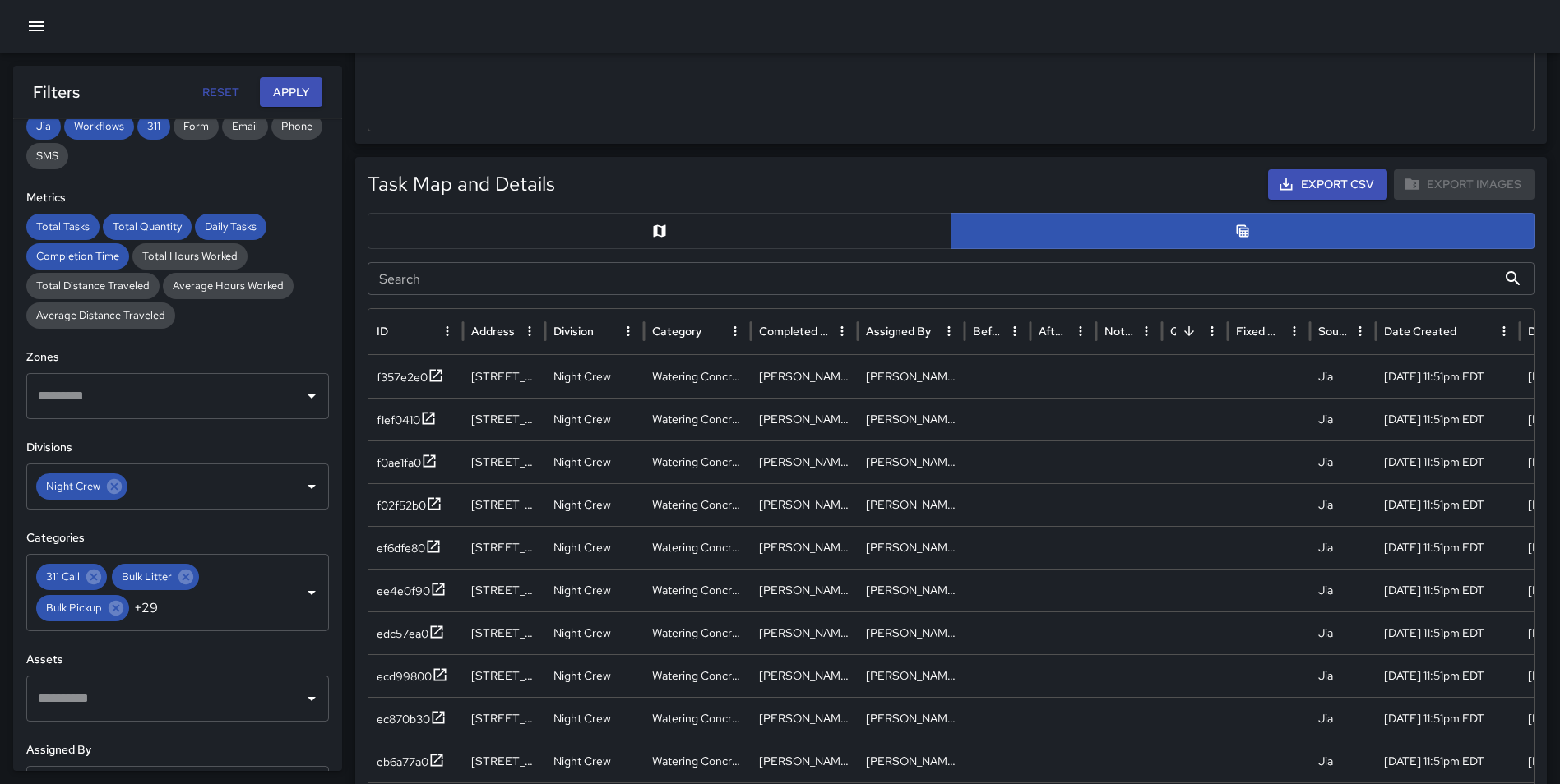
click at [679, 235] on button "button" at bounding box center [659, 231] width 584 height 36
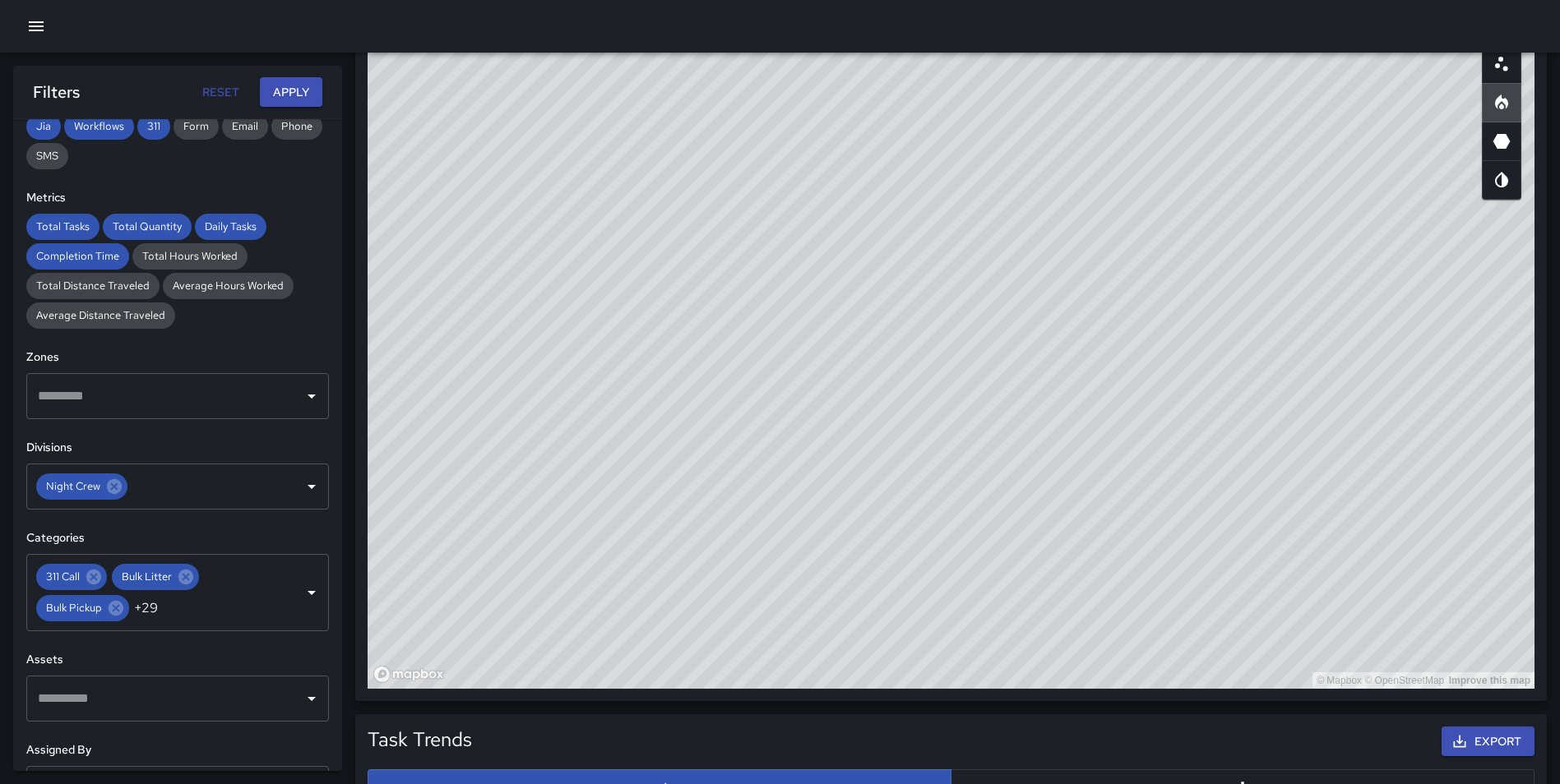
scroll to position [927, 0]
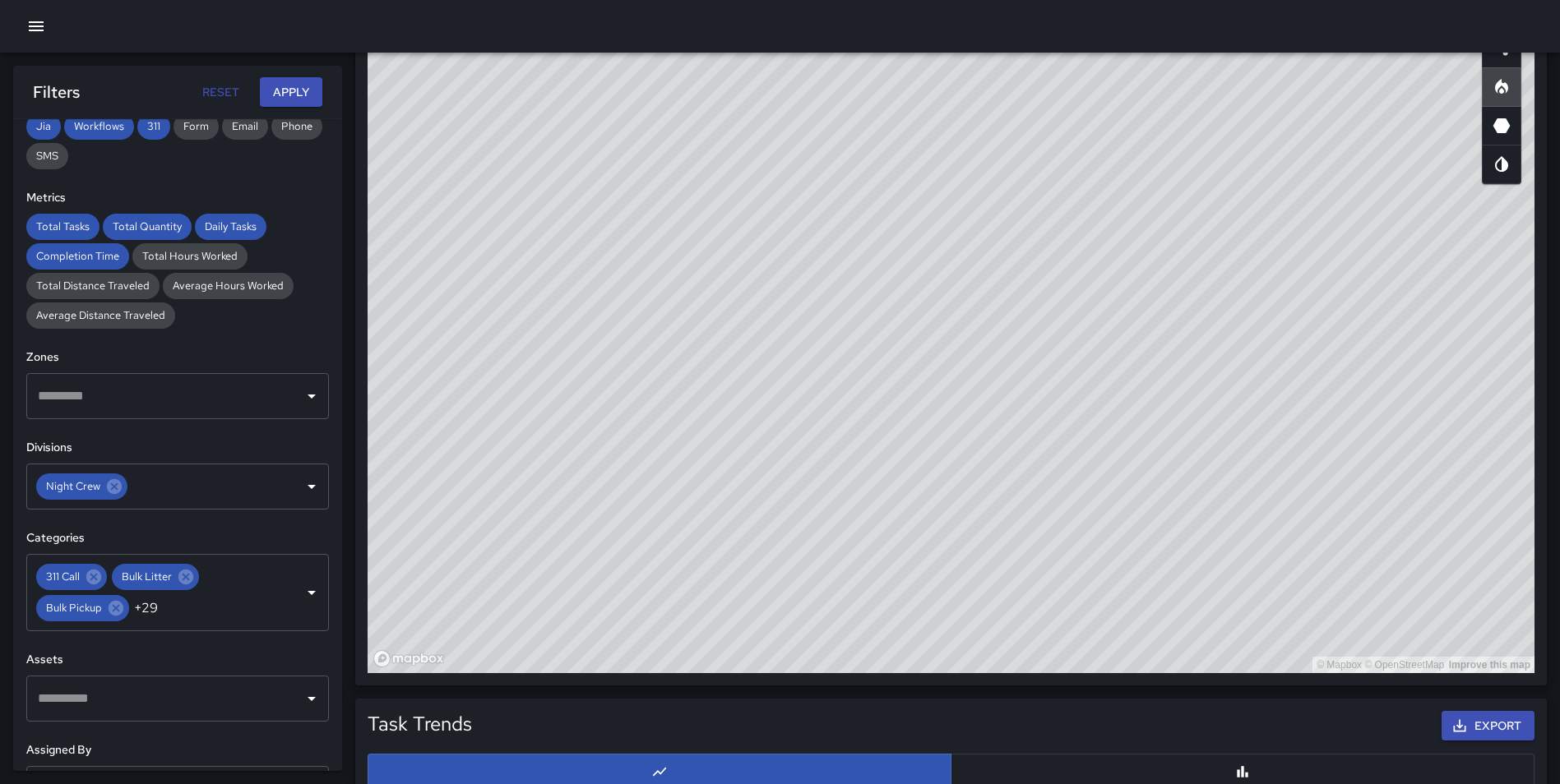
drag, startPoint x: 973, startPoint y: 383, endPoint x: 961, endPoint y: 251, distance: 132.5
click at [960, 251] on div "© Mapbox © OpenStreetMap Improve this map" at bounding box center [950, 344] width 1167 height 657
drag, startPoint x: 998, startPoint y: 322, endPoint x: 972, endPoint y: 635, distance: 314.1
click at [986, 677] on div "Task Map and Details Export CSV Export Images ID Address f357e2e0 132 East Berr…" at bounding box center [951, 298] width 1191 height 775
drag, startPoint x: 1034, startPoint y: 596, endPoint x: 1019, endPoint y: 601, distance: 15.8
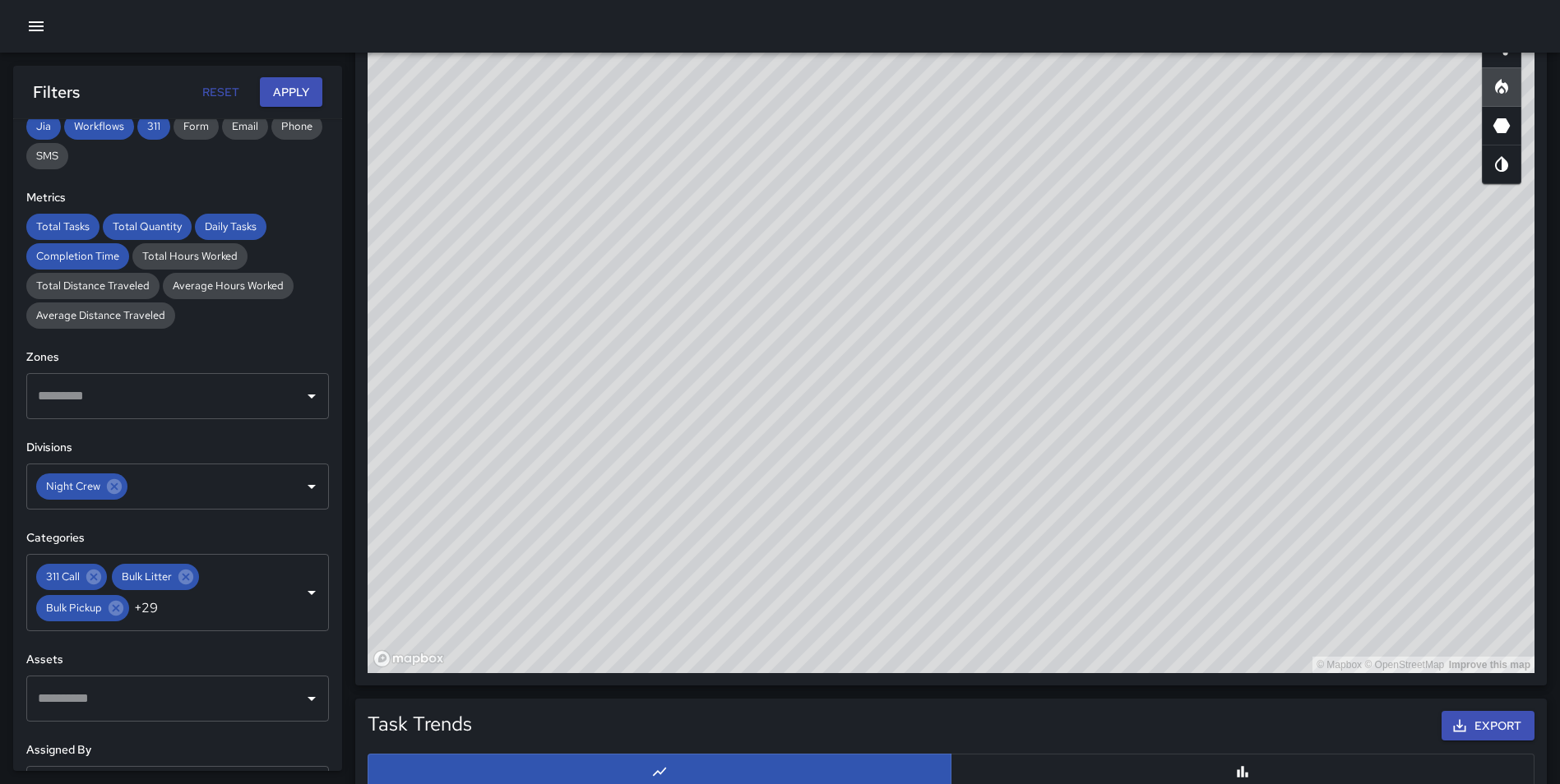
click at [1008, 652] on div "© Mapbox © OpenStreetMap Improve this map" at bounding box center [950, 344] width 1167 height 657
drag, startPoint x: 1013, startPoint y: 532, endPoint x: 1007, endPoint y: 501, distance: 31.6
click at [1007, 501] on div "© Mapbox © OpenStreetMap Improve this map" at bounding box center [950, 344] width 1167 height 657
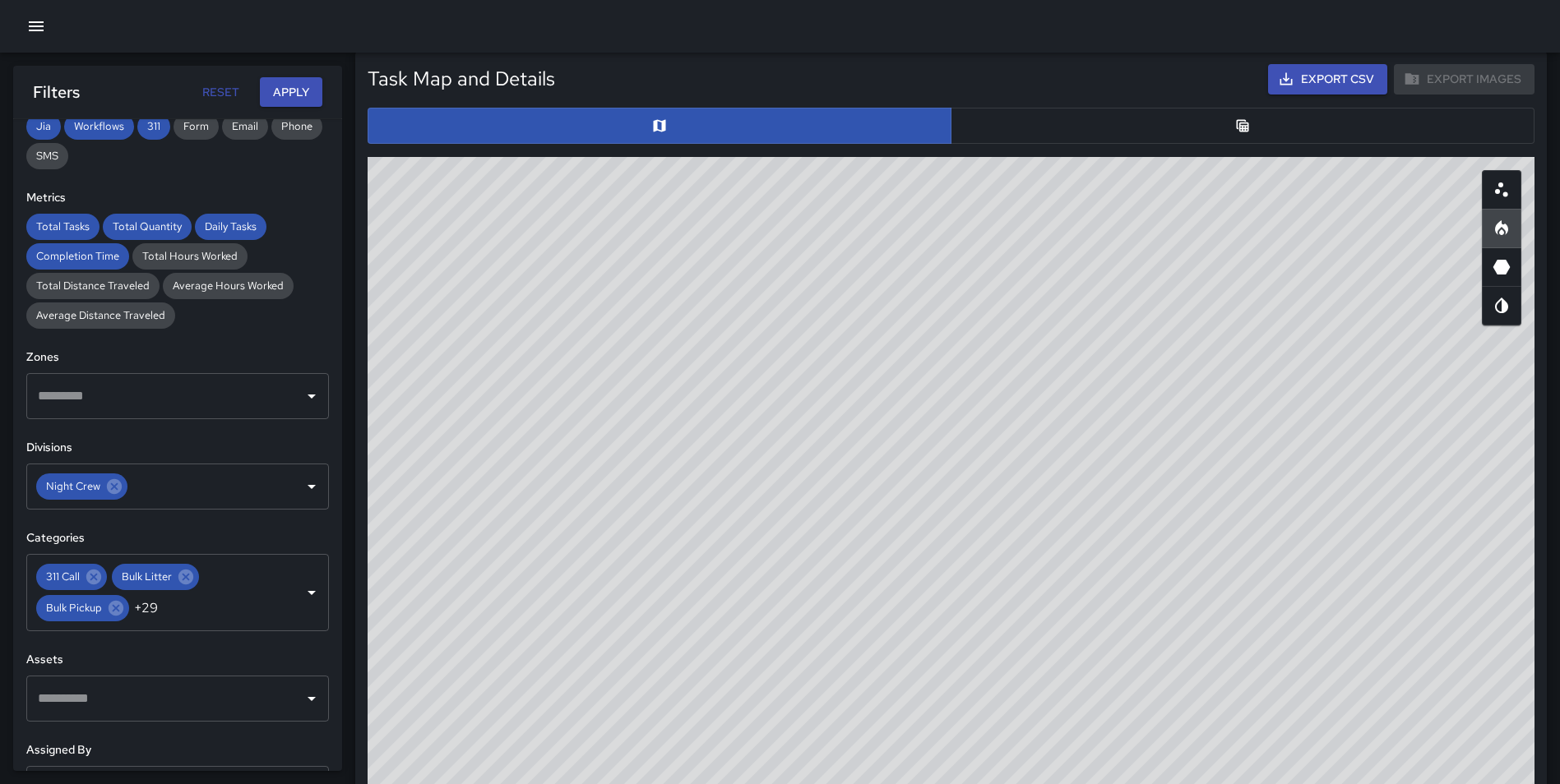
scroll to position [794, 0]
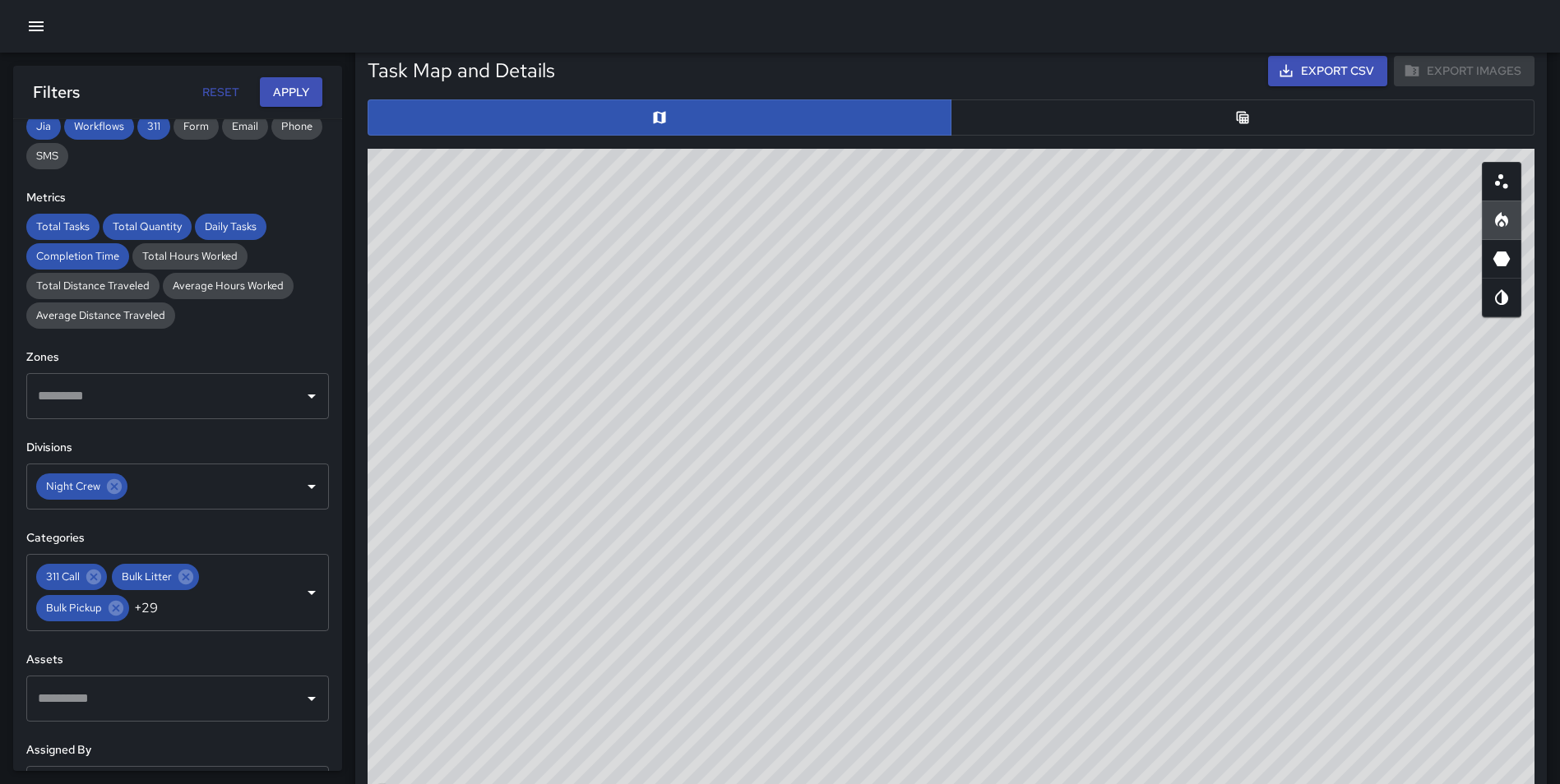
drag, startPoint x: 989, startPoint y: 420, endPoint x: 991, endPoint y: 428, distance: 8.2
click at [991, 428] on div "© Mapbox © OpenStreetMap Improve this map" at bounding box center [950, 477] width 1167 height 657
drag, startPoint x: 926, startPoint y: 431, endPoint x: 987, endPoint y: 417, distance: 62.6
click at [987, 417] on div "© Mapbox © OpenStreetMap Improve this map" at bounding box center [950, 477] width 1167 height 657
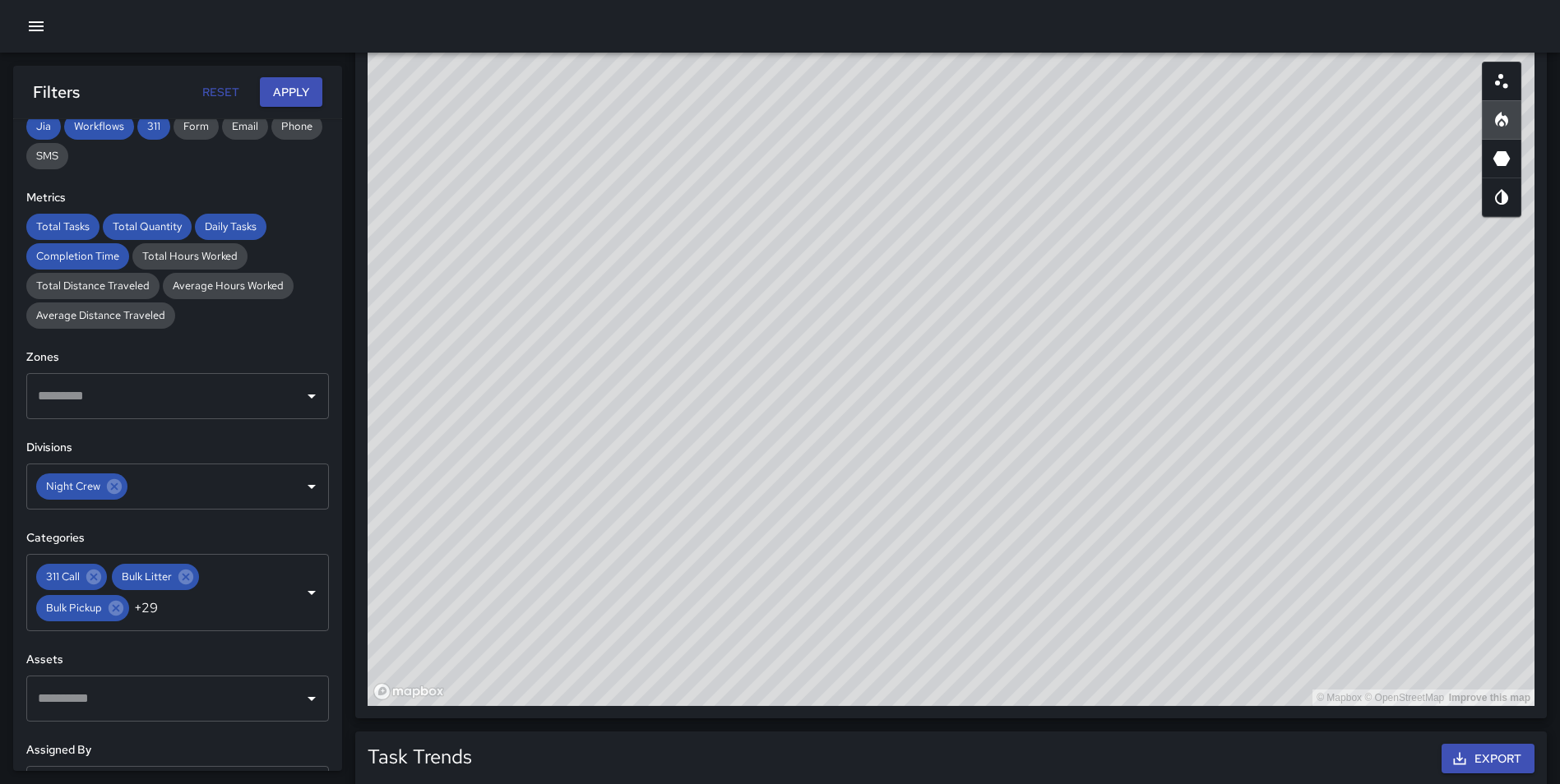
scroll to position [899, 0]
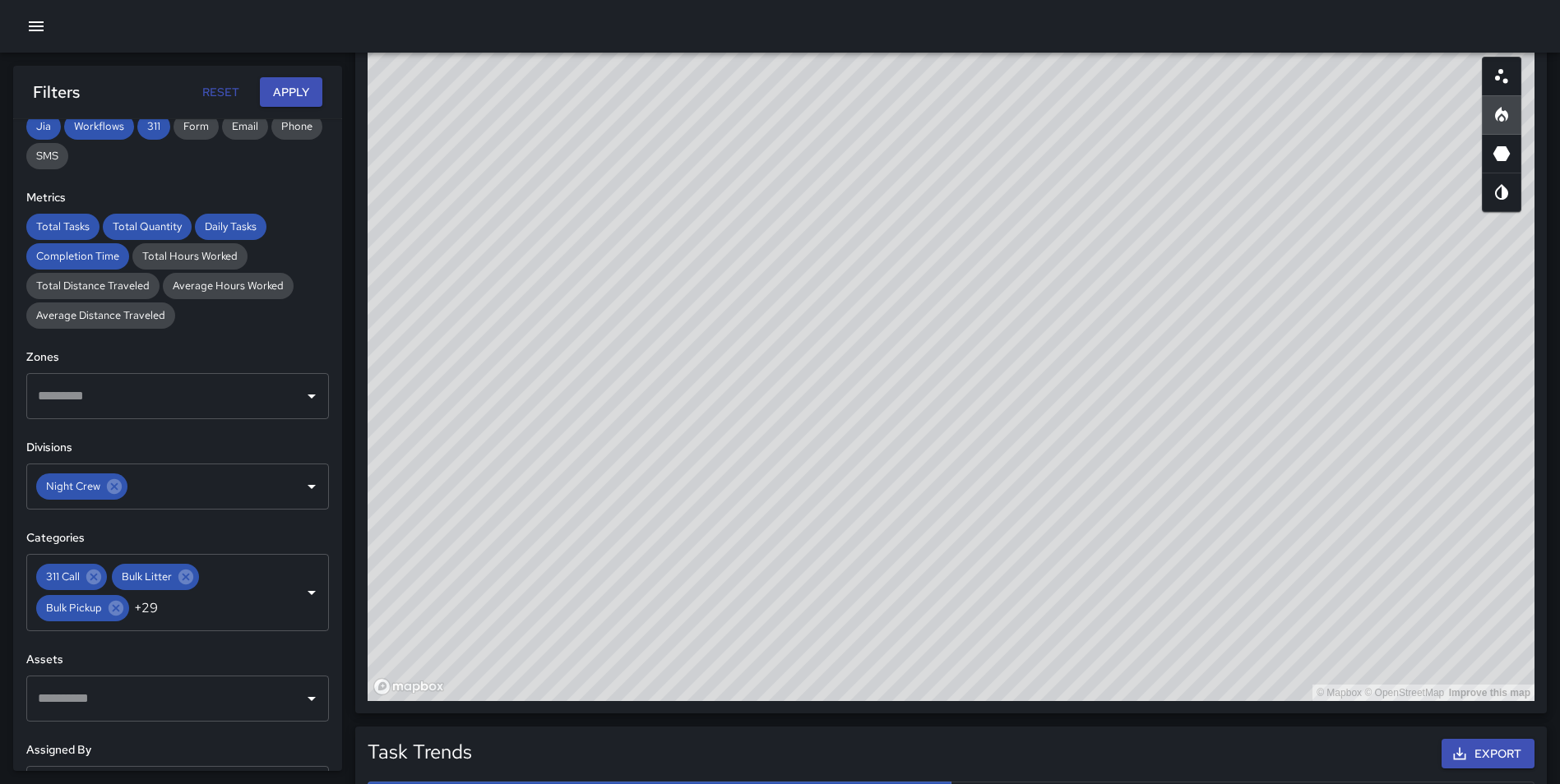
click at [1053, 316] on div "© Mapbox © OpenStreetMap Improve this map" at bounding box center [950, 372] width 1167 height 657
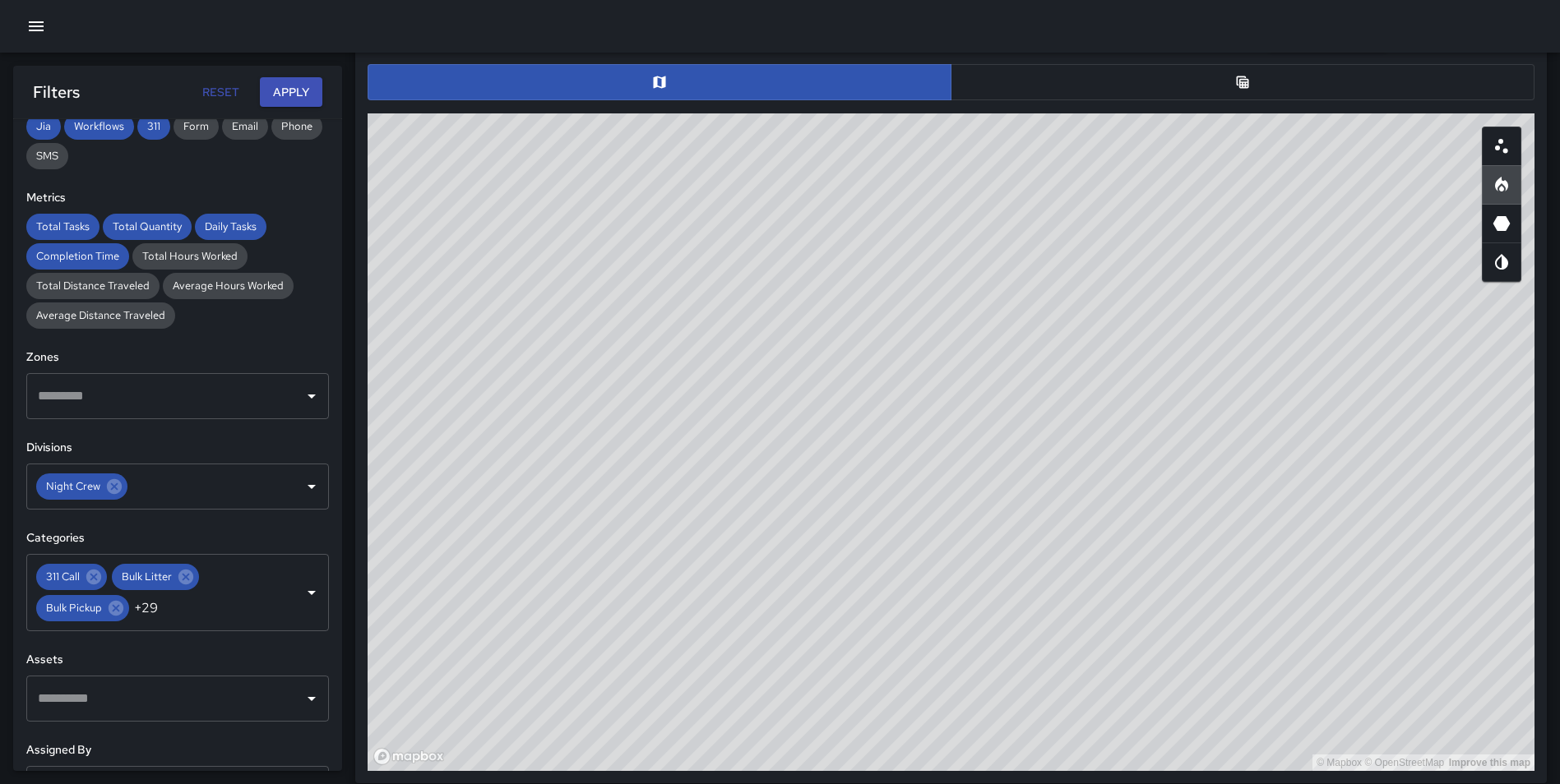
scroll to position [849, 0]
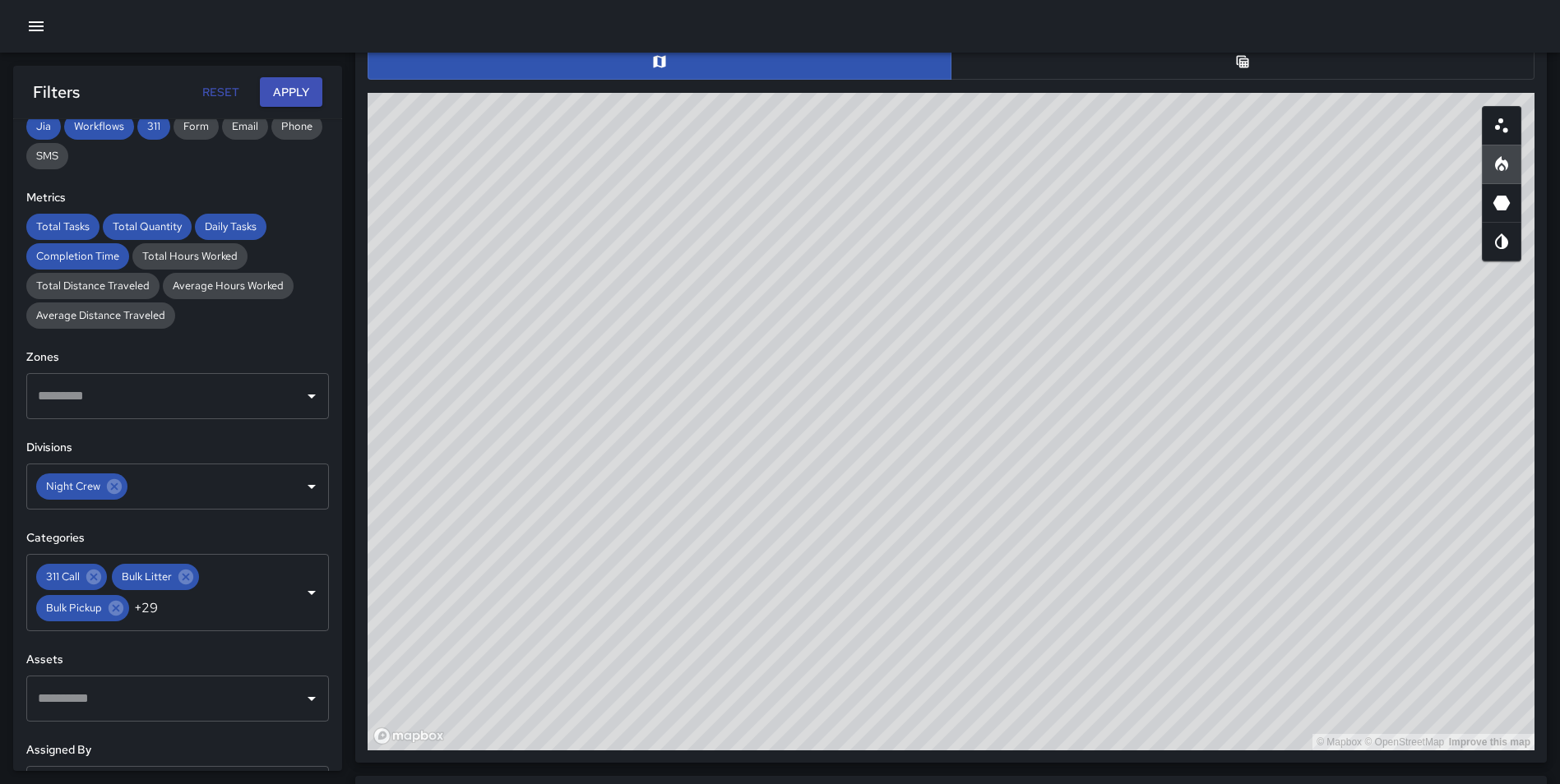
drag, startPoint x: 1124, startPoint y: 397, endPoint x: 1160, endPoint y: 409, distance: 37.9
click at [1160, 409] on div "© Mapbox © OpenStreetMap Improve this map" at bounding box center [950, 422] width 1167 height 657
drag, startPoint x: 1228, startPoint y: 452, endPoint x: 1196, endPoint y: 544, distance: 97.4
click at [1196, 544] on div "© Mapbox © OpenStreetMap Improve this map" at bounding box center [950, 422] width 1167 height 657
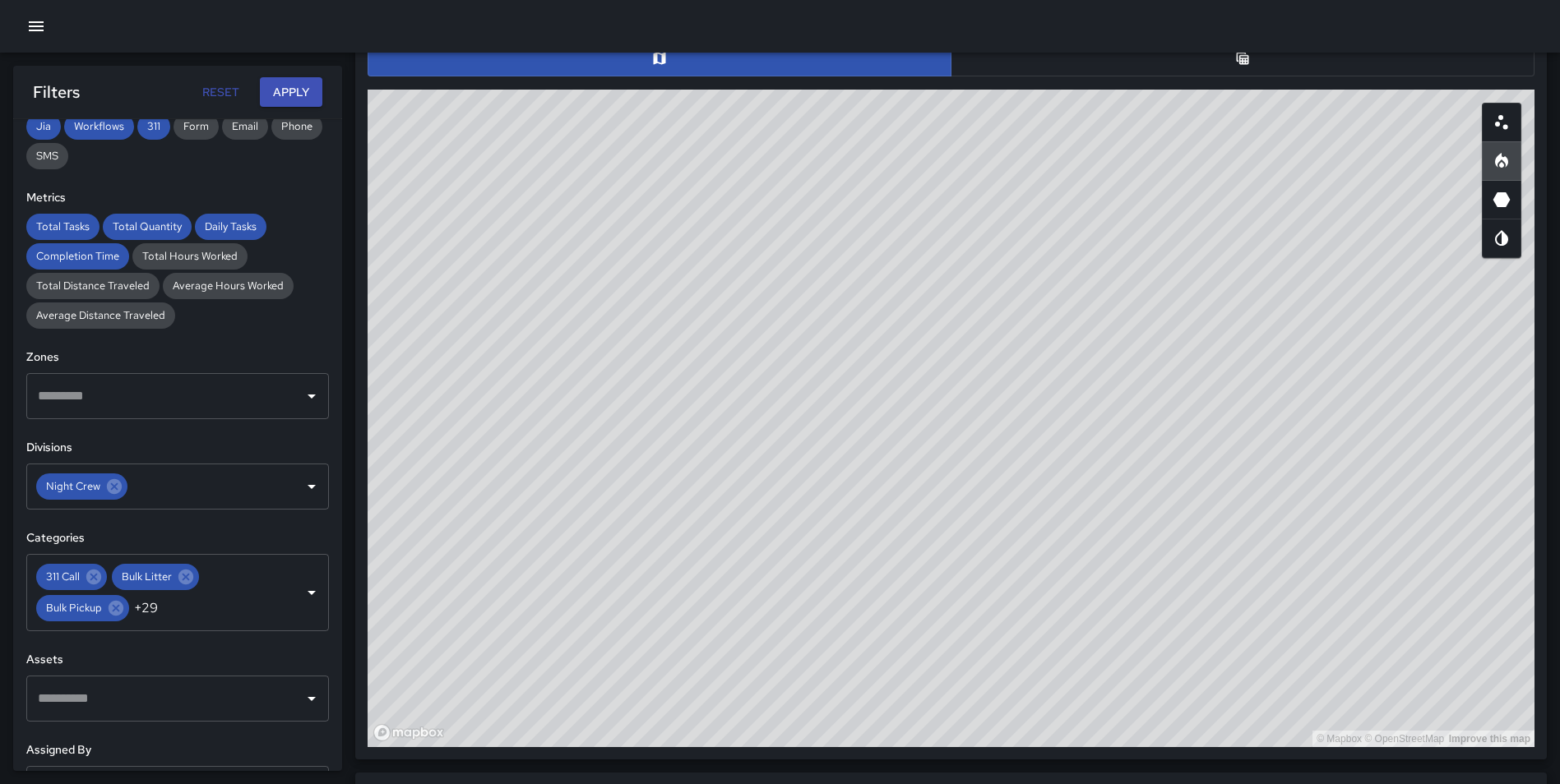
scroll to position [848, 0]
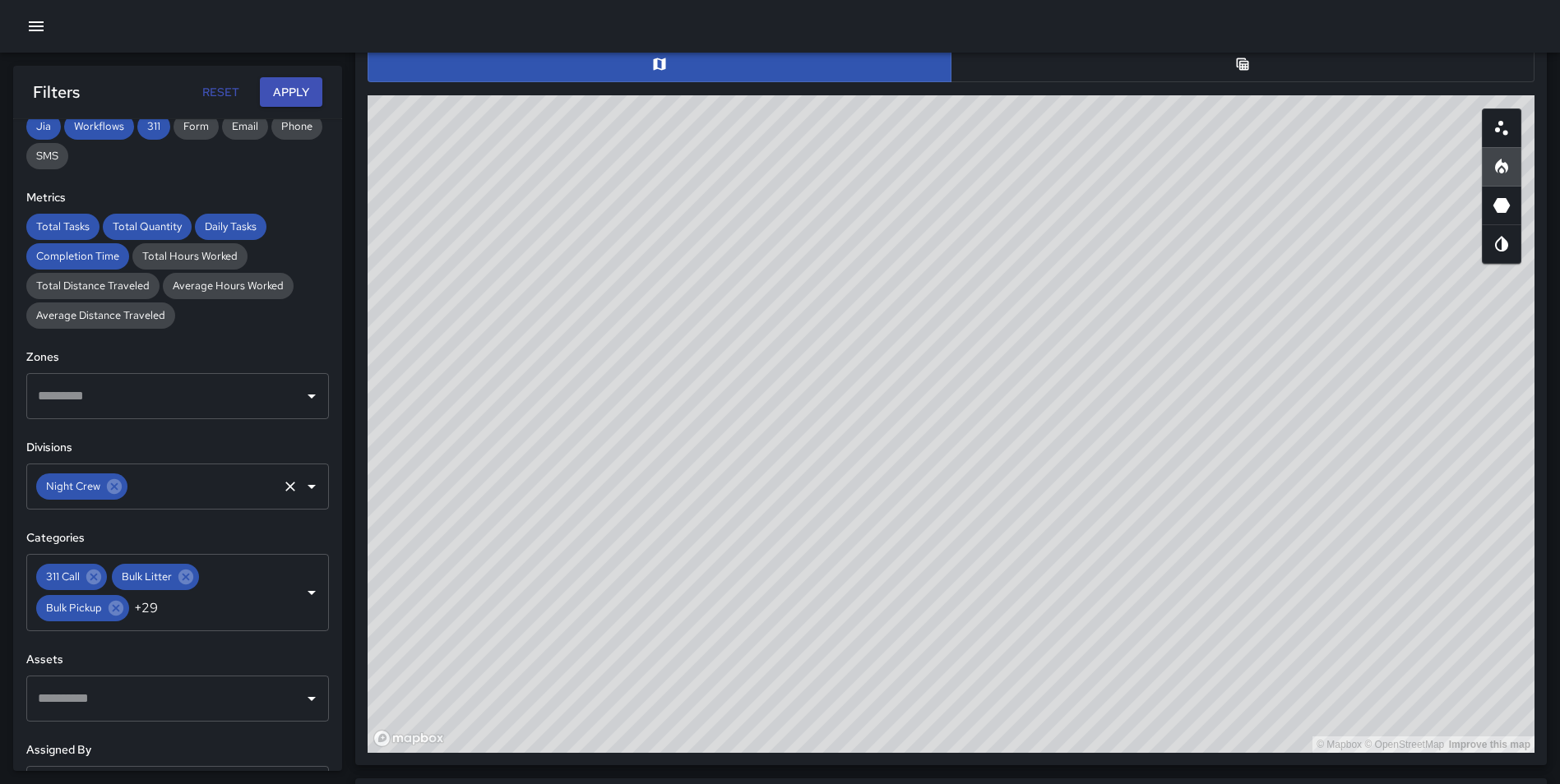
click at [282, 490] on icon "Clear" at bounding box center [290, 486] width 16 height 16
click at [279, 592] on button "Clear" at bounding box center [290, 592] width 23 height 23
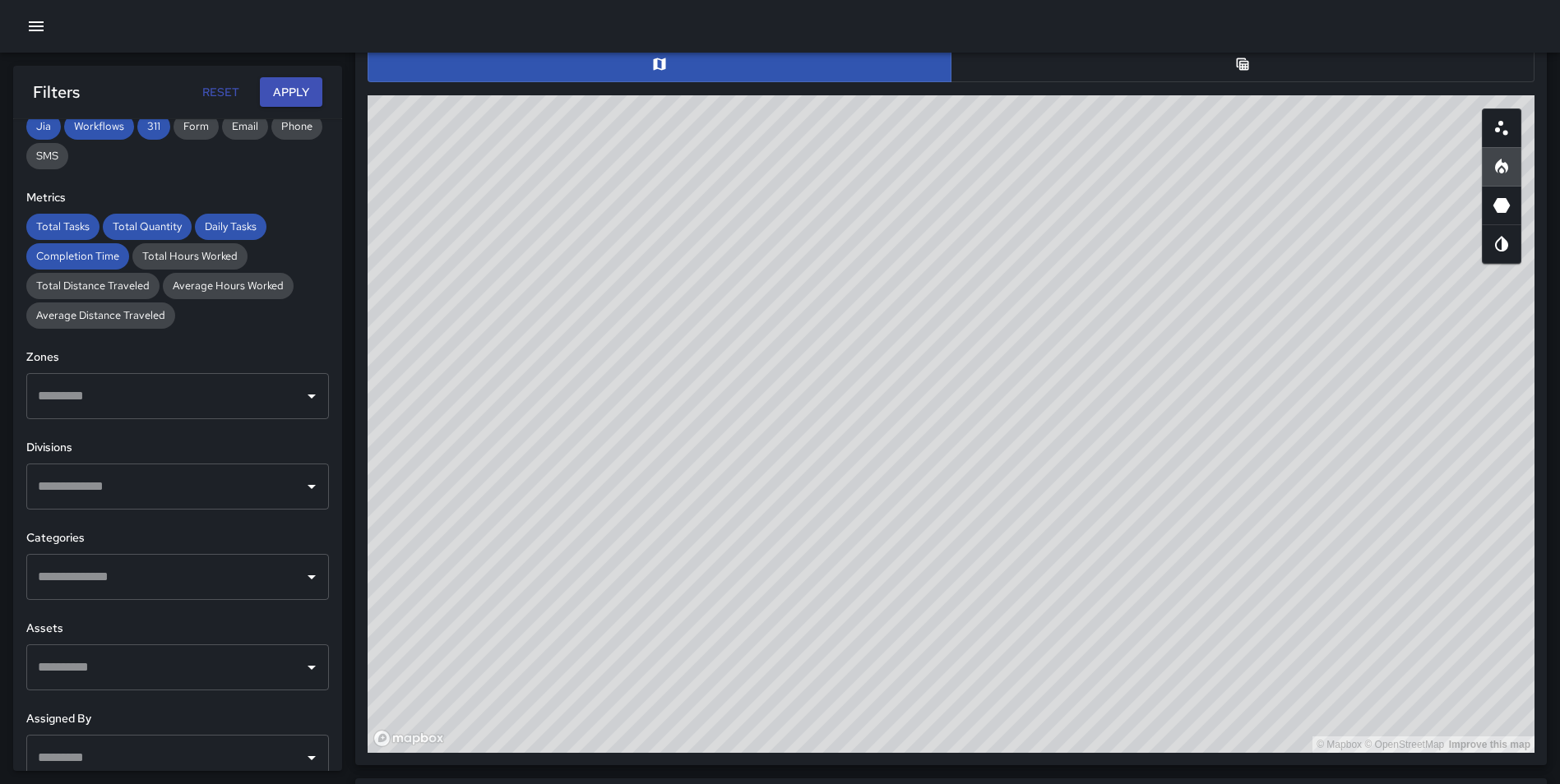
click at [97, 571] on input "text" at bounding box center [166, 576] width 263 height 31
click at [326, 441] on div "**********" at bounding box center [177, 445] width 329 height 652
click at [126, 490] on input "text" at bounding box center [166, 486] width 263 height 31
type input "****"
click at [143, 521] on li "Pick Myself Up Program" at bounding box center [171, 539] width 290 height 45
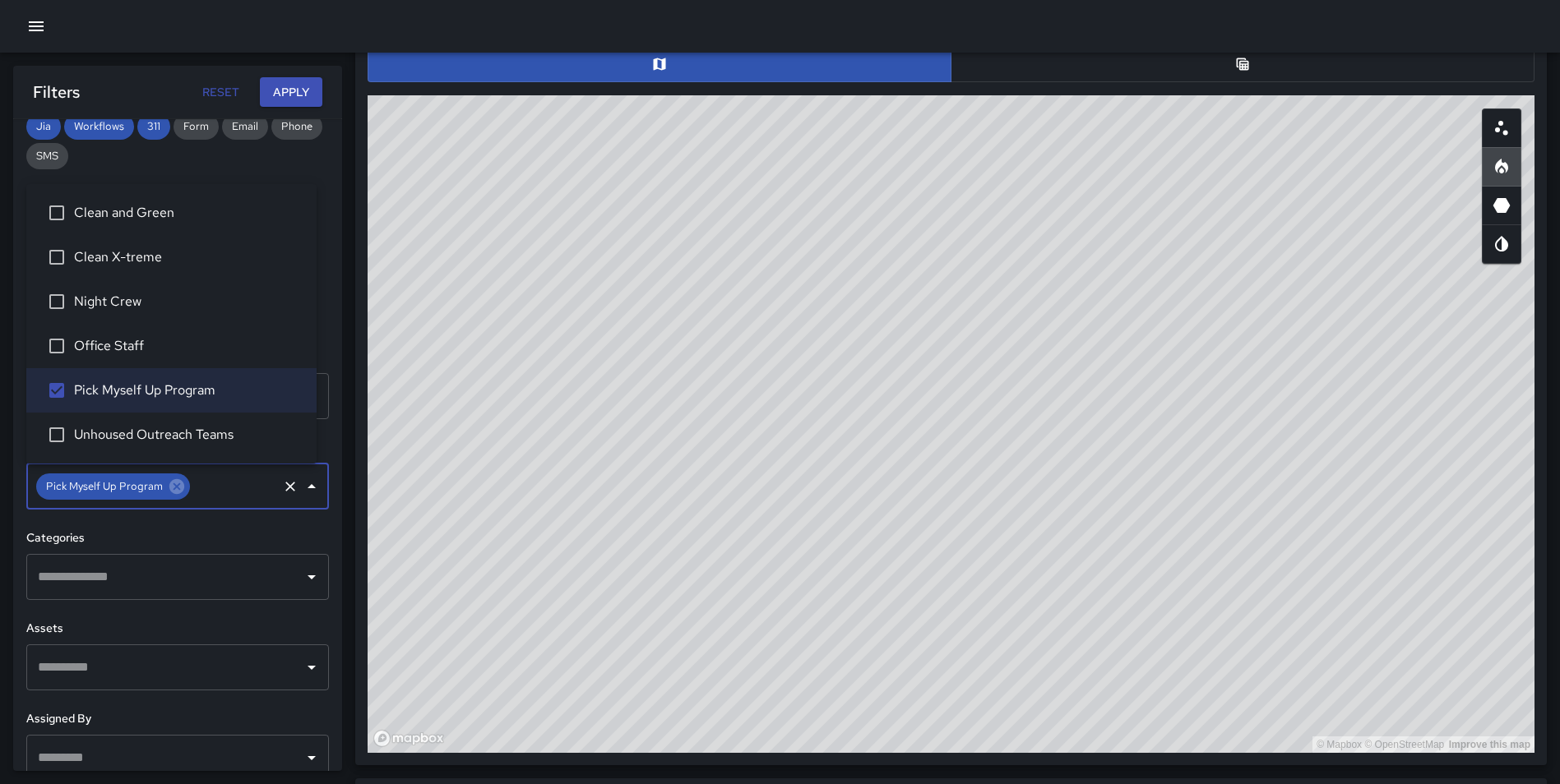
click at [302, 82] on button "Apply" at bounding box center [291, 92] width 63 height 30
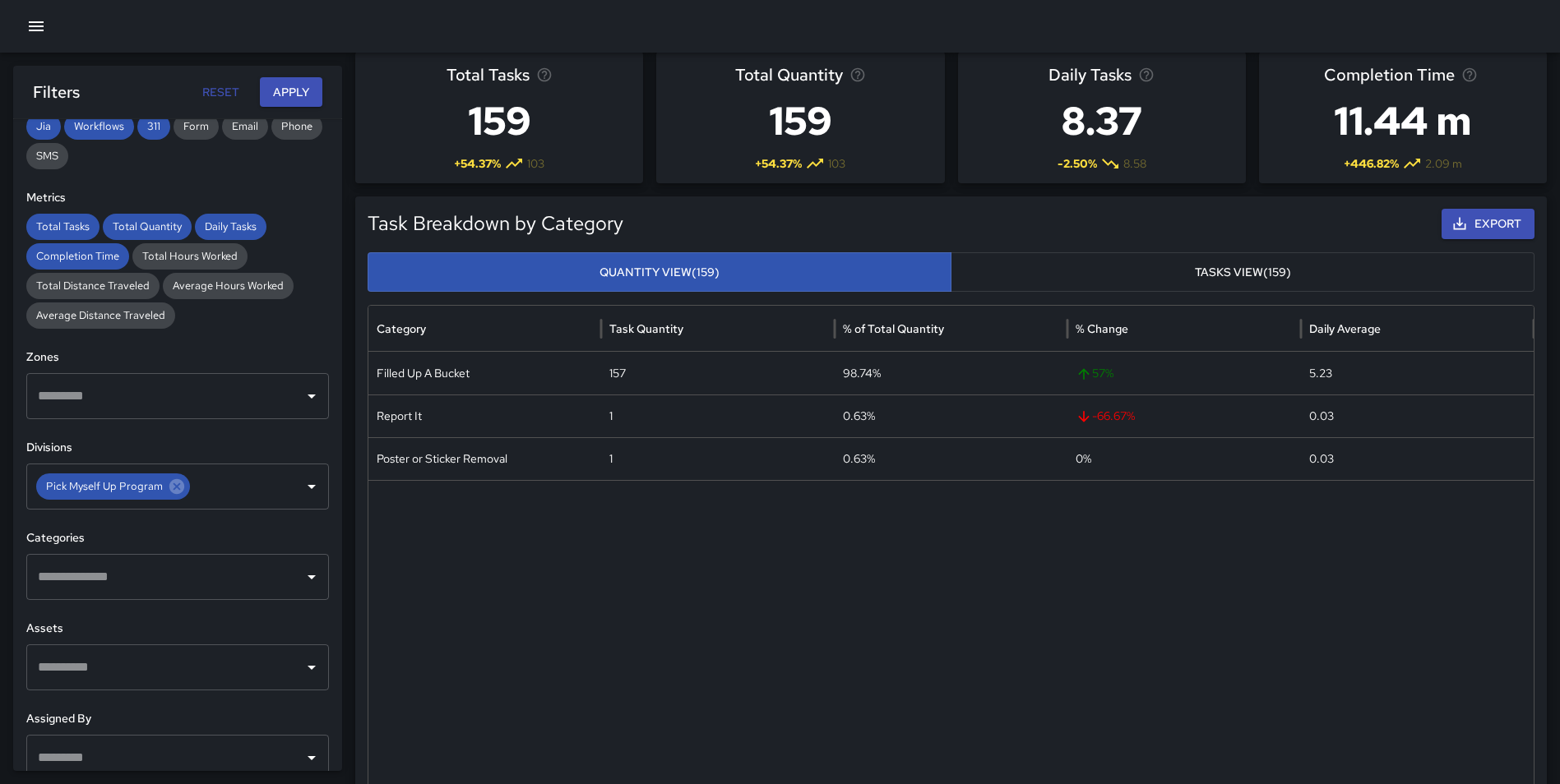
scroll to position [0, 0]
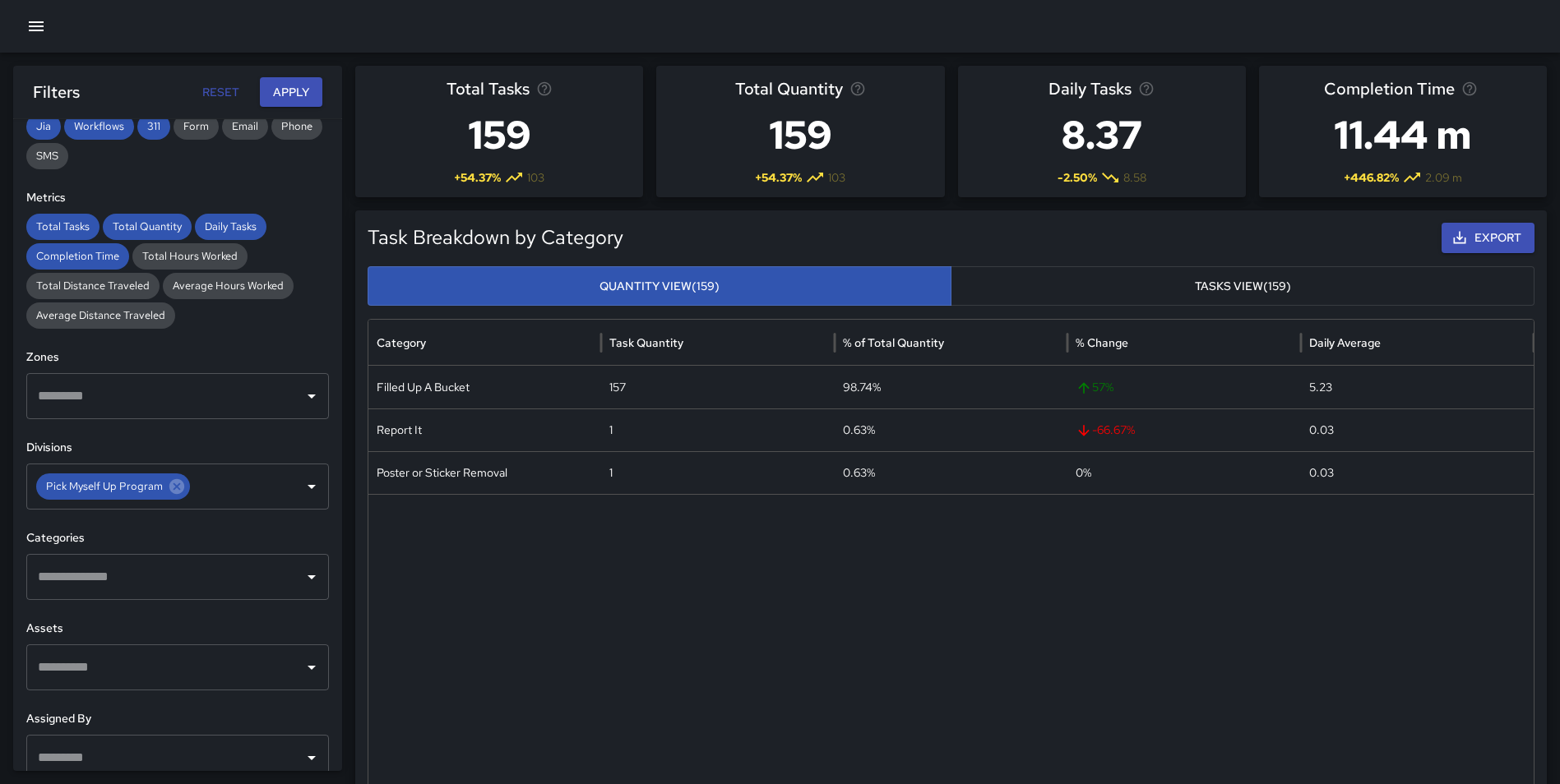
click at [1488, 237] on button "Export" at bounding box center [1487, 238] width 93 height 30
click at [712, 616] on div at bounding box center [950, 652] width 1165 height 317
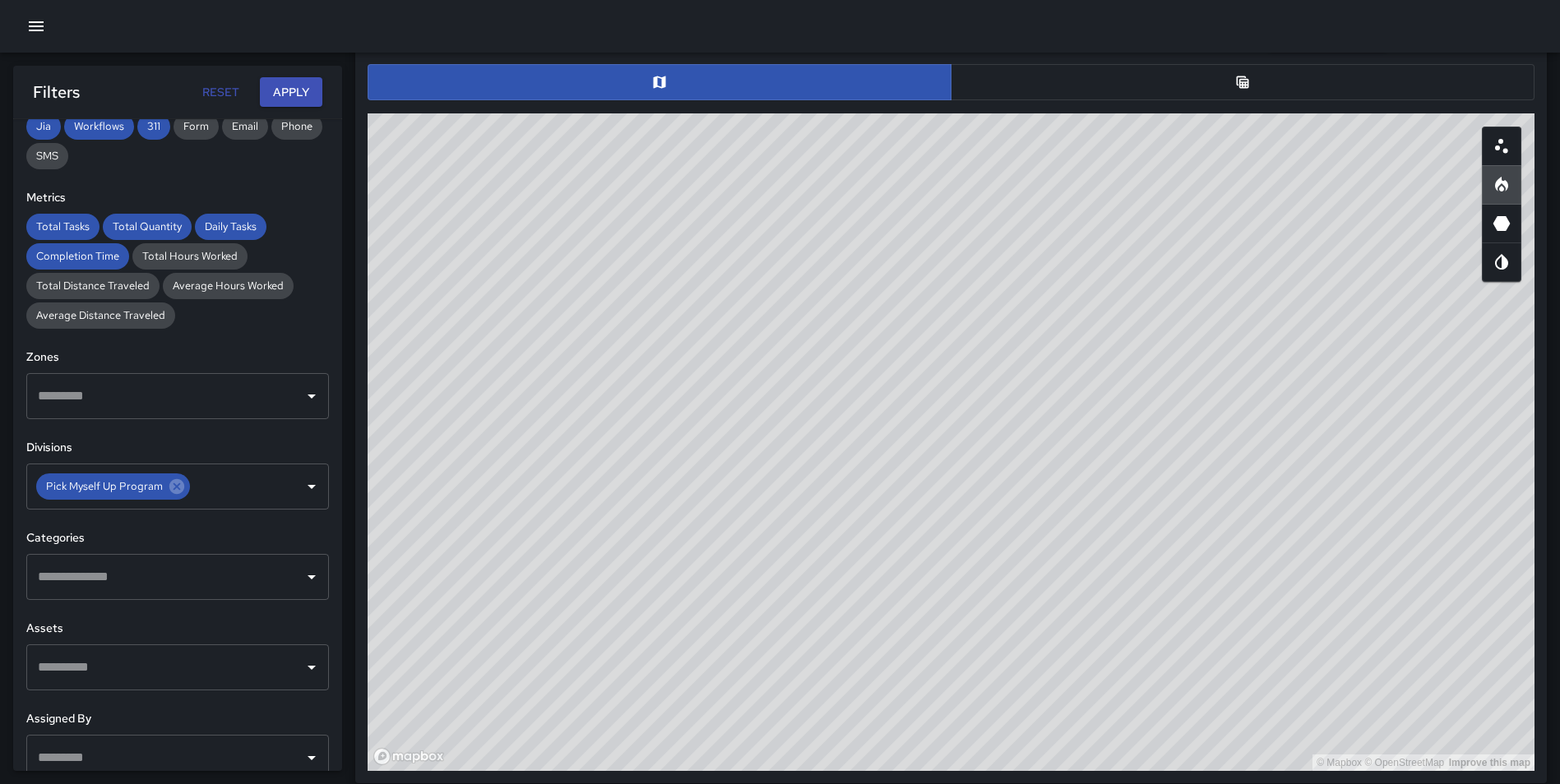
scroll to position [831, 0]
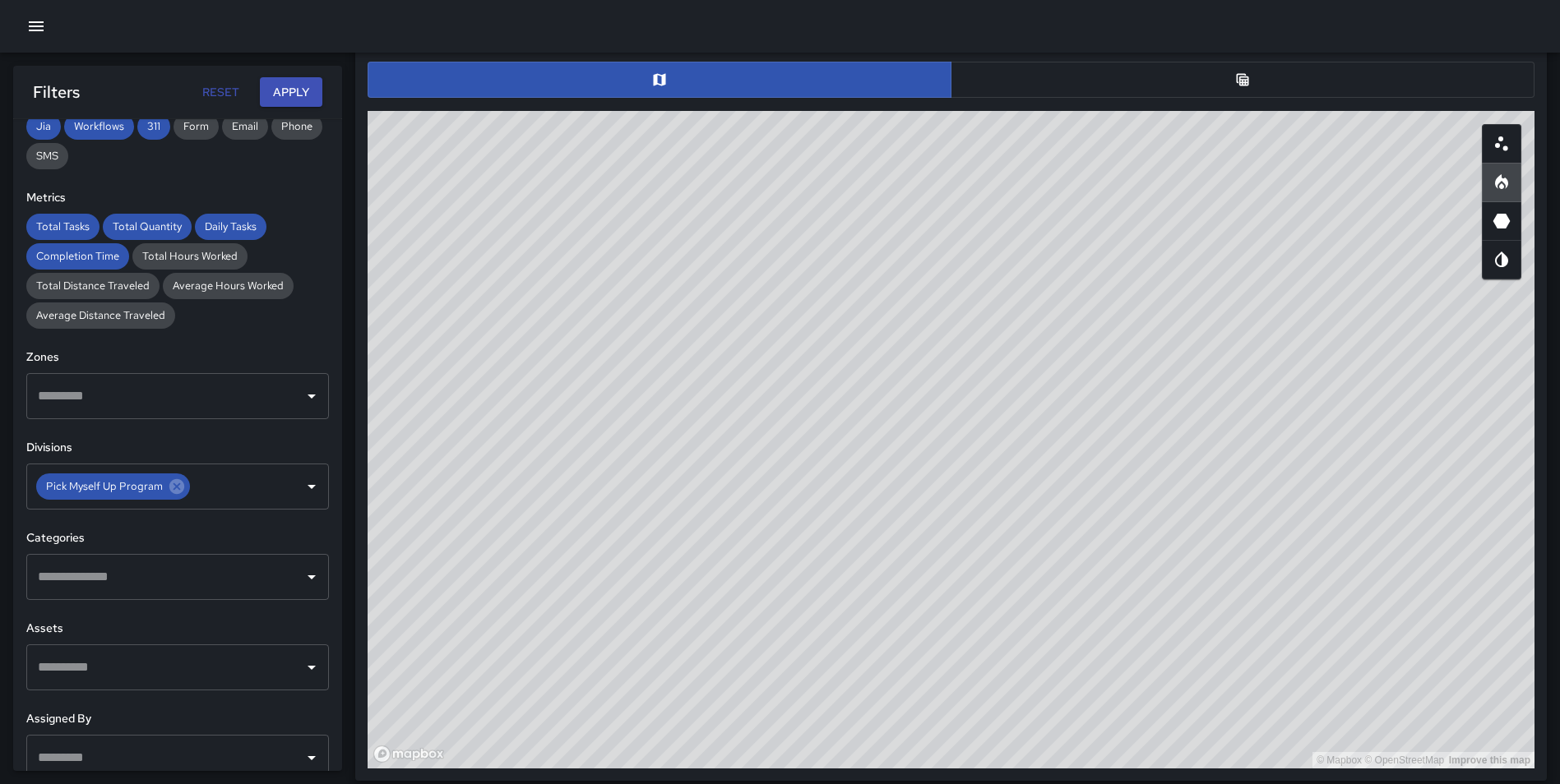
drag, startPoint x: 1134, startPoint y: 431, endPoint x: 1075, endPoint y: 376, distance: 80.7
click at [1075, 376] on div "© Mapbox © OpenStreetMap Improve this map" at bounding box center [950, 439] width 1167 height 657
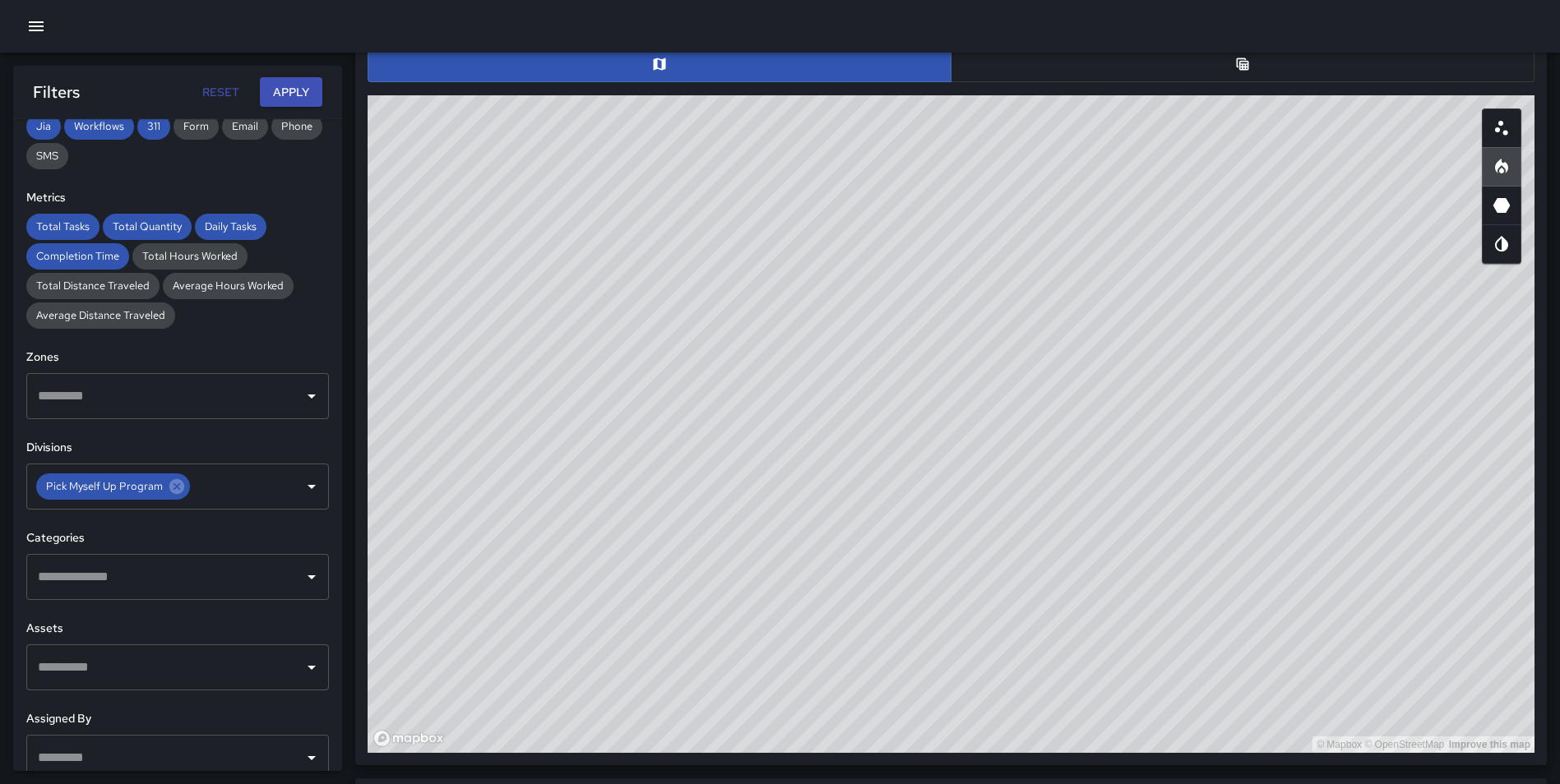
scroll to position [644, 0]
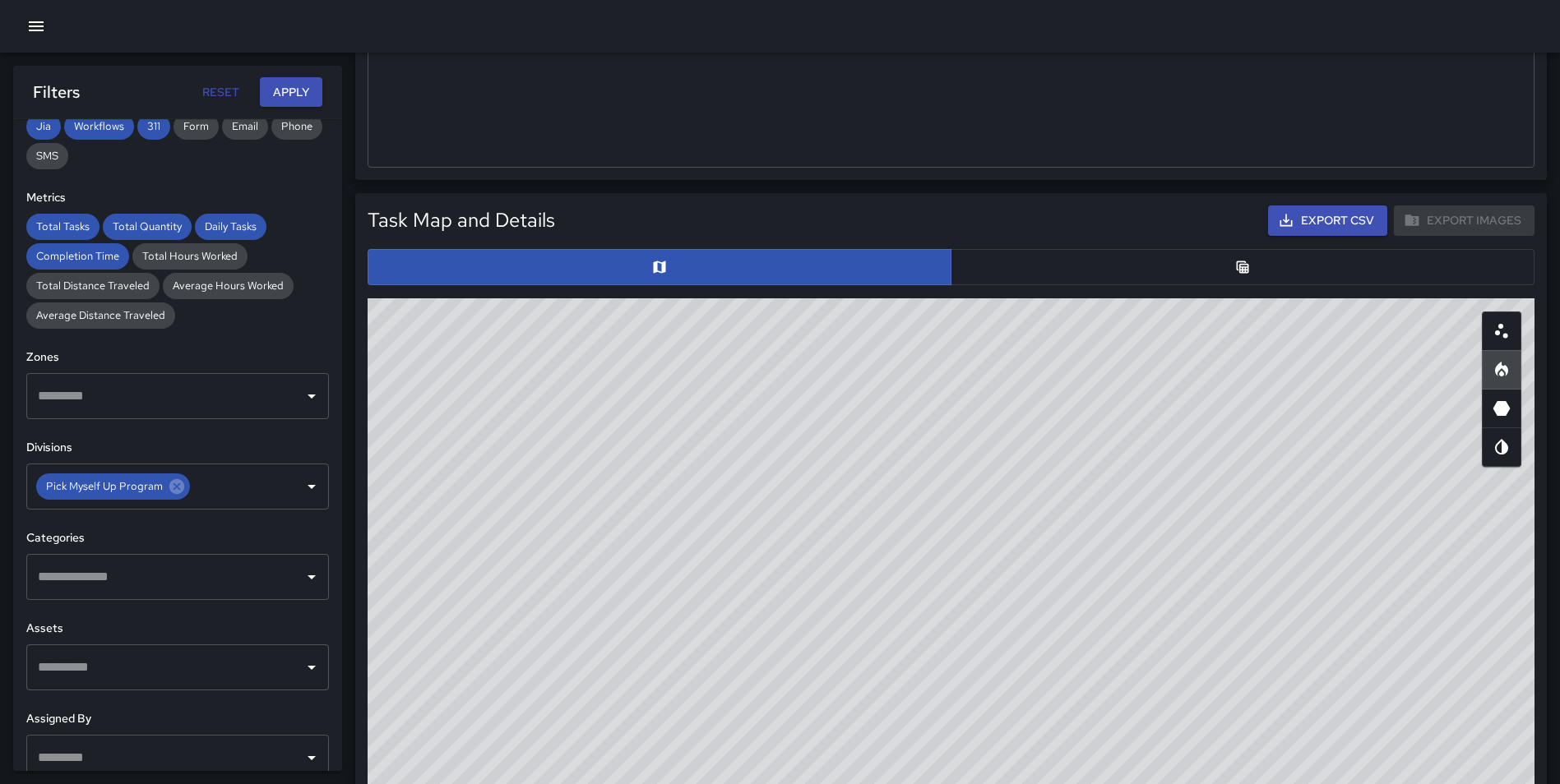
click at [1188, 261] on button "button" at bounding box center [1242, 267] width 584 height 36
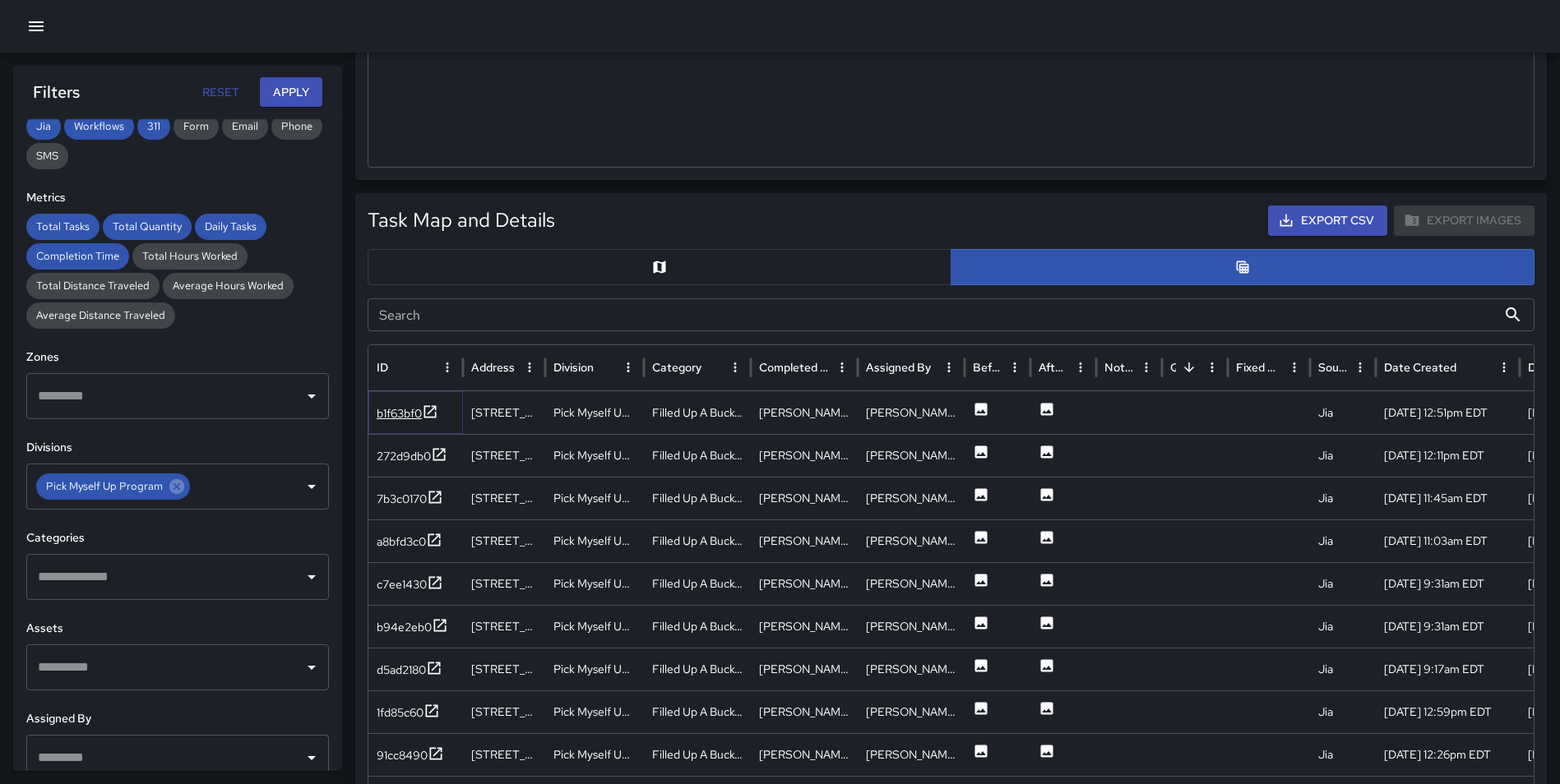
click at [429, 406] on icon at bounding box center [430, 412] width 16 height 16
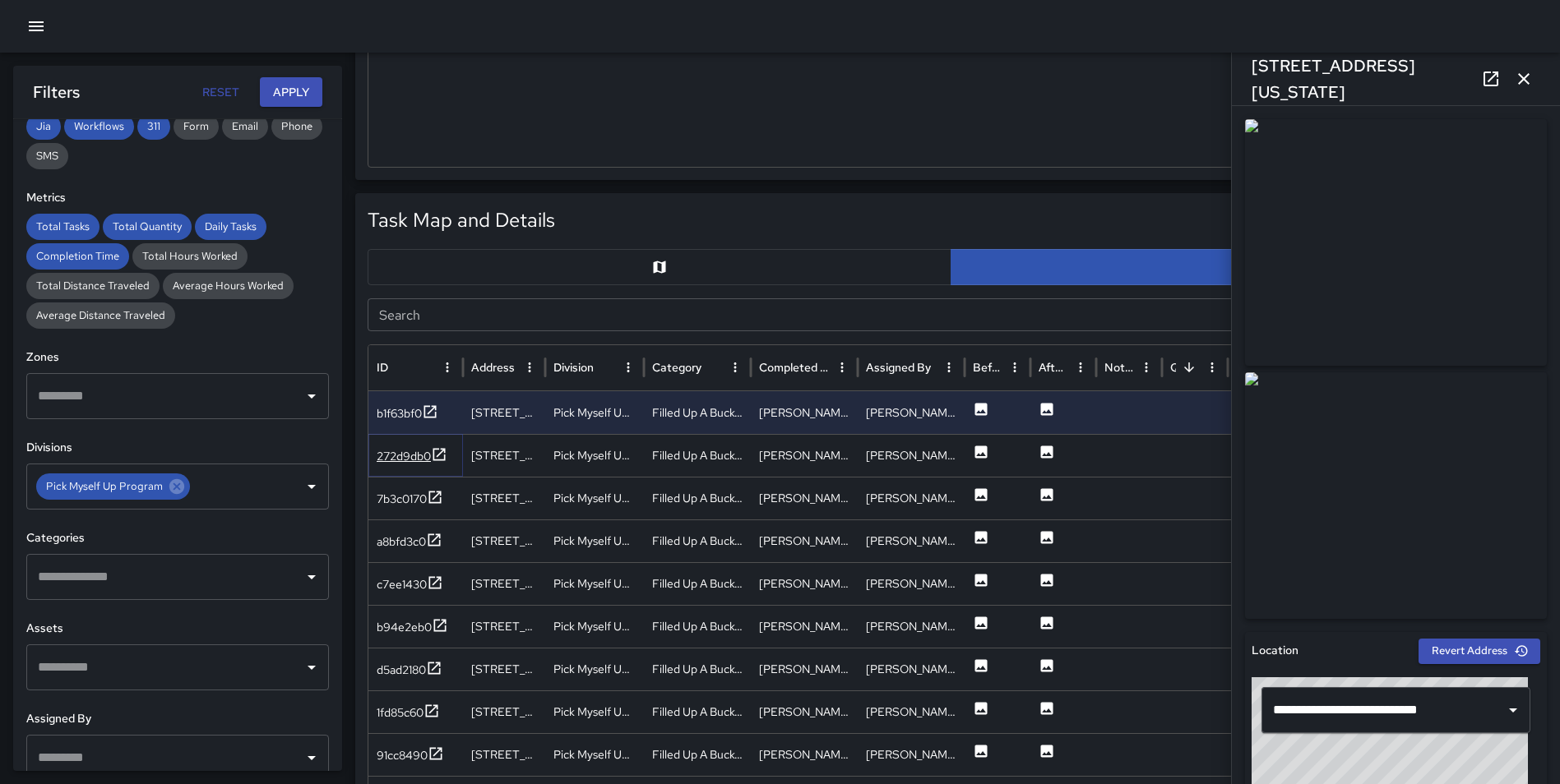
click at [441, 451] on icon at bounding box center [439, 455] width 16 height 16
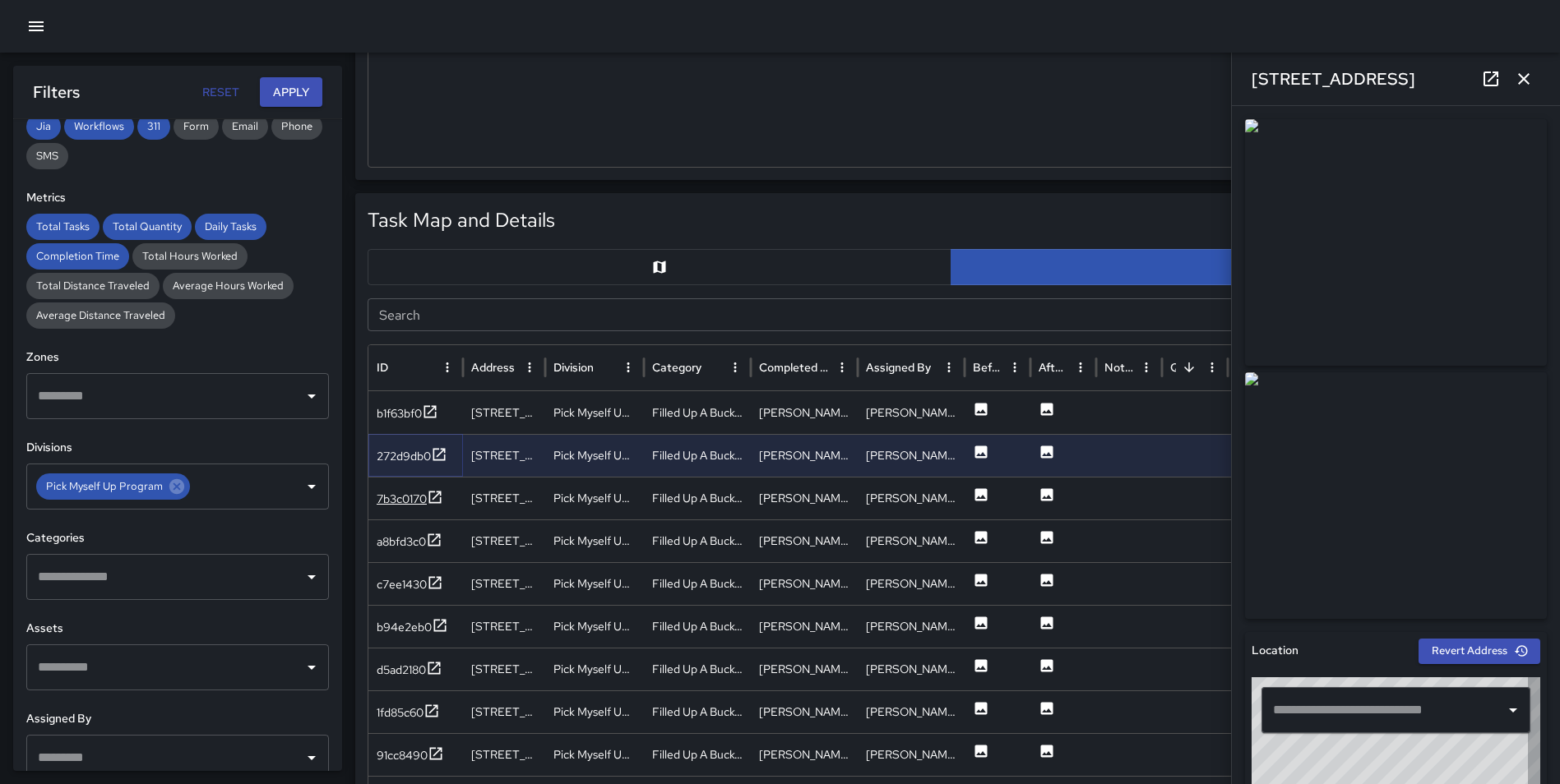
type input "**********"
click at [459, 540] on div "a8bfd3c0" at bounding box center [416, 541] width 95 height 43
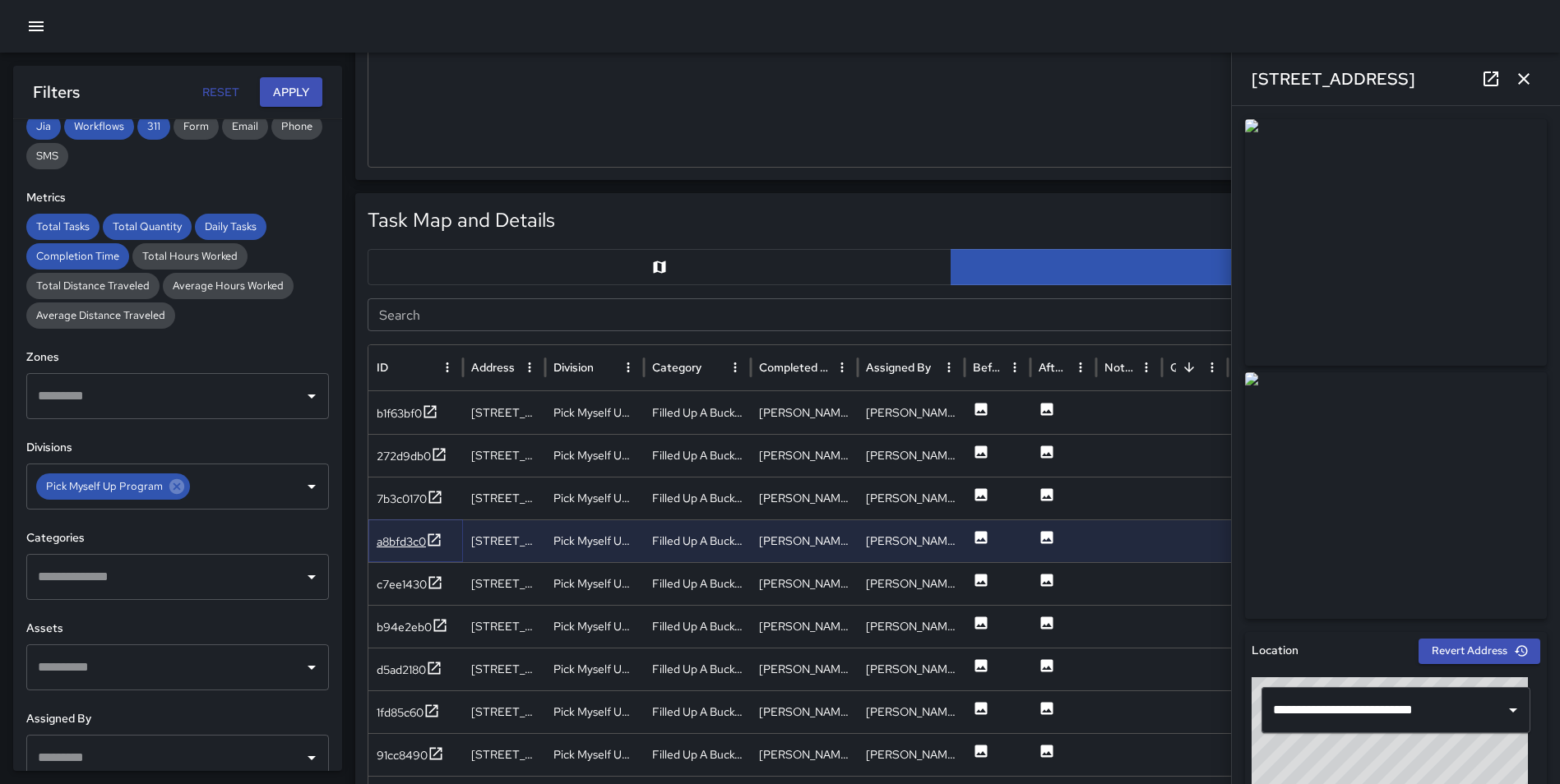
click at [433, 546] on icon at bounding box center [434, 540] width 13 height 13
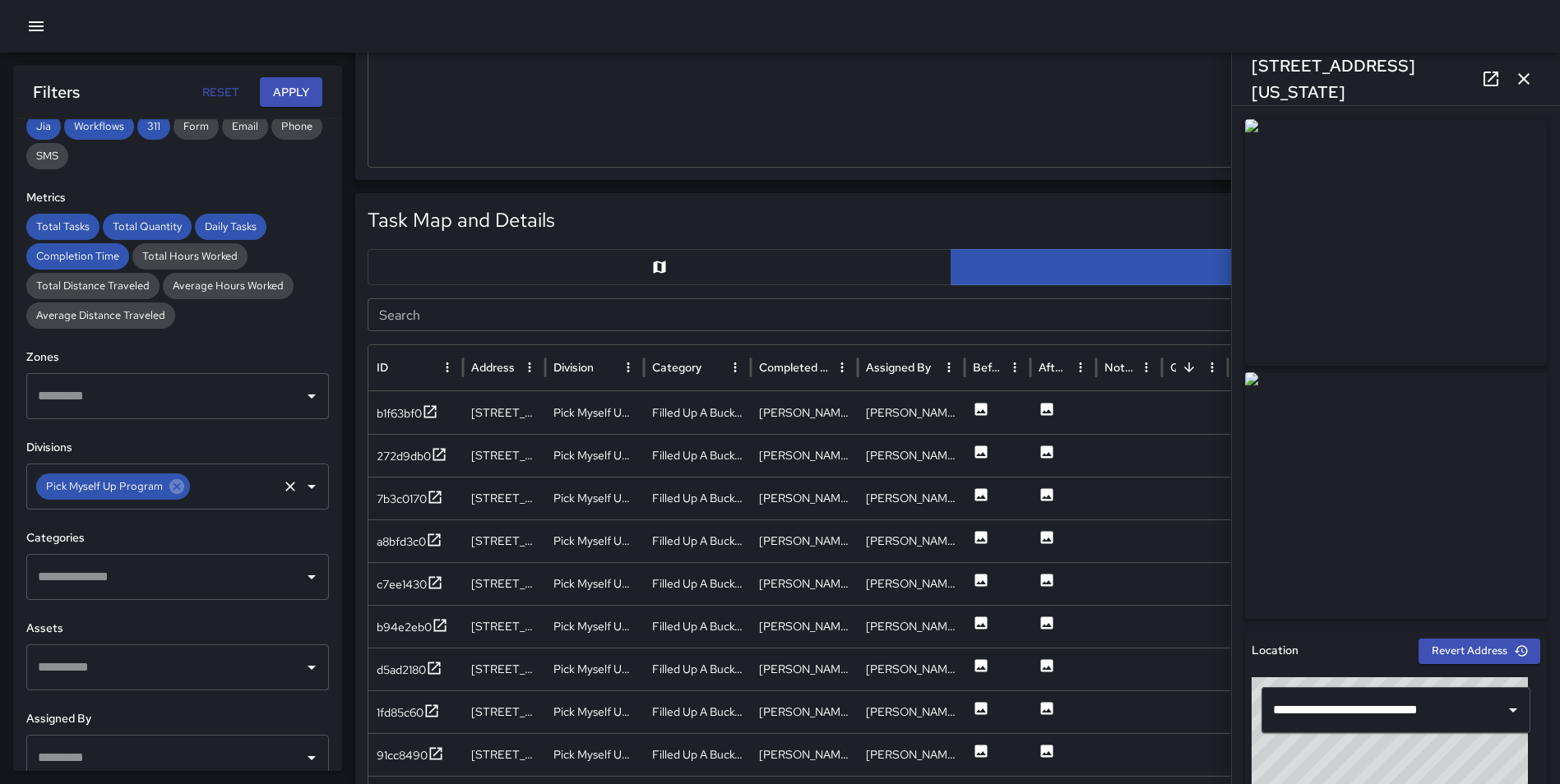
click at [167, 494] on icon at bounding box center [176, 486] width 18 height 18
click at [164, 489] on input "text" at bounding box center [166, 486] width 263 height 31
type input "*****"
click at [172, 567] on li "Clean X-treme" at bounding box center [171, 583] width 290 height 45
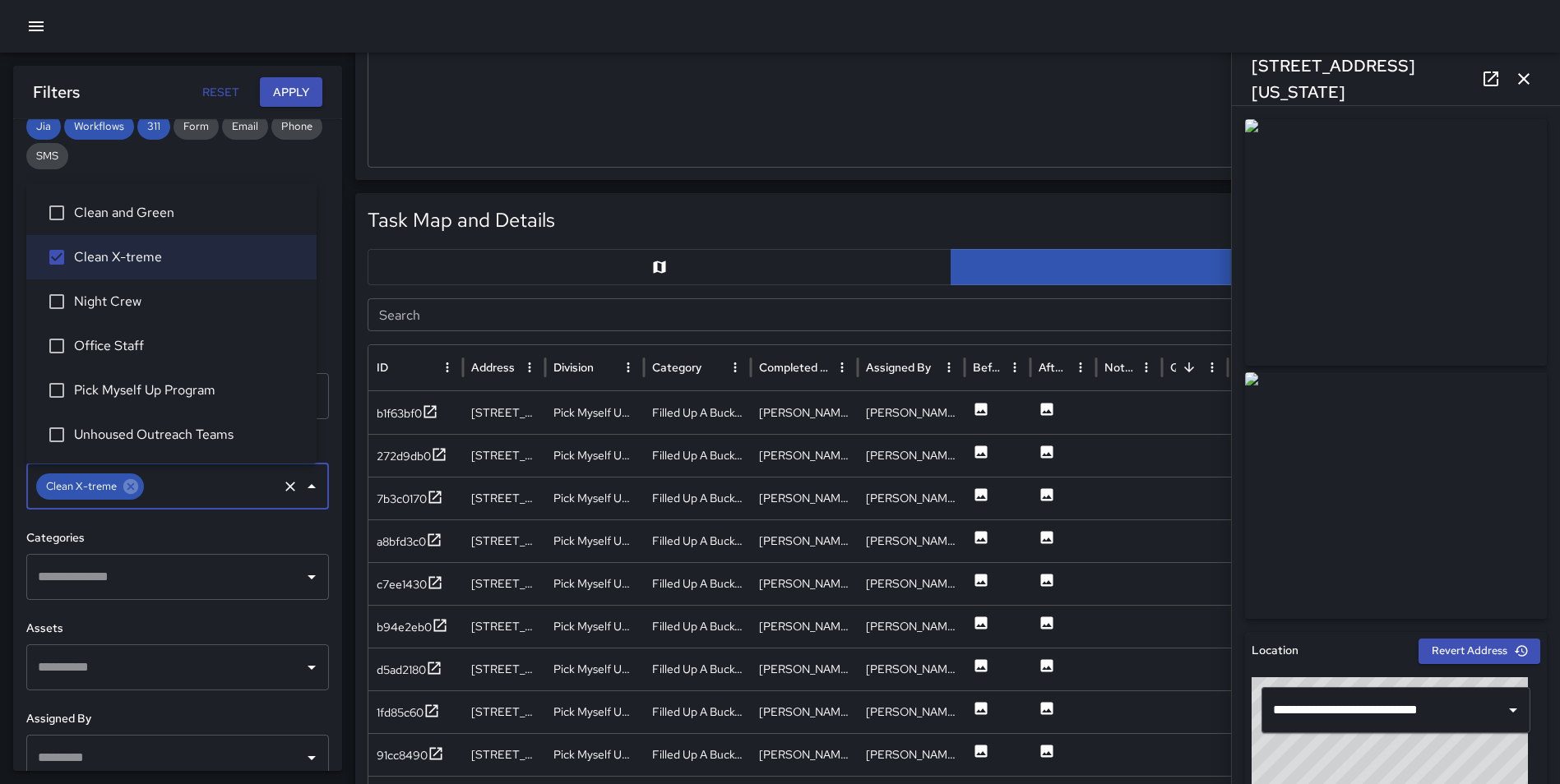
click at [301, 88] on button "Apply" at bounding box center [291, 92] width 63 height 30
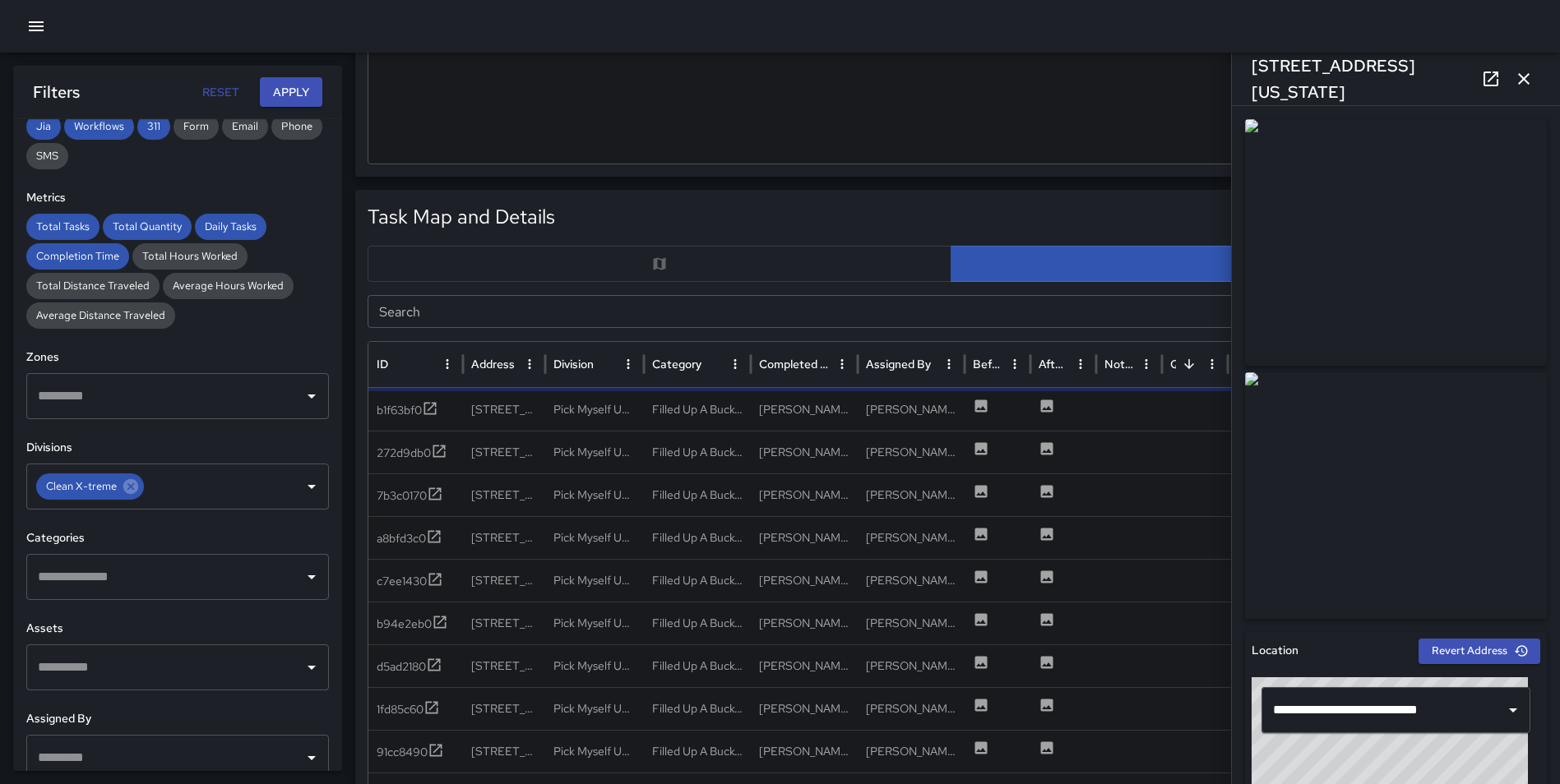
scroll to position [641, 0]
click at [1532, 75] on icon "button" at bounding box center [1523, 79] width 20 height 20
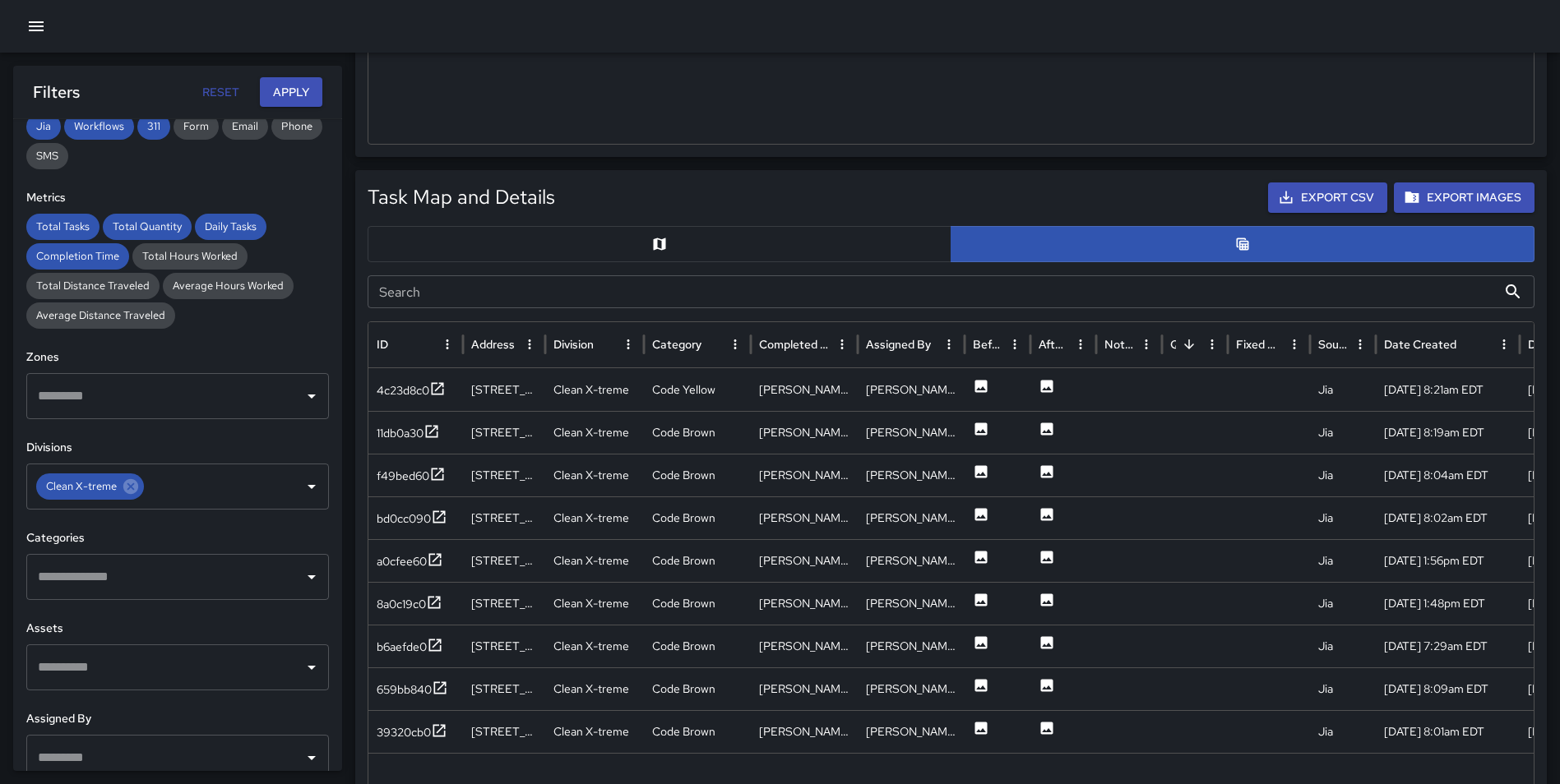
scroll to position [670, 0]
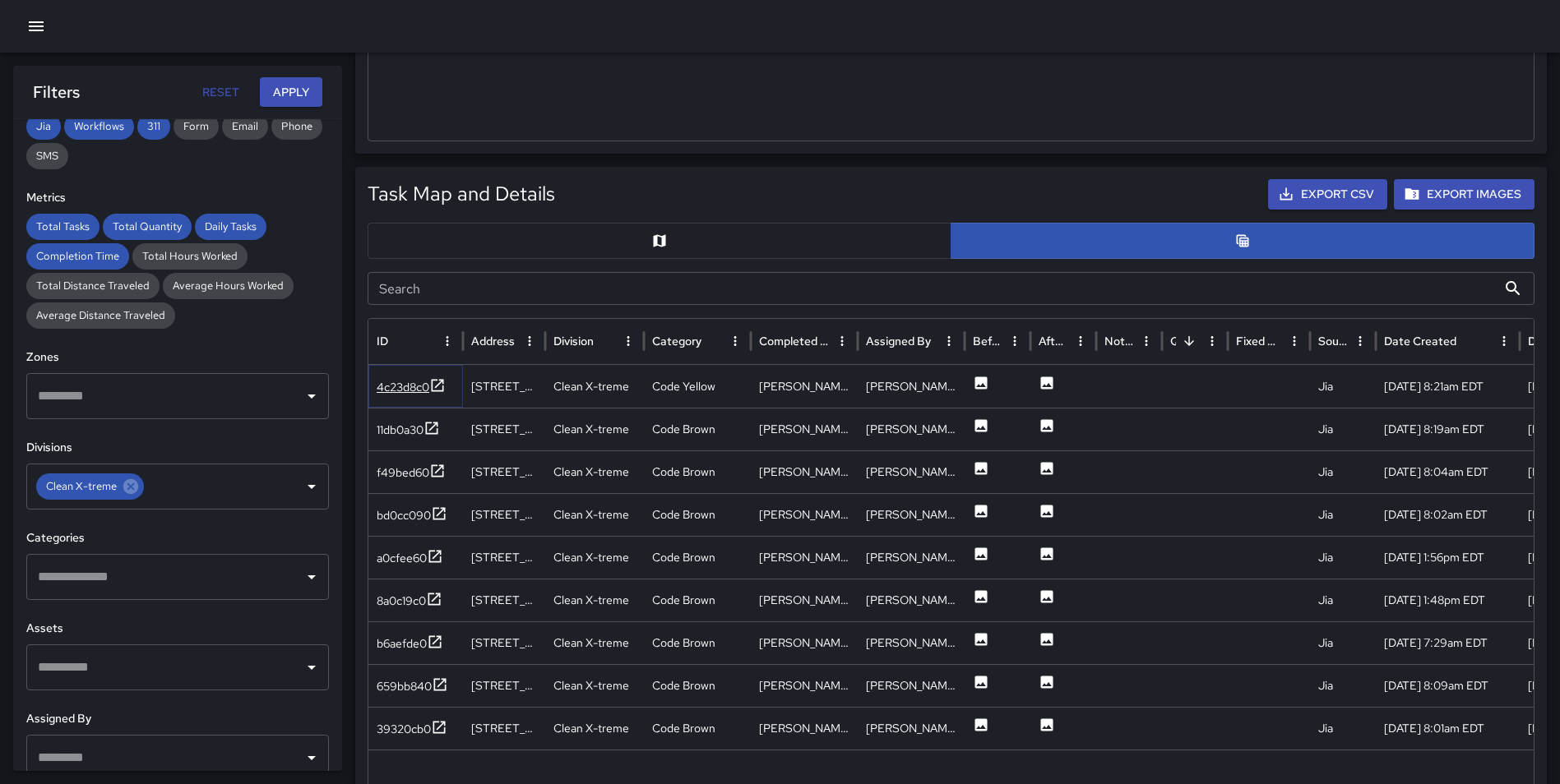
click at [440, 384] on icon at bounding box center [438, 385] width 13 height 13
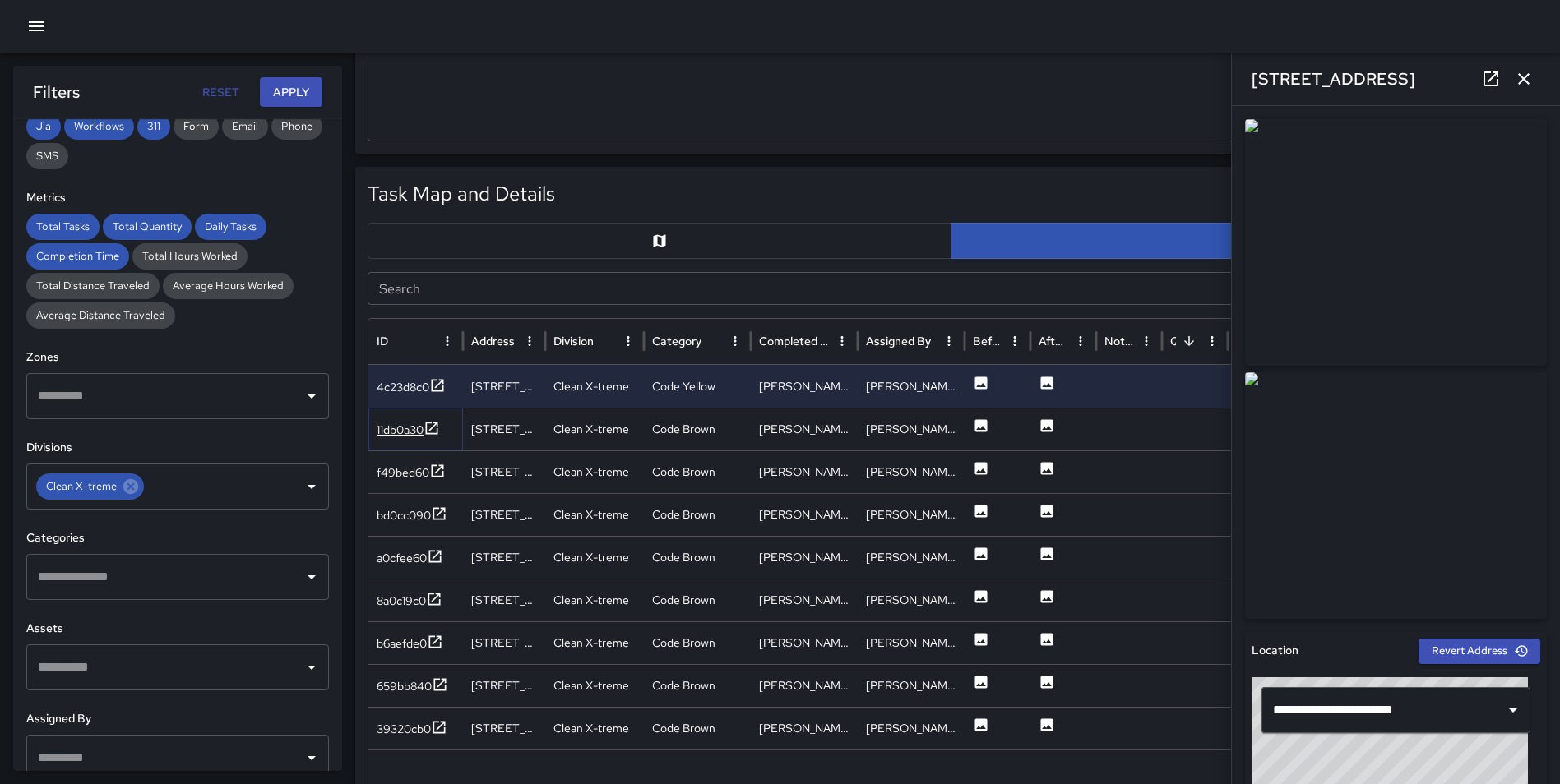
click at [431, 427] on icon at bounding box center [432, 428] width 16 height 16
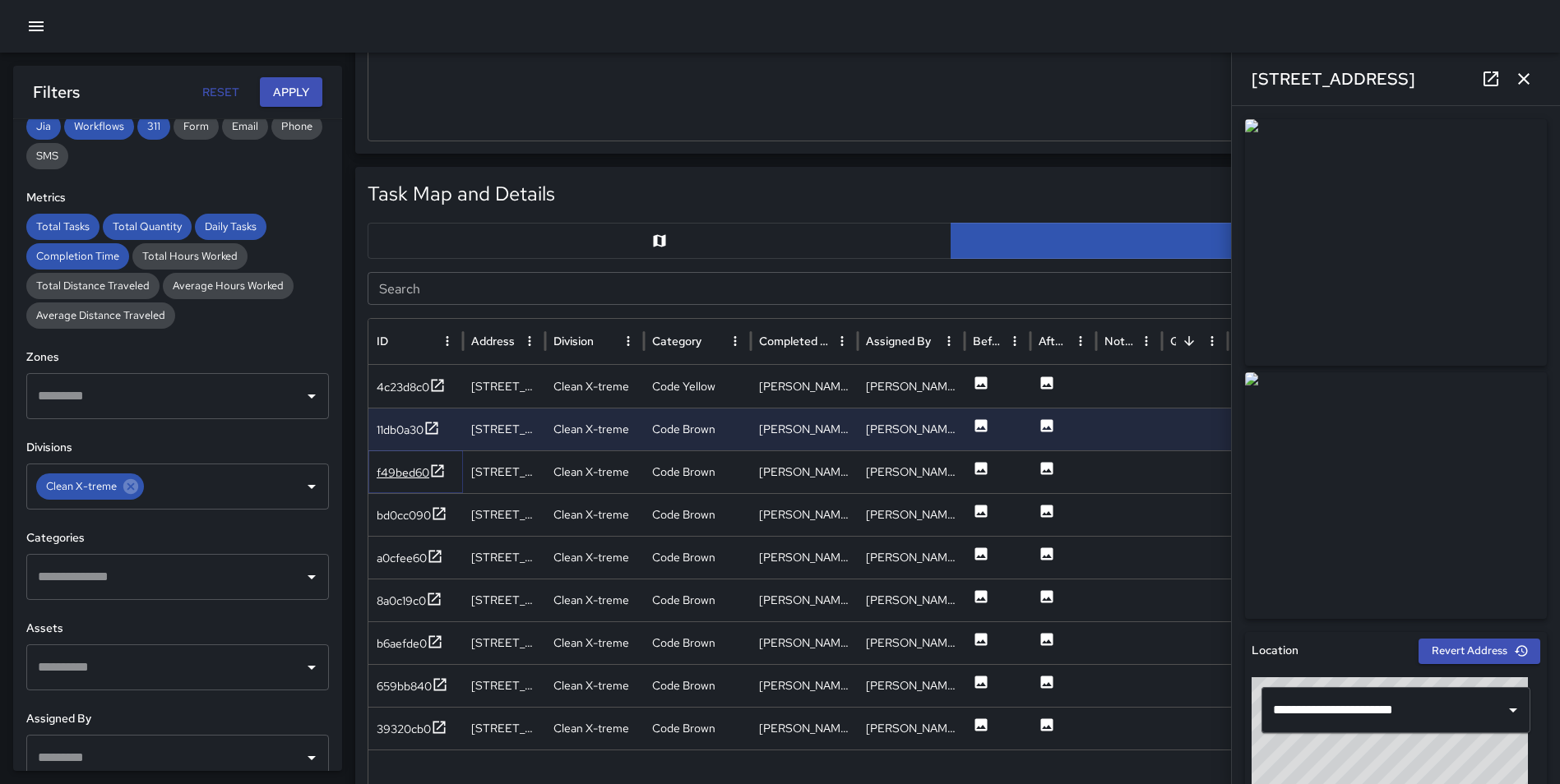
click at [435, 470] on icon at bounding box center [437, 471] width 16 height 16
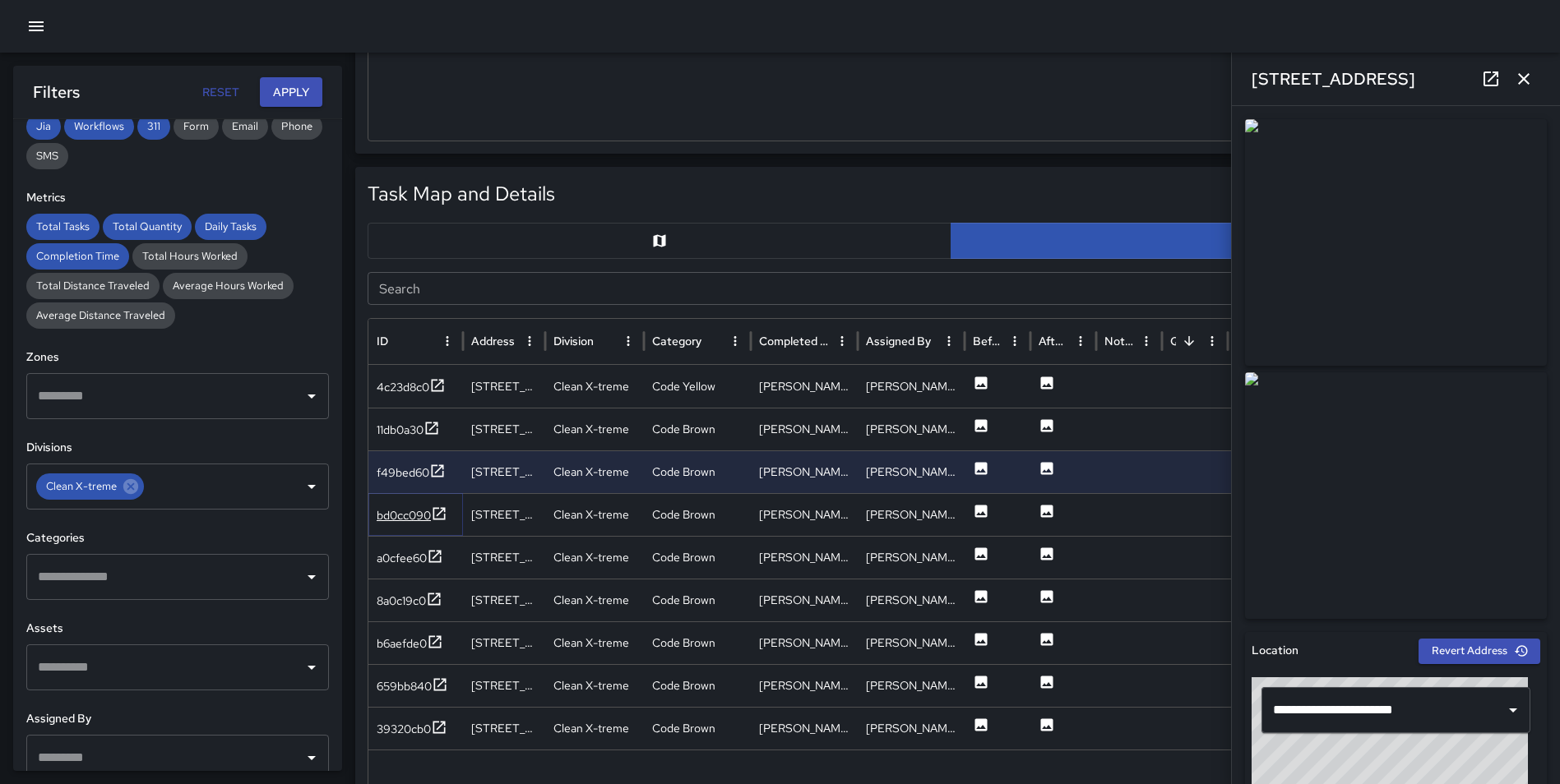
click at [434, 516] on icon at bounding box center [440, 513] width 13 height 13
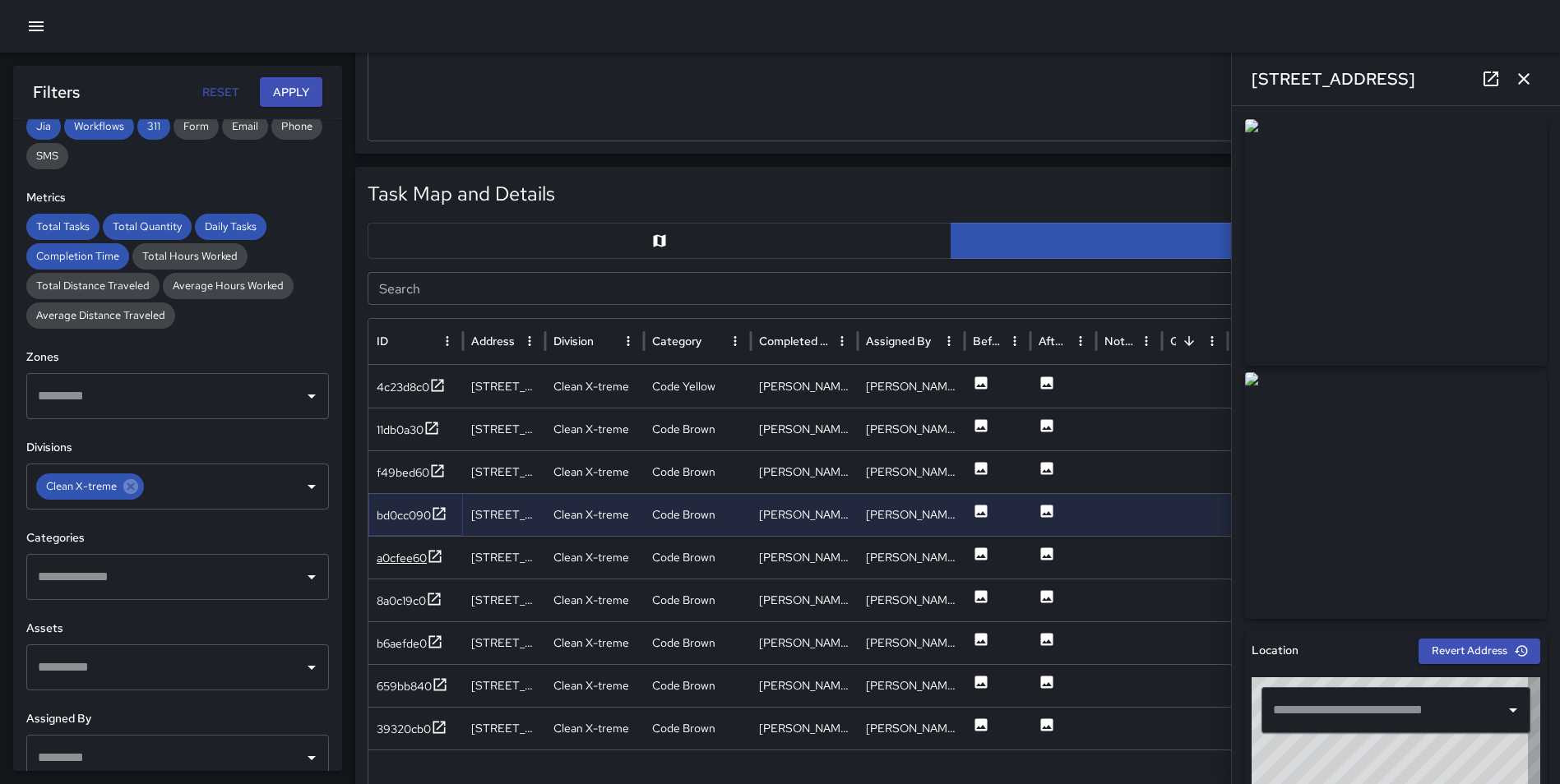
type input "**********"
click at [438, 552] on icon at bounding box center [434, 556] width 16 height 16
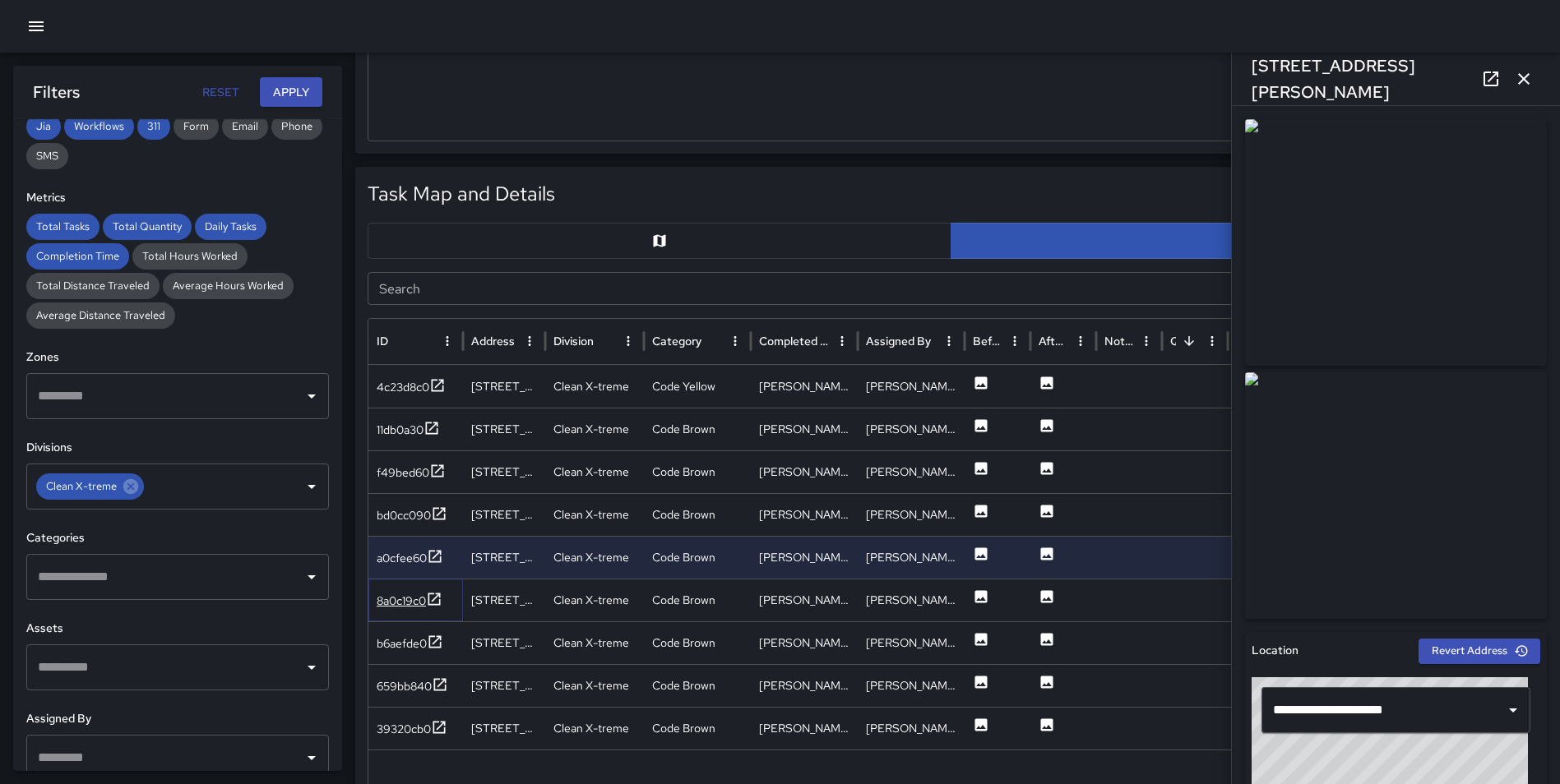
click at [433, 598] on icon at bounding box center [434, 599] width 16 height 16
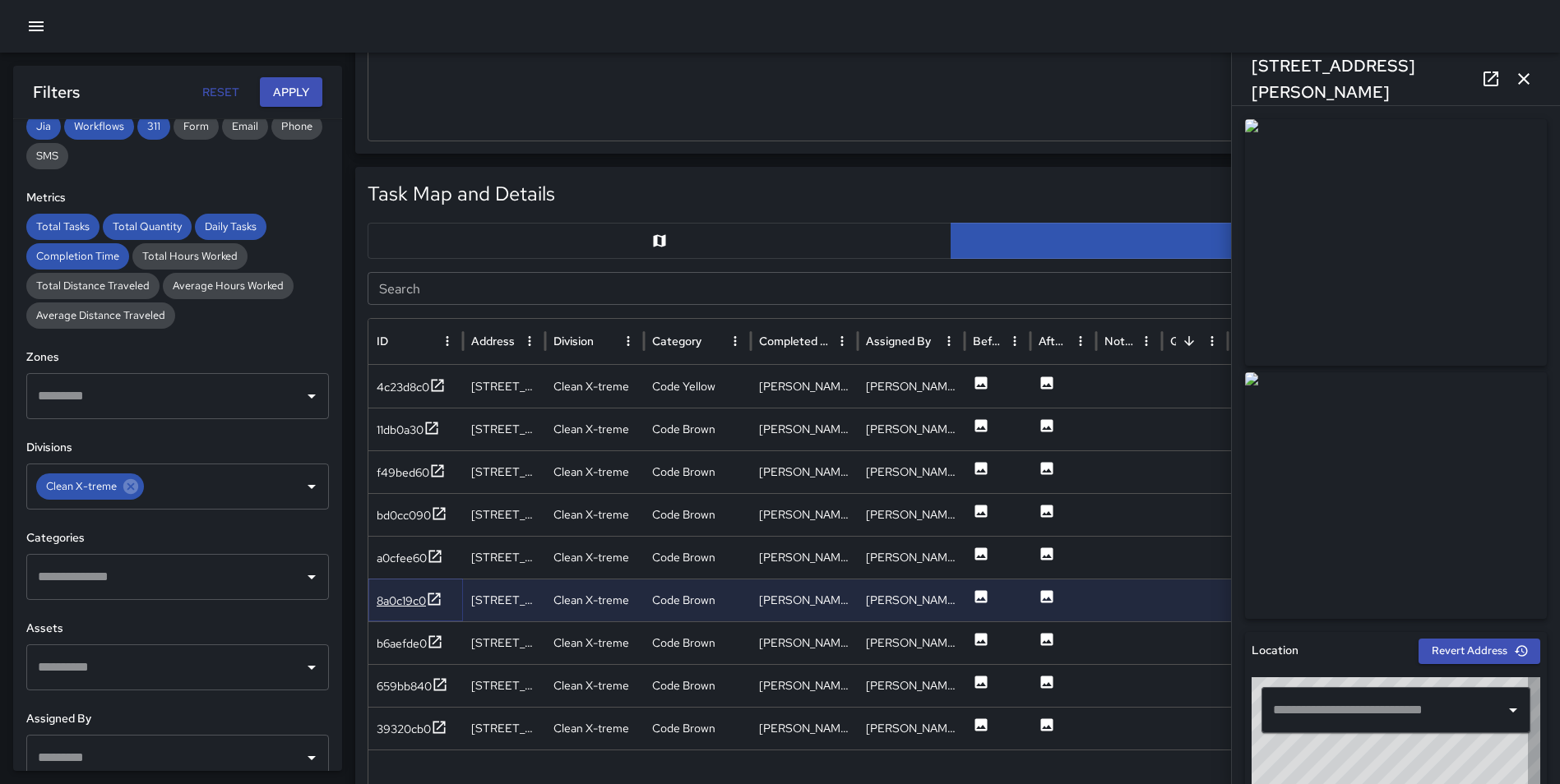
type input "**********"
click at [436, 644] on icon at bounding box center [434, 642] width 16 height 16
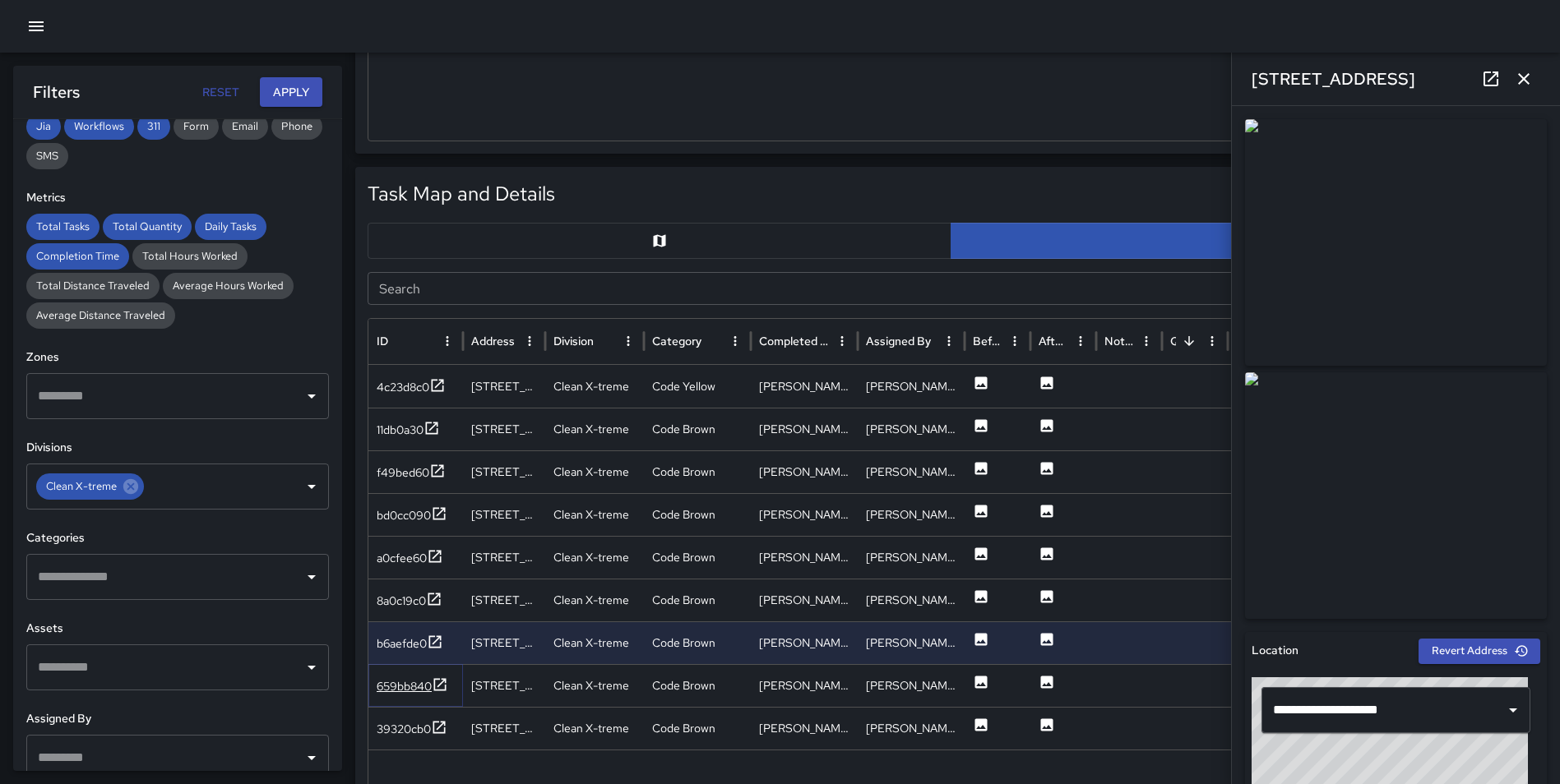
click at [448, 686] on icon at bounding box center [440, 685] width 16 height 16
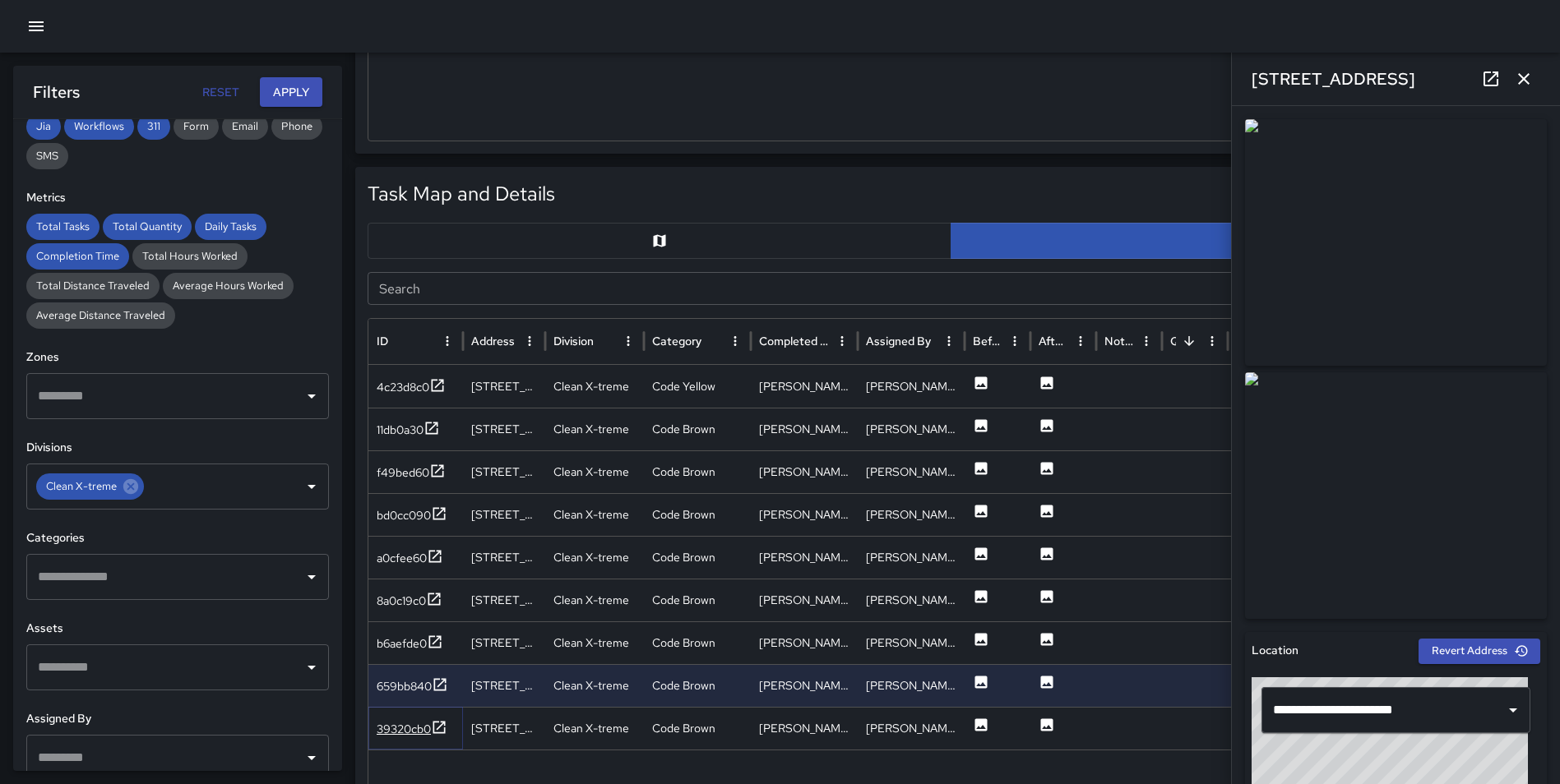
click at [434, 723] on icon at bounding box center [440, 727] width 13 height 13
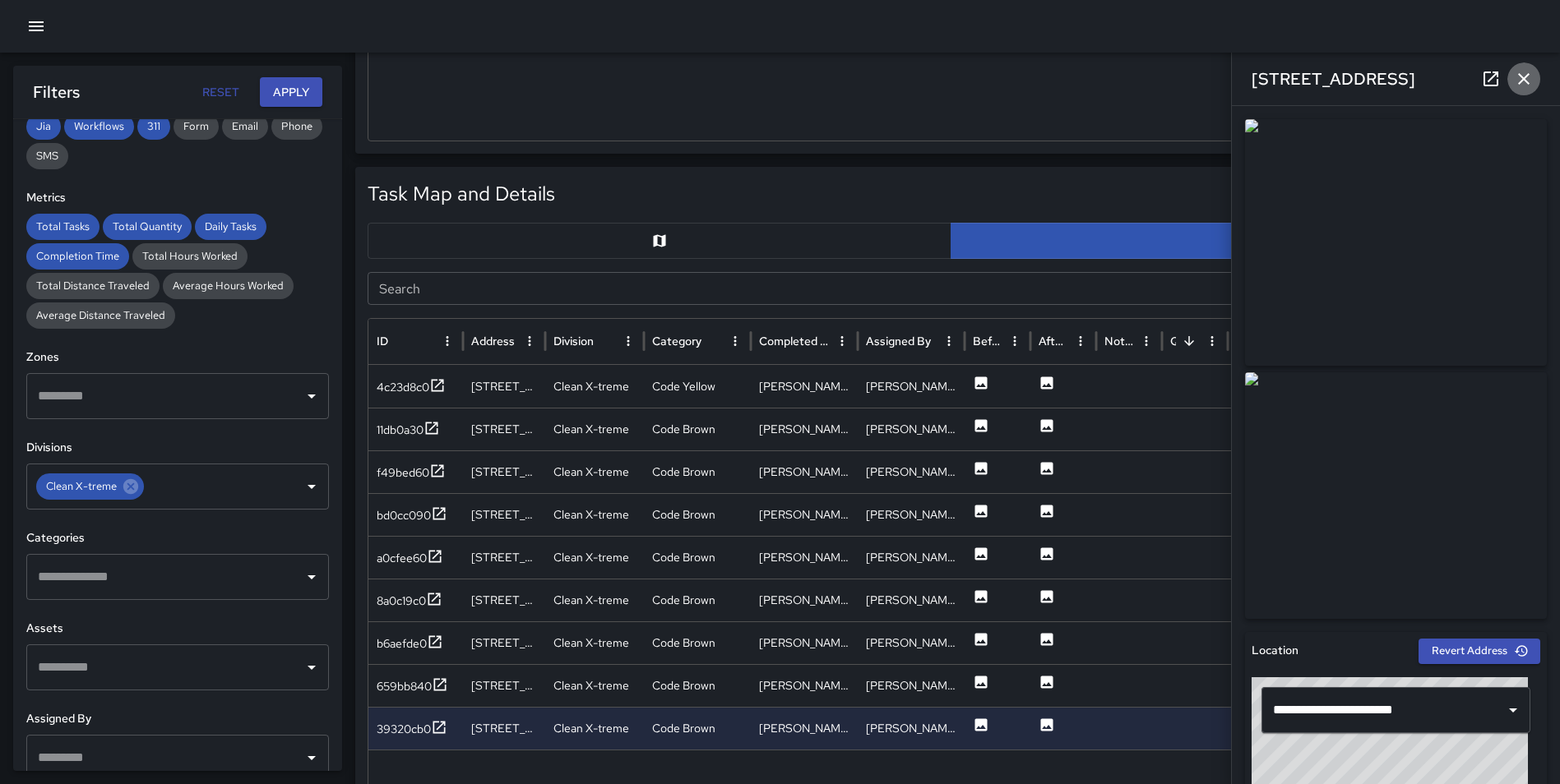
click at [1530, 78] on icon "button" at bounding box center [1523, 79] width 20 height 20
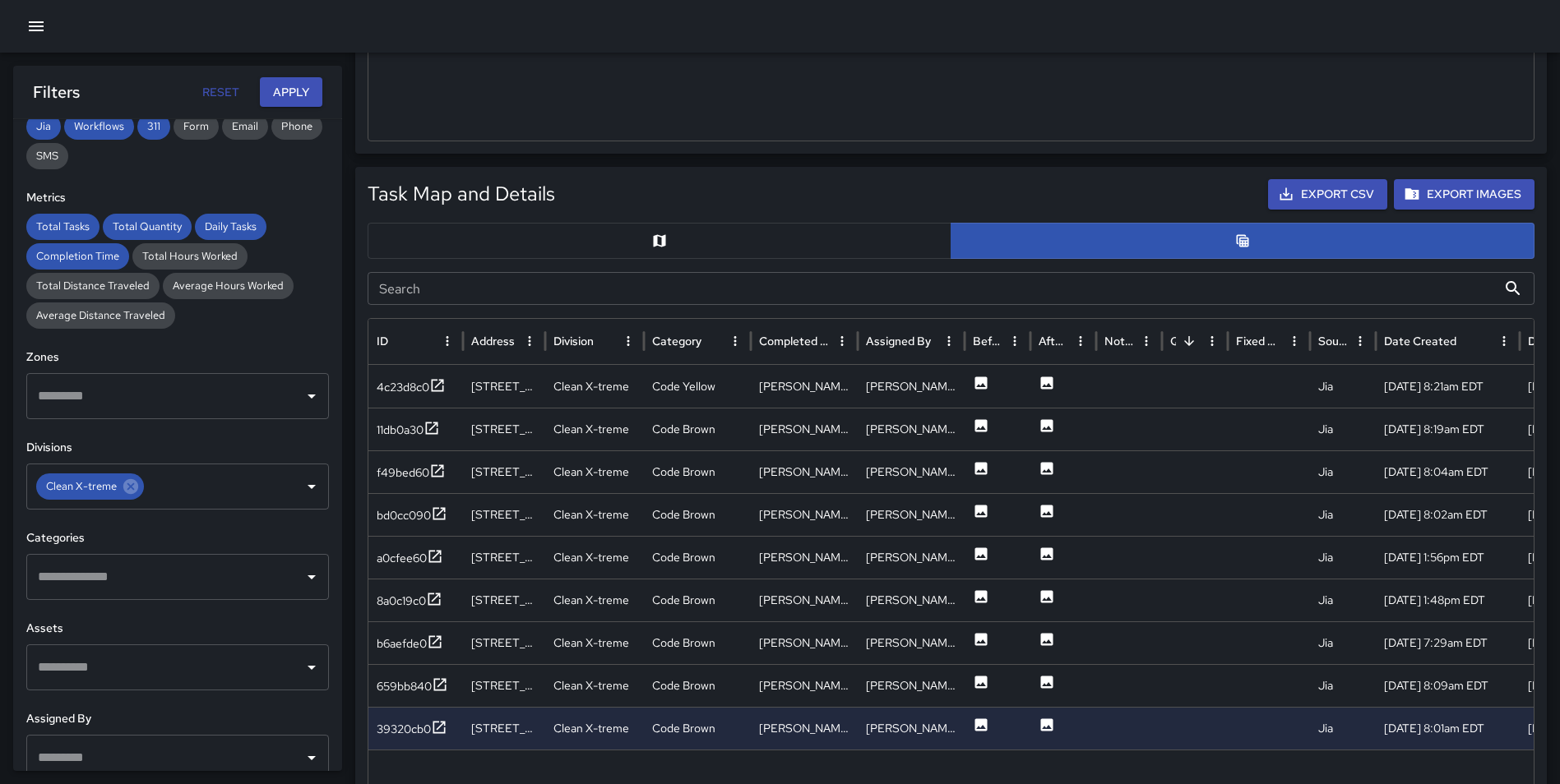
click at [664, 240] on icon "Map" at bounding box center [660, 241] width 13 height 13
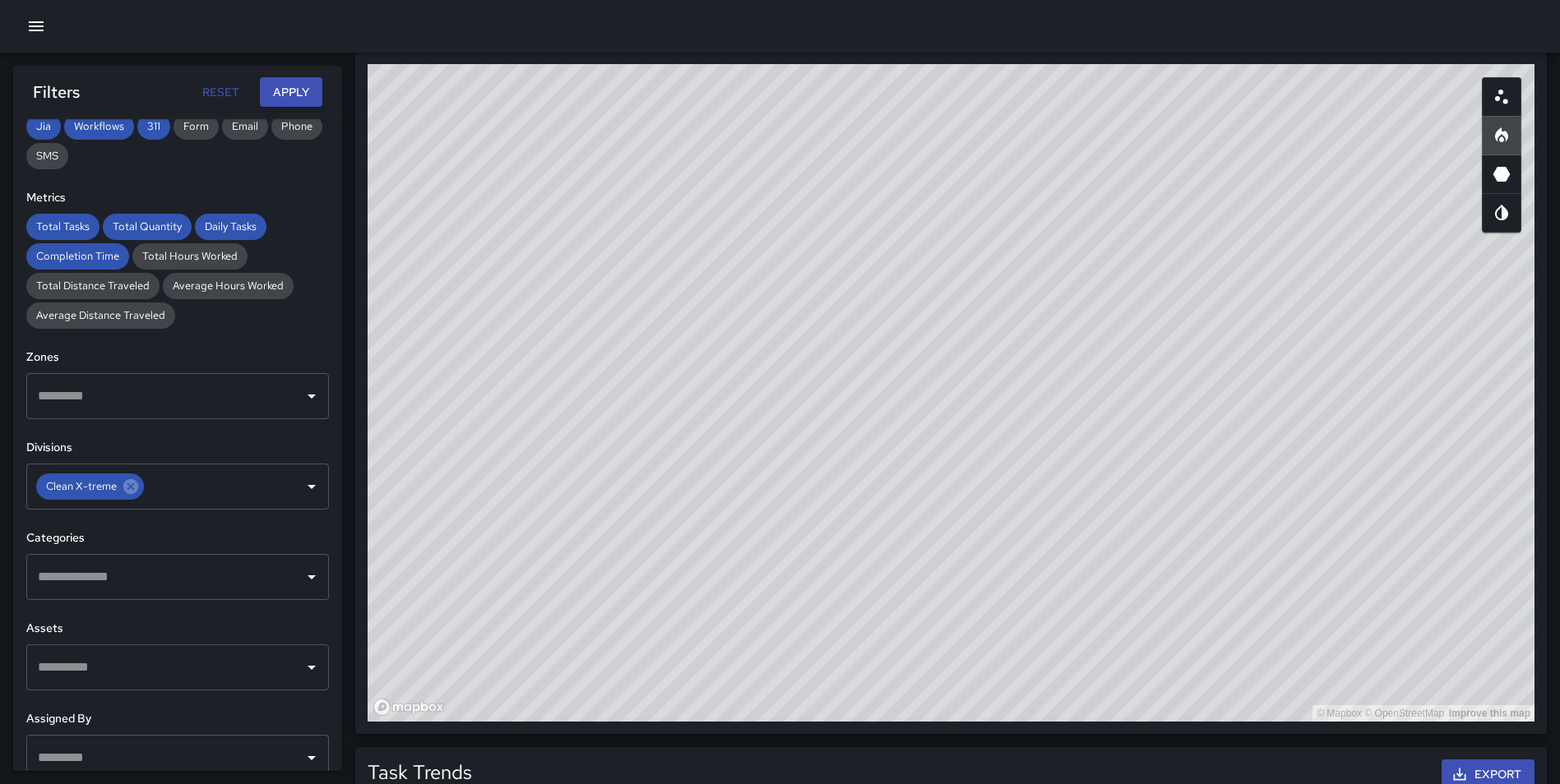
scroll to position [911, 0]
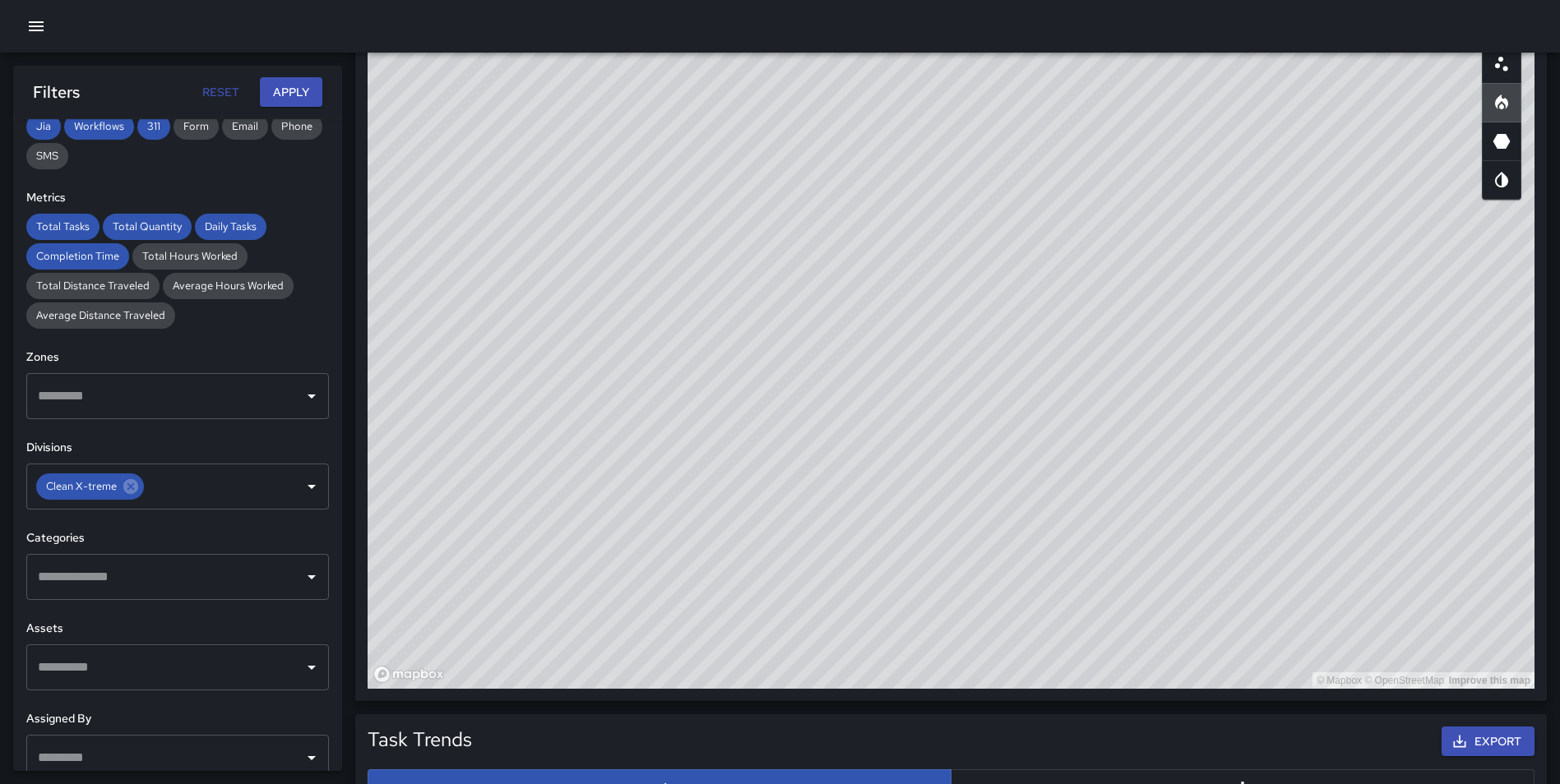
drag, startPoint x: 809, startPoint y: 401, endPoint x: 785, endPoint y: 380, distance: 31.9
click at [785, 380] on div "© Mapbox © OpenStreetMap Improve this map" at bounding box center [950, 360] width 1167 height 657
drag, startPoint x: 776, startPoint y: 426, endPoint x: 825, endPoint y: 557, distance: 139.9
click at [825, 557] on div "© Mapbox © OpenStreetMap Improve this map" at bounding box center [950, 360] width 1167 height 657
drag, startPoint x: 887, startPoint y: 490, endPoint x: 808, endPoint y: 618, distance: 150.4
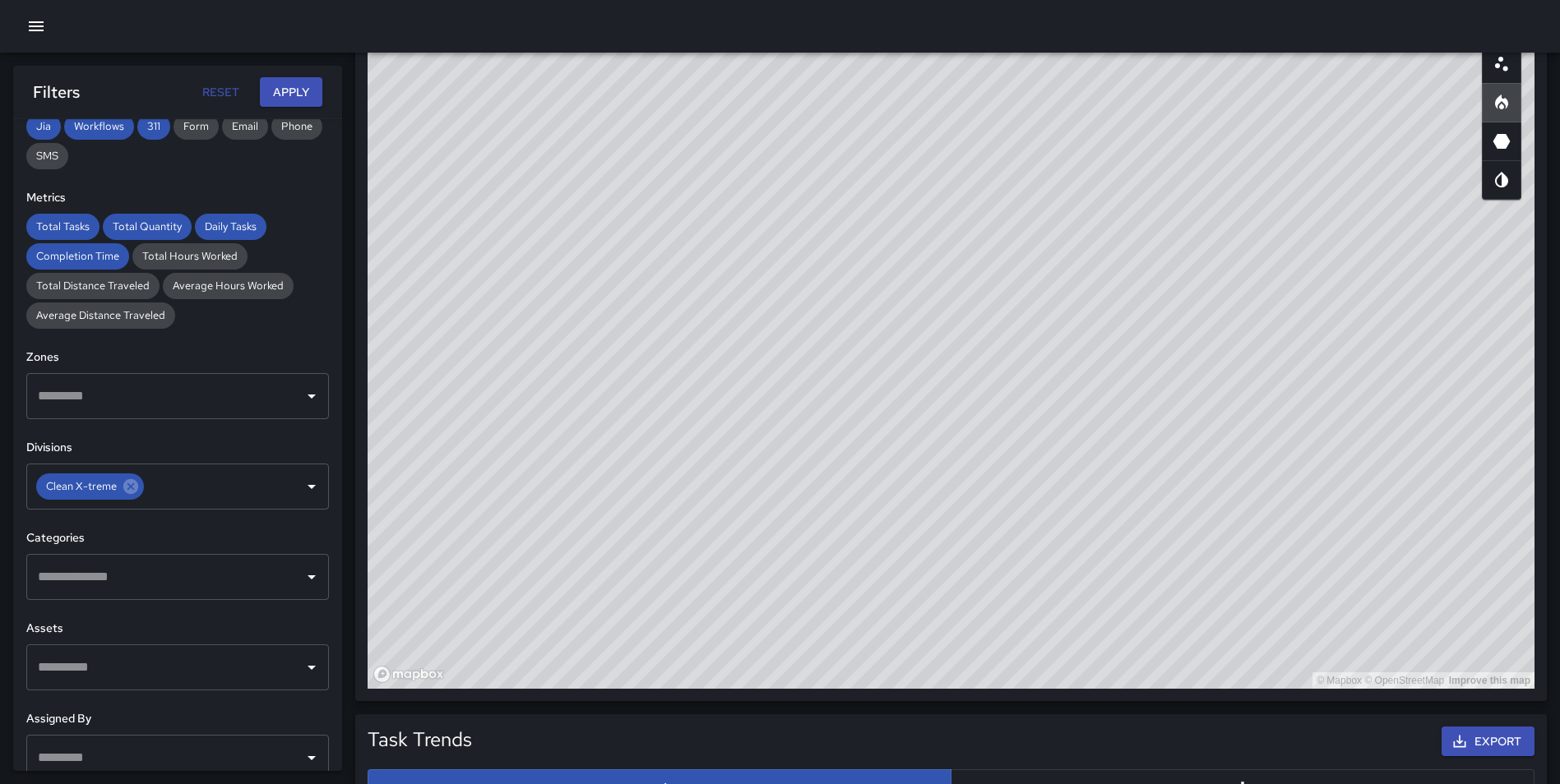
click at [808, 618] on div "© Mapbox © OpenStreetMap Improve this map" at bounding box center [950, 360] width 1167 height 657
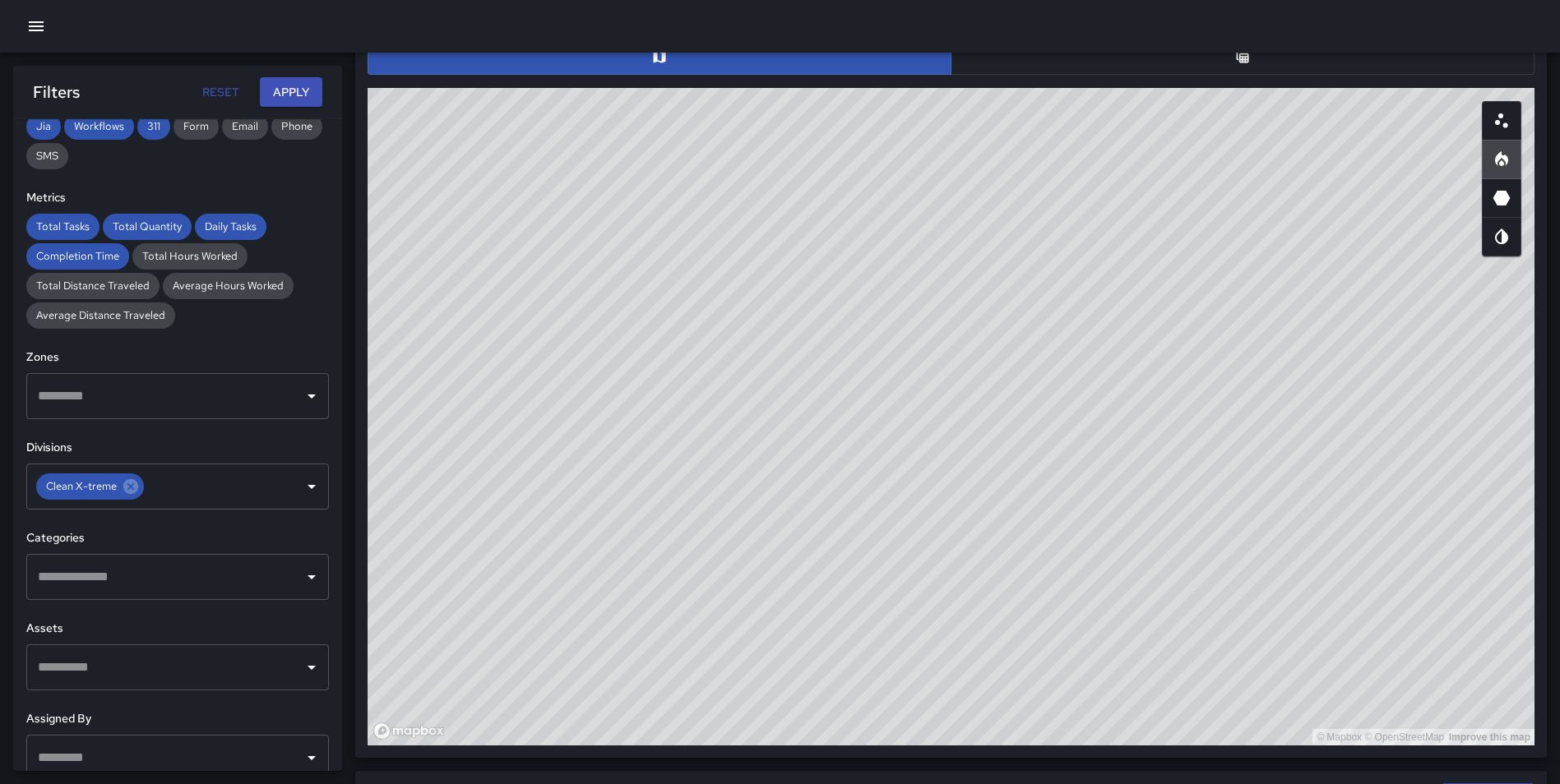
scroll to position [865, 0]
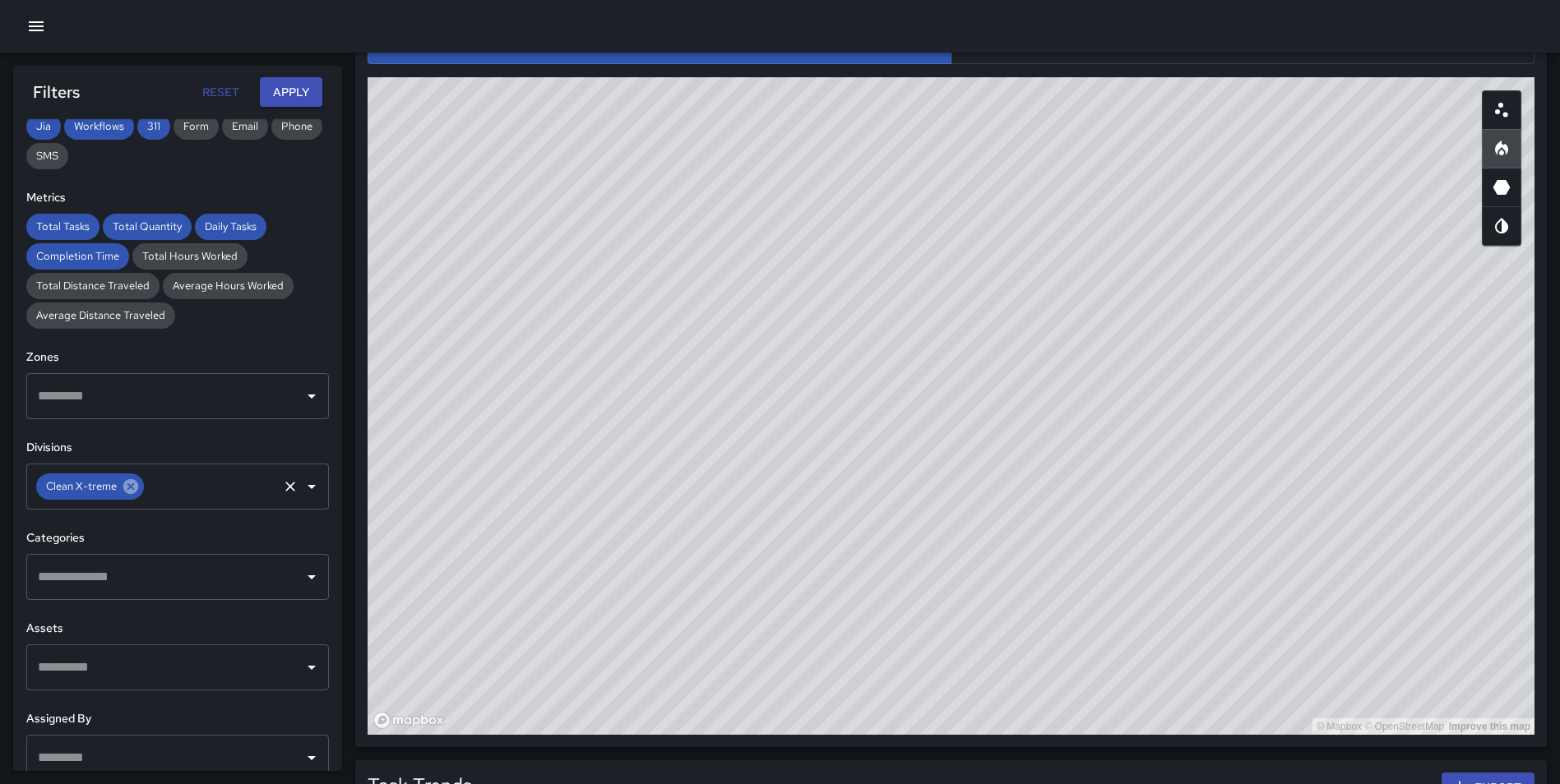
click at [133, 481] on icon at bounding box center [131, 486] width 15 height 15
click at [150, 487] on input "text" at bounding box center [166, 486] width 263 height 31
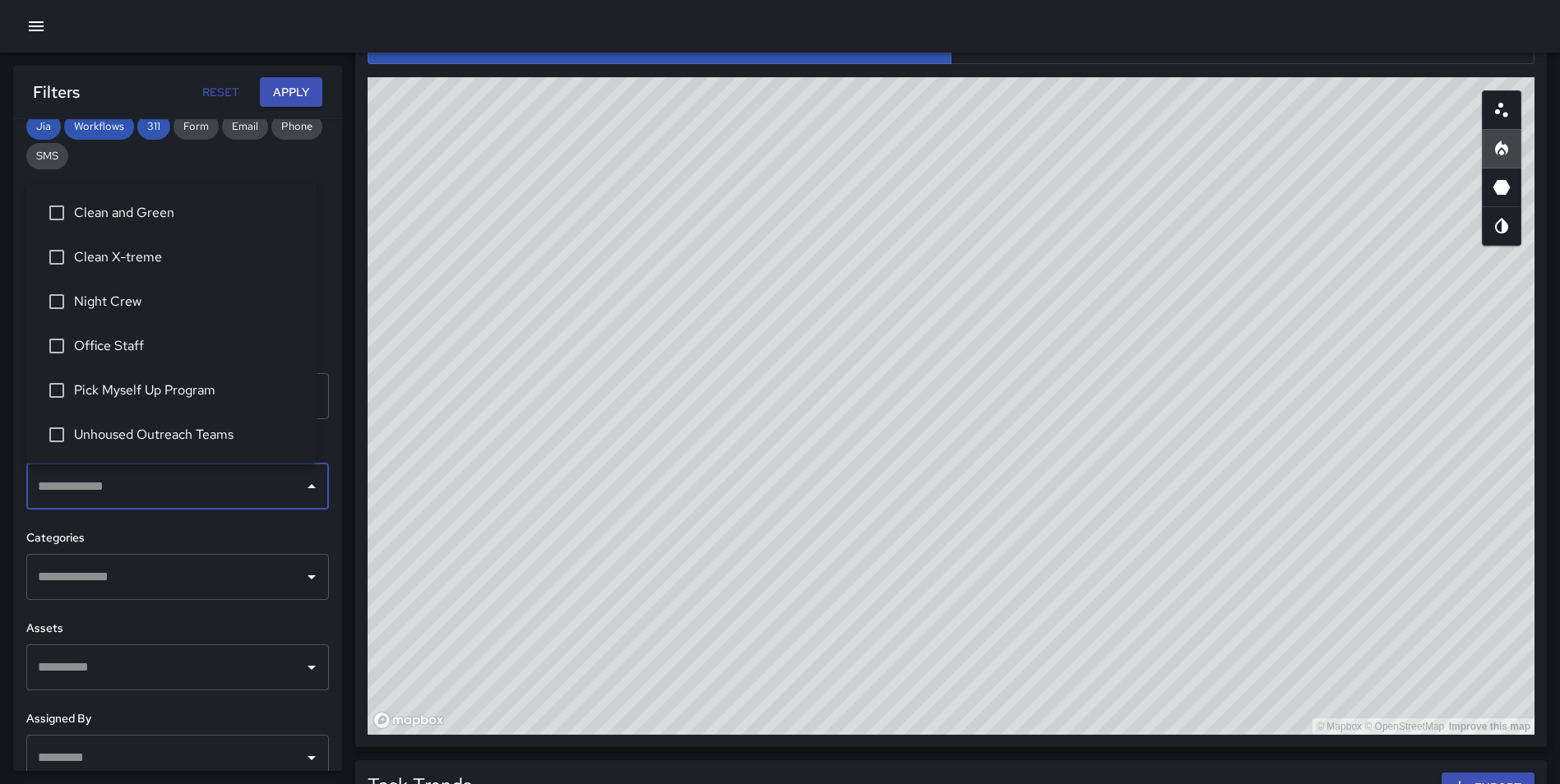
click at [211, 539] on h6 "Categories" at bounding box center [177, 538] width 303 height 18
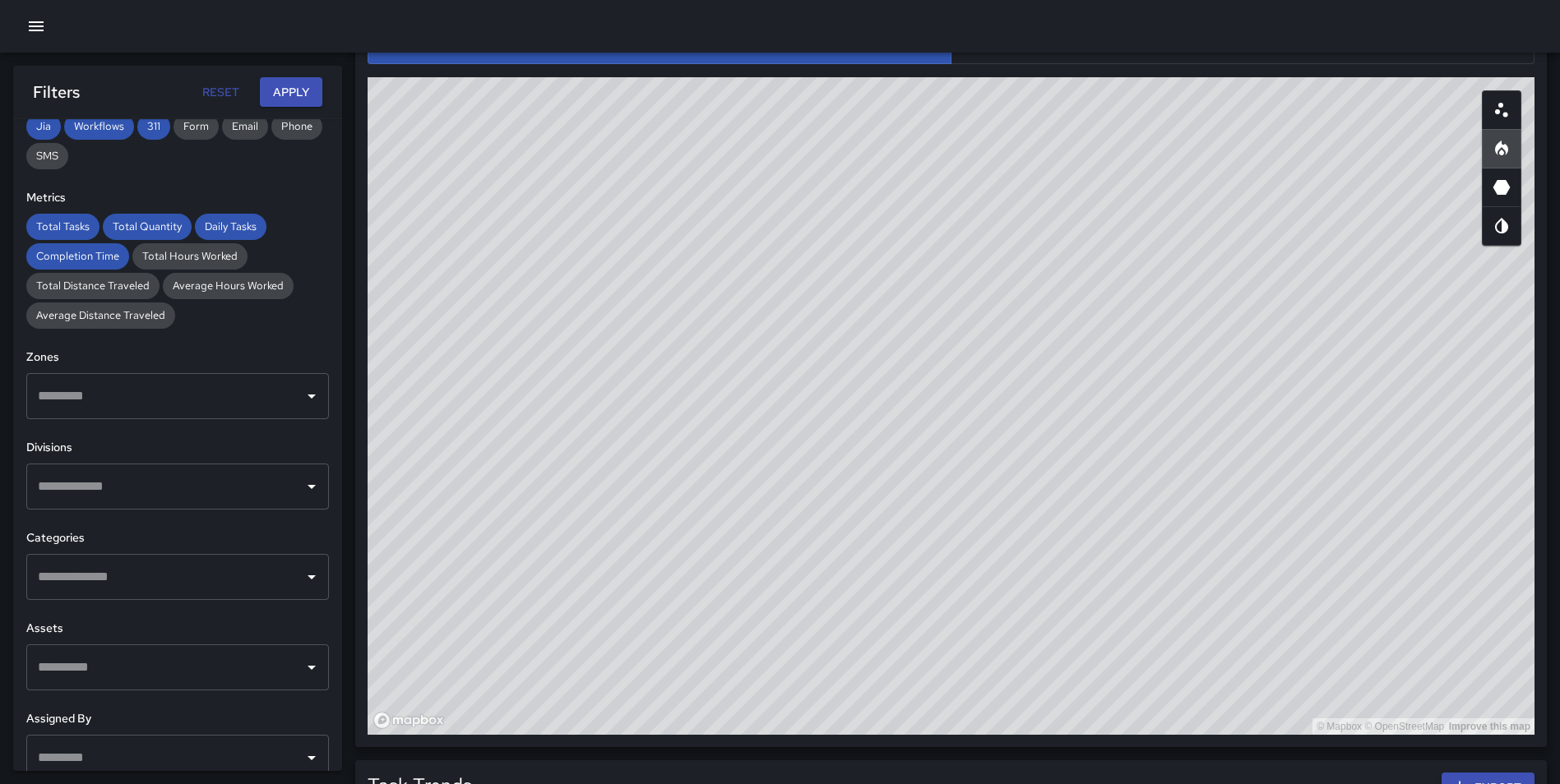
click at [205, 580] on input "text" at bounding box center [166, 576] width 263 height 31
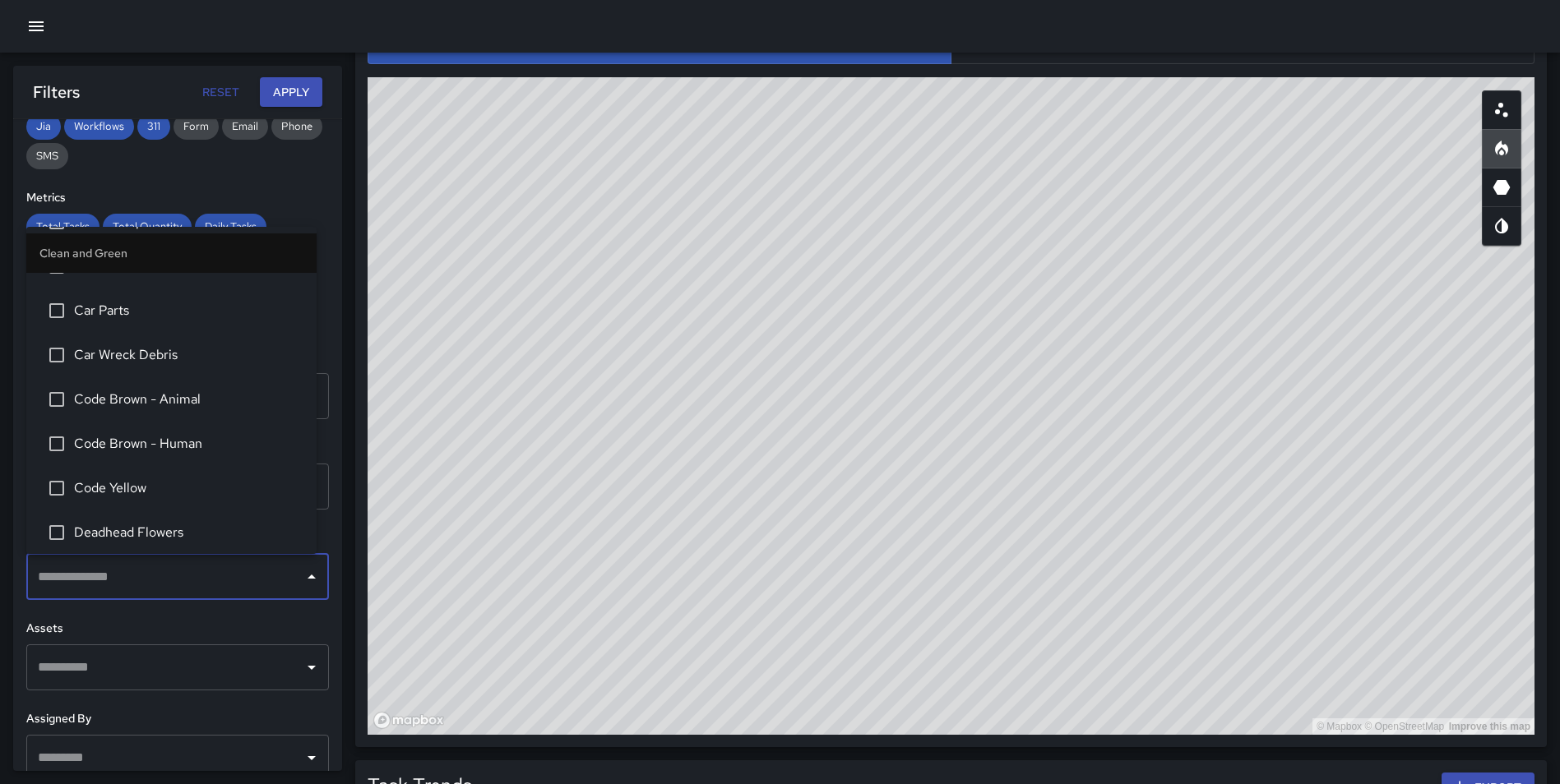
scroll to position [269, 0]
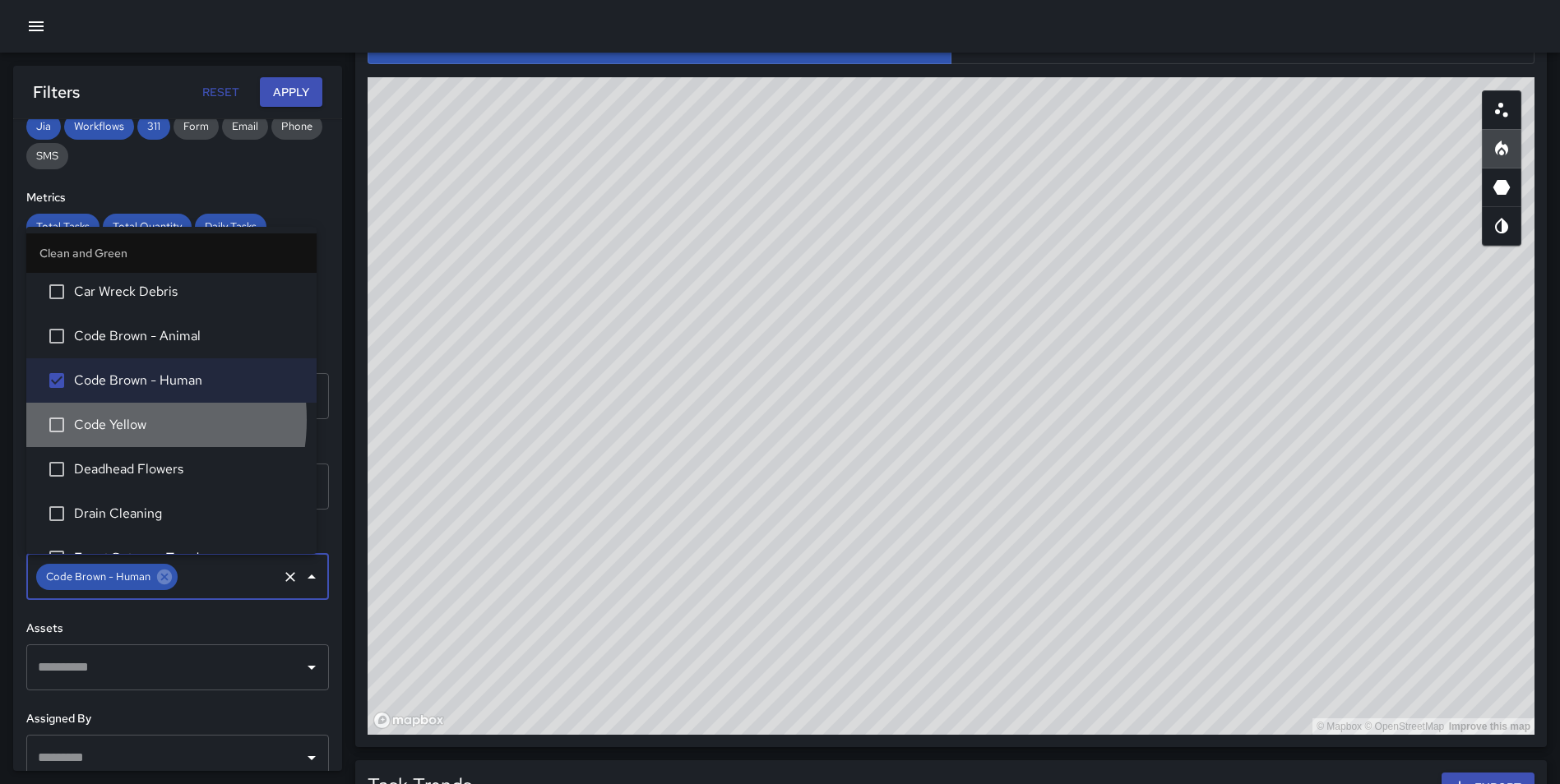
click at [103, 419] on span "Code Yellow" at bounding box center [189, 425] width 229 height 20
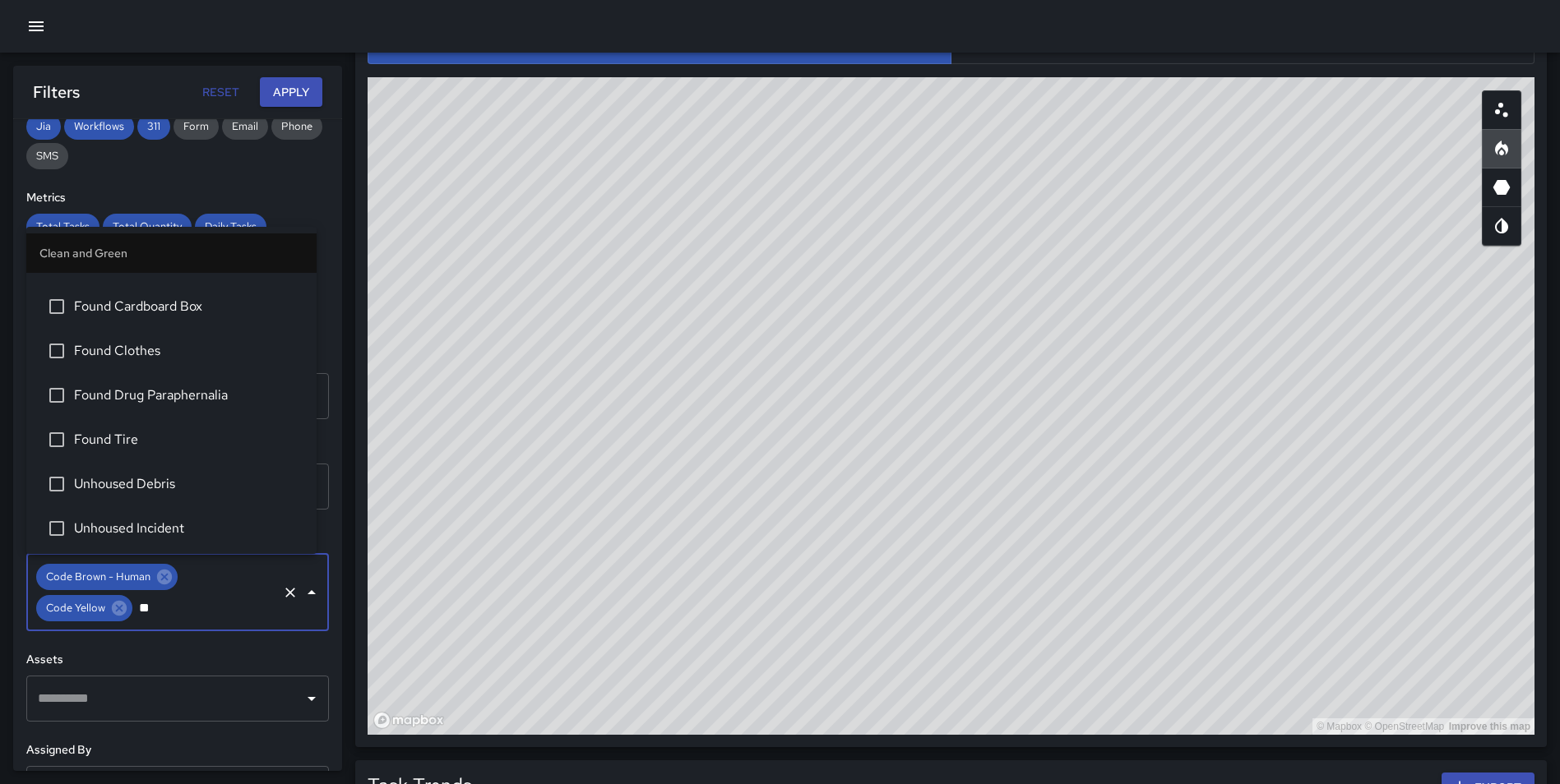
scroll to position [0, 0]
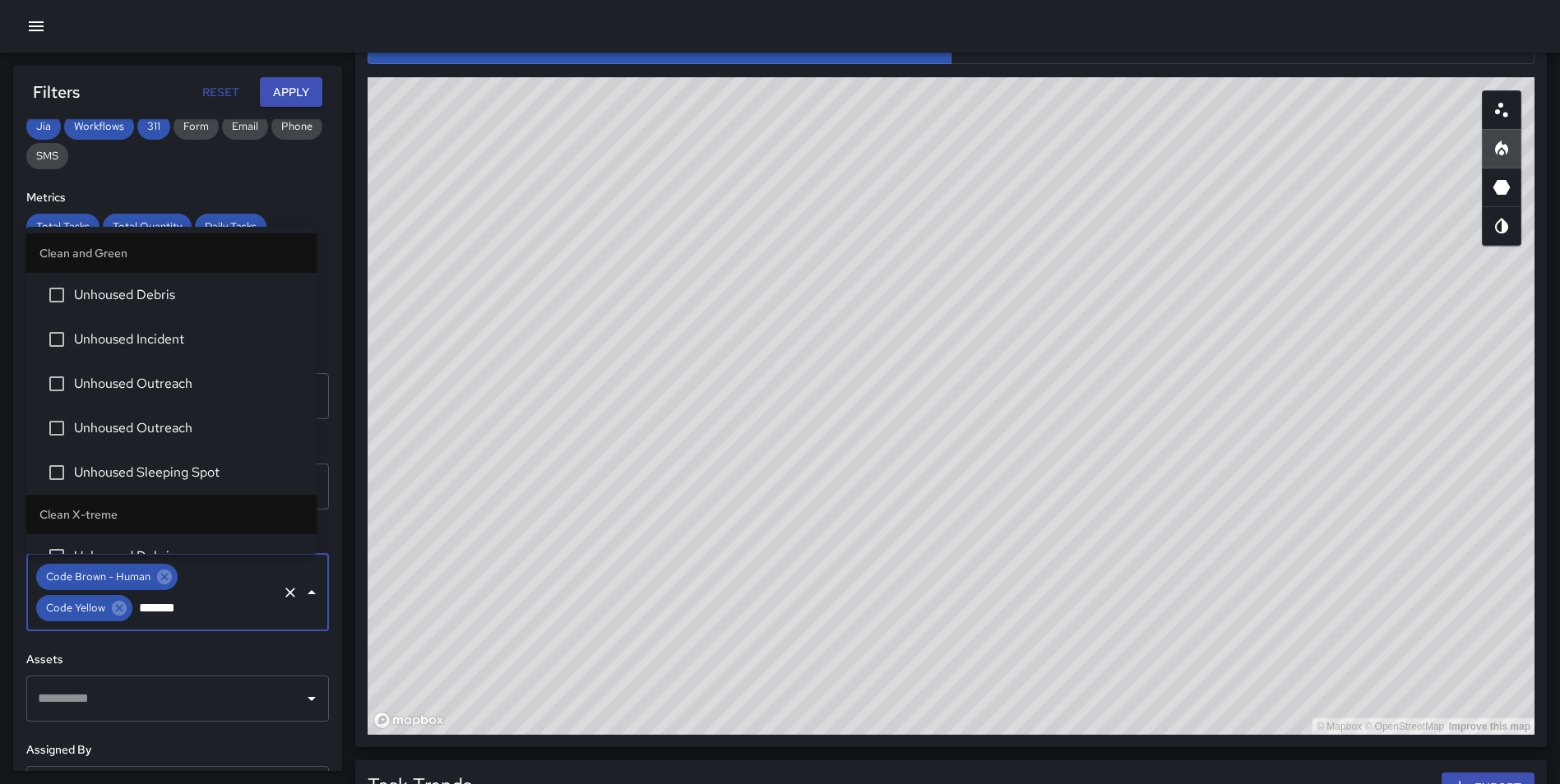
type input "********"
click at [88, 295] on span "Unhoused Debris" at bounding box center [189, 295] width 229 height 20
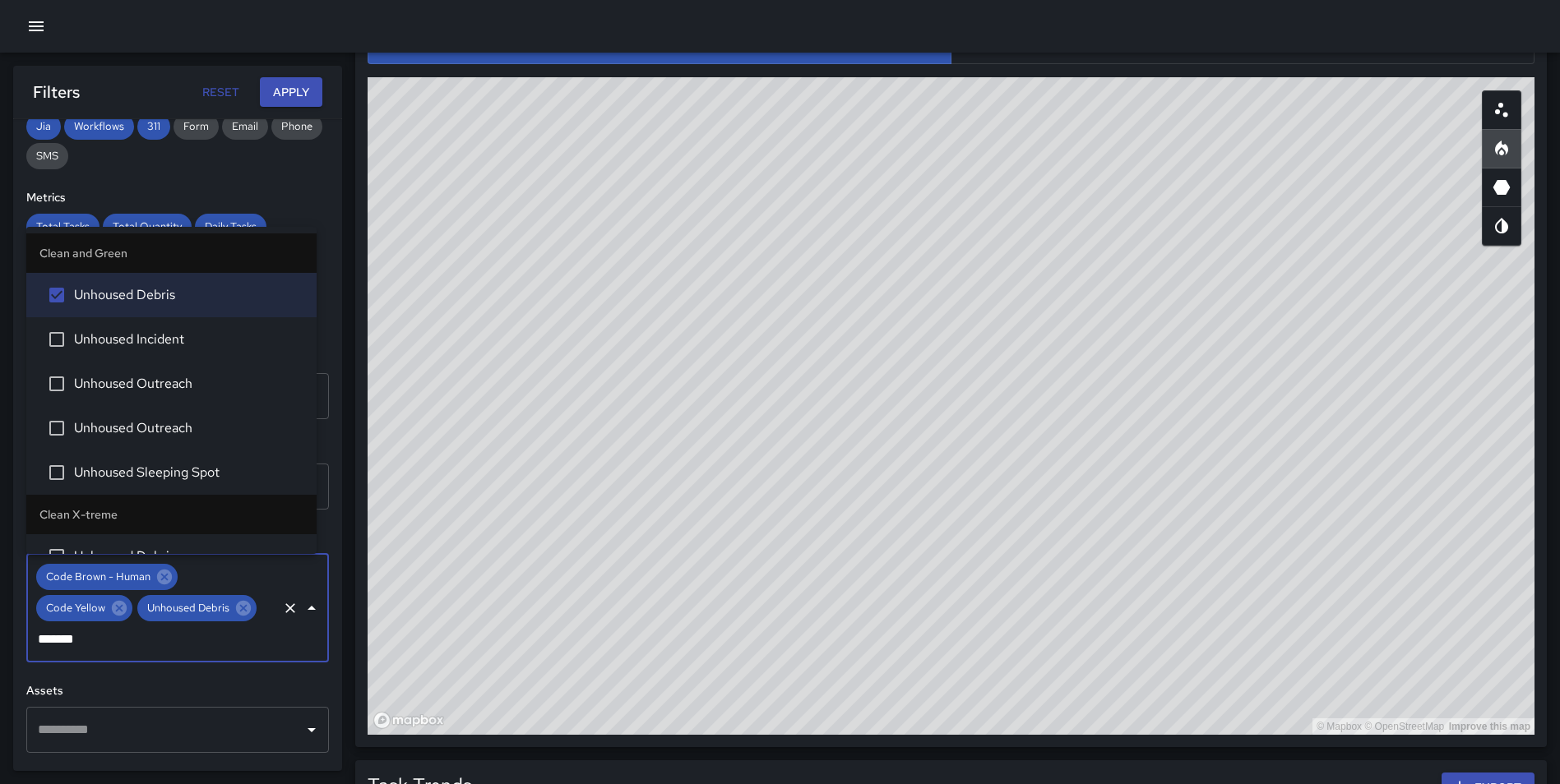
type input "********"
click at [99, 343] on span "Unhoused Incident" at bounding box center [189, 339] width 229 height 20
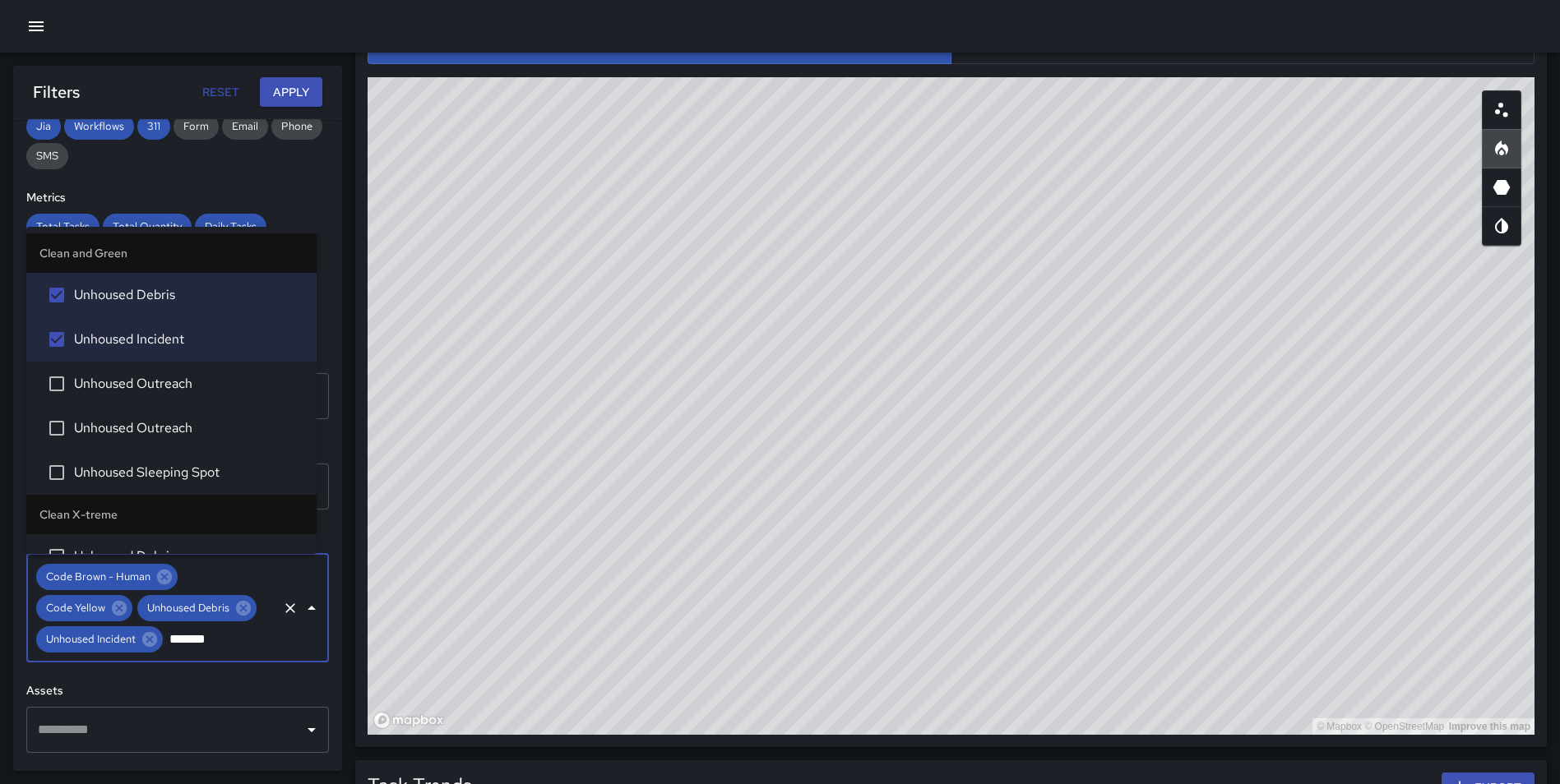
type input "********"
click at [107, 380] on span "Unhoused Outreach" at bounding box center [189, 384] width 229 height 20
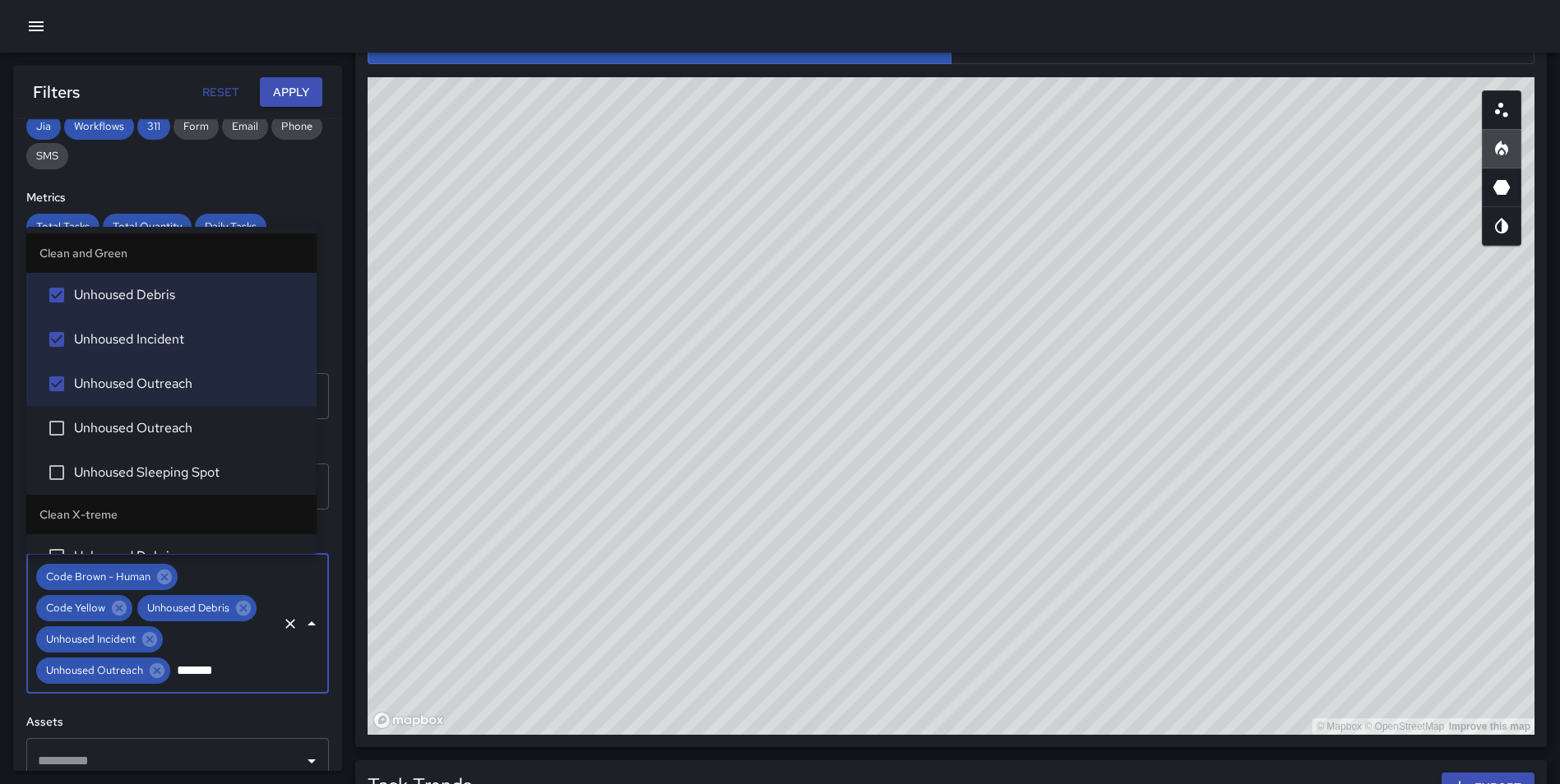
type input "********"
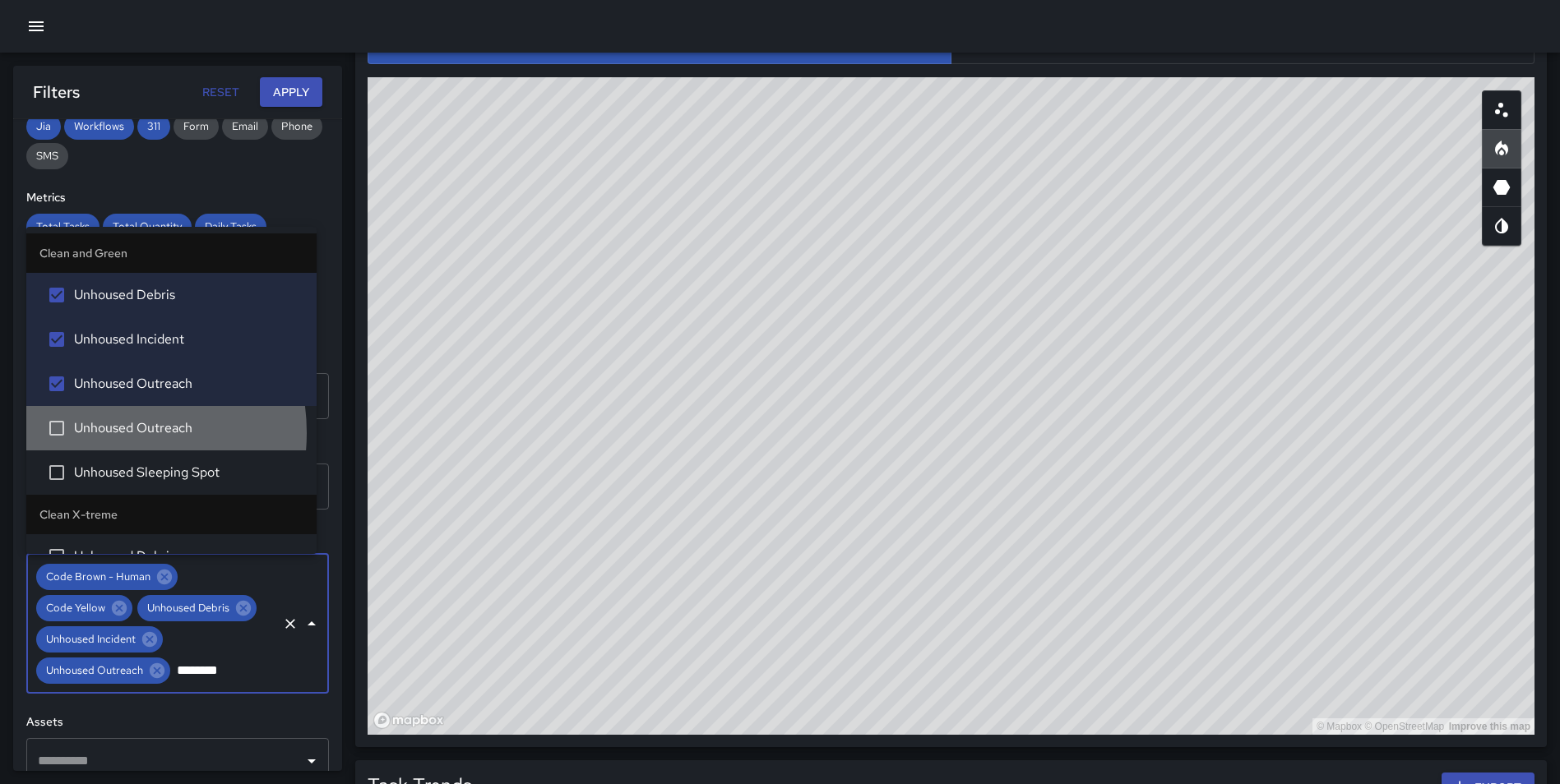
click at [100, 432] on span "Unhoused Outreach" at bounding box center [189, 428] width 229 height 20
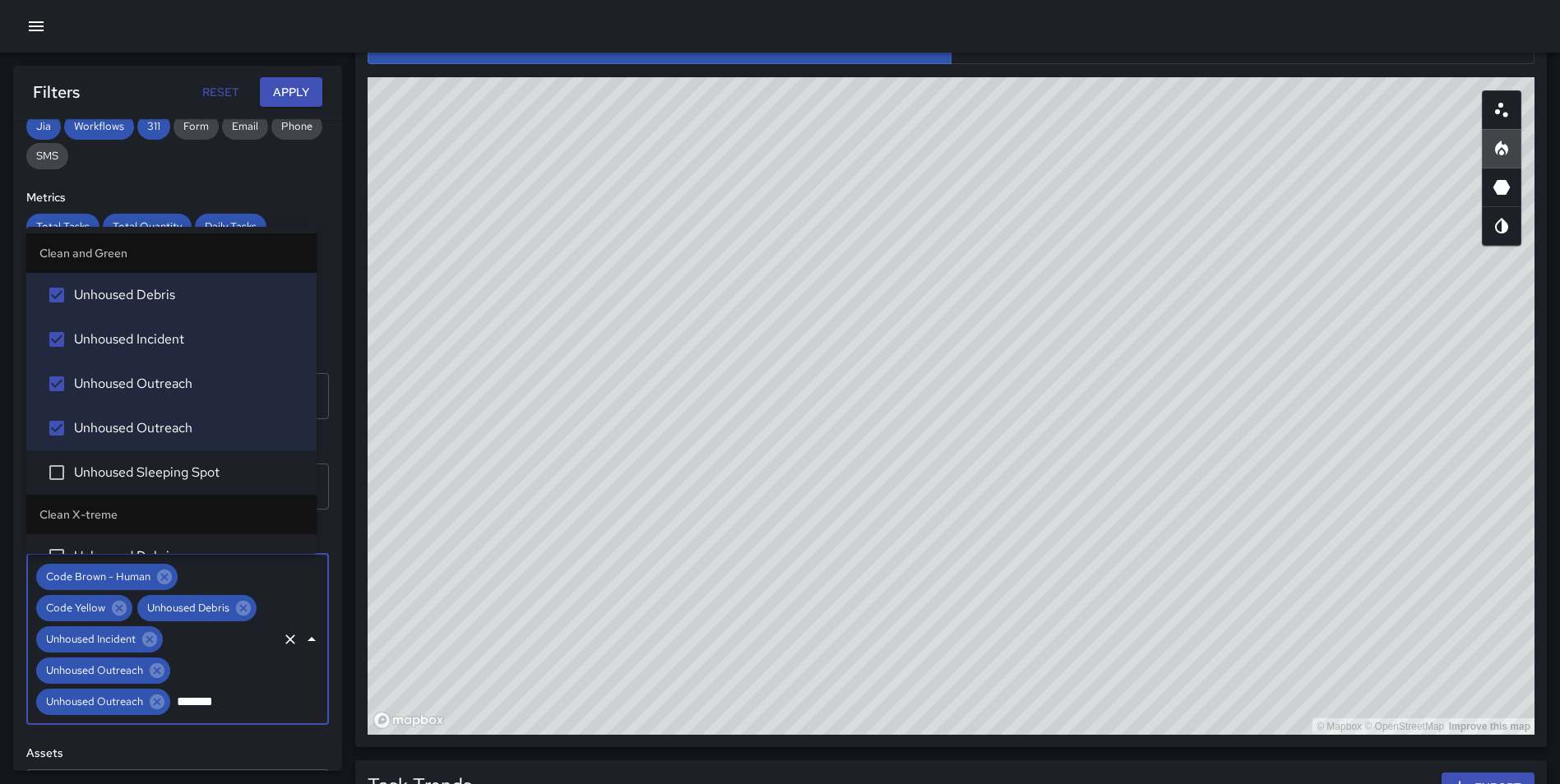
type input "********"
click at [105, 466] on span "Unhoused Sleeping Spot" at bounding box center [189, 473] width 229 height 20
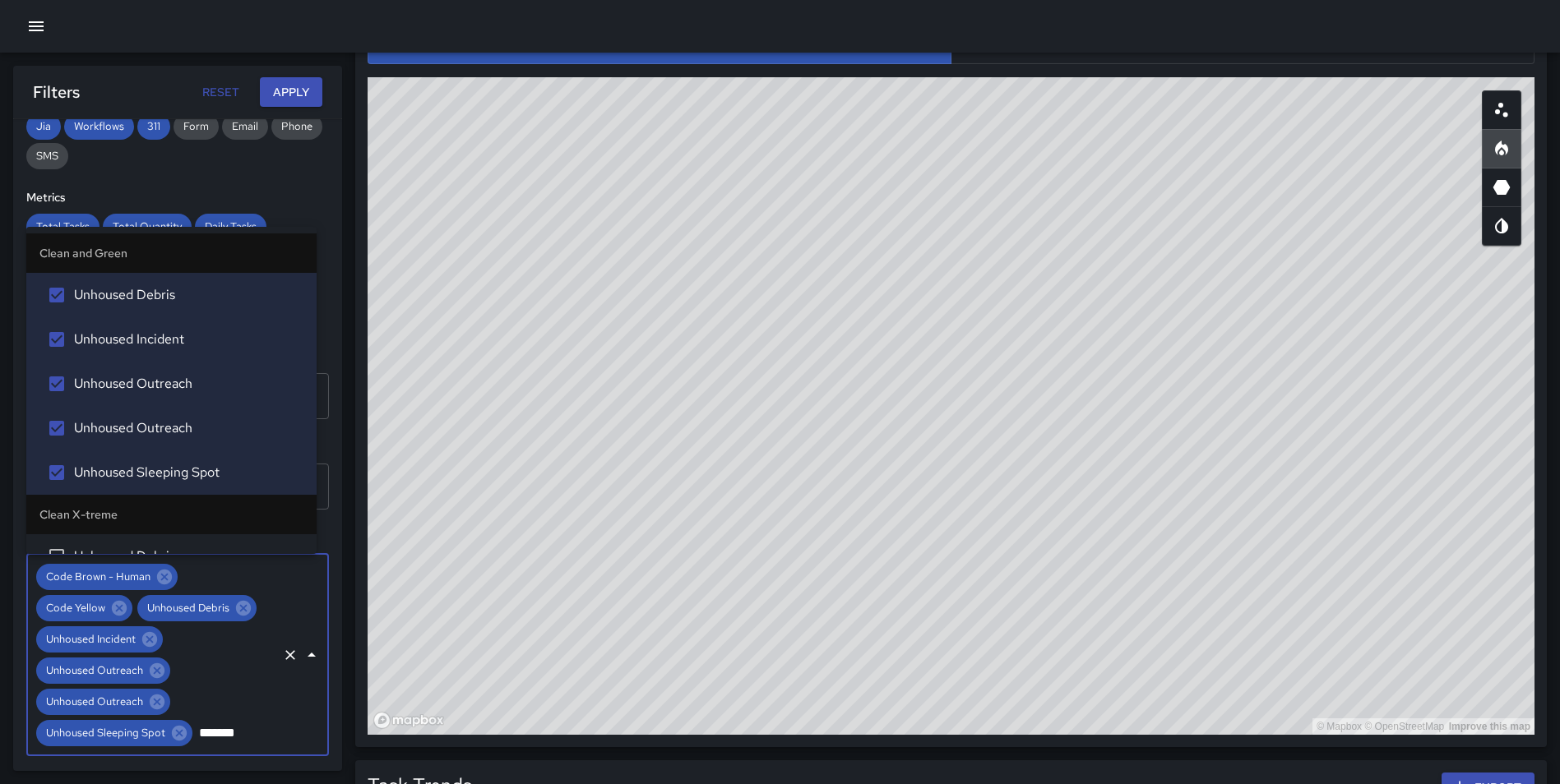
type input "********"
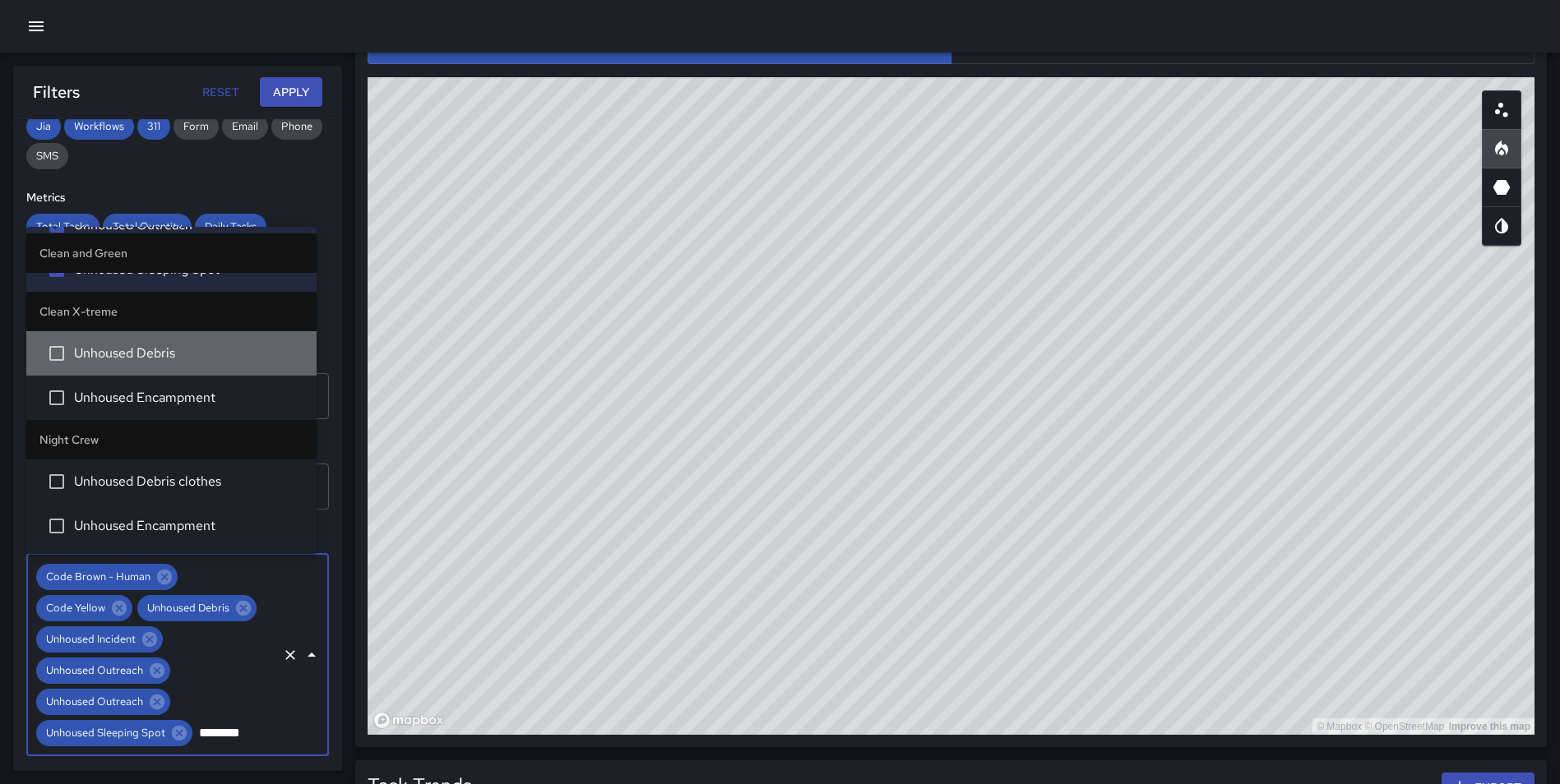
click at [180, 339] on li "Unhoused Debris" at bounding box center [171, 354] width 290 height 45
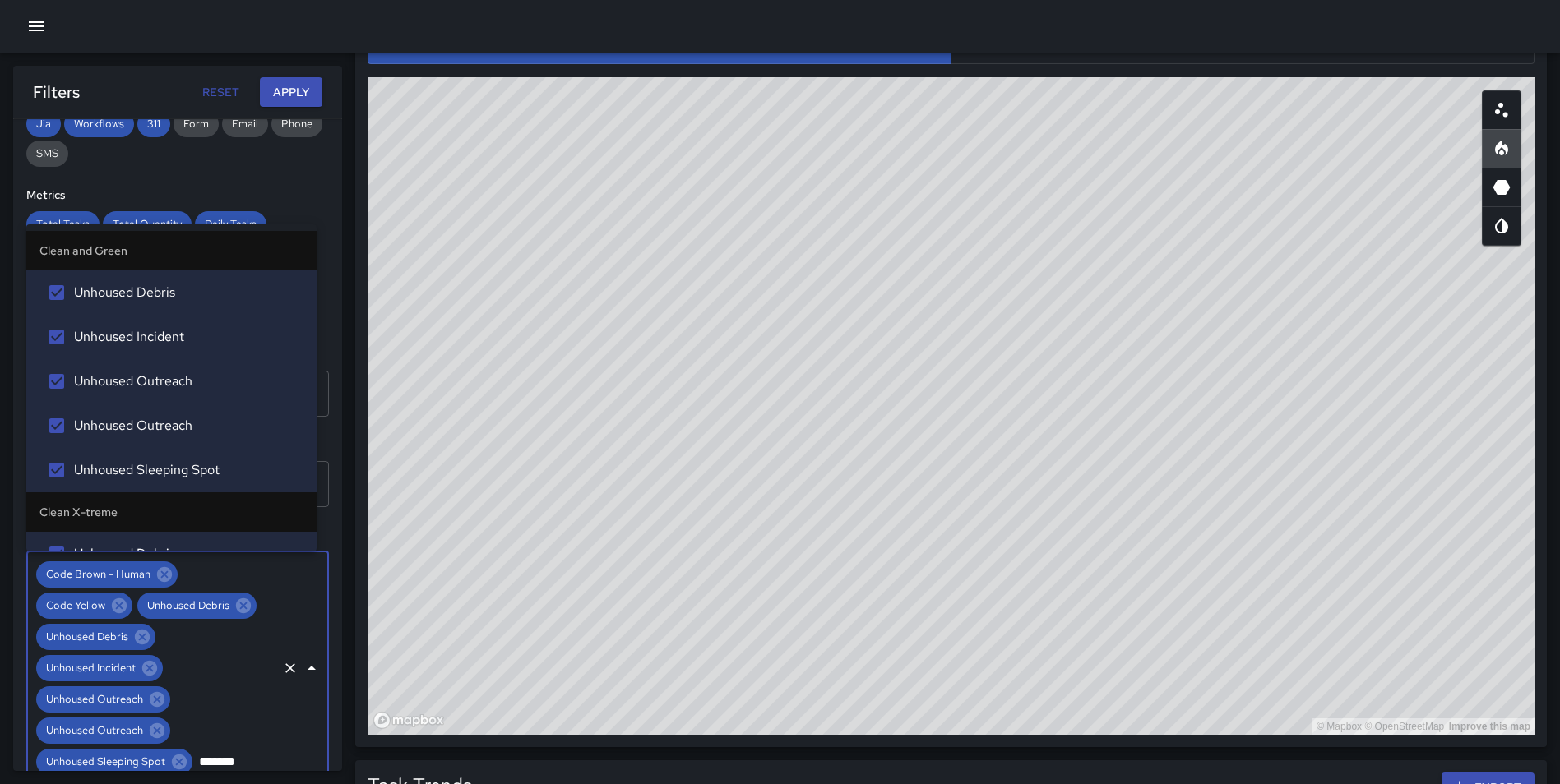
type input "********"
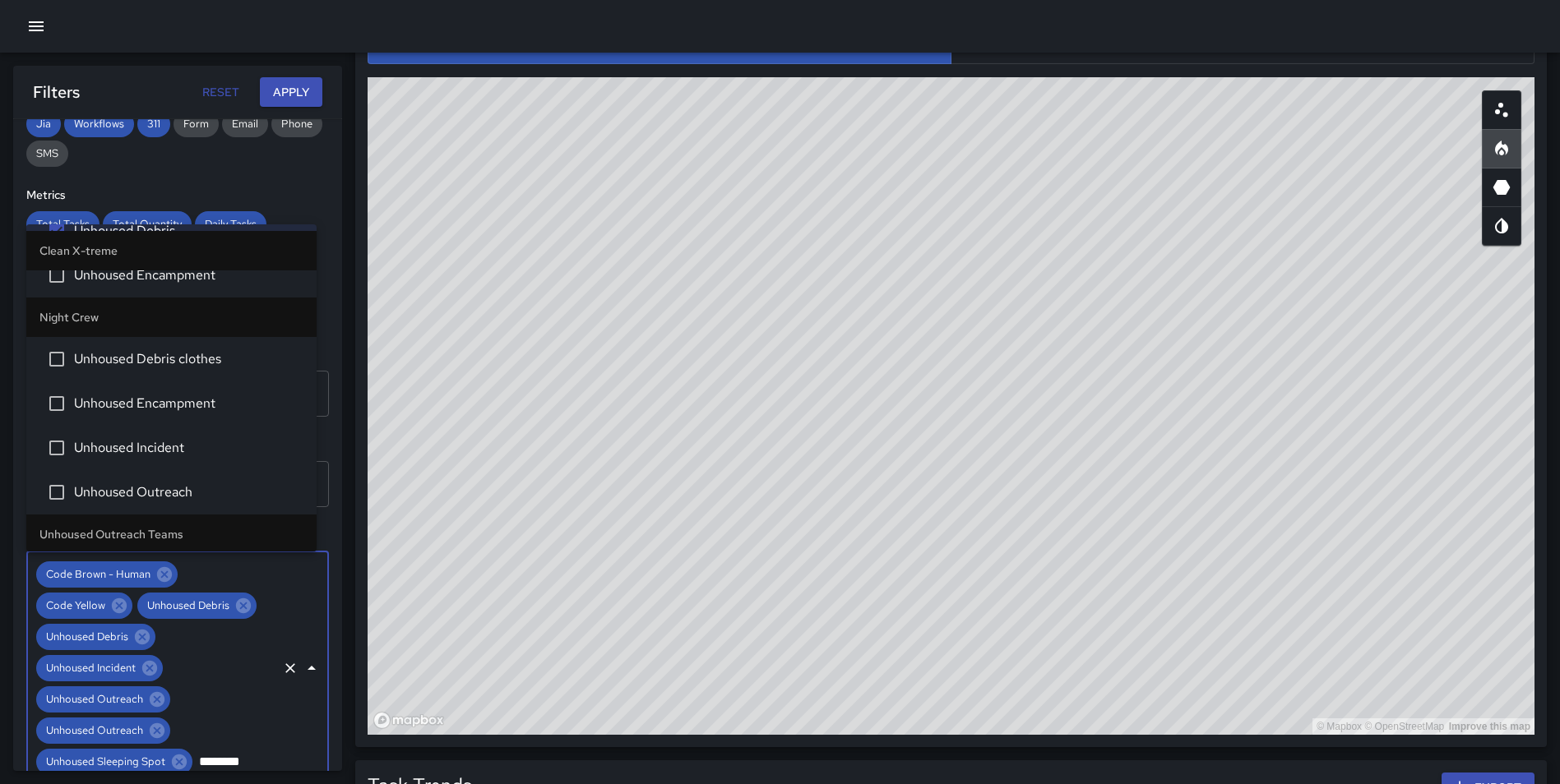
click at [199, 280] on span "Unhoused Encampment" at bounding box center [189, 276] width 229 height 20
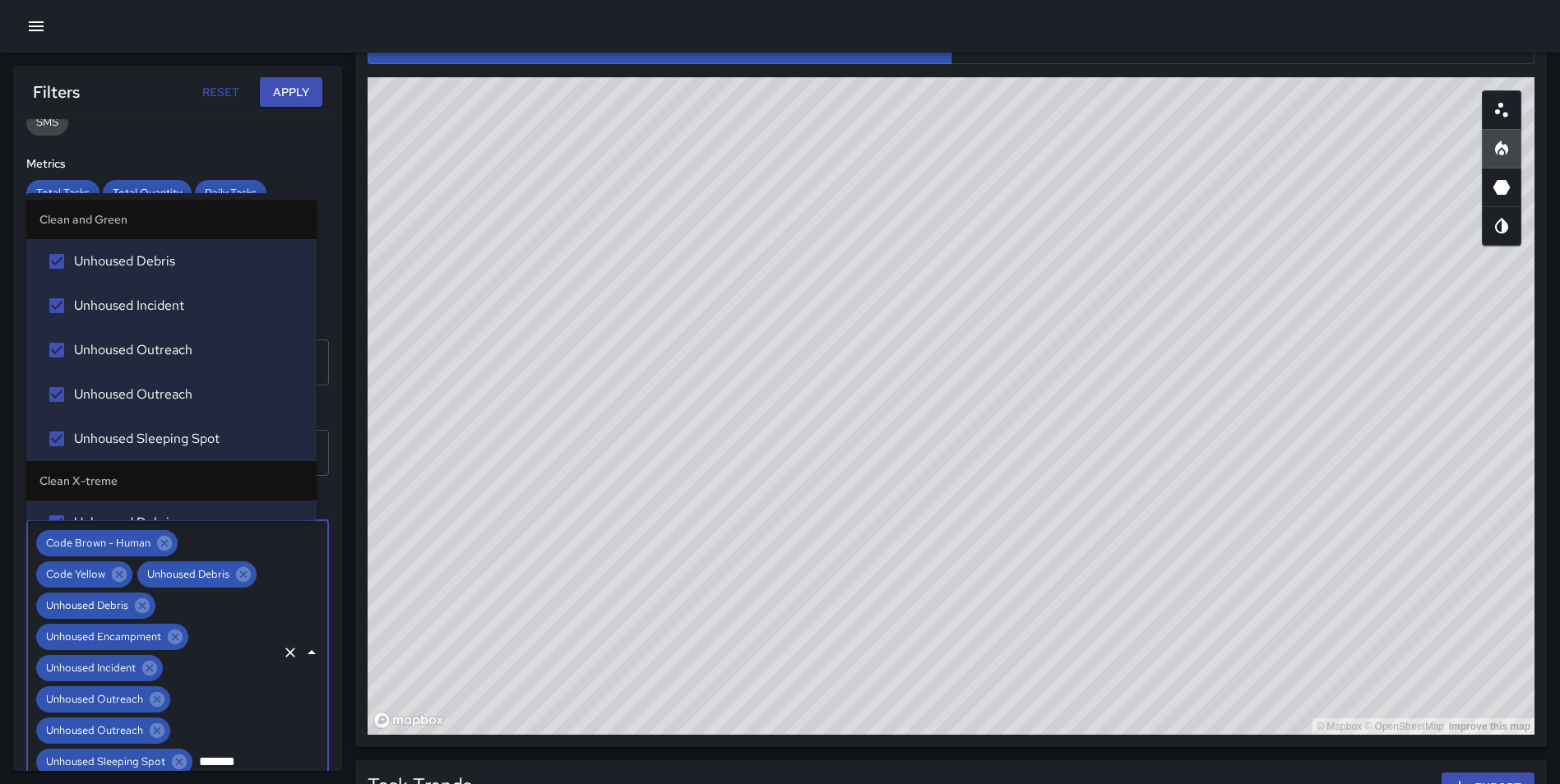
type input "********"
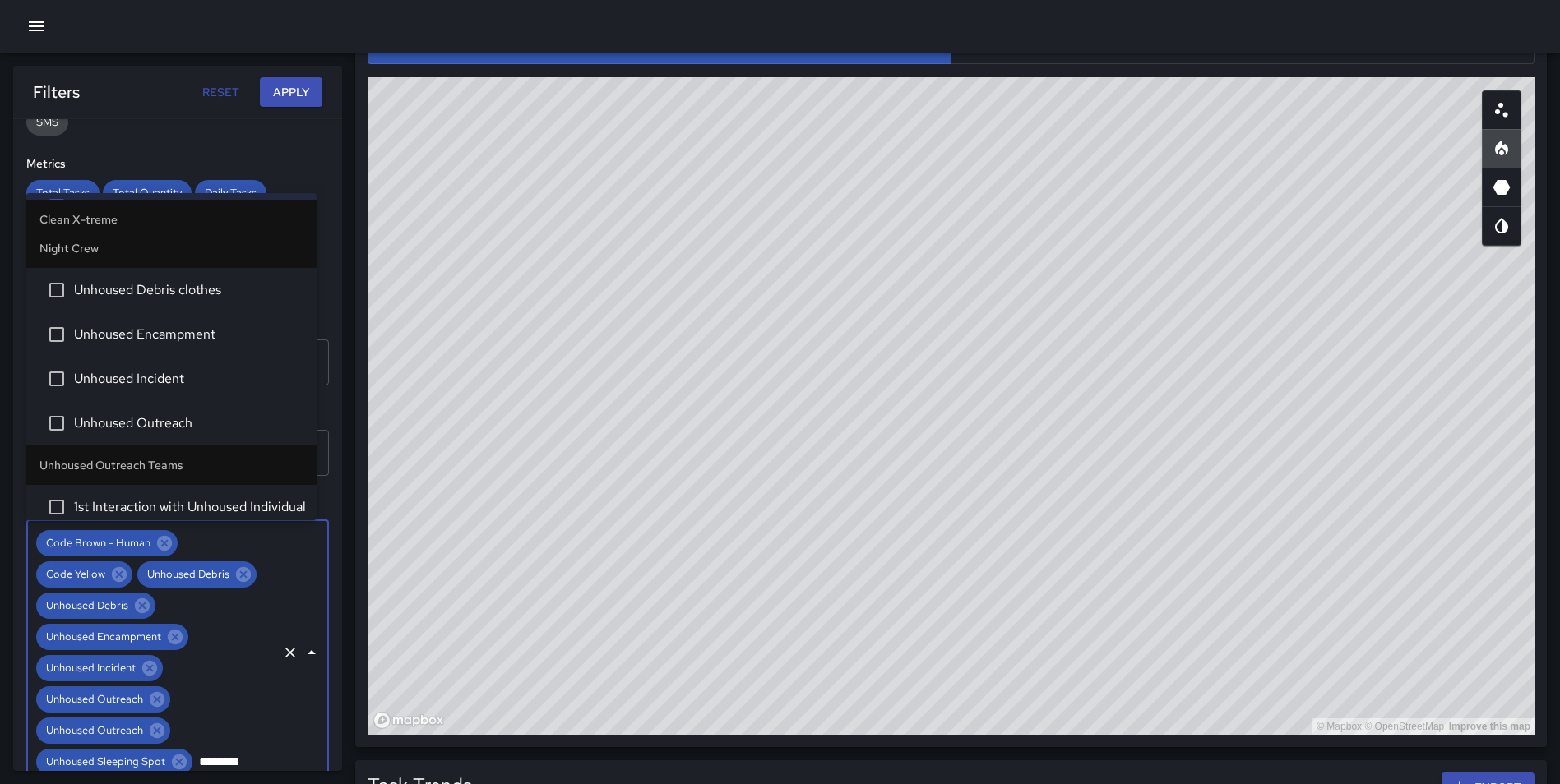
click at [157, 298] on span "Unhoused Debris clothes" at bounding box center [189, 290] width 229 height 20
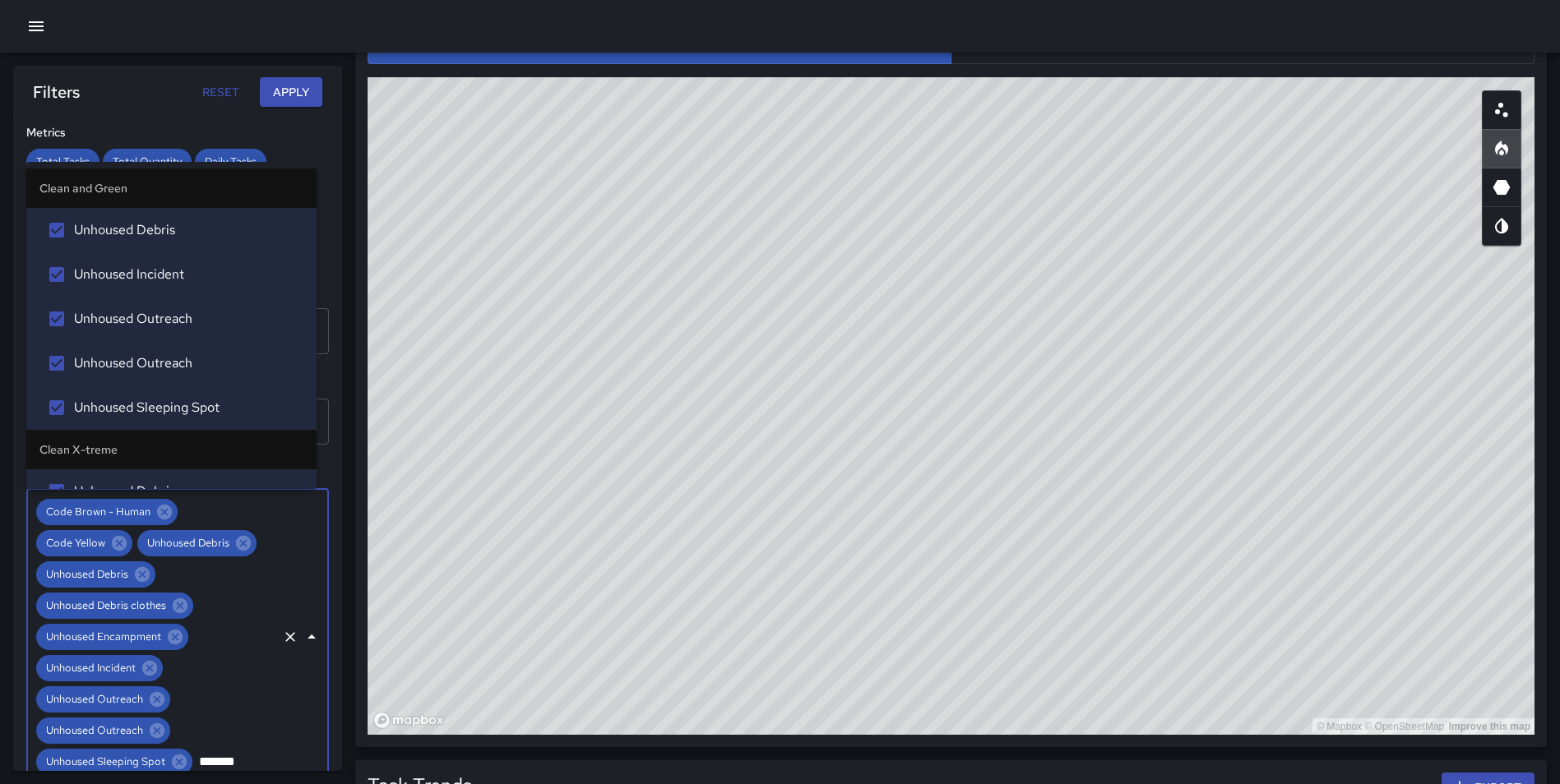
type input "********"
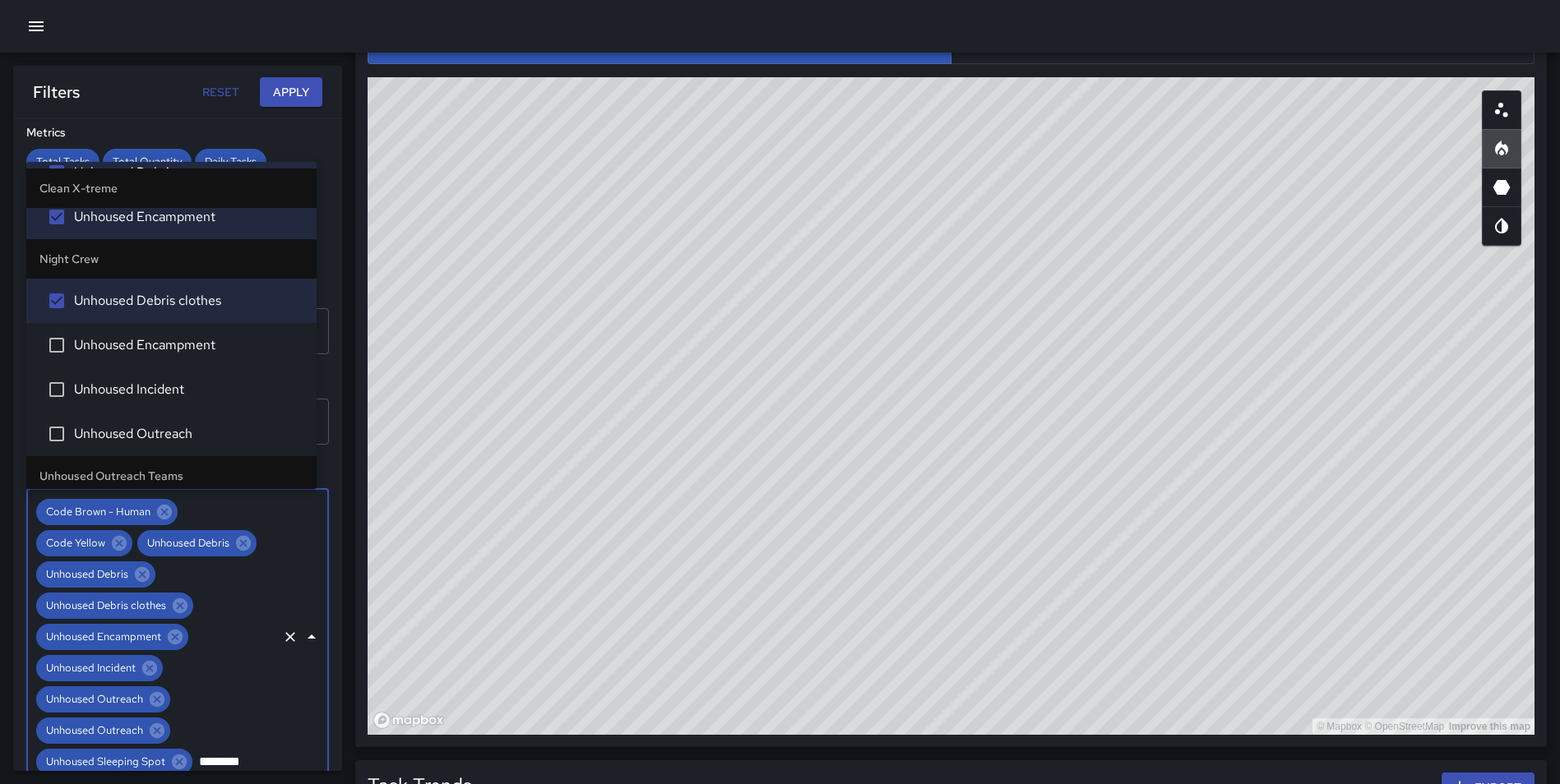
click at [195, 350] on span "Unhoused Encampment" at bounding box center [189, 345] width 229 height 20
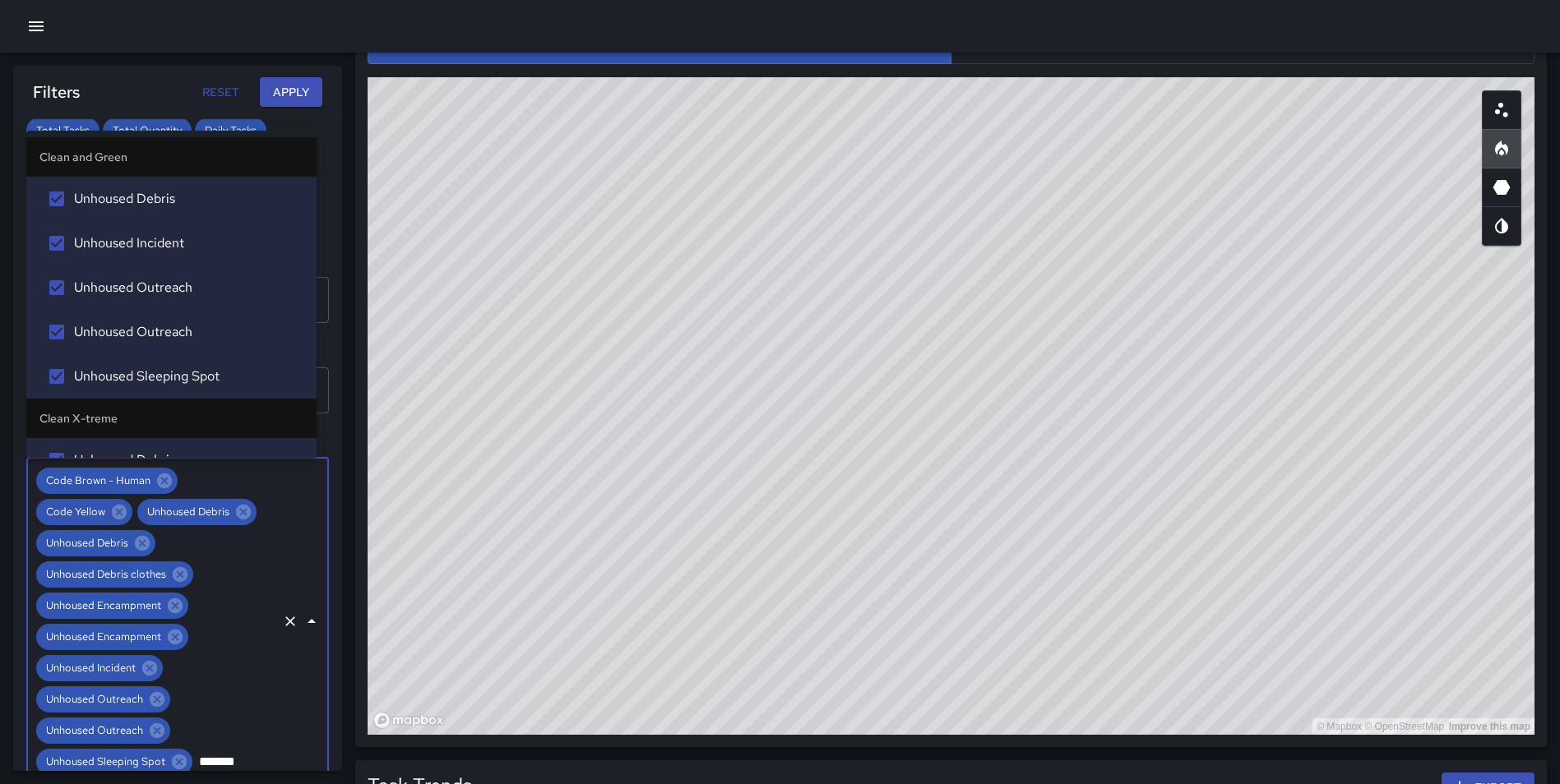
type input "********"
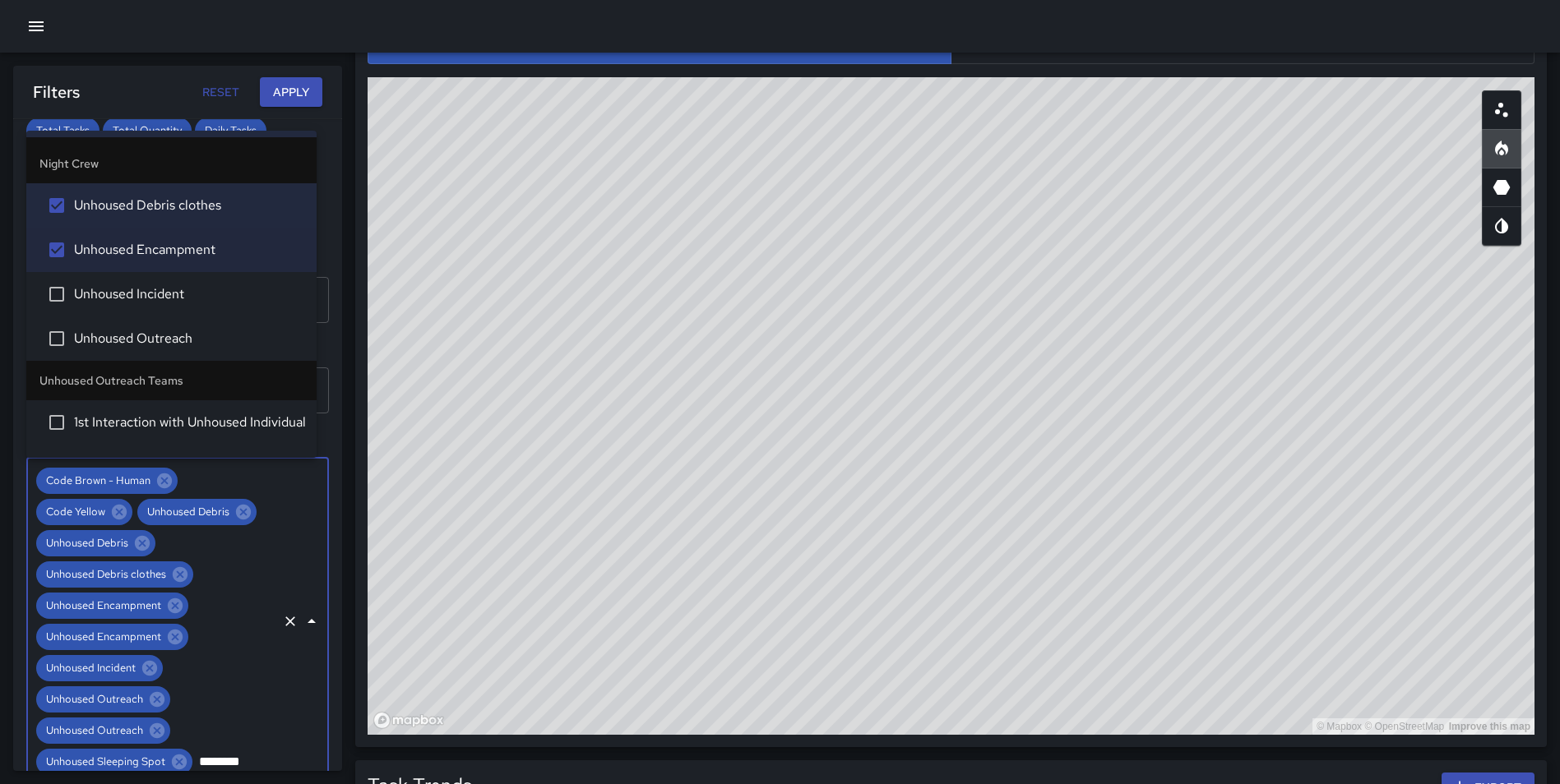
click at [155, 294] on span "Unhoused Incident" at bounding box center [189, 294] width 229 height 20
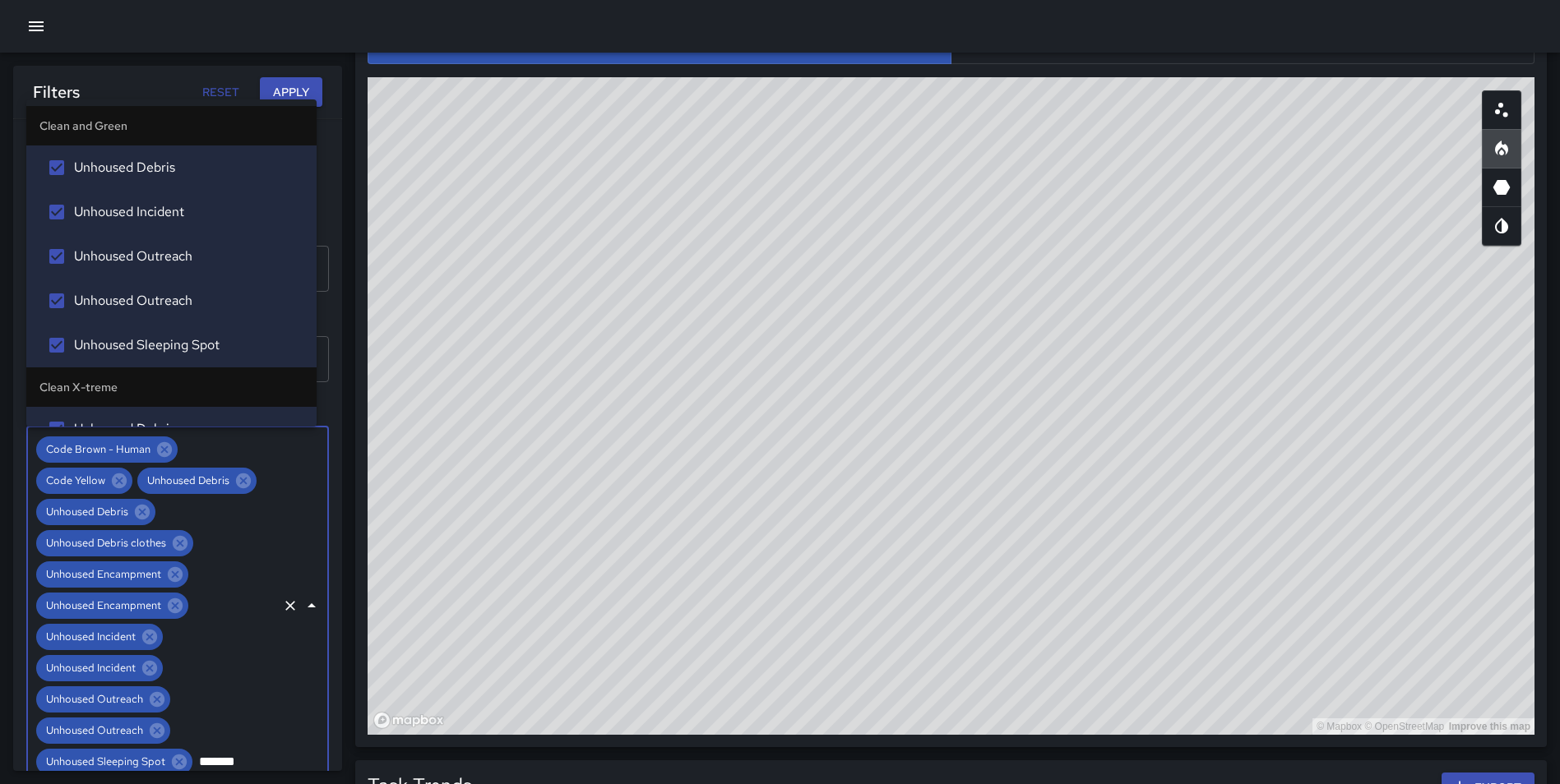
type input "********"
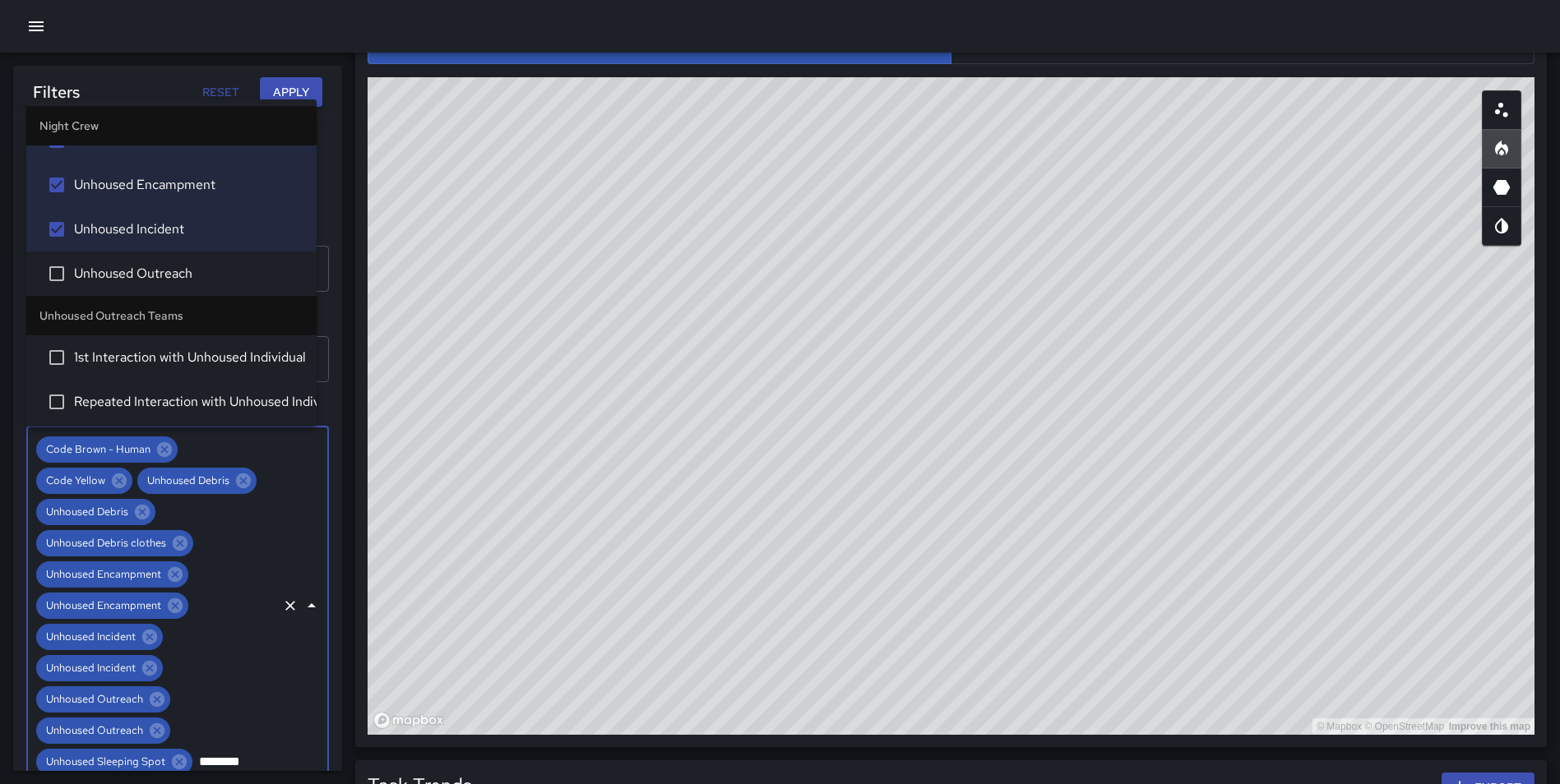
click at [162, 266] on span "Unhoused Outreach" at bounding box center [189, 274] width 229 height 20
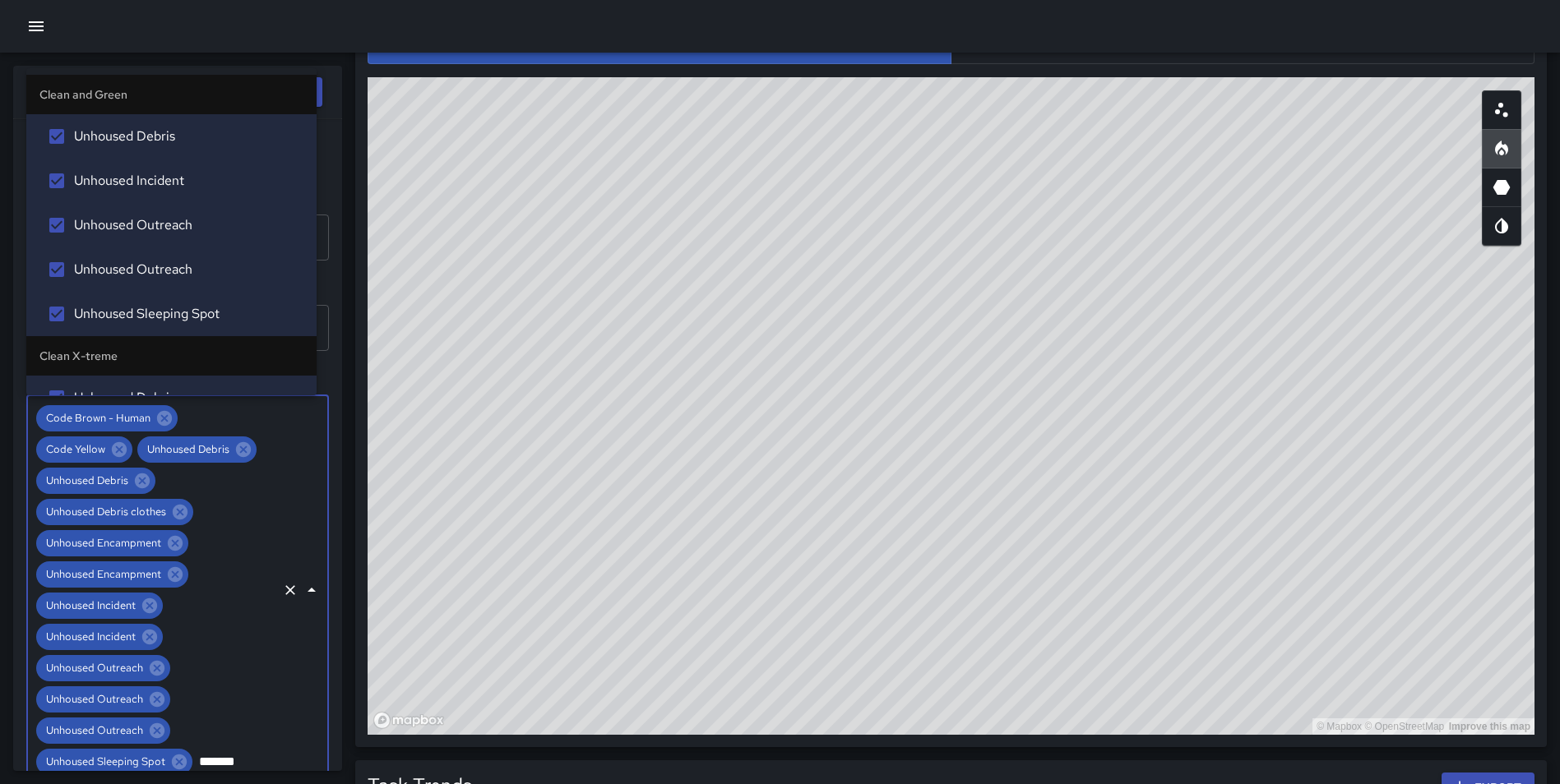
type input "********"
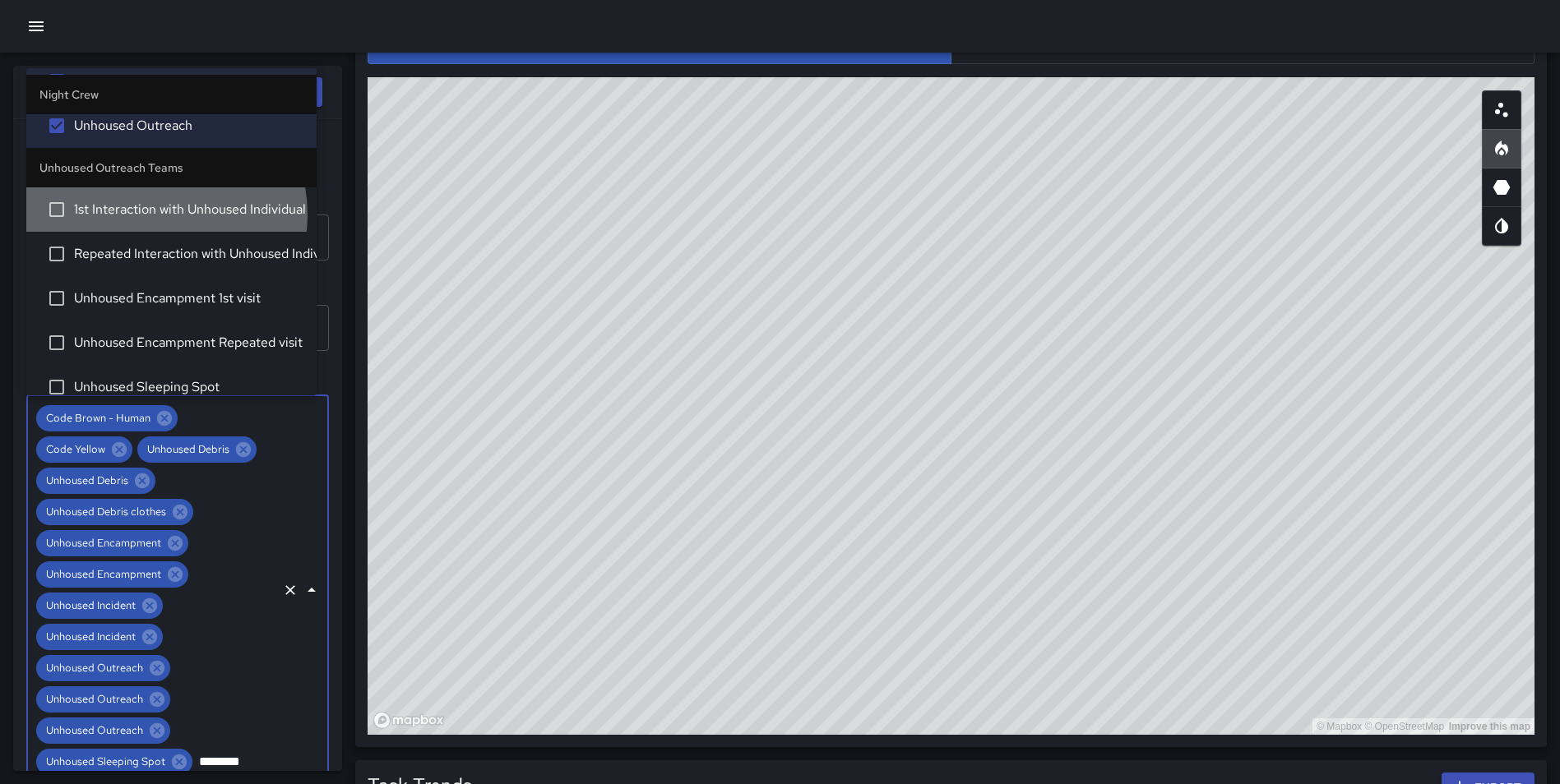
click at [150, 215] on span "1st Interaction with Unhoused Individual" at bounding box center [189, 209] width 229 height 20
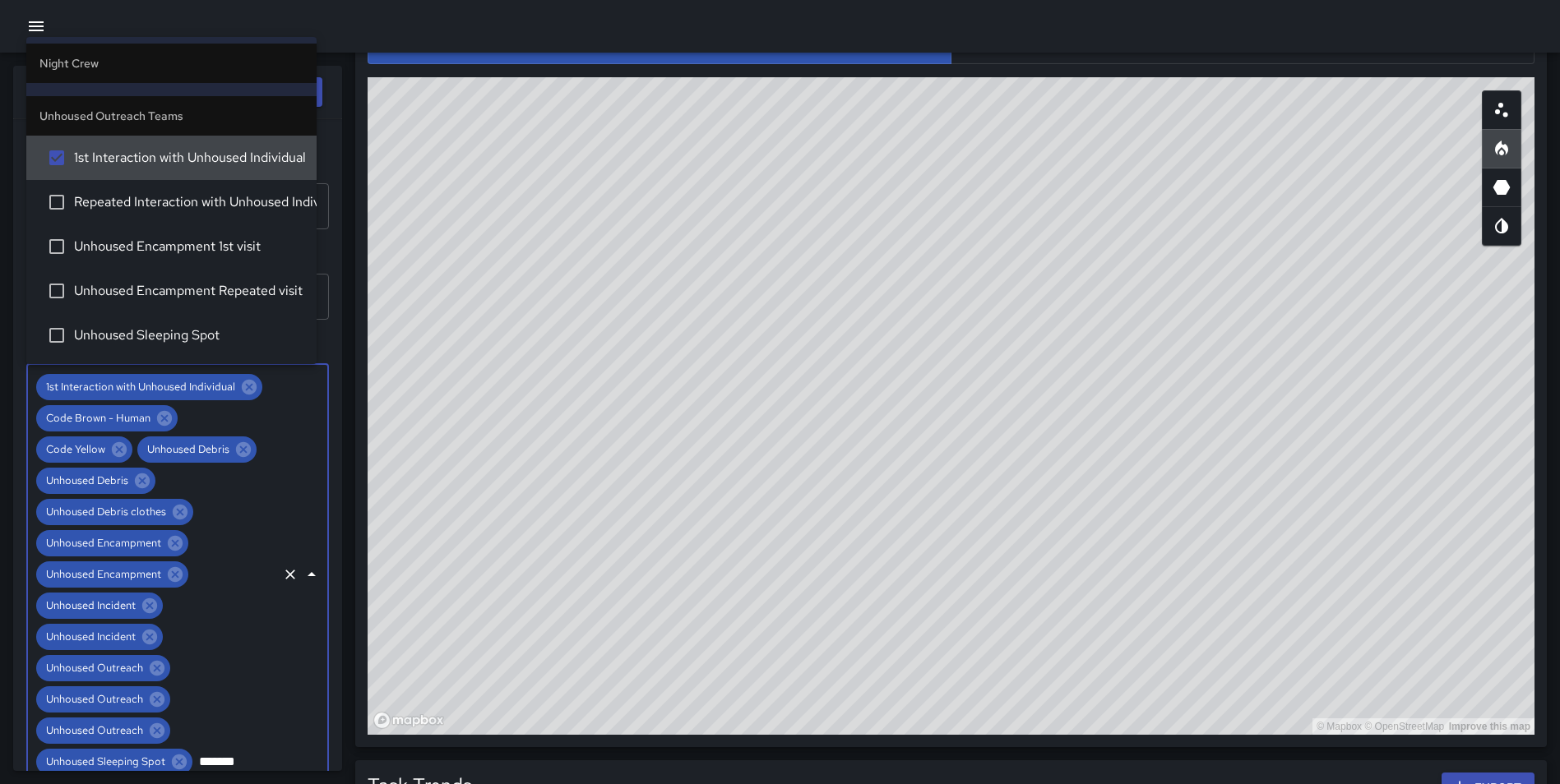
type input "********"
click at [143, 185] on li "Repeated Interaction with Unhoused Individual" at bounding box center [171, 202] width 290 height 45
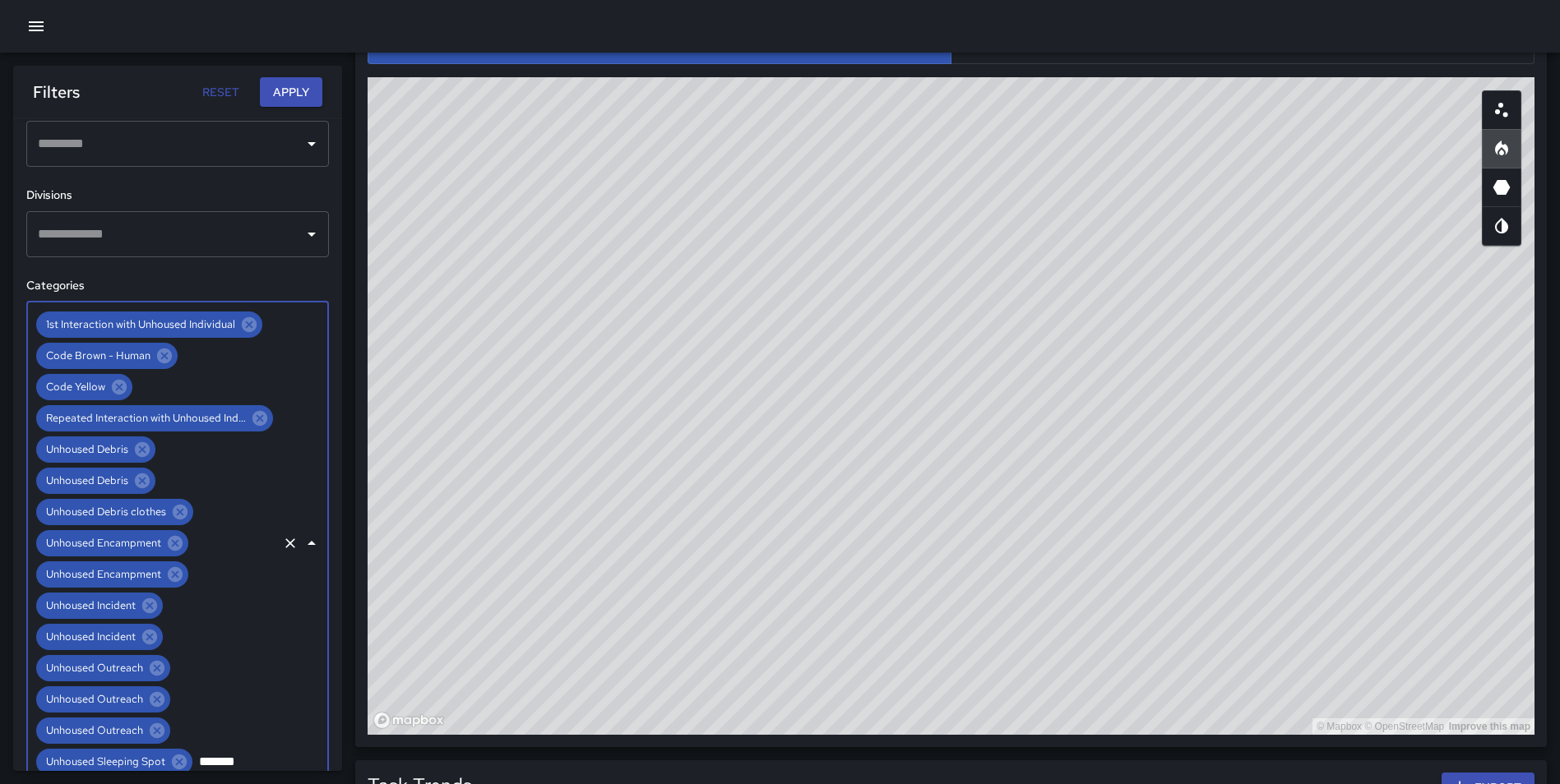
type input "********"
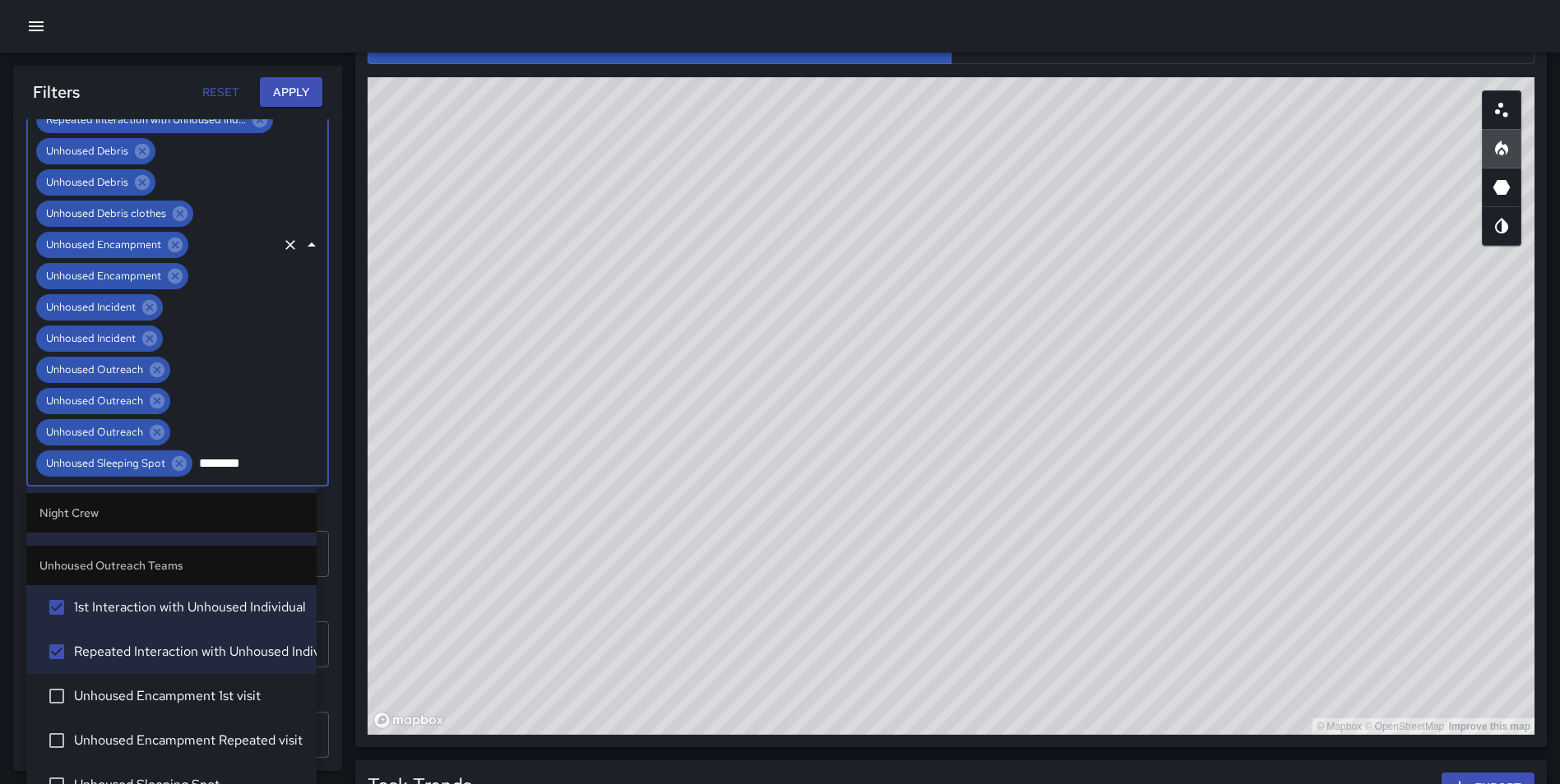
click at [143, 707] on li "Unhoused Encampment 1st visit" at bounding box center [171, 696] width 290 height 45
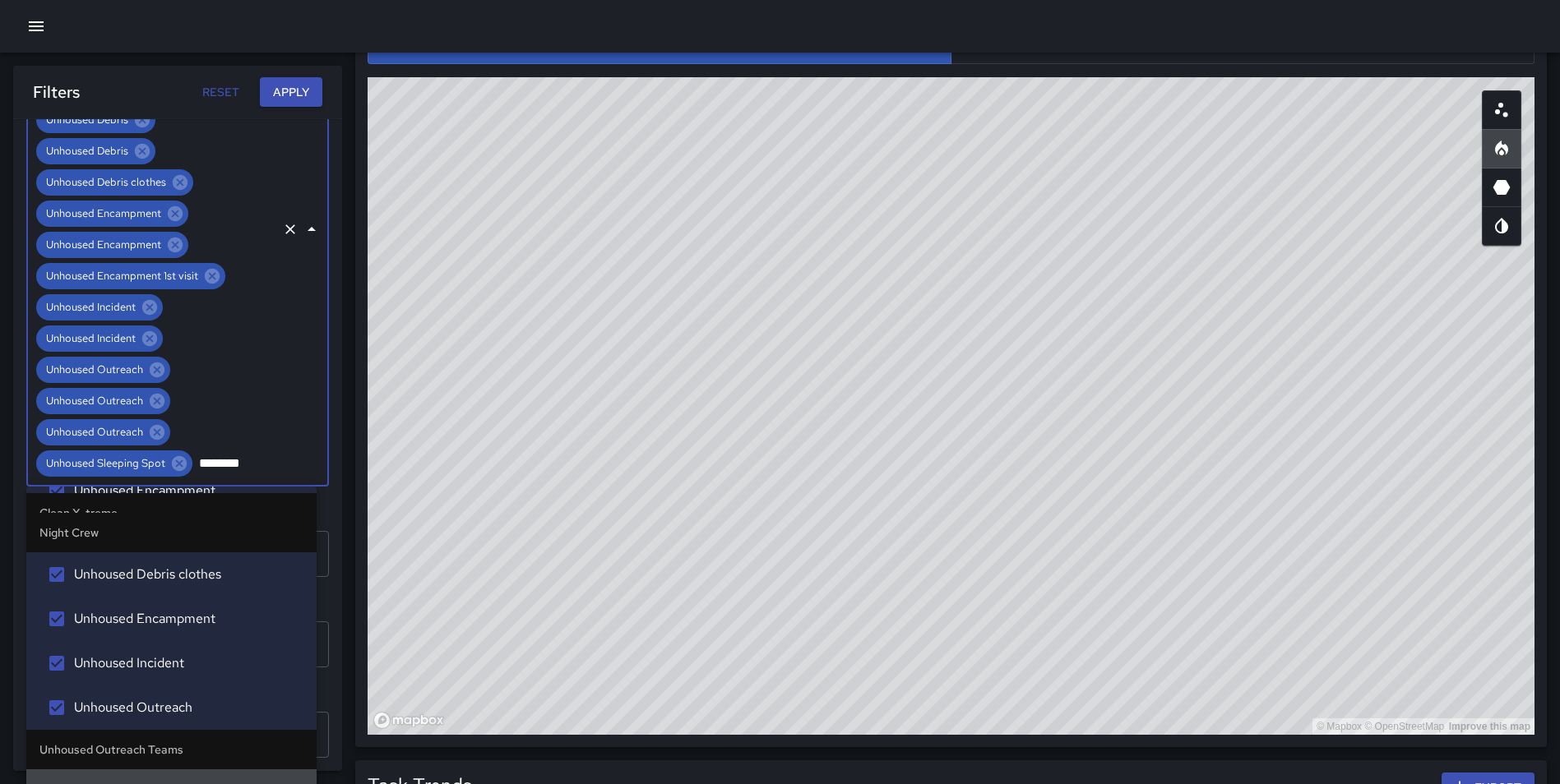
type input "********"
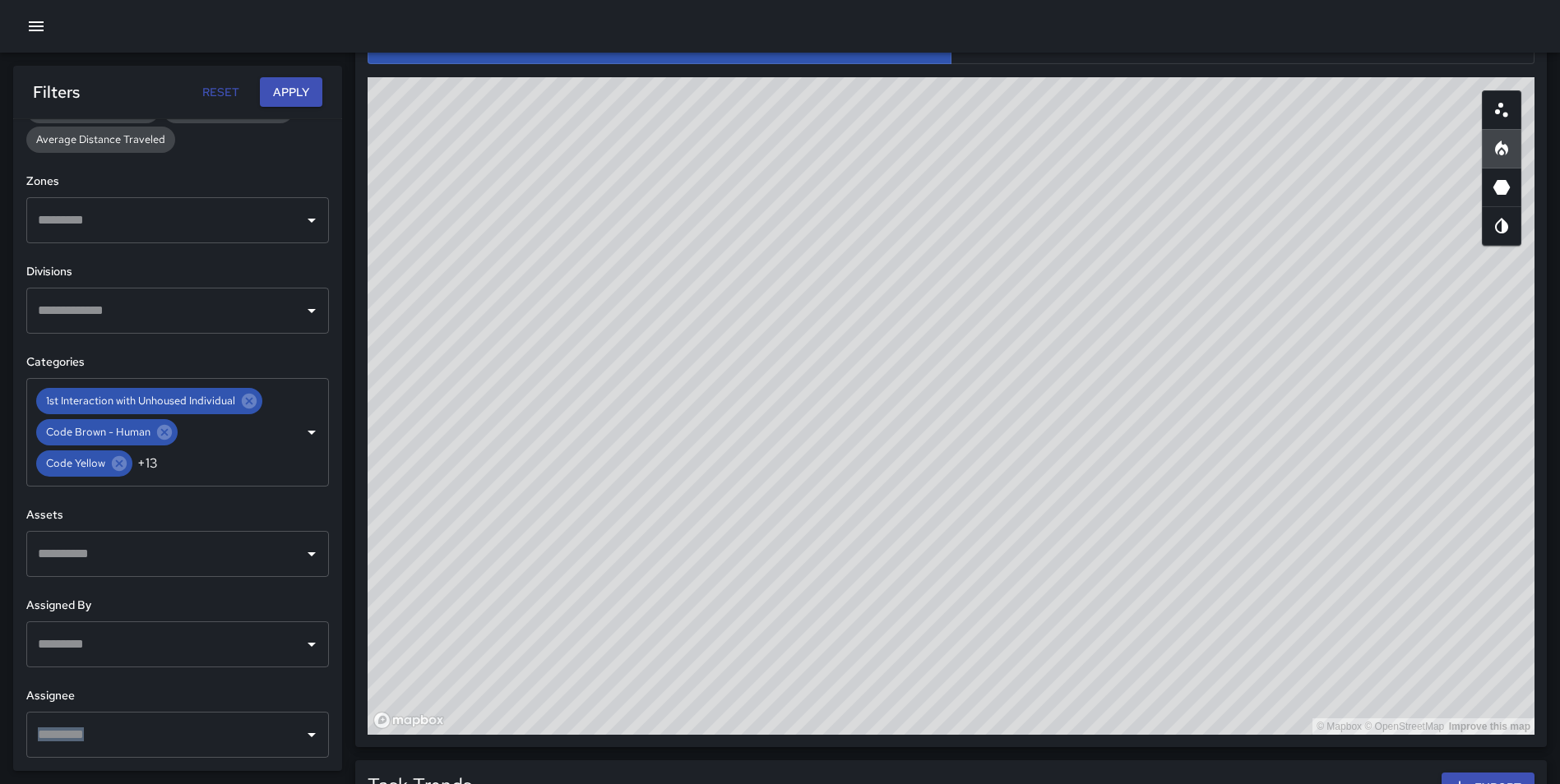
click at [316, 754] on div "**********" at bounding box center [177, 445] width 329 height 652
click at [225, 463] on input "text" at bounding box center [218, 463] width 116 height 31
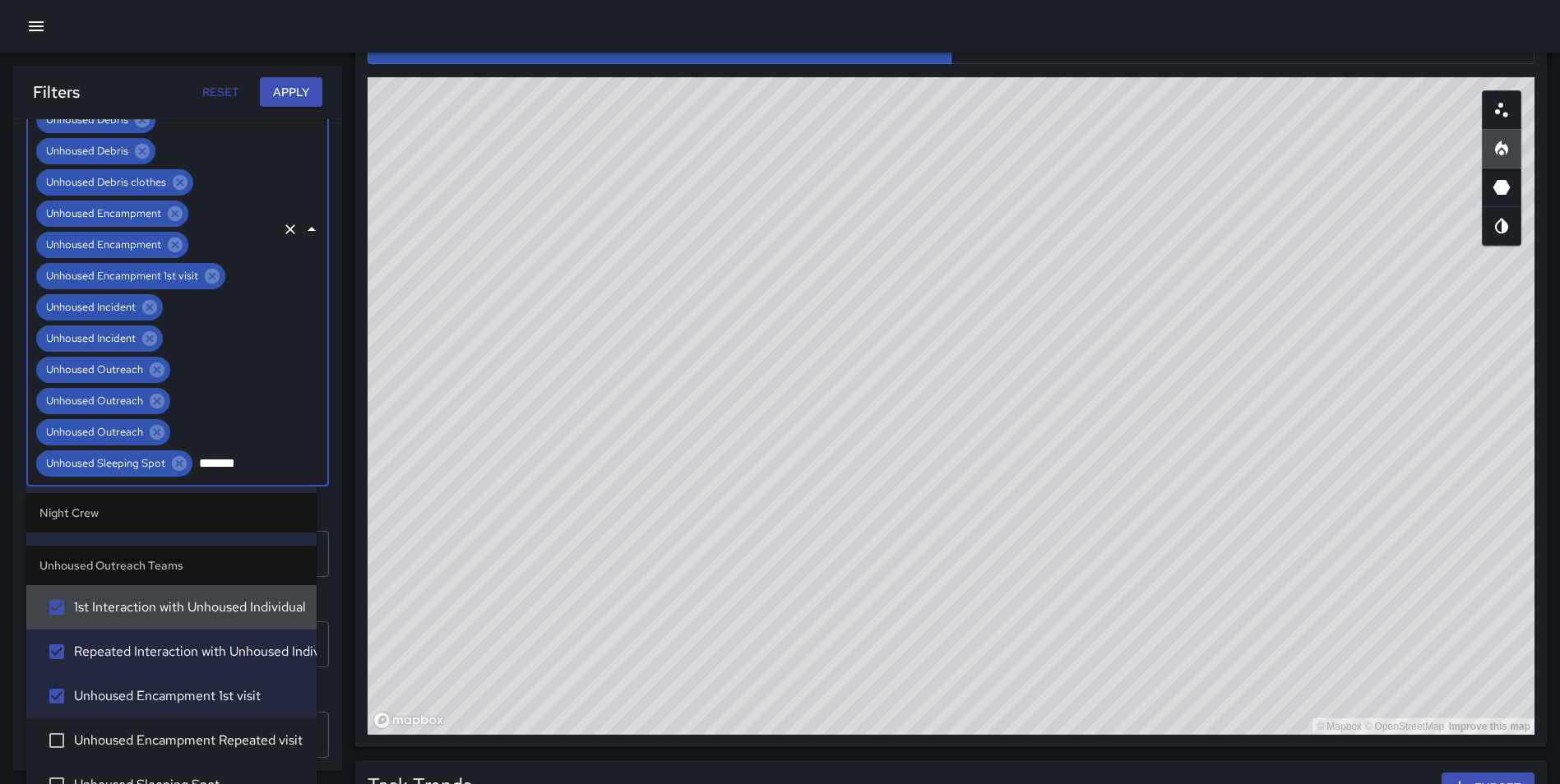
type input "********"
click at [133, 729] on li "Unhoused Encampment Repeated visit" at bounding box center [171, 740] width 290 height 45
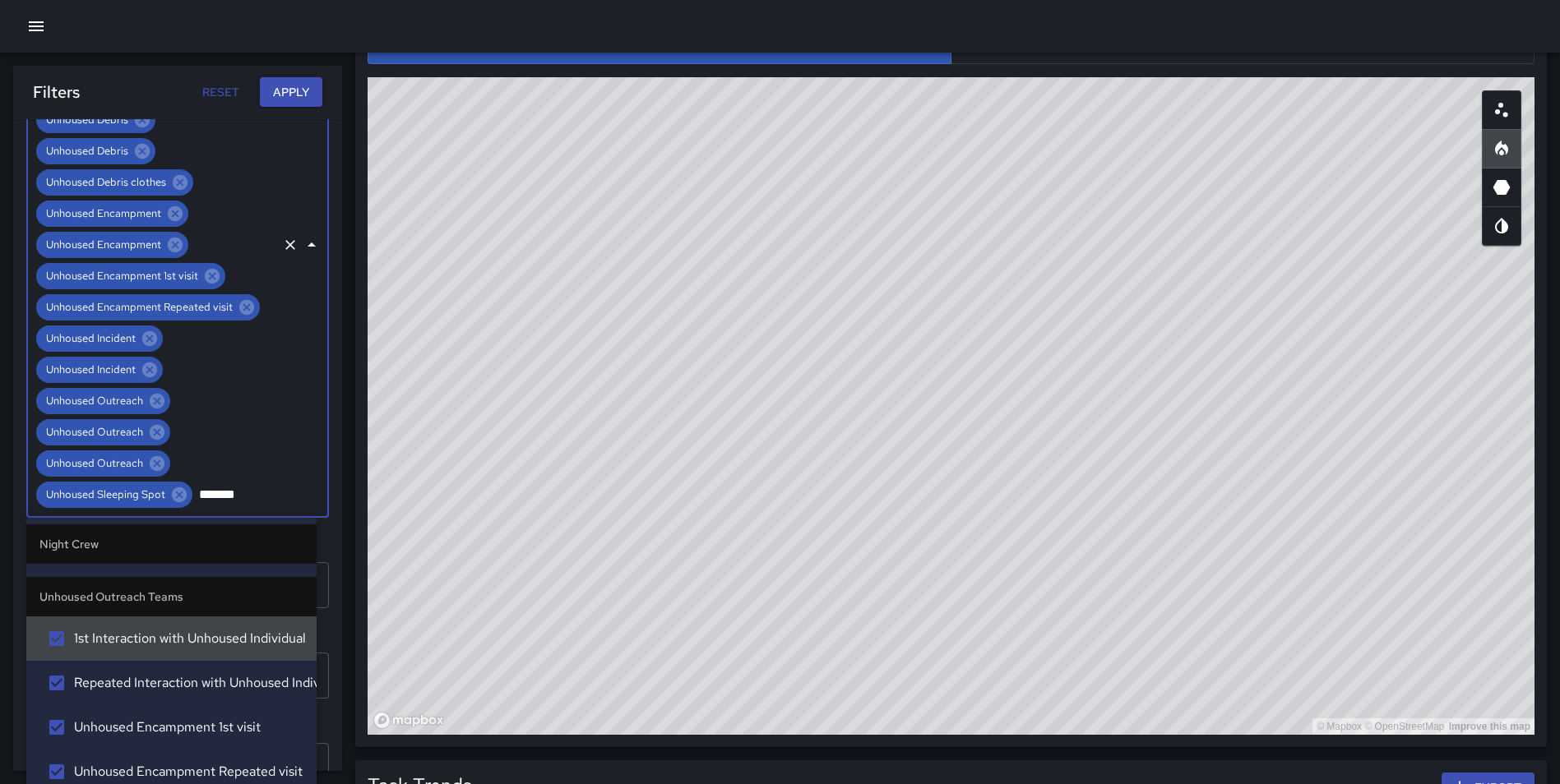
type input "********"
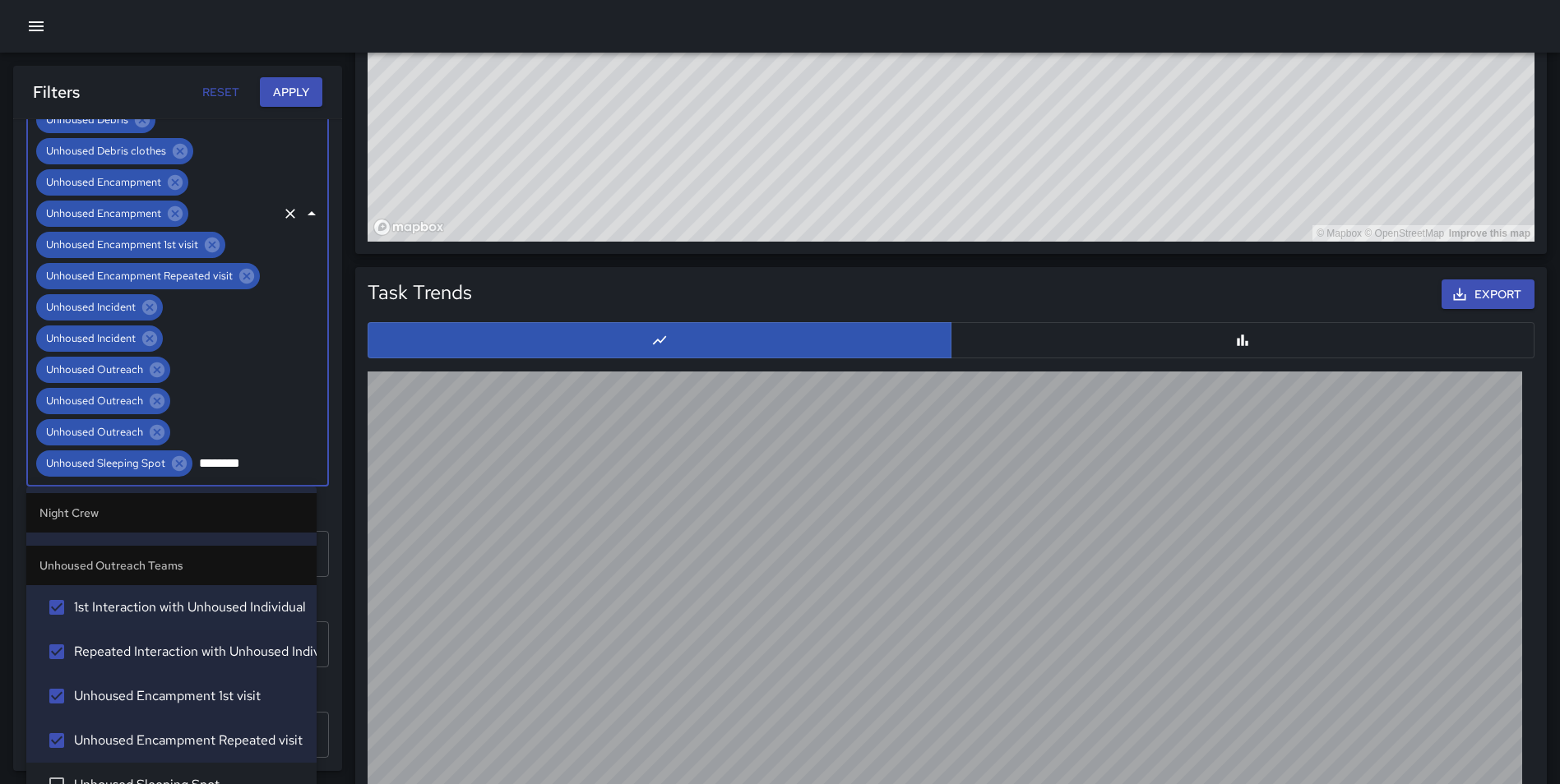
click at [236, 767] on li "Unhoused Sleeping Spot" at bounding box center [171, 785] width 290 height 45
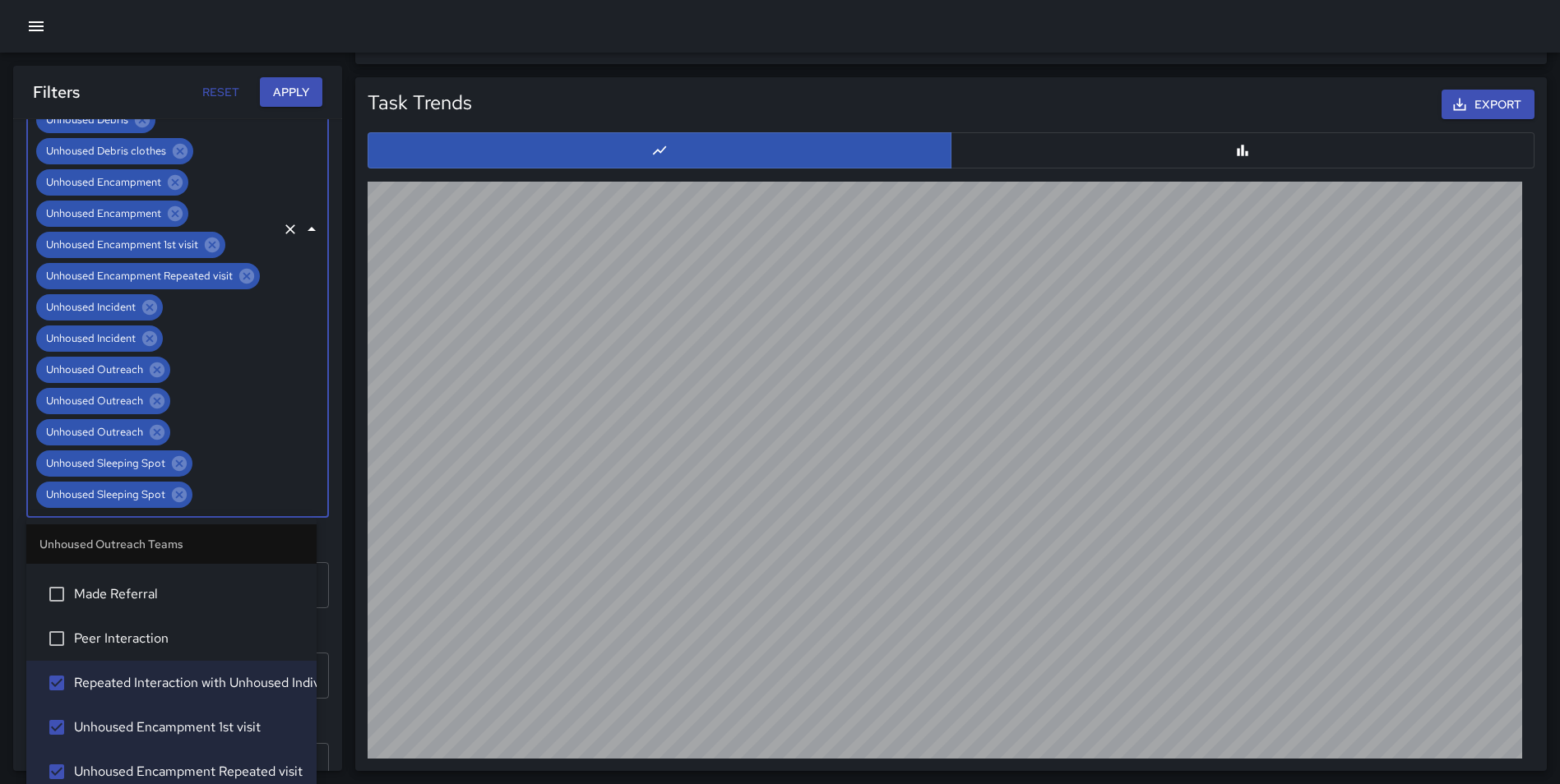
click at [180, 640] on span "Peer Interaction" at bounding box center [189, 638] width 229 height 20
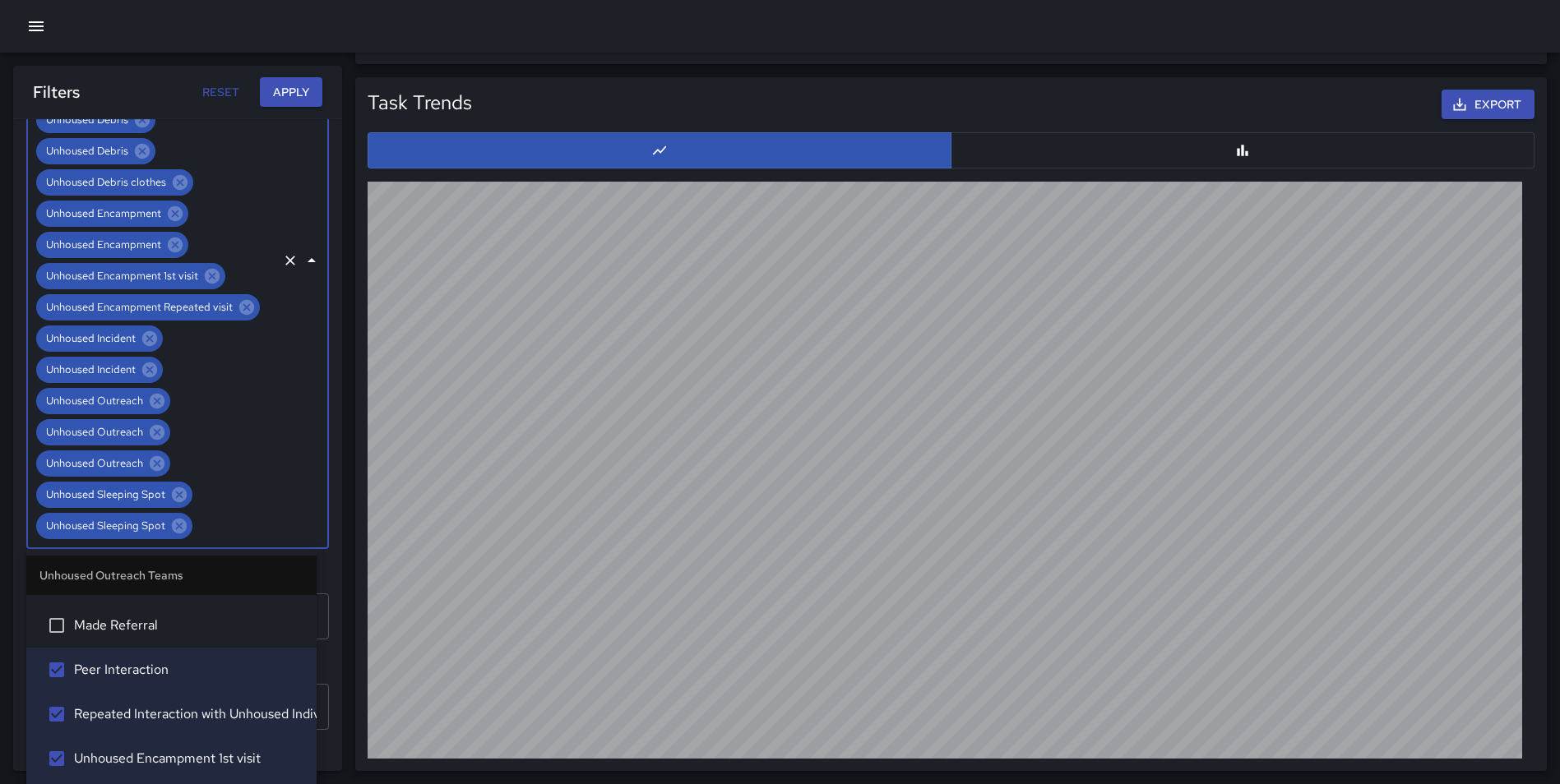
click at [165, 623] on span "Made Referral" at bounding box center [189, 626] width 229 height 20
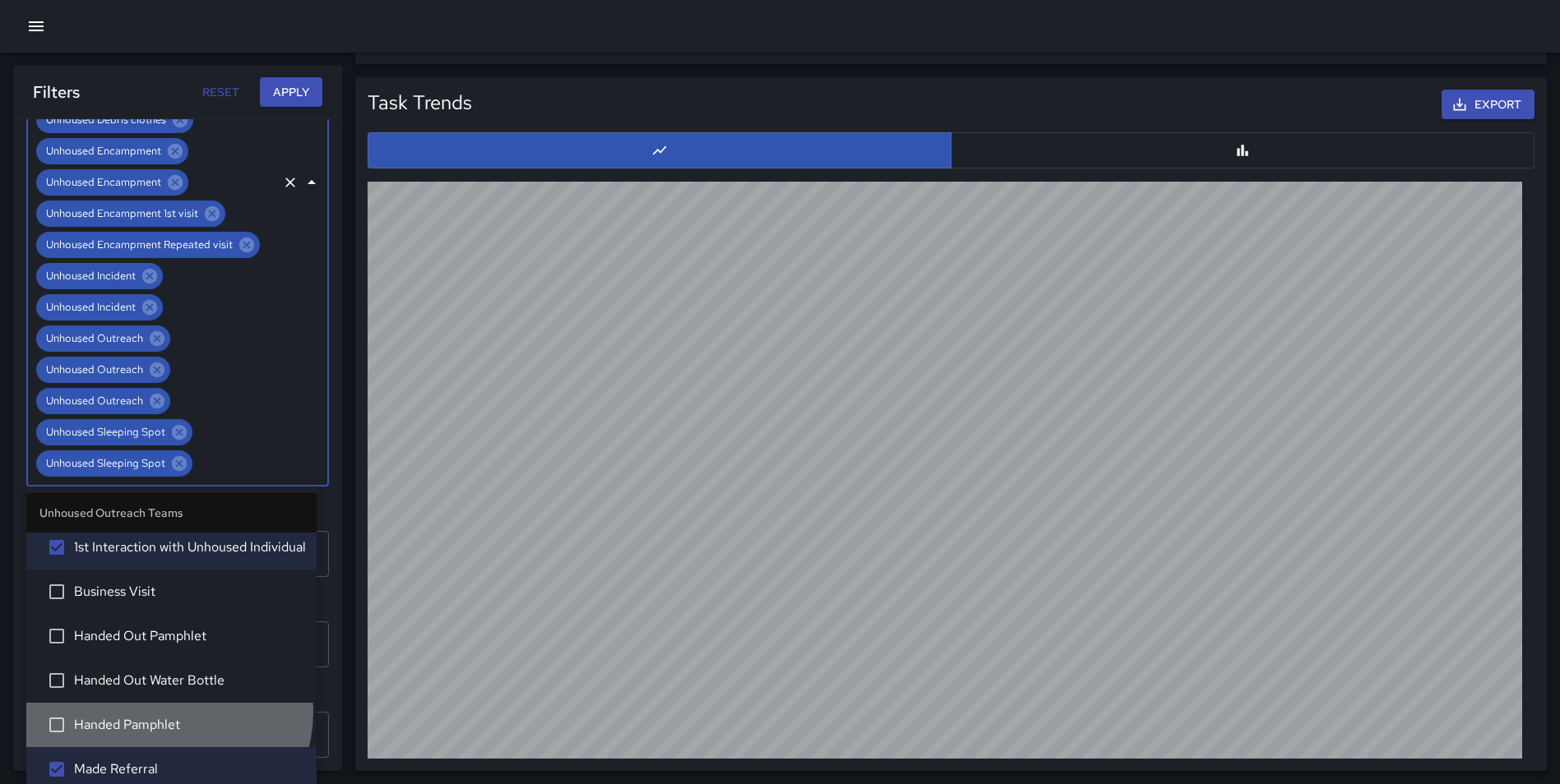
click at [167, 712] on li "Handed Pamphlet" at bounding box center [171, 725] width 290 height 45
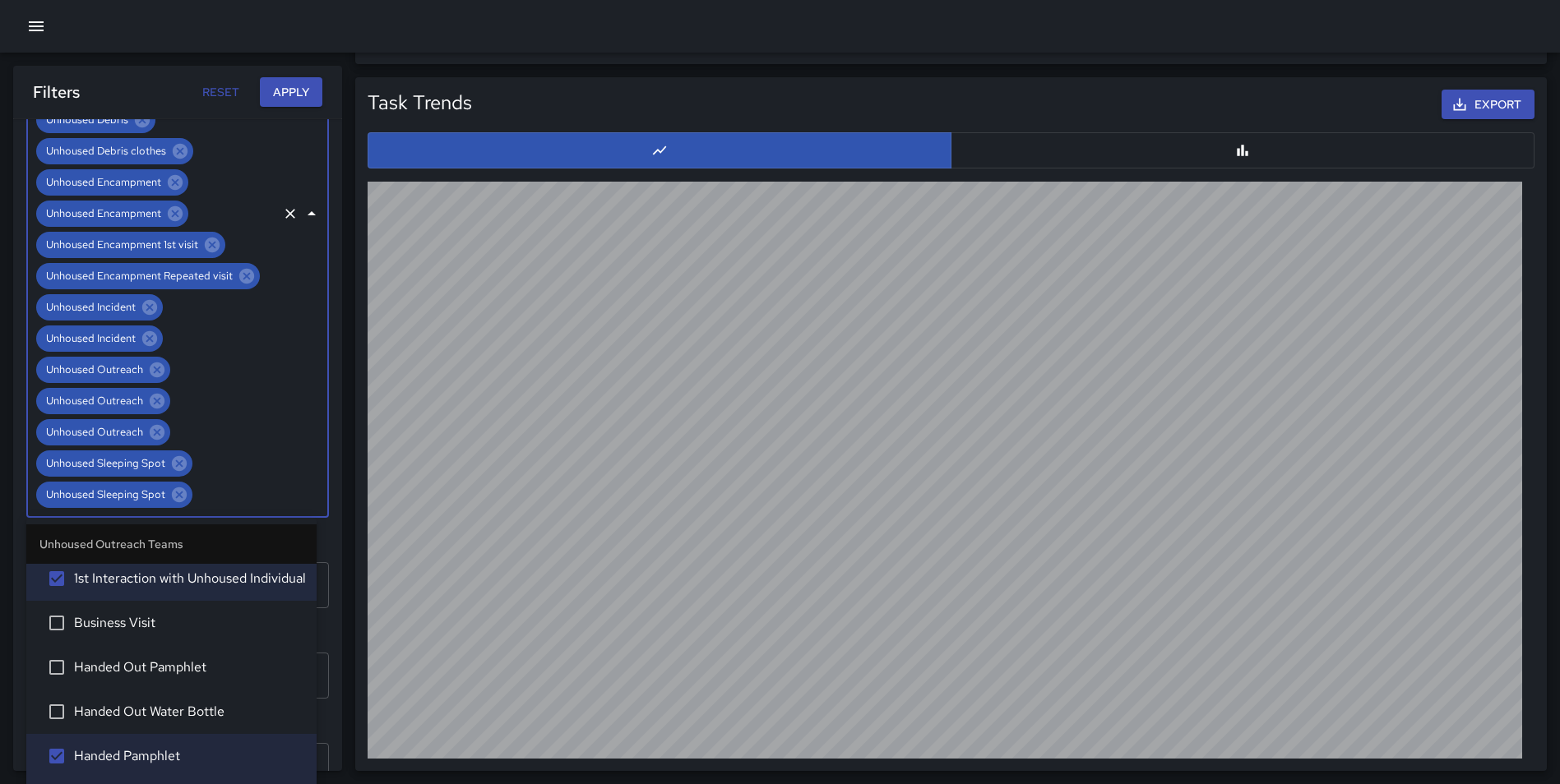
click at [175, 703] on span "Handed Out Water Bottle" at bounding box center [189, 712] width 229 height 20
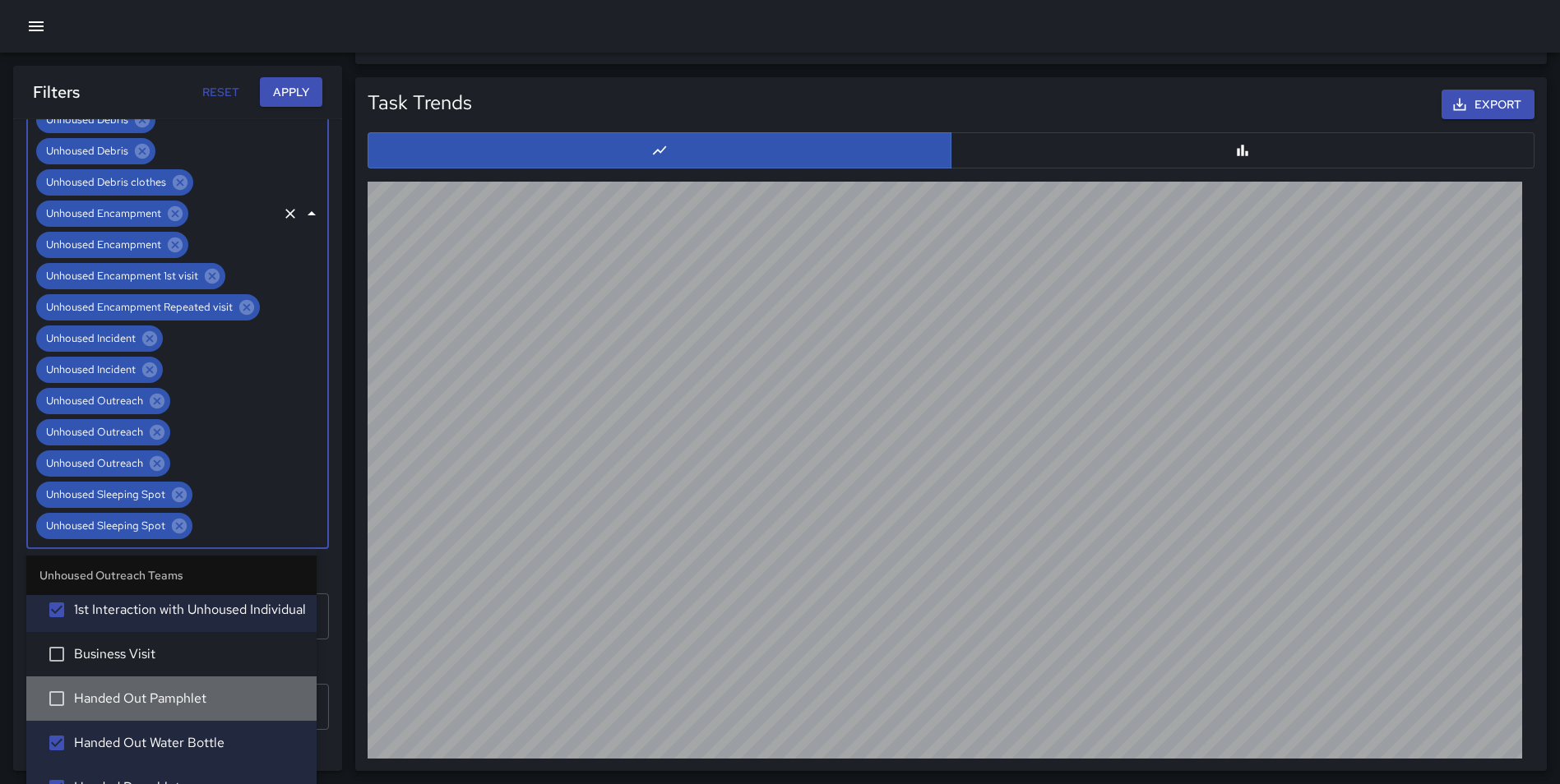
click at [174, 699] on span "Handed Out Pamphlet" at bounding box center [189, 698] width 229 height 20
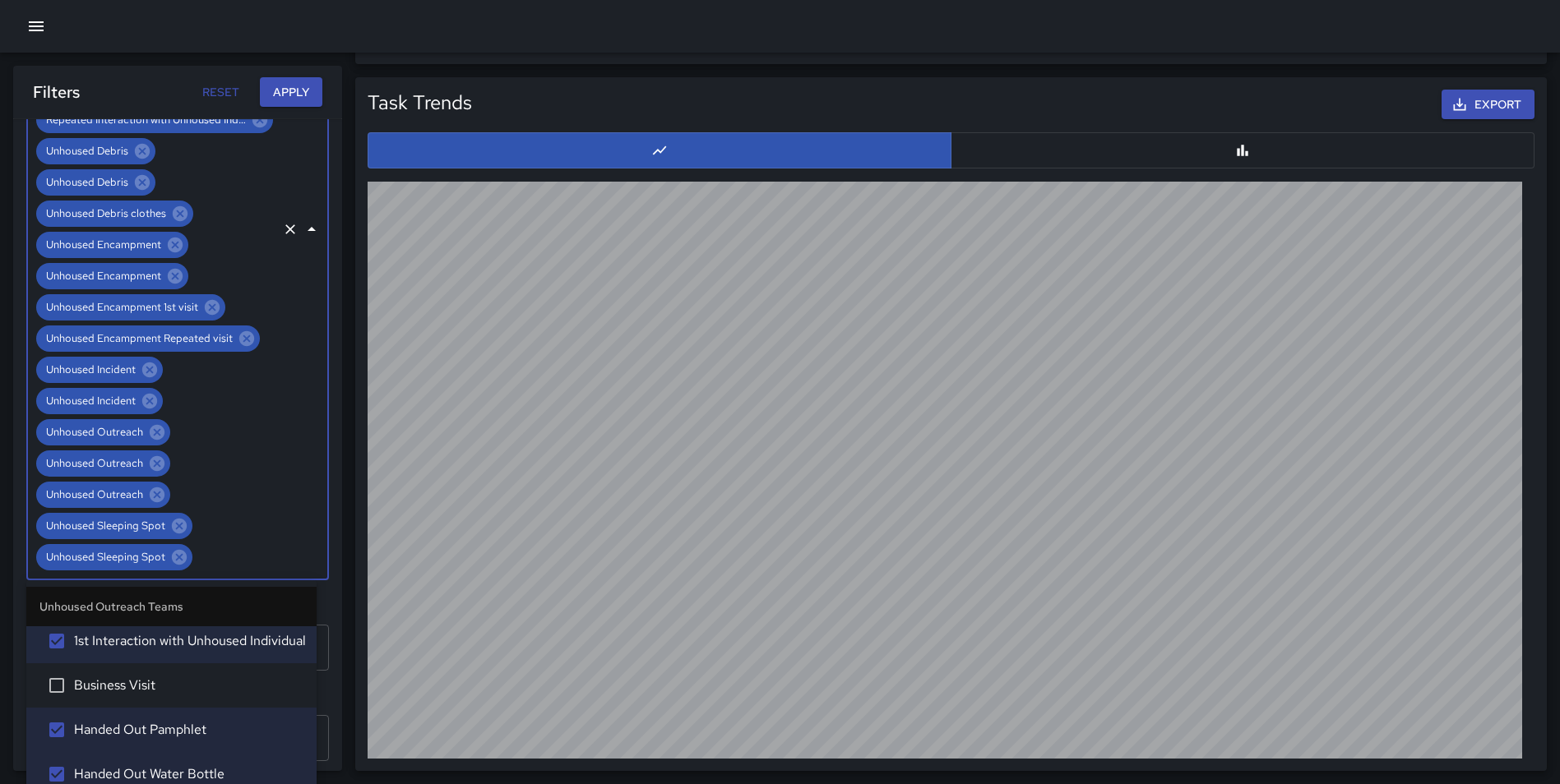
click at [171, 669] on li "Business Visit" at bounding box center [171, 686] width 290 height 45
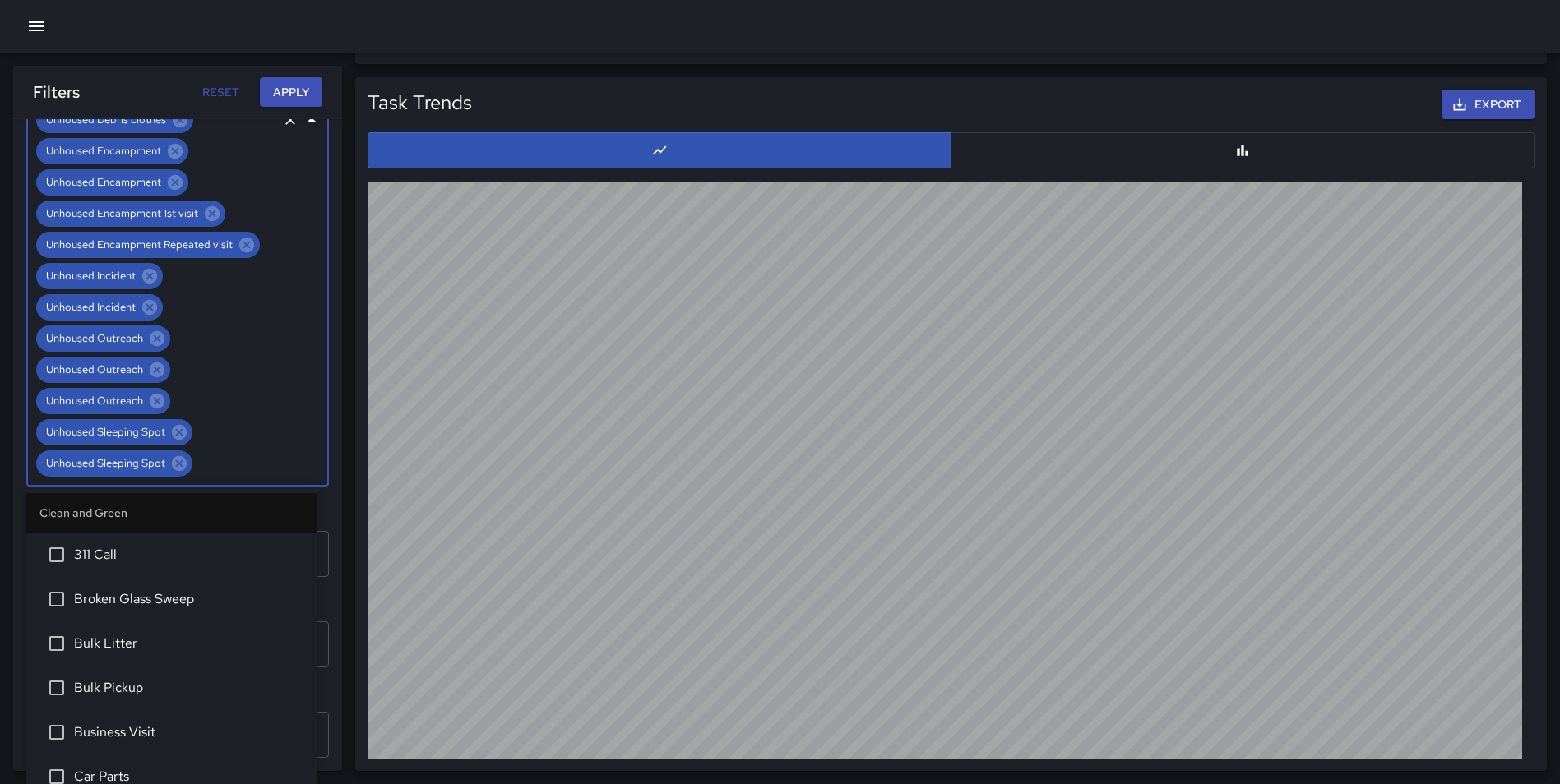
click at [293, 95] on button "Apply" at bounding box center [291, 92] width 63 height 30
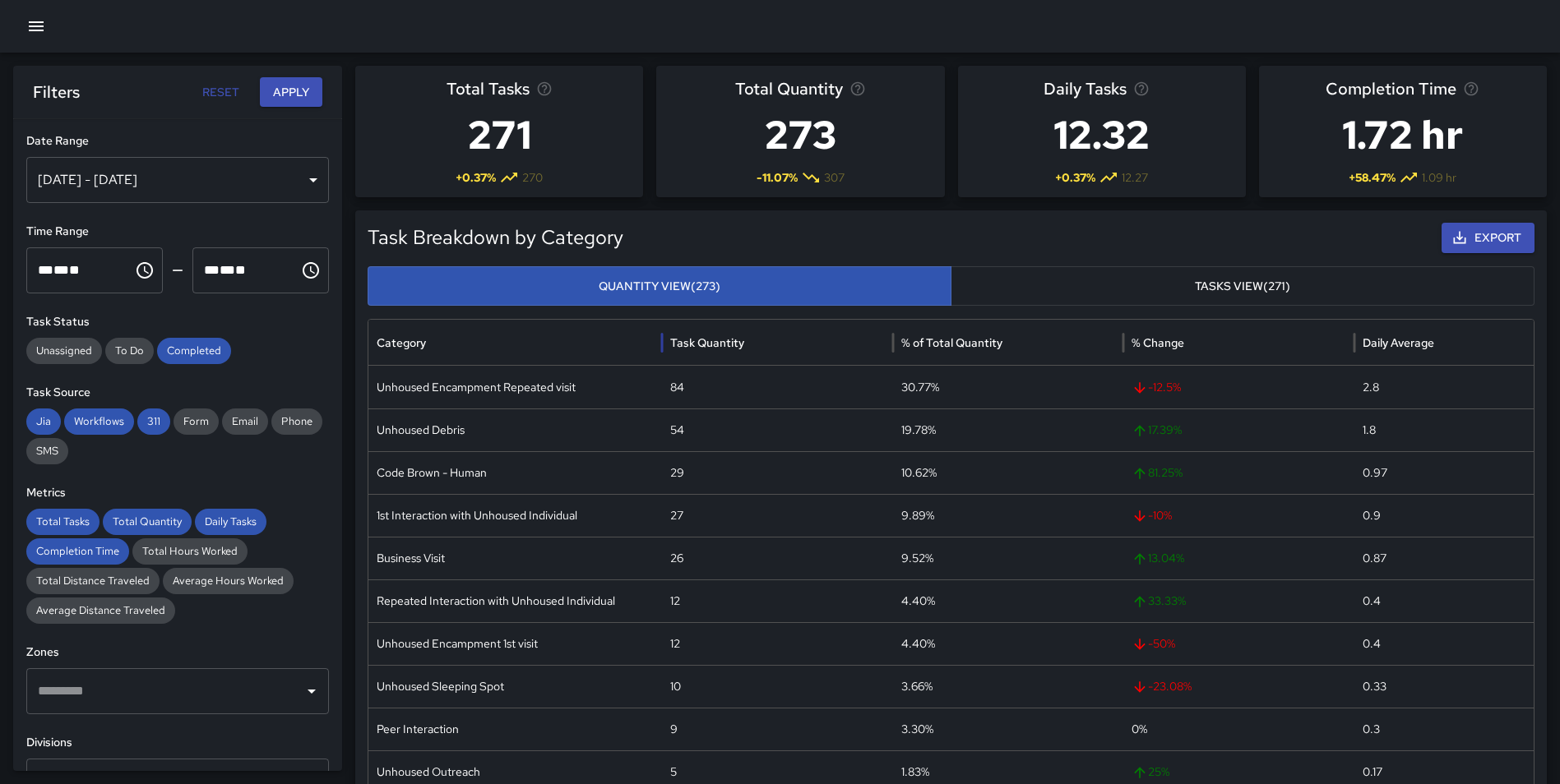
drag, startPoint x: 597, startPoint y: 331, endPoint x: 660, endPoint y: 336, distance: 63.2
click at [660, 336] on div at bounding box center [661, 342] width 8 height 46
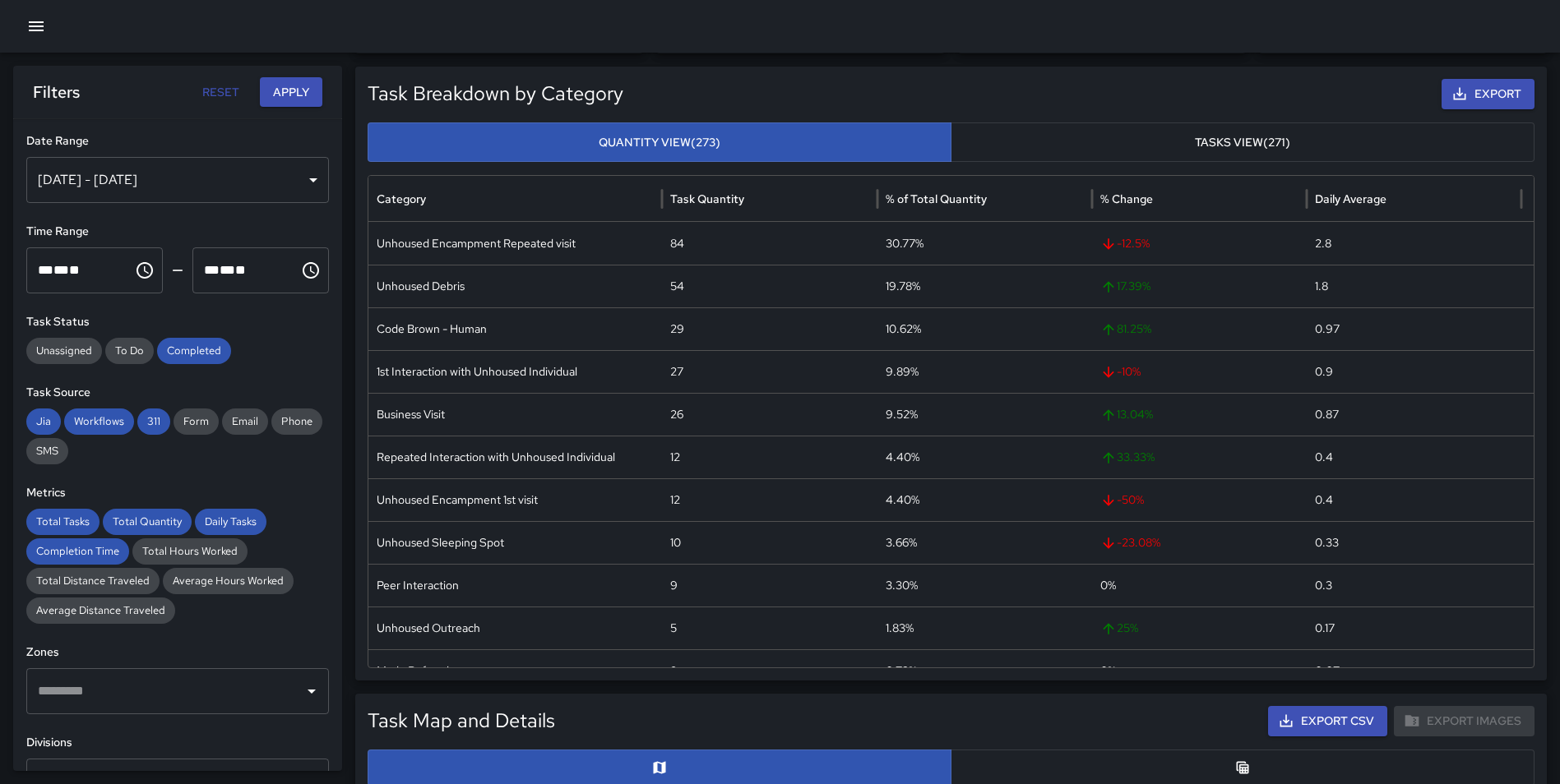
scroll to position [55, 0]
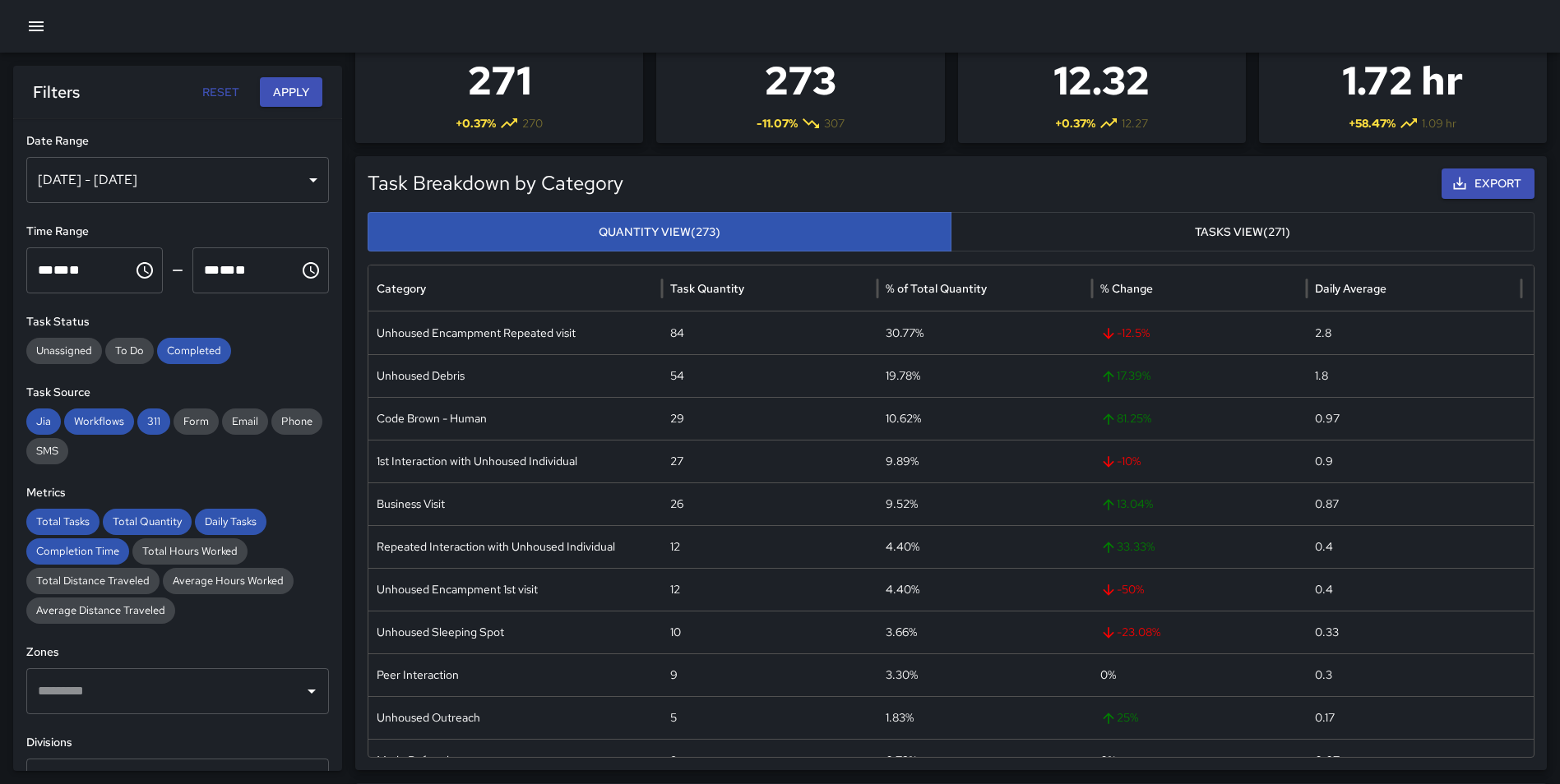
click at [1489, 173] on button "Export" at bounding box center [1487, 183] width 93 height 30
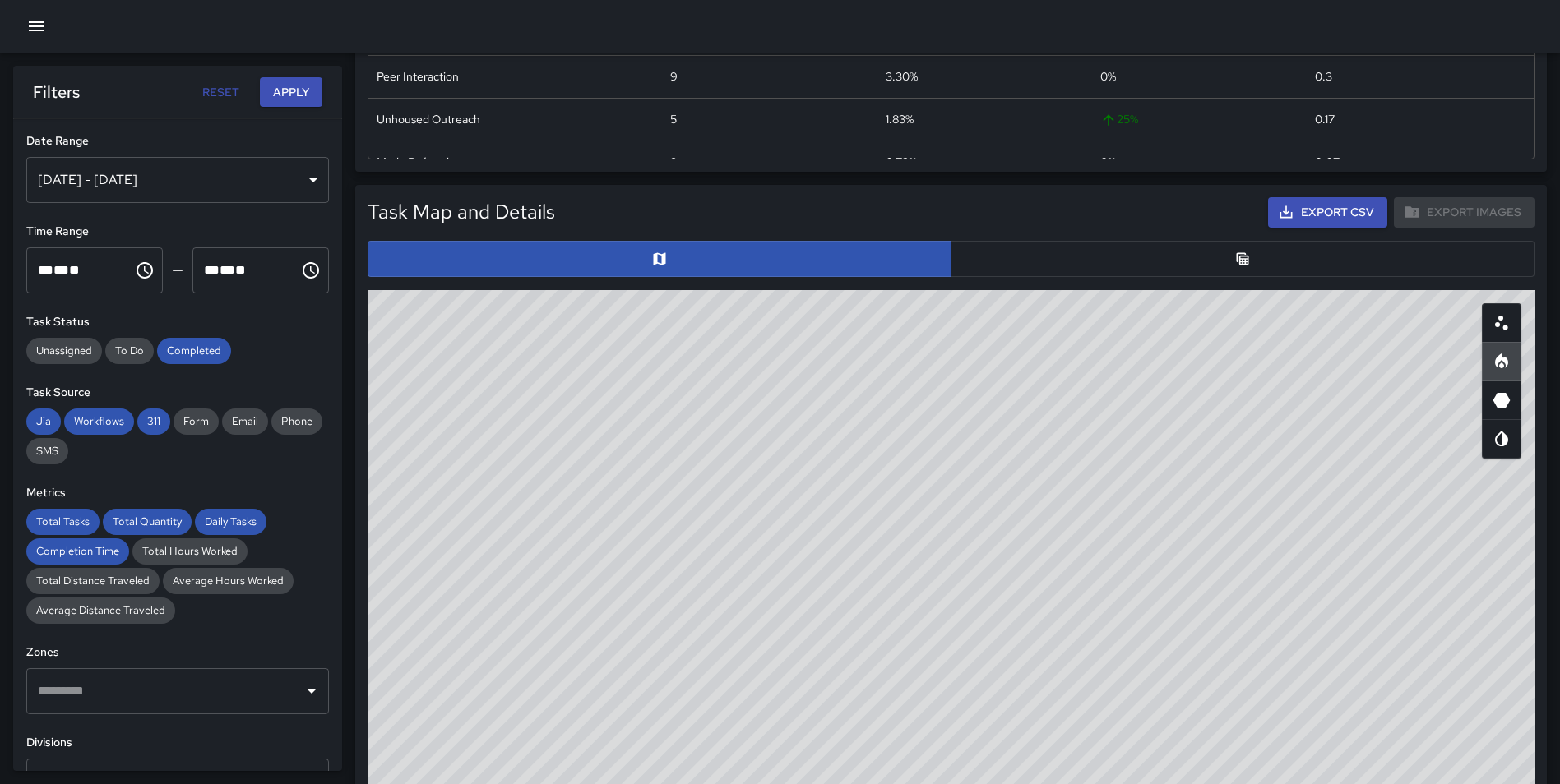
scroll to position [544, 0]
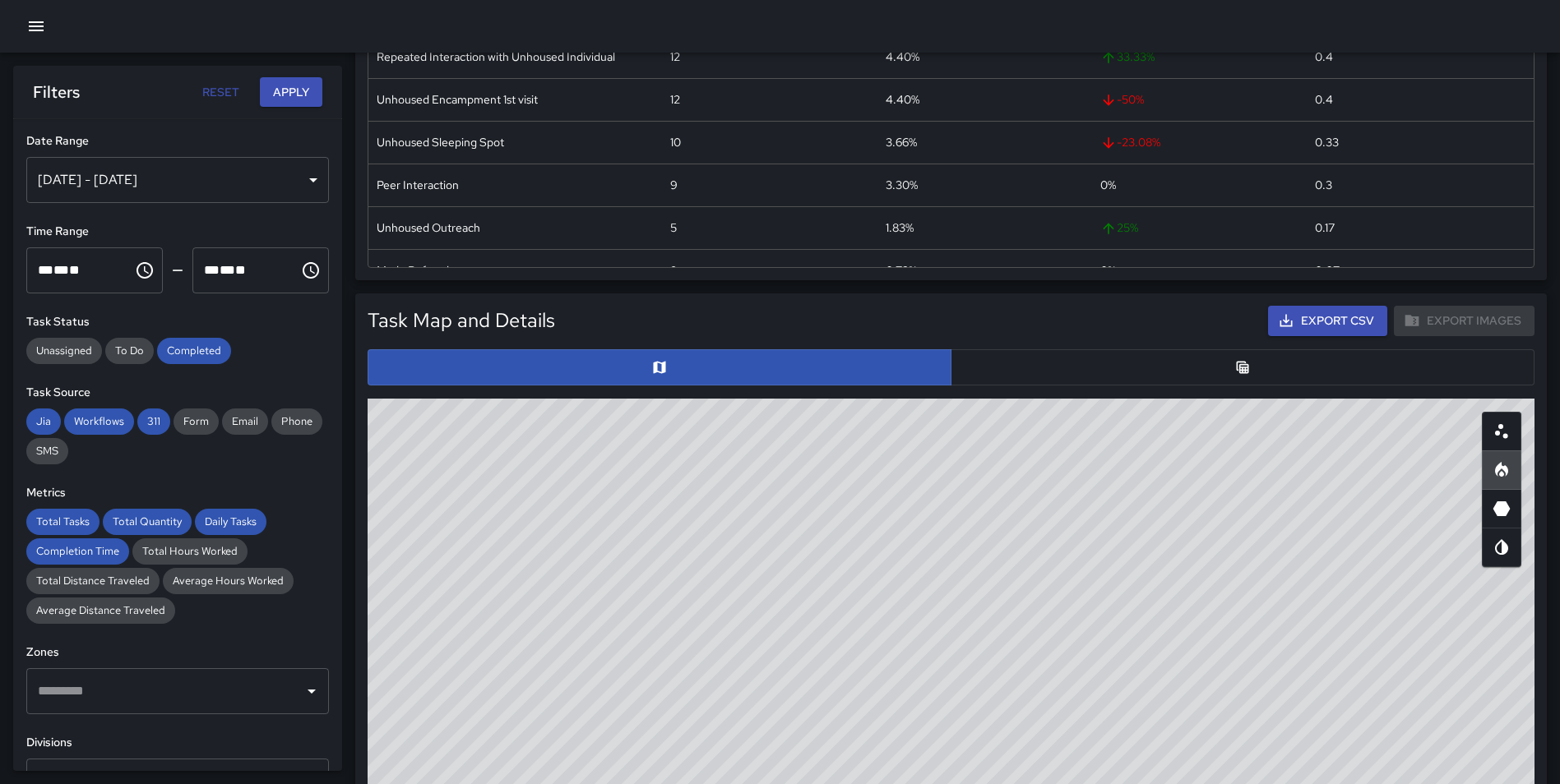
drag, startPoint x: 1224, startPoint y: 371, endPoint x: 1261, endPoint y: 368, distance: 37.1
click at [1224, 372] on button "button" at bounding box center [1242, 367] width 584 height 36
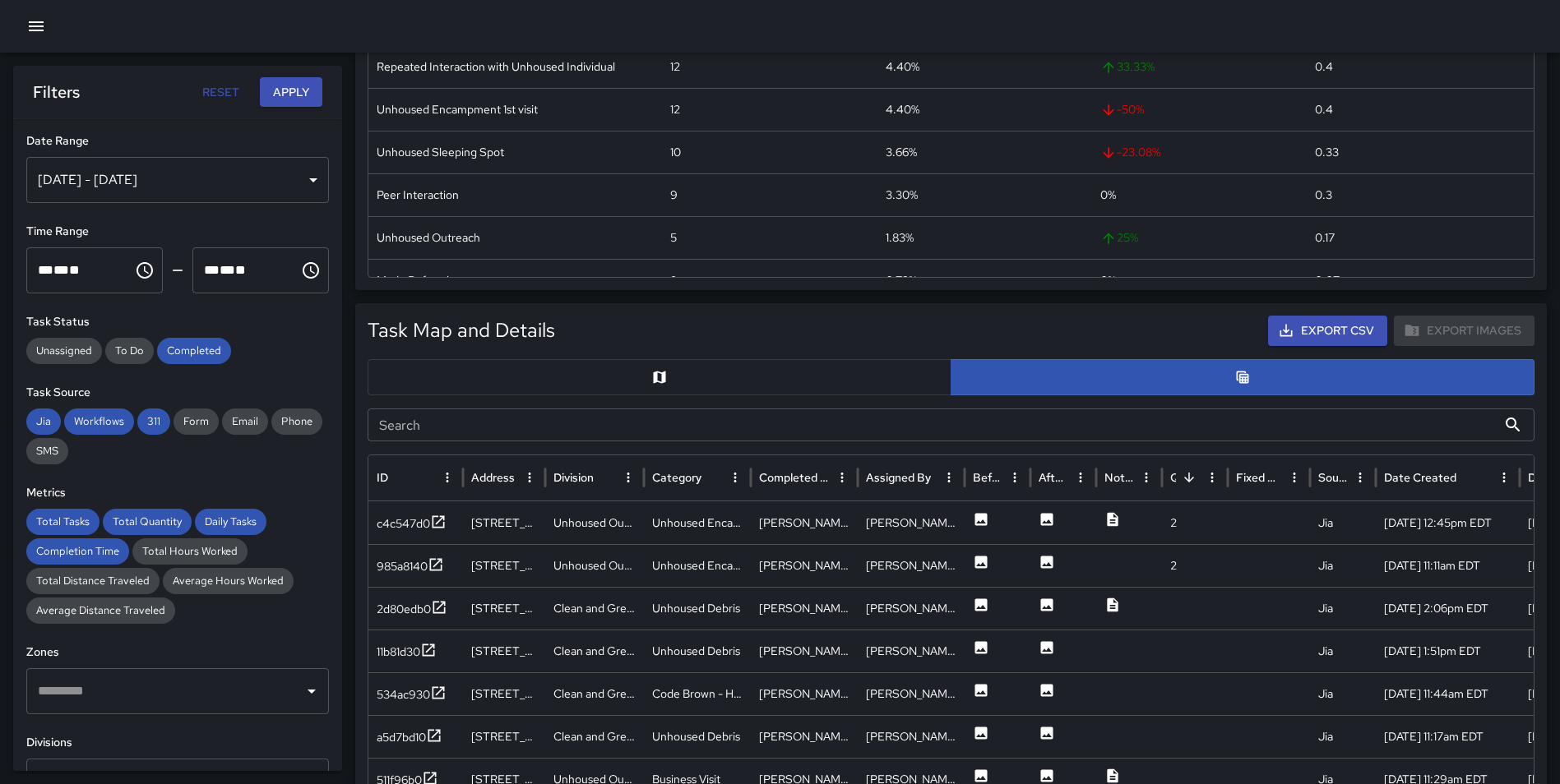
scroll to position [531, 0]
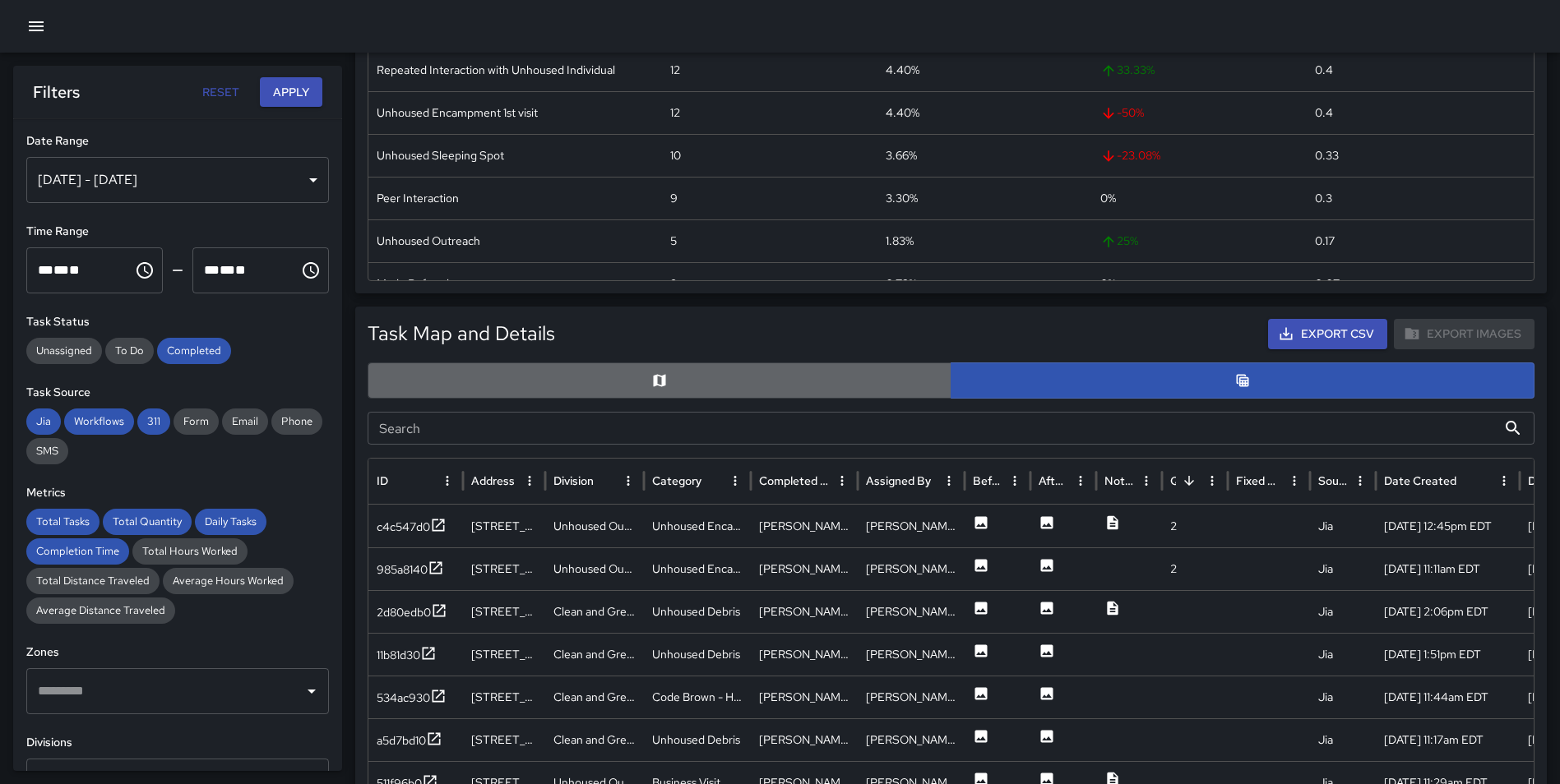
click at [814, 369] on button "button" at bounding box center [659, 380] width 584 height 36
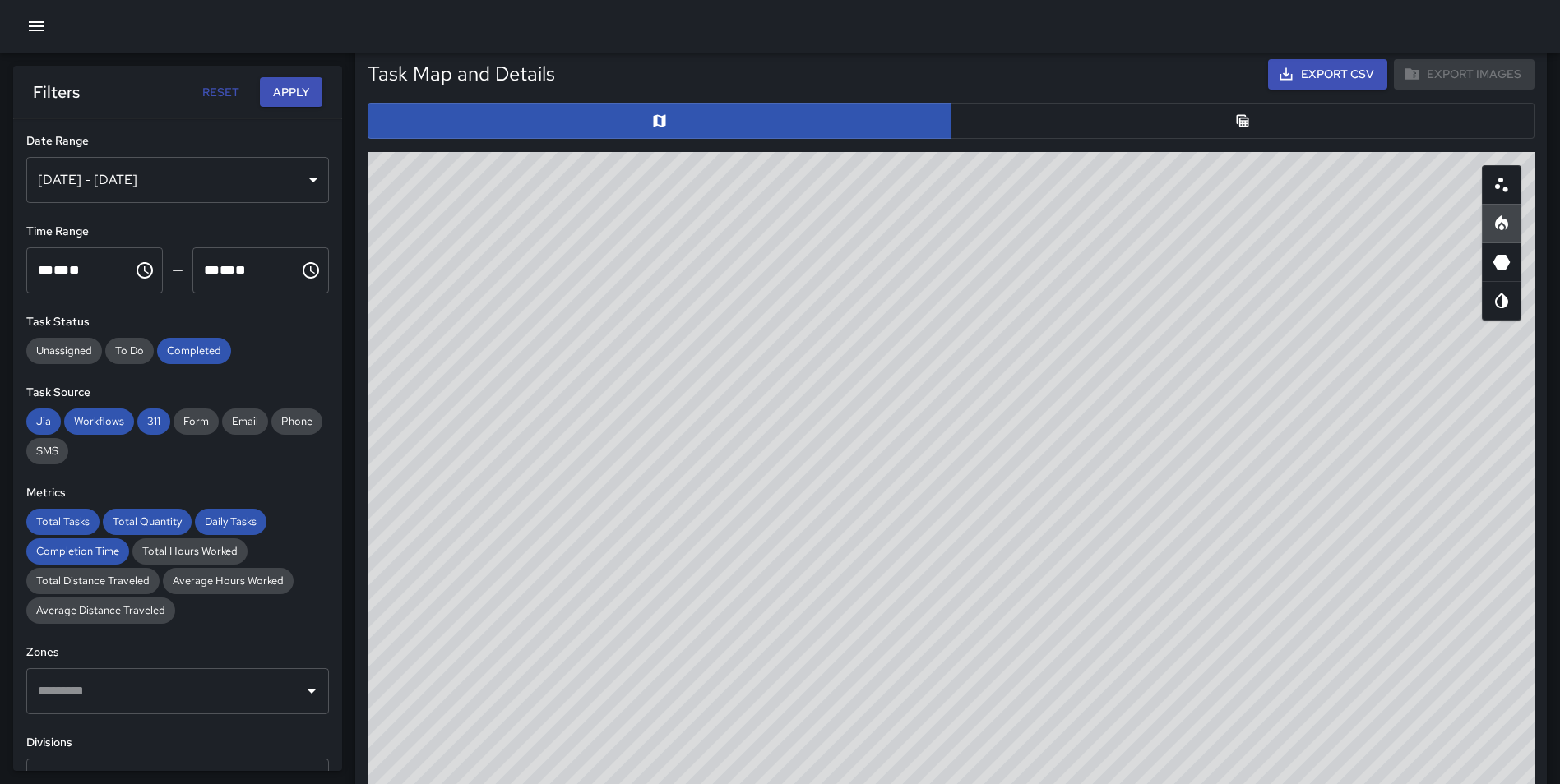
scroll to position [797, 0]
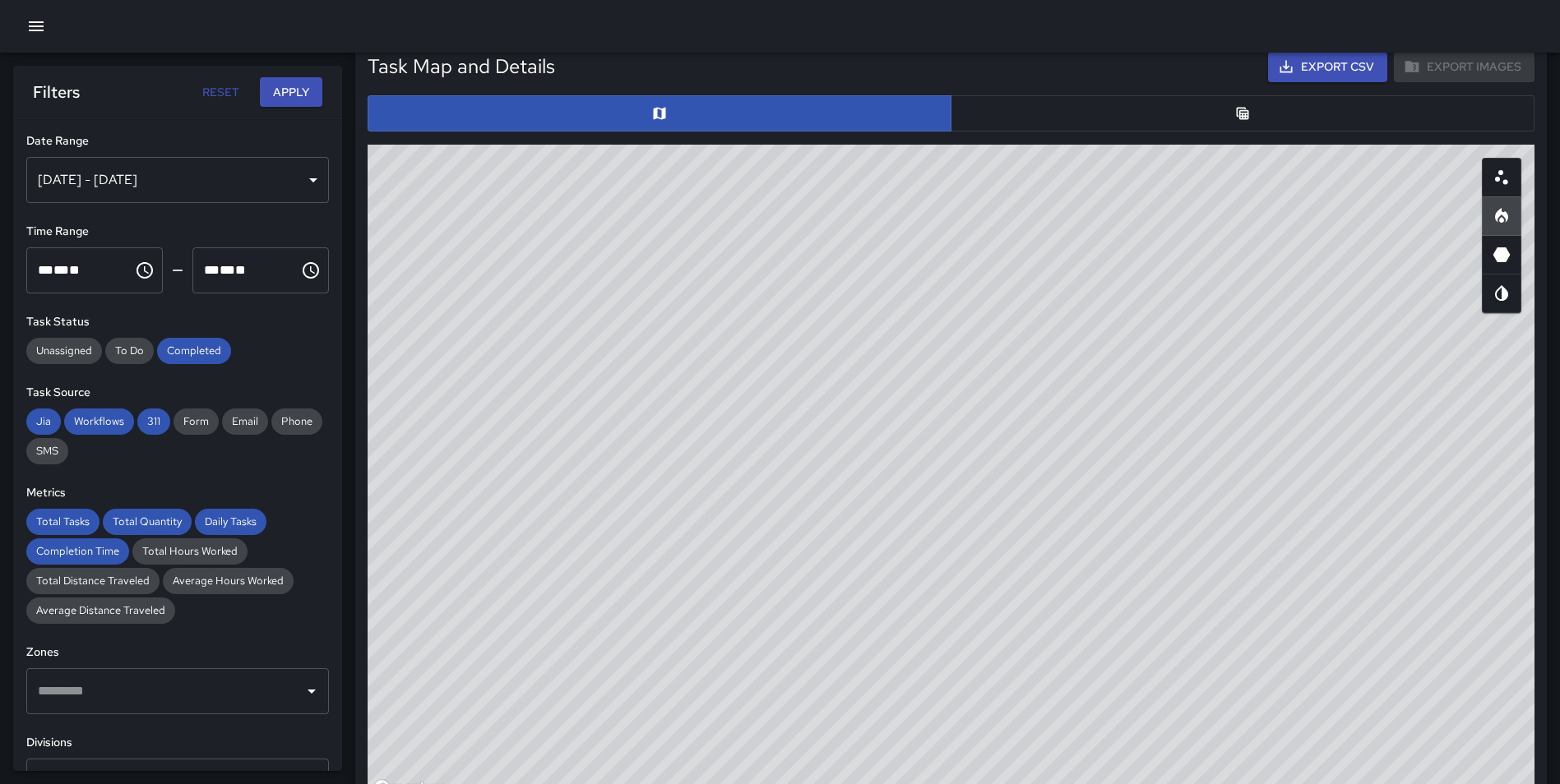
drag, startPoint x: 1090, startPoint y: 392, endPoint x: 1178, endPoint y: 561, distance: 190.5
click at [1178, 561] on div "© Mapbox © OpenStreetMap Improve this map" at bounding box center [950, 473] width 1167 height 657
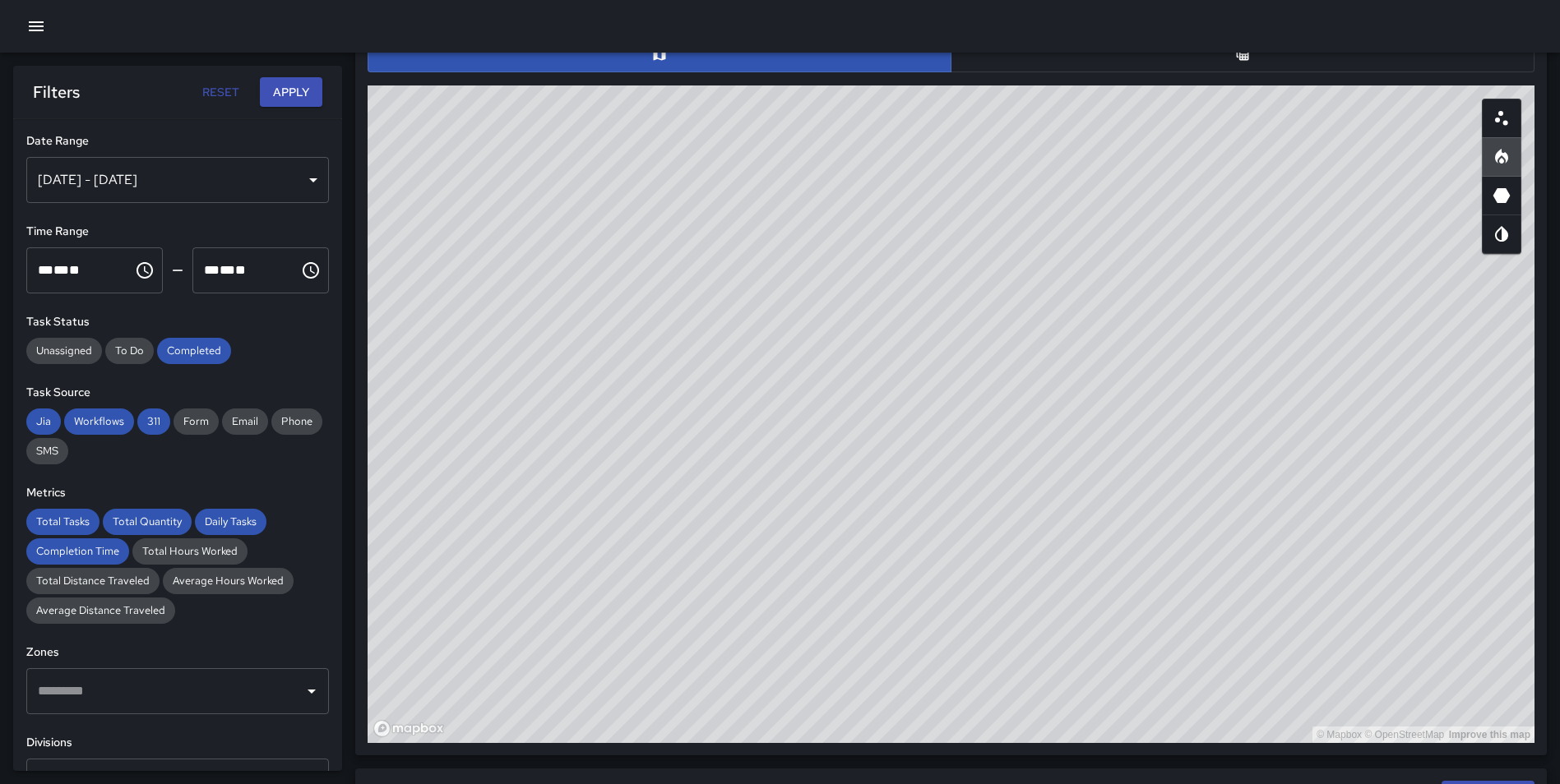
scroll to position [837, 0]
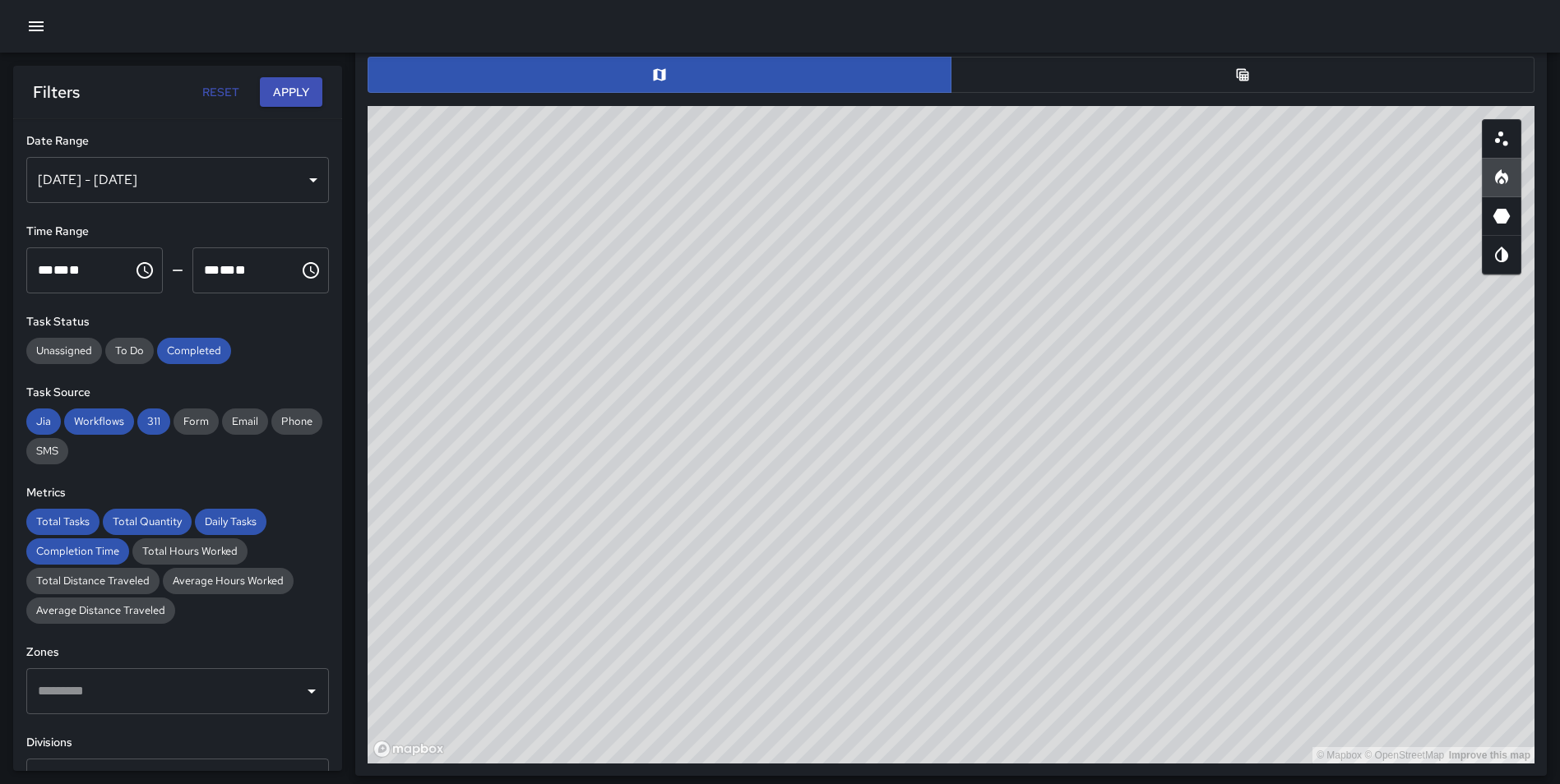
click at [1382, 347] on div "© Mapbox © OpenStreetMap Improve this map" at bounding box center [950, 434] width 1167 height 657
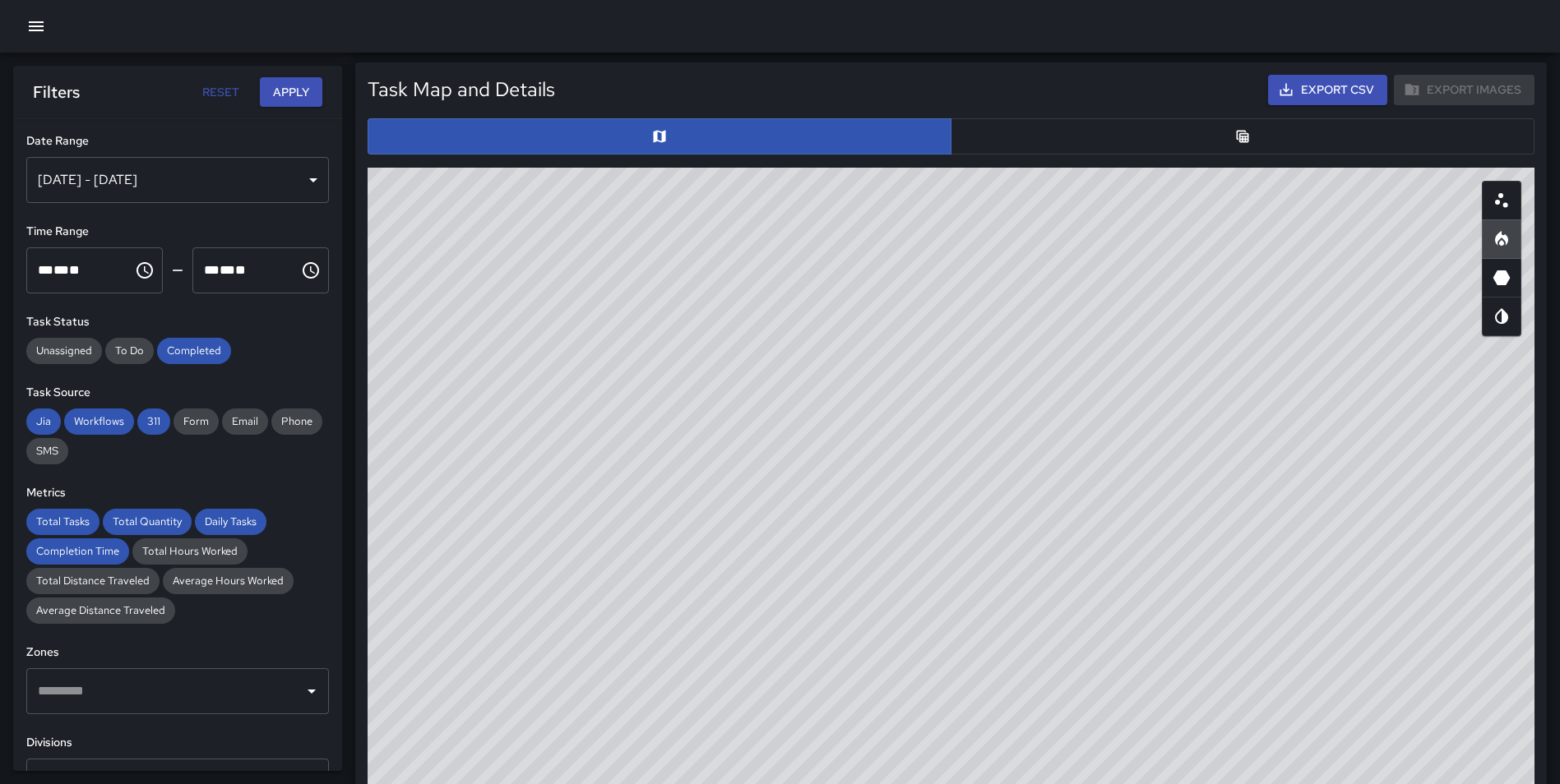
scroll to position [734, 0]
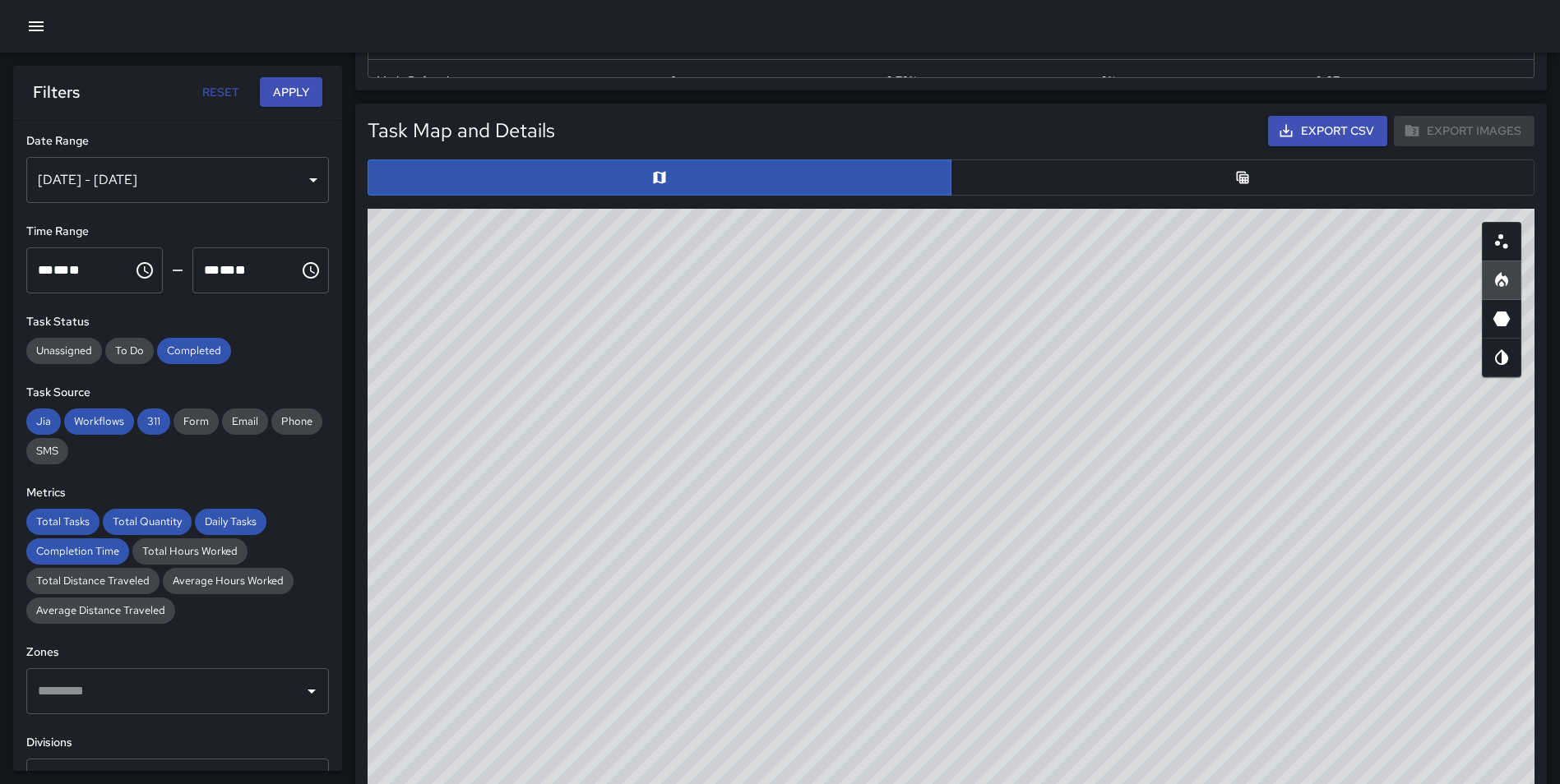
click at [1190, 171] on button "button" at bounding box center [1242, 177] width 584 height 36
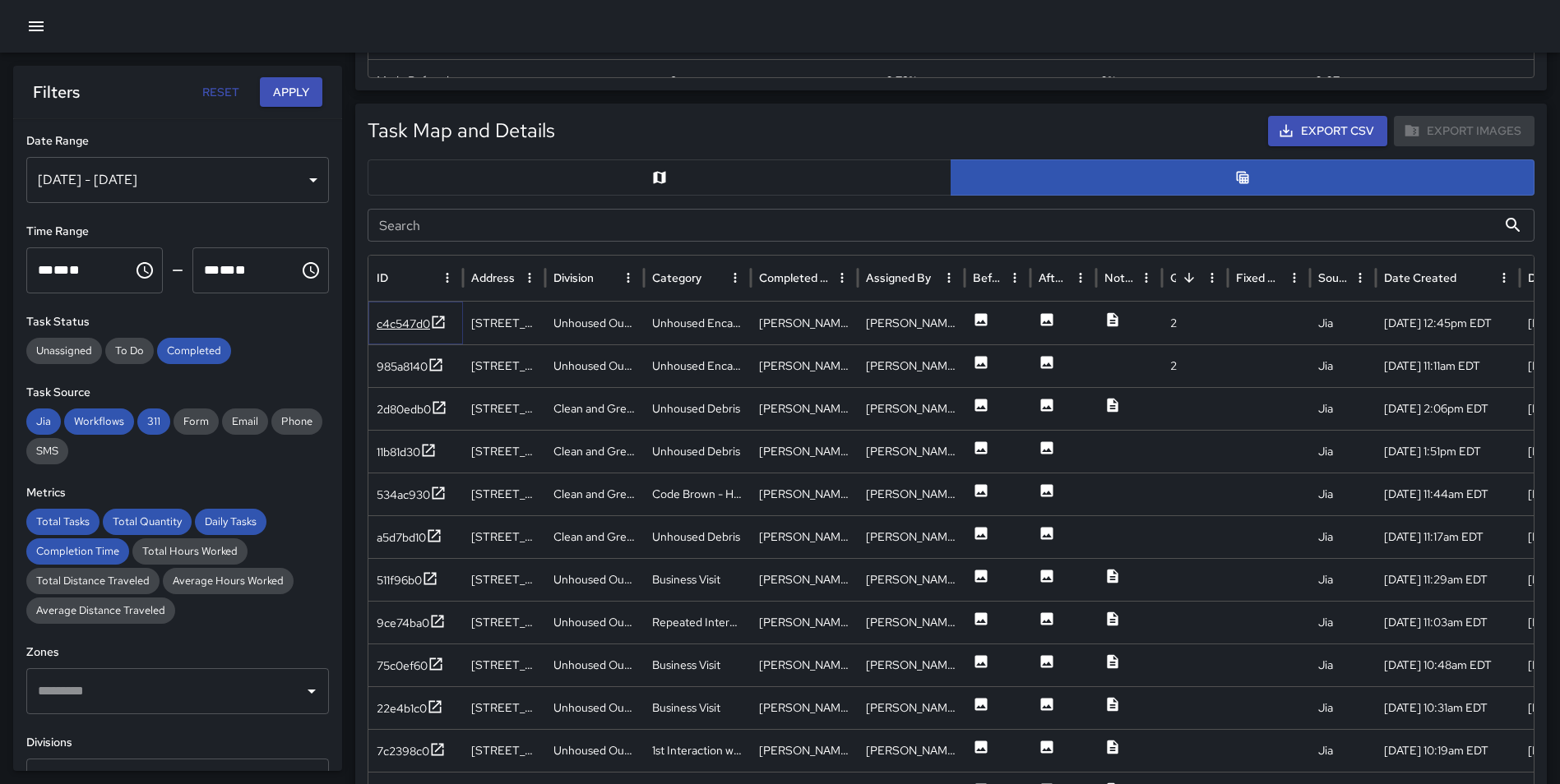
click at [436, 320] on icon at bounding box center [438, 322] width 16 height 16
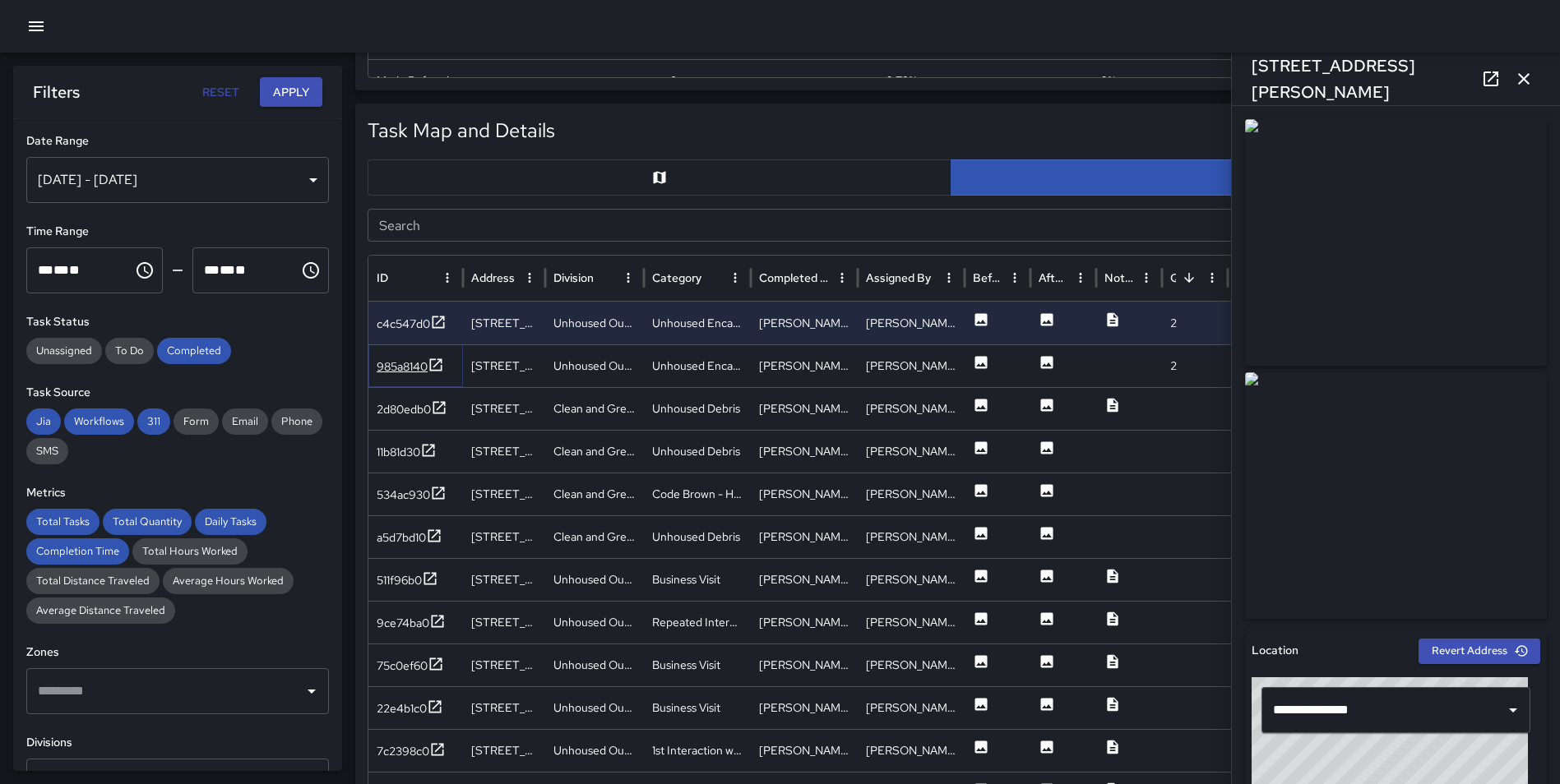
click at [434, 360] on icon at bounding box center [435, 364] width 16 height 16
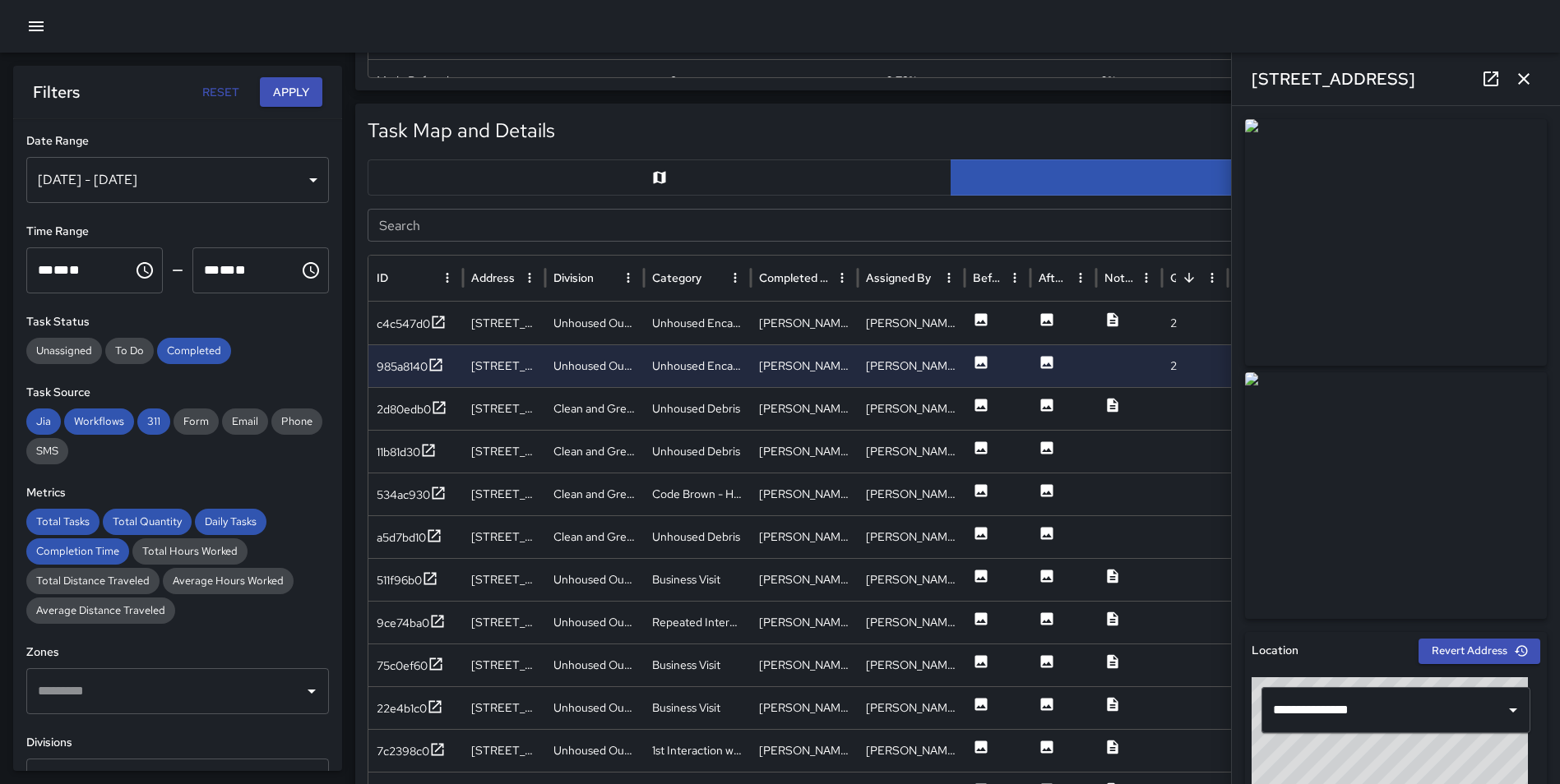
drag, startPoint x: 1528, startPoint y: 72, endPoint x: 1515, endPoint y: 69, distance: 13.3
click at [1528, 72] on icon "button" at bounding box center [1523, 79] width 20 height 20
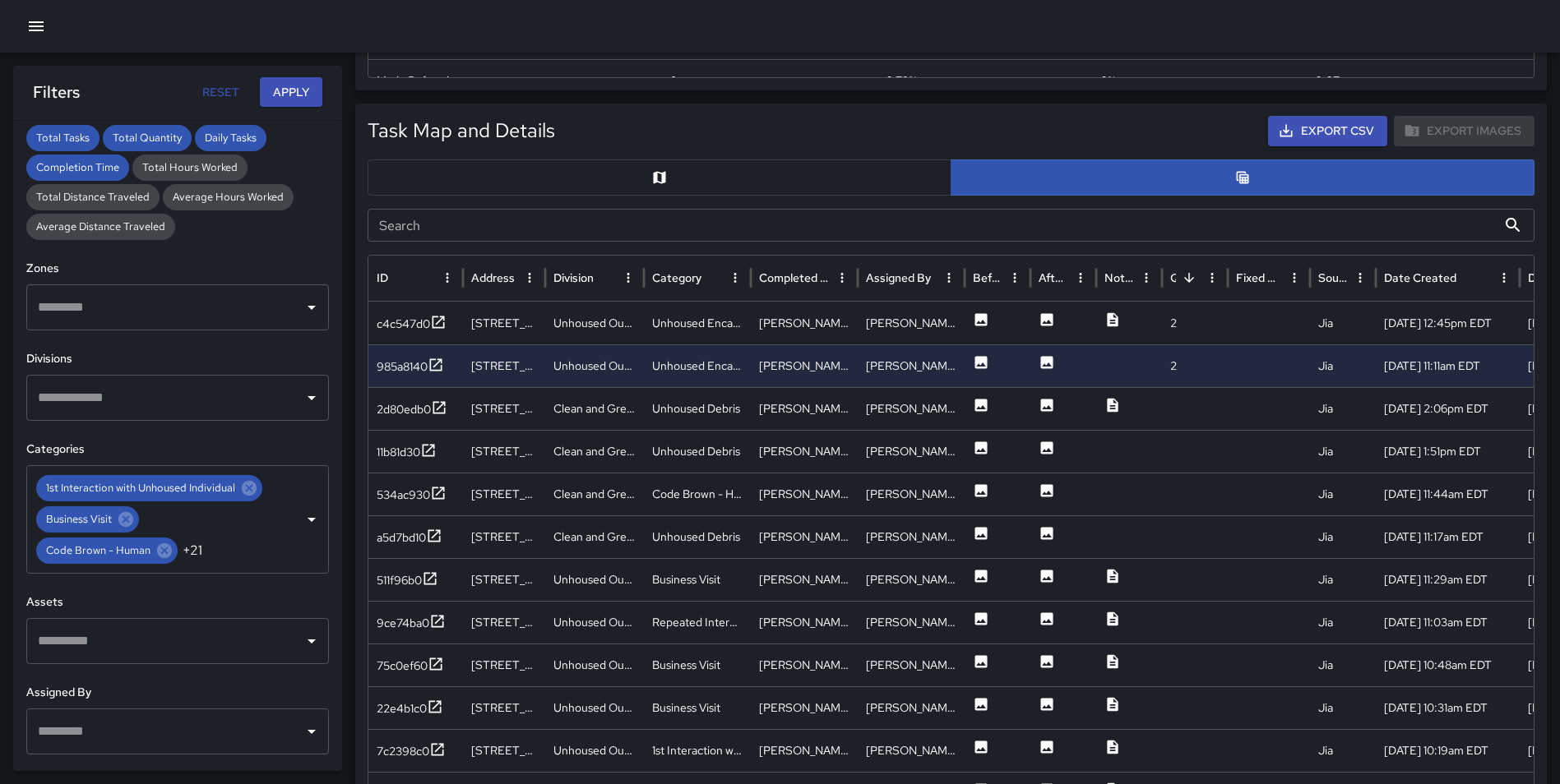
scroll to position [382, 0]
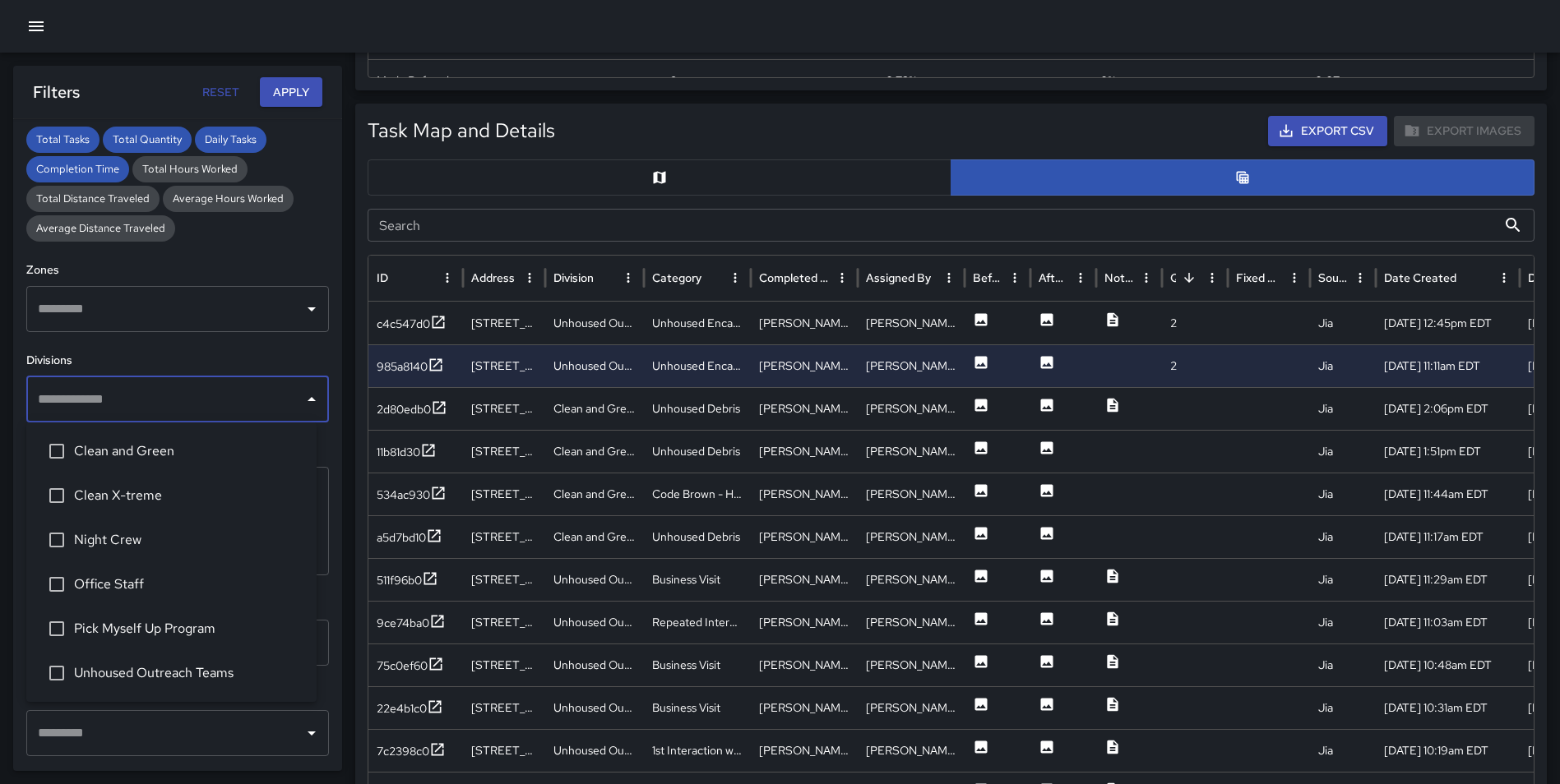
click at [113, 396] on input "text" at bounding box center [166, 399] width 263 height 31
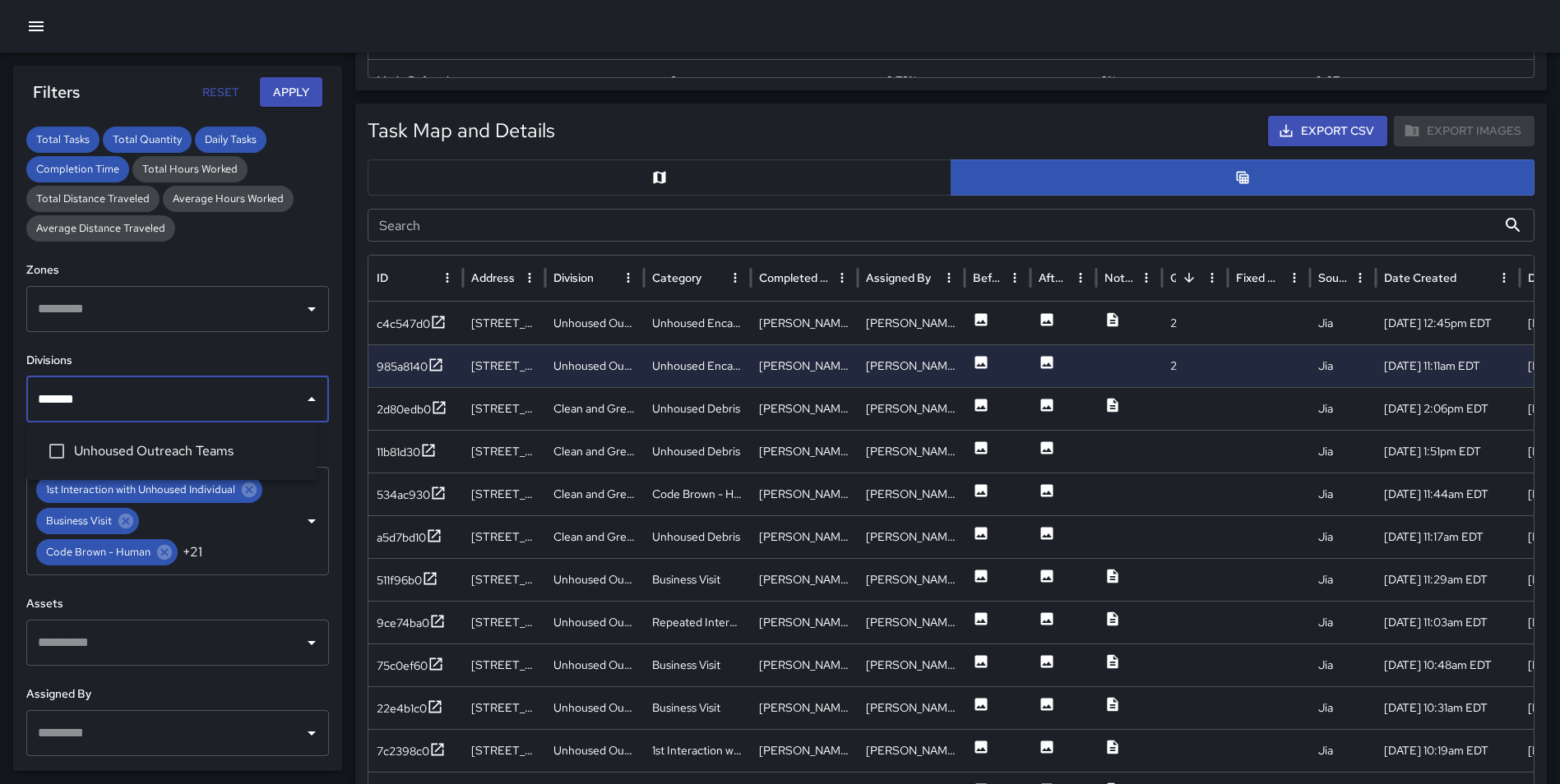
type input "********"
click at [131, 443] on span "Unhoused Outreach Teams" at bounding box center [189, 451] width 229 height 20
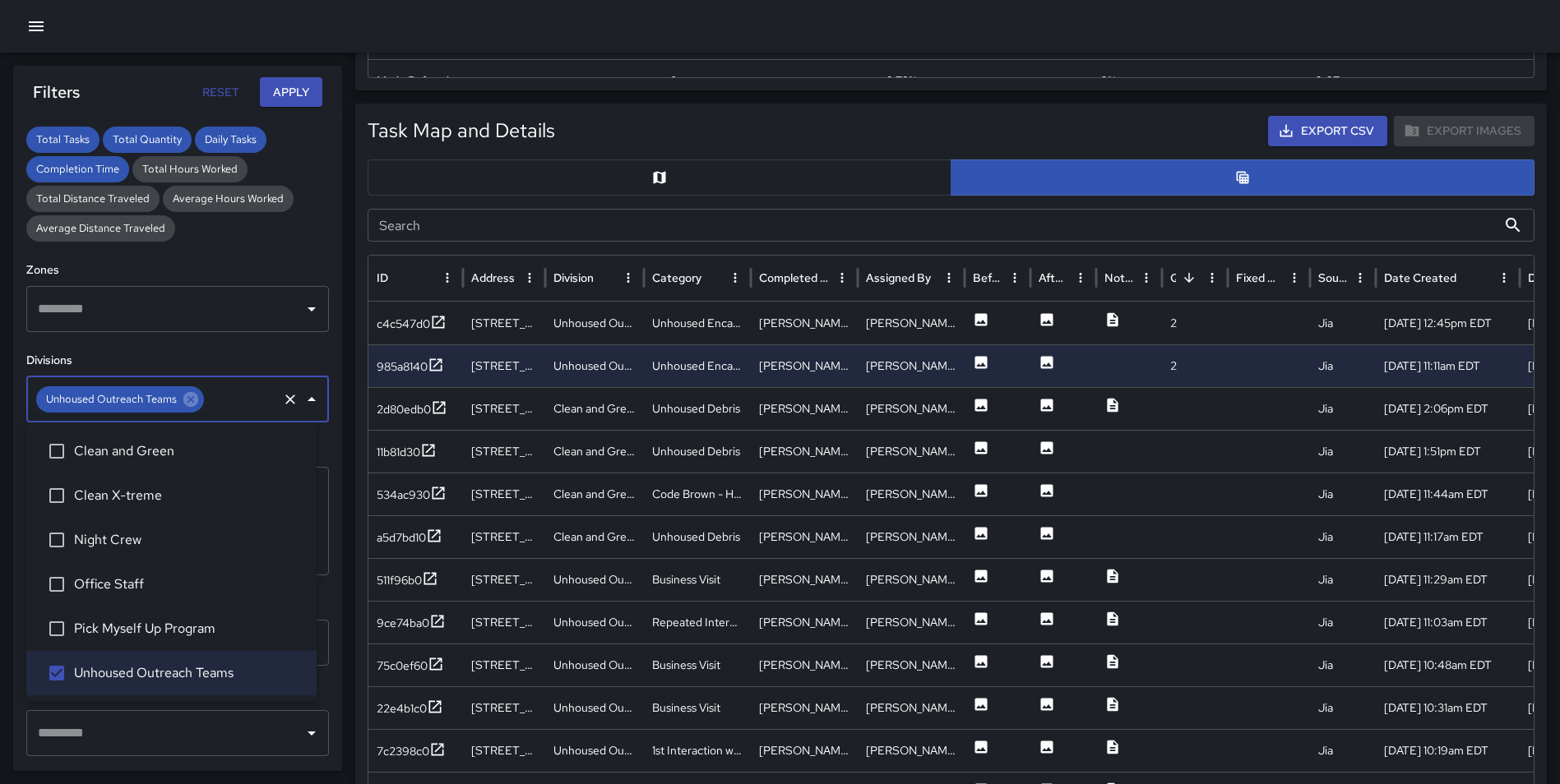
click at [277, 95] on button "Apply" at bounding box center [291, 92] width 63 height 30
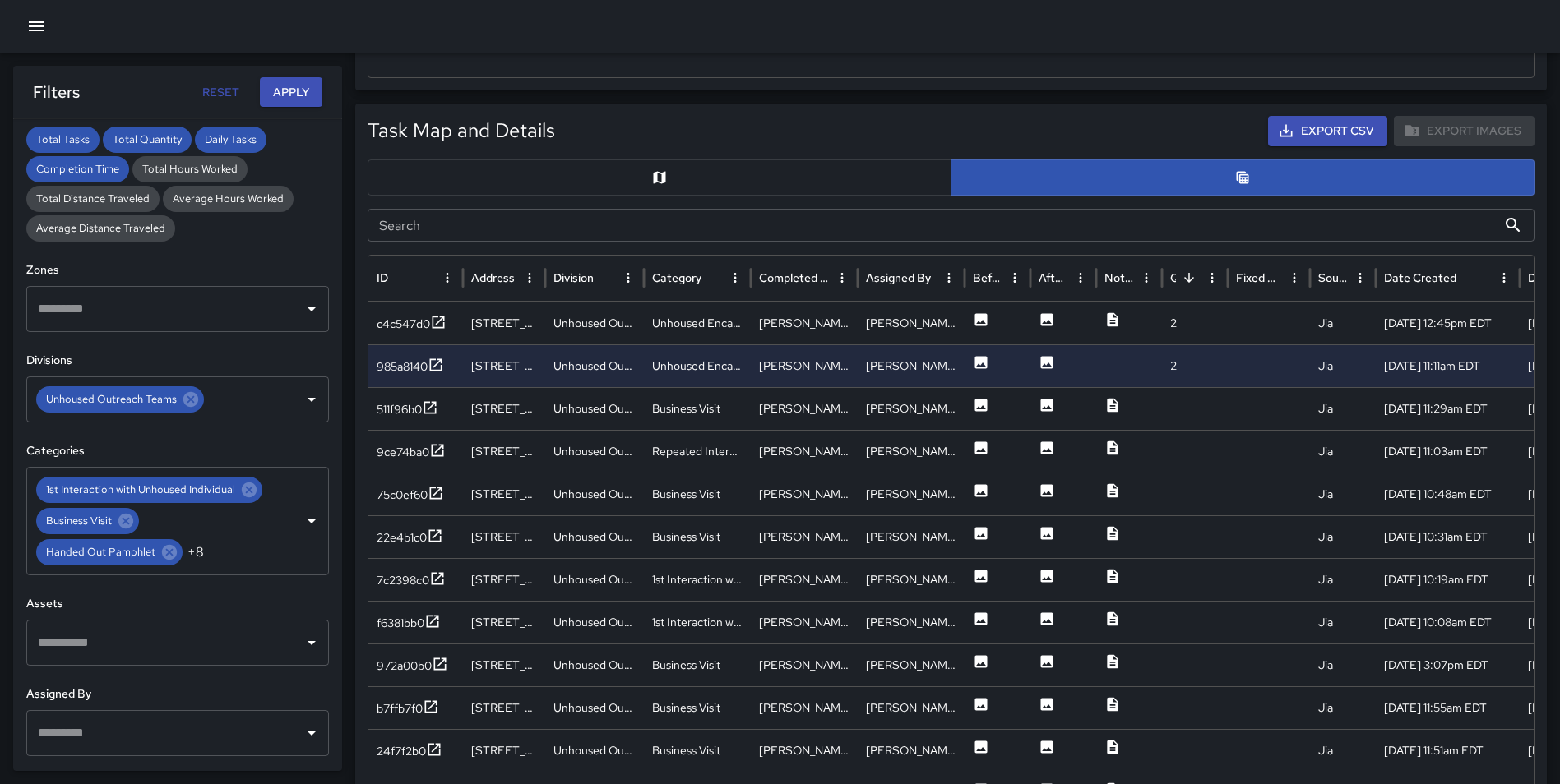
scroll to position [0, 0]
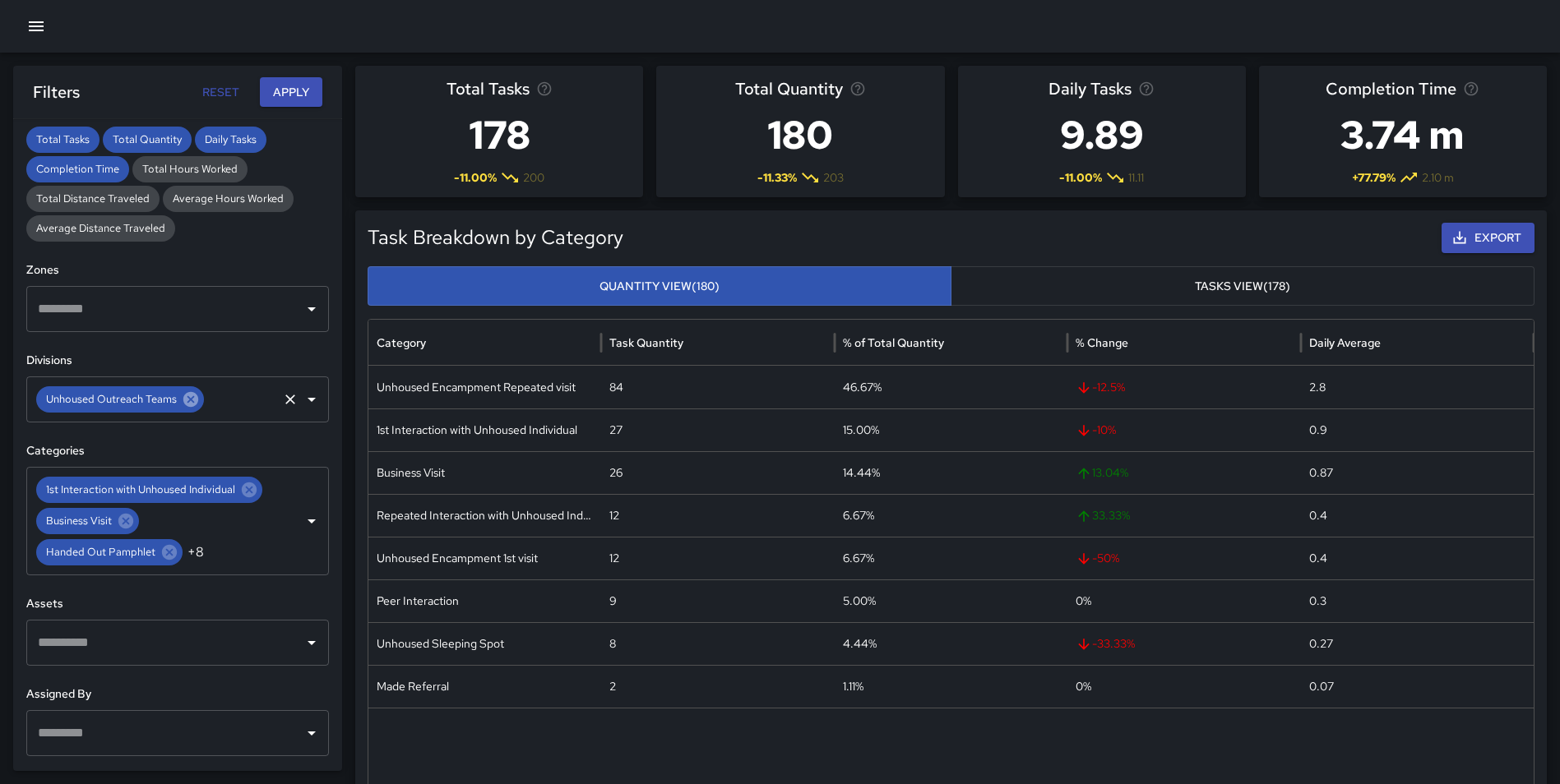
click at [188, 400] on icon at bounding box center [191, 399] width 18 height 18
click at [142, 402] on input "text" at bounding box center [166, 399] width 263 height 31
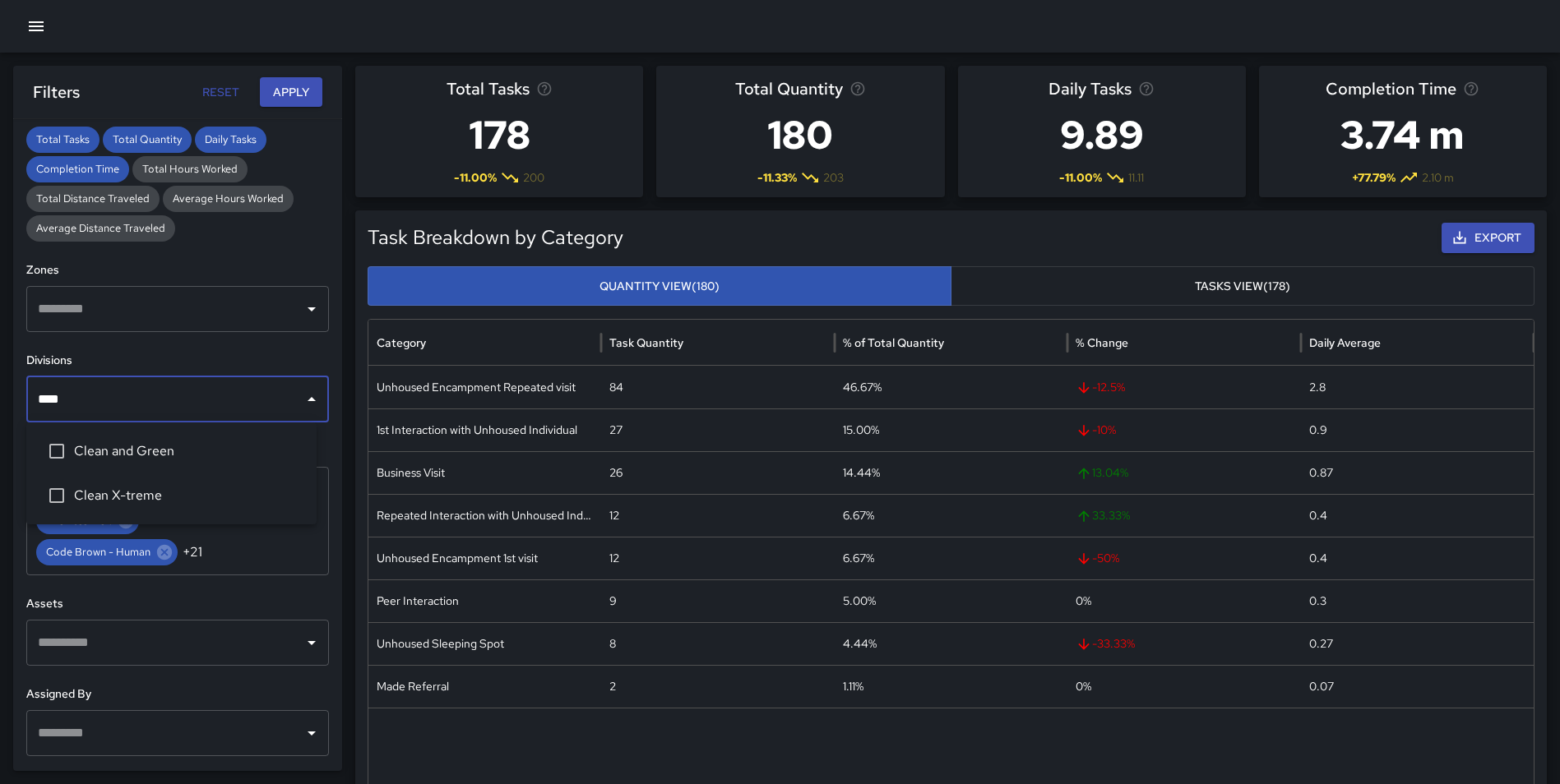
type input "*****"
click at [141, 444] on span "Clean and Green" at bounding box center [189, 451] width 229 height 20
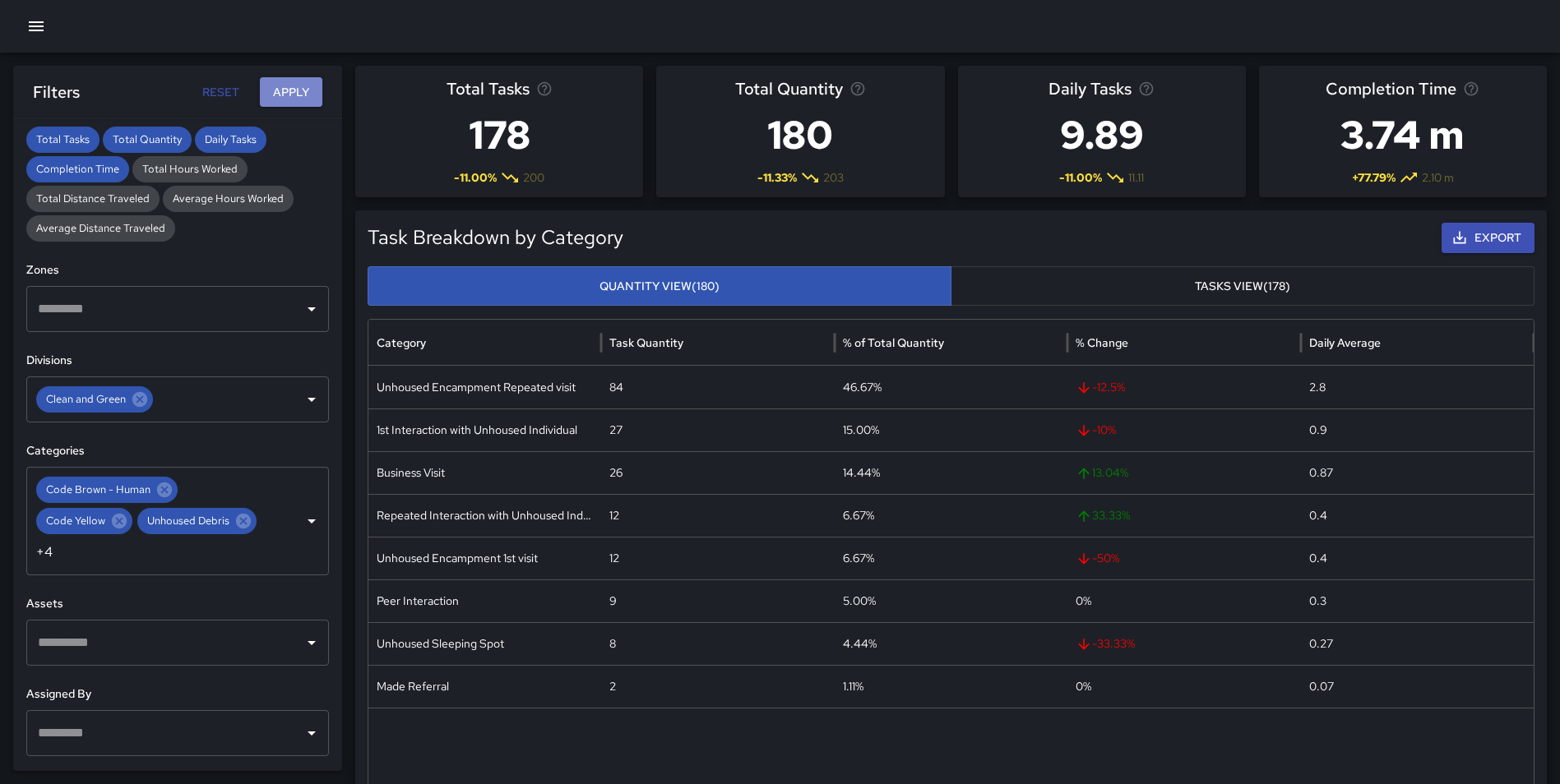
click at [301, 99] on button "Apply" at bounding box center [291, 92] width 63 height 30
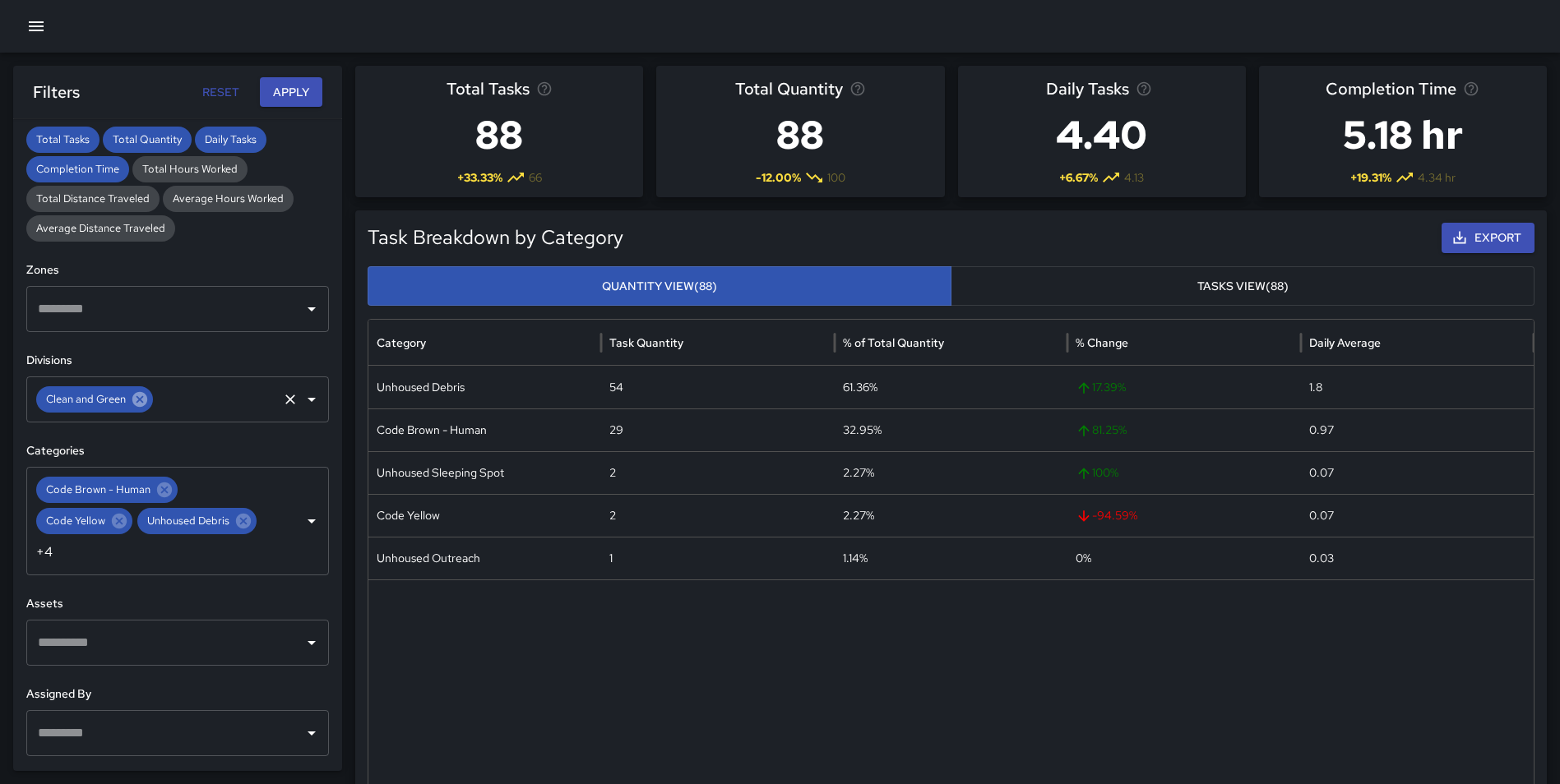
click at [140, 396] on icon at bounding box center [140, 399] width 15 height 15
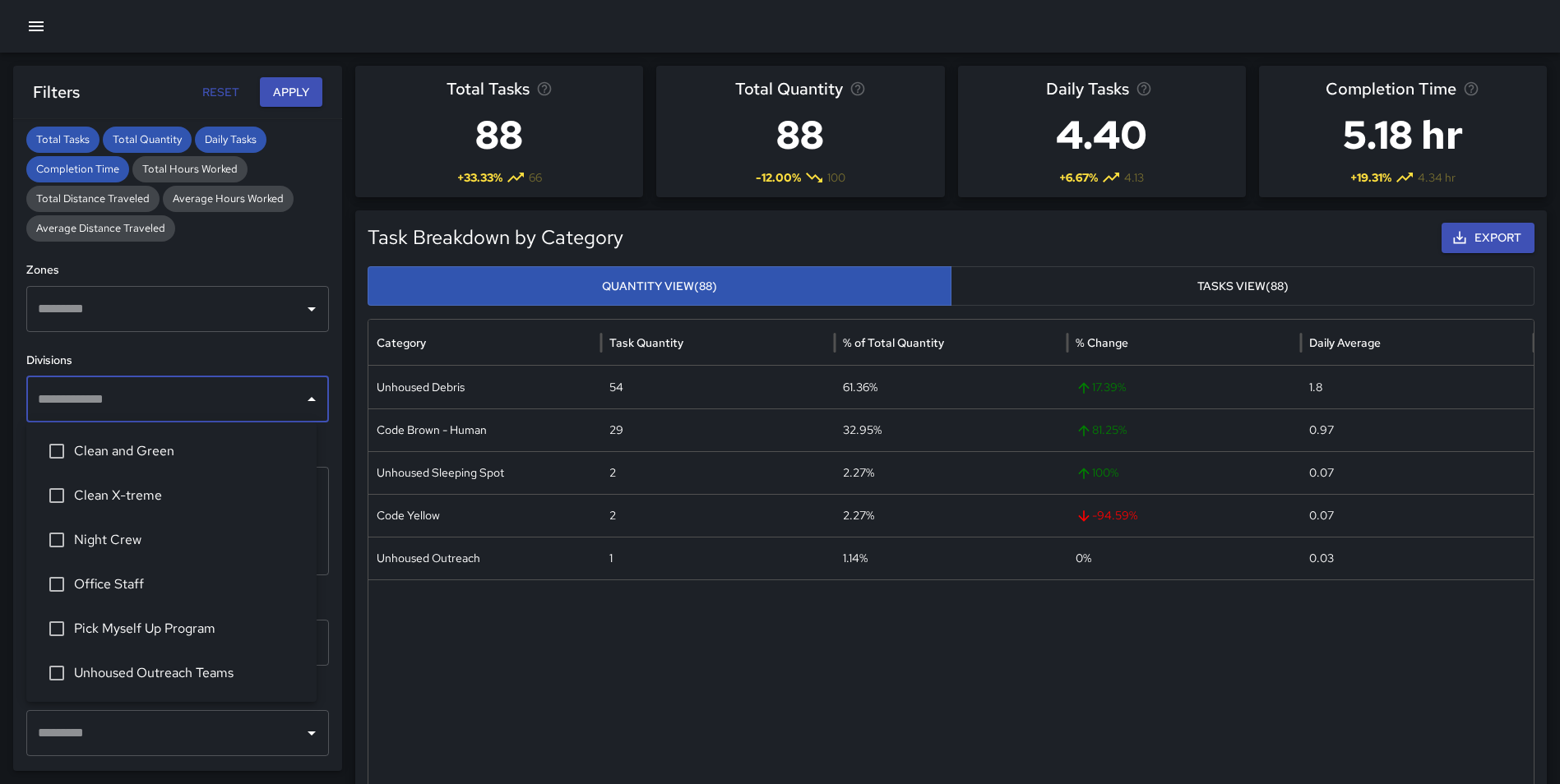
click at [125, 398] on input "text" at bounding box center [166, 399] width 263 height 31
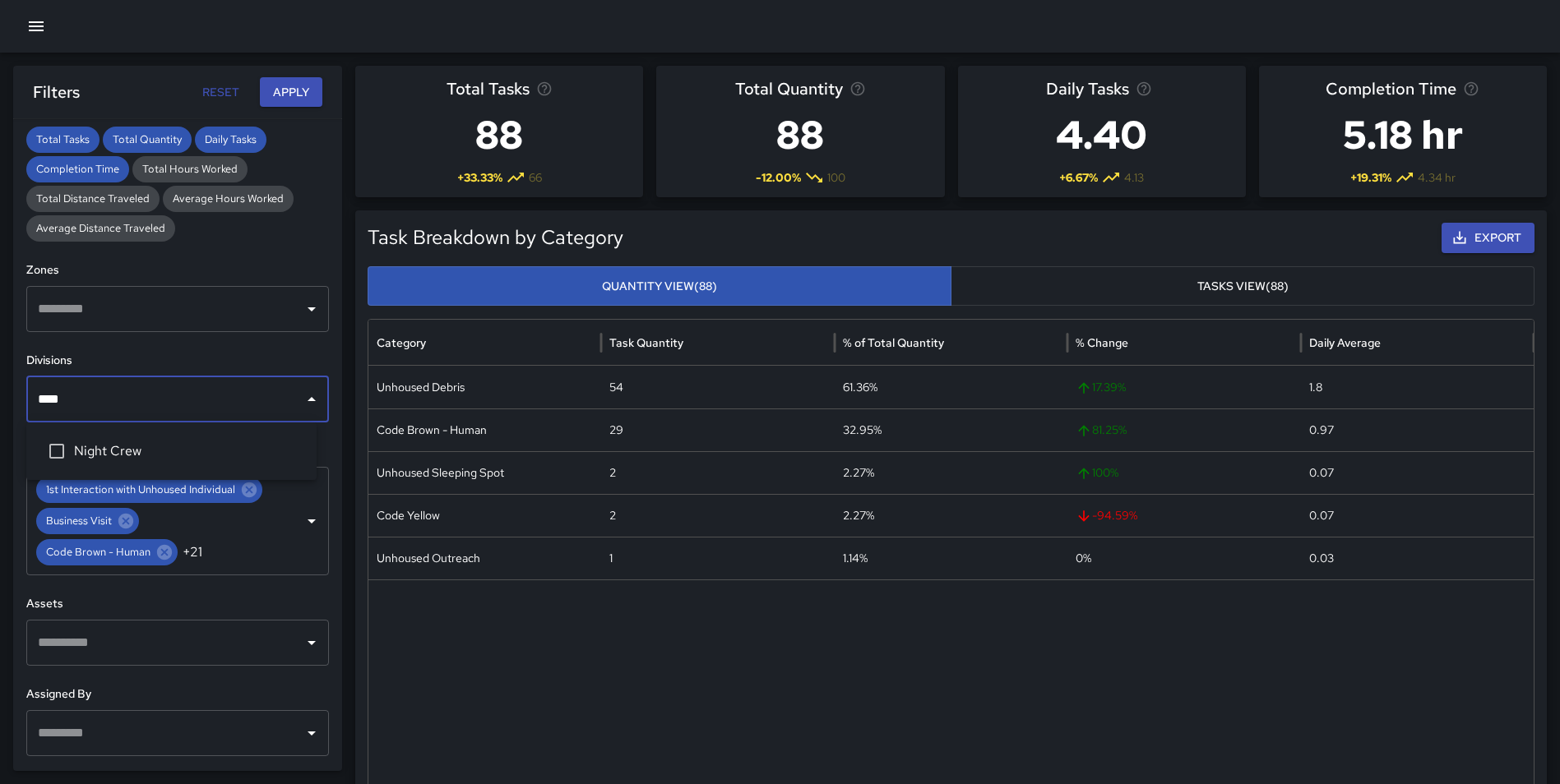
type input "*****"
click at [126, 463] on li "Night Crew" at bounding box center [171, 451] width 290 height 45
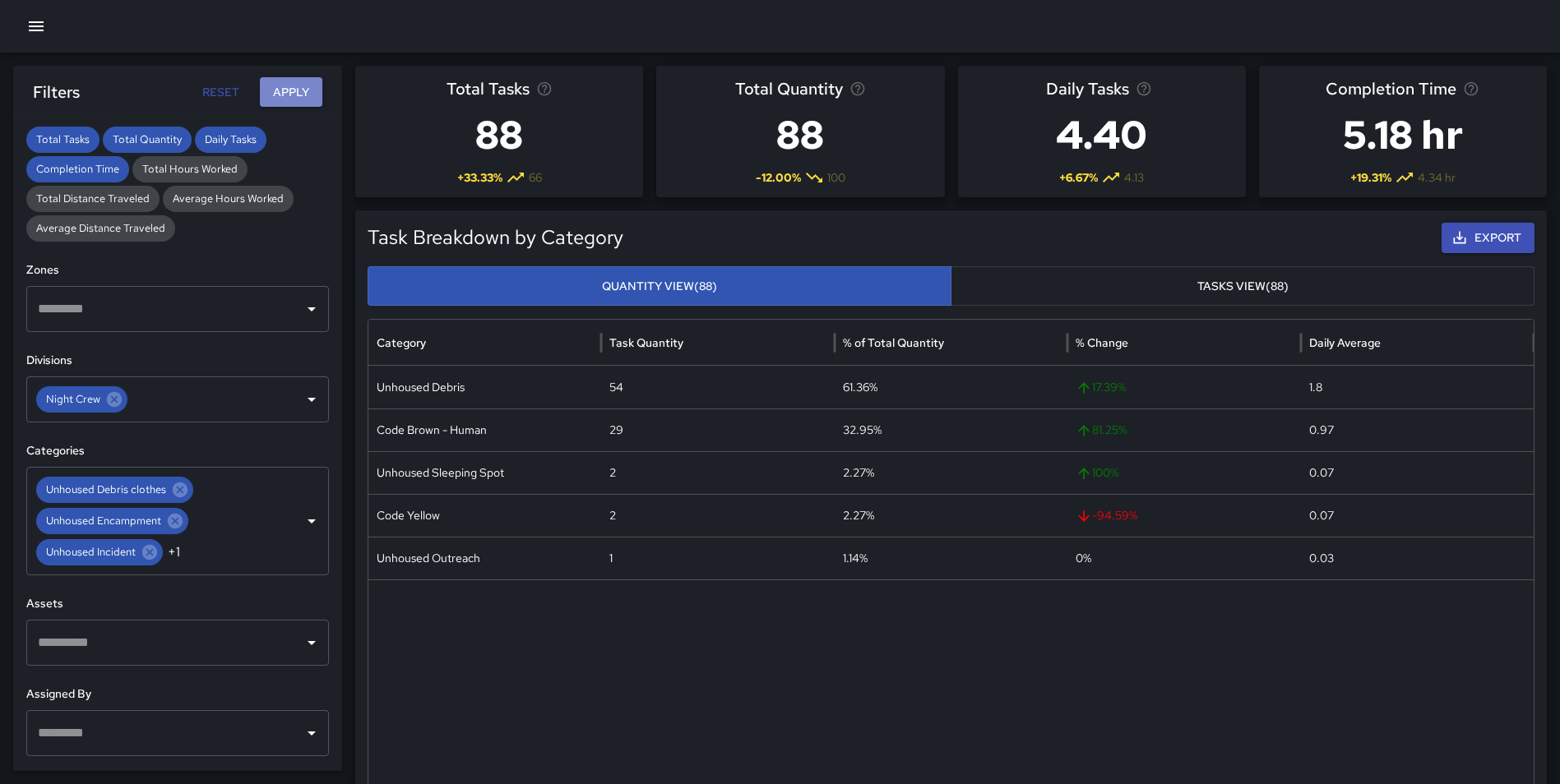
click at [284, 96] on button "Apply" at bounding box center [291, 92] width 63 height 30
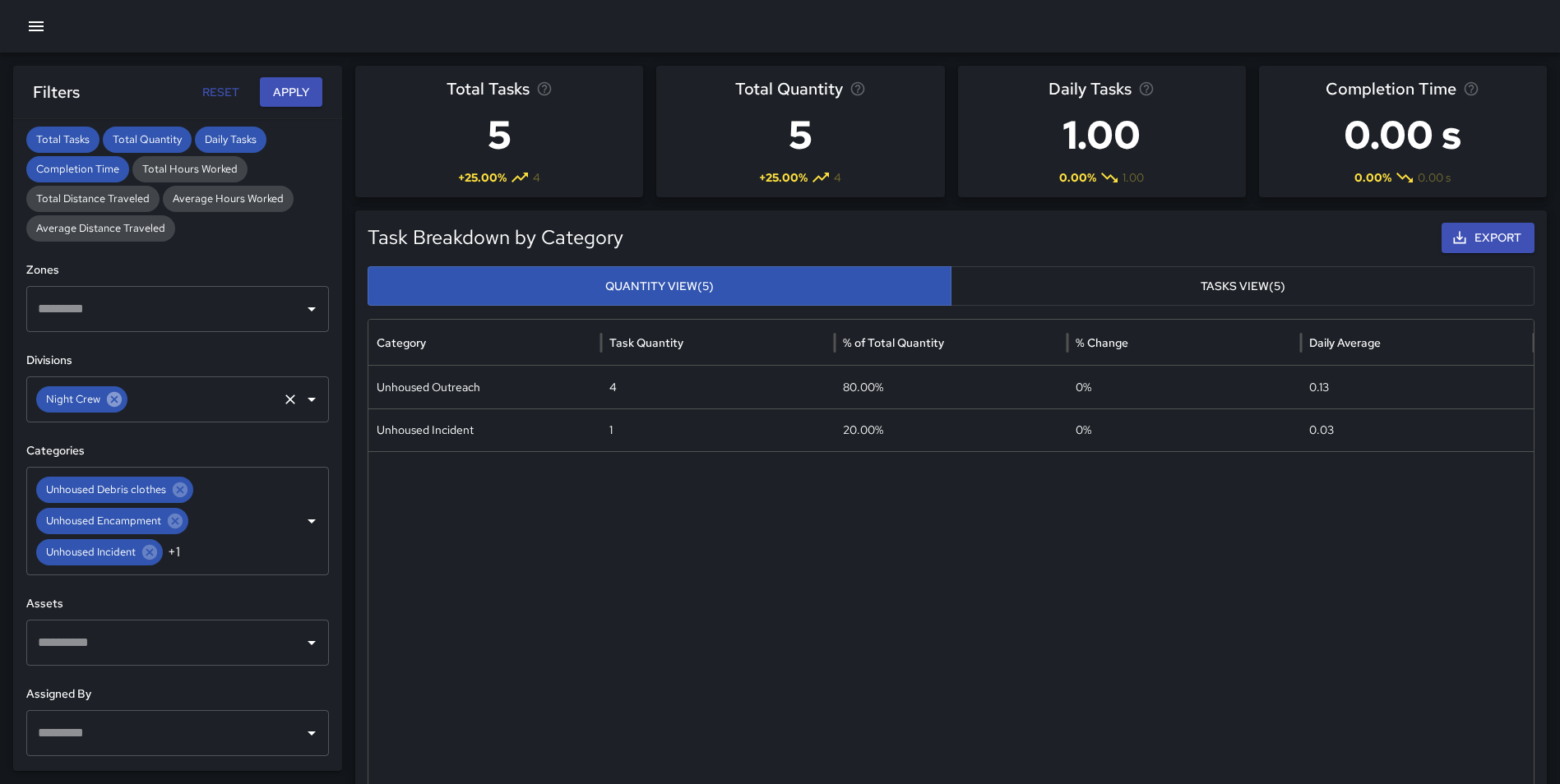
click at [113, 400] on icon at bounding box center [115, 399] width 18 height 18
click at [113, 400] on input "text" at bounding box center [166, 399] width 263 height 31
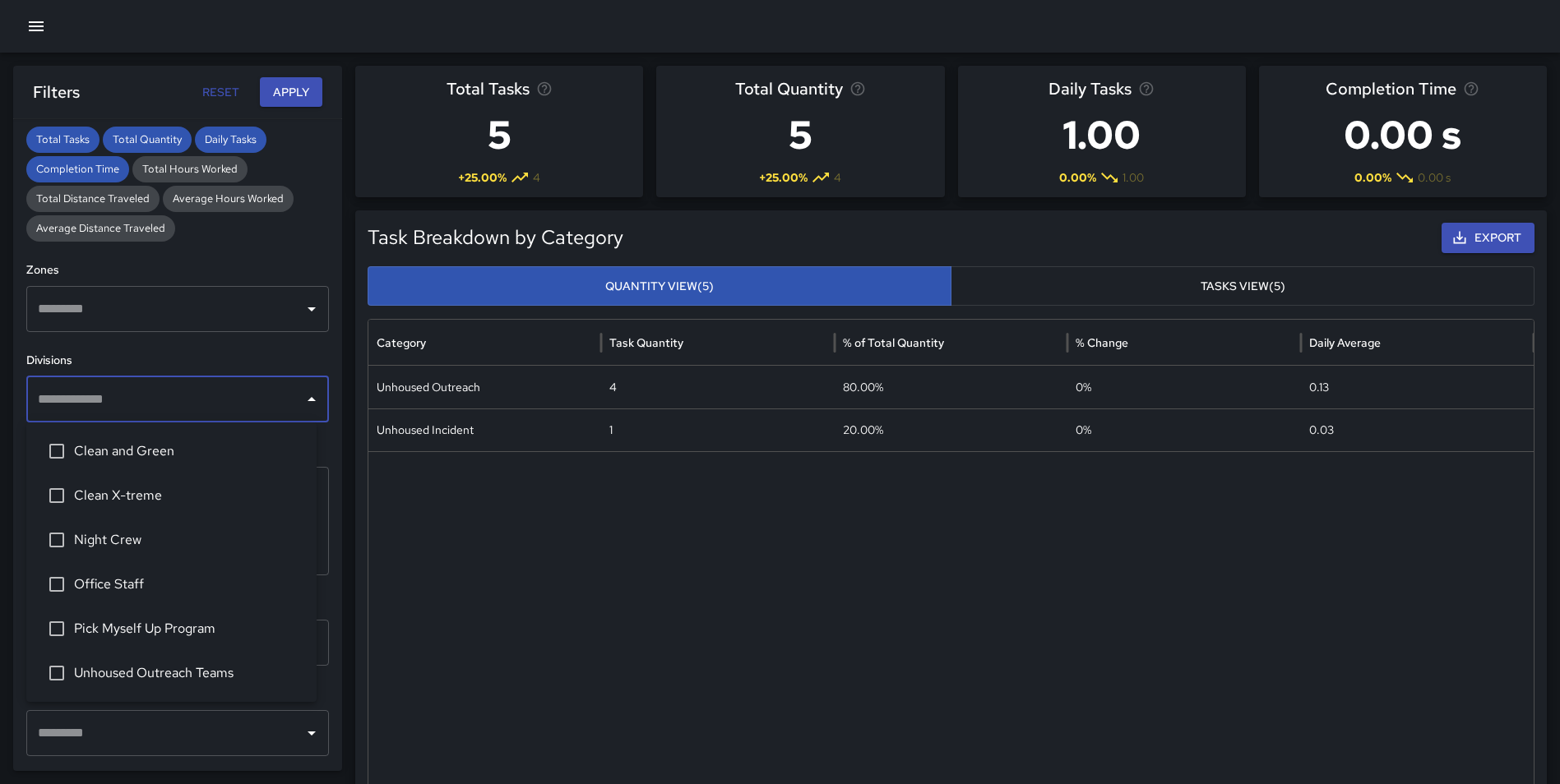
type input "*"
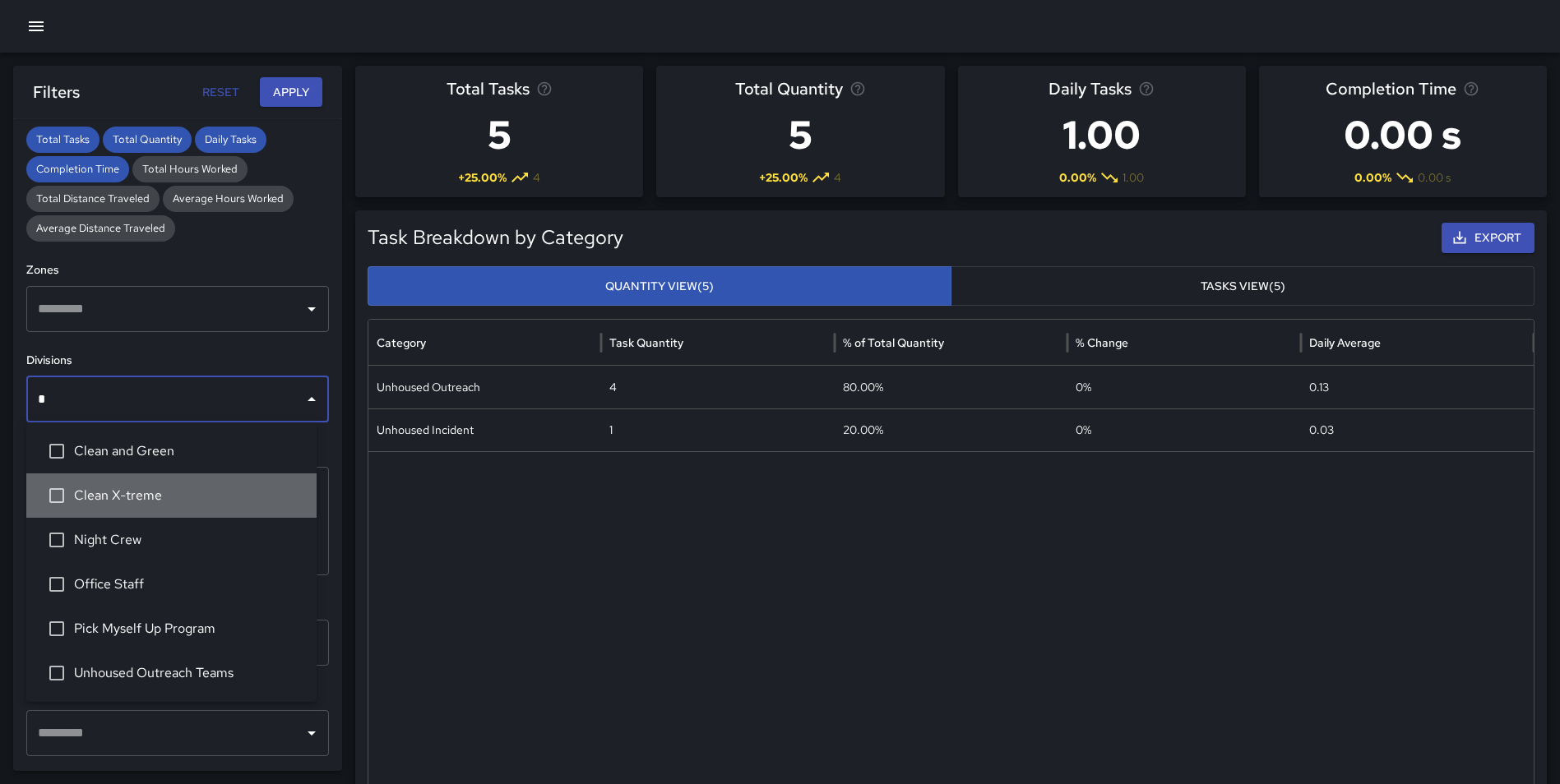
click at [124, 486] on span "Clean X-treme" at bounding box center [189, 496] width 229 height 20
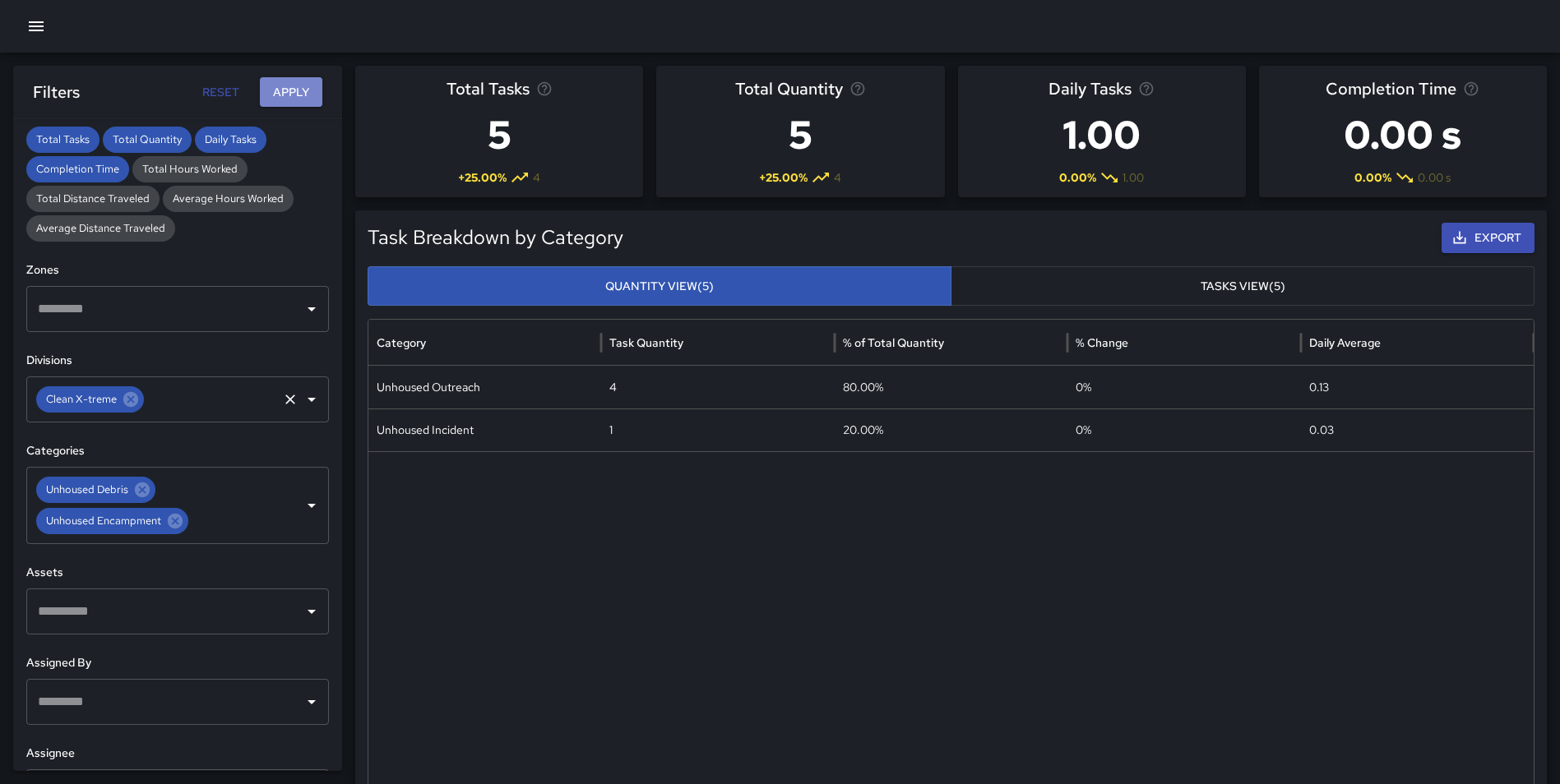
click at [275, 85] on button "Apply" at bounding box center [291, 92] width 63 height 30
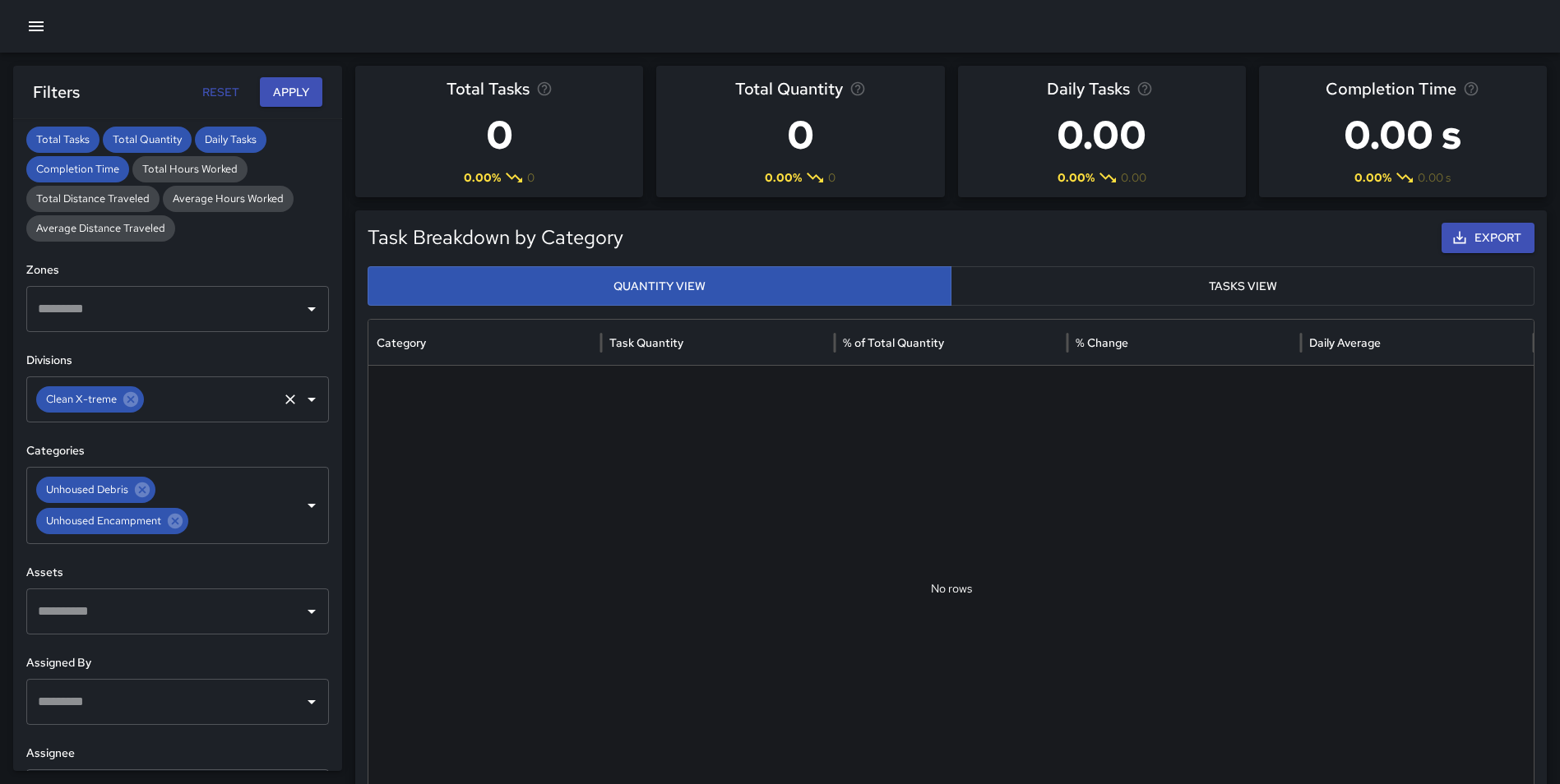
click at [131, 398] on icon at bounding box center [131, 399] width 18 height 18
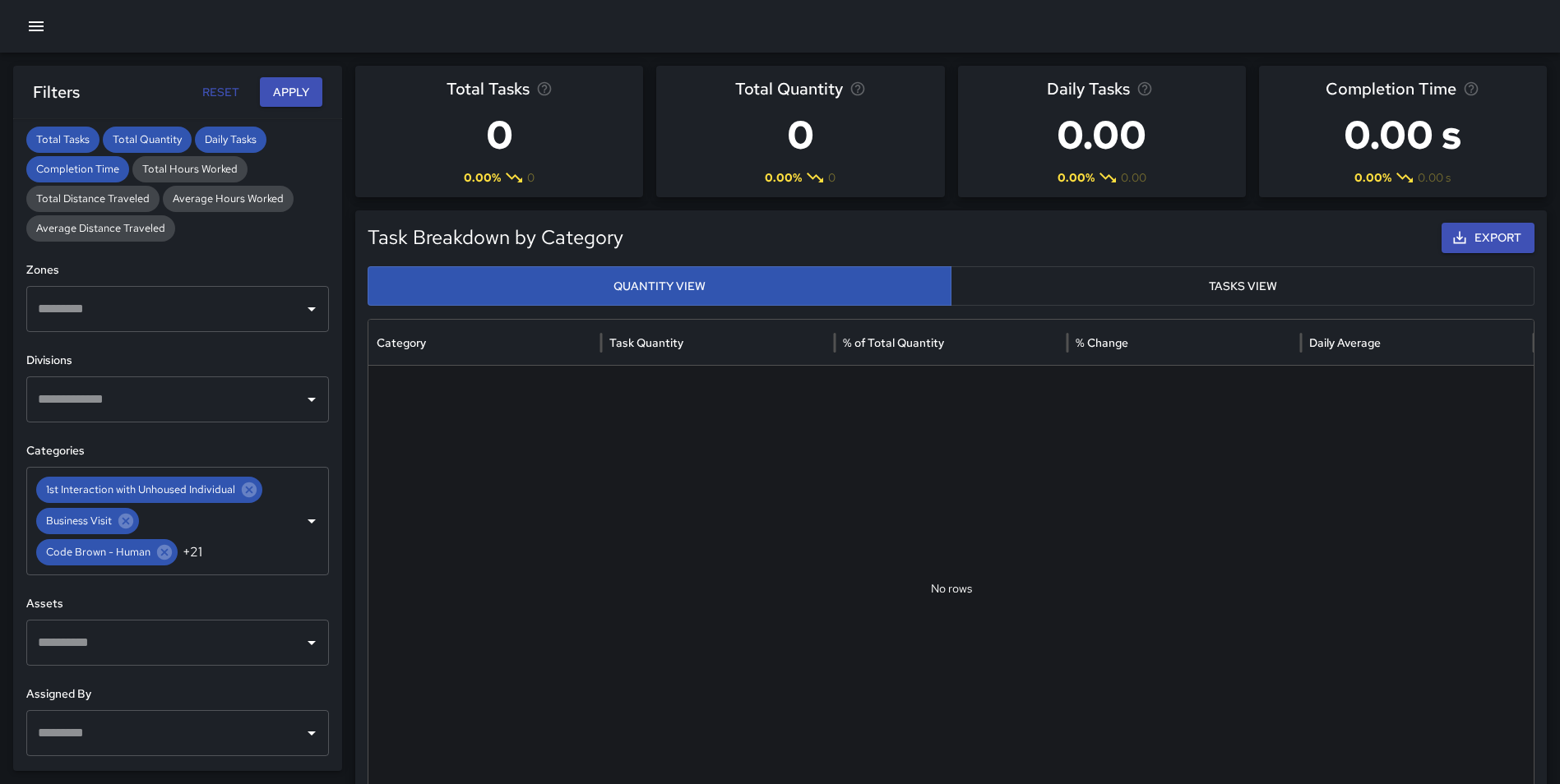
click at [118, 400] on input "text" at bounding box center [166, 399] width 263 height 31
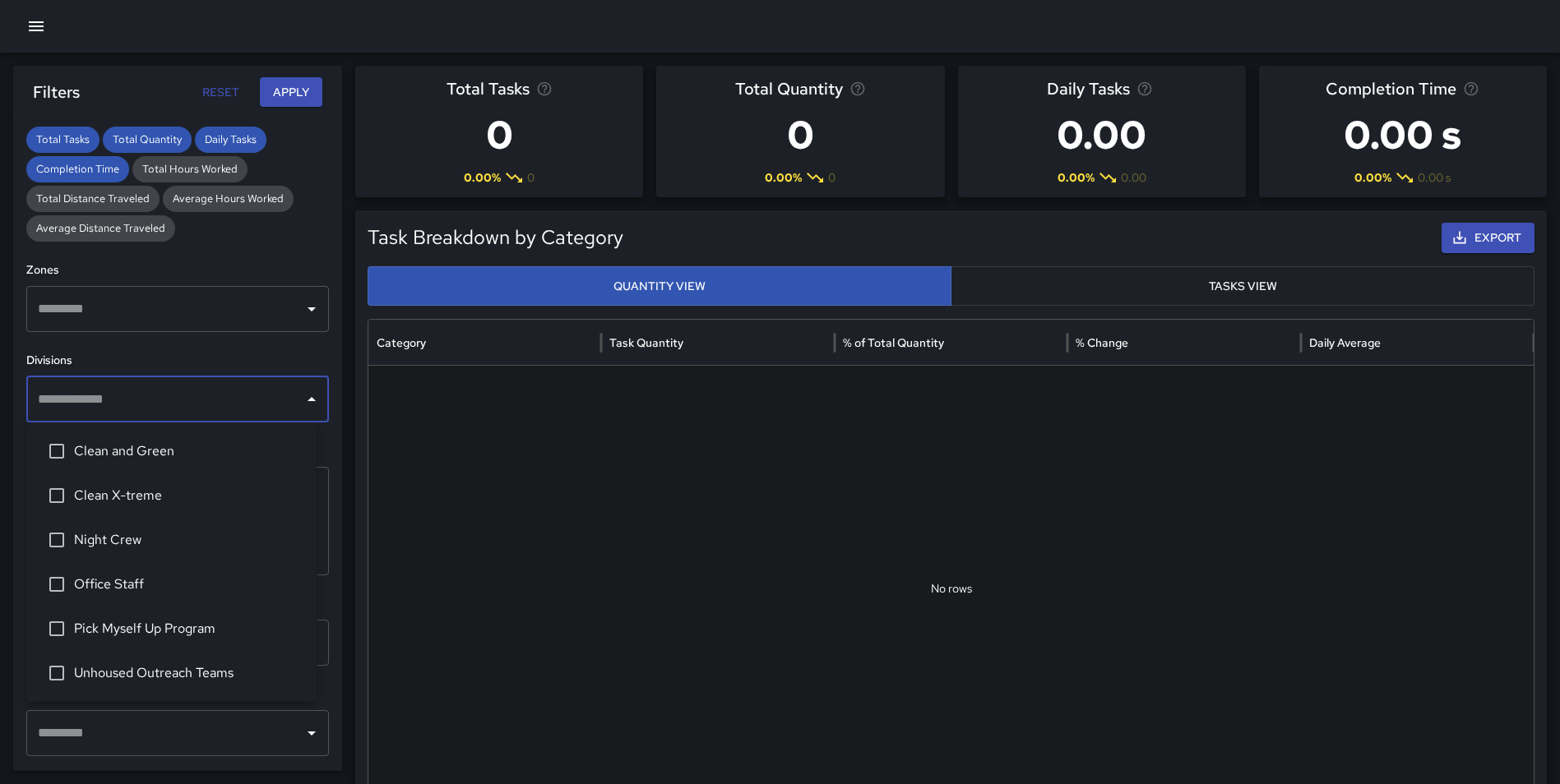
click at [322, 454] on div "**********" at bounding box center [177, 445] width 329 height 652
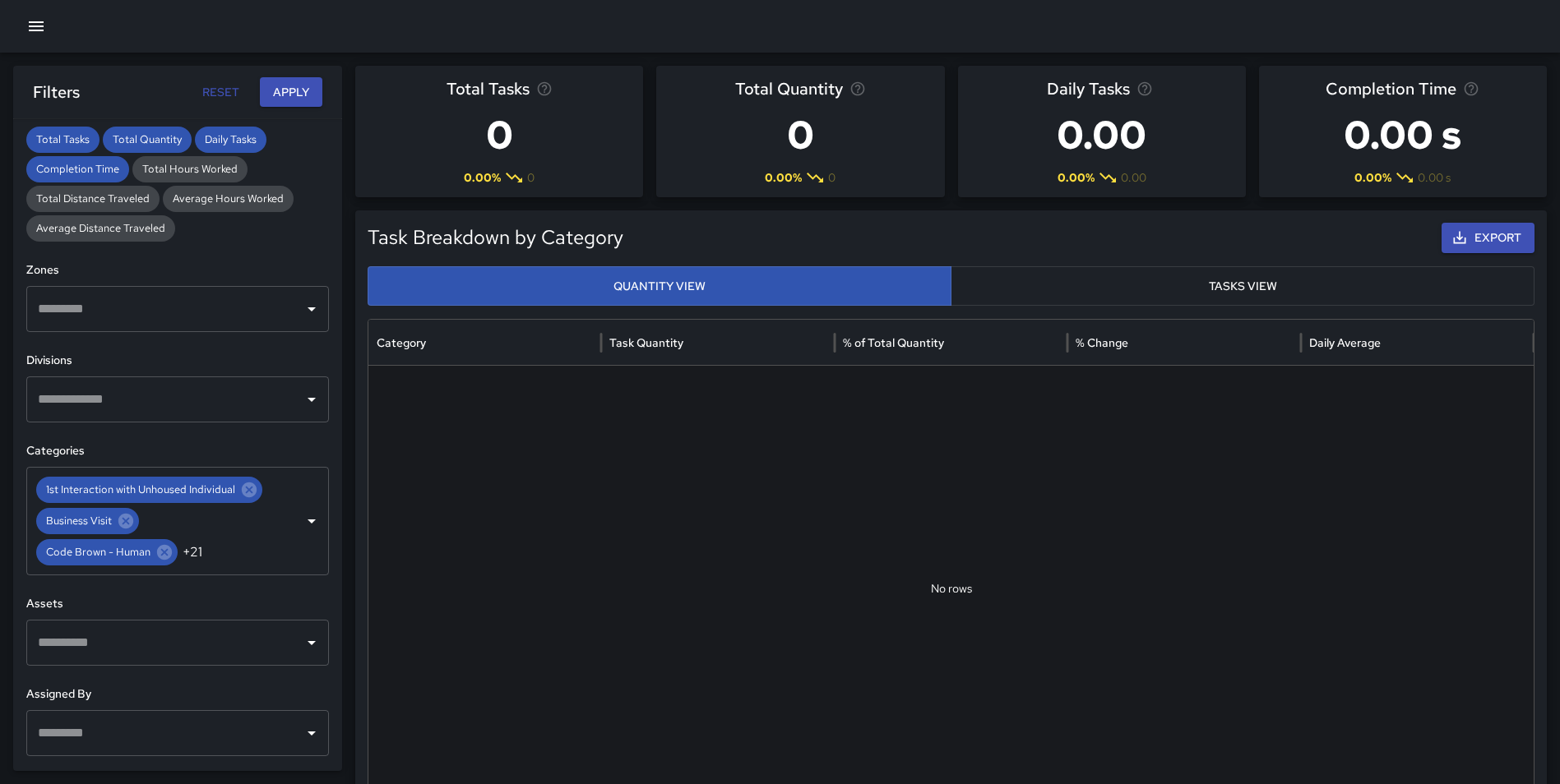
click at [282, 521] on icon "Clear" at bounding box center [290, 521] width 16 height 16
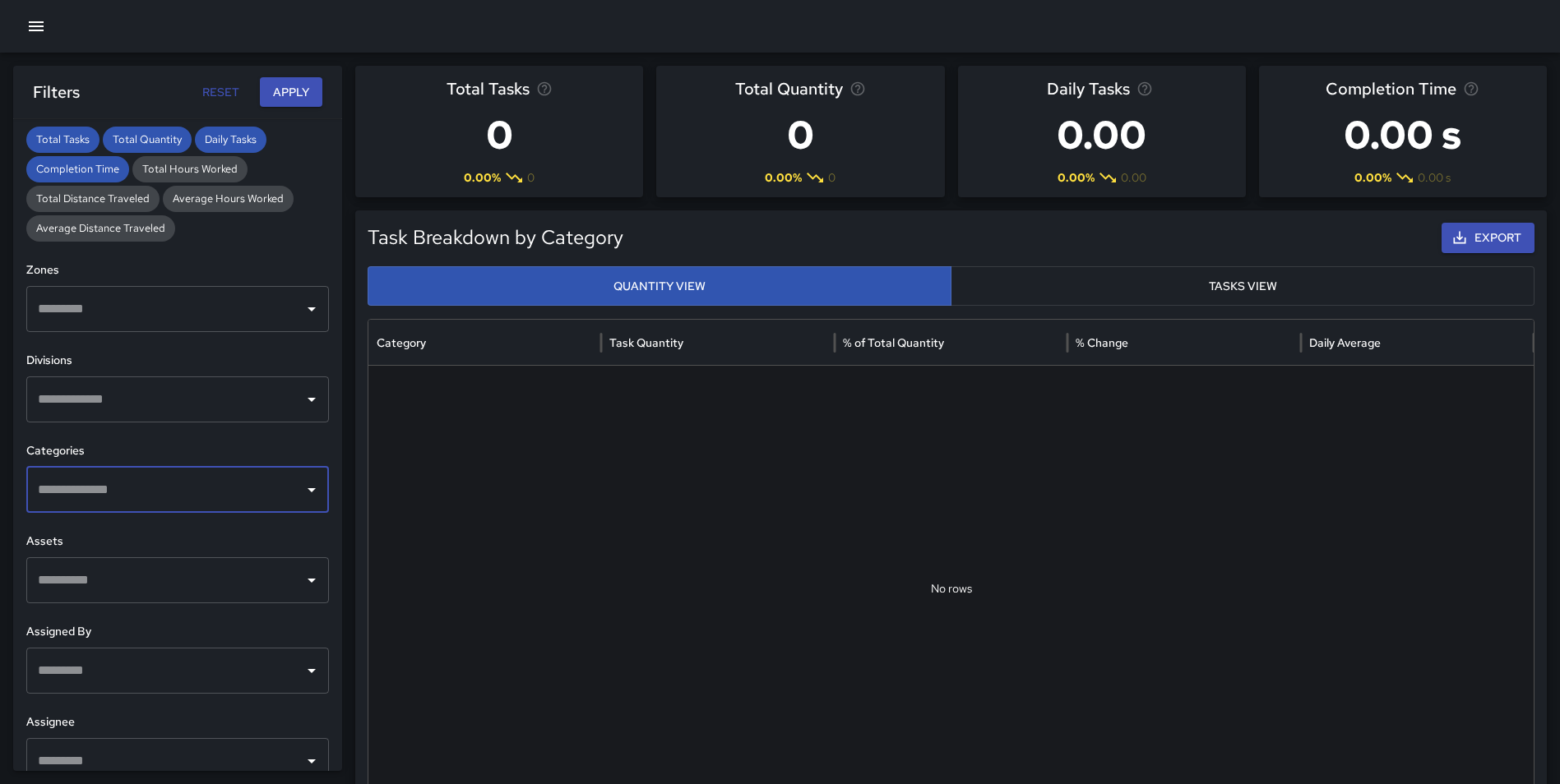
click at [185, 413] on input "text" at bounding box center [166, 399] width 263 height 31
type input "*****"
click at [186, 439] on li "Unhoused Outreach Teams" at bounding box center [171, 451] width 290 height 45
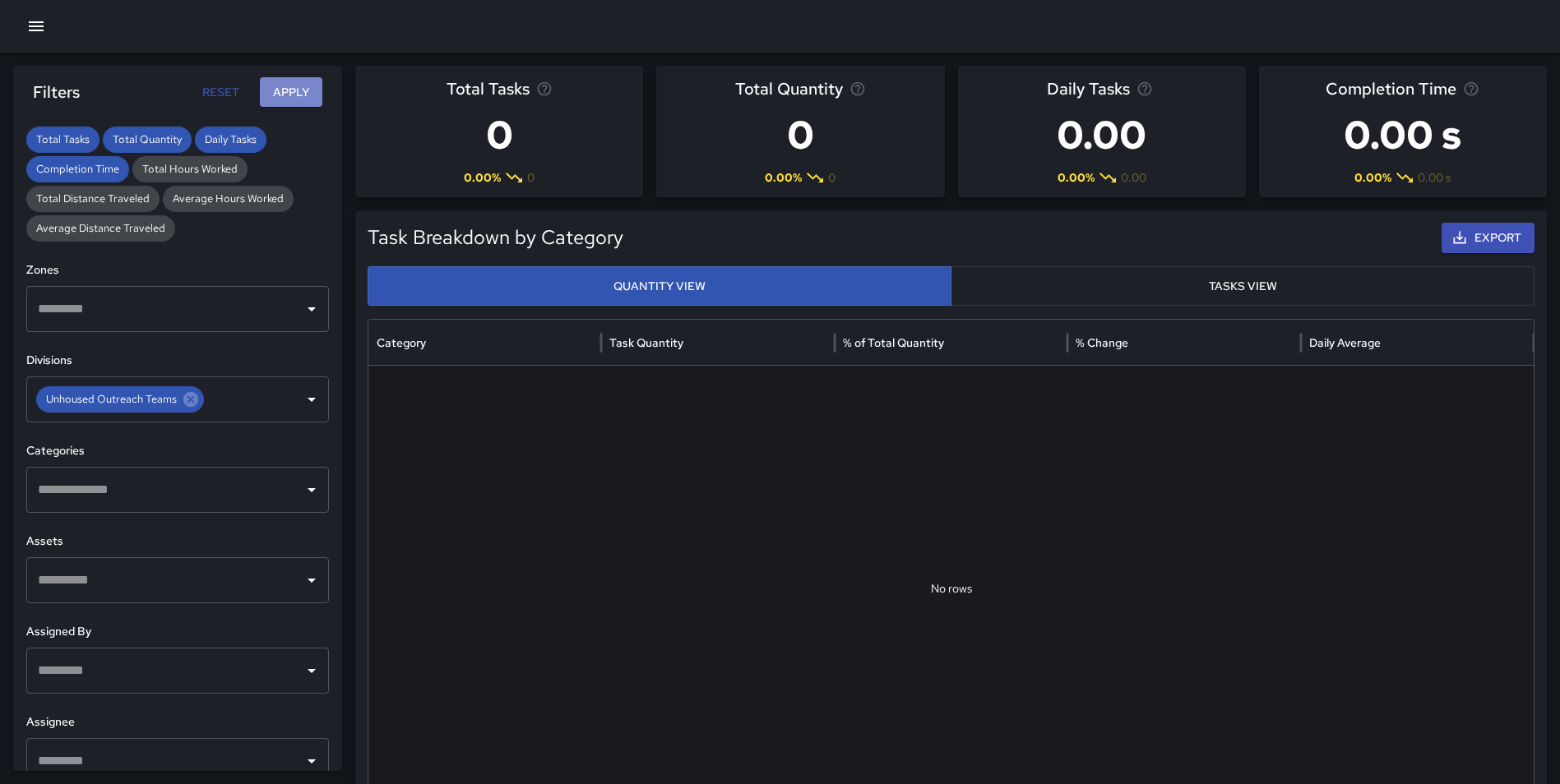
click at [297, 88] on button "Apply" at bounding box center [291, 92] width 63 height 30
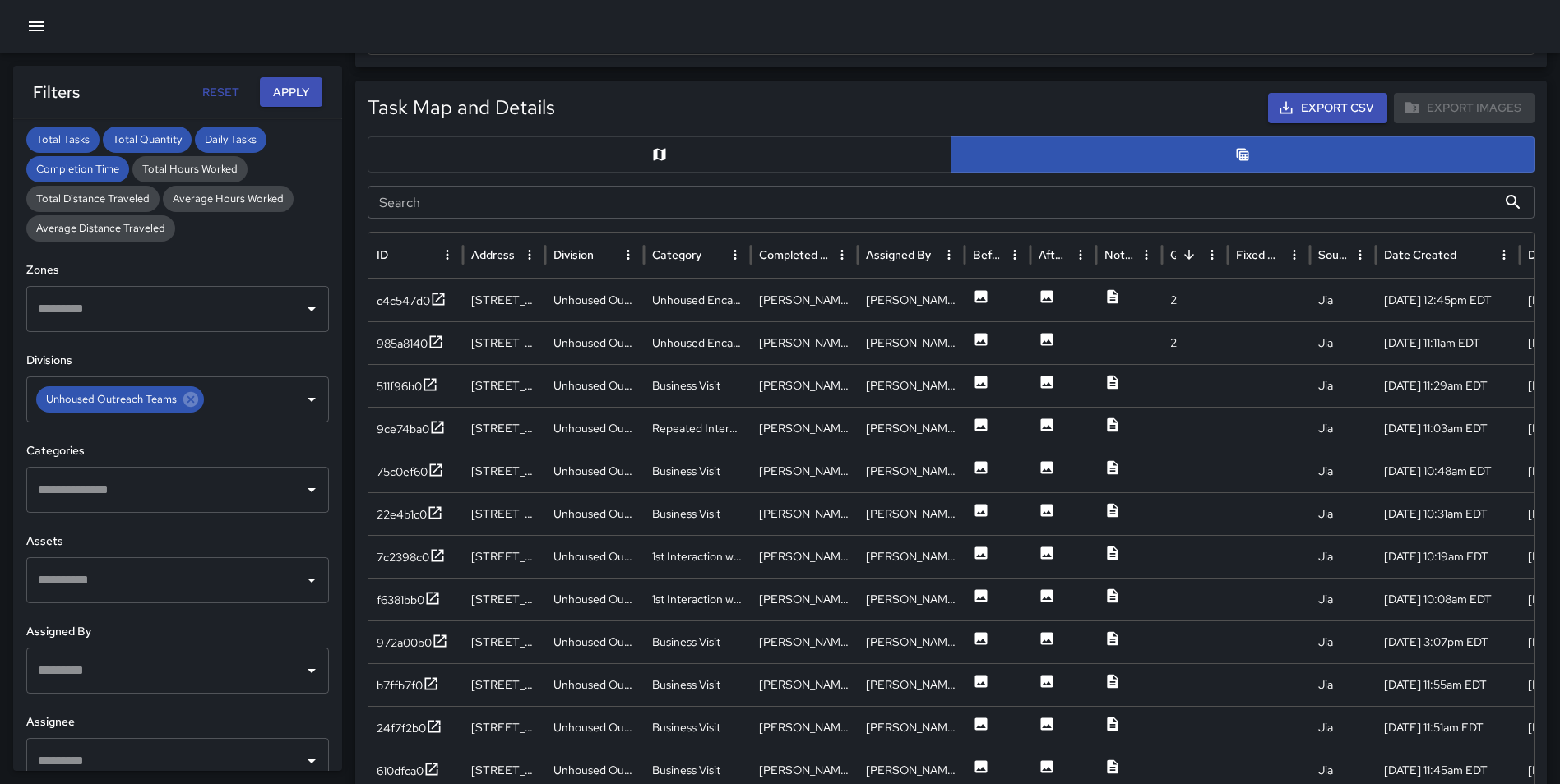
scroll to position [772, 0]
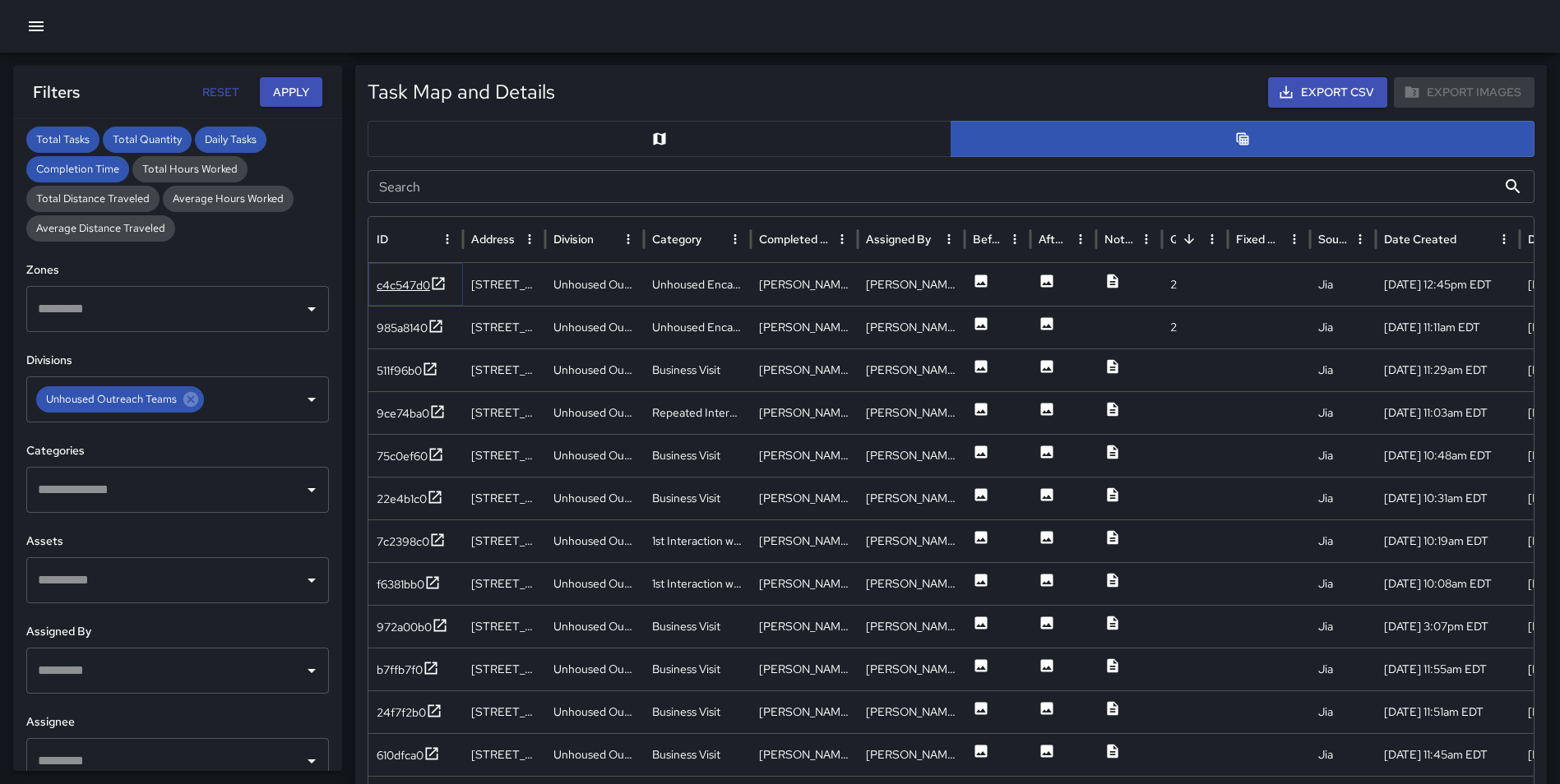
click at [436, 285] on icon at bounding box center [438, 284] width 16 height 16
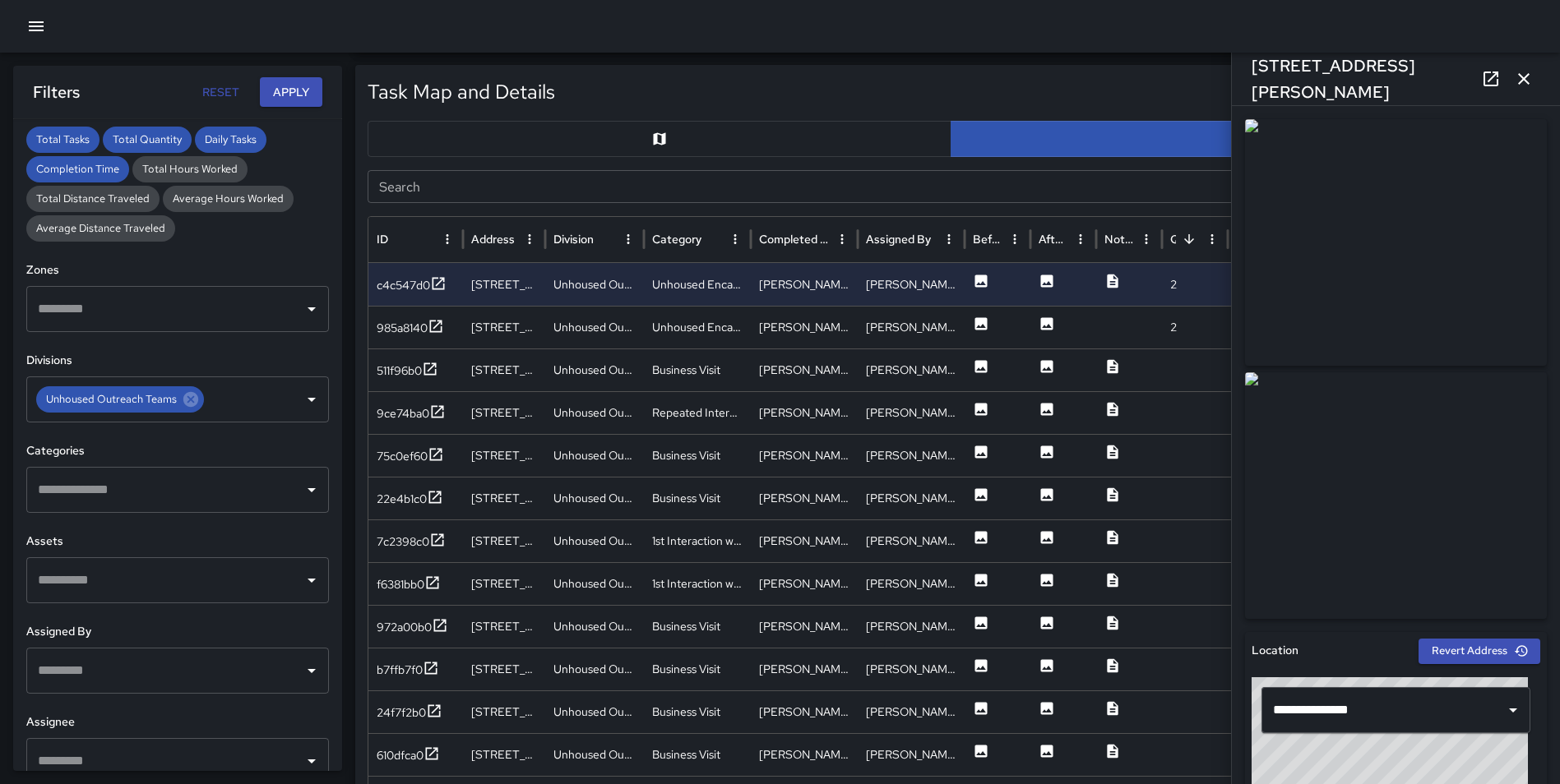
click at [1530, 77] on icon "button" at bounding box center [1523, 79] width 20 height 20
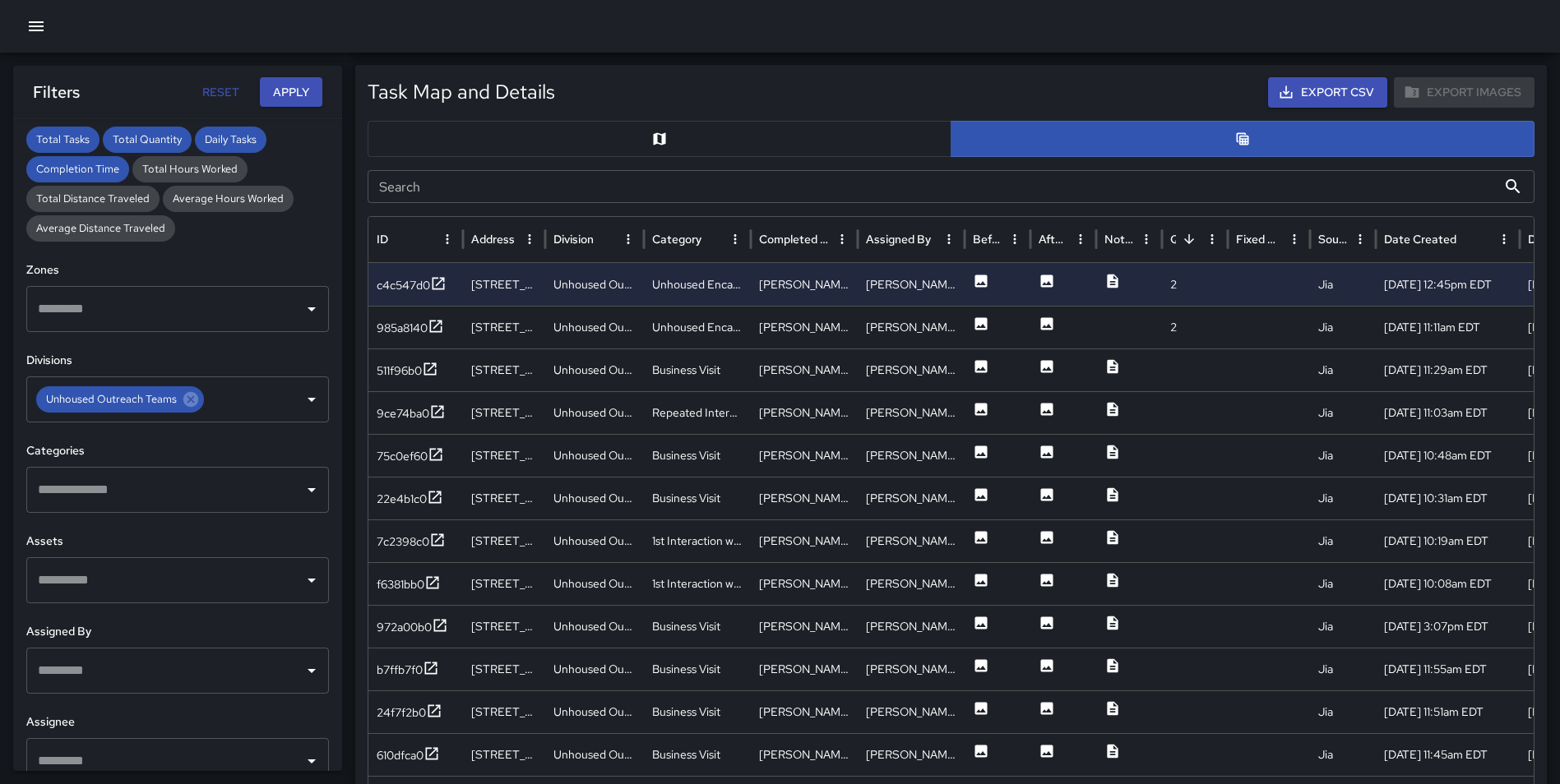
click at [1332, 91] on button "Export CSV" at bounding box center [1327, 92] width 119 height 30
click at [1546, 199] on div "Task Map and Details Export CSV Export Images Search Search ID Address Division…" at bounding box center [951, 475] width 1191 height 821
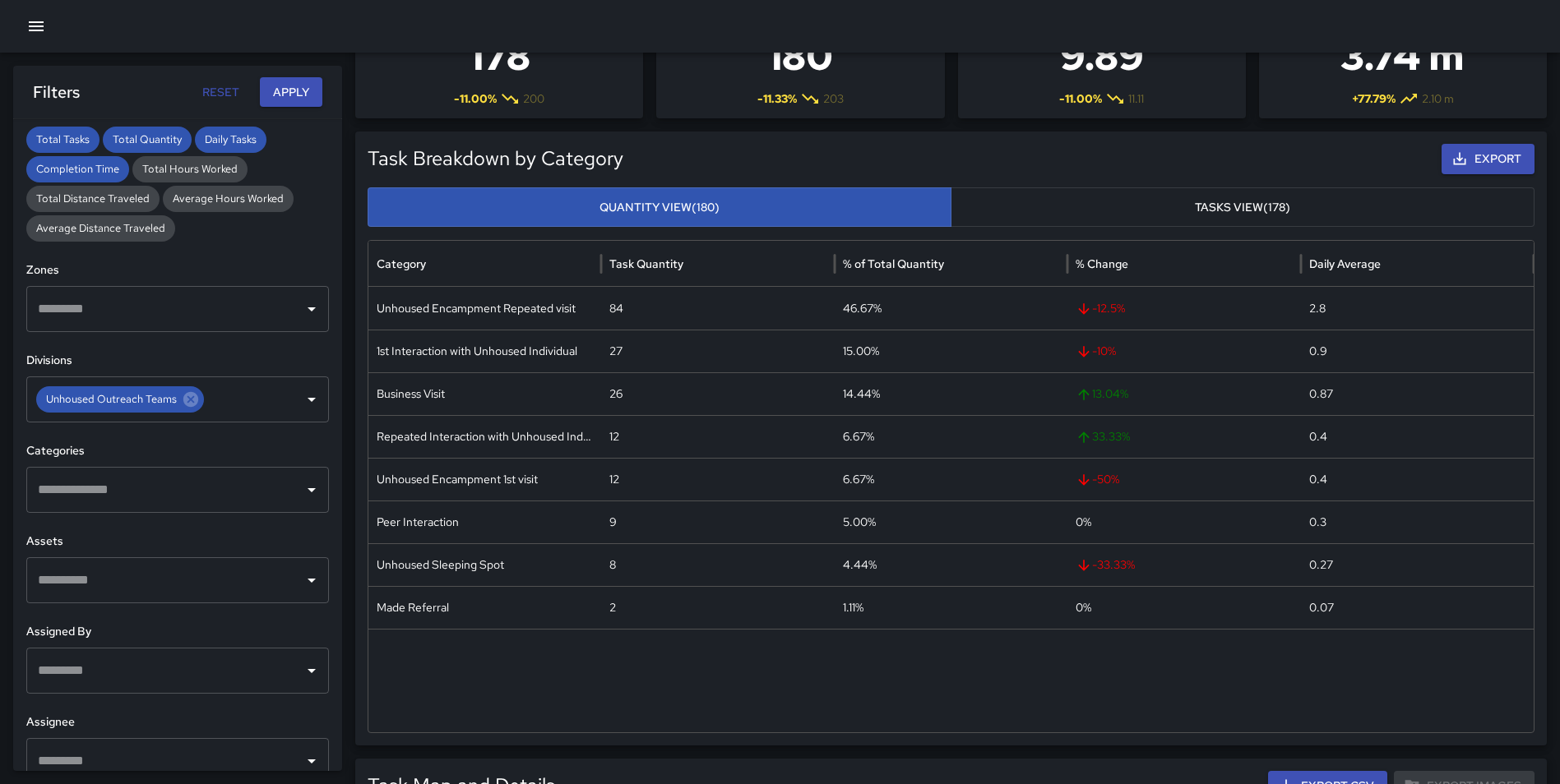
scroll to position [81, 0]
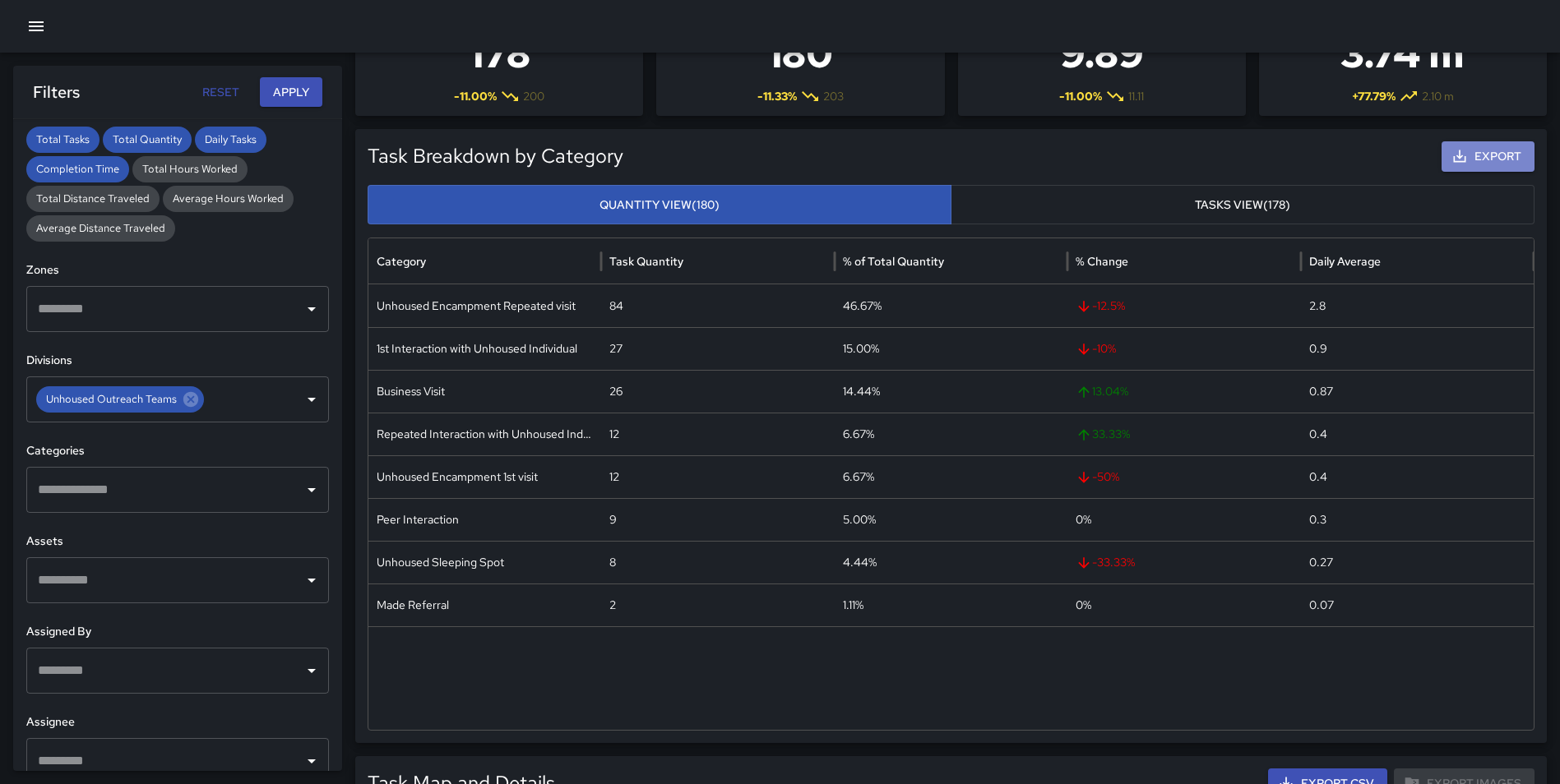
click at [1479, 148] on button "Export" at bounding box center [1487, 157] width 93 height 30
drag, startPoint x: 1559, startPoint y: 184, endPoint x: 1572, endPoint y: 302, distance: 118.7
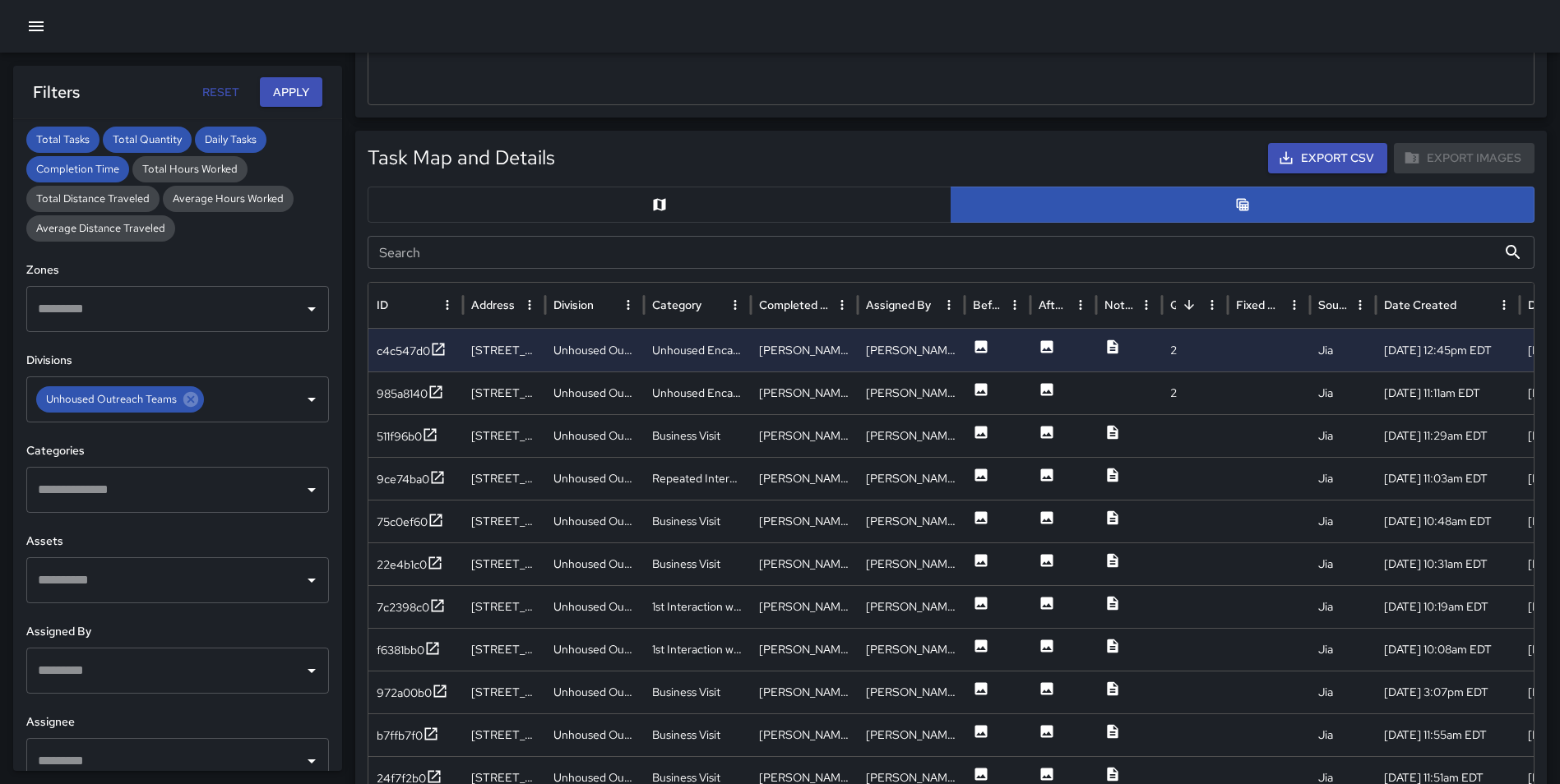
scroll to position [830, 0]
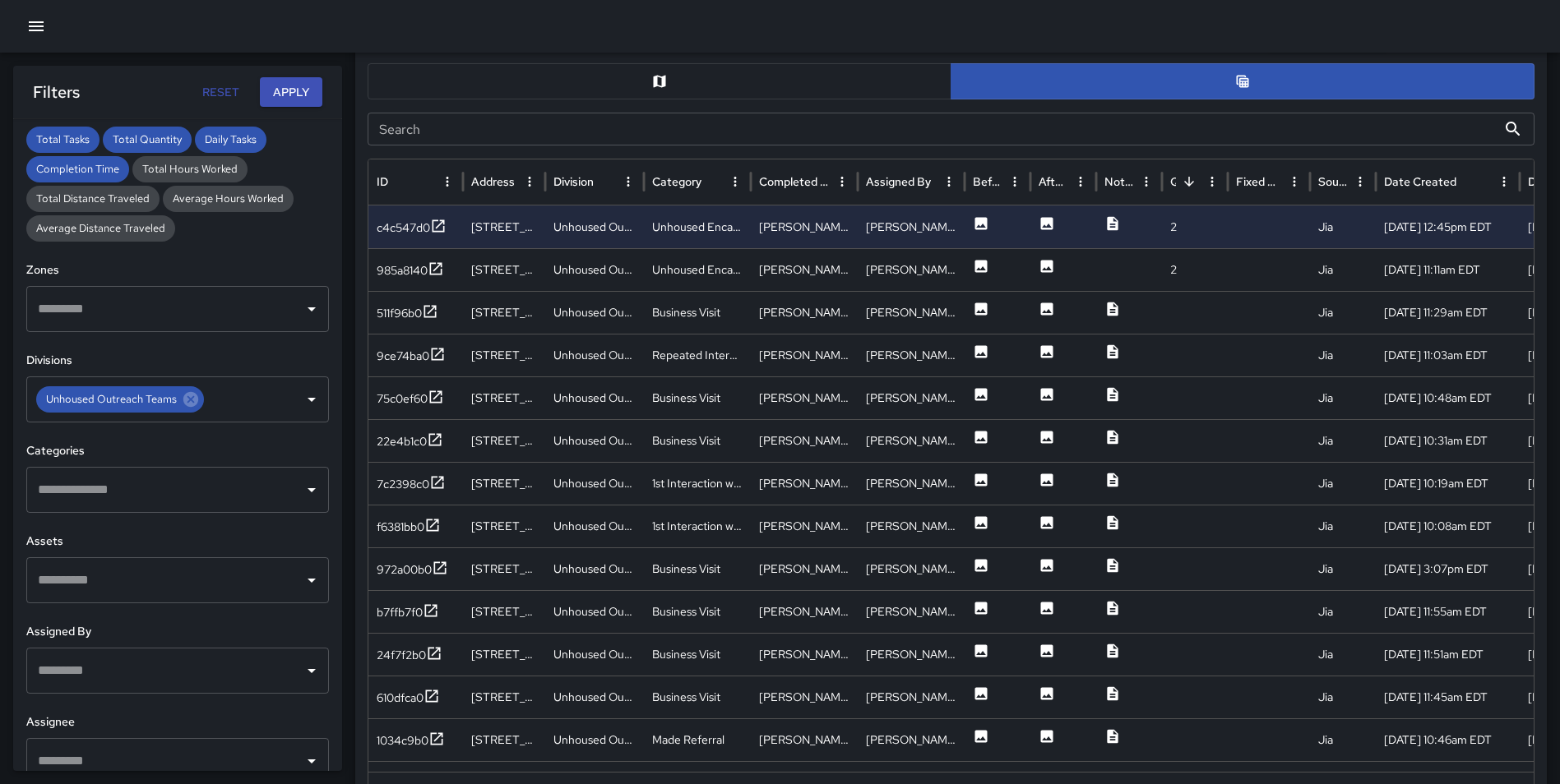
click at [663, 74] on icon "Map" at bounding box center [659, 81] width 16 height 16
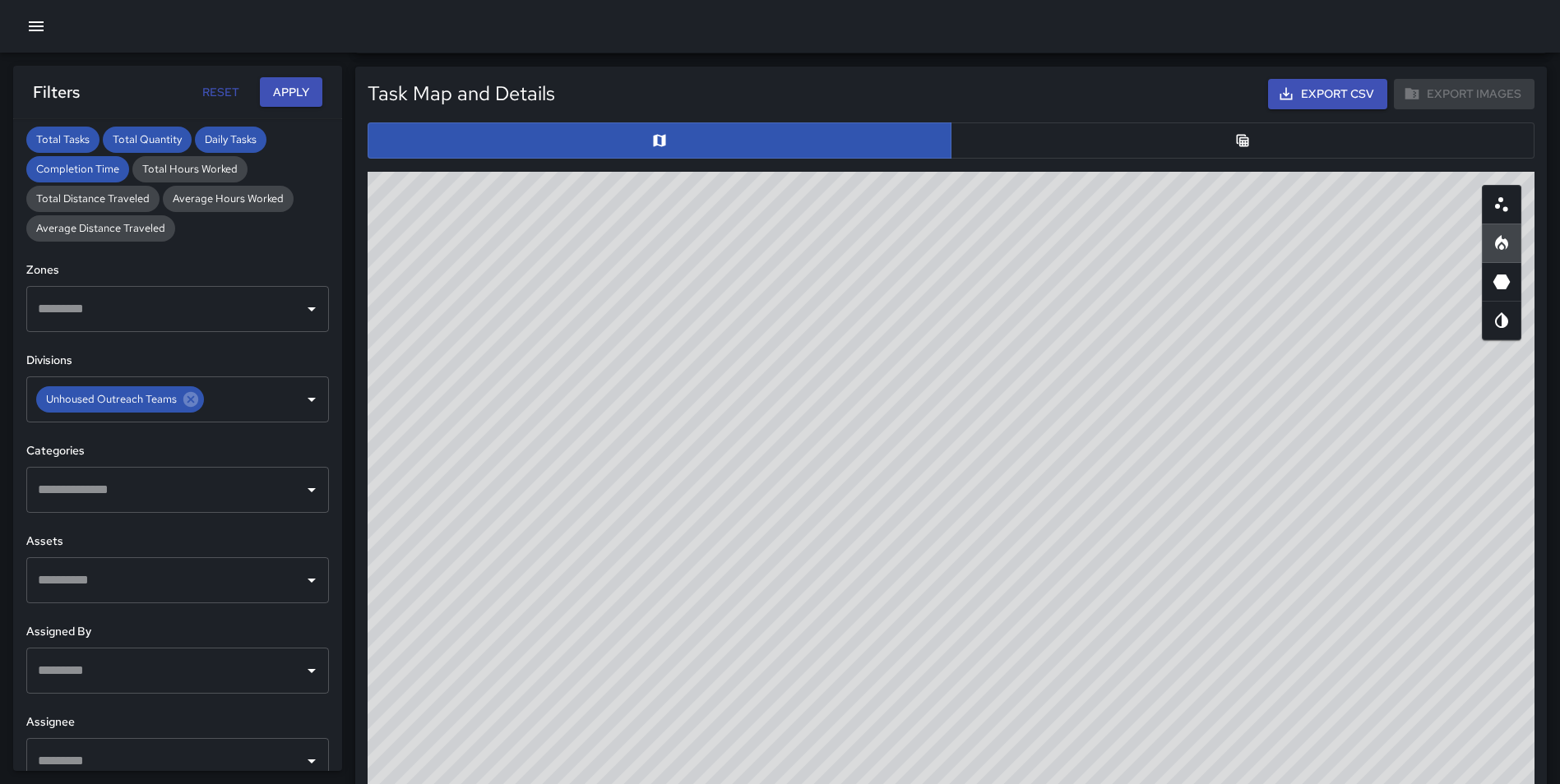
scroll to position [766, 0]
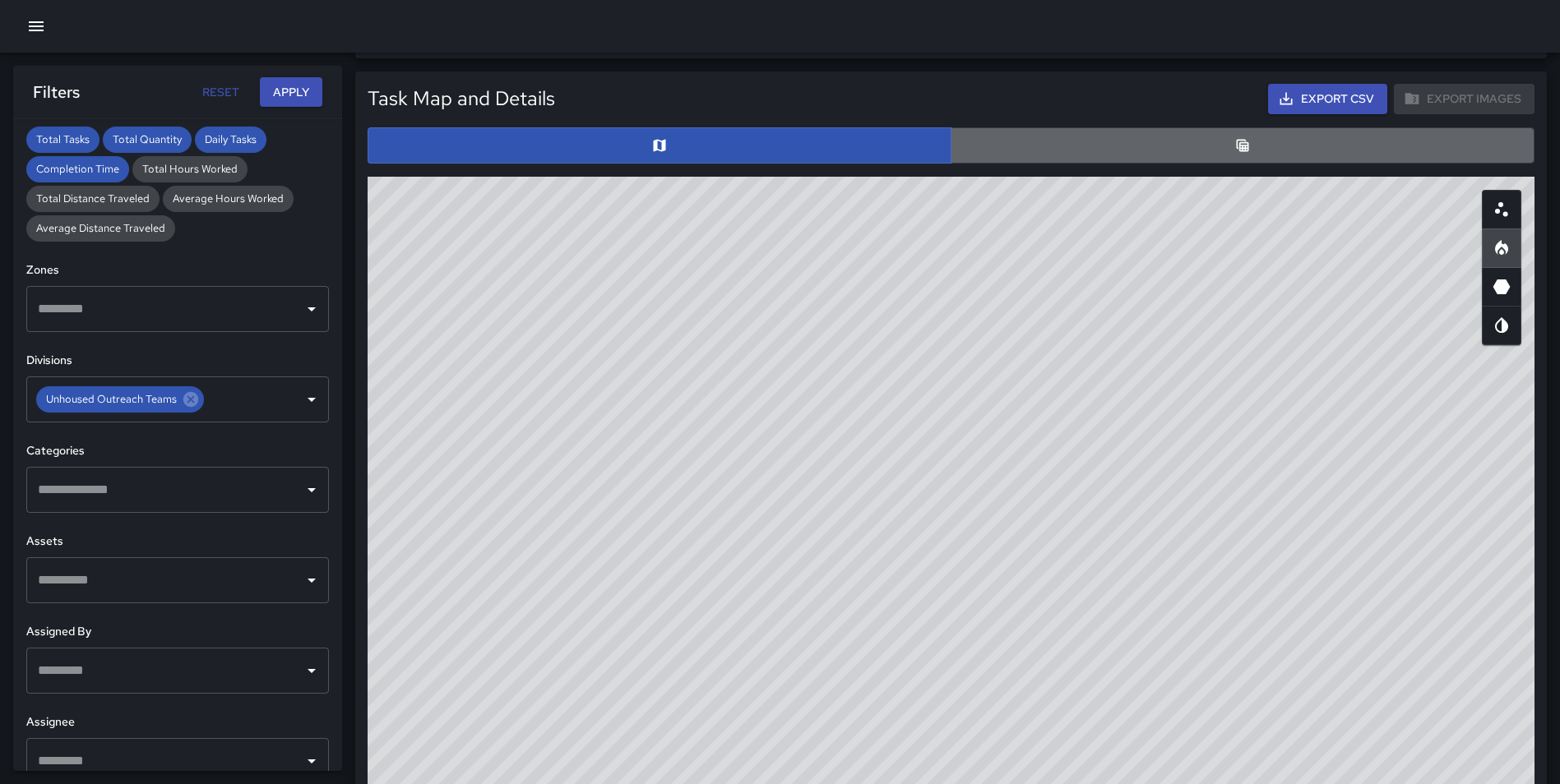
click at [1213, 143] on button "button" at bounding box center [1242, 145] width 584 height 36
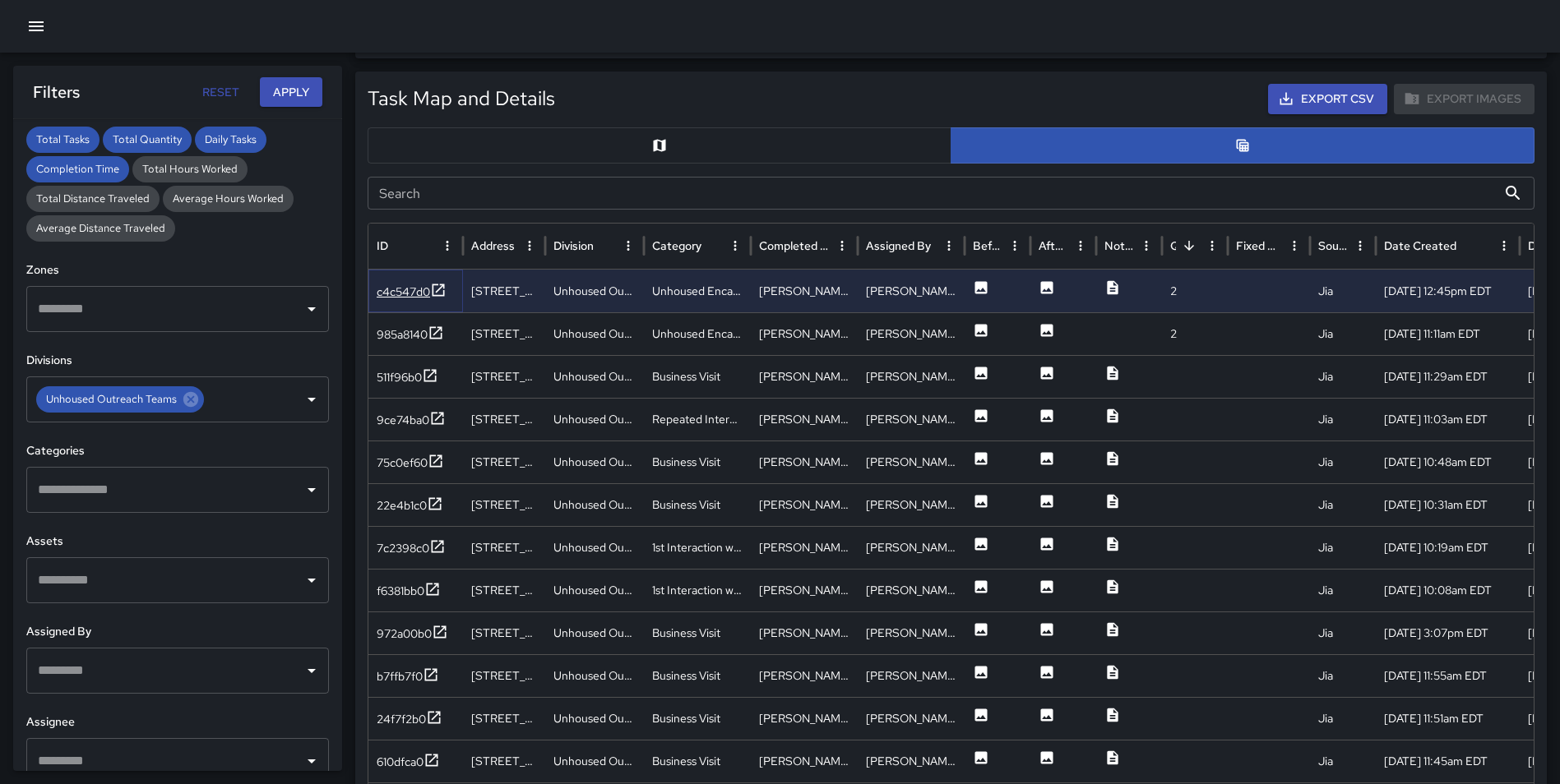
click at [436, 285] on icon at bounding box center [438, 290] width 16 height 16
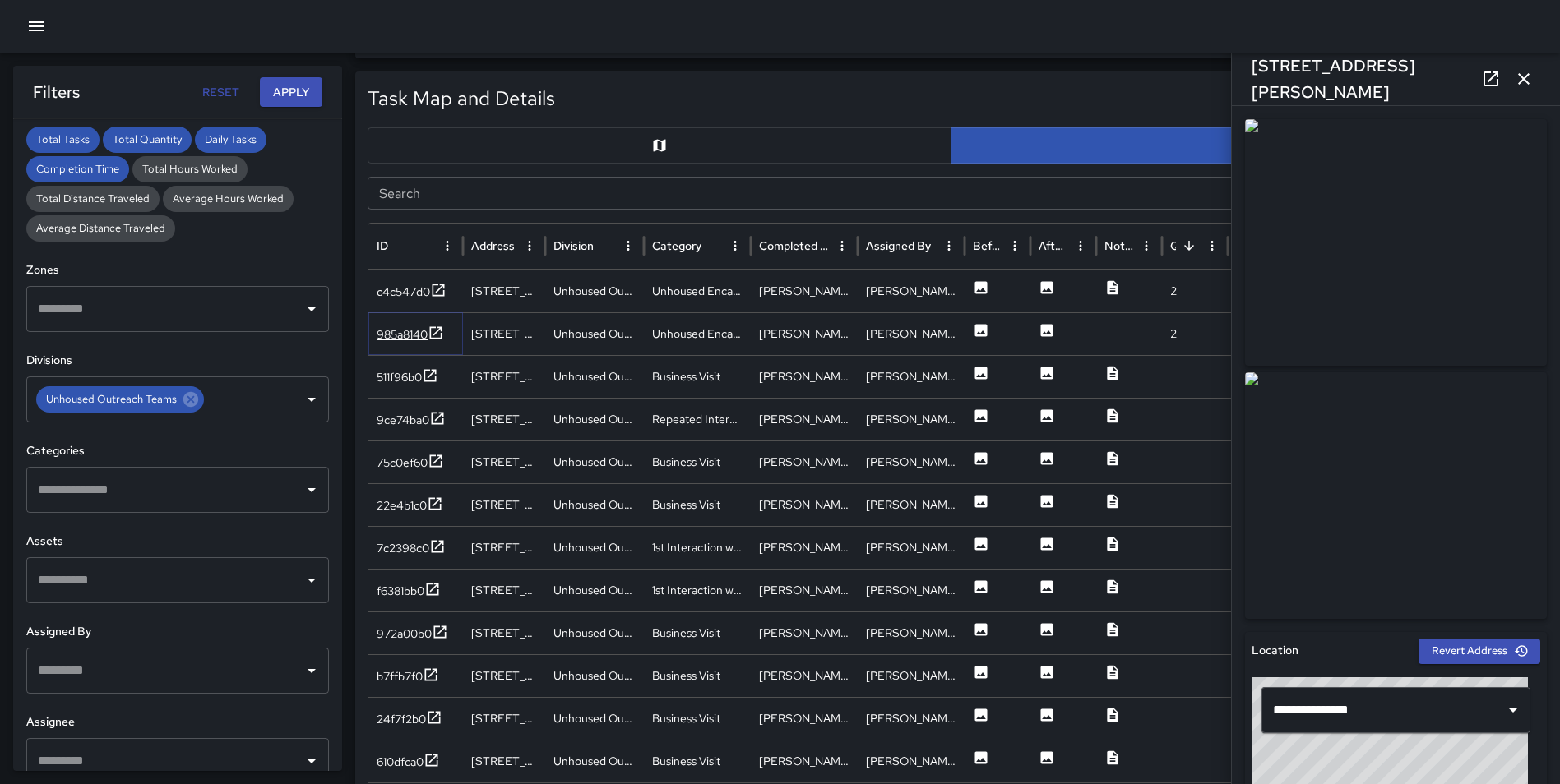
click at [434, 331] on icon at bounding box center [435, 333] width 16 height 16
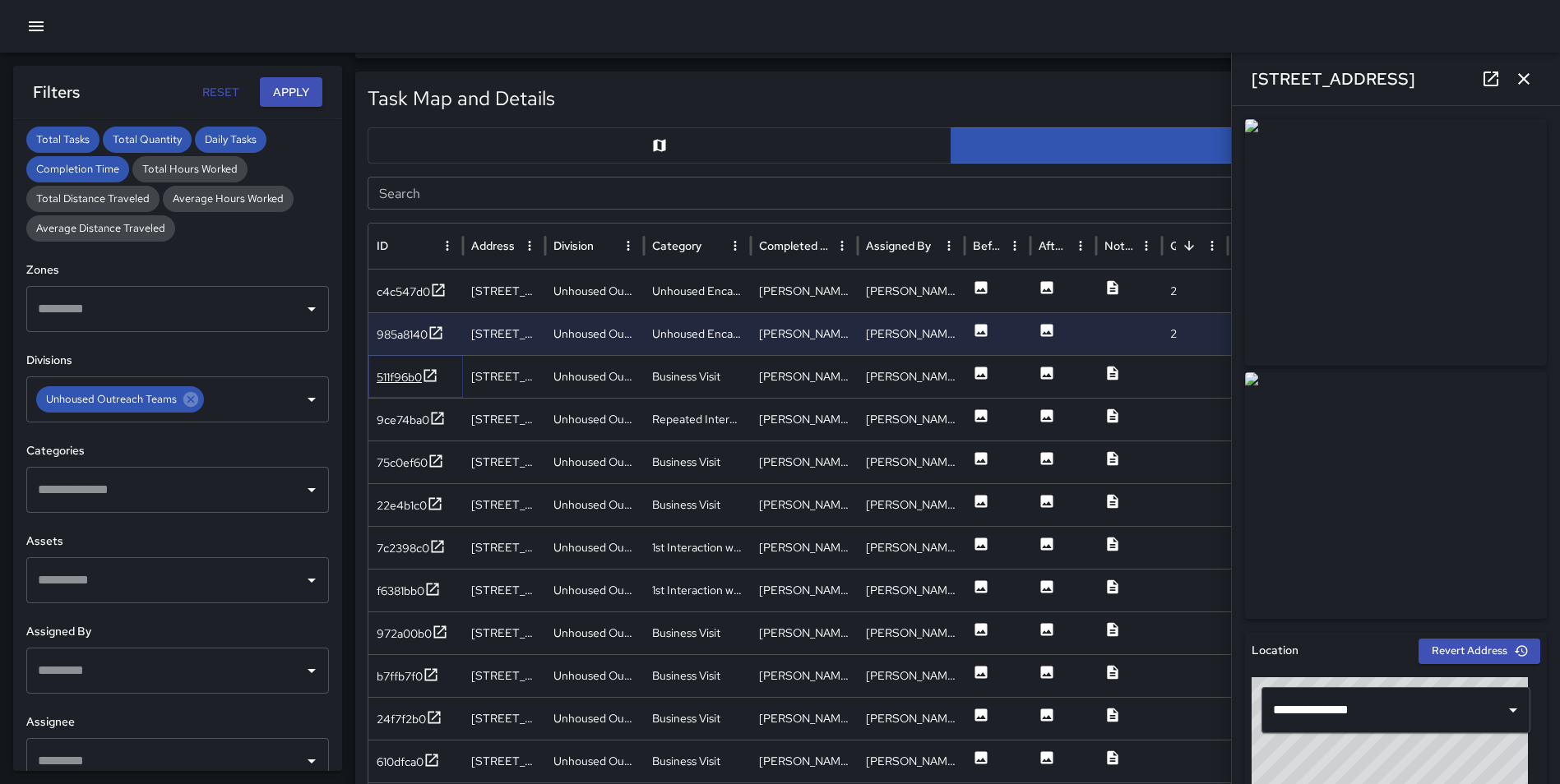
click at [428, 381] on icon at bounding box center [431, 375] width 13 height 13
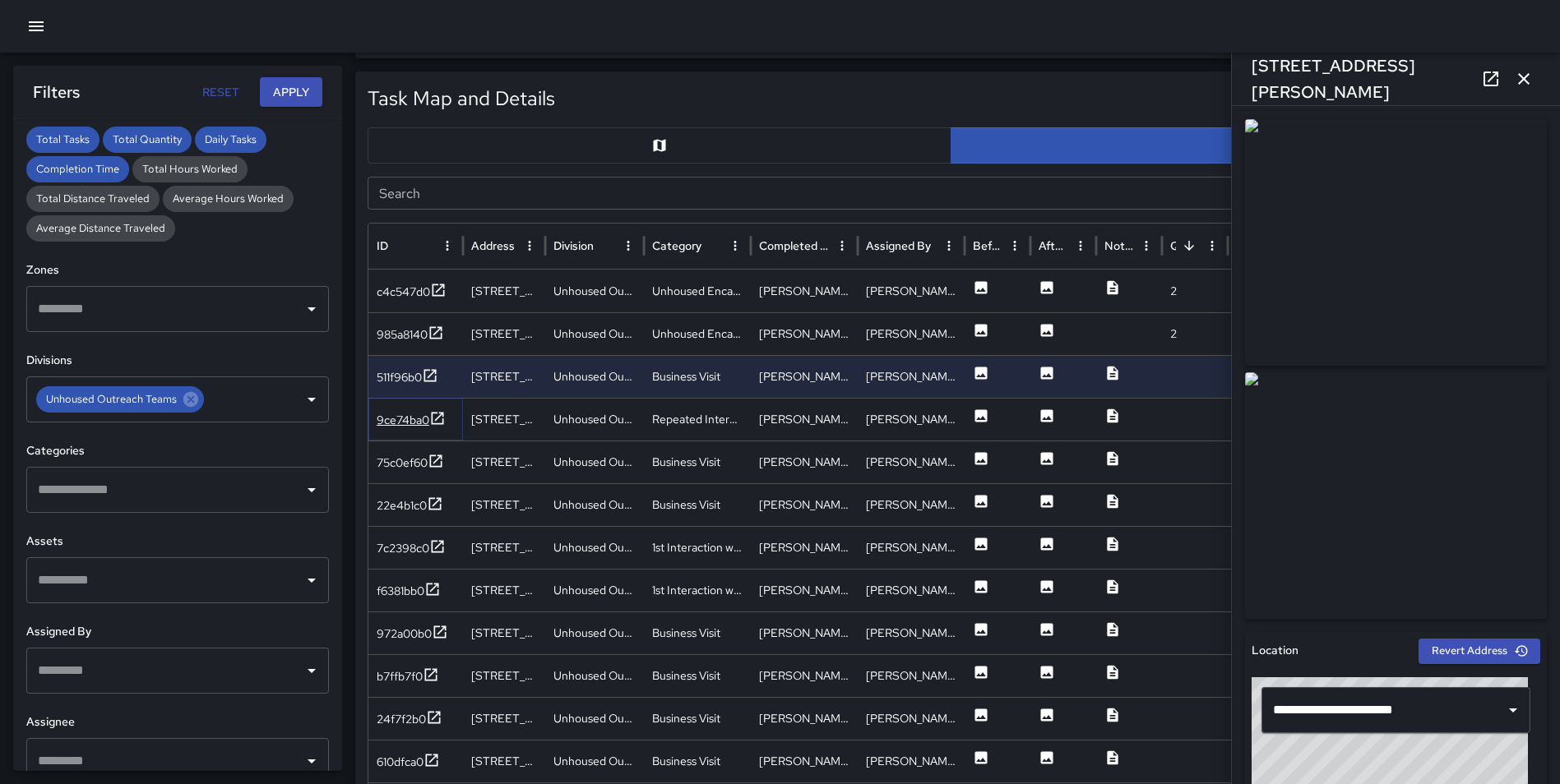
click at [444, 420] on icon at bounding box center [437, 418] width 16 height 16
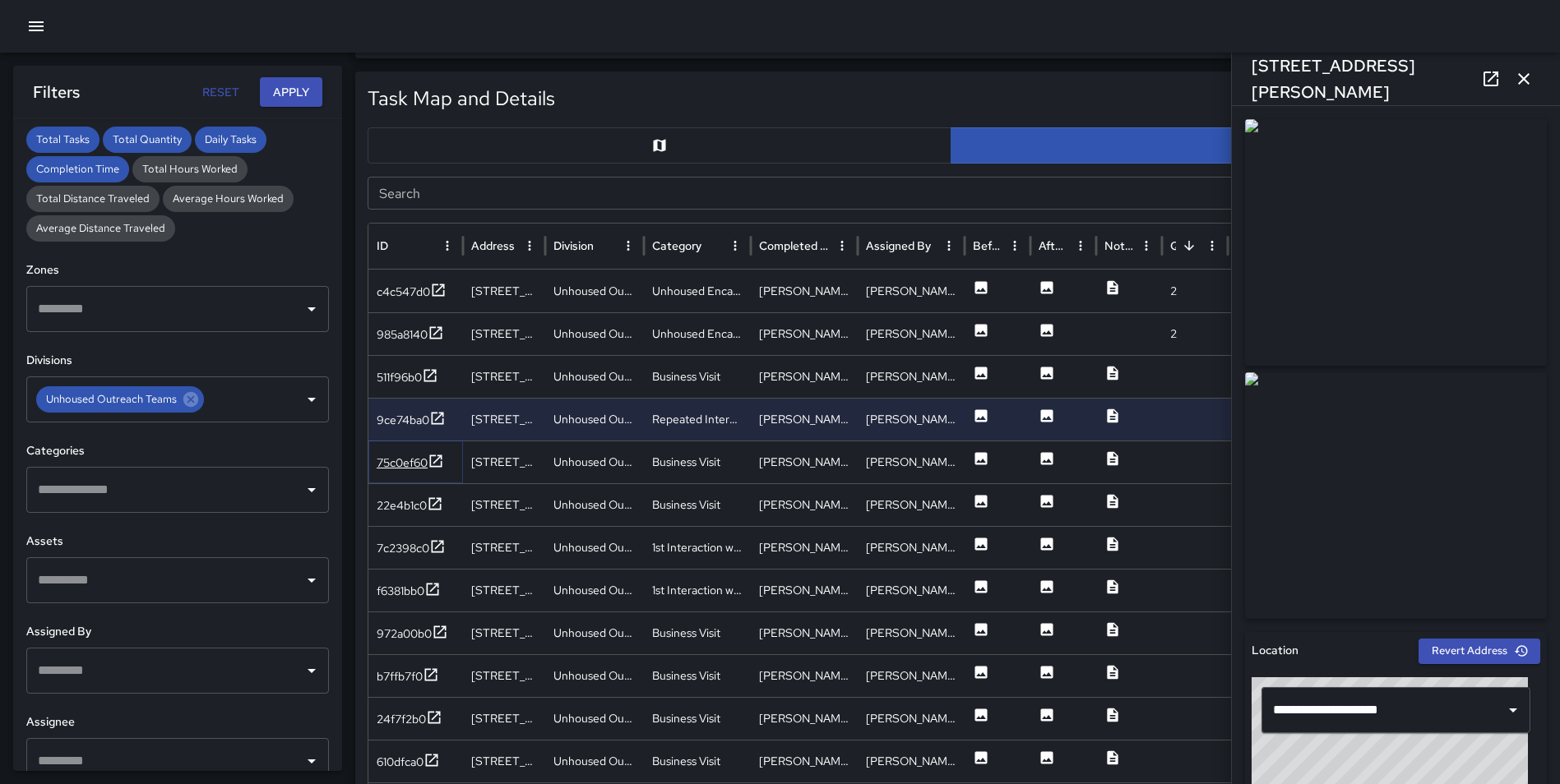
click at [438, 459] on icon at bounding box center [436, 461] width 13 height 13
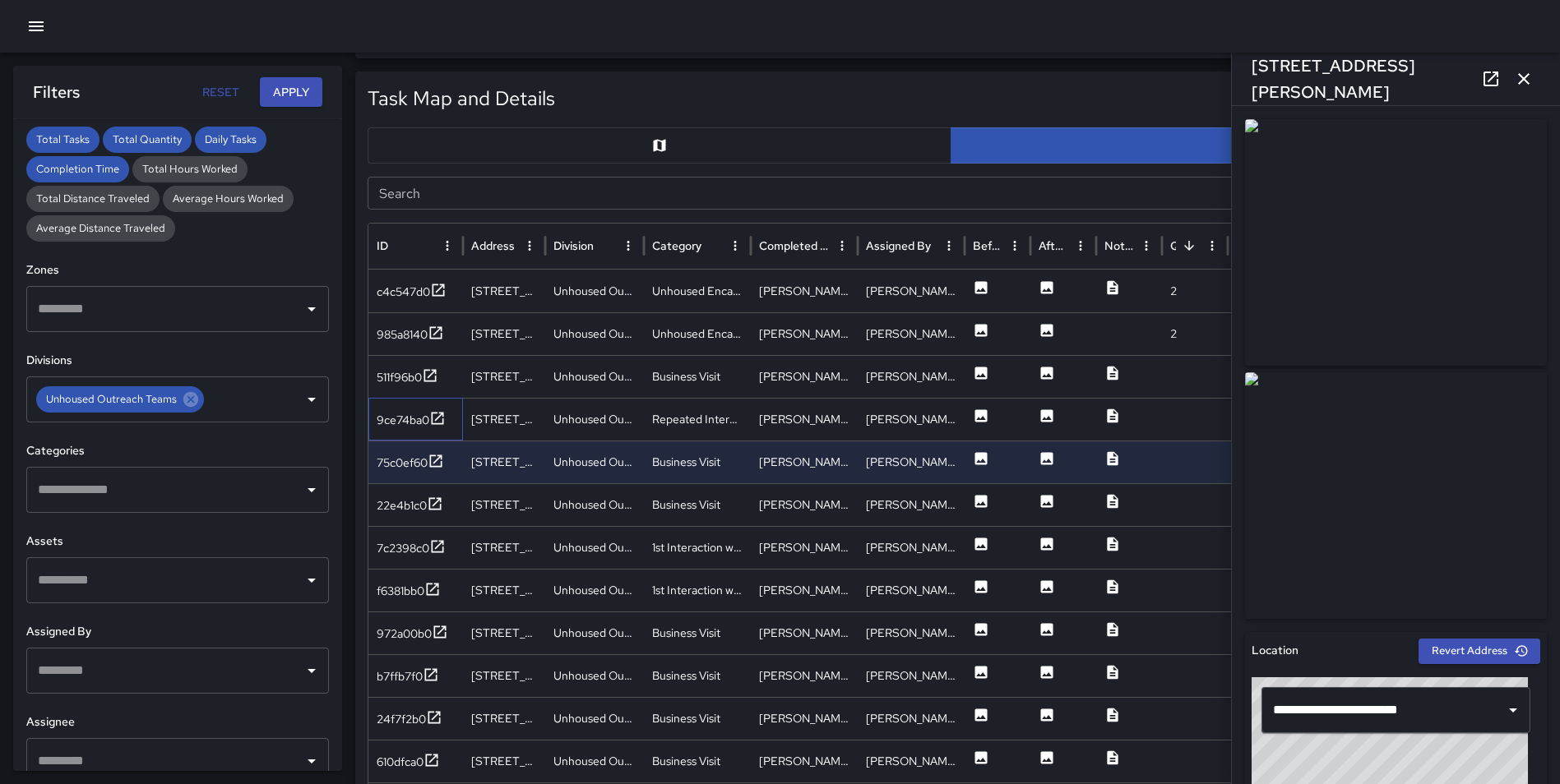
click at [440, 436] on div "9ce74ba0" at bounding box center [416, 419] width 95 height 43
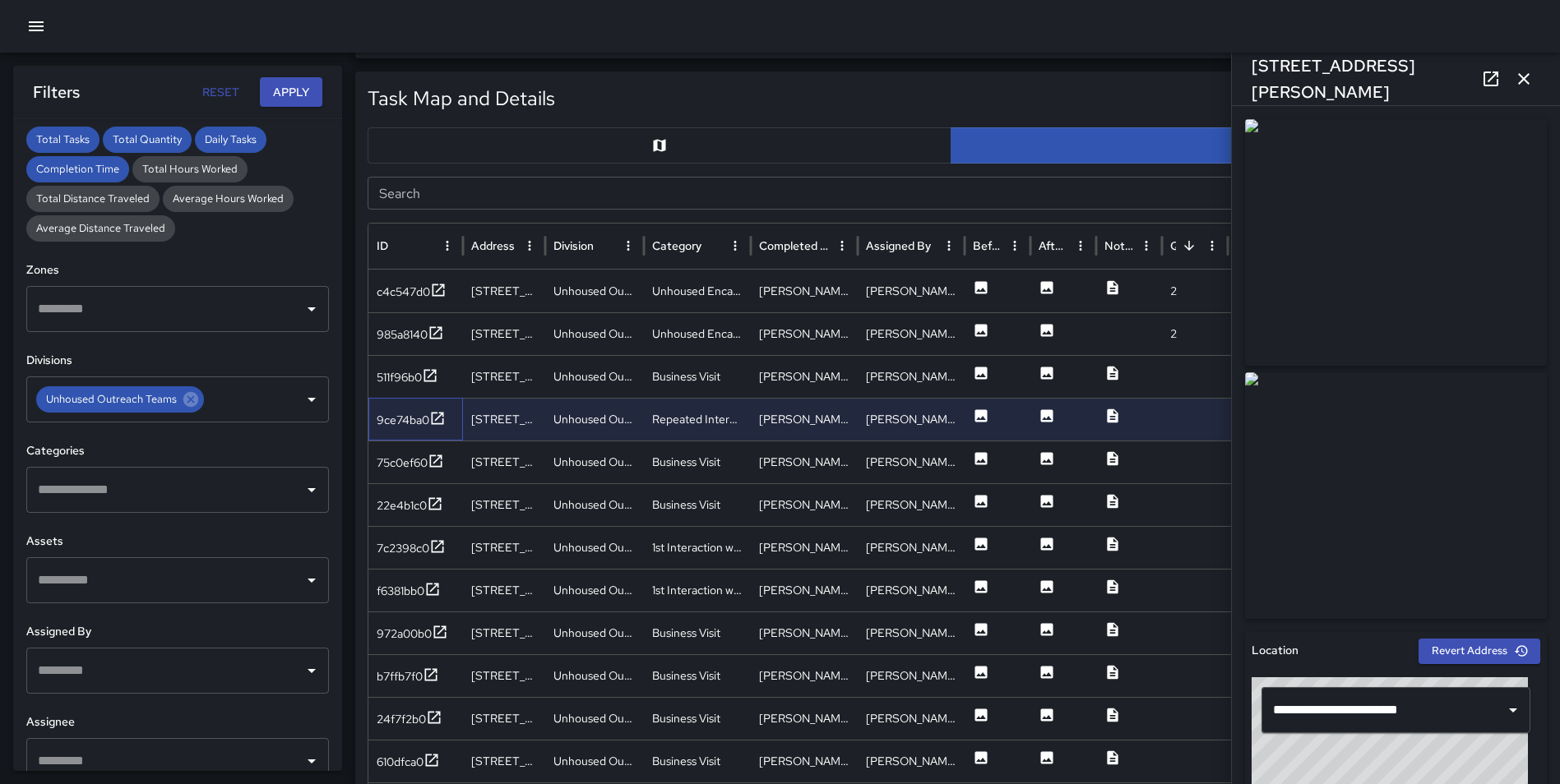
click at [436, 408] on div "9ce74ba0" at bounding box center [416, 419] width 95 height 43
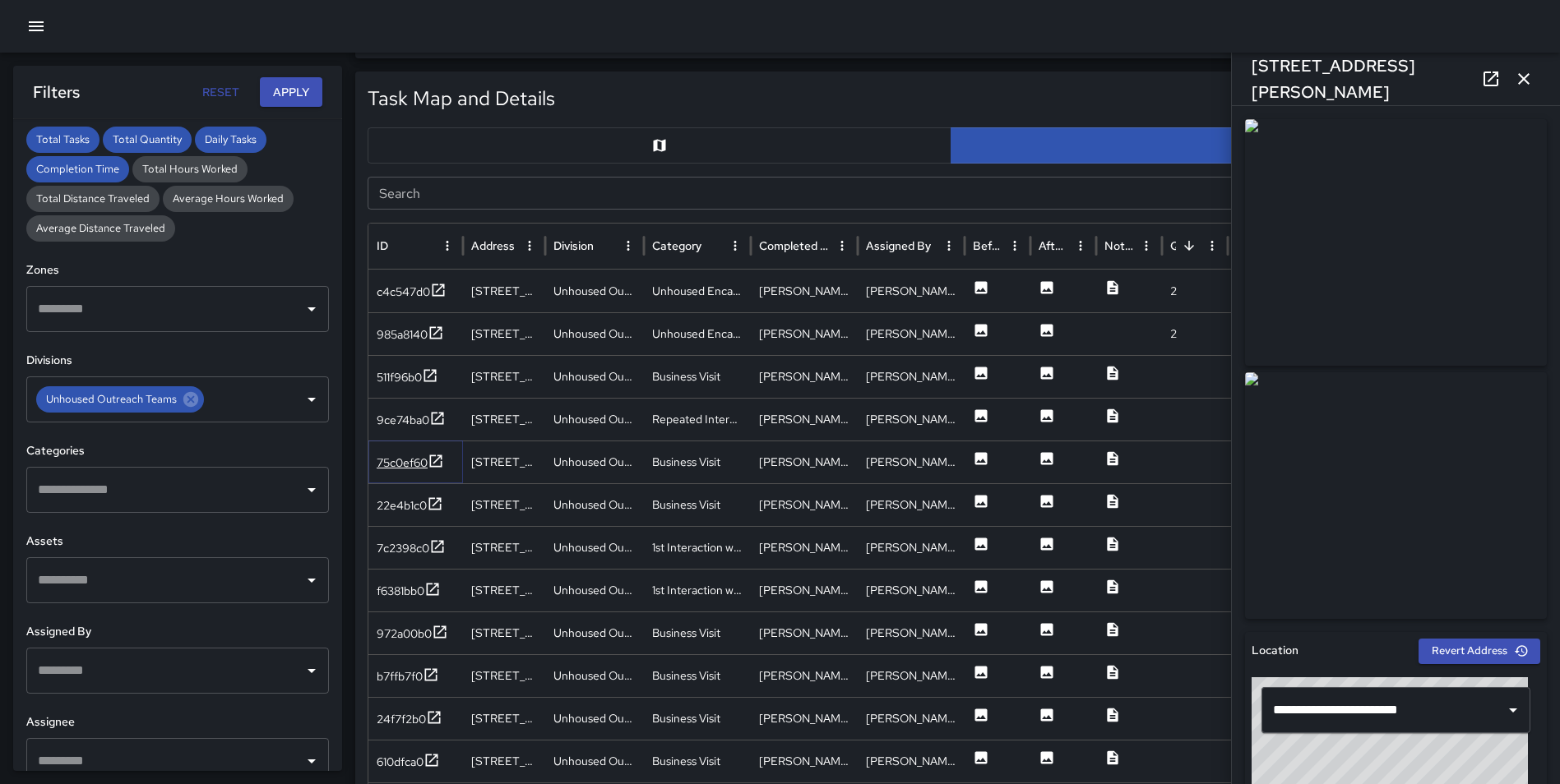
click at [435, 457] on icon at bounding box center [435, 461] width 16 height 16
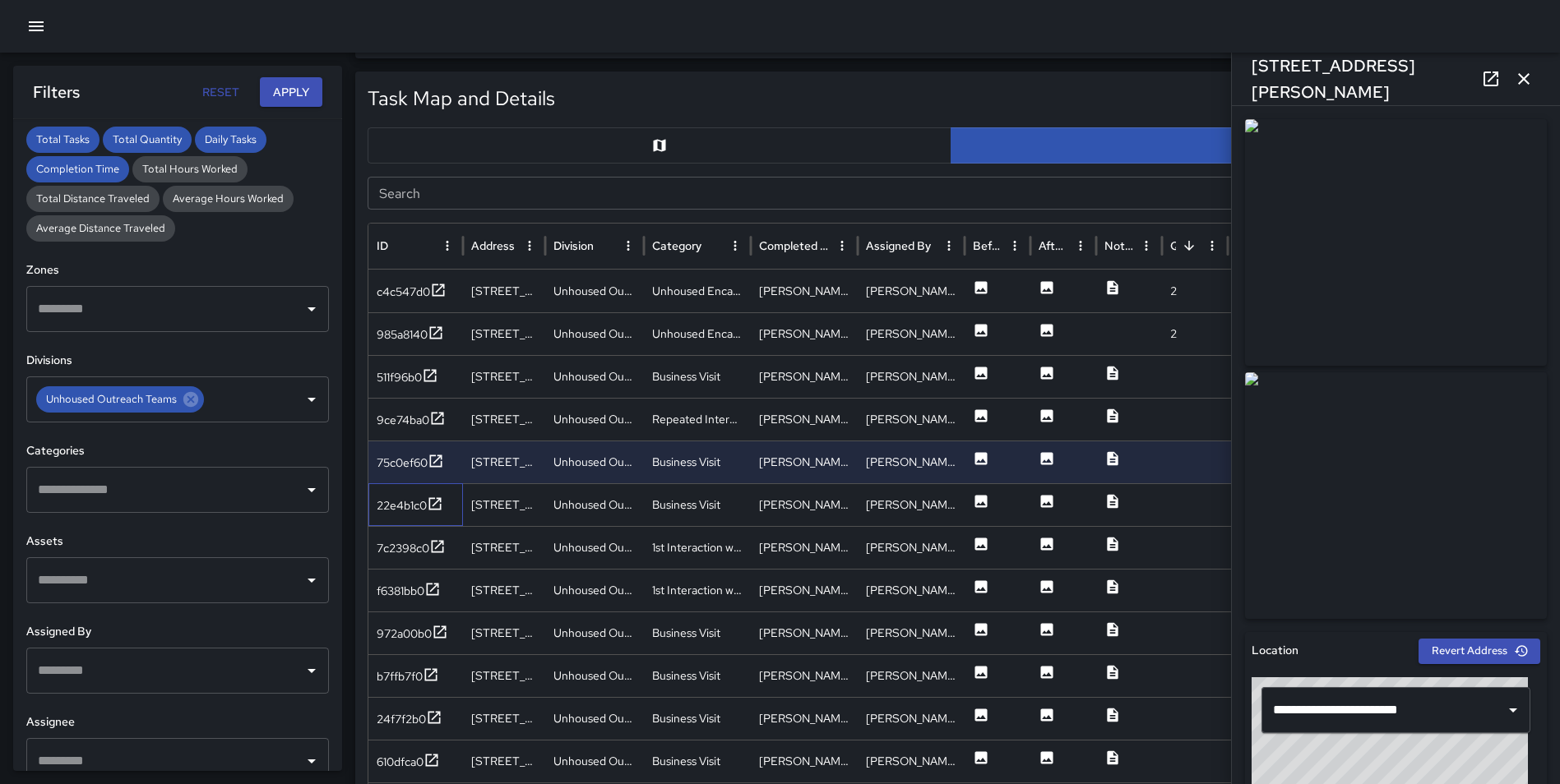
click at [440, 487] on div "22e4b1c0" at bounding box center [416, 505] width 95 height 43
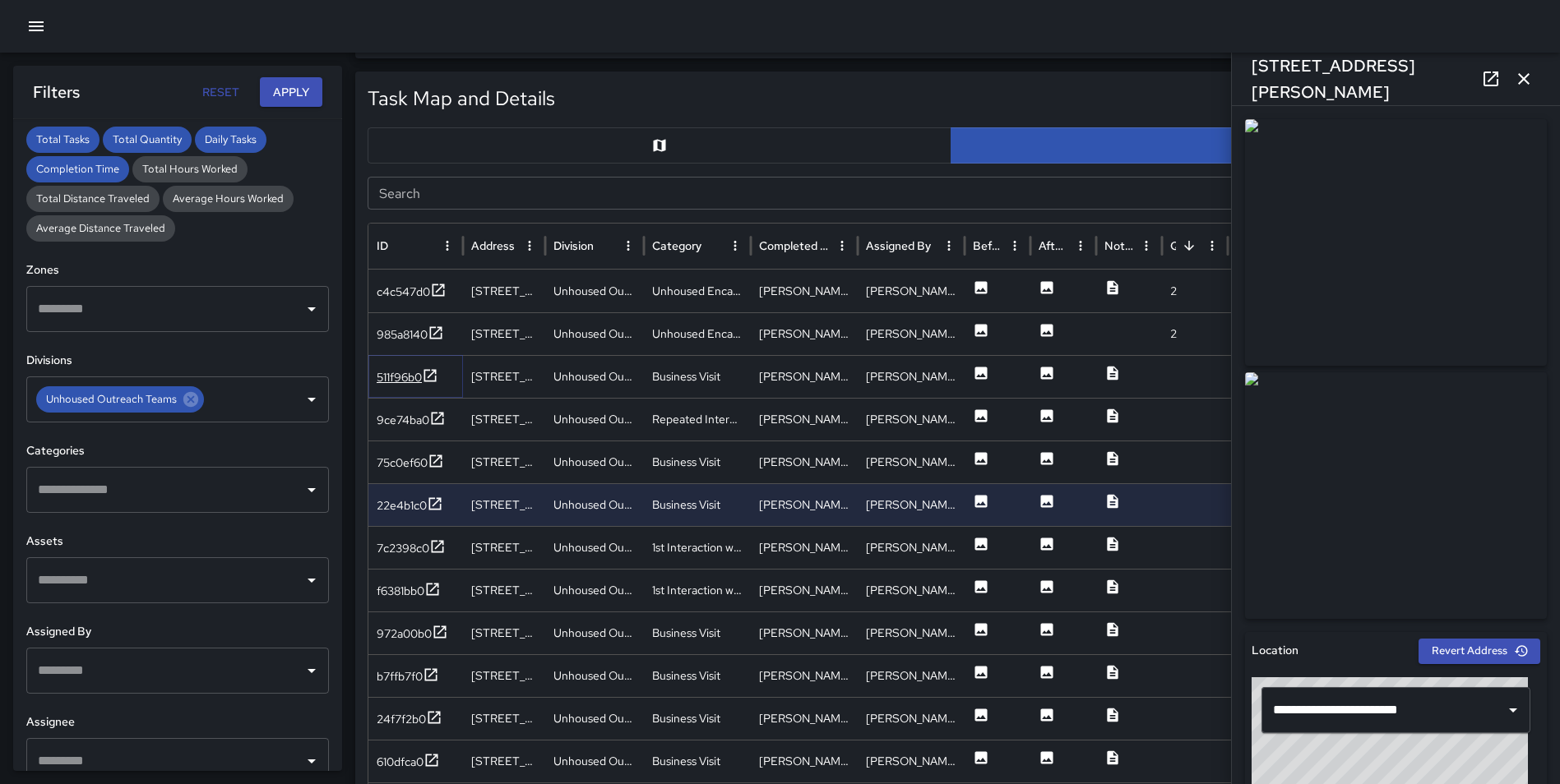
click at [437, 382] on icon at bounding box center [430, 375] width 16 height 16
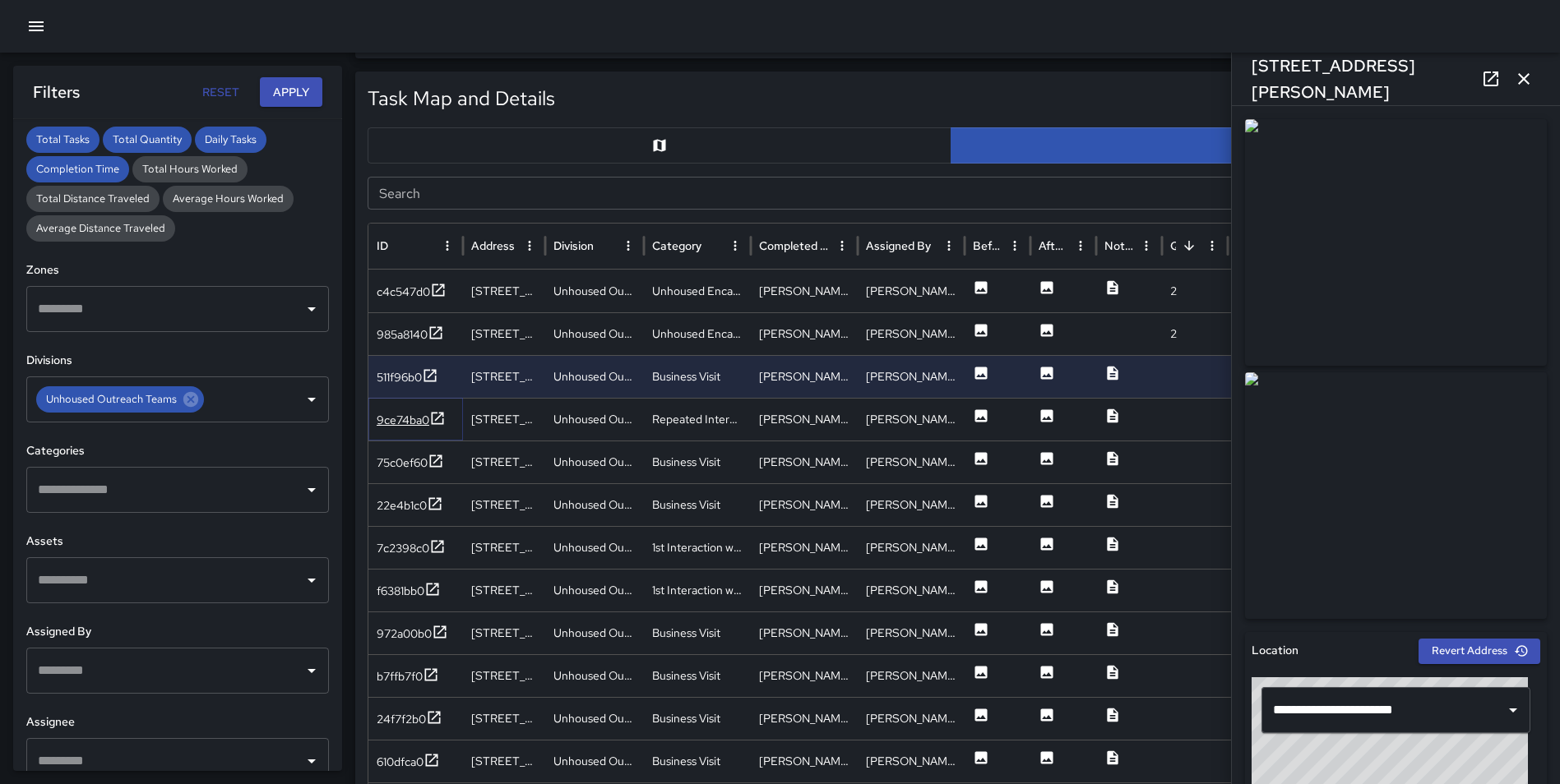
click at [437, 413] on icon at bounding box center [438, 418] width 13 height 13
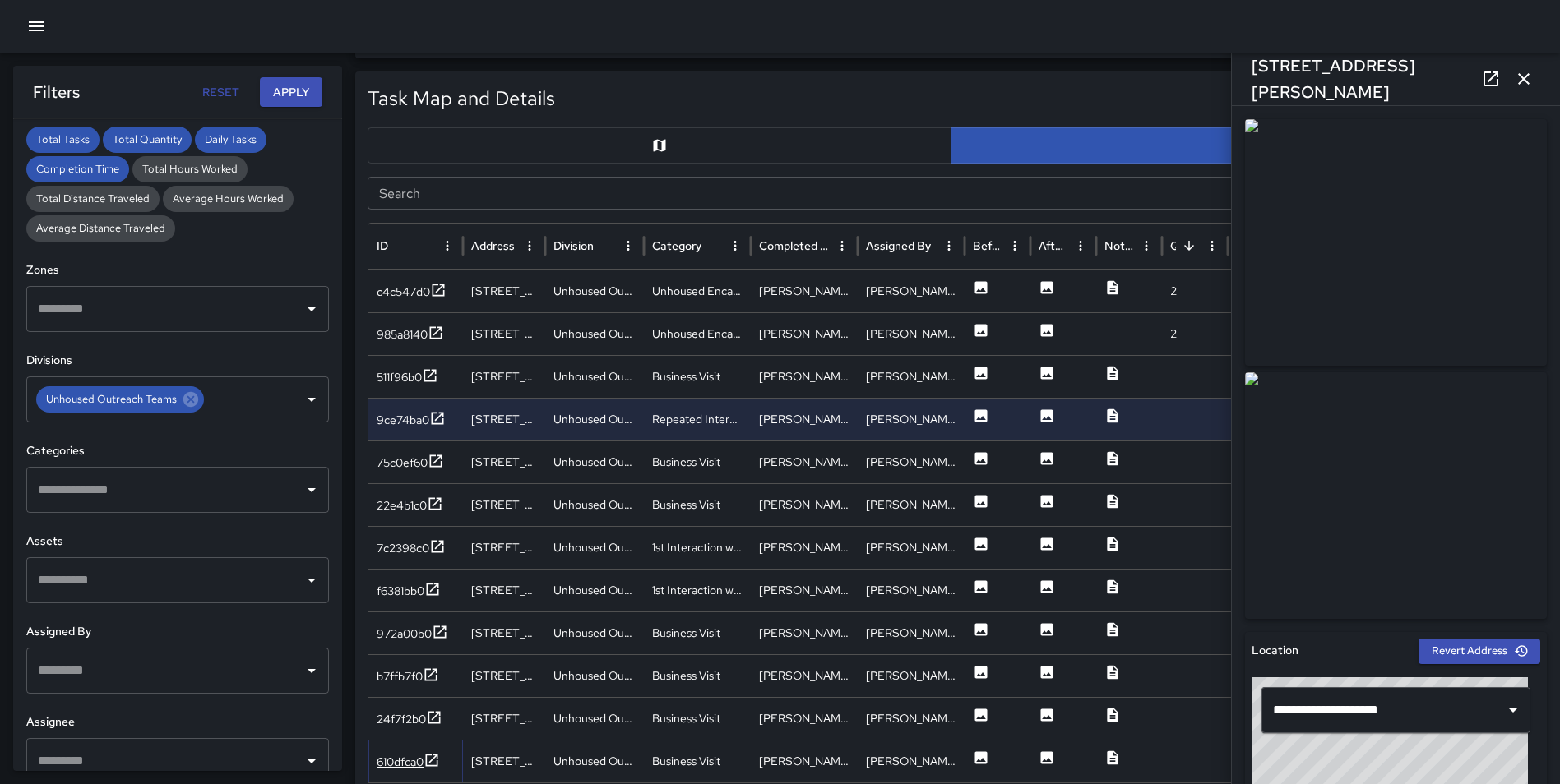
click at [436, 759] on icon at bounding box center [432, 760] width 16 height 16
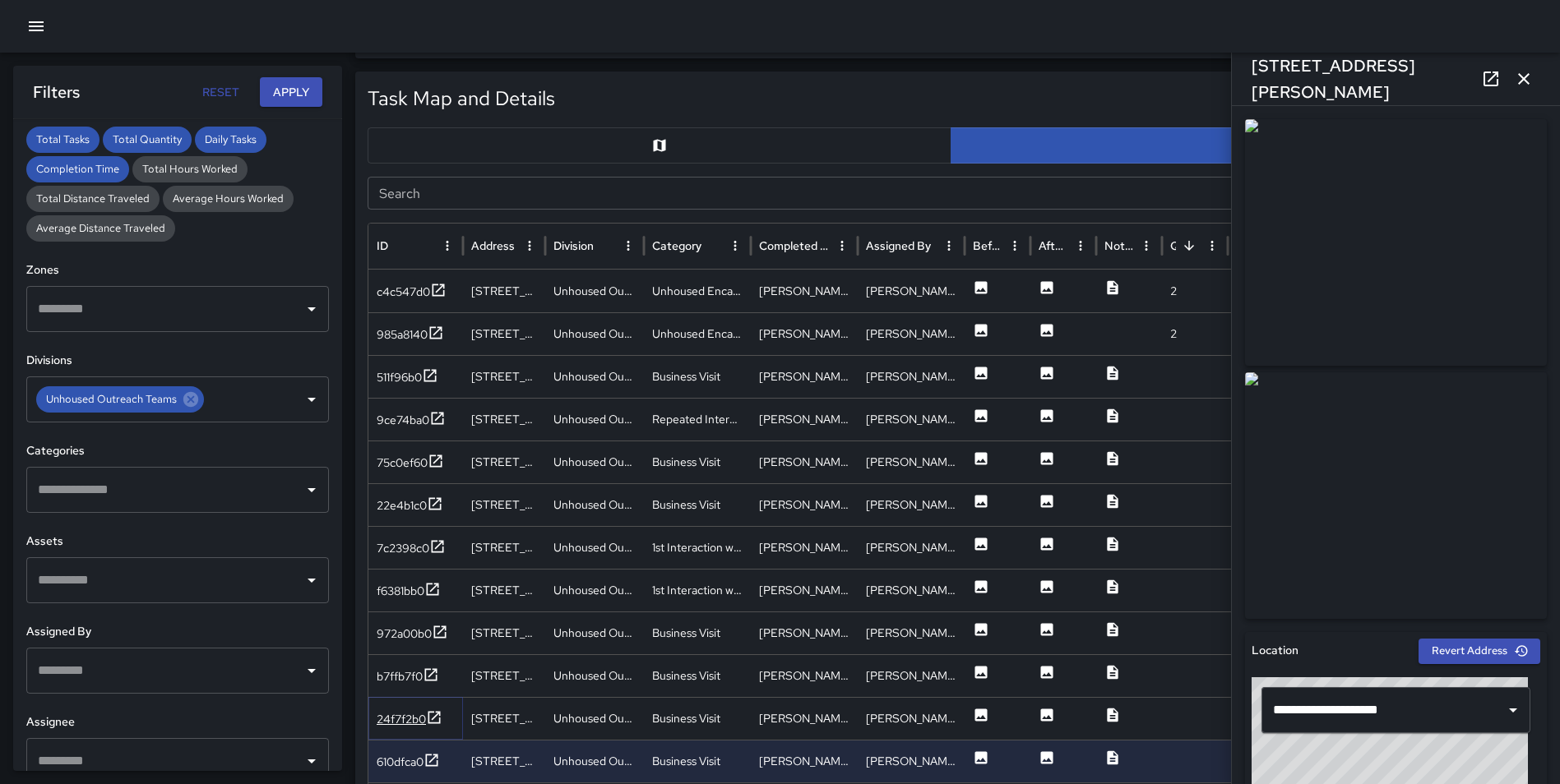
click at [435, 720] on icon at bounding box center [434, 717] width 16 height 16
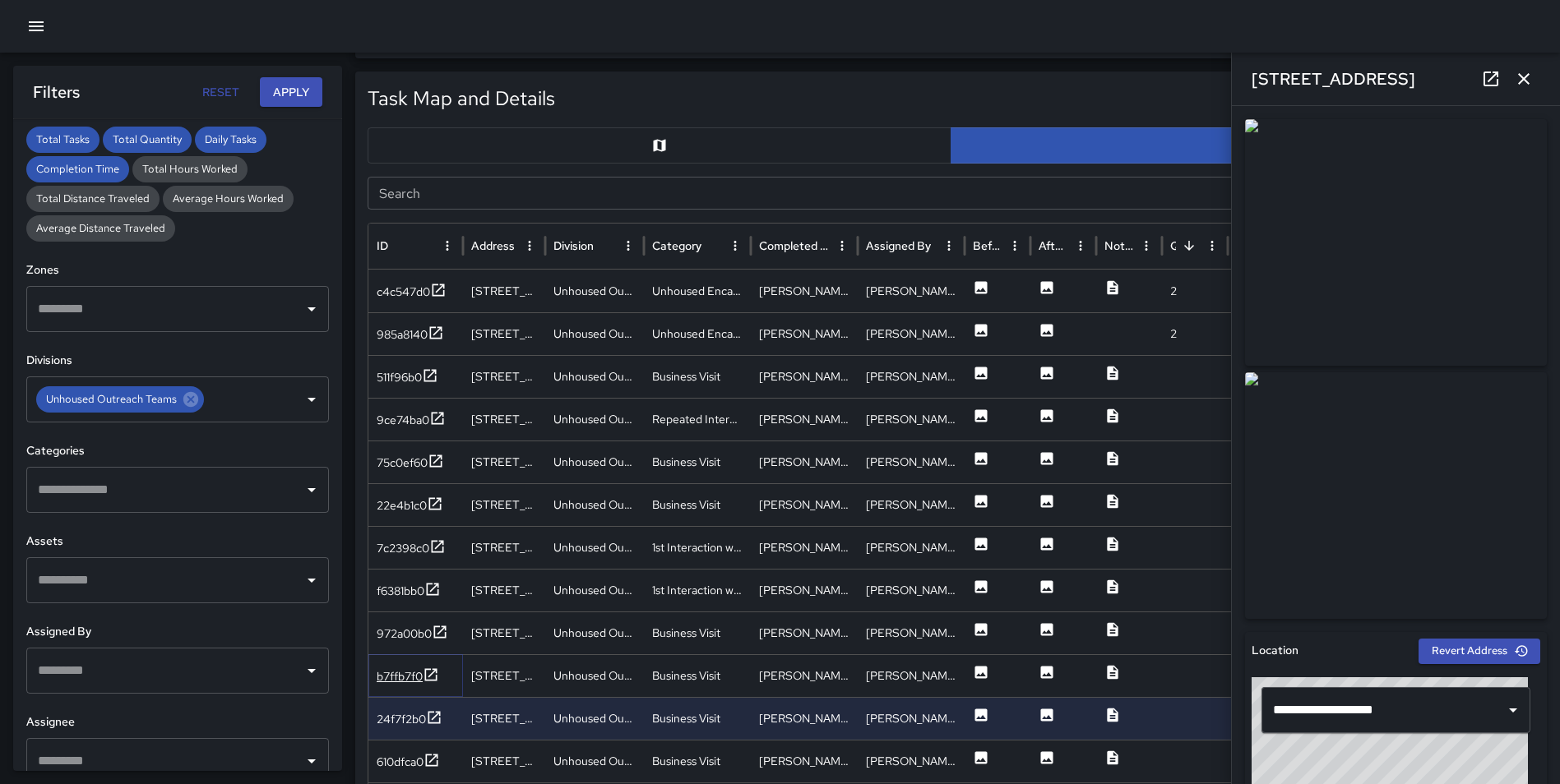
click at [437, 677] on icon at bounding box center [432, 674] width 13 height 13
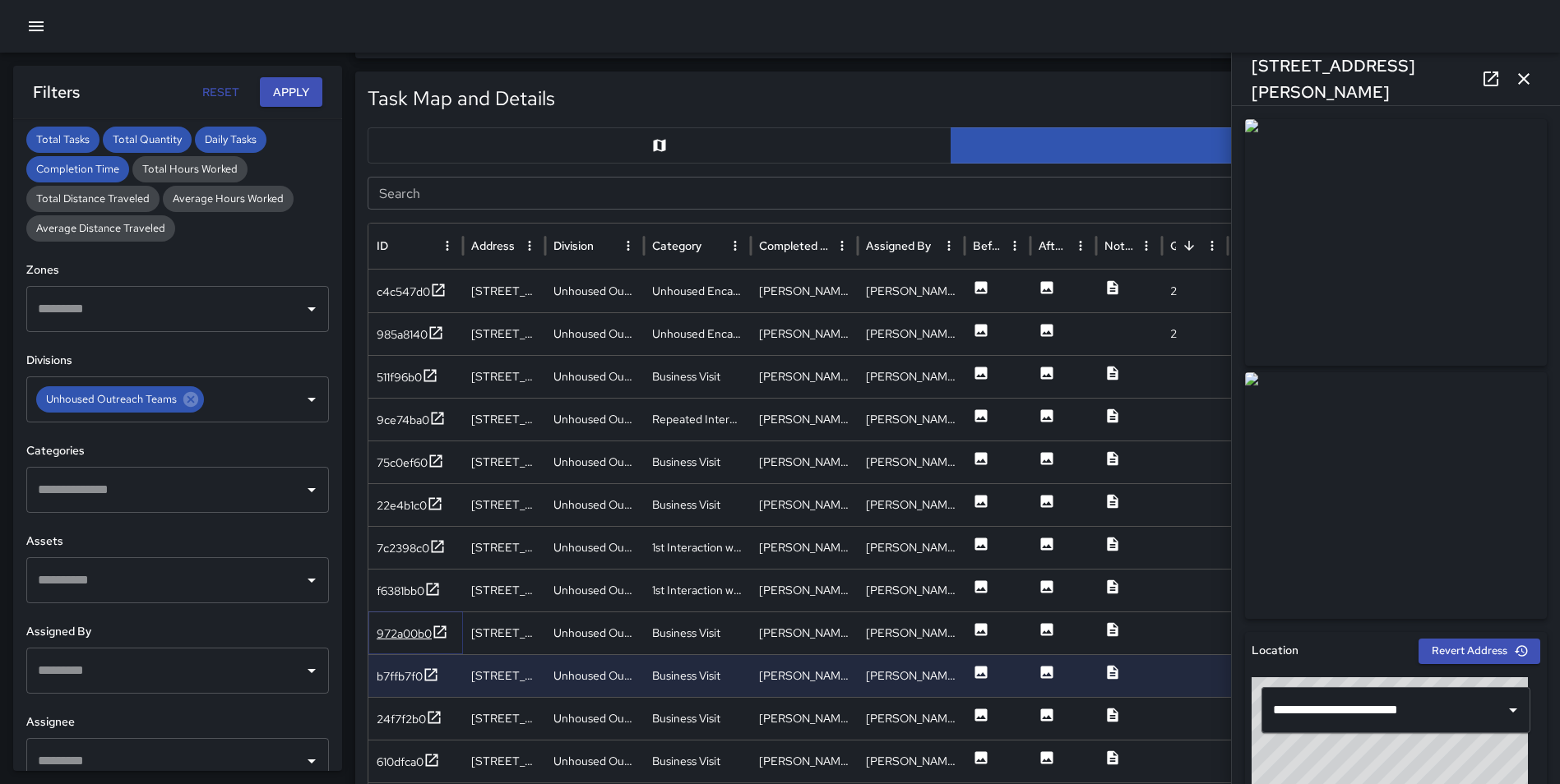
click at [437, 629] on icon at bounding box center [440, 632] width 16 height 16
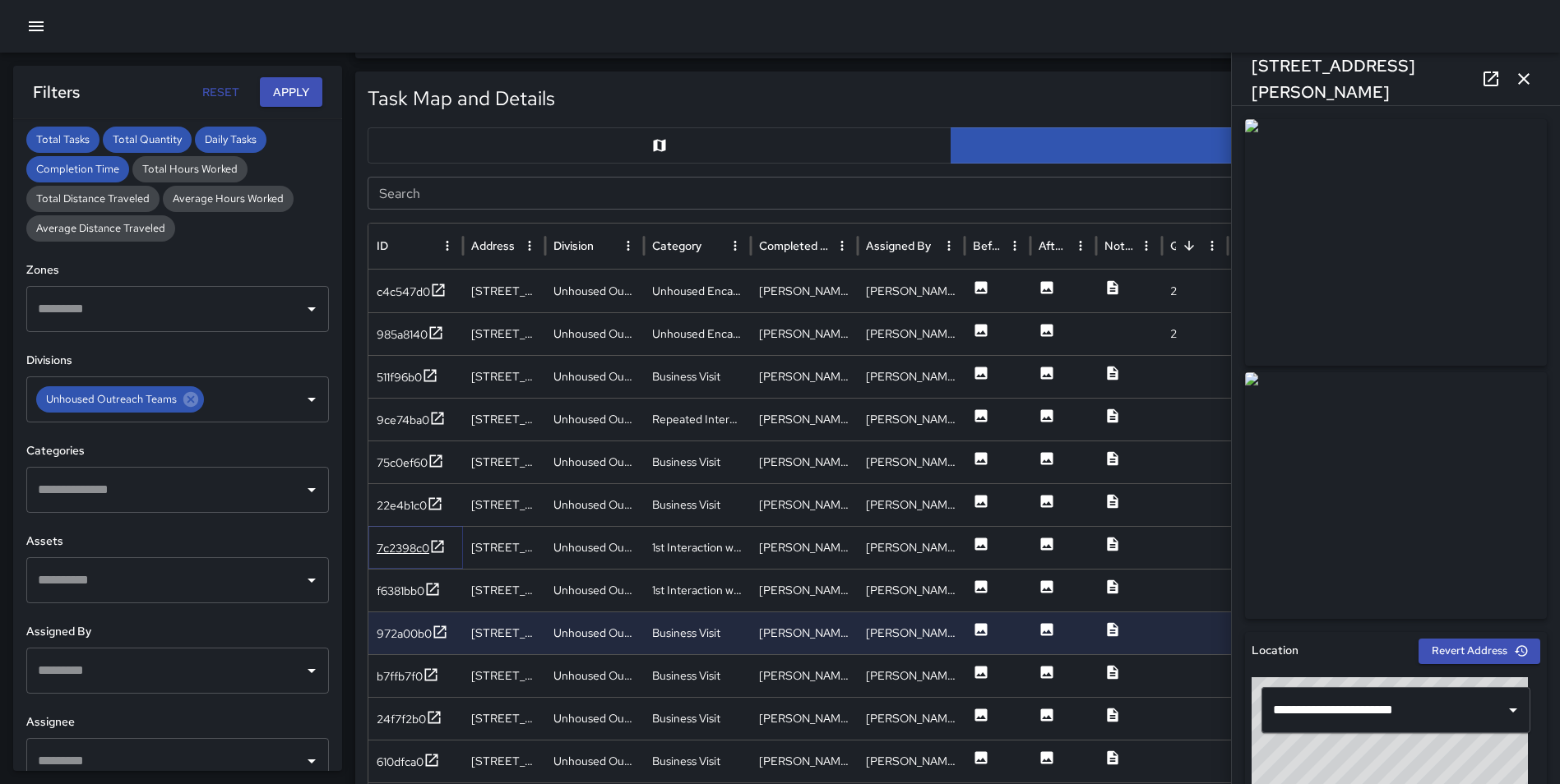
click at [441, 544] on icon at bounding box center [438, 546] width 13 height 13
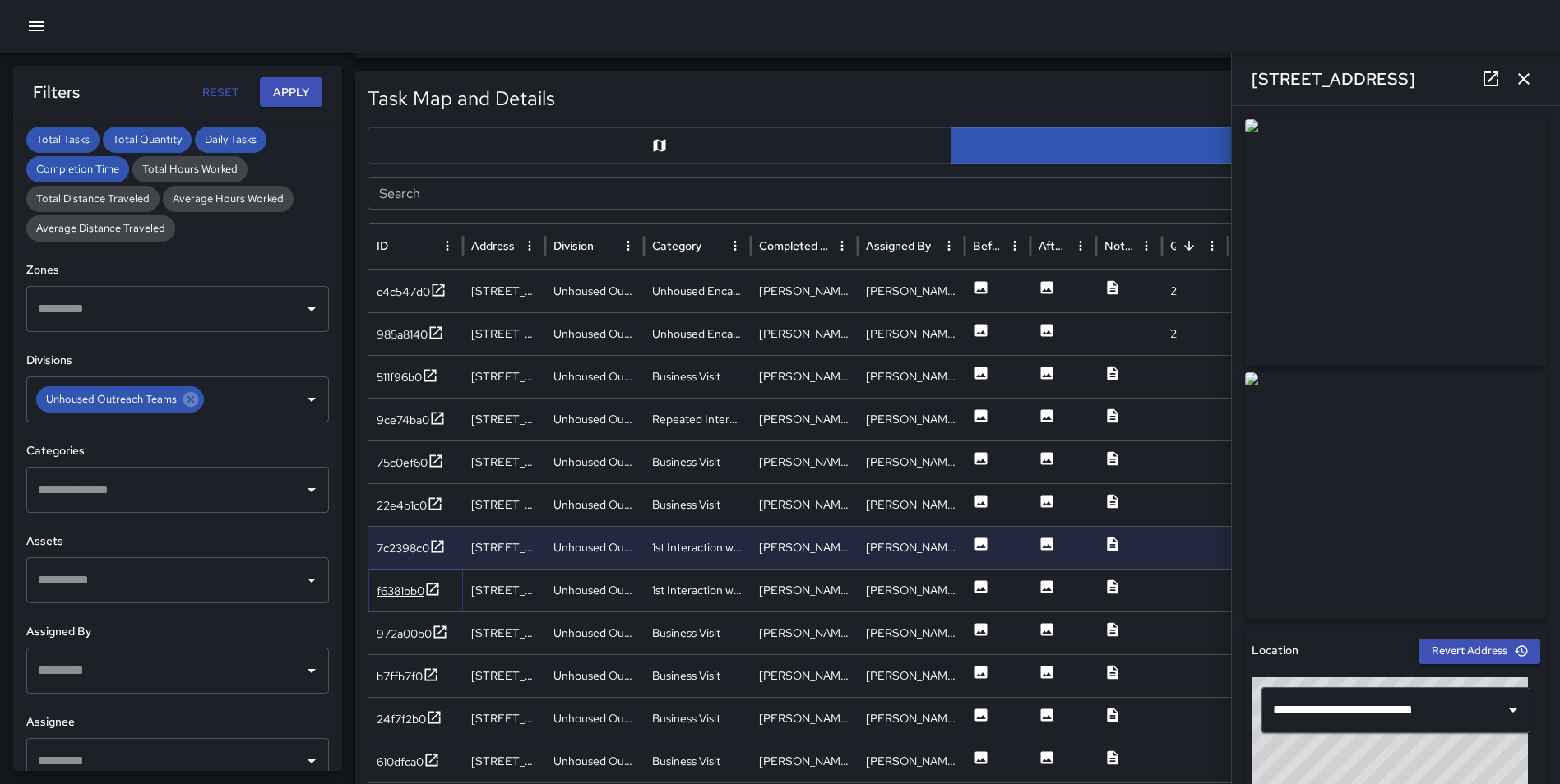
click at [441, 592] on icon at bounding box center [433, 589] width 16 height 16
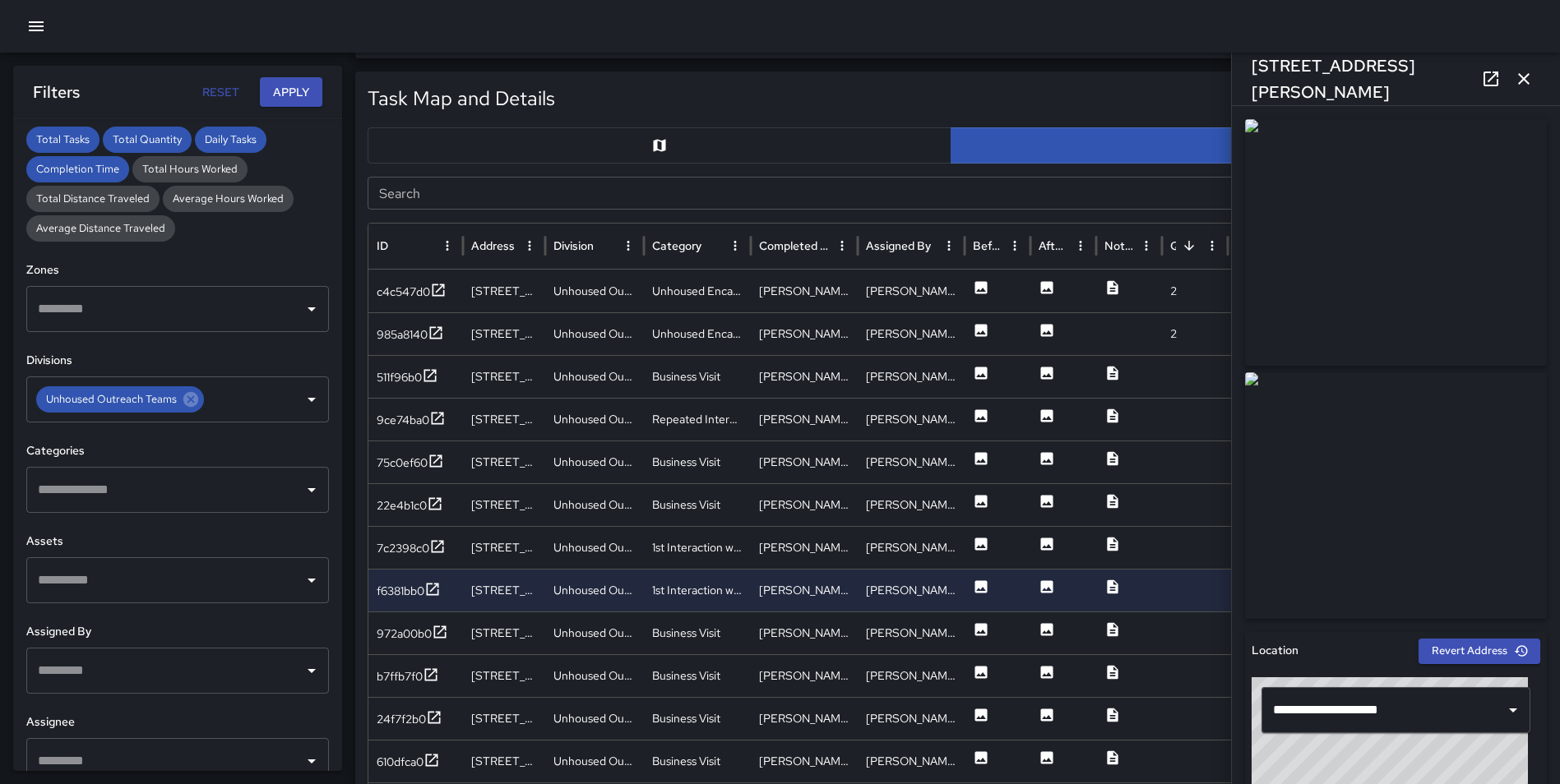
click at [1530, 80] on icon "button" at bounding box center [1523, 79] width 20 height 20
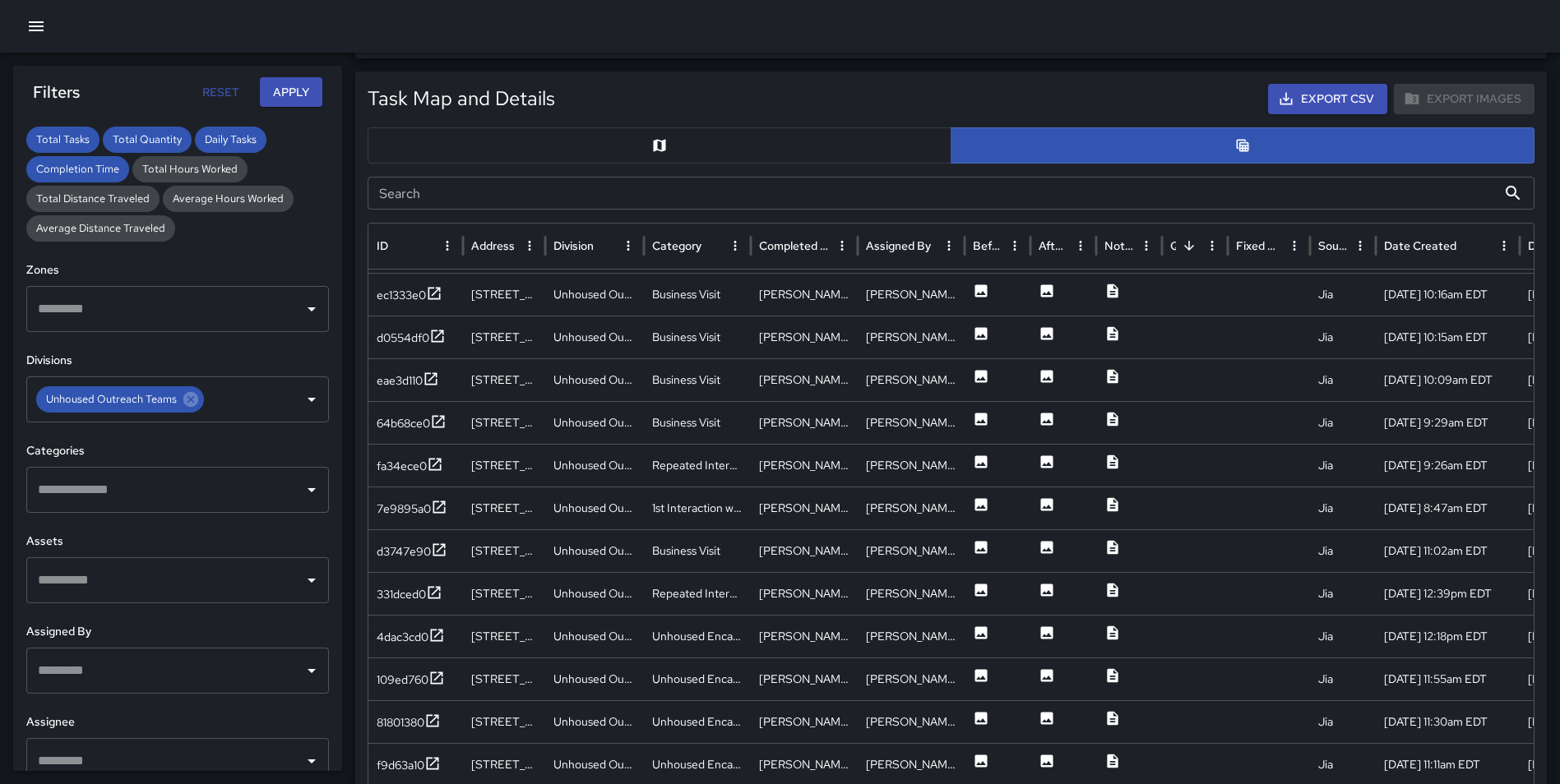
scroll to position [698, 0]
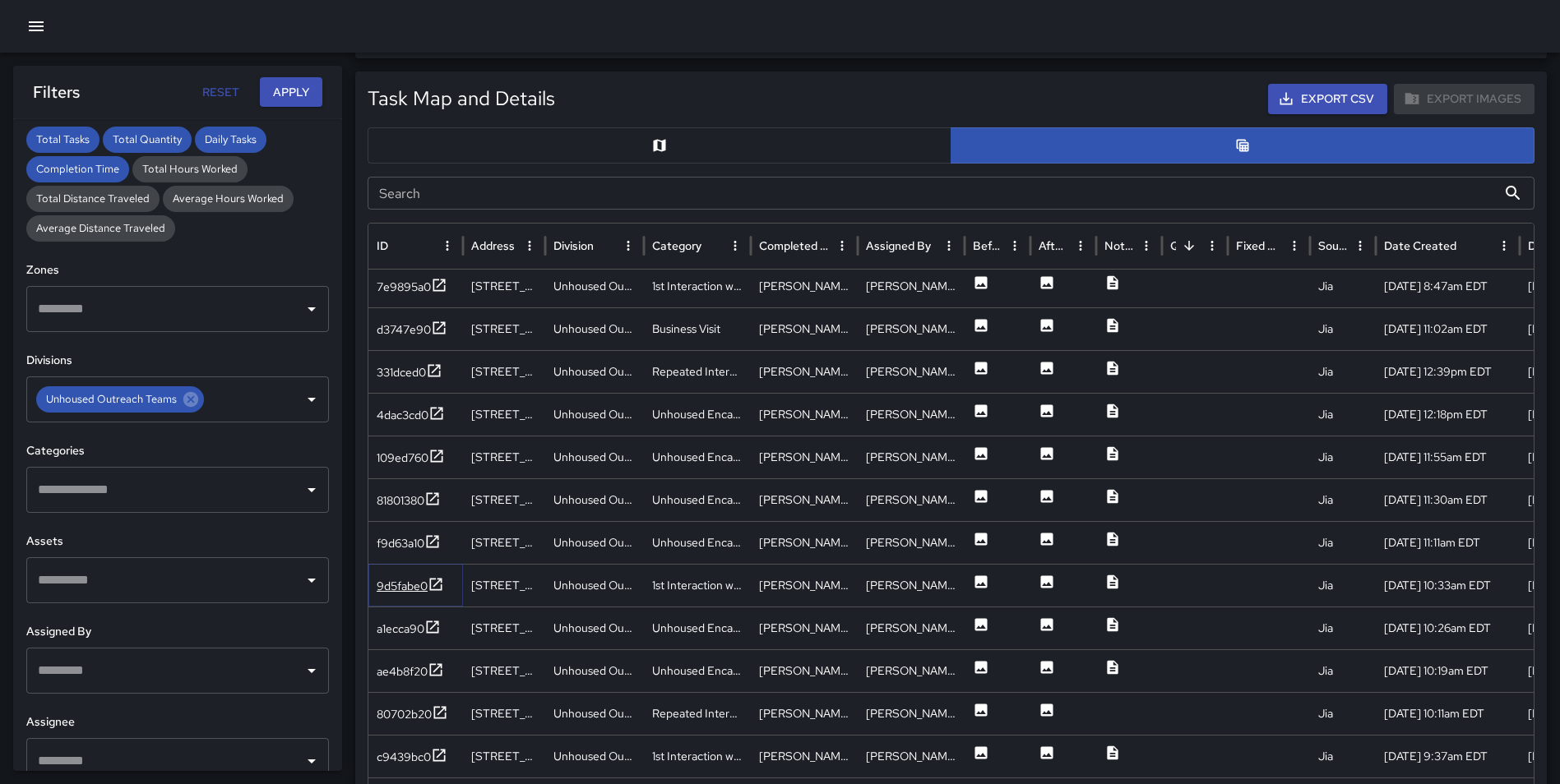
click at [440, 586] on icon at bounding box center [435, 584] width 16 height 16
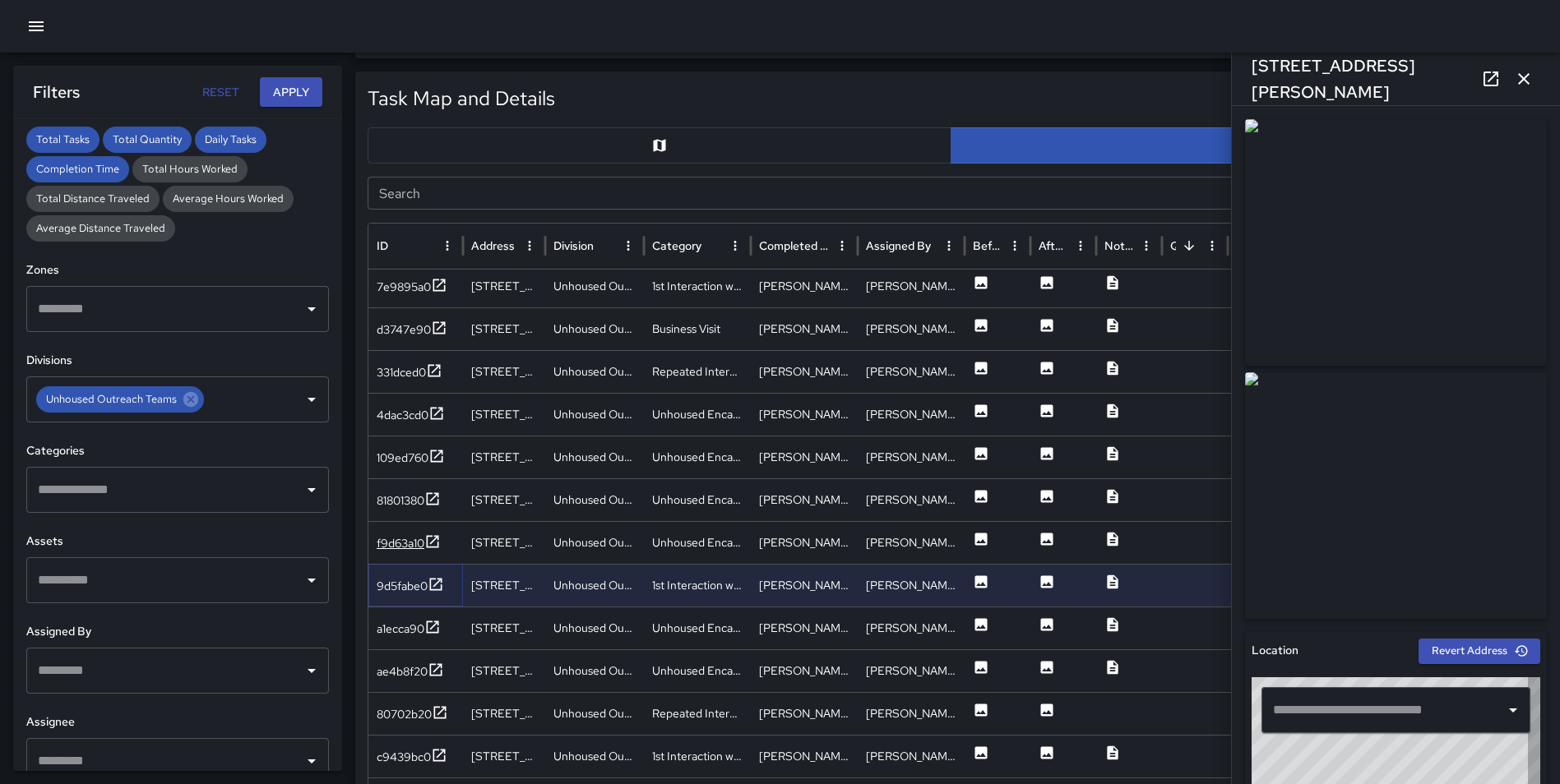
type input "**********"
click at [435, 541] on icon at bounding box center [433, 541] width 13 height 13
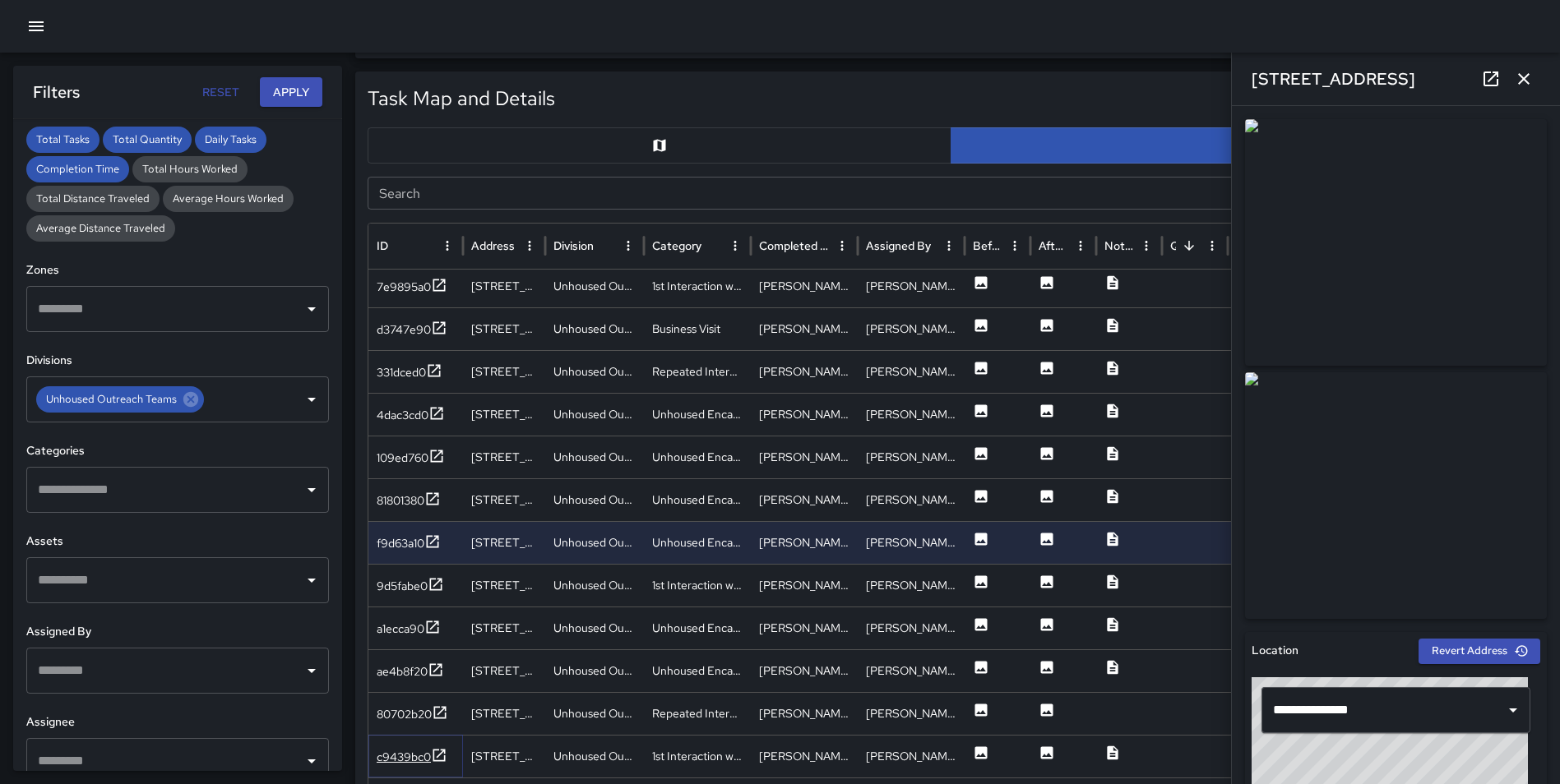
click at [446, 757] on icon at bounding box center [439, 755] width 16 height 16
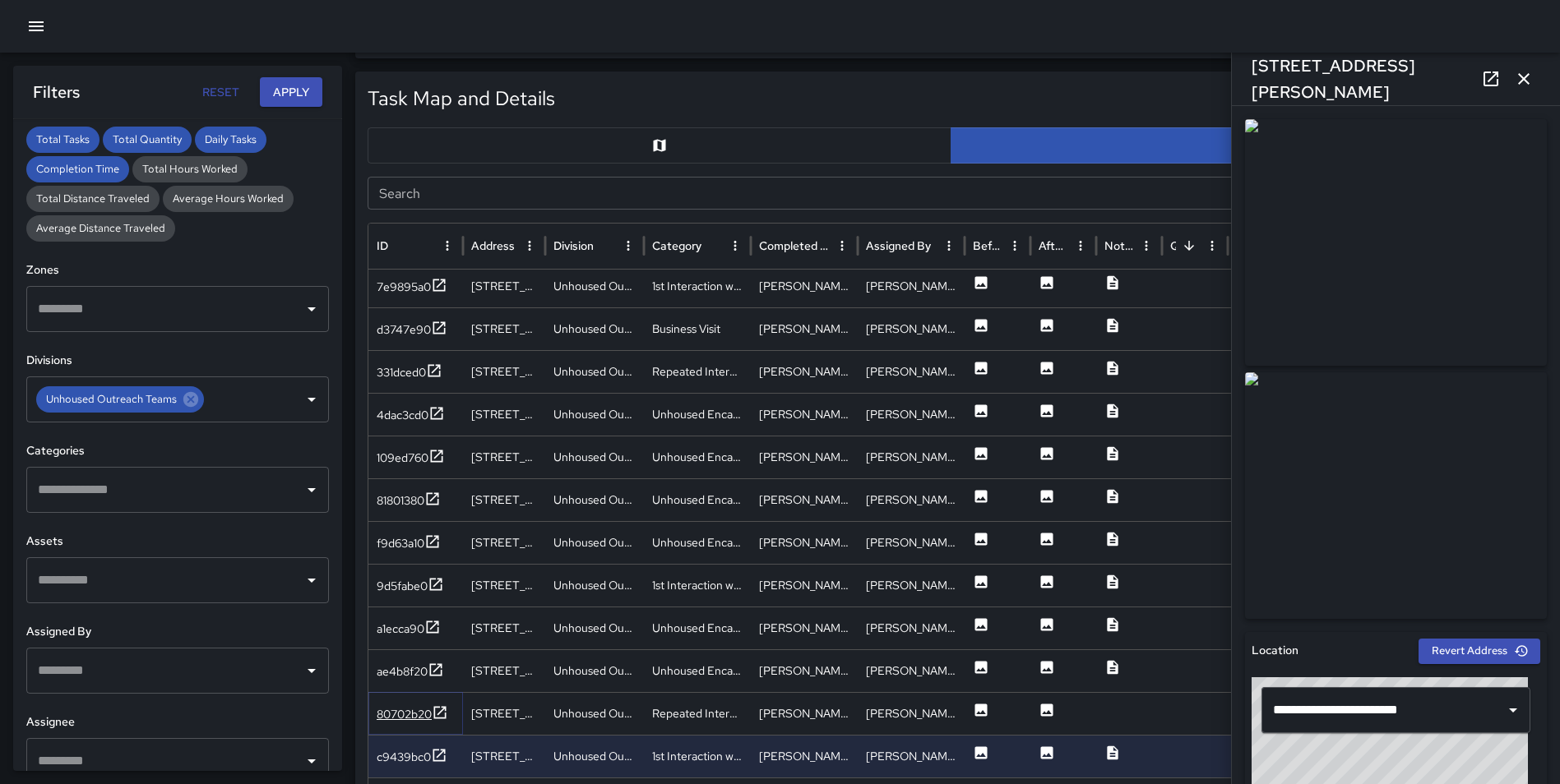
click at [441, 712] on icon at bounding box center [441, 712] width 13 height 13
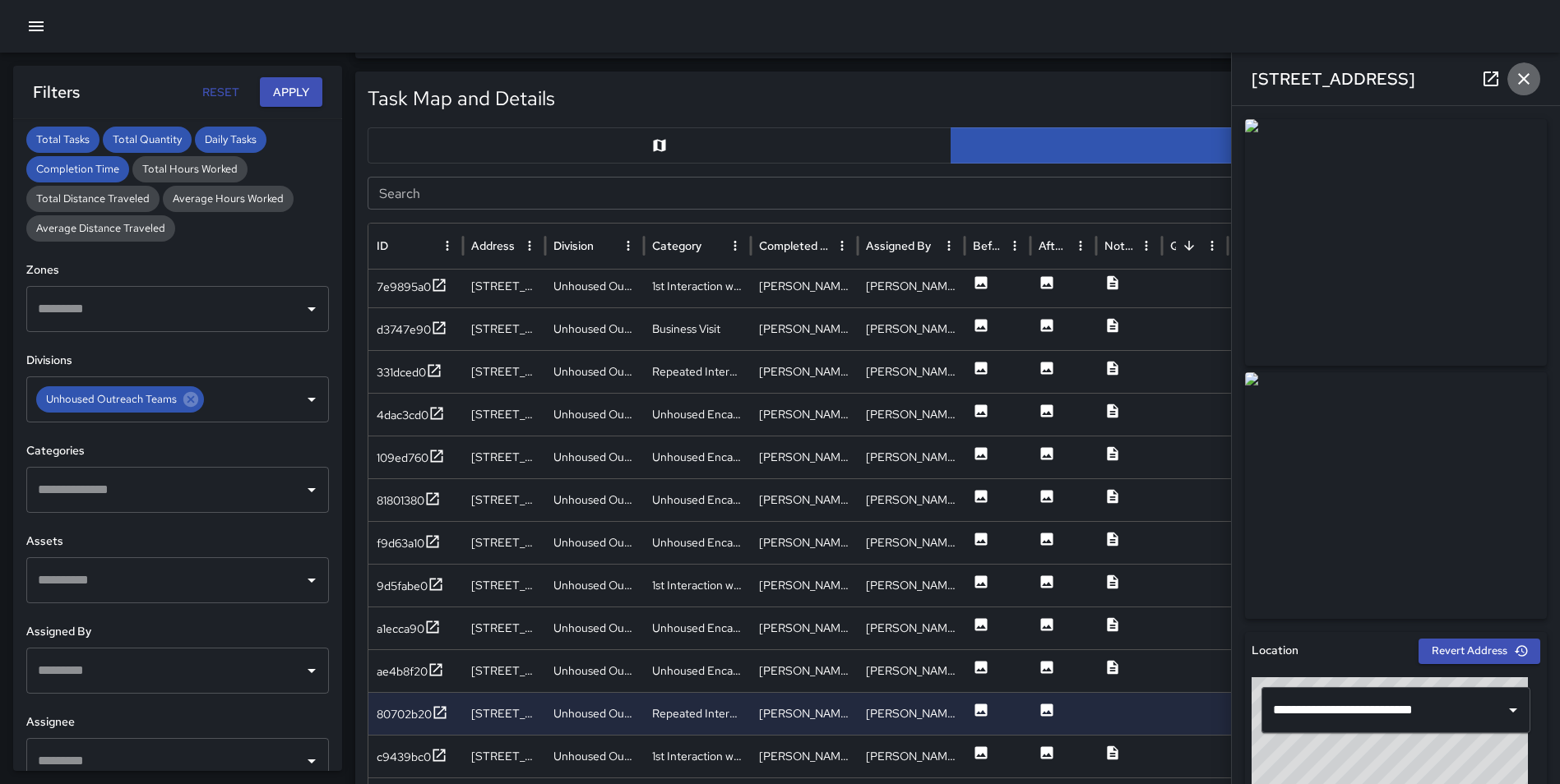
click at [1529, 74] on icon "button" at bounding box center [1523, 79] width 12 height 12
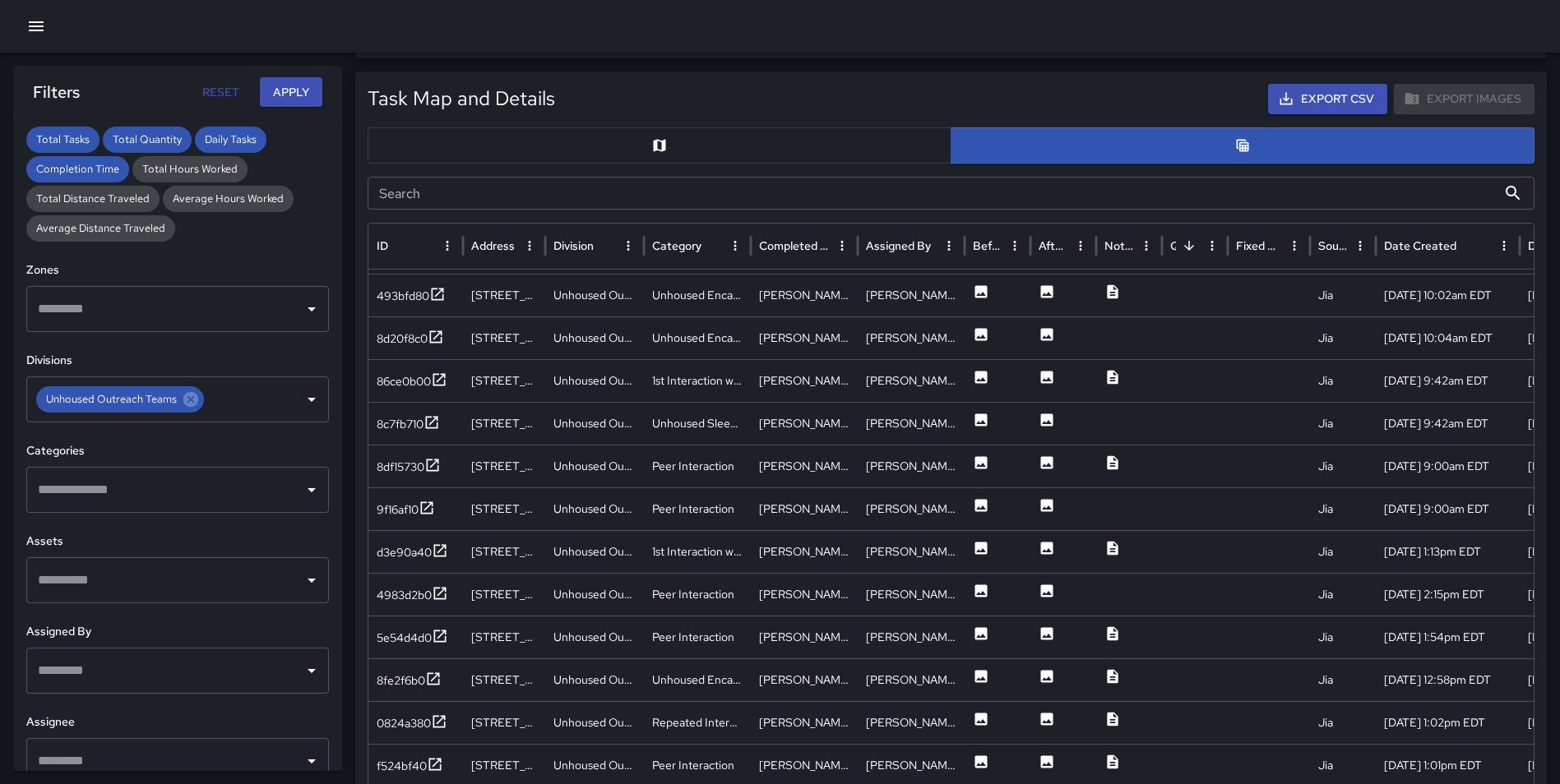
scroll to position [1726, 0]
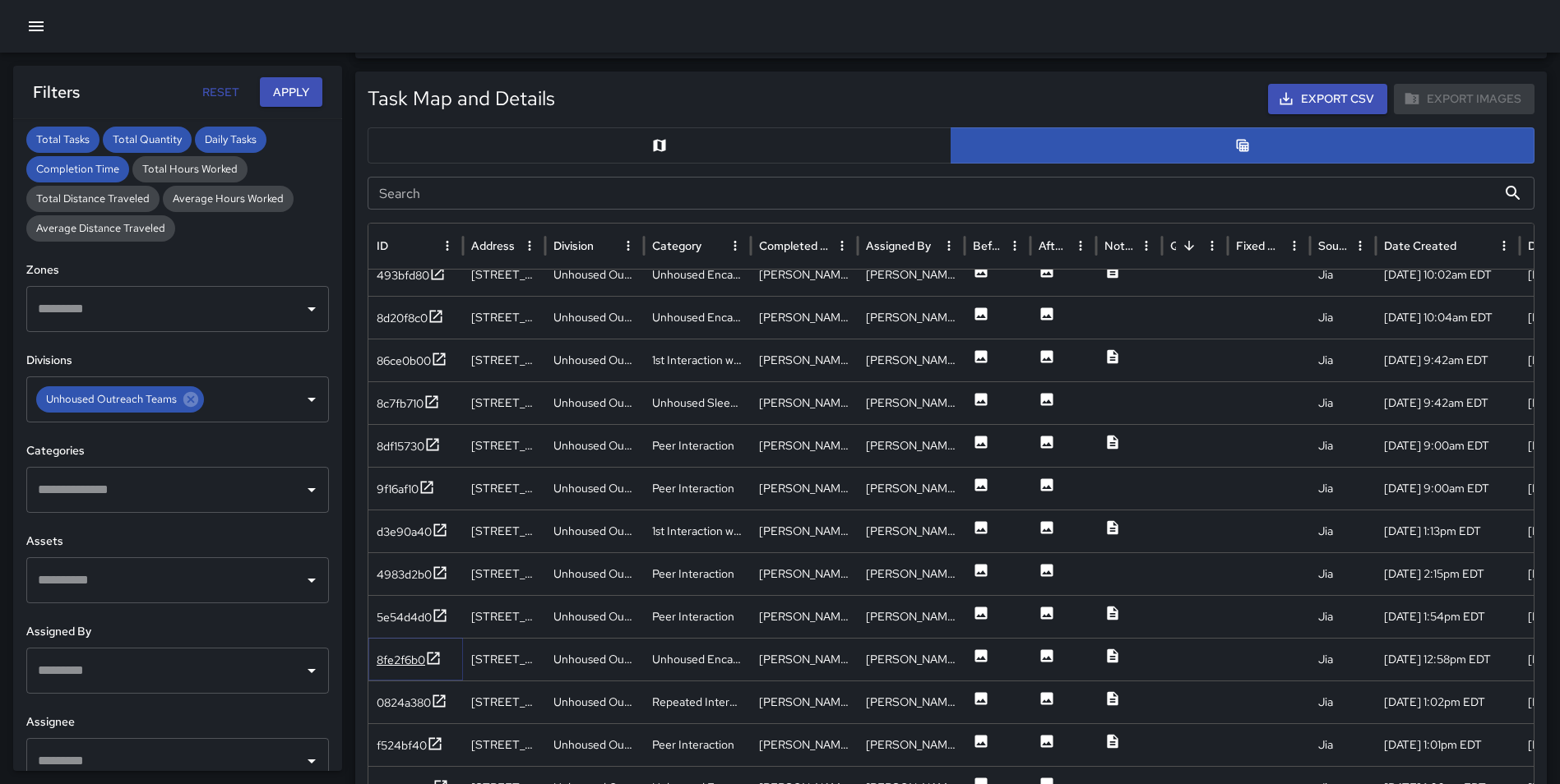
click at [429, 660] on icon at bounding box center [433, 658] width 13 height 13
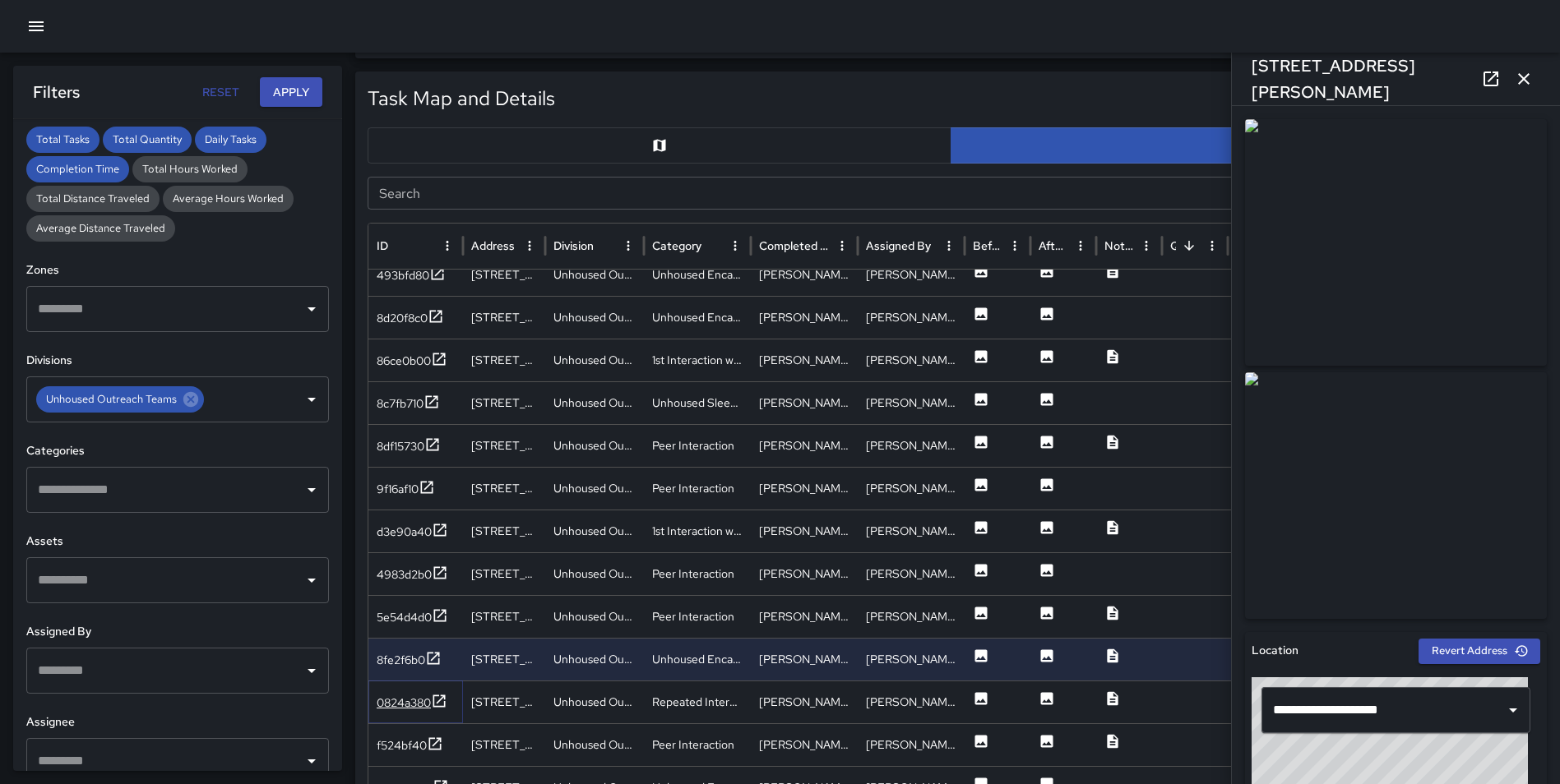
click at [433, 697] on icon at bounding box center [439, 701] width 16 height 16
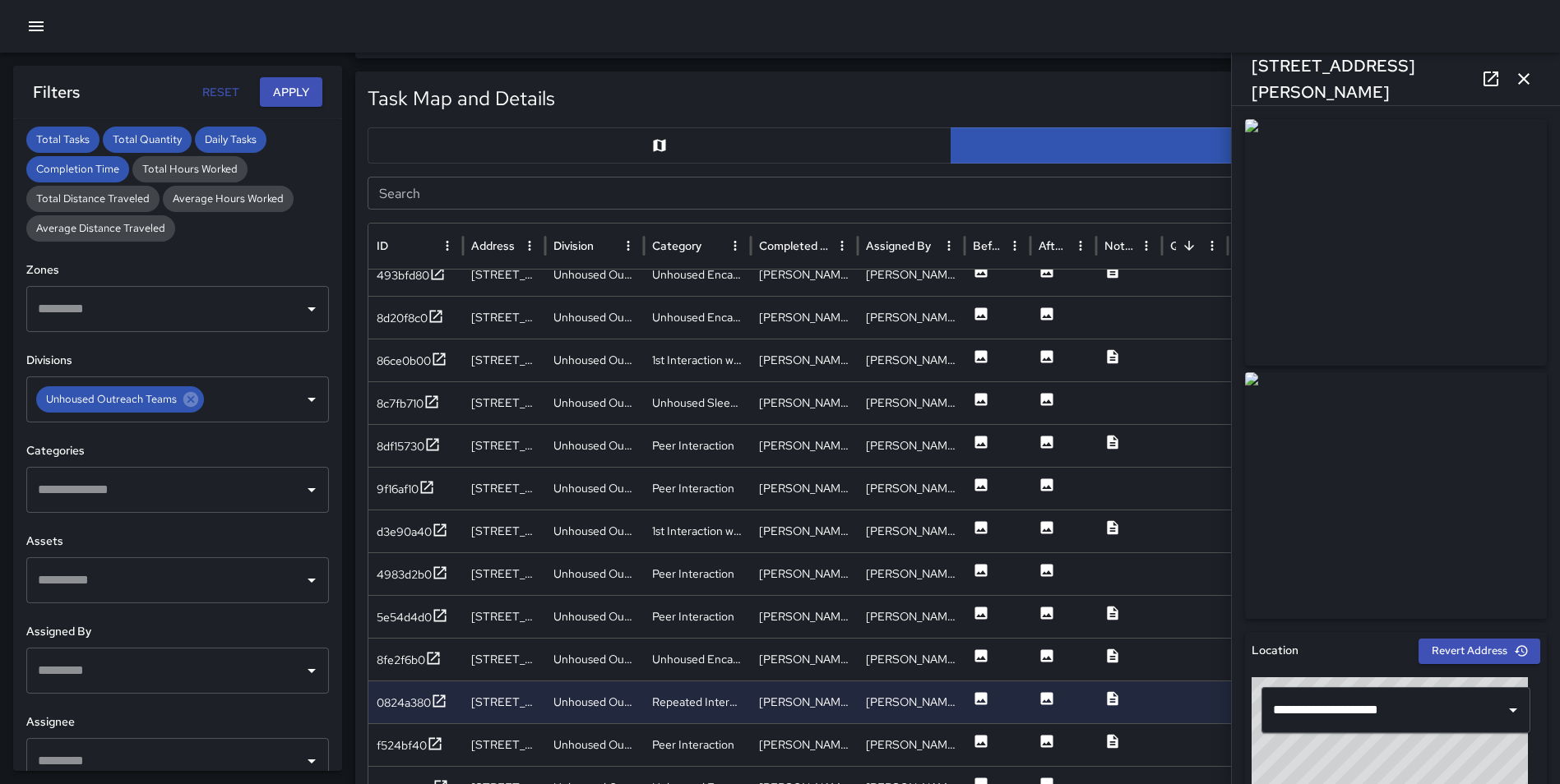
click at [1512, 76] on button "button" at bounding box center [1523, 79] width 33 height 33
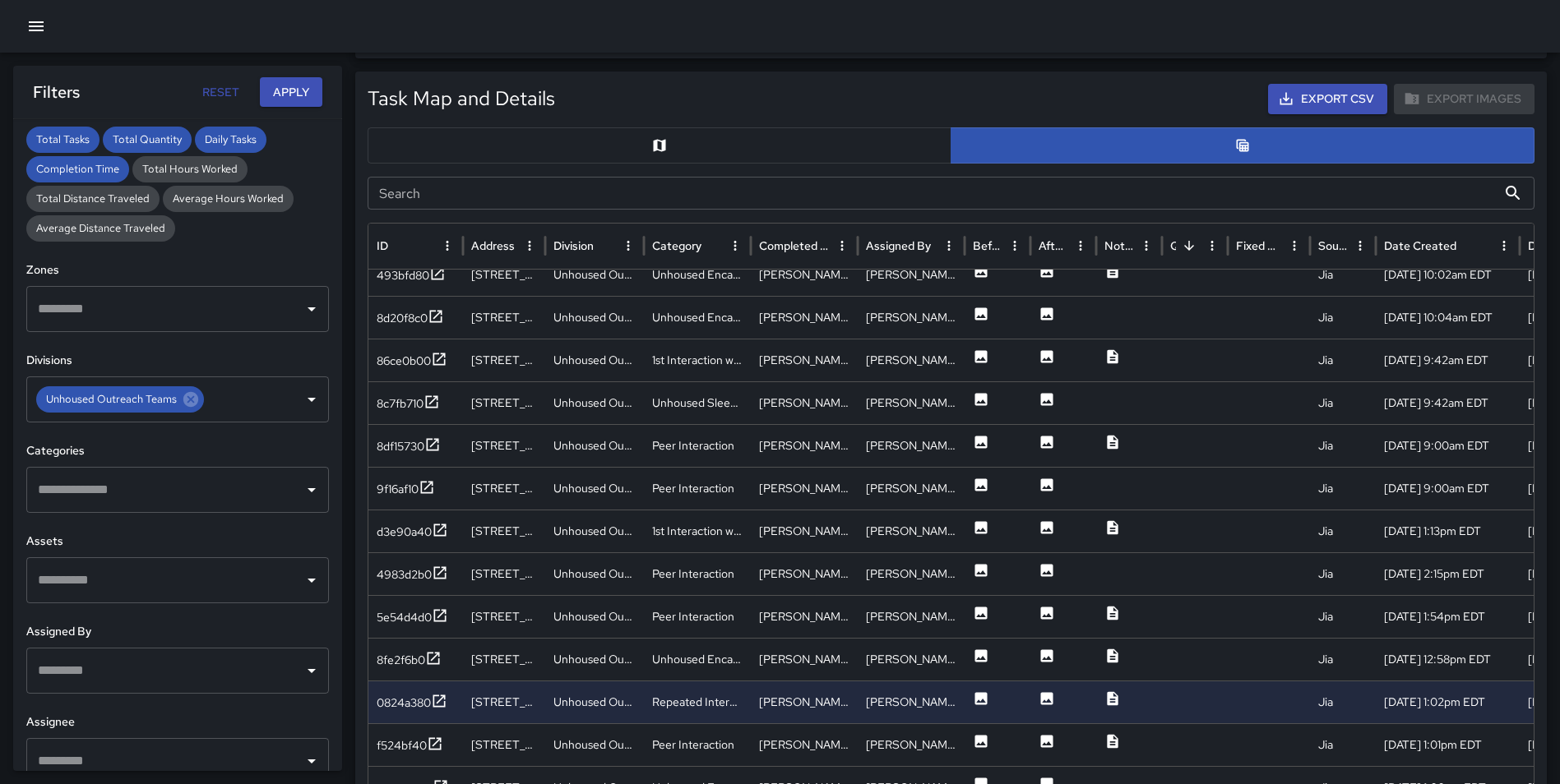
scroll to position [0, 0]
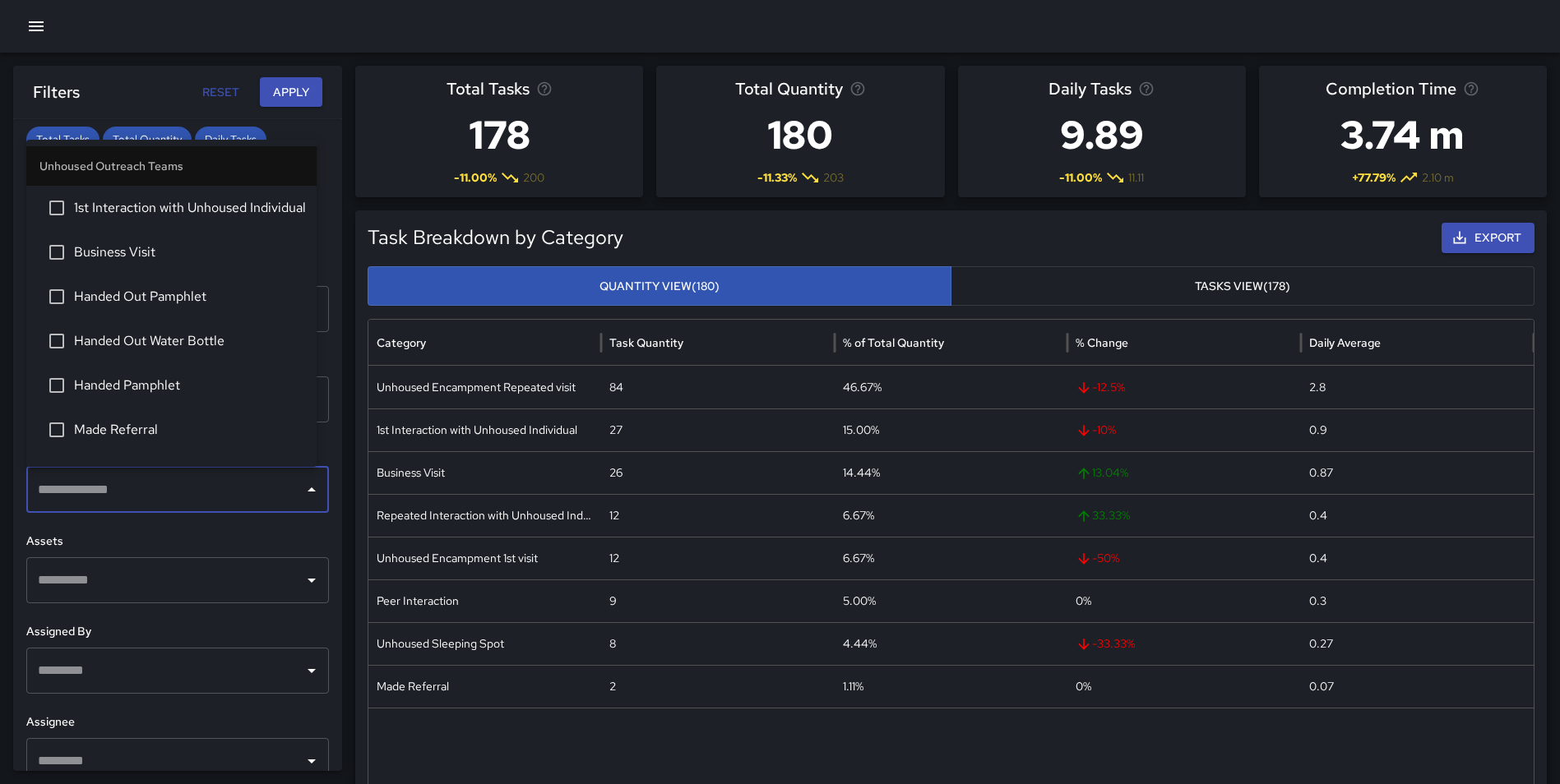
click at [178, 490] on input "text" at bounding box center [166, 490] width 263 height 31
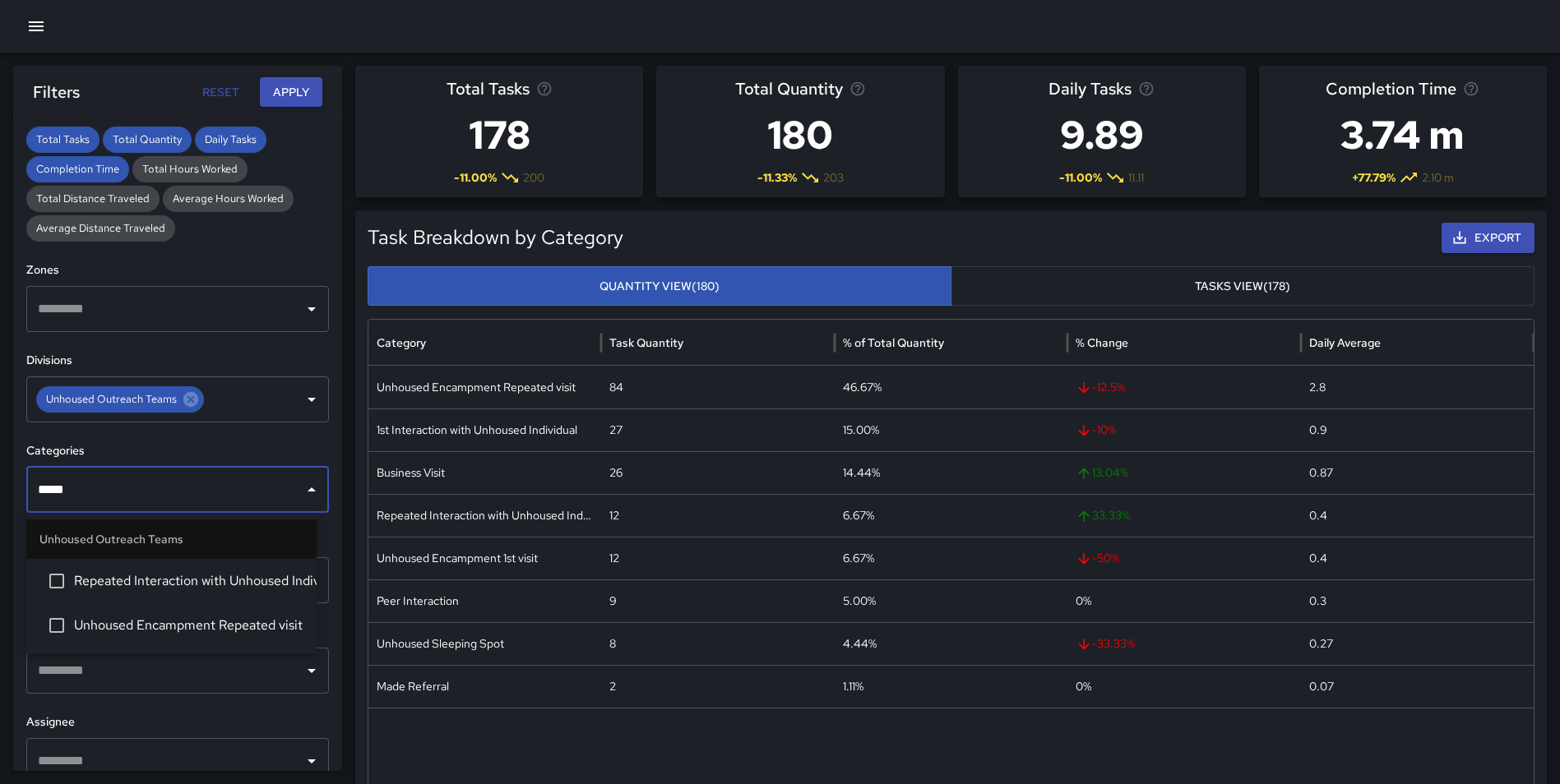
type input "******"
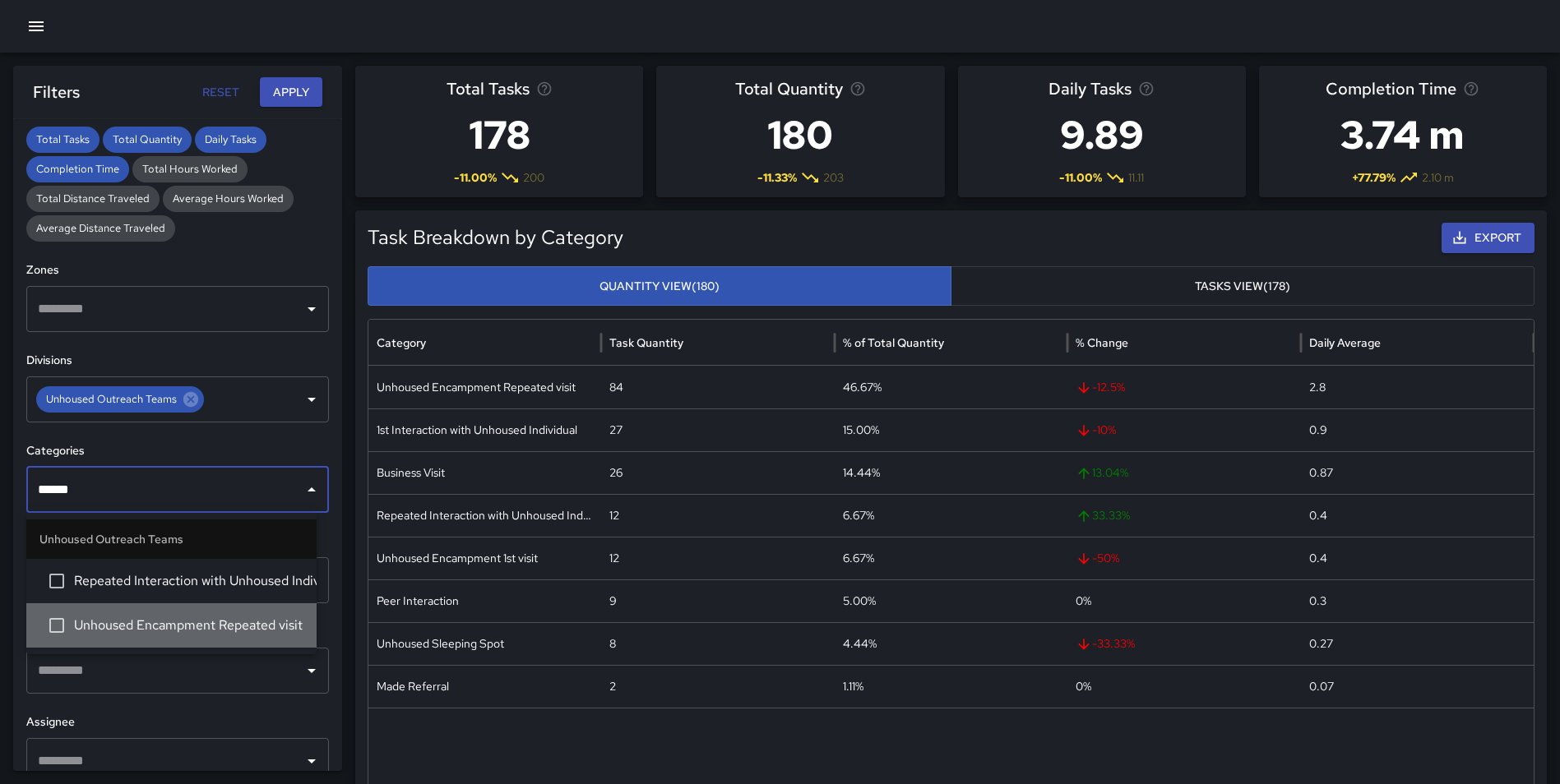
click at [179, 620] on span "Unhoused Encampment Repeated visit" at bounding box center [189, 626] width 229 height 20
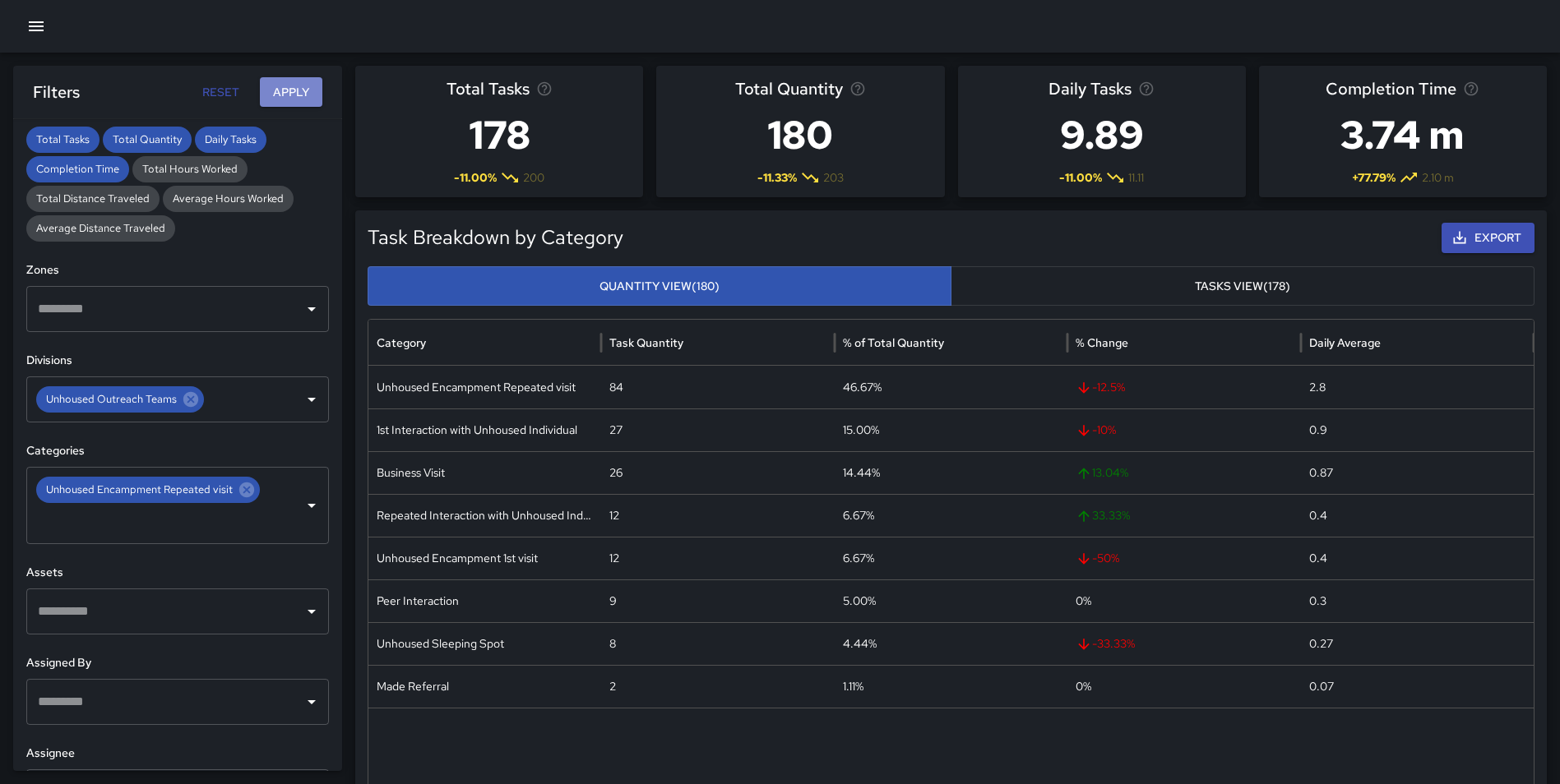
click at [285, 86] on button "Apply" at bounding box center [291, 92] width 63 height 30
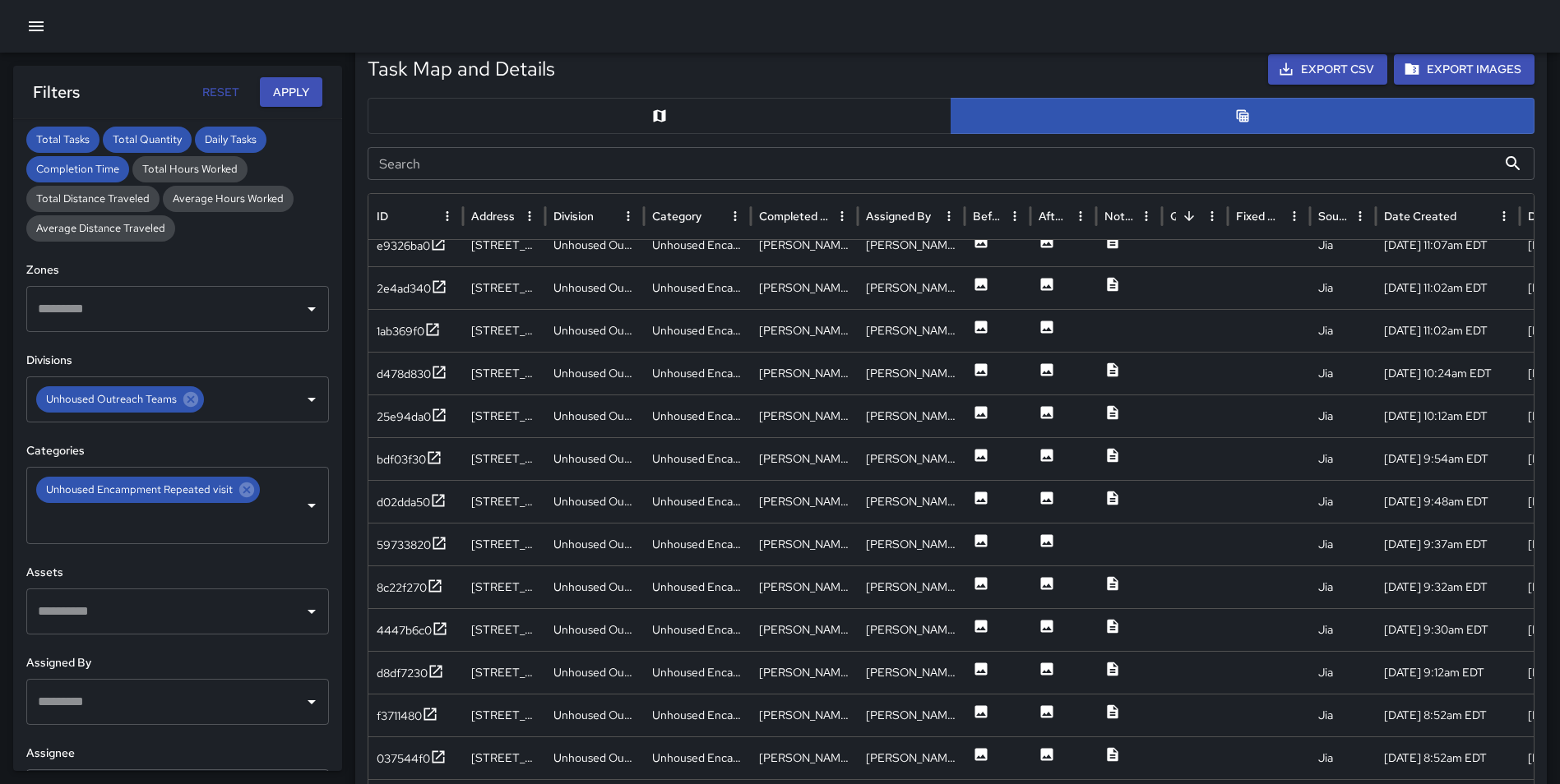
scroll to position [801, 0]
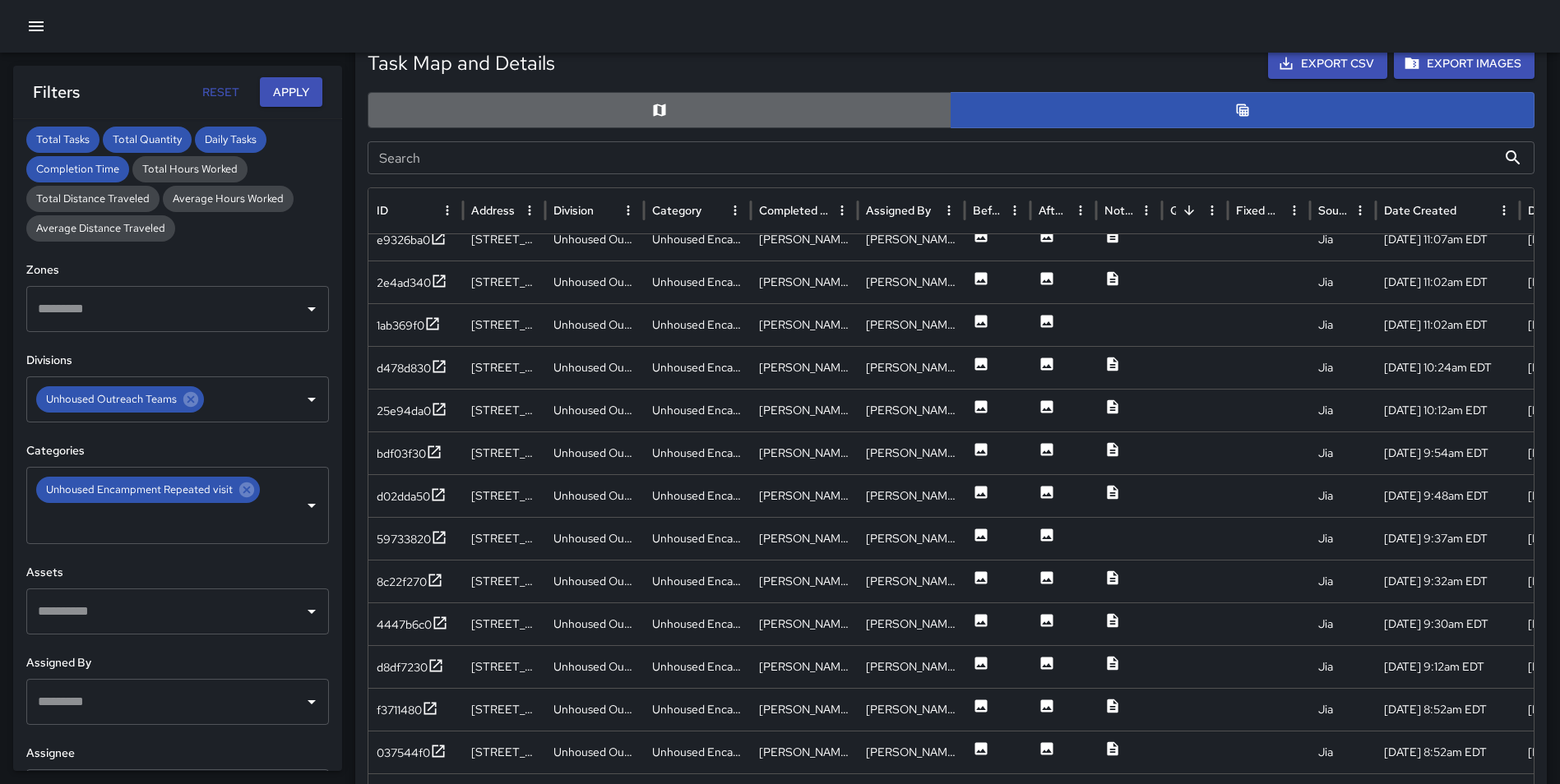
click at [621, 111] on button "button" at bounding box center [659, 110] width 584 height 36
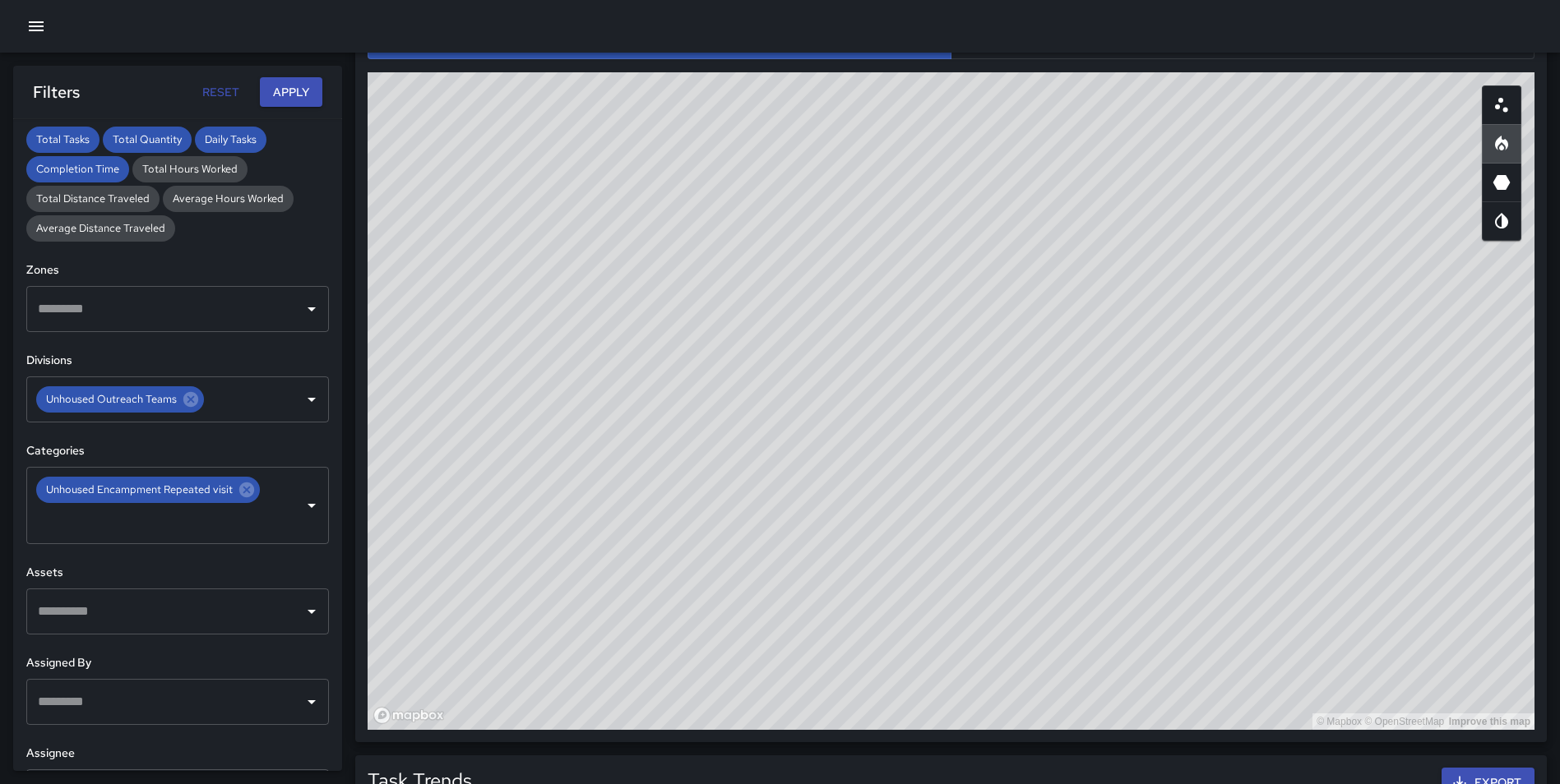
scroll to position [883, 0]
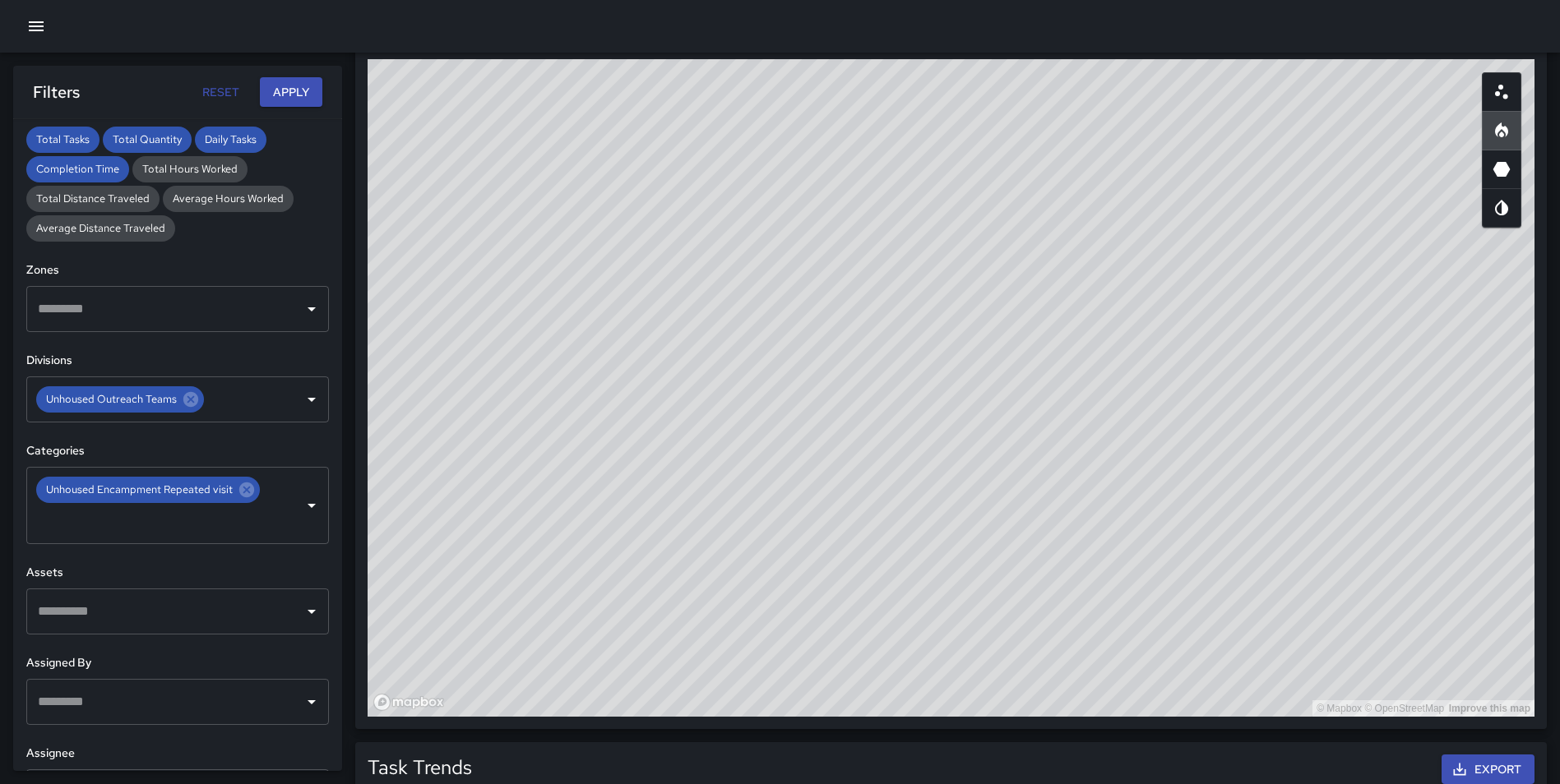
drag, startPoint x: 1288, startPoint y: 333, endPoint x: 952, endPoint y: 346, distance: 336.3
click at [952, 346] on div "© Mapbox © OpenStreetMap Improve this map" at bounding box center [950, 388] width 1167 height 657
click at [1055, 376] on div "© Mapbox © OpenStreetMap Improve this map" at bounding box center [950, 388] width 1167 height 657
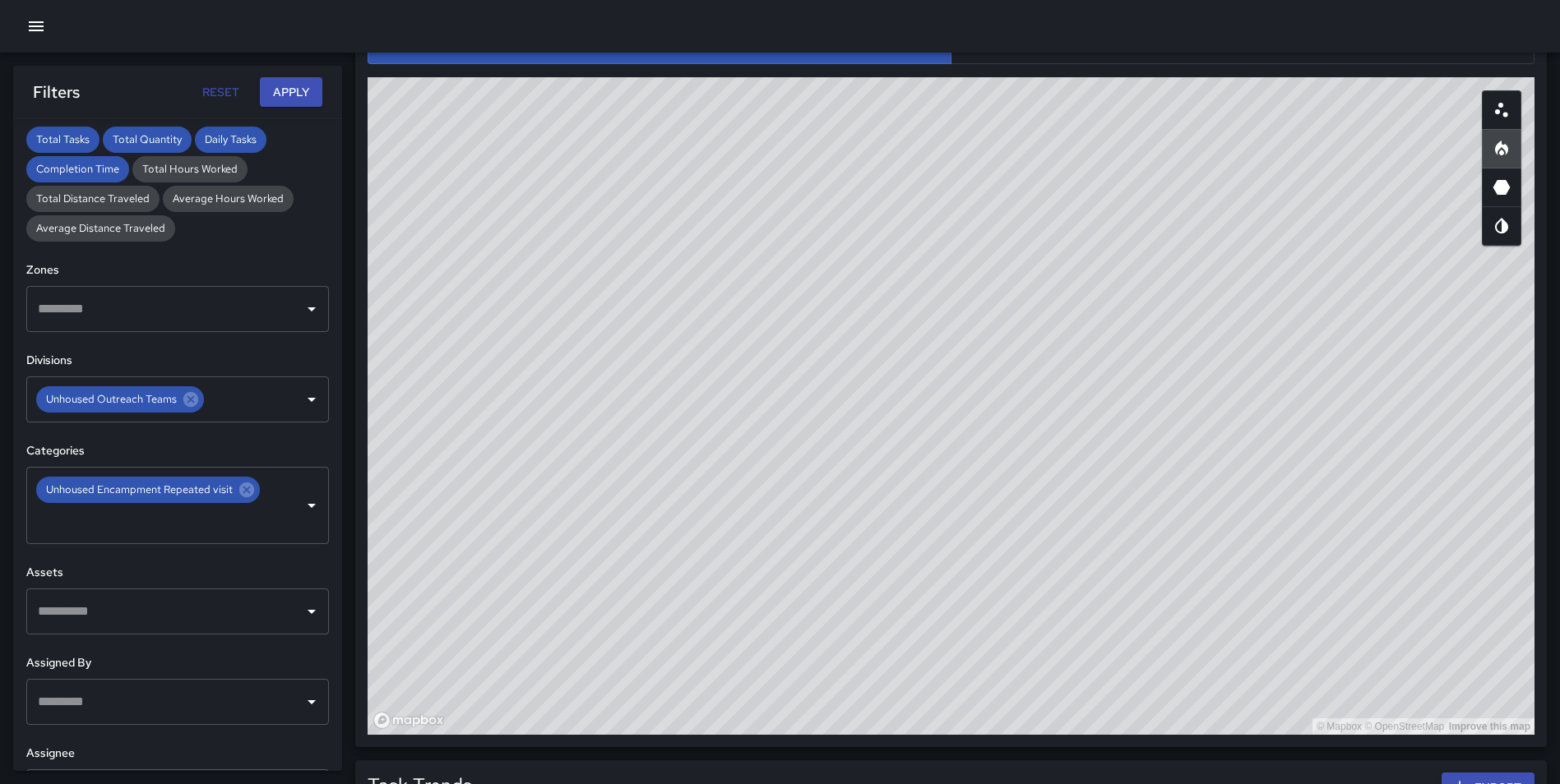
drag, startPoint x: 1007, startPoint y: 352, endPoint x: 1007, endPoint y: 362, distance: 10.0
click at [1007, 362] on div "© Mapbox © OpenStreetMap Improve this map" at bounding box center [950, 405] width 1167 height 657
click at [1213, 371] on div "© Mapbox © OpenStreetMap Improve this map" at bounding box center [950, 405] width 1167 height 657
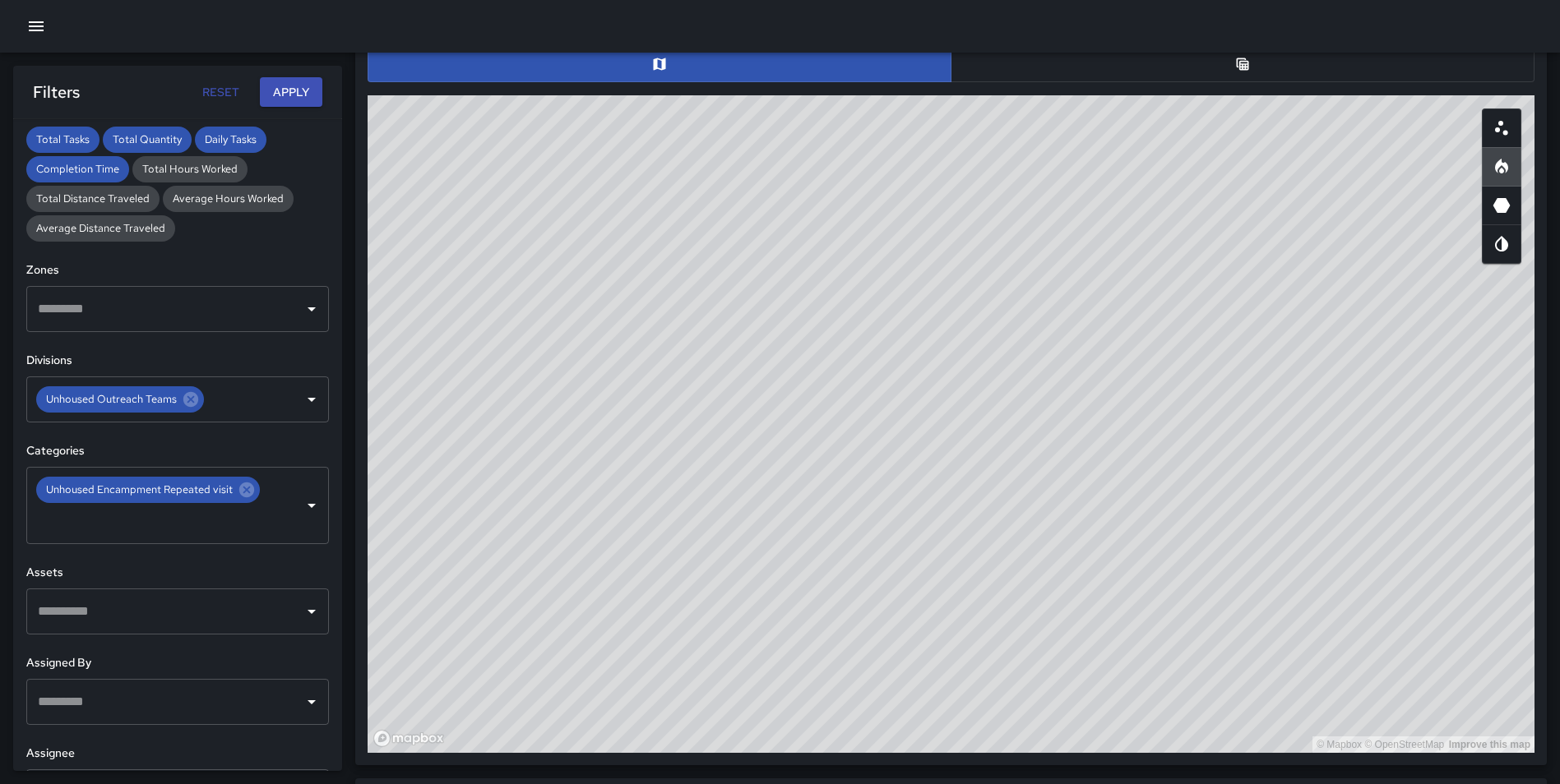
scroll to position [845, 0]
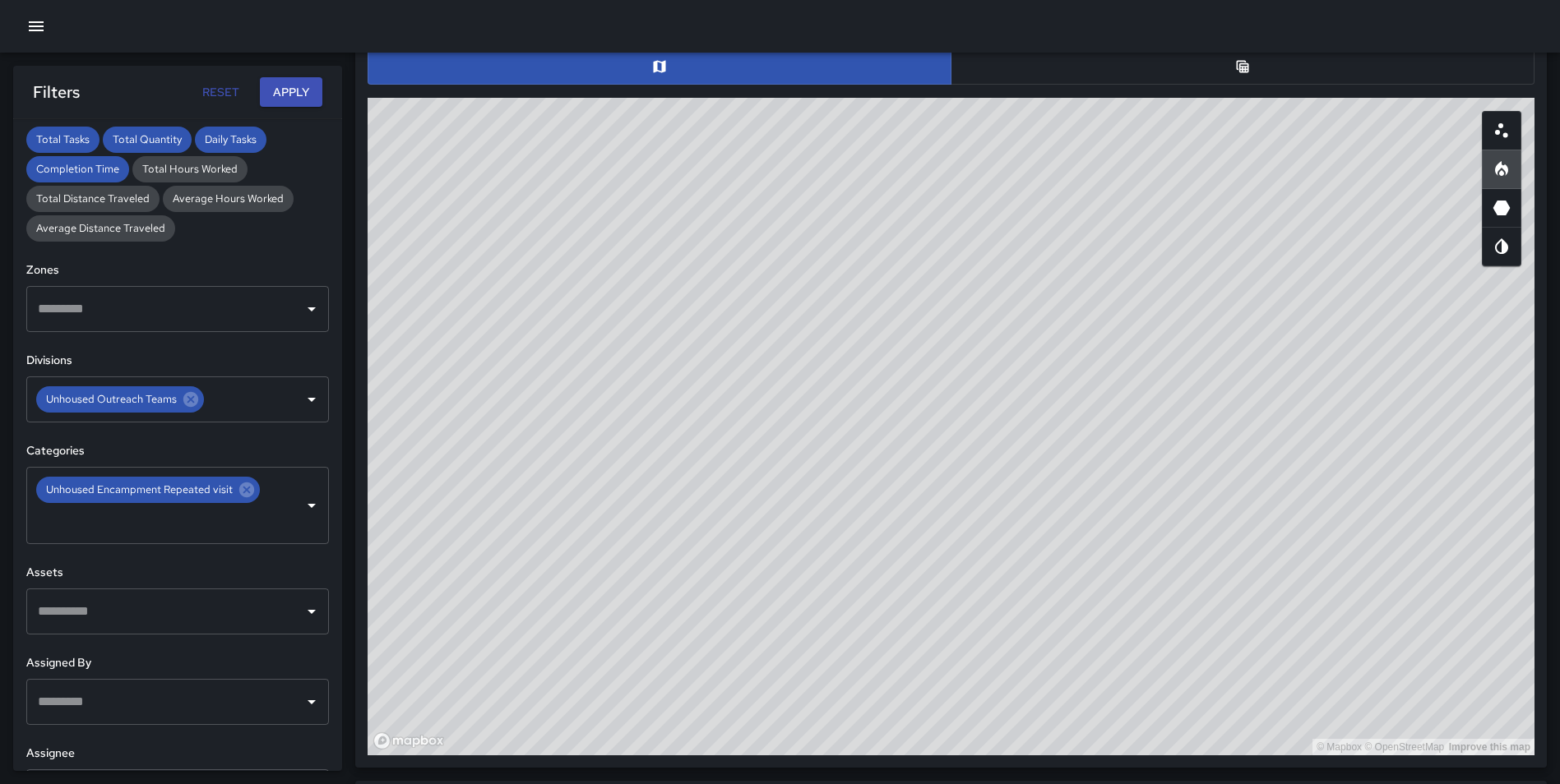
click at [1173, 79] on button "button" at bounding box center [1242, 66] width 584 height 36
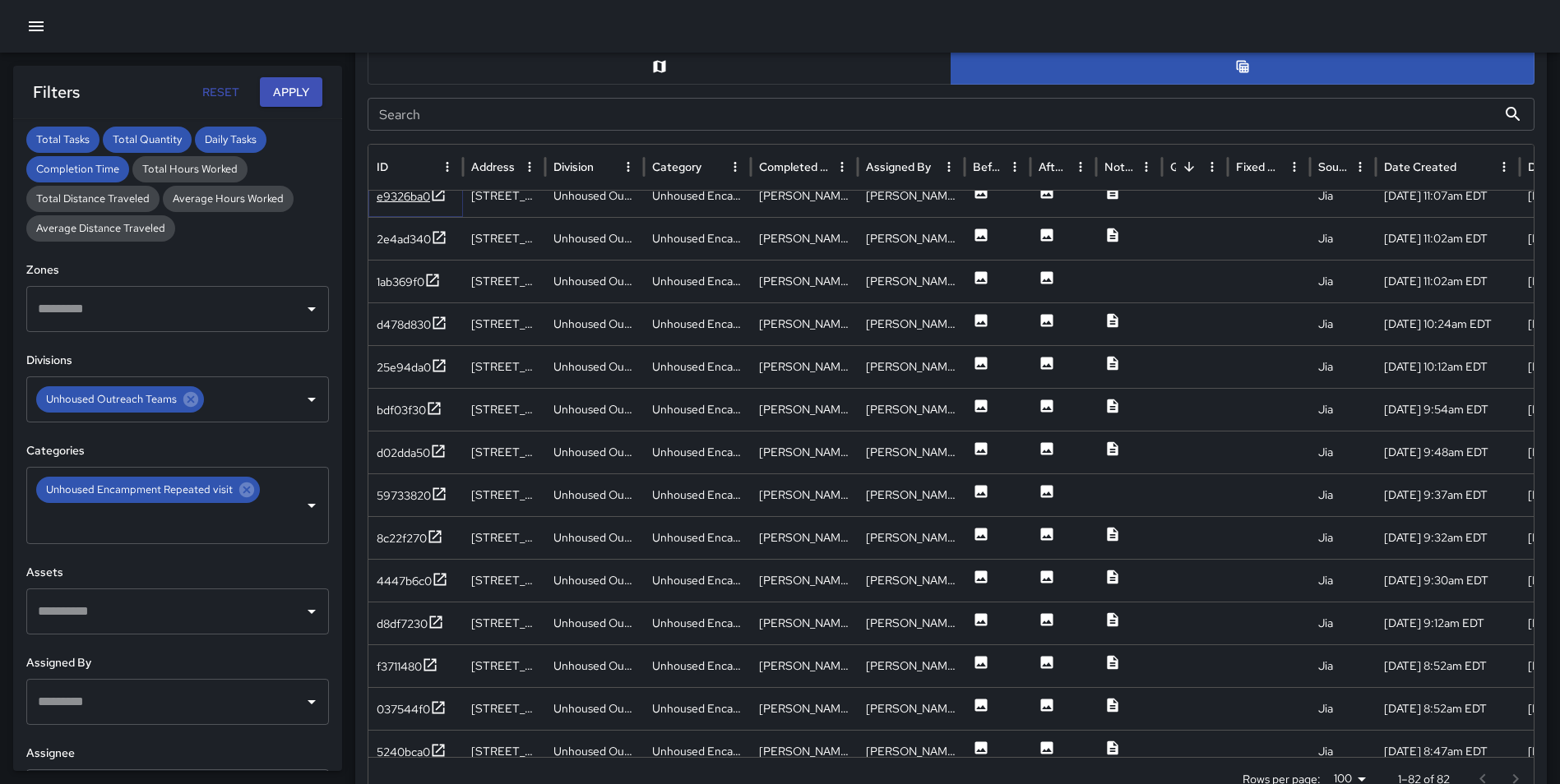
click at [438, 197] on icon at bounding box center [438, 194] width 16 height 16
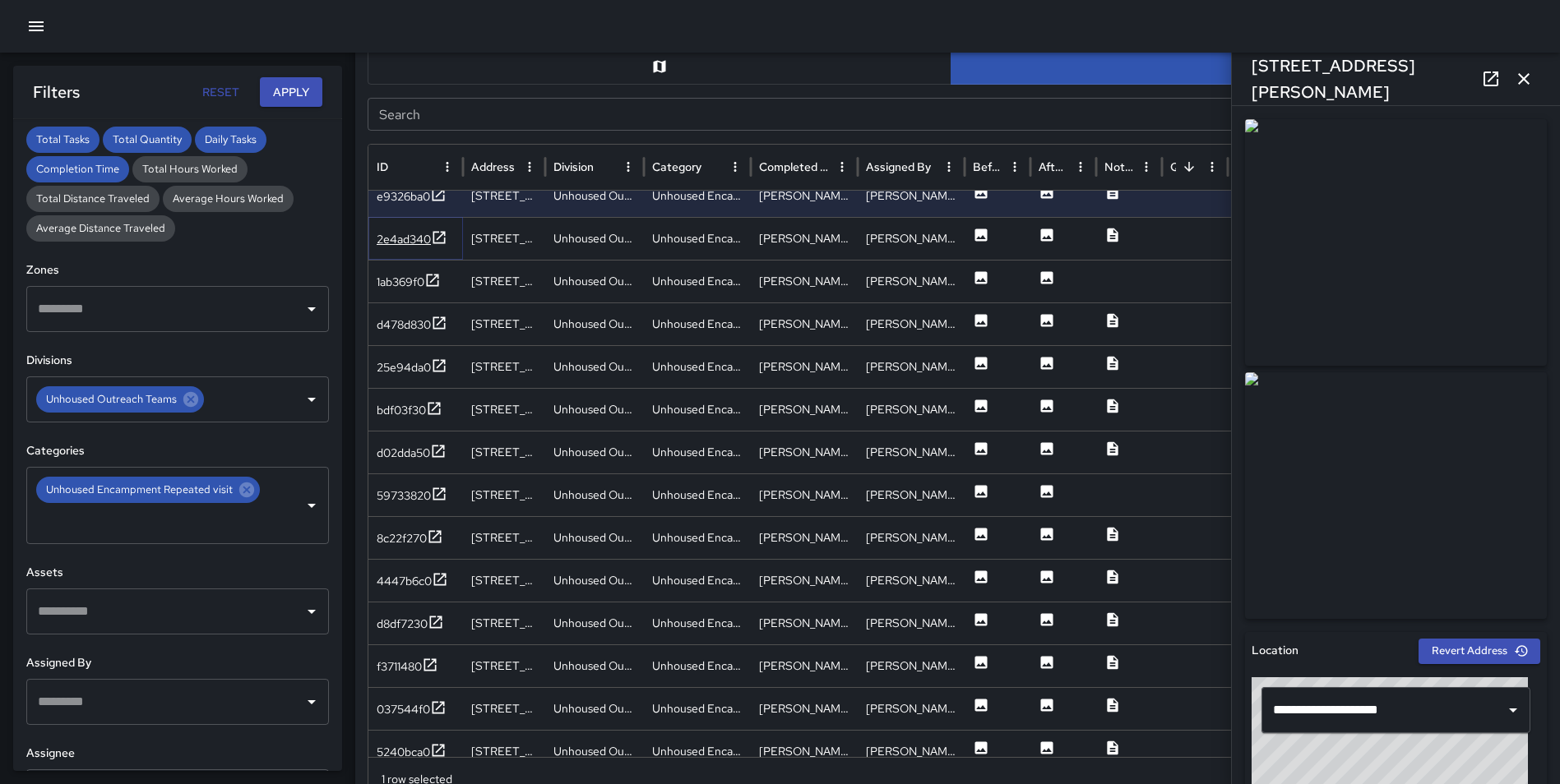
click at [433, 235] on icon at bounding box center [439, 237] width 16 height 16
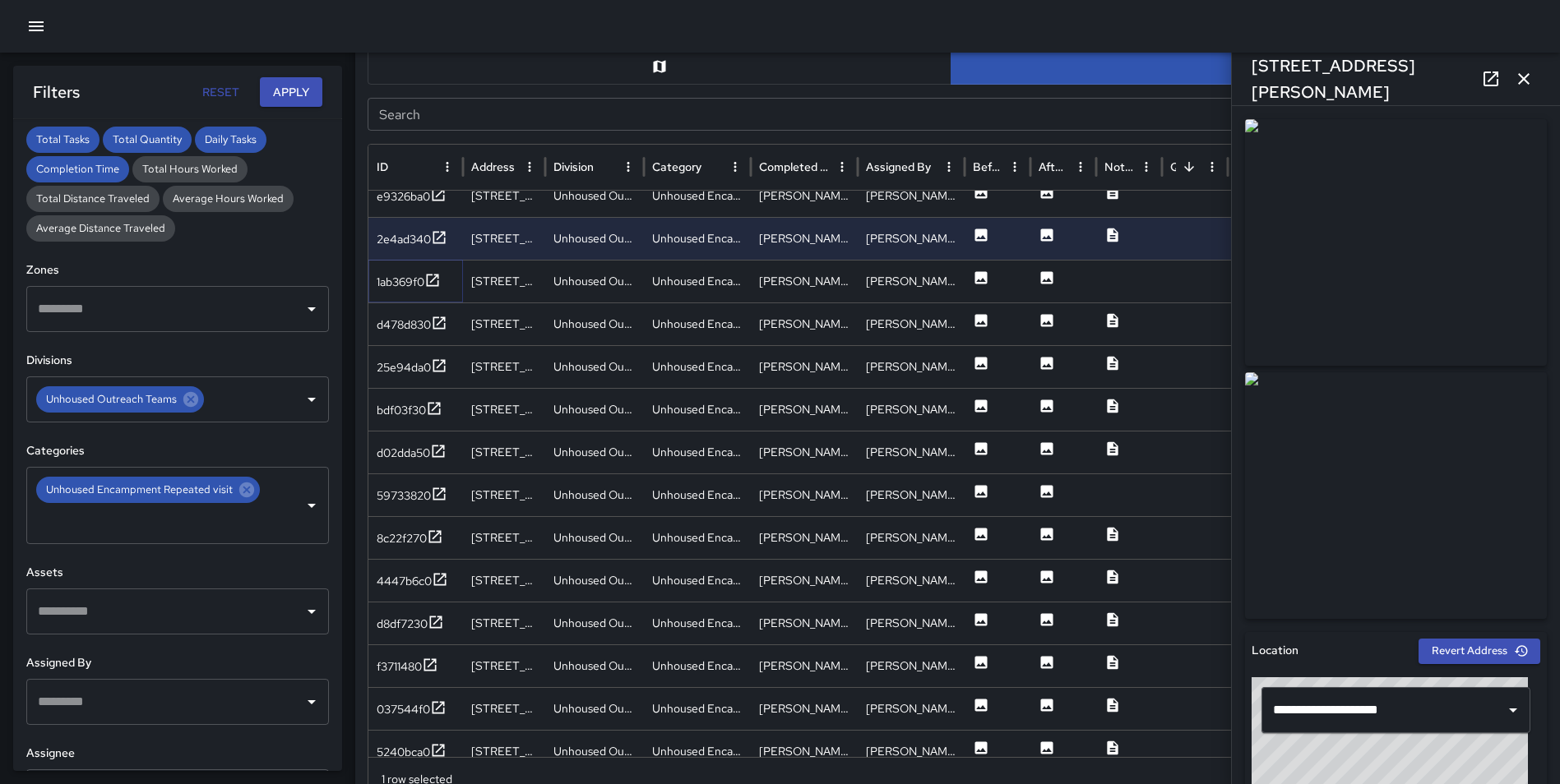
drag, startPoint x: 433, startPoint y: 281, endPoint x: 436, endPoint y: 302, distance: 21.2
click at [433, 283] on icon at bounding box center [433, 280] width 16 height 16
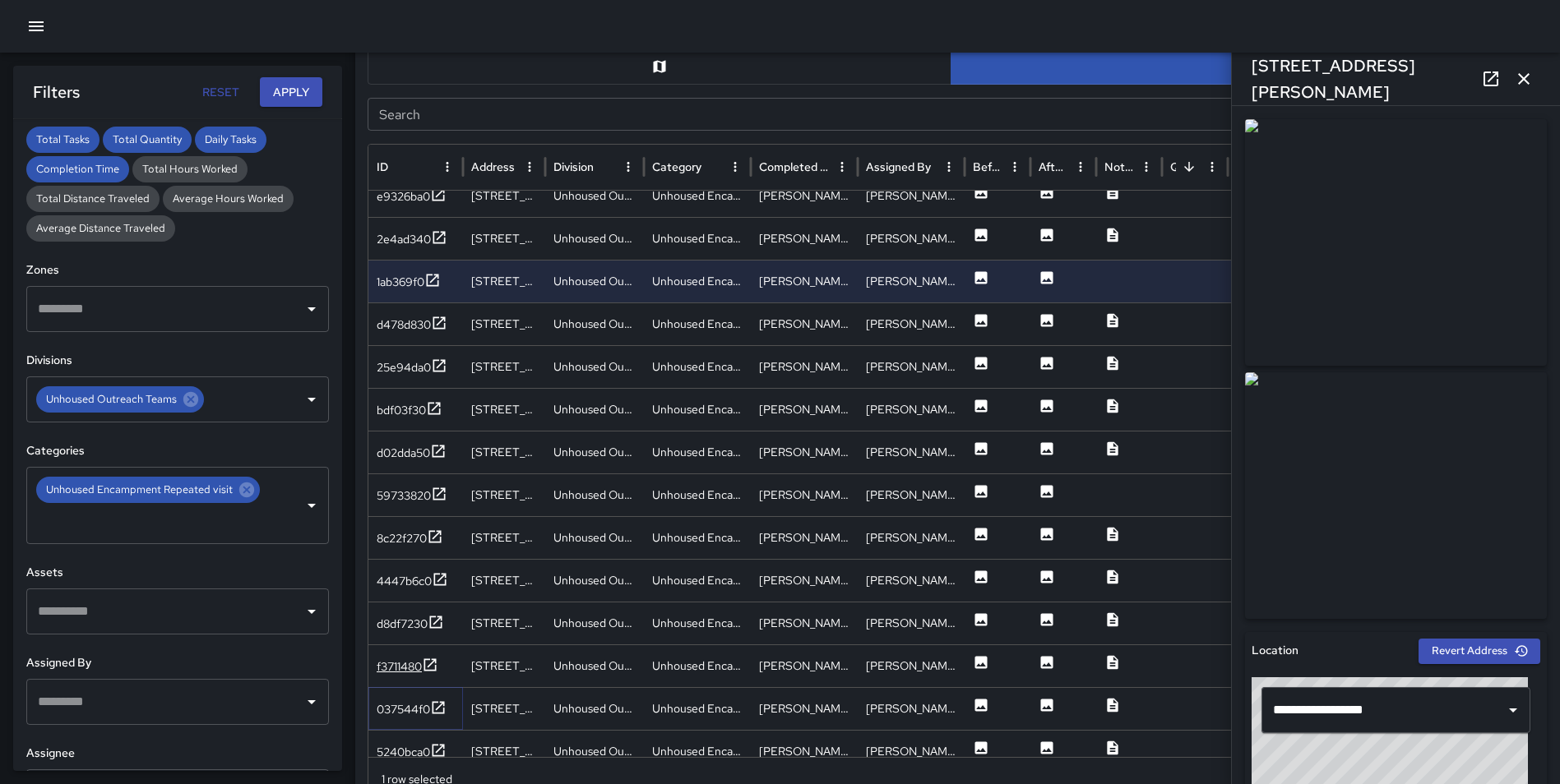
click at [438, 703] on icon at bounding box center [438, 707] width 16 height 16
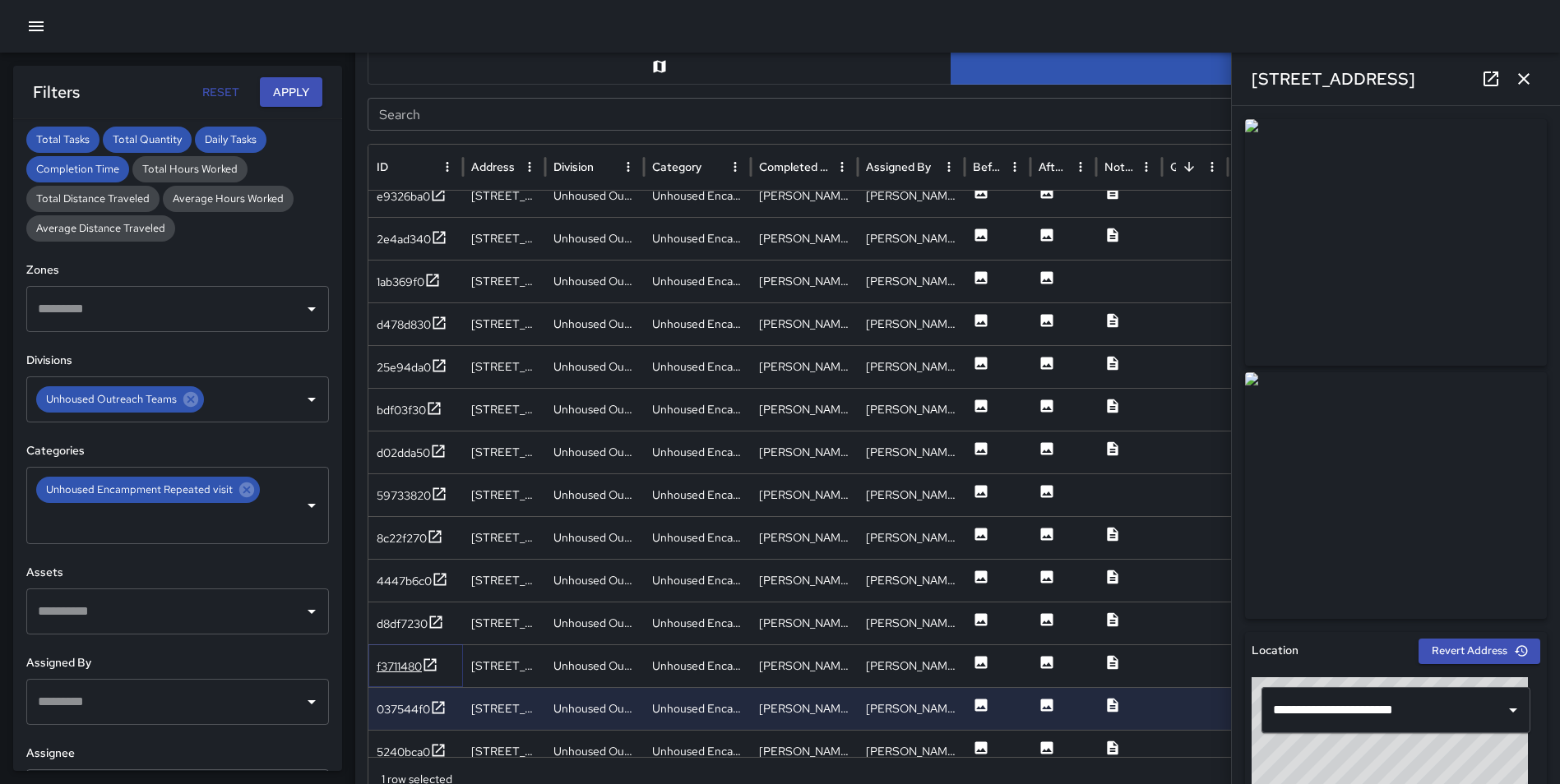
click at [431, 664] on icon at bounding box center [431, 664] width 13 height 13
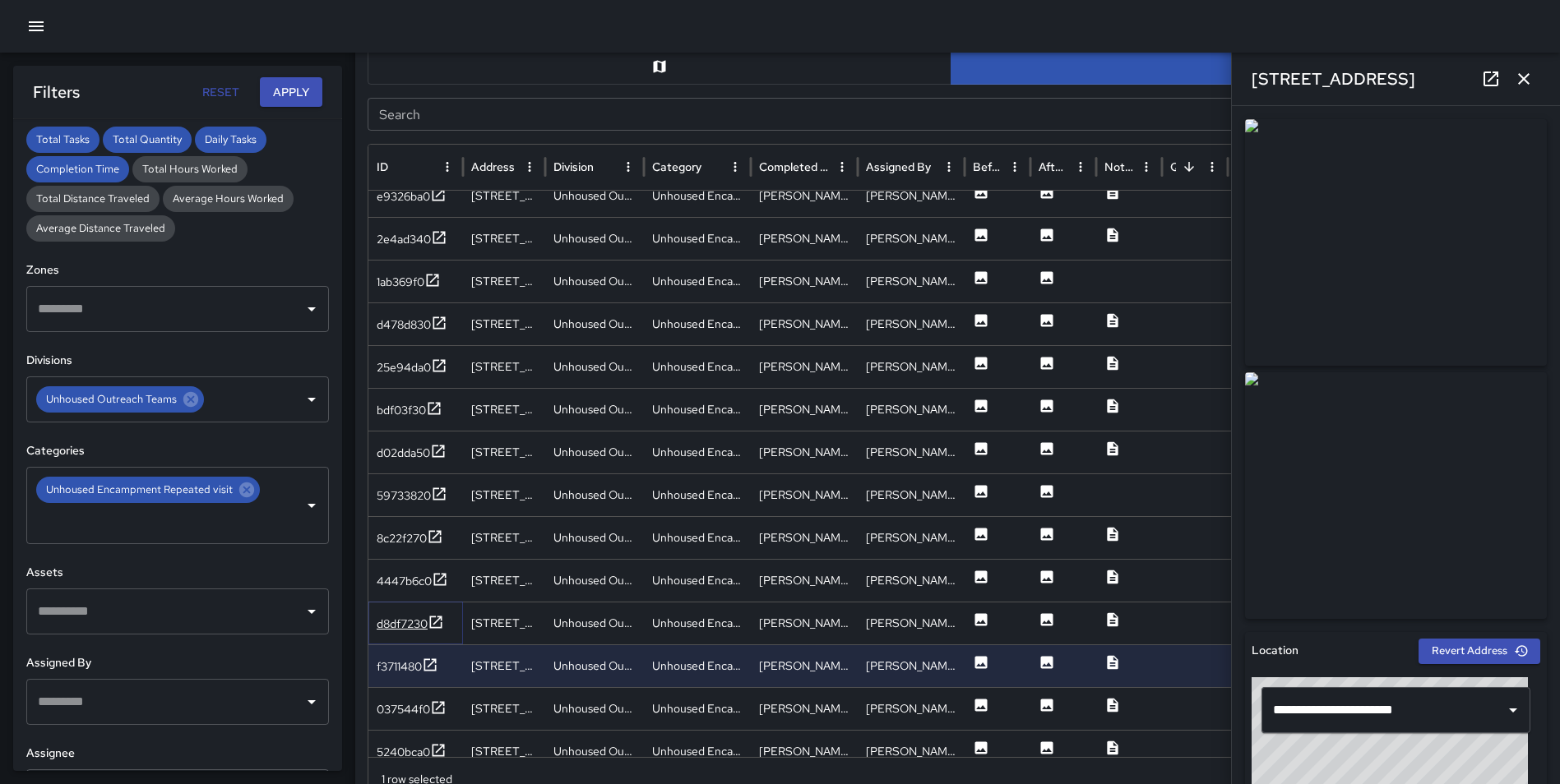
click at [436, 617] on icon at bounding box center [435, 622] width 16 height 16
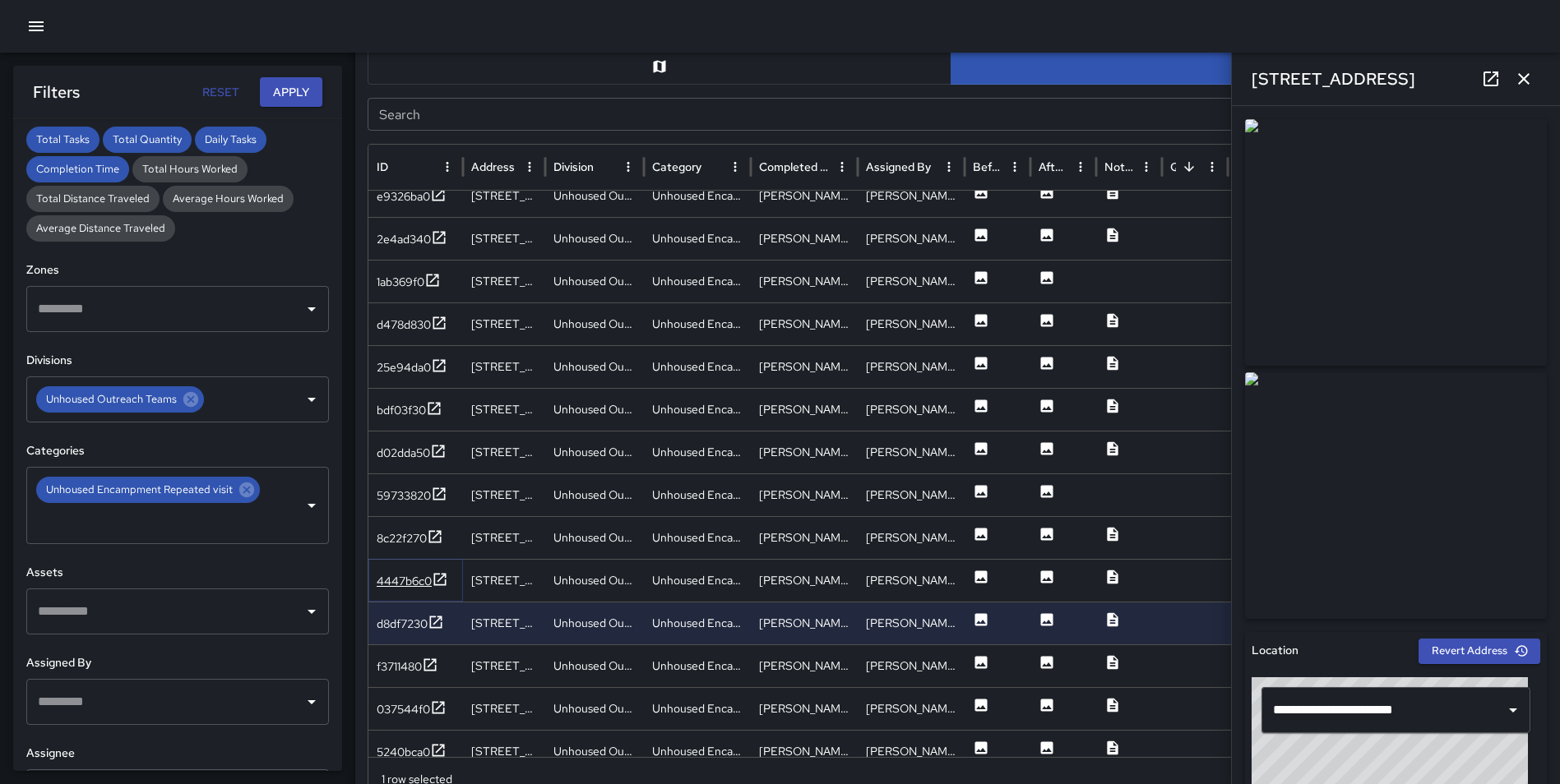
click at [439, 577] on icon at bounding box center [440, 579] width 16 height 16
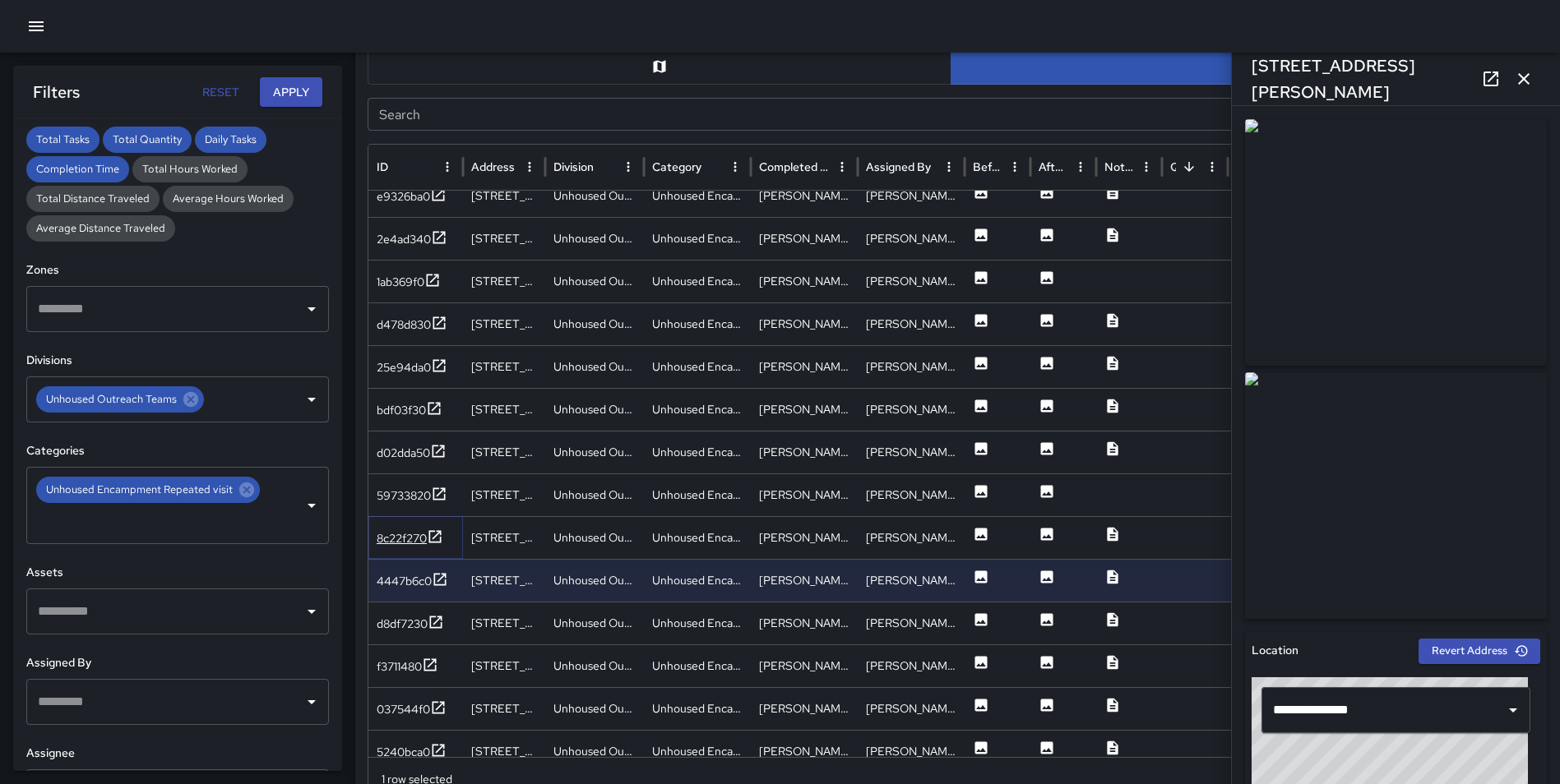
click at [438, 537] on icon at bounding box center [434, 536] width 16 height 16
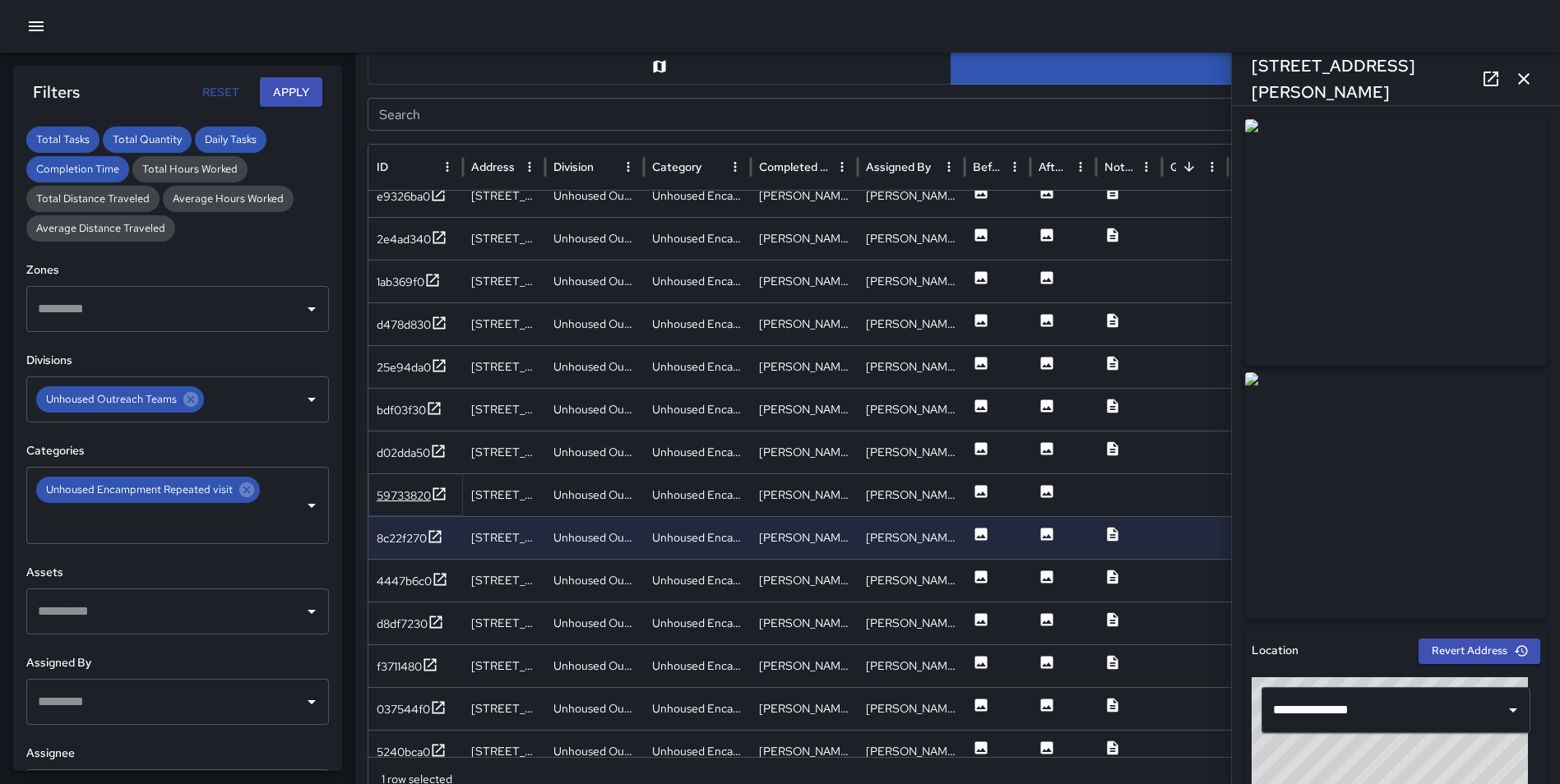
click at [435, 491] on icon at bounding box center [440, 493] width 13 height 13
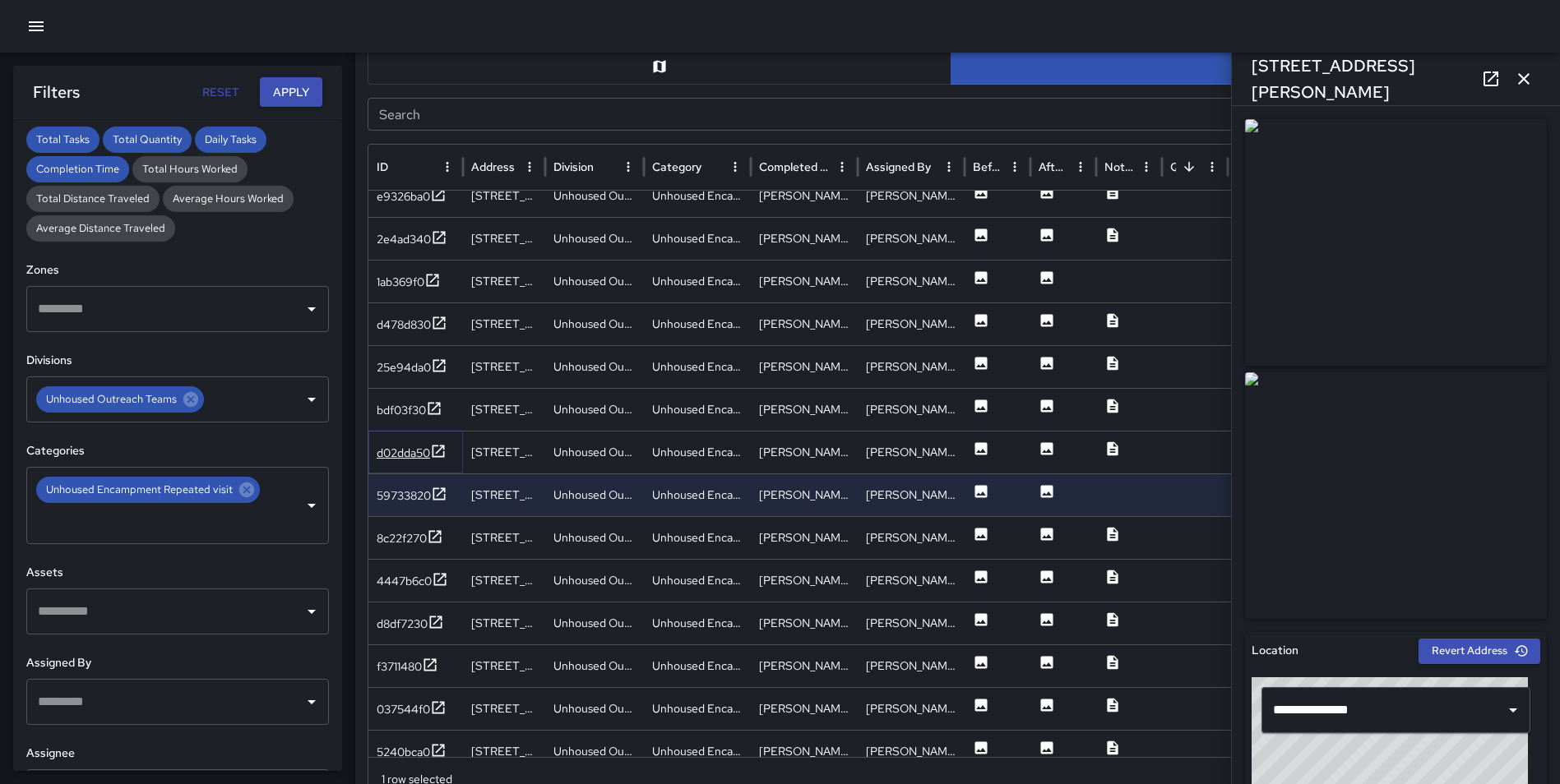
click at [439, 454] on icon at bounding box center [438, 451] width 16 height 16
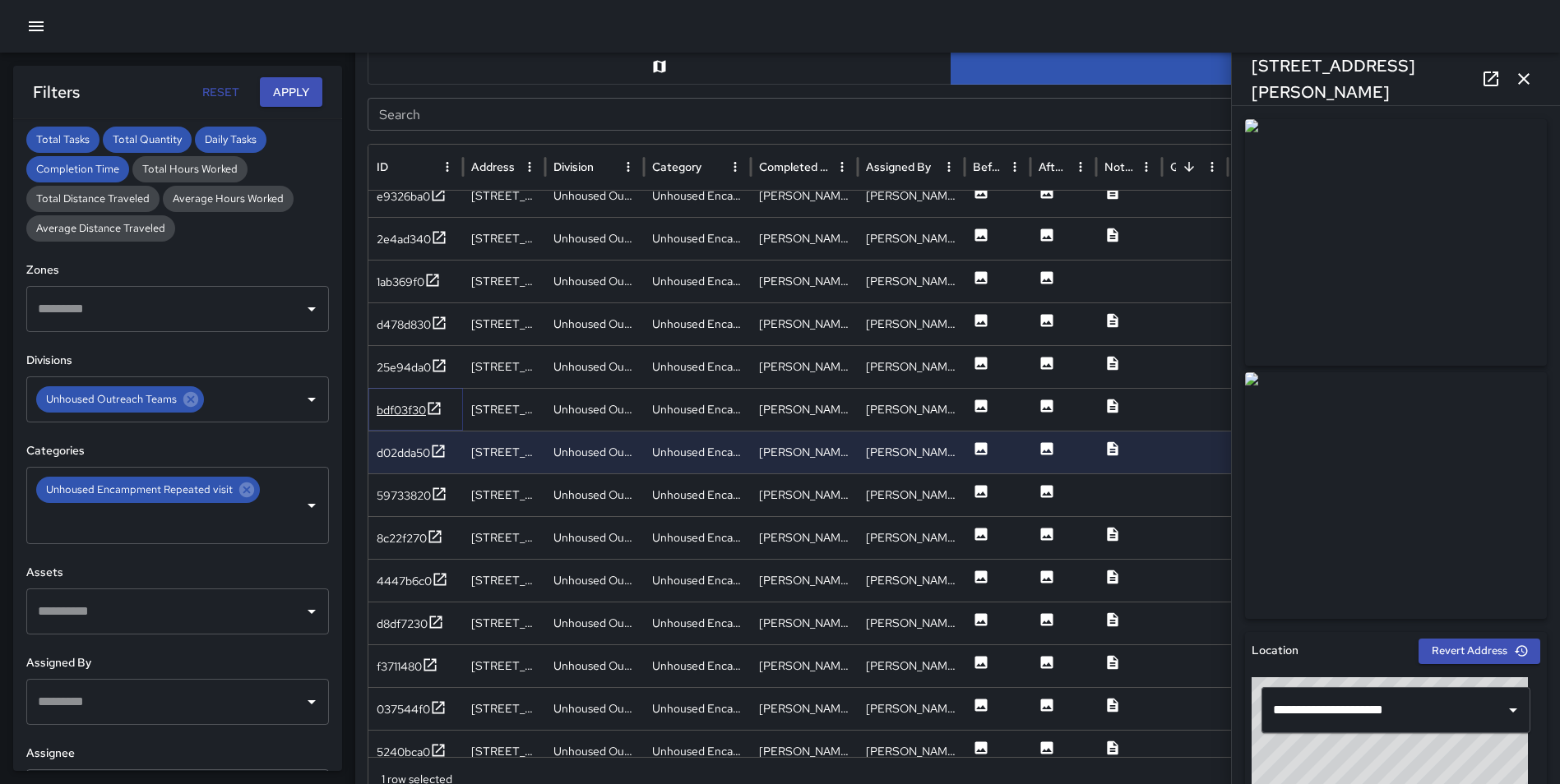
click at [439, 403] on icon at bounding box center [434, 408] width 13 height 13
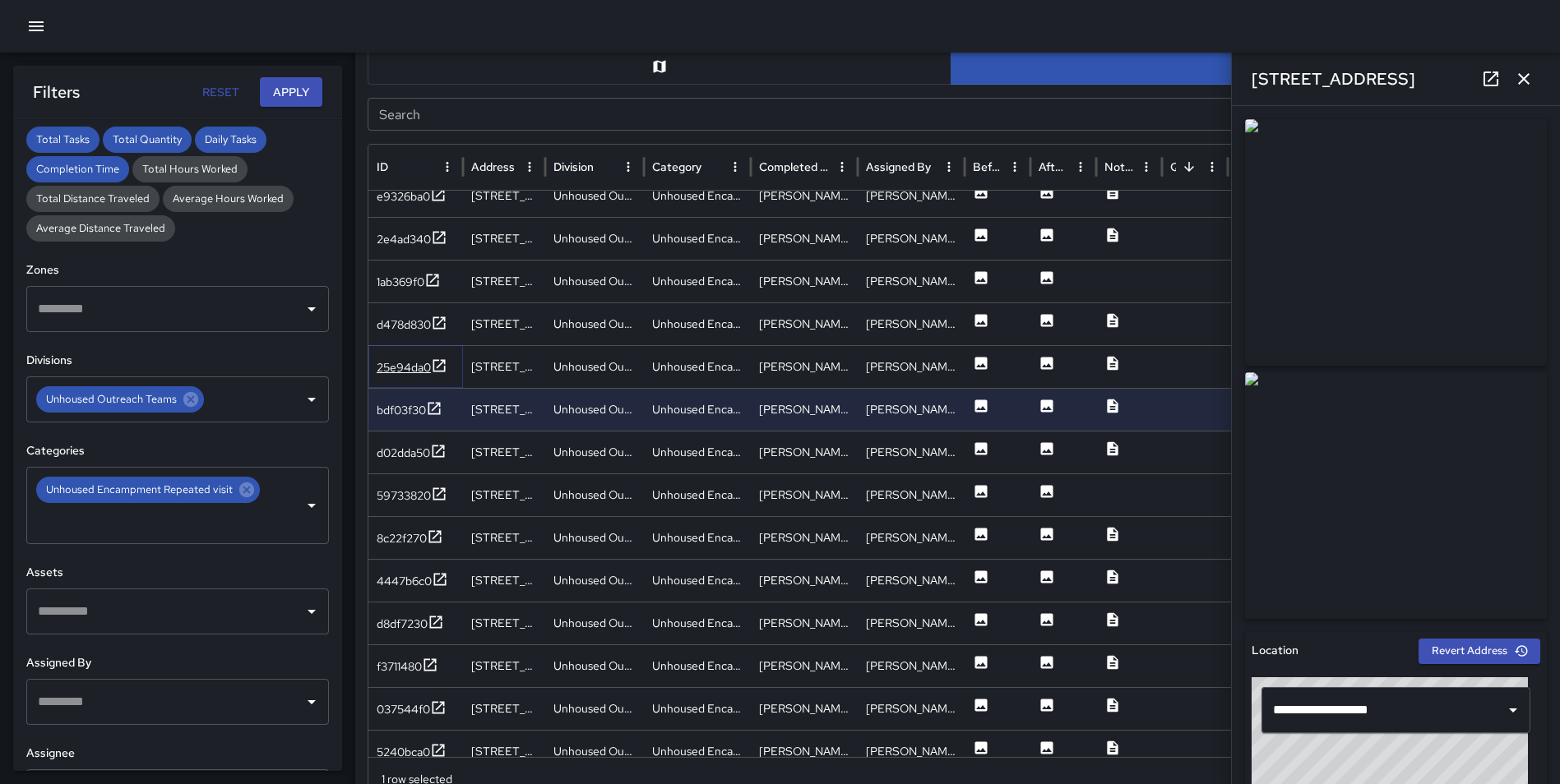
click at [445, 362] on icon at bounding box center [440, 365] width 13 height 13
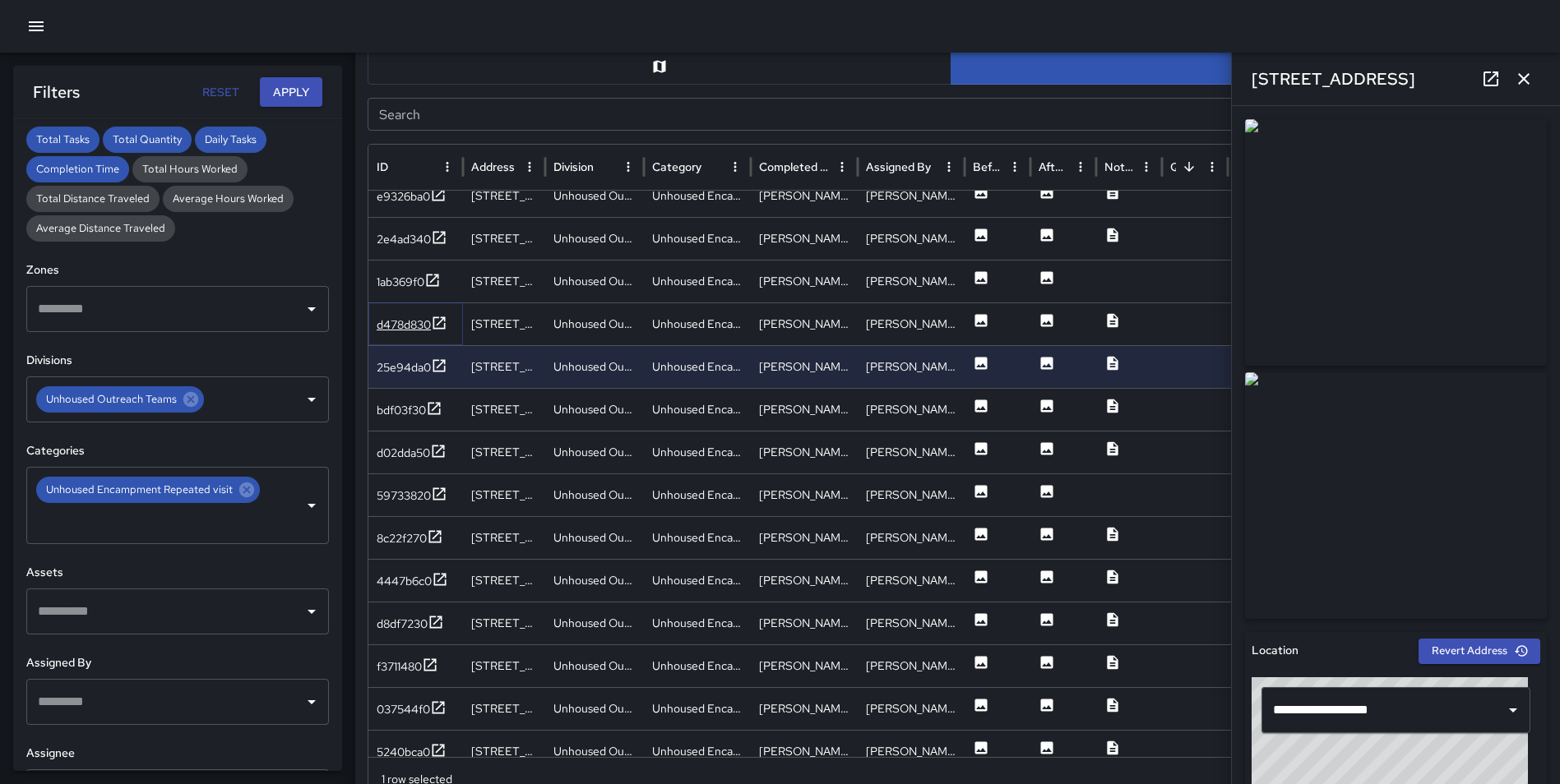
click at [441, 317] on icon at bounding box center [440, 322] width 13 height 13
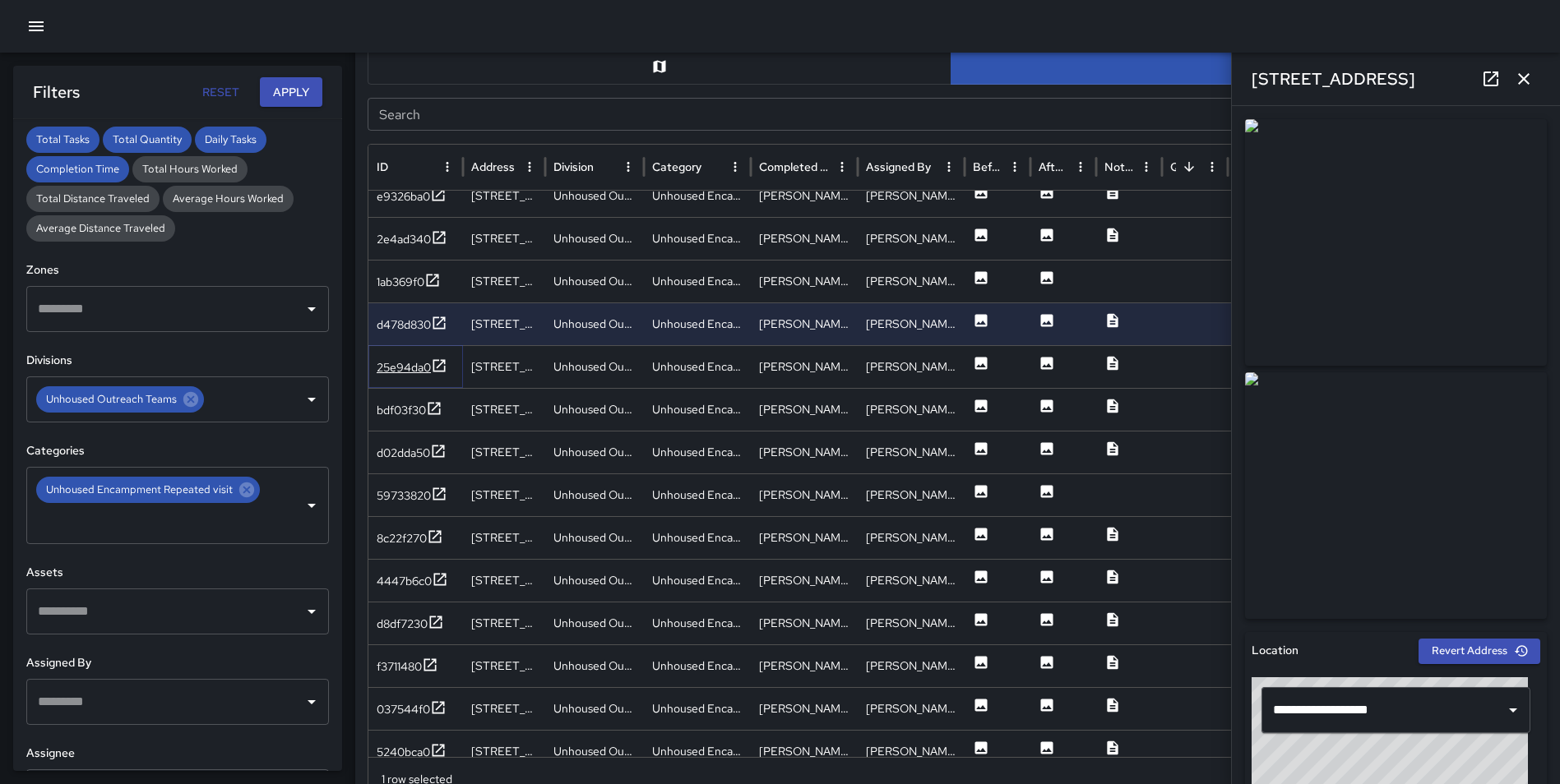
click at [435, 362] on icon at bounding box center [439, 365] width 16 height 16
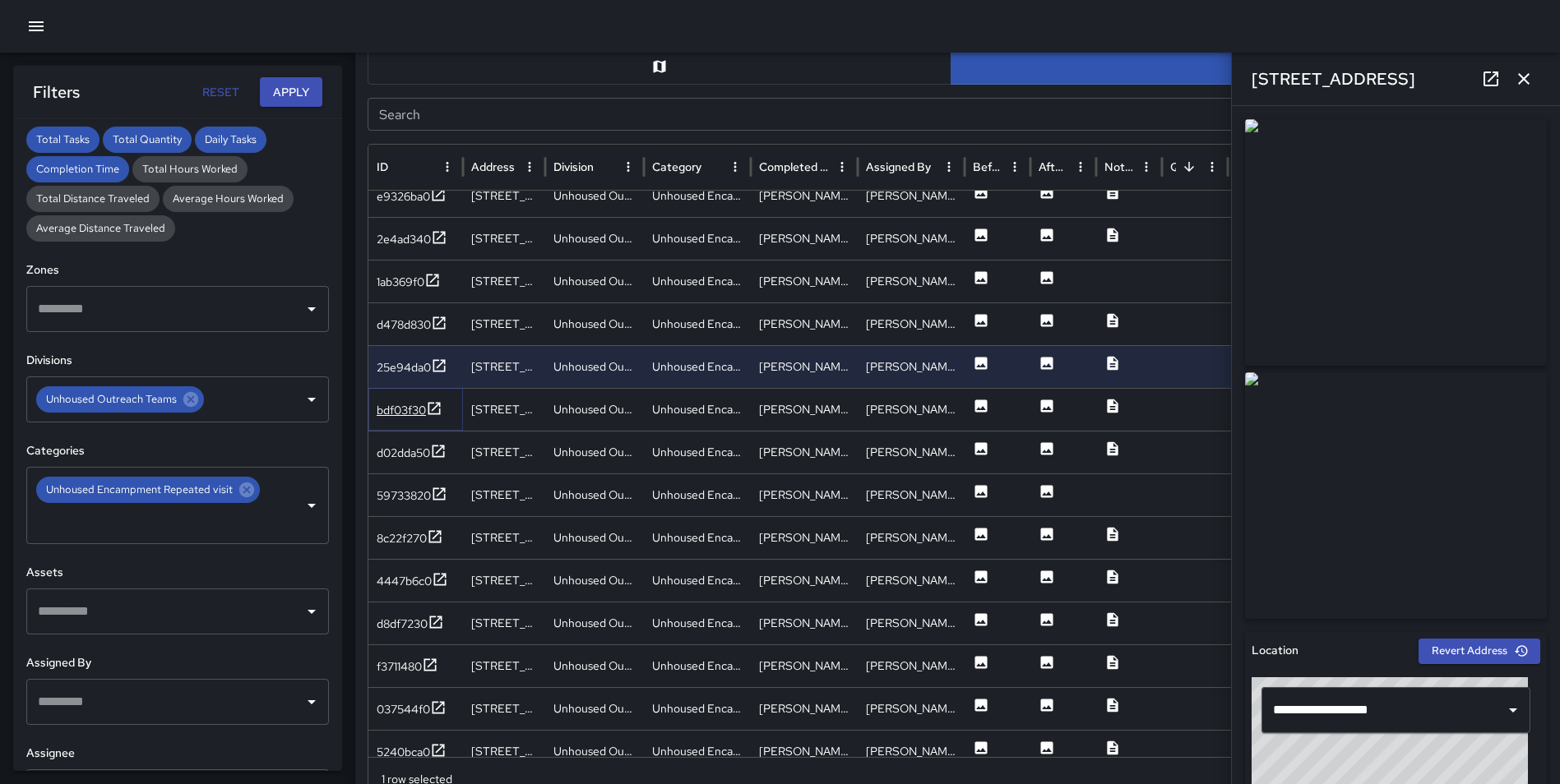
click at [433, 407] on icon at bounding box center [434, 408] width 16 height 16
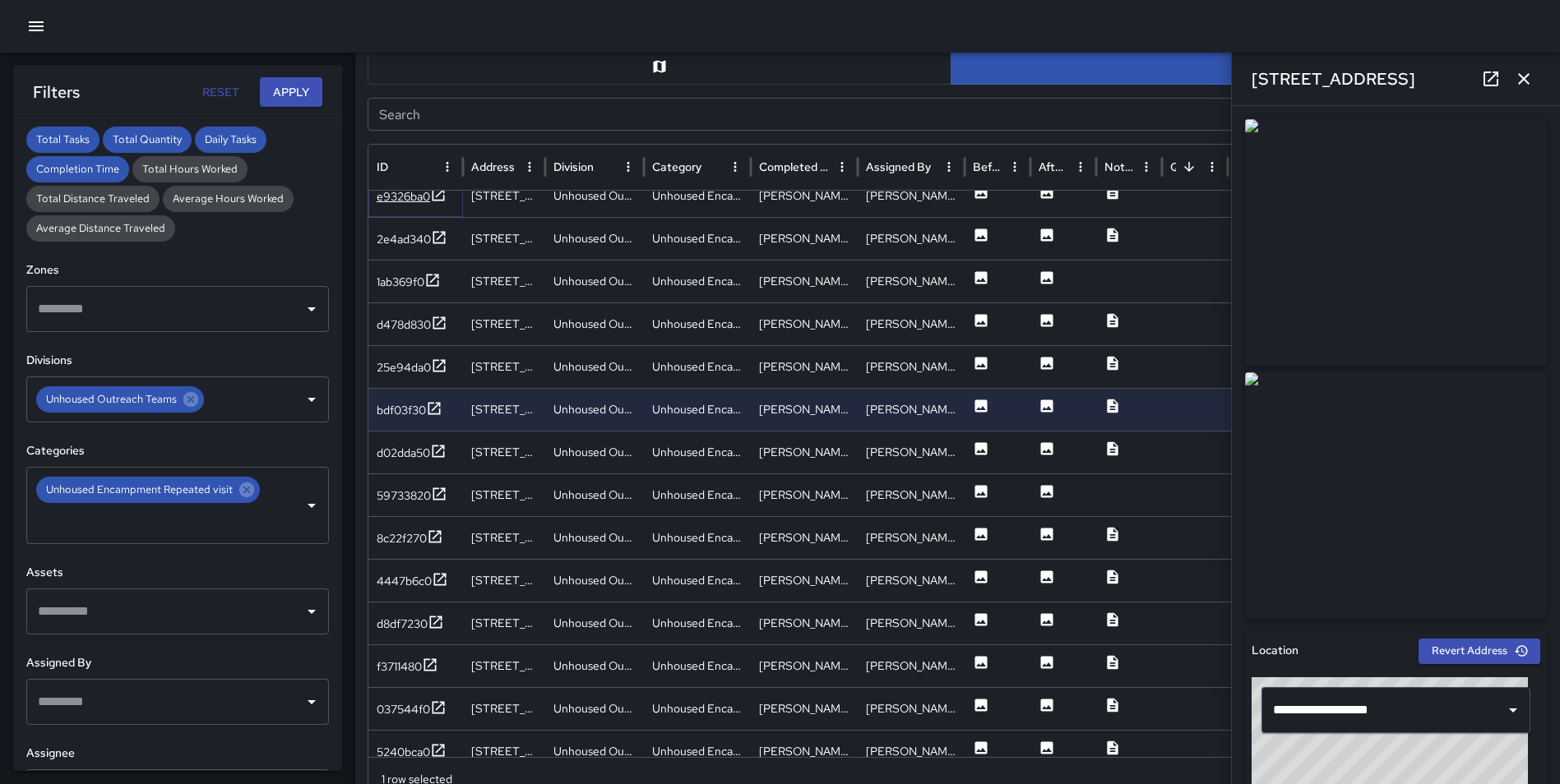
click at [441, 203] on div at bounding box center [438, 196] width 16 height 21
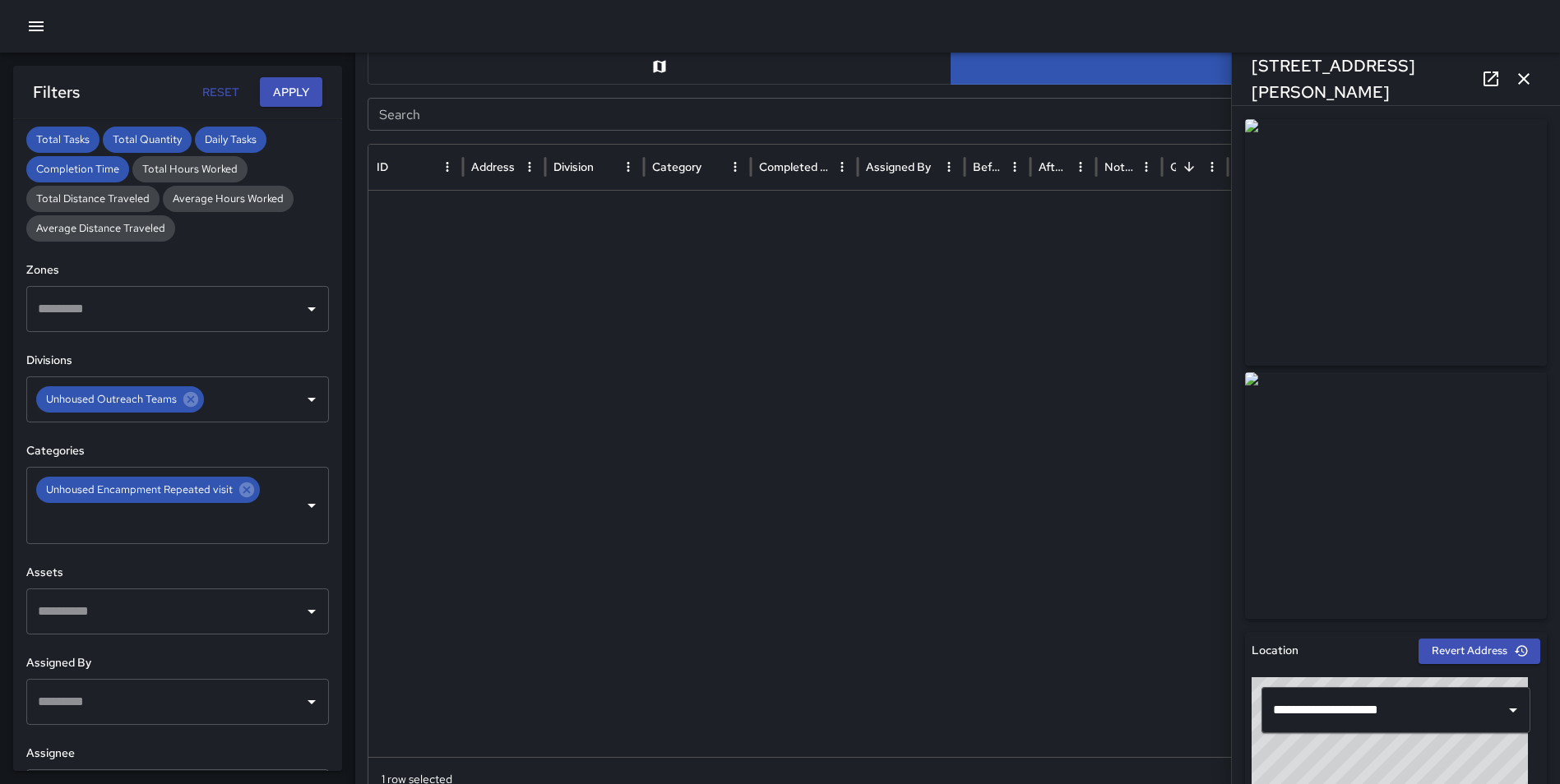
scroll to position [0, 0]
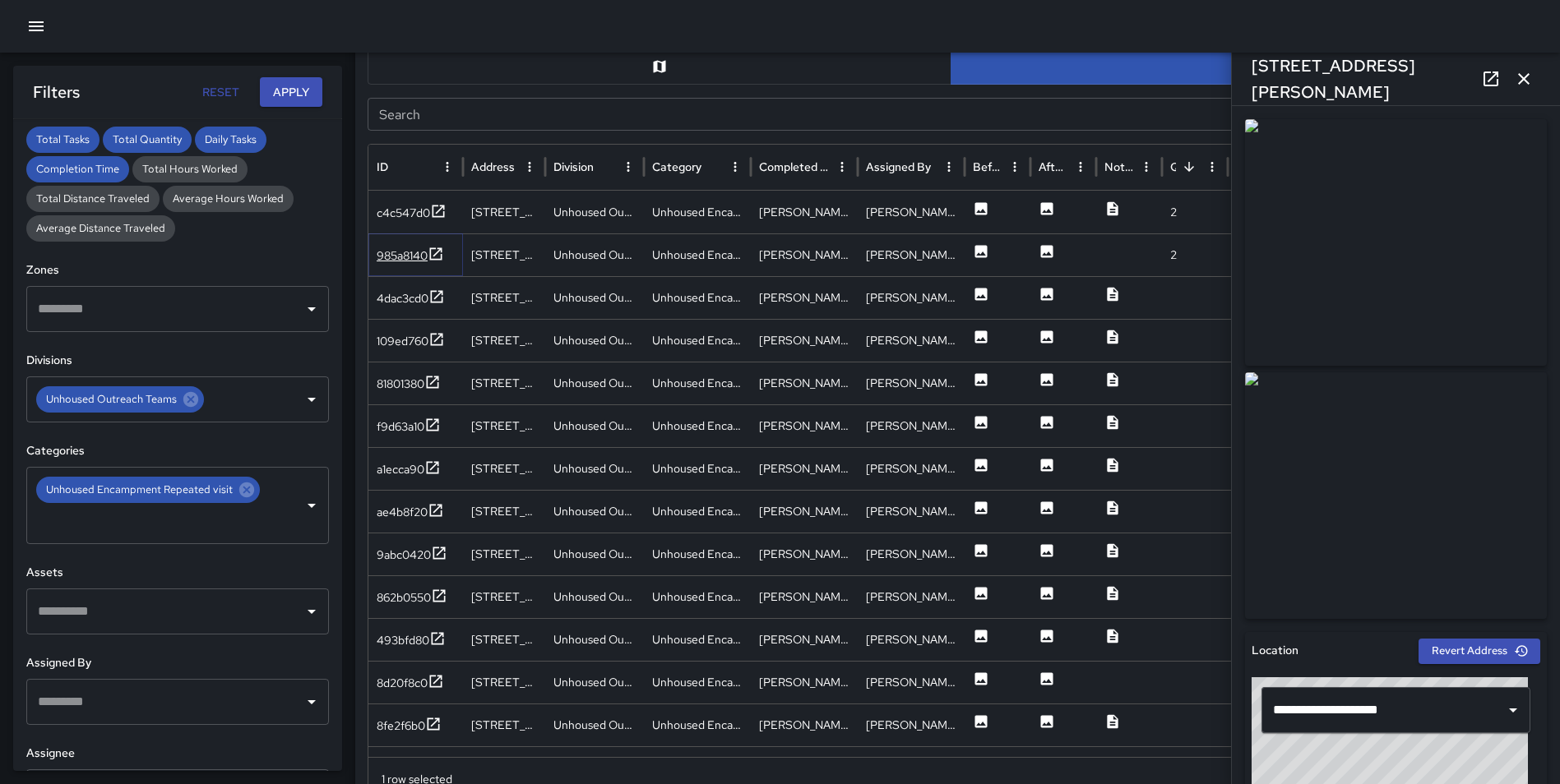
click at [432, 251] on icon at bounding box center [436, 253] width 13 height 13
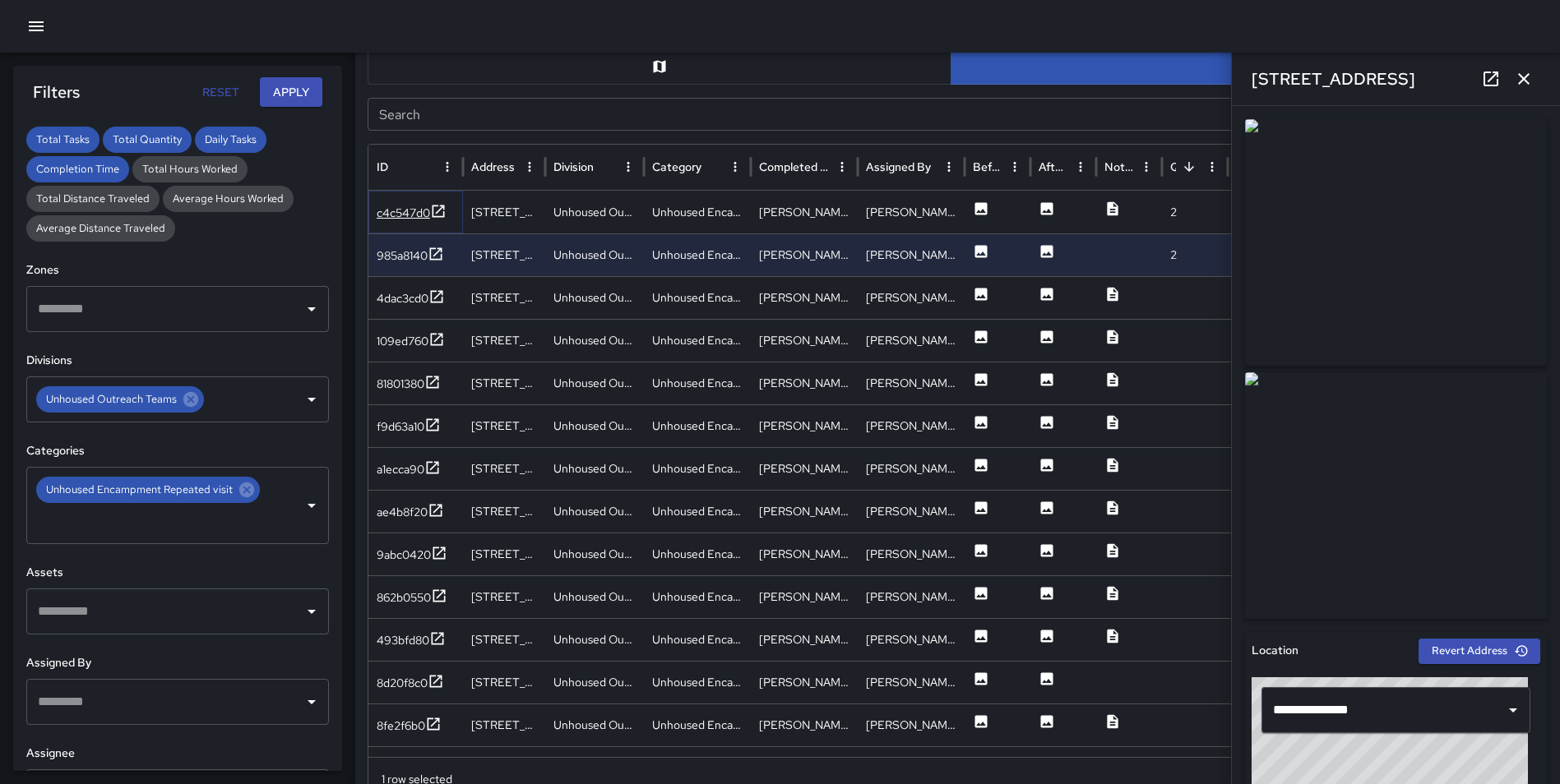
click at [441, 212] on icon at bounding box center [438, 211] width 16 height 16
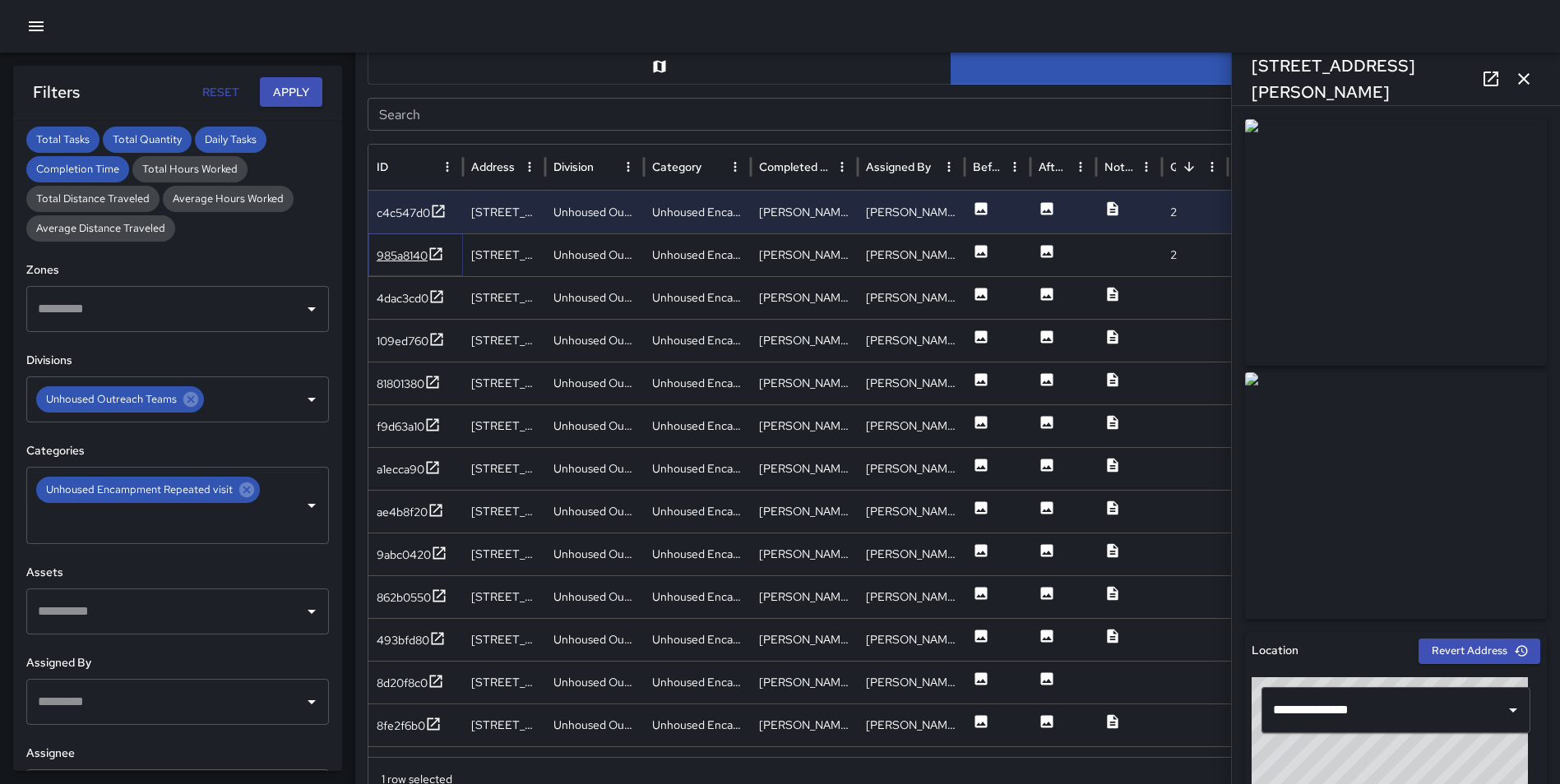
click at [441, 257] on icon at bounding box center [436, 253] width 13 height 13
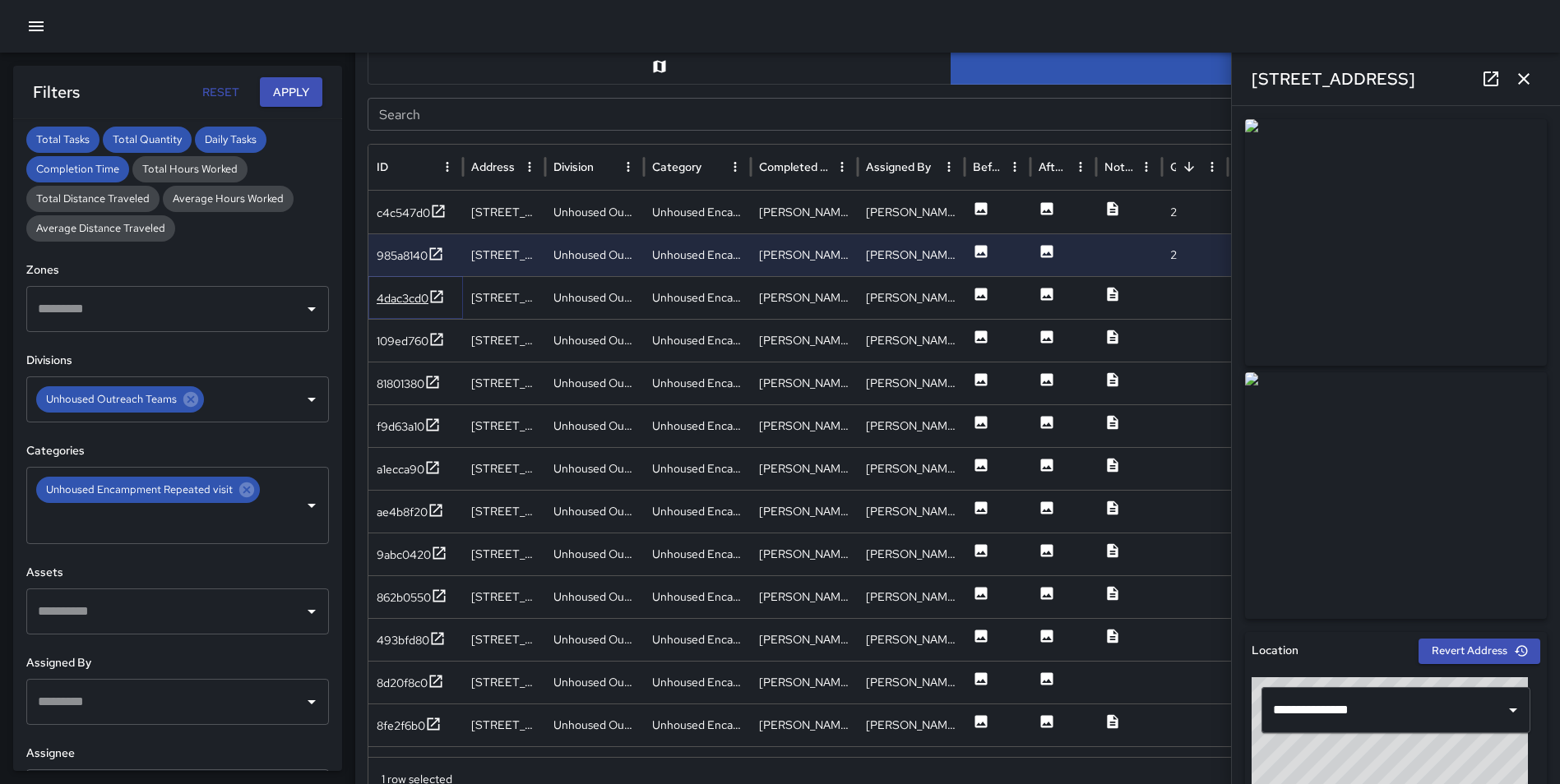
click at [436, 296] on icon at bounding box center [436, 296] width 16 height 16
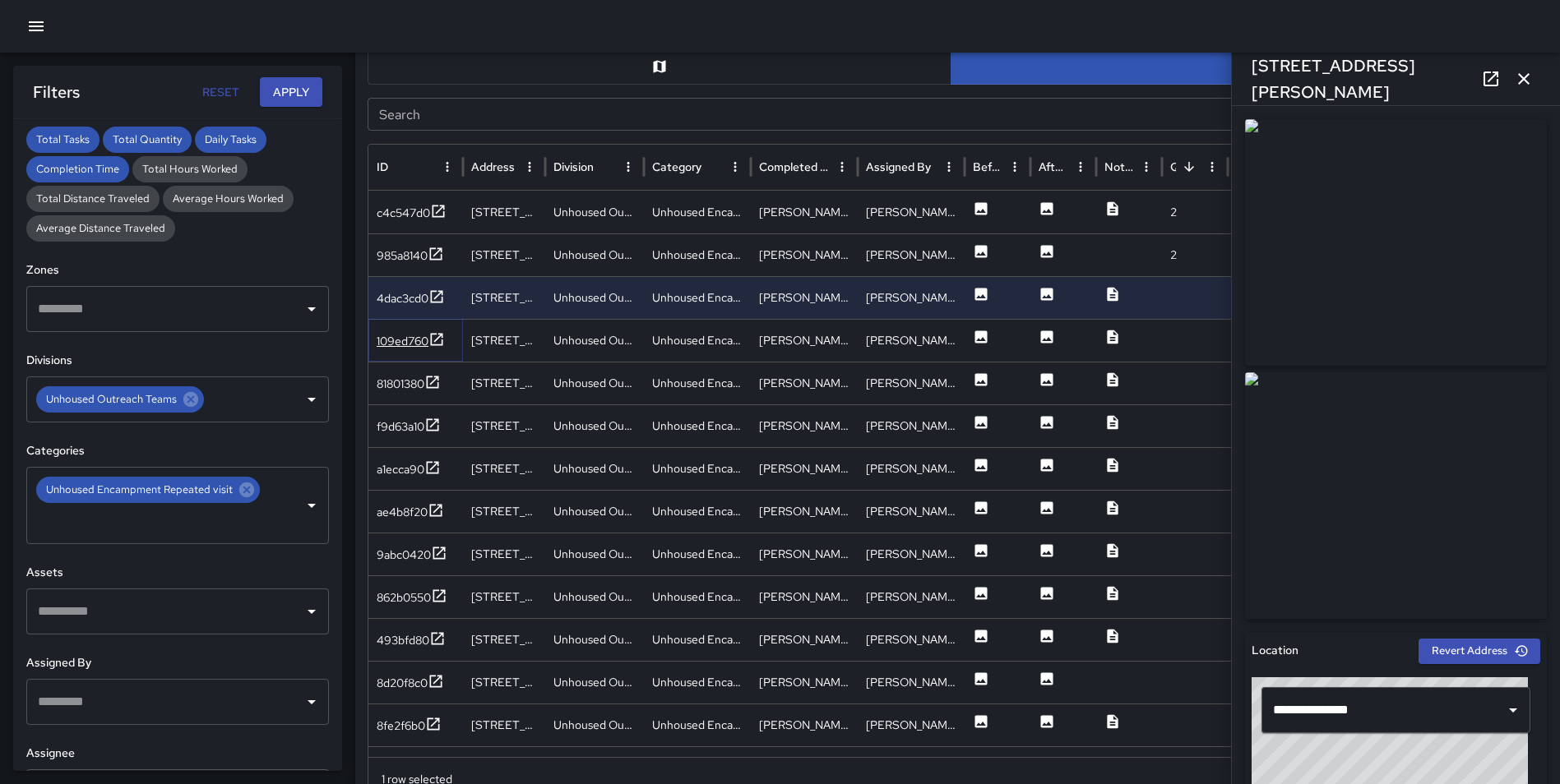
click at [441, 334] on icon at bounding box center [437, 339] width 13 height 13
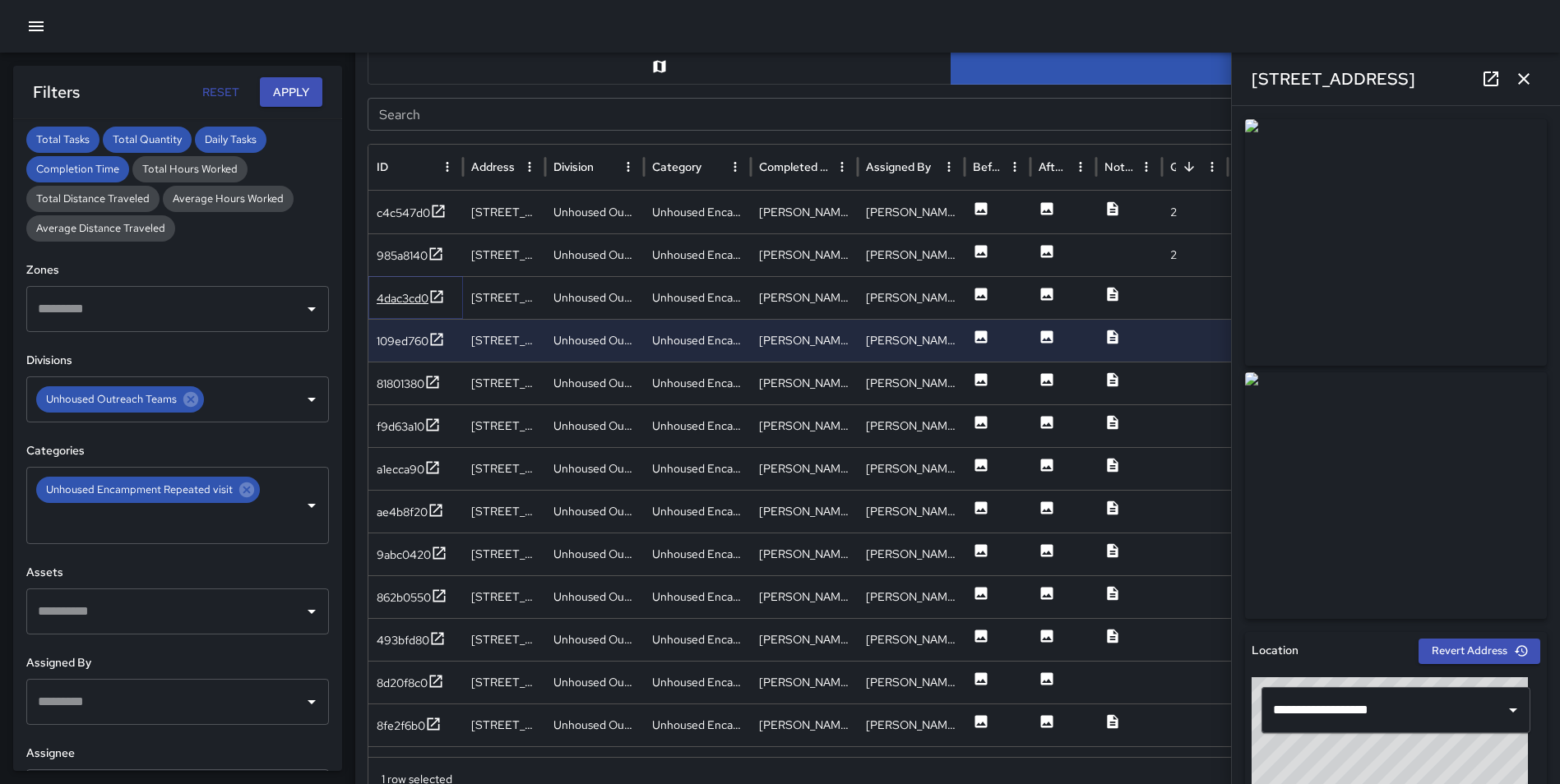
click at [436, 293] on icon at bounding box center [436, 296] width 16 height 16
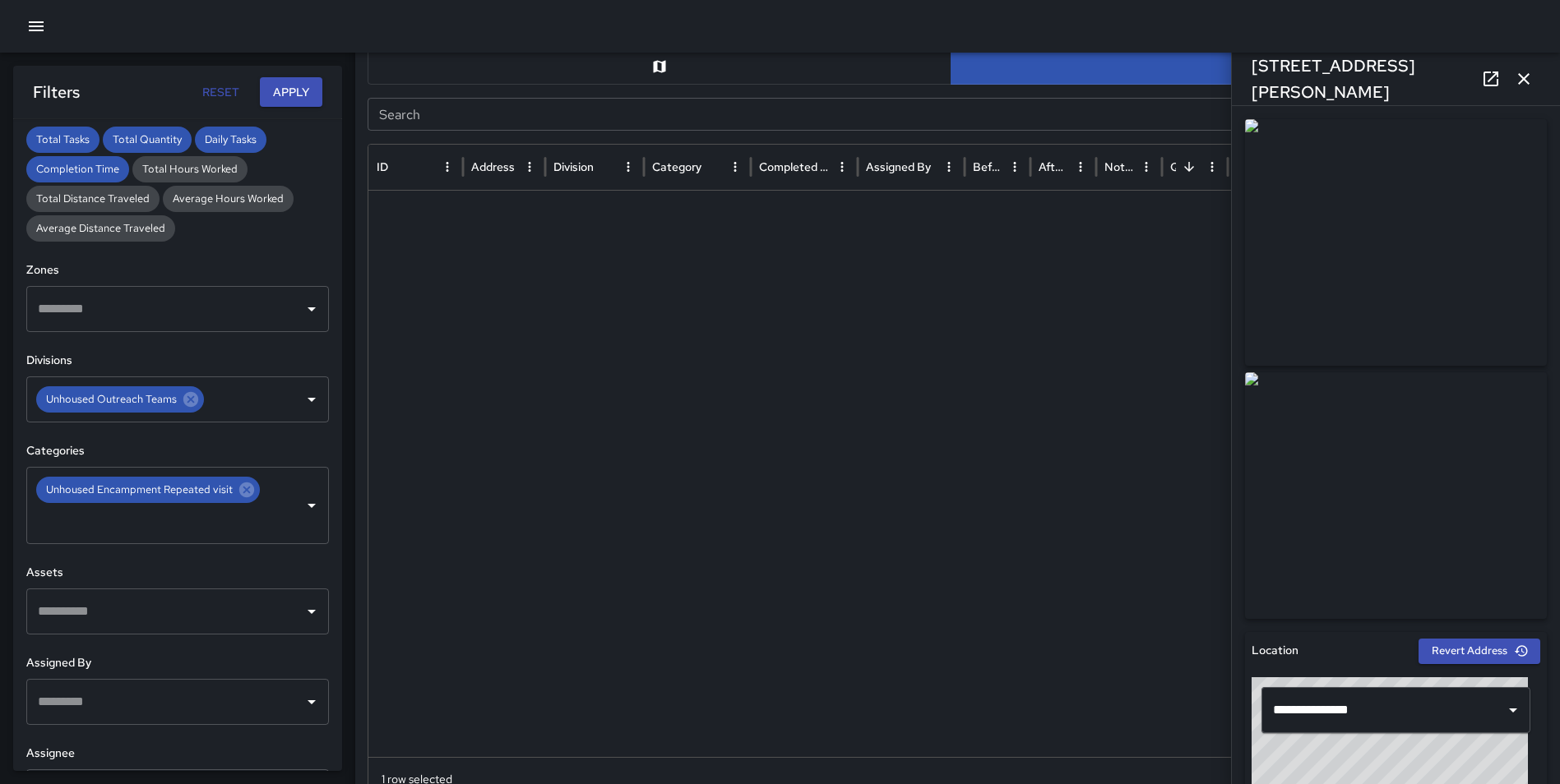
scroll to position [2716, 0]
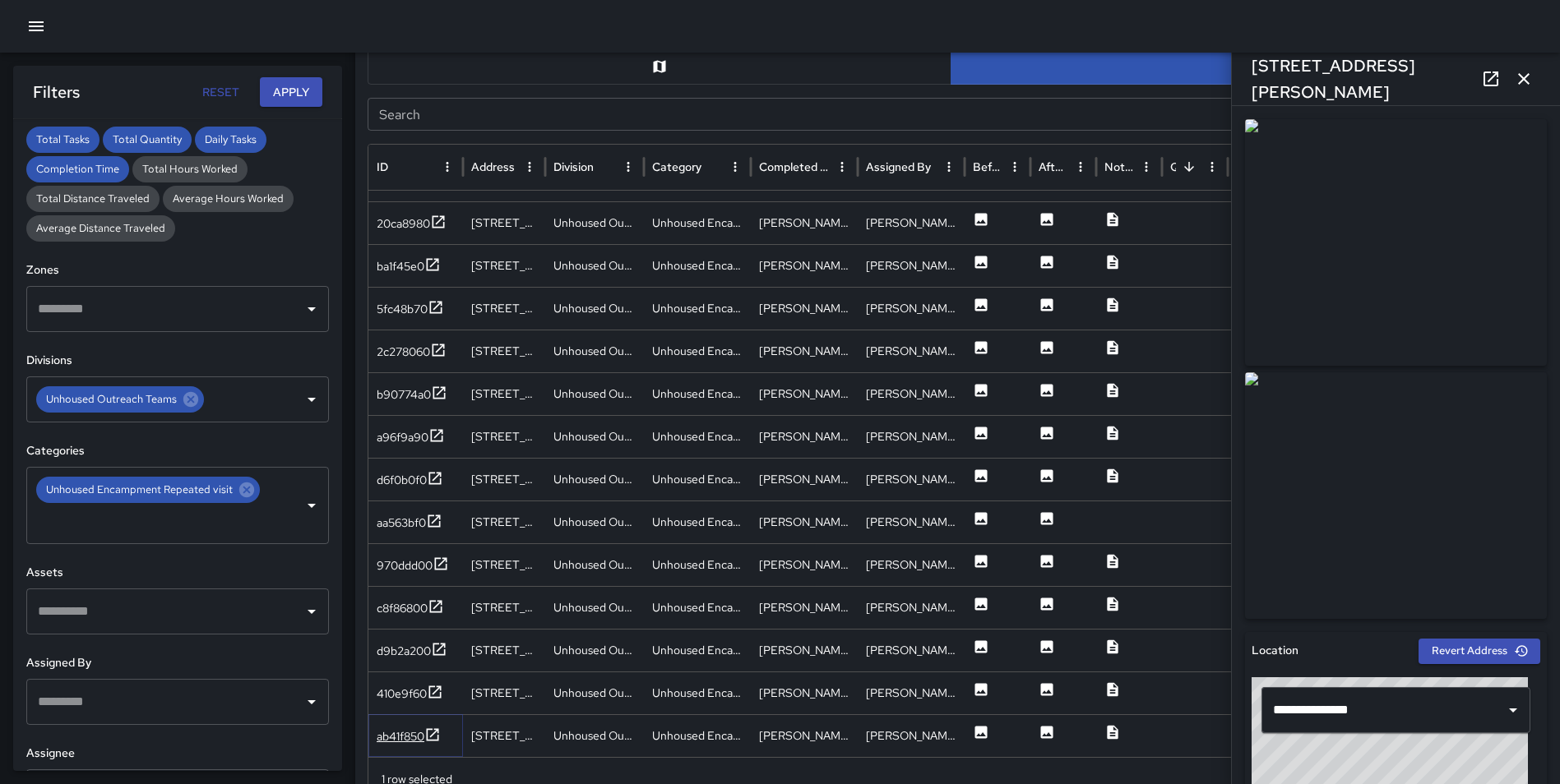
click at [434, 735] on icon at bounding box center [433, 734] width 13 height 13
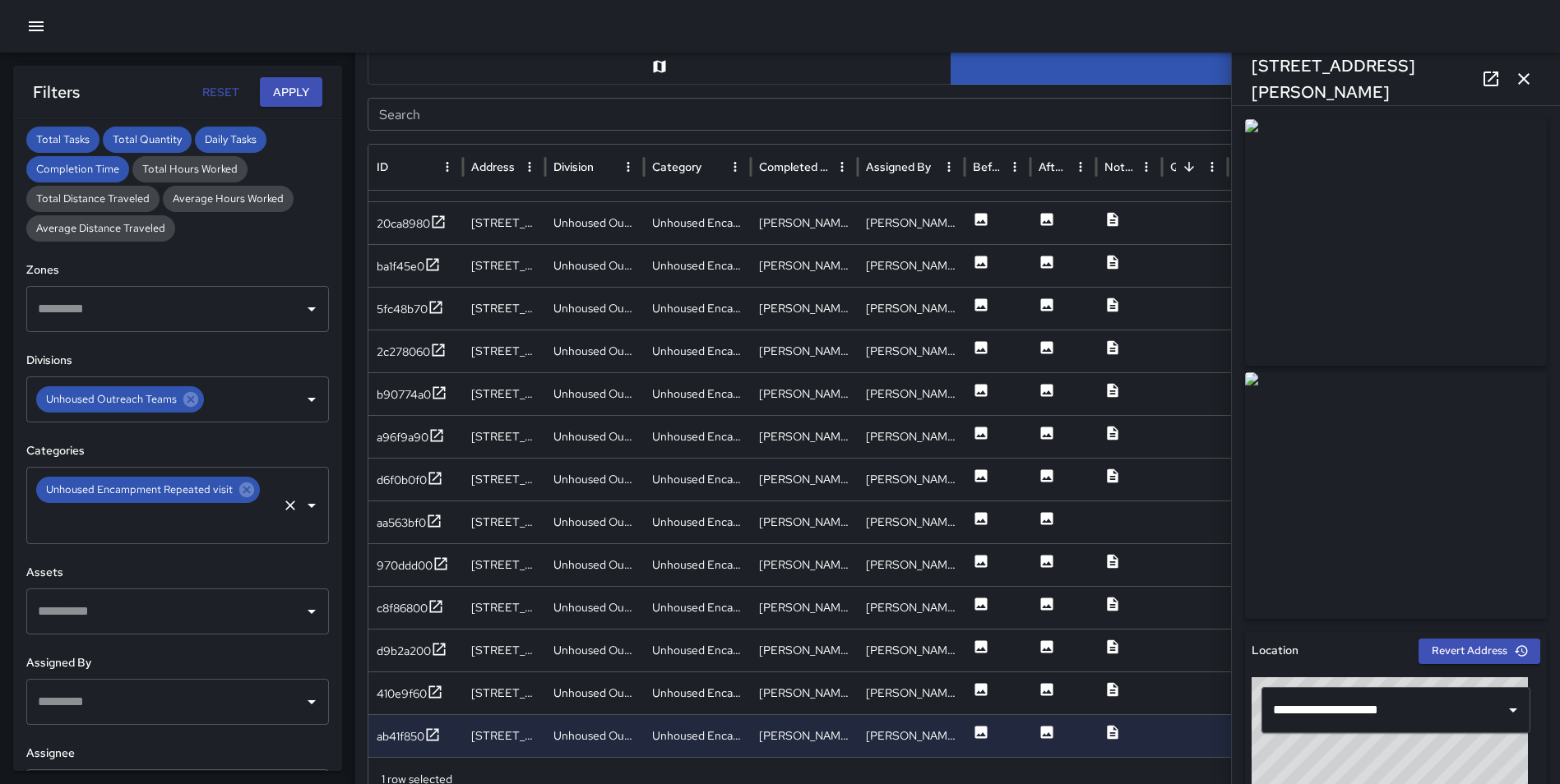
drag, startPoint x: 243, startPoint y: 491, endPoint x: 224, endPoint y: 476, distance: 24.2
click at [243, 491] on icon at bounding box center [246, 490] width 18 height 18
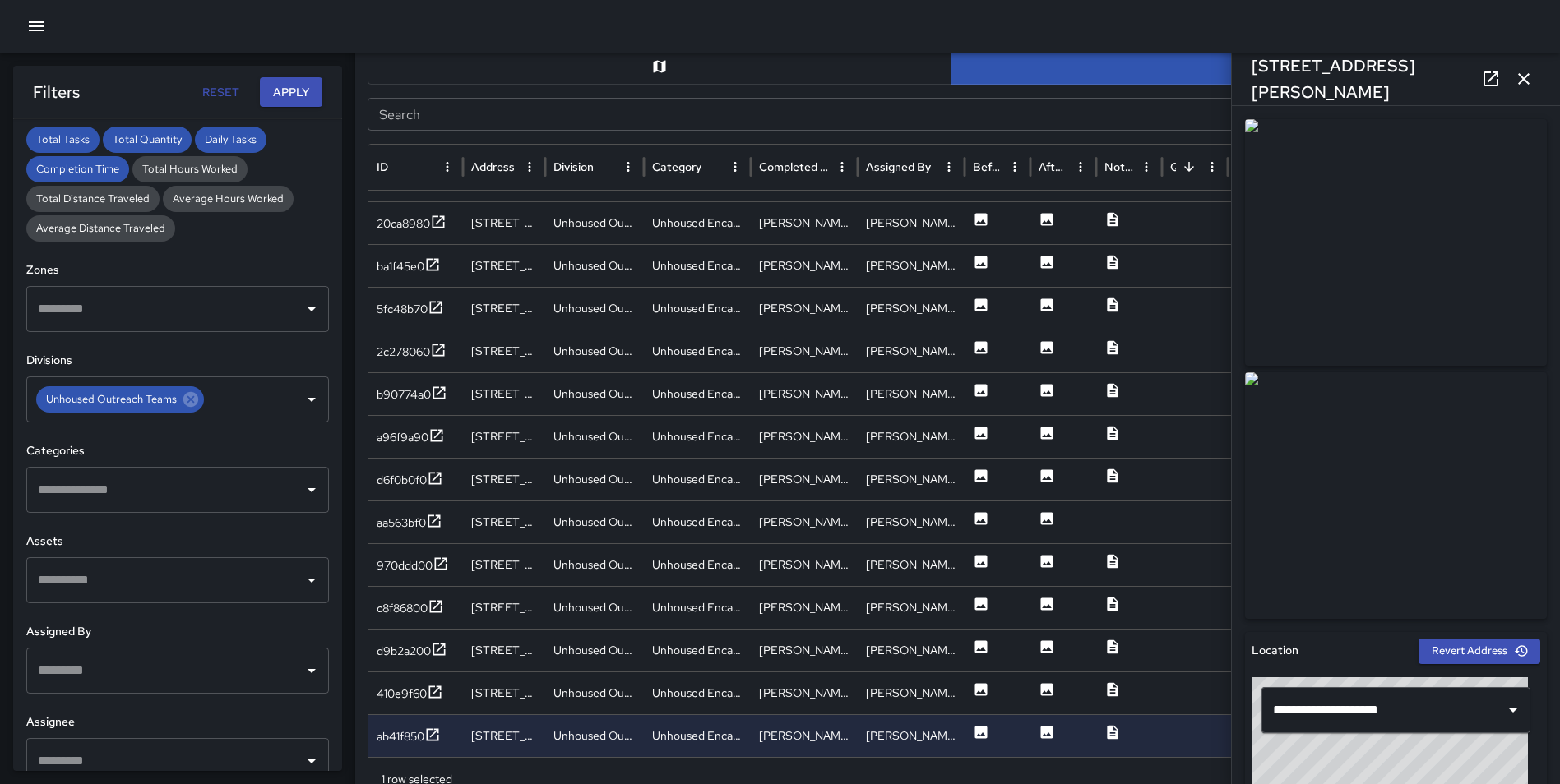
drag, startPoint x: 1521, startPoint y: 75, endPoint x: 1269, endPoint y: 107, distance: 254.0
click at [1522, 79] on icon "button" at bounding box center [1523, 79] width 12 height 12
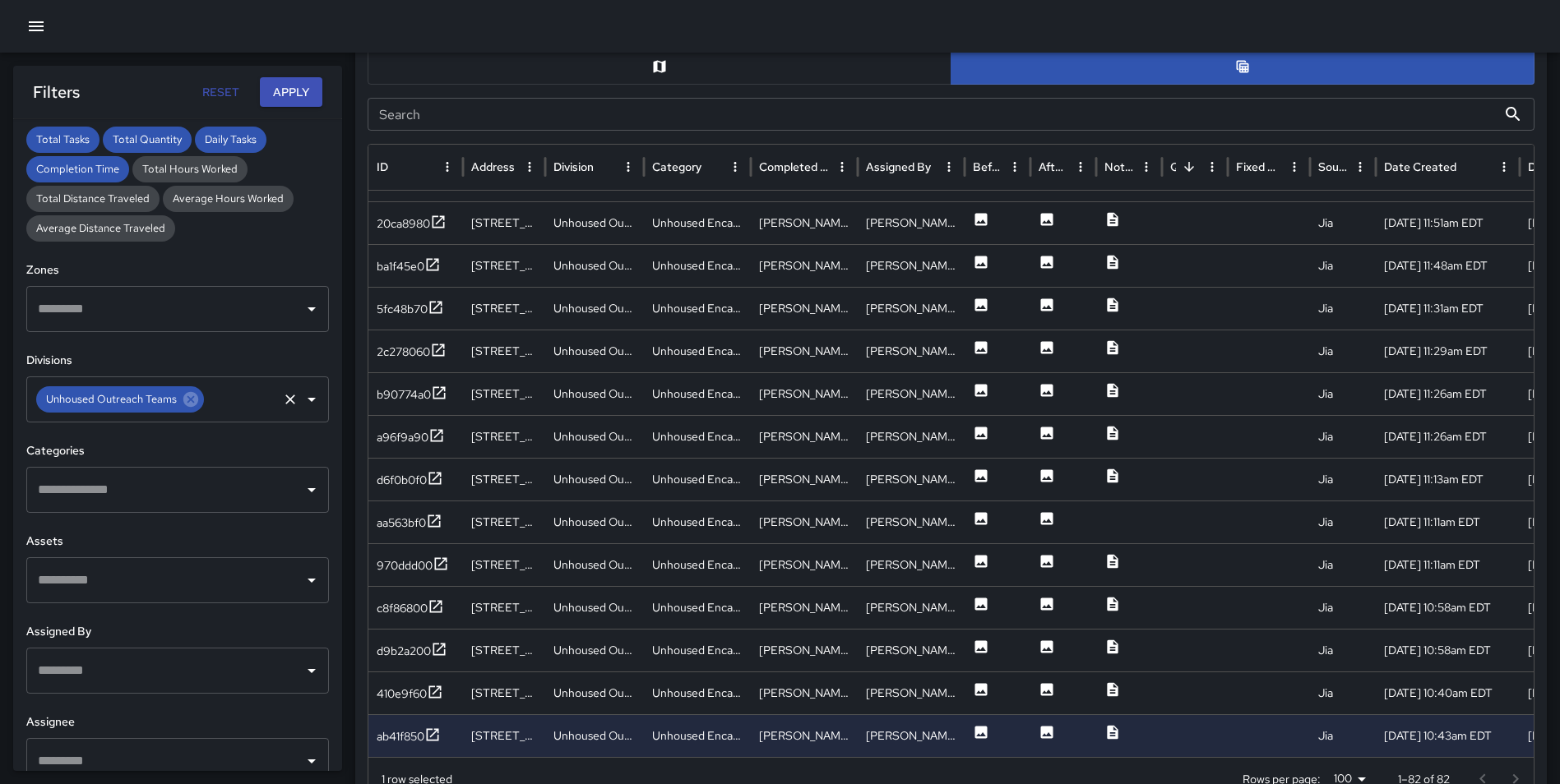
click at [194, 396] on icon at bounding box center [191, 399] width 15 height 15
click at [94, 499] on input "text" at bounding box center [166, 490] width 263 height 31
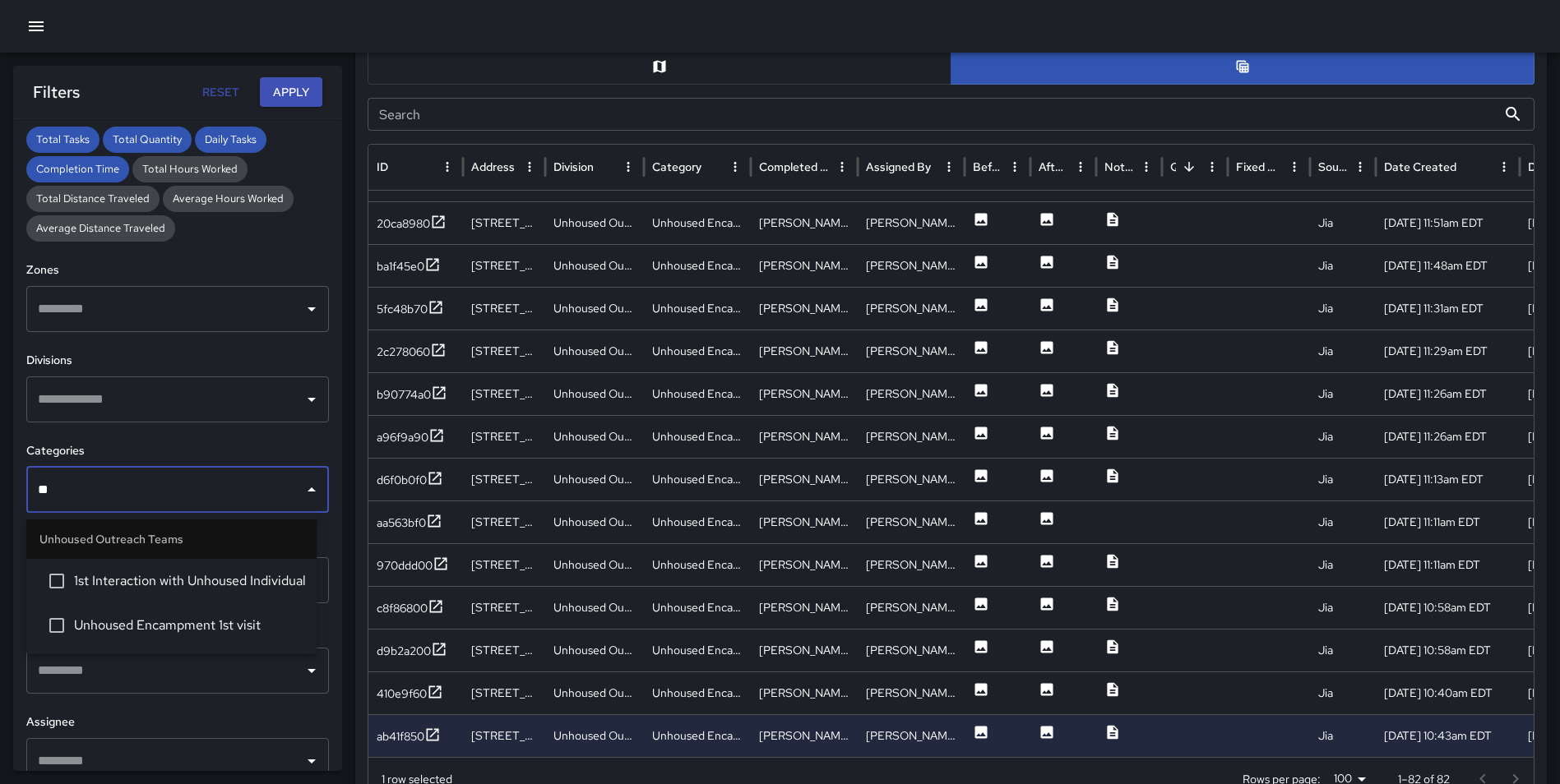
type input "***"
click at [212, 580] on span "1st Interaction with Unhoused Individual" at bounding box center [189, 581] width 229 height 20
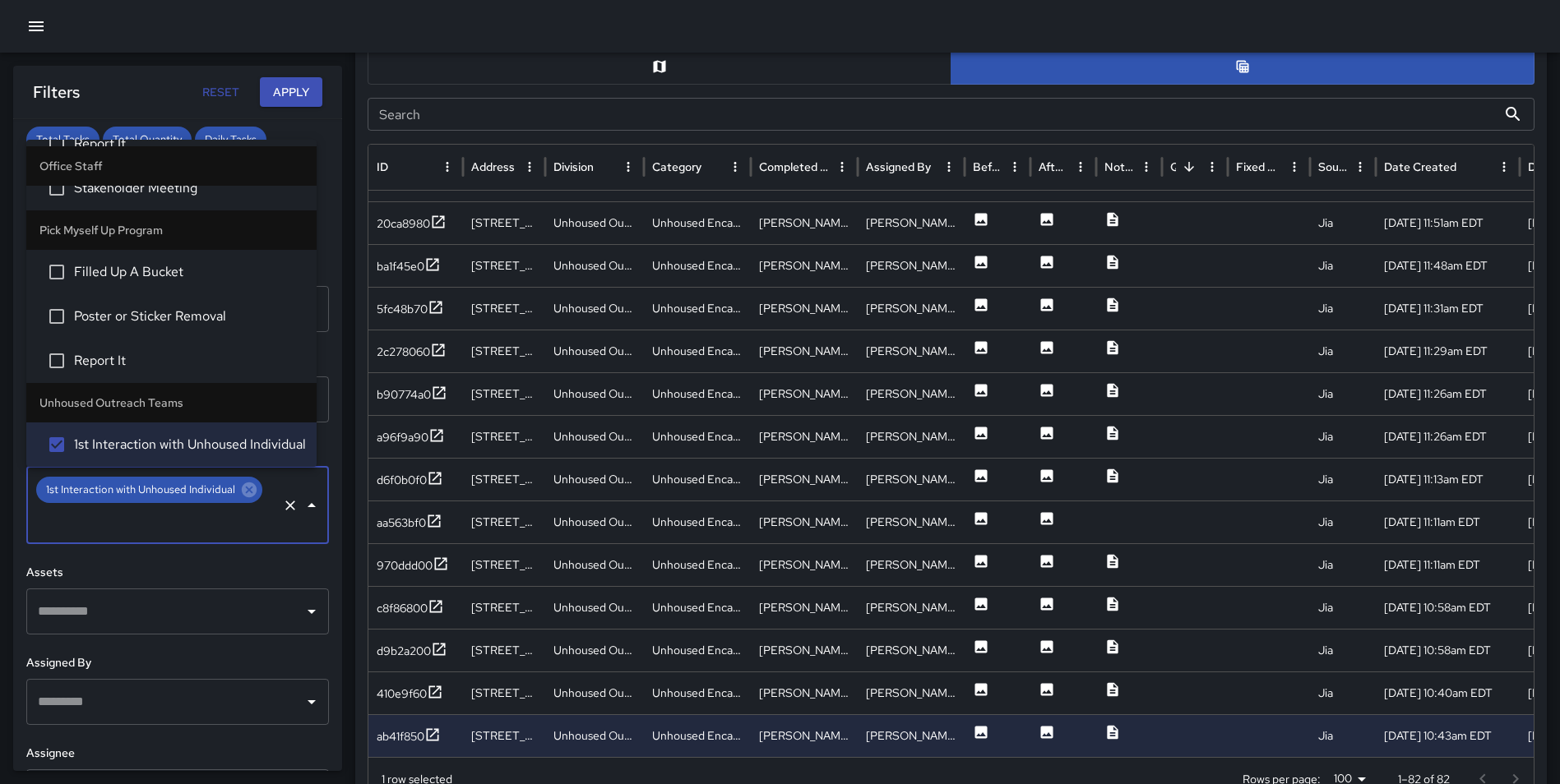
click at [287, 90] on button "Apply" at bounding box center [291, 92] width 63 height 30
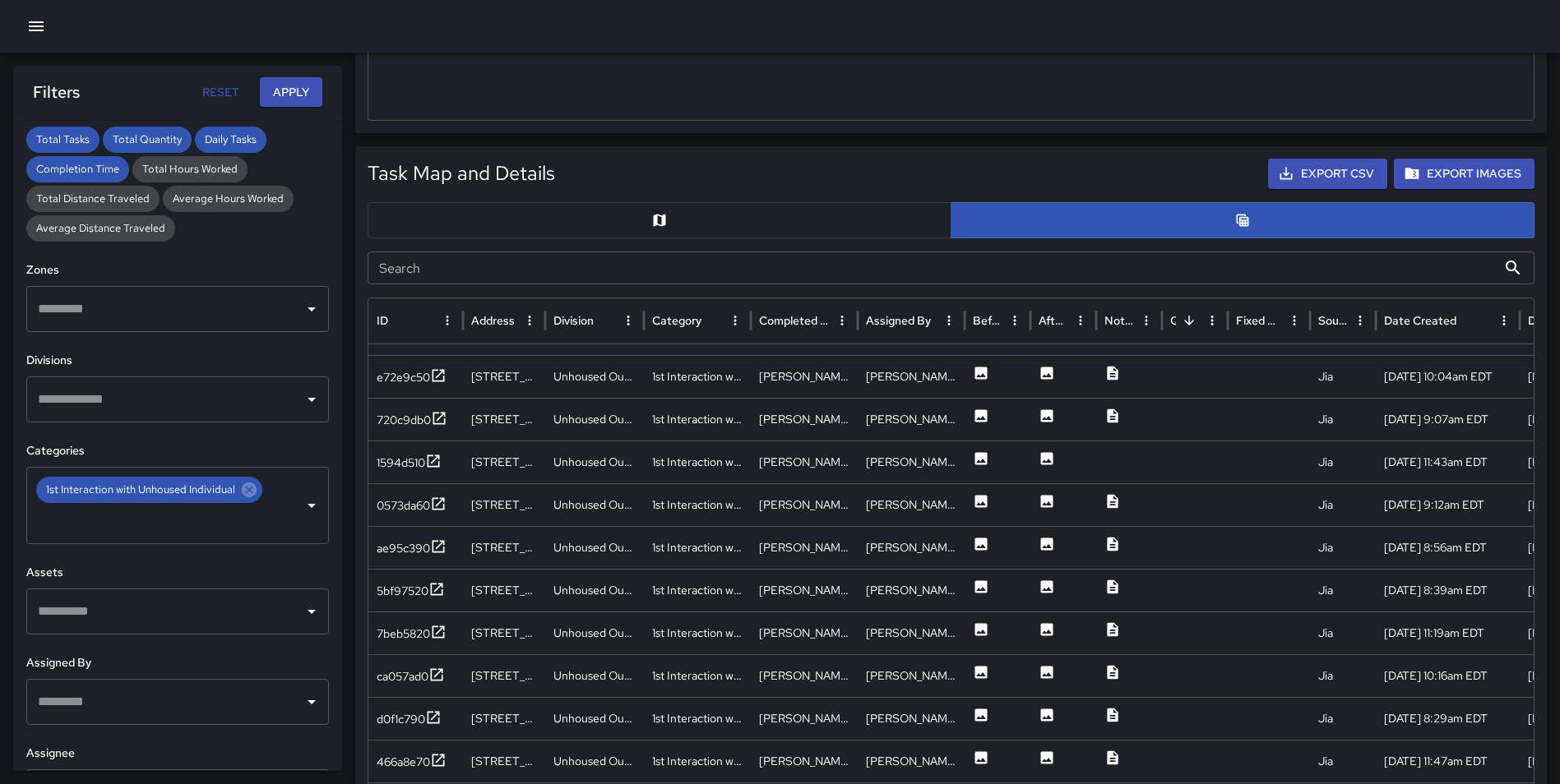
scroll to position [694, 0]
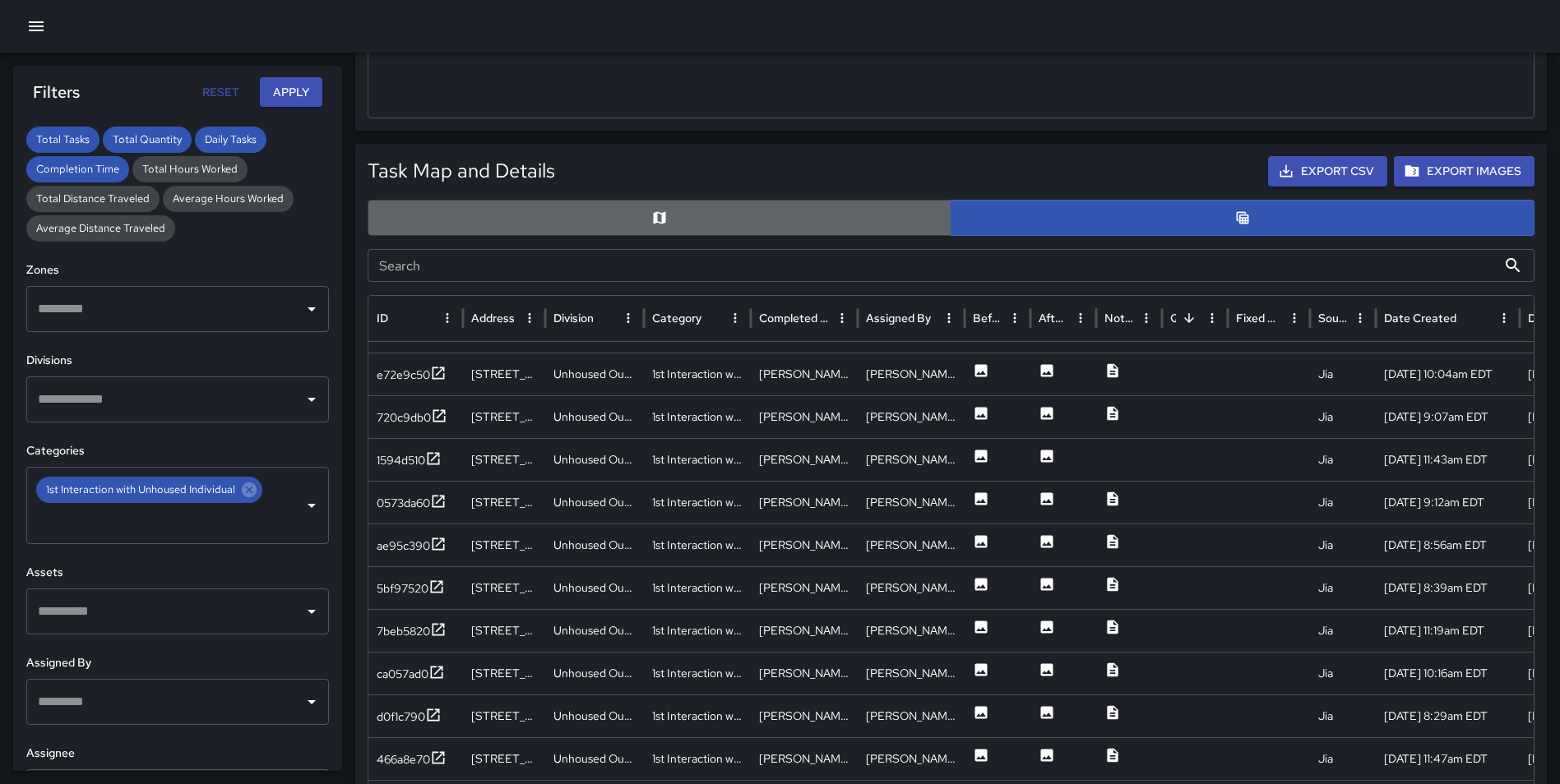
click at [758, 217] on button "button" at bounding box center [659, 217] width 584 height 36
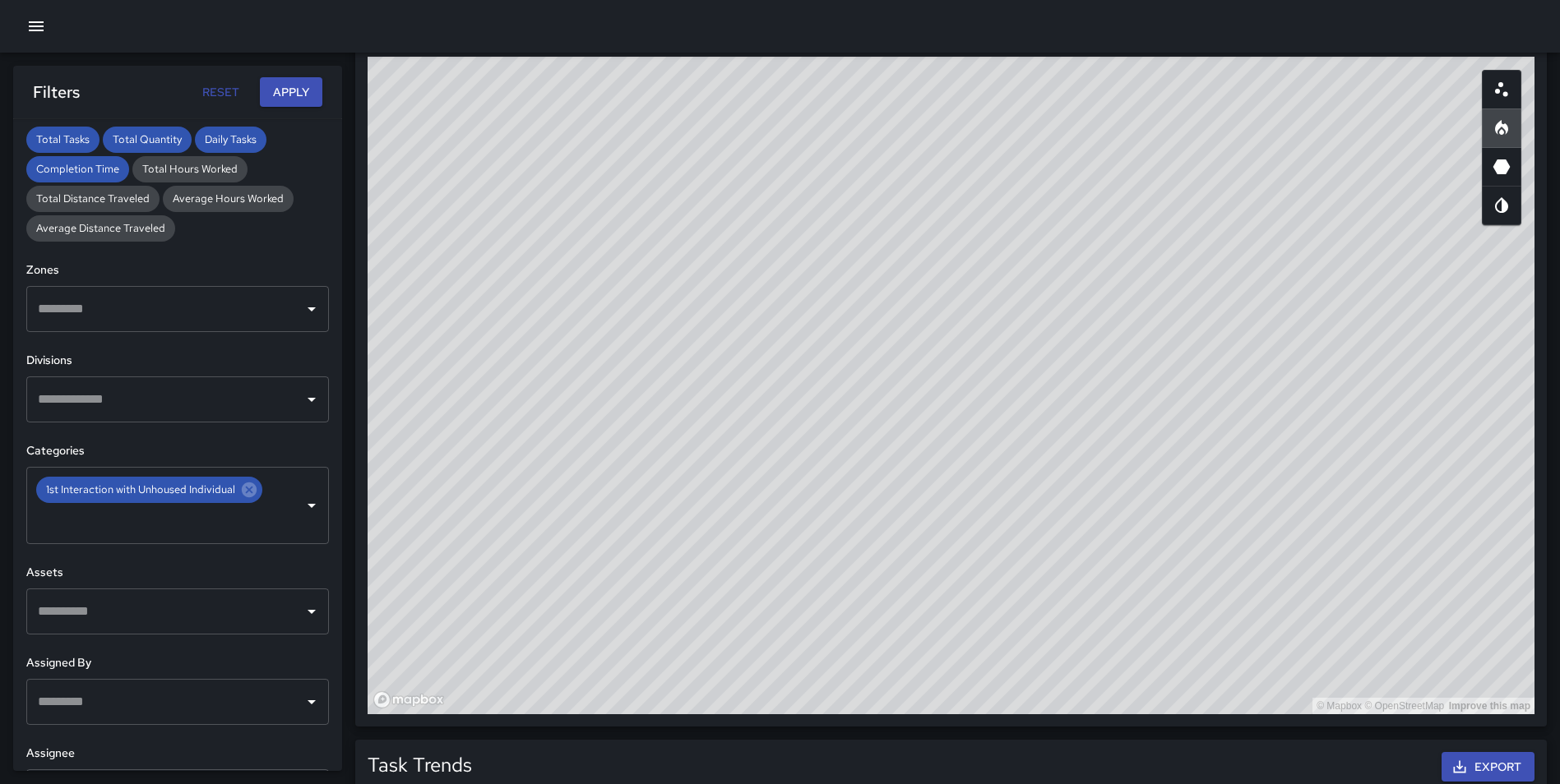
scroll to position [889, 0]
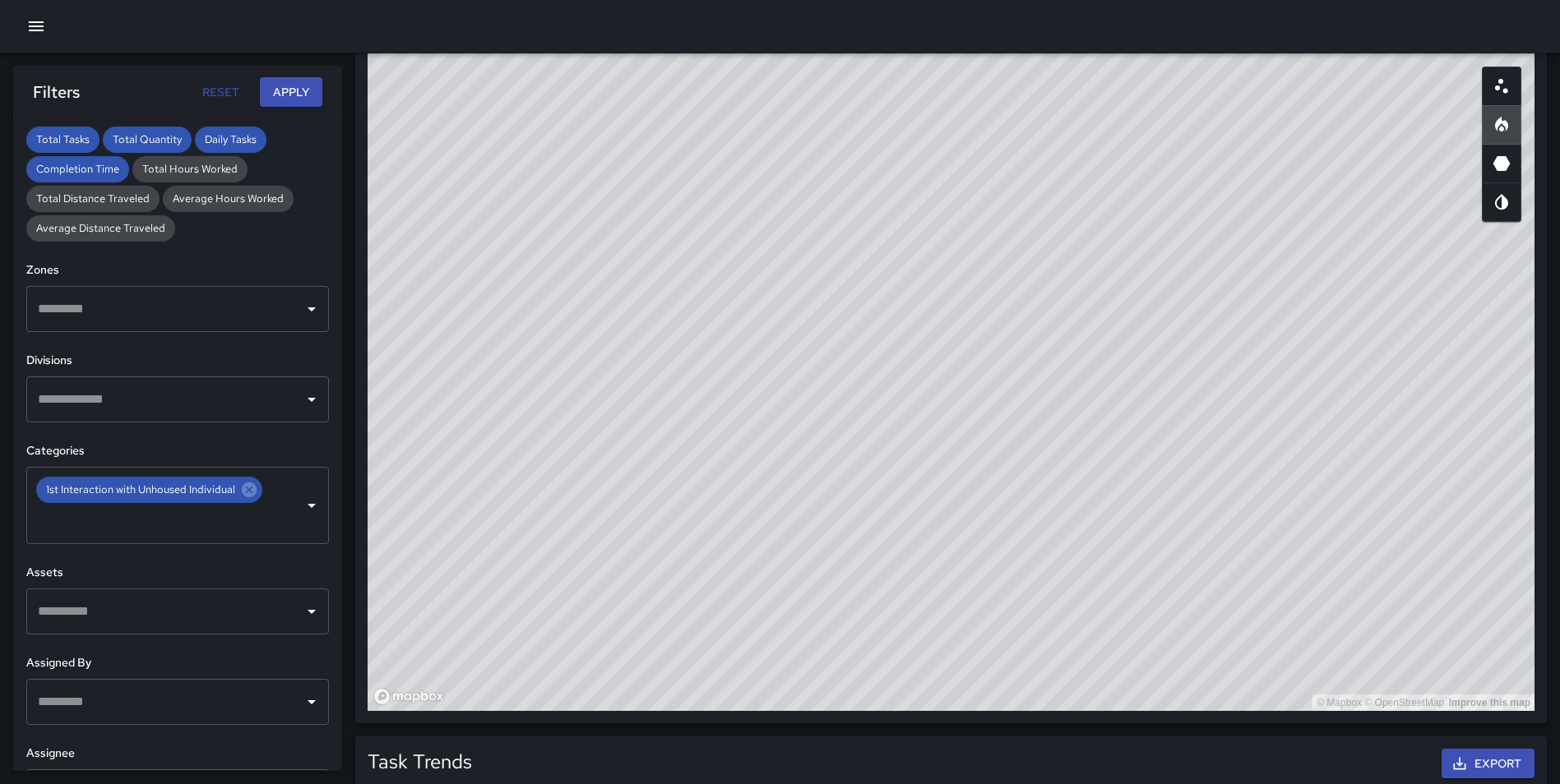
drag, startPoint x: 1264, startPoint y: 299, endPoint x: 1254, endPoint y: 289, distance: 14.1
click at [1254, 289] on div "© Mapbox © OpenStreetMap Improve this map" at bounding box center [950, 382] width 1167 height 657
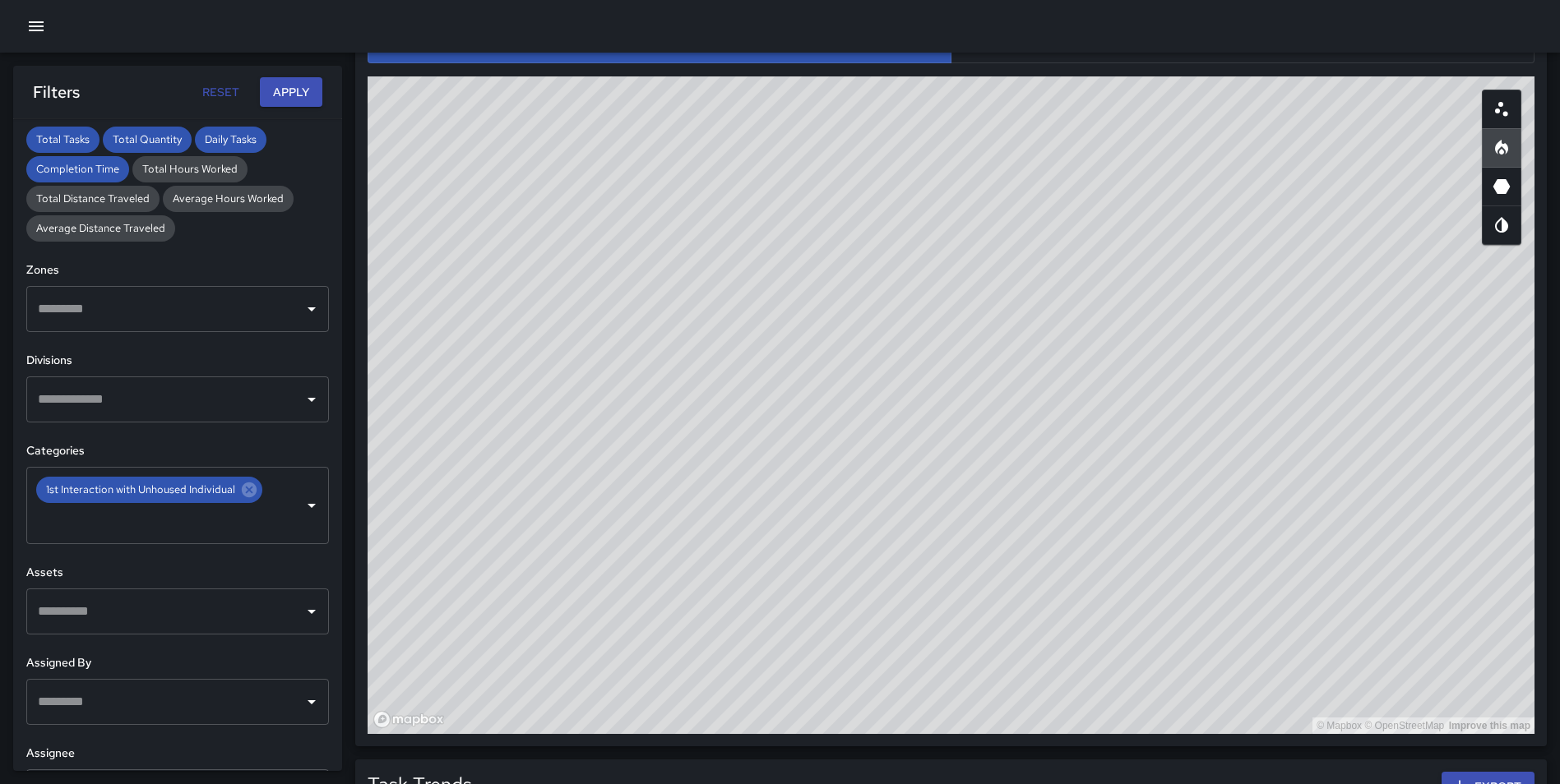
scroll to position [863, 0]
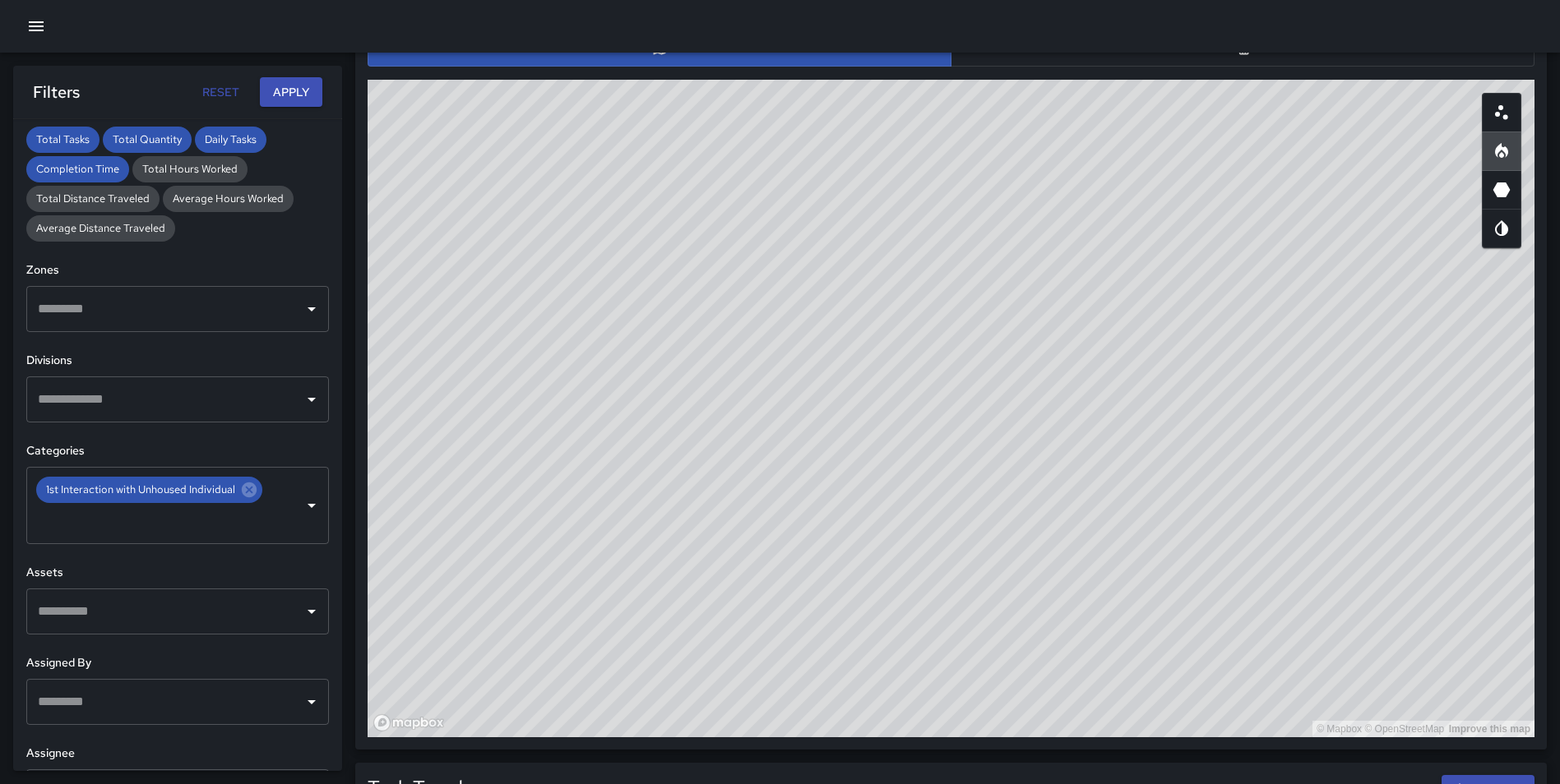
click at [1316, 55] on button "button" at bounding box center [1242, 48] width 584 height 36
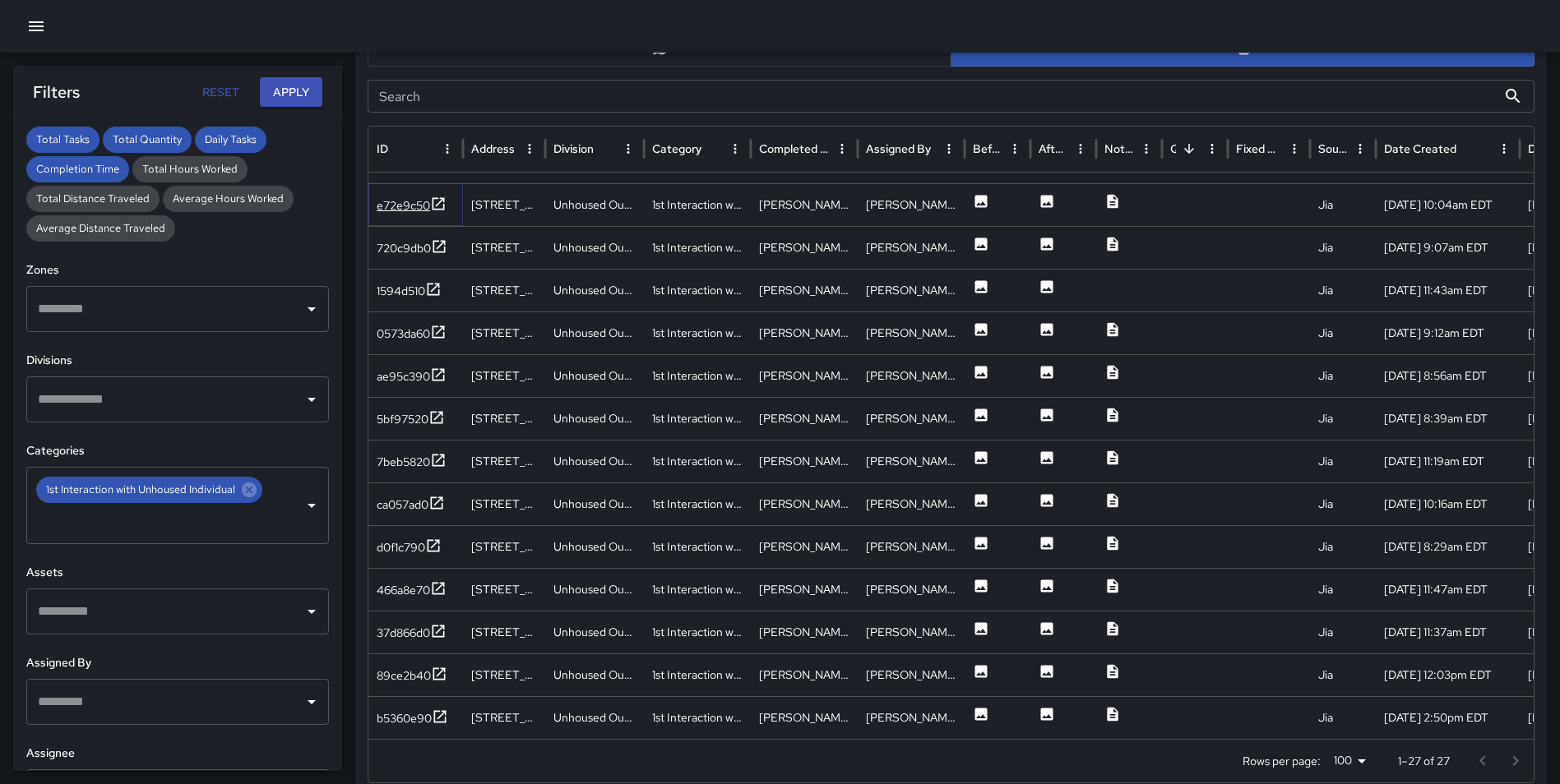
click at [441, 206] on icon at bounding box center [438, 203] width 16 height 16
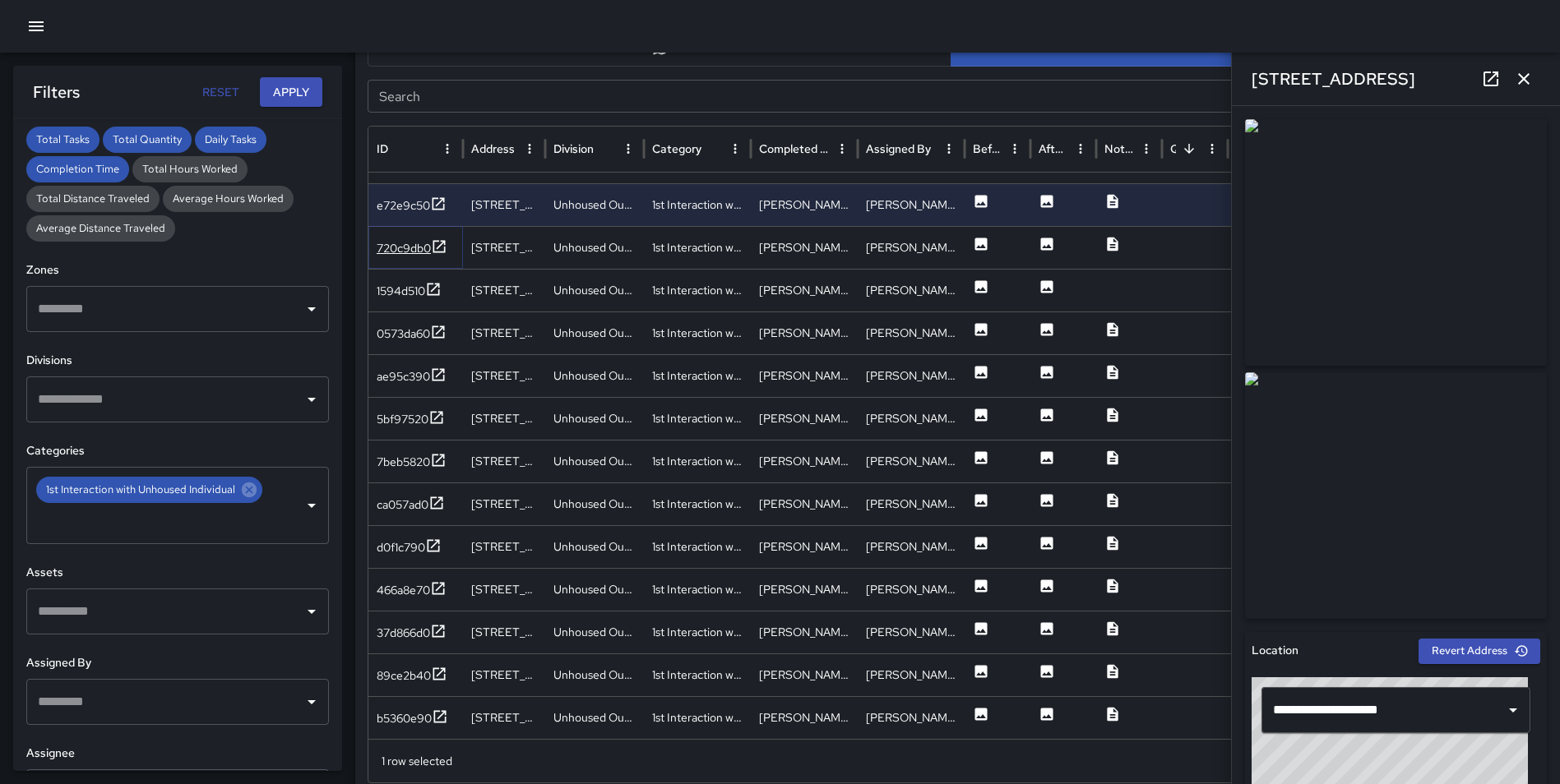
click at [436, 244] on icon at bounding box center [439, 246] width 16 height 16
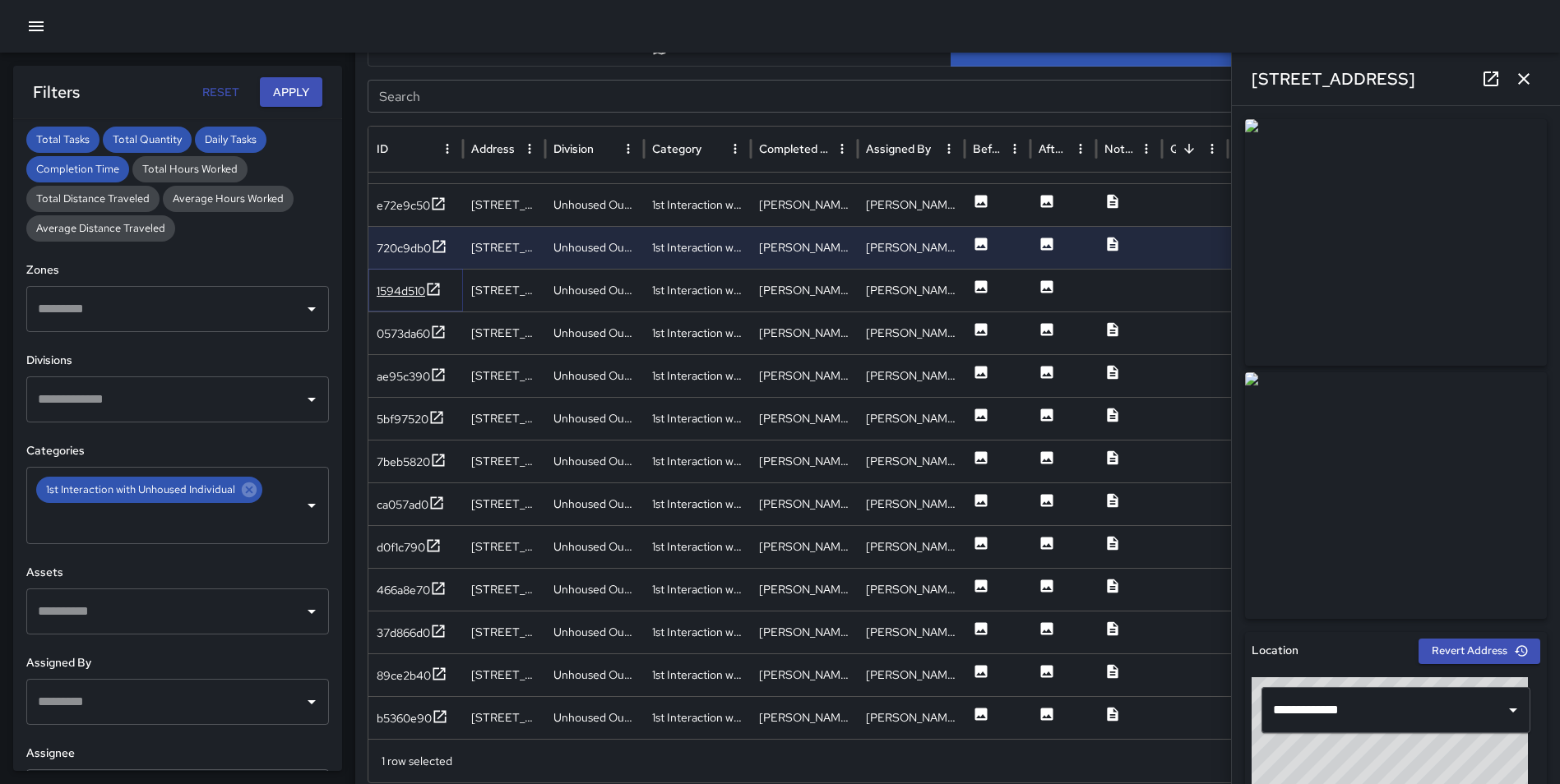
click at [436, 294] on icon at bounding box center [433, 289] width 16 height 16
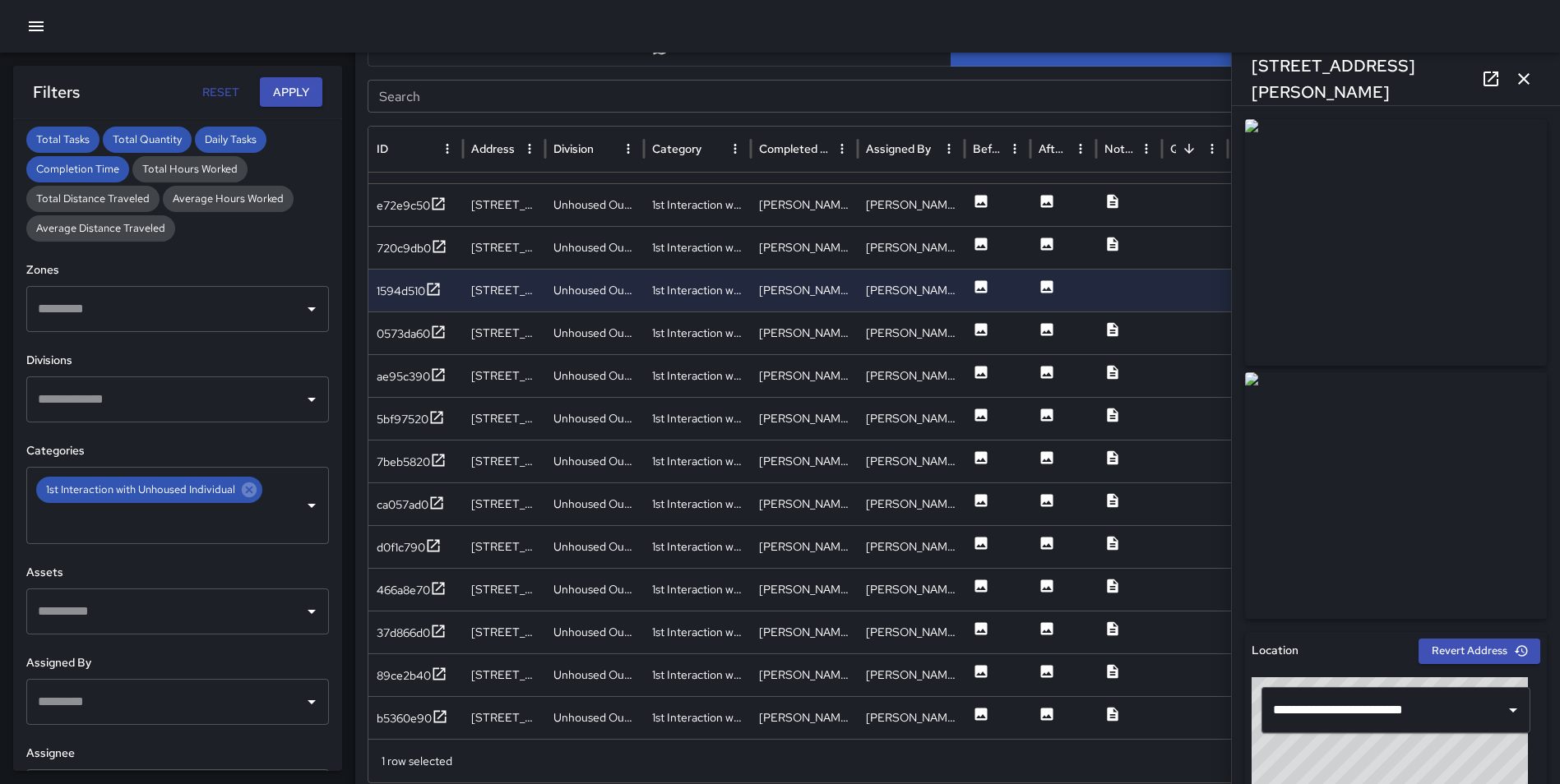
drag, startPoint x: 1521, startPoint y: 81, endPoint x: 1548, endPoint y: 142, distance: 66.7
click at [1521, 81] on icon "button" at bounding box center [1523, 79] width 12 height 12
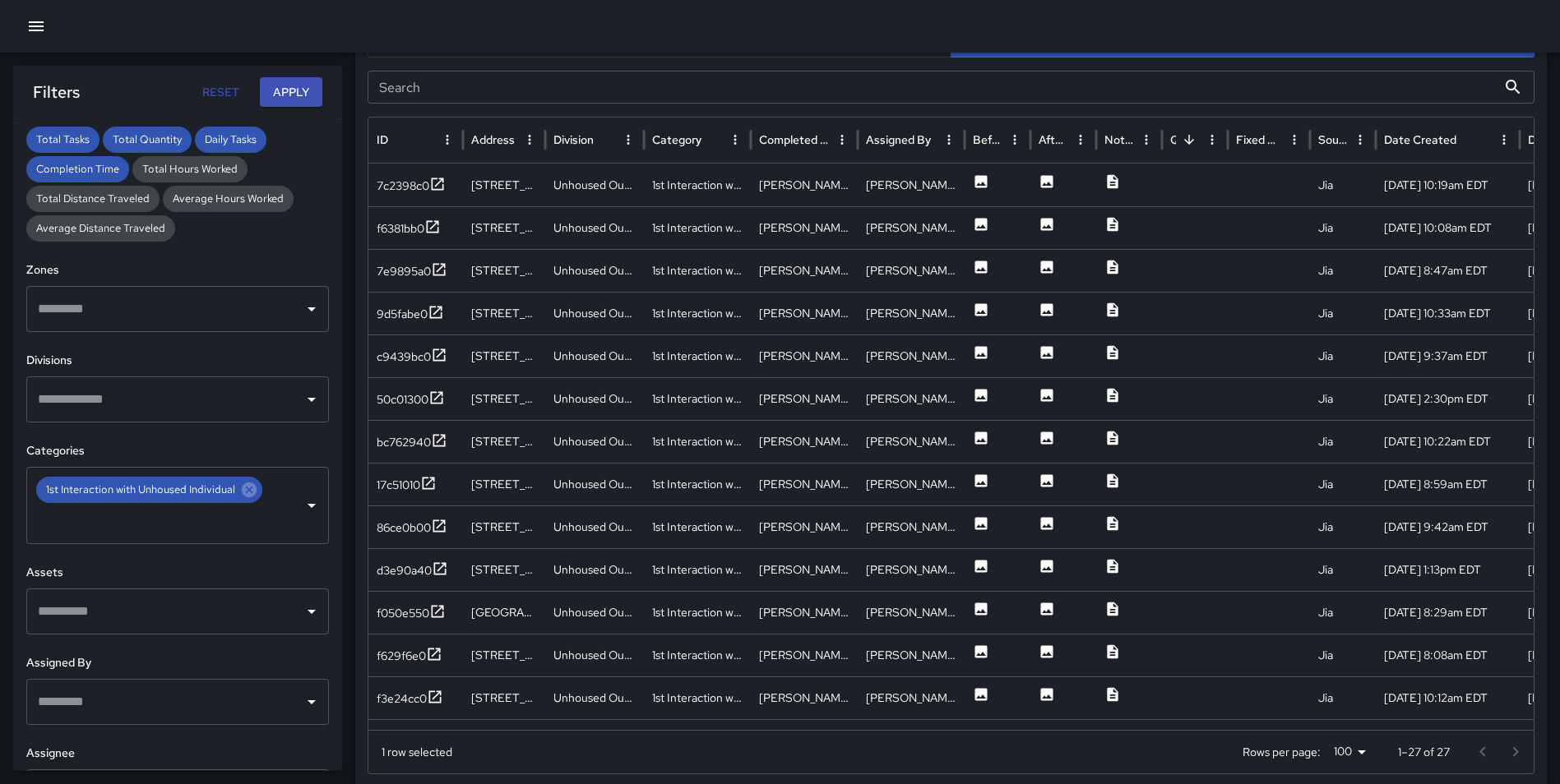
scroll to position [898, 0]
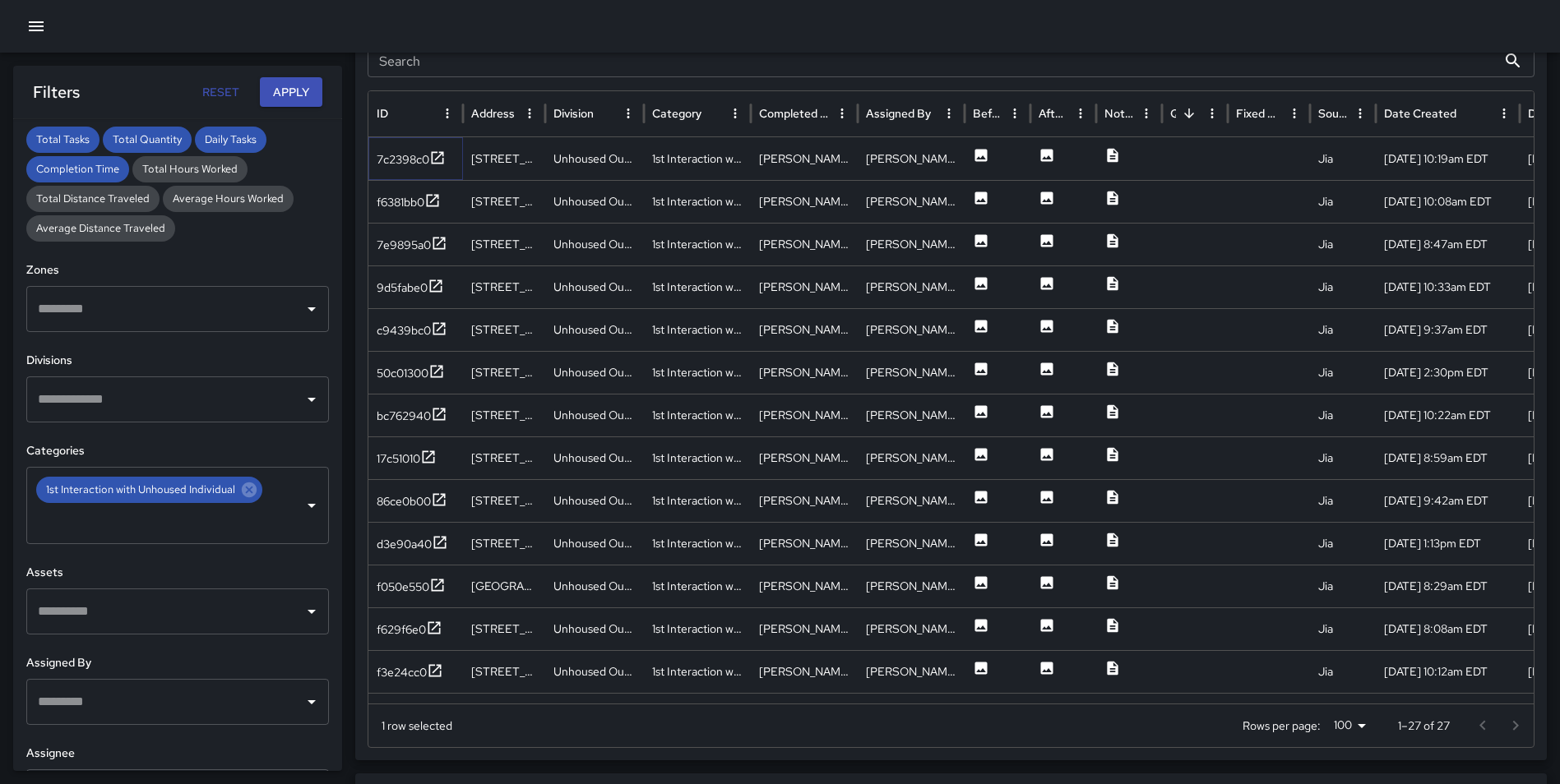
drag, startPoint x: 433, startPoint y: 156, endPoint x: 442, endPoint y: 183, distance: 28.5
click at [433, 156] on icon at bounding box center [438, 158] width 13 height 13
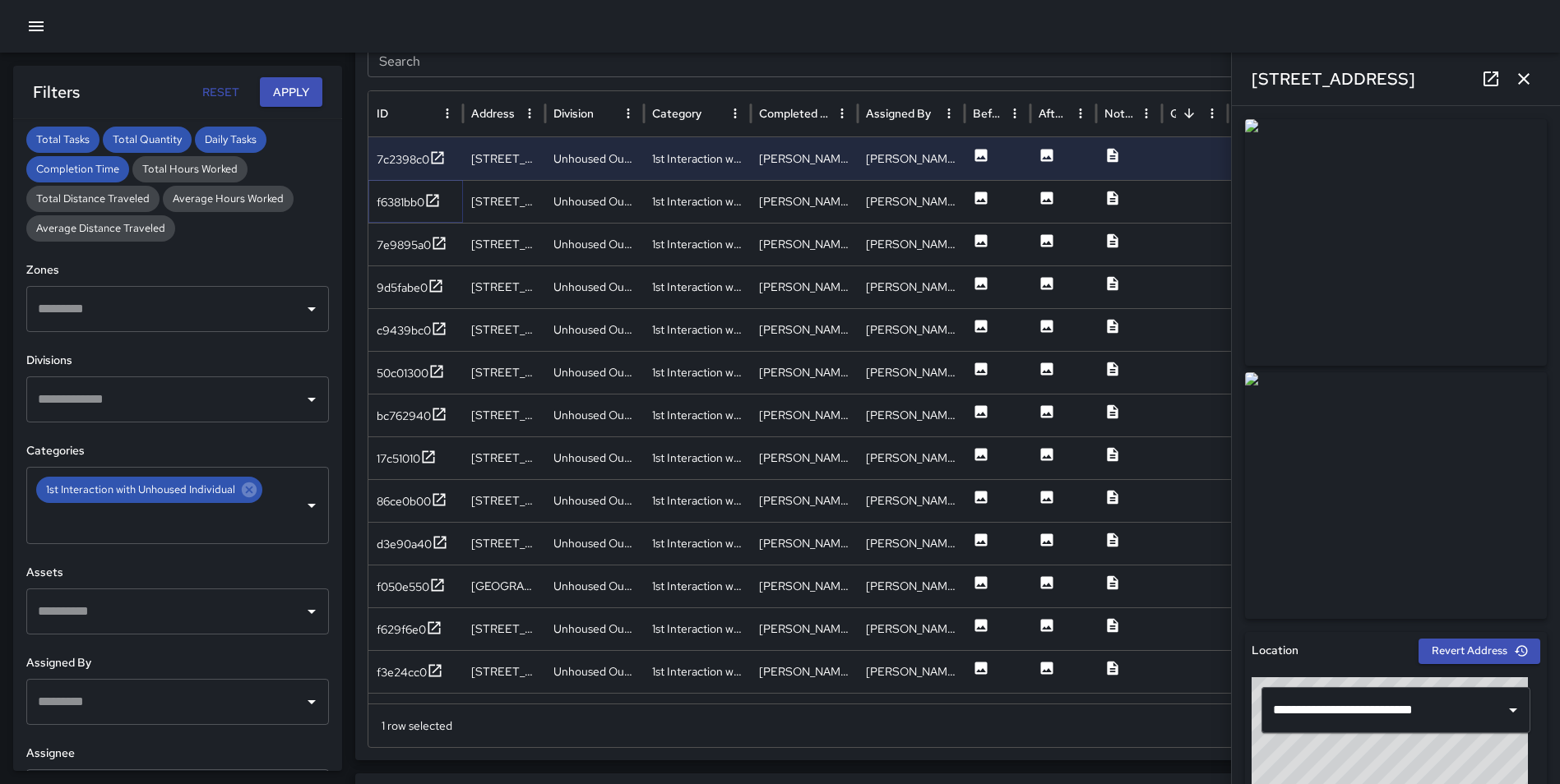
click at [436, 198] on icon at bounding box center [433, 200] width 16 height 16
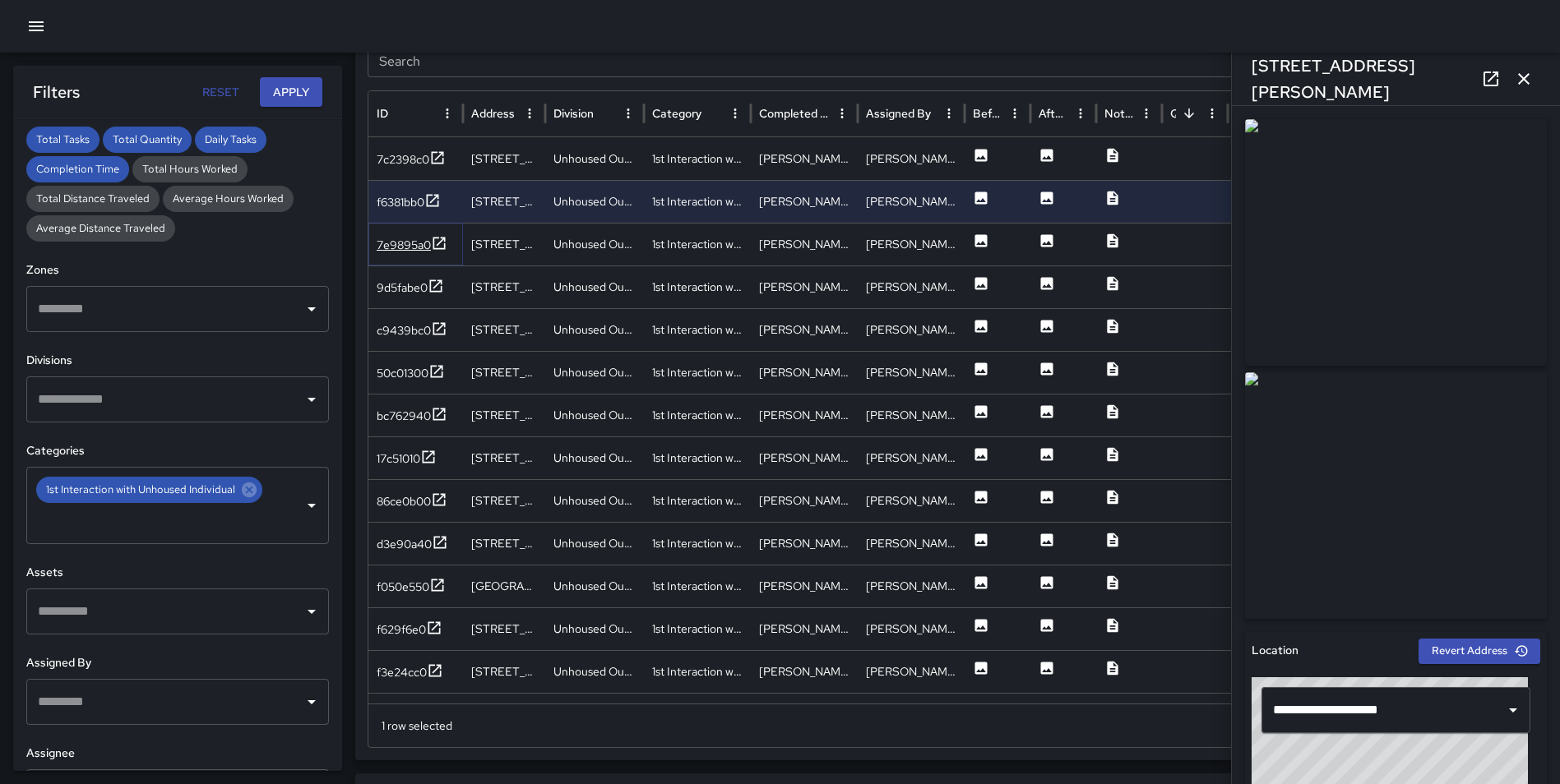
click at [436, 246] on icon at bounding box center [439, 243] width 16 height 16
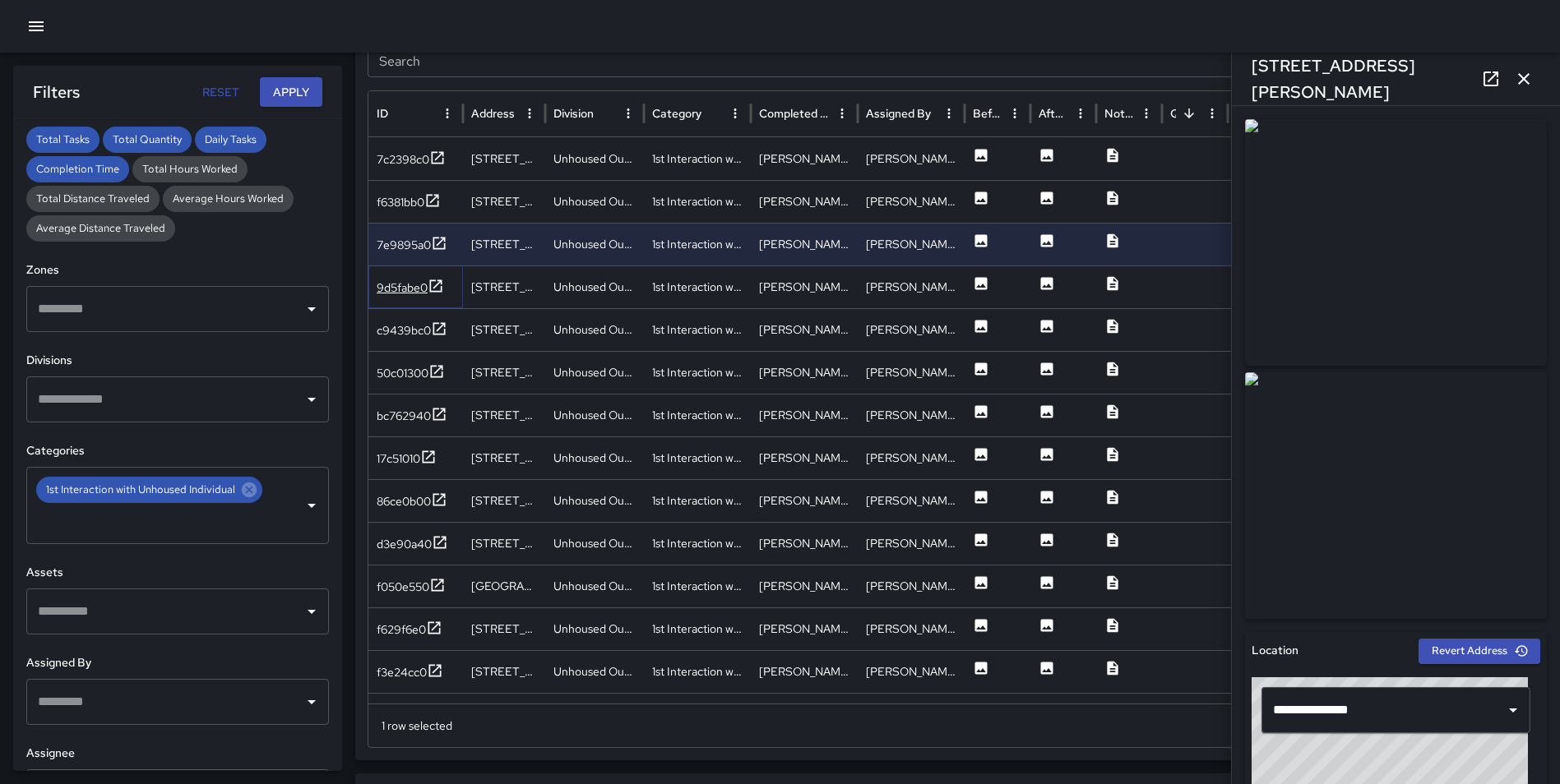
click at [438, 286] on icon at bounding box center [435, 285] width 16 height 16
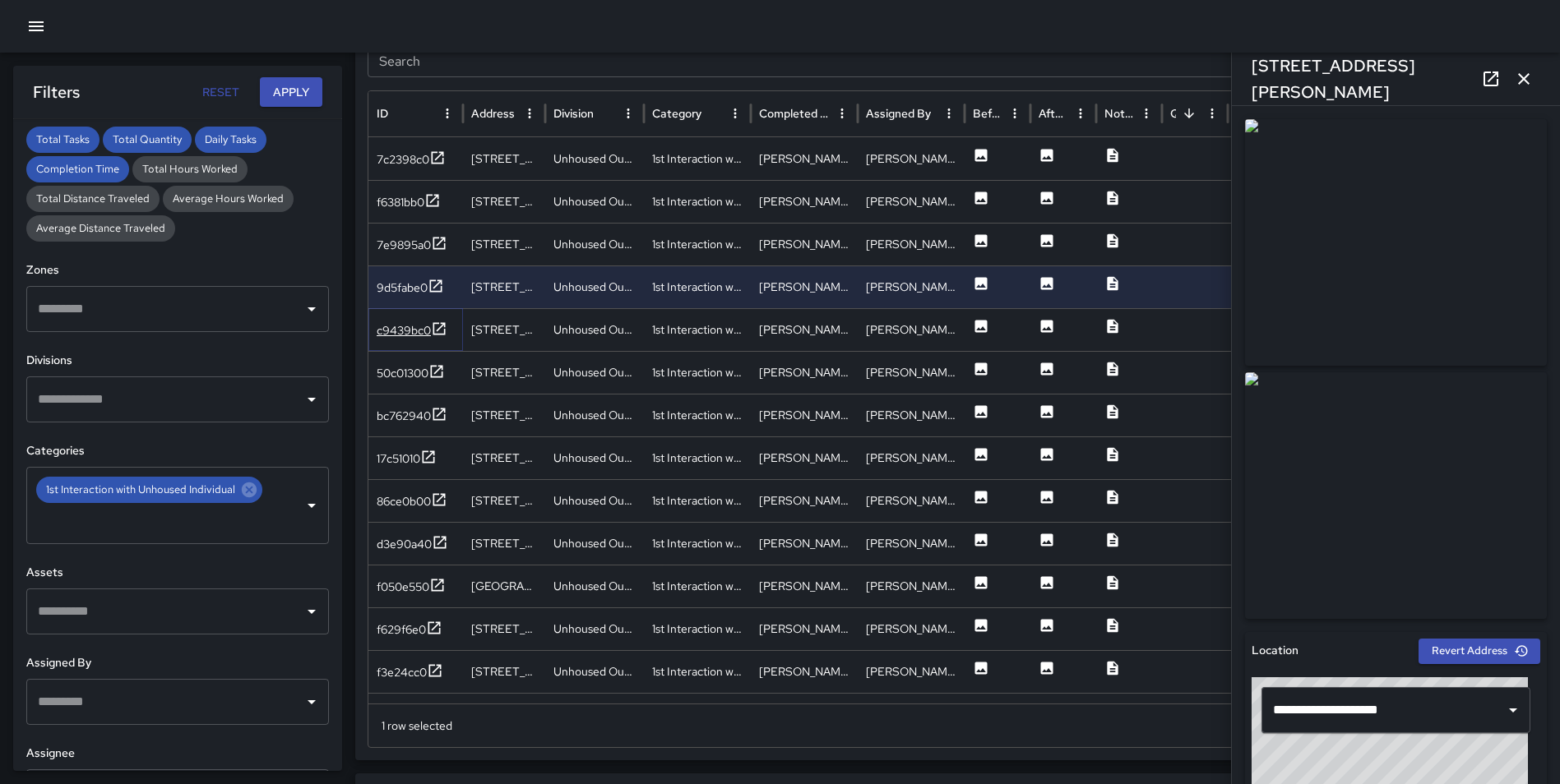
click at [442, 328] on icon at bounding box center [439, 328] width 16 height 16
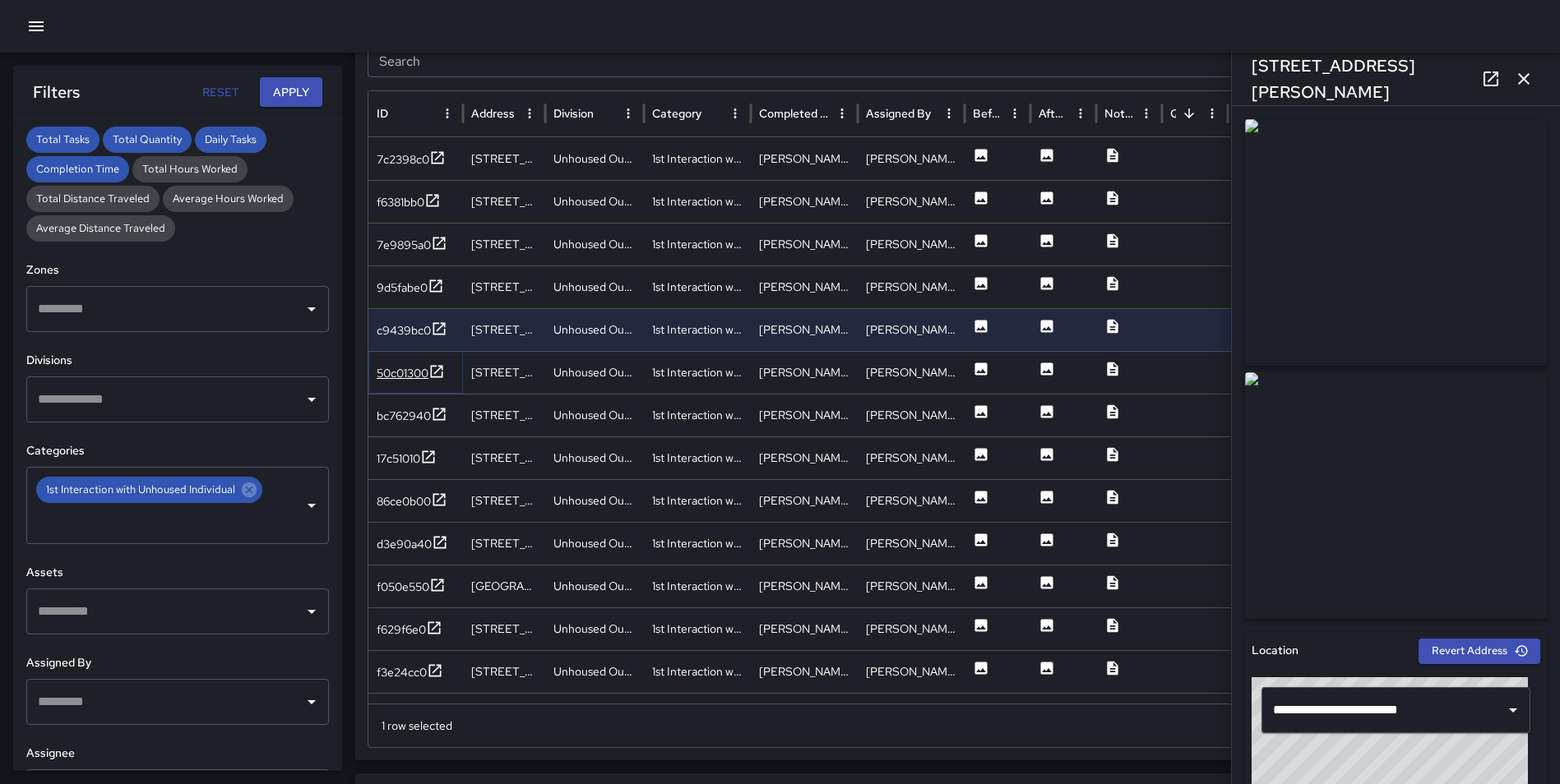
click at [441, 368] on icon at bounding box center [437, 371] width 13 height 13
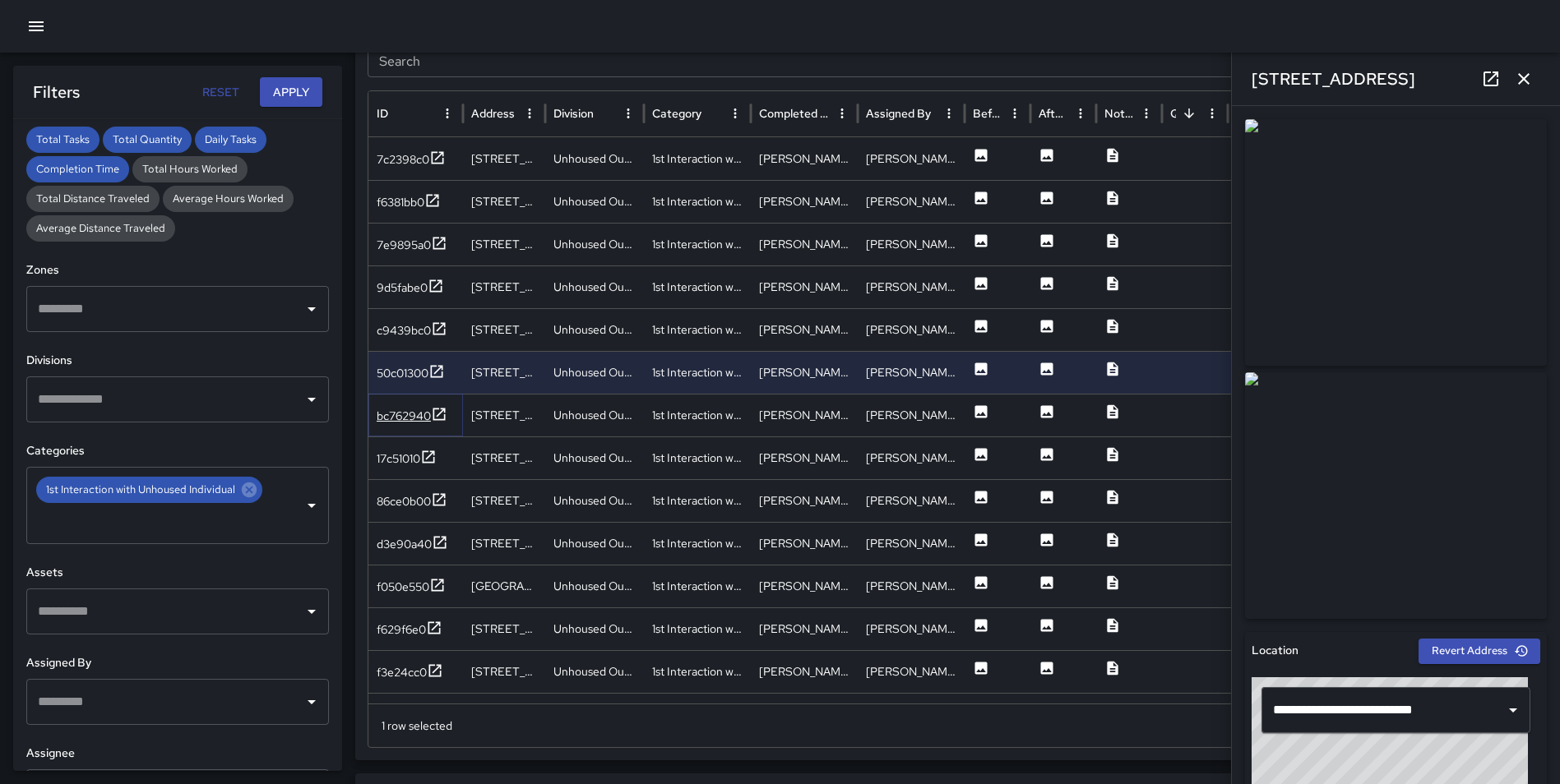
click at [438, 414] on icon at bounding box center [440, 413] width 13 height 13
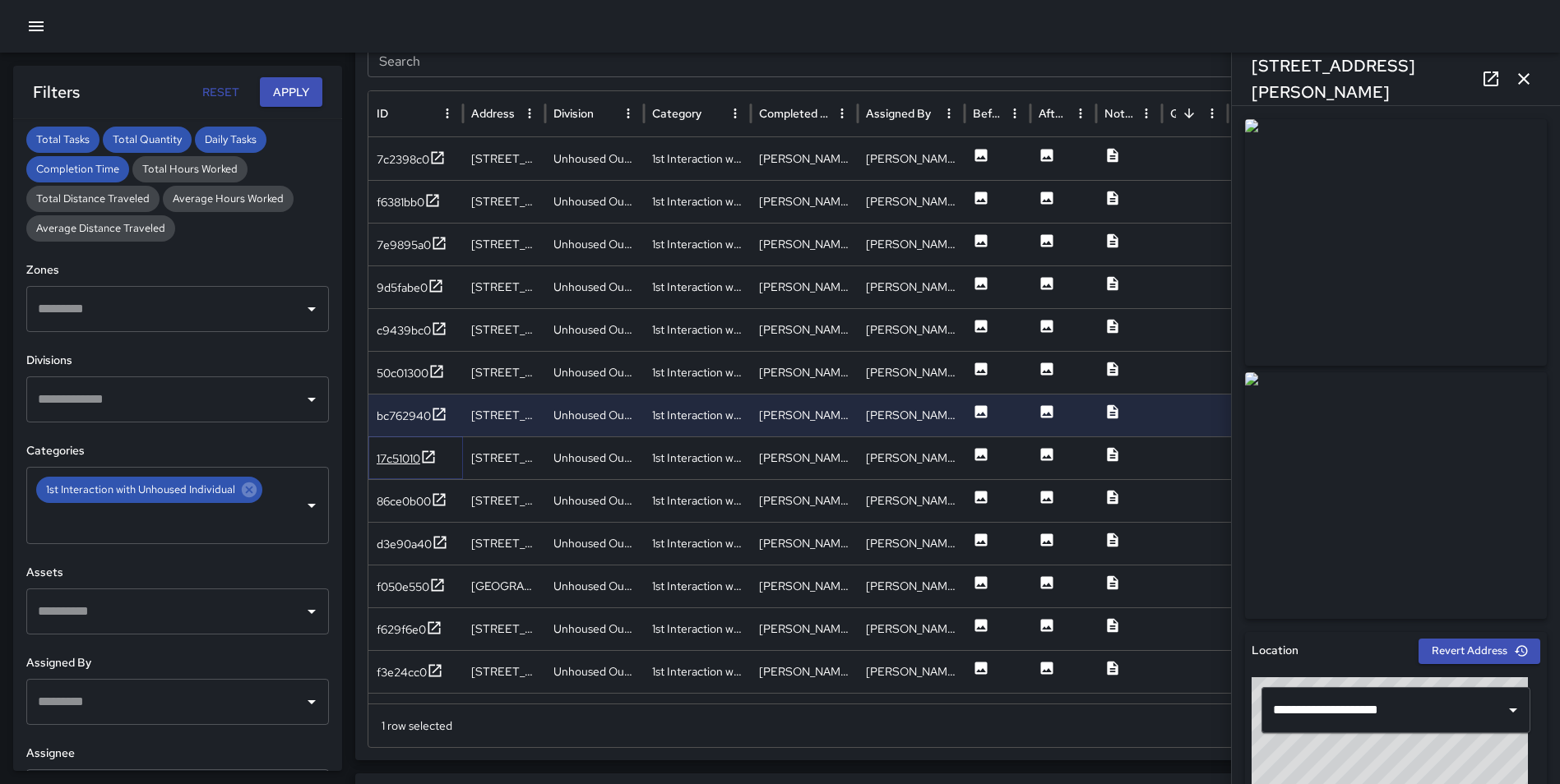
click at [429, 456] on icon at bounding box center [428, 456] width 16 height 16
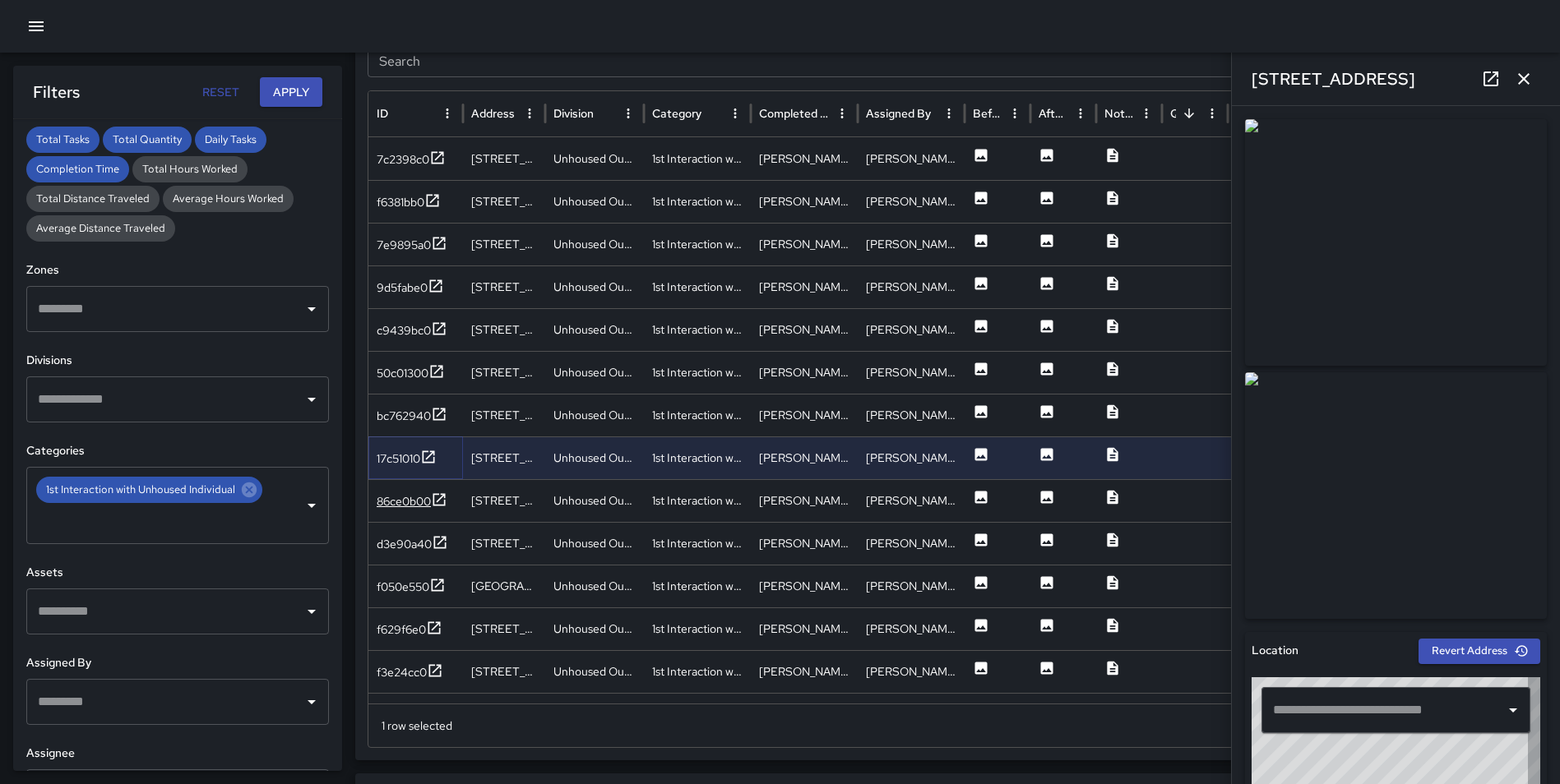
type input "**********"
click at [440, 497] on icon at bounding box center [439, 499] width 16 height 16
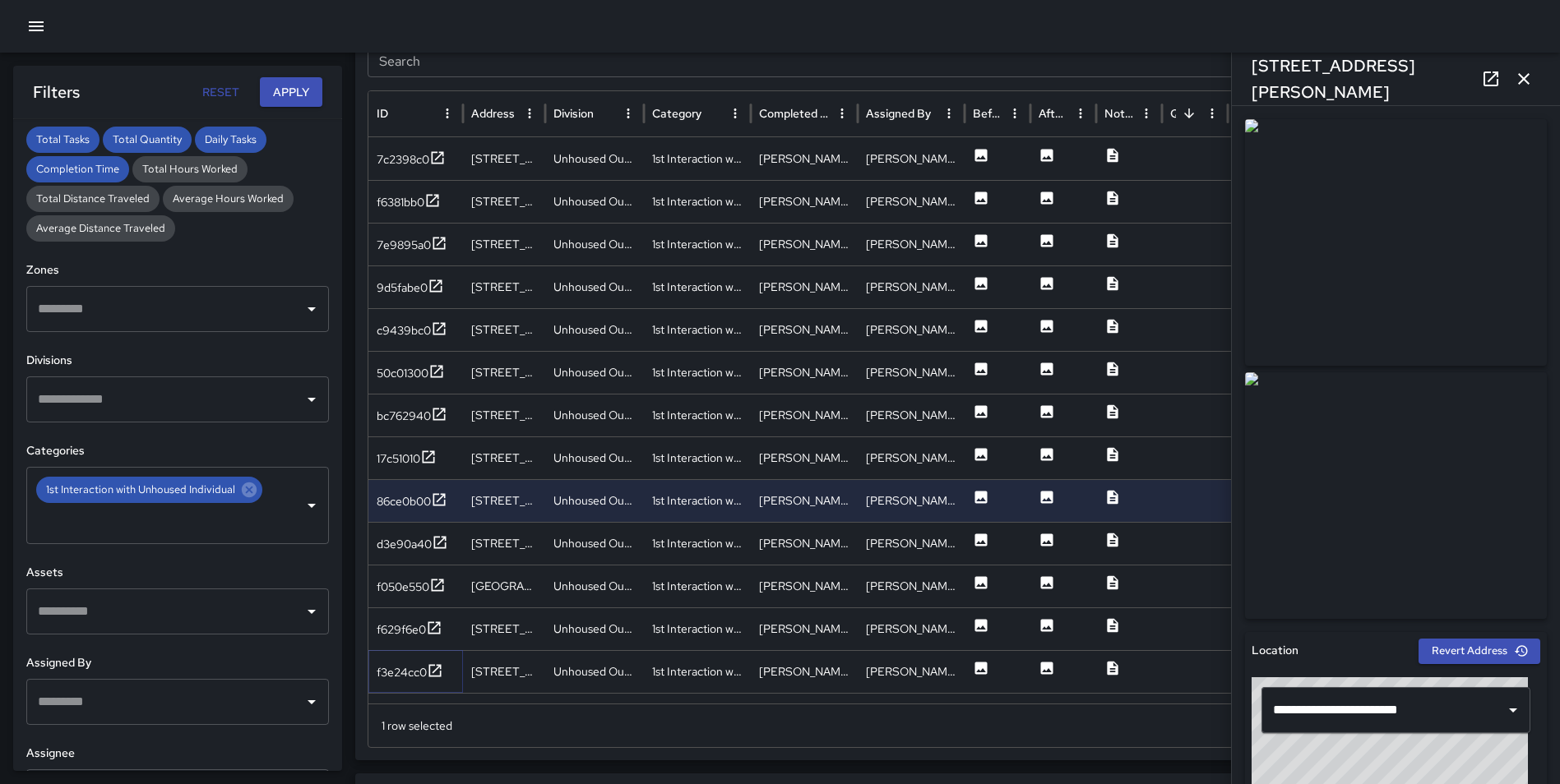
drag, startPoint x: 432, startPoint y: 669, endPoint x: 429, endPoint y: 653, distance: 16.3
click at [432, 669] on icon at bounding box center [434, 670] width 16 height 16
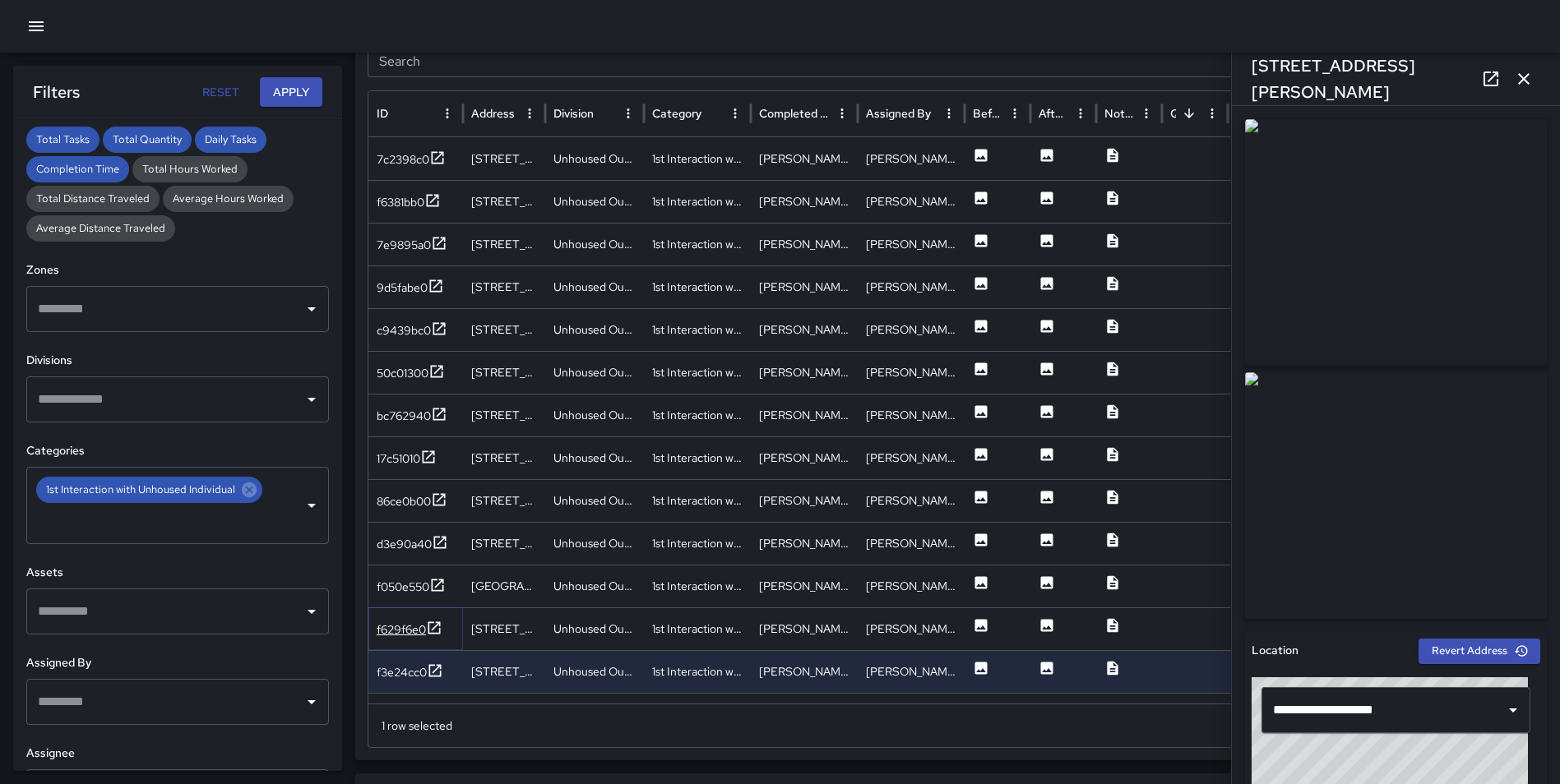
click at [432, 628] on icon at bounding box center [434, 627] width 16 height 16
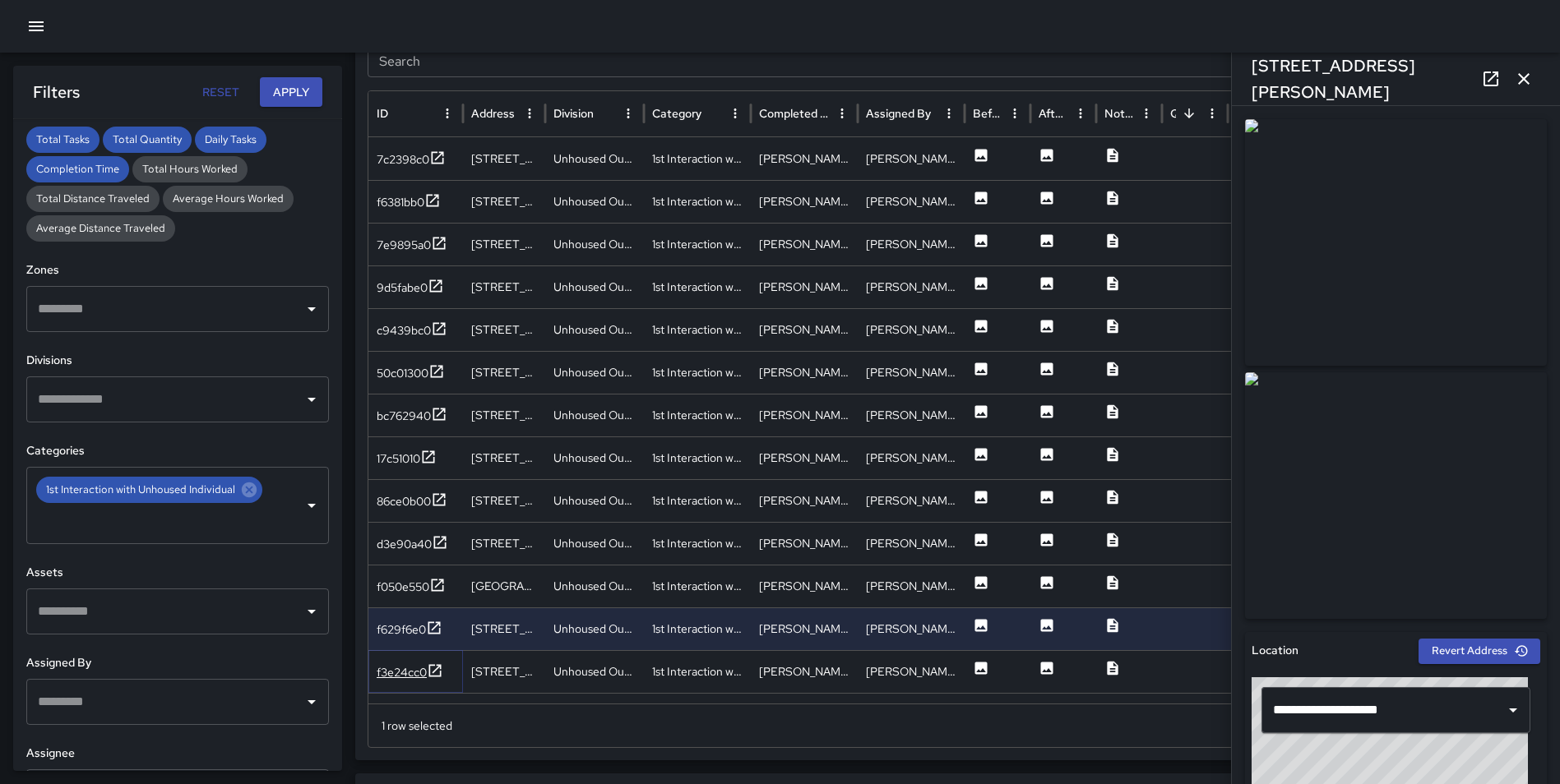
click at [437, 671] on icon at bounding box center [434, 670] width 16 height 16
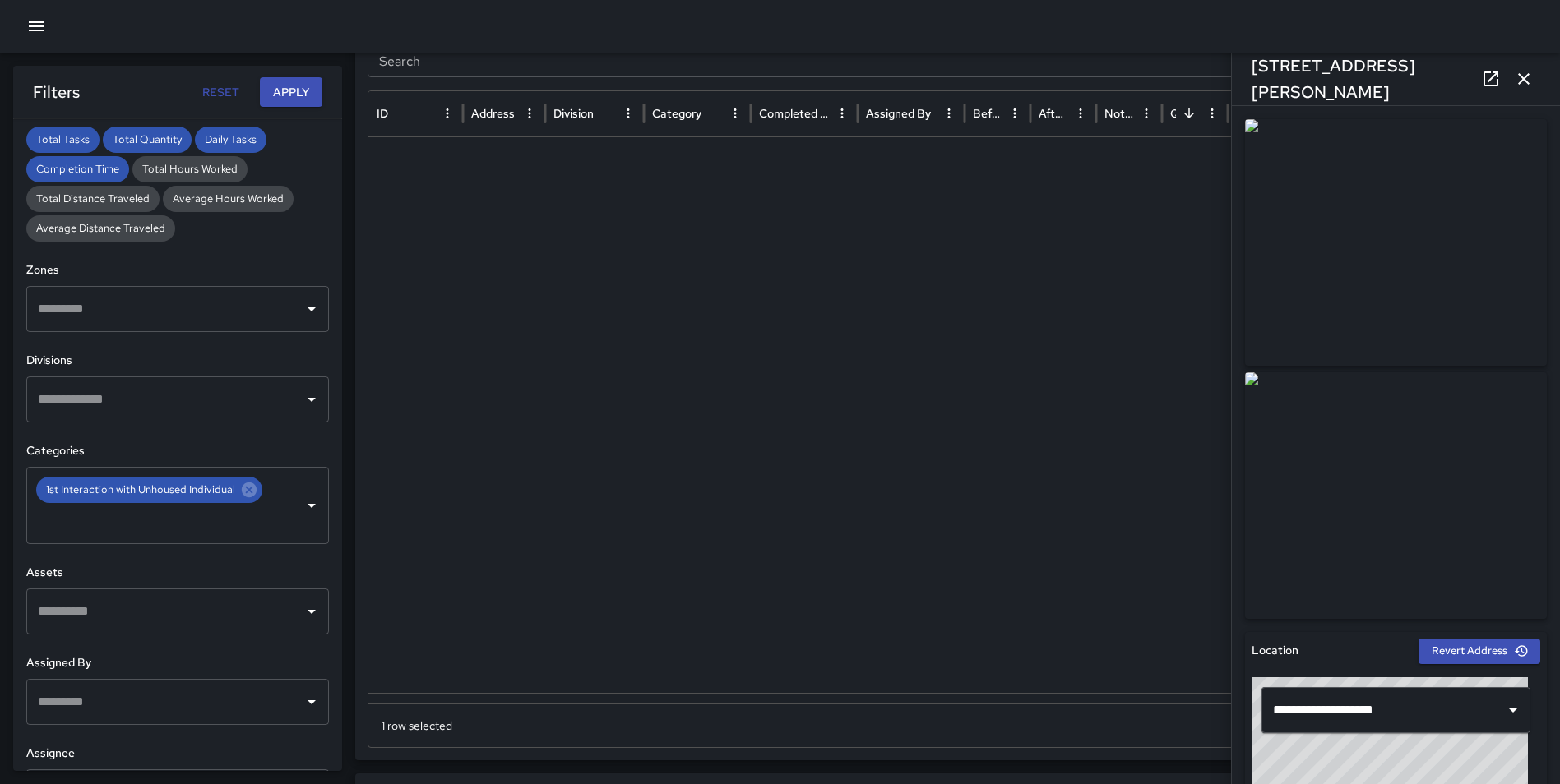
scroll to position [543, 0]
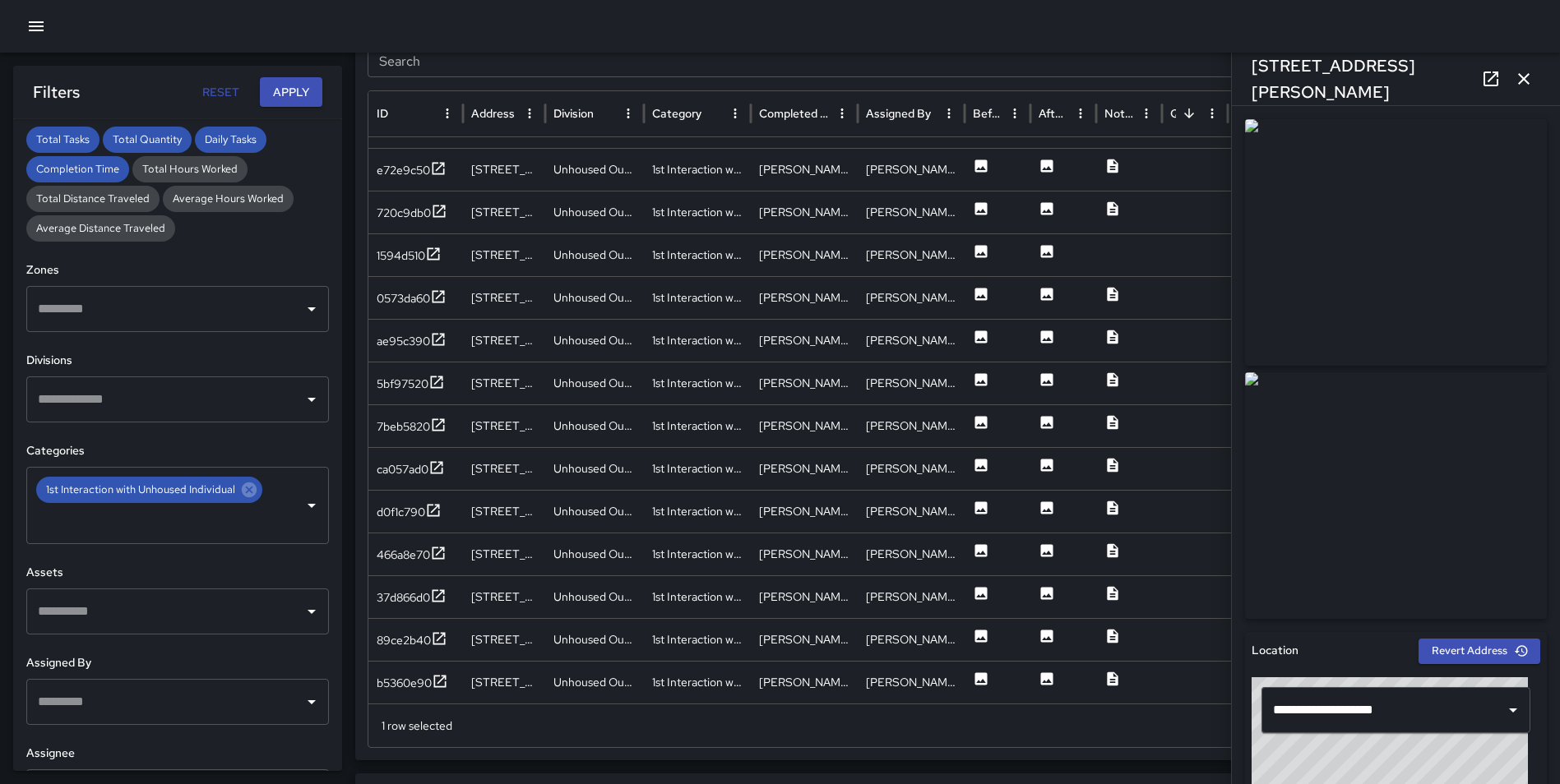
click at [1522, 74] on icon "button" at bounding box center [1523, 79] width 20 height 20
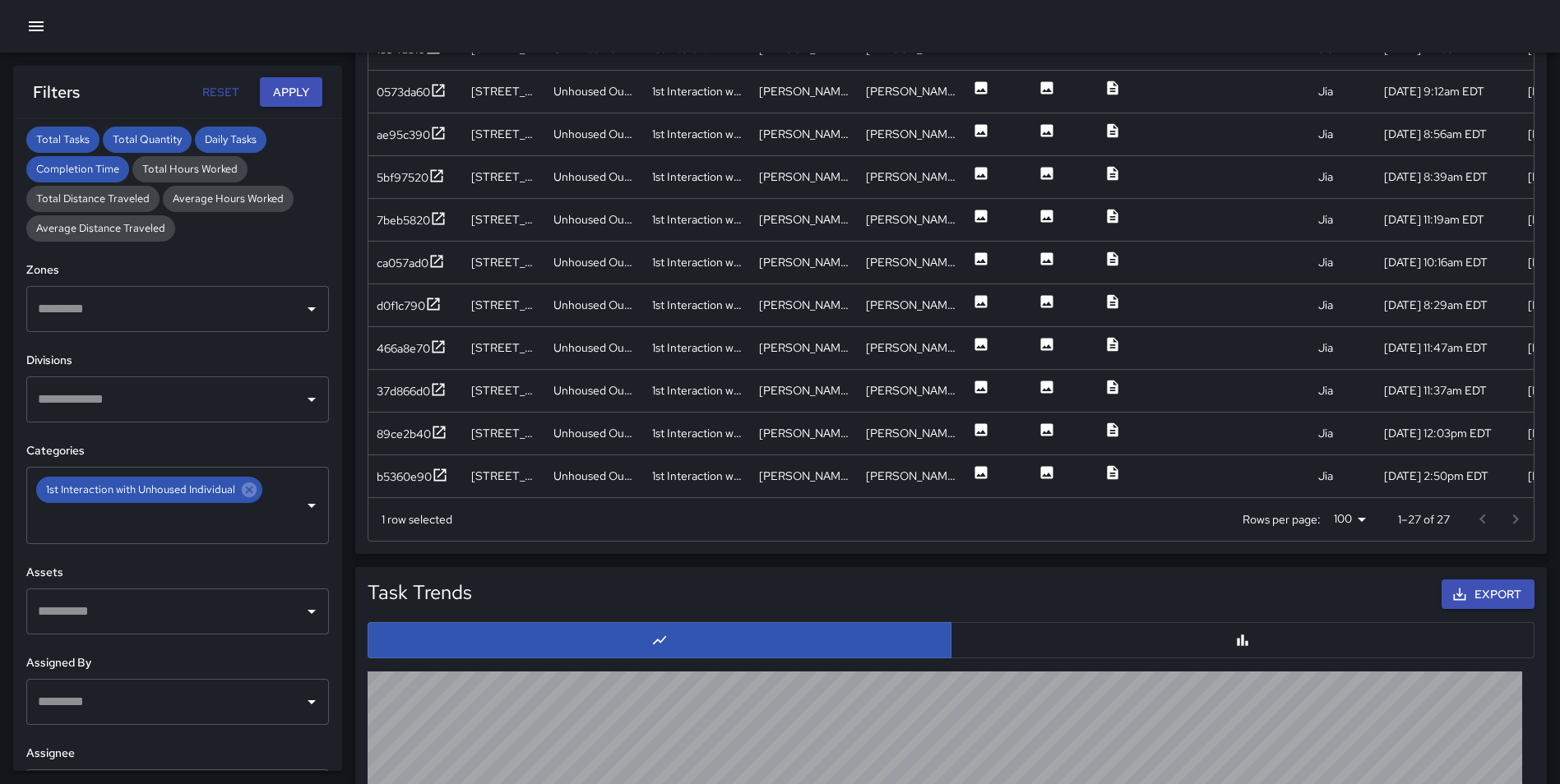
scroll to position [1120, 0]
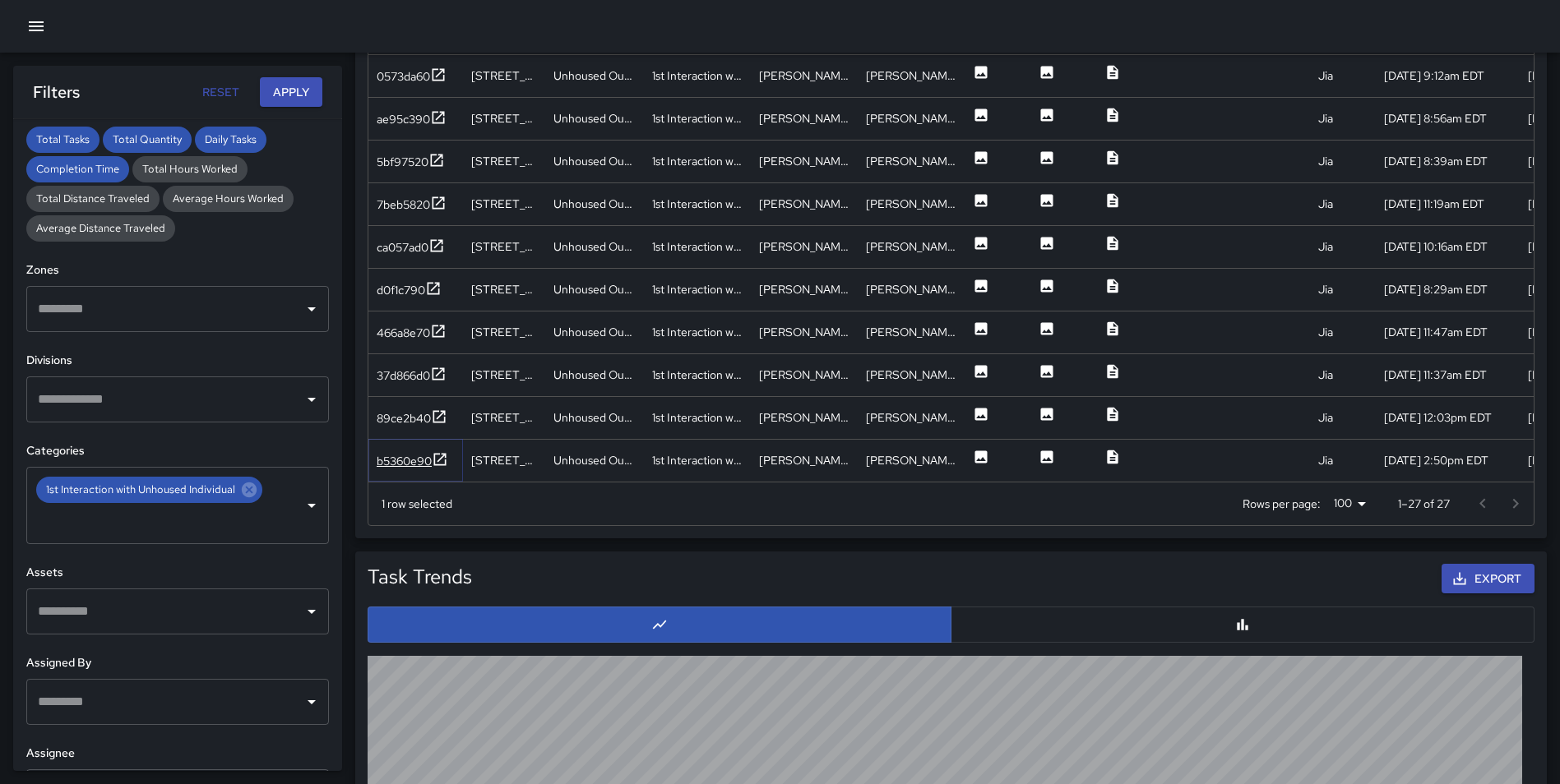
click at [437, 453] on icon at bounding box center [440, 459] width 16 height 16
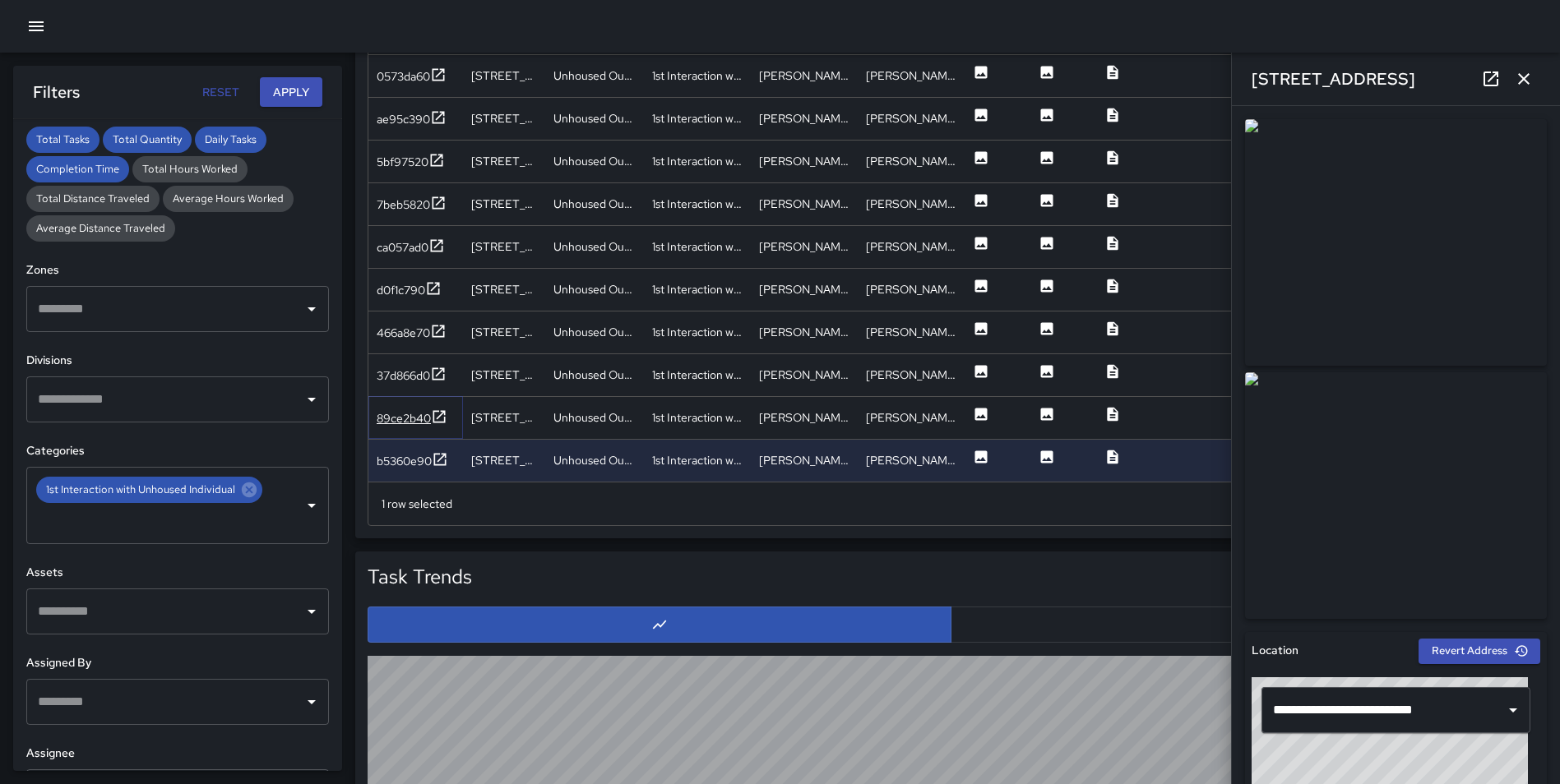
click at [439, 421] on icon at bounding box center [439, 416] width 16 height 16
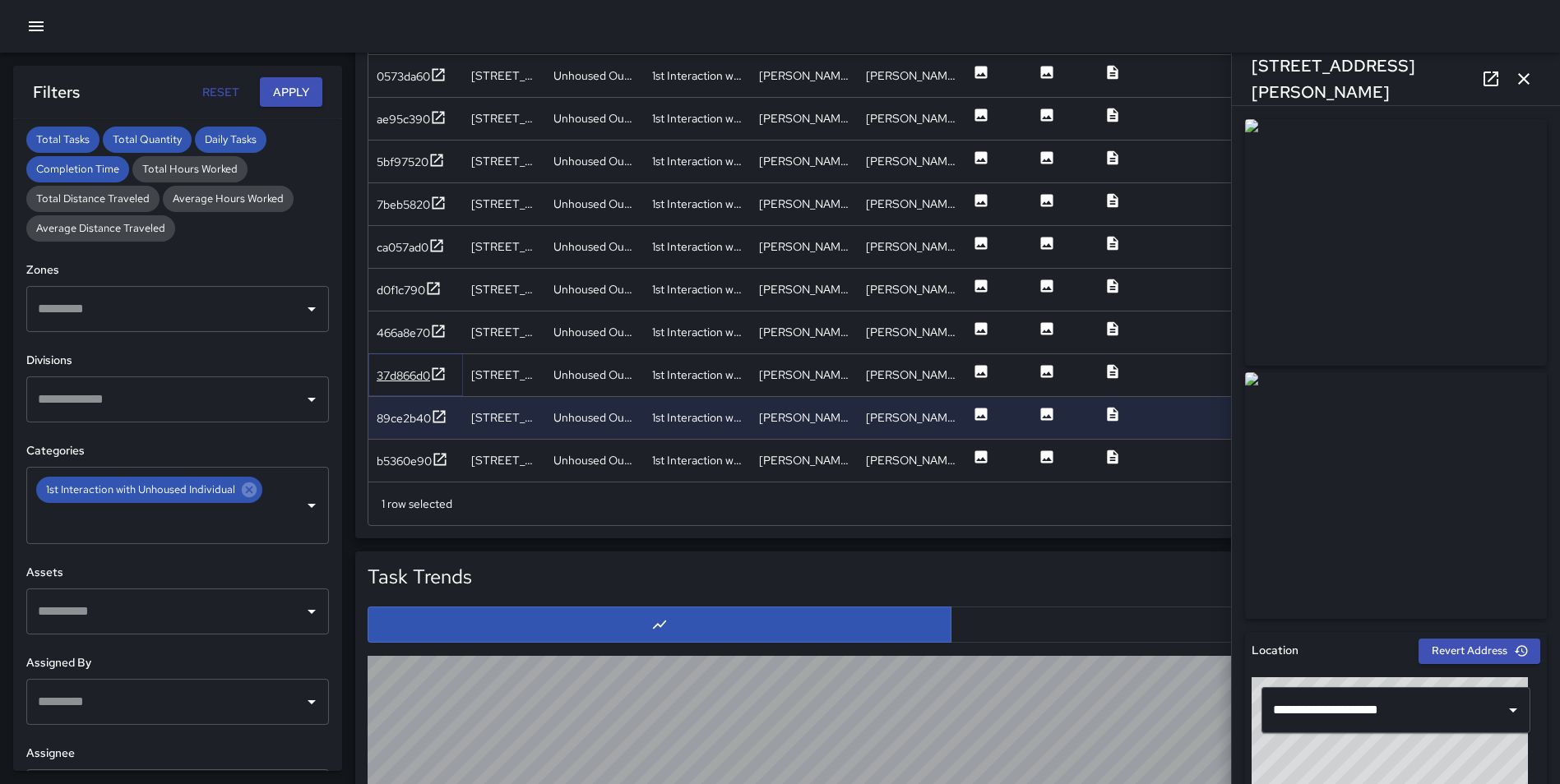
click at [436, 366] on icon at bounding box center [438, 374] width 16 height 16
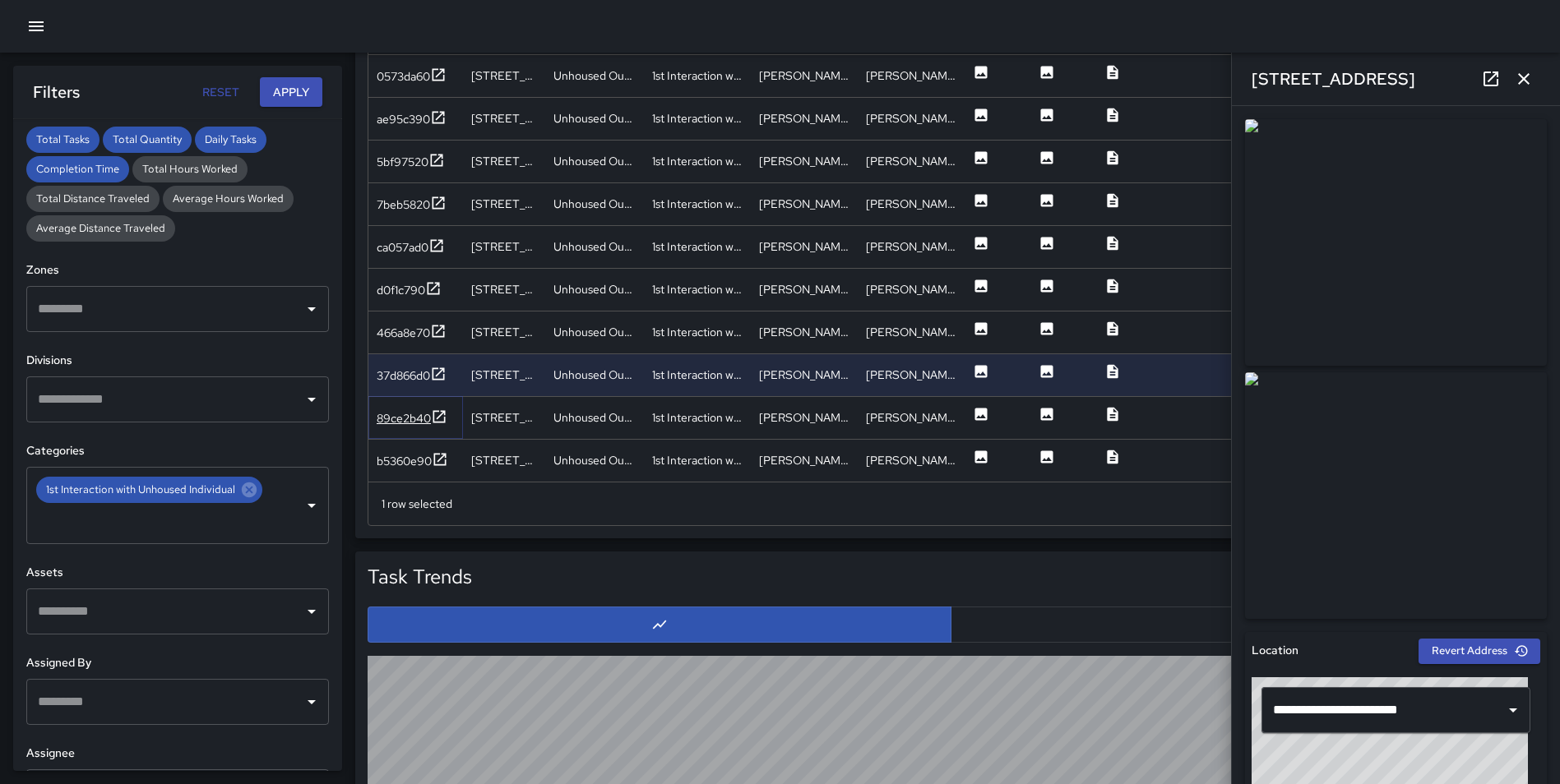
click at [446, 413] on icon at bounding box center [439, 416] width 16 height 16
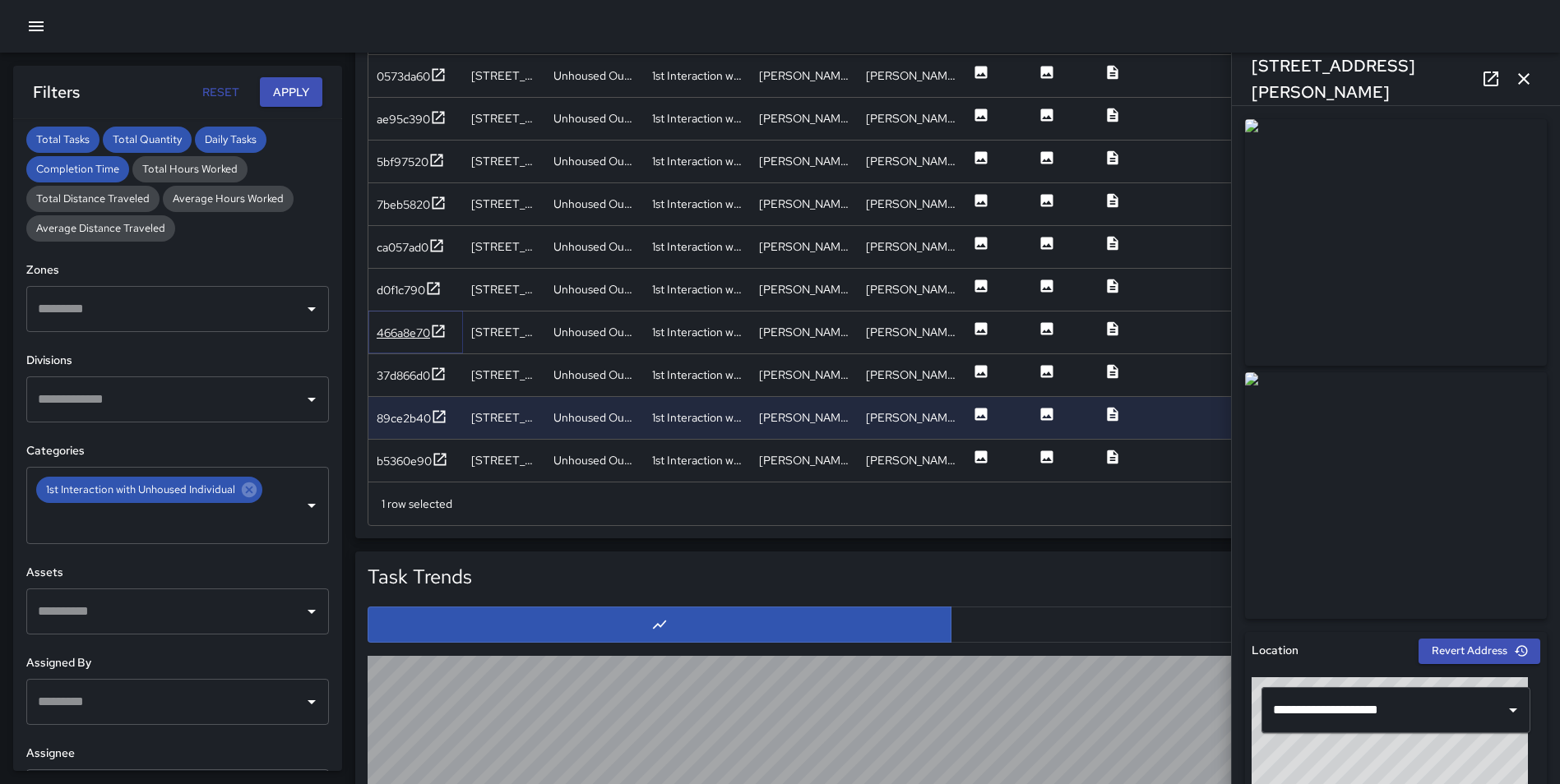
click at [439, 328] on icon at bounding box center [438, 331] width 16 height 16
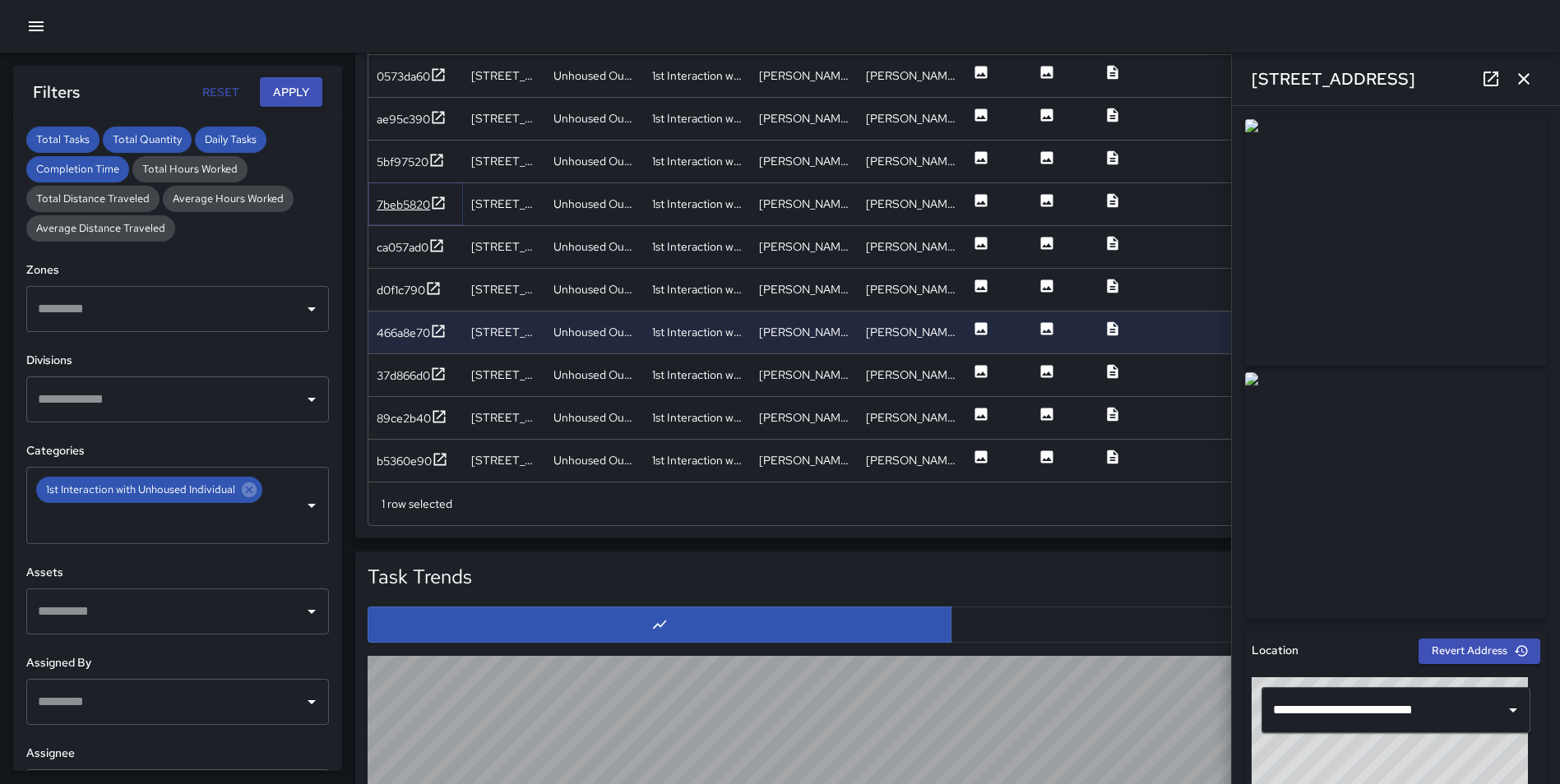
click at [438, 201] on icon at bounding box center [438, 203] width 16 height 16
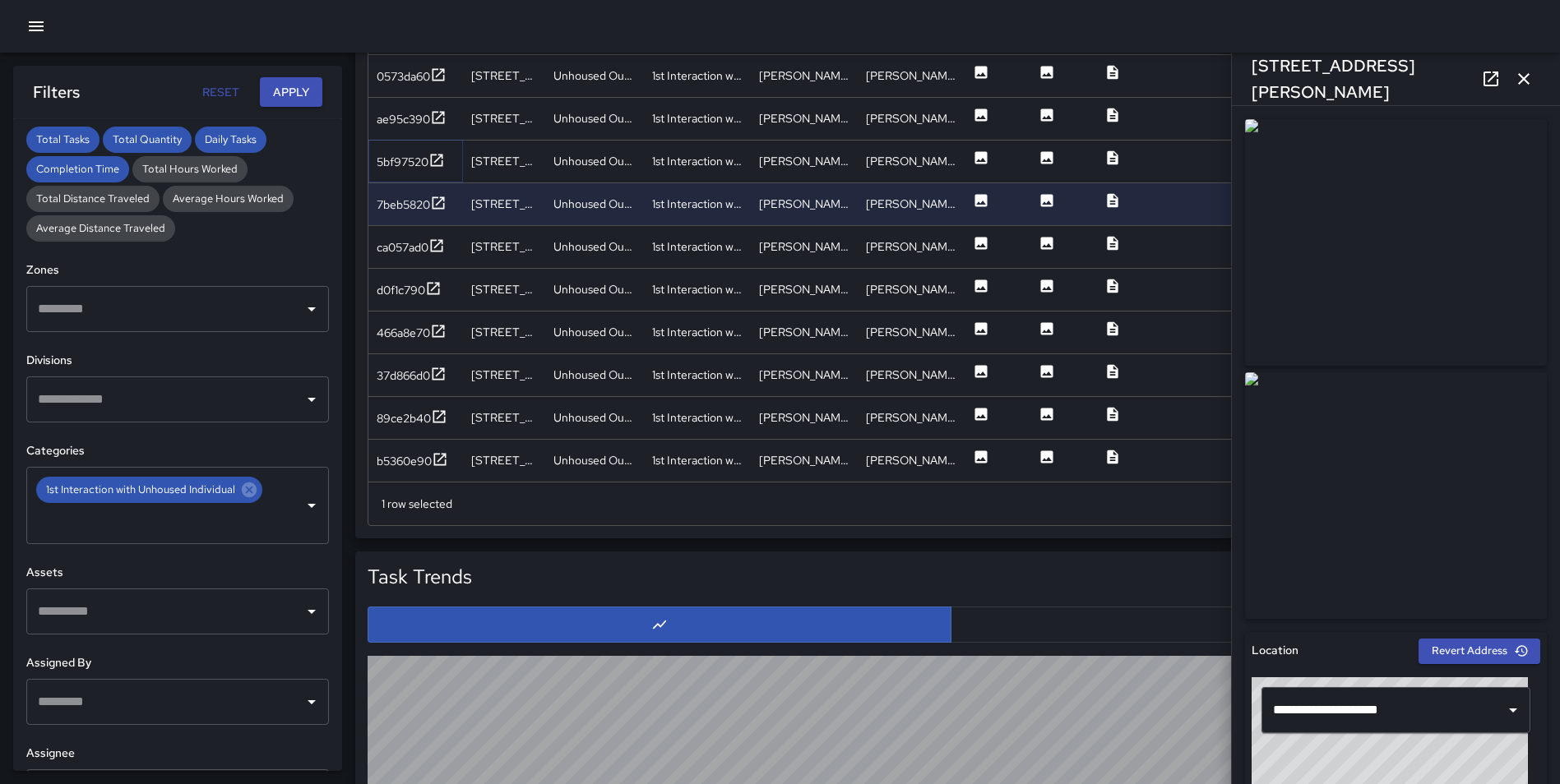
drag, startPoint x: 438, startPoint y: 164, endPoint x: 443, endPoint y: 135, distance: 29.4
click at [438, 165] on icon at bounding box center [436, 160] width 16 height 16
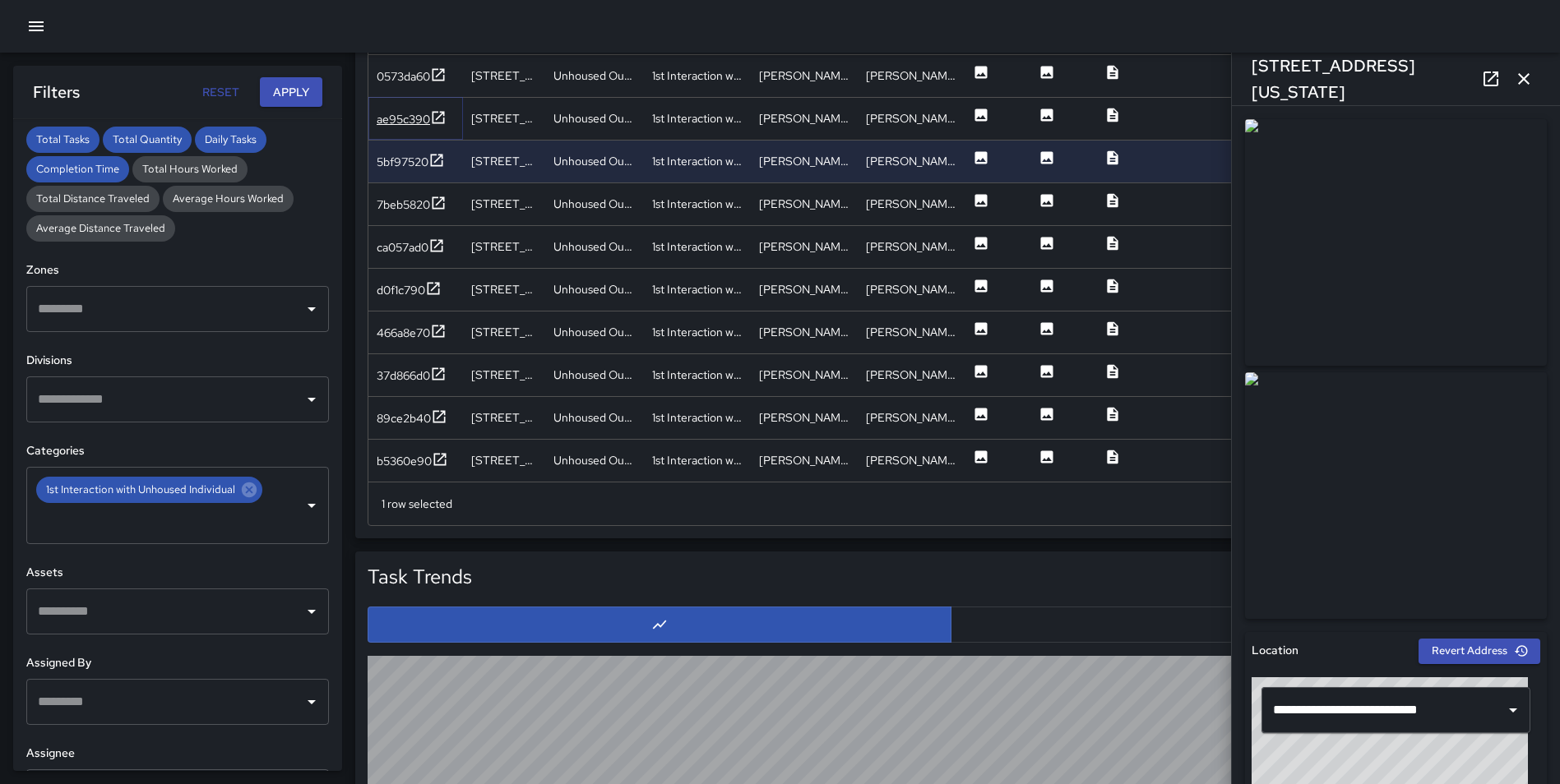
click at [436, 115] on icon at bounding box center [438, 117] width 16 height 16
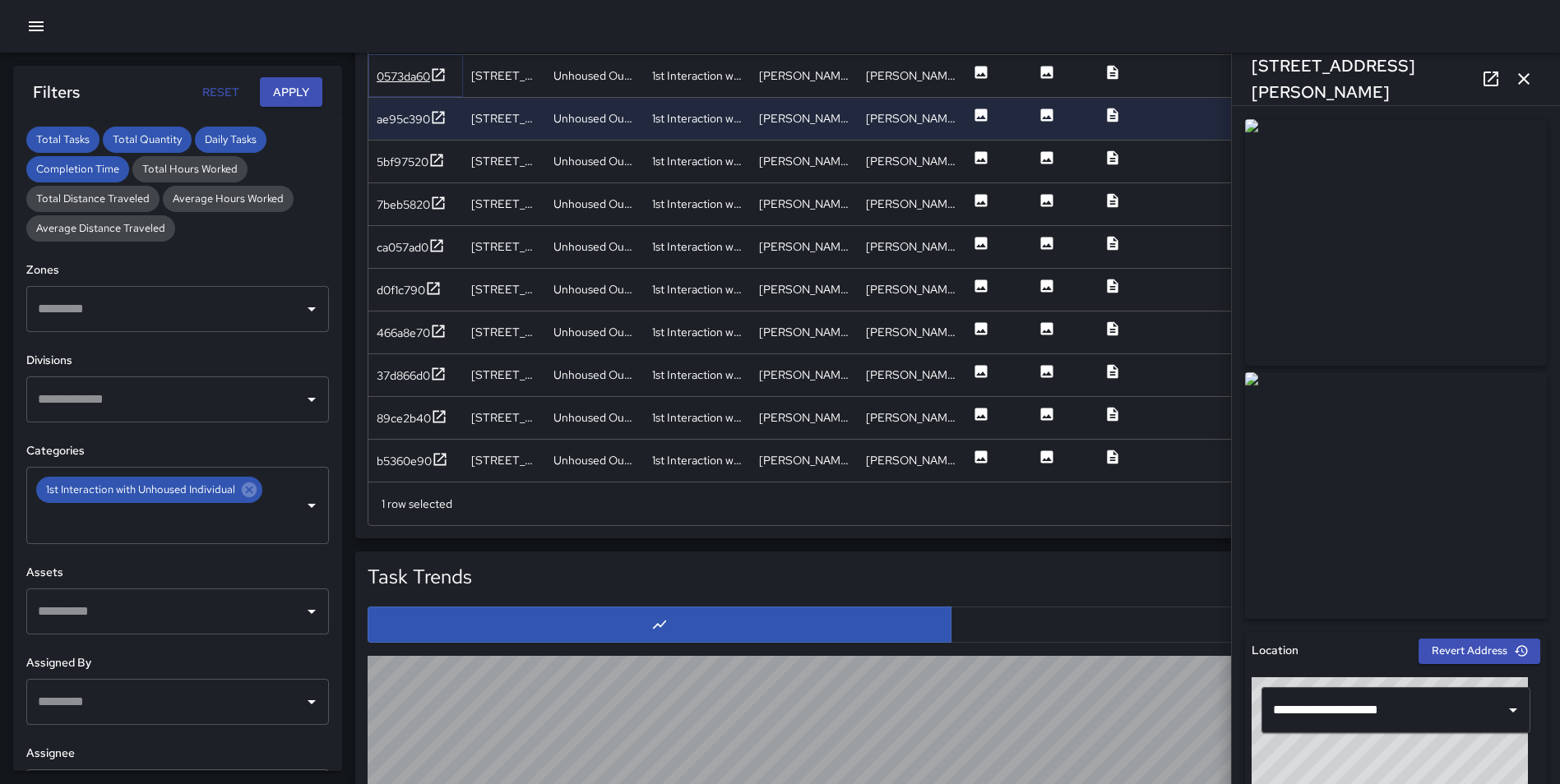
click at [440, 71] on icon at bounding box center [438, 74] width 16 height 16
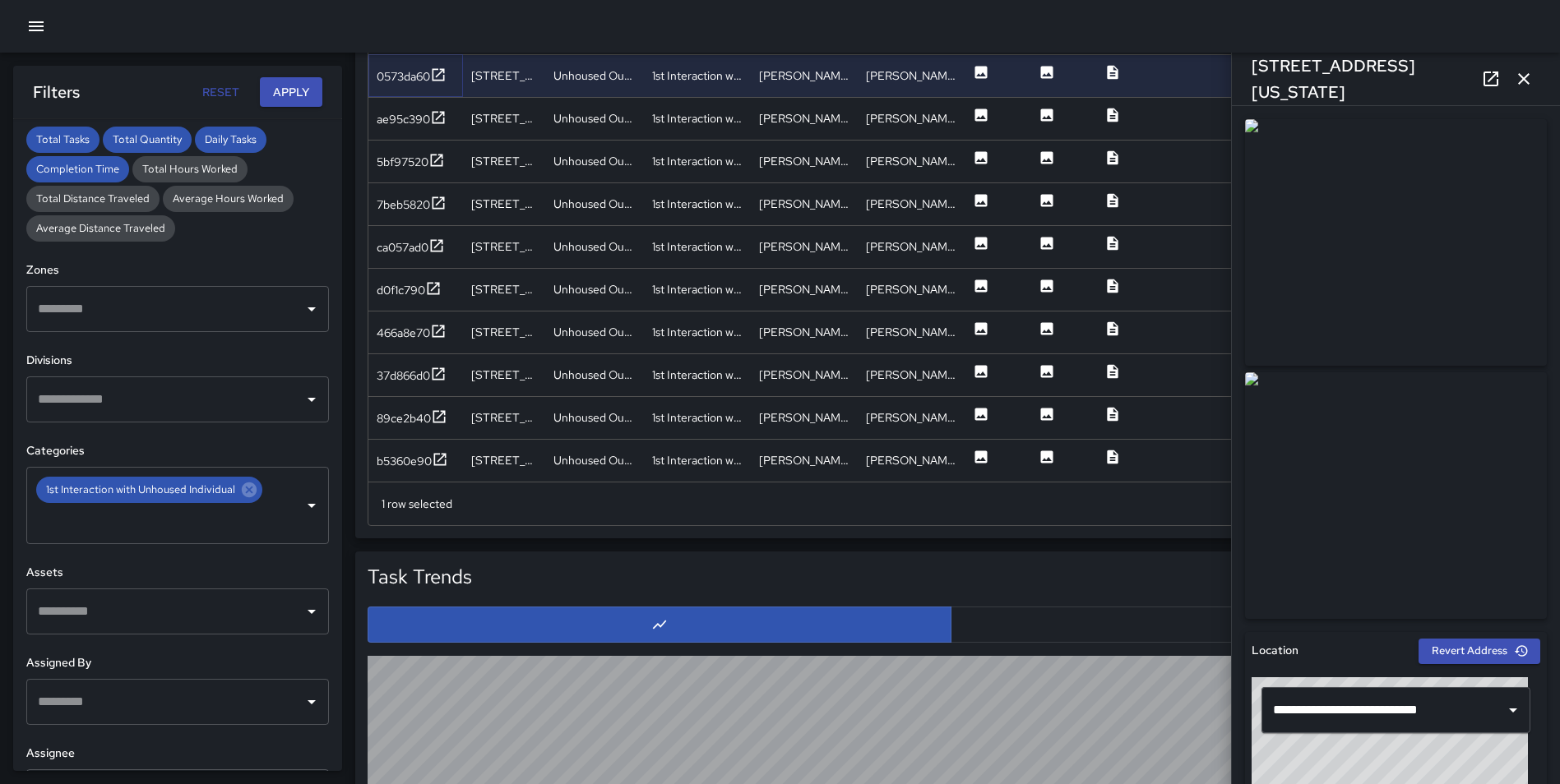
scroll to position [0, 0]
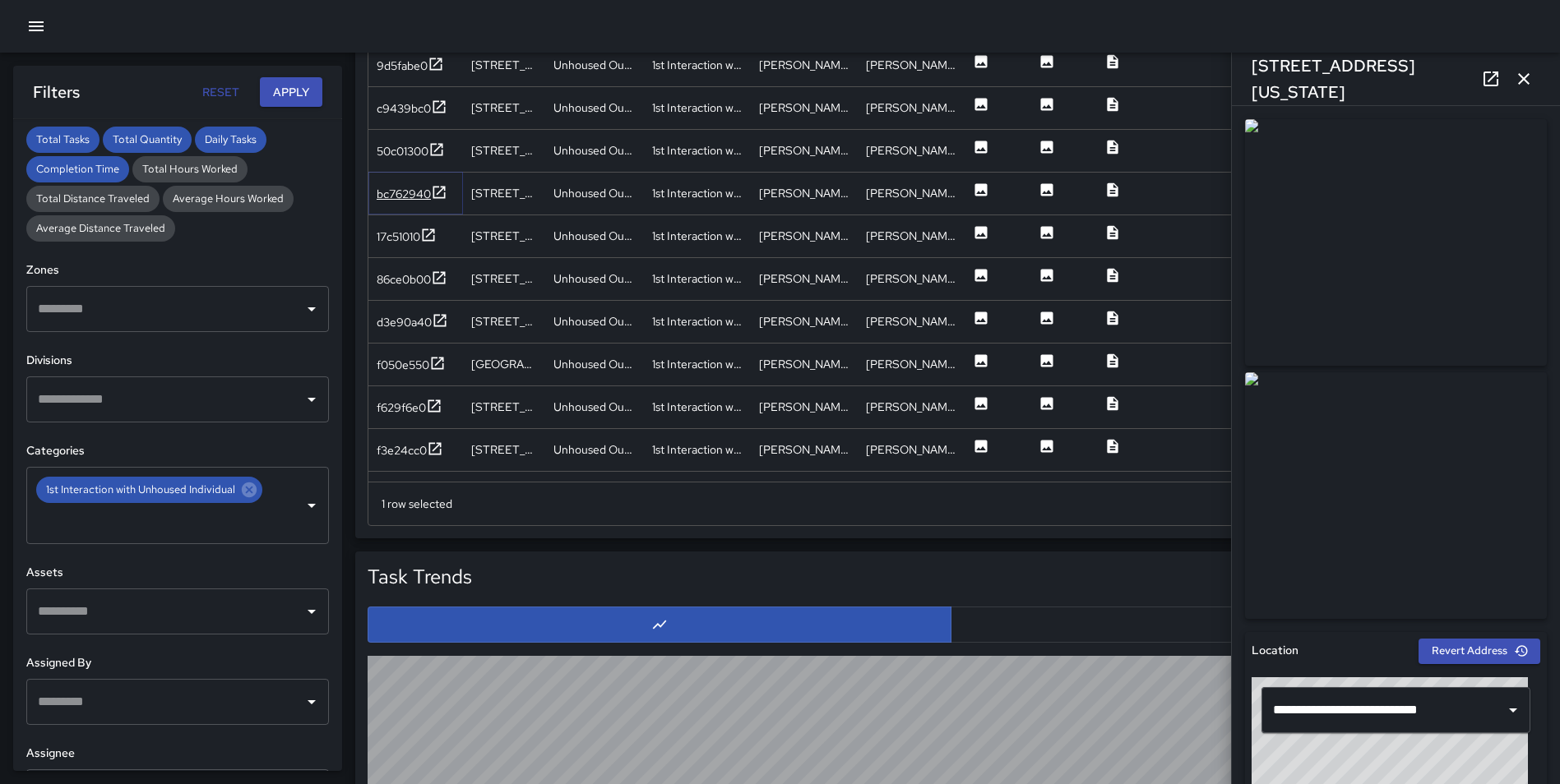
click at [442, 186] on icon at bounding box center [440, 192] width 13 height 13
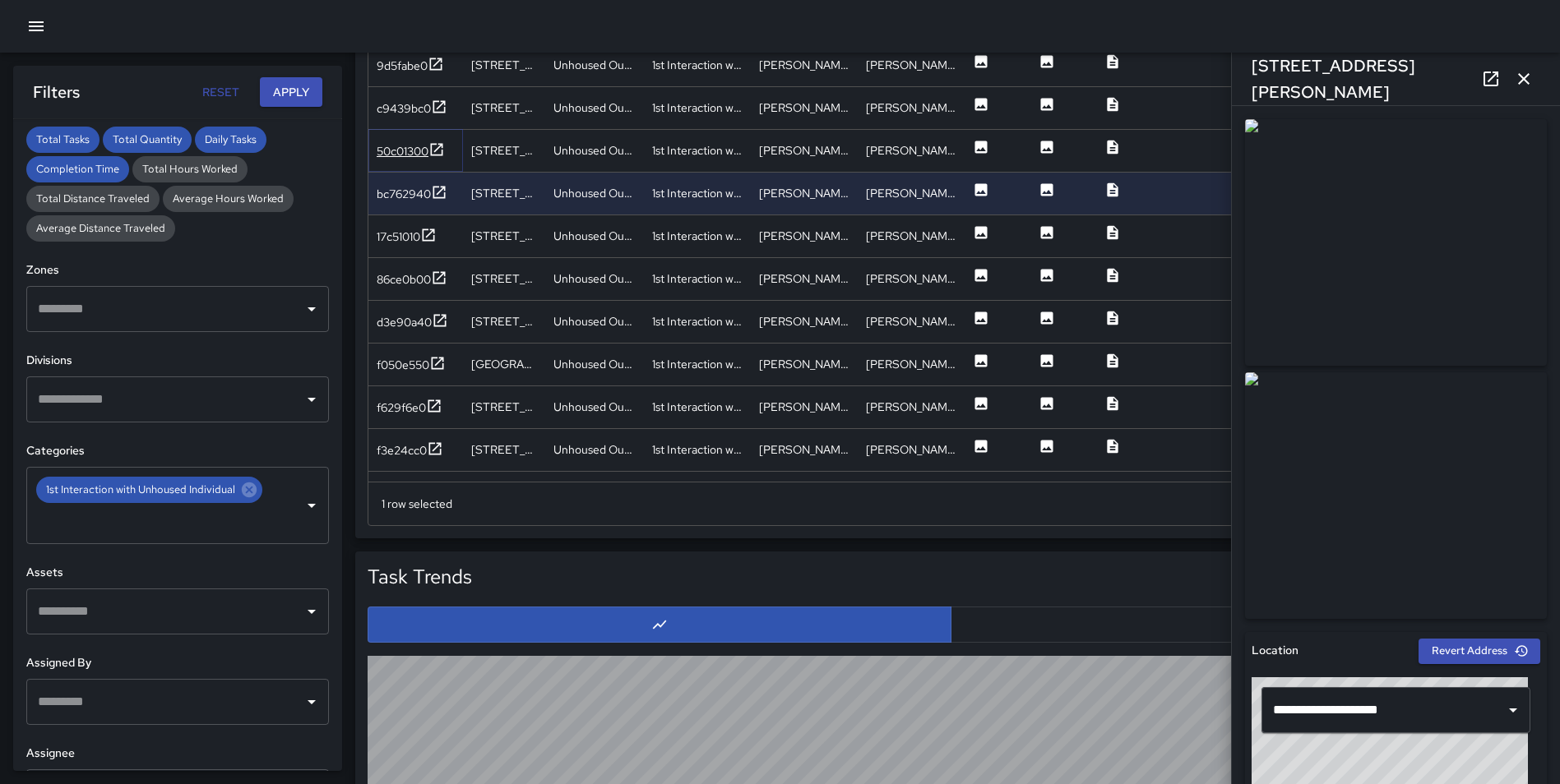
click at [436, 143] on icon at bounding box center [436, 149] width 16 height 16
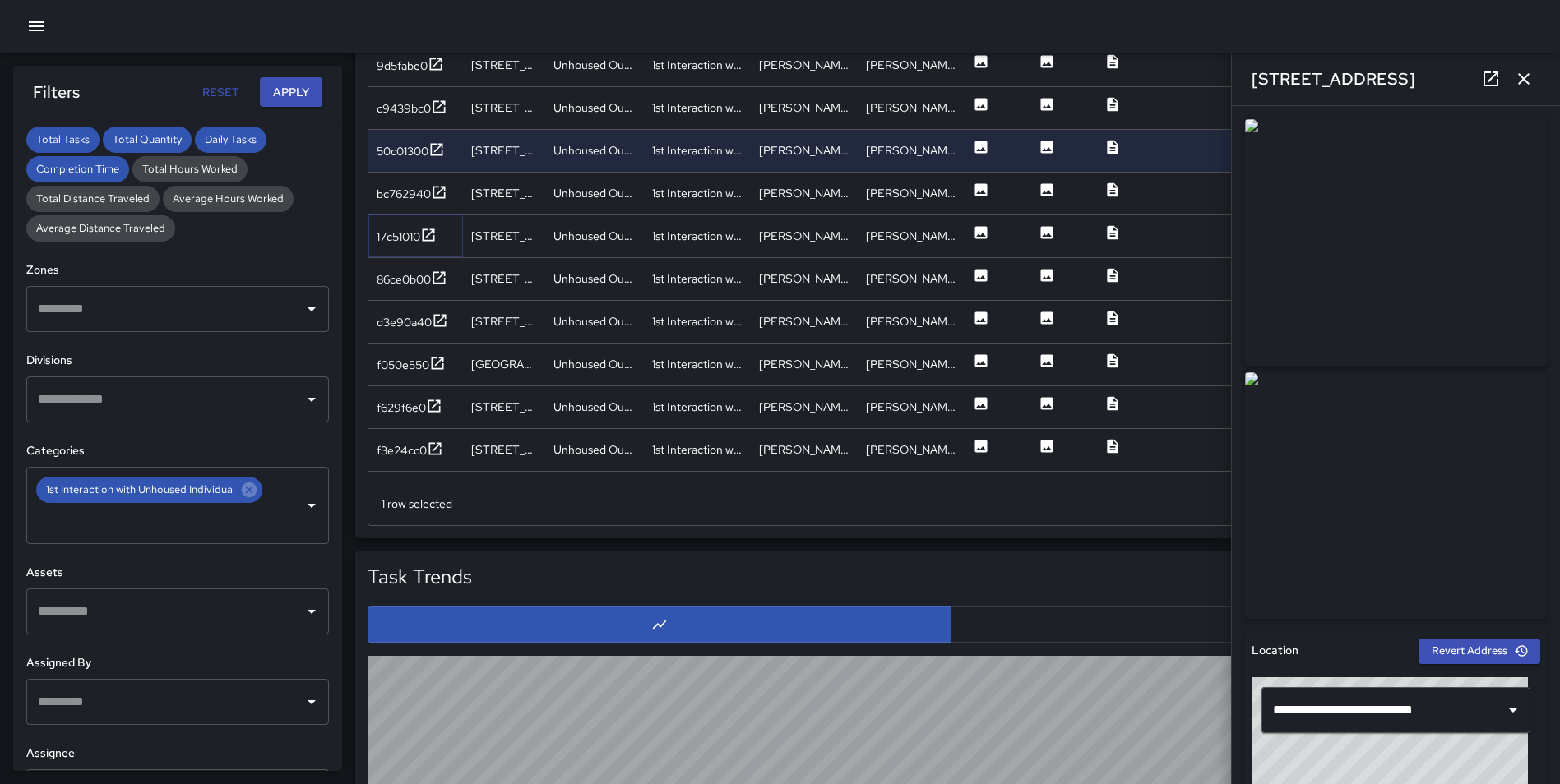
click at [434, 238] on icon at bounding box center [428, 234] width 16 height 16
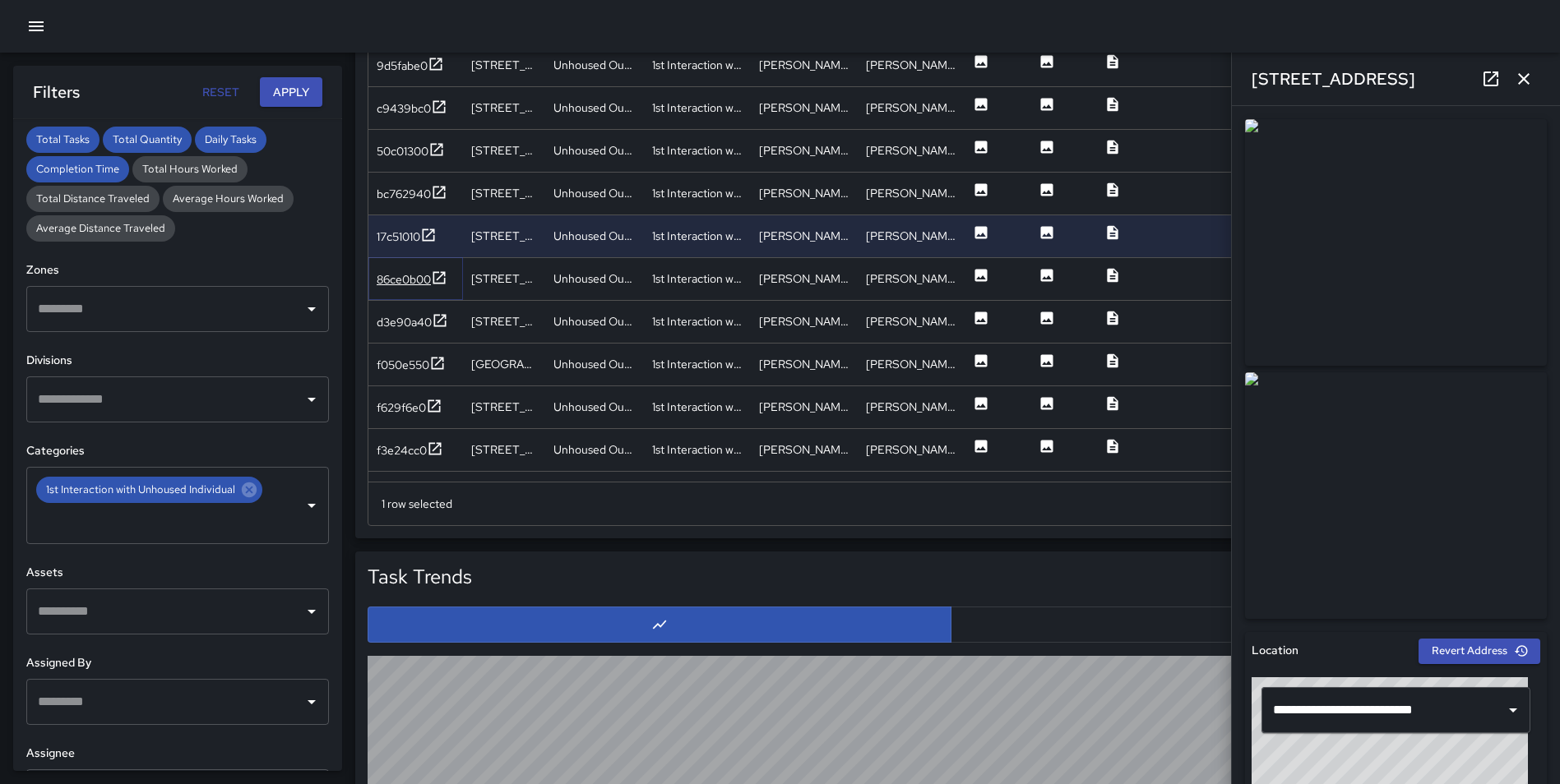
click at [441, 277] on icon at bounding box center [440, 277] width 13 height 13
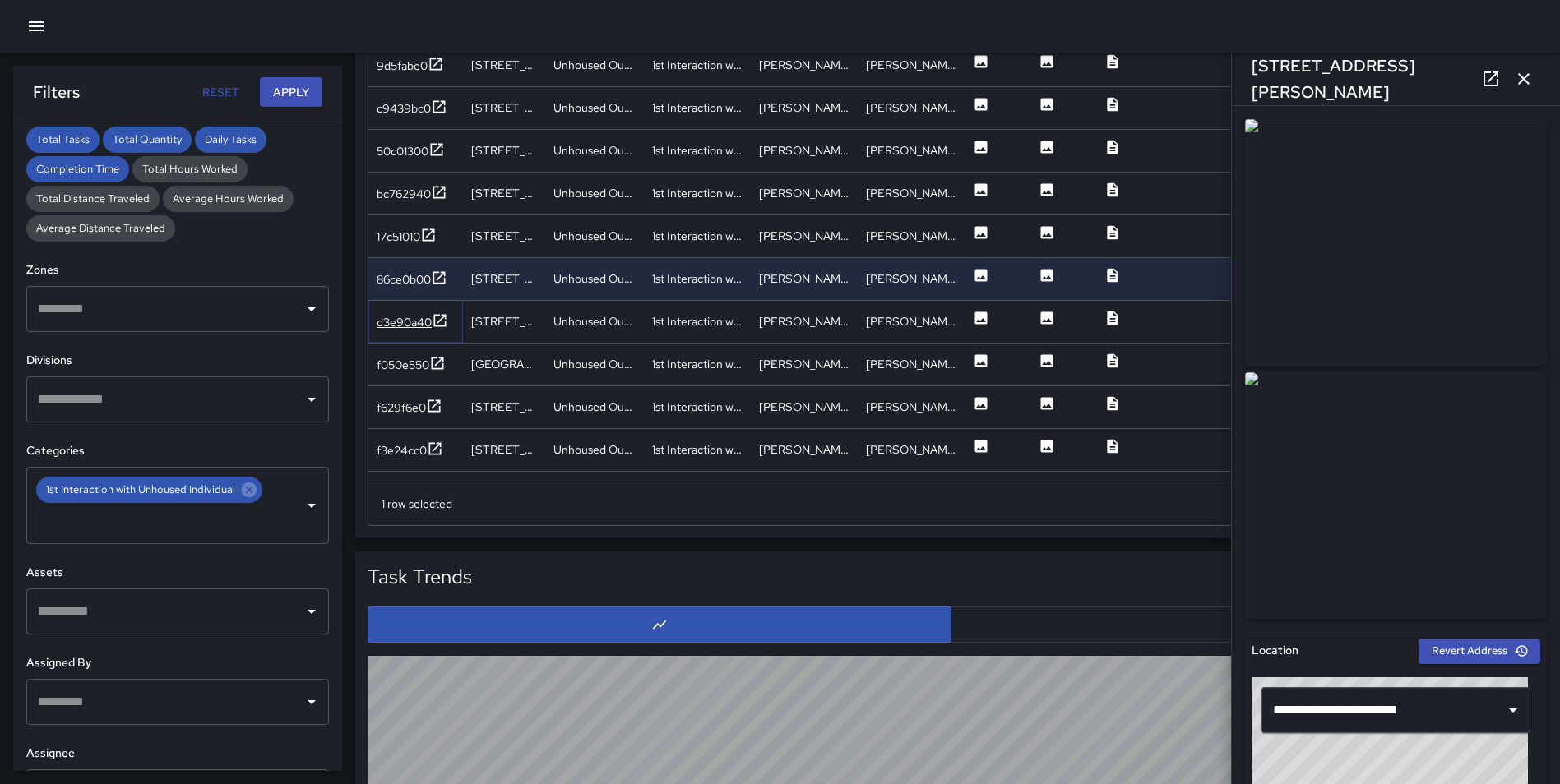
click at [441, 318] on icon at bounding box center [440, 320] width 16 height 16
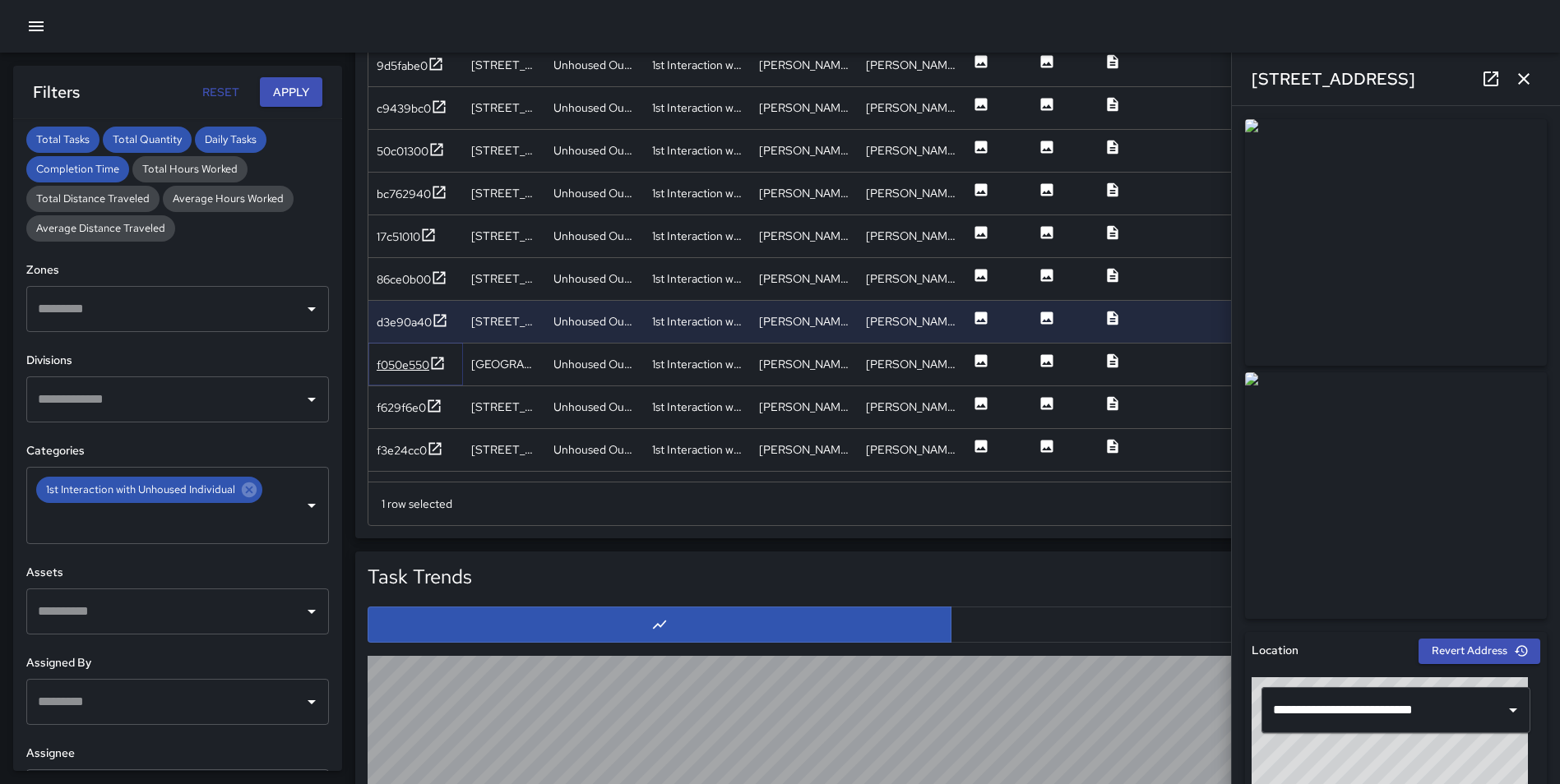
click at [436, 360] on icon at bounding box center [437, 363] width 16 height 16
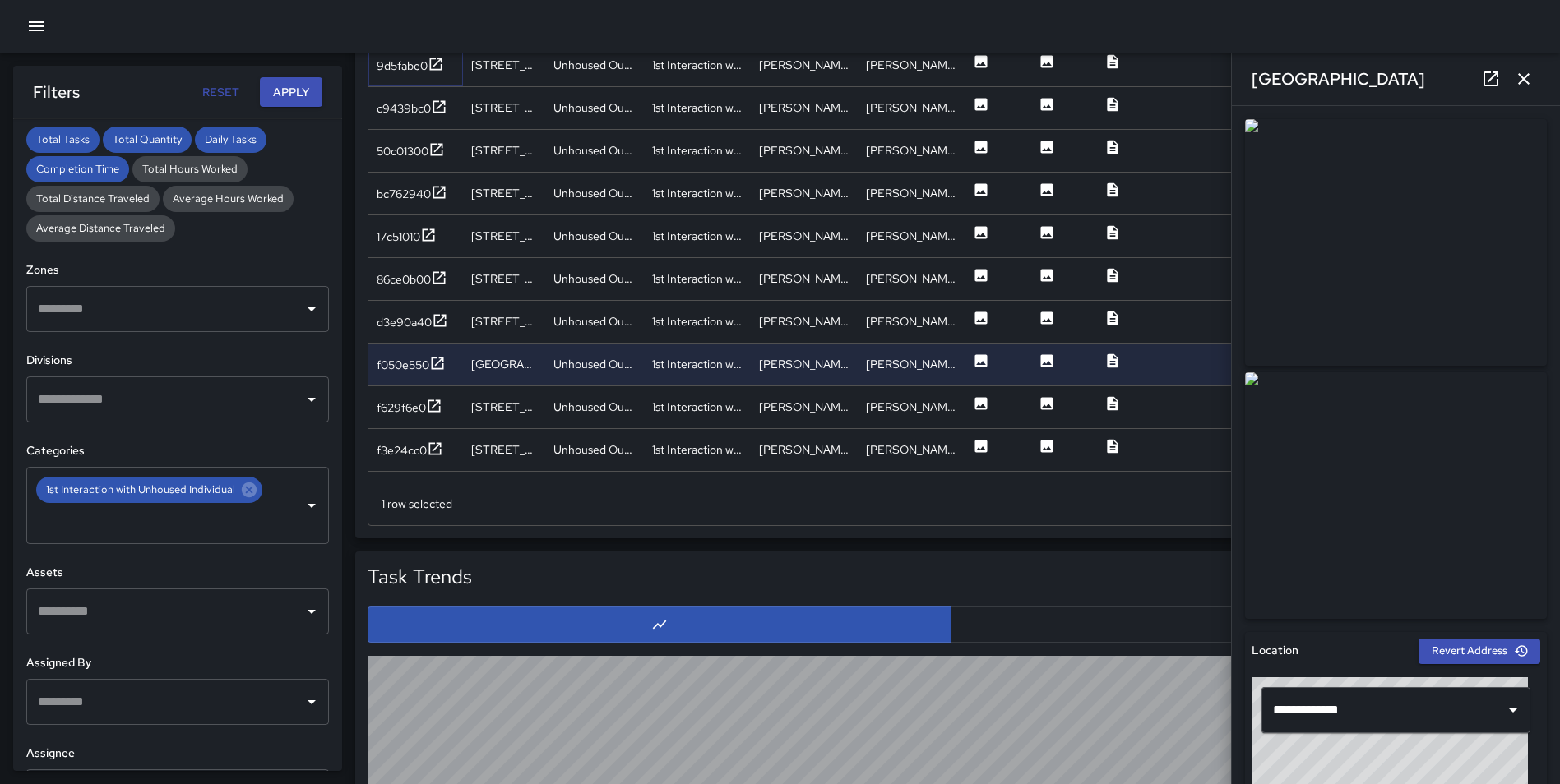
click at [436, 70] on icon at bounding box center [436, 64] width 13 height 13
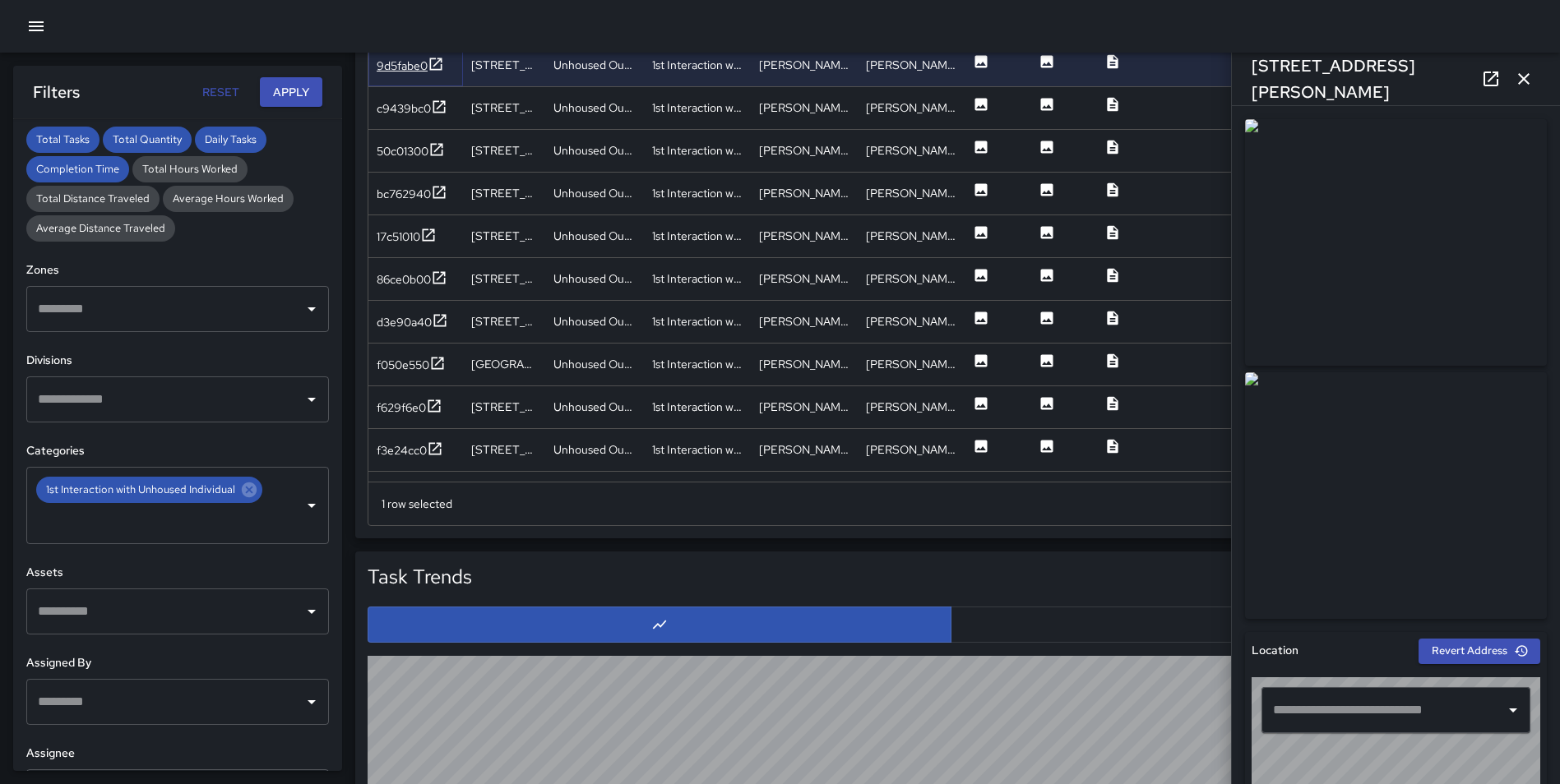
type input "**********"
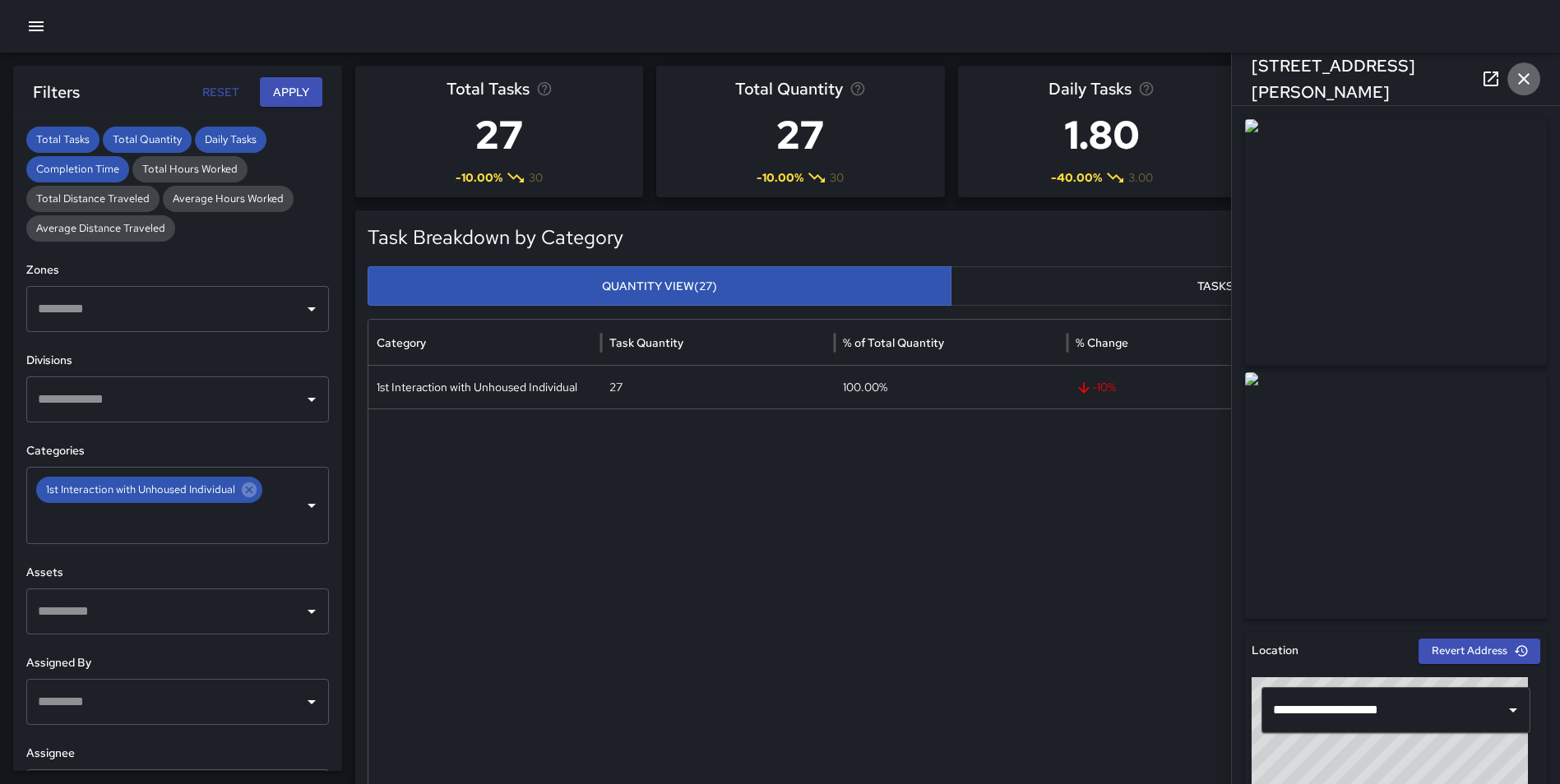
click at [1513, 72] on icon "button" at bounding box center [1523, 79] width 20 height 20
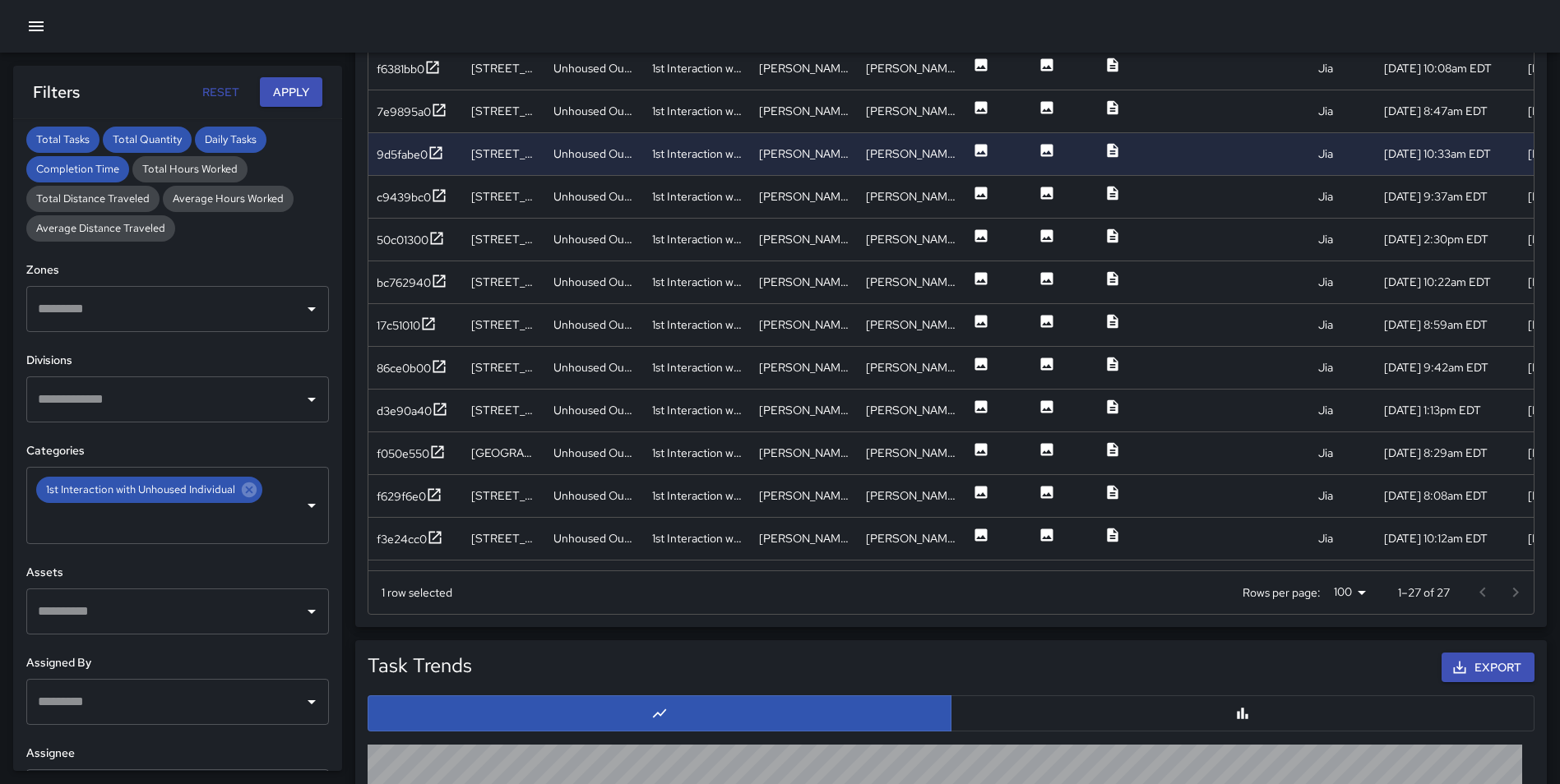
scroll to position [543, 0]
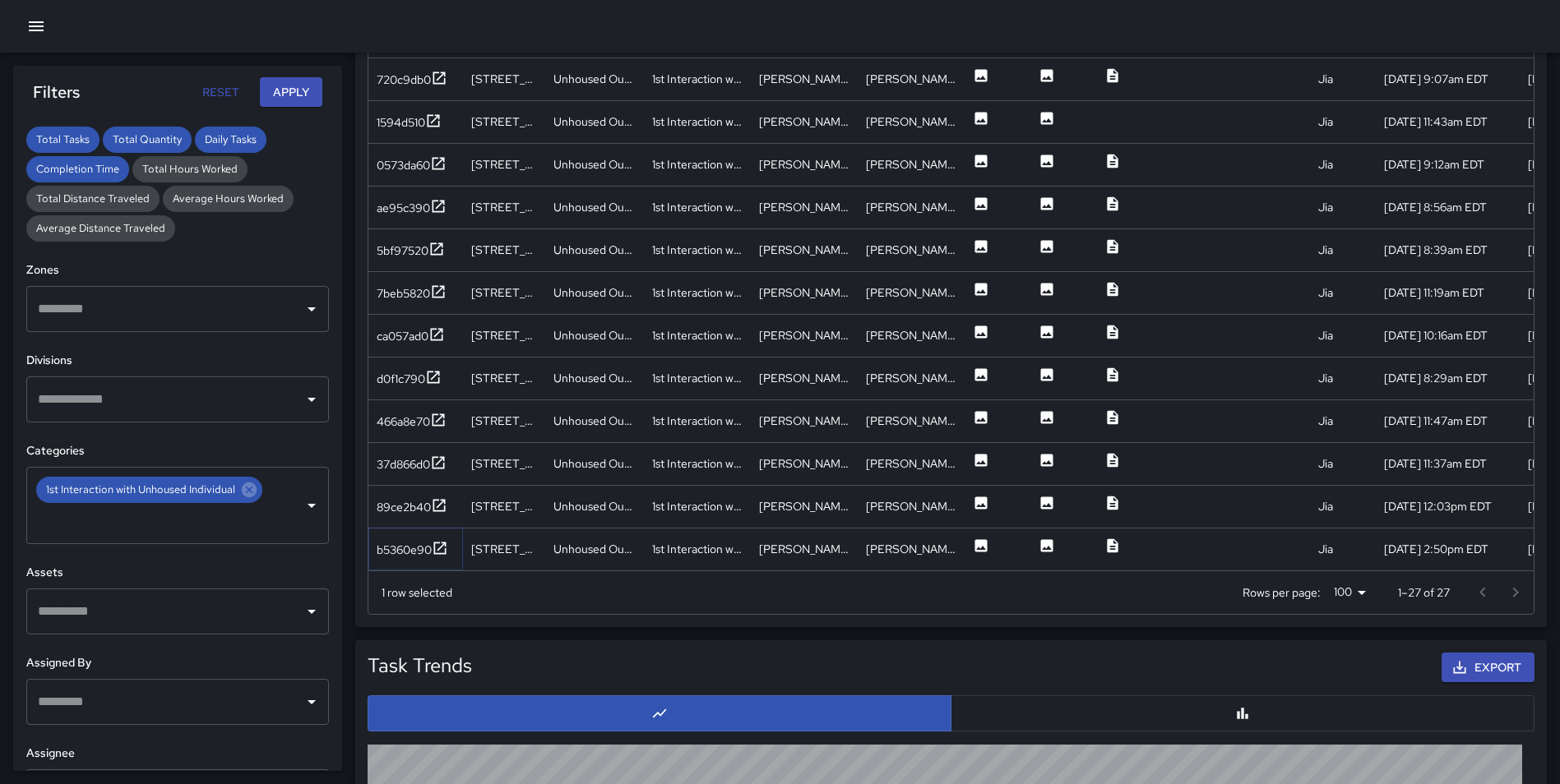
drag, startPoint x: 447, startPoint y: 548, endPoint x: 440, endPoint y: 530, distance: 19.3
click at [446, 548] on icon at bounding box center [441, 548] width 13 height 13
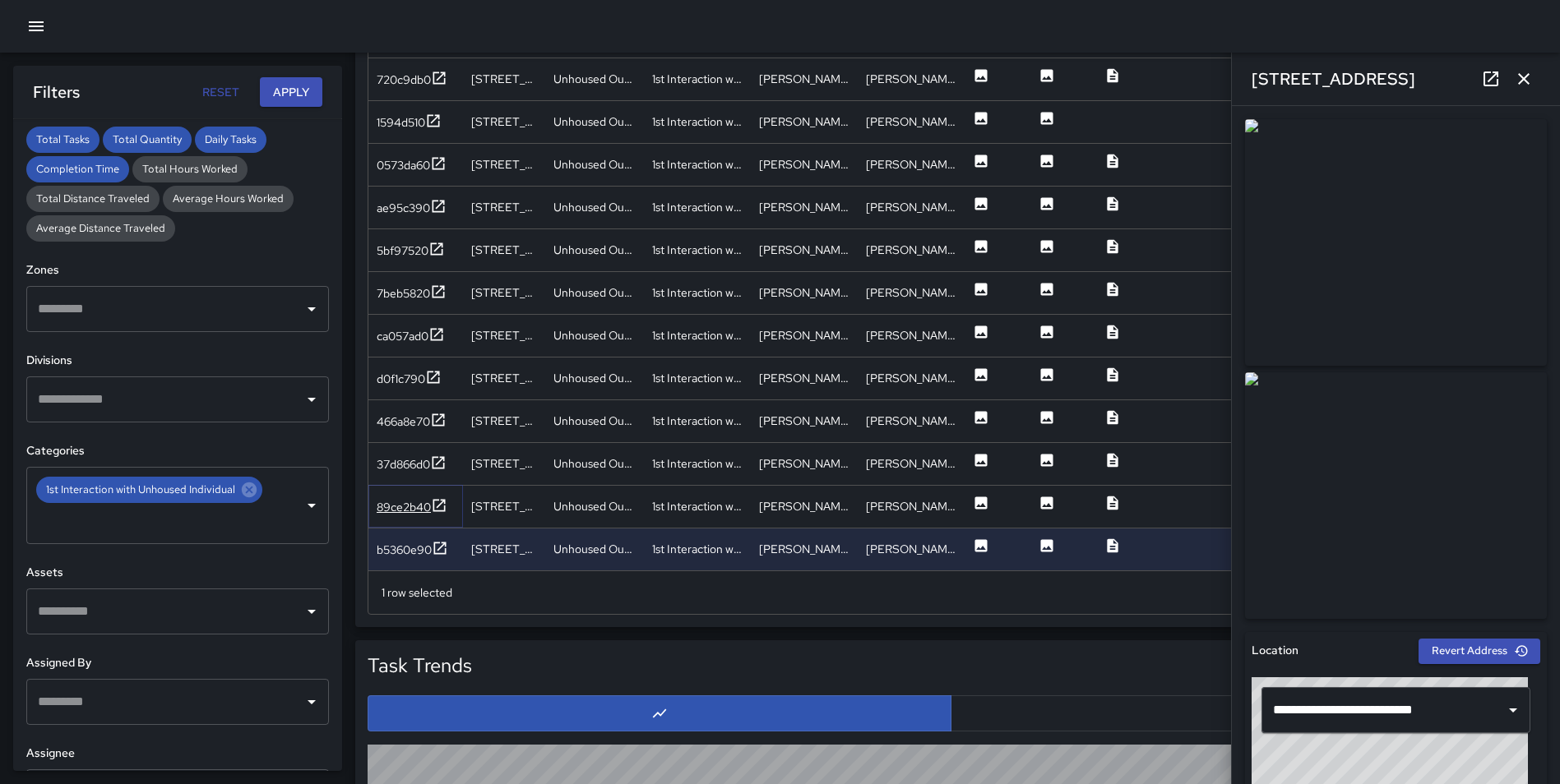
click at [440, 507] on icon at bounding box center [439, 505] width 16 height 16
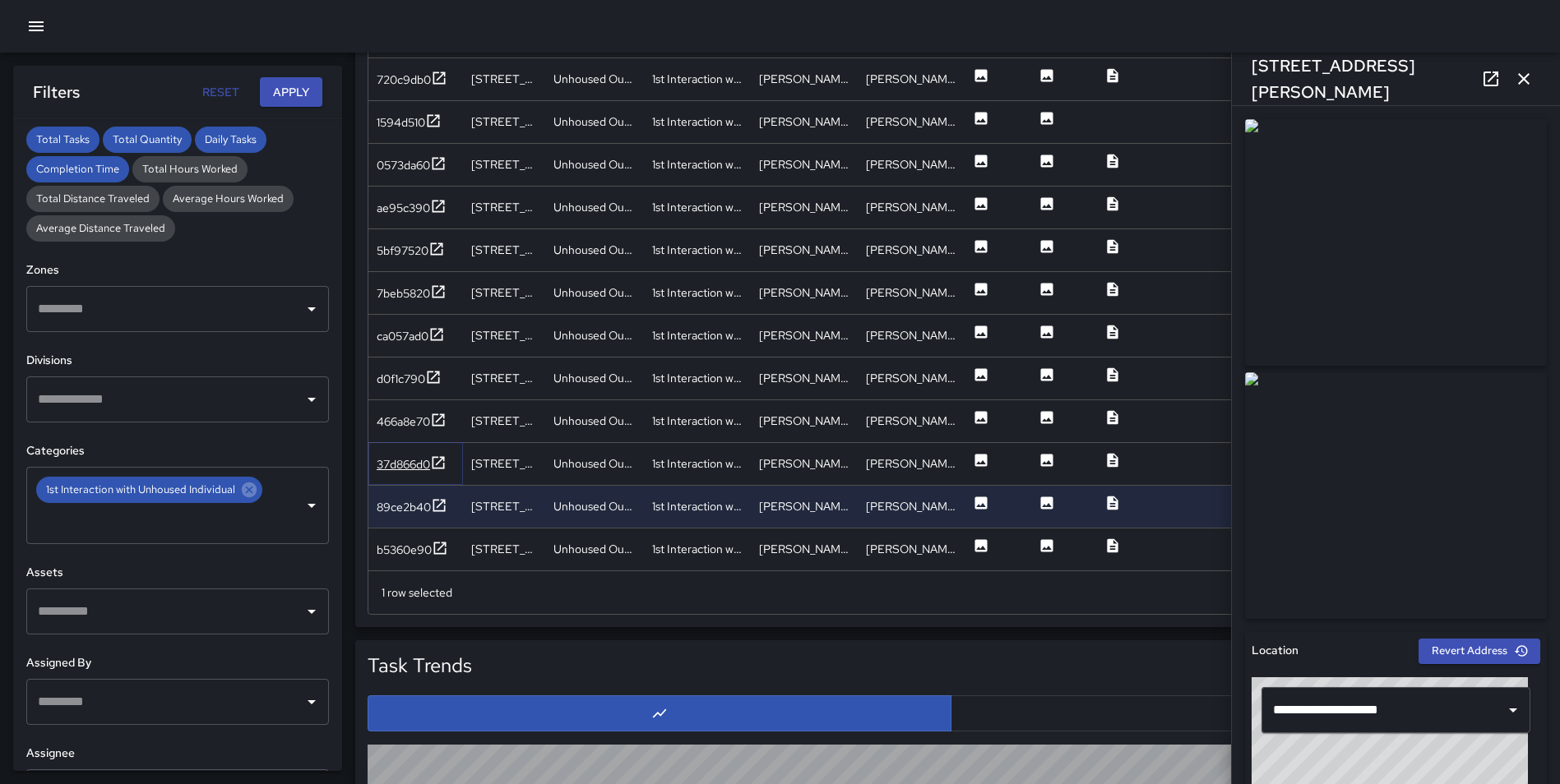
click at [447, 456] on icon at bounding box center [438, 463] width 16 height 16
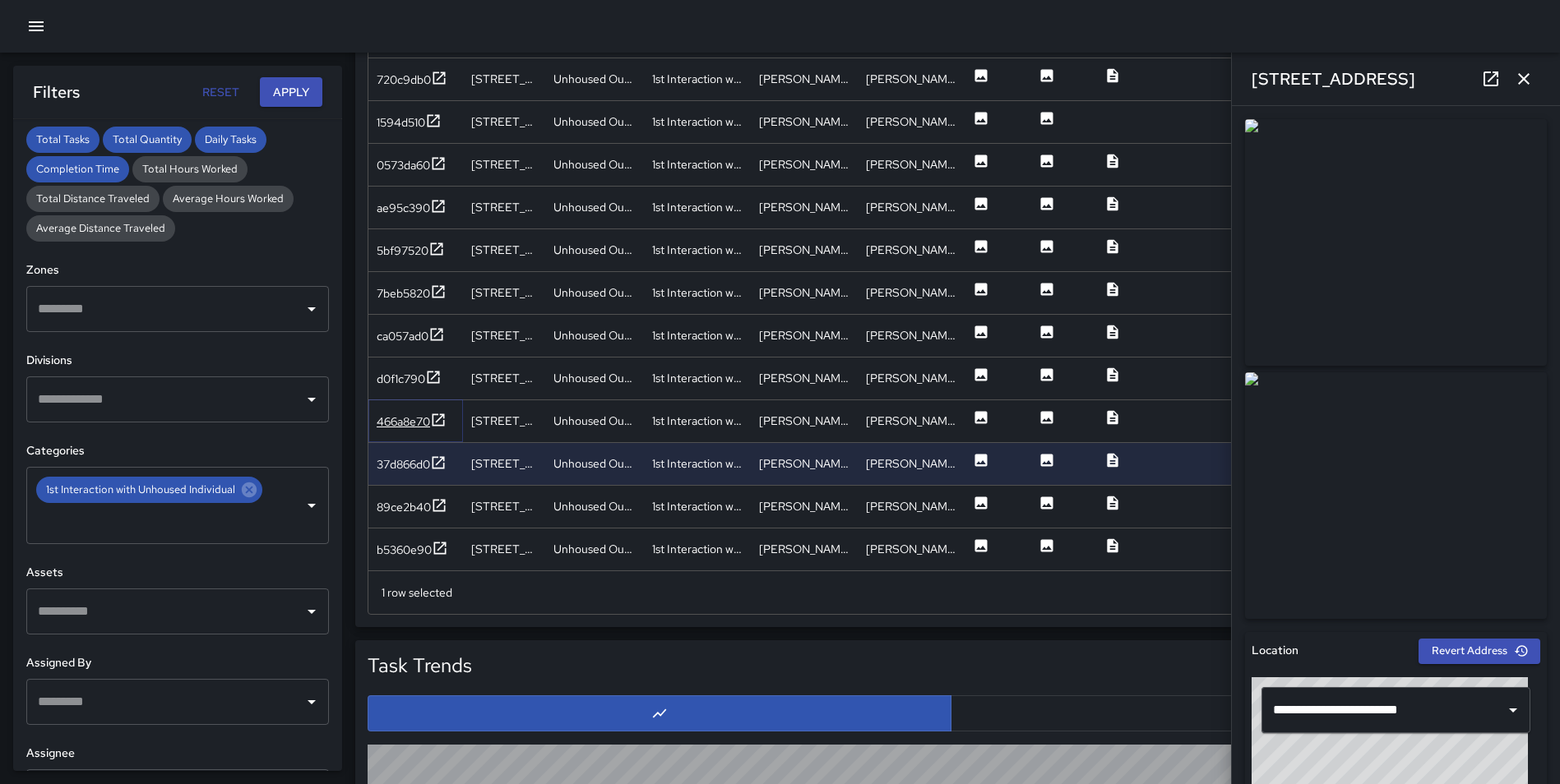
click at [444, 420] on icon at bounding box center [438, 420] width 16 height 16
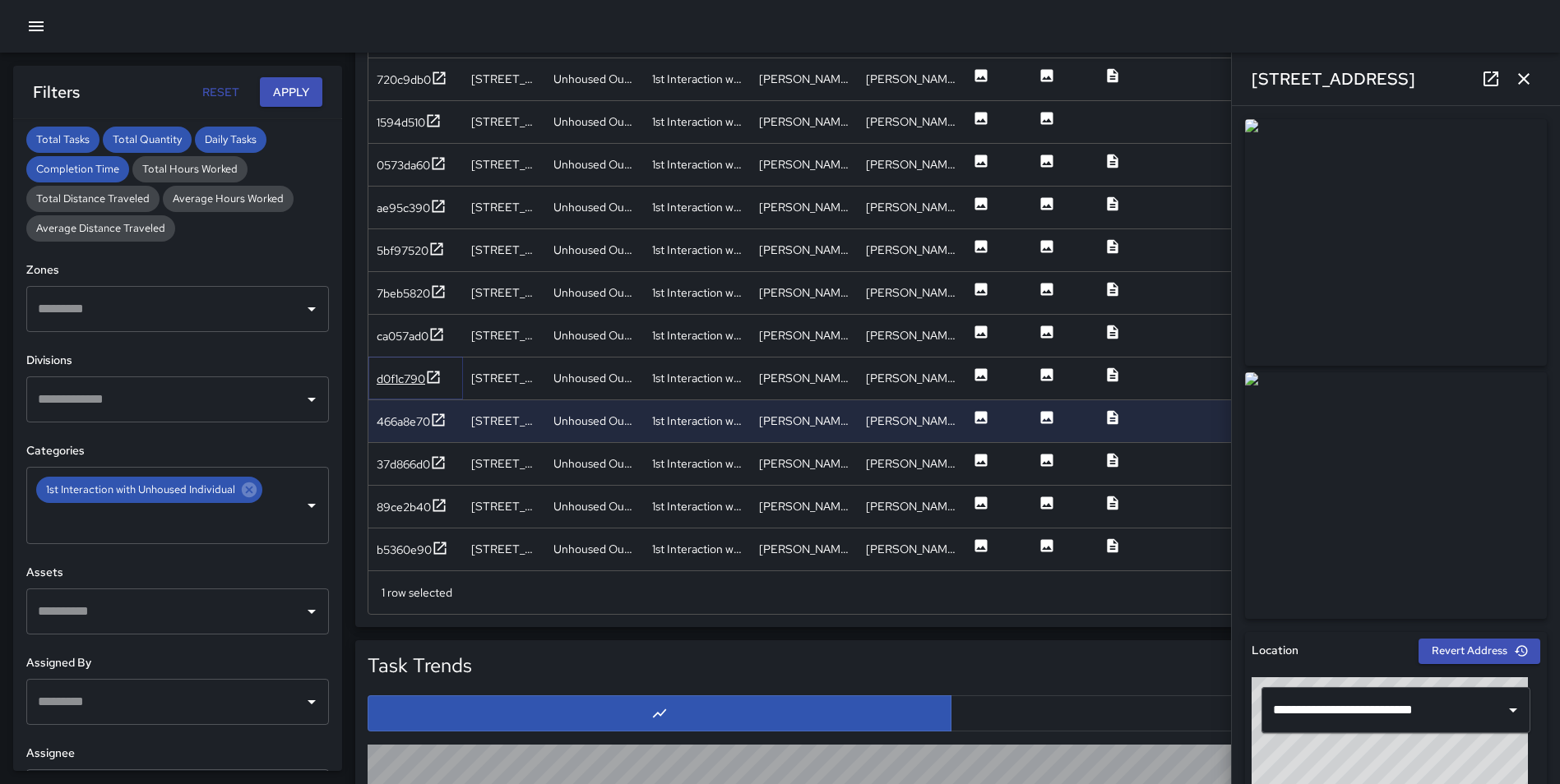
click at [432, 371] on icon at bounding box center [433, 377] width 16 height 16
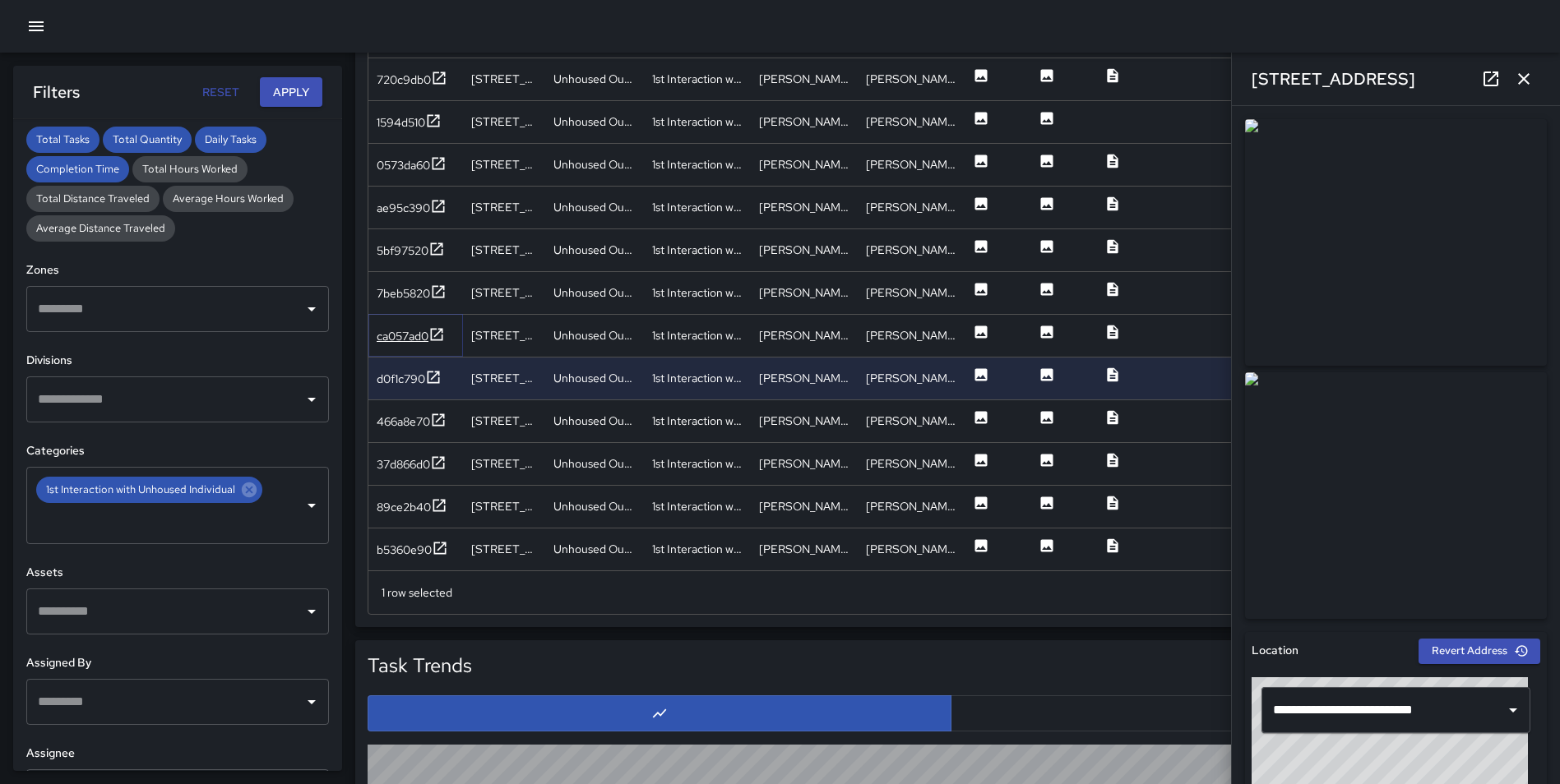
click at [439, 332] on icon at bounding box center [436, 334] width 16 height 16
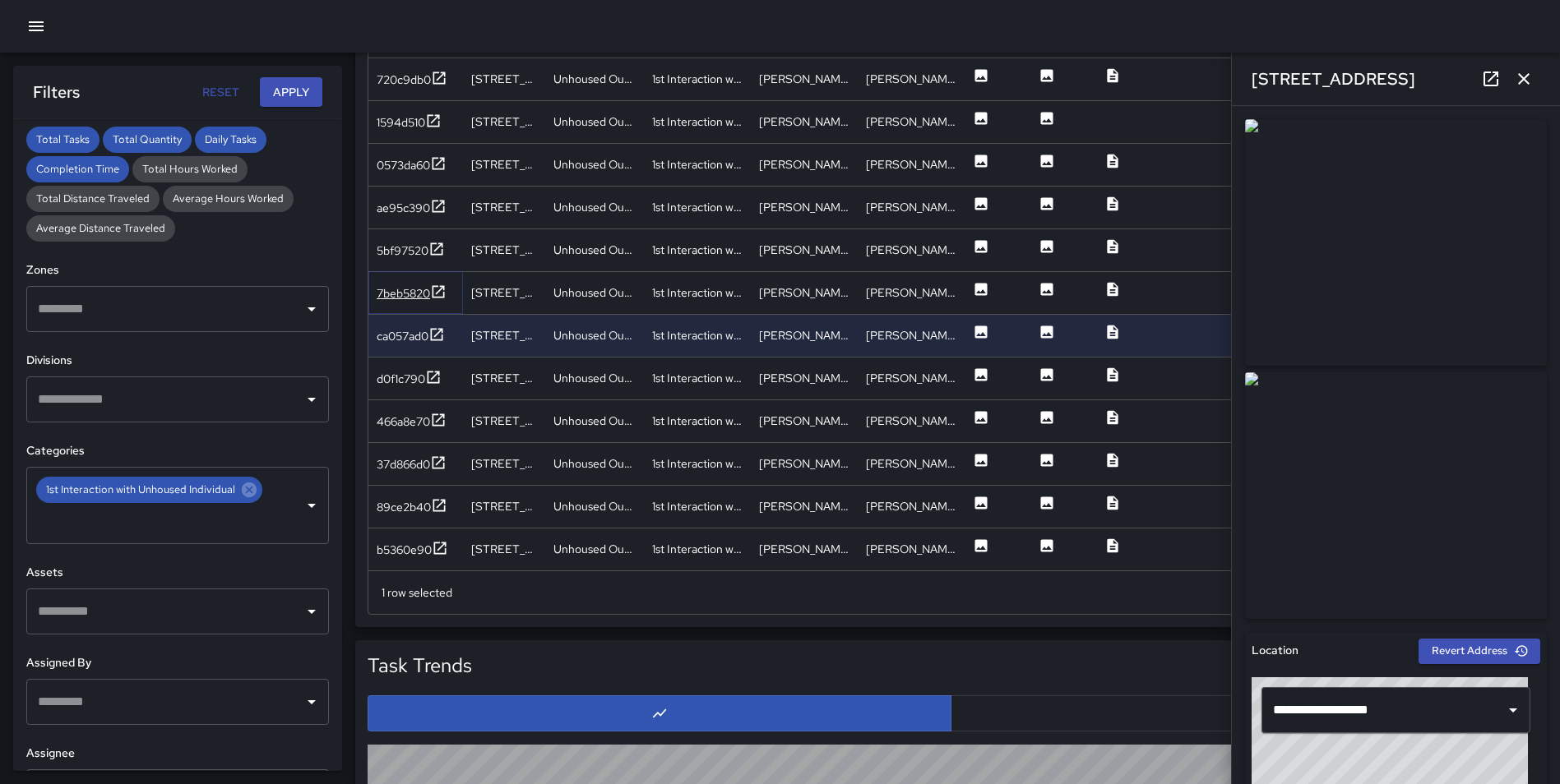
click at [433, 287] on icon at bounding box center [438, 292] width 16 height 16
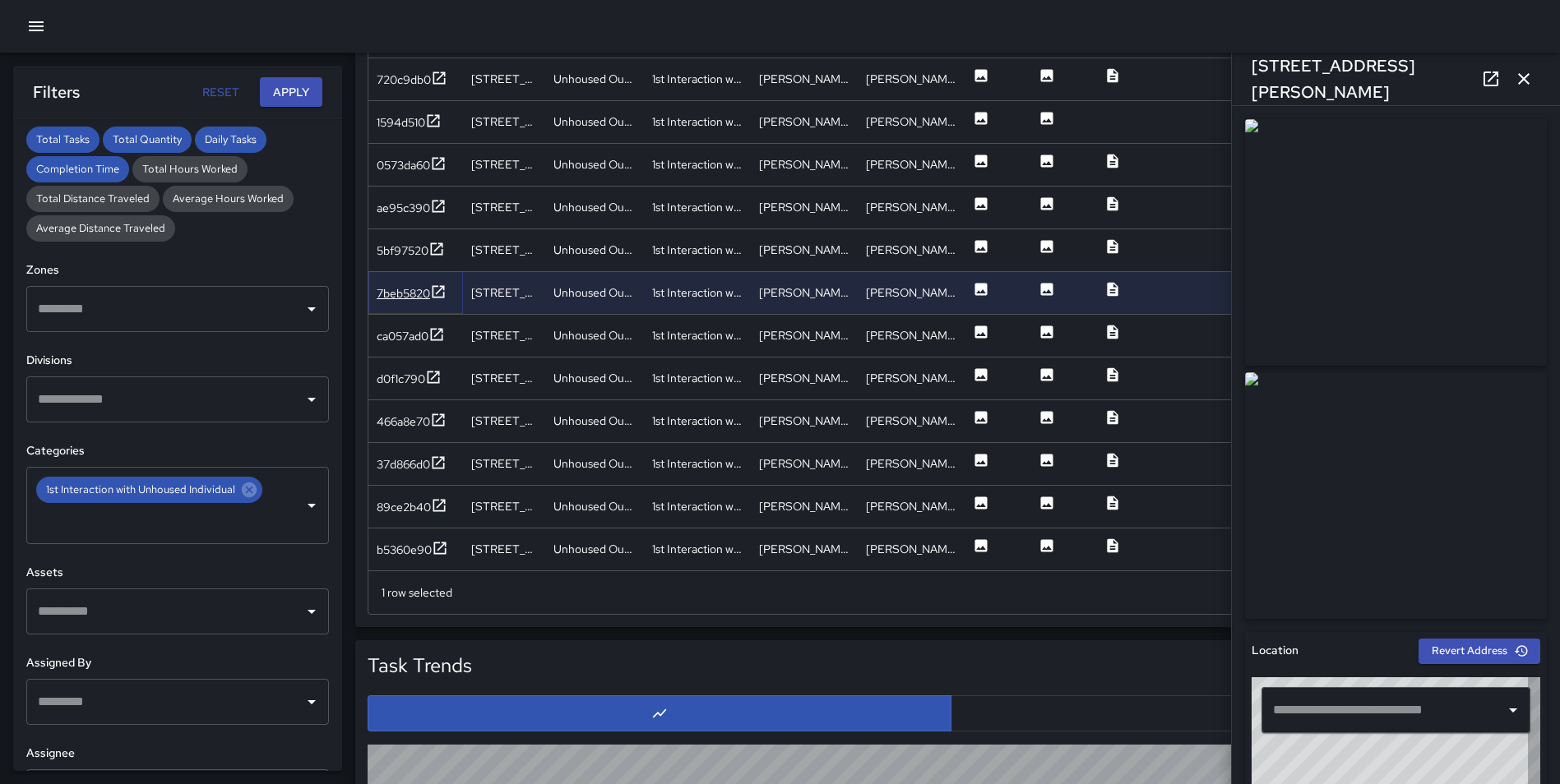
type input "**********"
click at [434, 248] on icon at bounding box center [436, 249] width 16 height 16
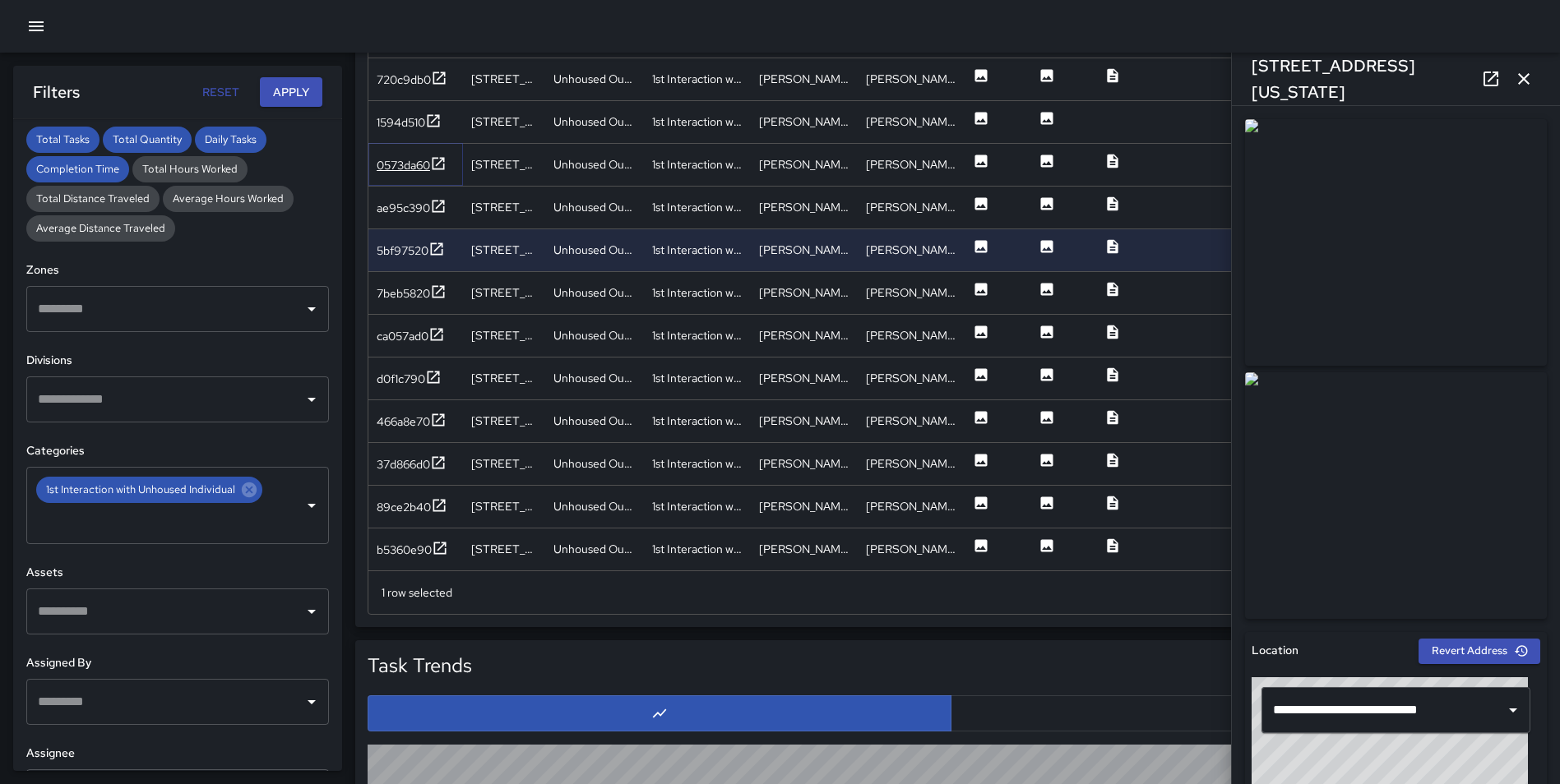
click at [442, 162] on icon at bounding box center [439, 163] width 13 height 13
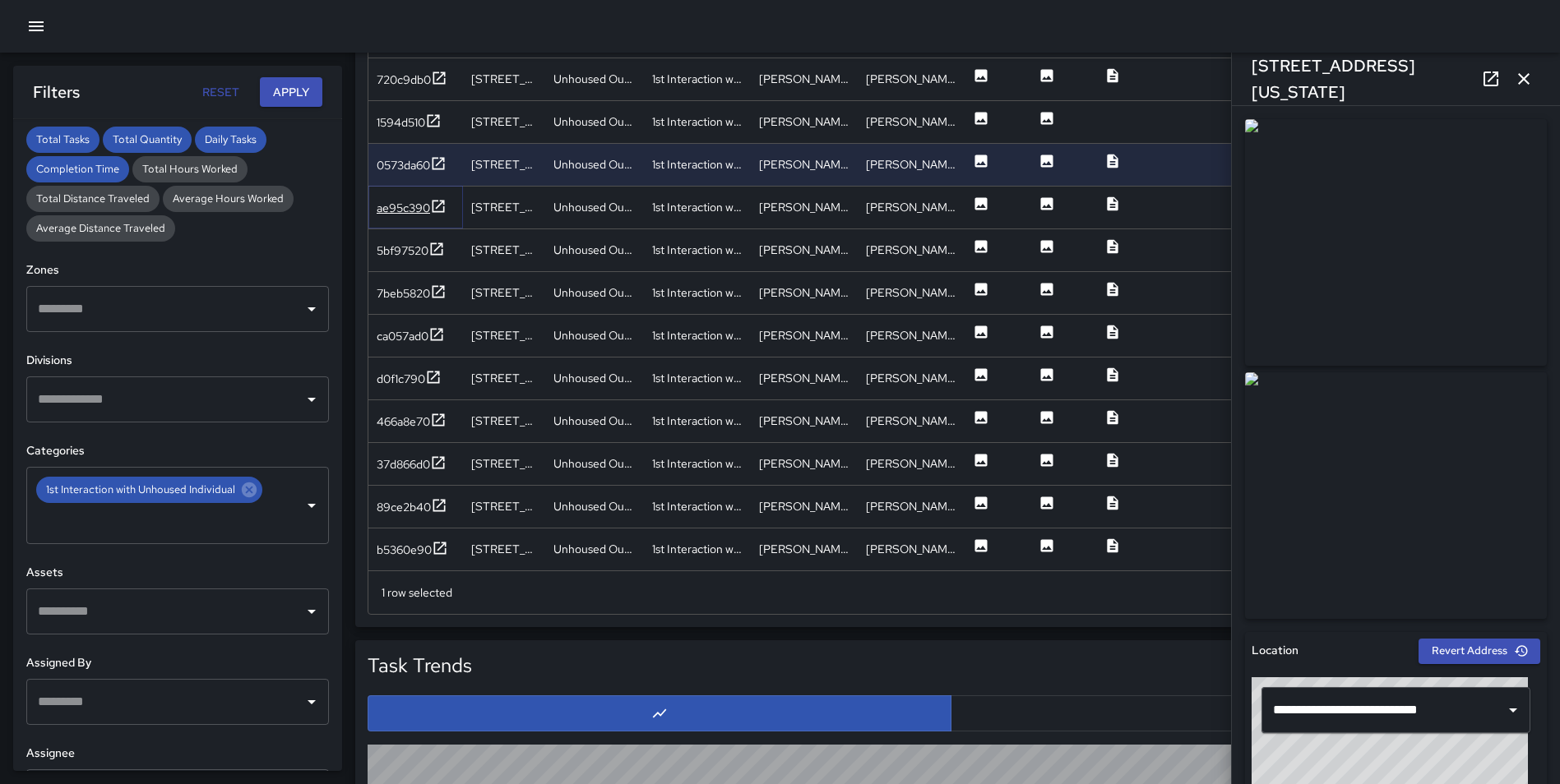
click at [437, 200] on icon at bounding box center [439, 206] width 13 height 13
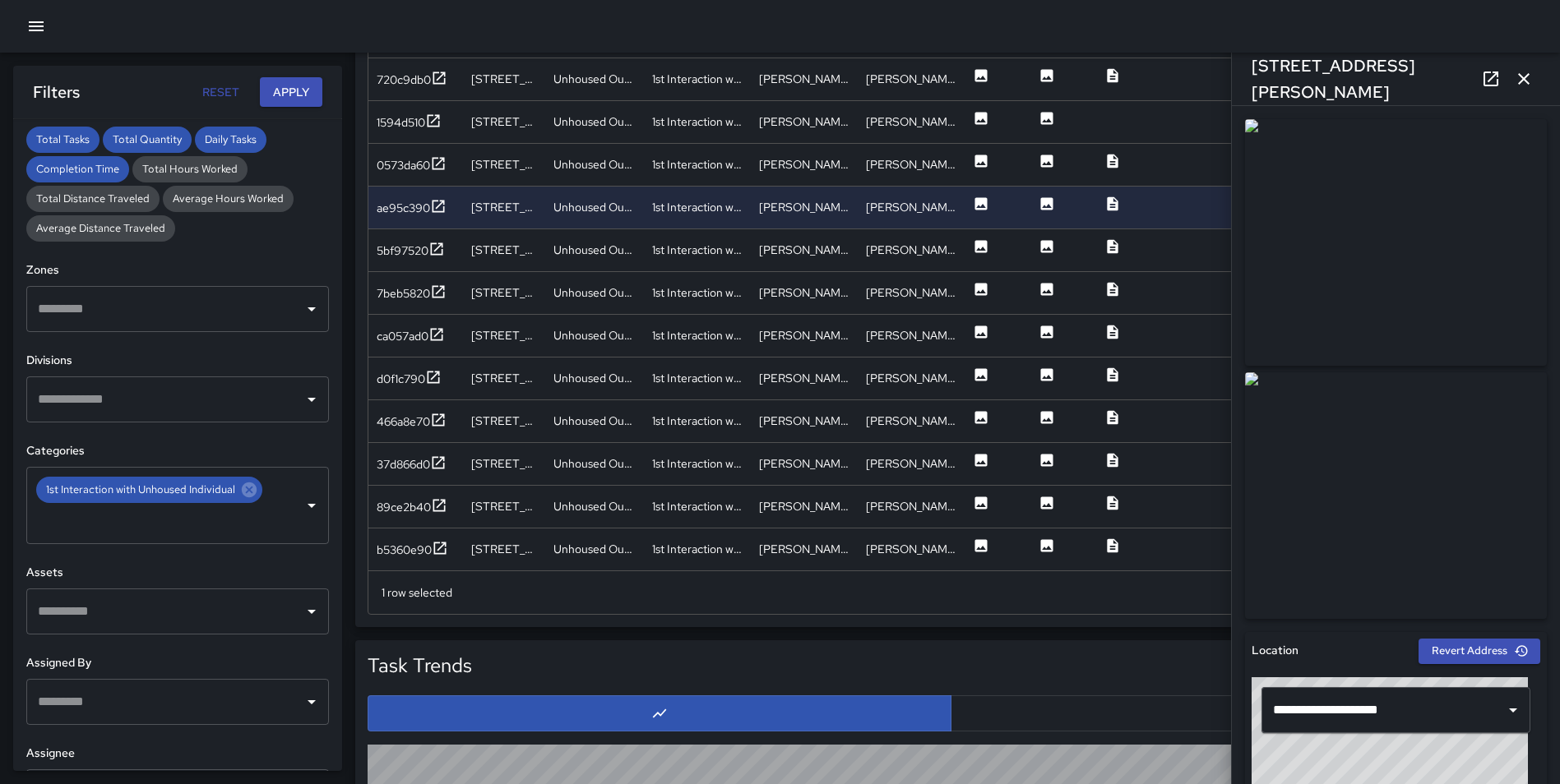
click at [1524, 80] on icon "button" at bounding box center [1523, 79] width 12 height 12
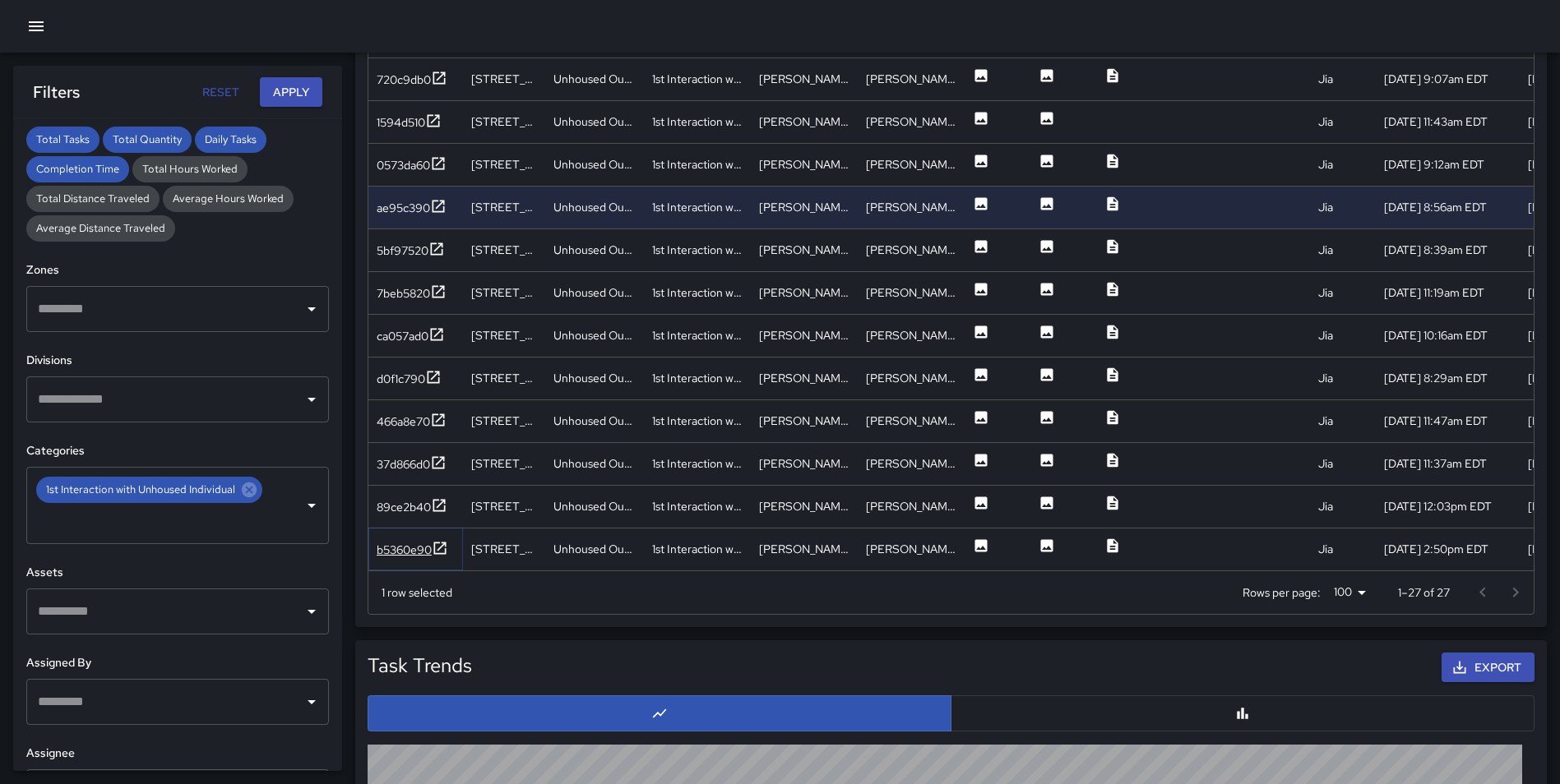
click at [436, 544] on icon at bounding box center [440, 548] width 16 height 16
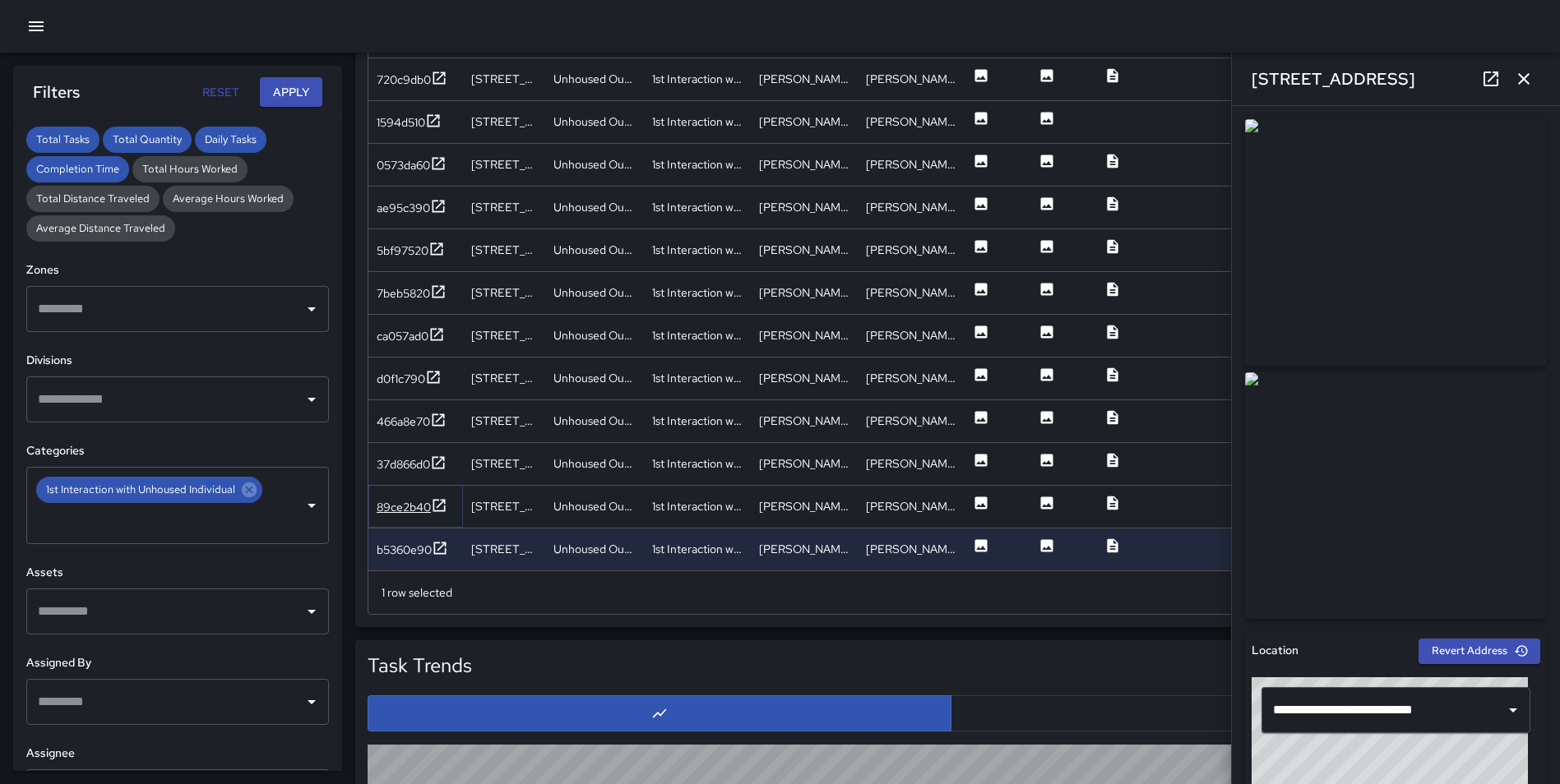
click at [441, 508] on icon at bounding box center [439, 505] width 16 height 16
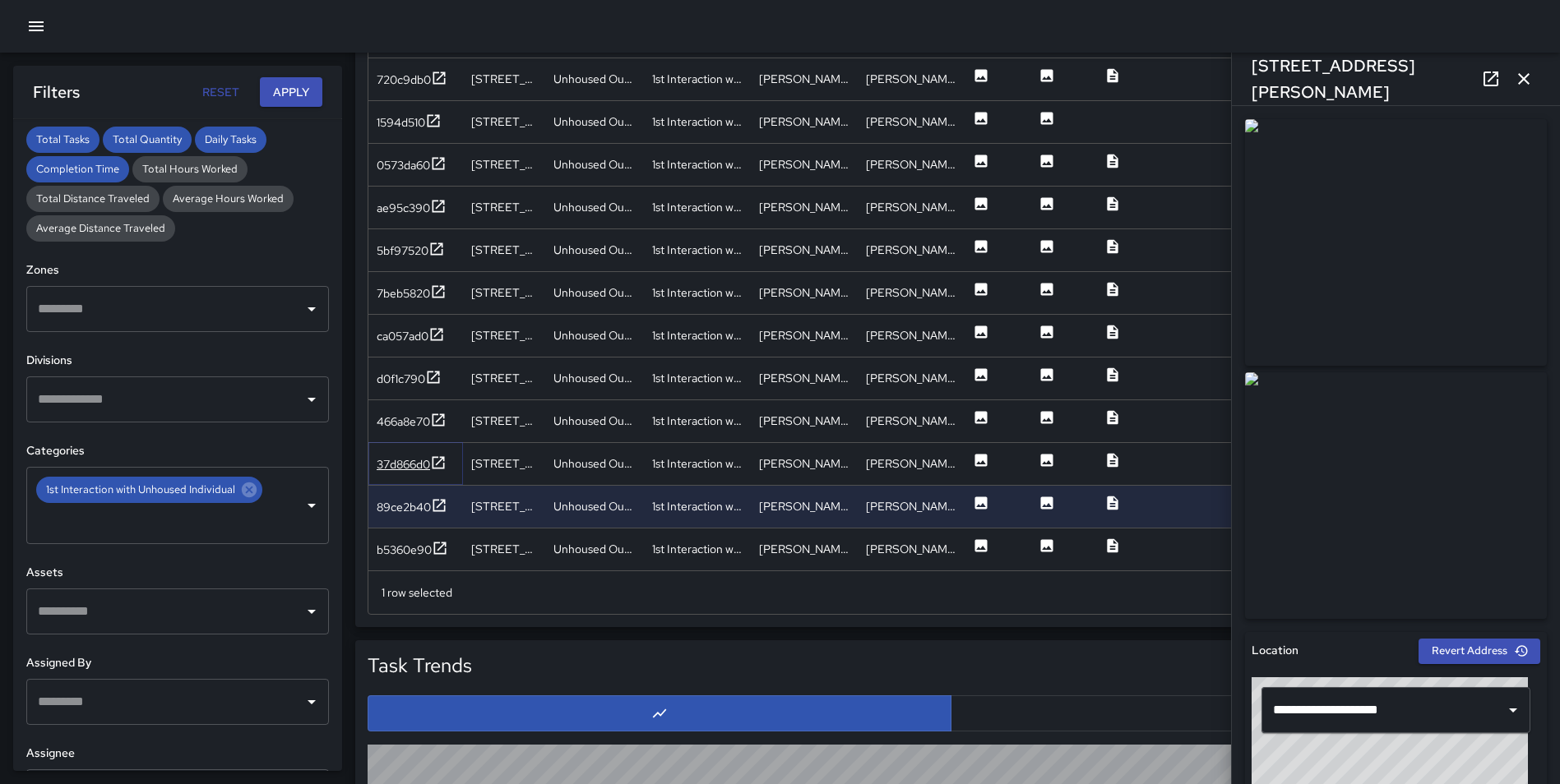
click at [436, 461] on icon at bounding box center [438, 463] width 16 height 16
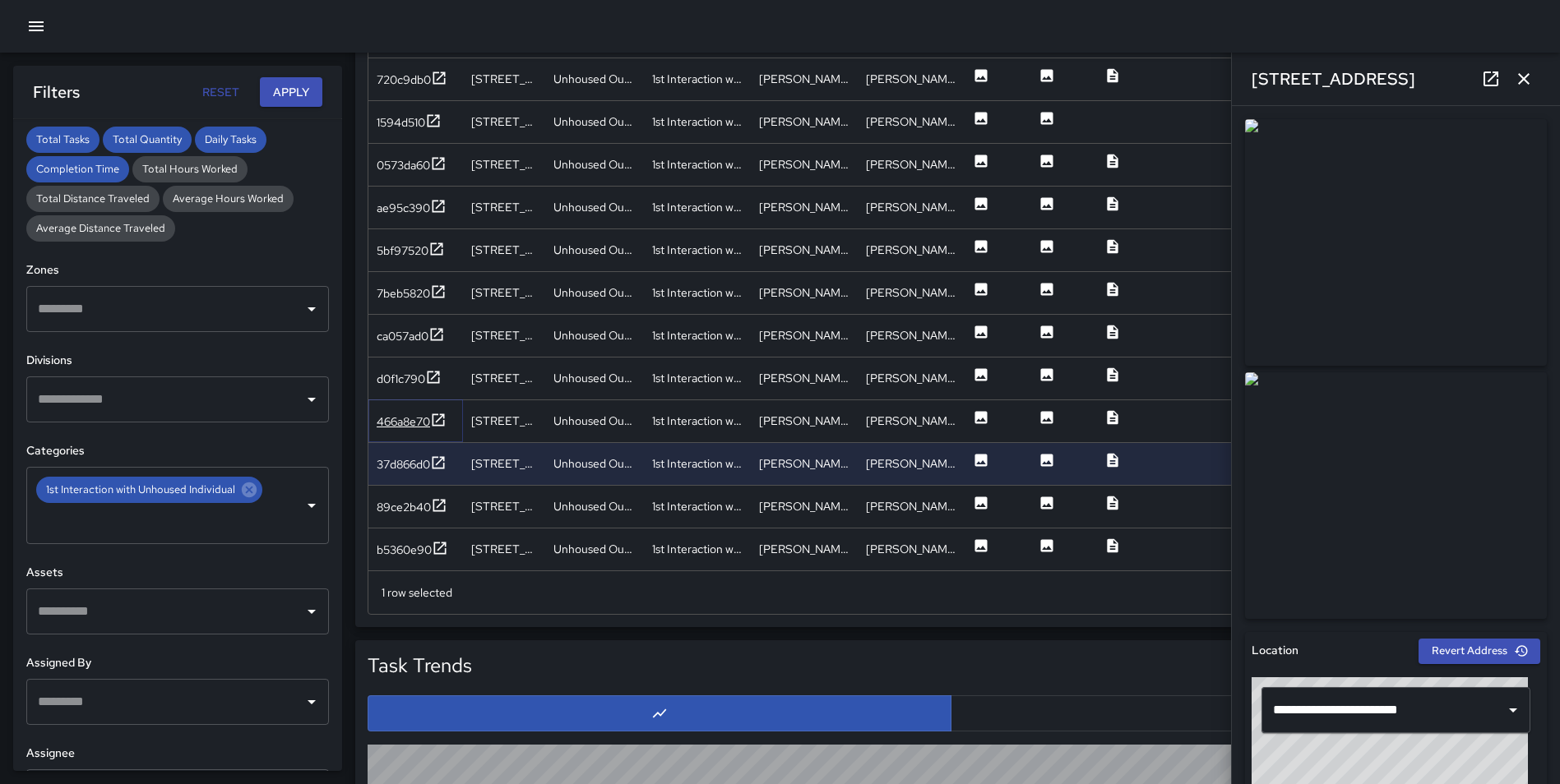
click at [436, 412] on icon at bounding box center [438, 420] width 16 height 16
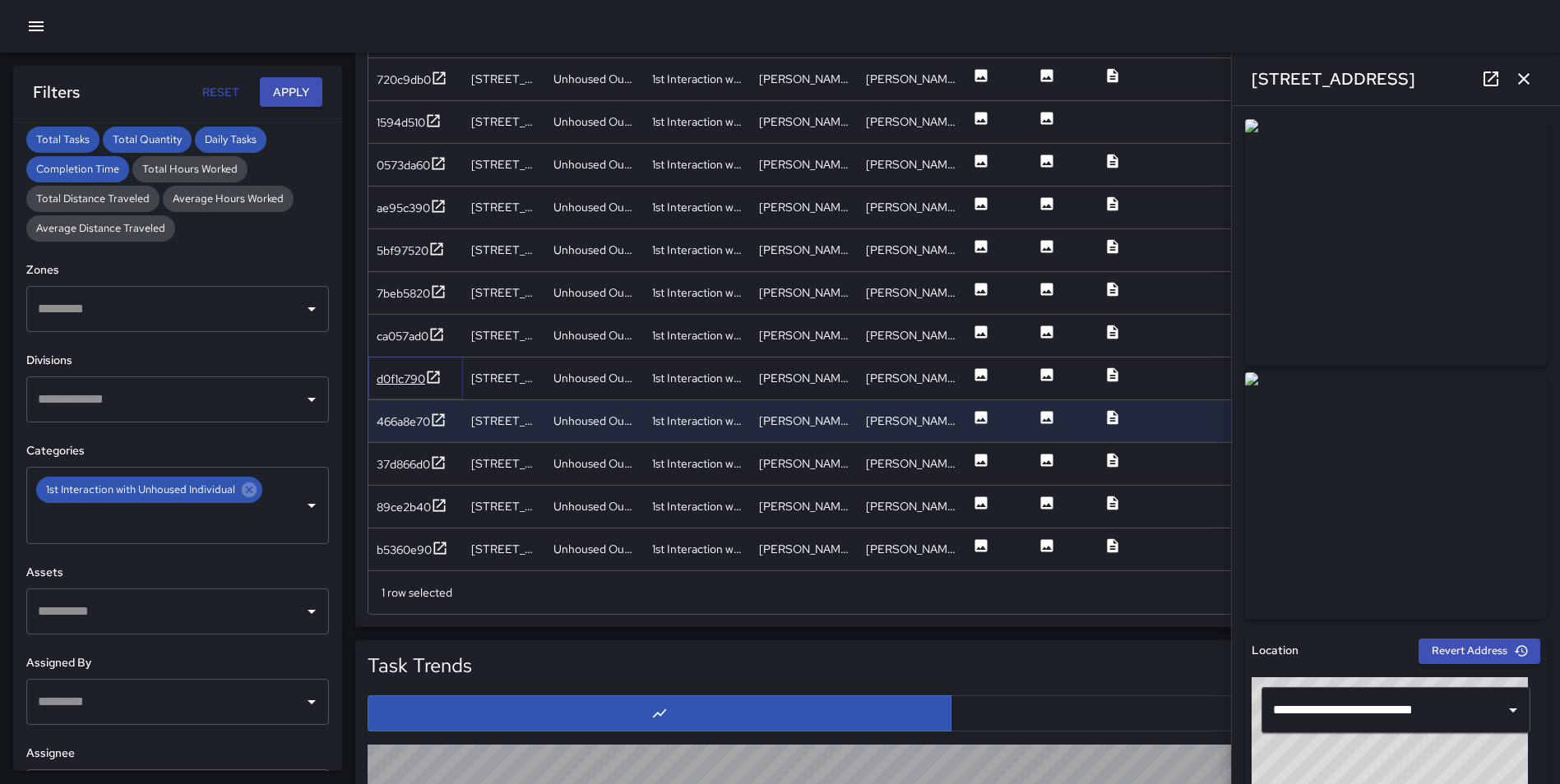
click at [438, 376] on icon at bounding box center [433, 377] width 16 height 16
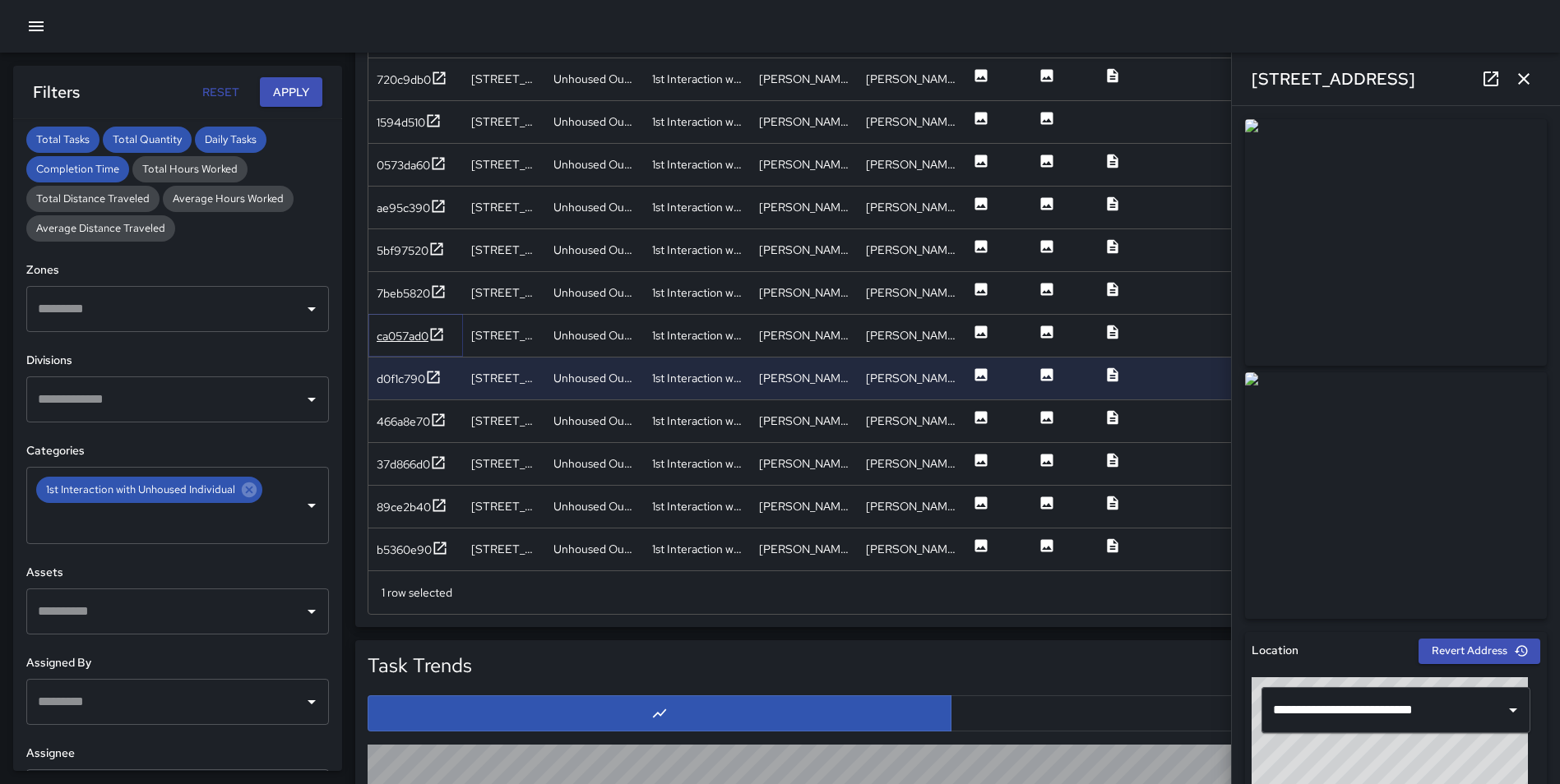
click at [437, 334] on icon at bounding box center [436, 334] width 16 height 16
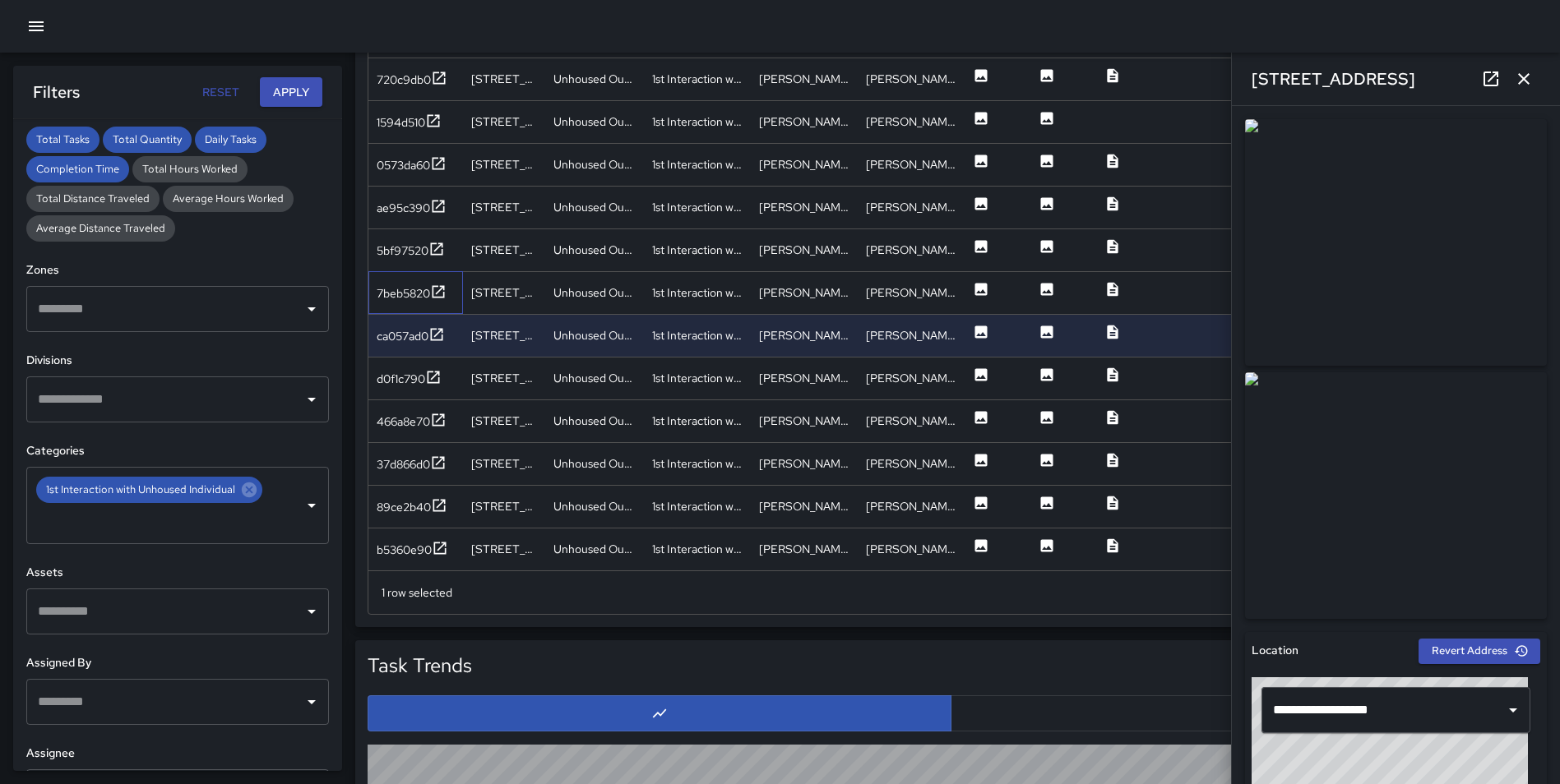
click at [441, 276] on div "7beb5820" at bounding box center [416, 293] width 95 height 43
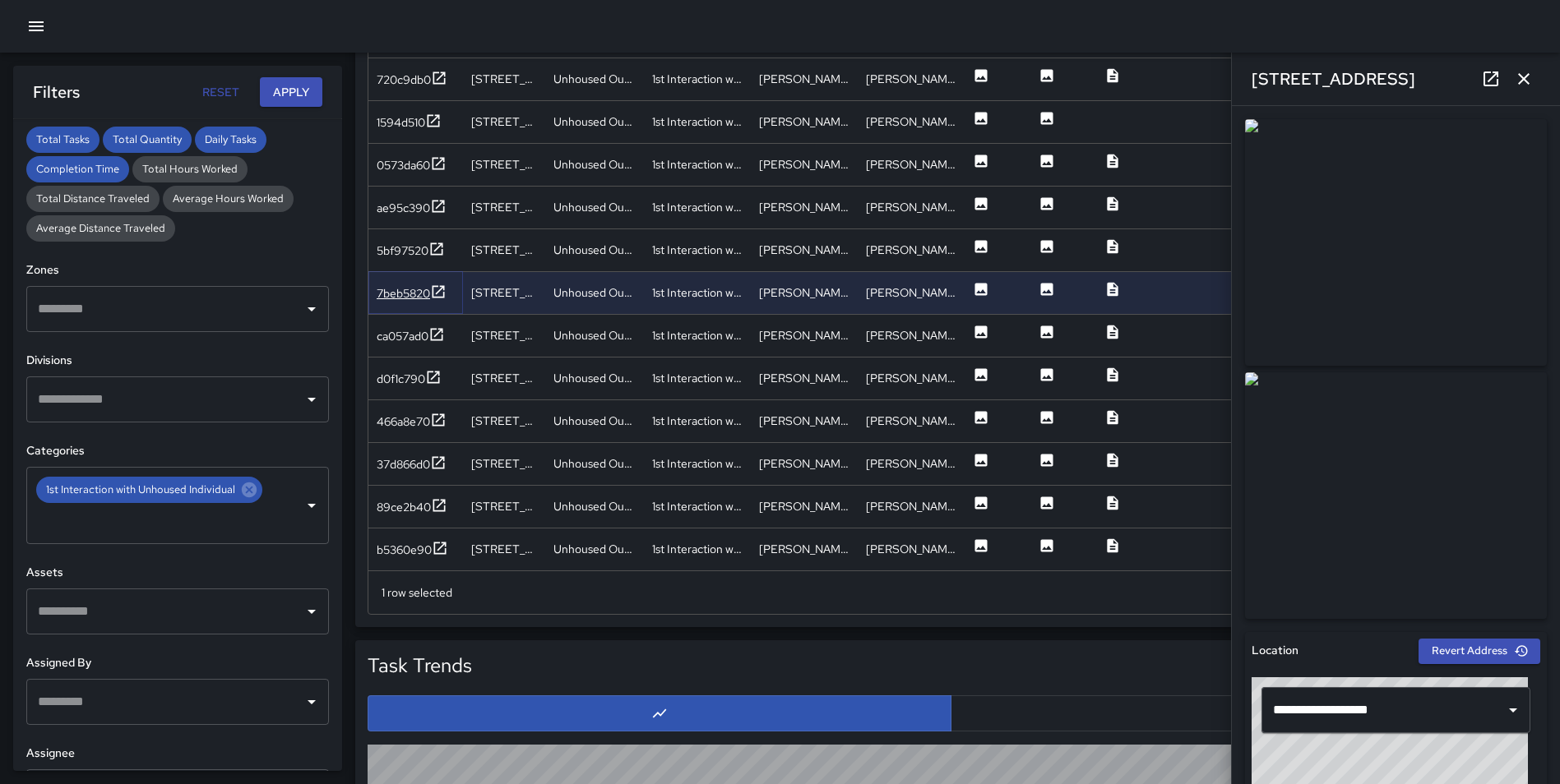
click at [441, 288] on icon at bounding box center [438, 292] width 16 height 16
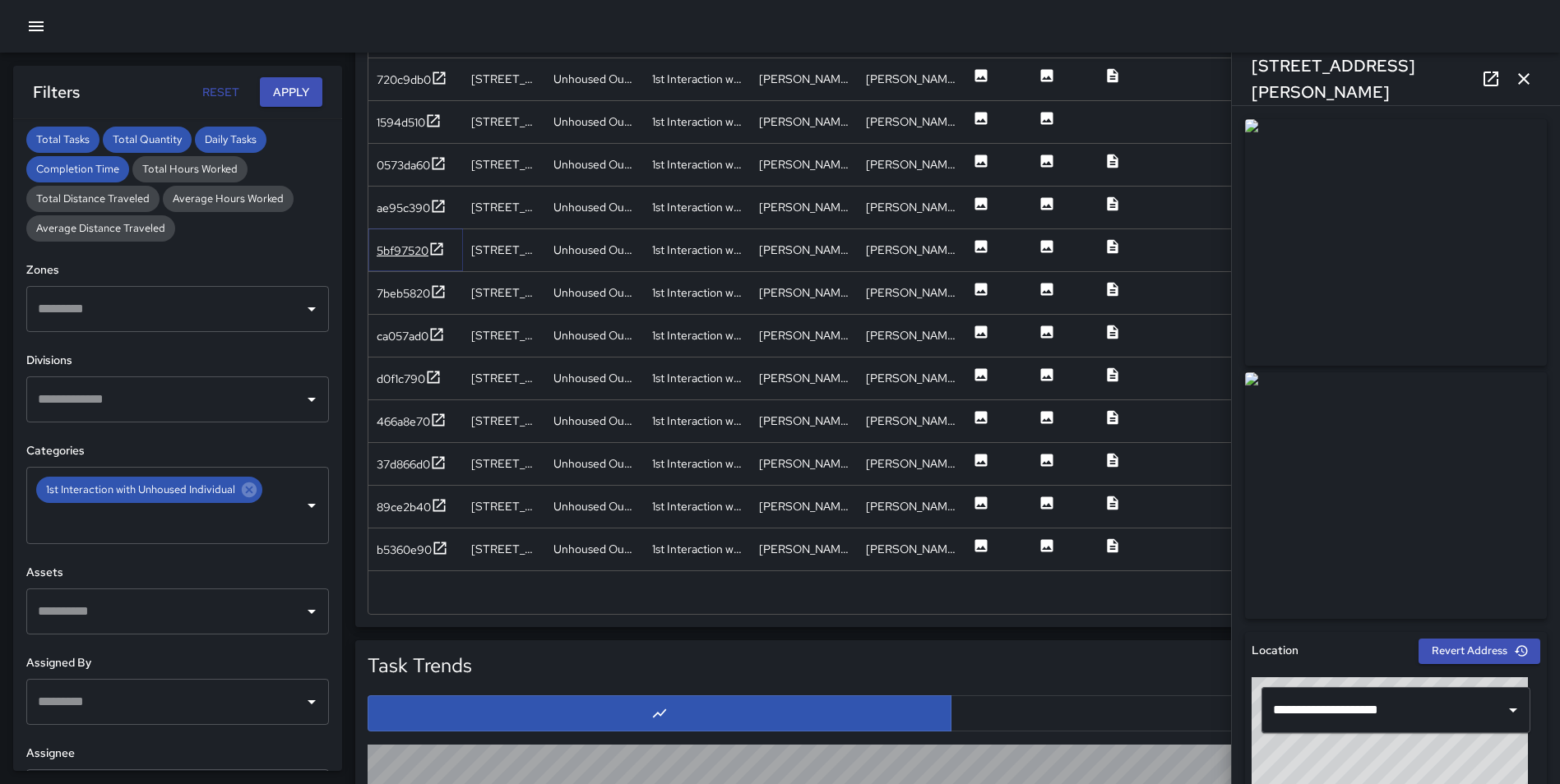
click at [435, 241] on icon at bounding box center [436, 249] width 16 height 16
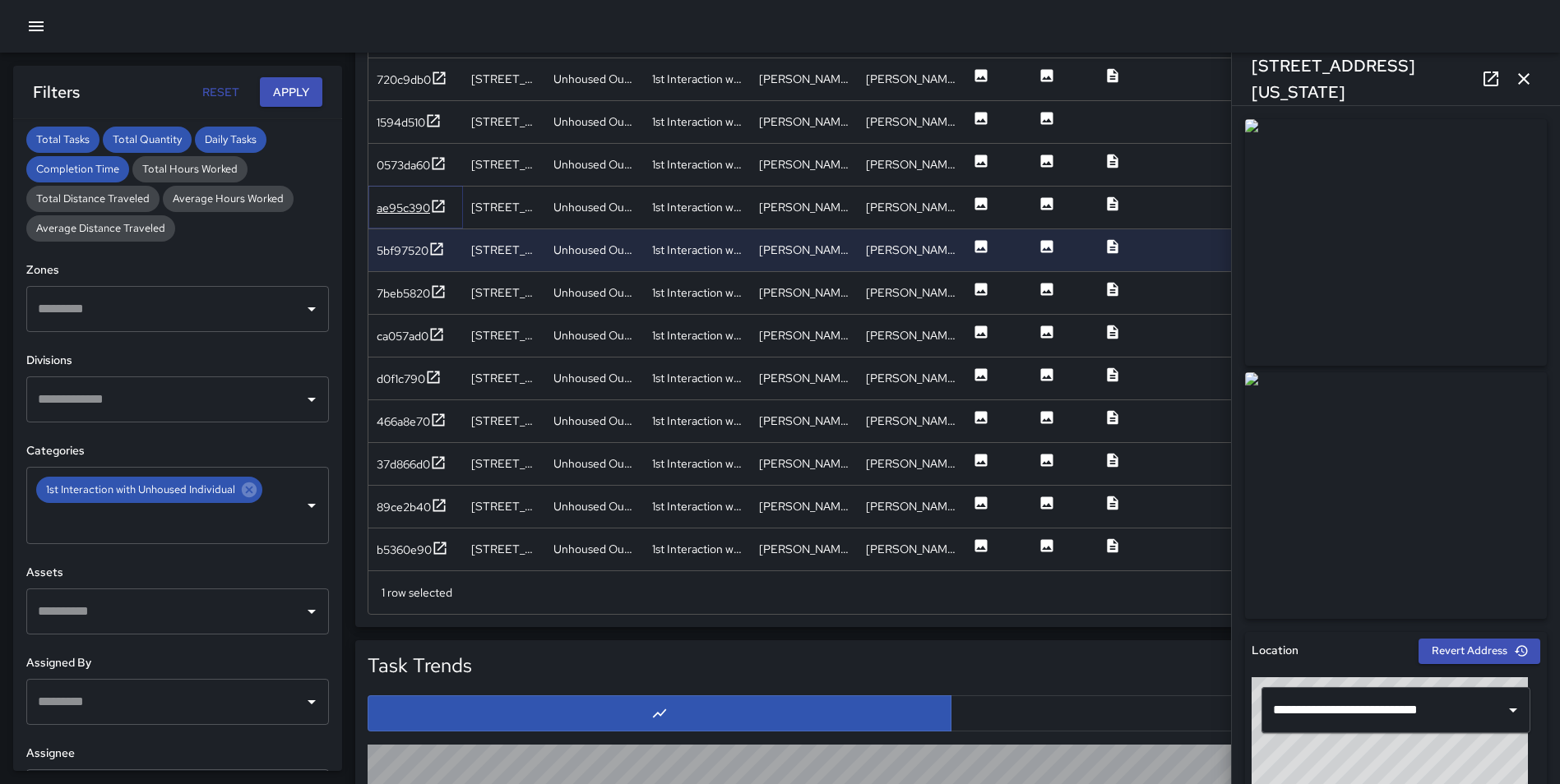
click at [435, 205] on icon at bounding box center [438, 206] width 16 height 16
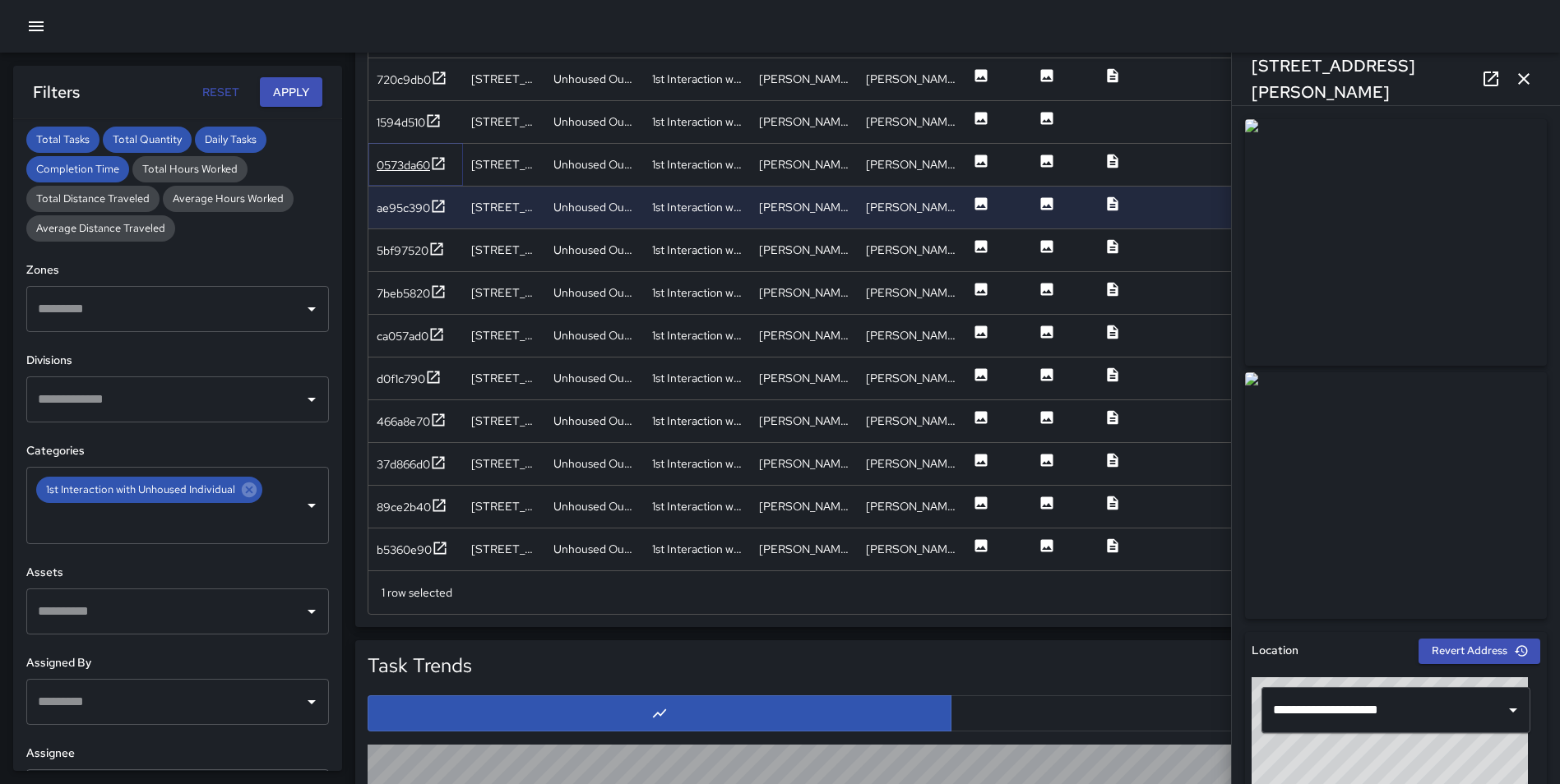
click at [441, 162] on icon at bounding box center [439, 163] width 13 height 13
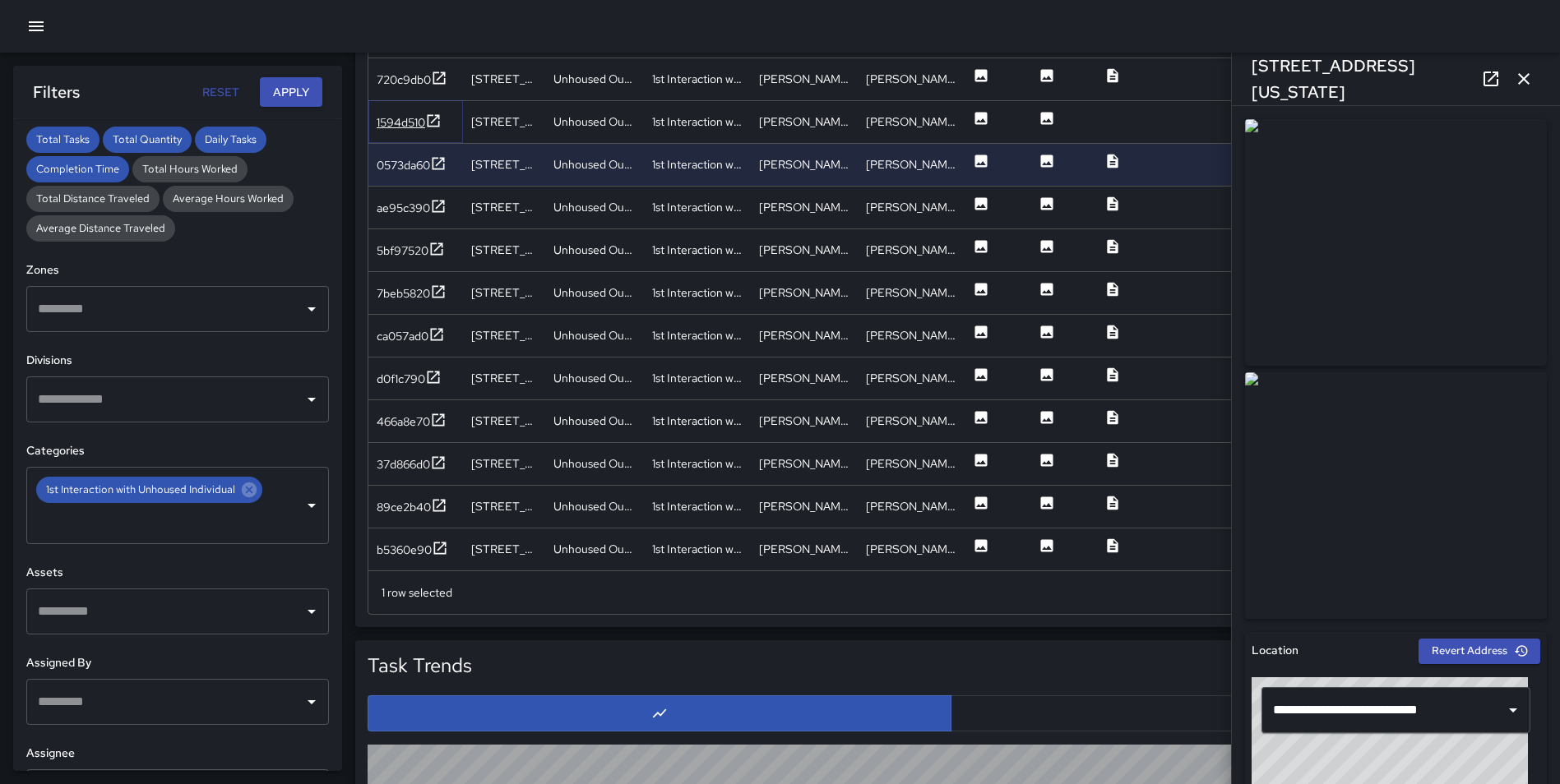
click at [440, 121] on icon at bounding box center [433, 121] width 13 height 13
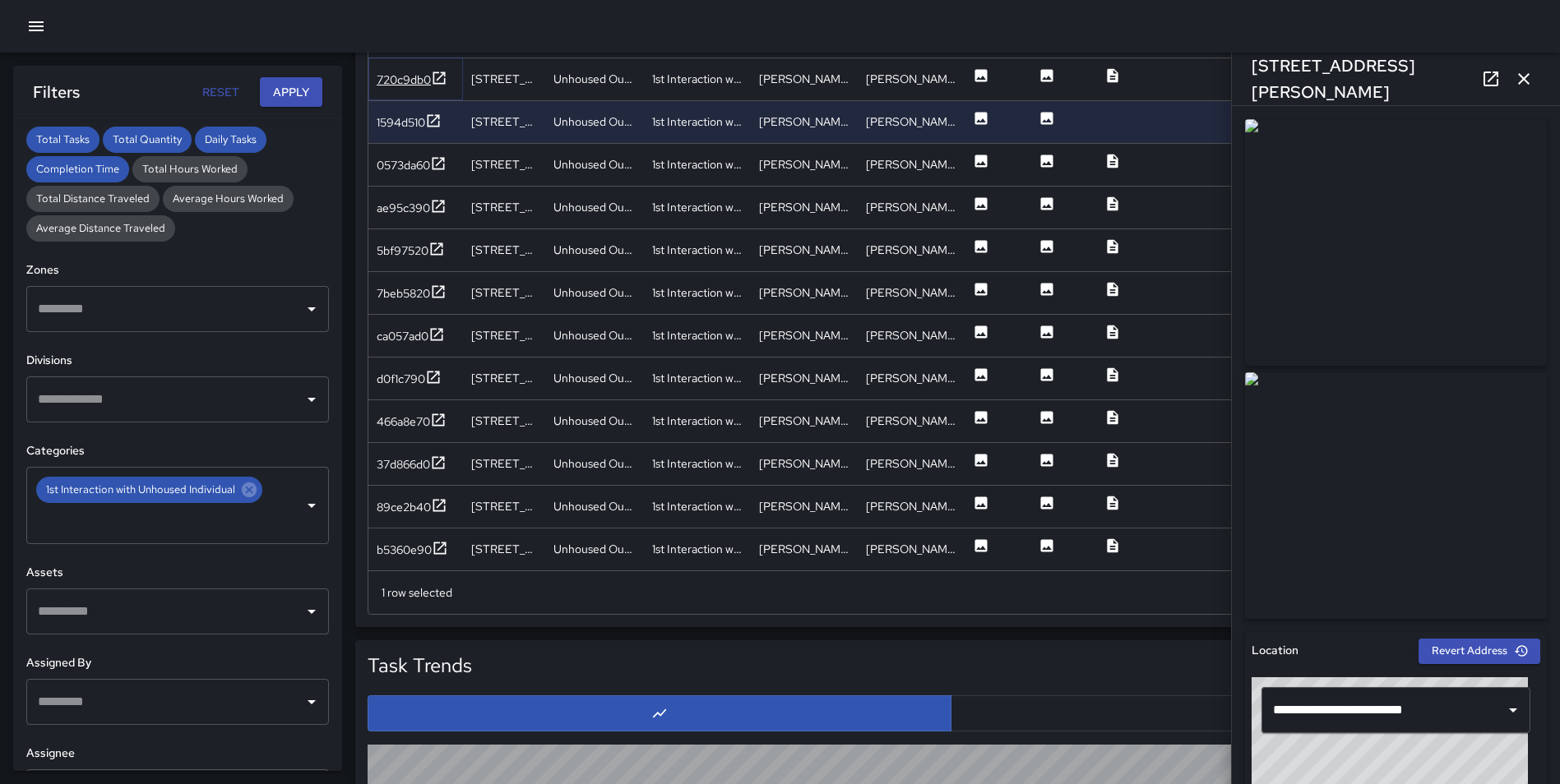
click at [441, 75] on icon at bounding box center [440, 78] width 13 height 13
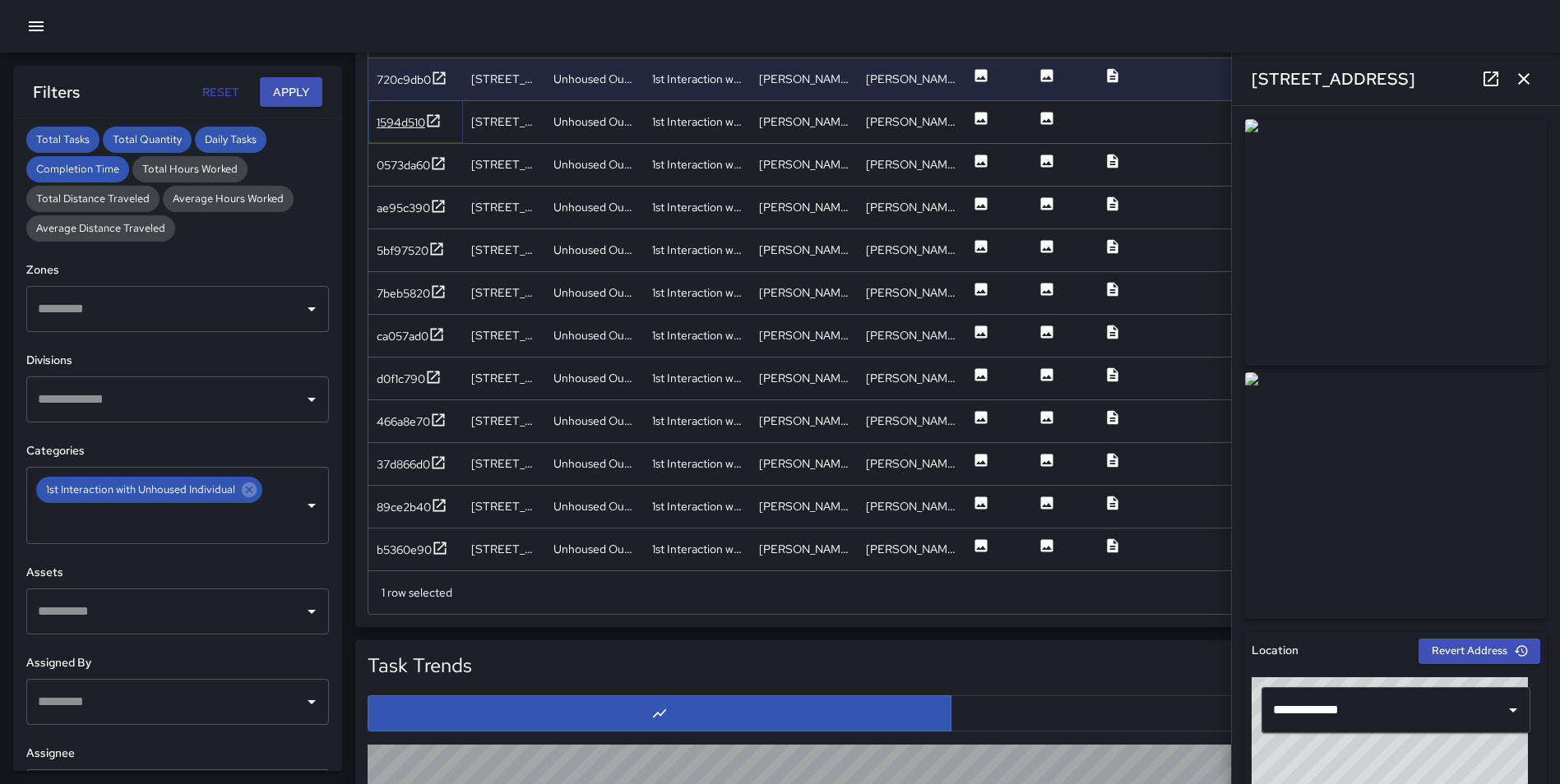
click at [435, 118] on icon at bounding box center [433, 121] width 13 height 13
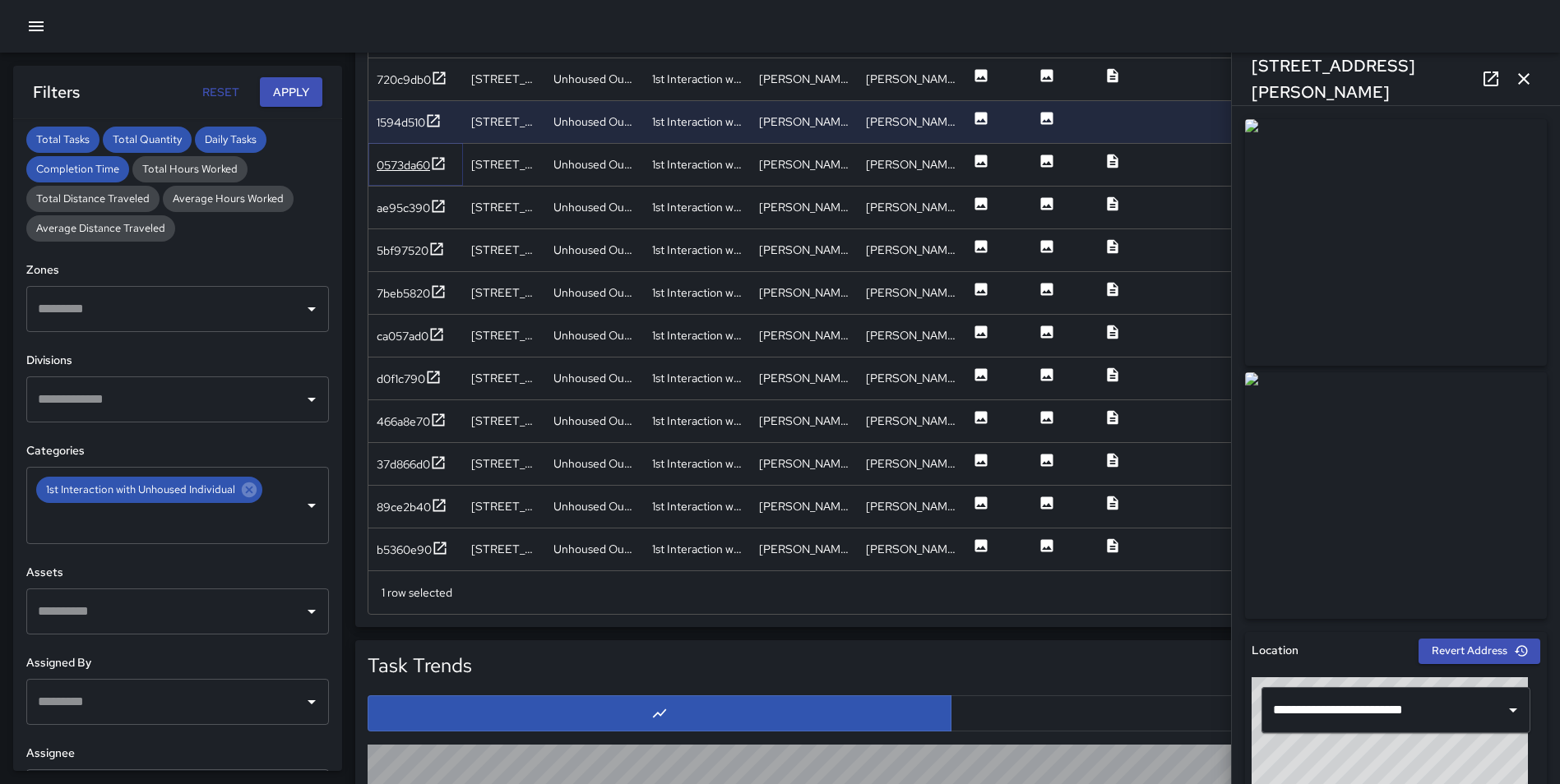
click at [443, 162] on icon at bounding box center [438, 164] width 16 height 16
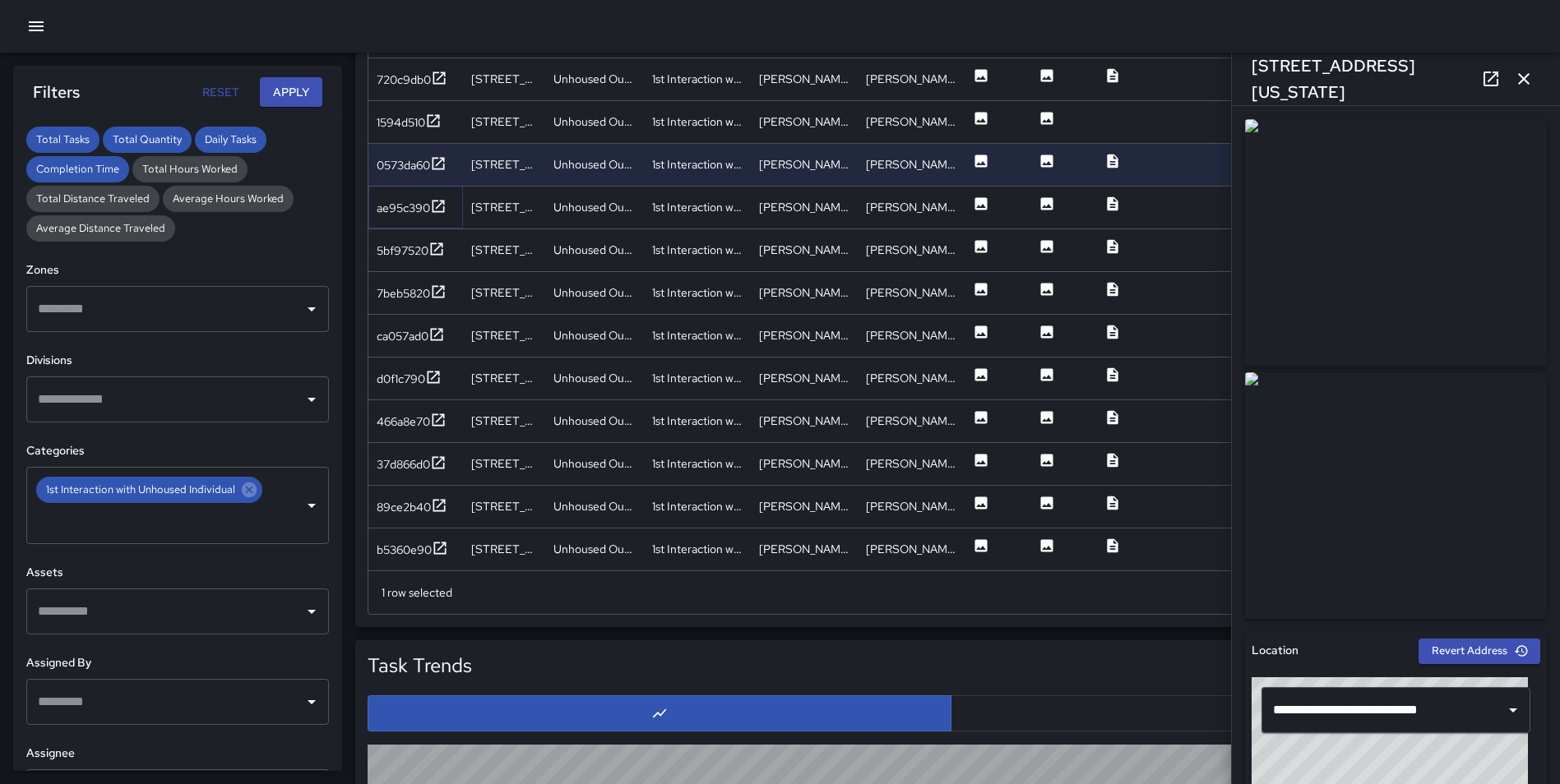
drag, startPoint x: 442, startPoint y: 203, endPoint x: 450, endPoint y: 232, distance: 30.1
click at [443, 203] on icon at bounding box center [438, 206] width 16 height 16
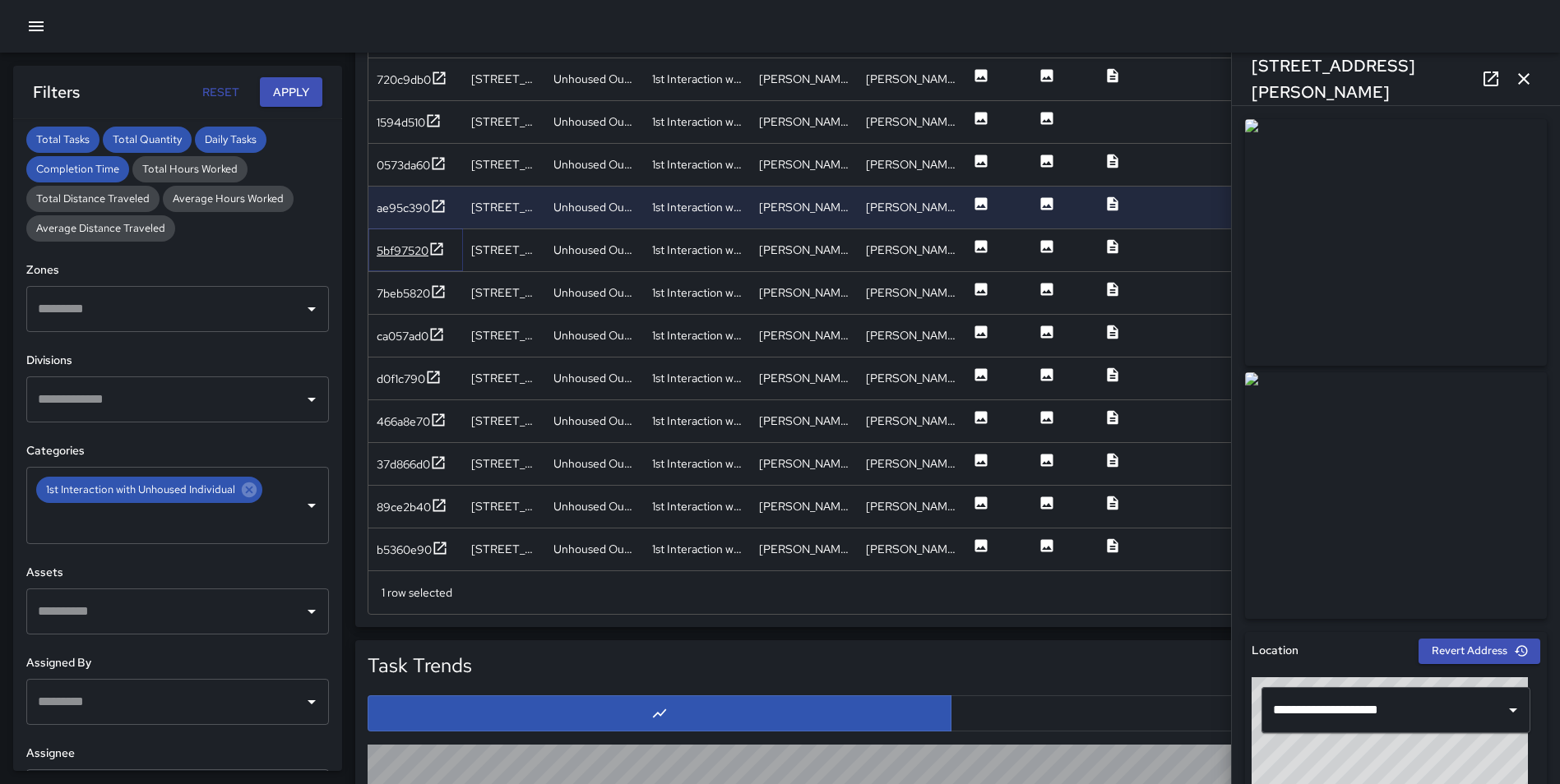
click at [438, 241] on icon at bounding box center [436, 249] width 16 height 16
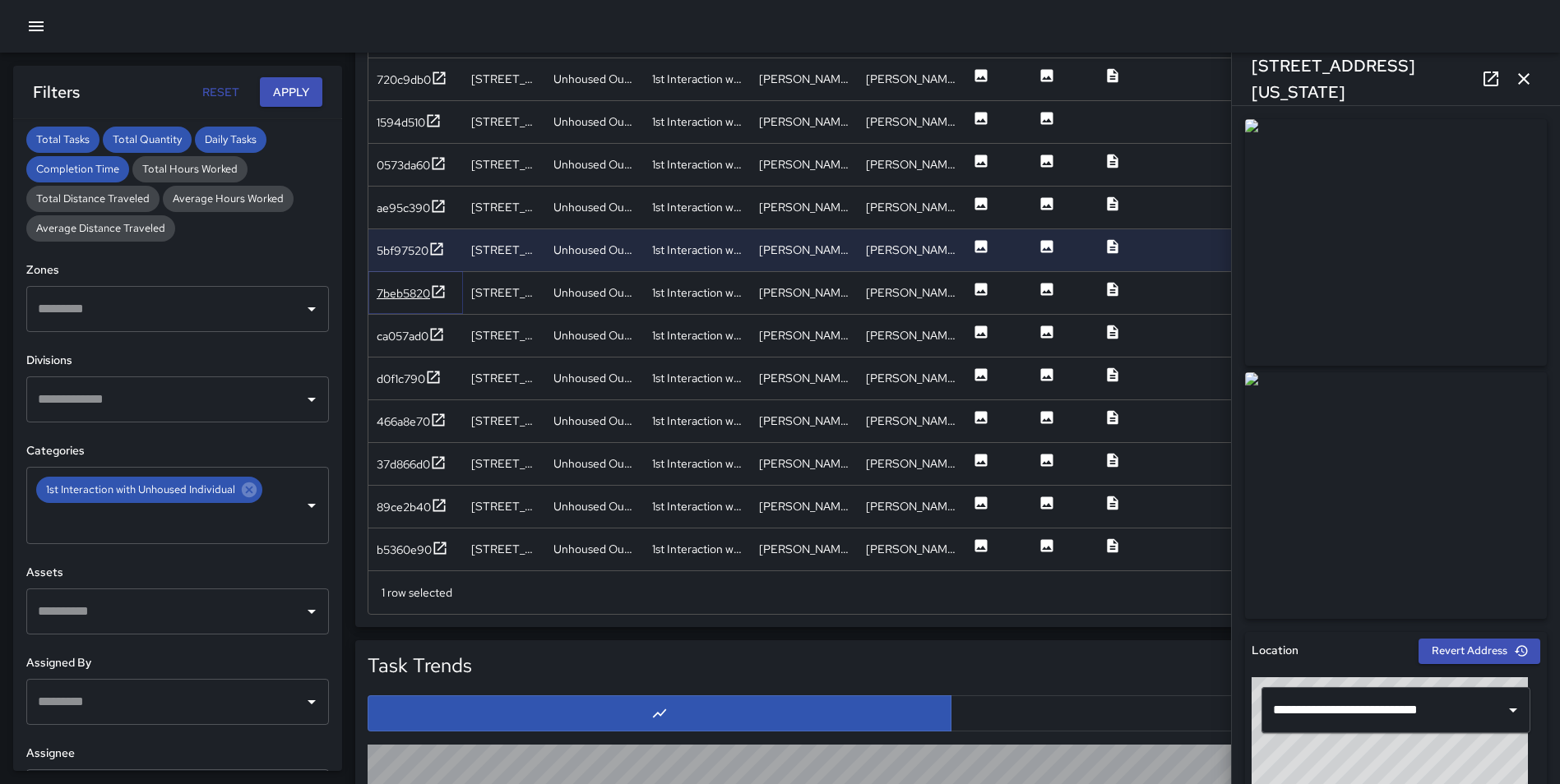
click at [442, 289] on icon at bounding box center [439, 292] width 13 height 13
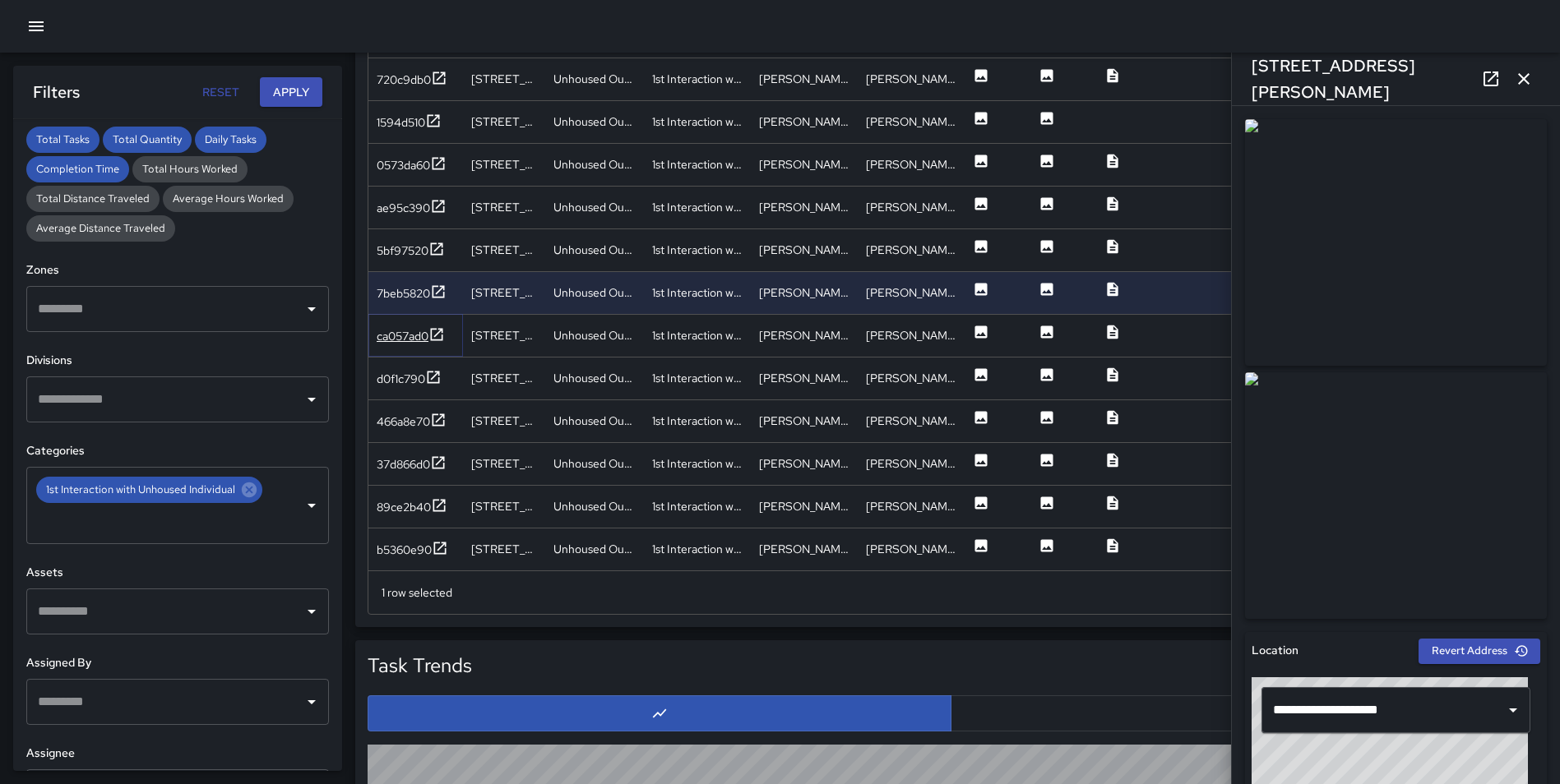
click at [442, 328] on icon at bounding box center [437, 334] width 13 height 13
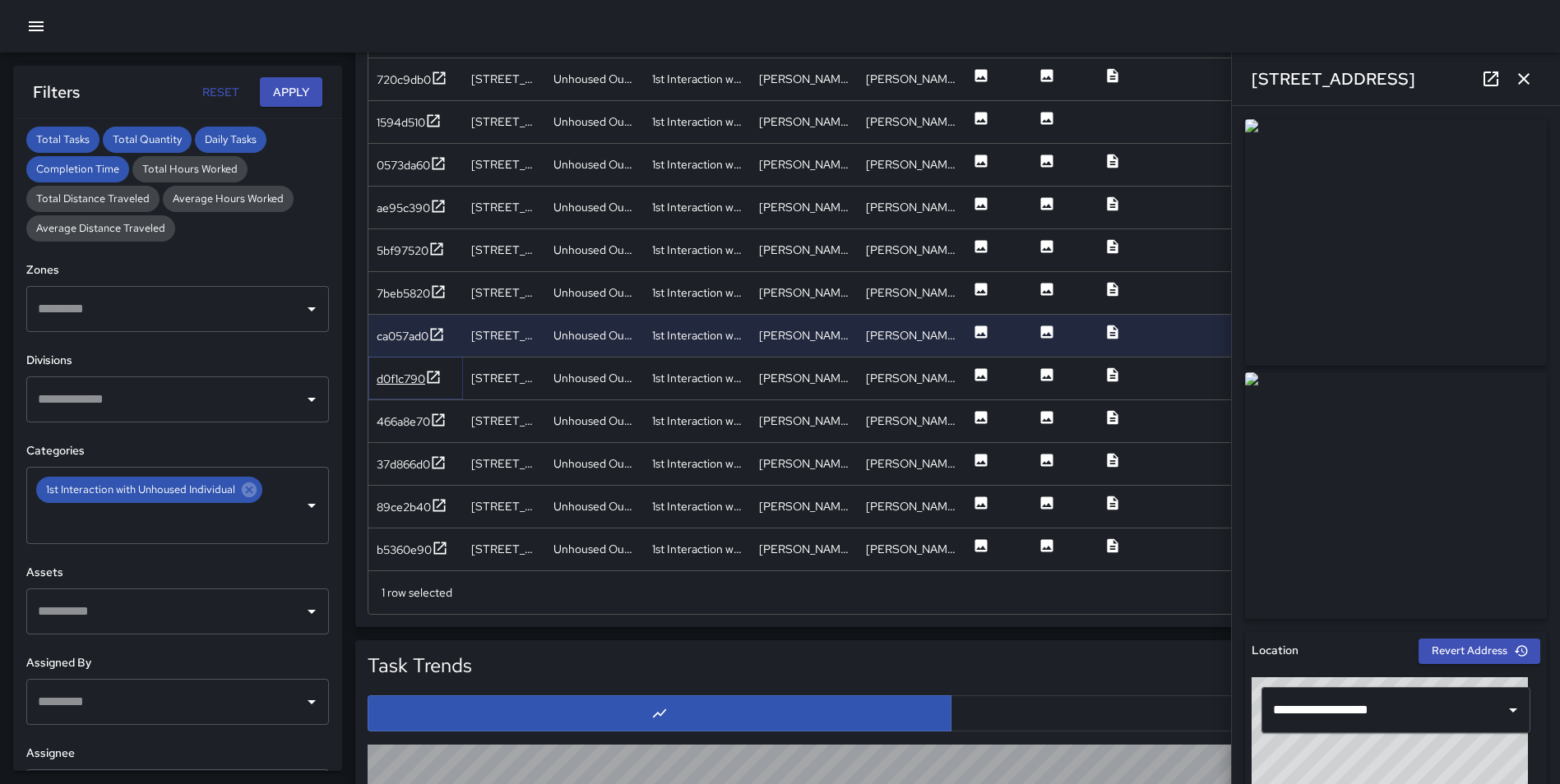
click at [434, 373] on icon at bounding box center [433, 377] width 16 height 16
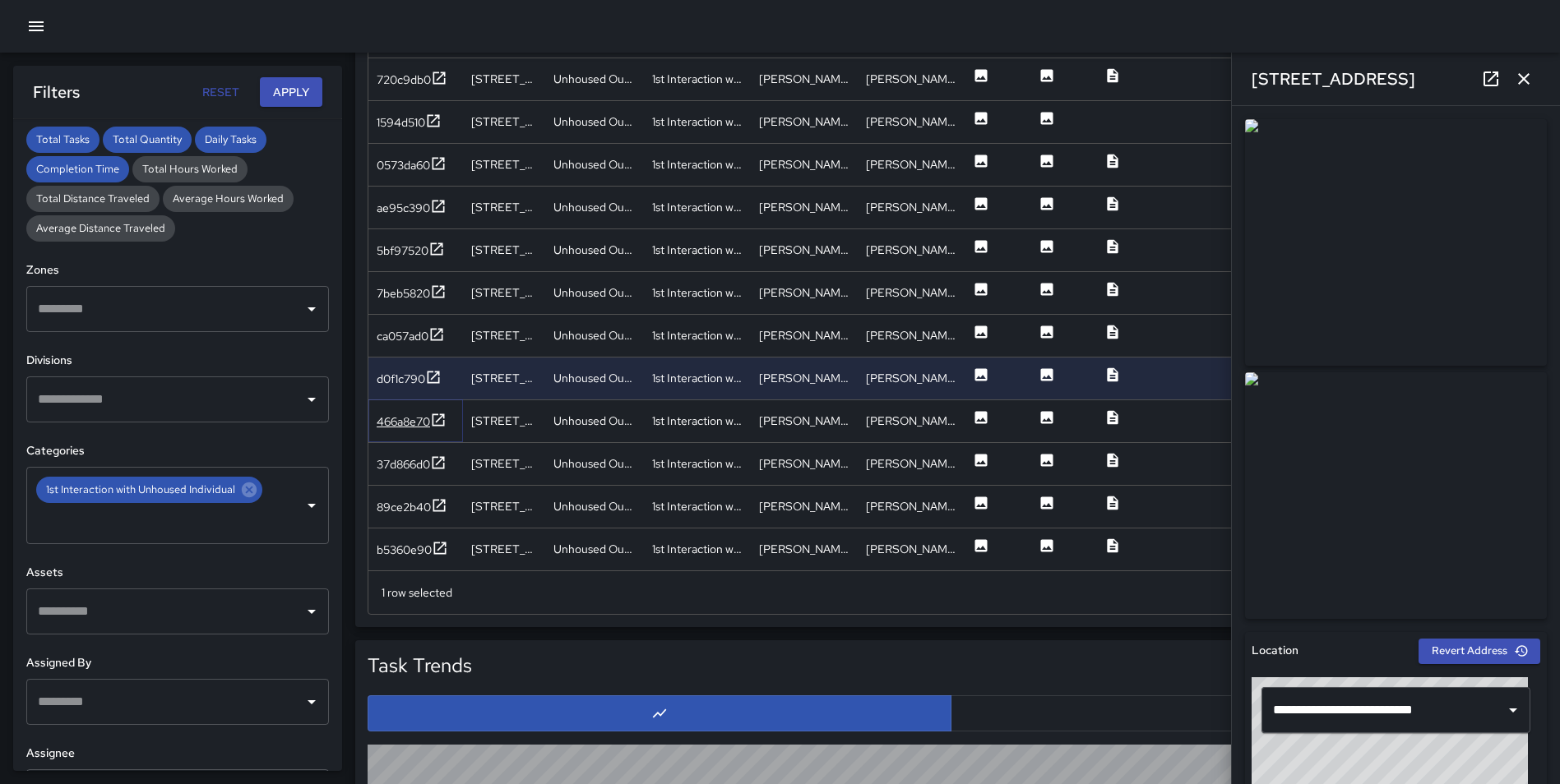
click at [441, 425] on icon at bounding box center [439, 420] width 13 height 13
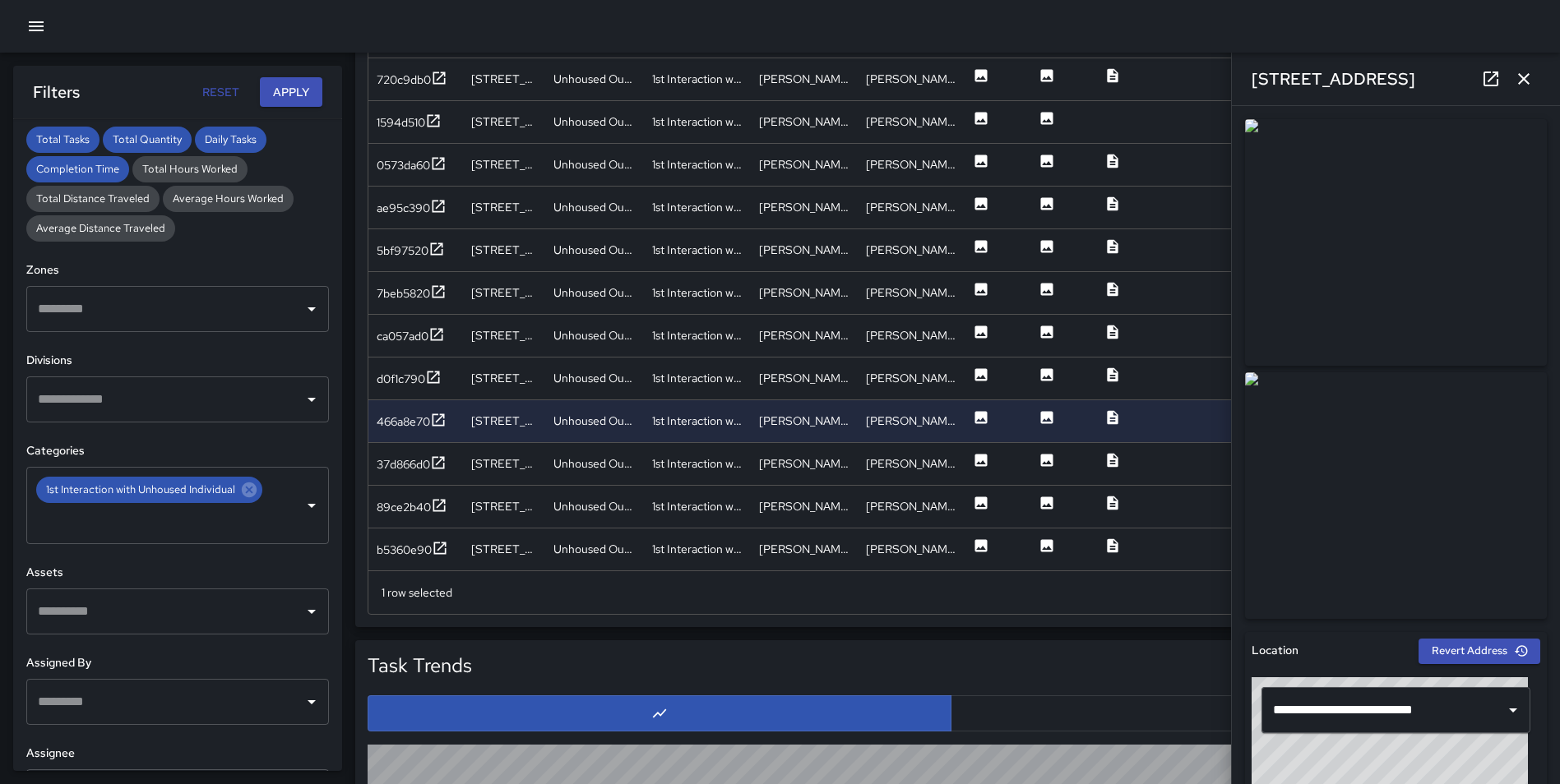
click at [1521, 78] on icon "button" at bounding box center [1523, 79] width 20 height 20
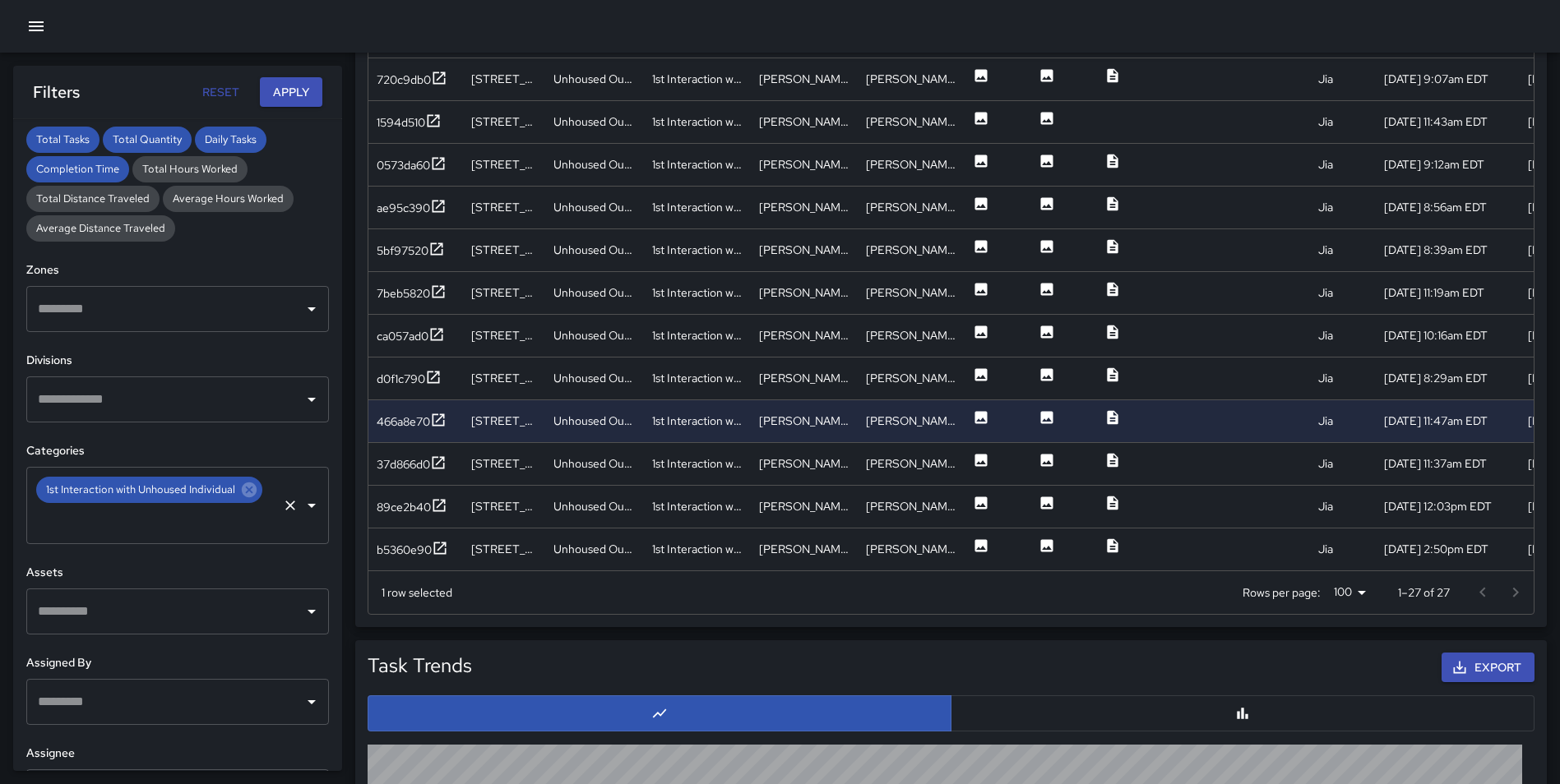
click at [244, 485] on icon at bounding box center [249, 490] width 15 height 15
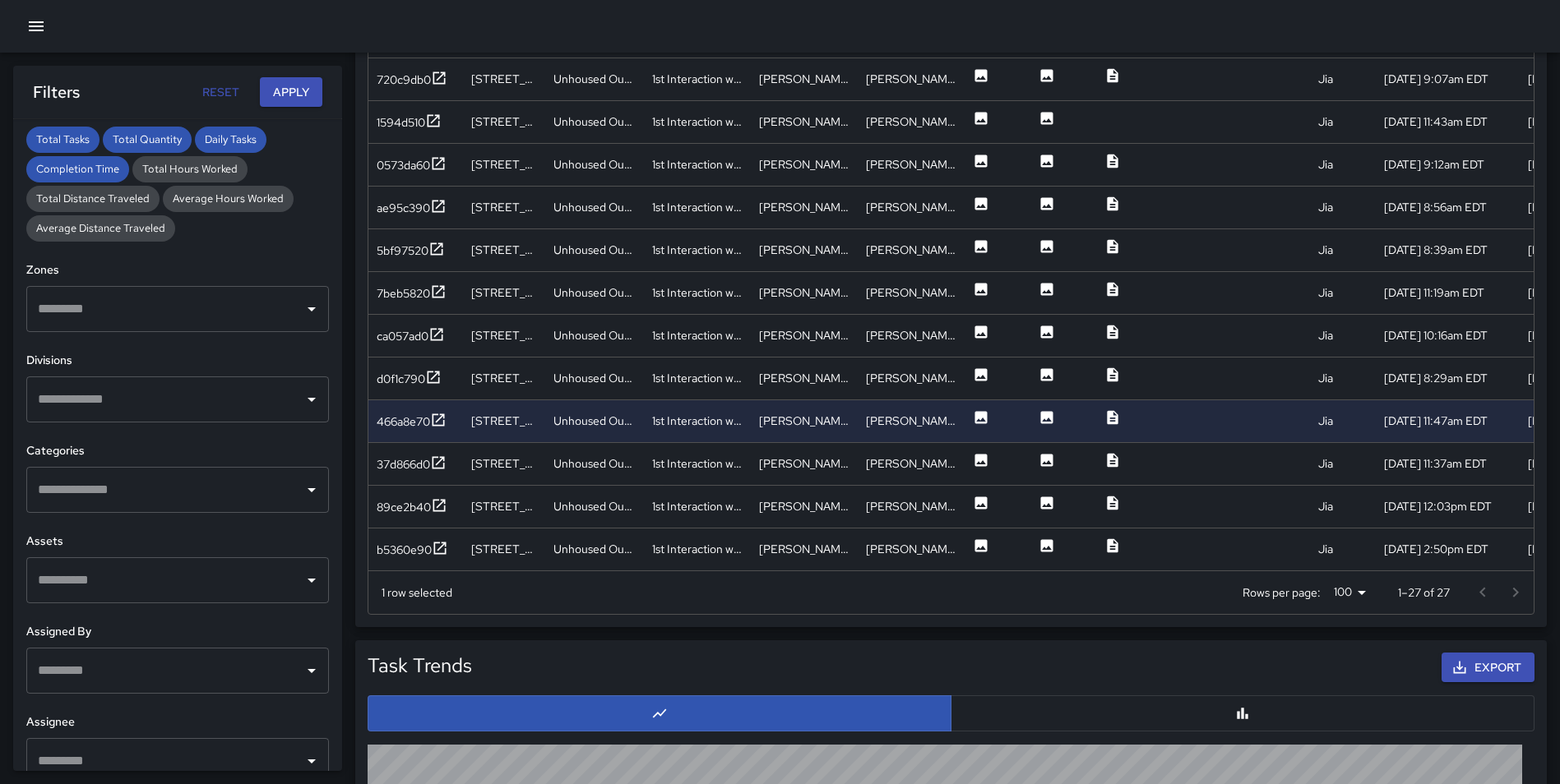
click at [154, 493] on input "text" at bounding box center [166, 490] width 263 height 31
type input "*"
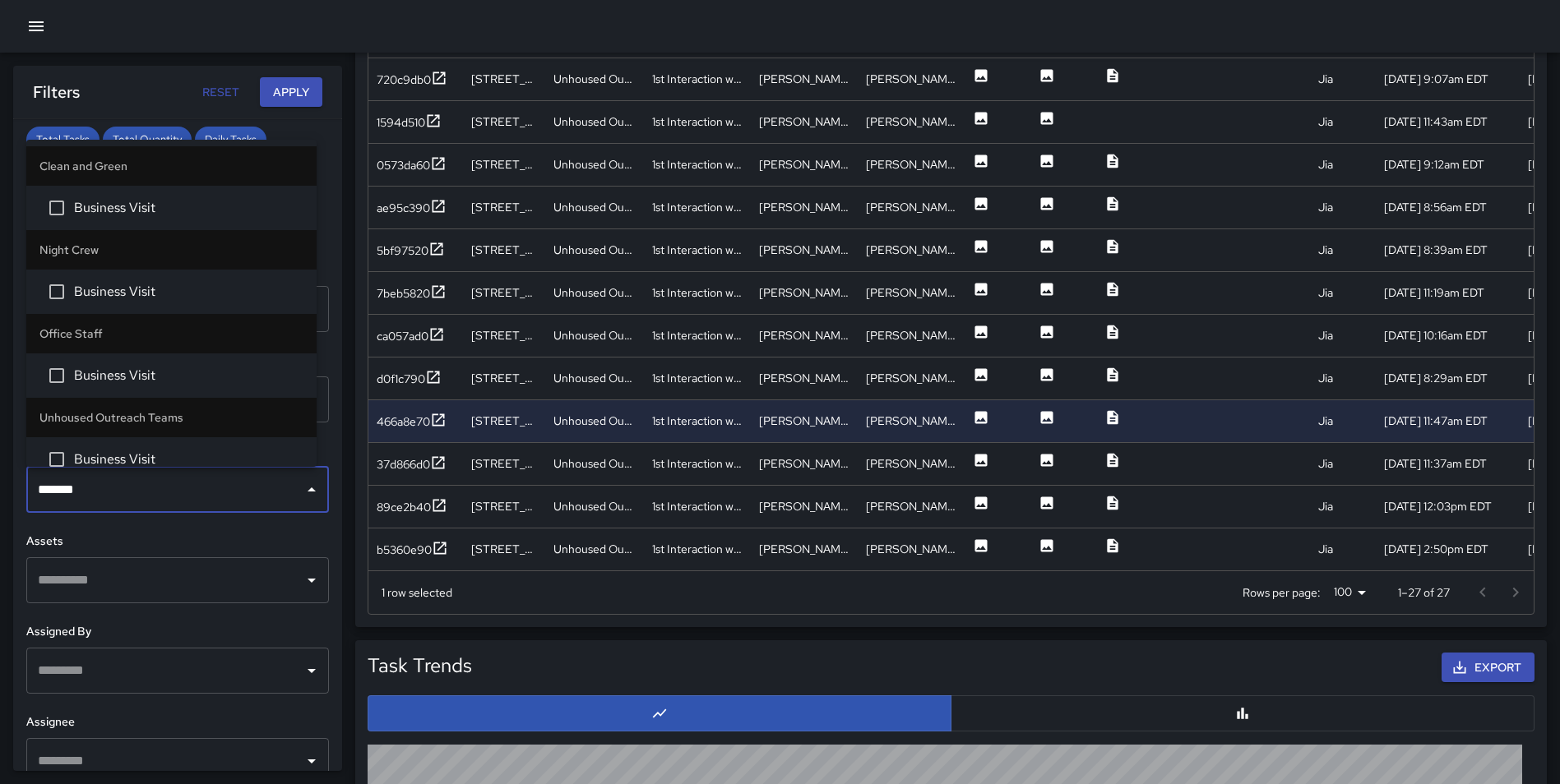
type input "********"
drag, startPoint x: 171, startPoint y: 225, endPoint x: 266, endPoint y: 356, distance: 161.8
click at [252, 316] on ul "Clean and Green Business Visit Night Crew Business Visit Office Staff Business …" at bounding box center [171, 303] width 290 height 327
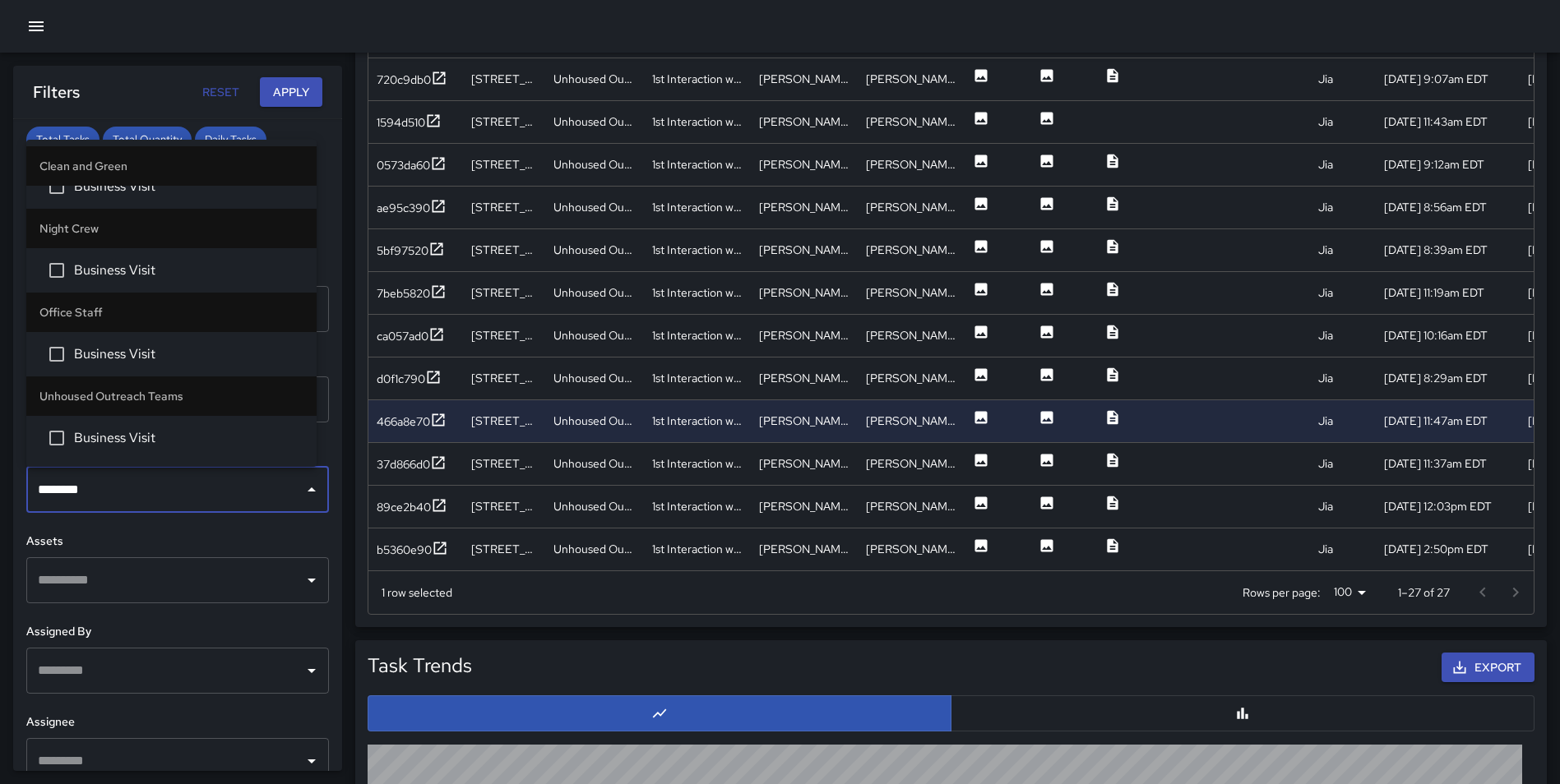
click at [158, 436] on span "Business Visit" at bounding box center [189, 438] width 229 height 20
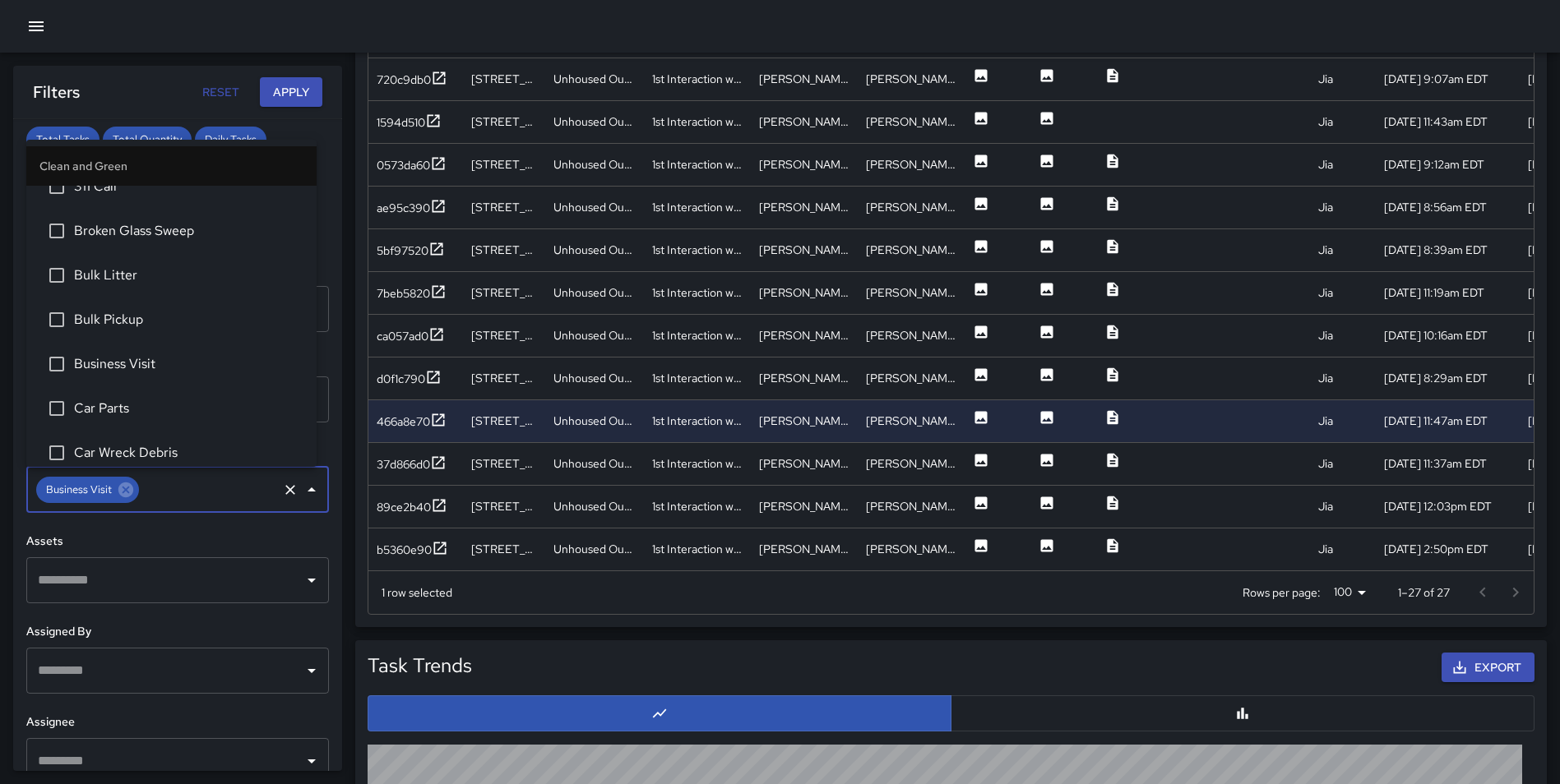
scroll to position [4841, 0]
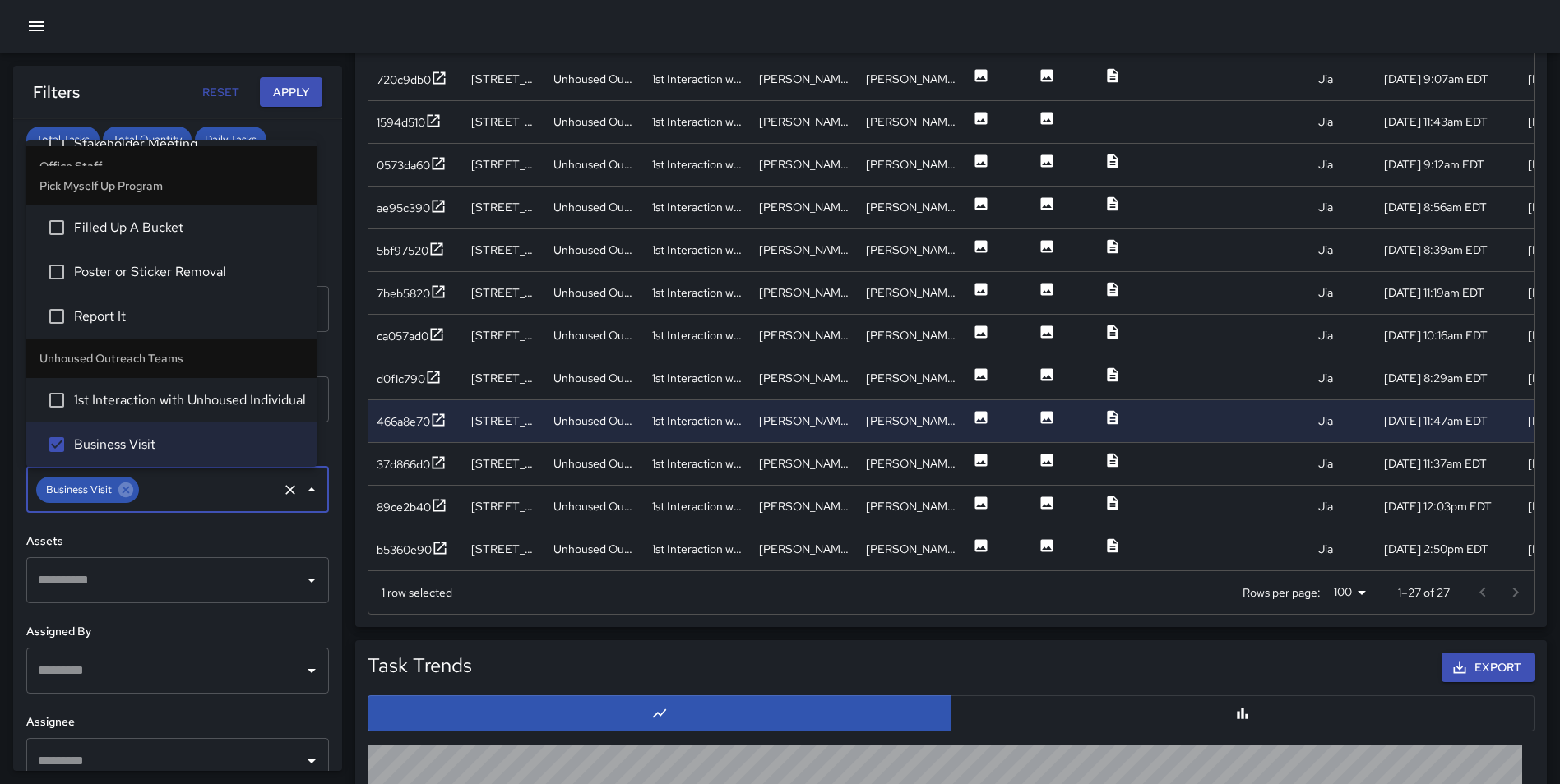
click at [278, 84] on button "Apply" at bounding box center [291, 92] width 63 height 30
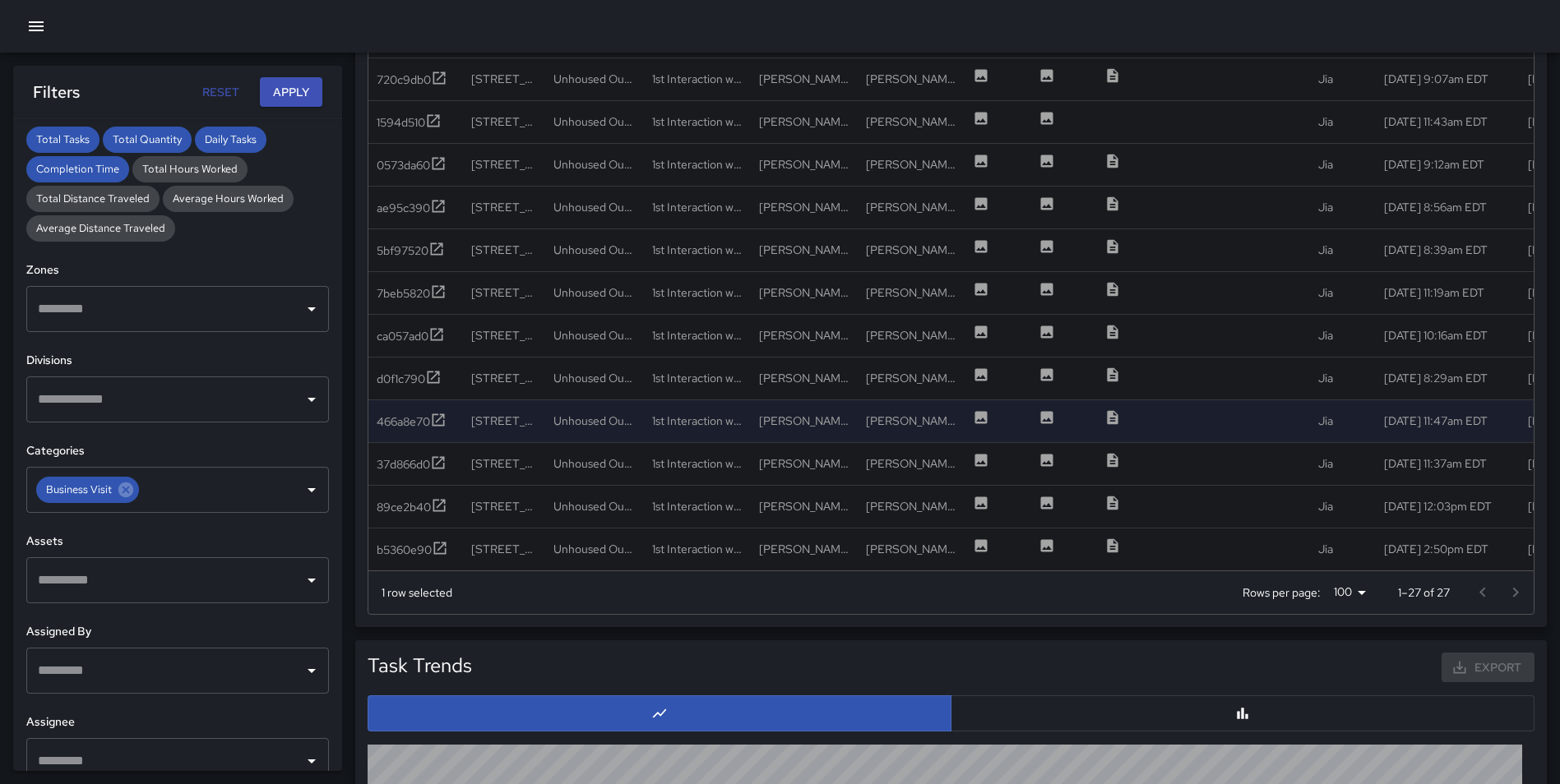
click at [350, 134] on div "Total Tasks Total Quantity Daily Tasks Completion Time Task Breakdown by Catego…" at bounding box center [780, 192] width 1560 height 2309
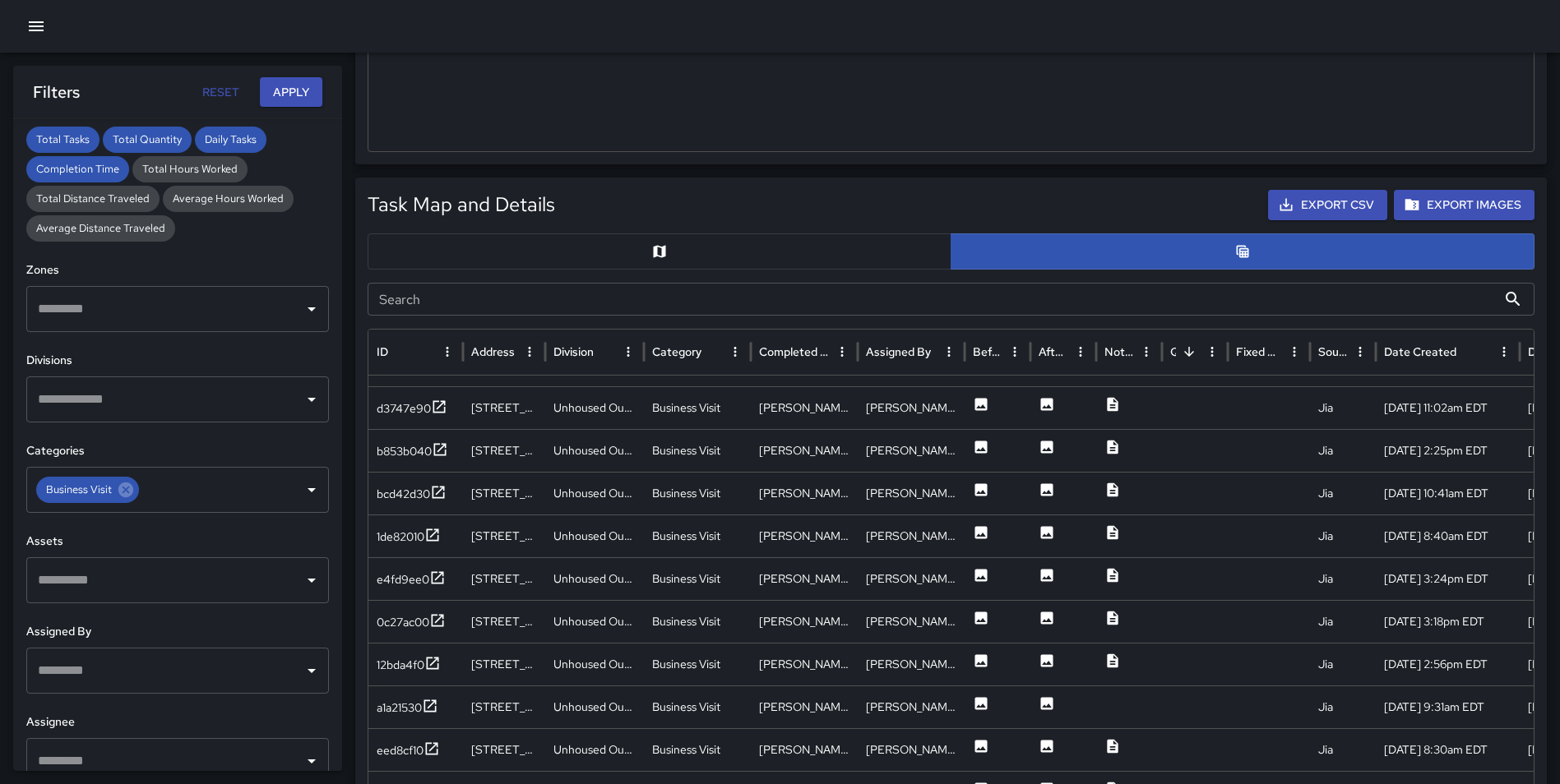
scroll to position [680, 0]
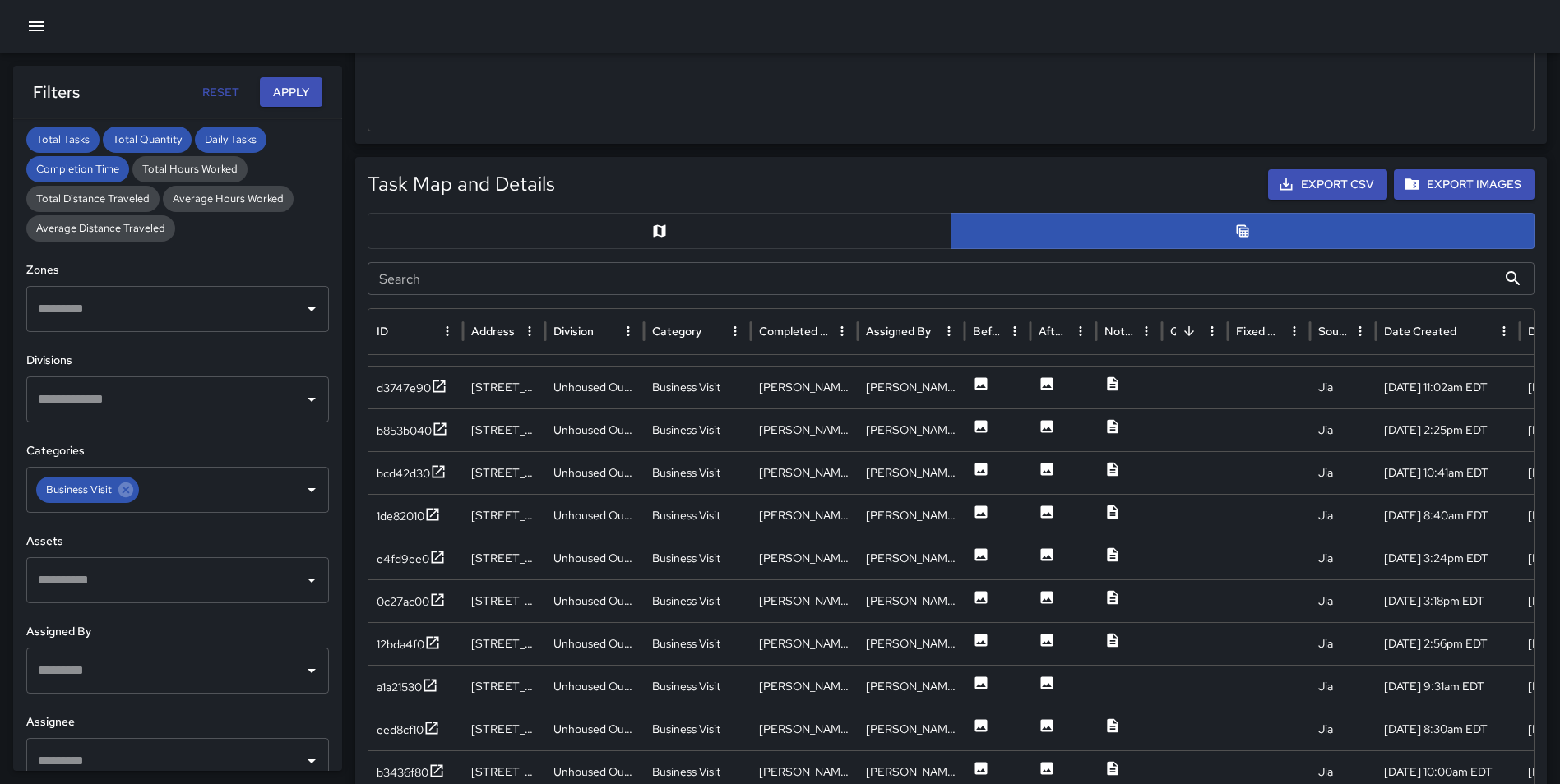
click at [698, 228] on button "button" at bounding box center [659, 231] width 584 height 36
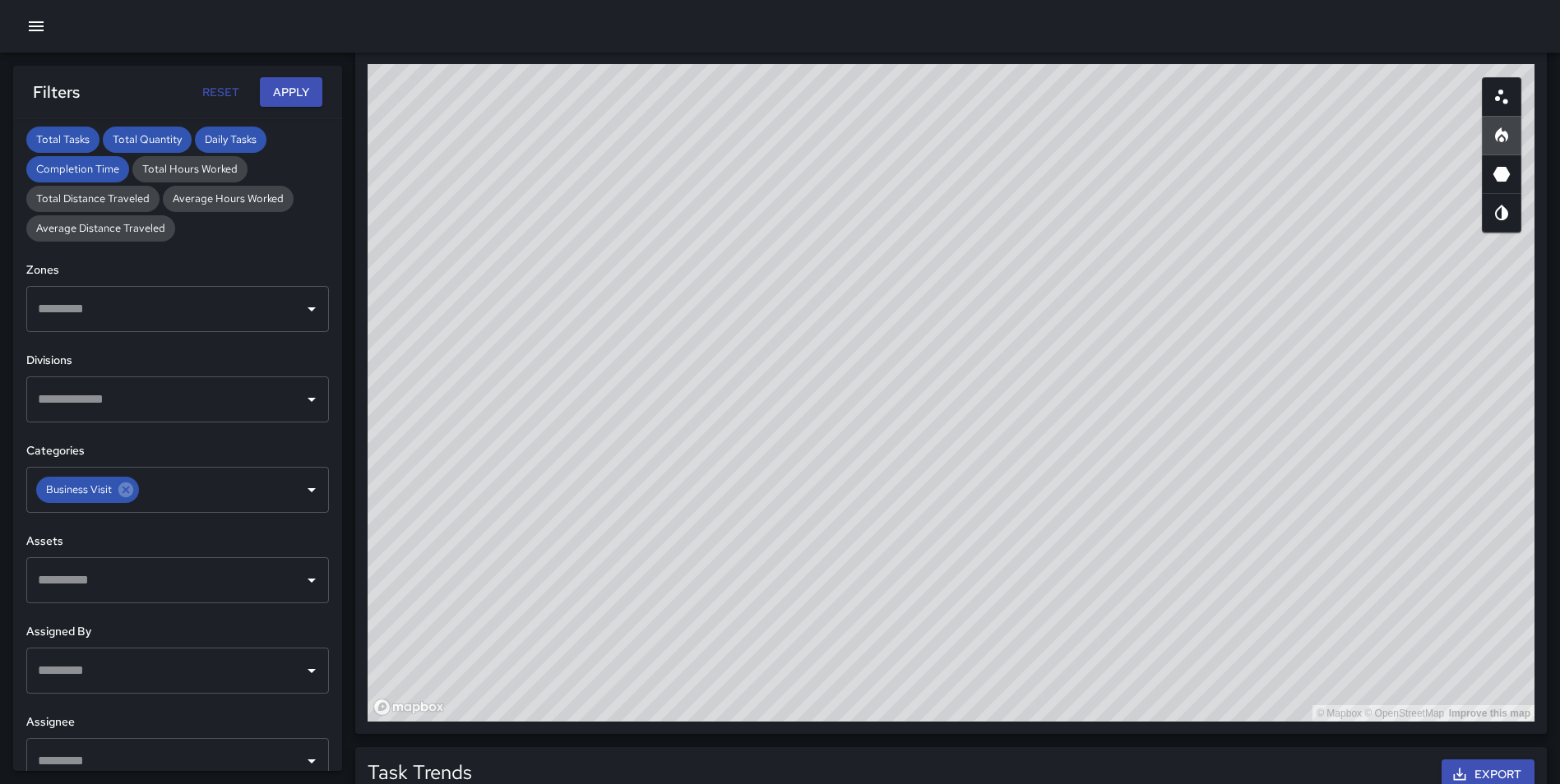
scroll to position [917, 0]
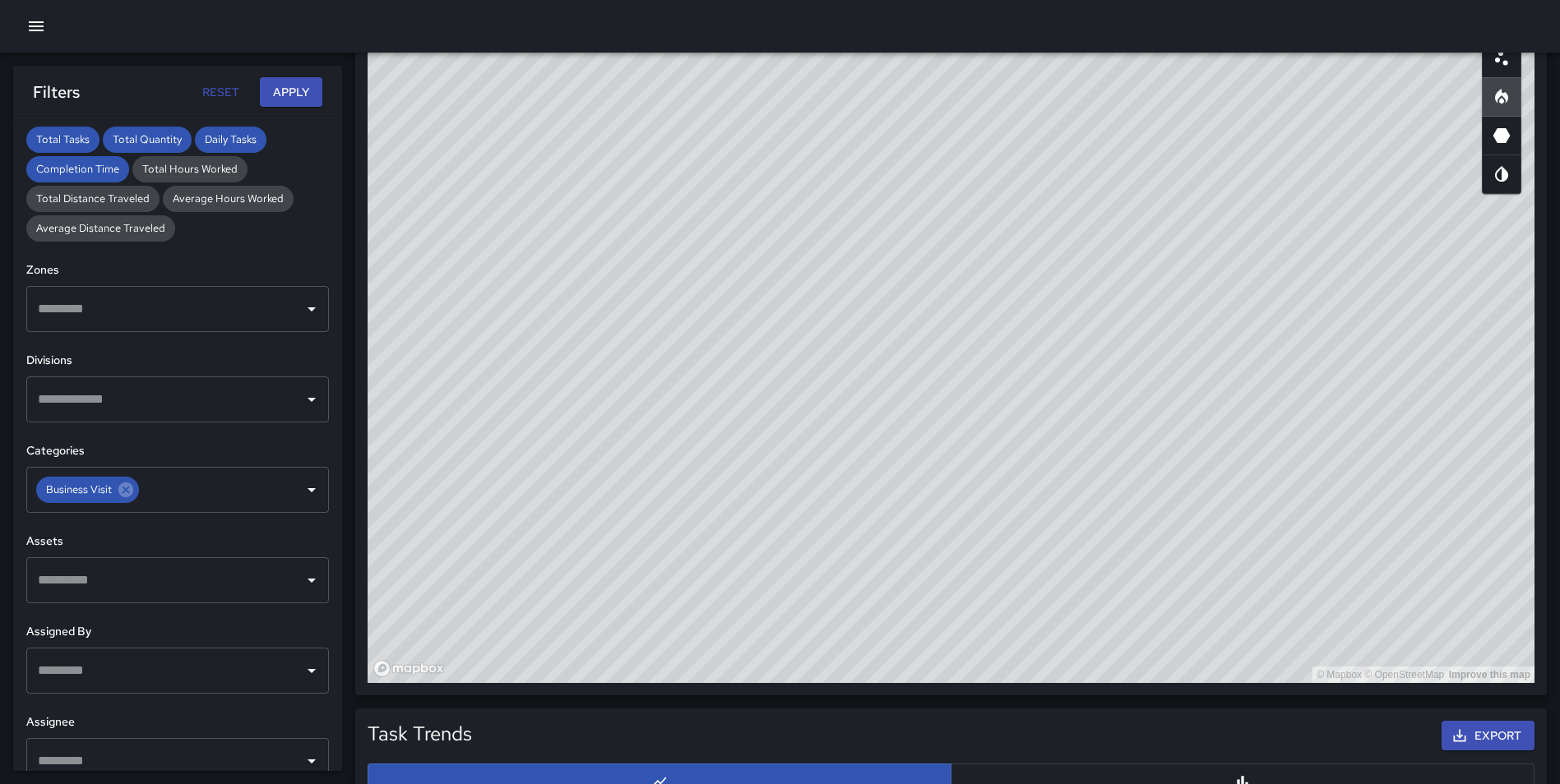
drag, startPoint x: 1022, startPoint y: 311, endPoint x: 1132, endPoint y: 182, distance: 169.5
click at [1132, 182] on div "© Mapbox © OpenStreetMap Improve this map" at bounding box center [950, 354] width 1167 height 657
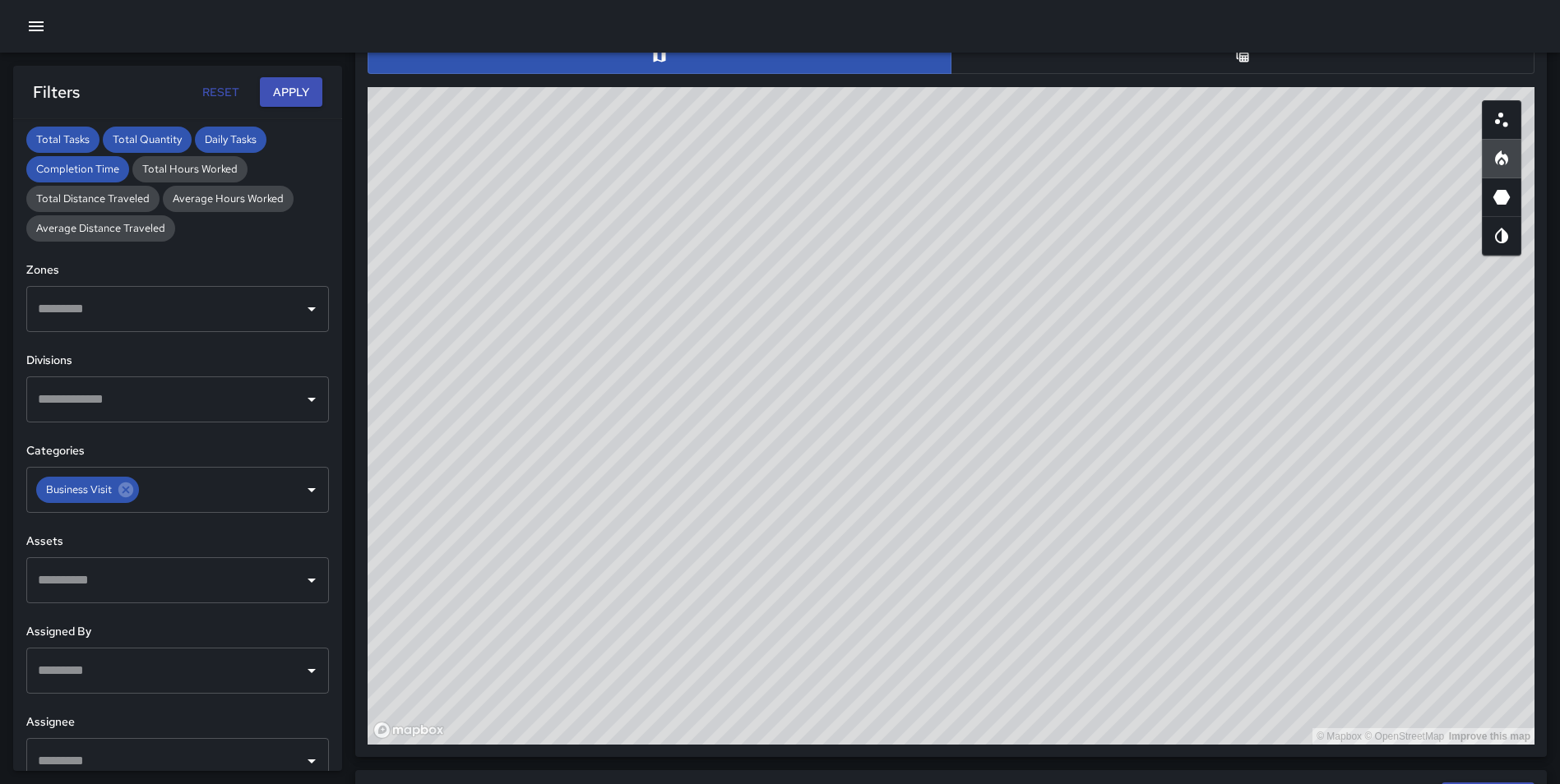
scroll to position [863, 0]
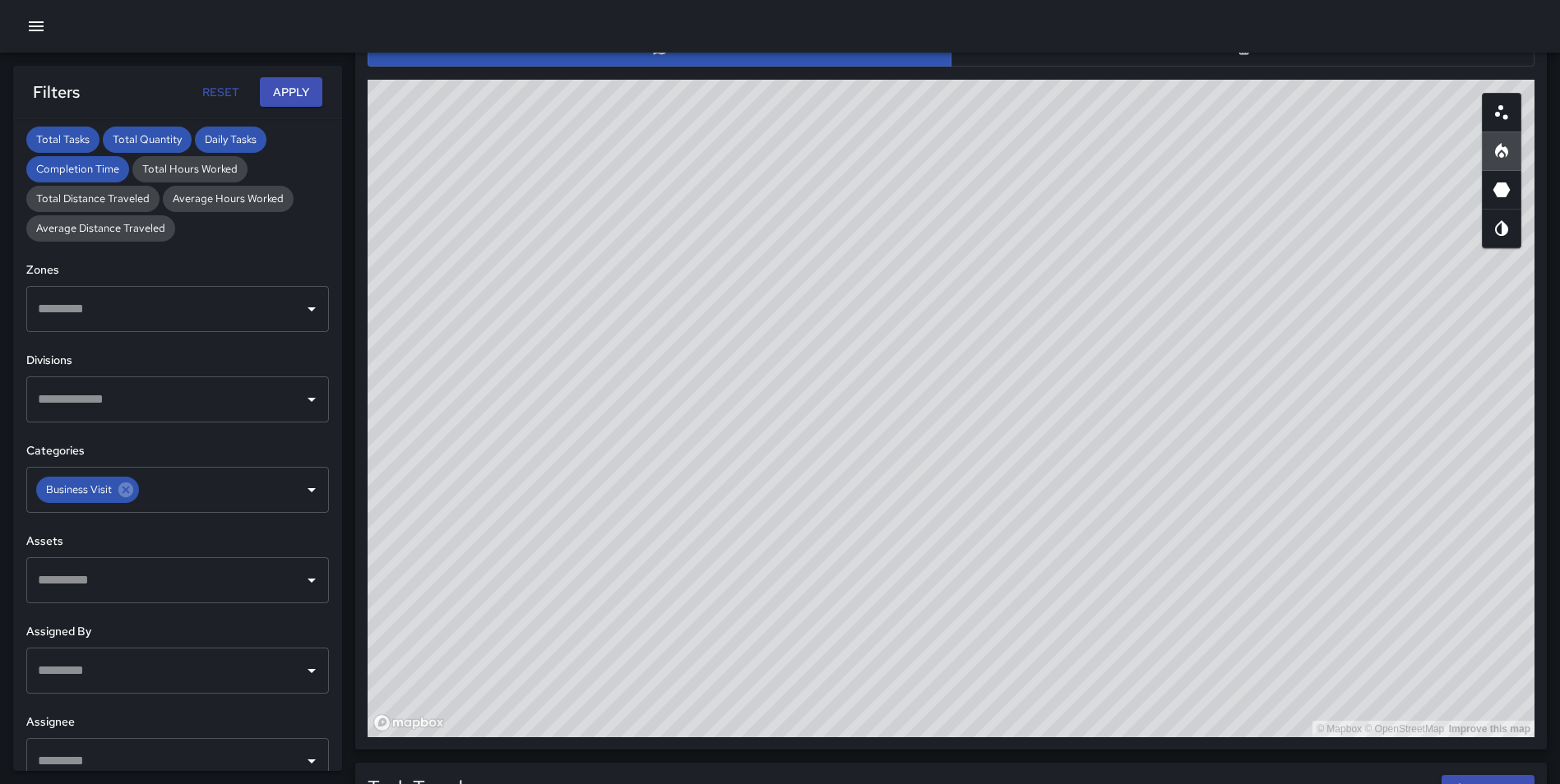
drag, startPoint x: 1132, startPoint y: 337, endPoint x: 1144, endPoint y: 299, distance: 39.8
click at [1144, 299] on div "© Mapbox © OpenStreetMap Improve this map" at bounding box center [950, 408] width 1167 height 657
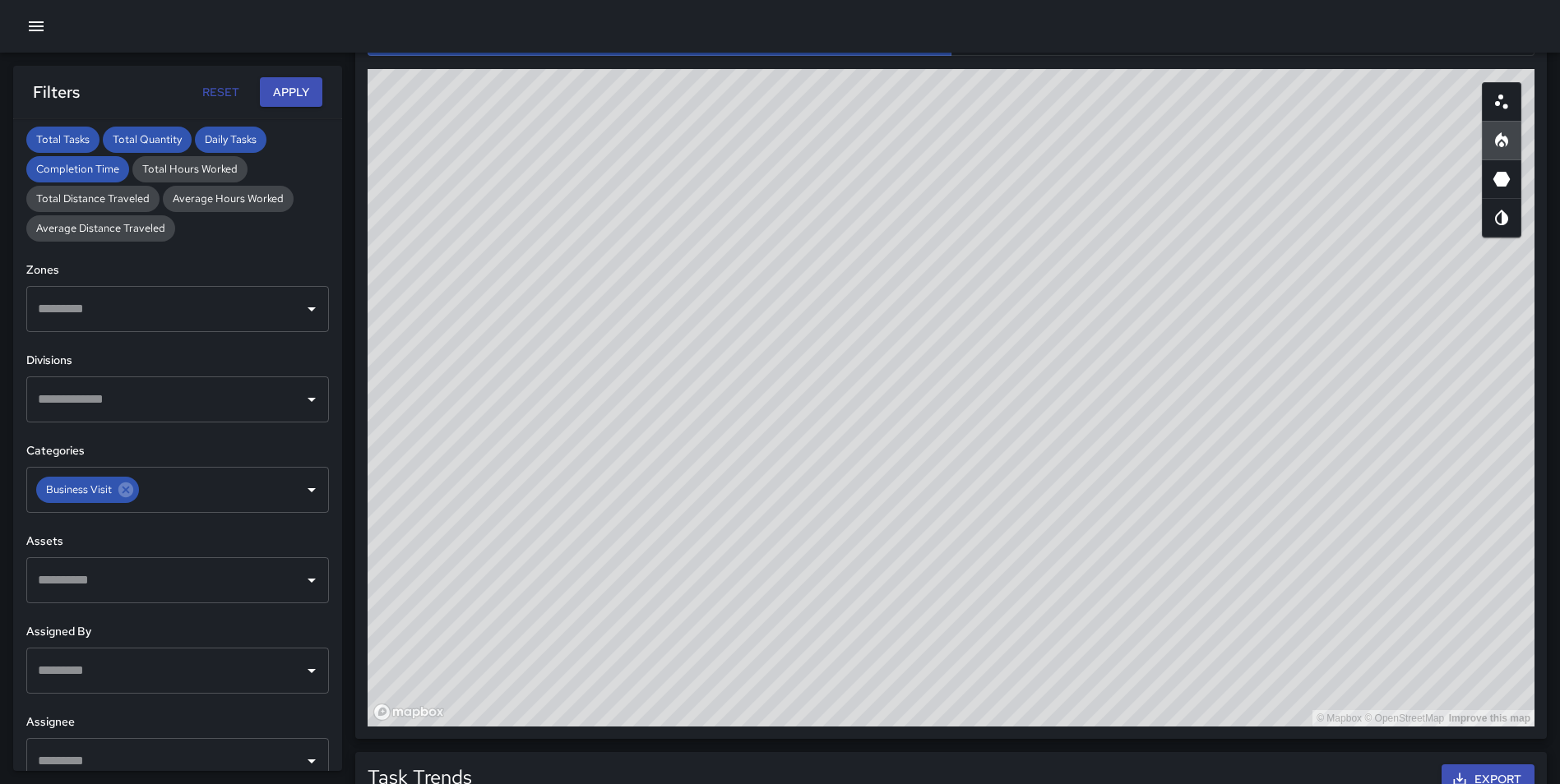
scroll to position [776, 0]
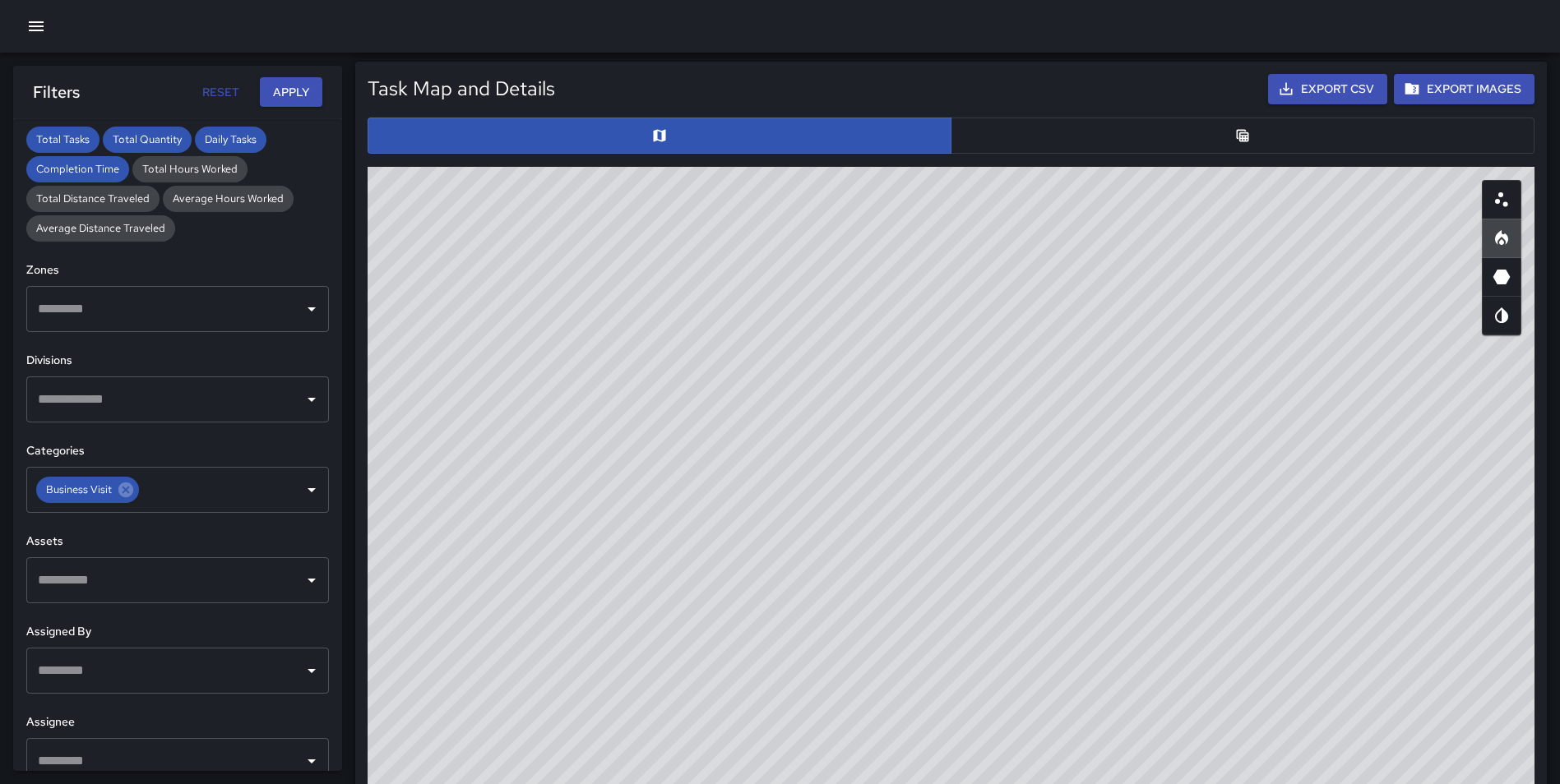
click at [1154, 132] on button "button" at bounding box center [1242, 135] width 584 height 36
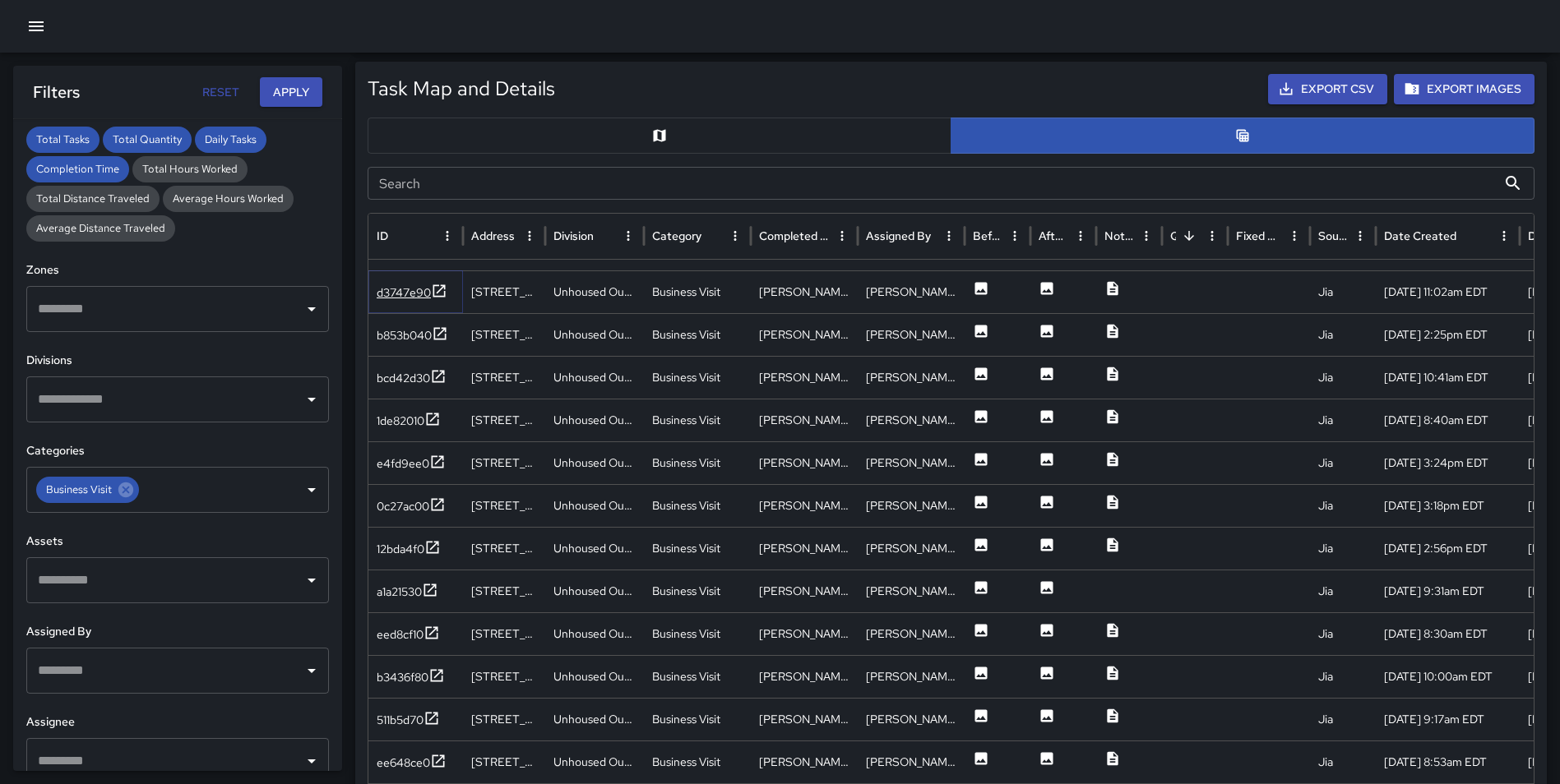
click at [436, 287] on icon at bounding box center [439, 291] width 16 height 16
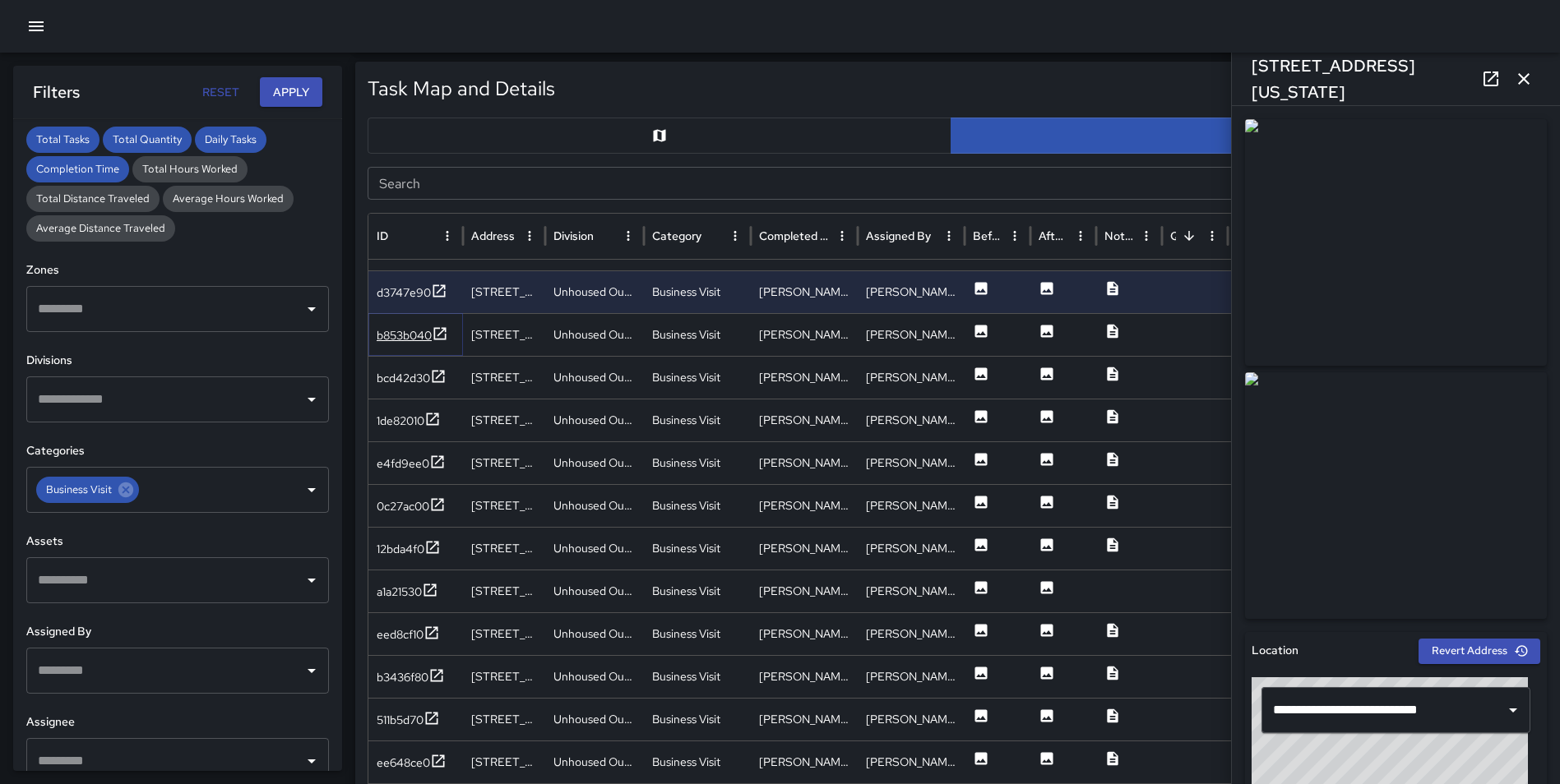
click at [442, 328] on icon at bounding box center [440, 334] width 16 height 16
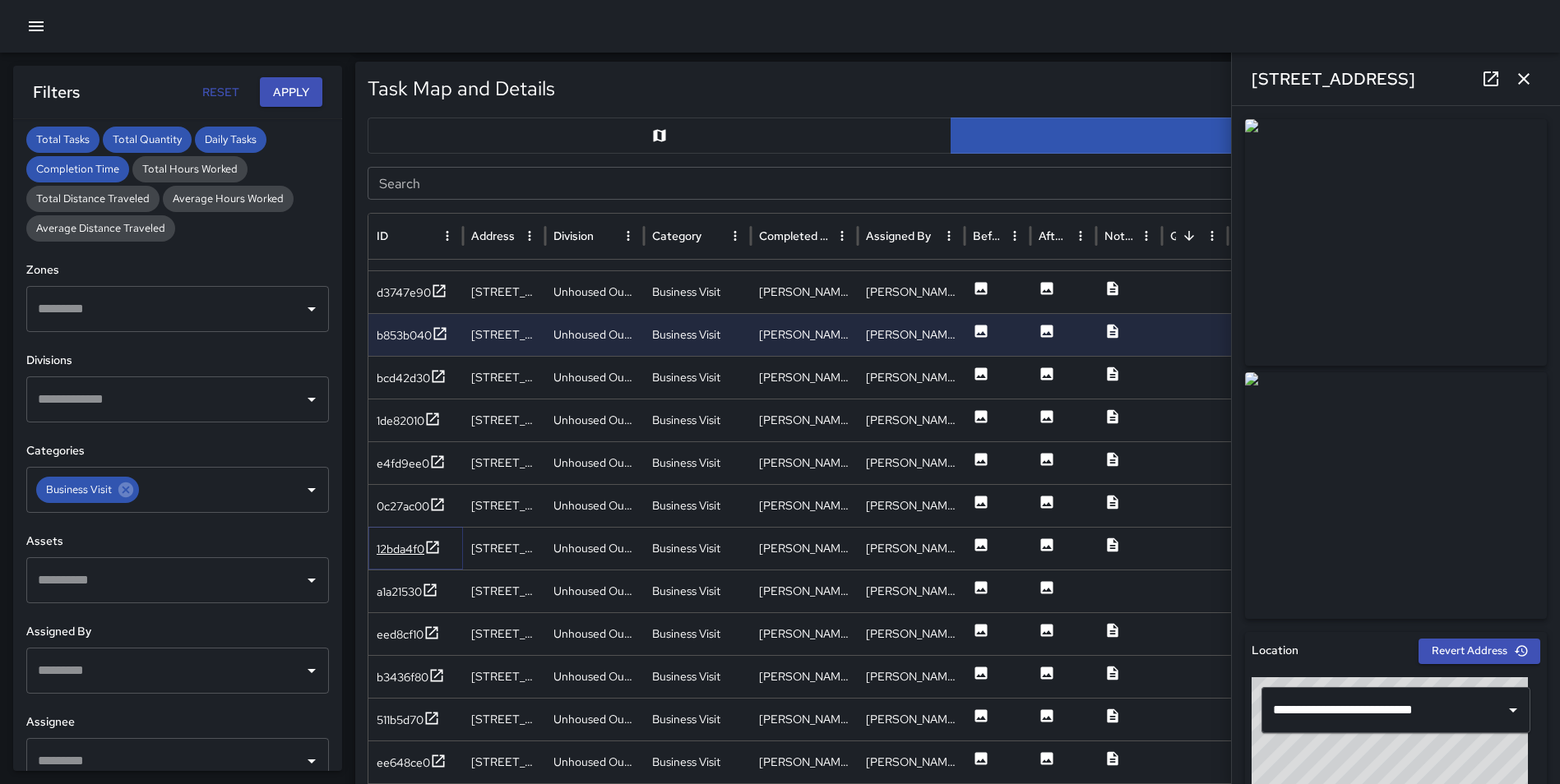
click at [429, 544] on icon at bounding box center [433, 547] width 16 height 16
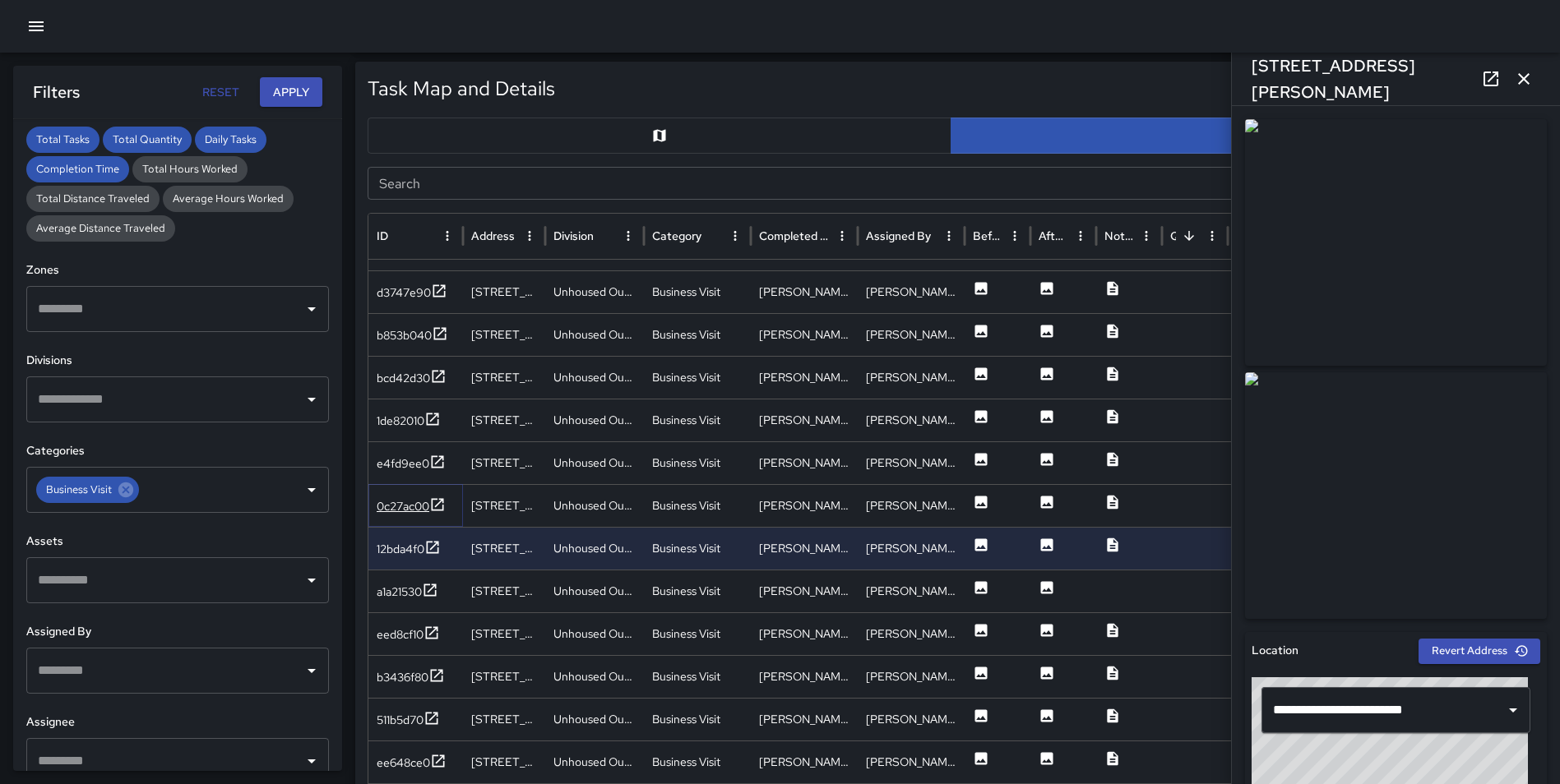
click at [436, 507] on icon at bounding box center [437, 505] width 16 height 16
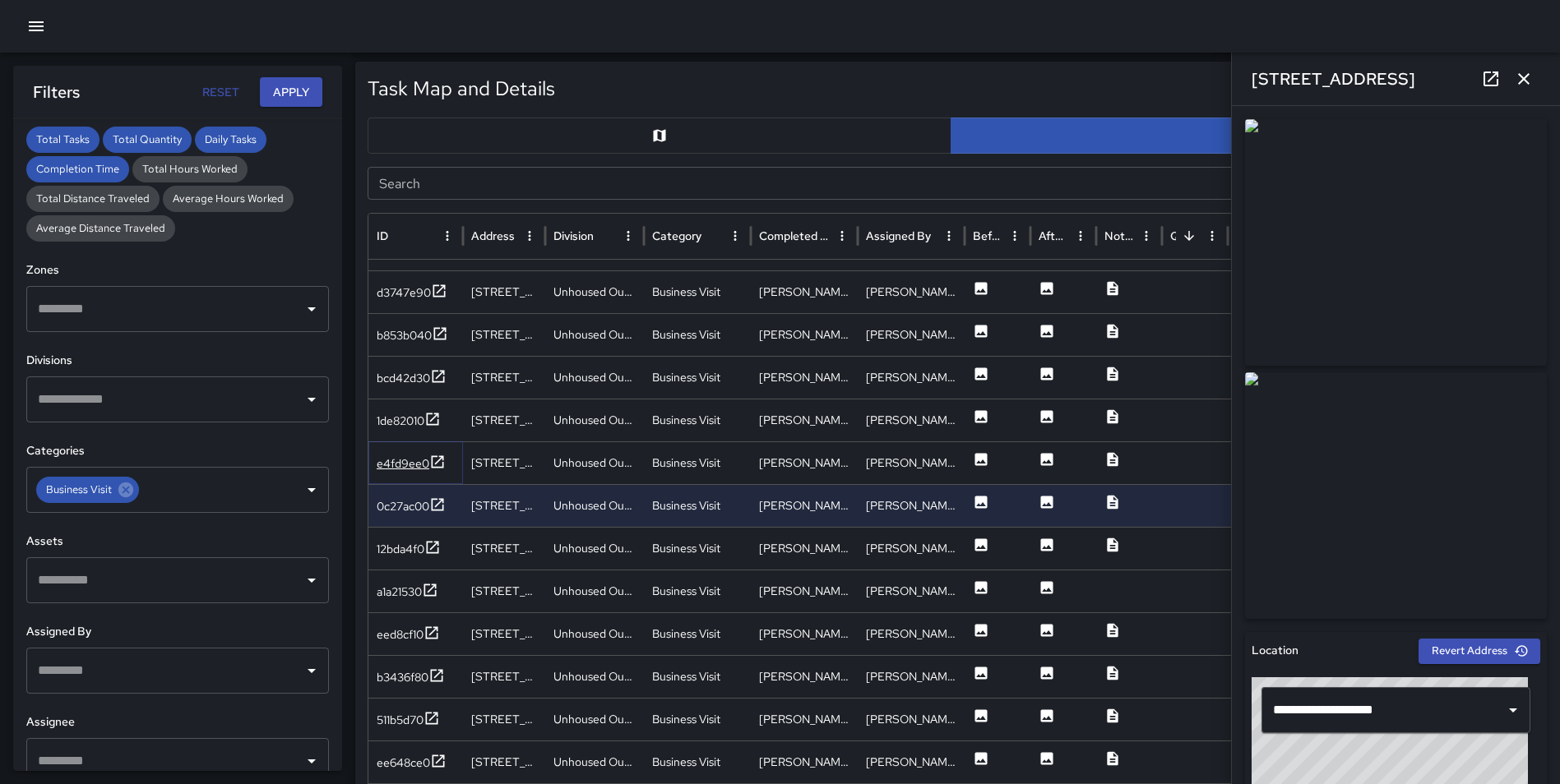
click at [429, 455] on icon at bounding box center [437, 462] width 16 height 16
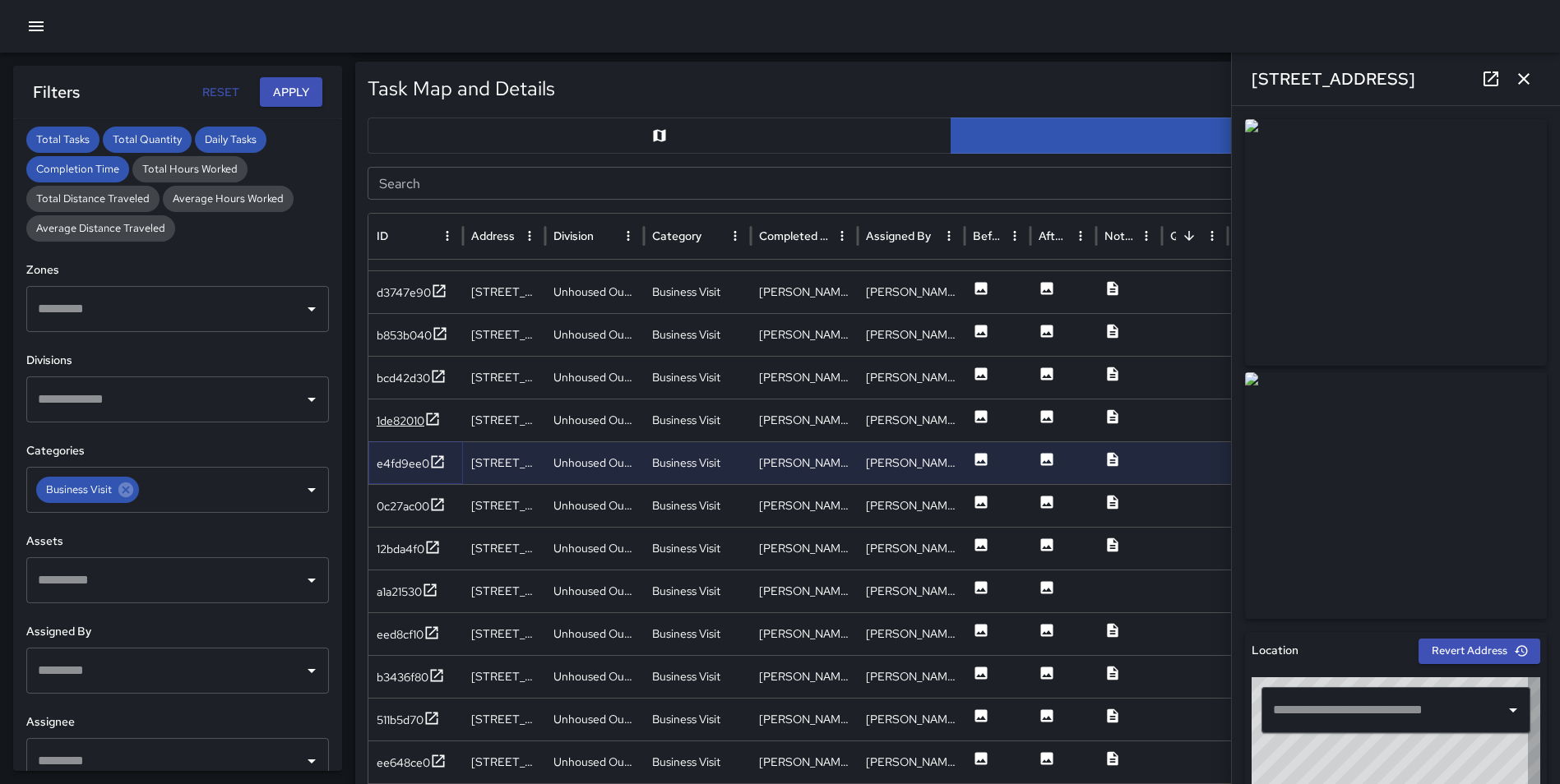
type input "**********"
click at [444, 500] on icon at bounding box center [438, 504] width 13 height 13
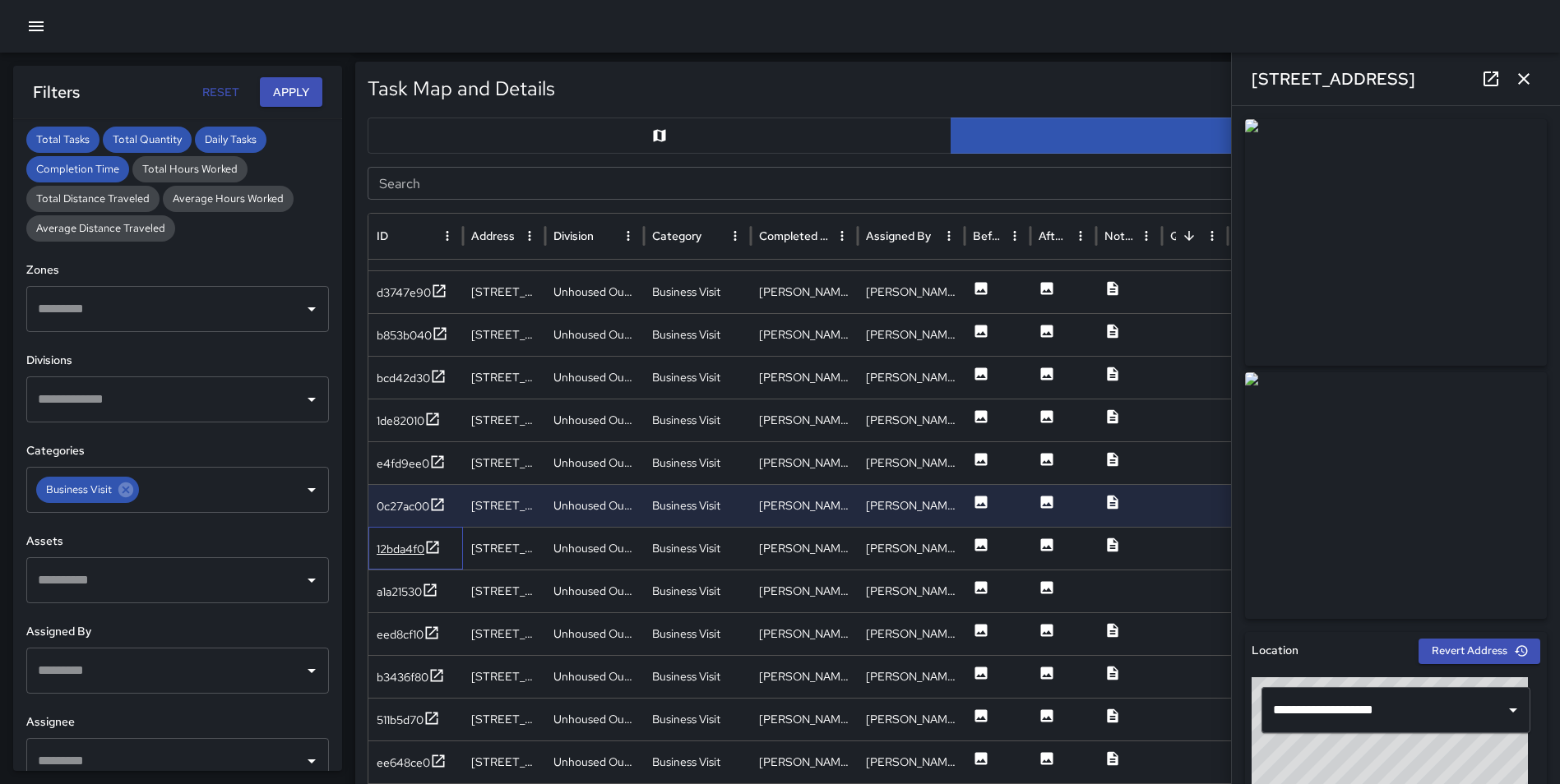
drag, startPoint x: 442, startPoint y: 544, endPoint x: 437, endPoint y: 551, distance: 8.6
click at [442, 544] on div "12bda4f0" at bounding box center [416, 548] width 95 height 43
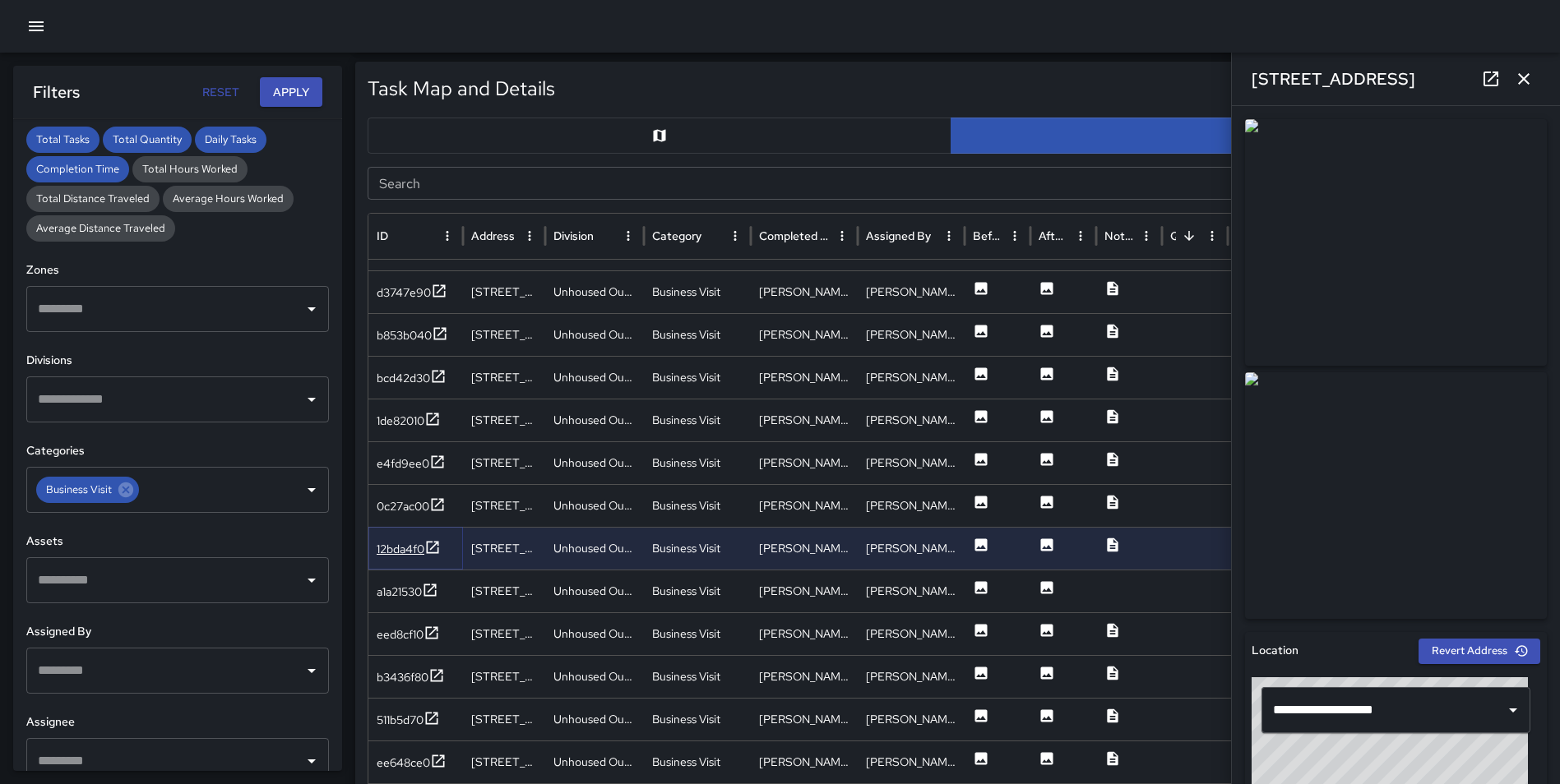
click at [438, 546] on icon at bounding box center [433, 547] width 16 height 16
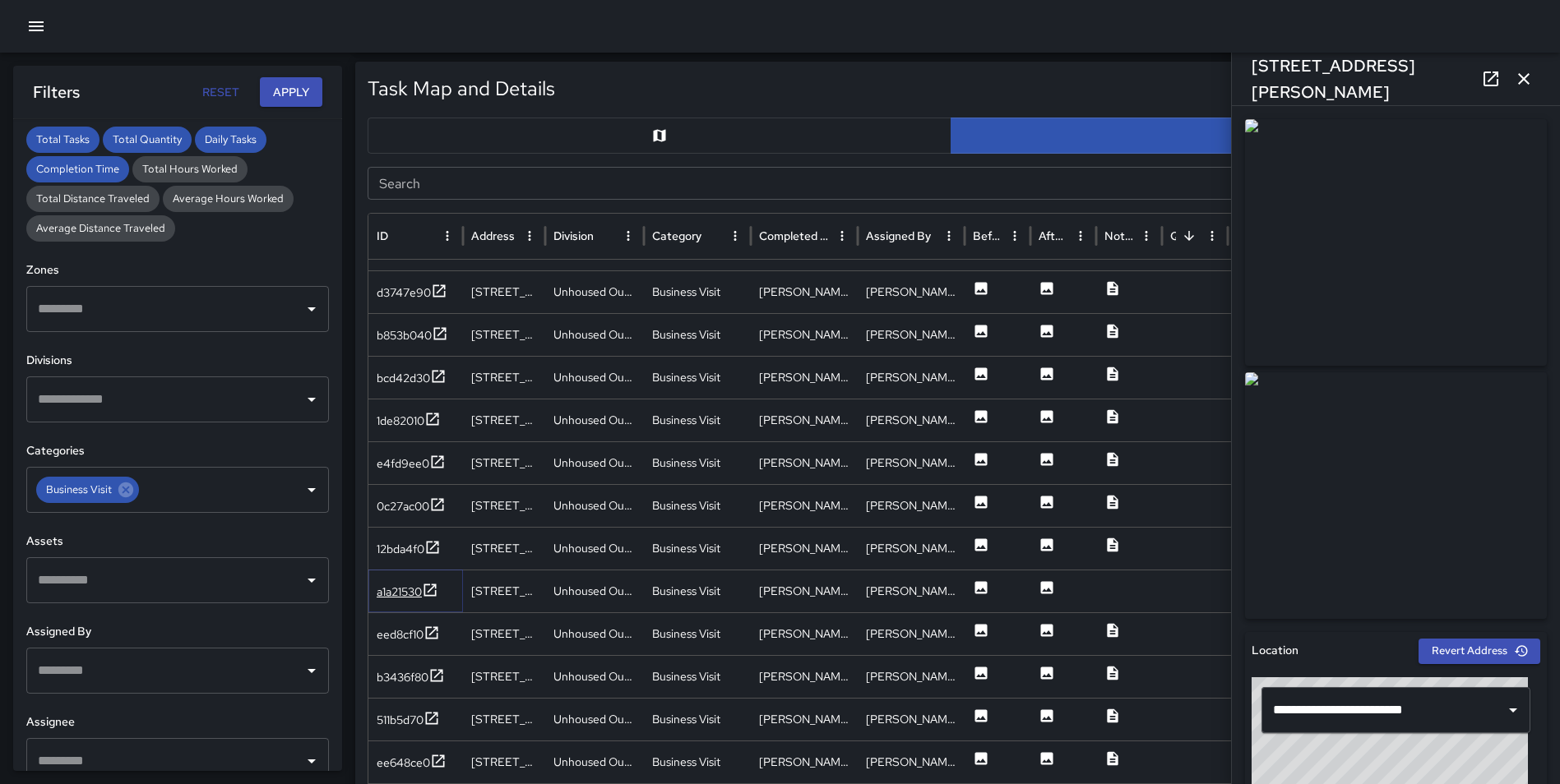
click at [433, 591] on icon at bounding box center [430, 590] width 16 height 16
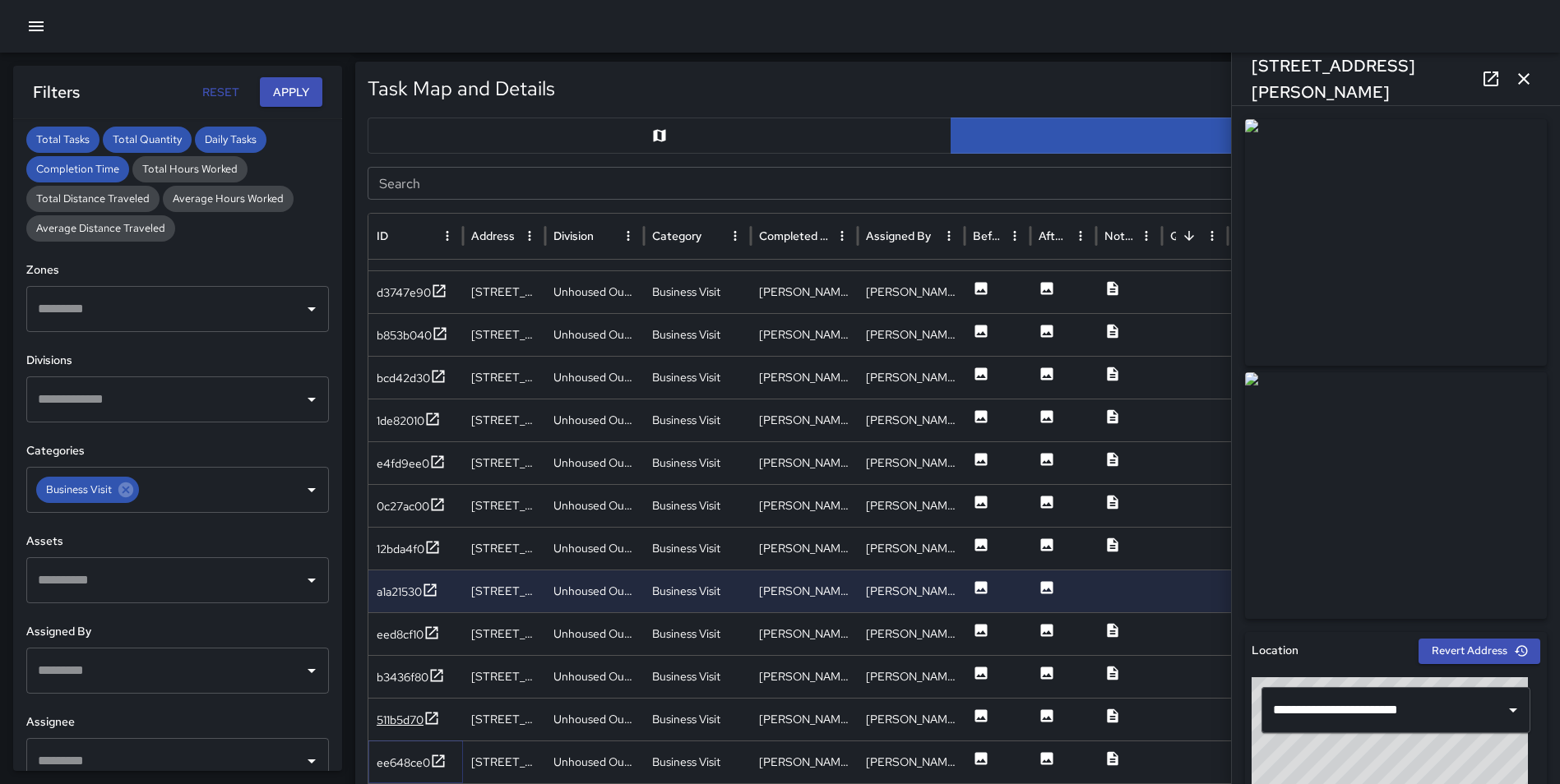
drag, startPoint x: 433, startPoint y: 763, endPoint x: 425, endPoint y: 729, distance: 34.9
click at [433, 763] on icon at bounding box center [439, 761] width 13 height 13
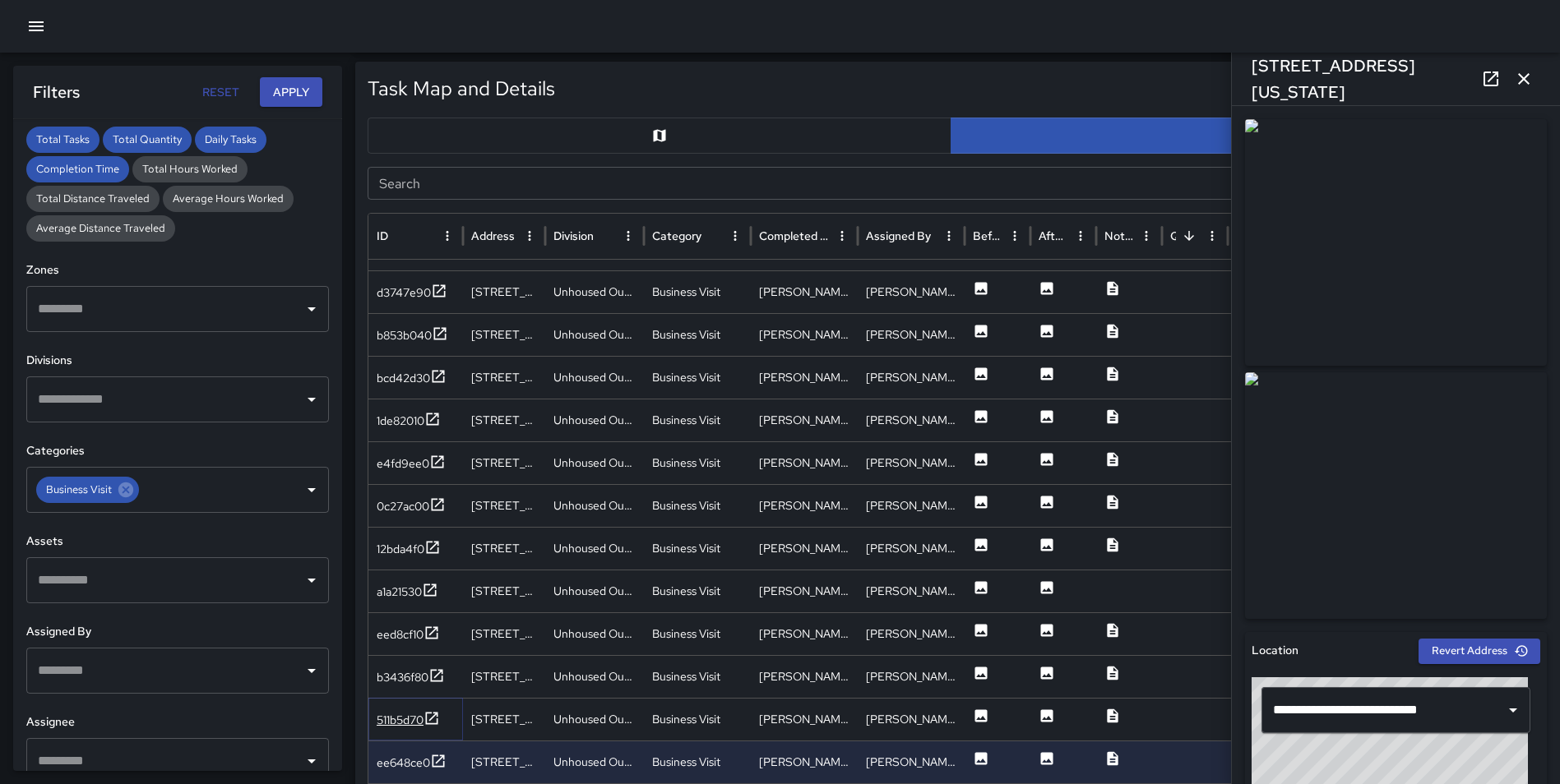
click at [435, 719] on icon at bounding box center [432, 718] width 16 height 16
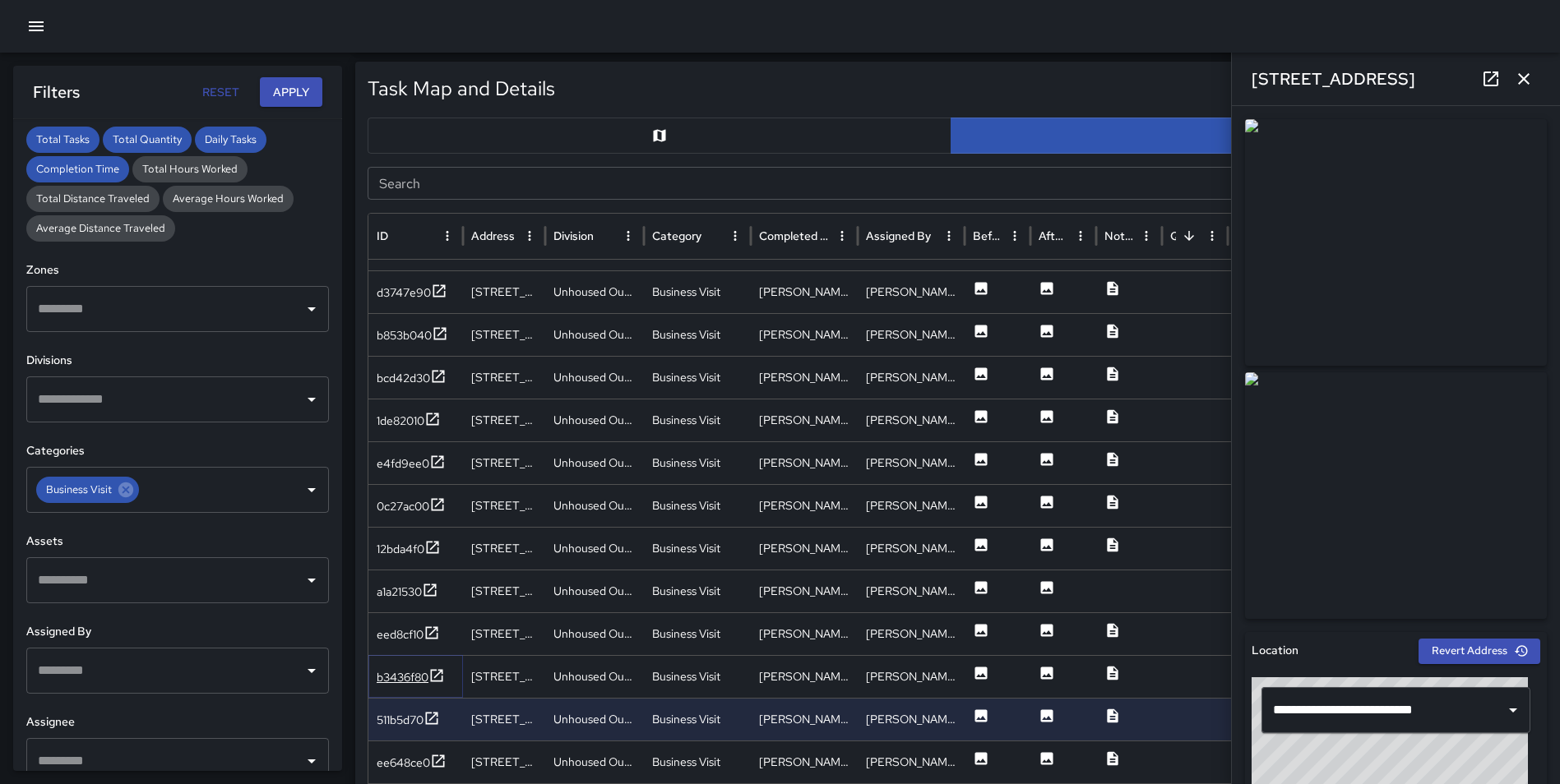
click at [439, 668] on icon at bounding box center [436, 675] width 16 height 16
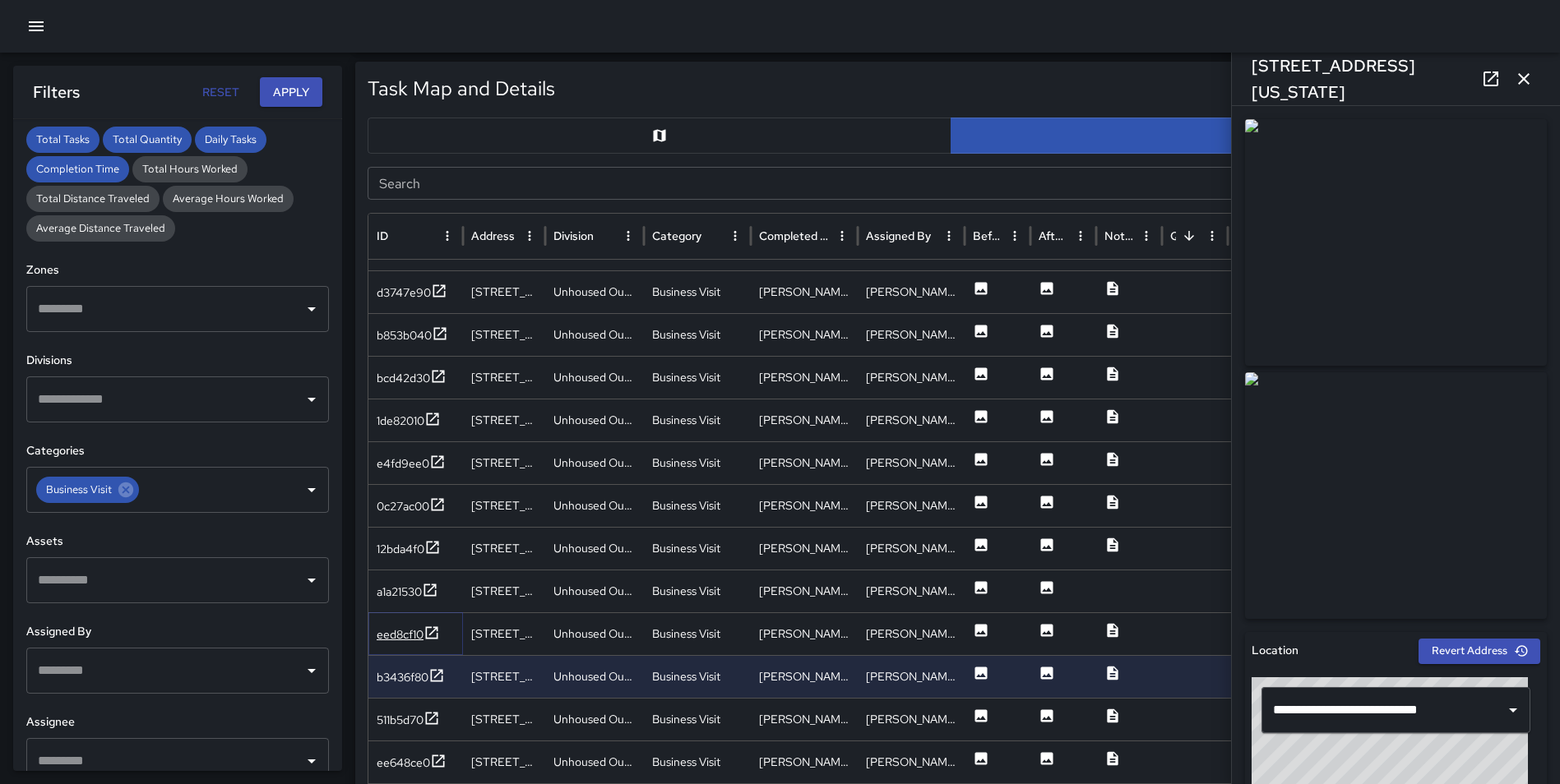
click at [433, 632] on icon at bounding box center [433, 633] width 13 height 13
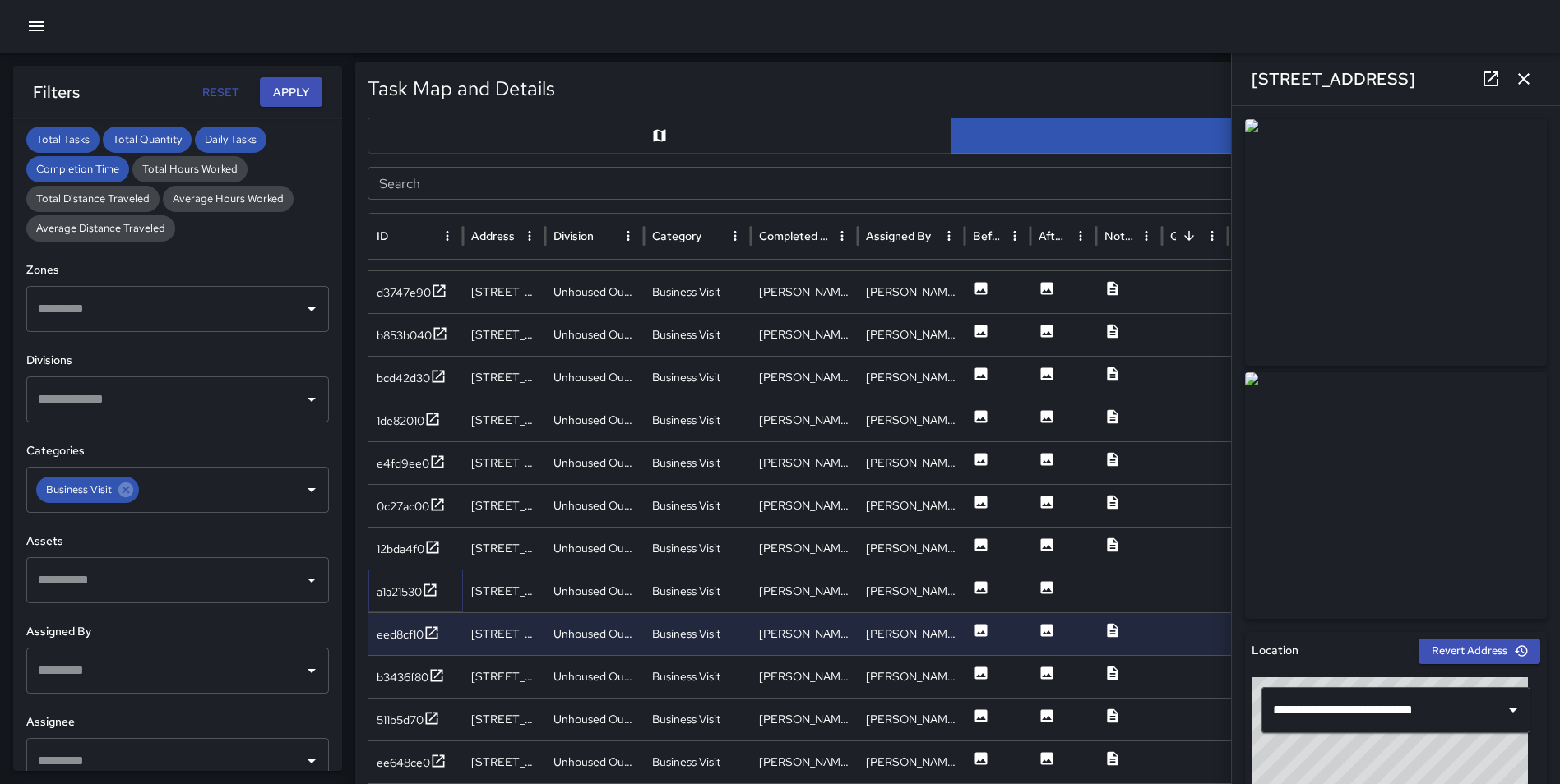
click at [428, 587] on icon at bounding box center [430, 590] width 16 height 16
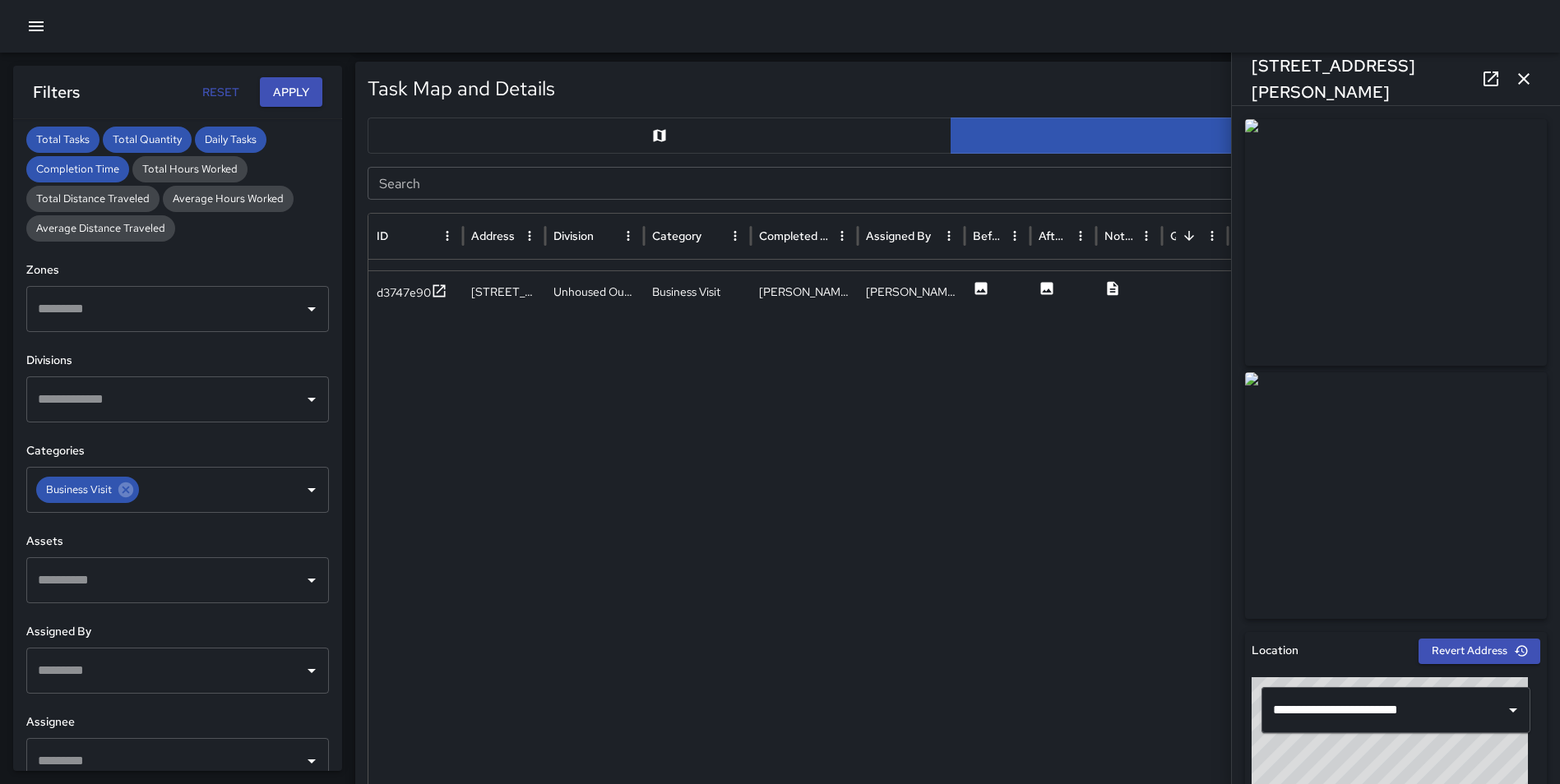
scroll to position [0, 0]
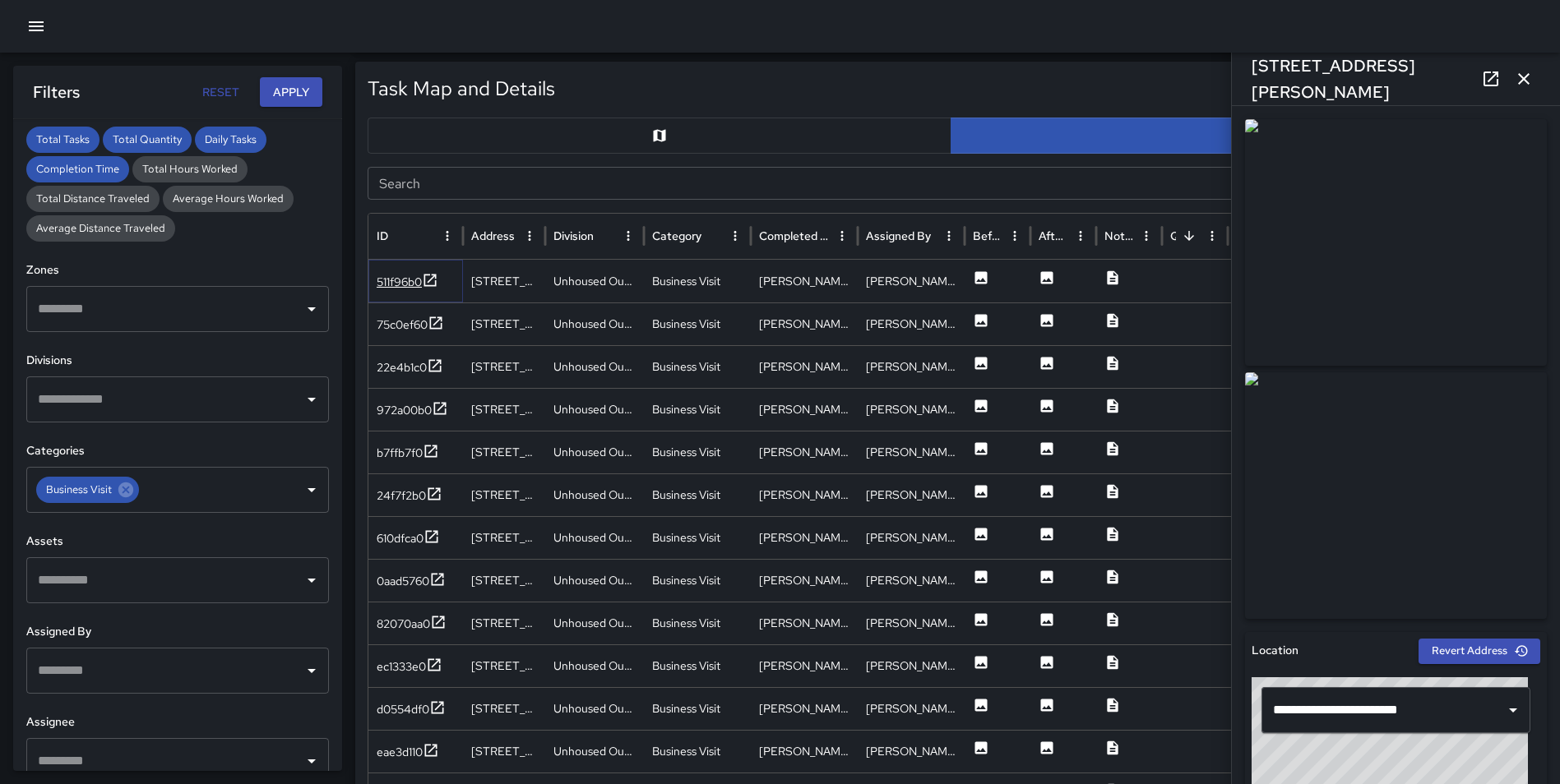
click at [427, 273] on icon at bounding box center [430, 280] width 16 height 16
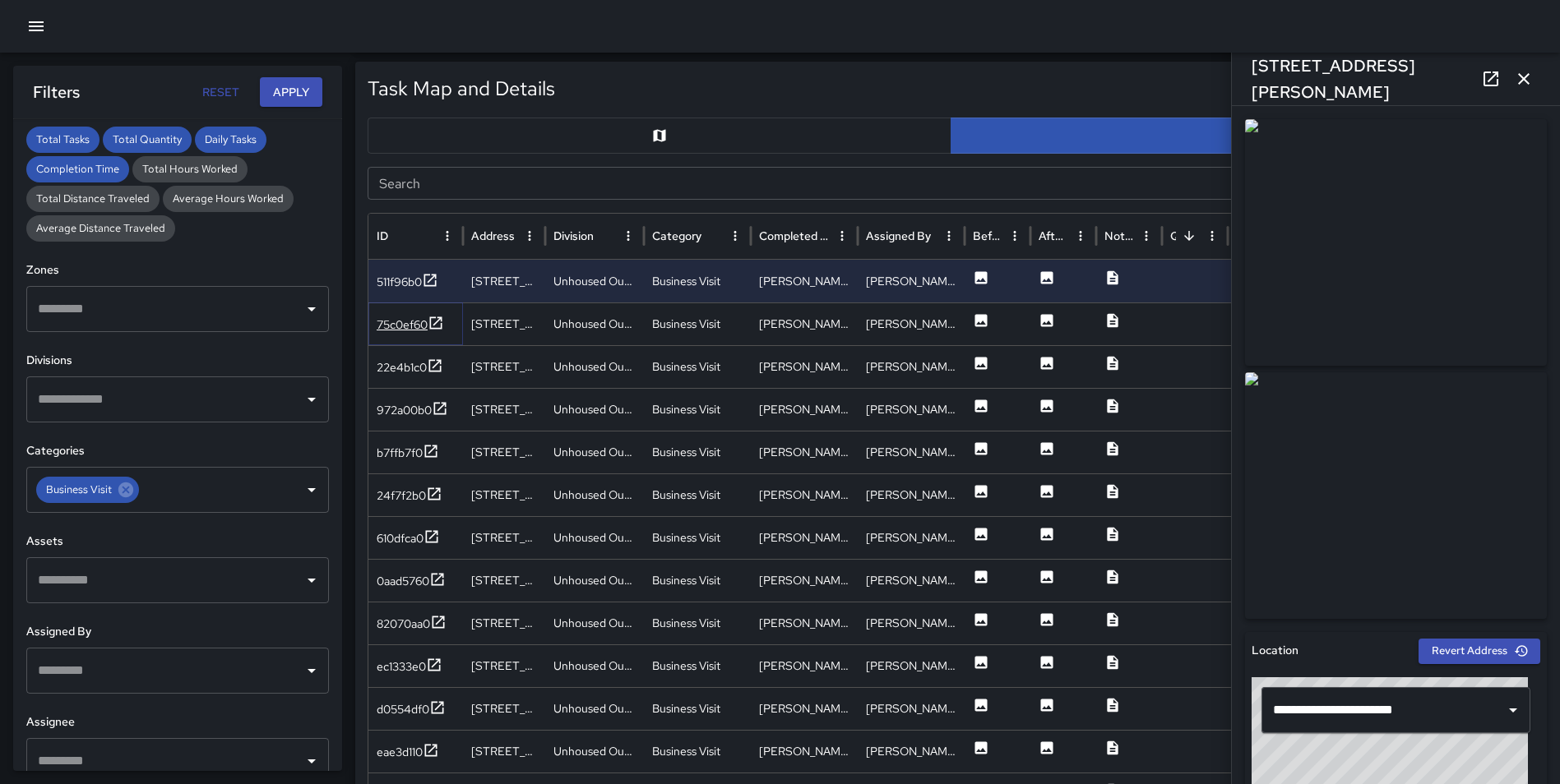
click at [438, 317] on icon at bounding box center [435, 323] width 16 height 16
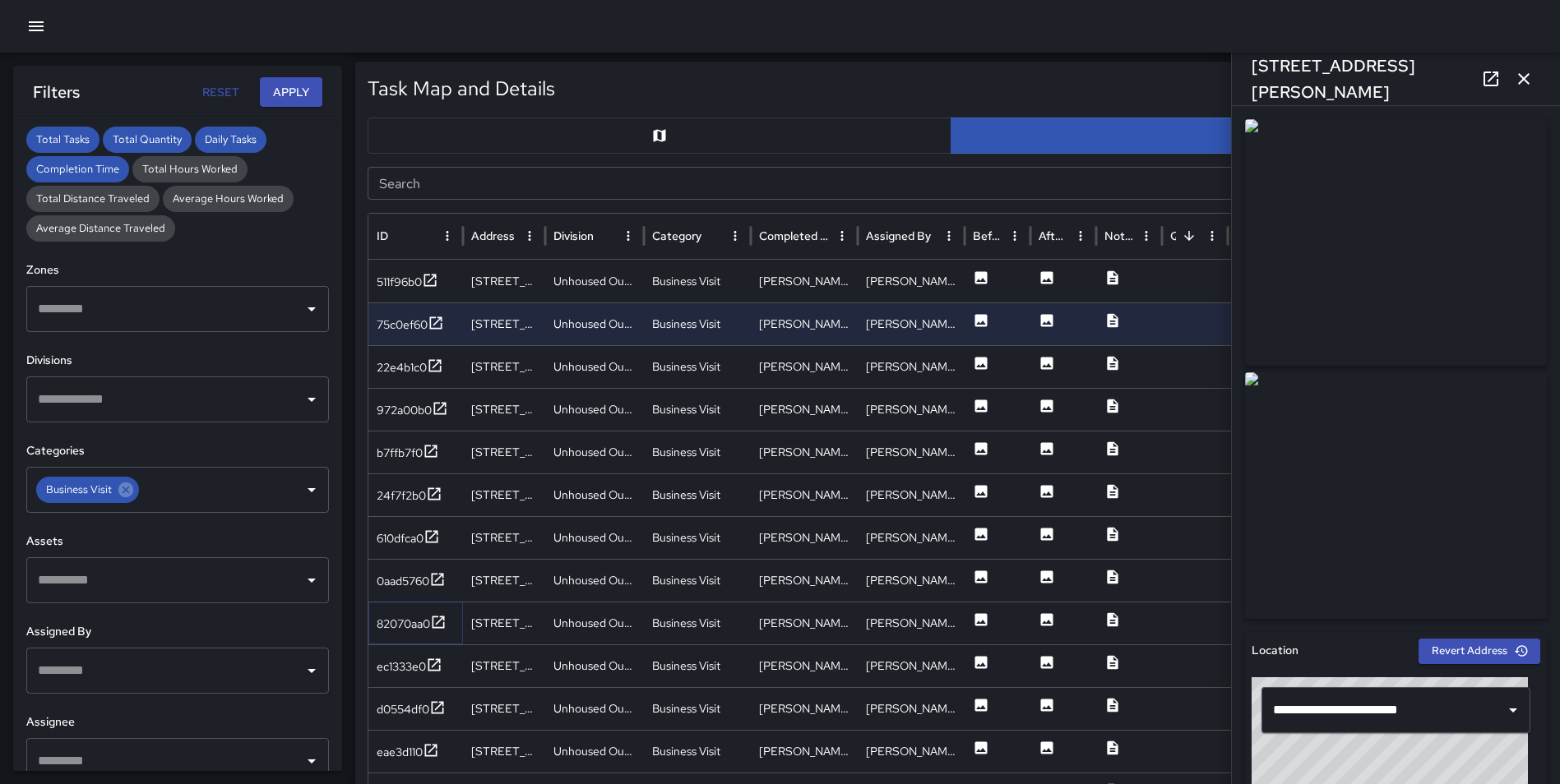
drag, startPoint x: 444, startPoint y: 626, endPoint x: 435, endPoint y: 605, distance: 22.8
click at [444, 626] on icon at bounding box center [439, 622] width 13 height 13
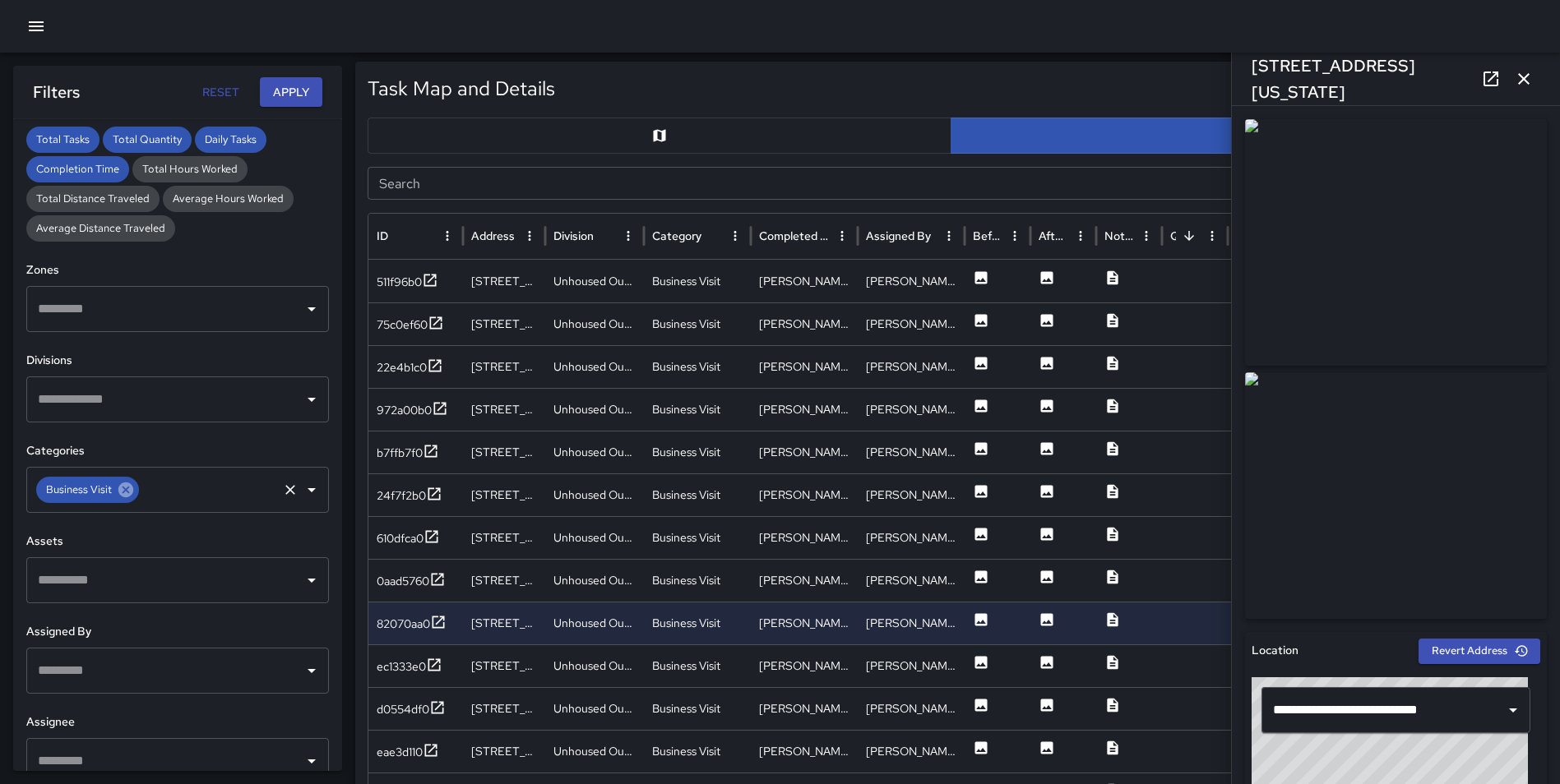
click at [116, 487] on icon at bounding box center [125, 490] width 18 height 18
click at [109, 490] on input "text" at bounding box center [166, 490] width 263 height 31
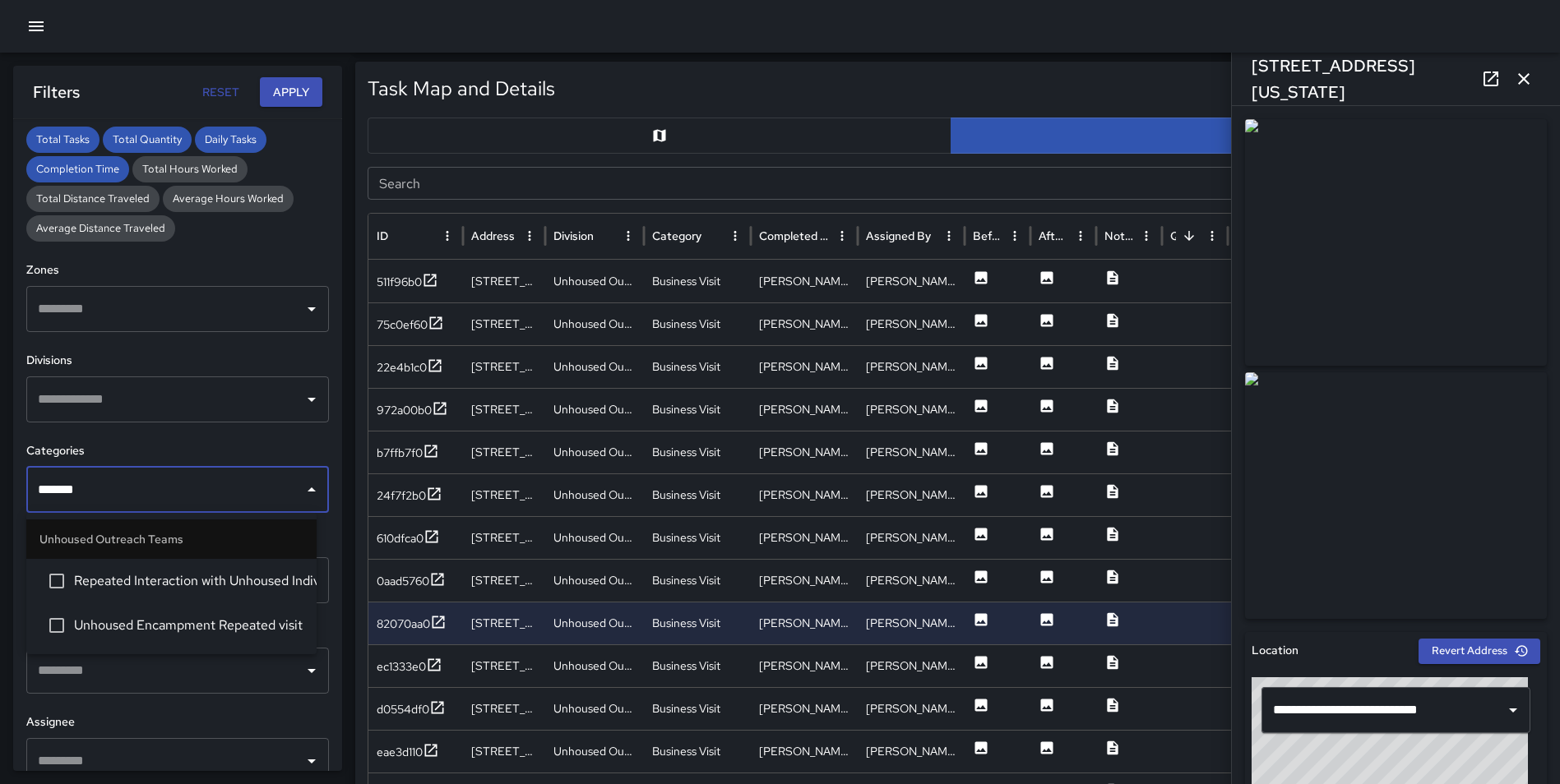
type input "********"
click at [195, 575] on span "Repeated Interaction with Unhoused Individual" at bounding box center [189, 581] width 229 height 20
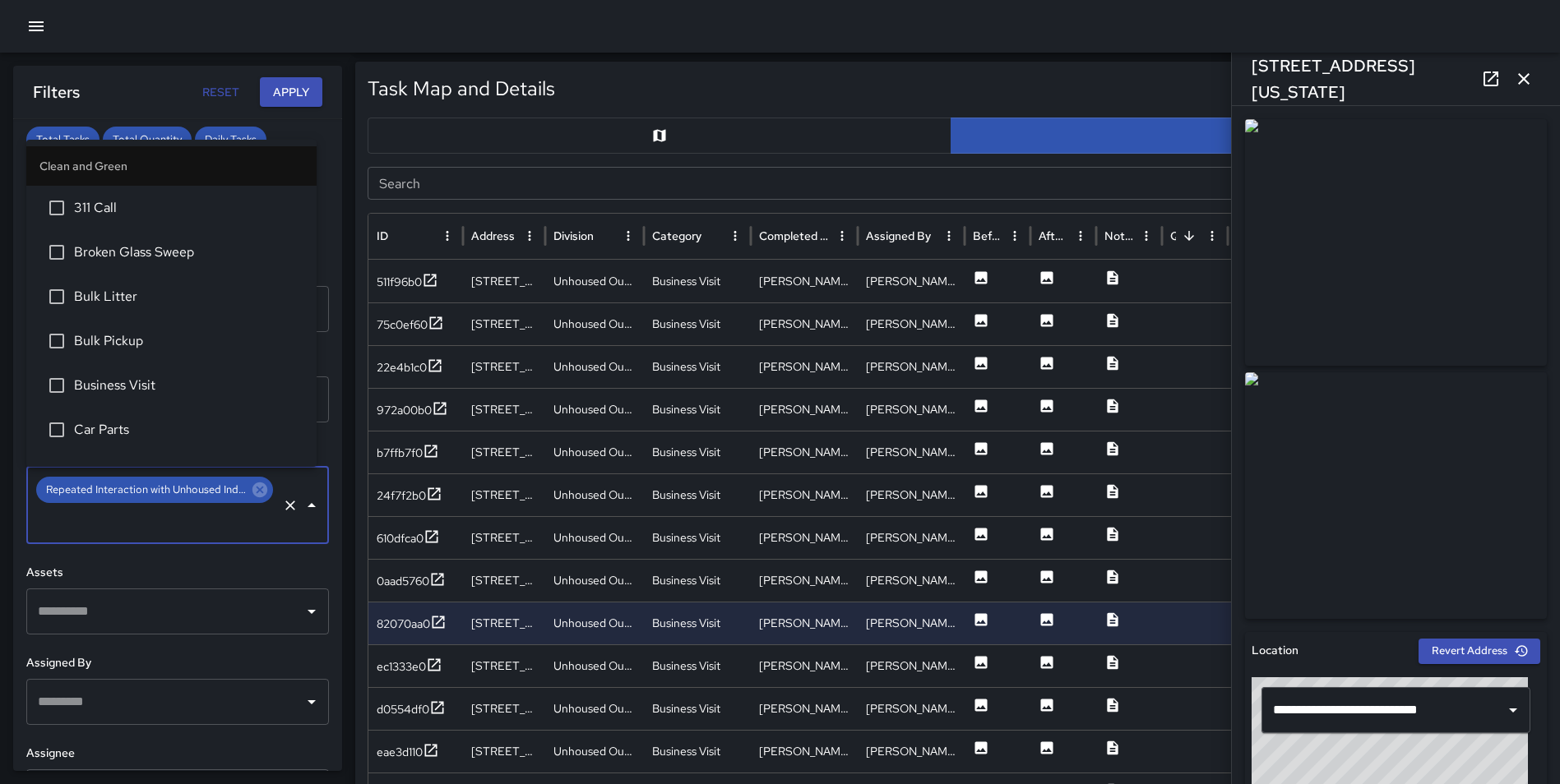
scroll to position [5108, 0]
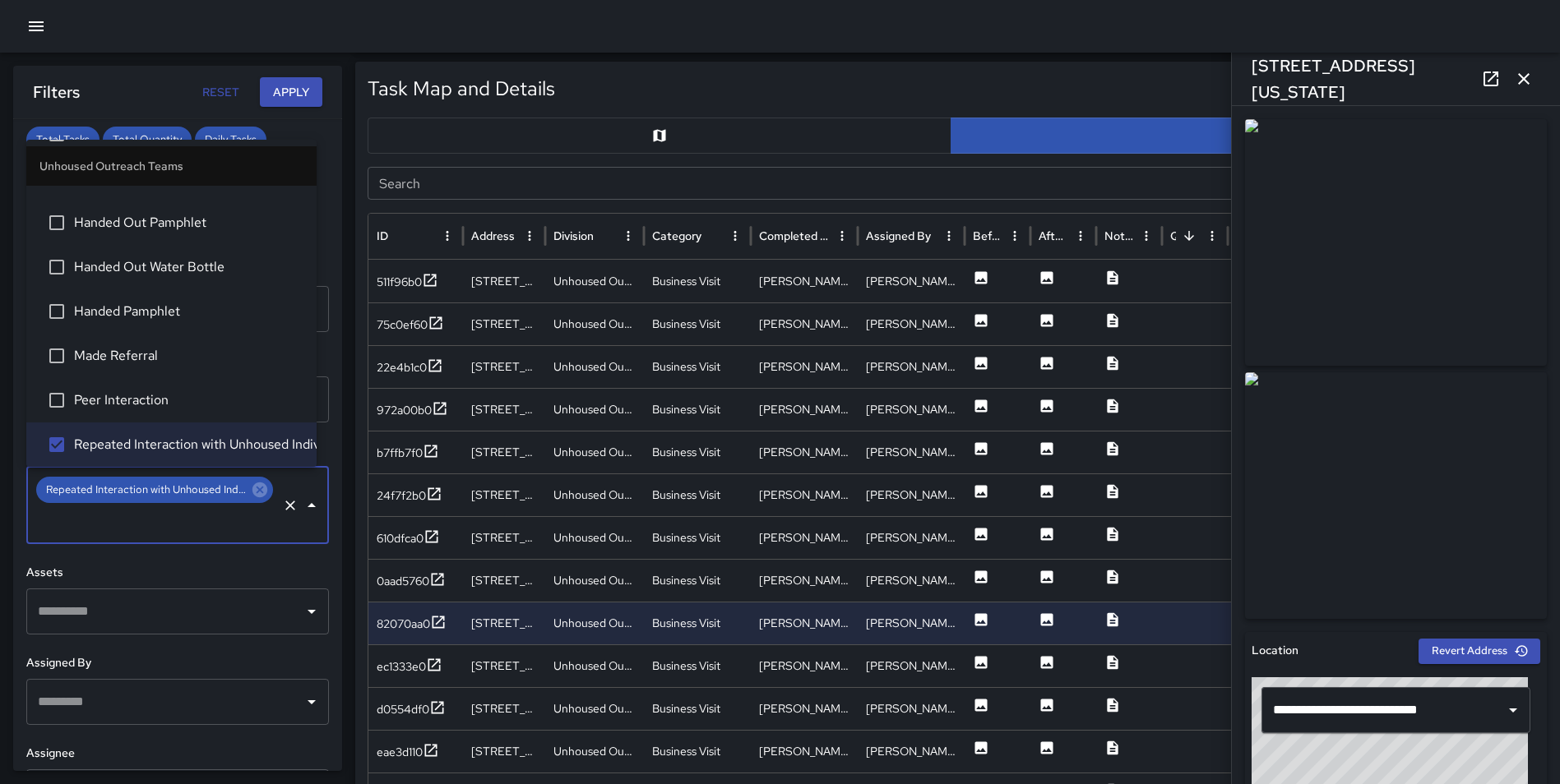
click at [288, 87] on button "Apply" at bounding box center [291, 92] width 63 height 30
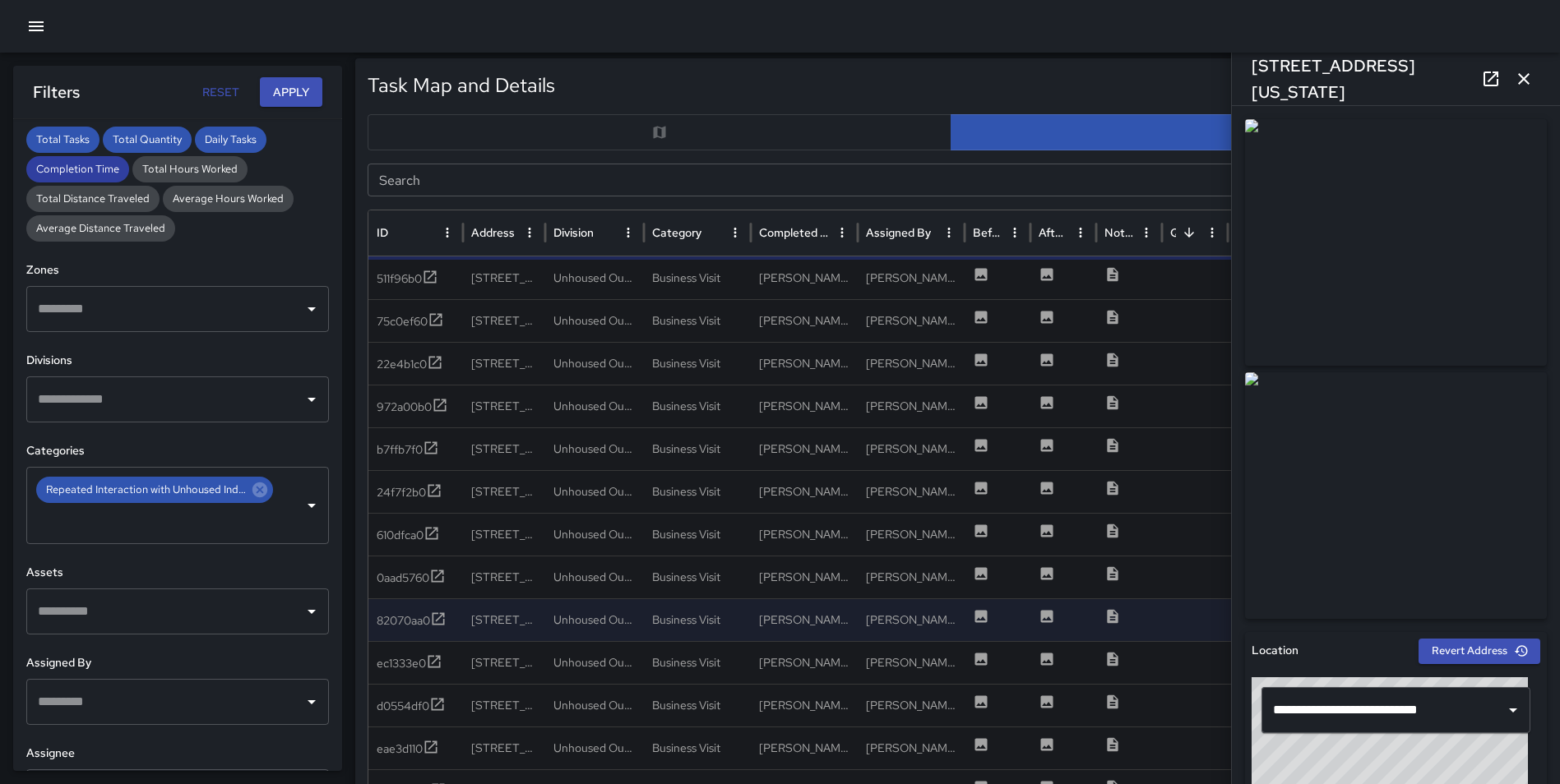
scroll to position [772, 0]
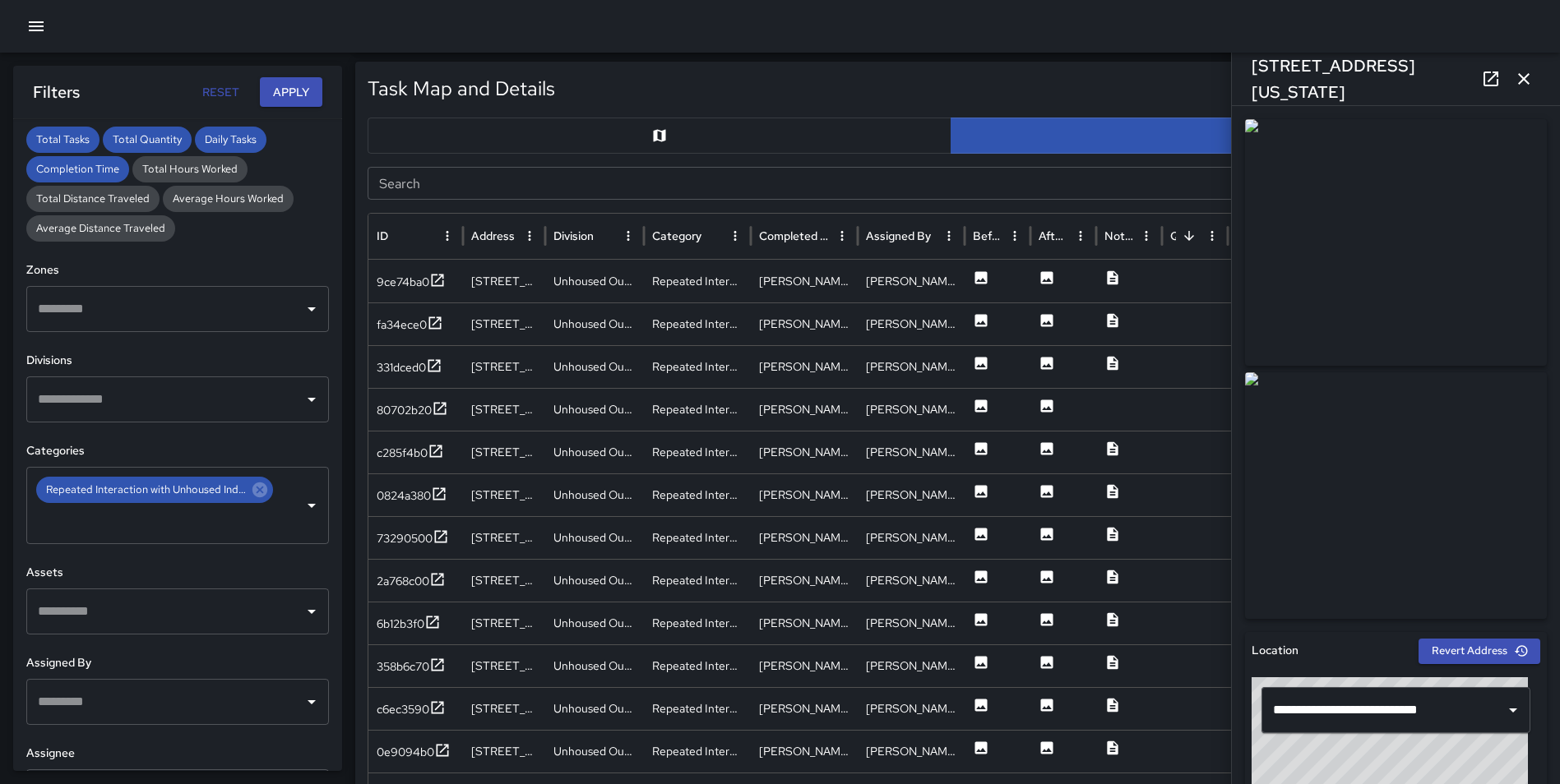
click at [1532, 80] on icon "button" at bounding box center [1523, 79] width 20 height 20
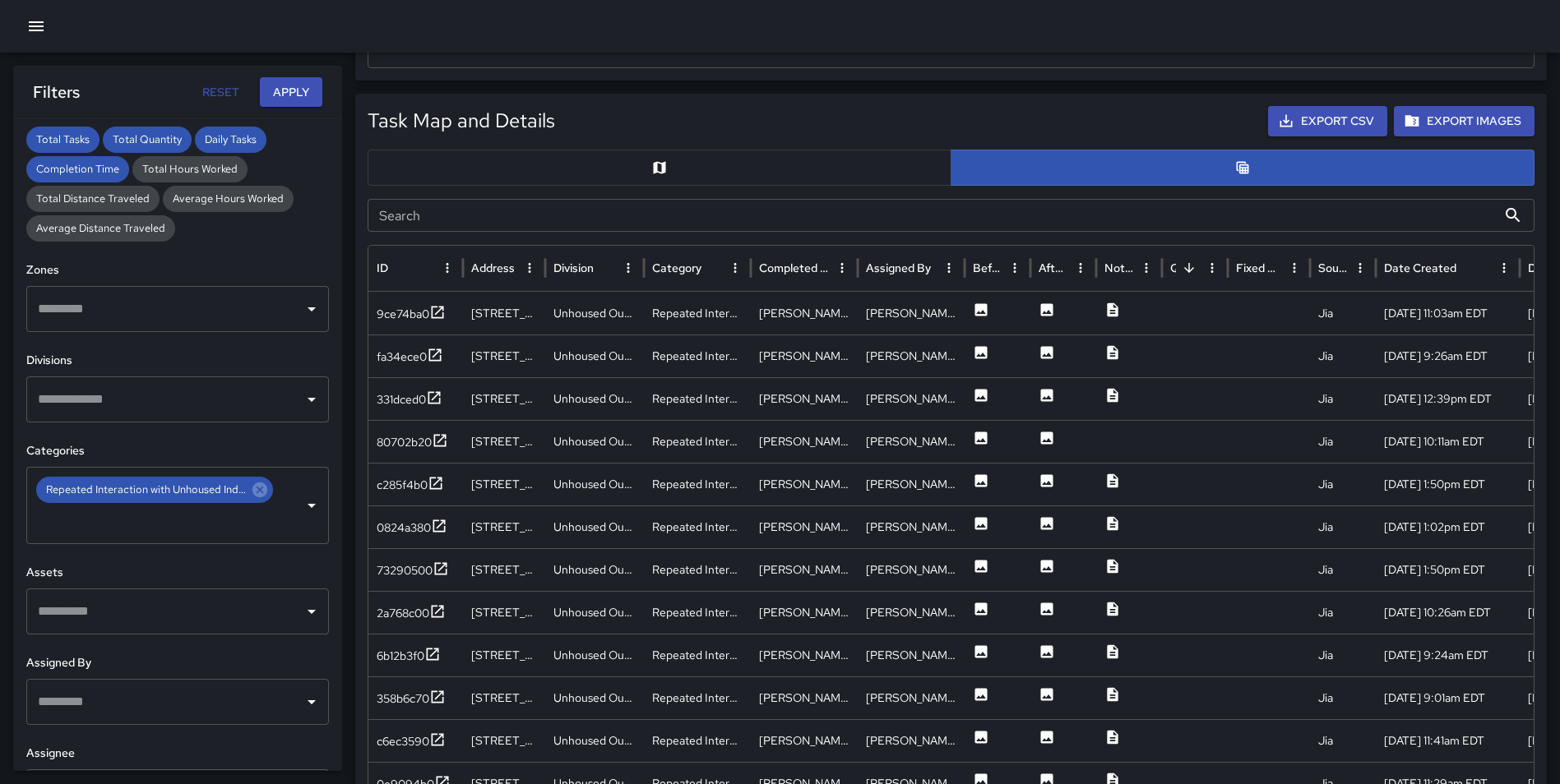
scroll to position [759, 0]
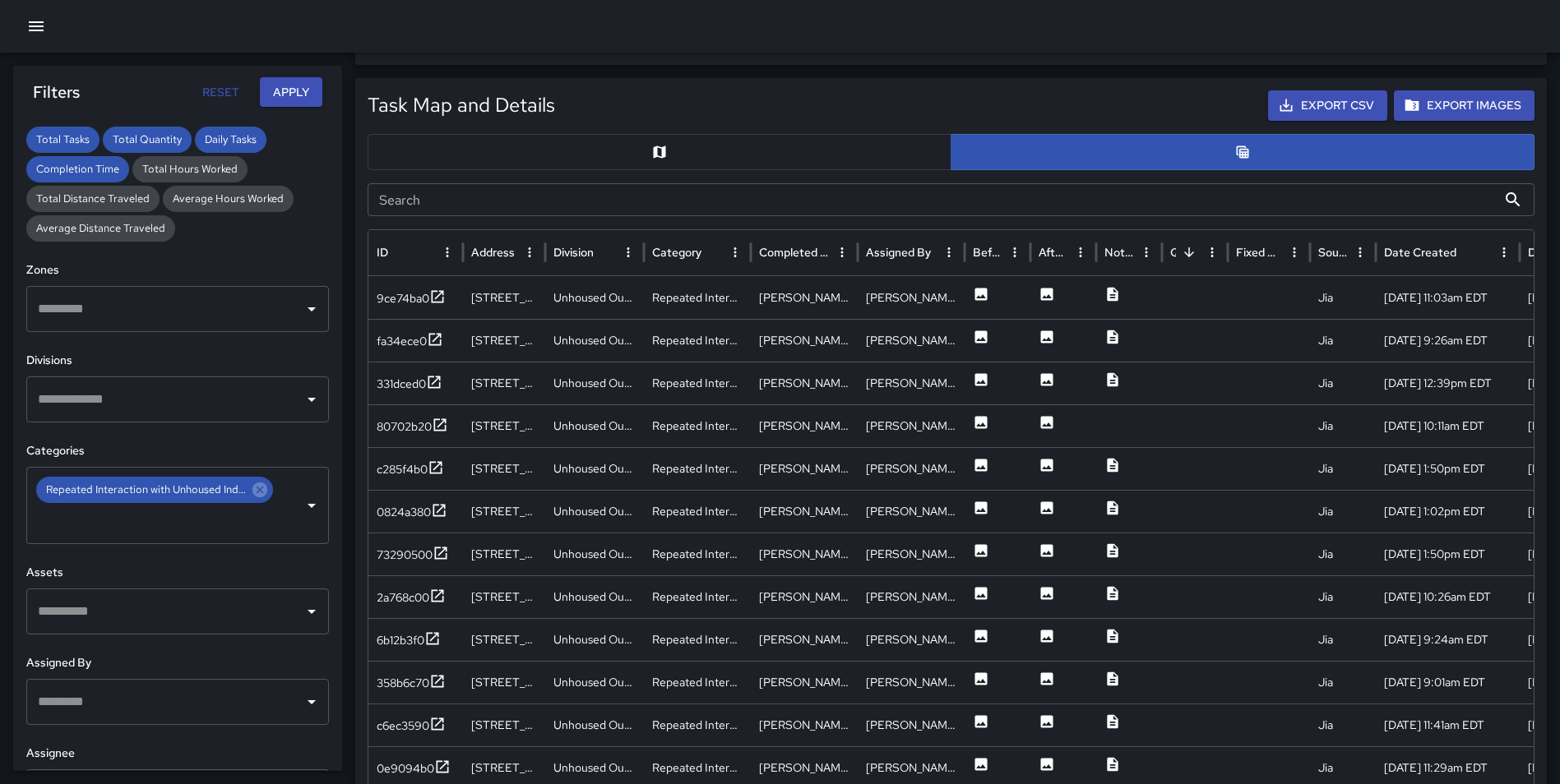
click at [682, 145] on button "button" at bounding box center [659, 152] width 584 height 36
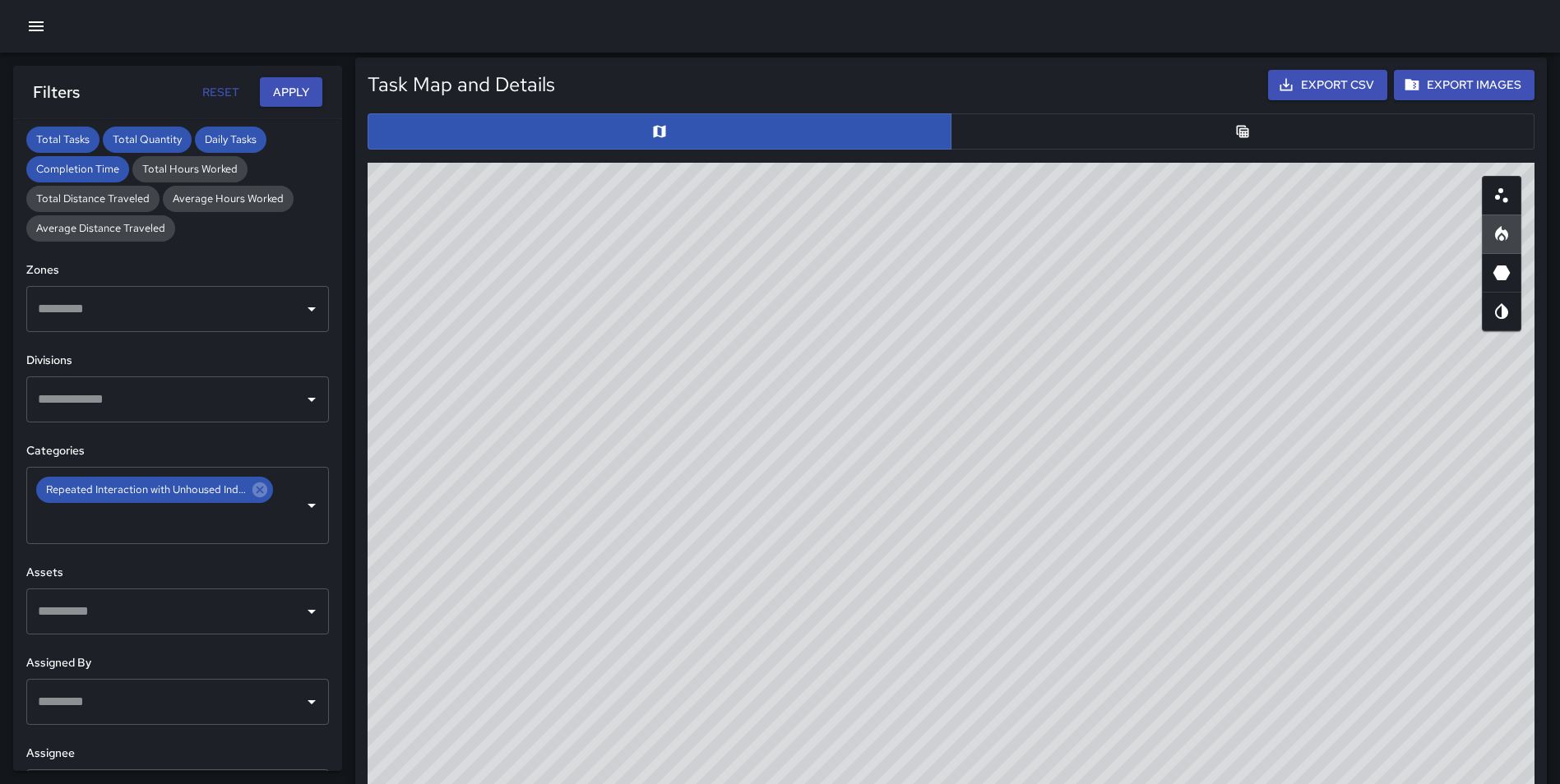
scroll to position [800, 0]
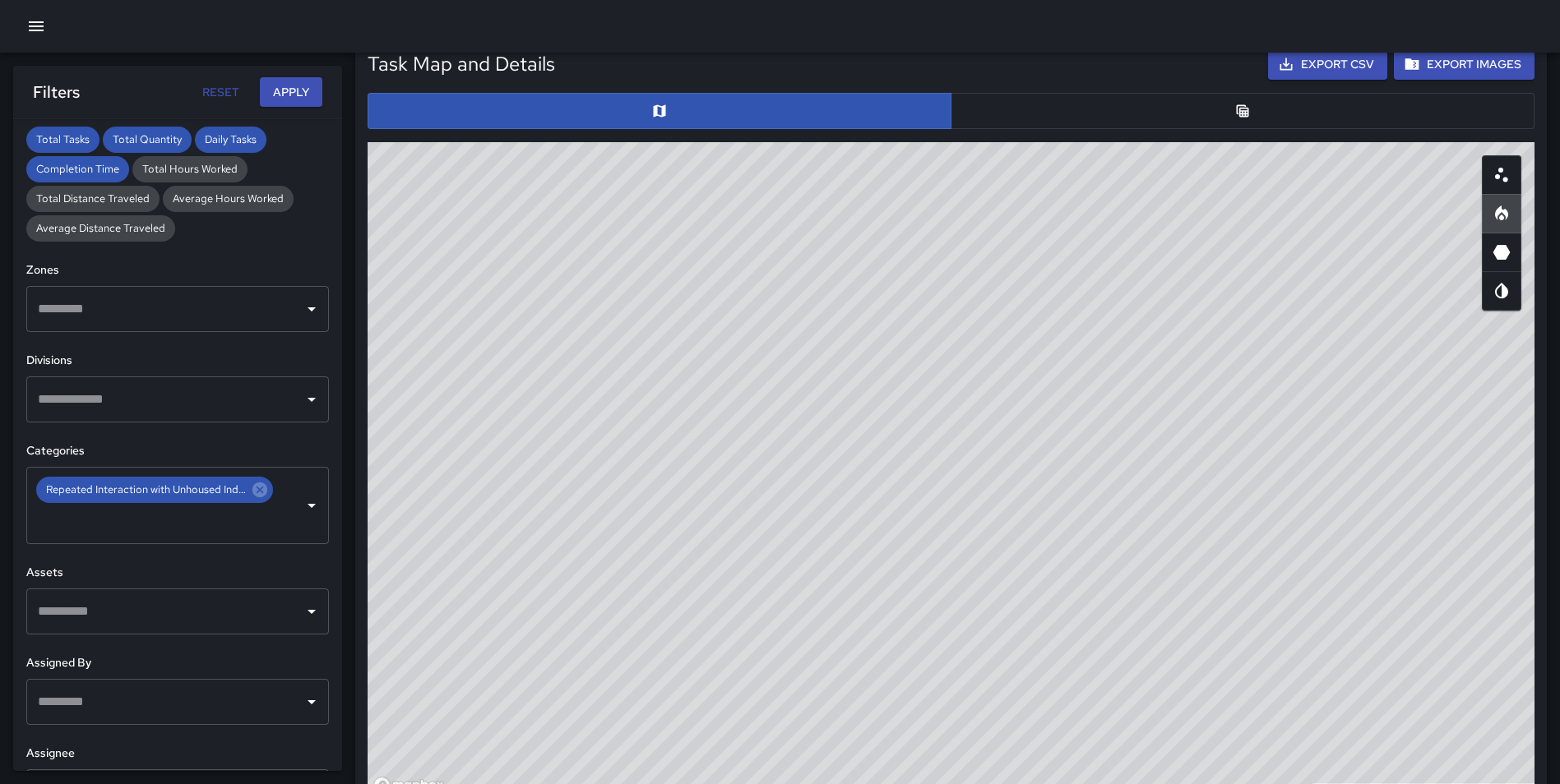
drag, startPoint x: 1264, startPoint y: 333, endPoint x: 1290, endPoint y: 339, distance: 26.7
click at [1290, 339] on div "© Mapbox © OpenStreetMap Improve this map" at bounding box center [950, 471] width 1167 height 657
drag, startPoint x: 1192, startPoint y: 313, endPoint x: 1061, endPoint y: 356, distance: 137.9
click at [1061, 356] on div "© Mapbox © OpenStreetMap Improve this map" at bounding box center [950, 471] width 1167 height 657
drag, startPoint x: 1074, startPoint y: 377, endPoint x: 1158, endPoint y: 326, distance: 98.3
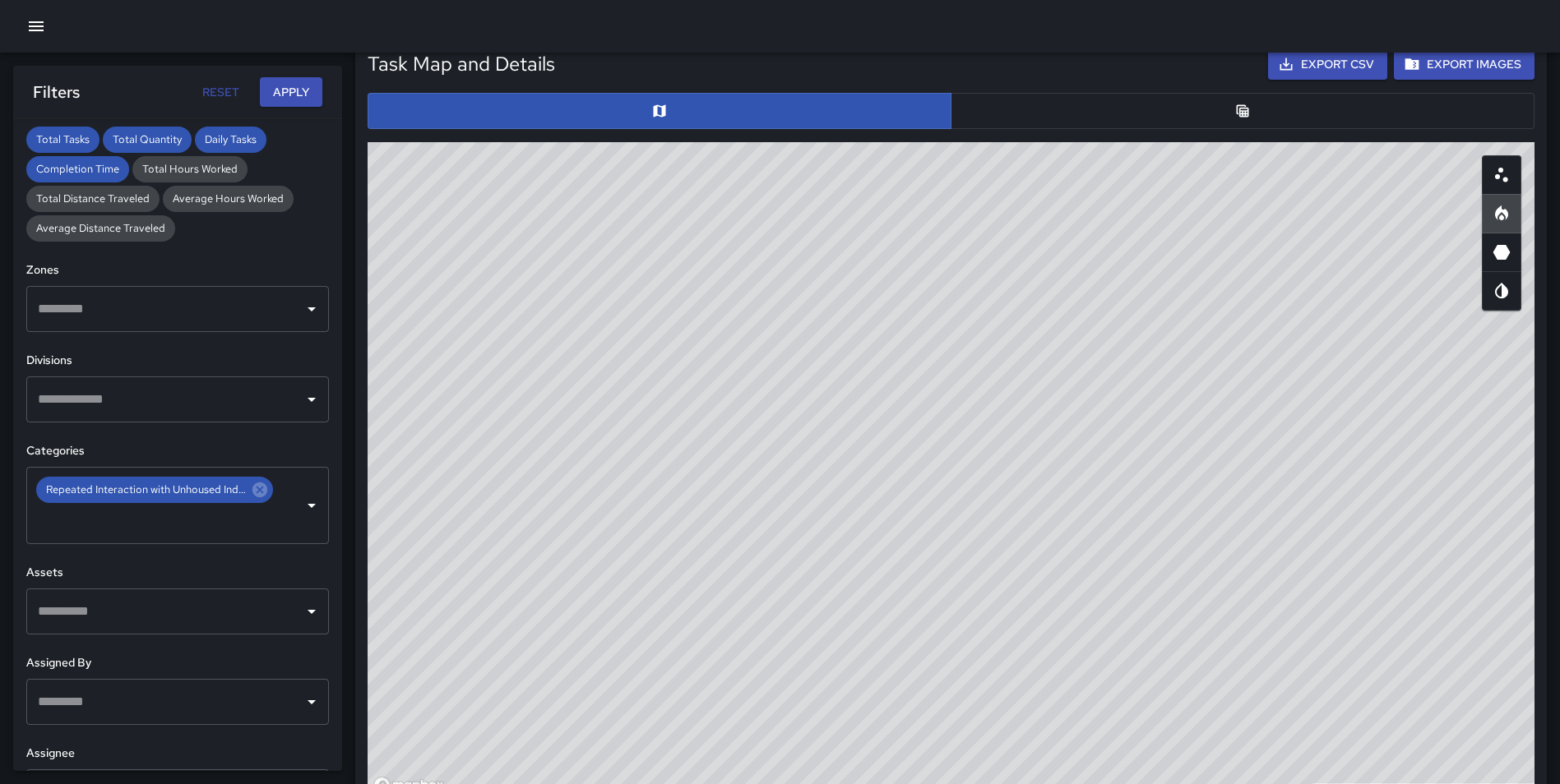
click at [1158, 326] on div "© Mapbox © OpenStreetMap Improve this map" at bounding box center [950, 471] width 1167 height 657
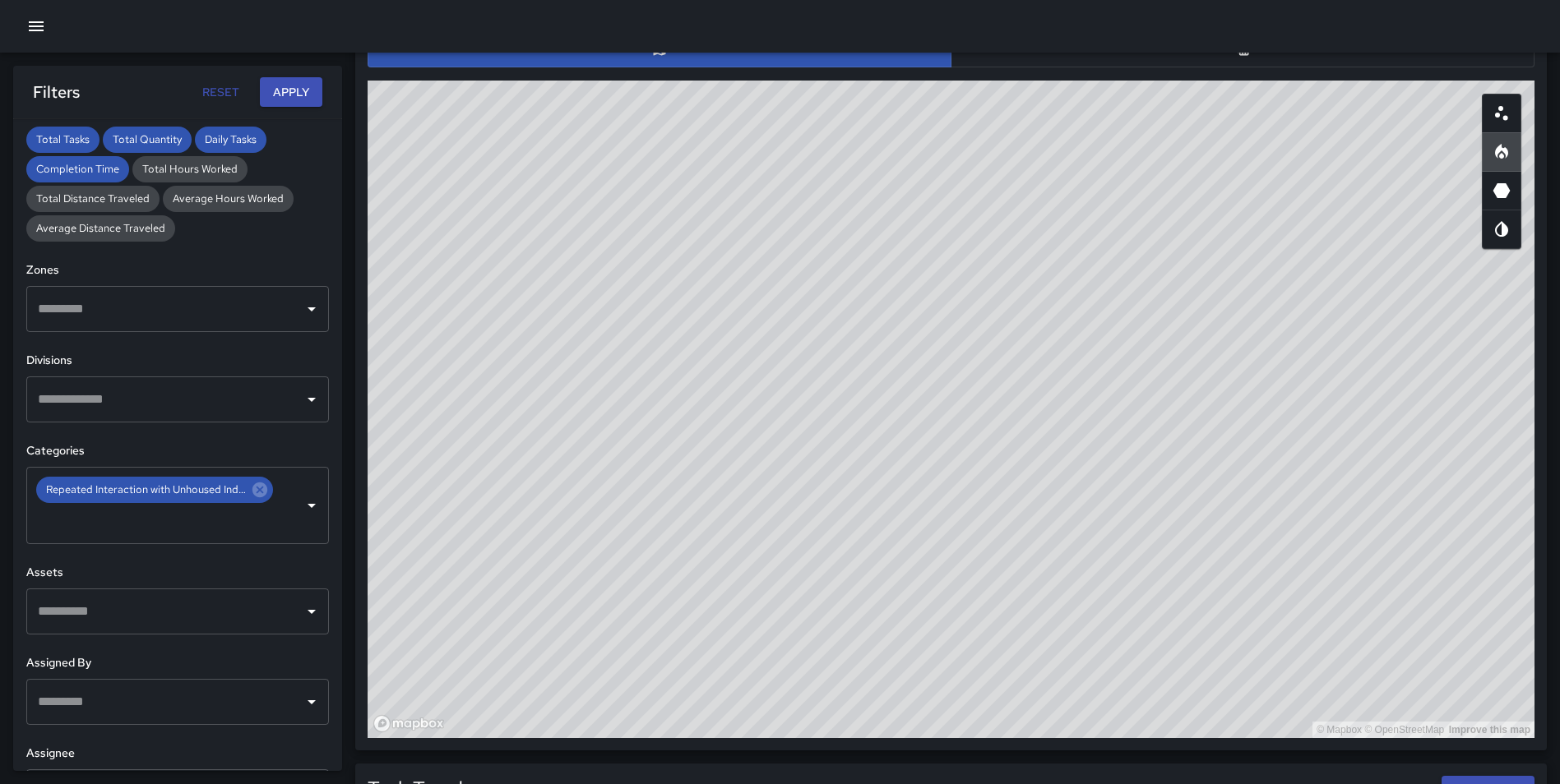
scroll to position [859, 0]
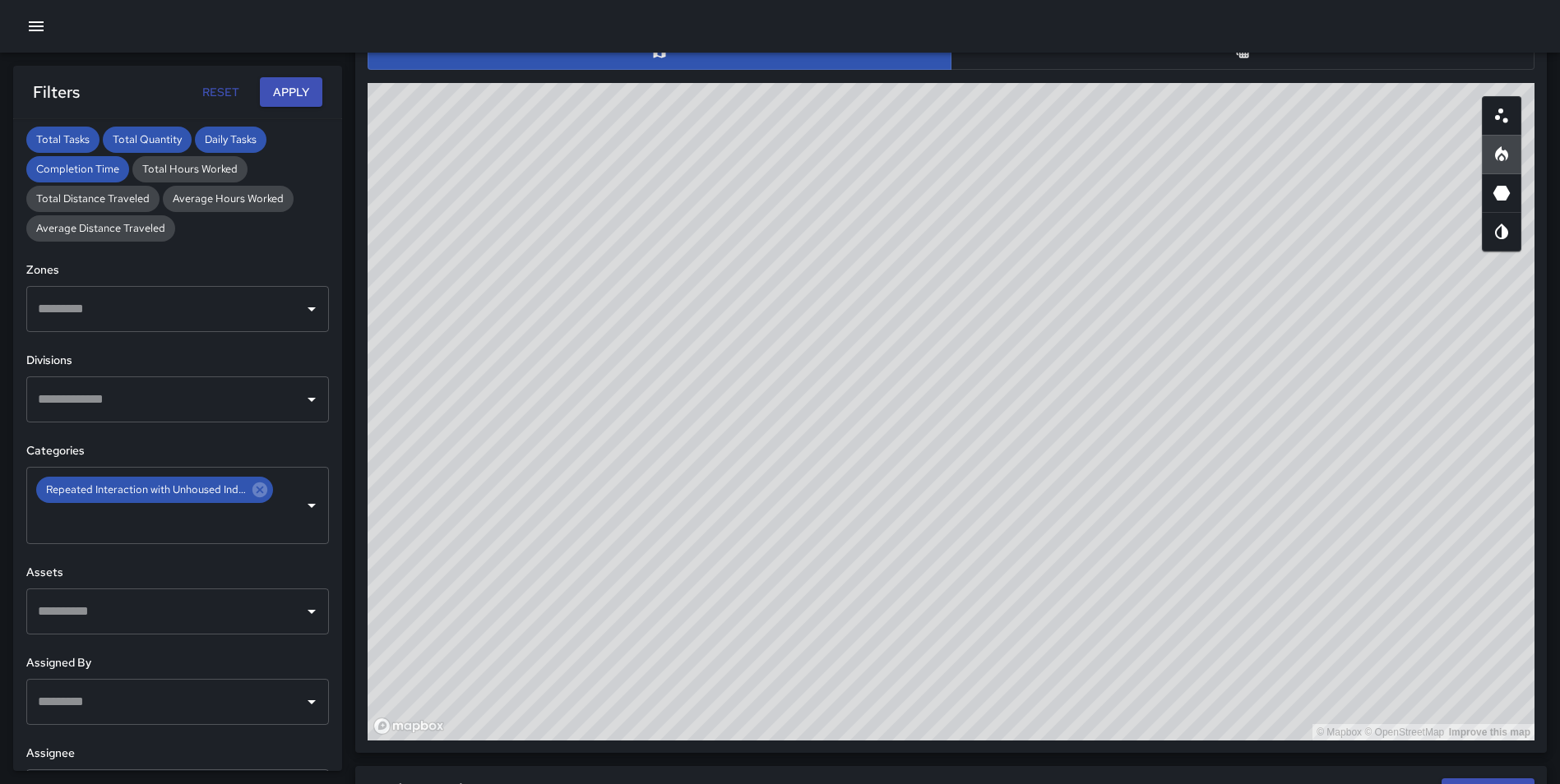
click at [1337, 293] on div "© Mapbox © OpenStreetMap Improve this map" at bounding box center [950, 412] width 1167 height 657
click at [1245, 58] on icon "Table" at bounding box center [1242, 52] width 16 height 16
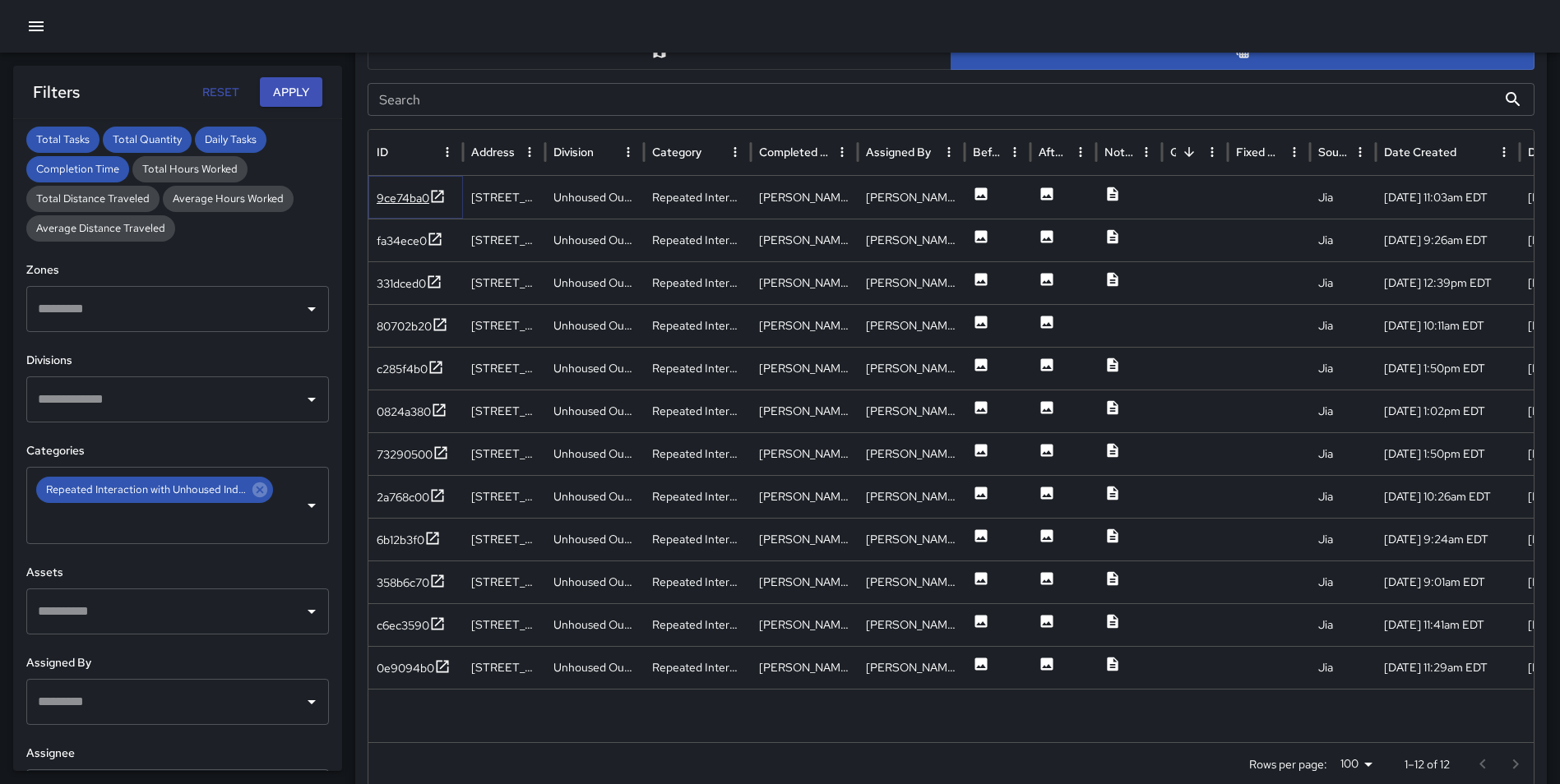
click at [432, 198] on icon at bounding box center [438, 196] width 13 height 13
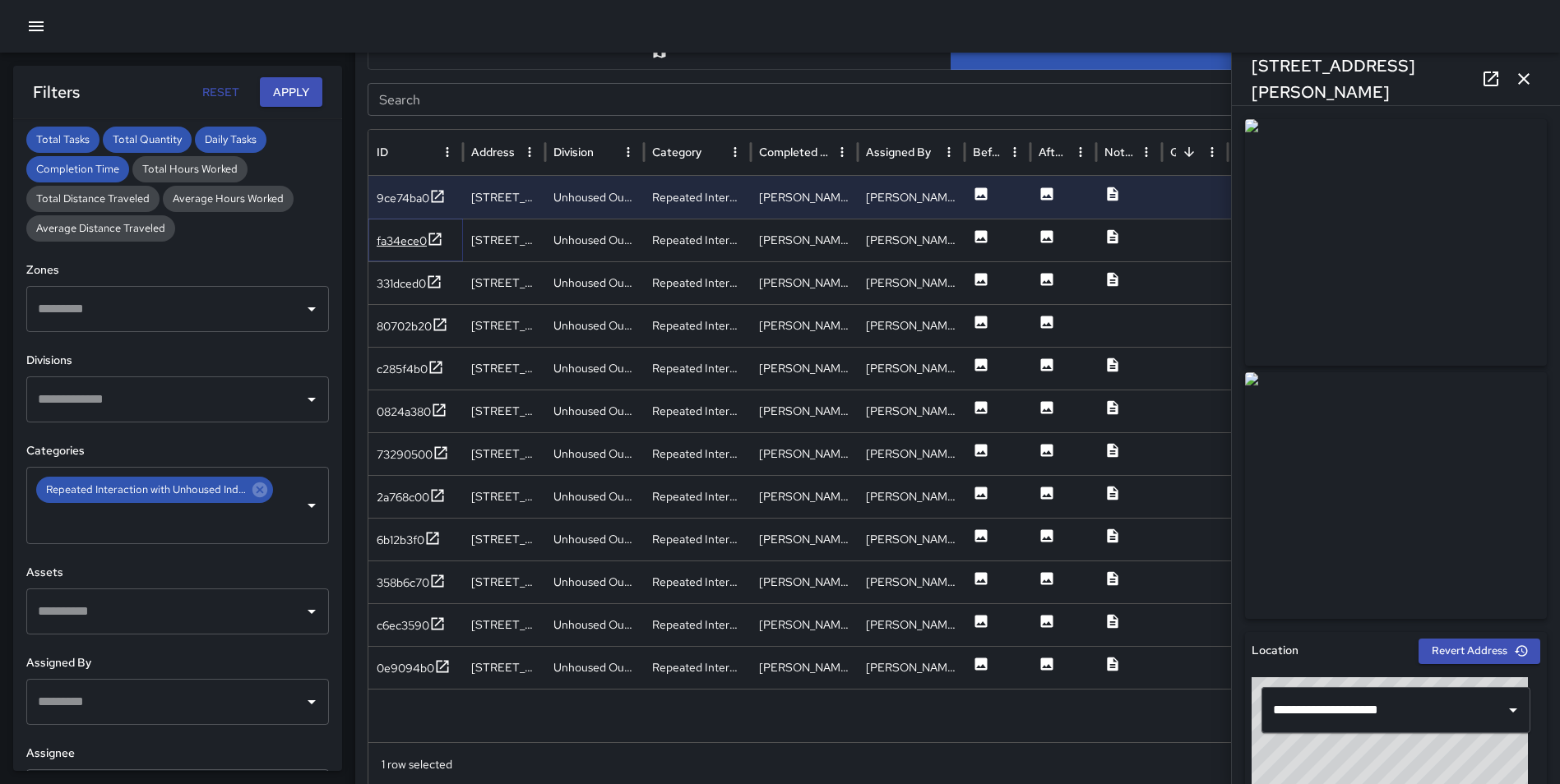
click at [434, 240] on icon at bounding box center [435, 239] width 13 height 13
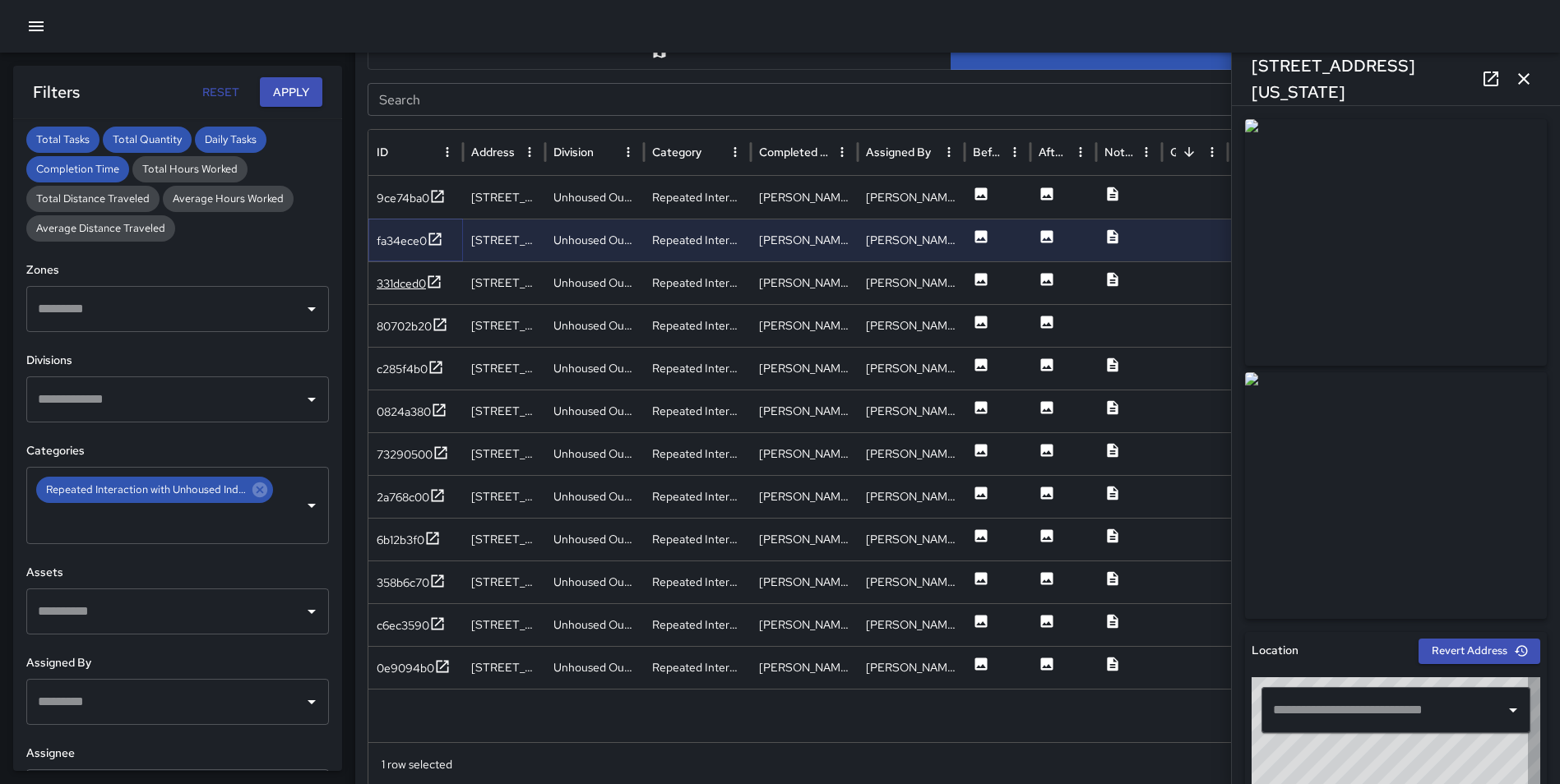
type input "**********"
click at [435, 278] on icon at bounding box center [434, 282] width 16 height 16
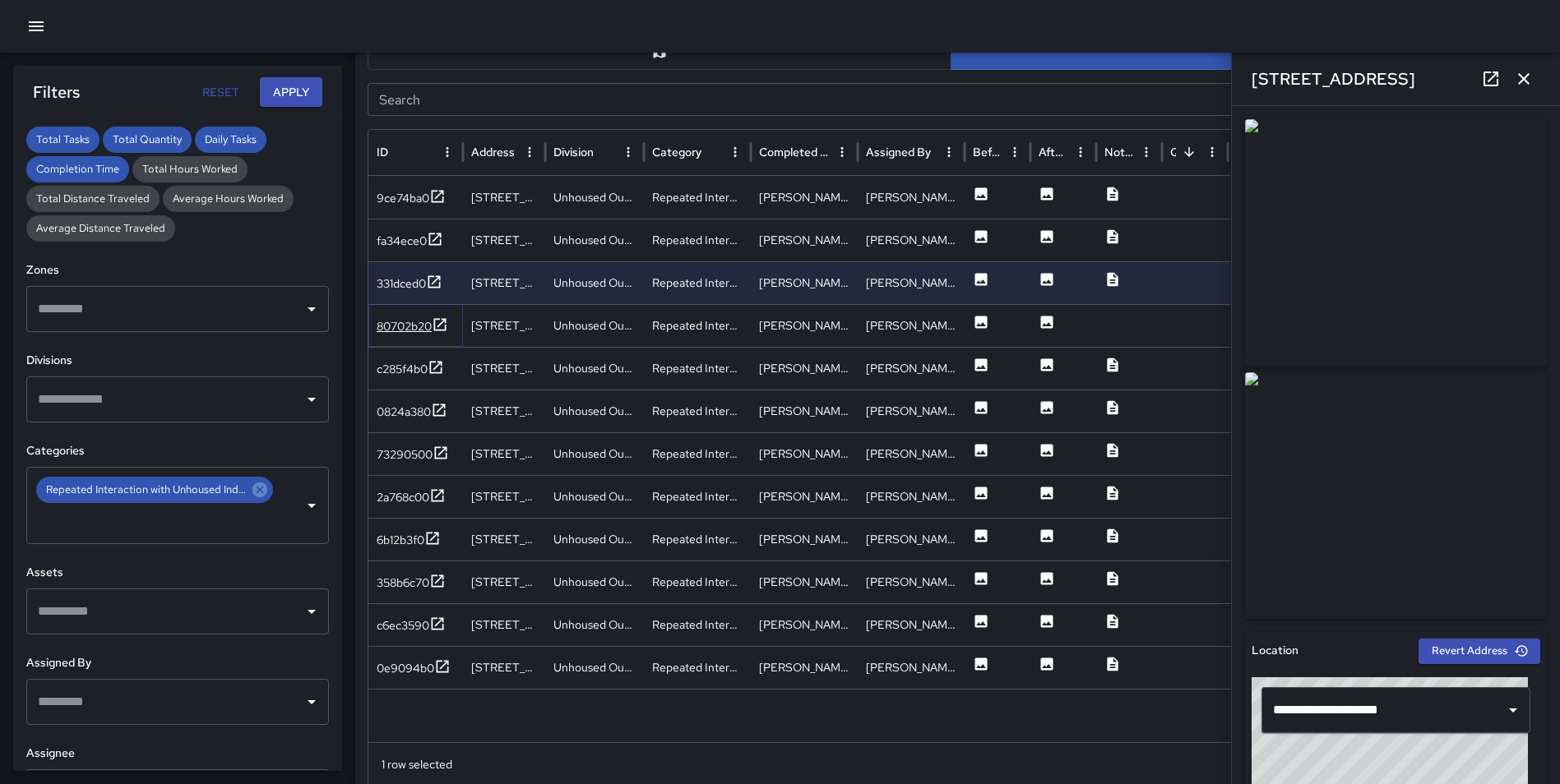
click at [442, 320] on icon at bounding box center [440, 324] width 16 height 16
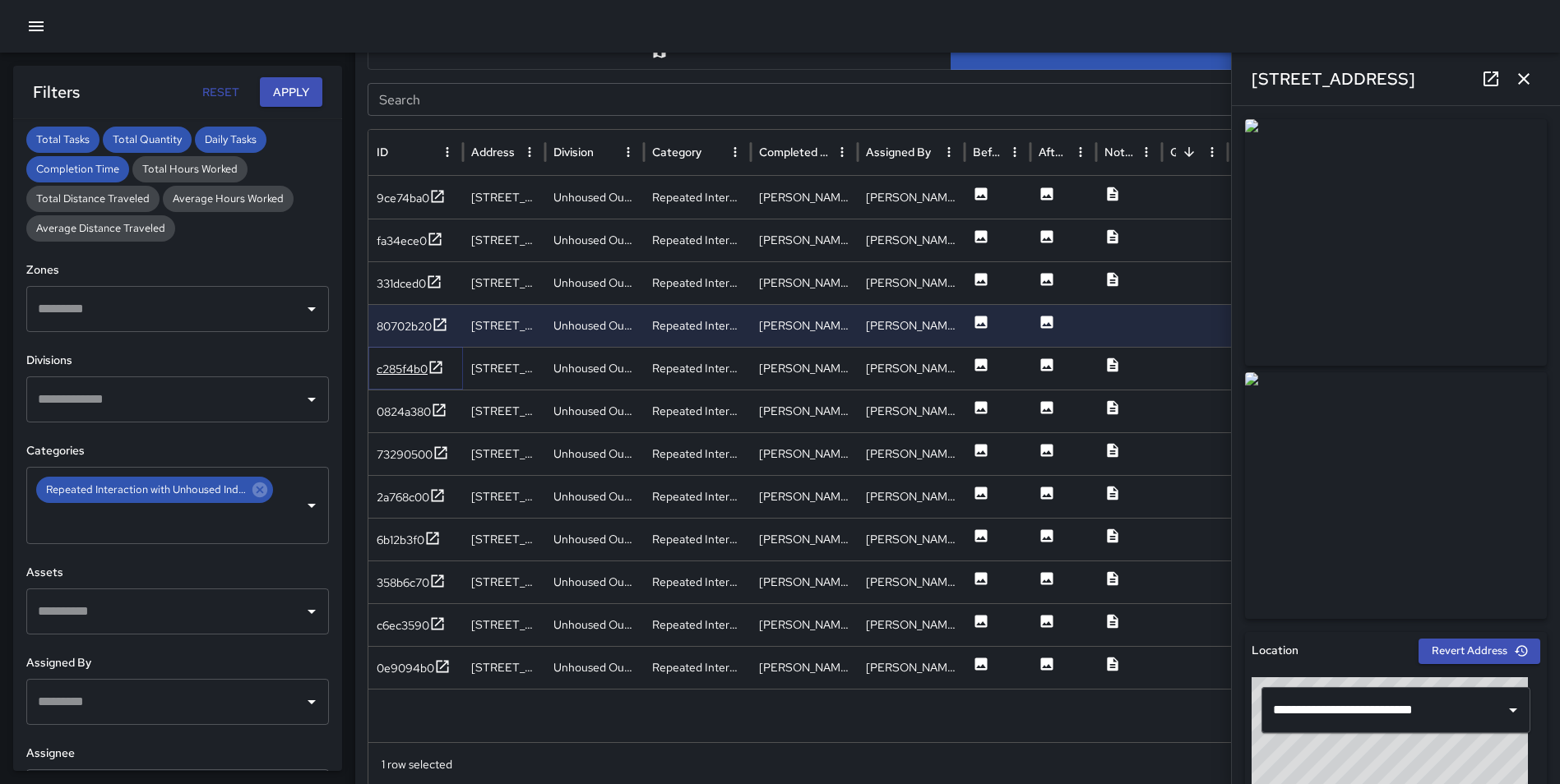
click at [433, 369] on icon at bounding box center [435, 367] width 16 height 16
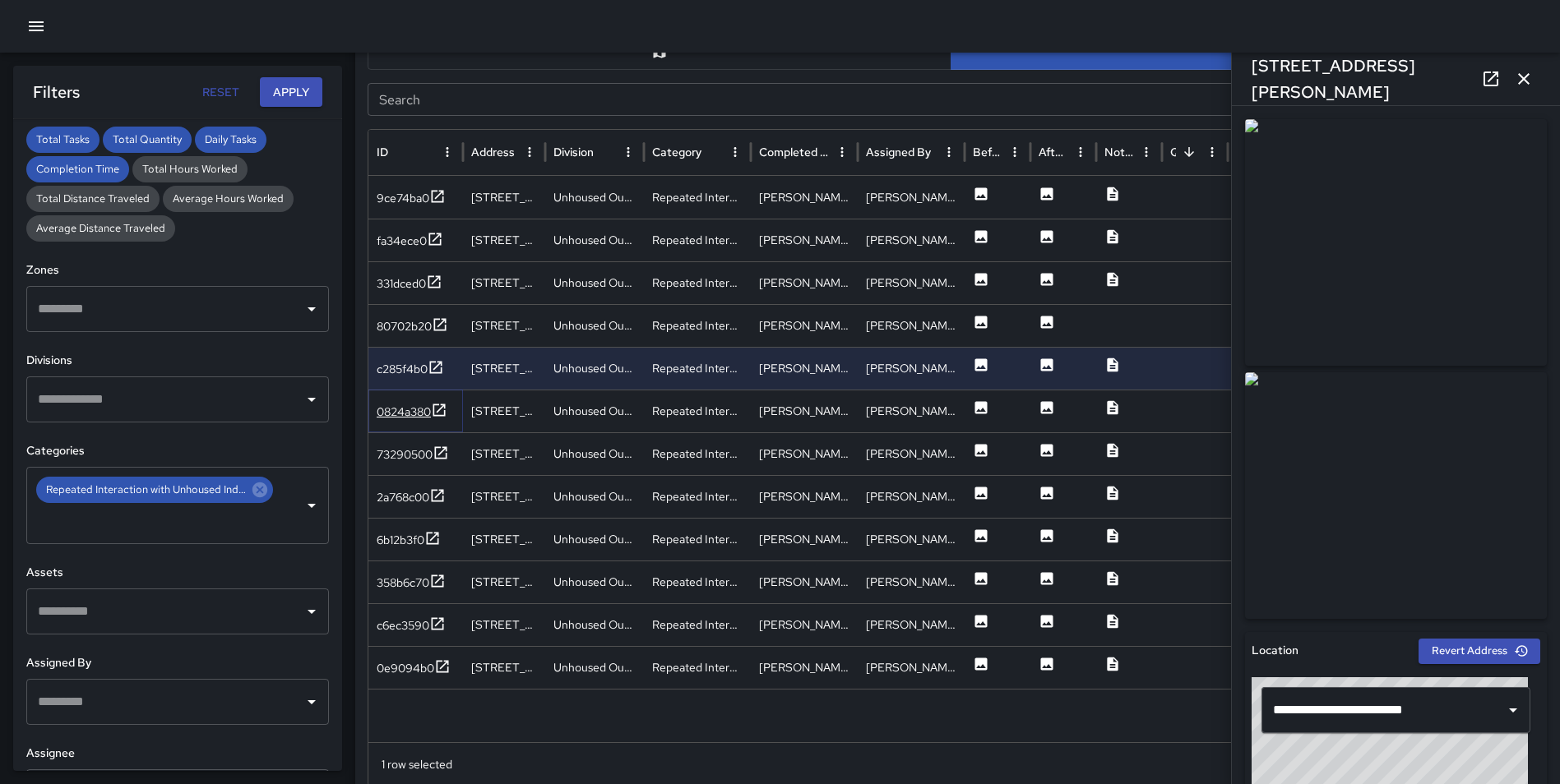
click at [439, 404] on icon at bounding box center [439, 410] width 16 height 16
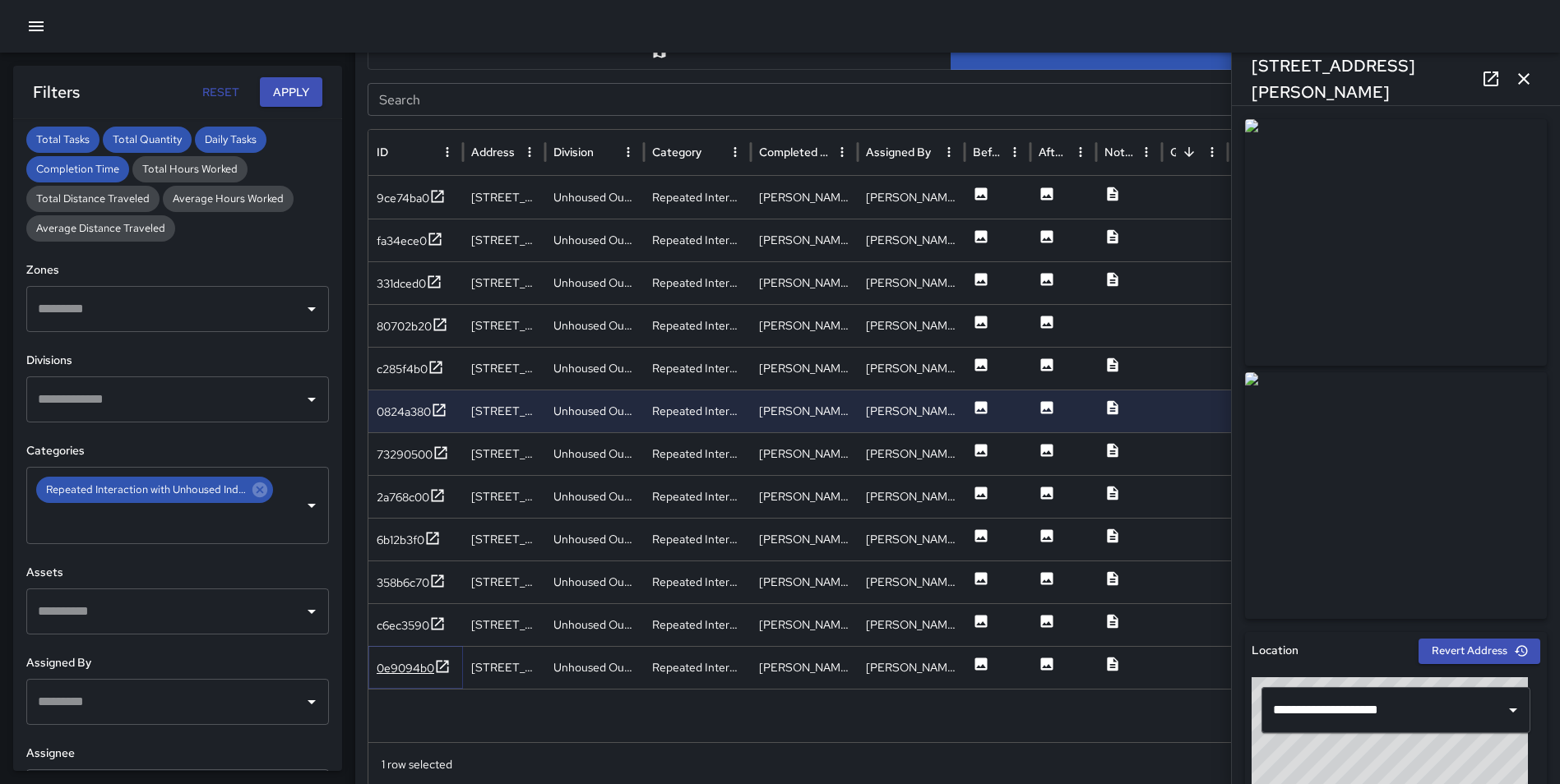
click at [439, 663] on icon at bounding box center [442, 666] width 16 height 16
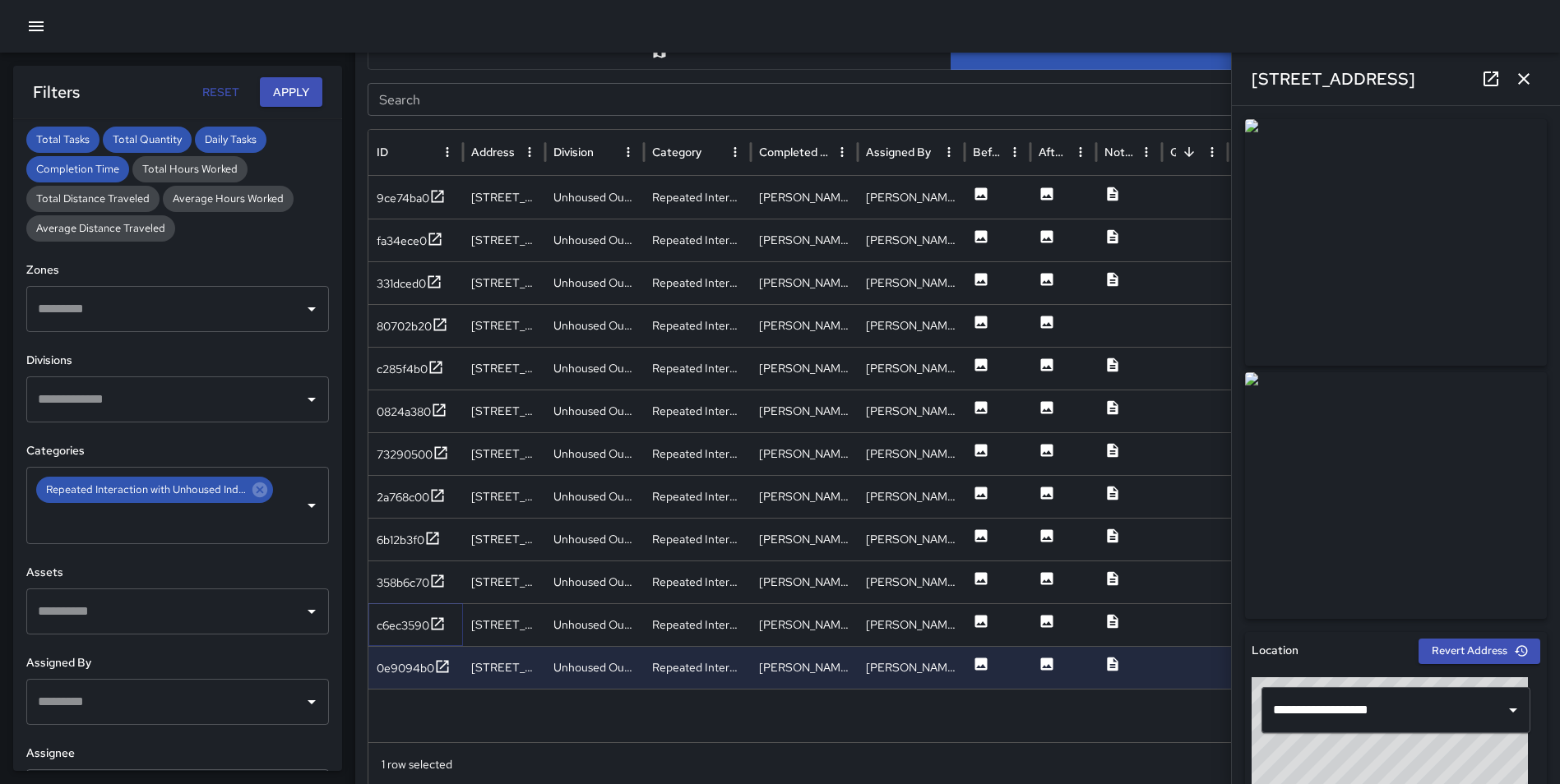
drag, startPoint x: 437, startPoint y: 623, endPoint x: 436, endPoint y: 601, distance: 22.0
click at [437, 623] on icon at bounding box center [437, 624] width 16 height 16
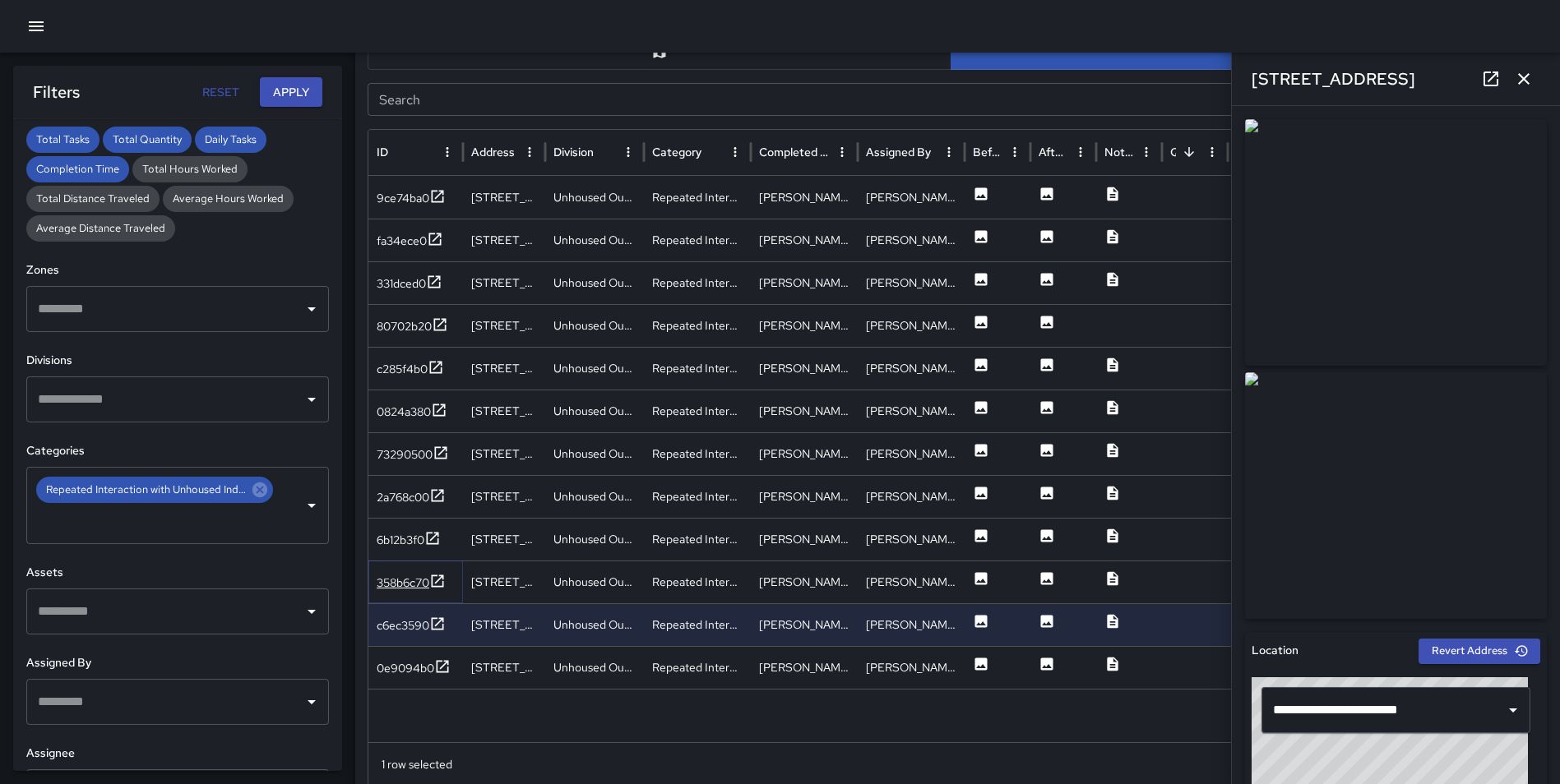
click at [439, 583] on icon at bounding box center [437, 581] width 16 height 16
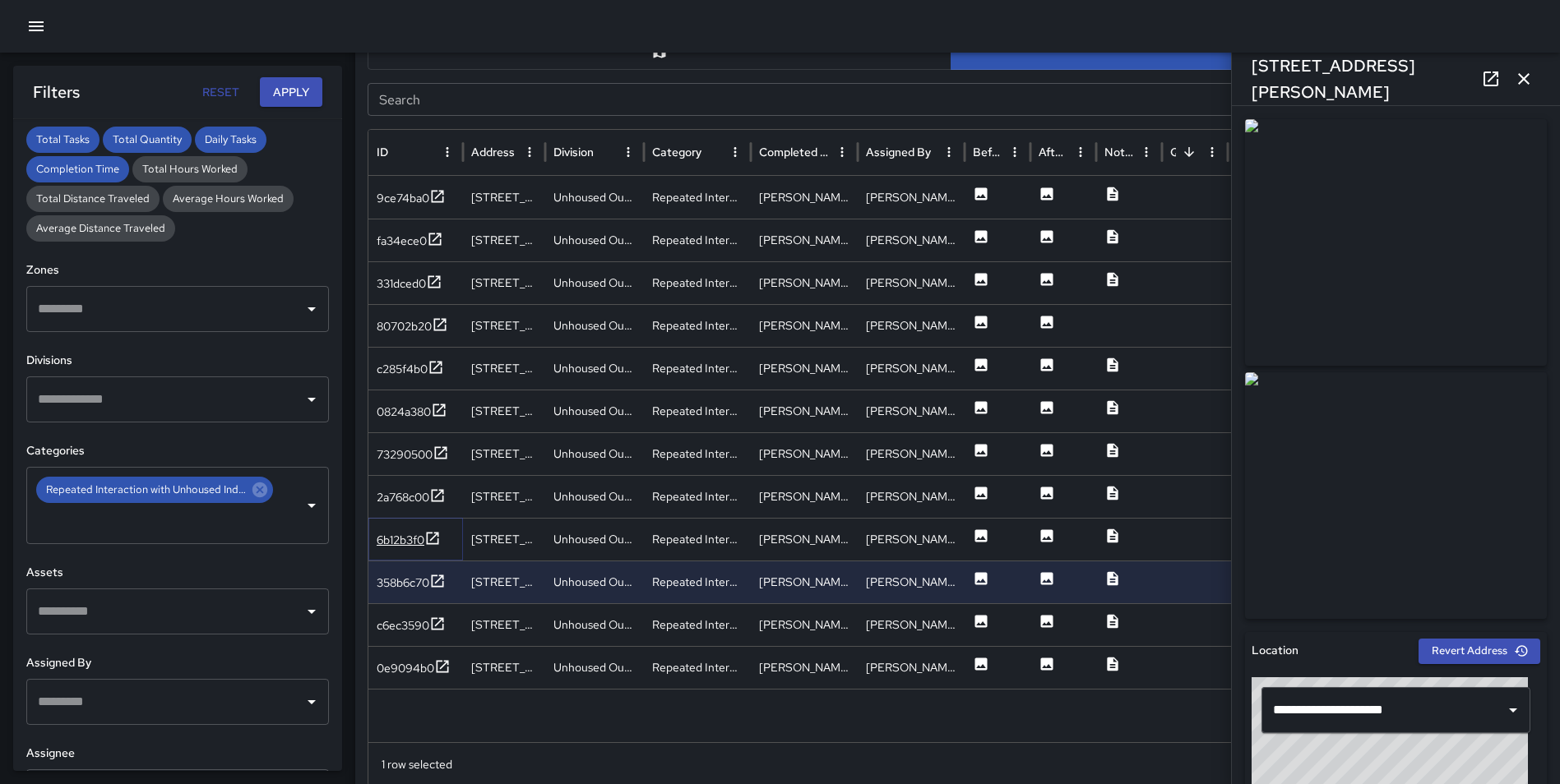
click at [432, 535] on icon at bounding box center [433, 538] width 16 height 16
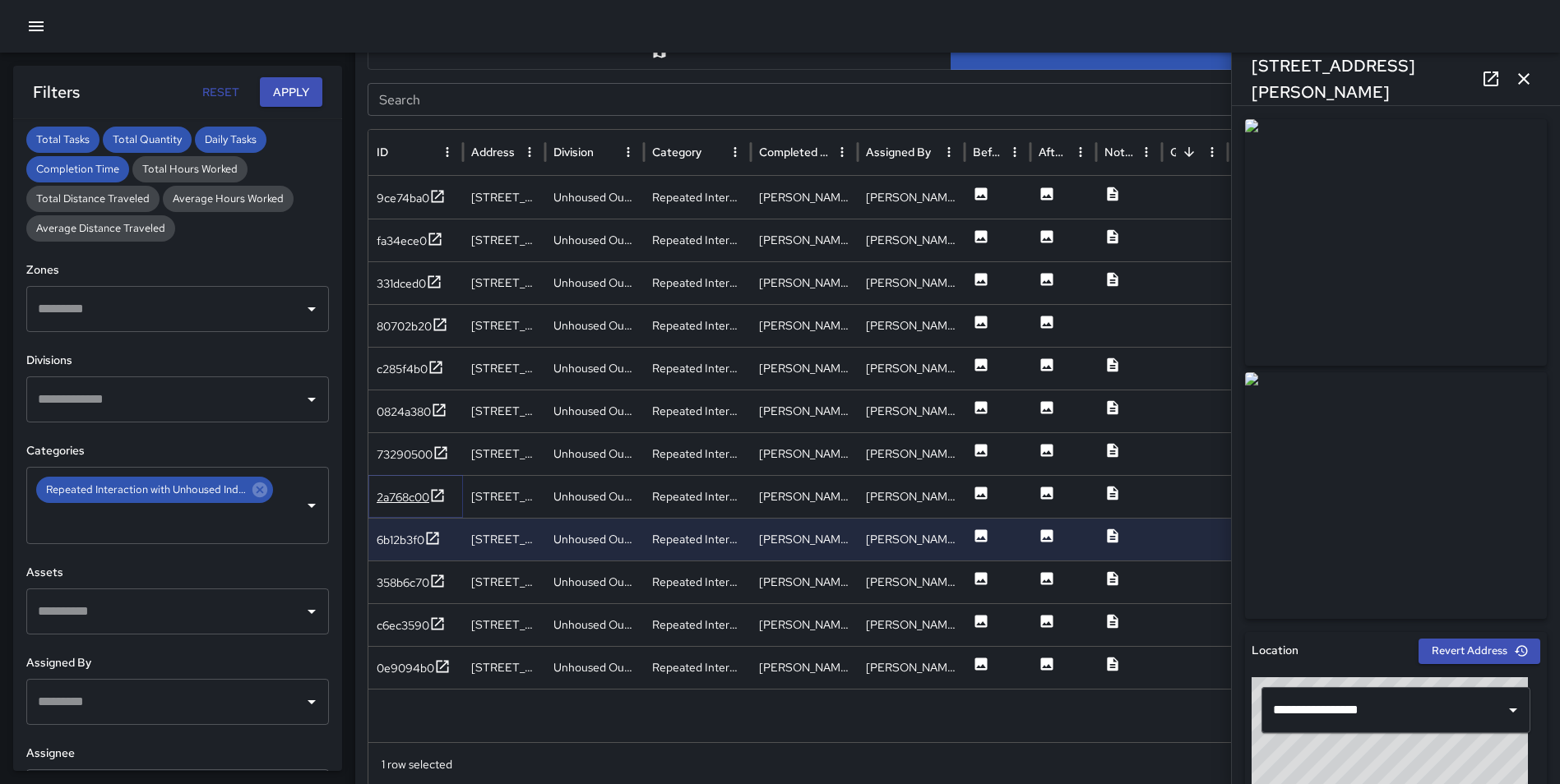
click at [436, 495] on icon at bounding box center [437, 495] width 16 height 16
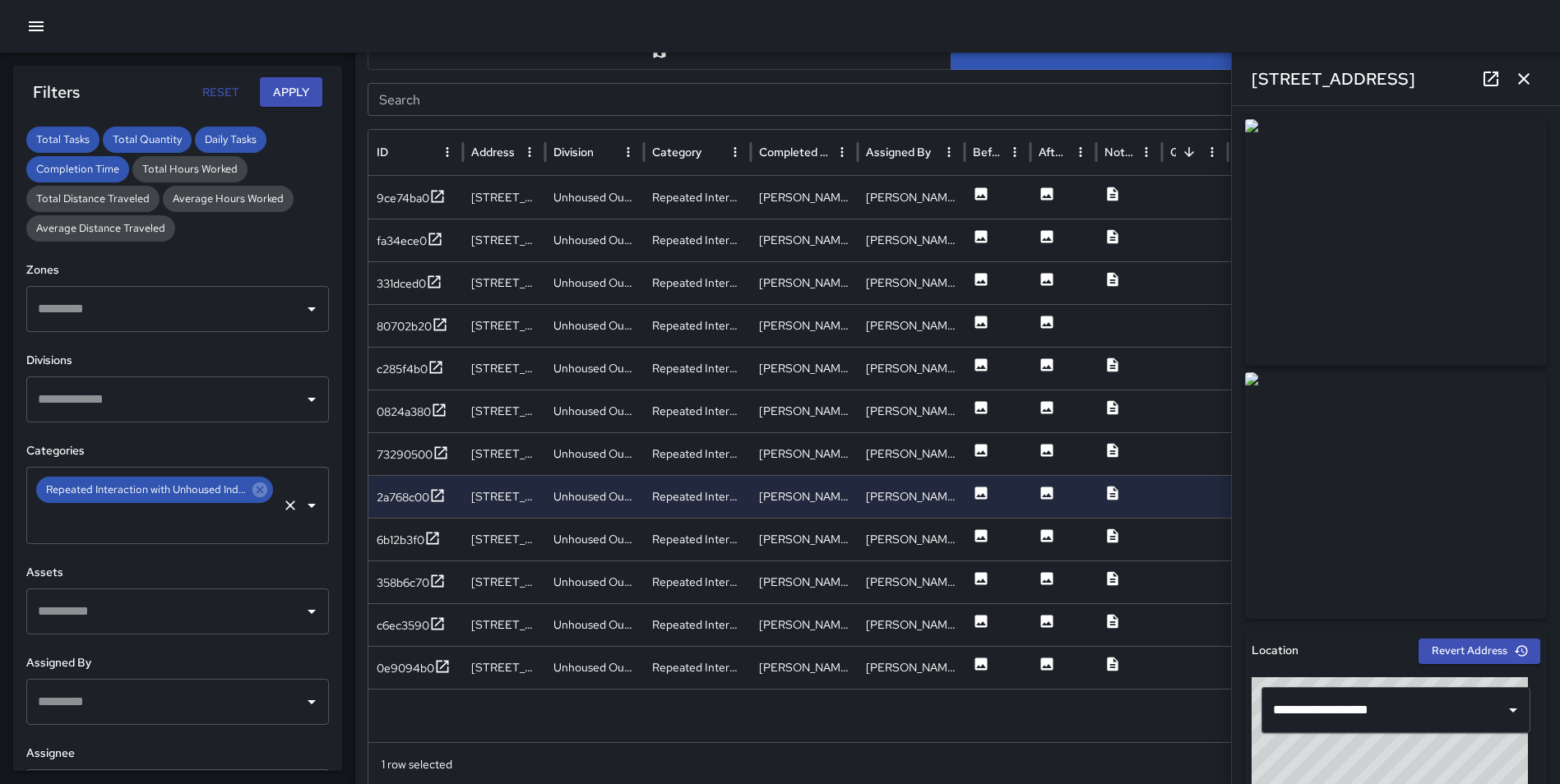
click at [253, 486] on icon at bounding box center [260, 490] width 15 height 15
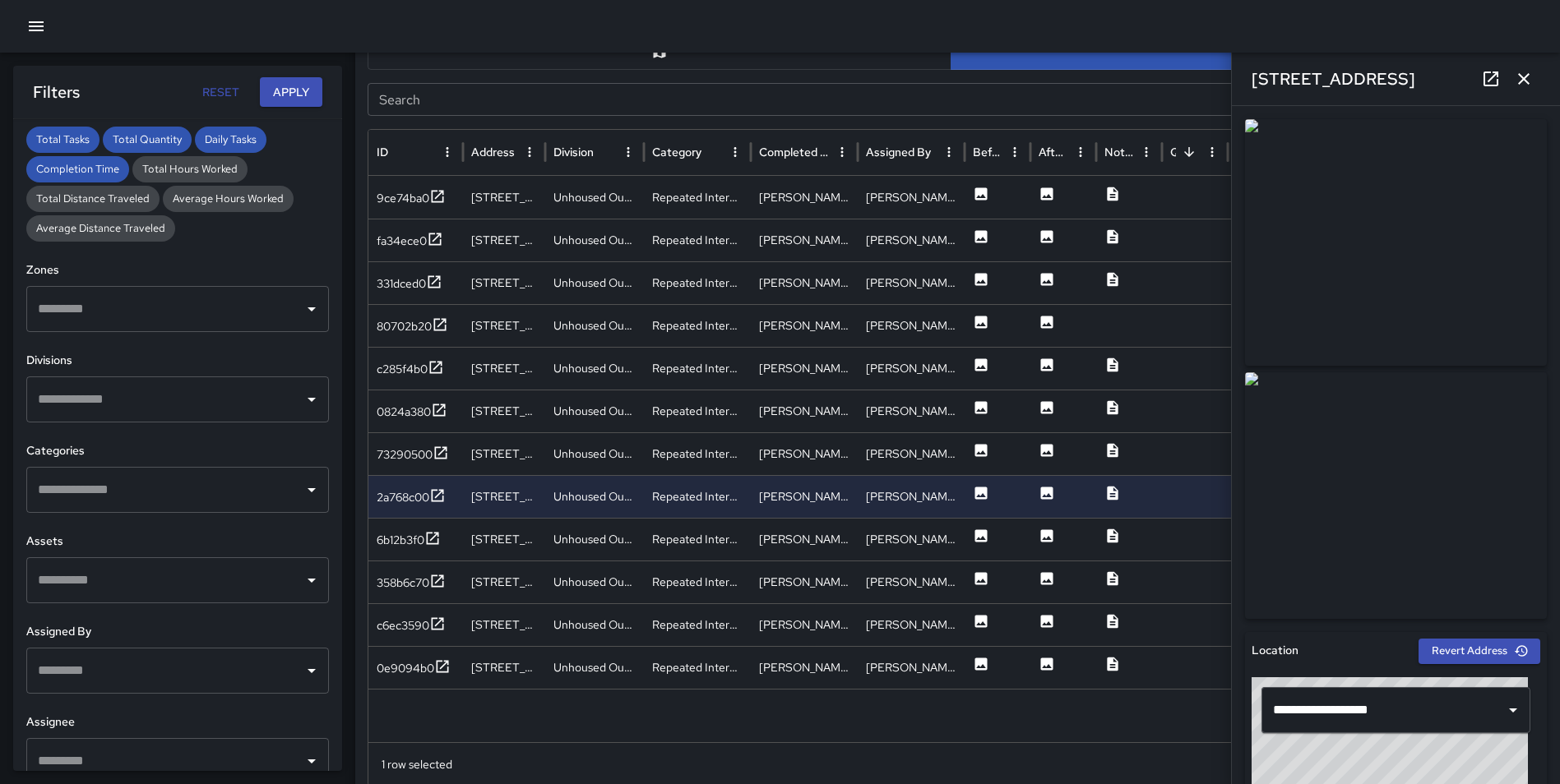
click at [146, 425] on div "**********" at bounding box center [177, 445] width 329 height 652
click at [128, 411] on input "text" at bounding box center [166, 399] width 263 height 31
type input "*****"
click at [132, 441] on li "Clean and Green" at bounding box center [171, 451] width 290 height 45
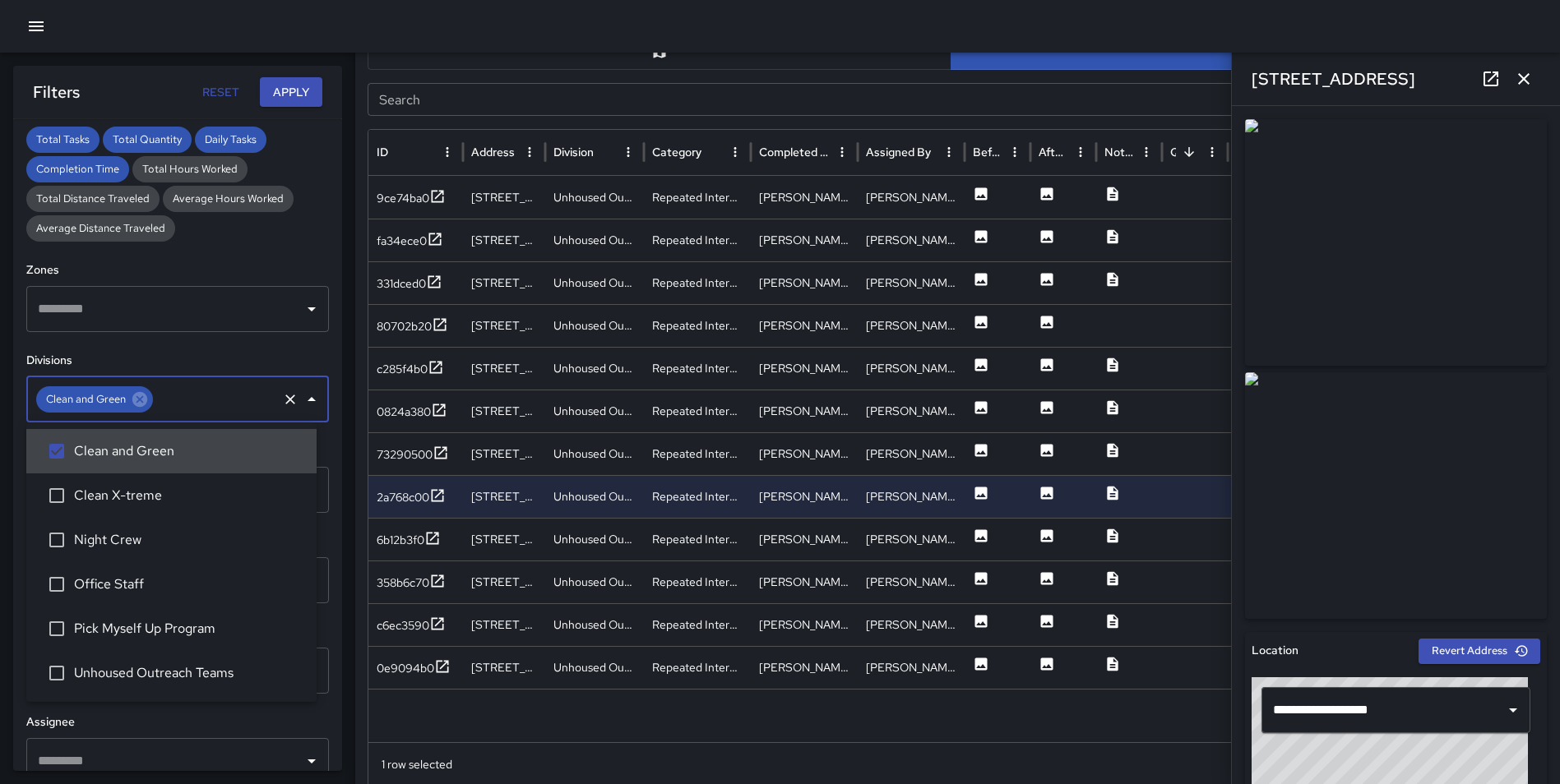
click at [271, 86] on button "Apply" at bounding box center [291, 92] width 63 height 30
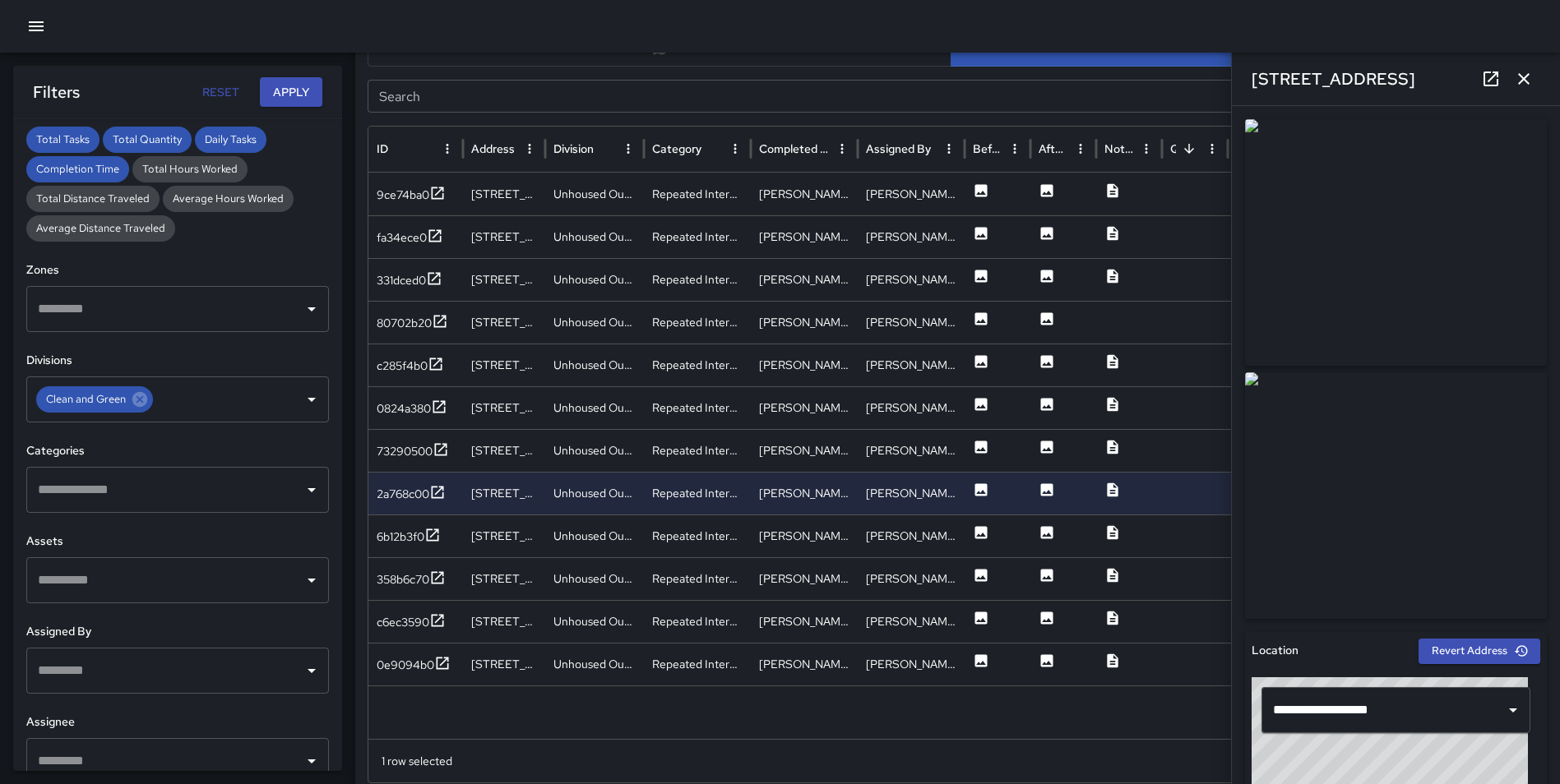
scroll to position [856, 0]
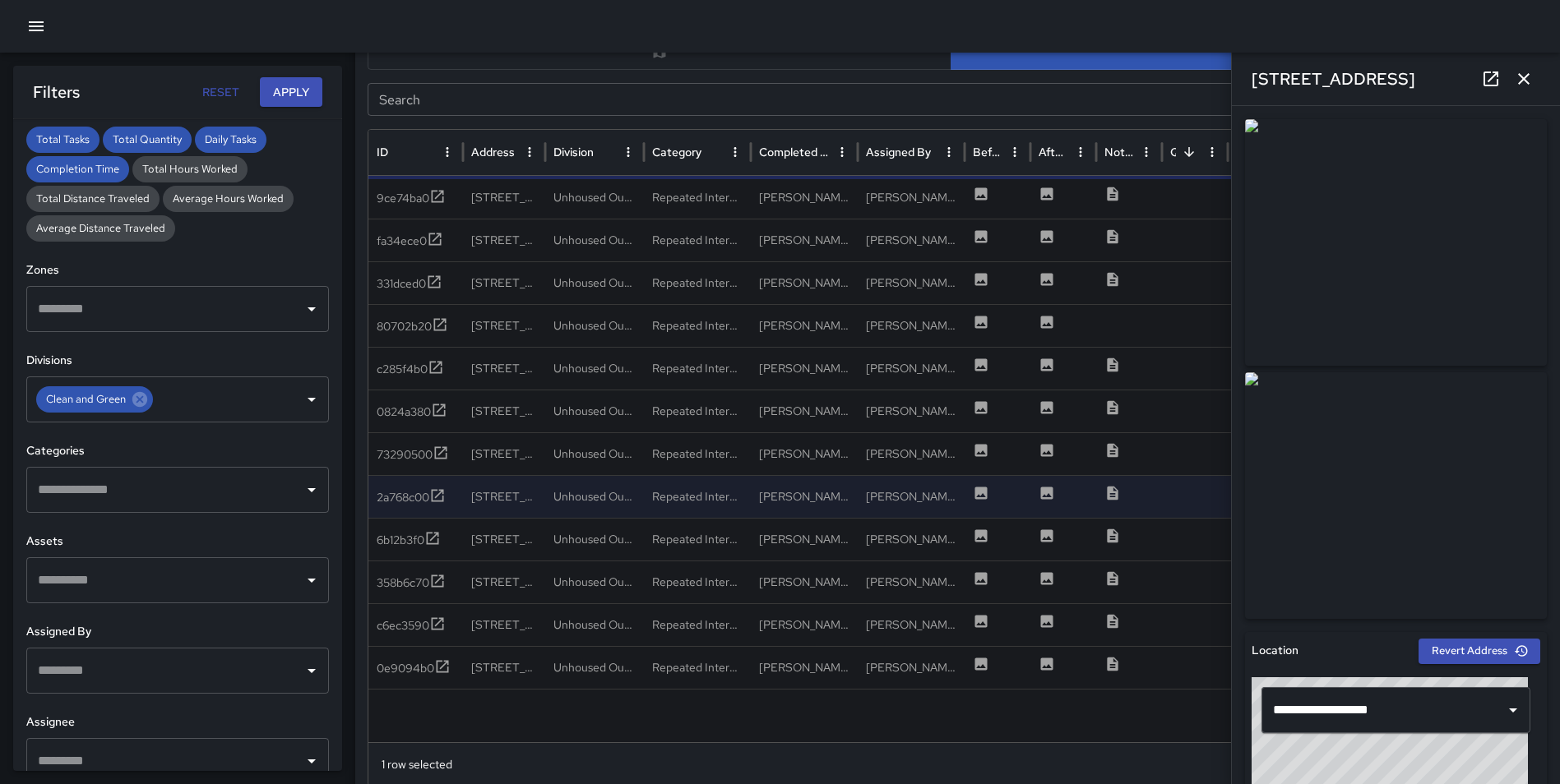
click at [1530, 81] on icon "button" at bounding box center [1523, 79] width 20 height 20
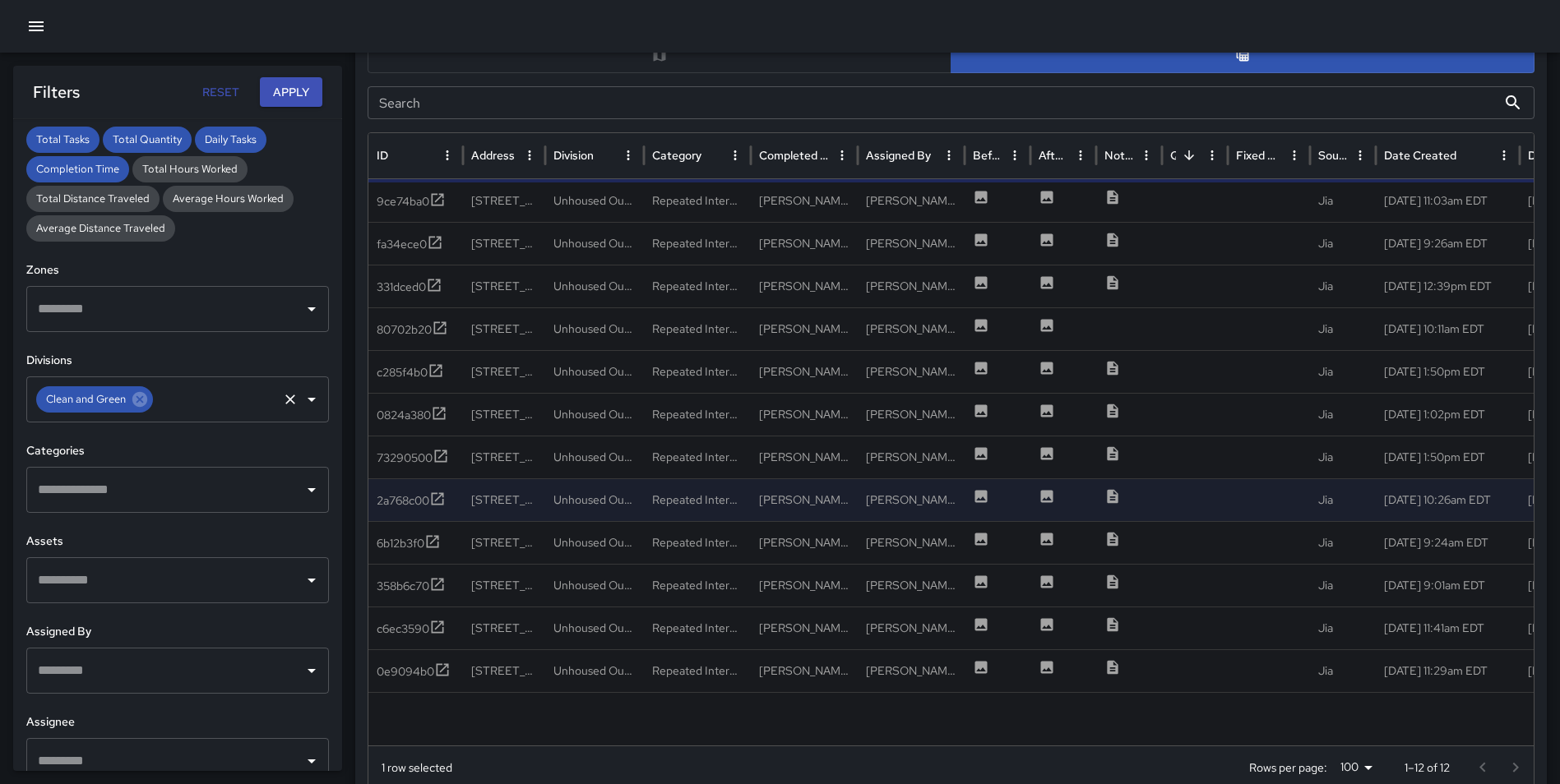
scroll to position [859, 0]
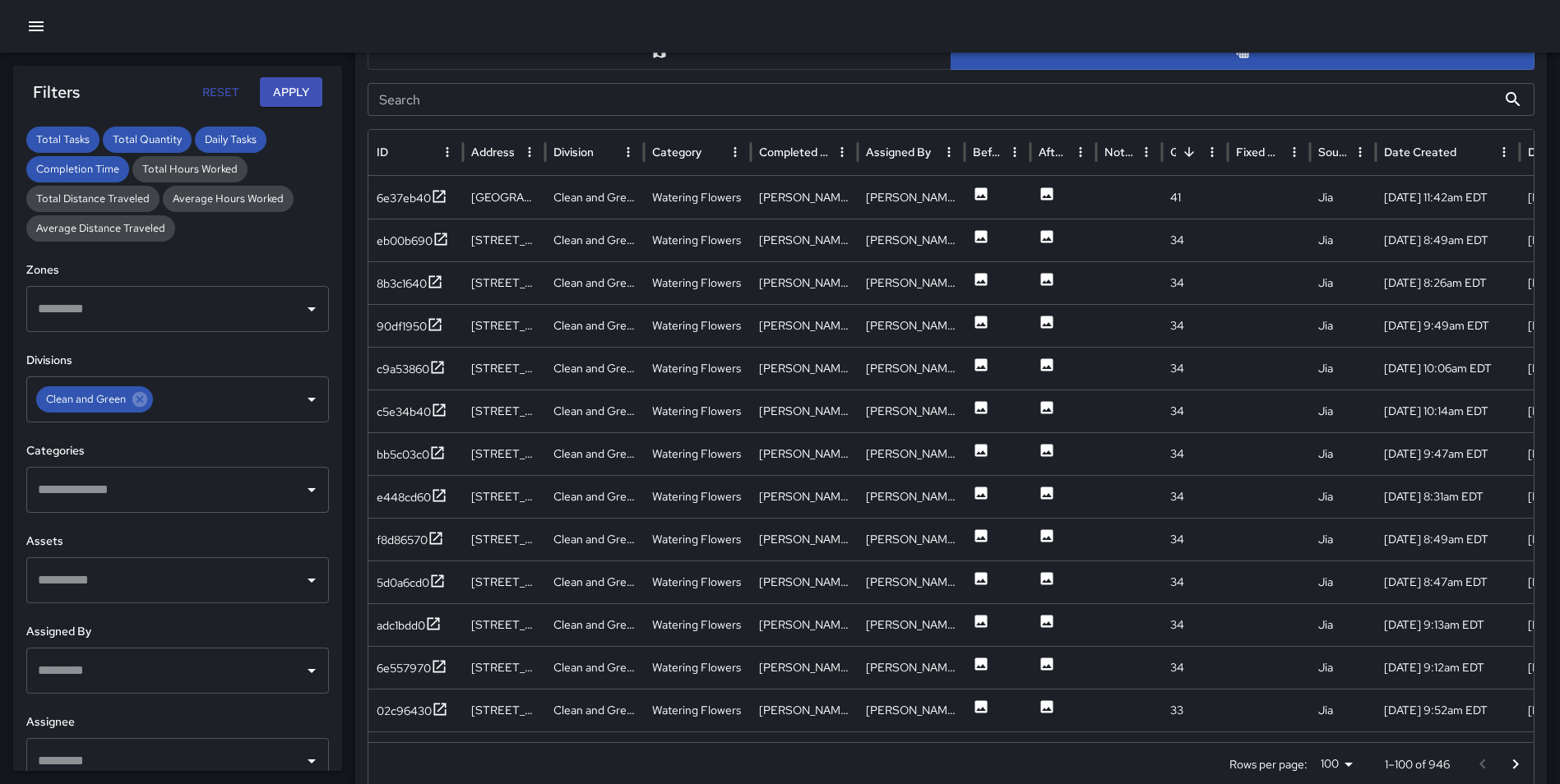
click at [116, 488] on input "text" at bounding box center [166, 490] width 263 height 31
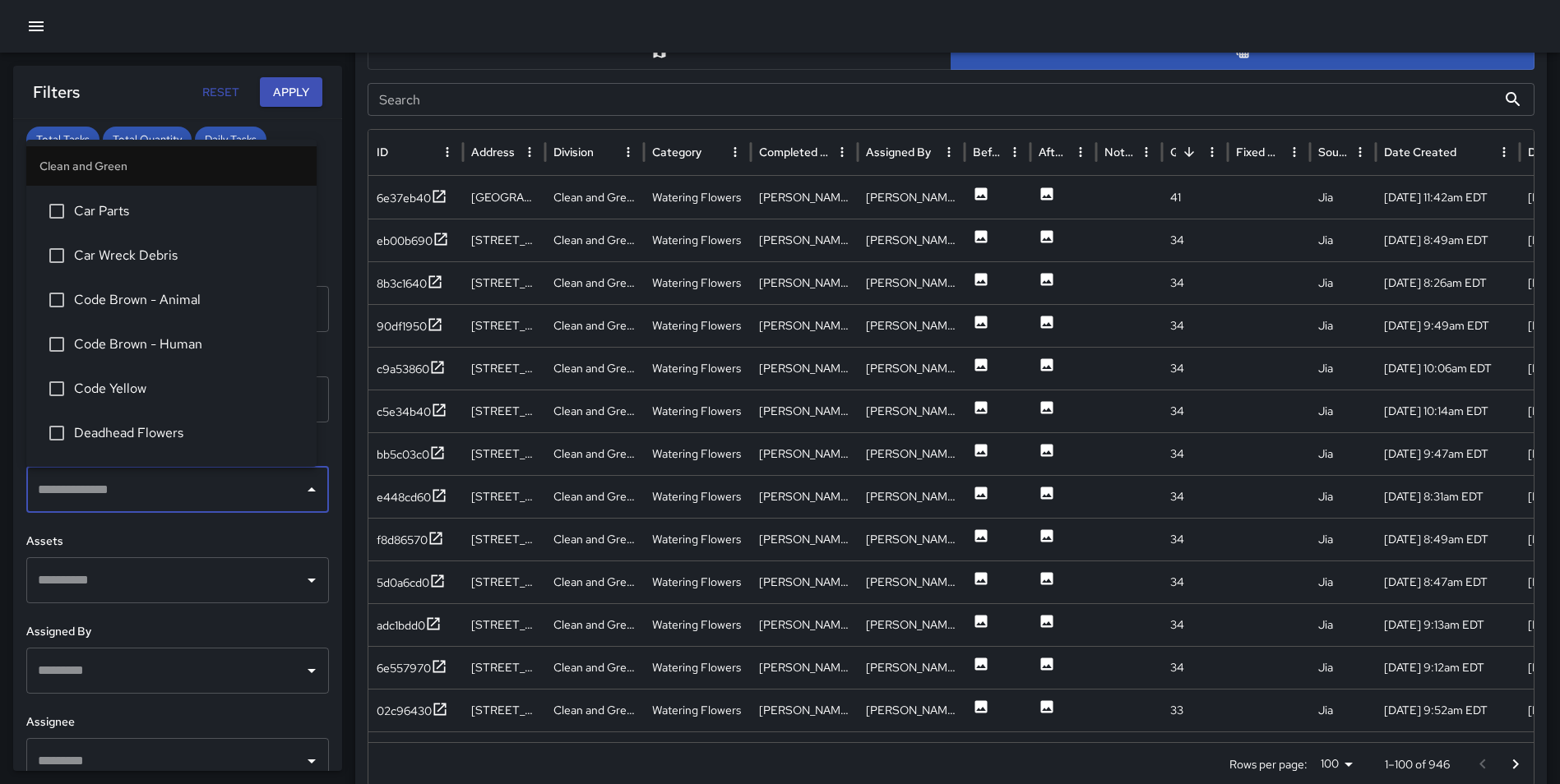
scroll to position [243, 0]
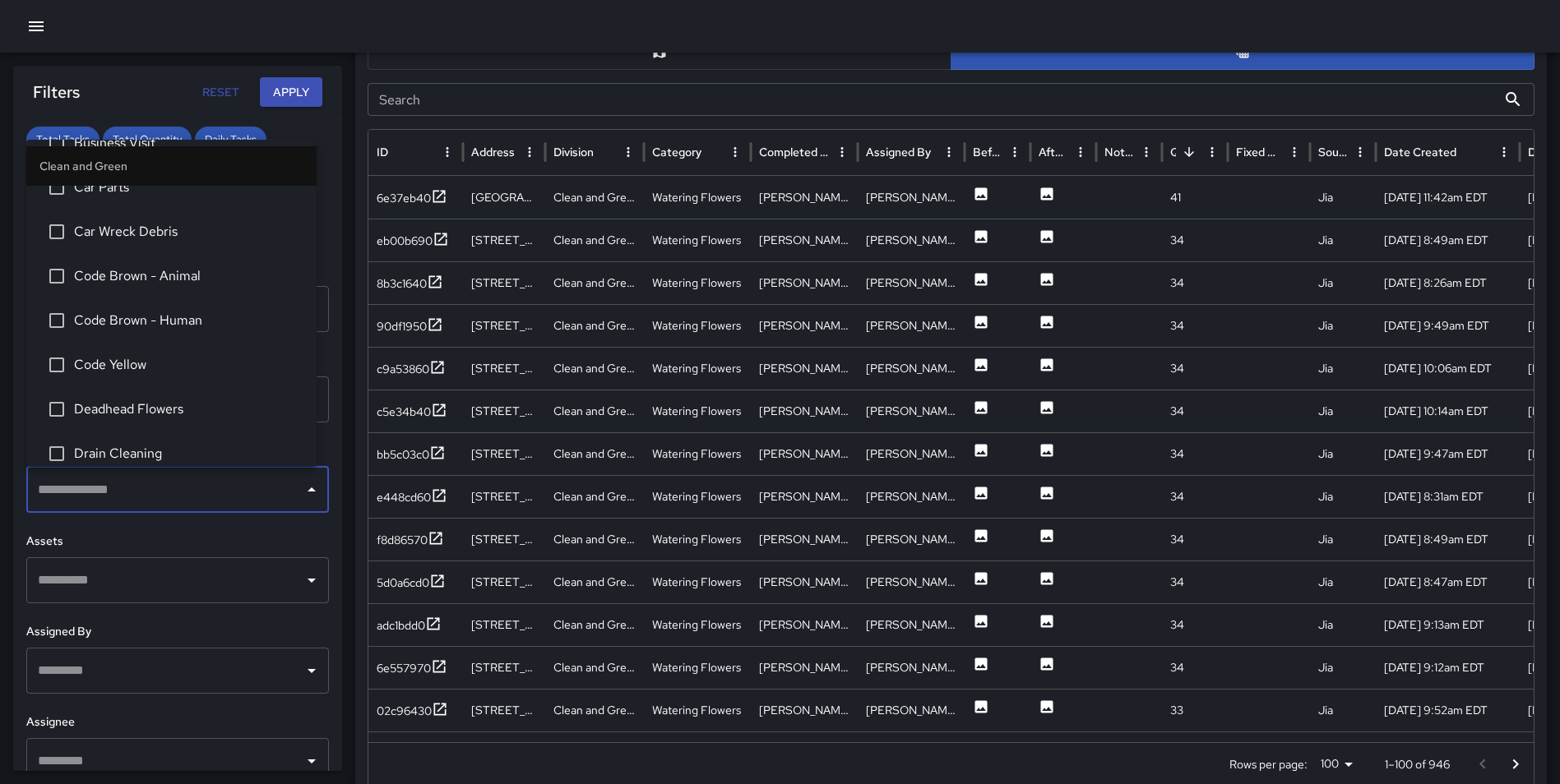
click at [152, 316] on span "Code Brown - Human" at bounding box center [189, 320] width 229 height 20
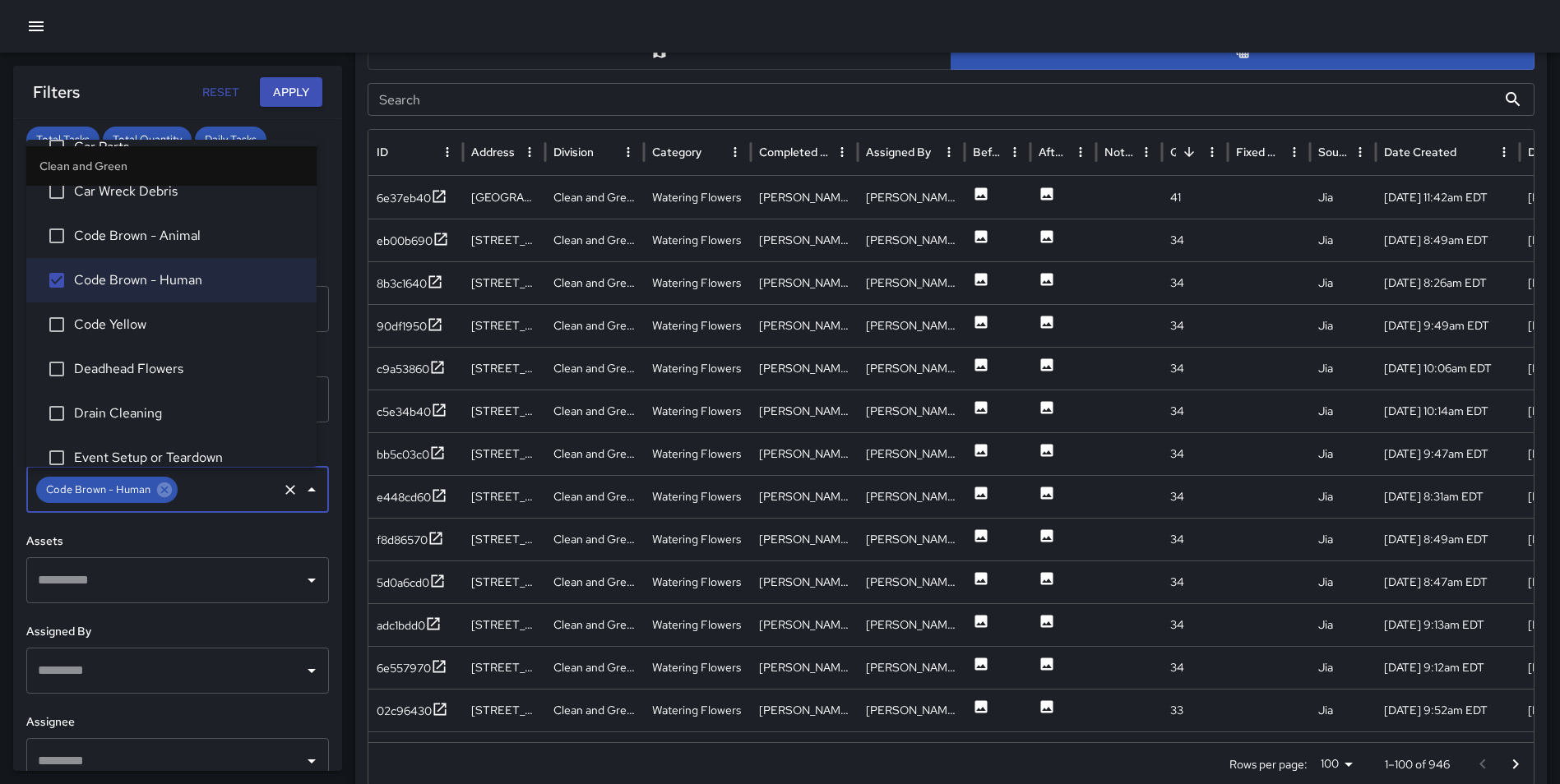
scroll to position [347, 0]
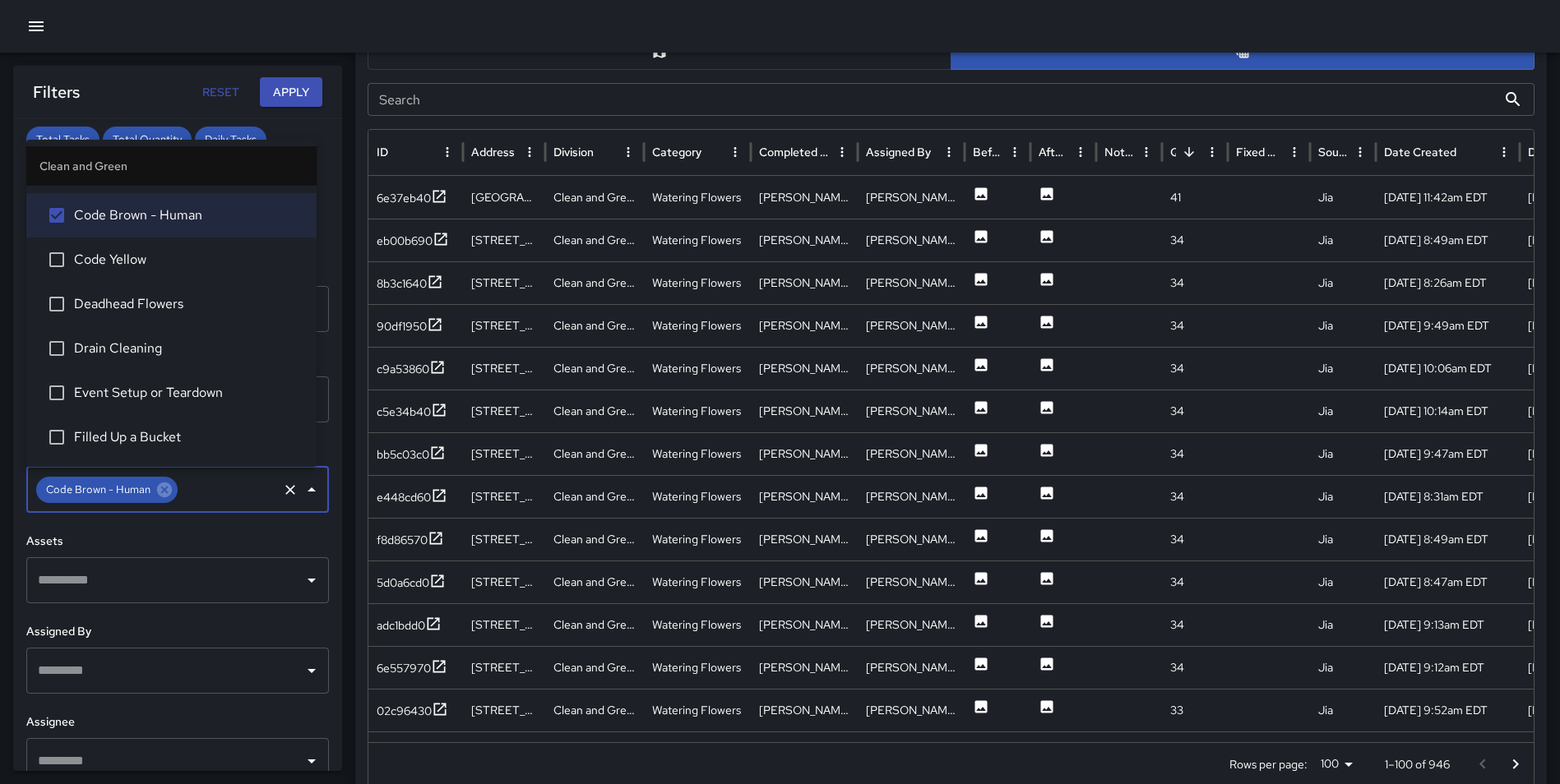
click at [153, 256] on span "Code Yellow" at bounding box center [189, 260] width 229 height 20
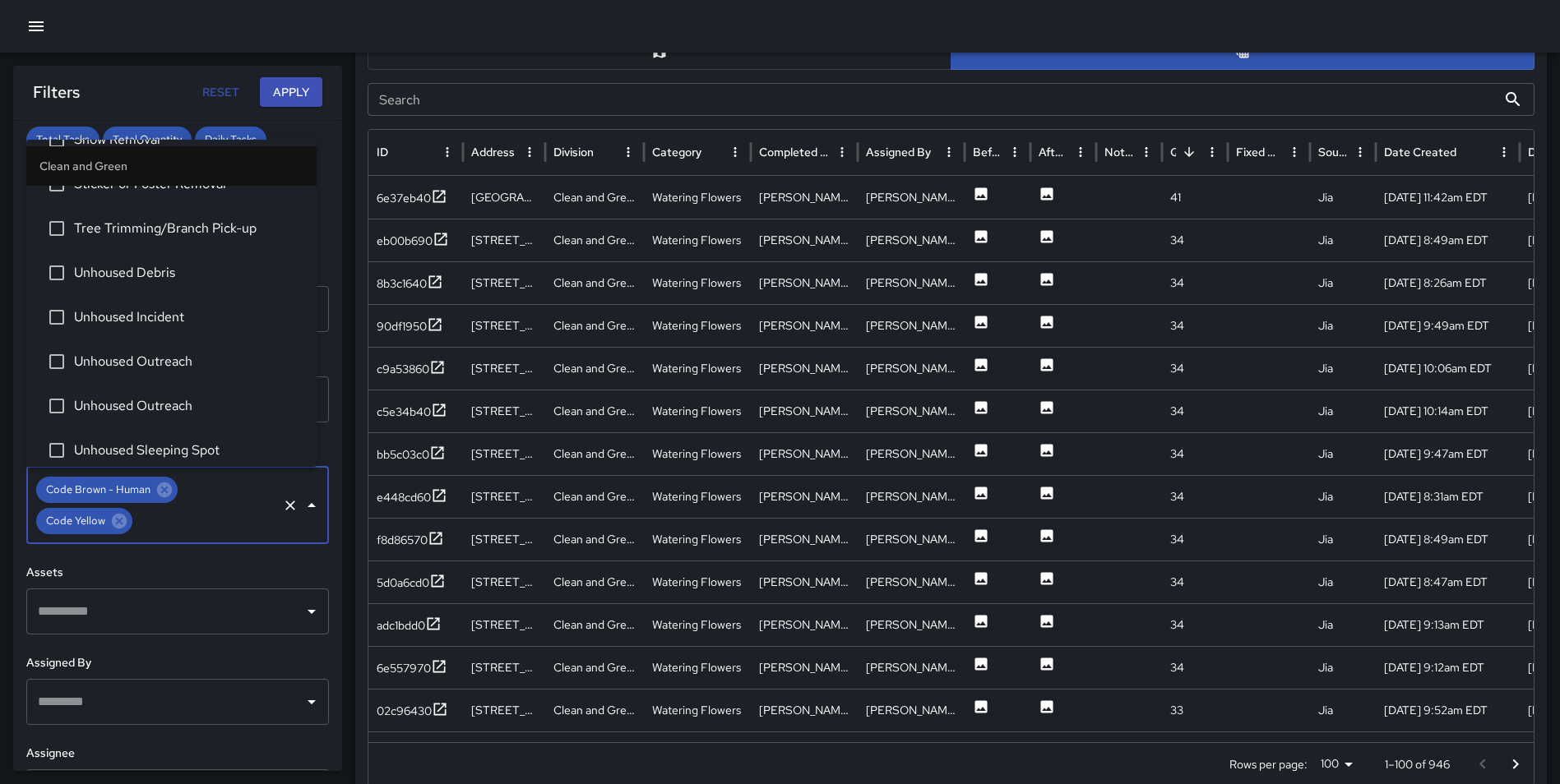
scroll to position [2391, 0]
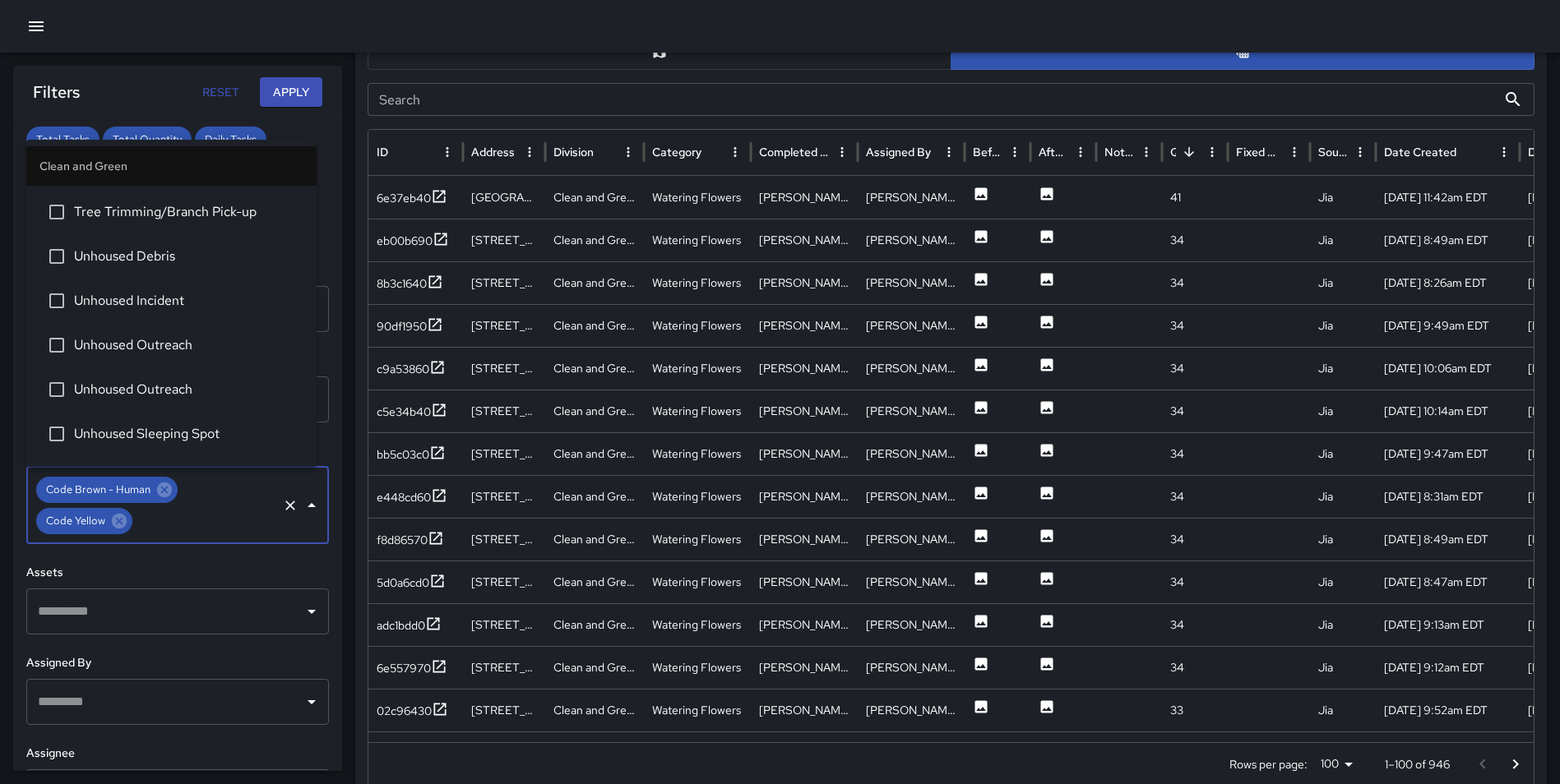
click at [126, 305] on span "Unhoused Incident" at bounding box center [189, 301] width 229 height 20
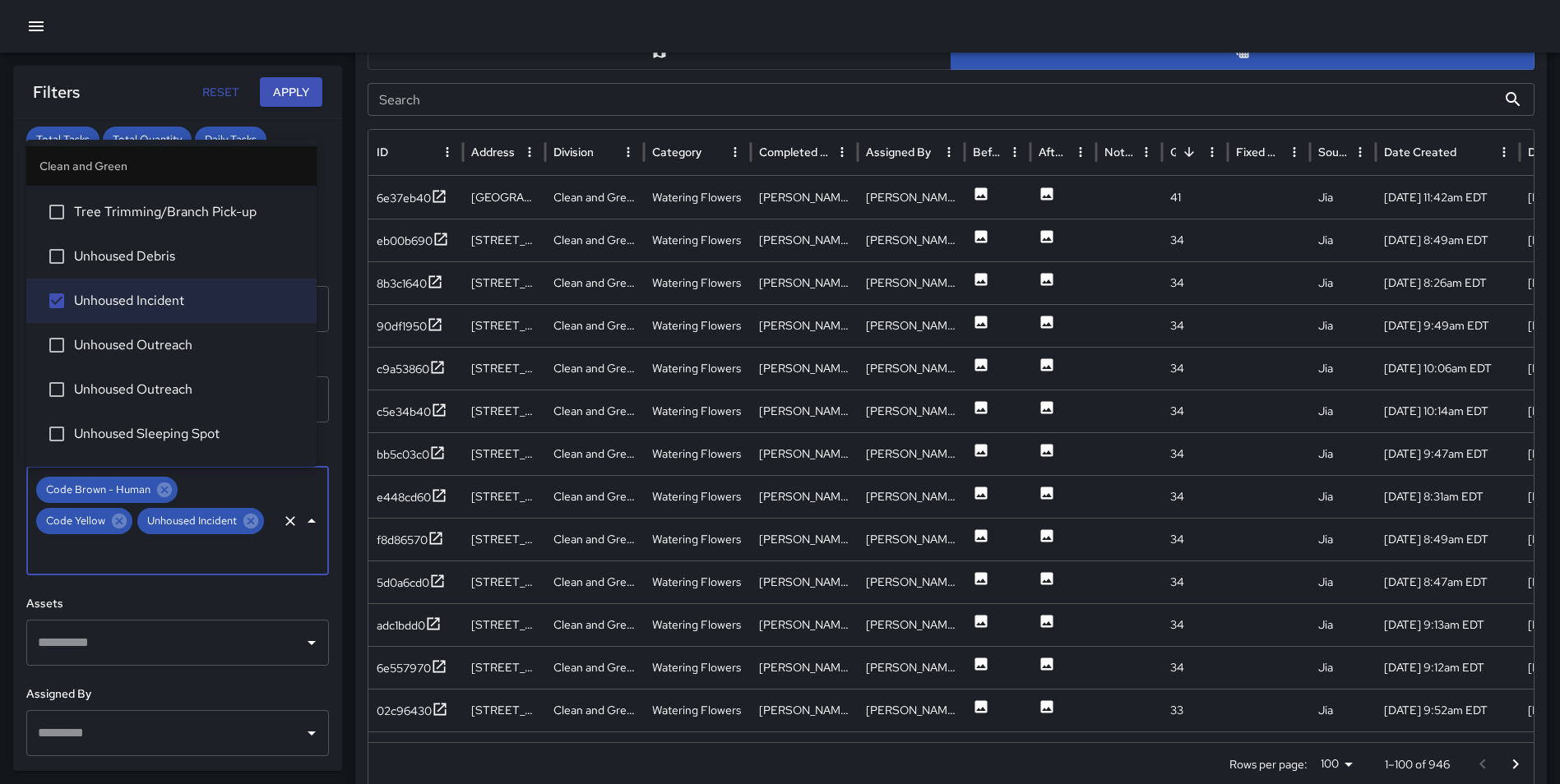
click at [124, 345] on span "Unhoused Outreach" at bounding box center [189, 345] width 229 height 20
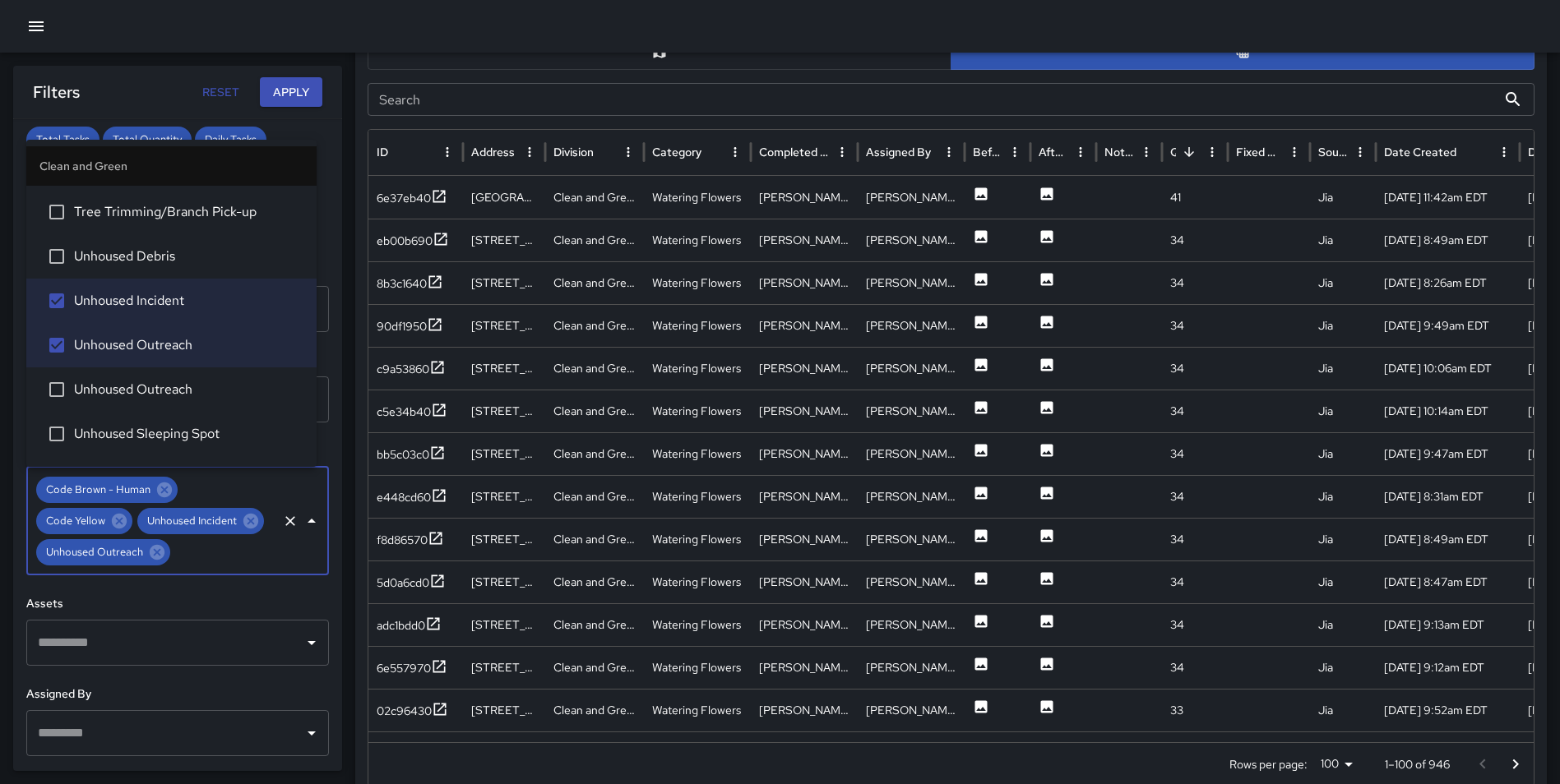
click at [132, 388] on span "Unhoused Outreach" at bounding box center [189, 389] width 229 height 20
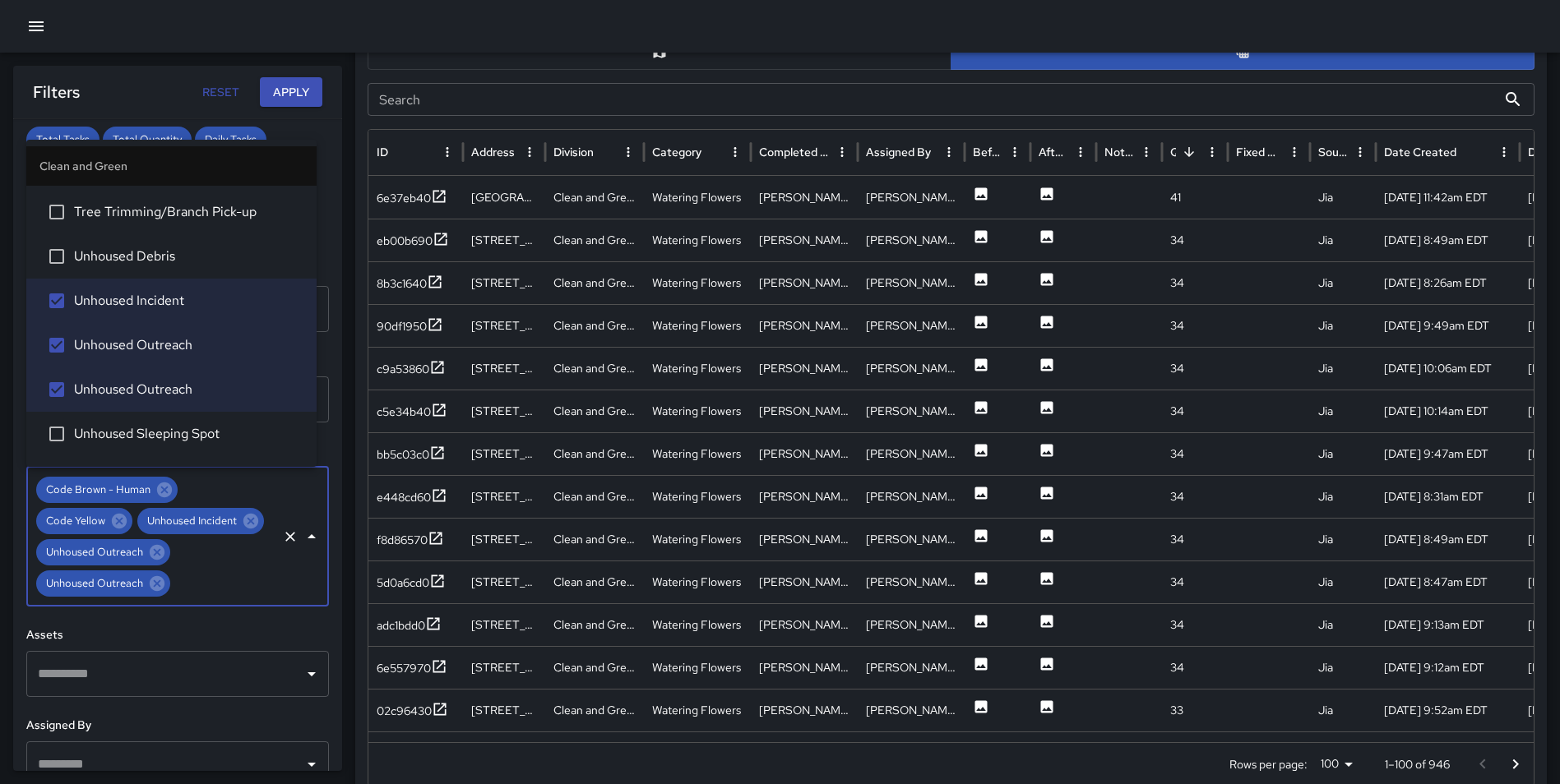
drag, startPoint x: 145, startPoint y: 422, endPoint x: 224, endPoint y: 422, distance: 79.0
click at [145, 422] on li "Unhoused Sleeping Spot" at bounding box center [171, 434] width 290 height 45
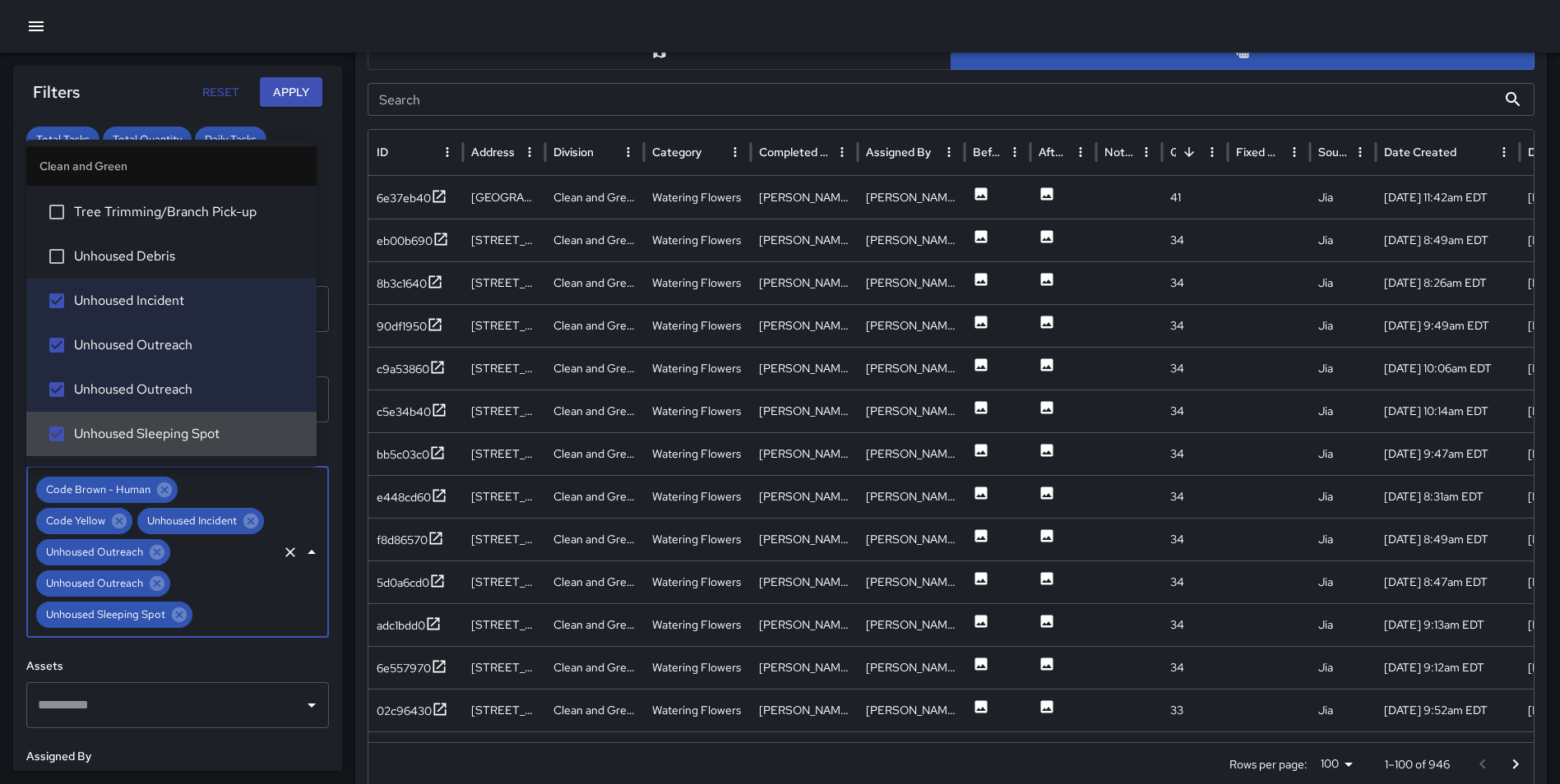
scroll to position [2521, 0]
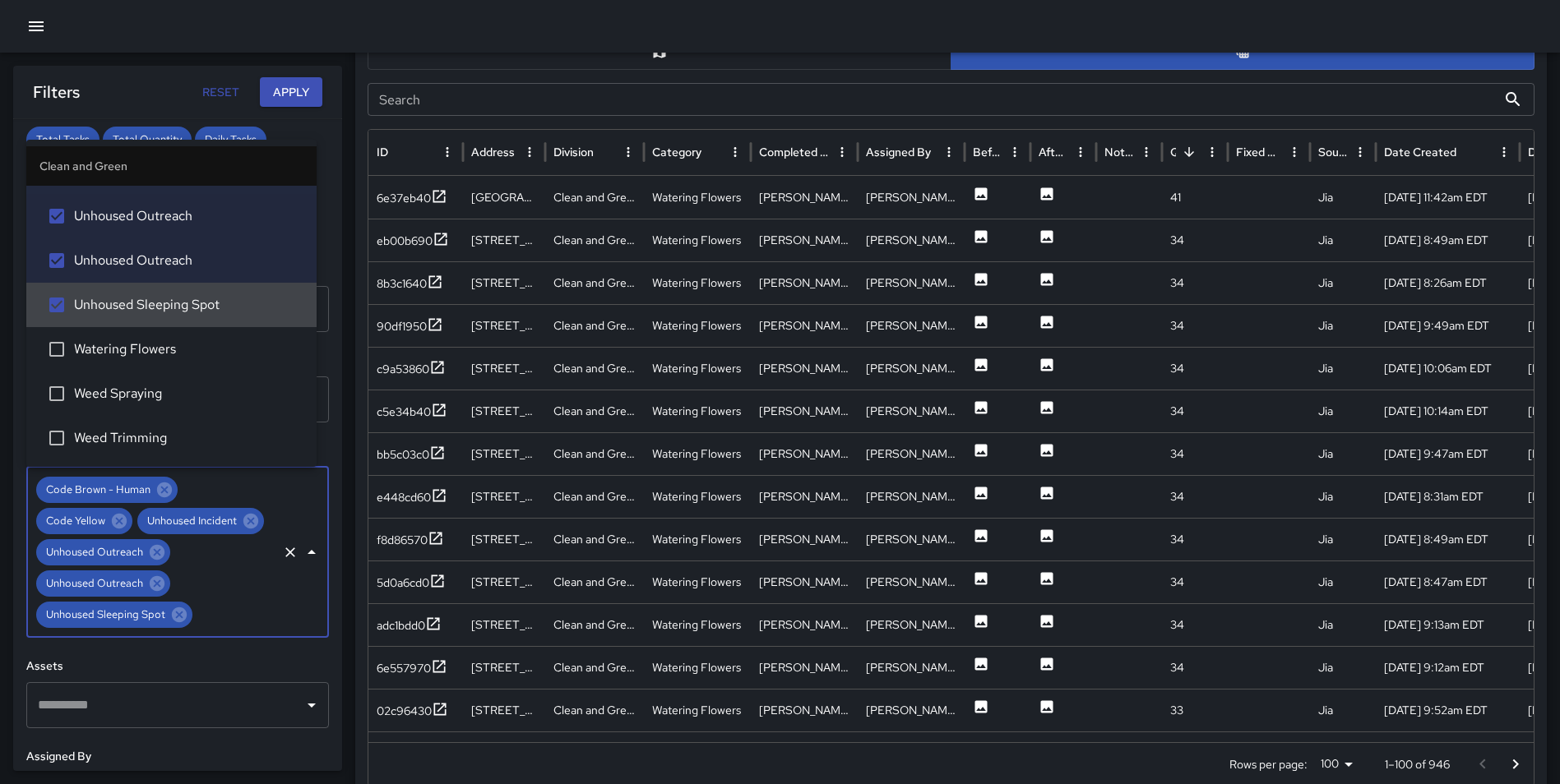
click at [286, 103] on button "Apply" at bounding box center [291, 92] width 63 height 30
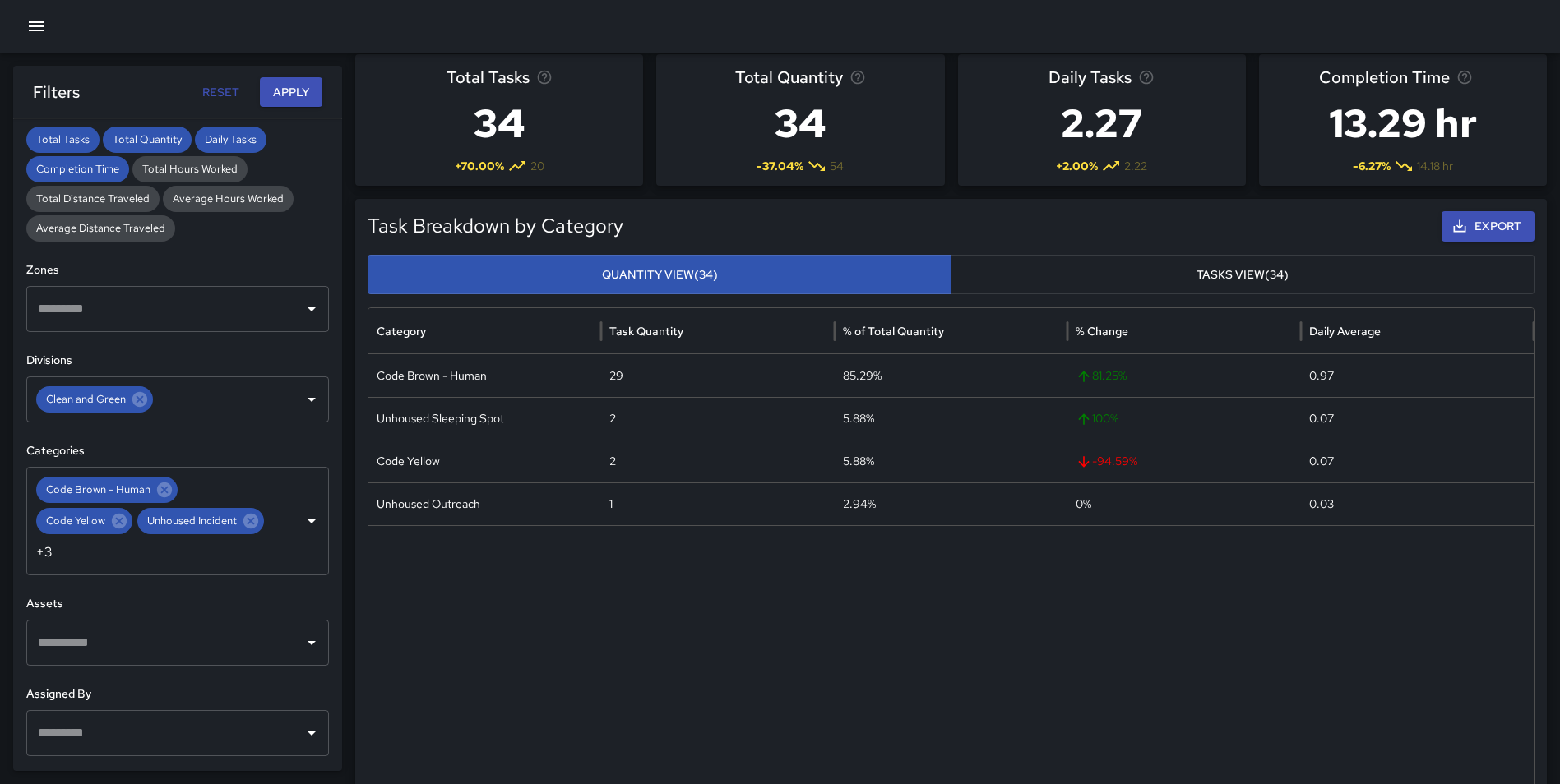
scroll to position [0, 0]
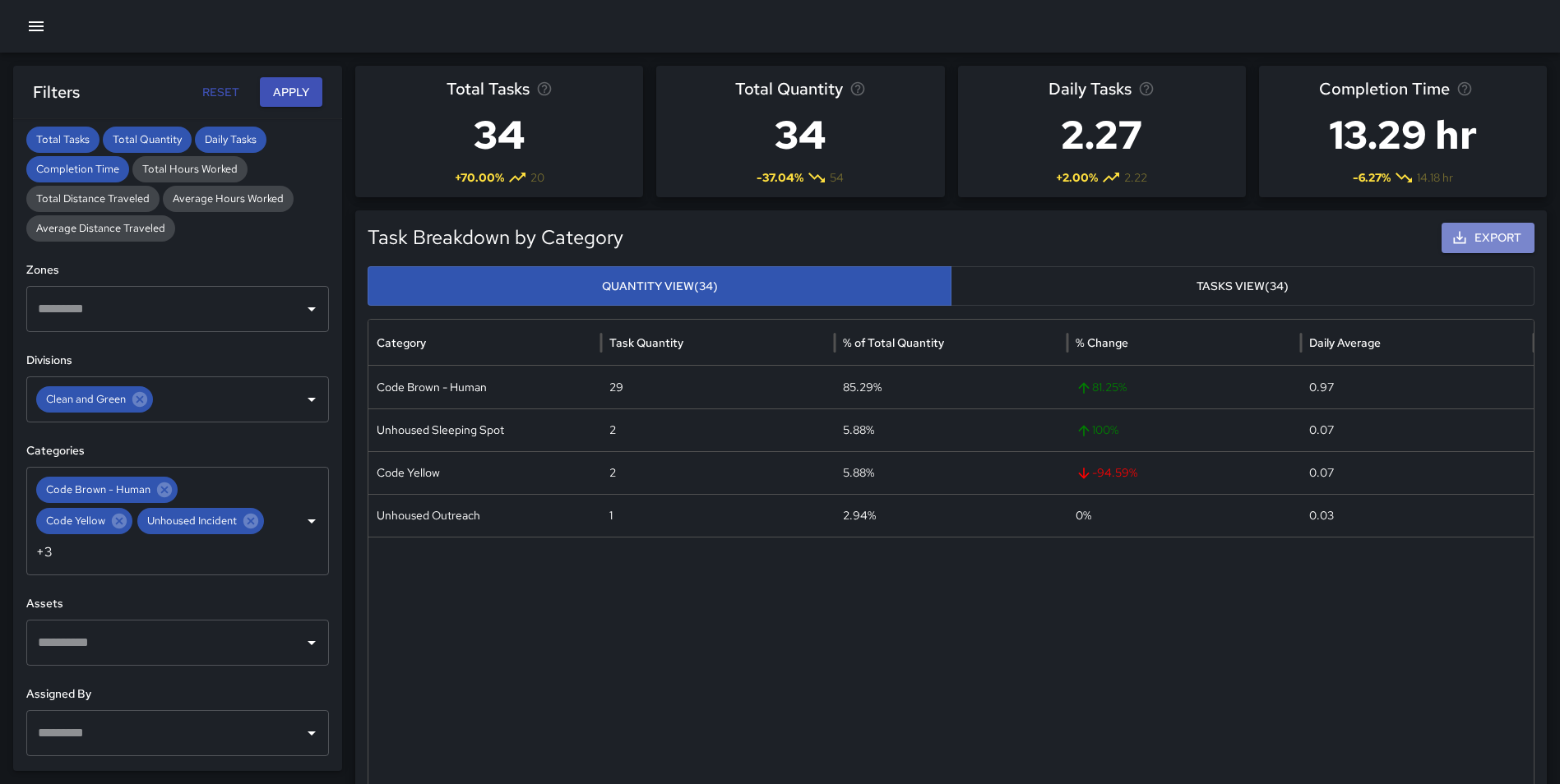
click at [1470, 230] on button "Export" at bounding box center [1487, 238] width 93 height 30
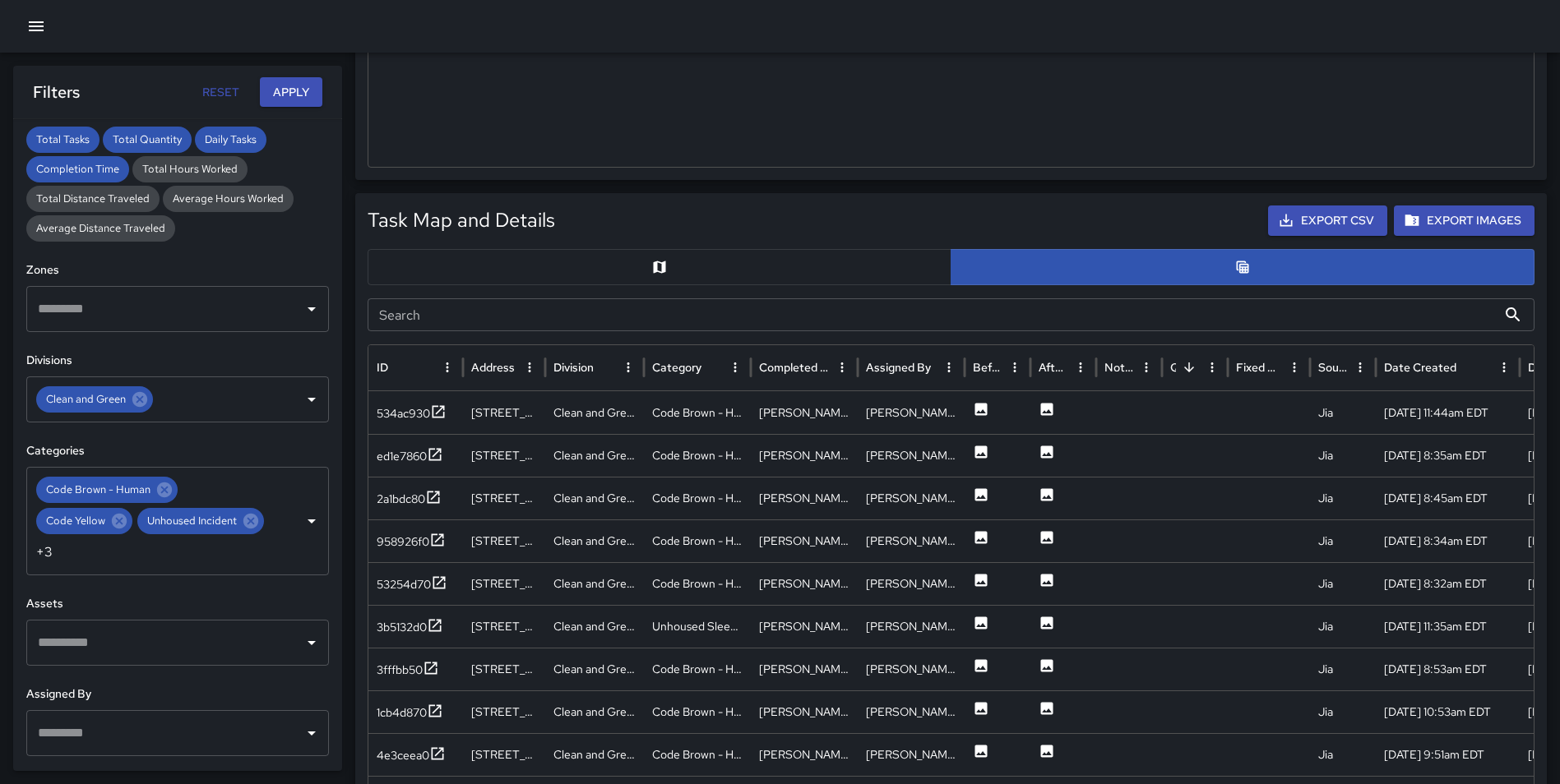
scroll to position [688, 0]
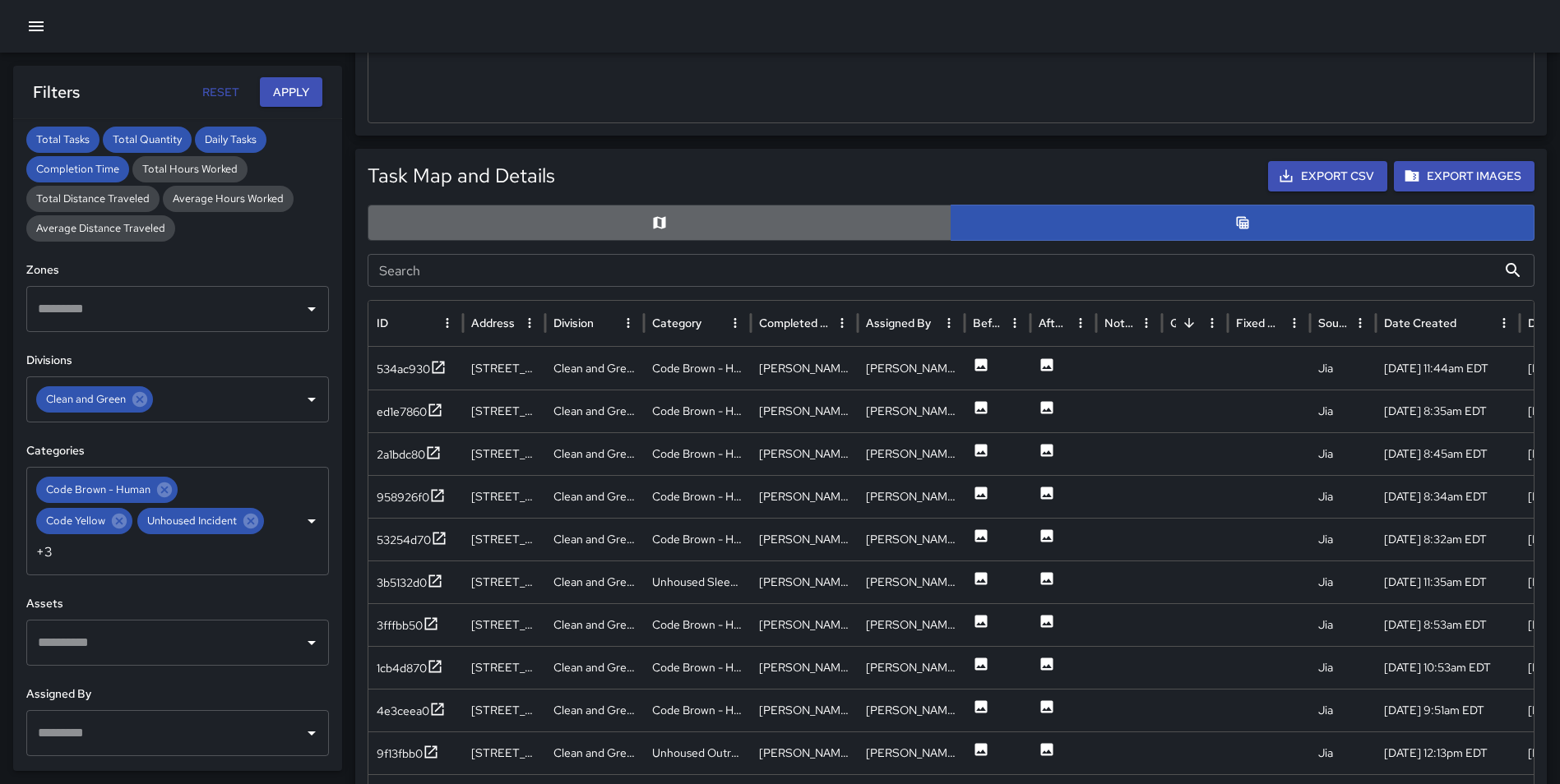
click at [682, 224] on button "button" at bounding box center [659, 223] width 584 height 36
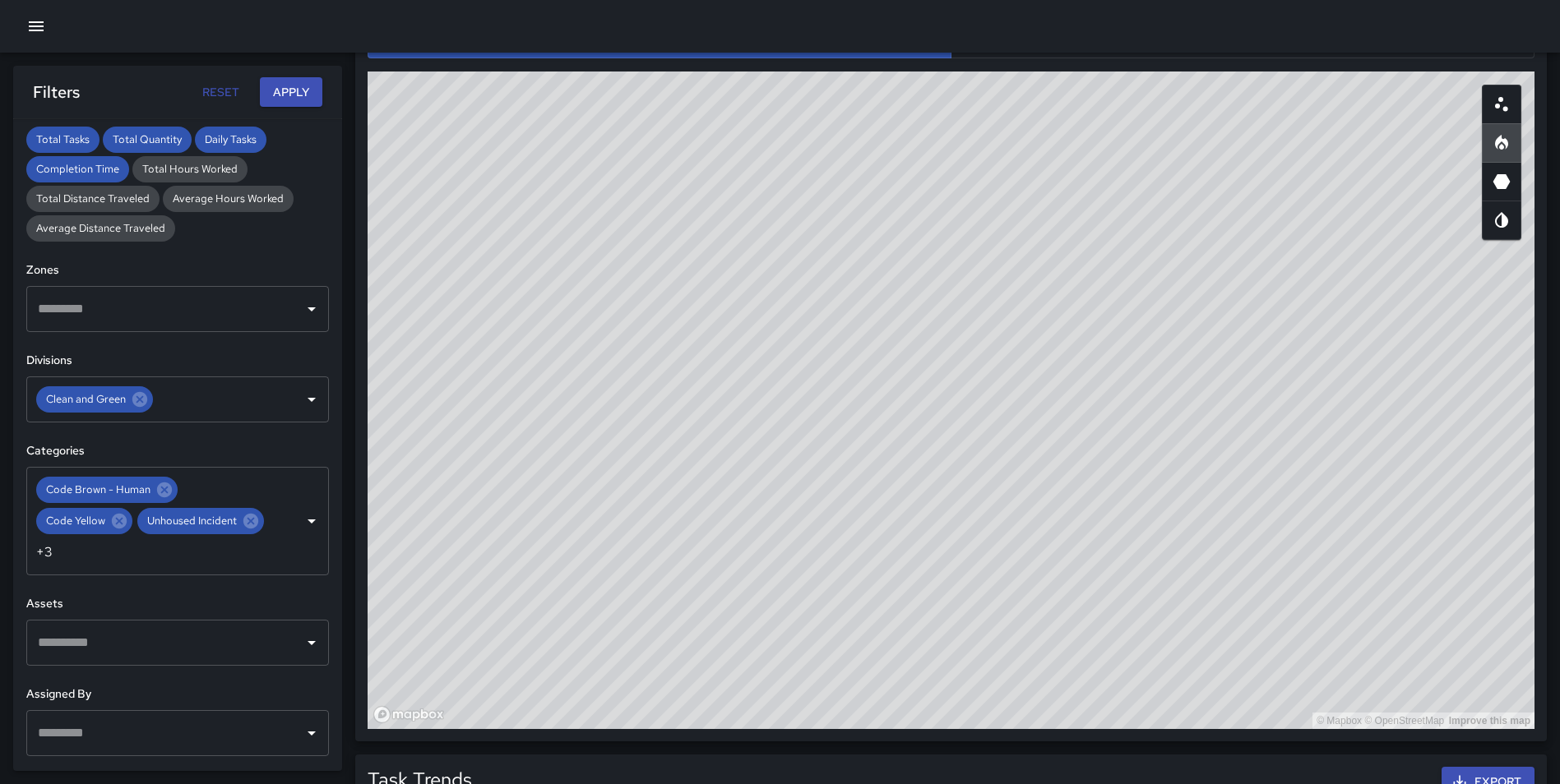
scroll to position [876, 0]
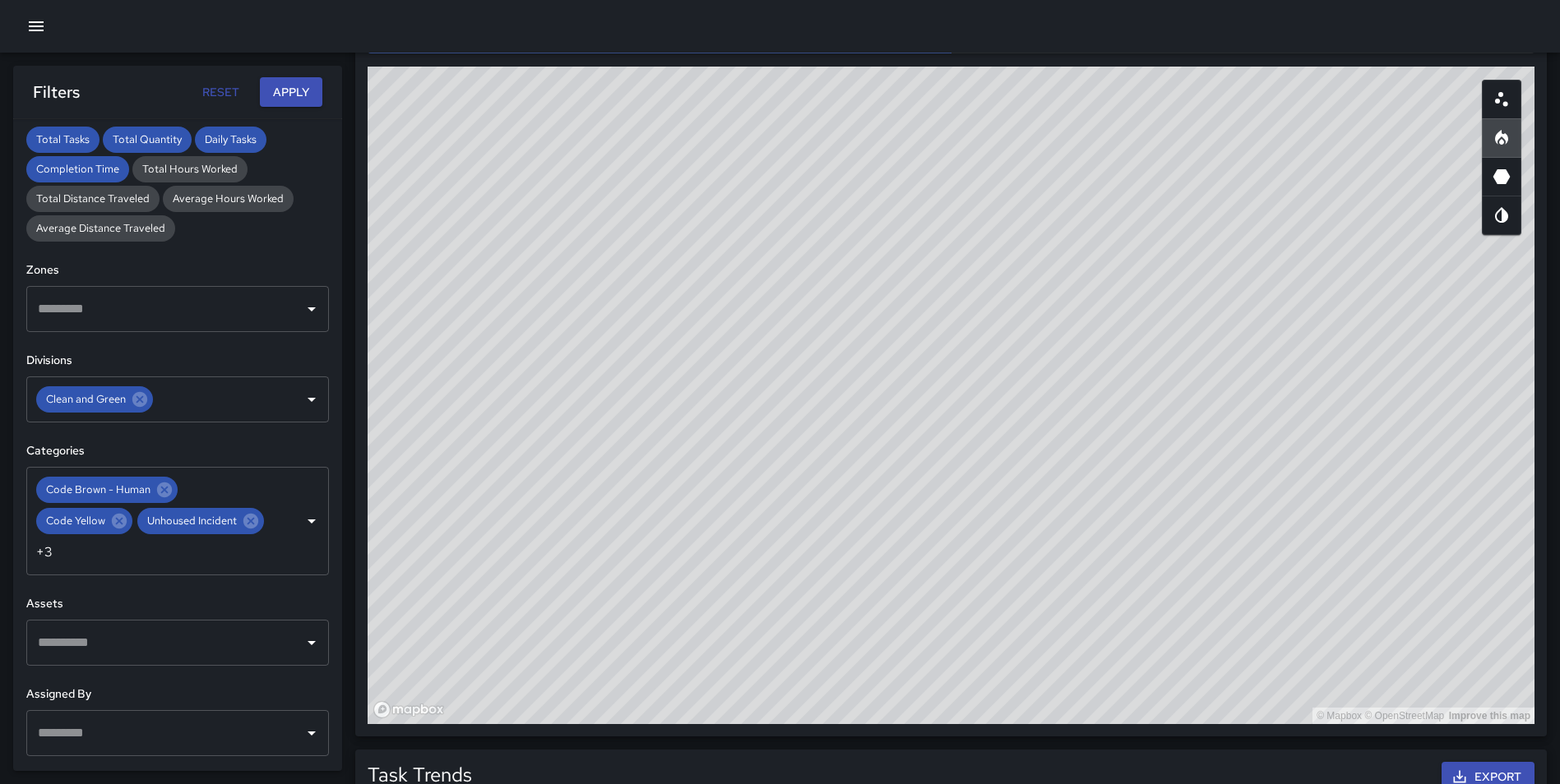
drag, startPoint x: 1008, startPoint y: 350, endPoint x: 1134, endPoint y: 232, distance: 172.6
click at [1134, 232] on div "© Mapbox © OpenStreetMap Improve this map" at bounding box center [950, 395] width 1167 height 657
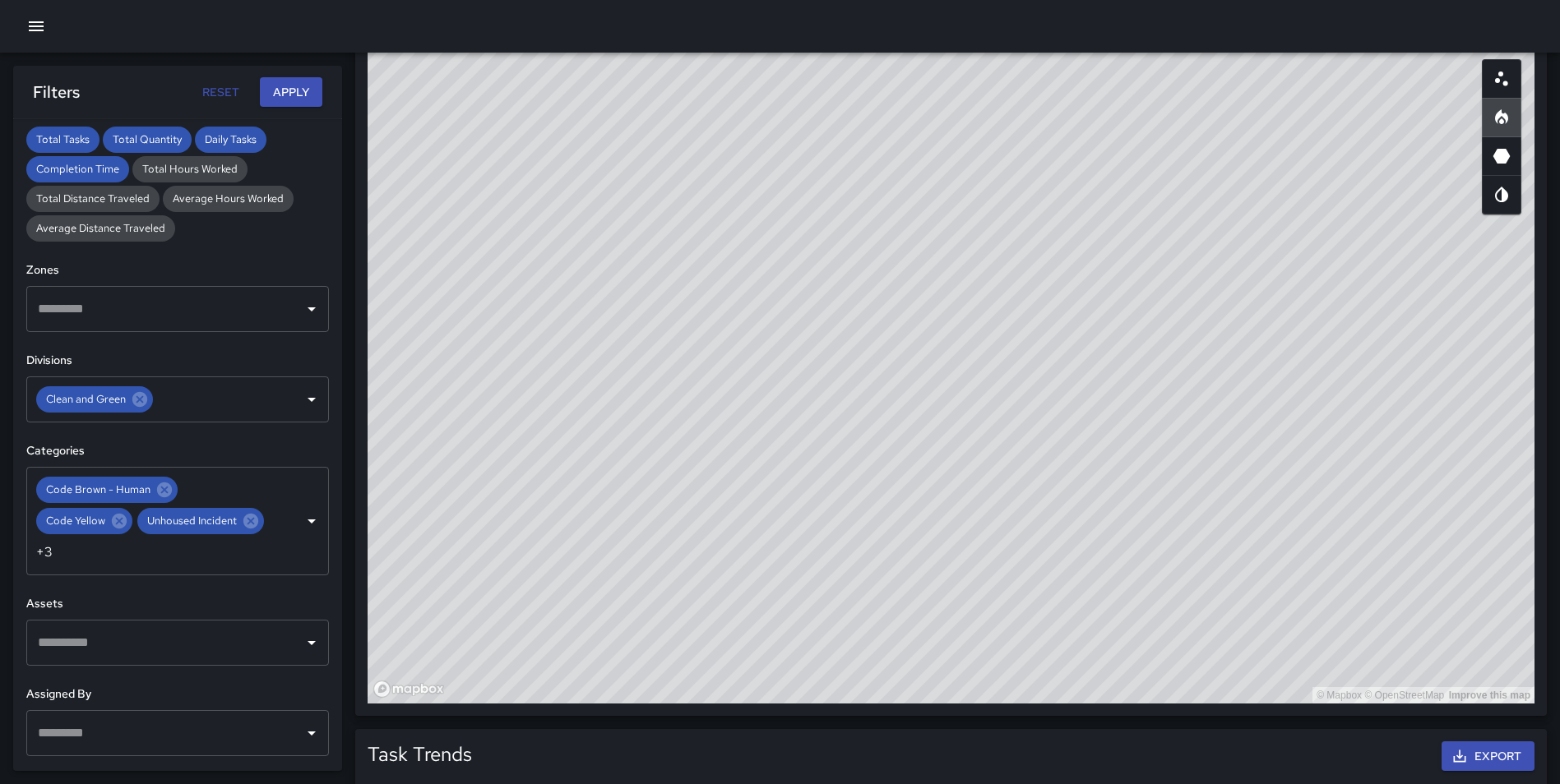
drag, startPoint x: 1224, startPoint y: 327, endPoint x: 1238, endPoint y: 297, distance: 33.1
click at [1238, 297] on div "© Mapbox © OpenStreetMap Improve this map" at bounding box center [950, 374] width 1167 height 657
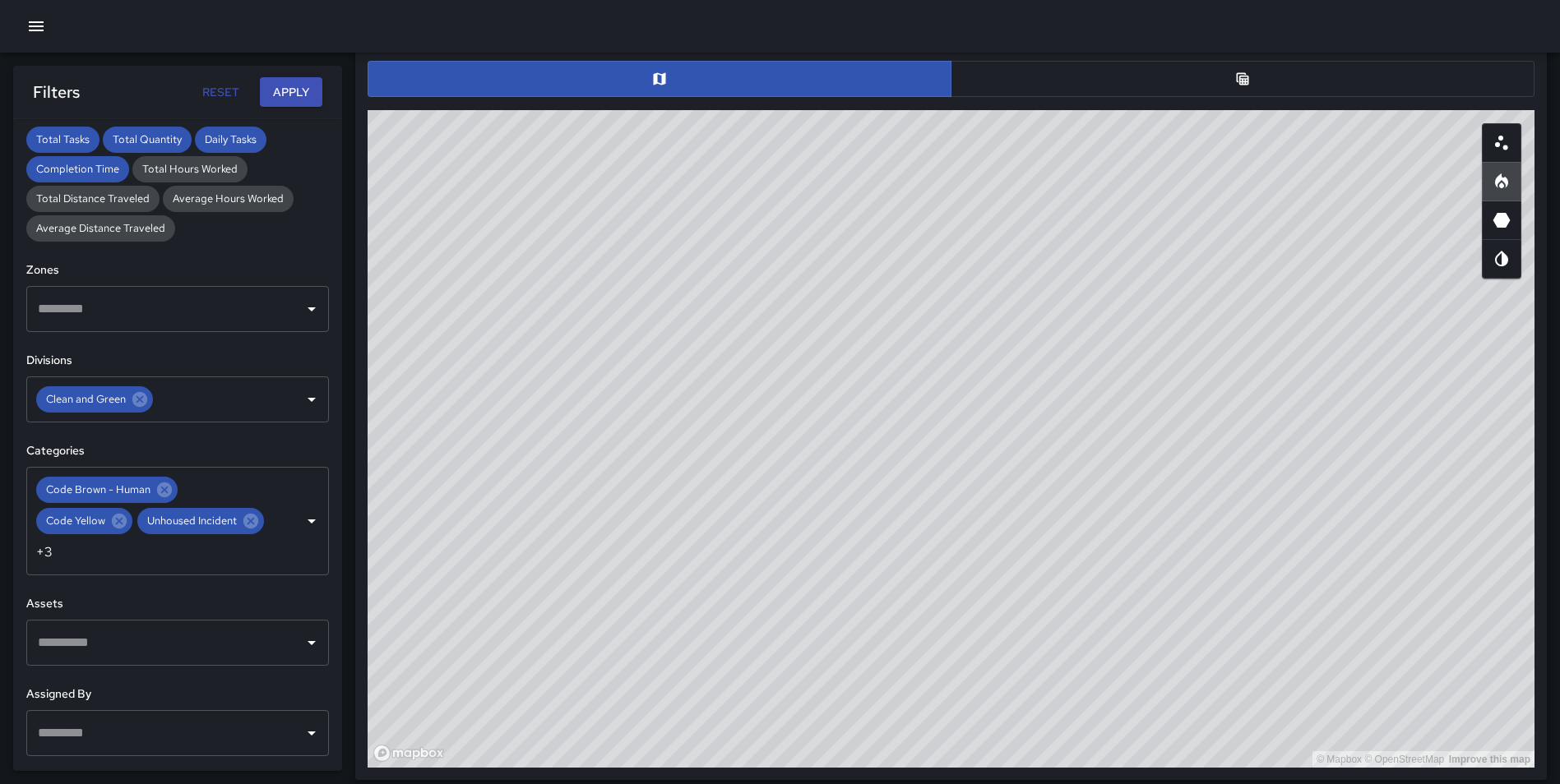
scroll to position [0, 0]
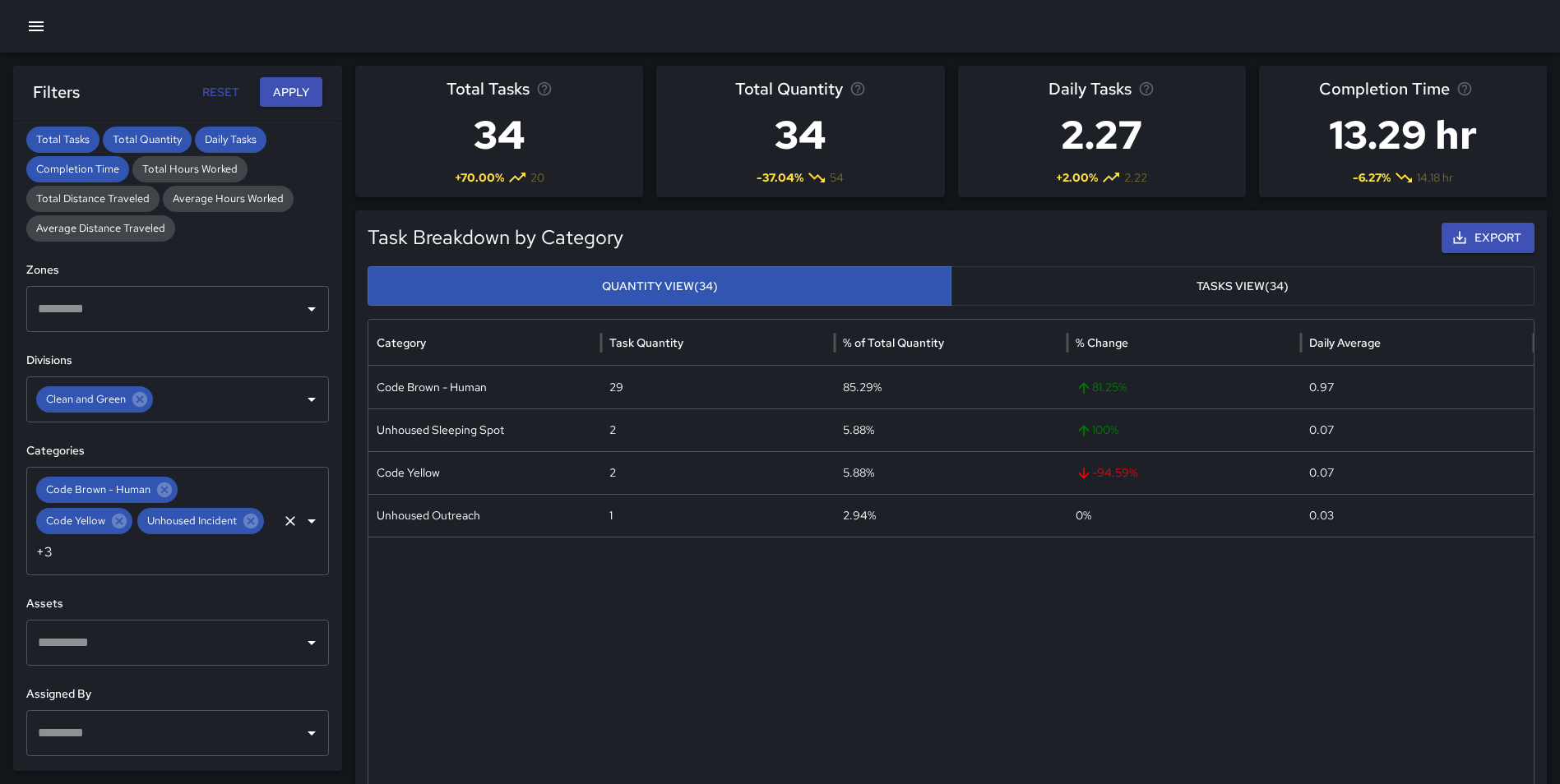
click at [232, 501] on div "Code Brown - Human Code Yellow Unhoused Incident +3 ​" at bounding box center [177, 520] width 303 height 108
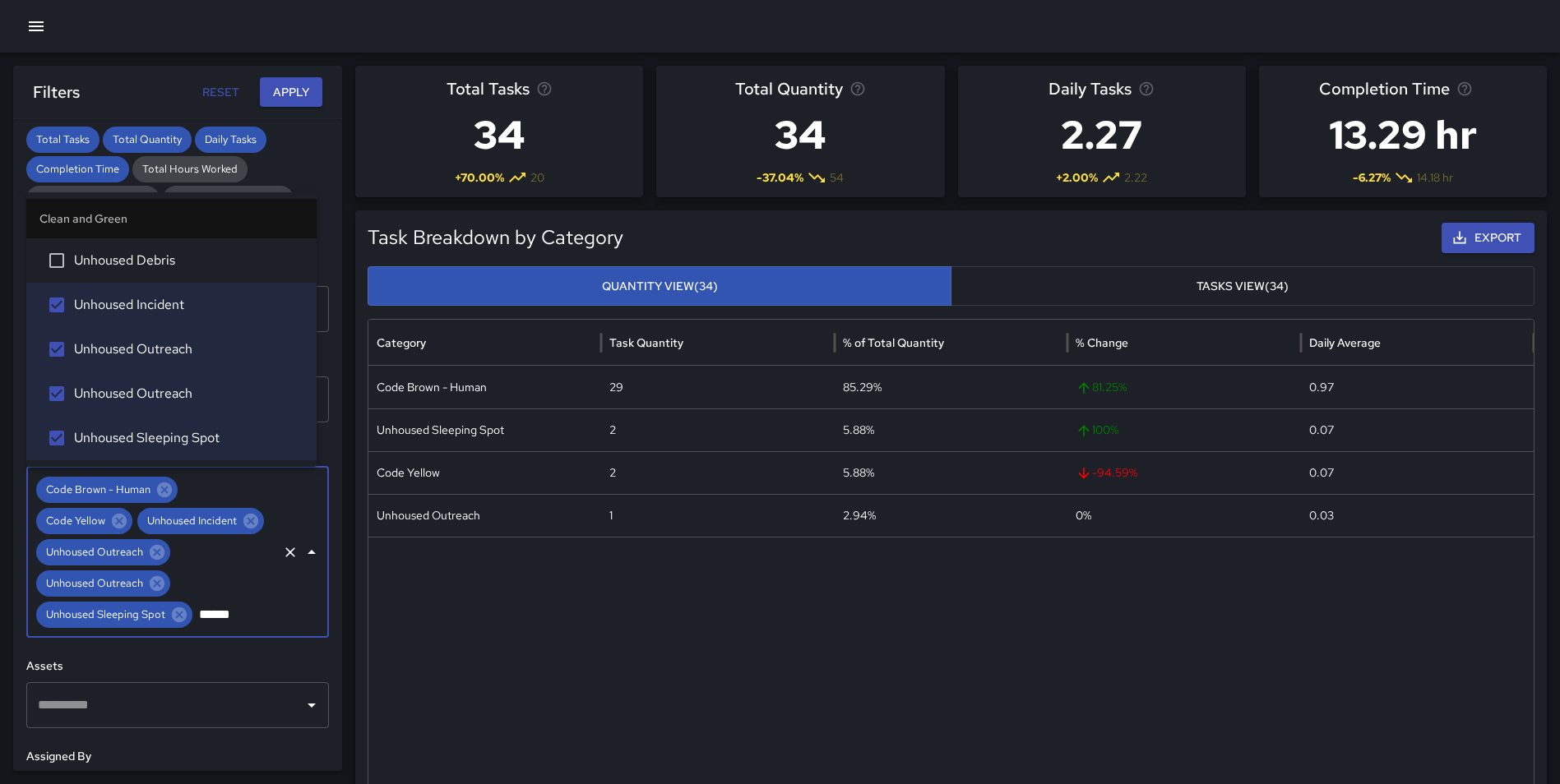
type input "*******"
click at [135, 260] on span "Unhoused Debris" at bounding box center [189, 260] width 229 height 20
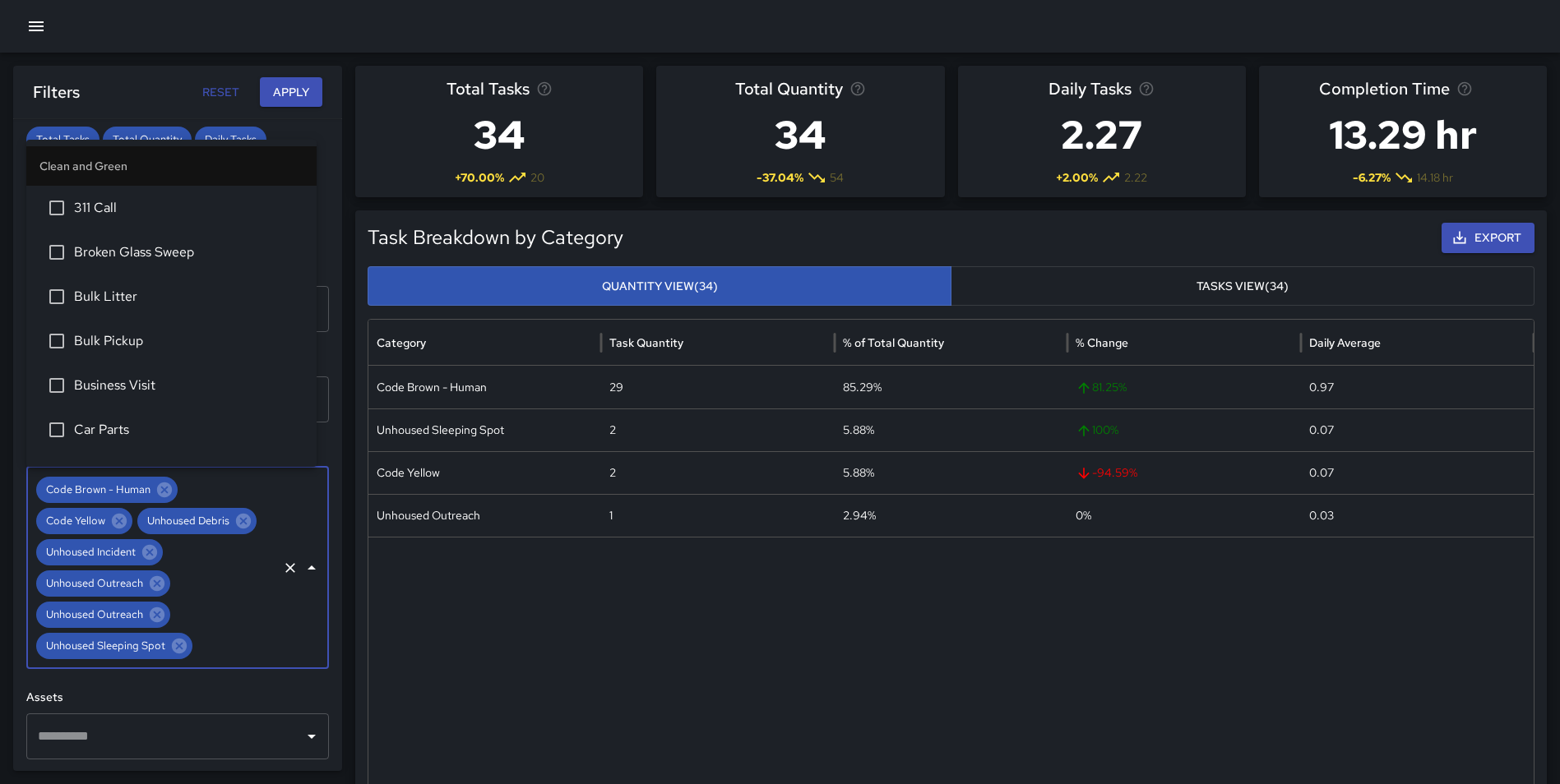
scroll to position [118, 0]
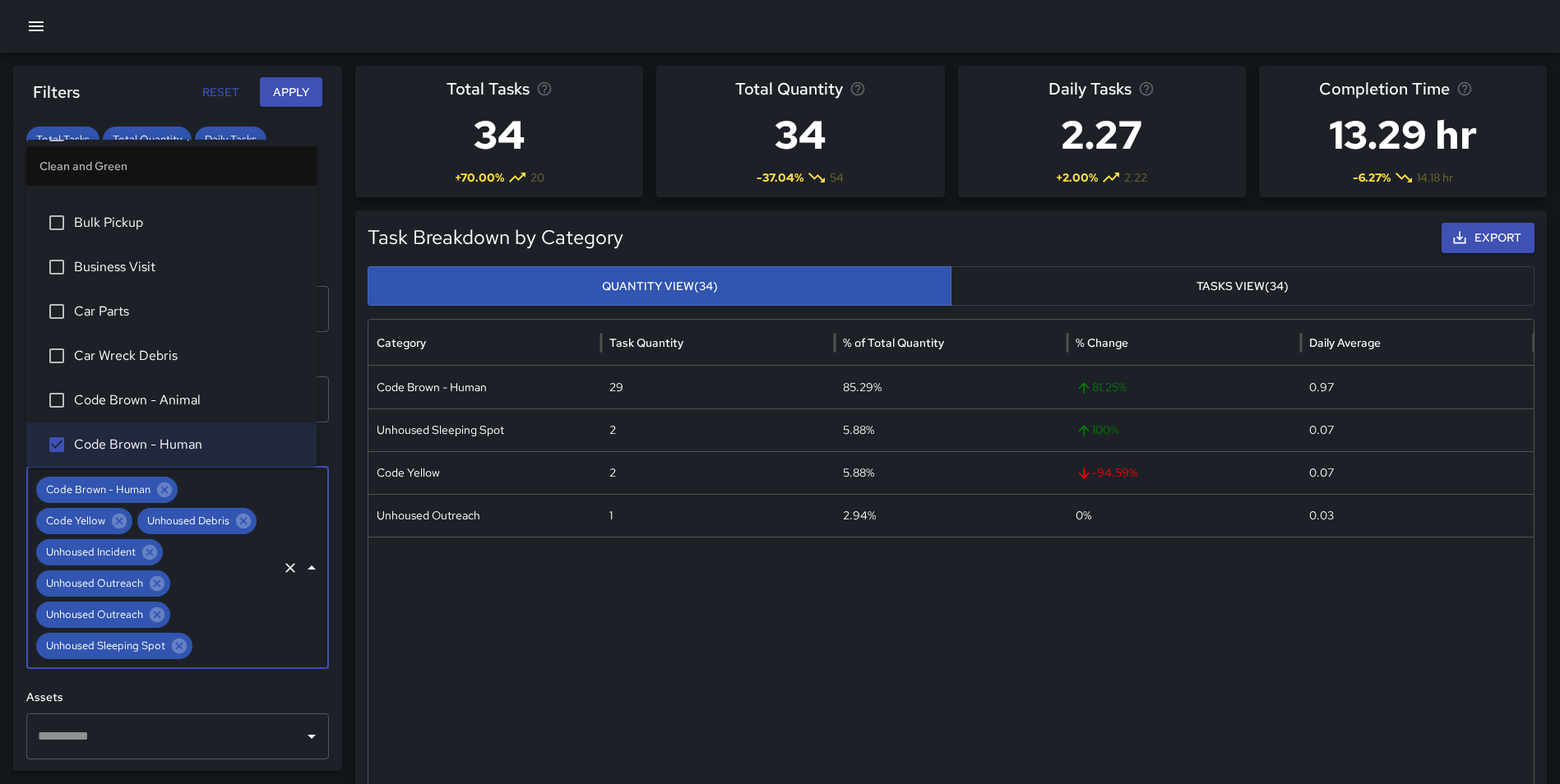
click at [276, 92] on button "Apply" at bounding box center [291, 92] width 63 height 30
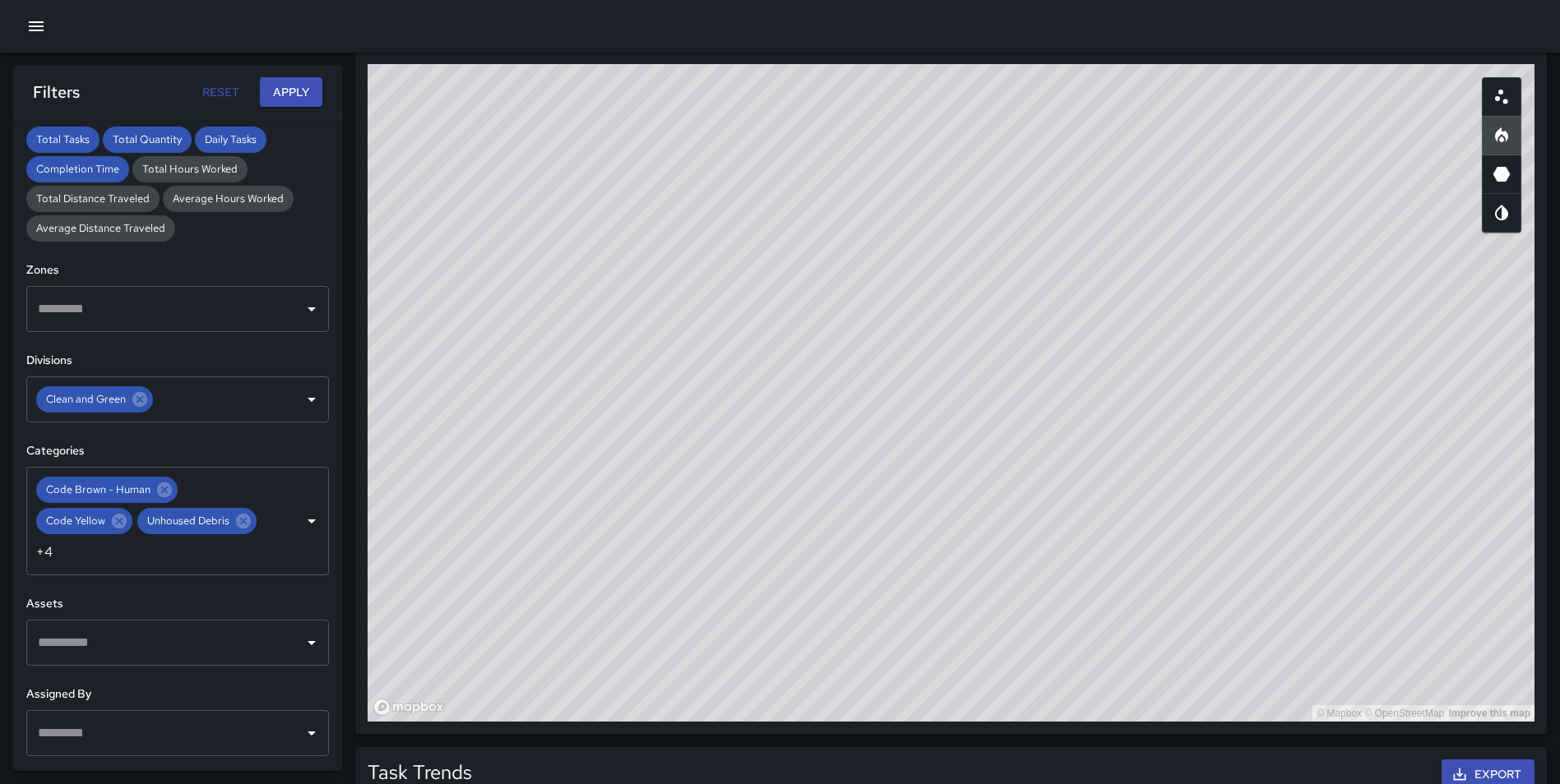
scroll to position [883, 0]
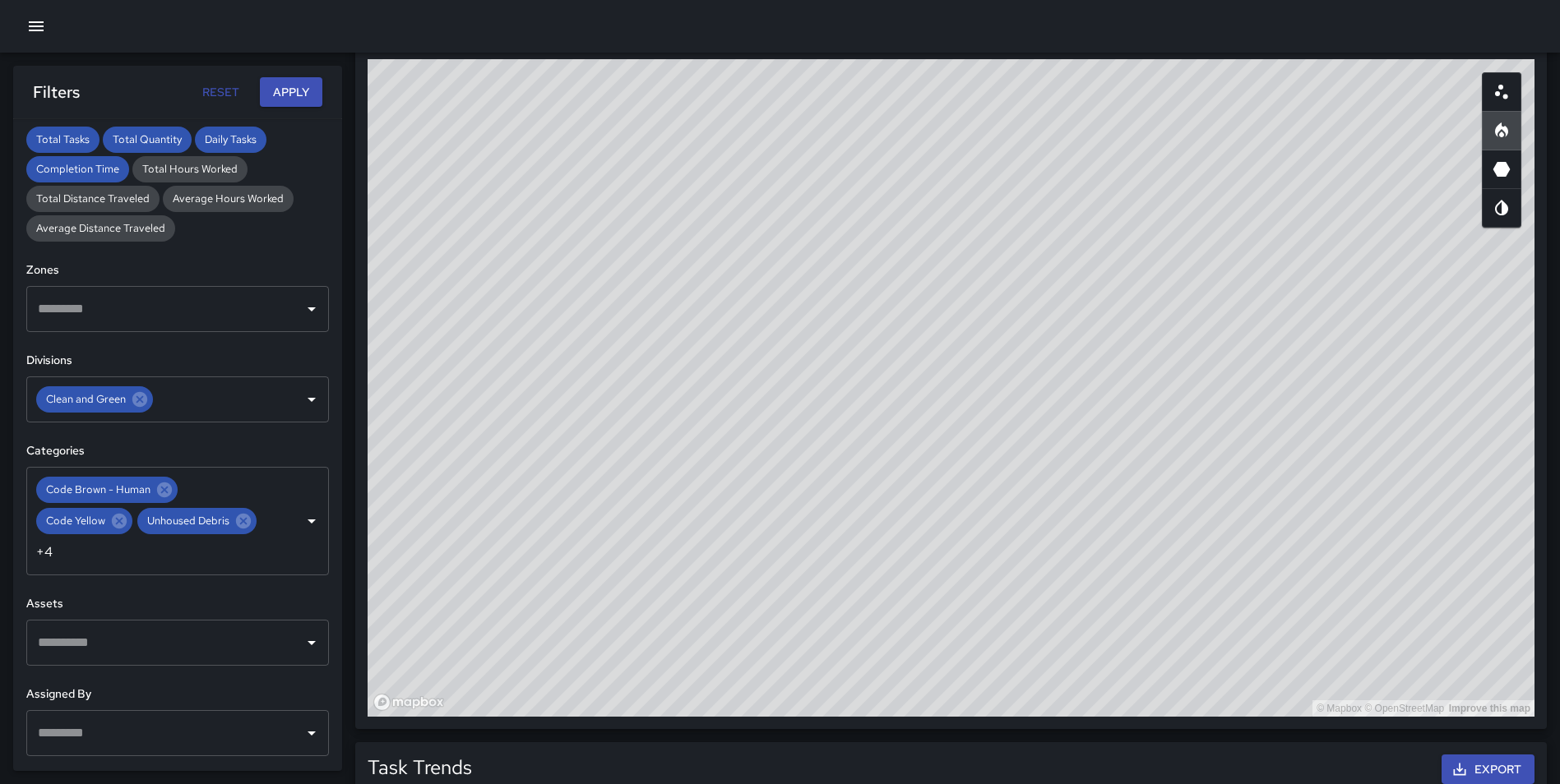
drag, startPoint x: 914, startPoint y: 388, endPoint x: 1076, endPoint y: 308, distance: 180.7
click at [1076, 308] on div "© Mapbox © OpenStreetMap Improve this map" at bounding box center [950, 388] width 1167 height 657
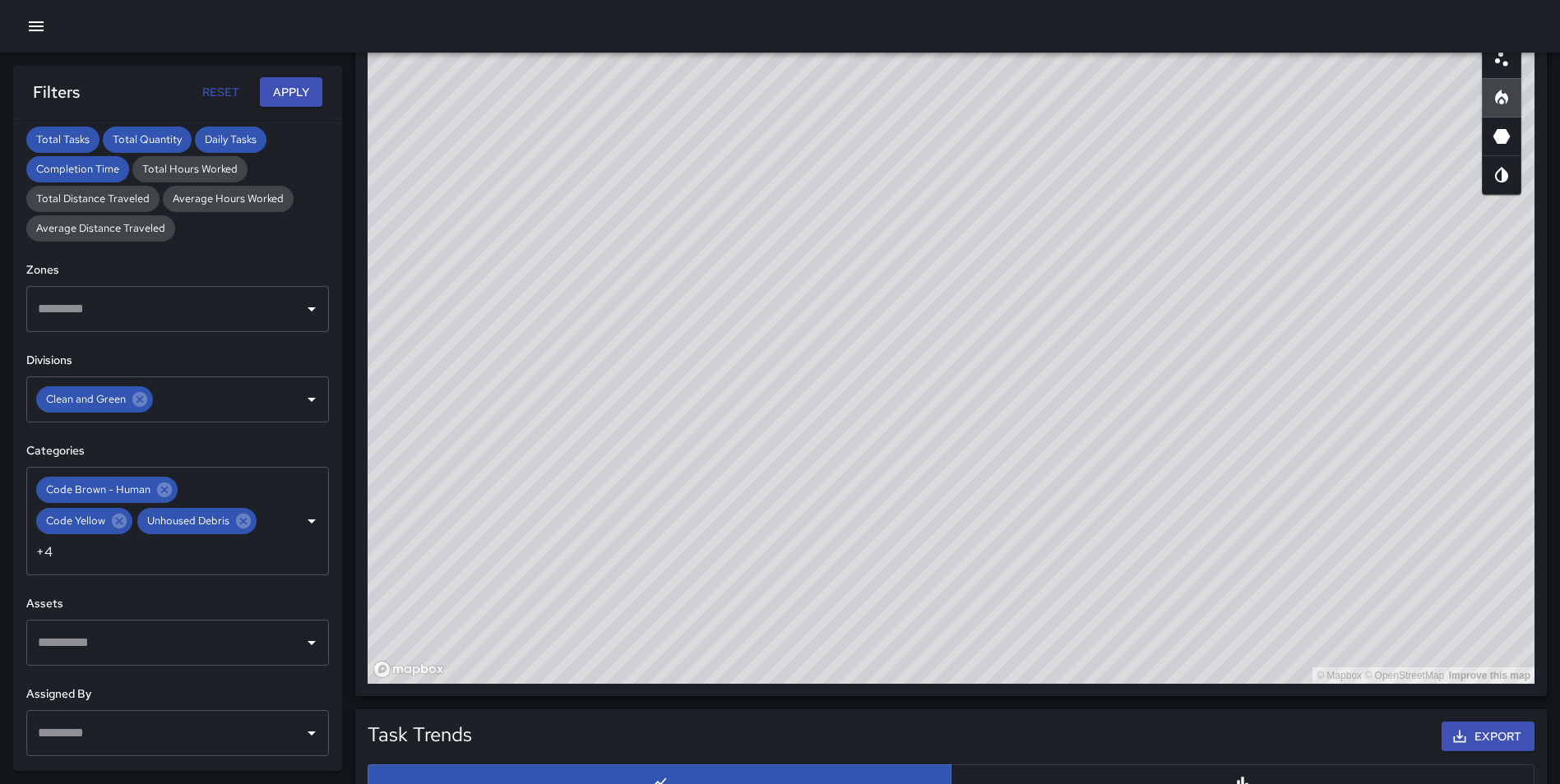
scroll to position [927, 0]
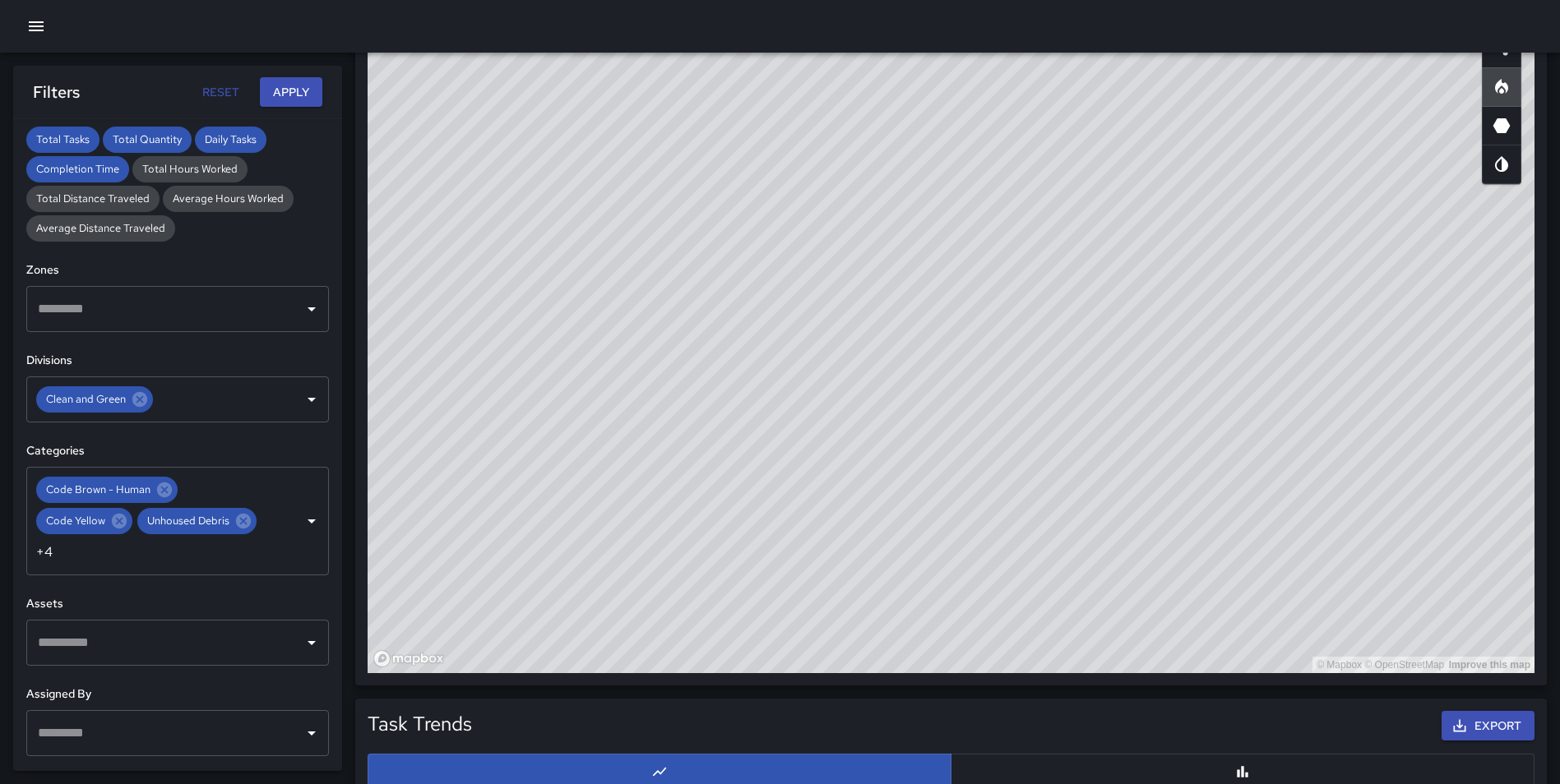
drag, startPoint x: 1061, startPoint y: 334, endPoint x: 985, endPoint y: 329, distance: 76.2
click at [985, 329] on div "© Mapbox © OpenStreetMap Improve this map" at bounding box center [950, 344] width 1167 height 657
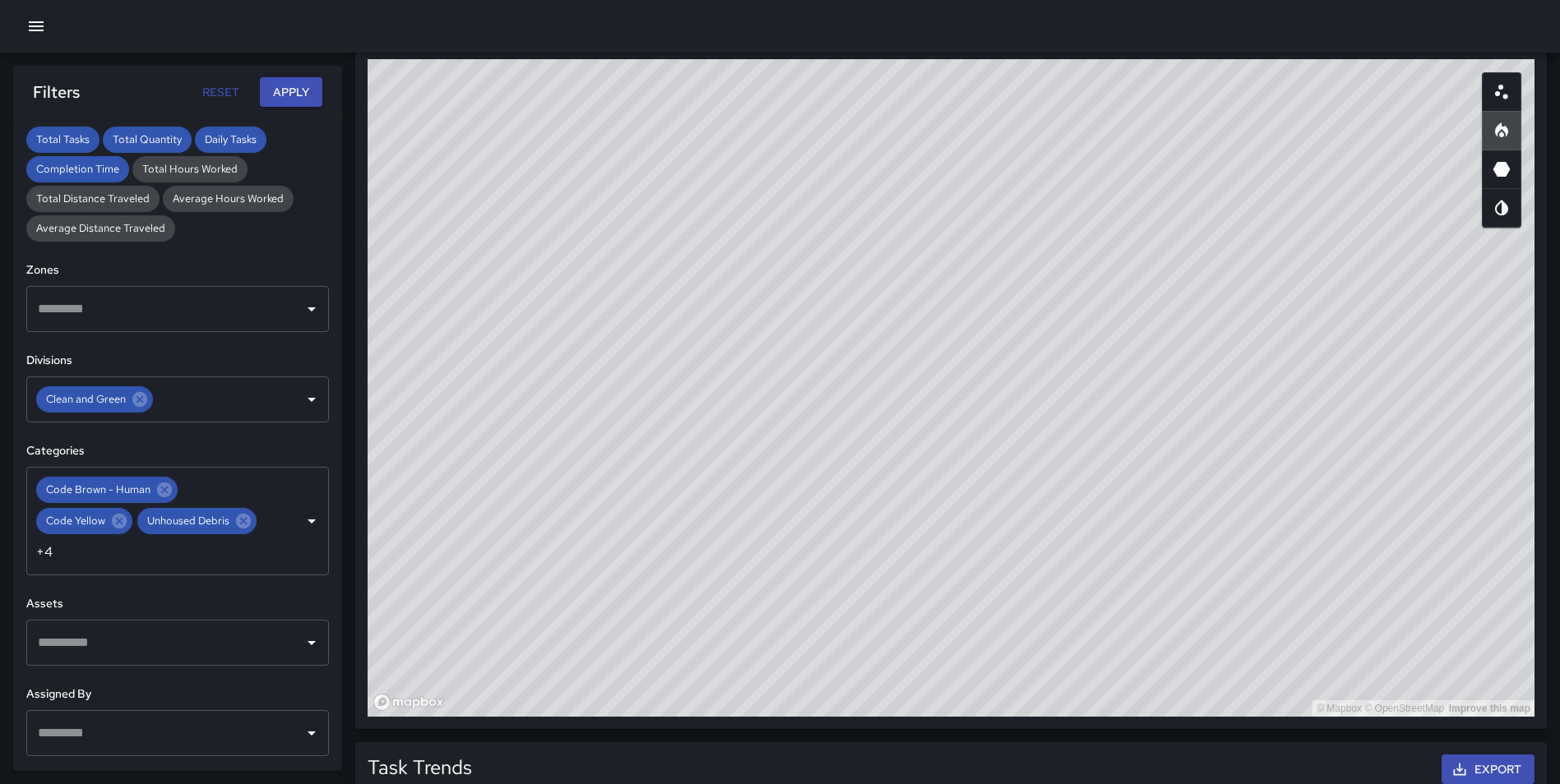
scroll to position [857, 0]
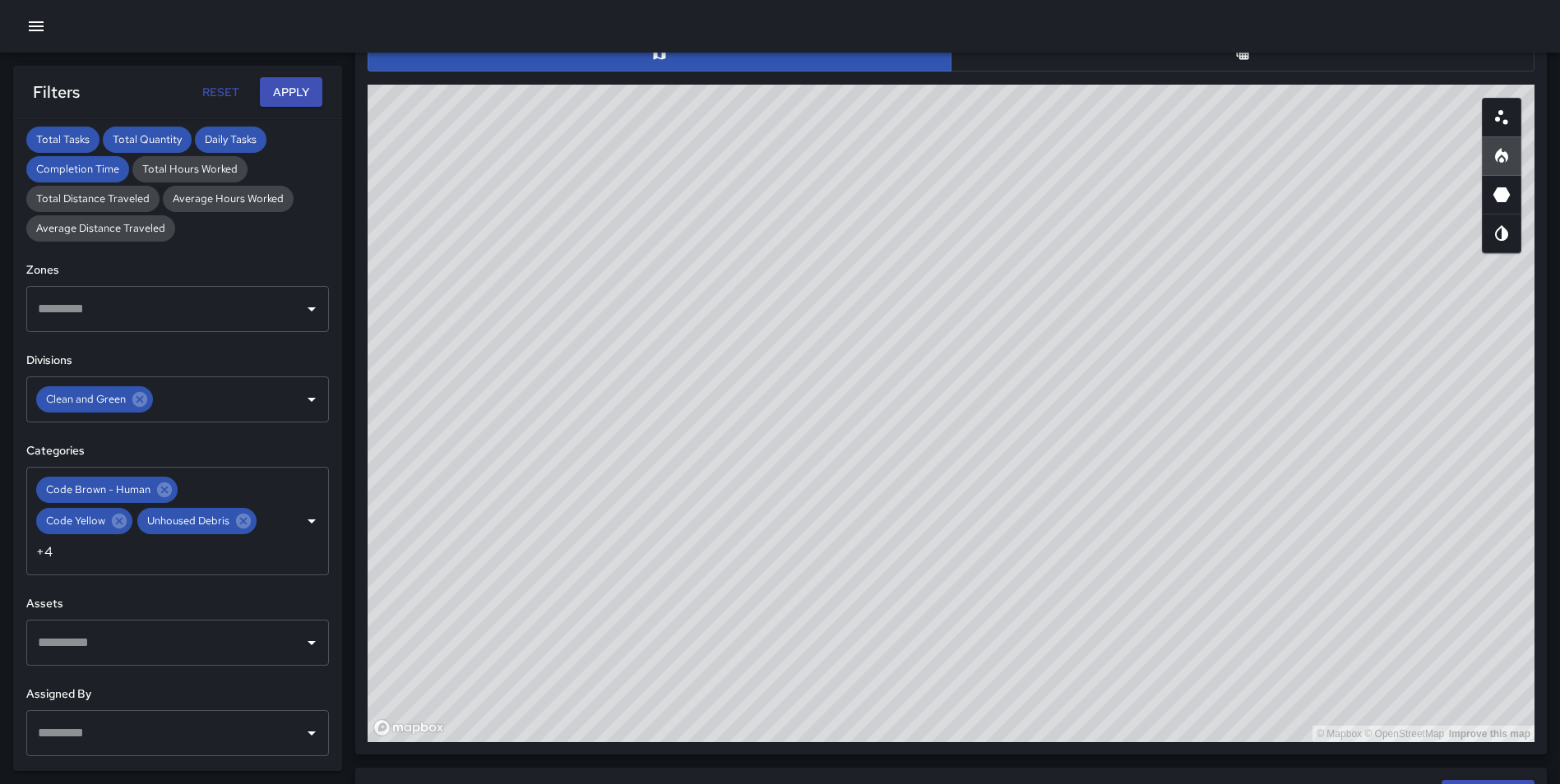
drag, startPoint x: 1073, startPoint y: 354, endPoint x: 1091, endPoint y: 322, distance: 36.7
click at [1091, 322] on div "© Mapbox © OpenStreetMap Improve this map" at bounding box center [950, 413] width 1167 height 657
drag, startPoint x: 1042, startPoint y: 333, endPoint x: 1144, endPoint y: 226, distance: 147.8
click at [1144, 226] on div "© Mapbox © OpenStreetMap Improve this map" at bounding box center [950, 413] width 1167 height 657
drag, startPoint x: 1172, startPoint y: 309, endPoint x: 1165, endPoint y: 314, distance: 8.6
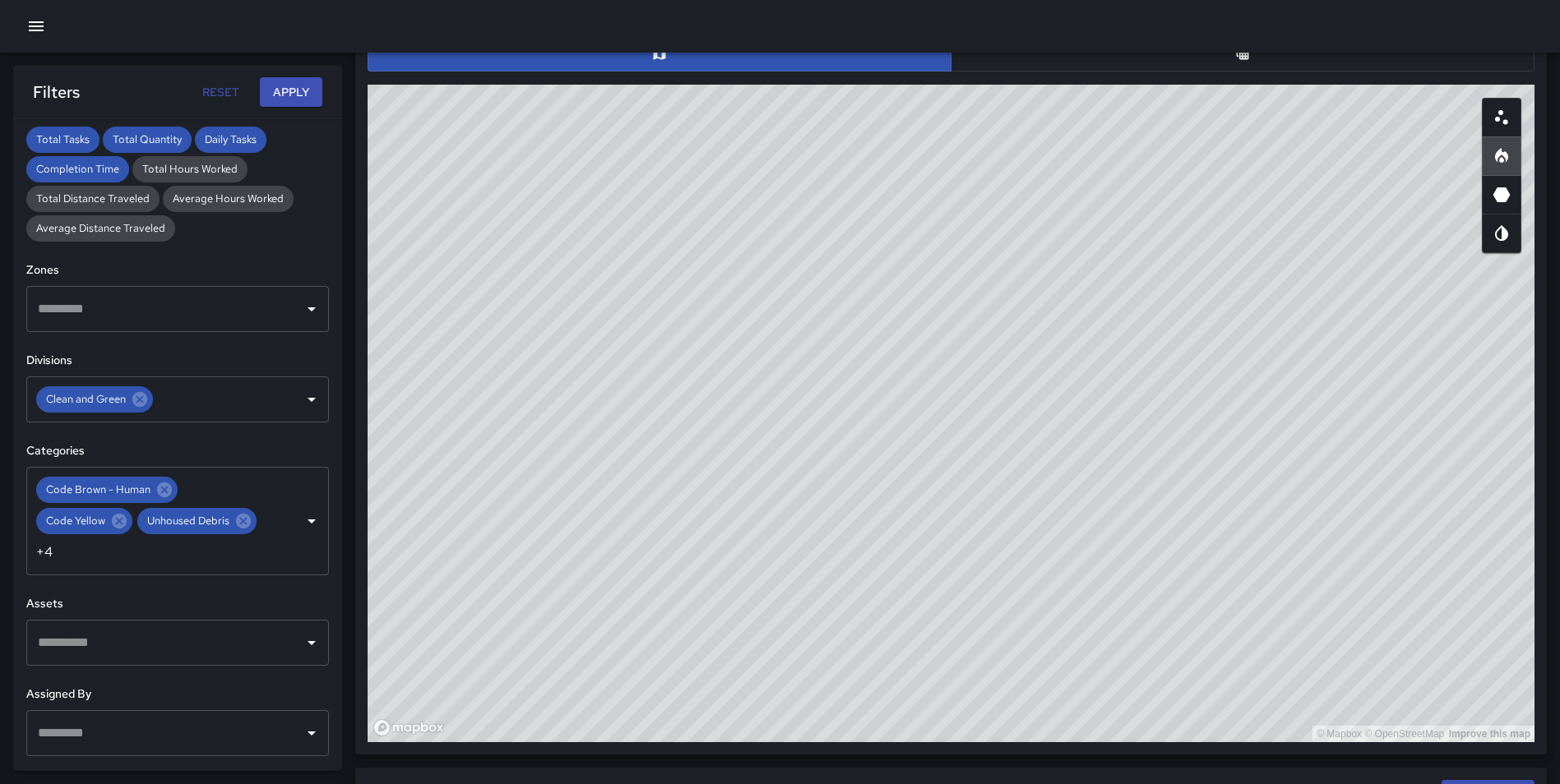
click at [1165, 314] on div "© Mapbox © OpenStreetMap Improve this map" at bounding box center [950, 413] width 1167 height 657
click at [279, 519] on button "Clear" at bounding box center [290, 521] width 23 height 23
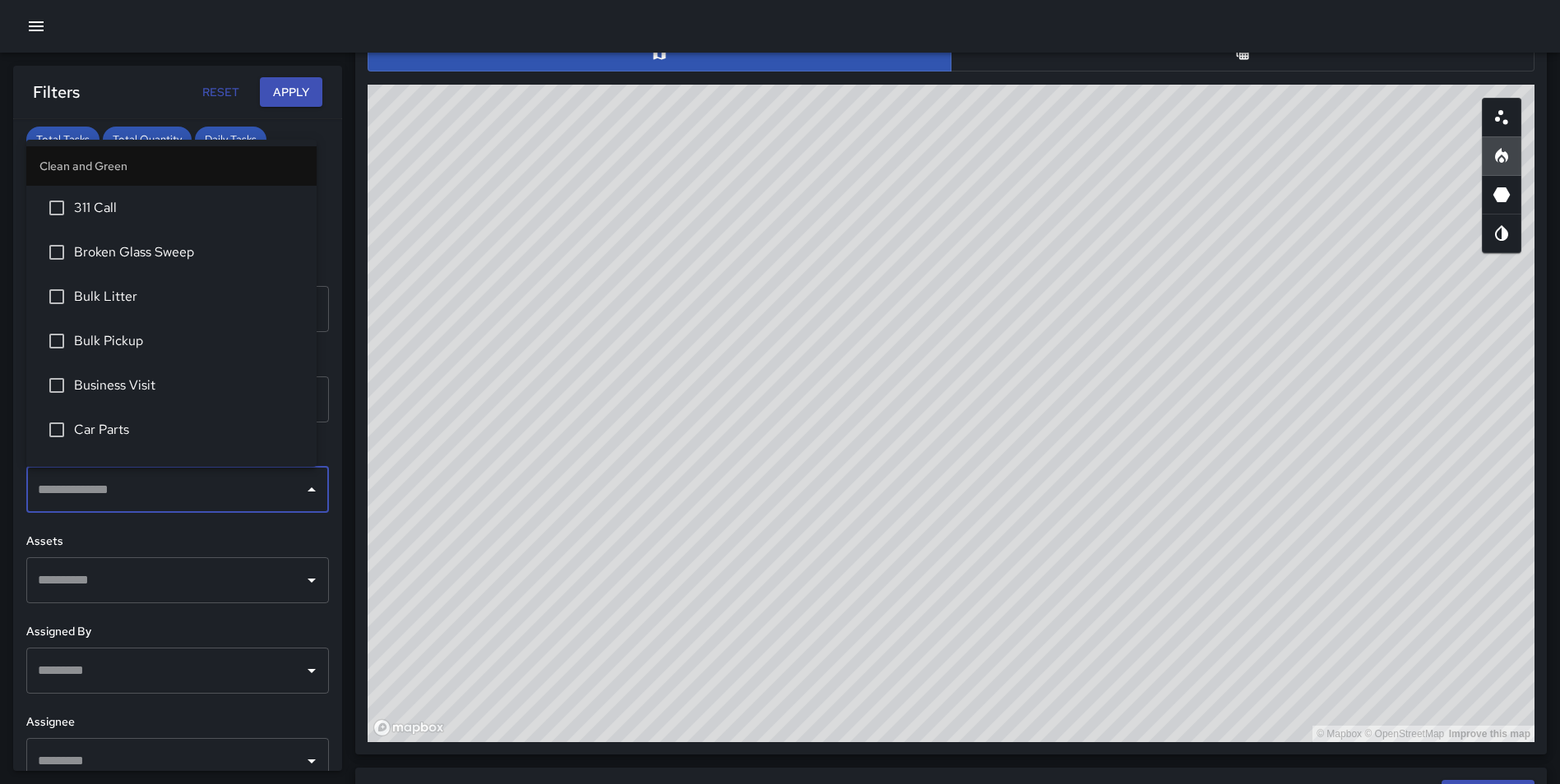
click at [171, 490] on input "text" at bounding box center [166, 490] width 263 height 31
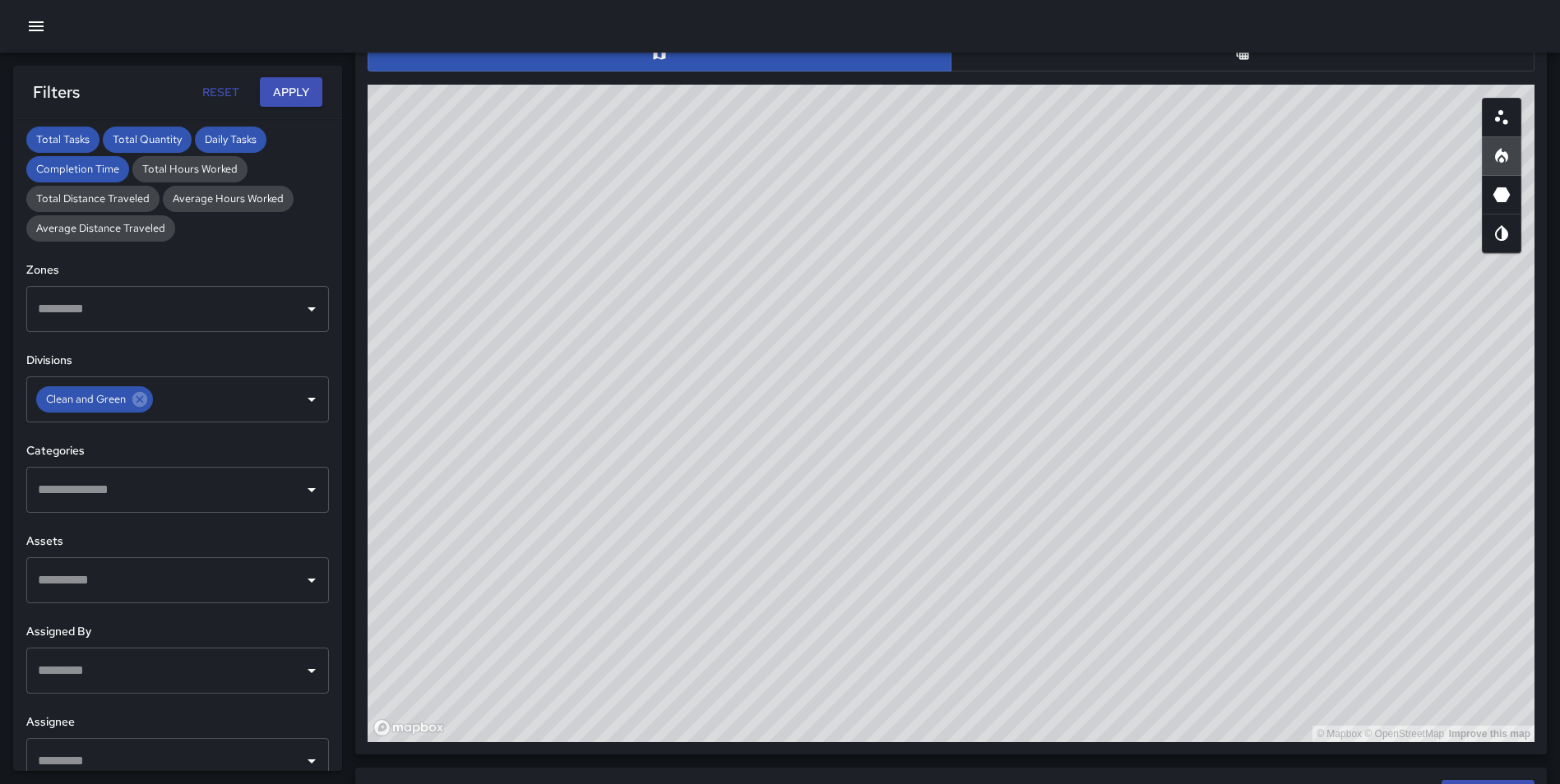
click at [322, 493] on div "**********" at bounding box center [177, 445] width 329 height 652
click at [138, 399] on icon at bounding box center [140, 399] width 15 height 15
click at [135, 400] on input "text" at bounding box center [166, 399] width 263 height 31
type input "********"
drag, startPoint x: 149, startPoint y: 396, endPoint x: -7, endPoint y: 391, distance: 156.1
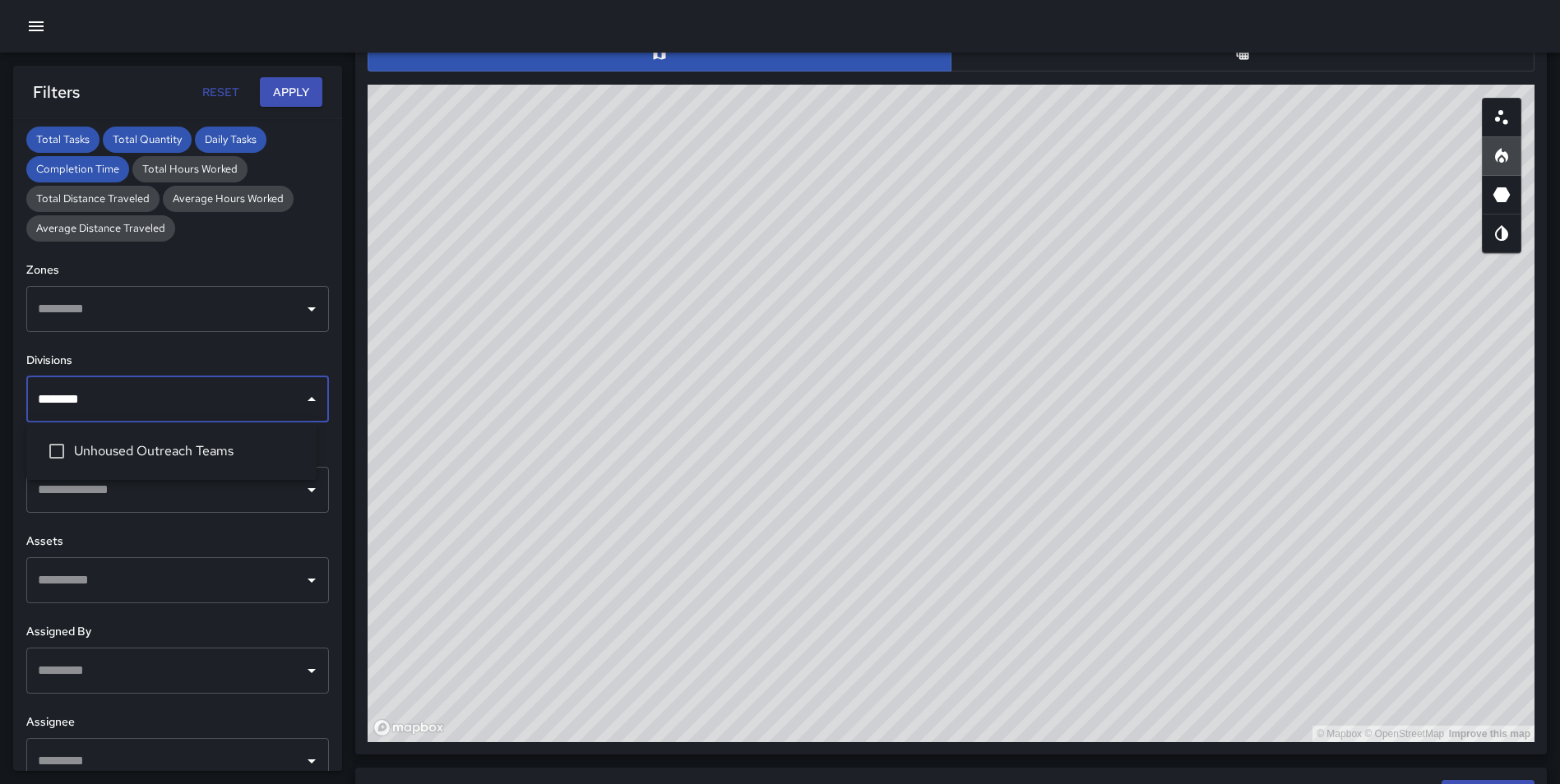
click at [0, 391] on html "**********" at bounding box center [780, 308] width 1560 height 2331
click at [327, 462] on div "**********" at bounding box center [177, 445] width 329 height 652
click at [159, 478] on input "text" at bounding box center [166, 490] width 263 height 31
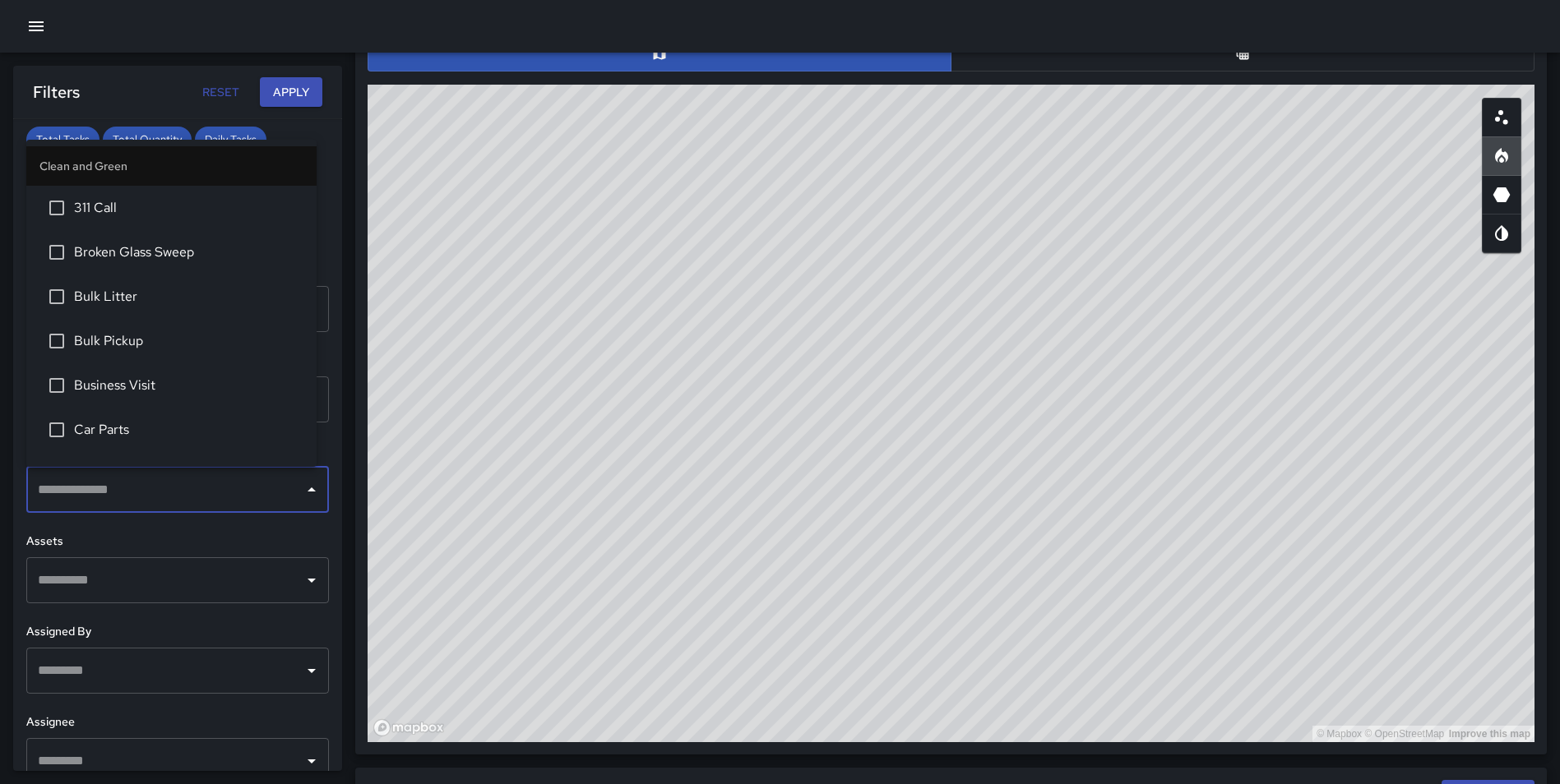
type input "*"
type input "********"
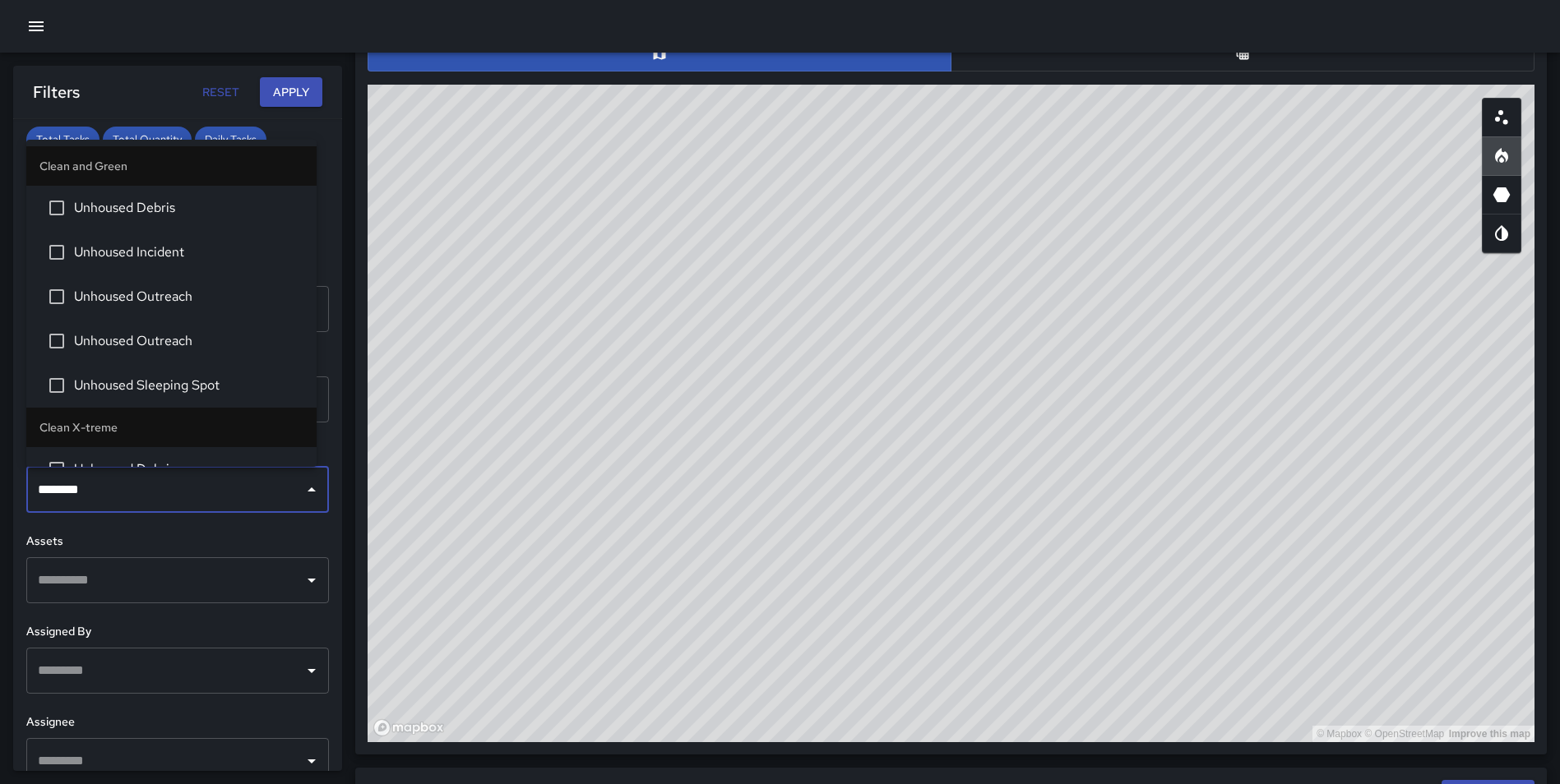
click at [159, 223] on li "Unhoused Debris" at bounding box center [171, 208] width 290 height 45
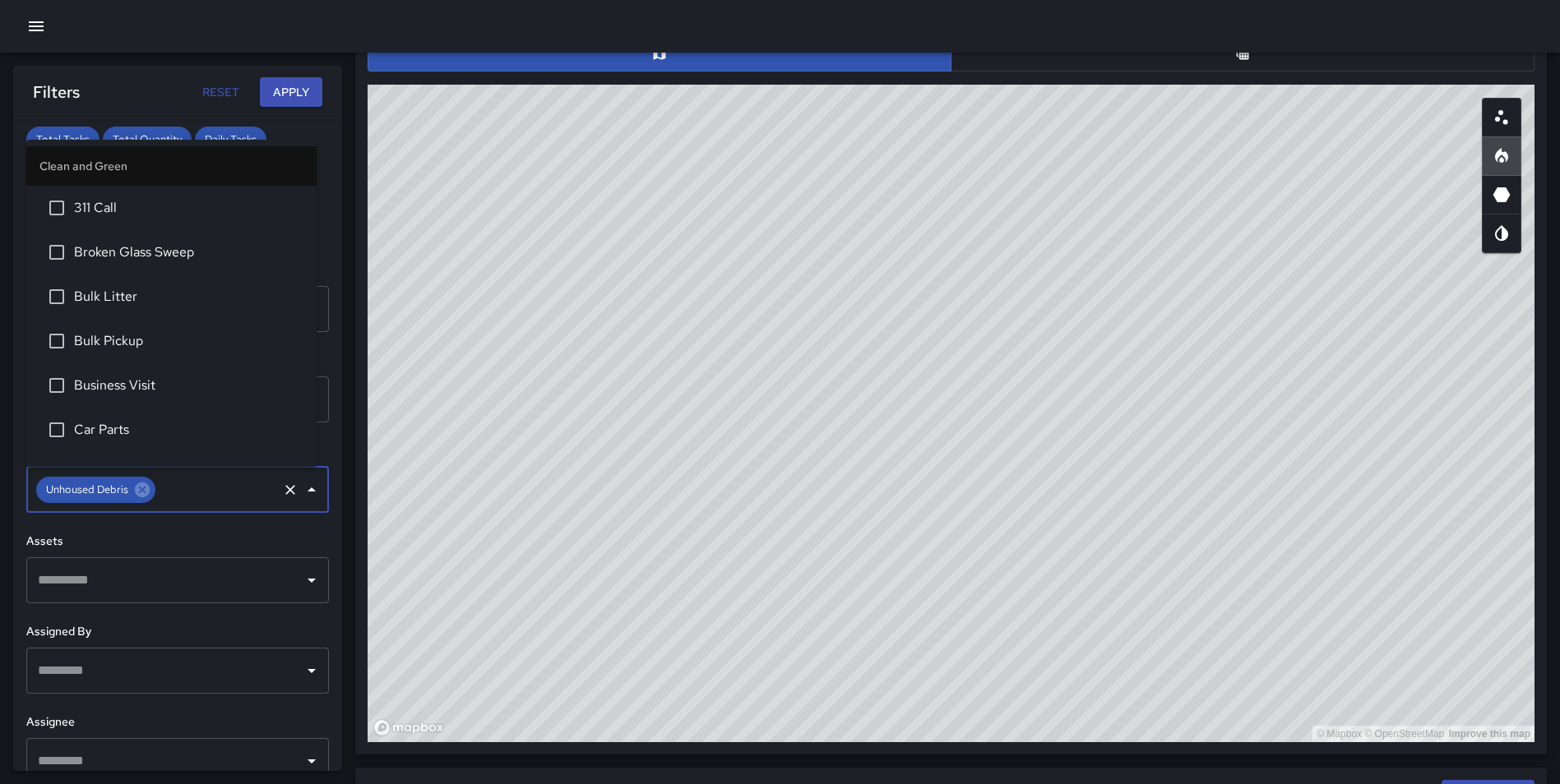
scroll to position [2203, 0]
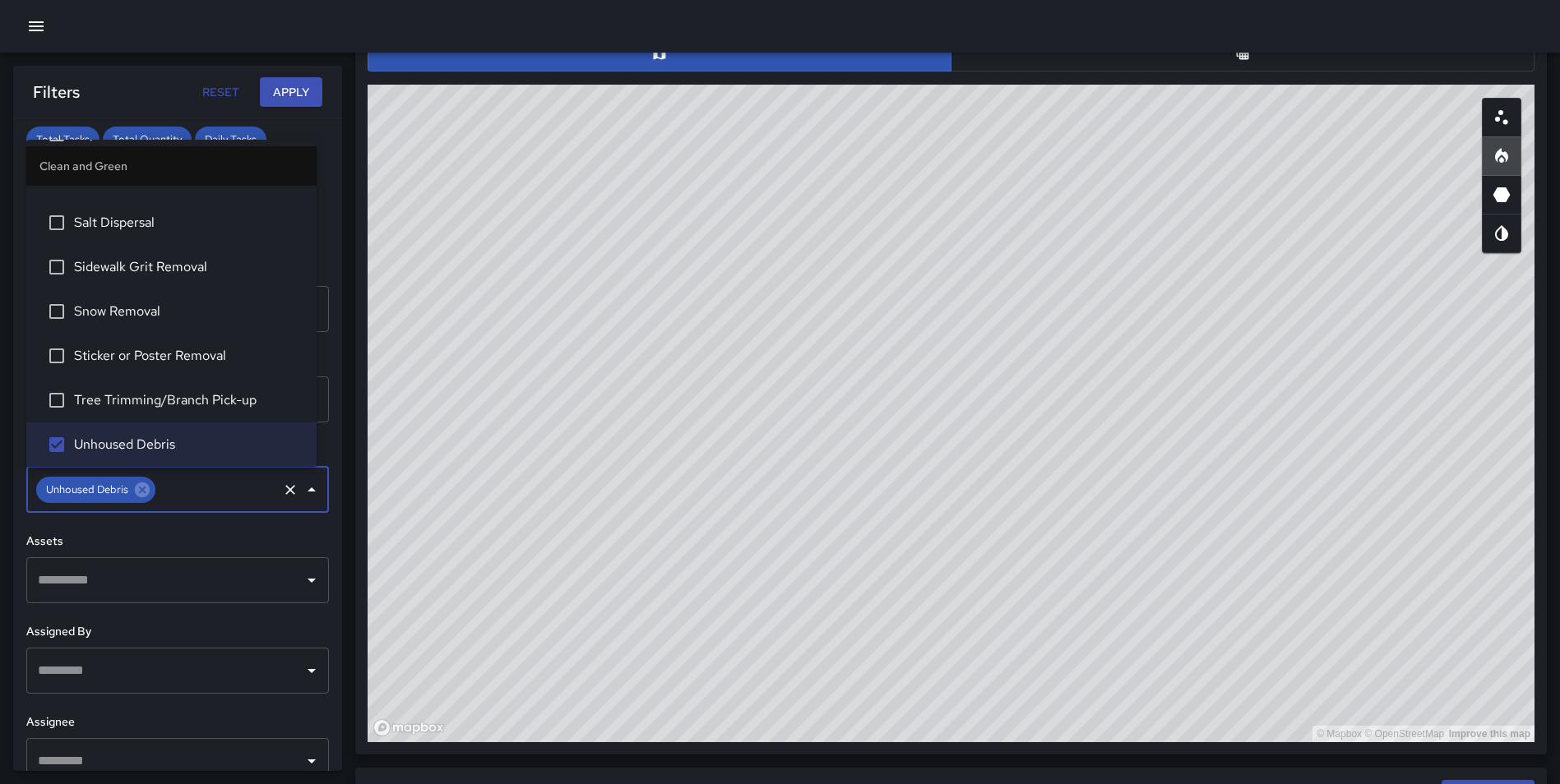
click at [301, 93] on button "Apply" at bounding box center [291, 92] width 63 height 30
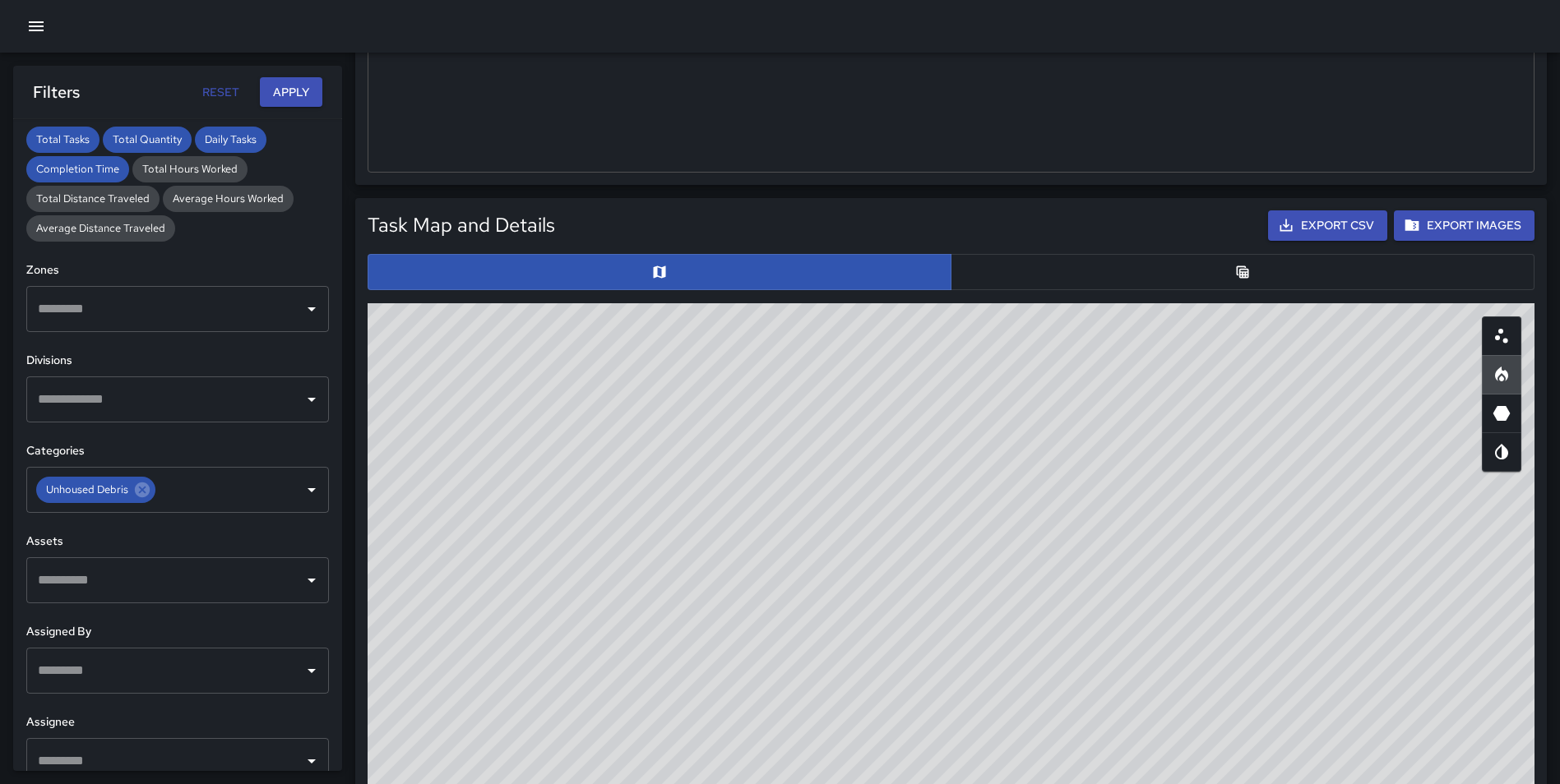
scroll to position [708, 0]
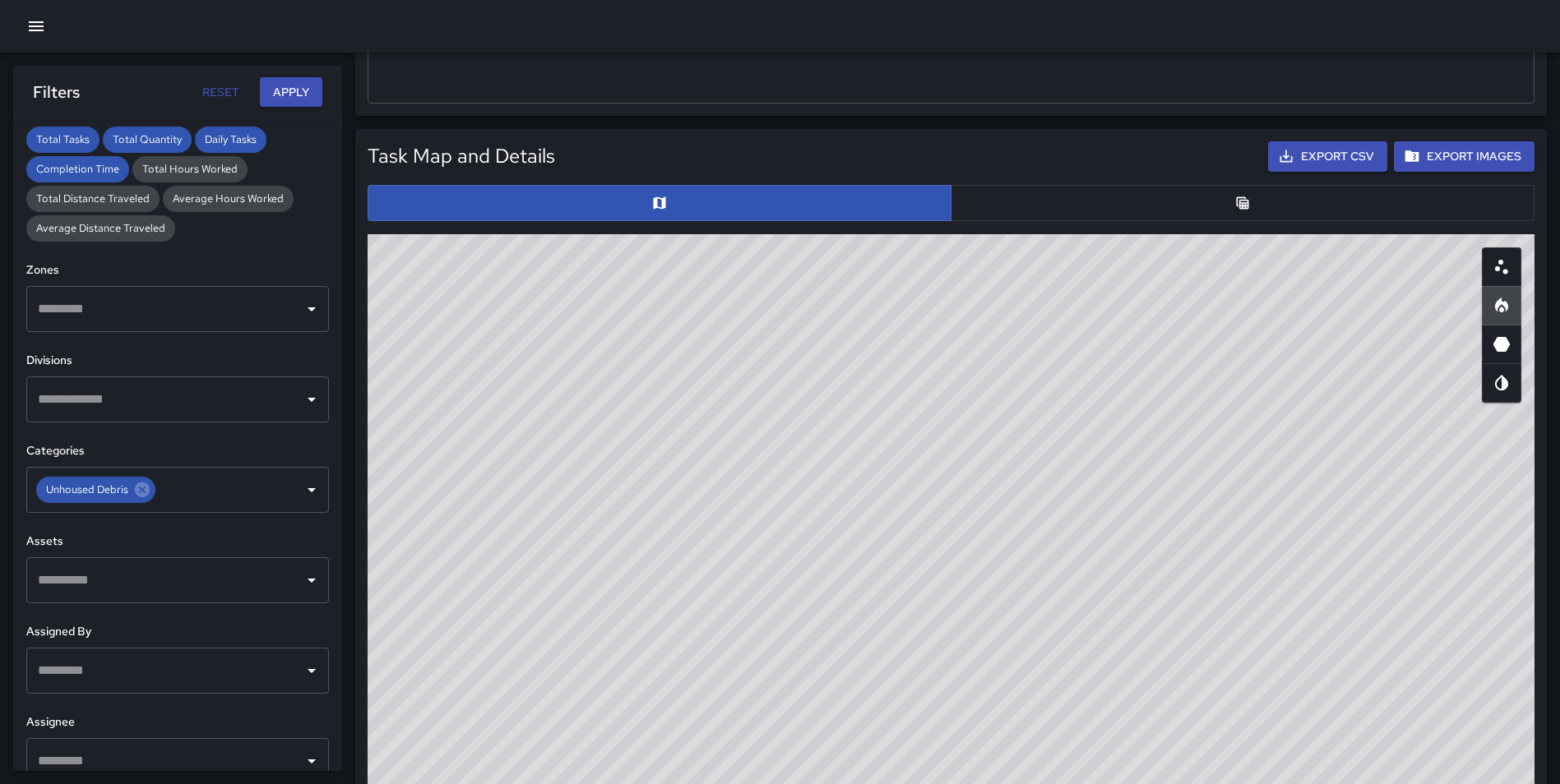
click at [1255, 196] on button "button" at bounding box center [1242, 203] width 584 height 36
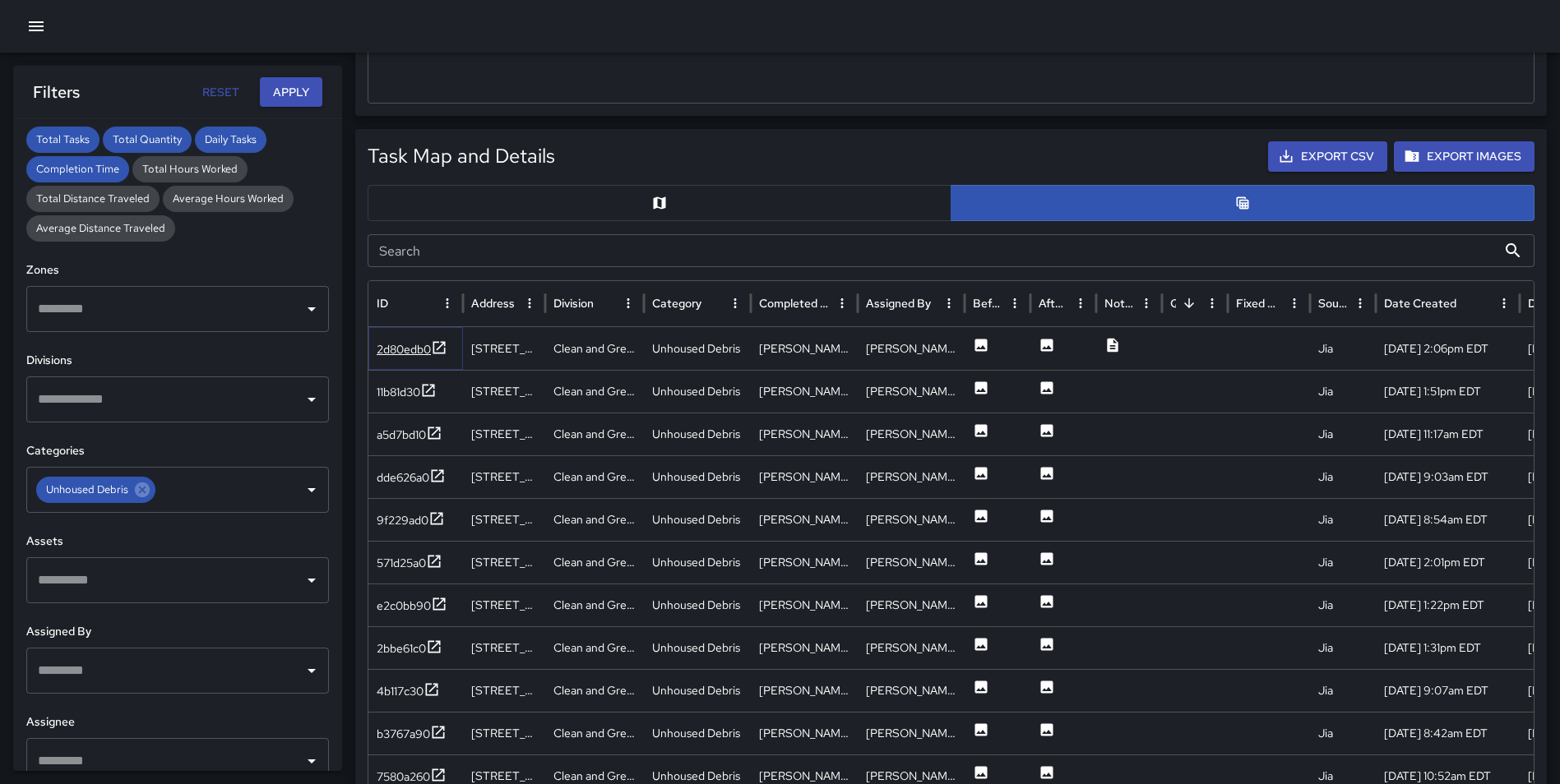
click at [443, 346] on icon at bounding box center [439, 347] width 16 height 16
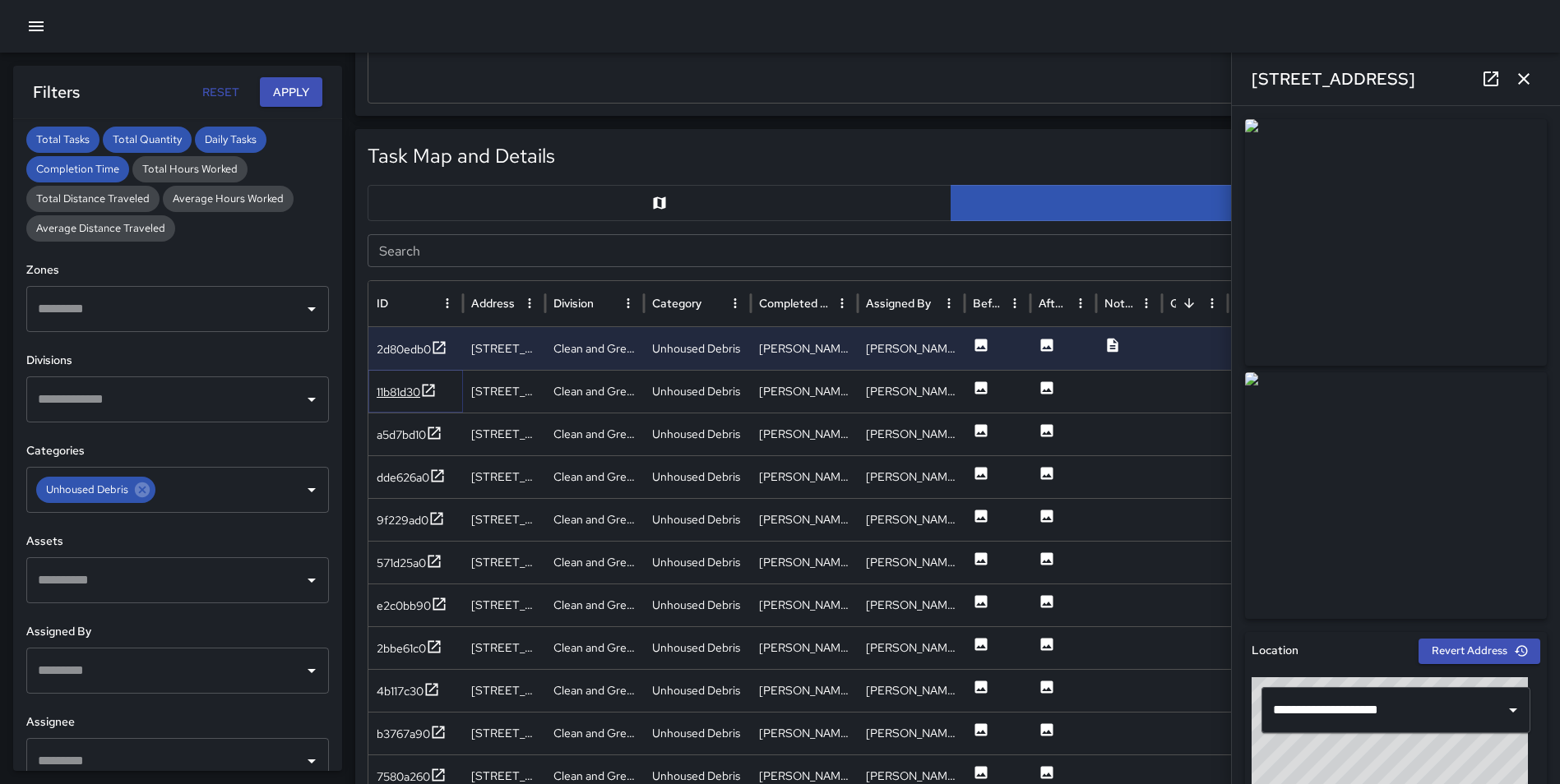
click at [426, 386] on icon at bounding box center [428, 390] width 16 height 16
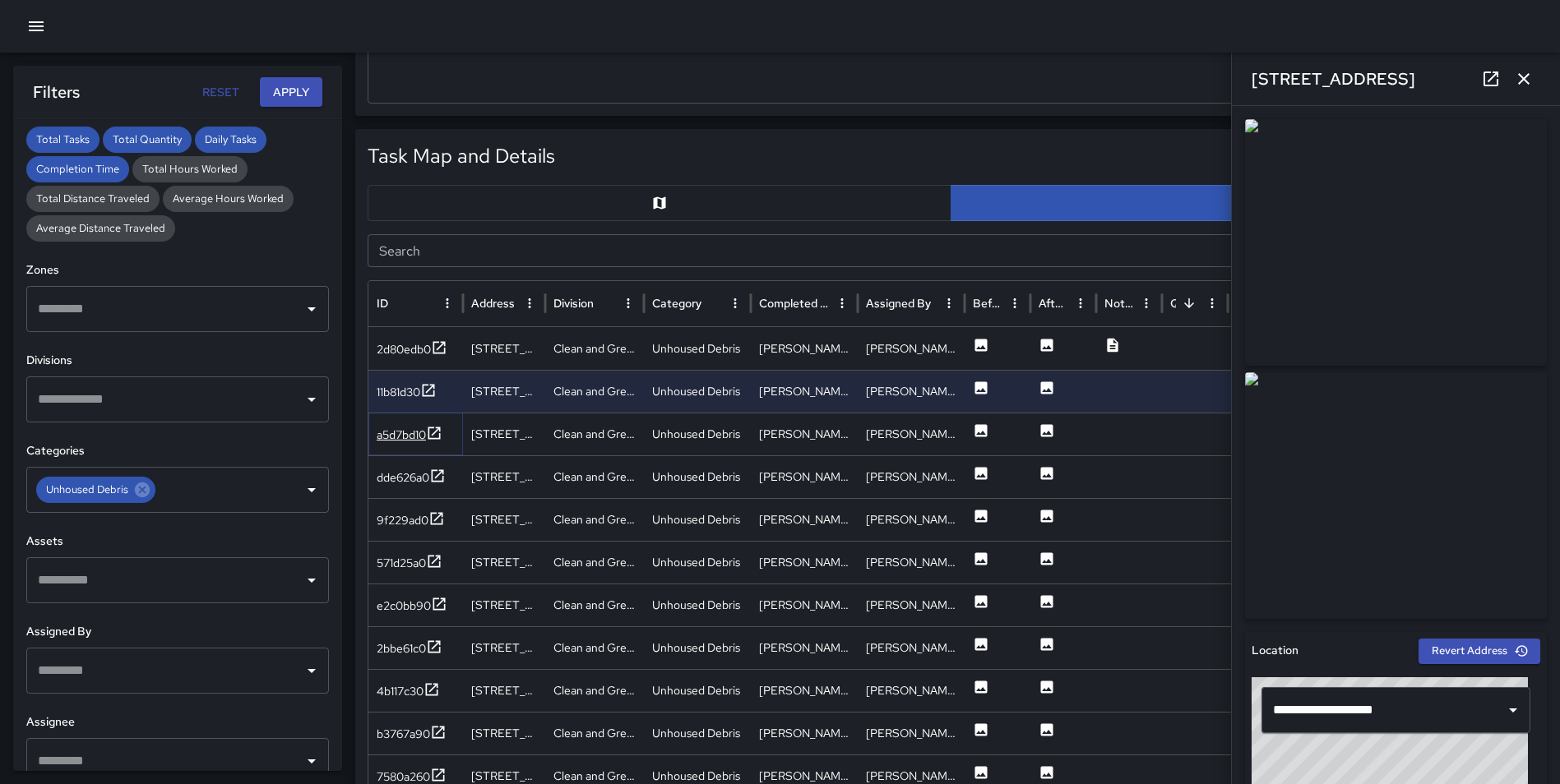
click at [440, 439] on icon at bounding box center [434, 432] width 13 height 13
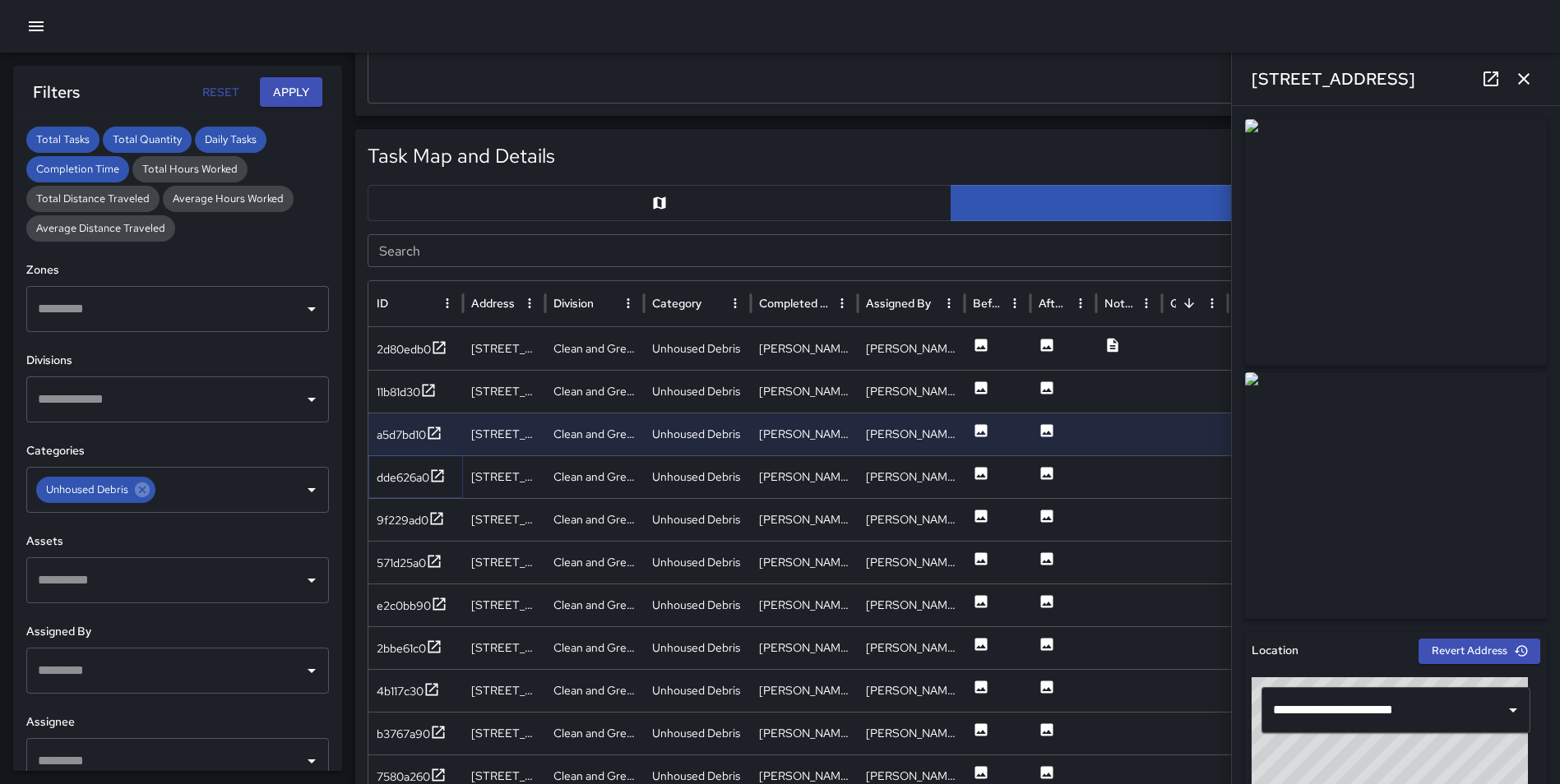
drag, startPoint x: 435, startPoint y: 476, endPoint x: 435, endPoint y: 493, distance: 17.0
click at [435, 476] on icon at bounding box center [437, 475] width 16 height 16
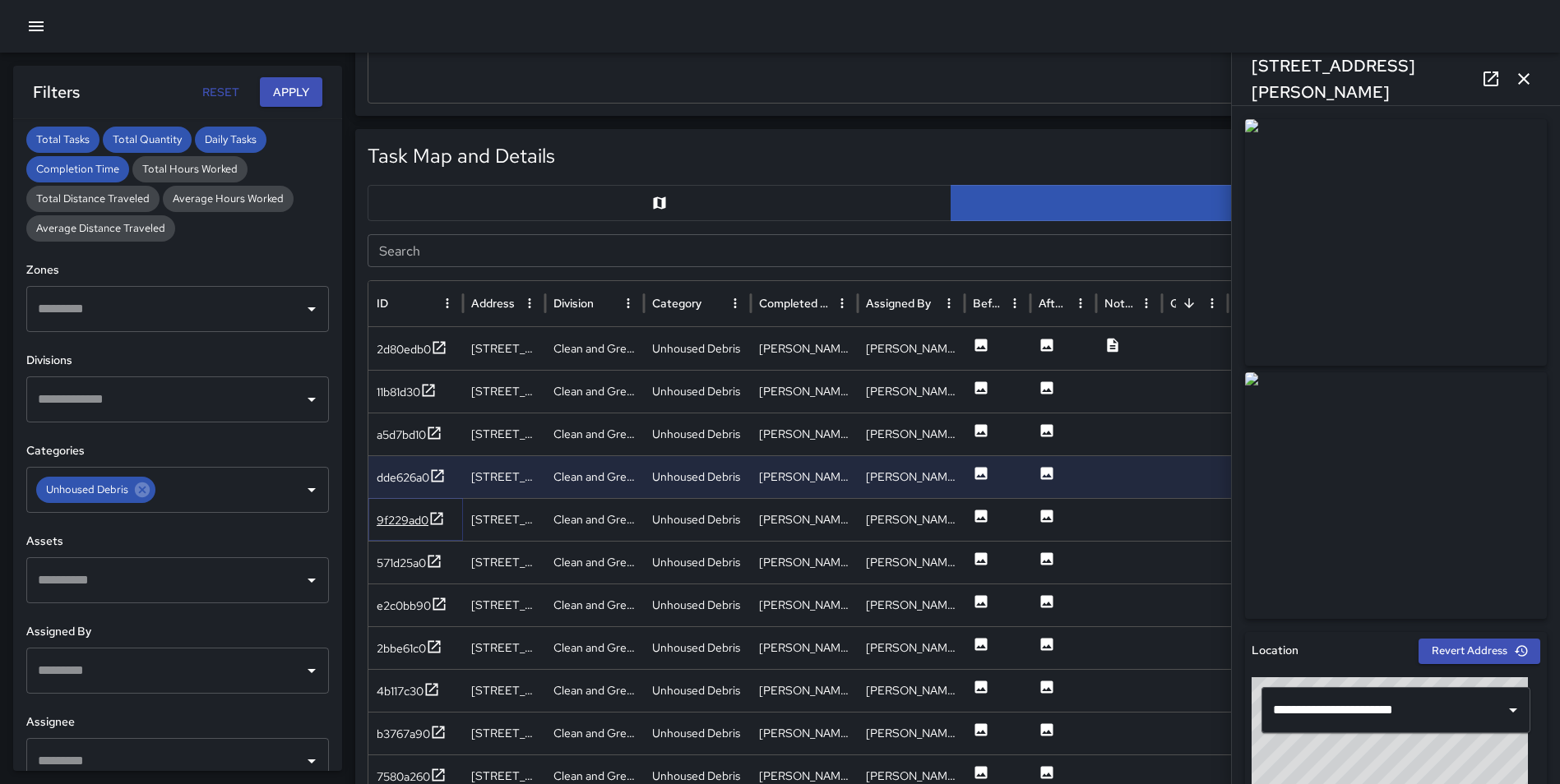
click at [438, 514] on icon at bounding box center [436, 518] width 16 height 16
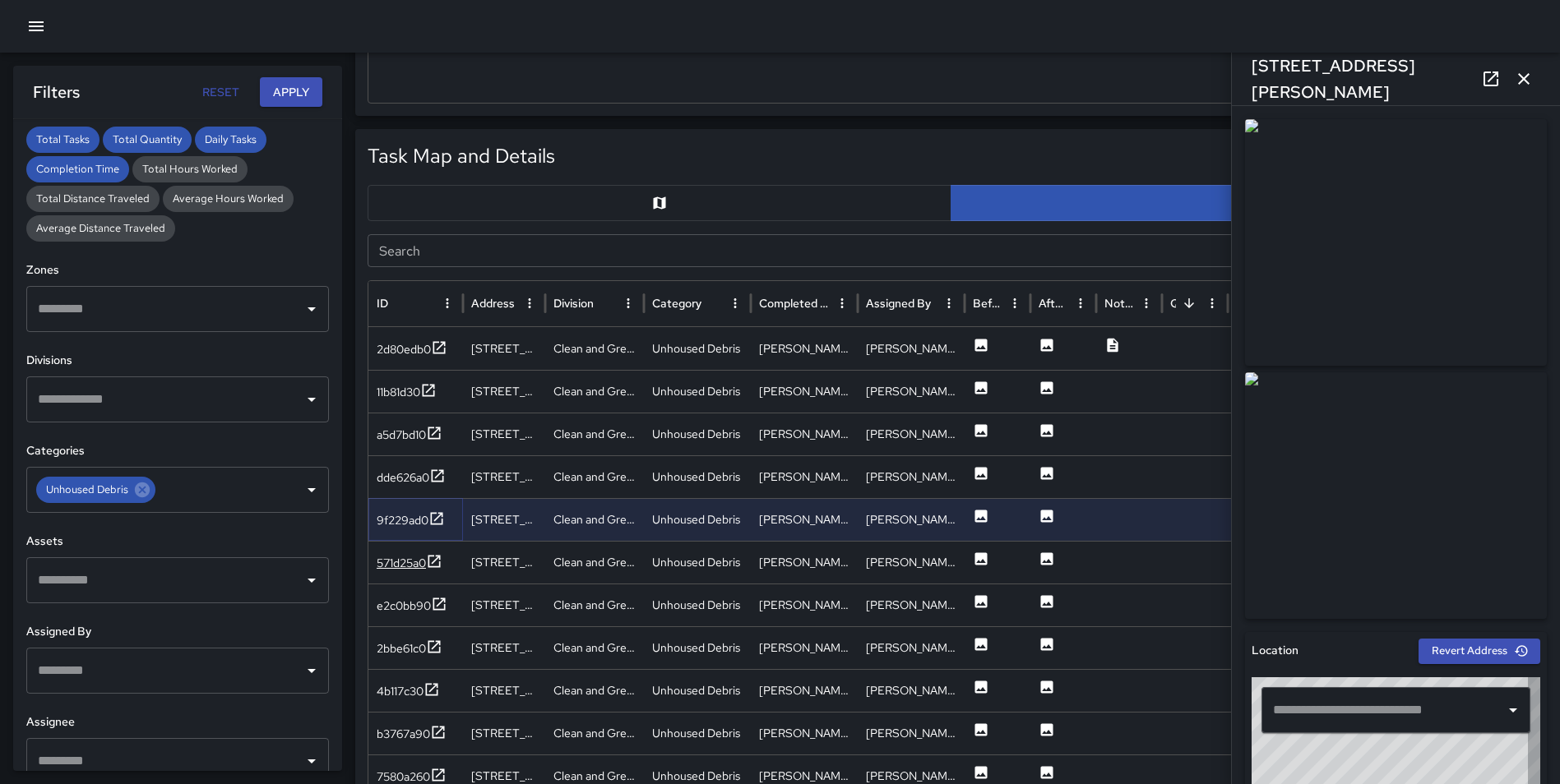
type input "**********"
click at [433, 558] on icon at bounding box center [434, 561] width 16 height 16
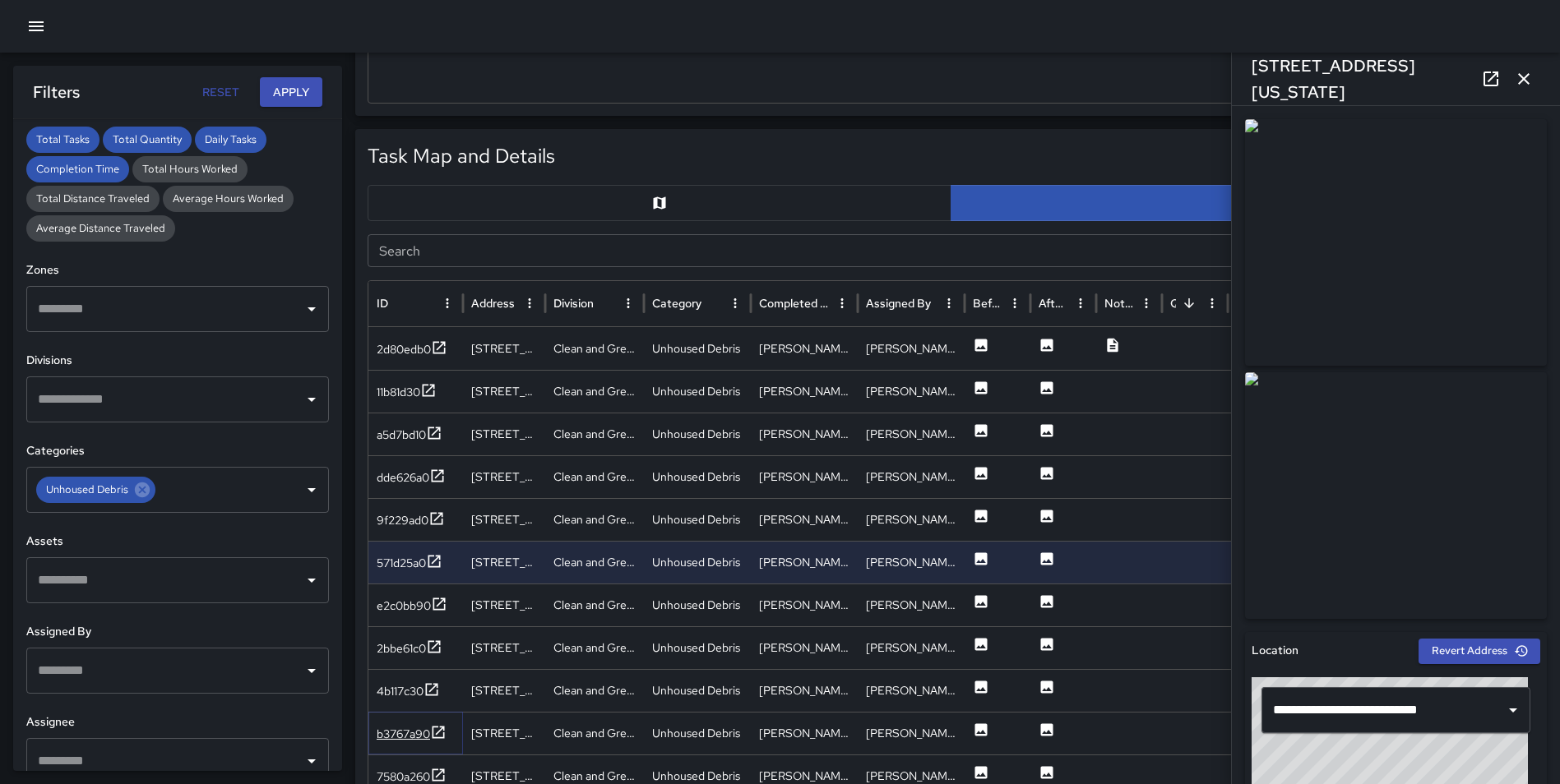
click at [438, 734] on icon at bounding box center [438, 732] width 16 height 16
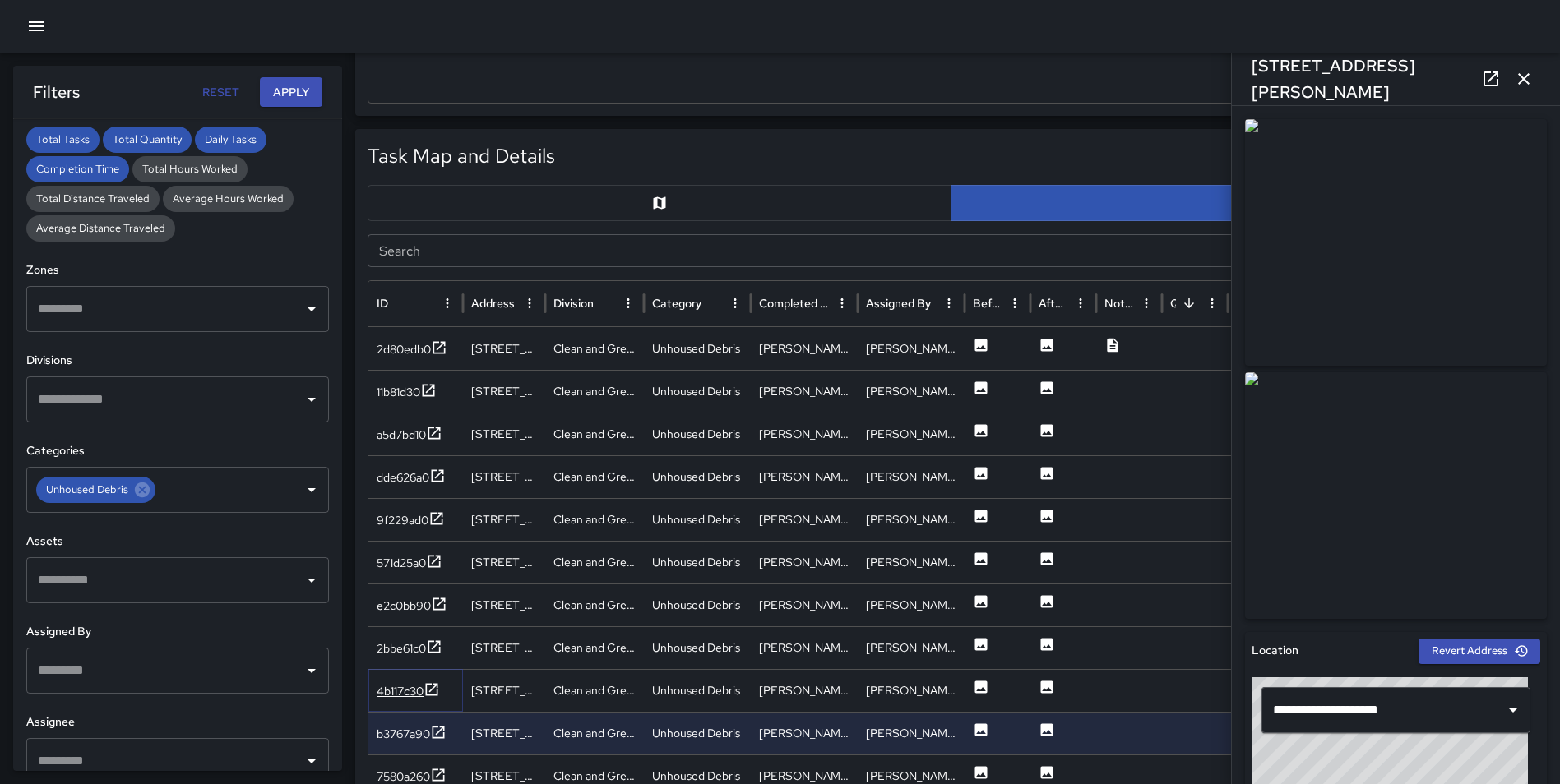
click at [435, 688] on icon at bounding box center [432, 689] width 16 height 16
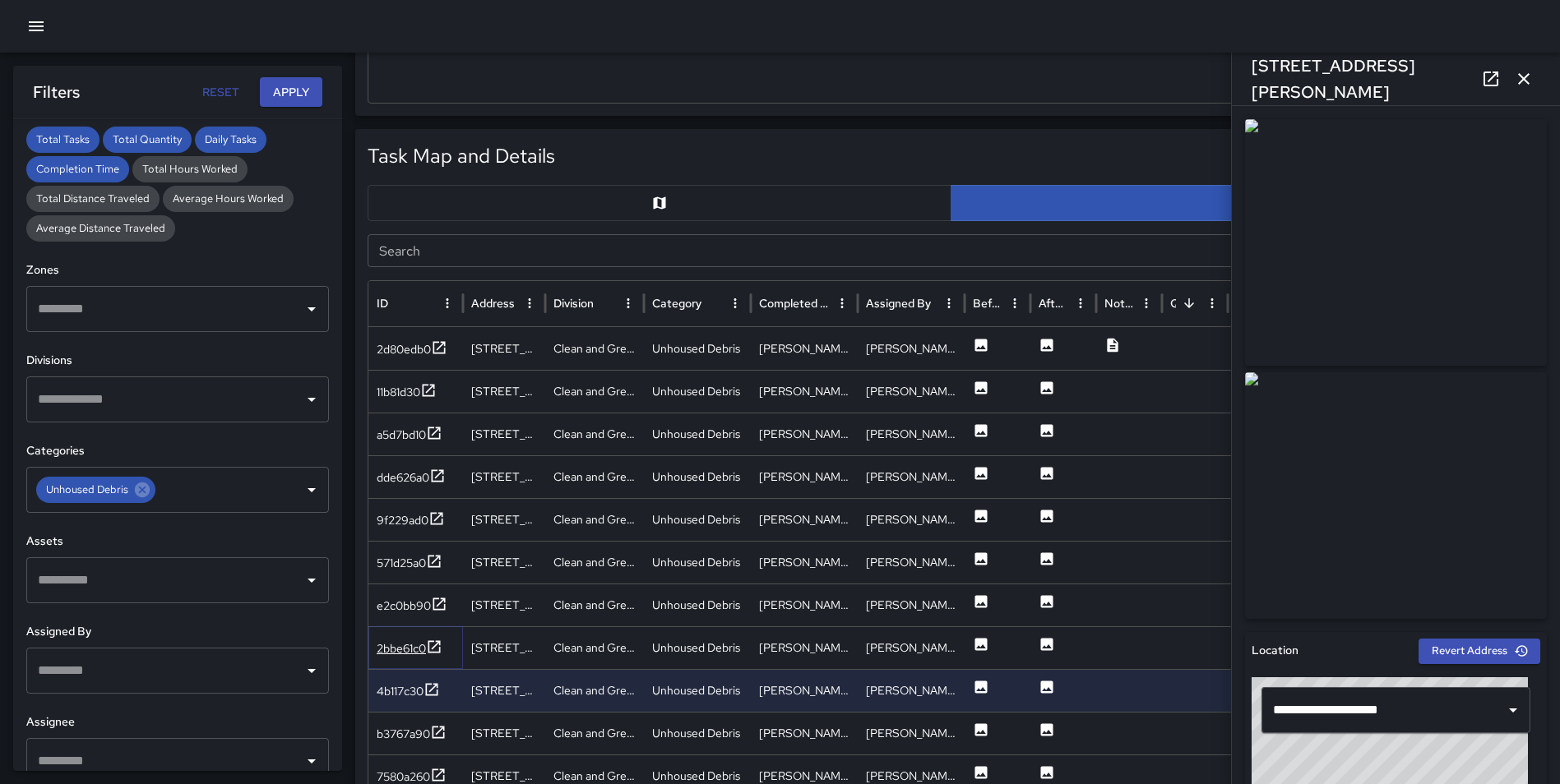
click at [438, 646] on icon at bounding box center [434, 646] width 16 height 16
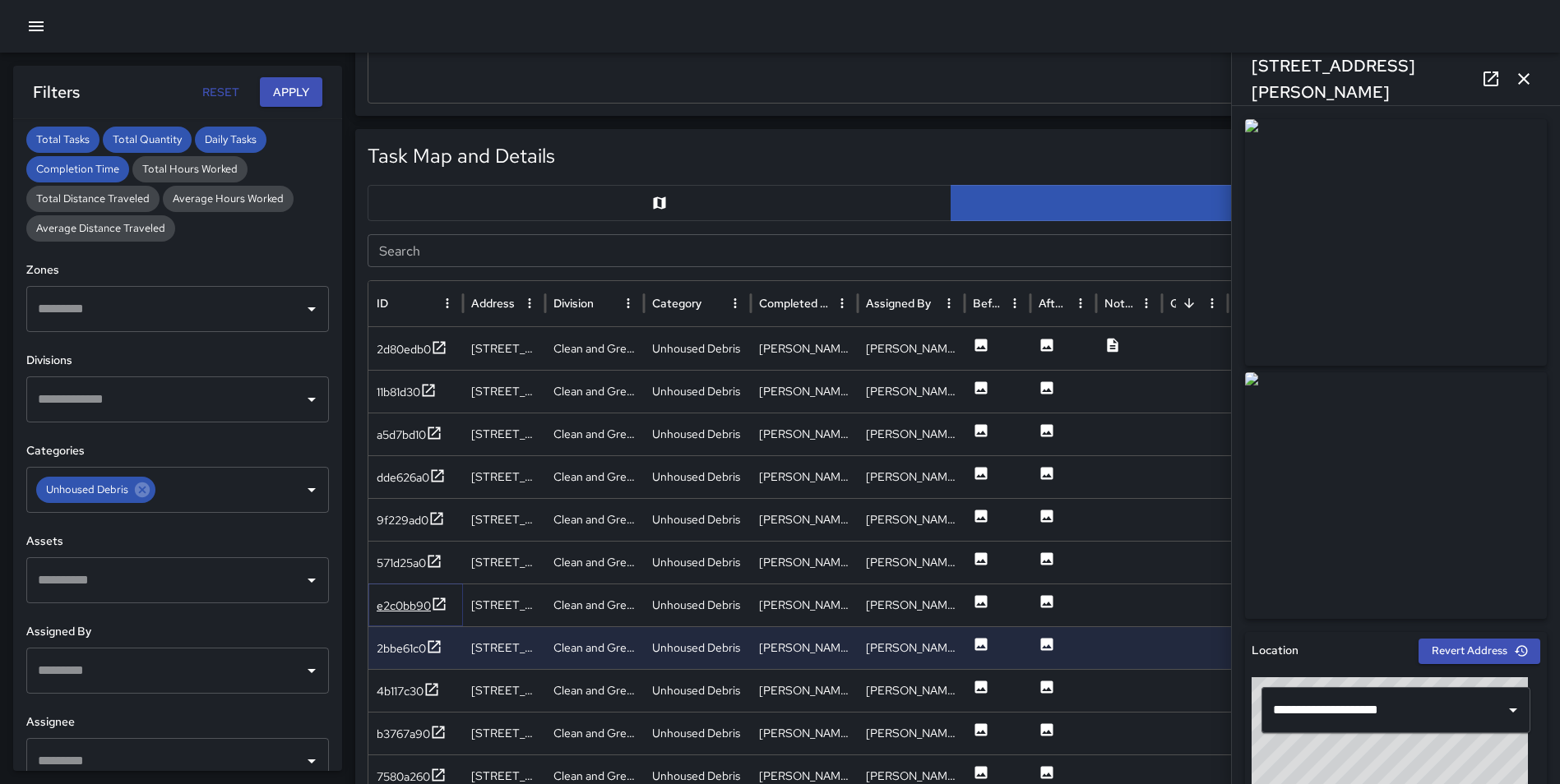
click at [438, 596] on icon at bounding box center [439, 604] width 16 height 16
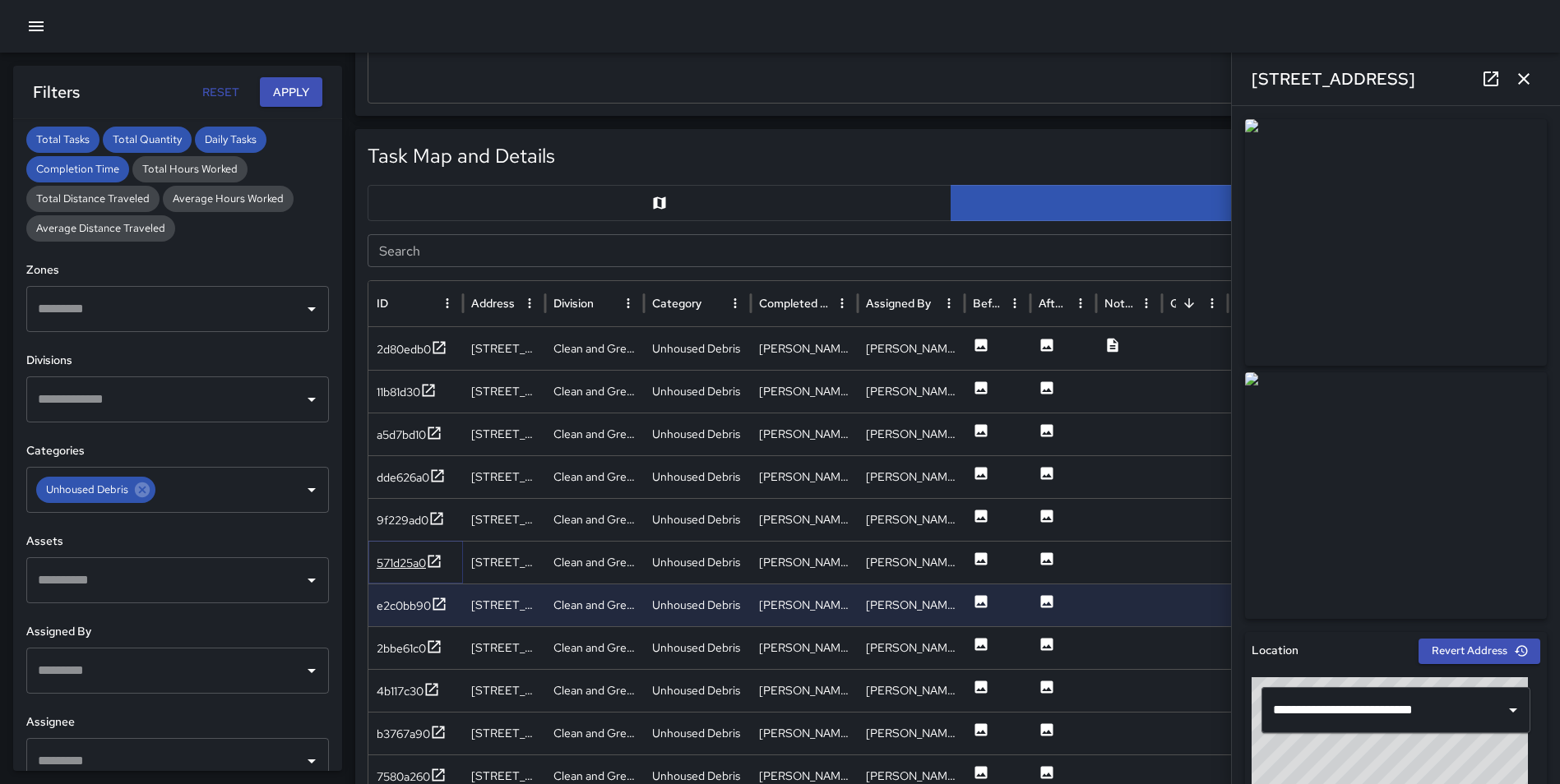
click at [437, 553] on icon at bounding box center [434, 561] width 16 height 16
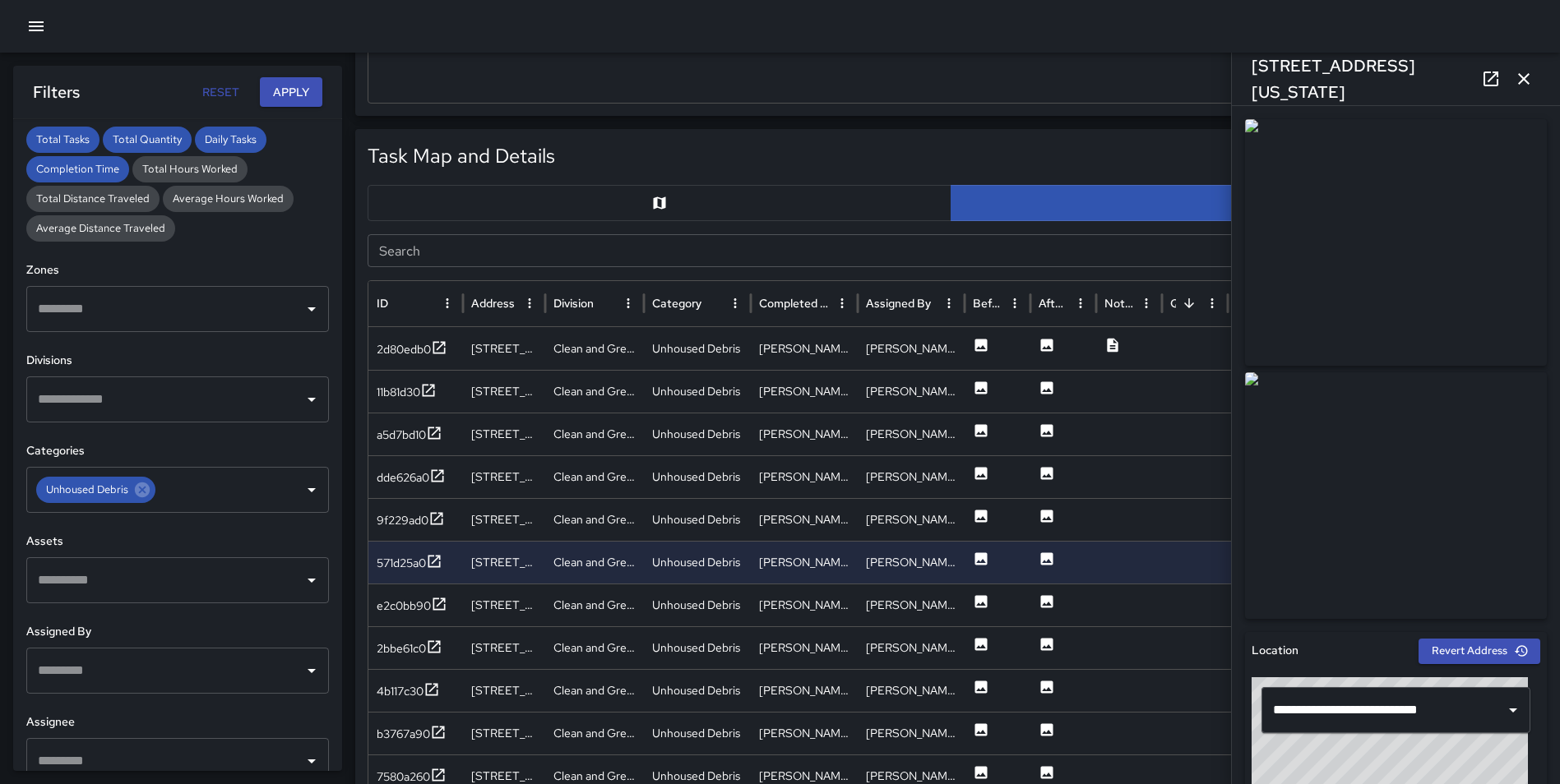
click at [1522, 70] on icon "button" at bounding box center [1523, 79] width 20 height 20
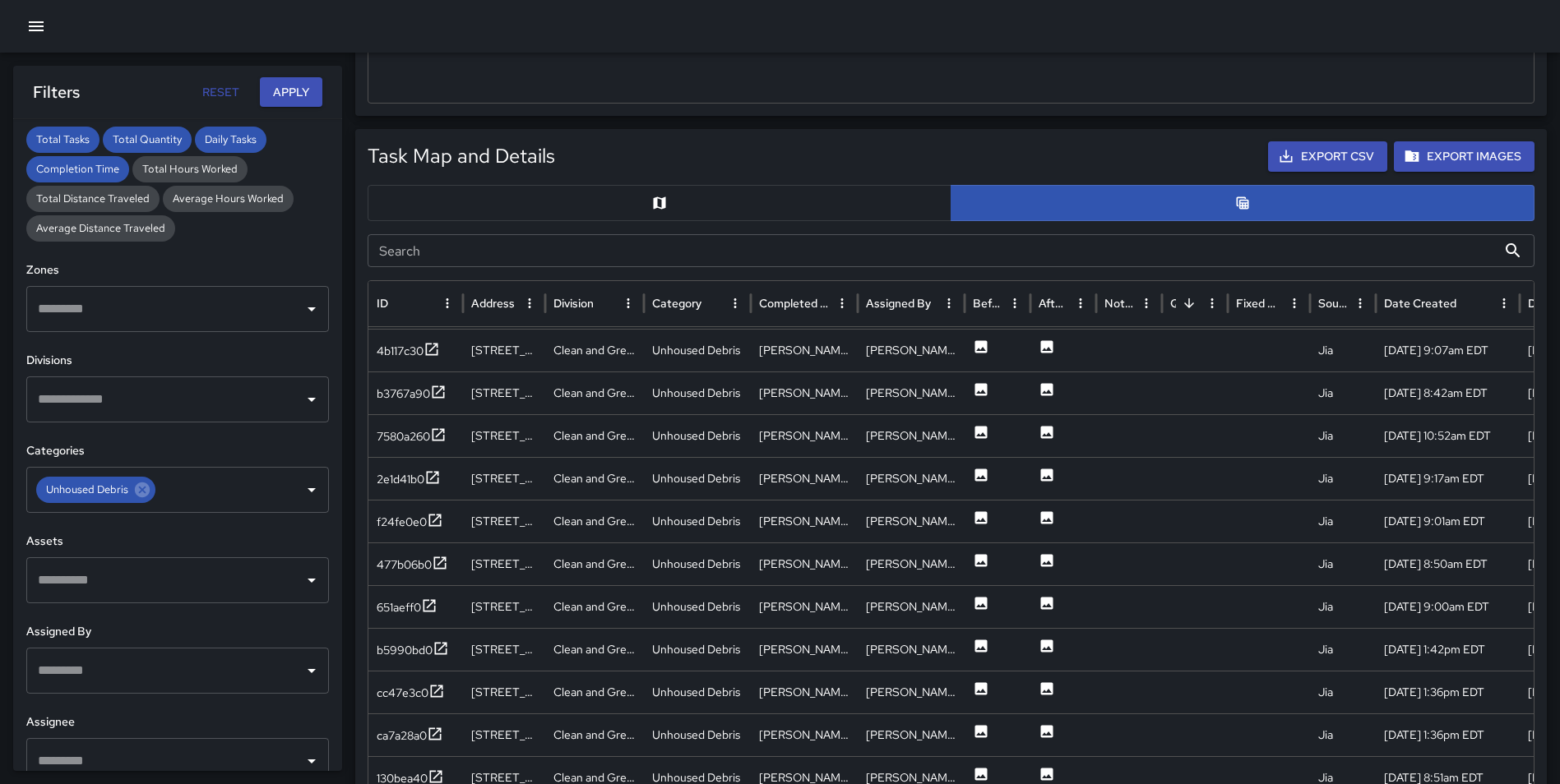
scroll to position [344, 0]
click at [441, 729] on icon at bounding box center [434, 730] width 16 height 16
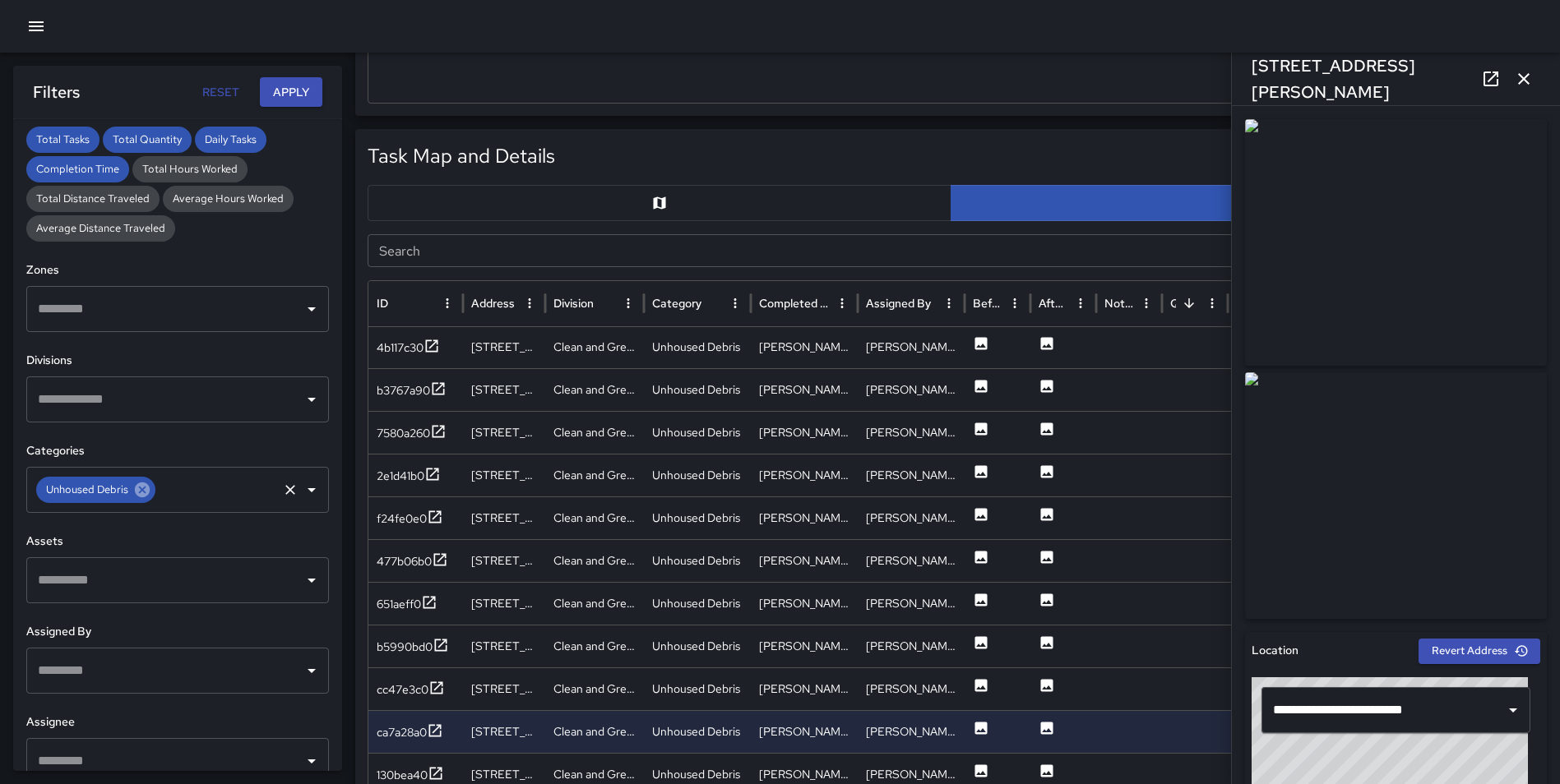
click at [146, 488] on icon at bounding box center [142, 490] width 15 height 15
click at [145, 488] on input "text" at bounding box center [166, 490] width 263 height 31
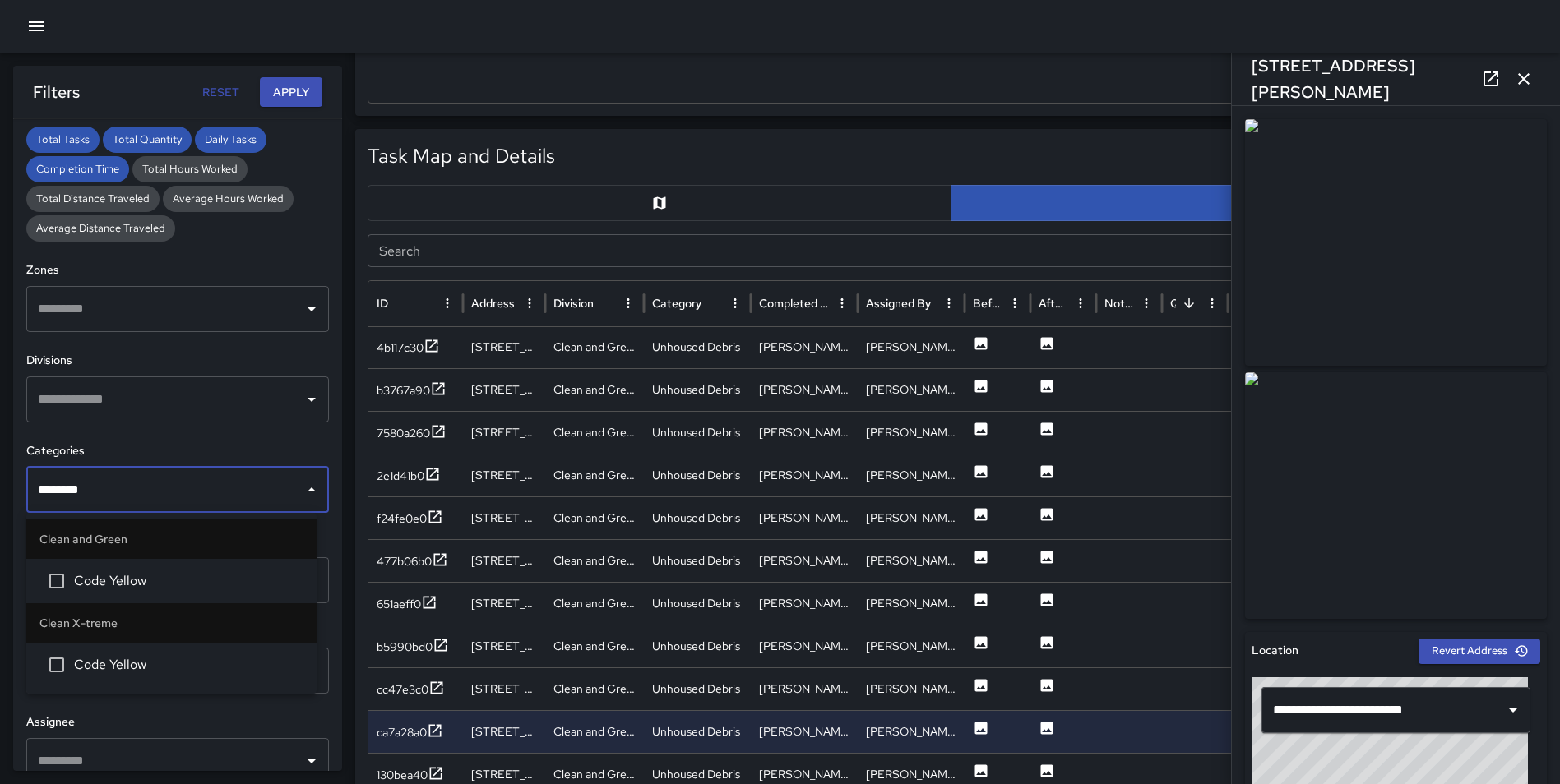
type input "*********"
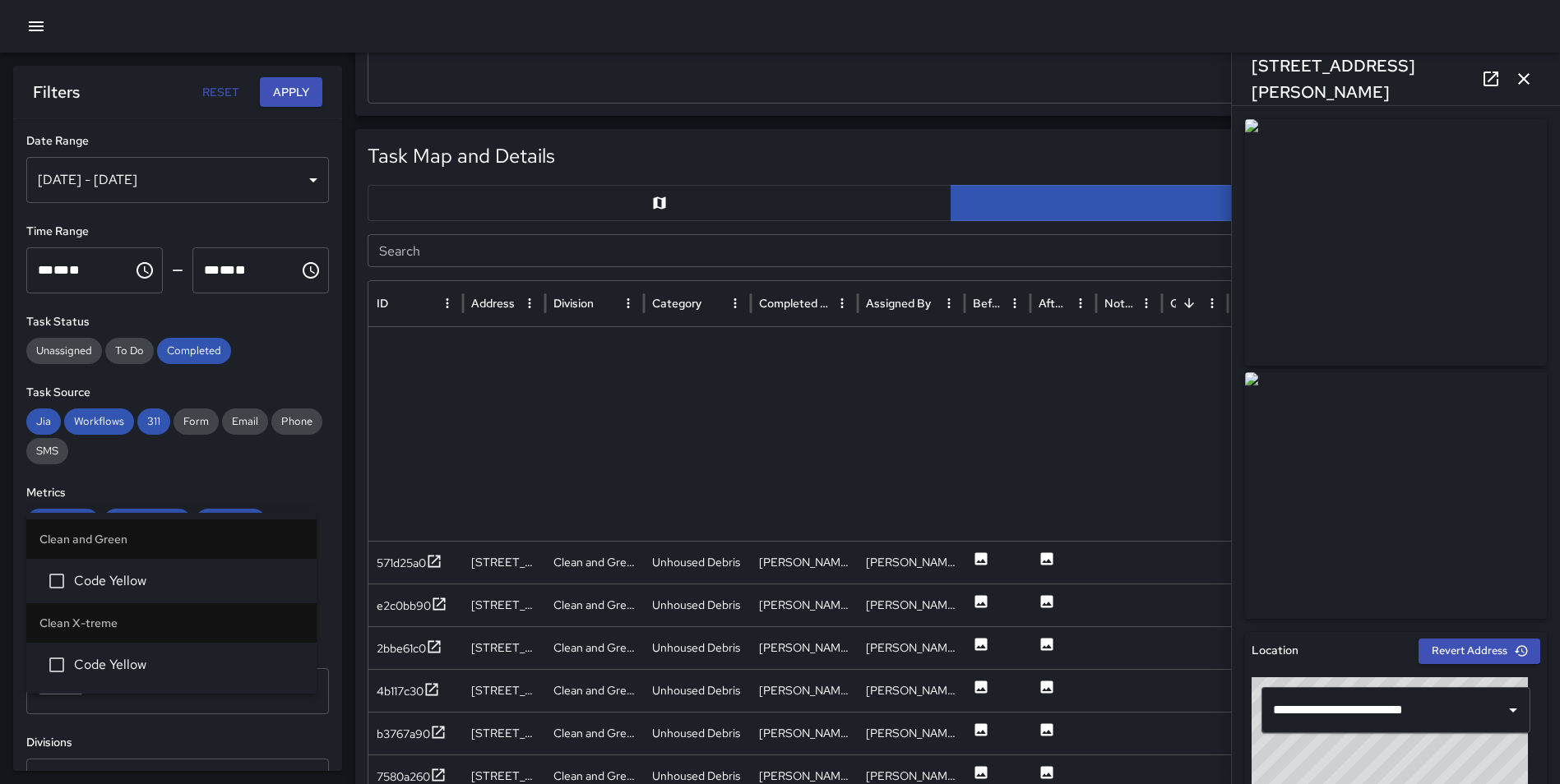
scroll to position [382, 0]
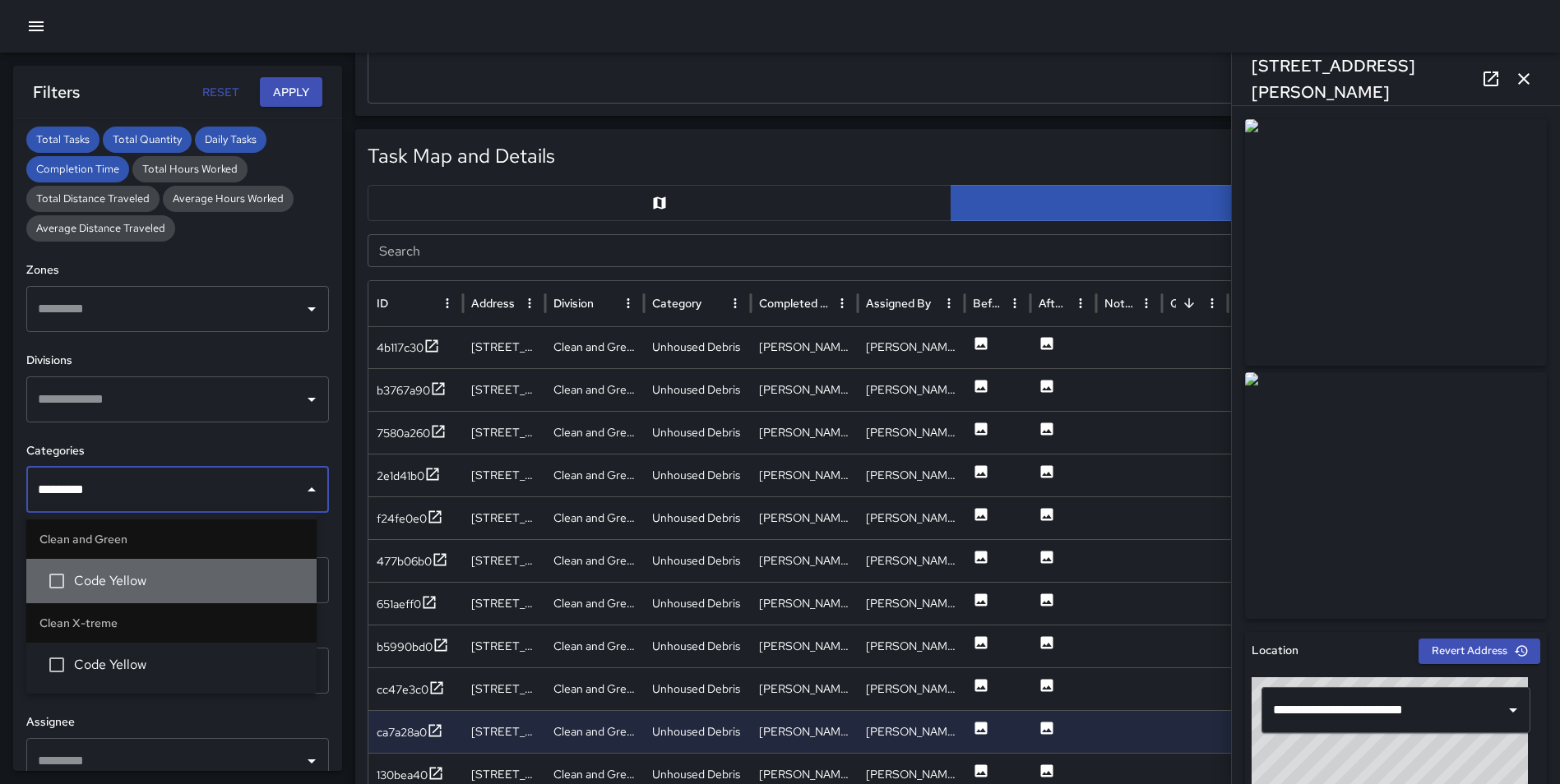
click at [118, 573] on span "Code Yellow" at bounding box center [189, 581] width 229 height 20
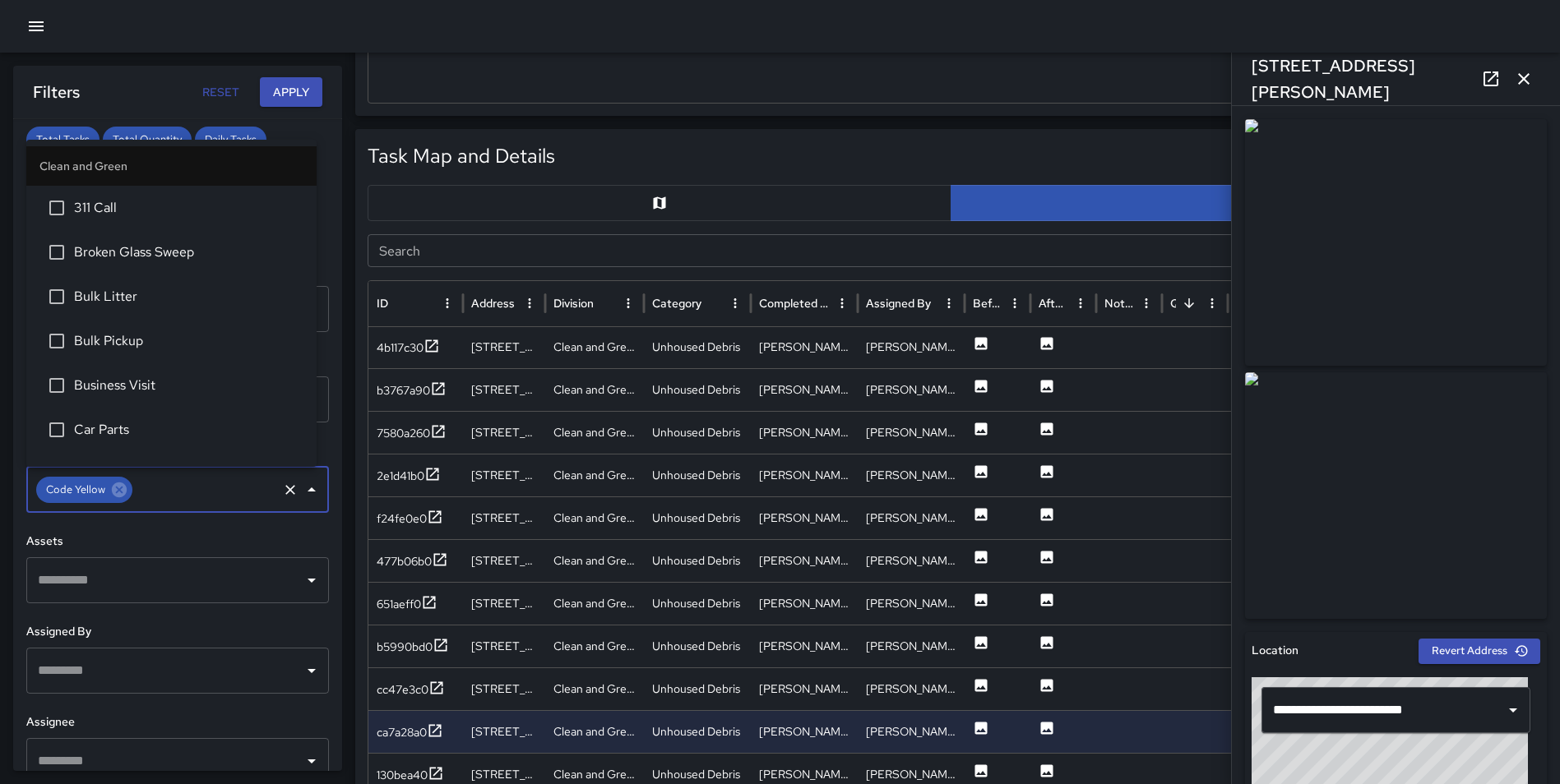
scroll to position [163, 0]
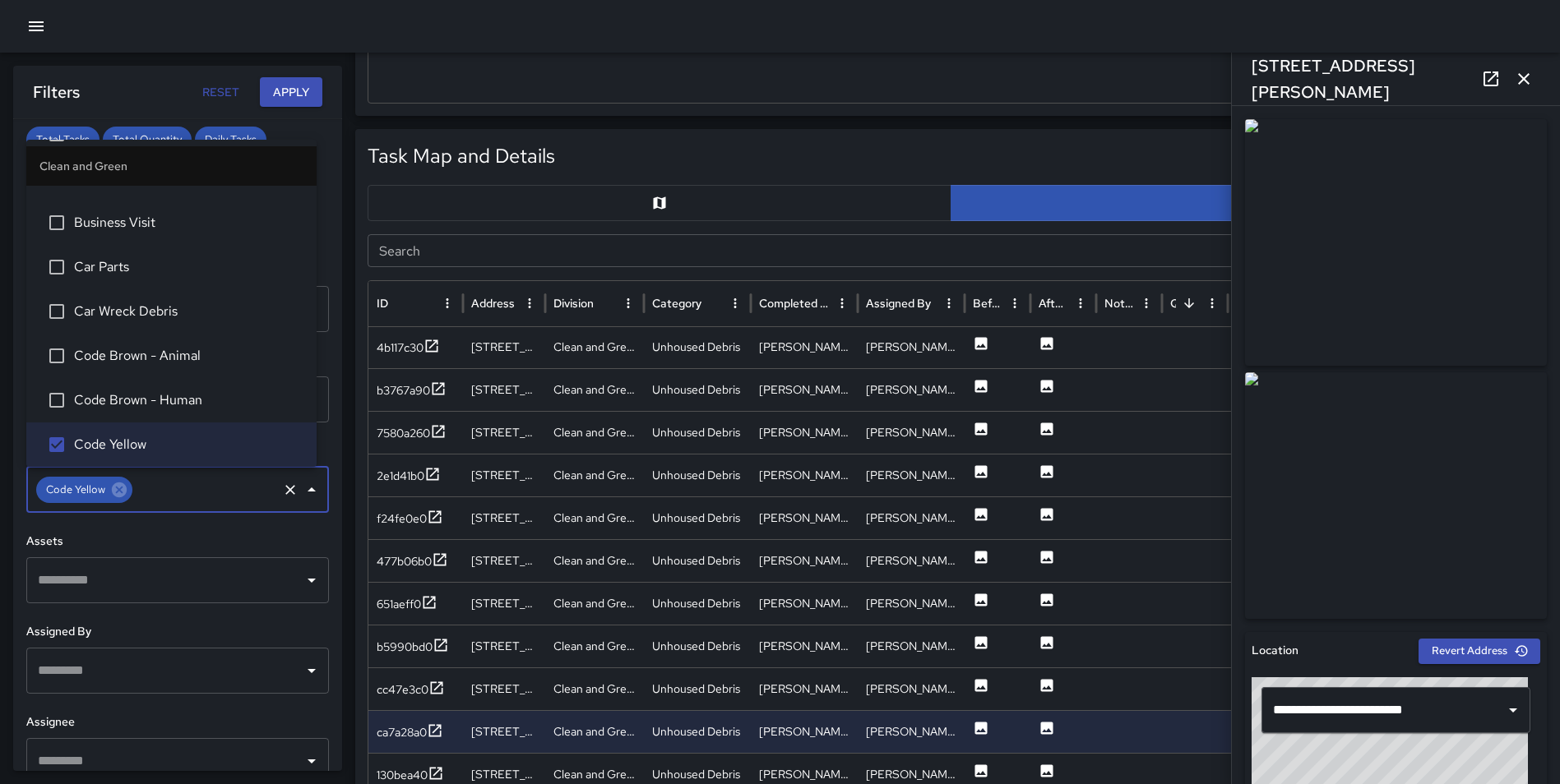
click at [290, 97] on button "Apply" at bounding box center [291, 92] width 63 height 30
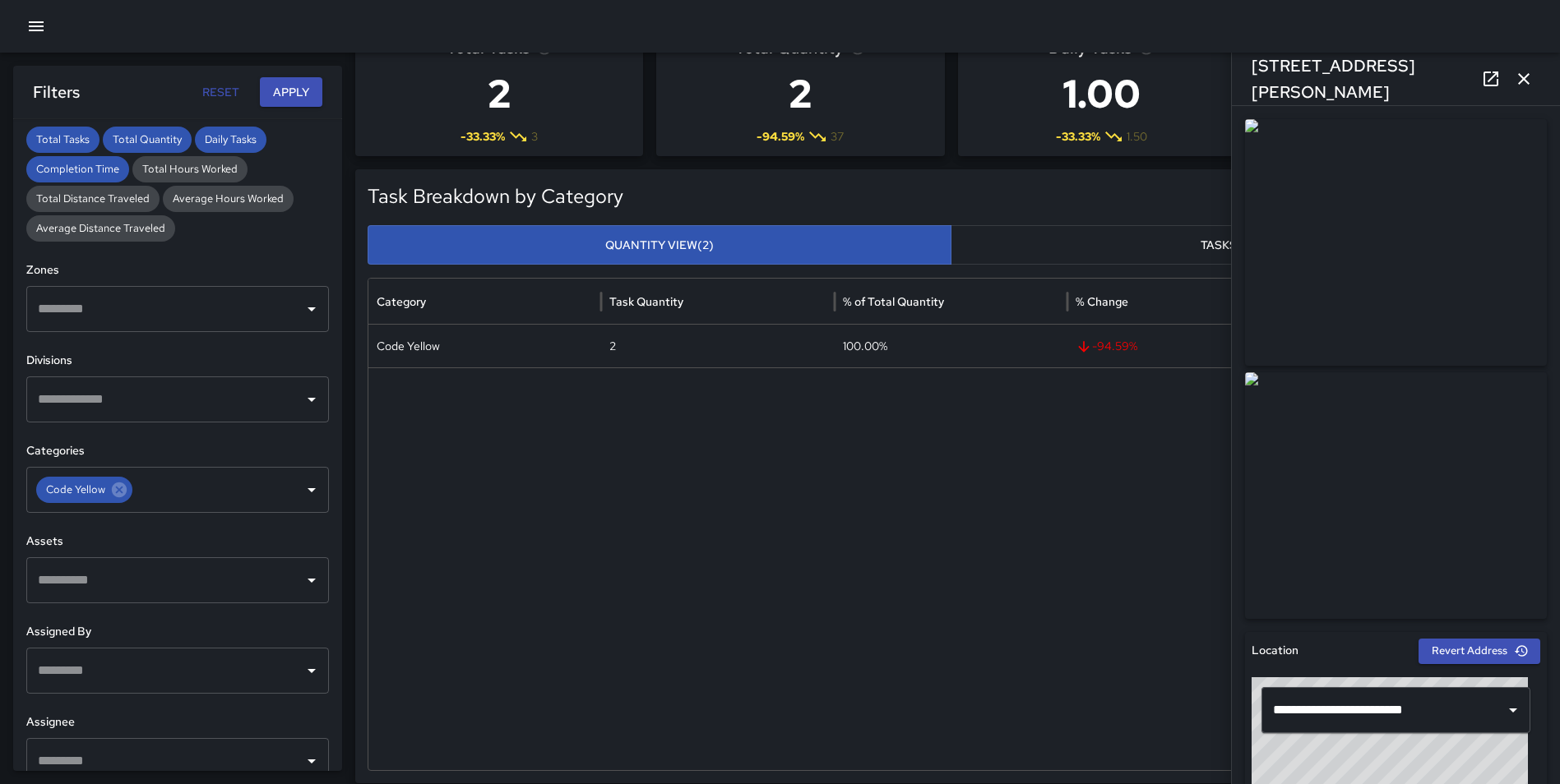
scroll to position [0, 0]
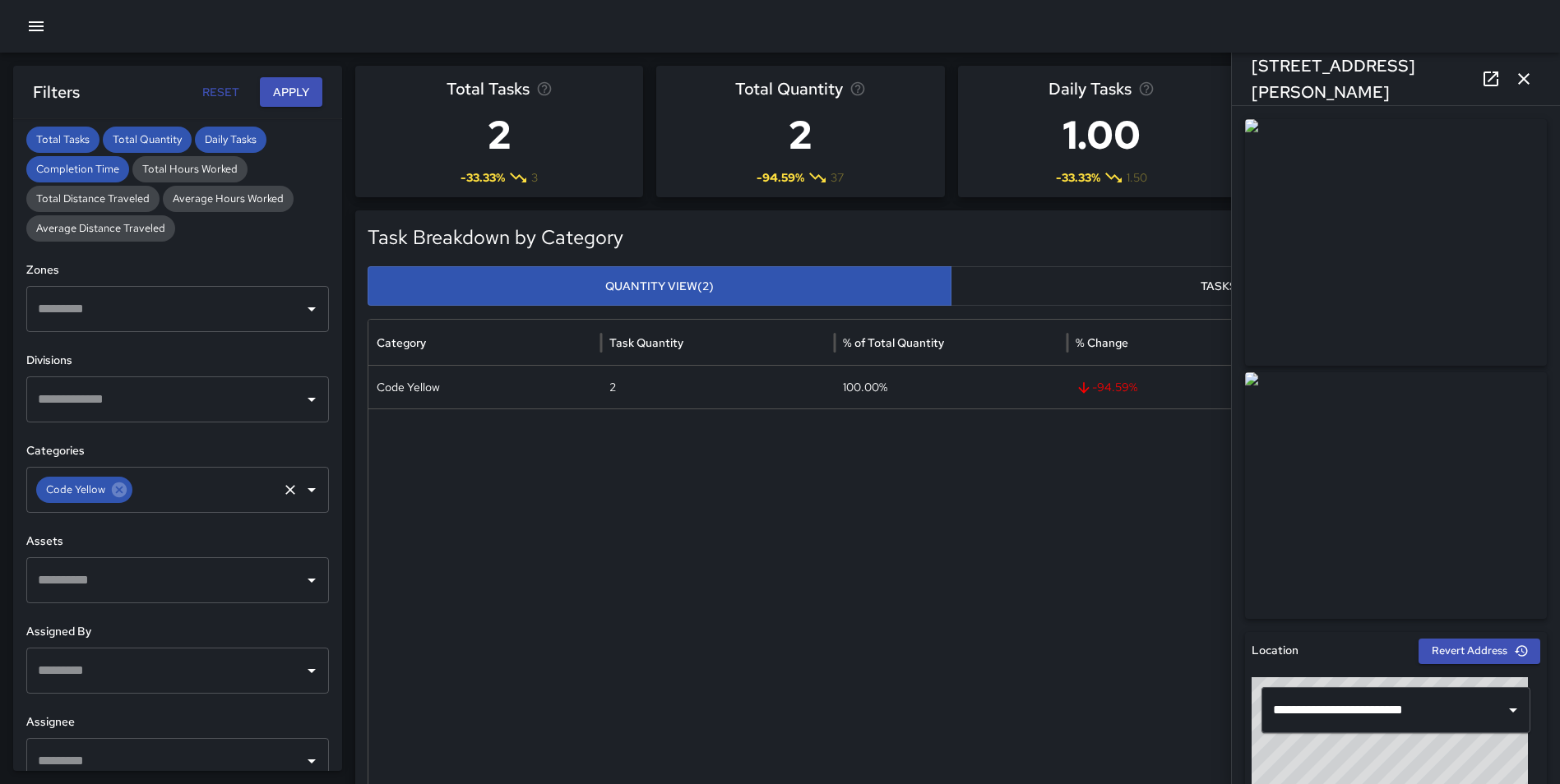
click at [119, 493] on icon at bounding box center [119, 490] width 15 height 15
click at [135, 493] on input "text" at bounding box center [205, 490] width 141 height 31
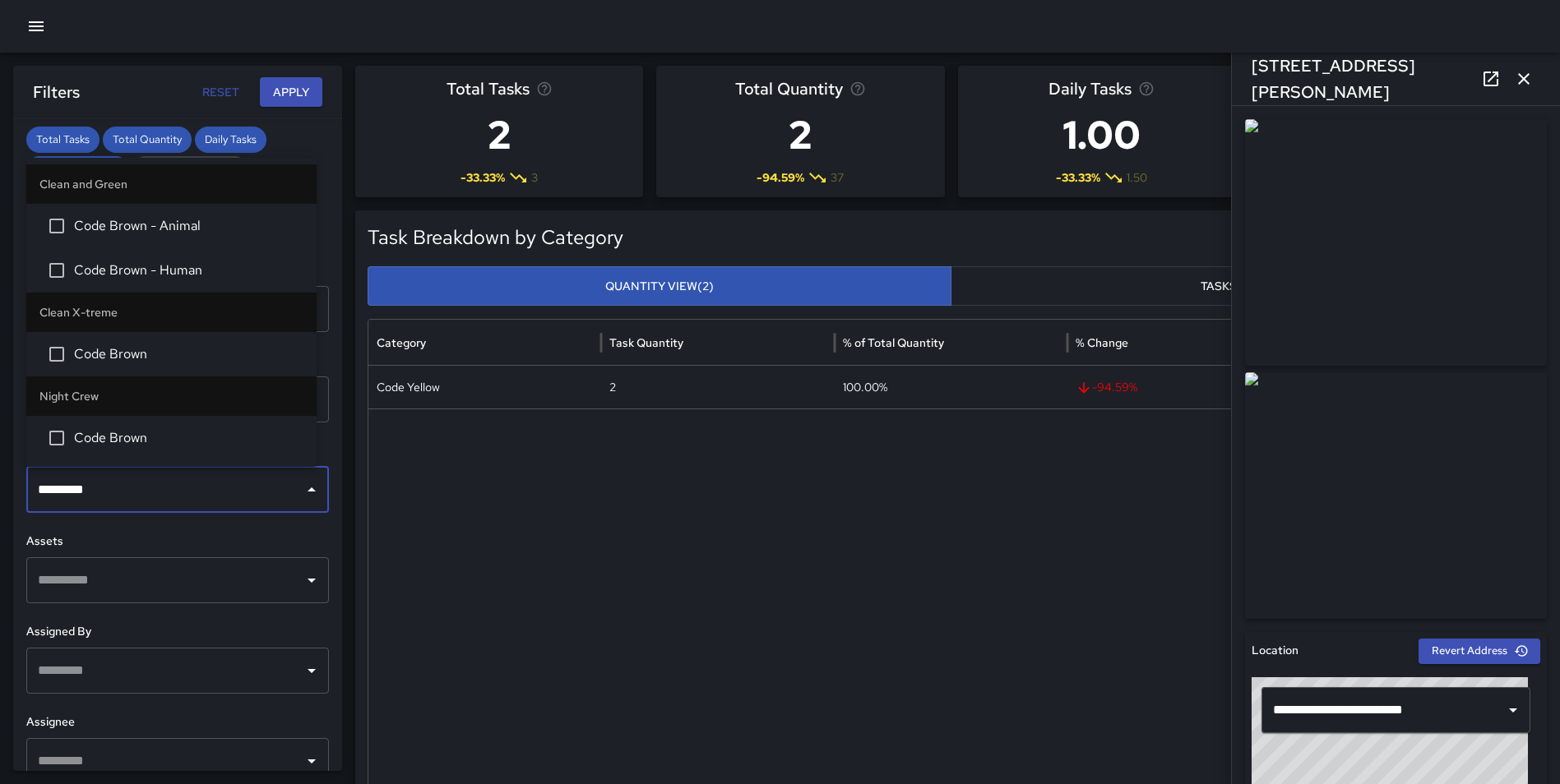
type input "**********"
click at [186, 269] on span "Code Brown - Human" at bounding box center [189, 270] width 229 height 20
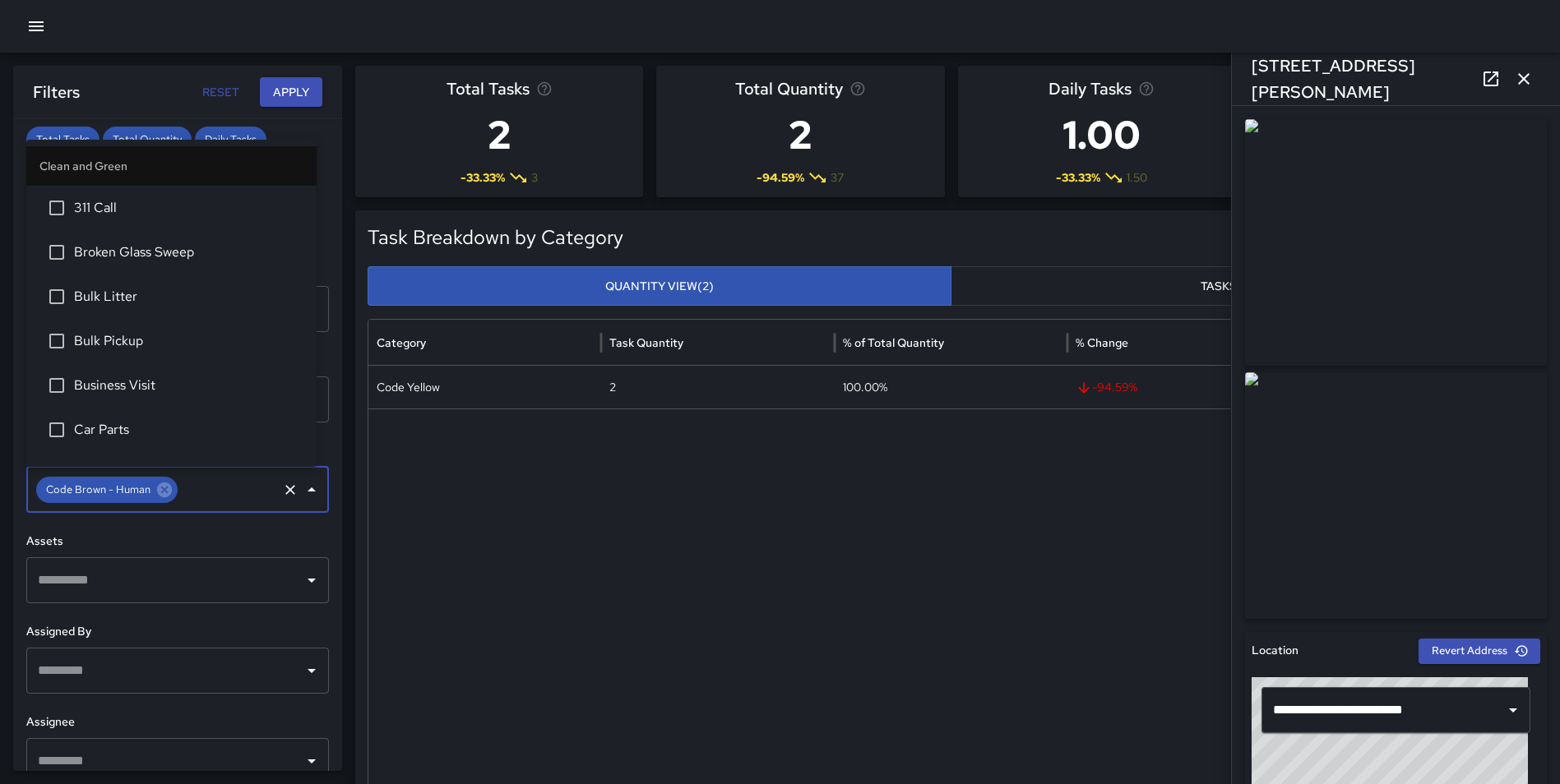
scroll to position [118, 0]
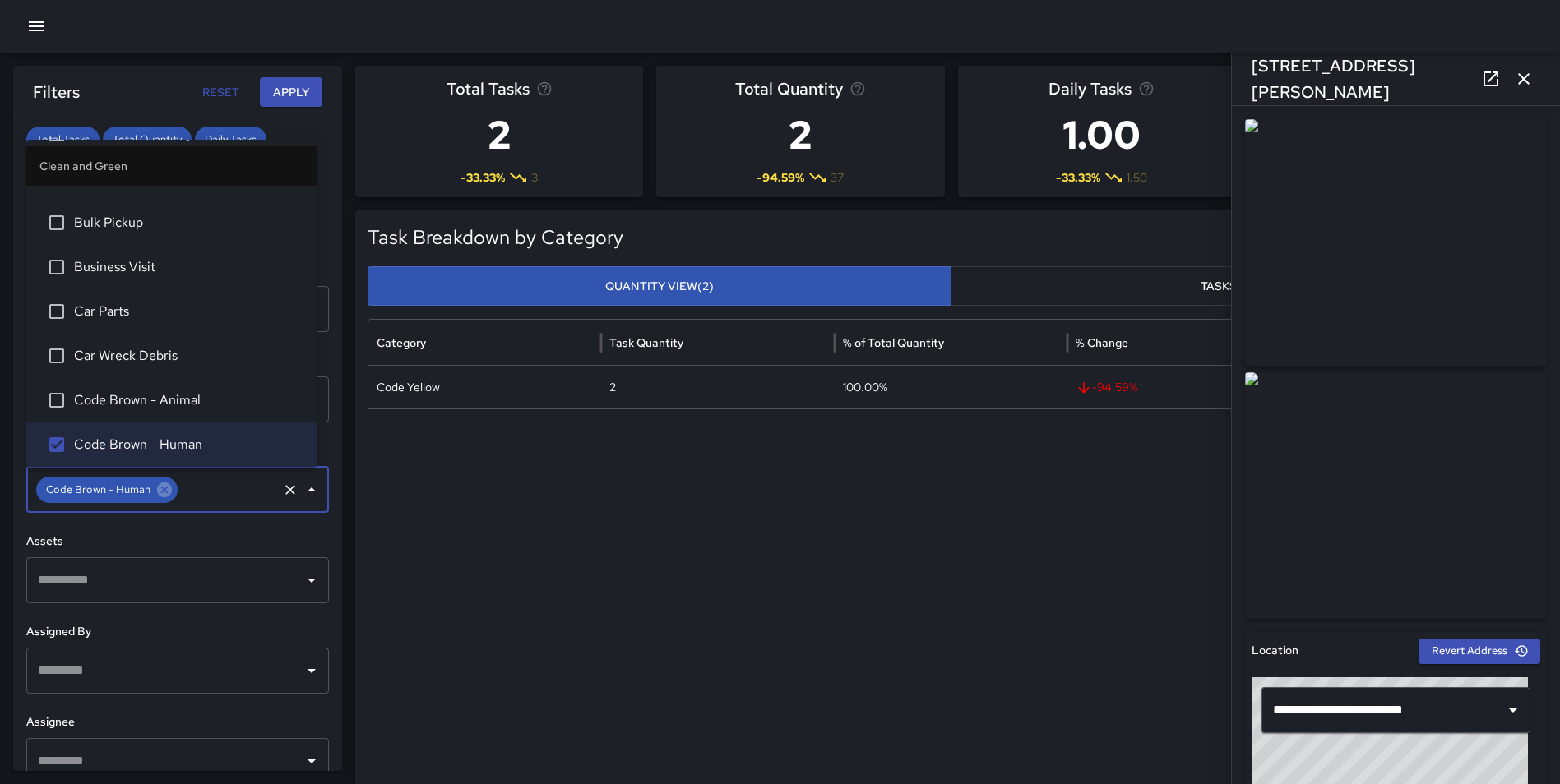
click at [296, 89] on button "Apply" at bounding box center [291, 92] width 63 height 30
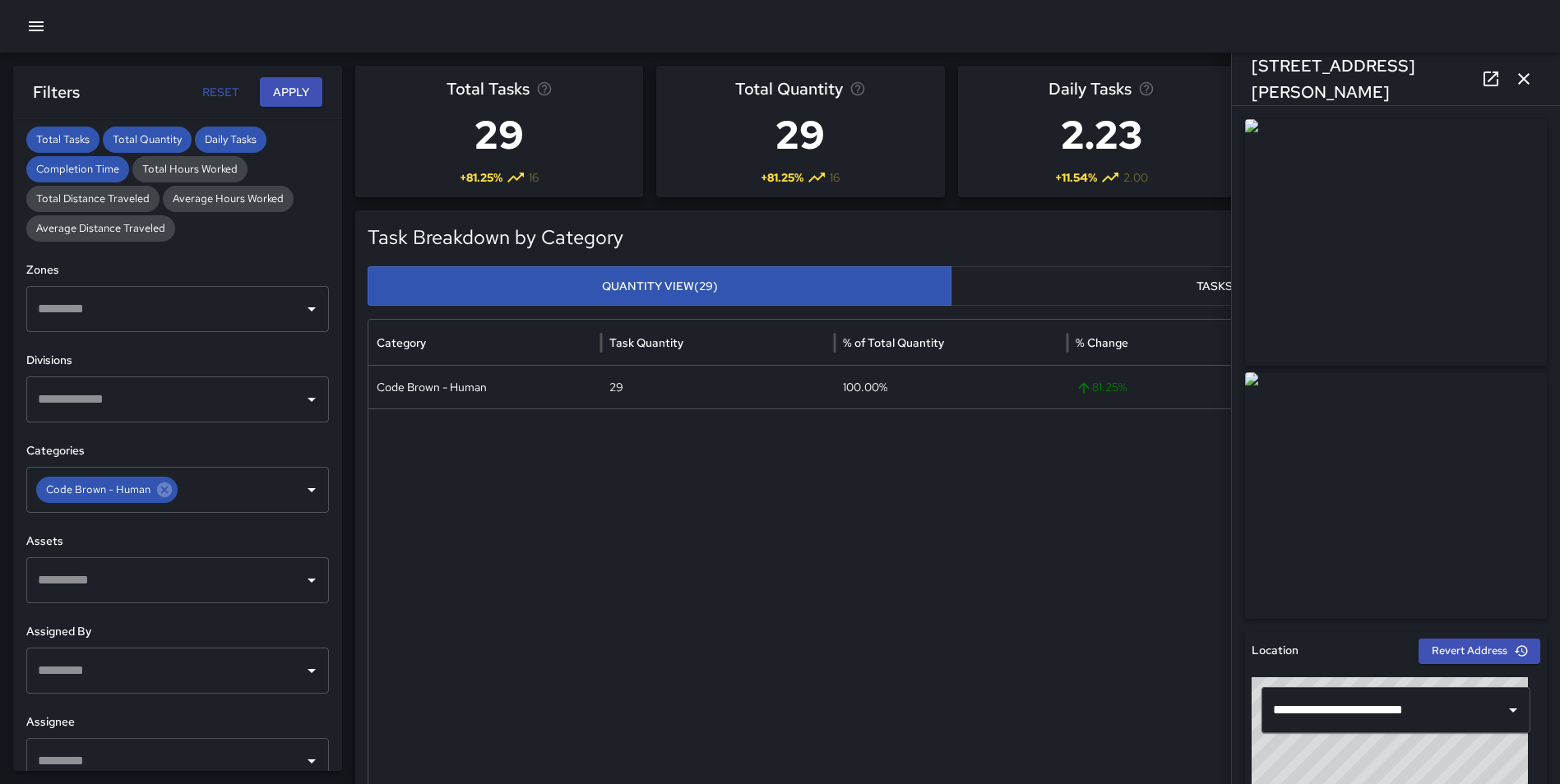
click at [1515, 75] on icon "button" at bounding box center [1523, 79] width 20 height 20
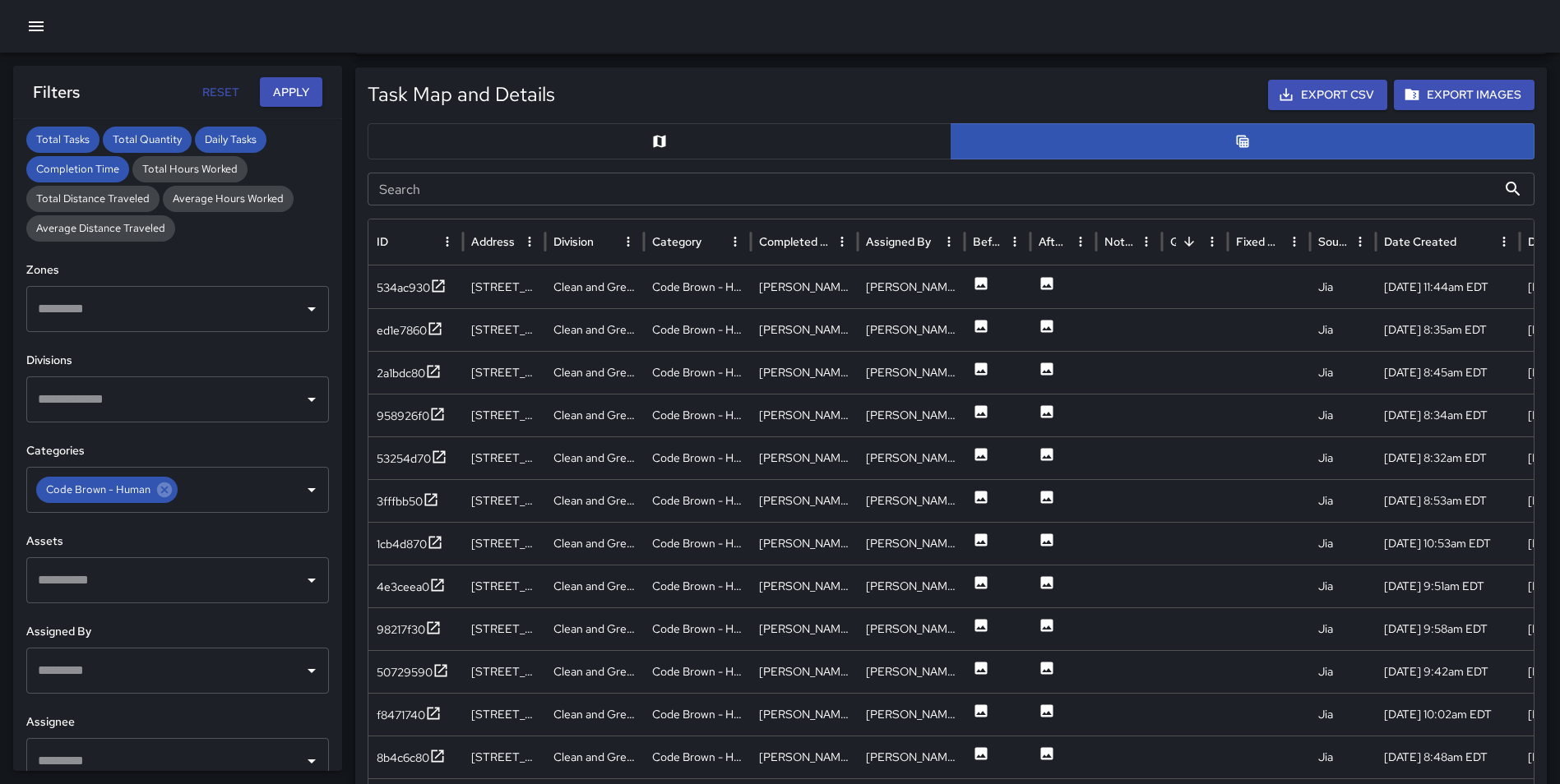
scroll to position [767, 0]
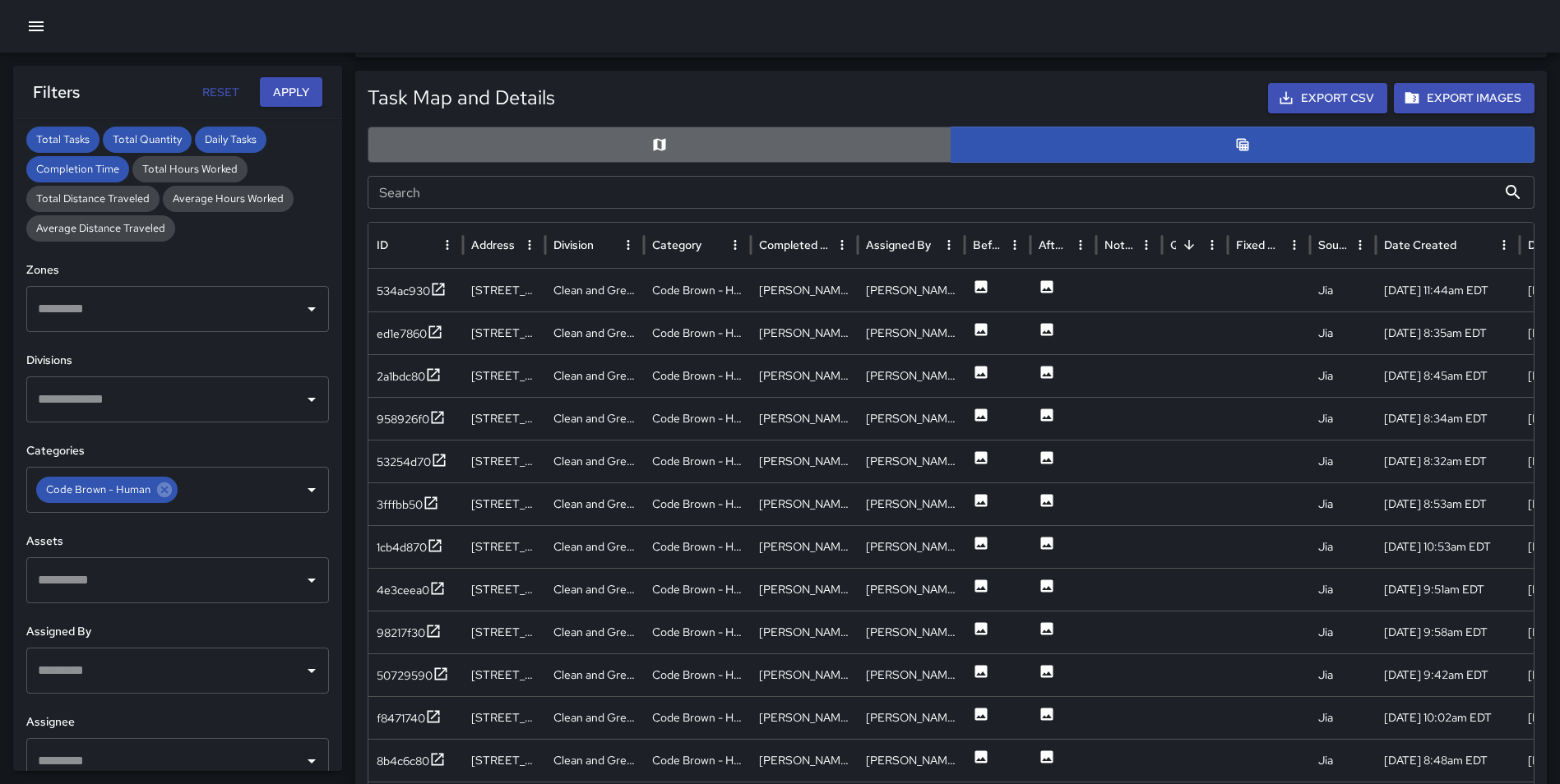
click at [722, 142] on button "button" at bounding box center [659, 144] width 584 height 36
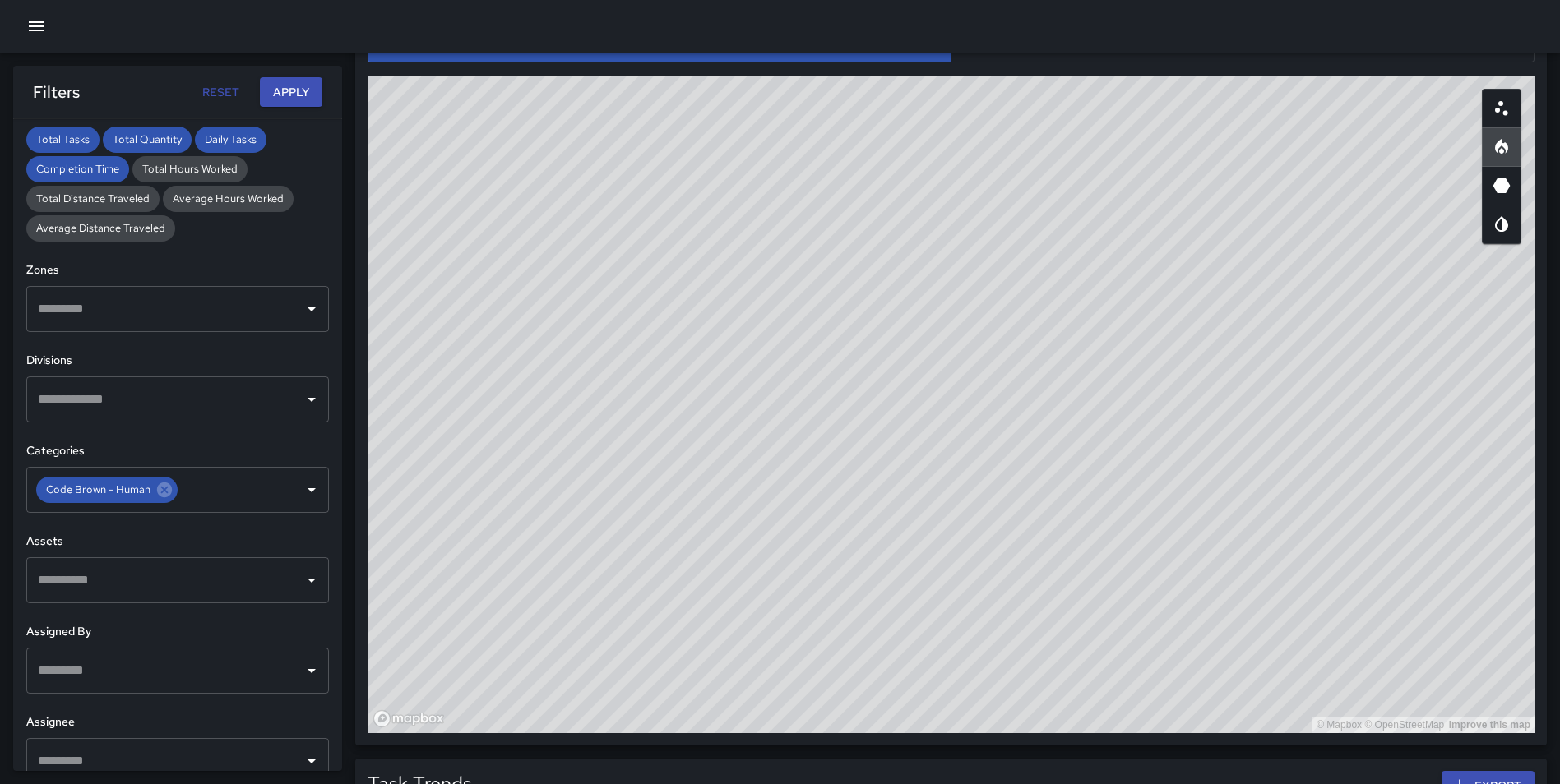
scroll to position [869, 0]
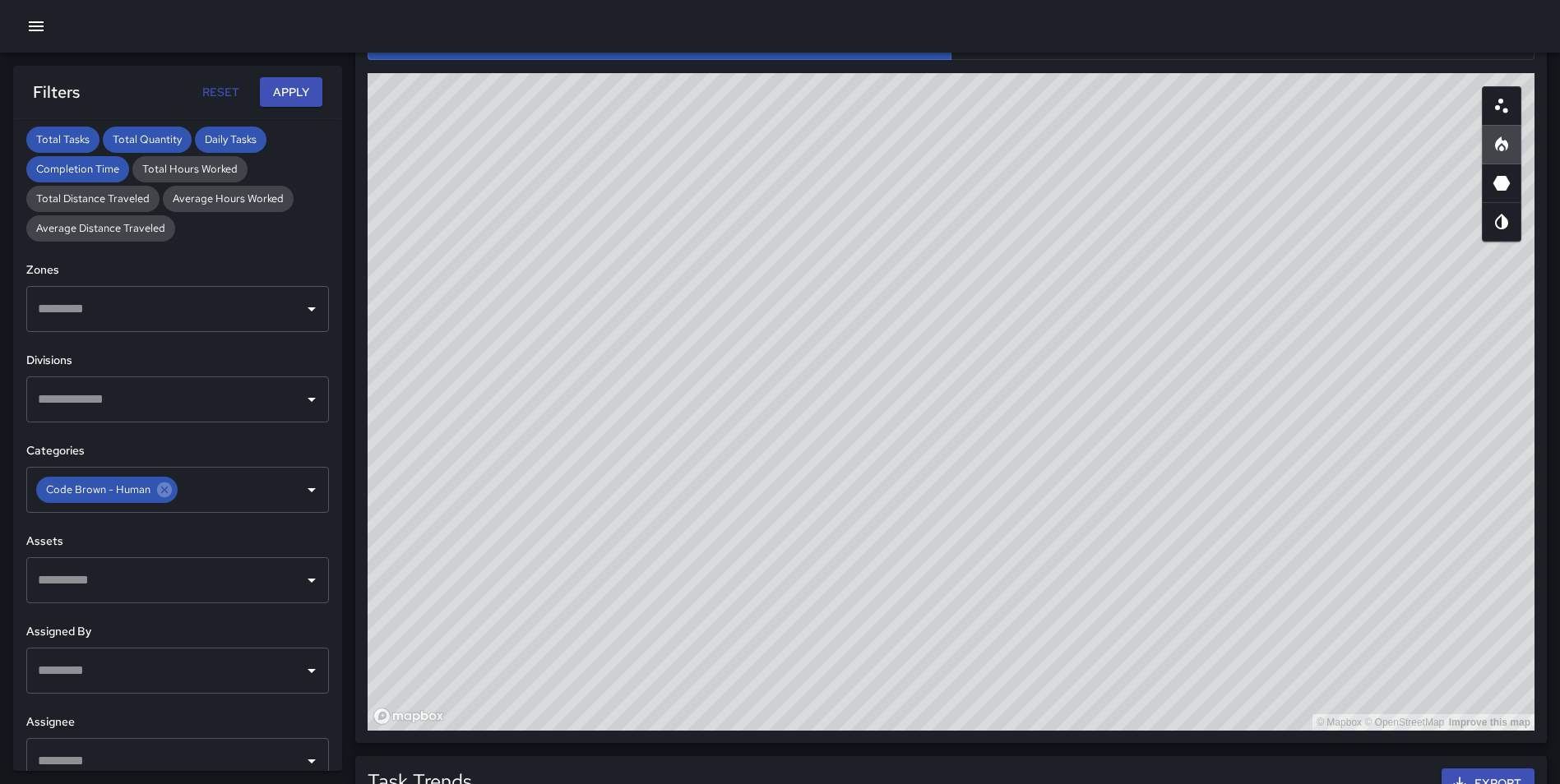
type button "map"
drag, startPoint x: 1024, startPoint y: 294, endPoint x: 1016, endPoint y: 430, distance: 136.2
click at [1016, 430] on div "© Mapbox © OpenStreetMap Improve this map" at bounding box center [950, 402] width 1167 height 657
drag, startPoint x: 991, startPoint y: 279, endPoint x: 968, endPoint y: 307, distance: 36.2
click at [968, 307] on div "© Mapbox © OpenStreetMap Improve this map" at bounding box center [950, 402] width 1167 height 657
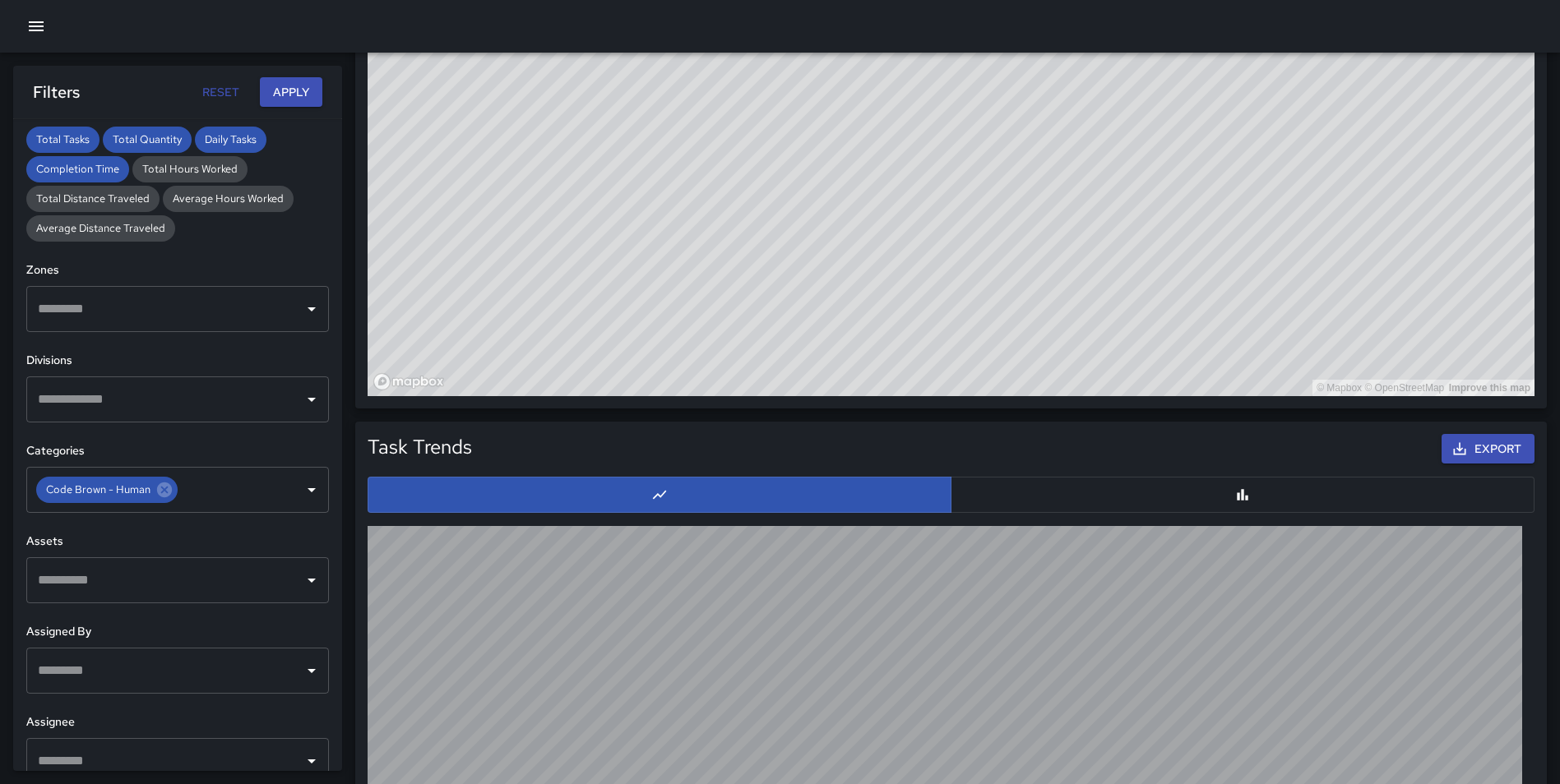
scroll to position [769, 0]
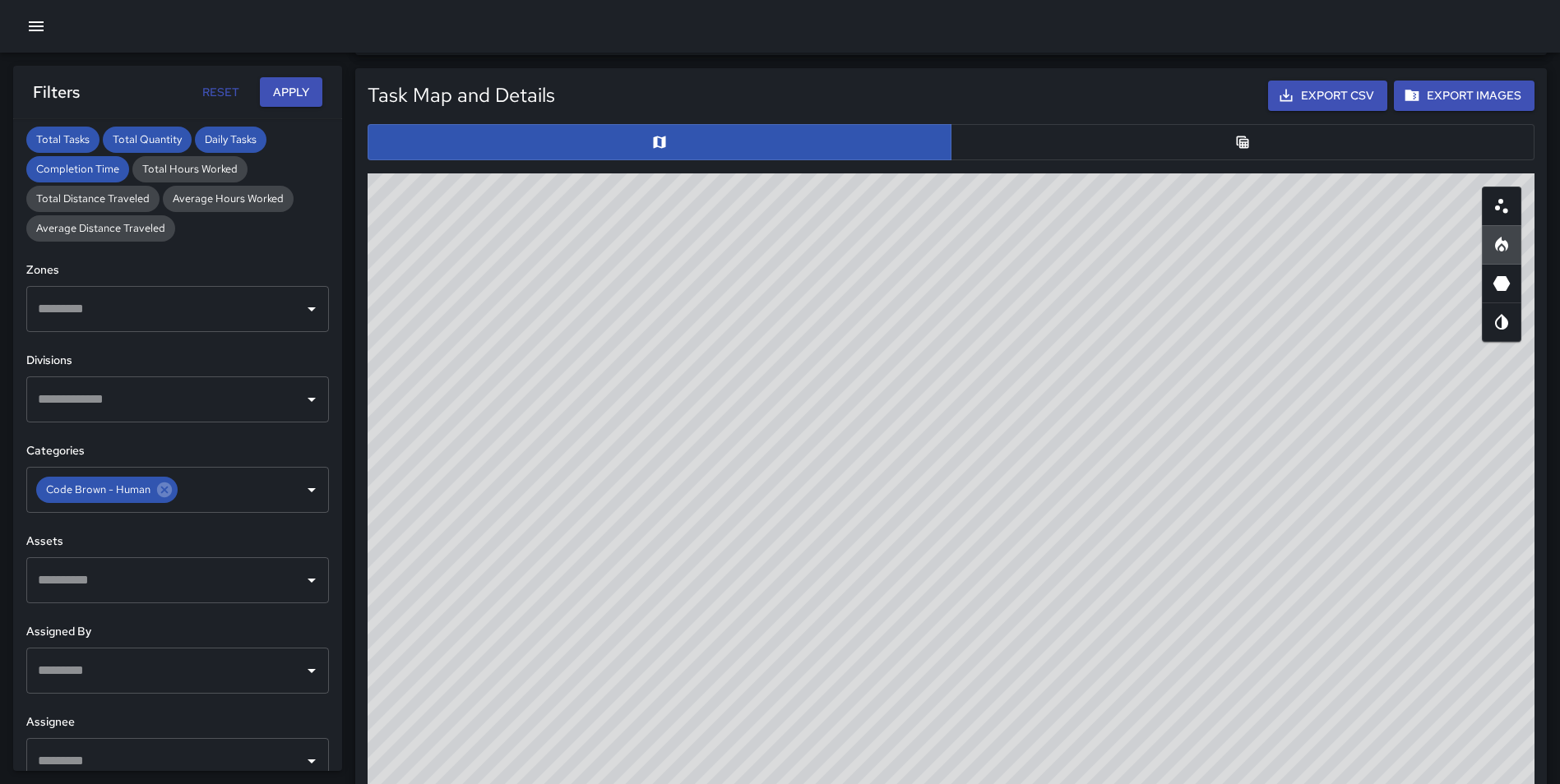
click at [1210, 139] on button "button" at bounding box center [1242, 142] width 584 height 36
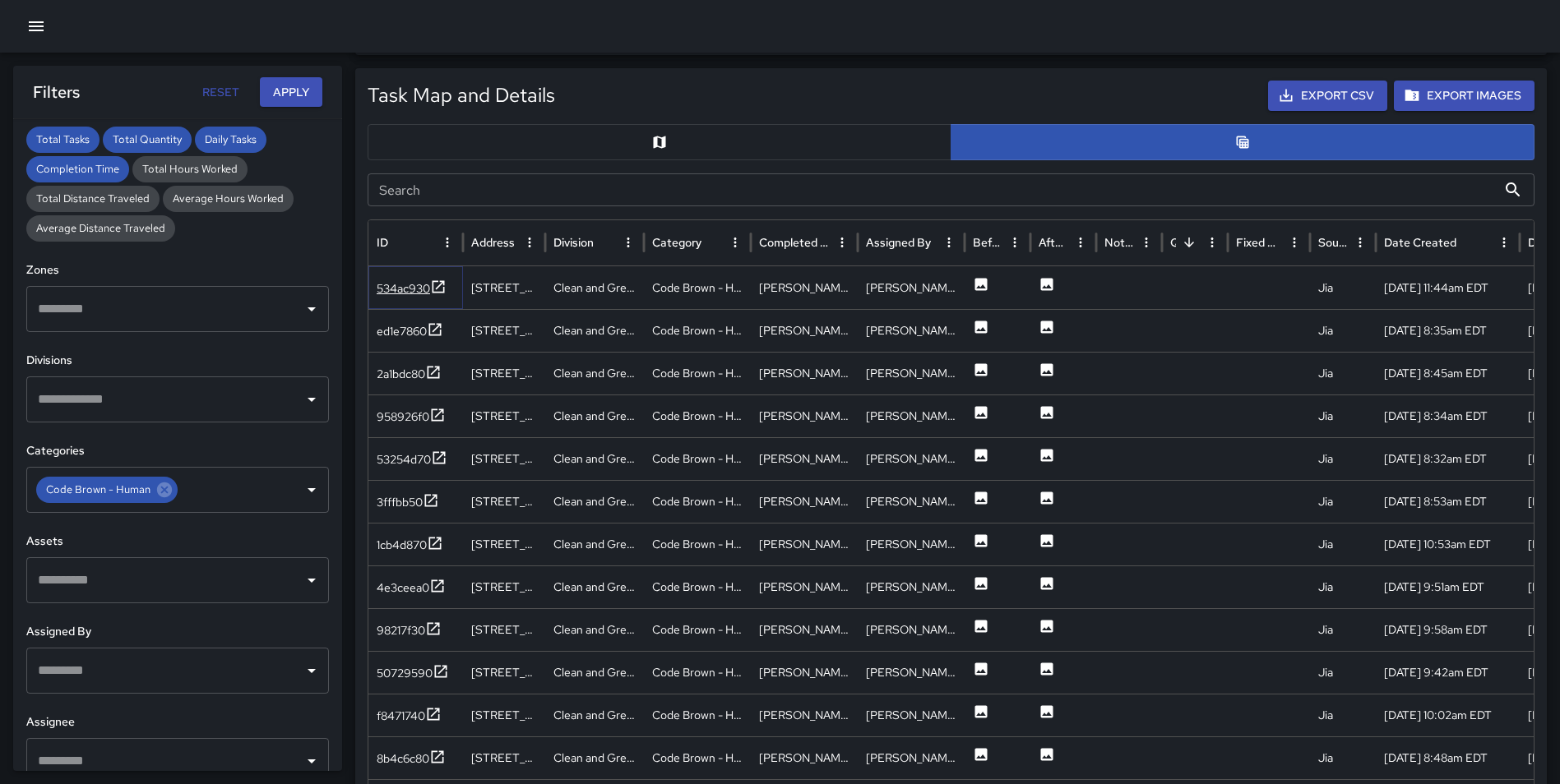
click at [439, 285] on icon at bounding box center [438, 286] width 16 height 16
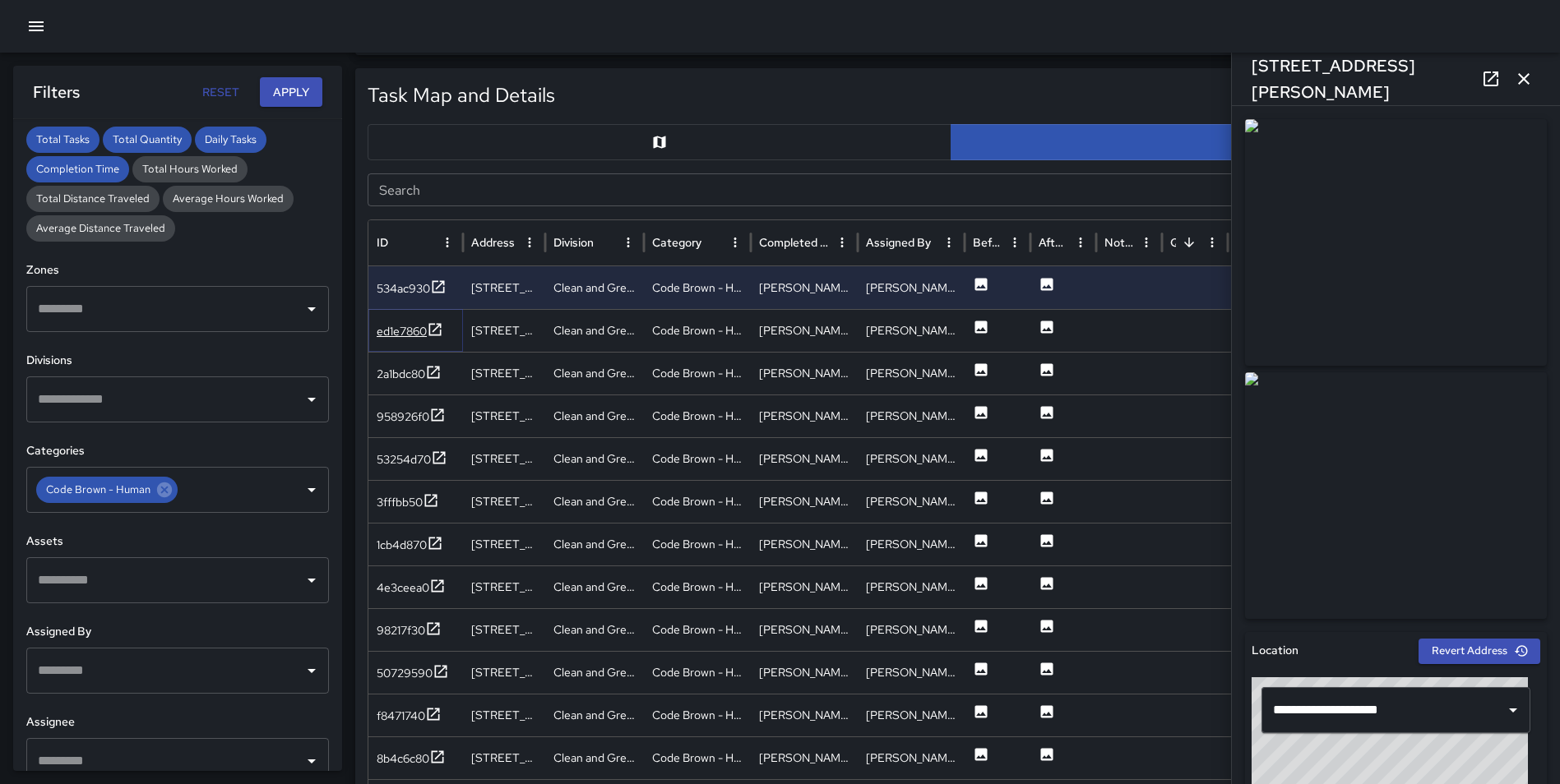
click at [430, 329] on icon at bounding box center [435, 329] width 13 height 13
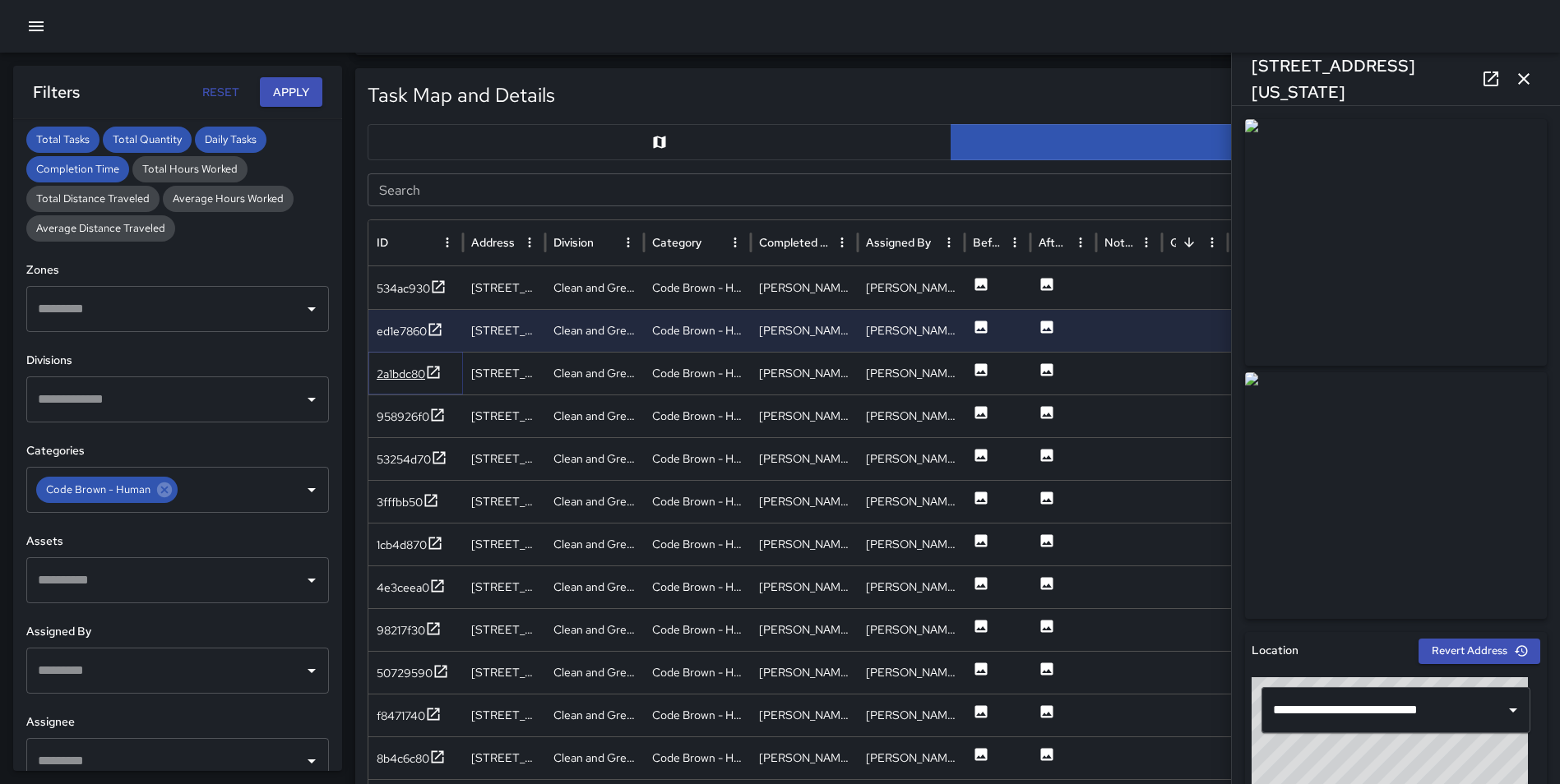
click at [431, 369] on icon at bounding box center [433, 372] width 16 height 16
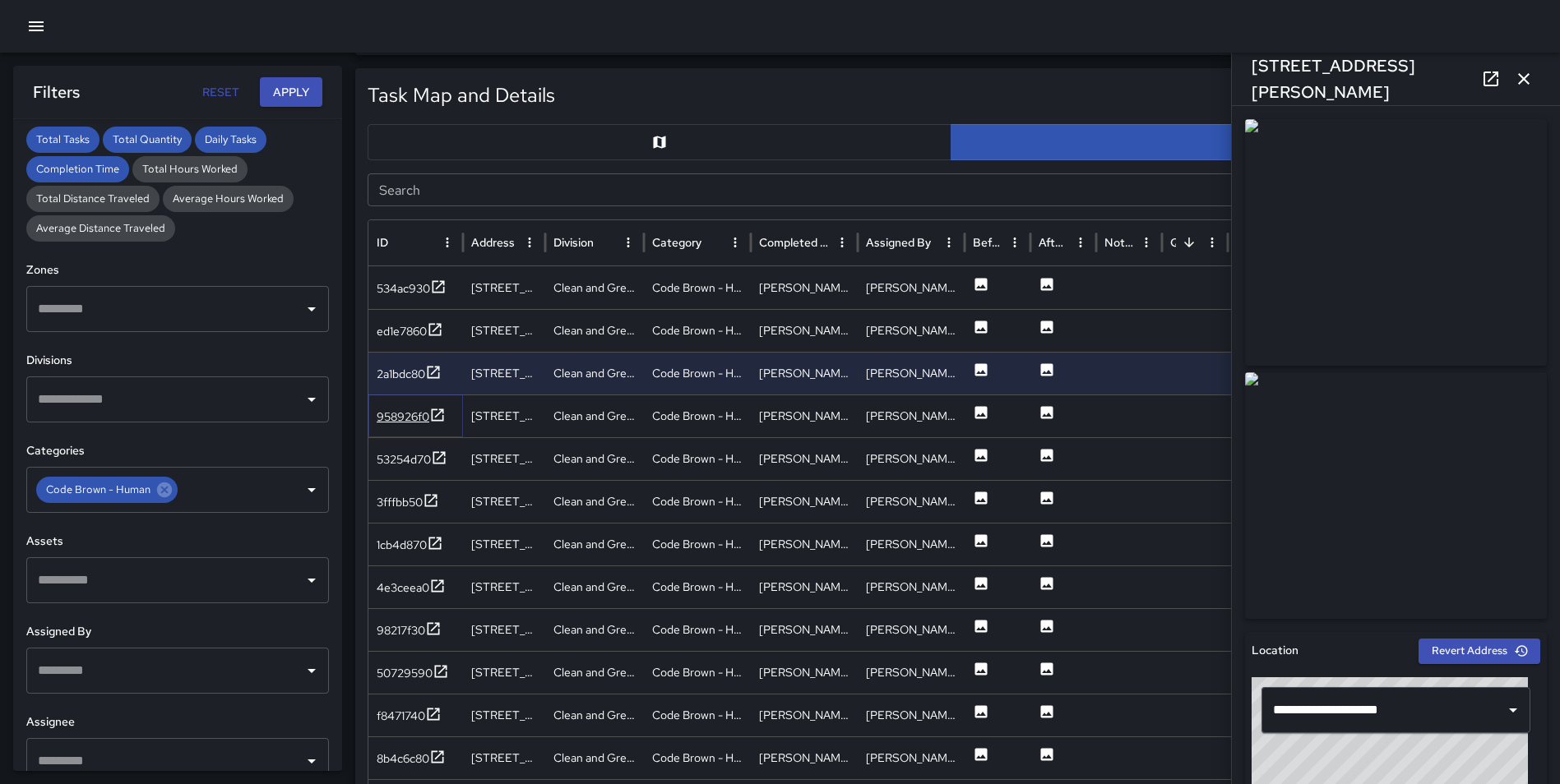
click at [437, 410] on icon at bounding box center [437, 414] width 16 height 16
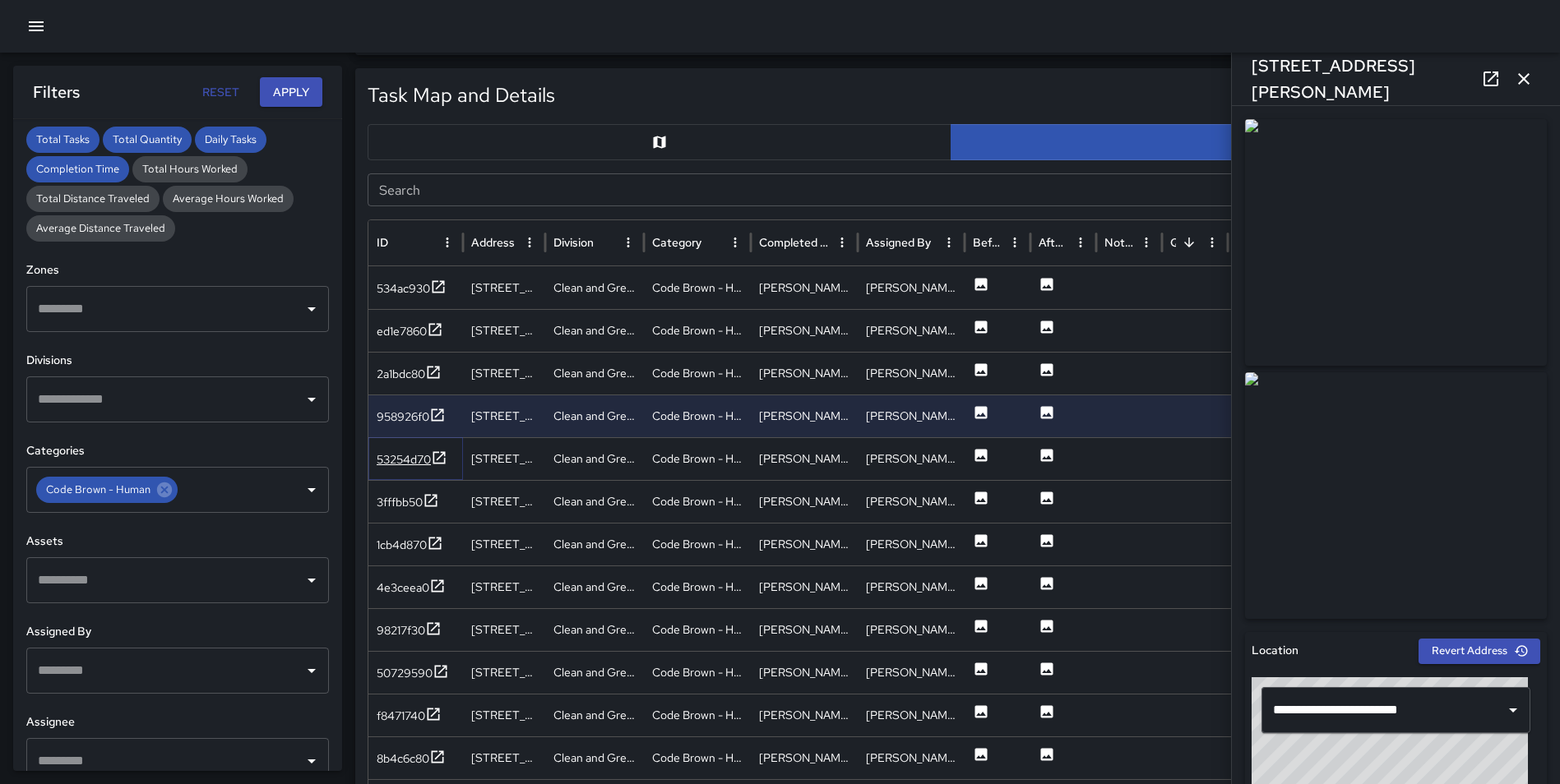
click at [440, 455] on icon at bounding box center [439, 457] width 16 height 16
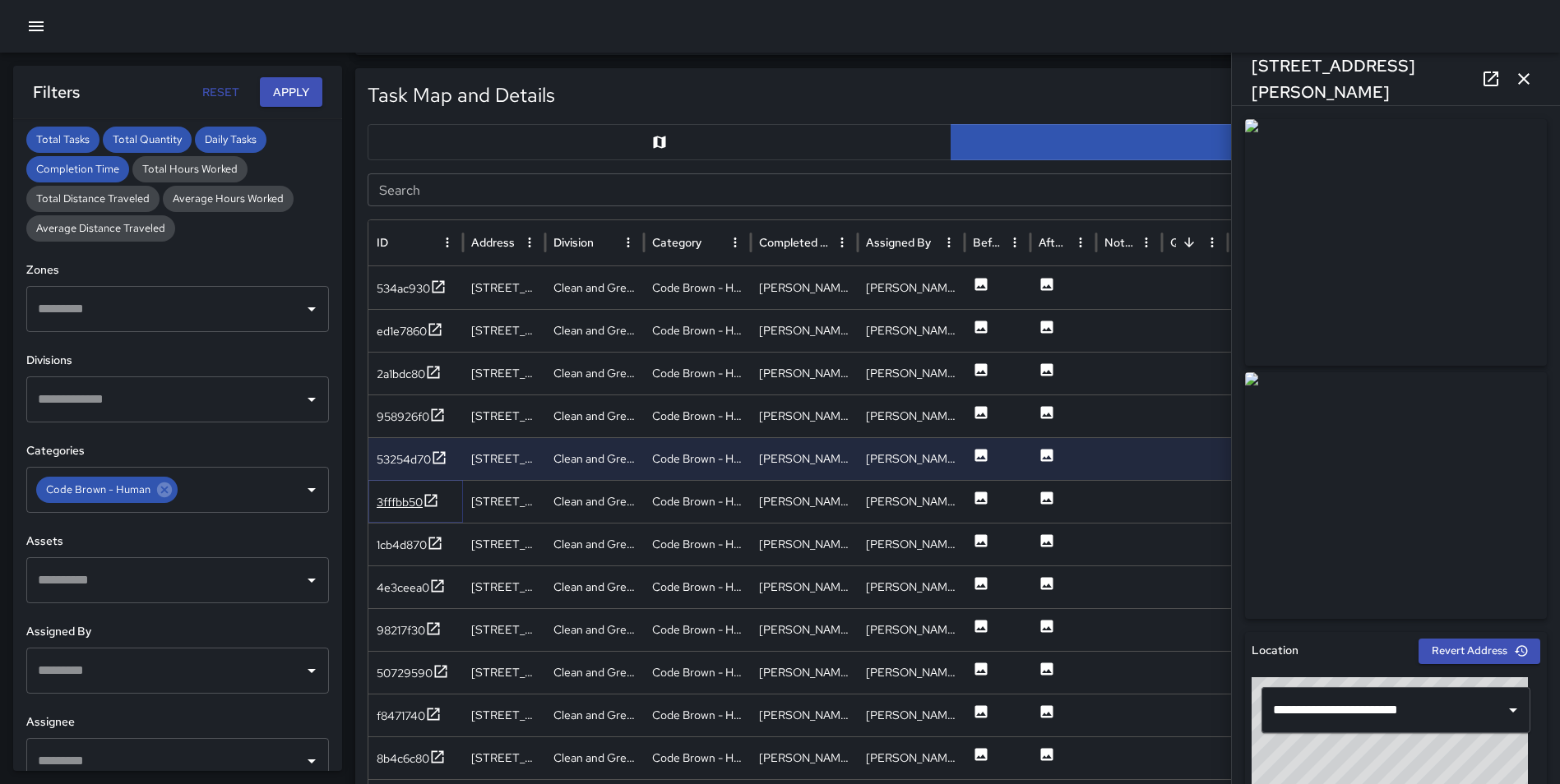
click at [428, 499] on icon at bounding box center [431, 500] width 16 height 16
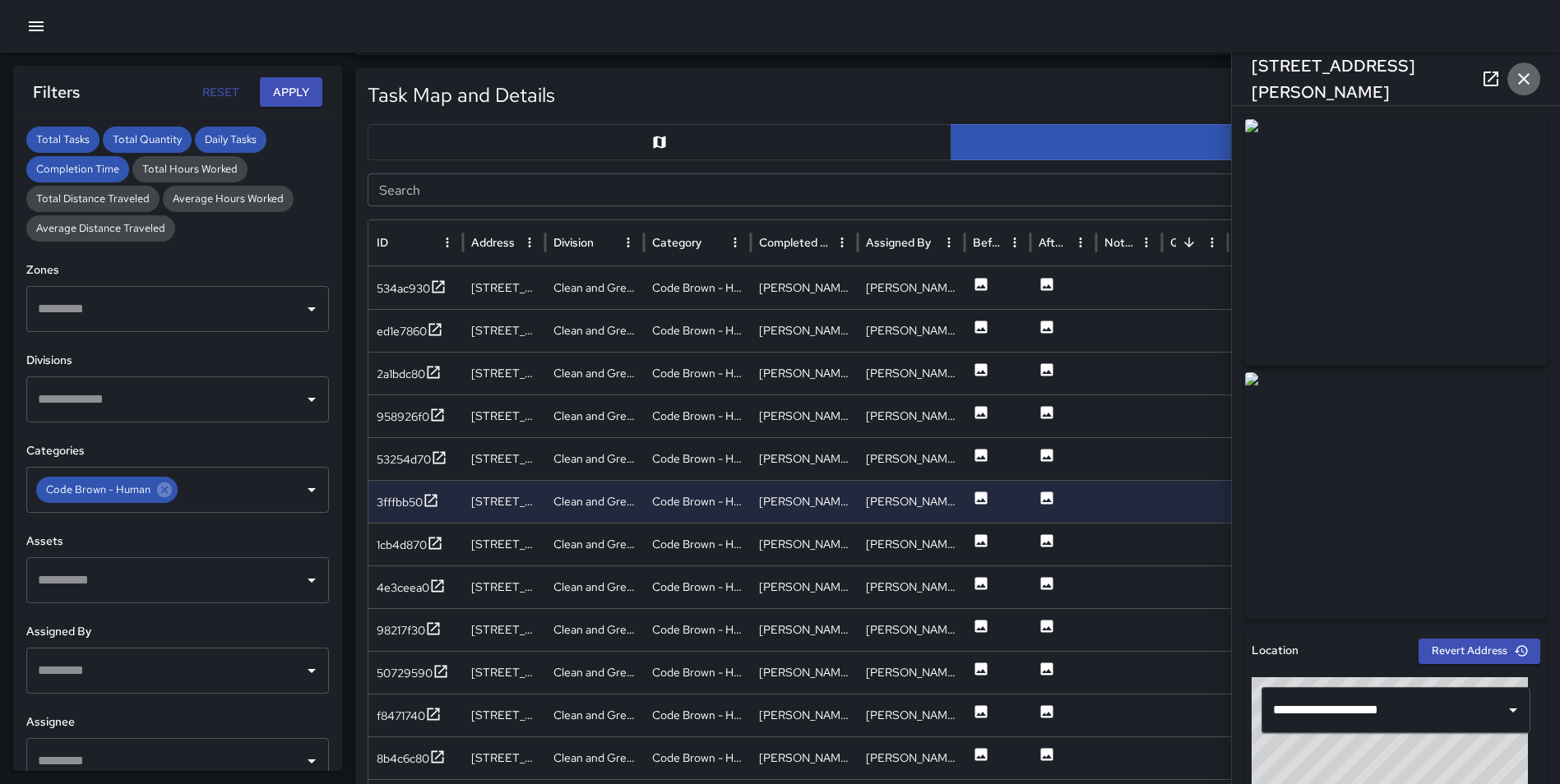
click at [1520, 65] on button "button" at bounding box center [1523, 79] width 33 height 33
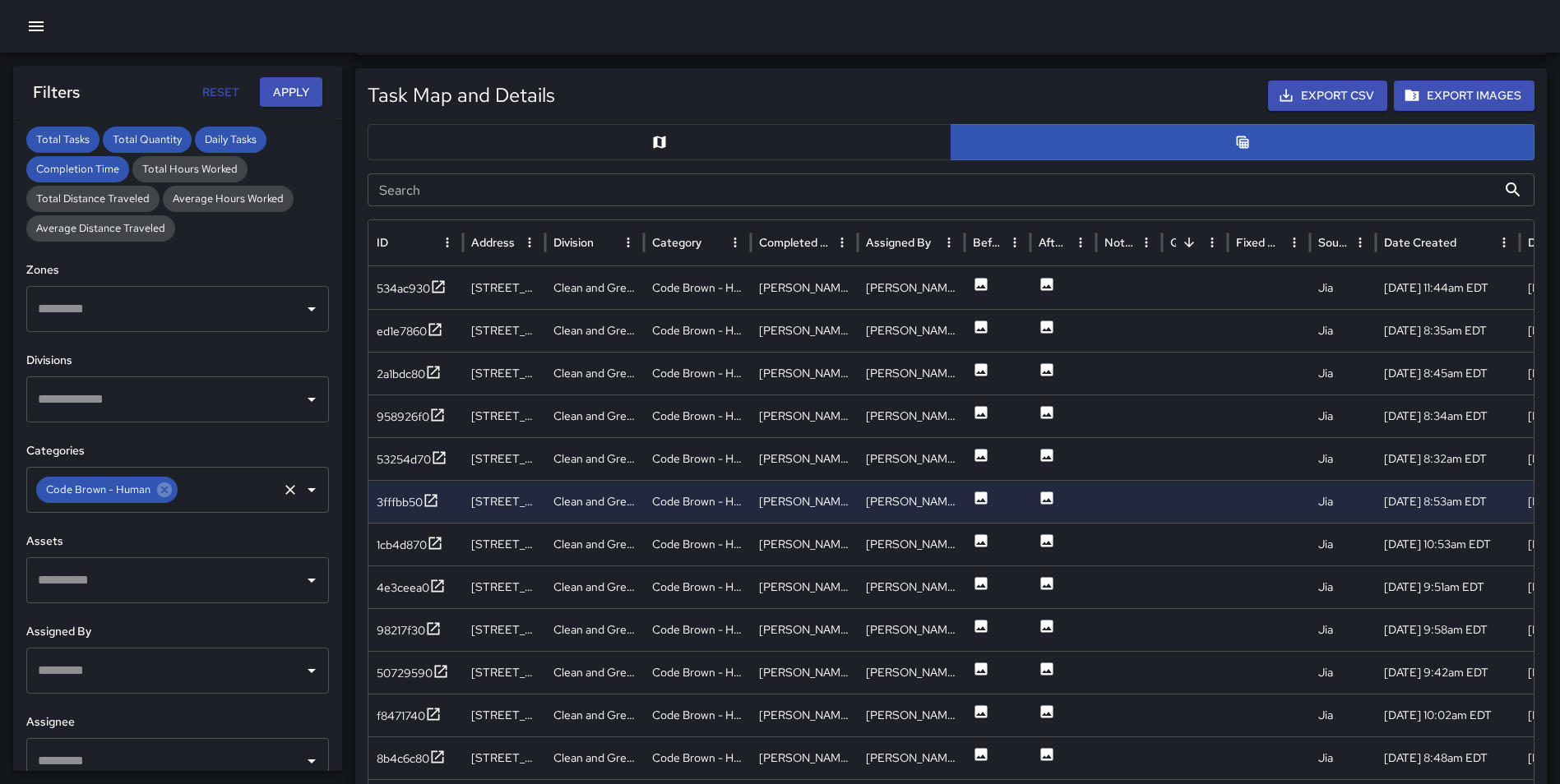
click at [172, 486] on div "Code Brown - Human" at bounding box center [107, 489] width 141 height 26
click at [162, 490] on icon at bounding box center [165, 490] width 18 height 18
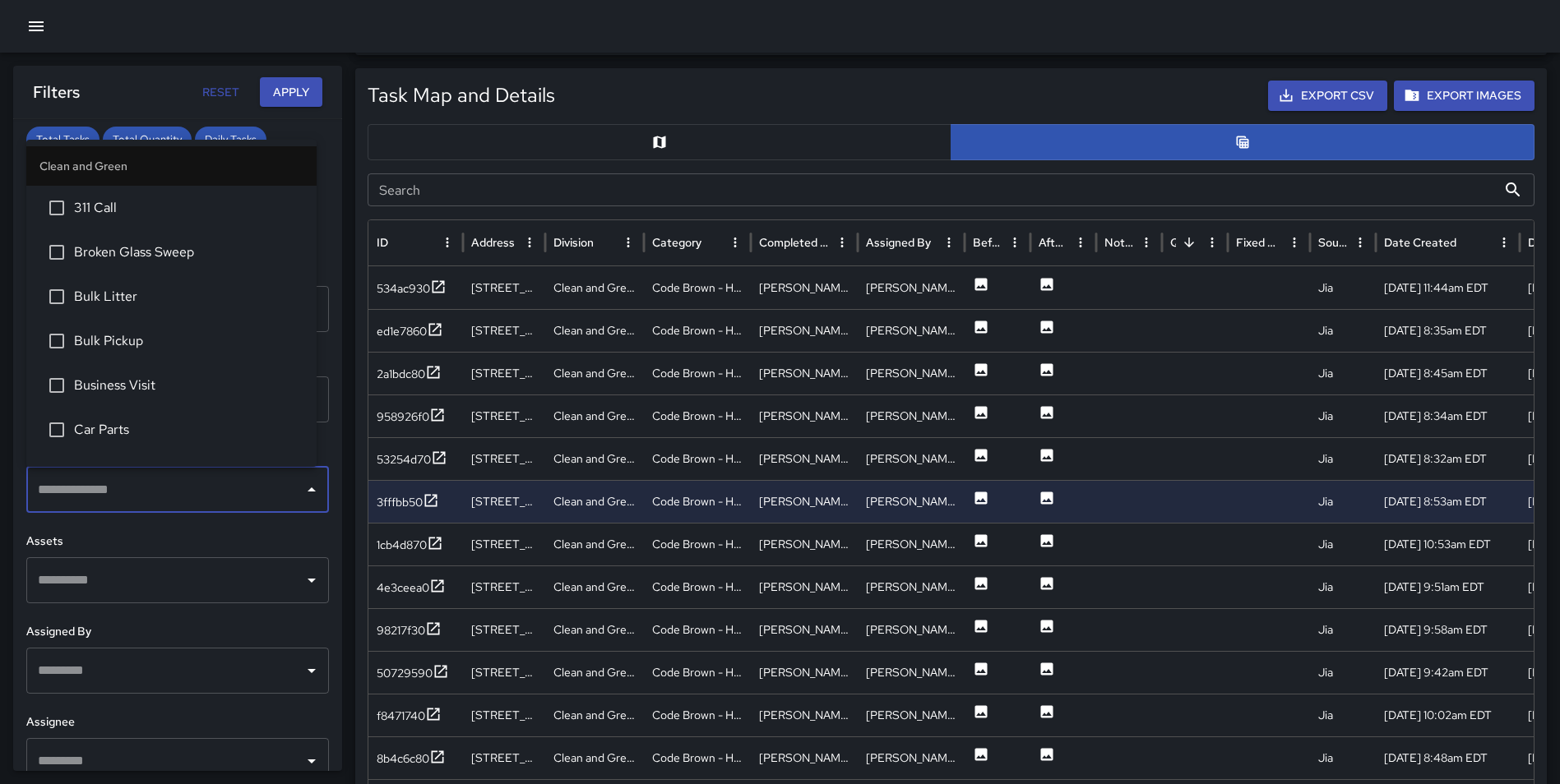
click at [161, 490] on input "text" at bounding box center [166, 490] width 263 height 31
type input "********"
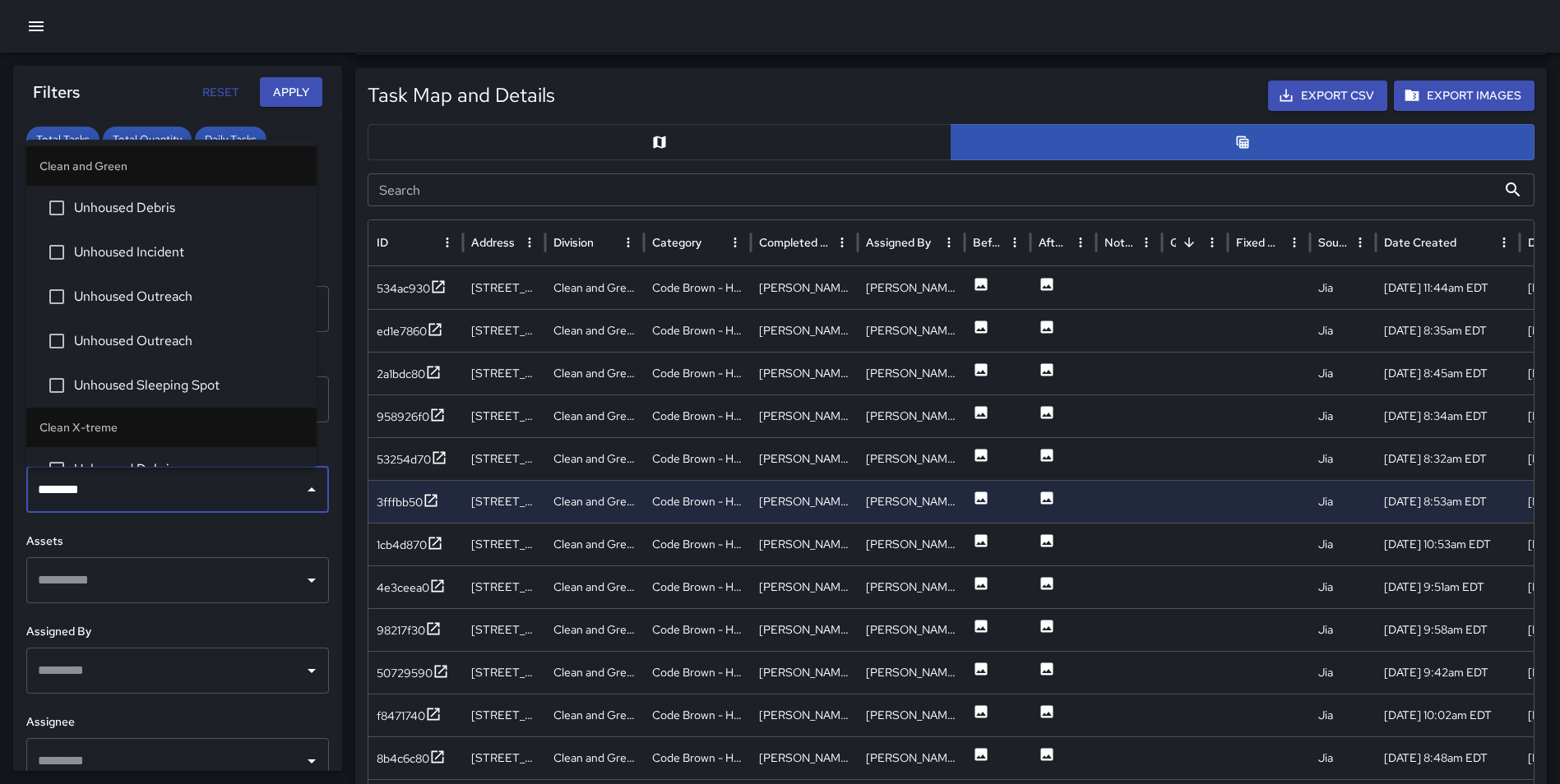
click at [193, 384] on span "Unhoused Sleeping Spot" at bounding box center [189, 386] width 229 height 20
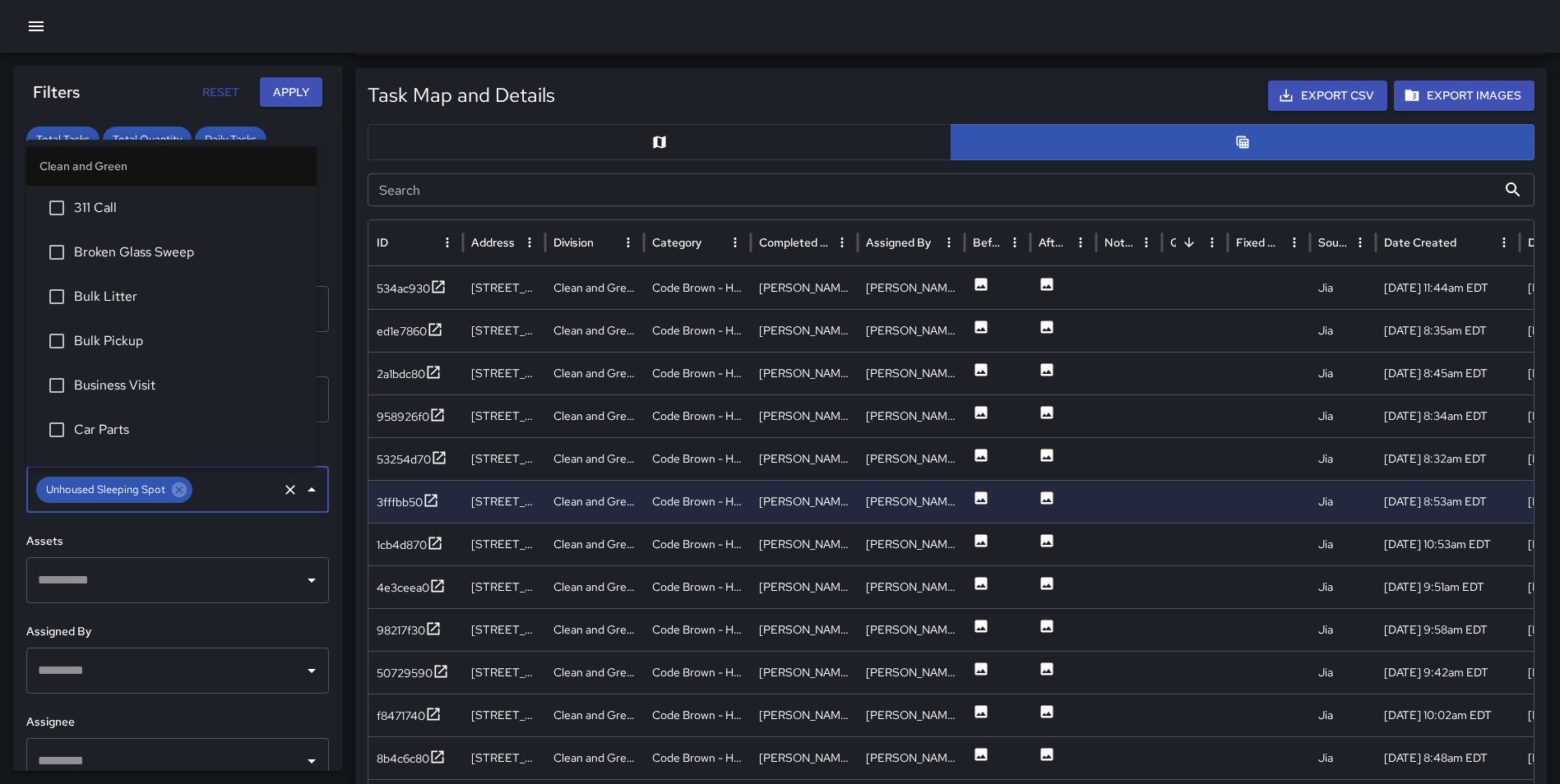
scroll to position [2382, 0]
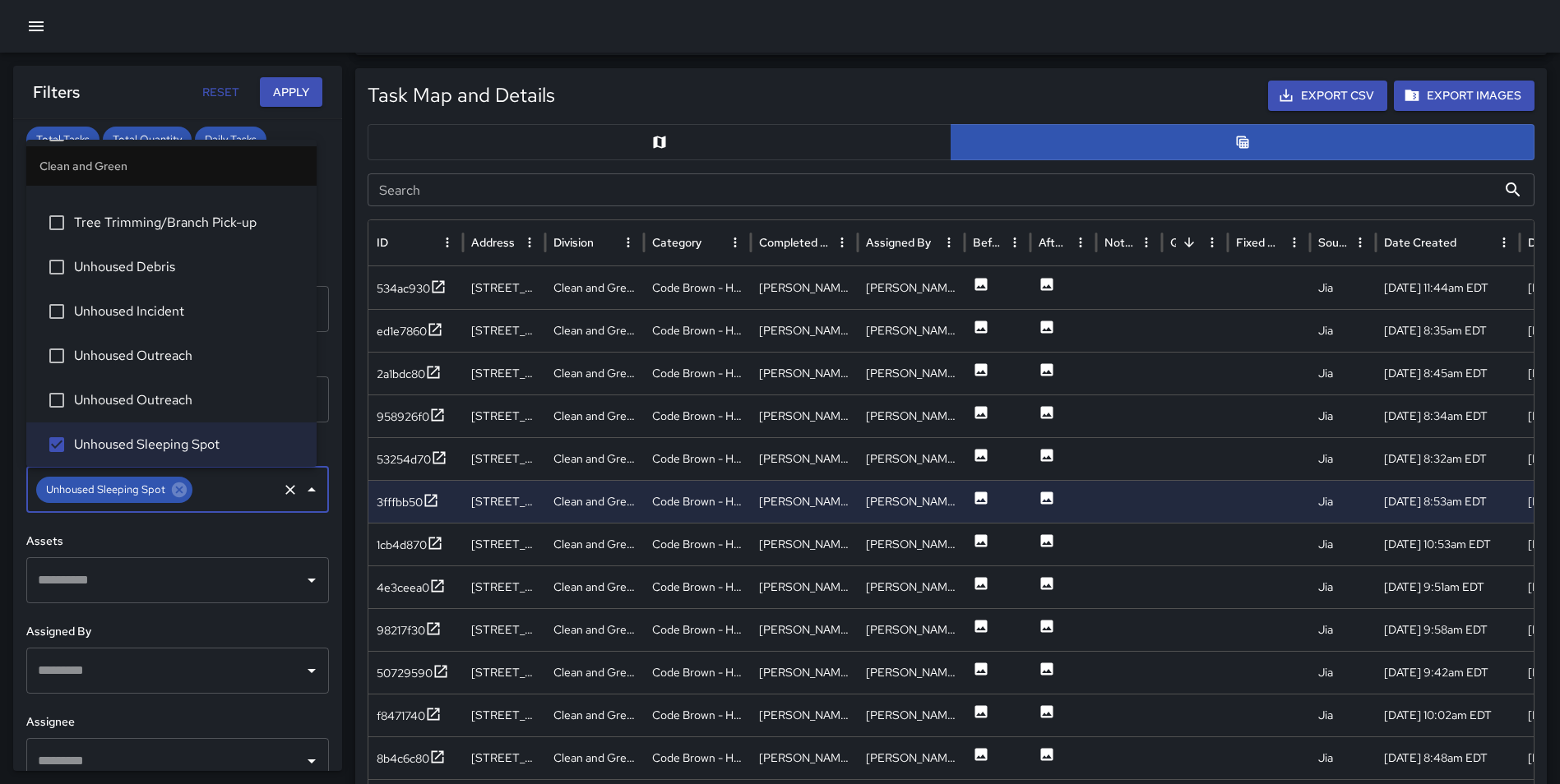
click at [287, 82] on button "Apply" at bounding box center [291, 92] width 63 height 30
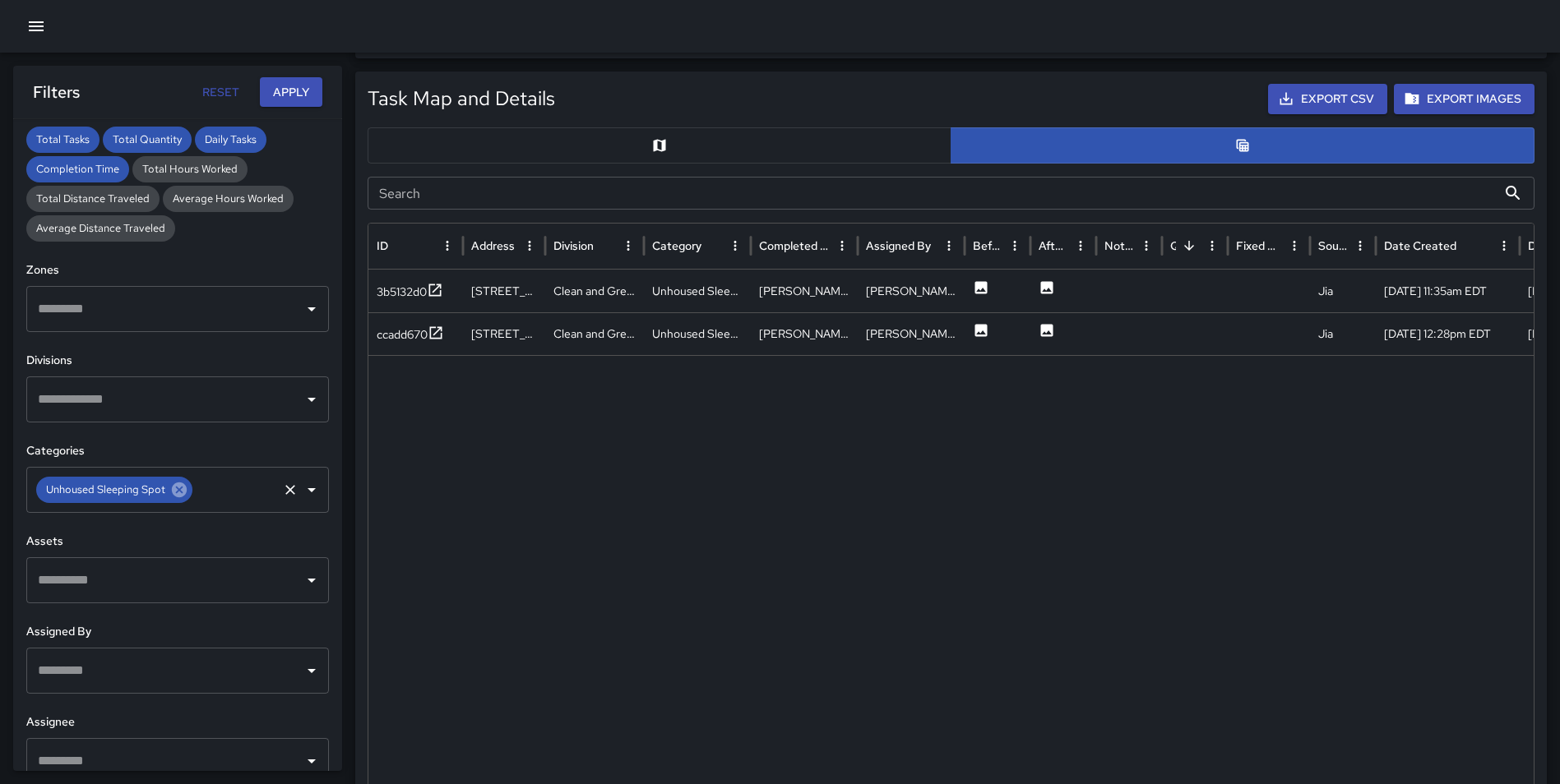
scroll to position [769, 0]
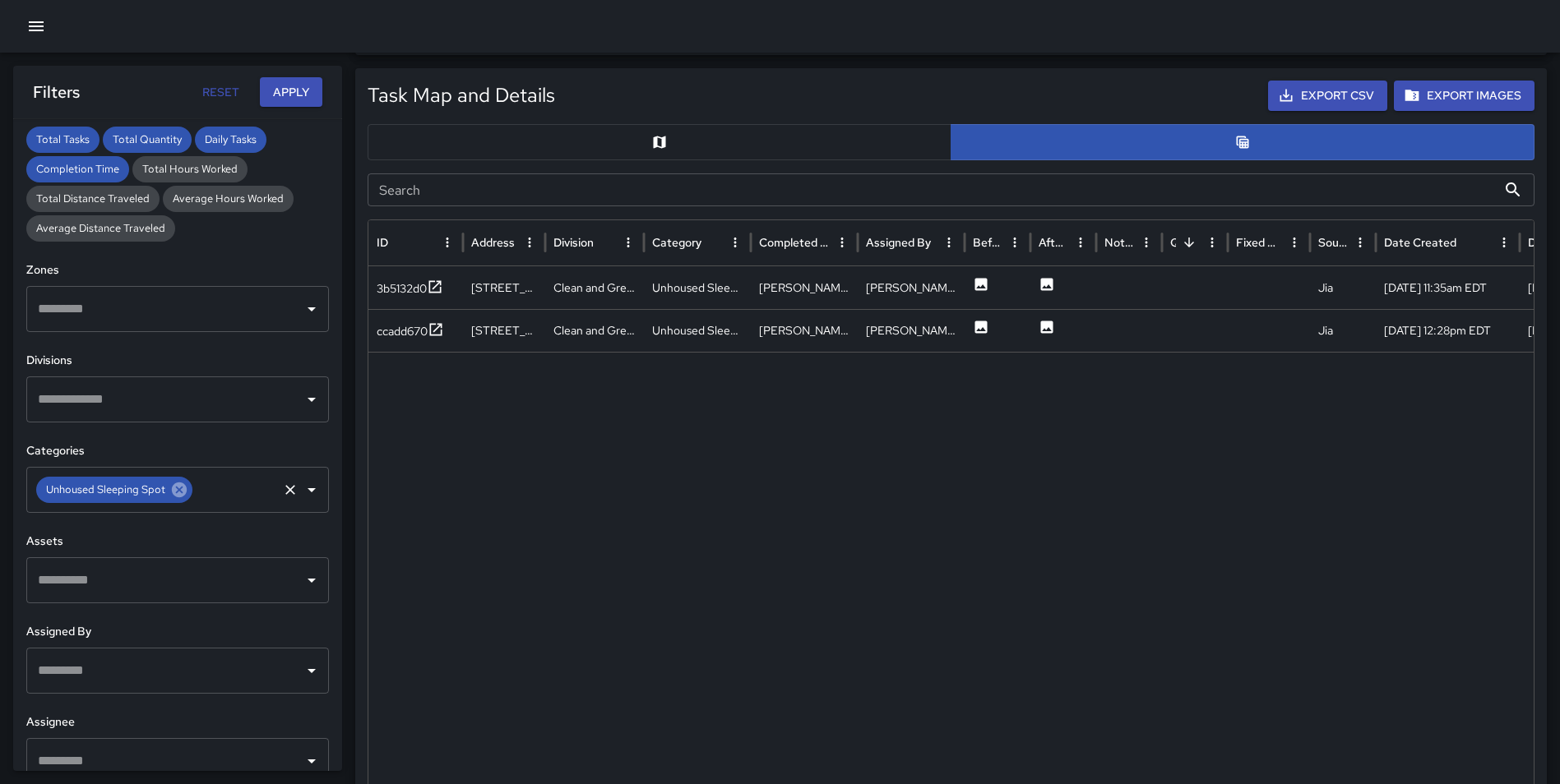
click at [184, 493] on icon at bounding box center [179, 490] width 15 height 15
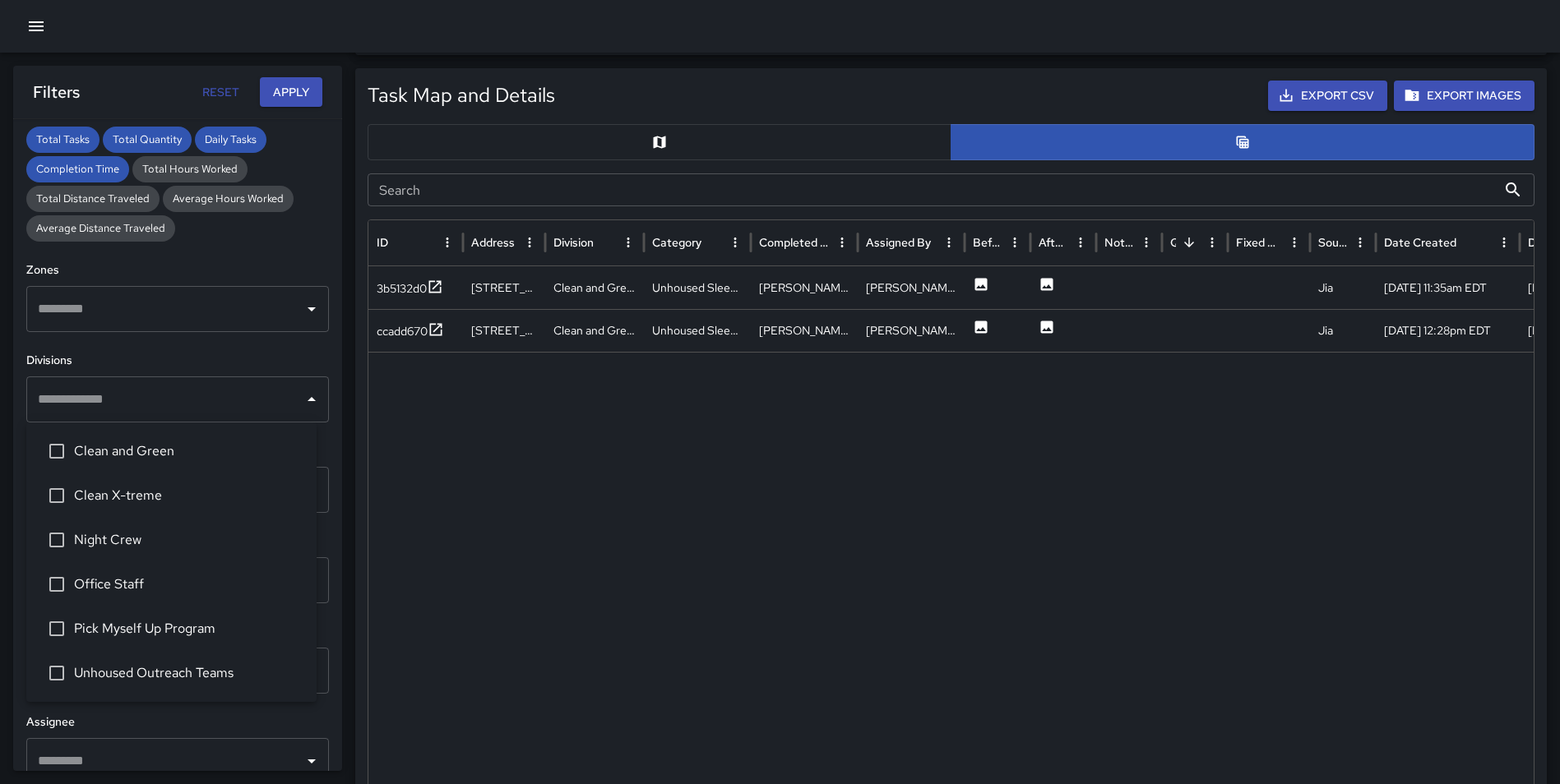
click at [118, 376] on div "​" at bounding box center [177, 398] width 303 height 46
click at [135, 524] on li "Night Crew" at bounding box center [171, 540] width 290 height 45
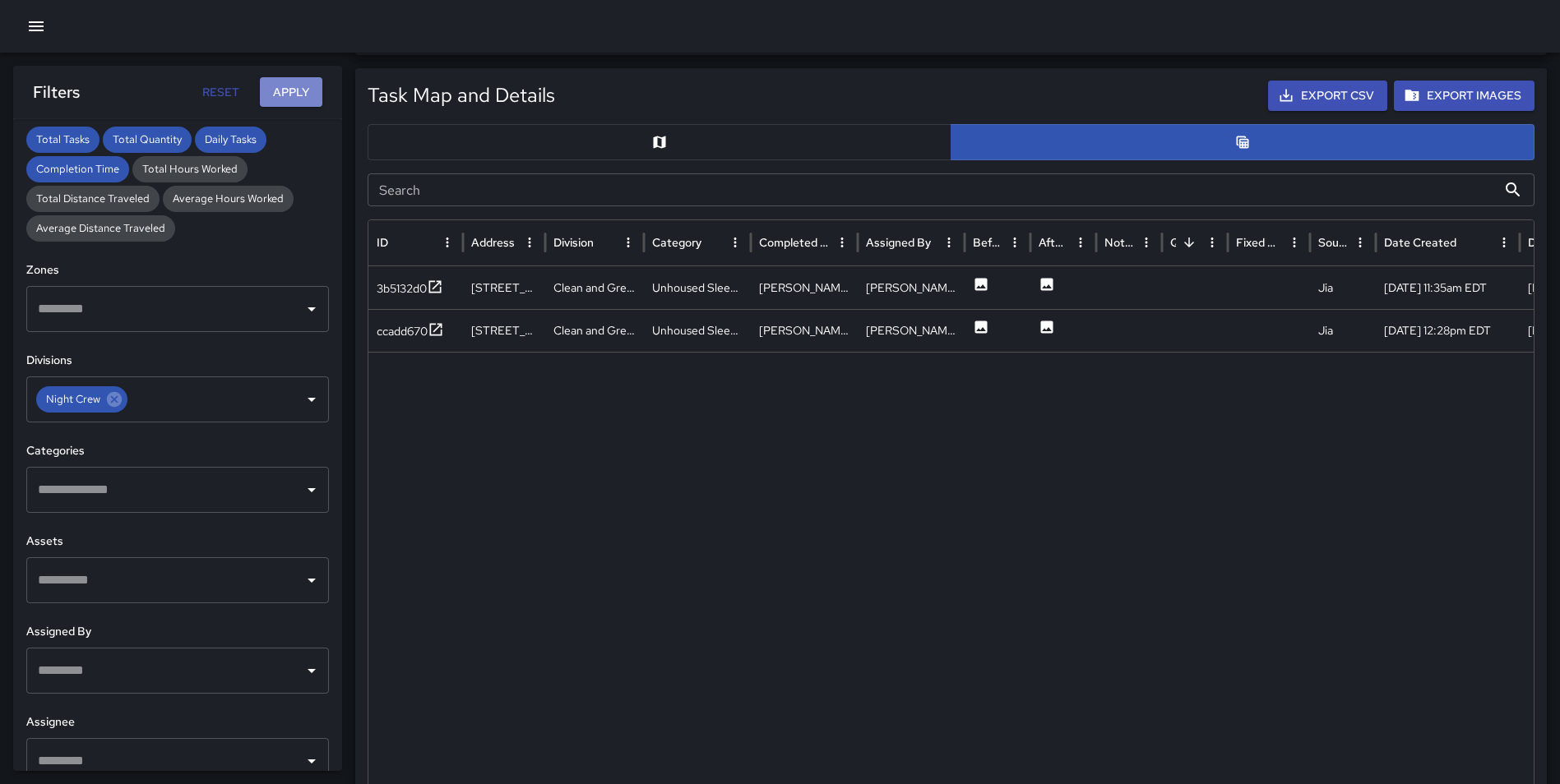
click at [294, 96] on button "Apply" at bounding box center [291, 92] width 63 height 30
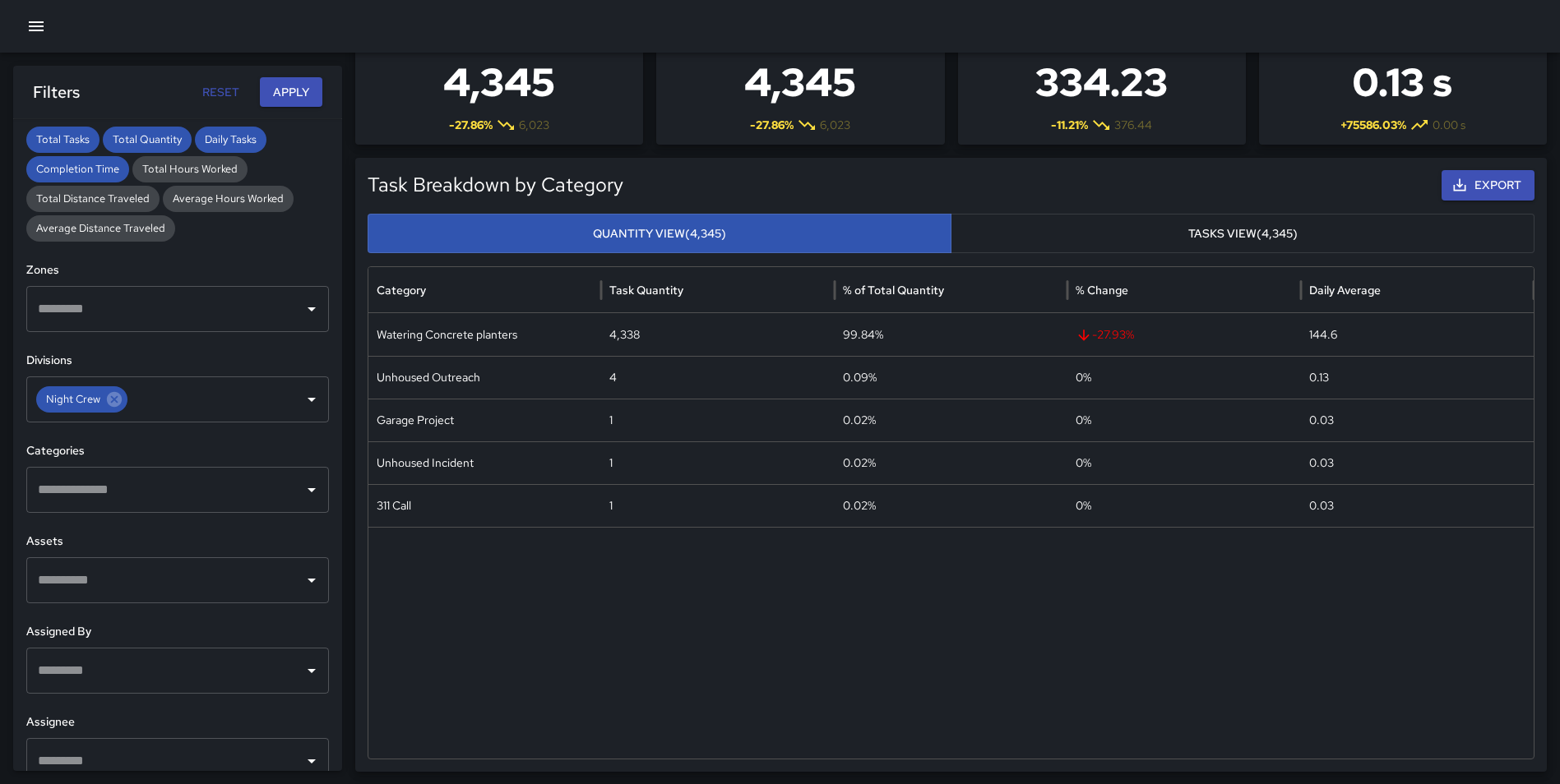
scroll to position [55, 0]
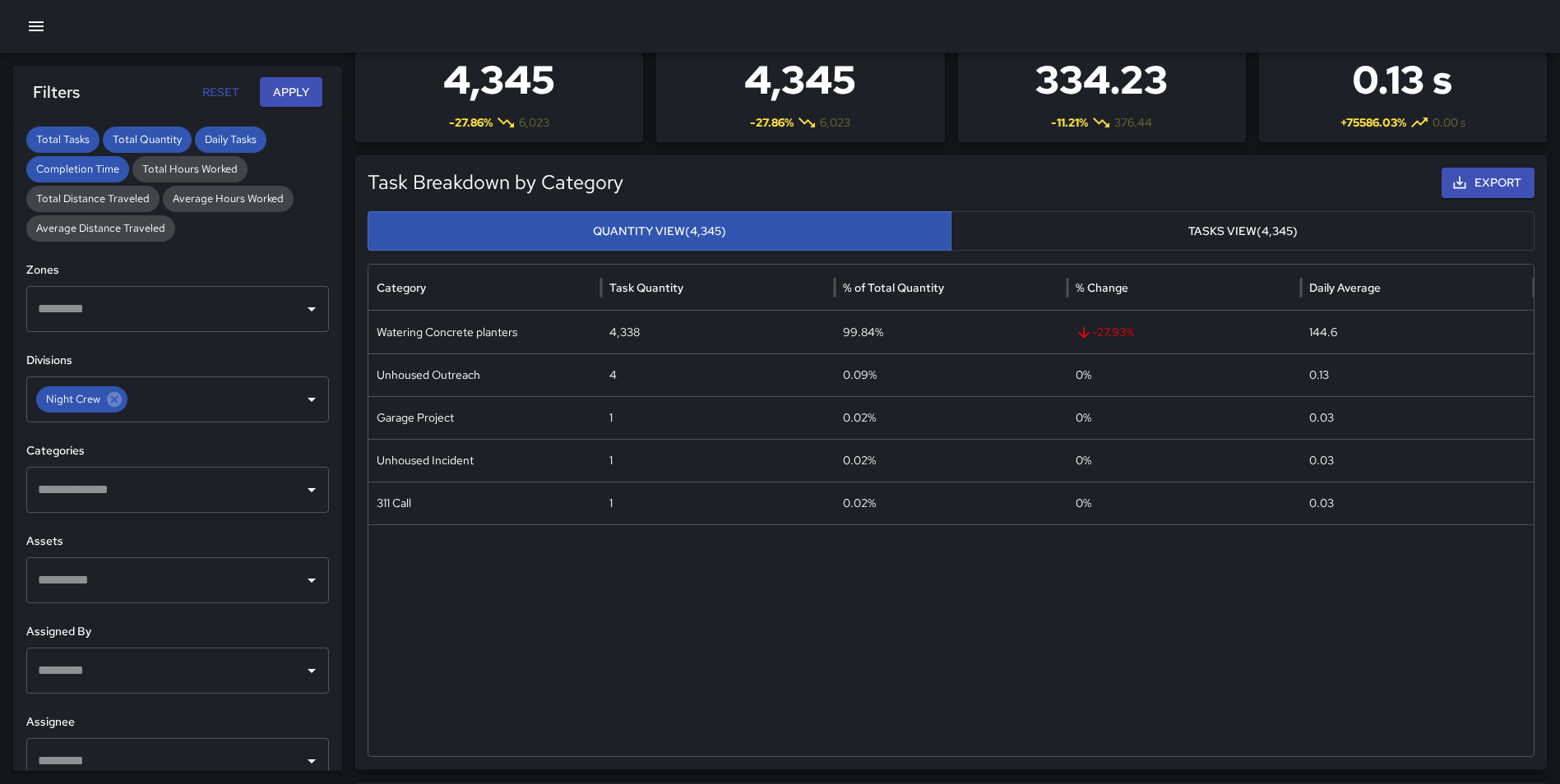
click at [164, 488] on input "text" at bounding box center [166, 490] width 263 height 31
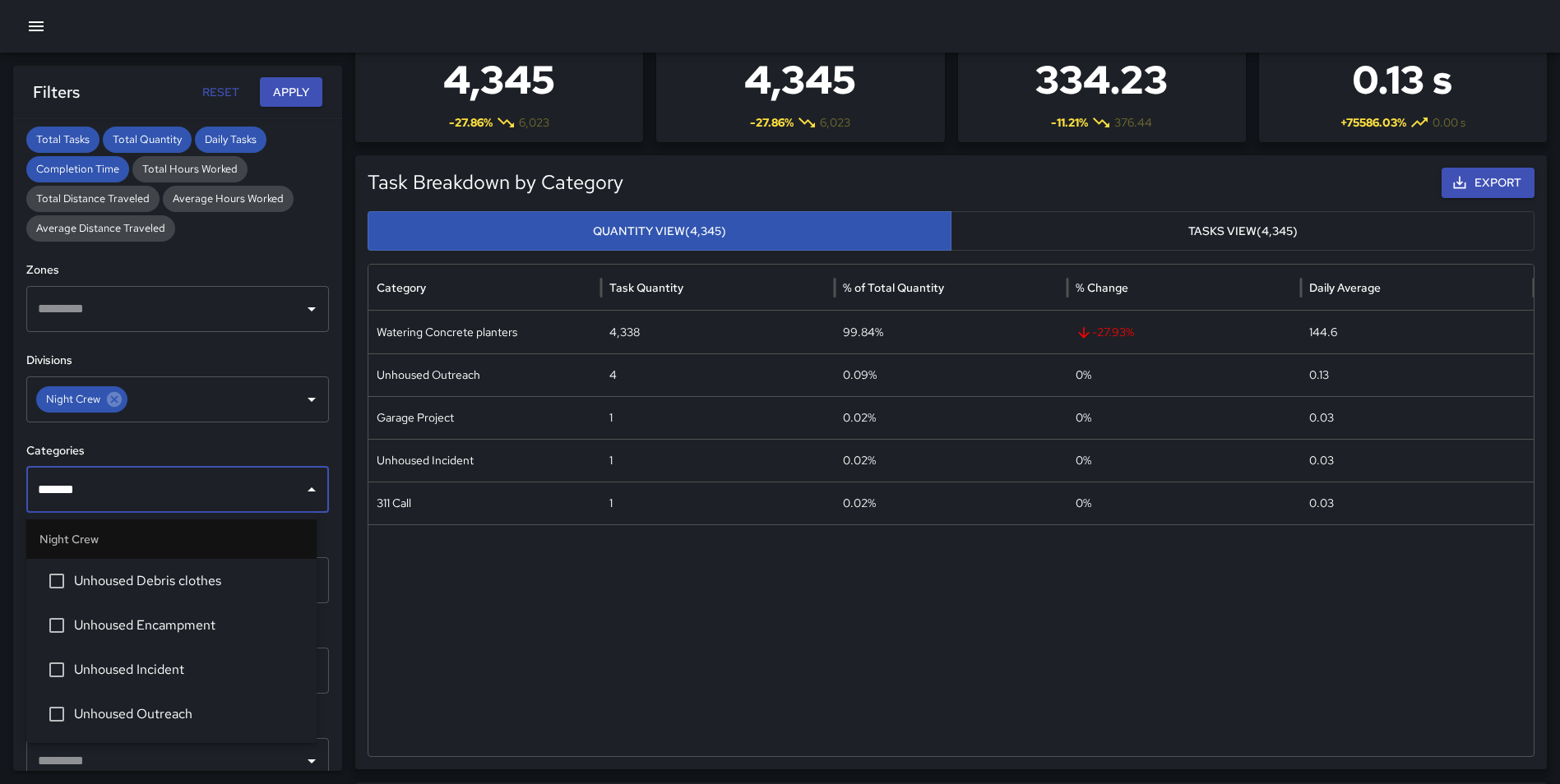
type input "********"
click at [205, 701] on li "Unhoused Outreach" at bounding box center [171, 714] width 290 height 45
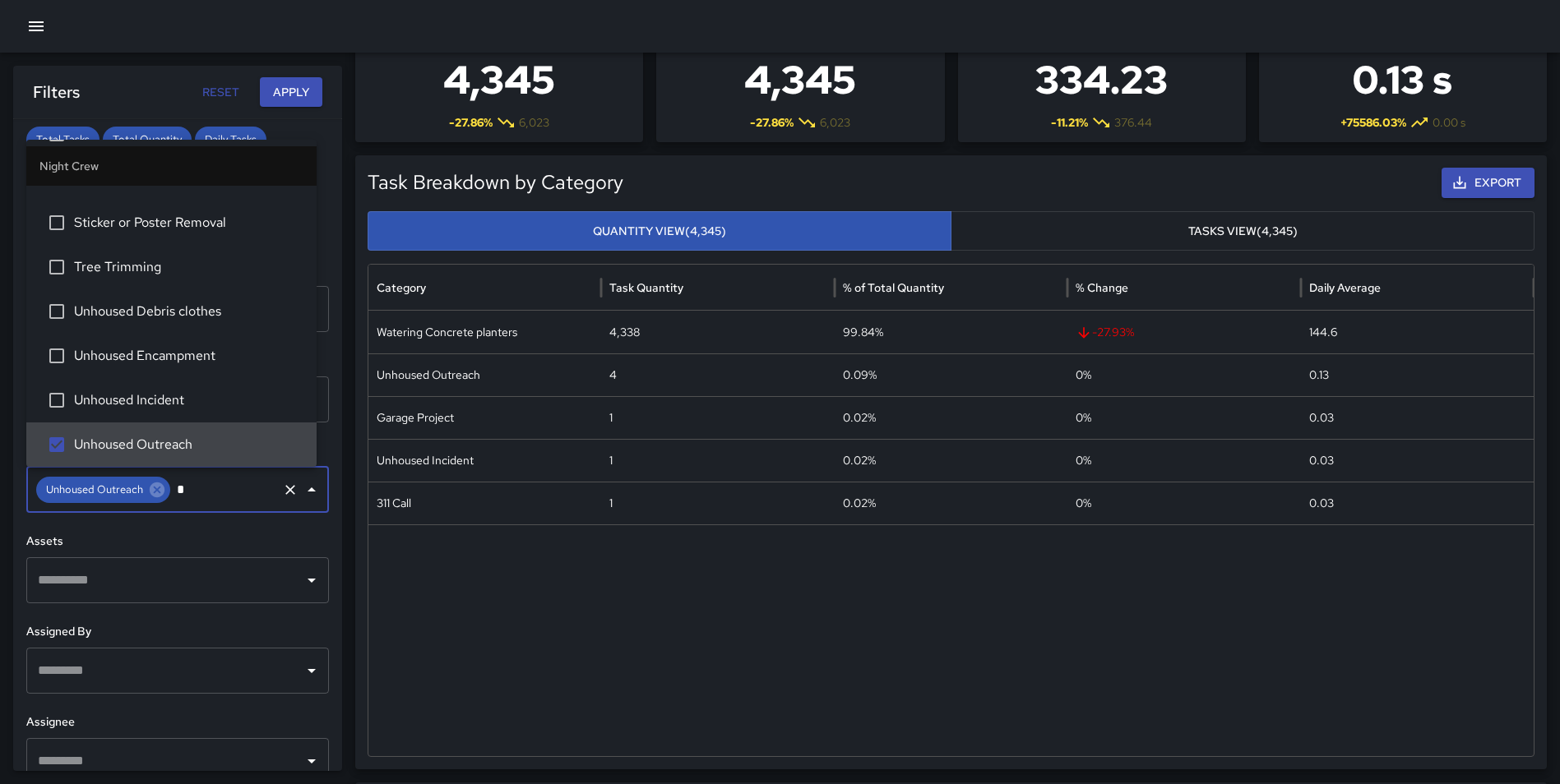
scroll to position [0, 0]
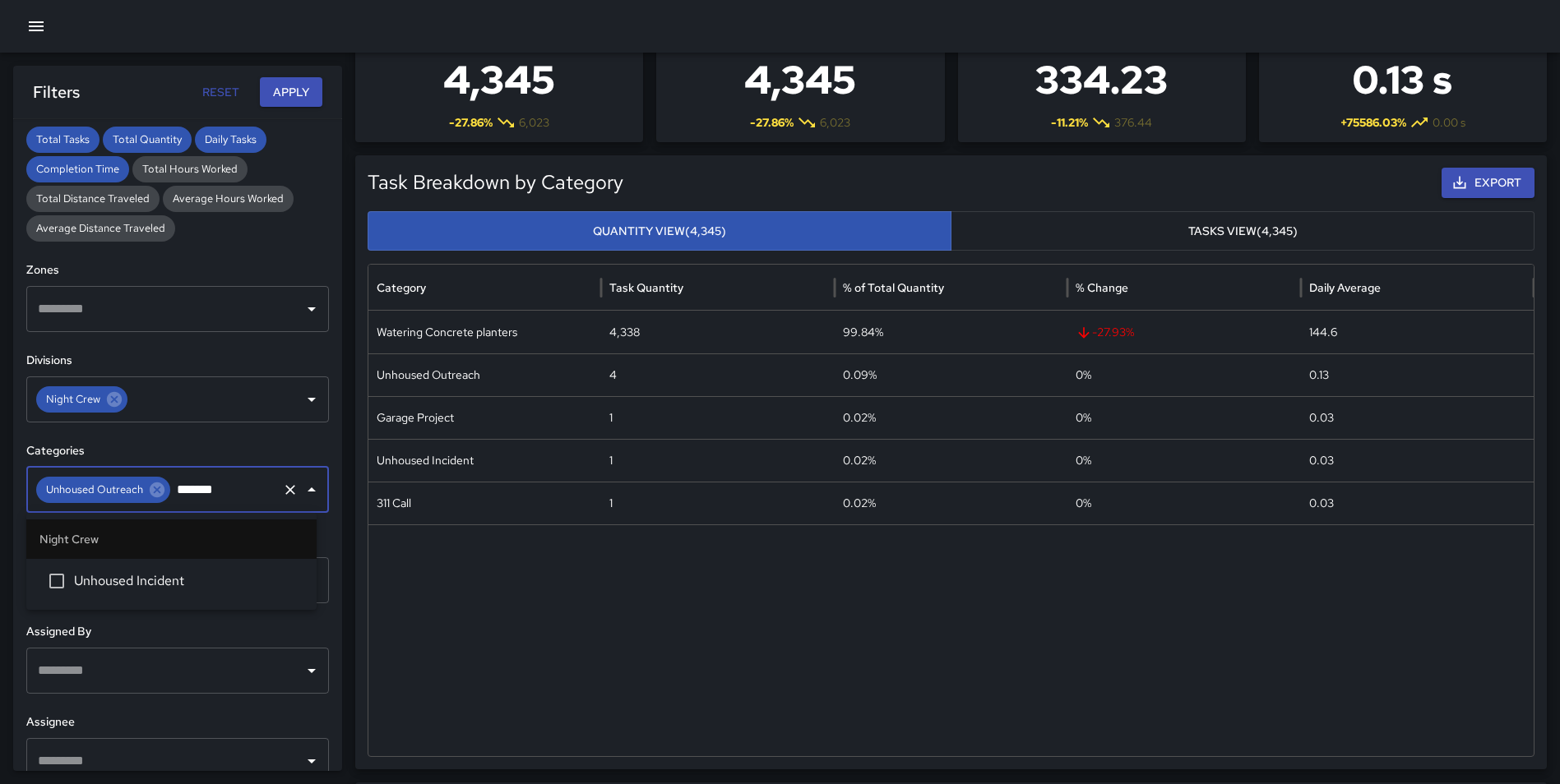
type input "********"
click at [190, 586] on span "Unhoused Incident" at bounding box center [189, 581] width 229 height 20
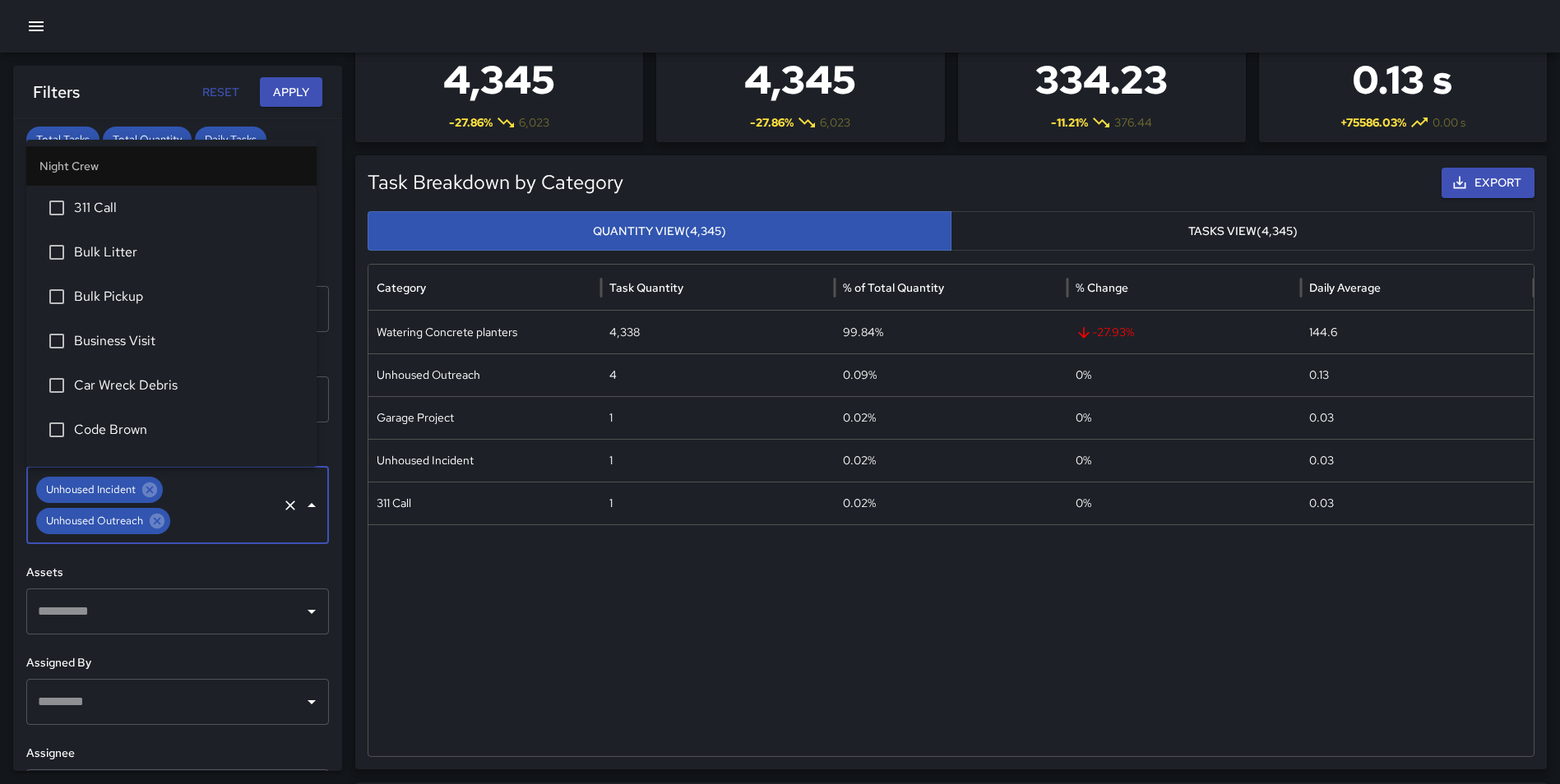
scroll to position [1095, 0]
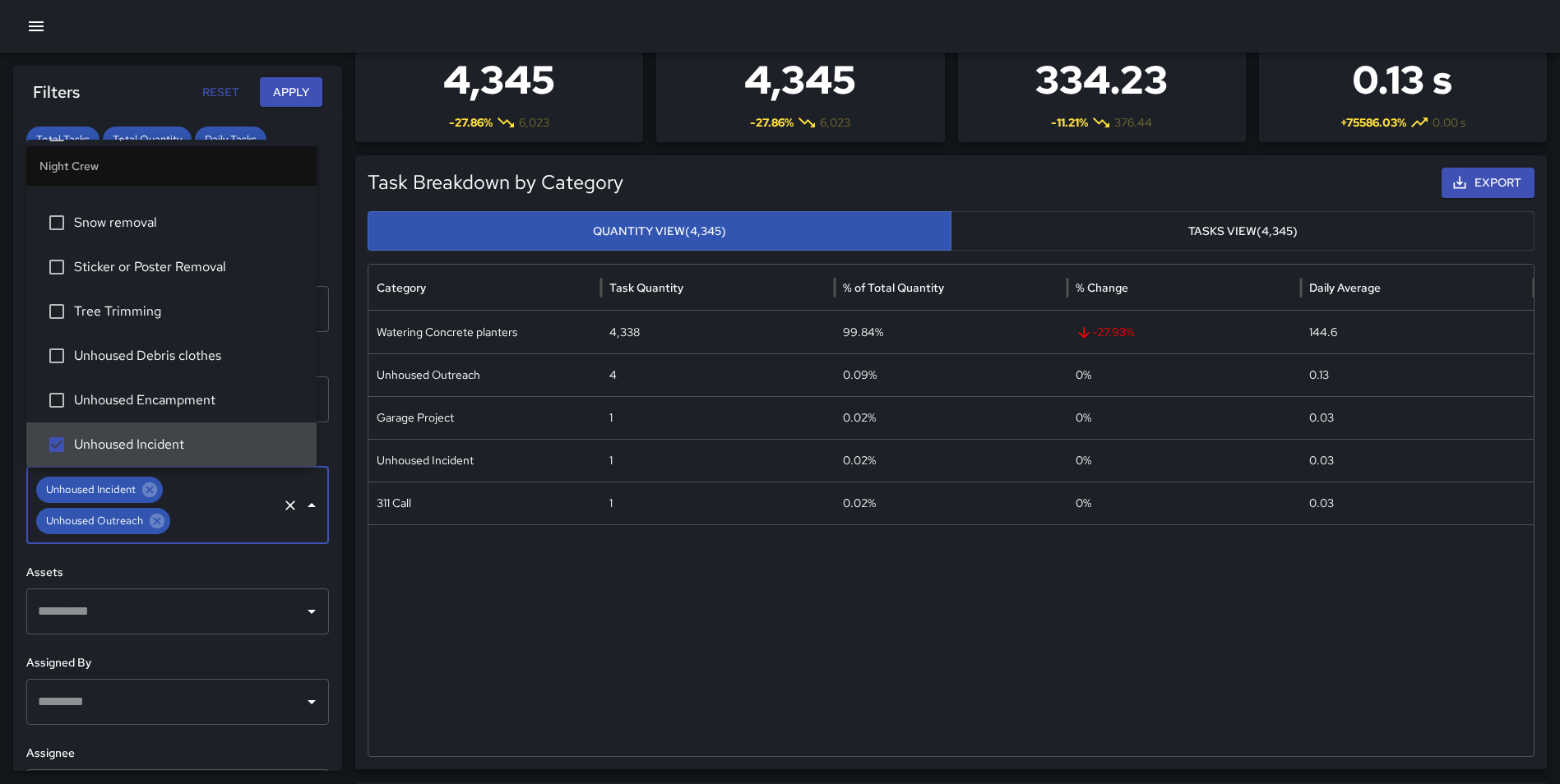
click at [356, 502] on div "Task Breakdown by Category Export Quantity View (4,345) Tasks View (4,345) Cate…" at bounding box center [951, 463] width 1191 height 614
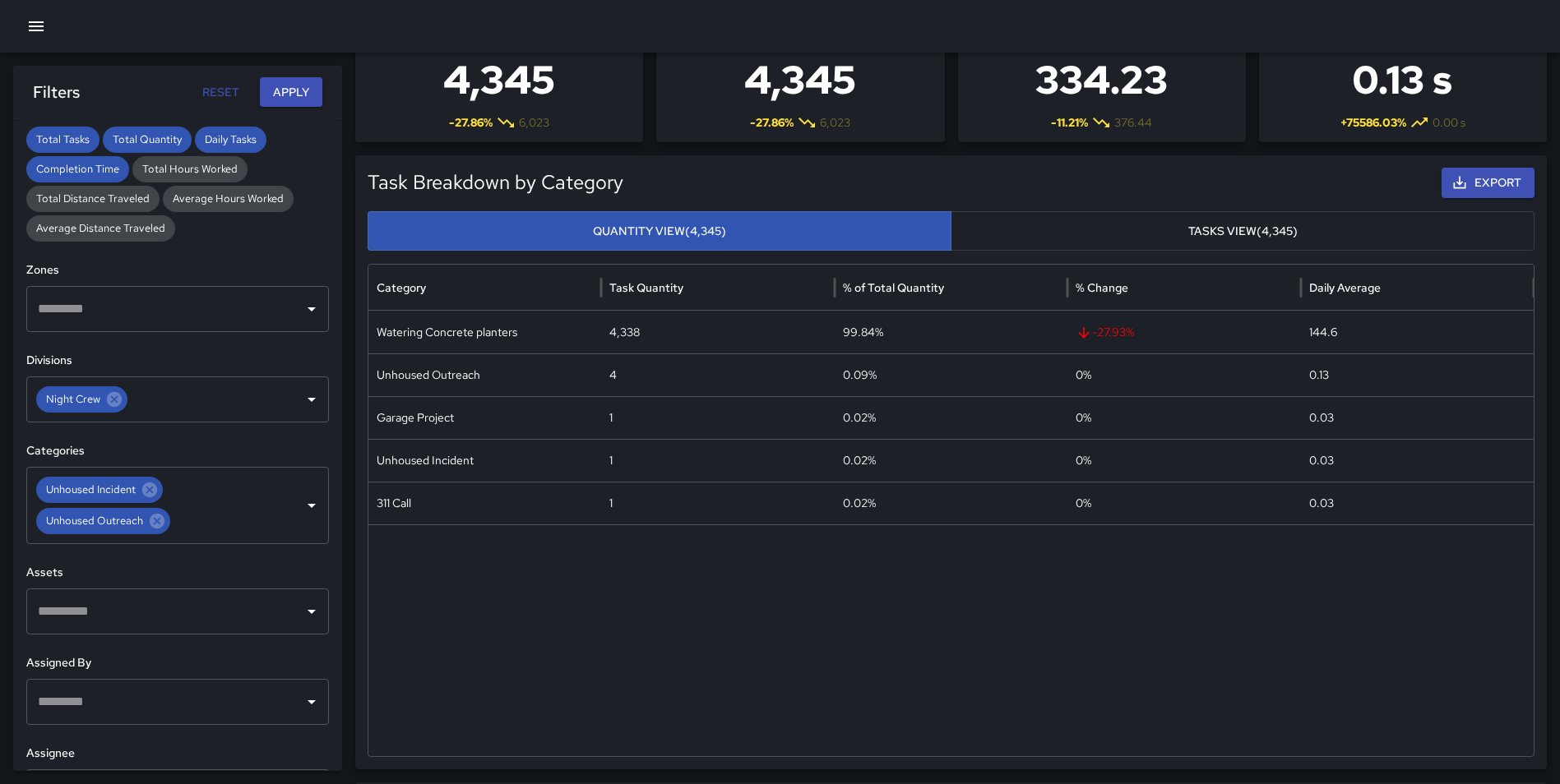
click at [292, 92] on button "Apply" at bounding box center [291, 92] width 63 height 30
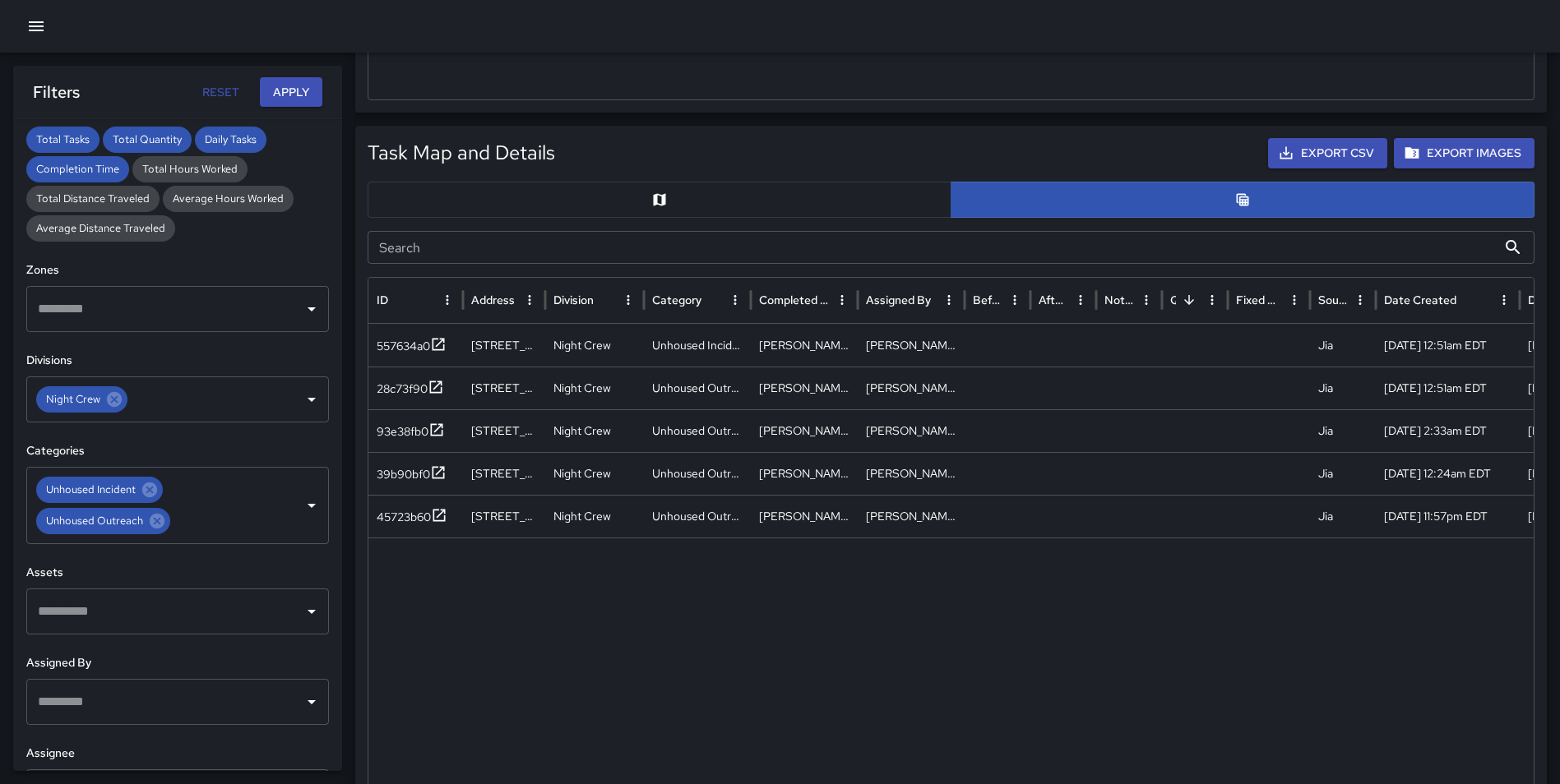
scroll to position [626, 0]
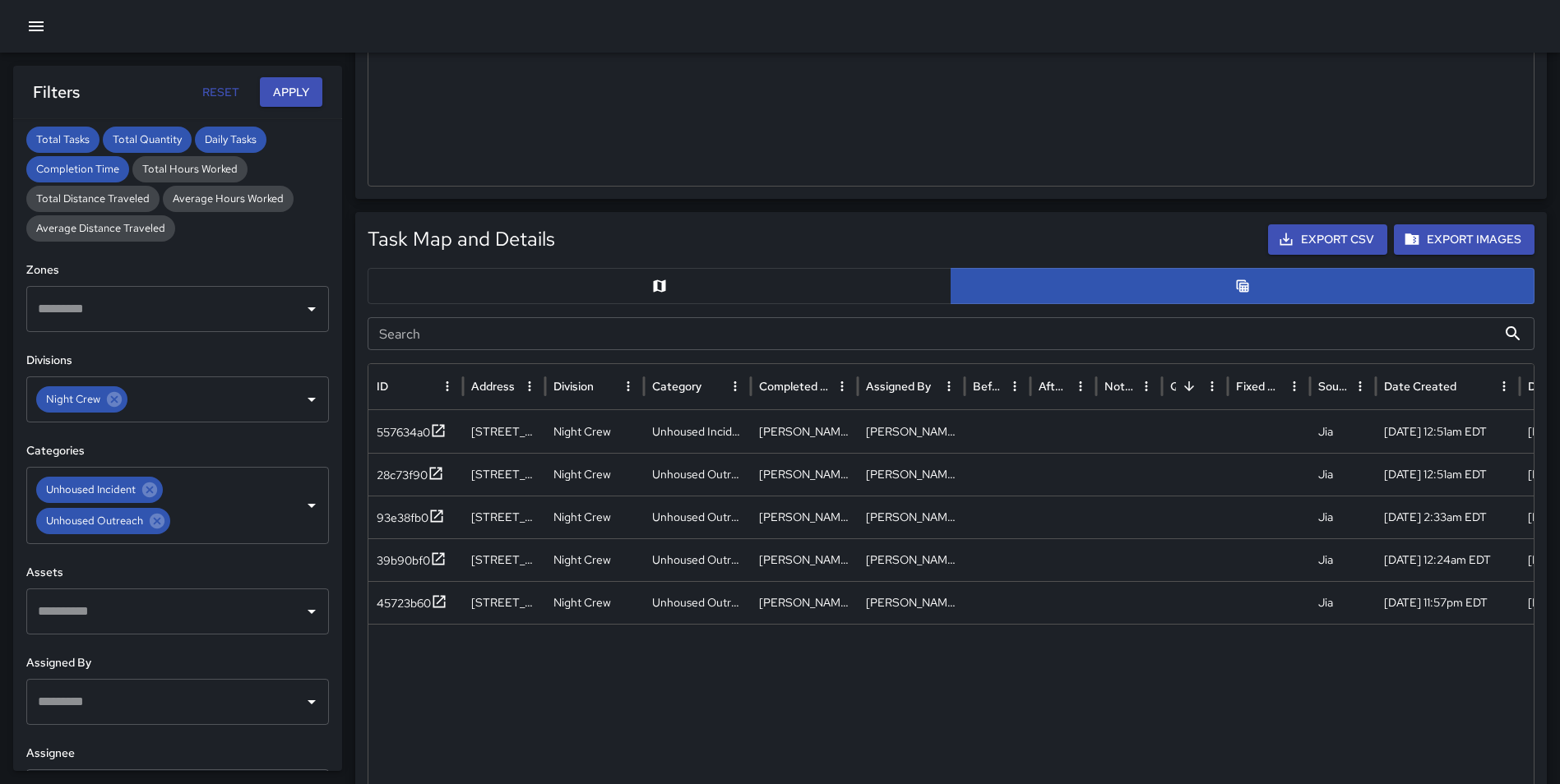
click at [625, 276] on button "button" at bounding box center [659, 285] width 584 height 36
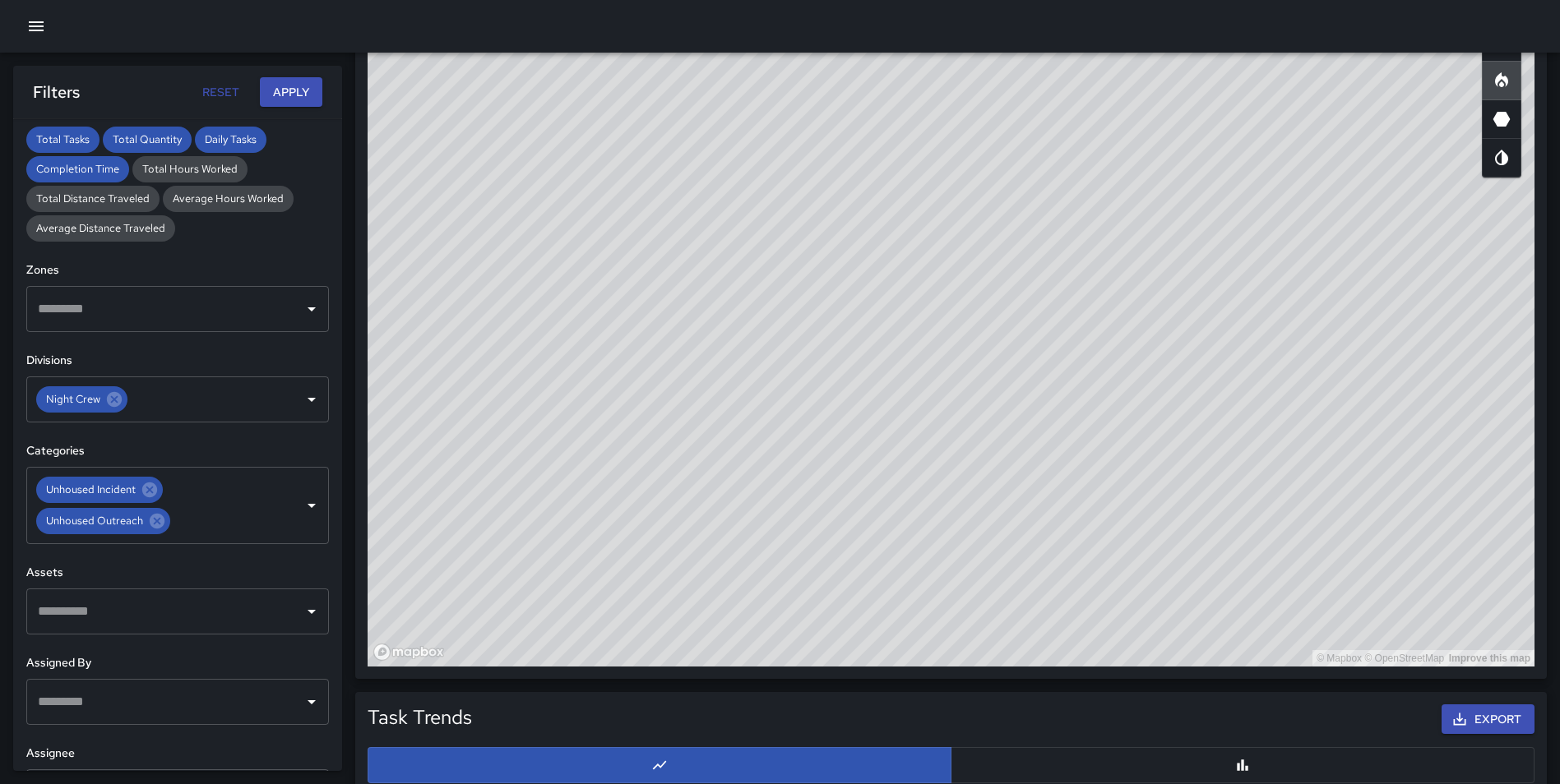
scroll to position [939, 0]
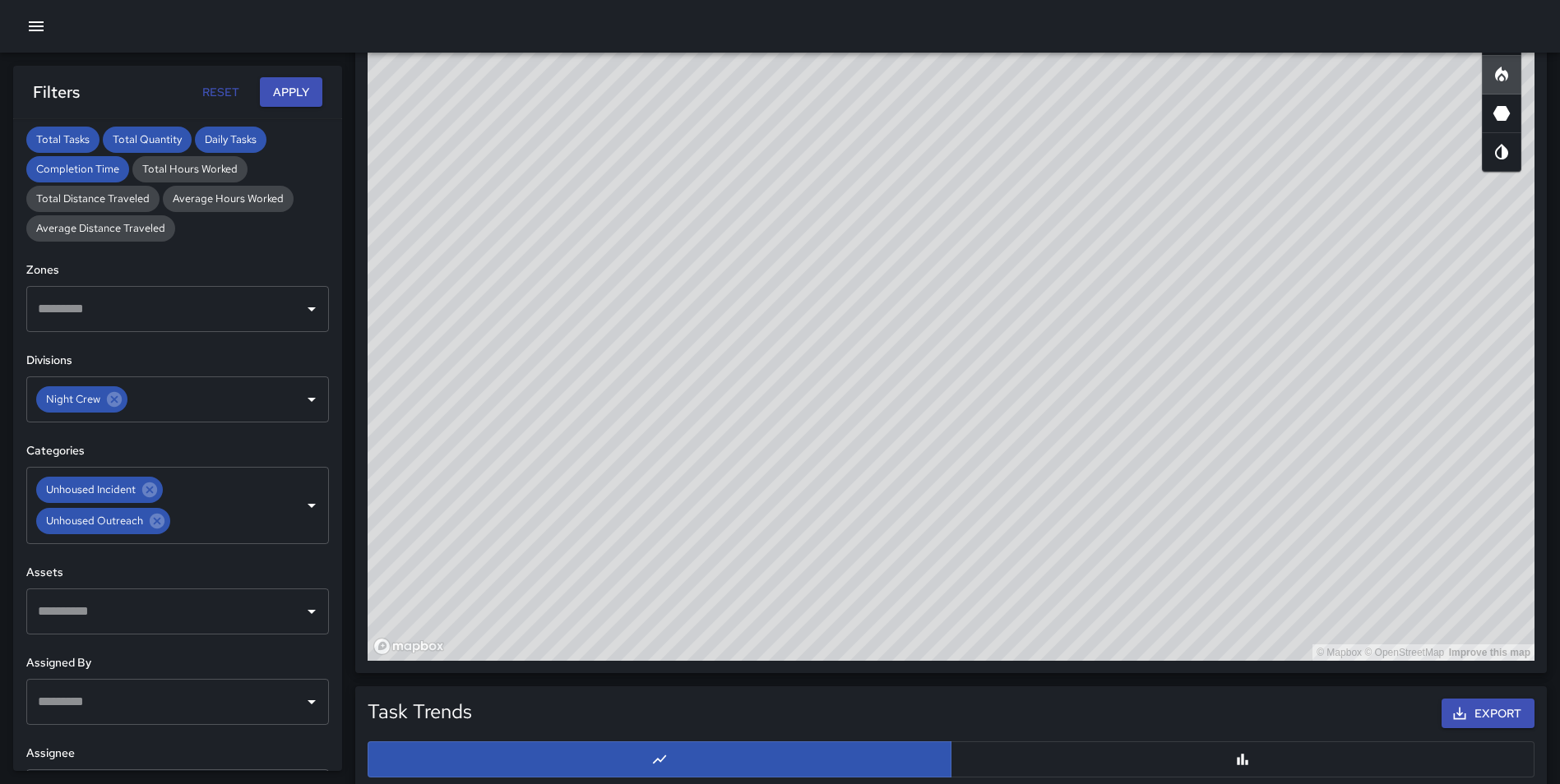
drag, startPoint x: 995, startPoint y: 281, endPoint x: 1120, endPoint y: 282, distance: 125.0
click at [1120, 282] on div "© Mapbox © OpenStreetMap Improve this map" at bounding box center [950, 332] width 1167 height 657
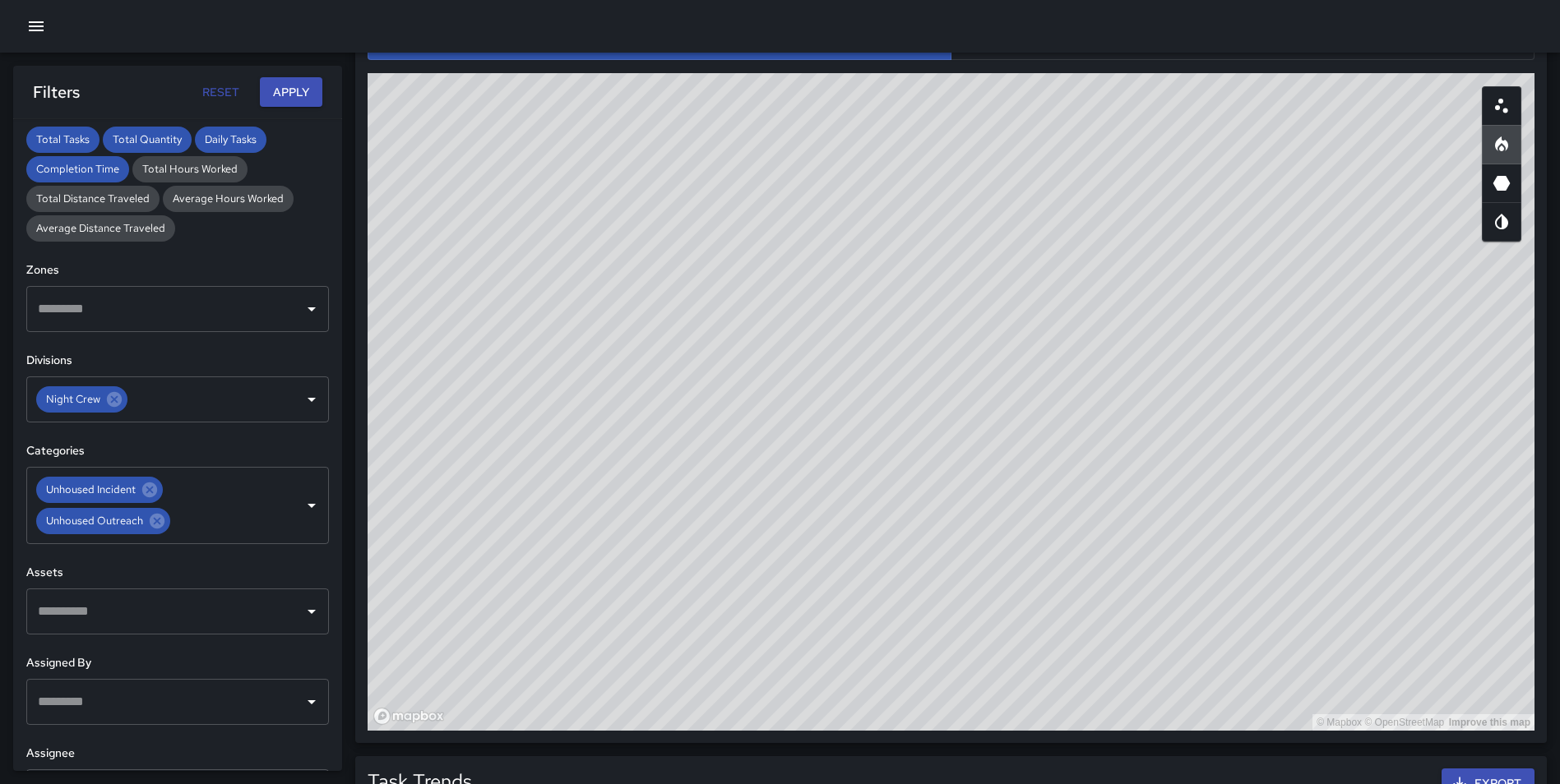
scroll to position [872, 0]
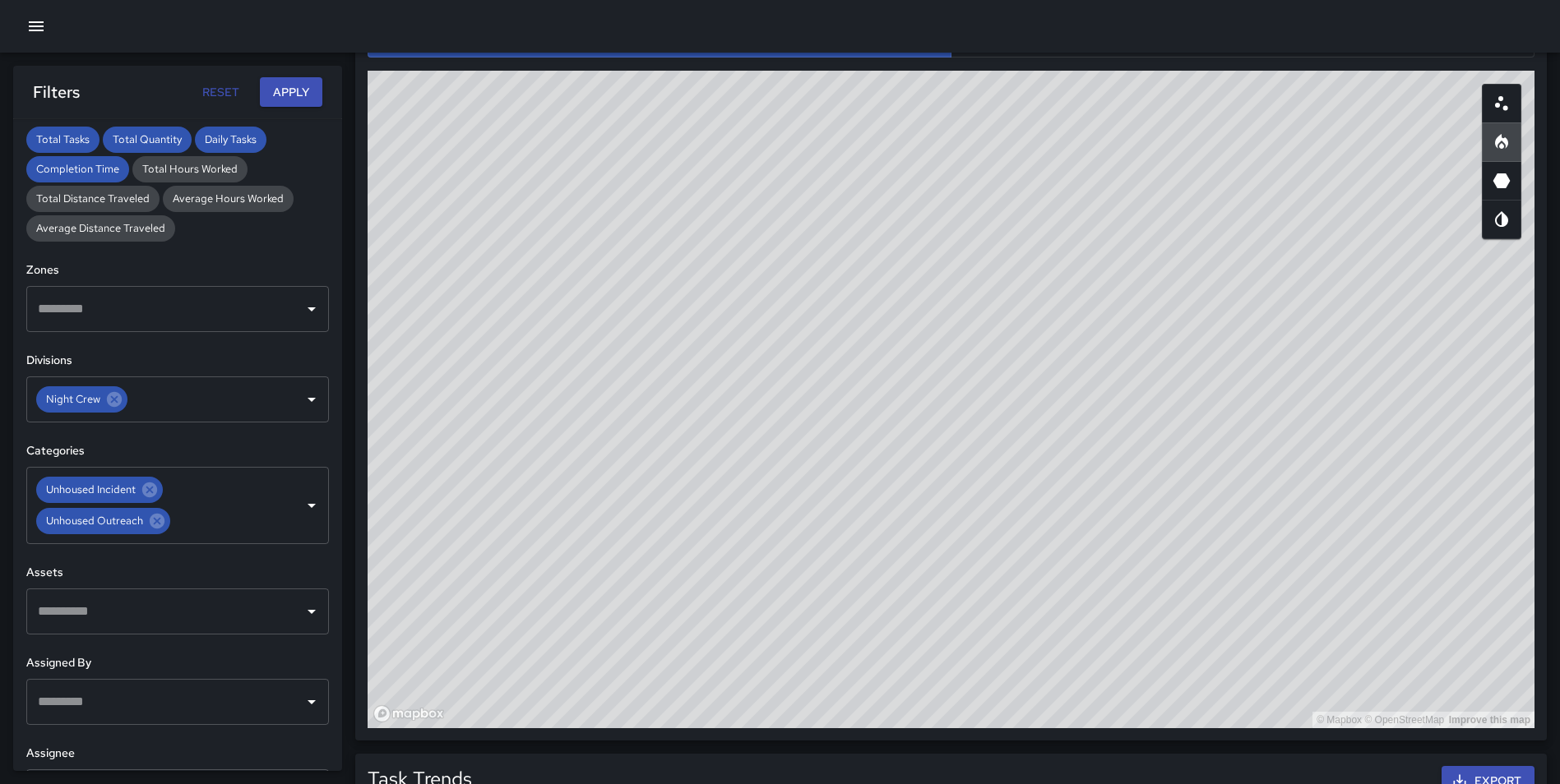
drag, startPoint x: 1058, startPoint y: 362, endPoint x: 1064, endPoint y: 413, distance: 51.4
click at [1064, 413] on div "© Mapbox © OpenStreetMap Improve this map" at bounding box center [950, 399] width 1167 height 657
drag, startPoint x: 990, startPoint y: 292, endPoint x: 1018, endPoint y: 299, distance: 28.9
click at [1018, 299] on div "© Mapbox © OpenStreetMap Improve this map" at bounding box center [950, 399] width 1167 height 657
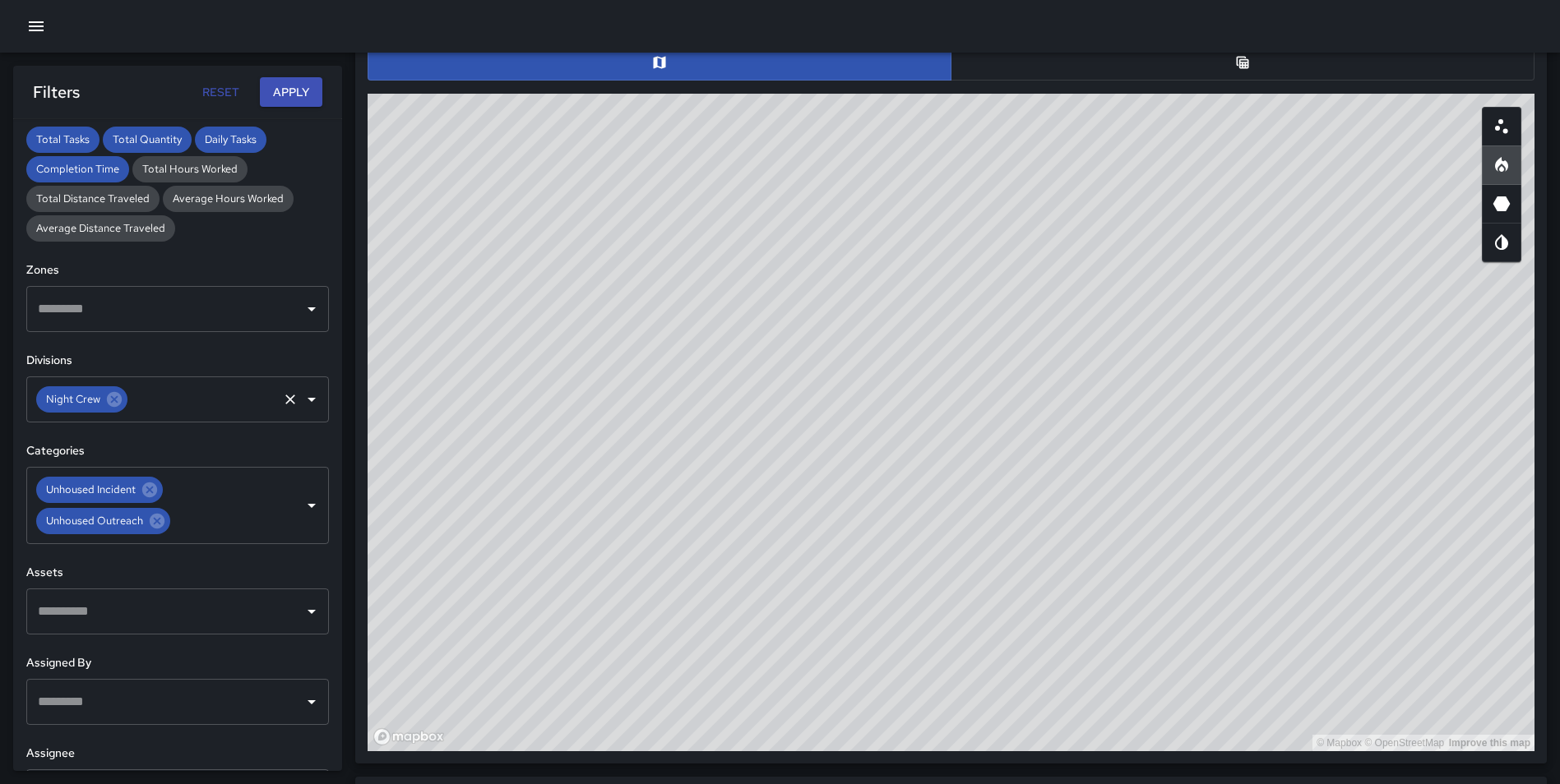
click at [282, 403] on icon "Clear" at bounding box center [290, 399] width 16 height 16
click at [282, 507] on icon "Clear" at bounding box center [290, 505] width 16 height 16
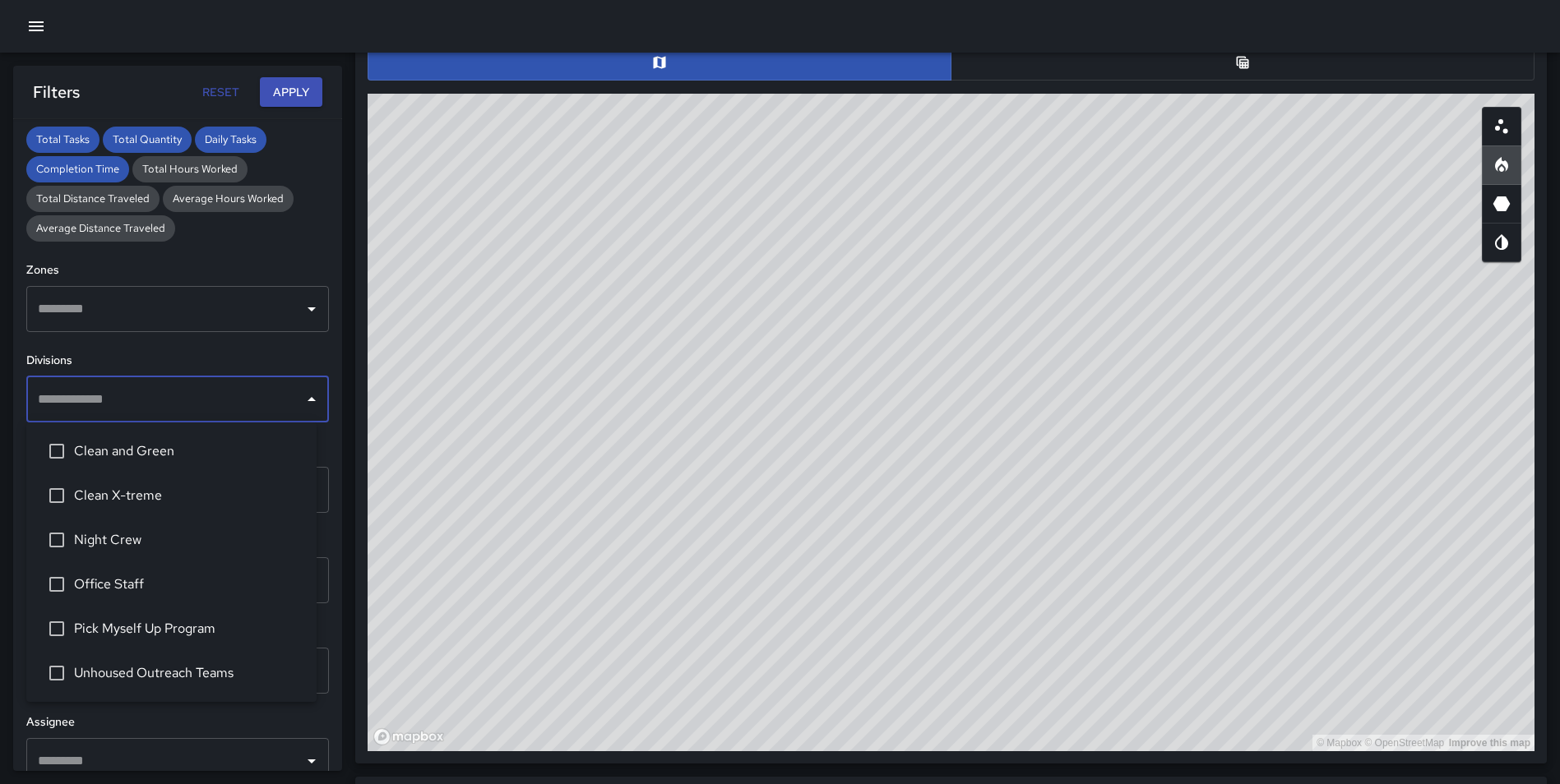
click at [116, 400] on input "text" at bounding box center [166, 399] width 263 height 31
click at [159, 497] on span "Clean X-treme" at bounding box center [189, 496] width 229 height 20
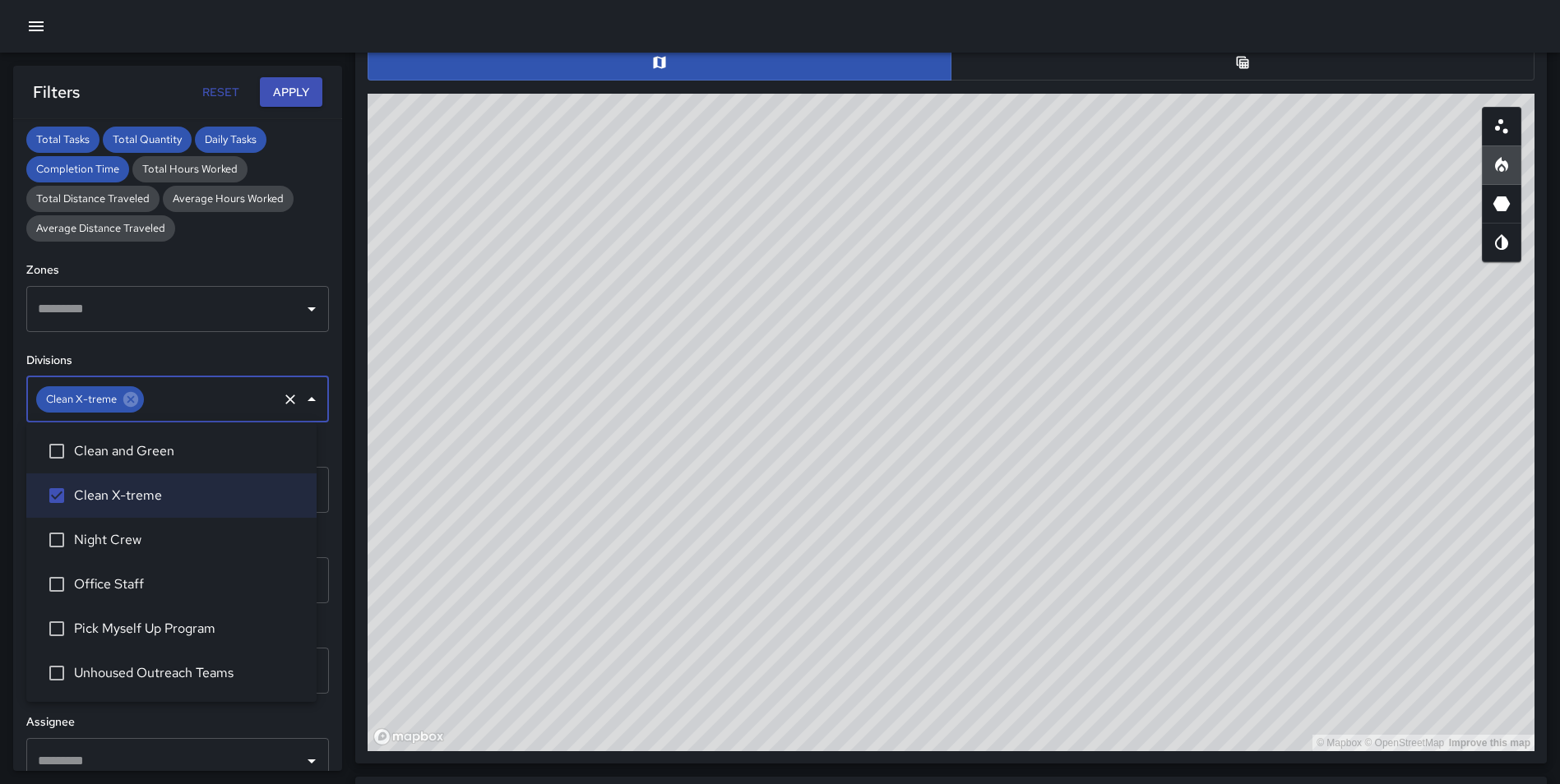
click at [286, 95] on button "Apply" at bounding box center [291, 92] width 63 height 30
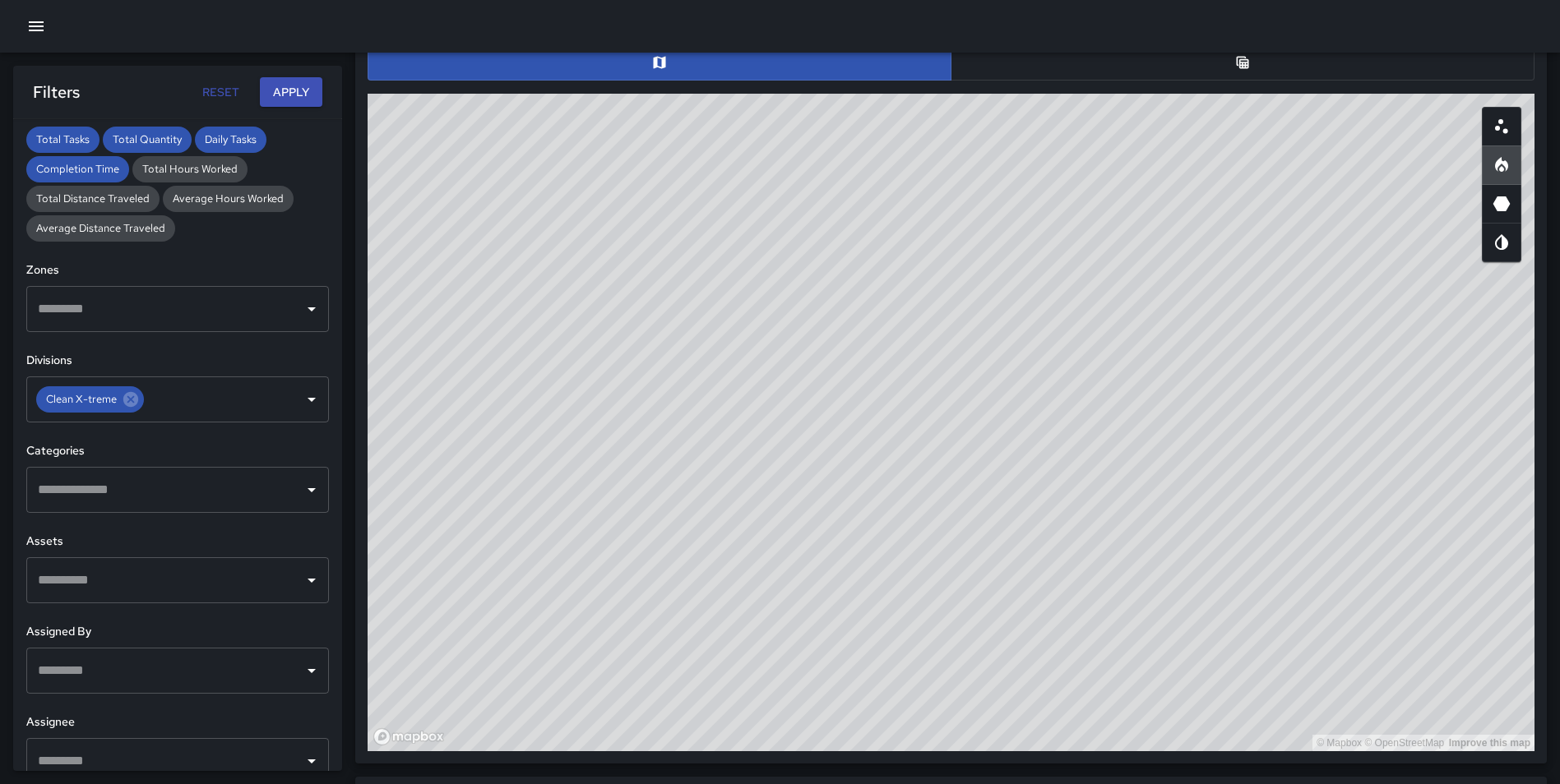
drag, startPoint x: 963, startPoint y: 340, endPoint x: 1018, endPoint y: 434, distance: 108.9
click at [1018, 434] on div "© Mapbox © OpenStreetMap Improve this map" at bounding box center [950, 422] width 1167 height 657
drag, startPoint x: 998, startPoint y: 376, endPoint x: 1013, endPoint y: 388, distance: 19.2
click at [1013, 388] on div "© Mapbox © OpenStreetMap Improve this map" at bounding box center [950, 422] width 1167 height 657
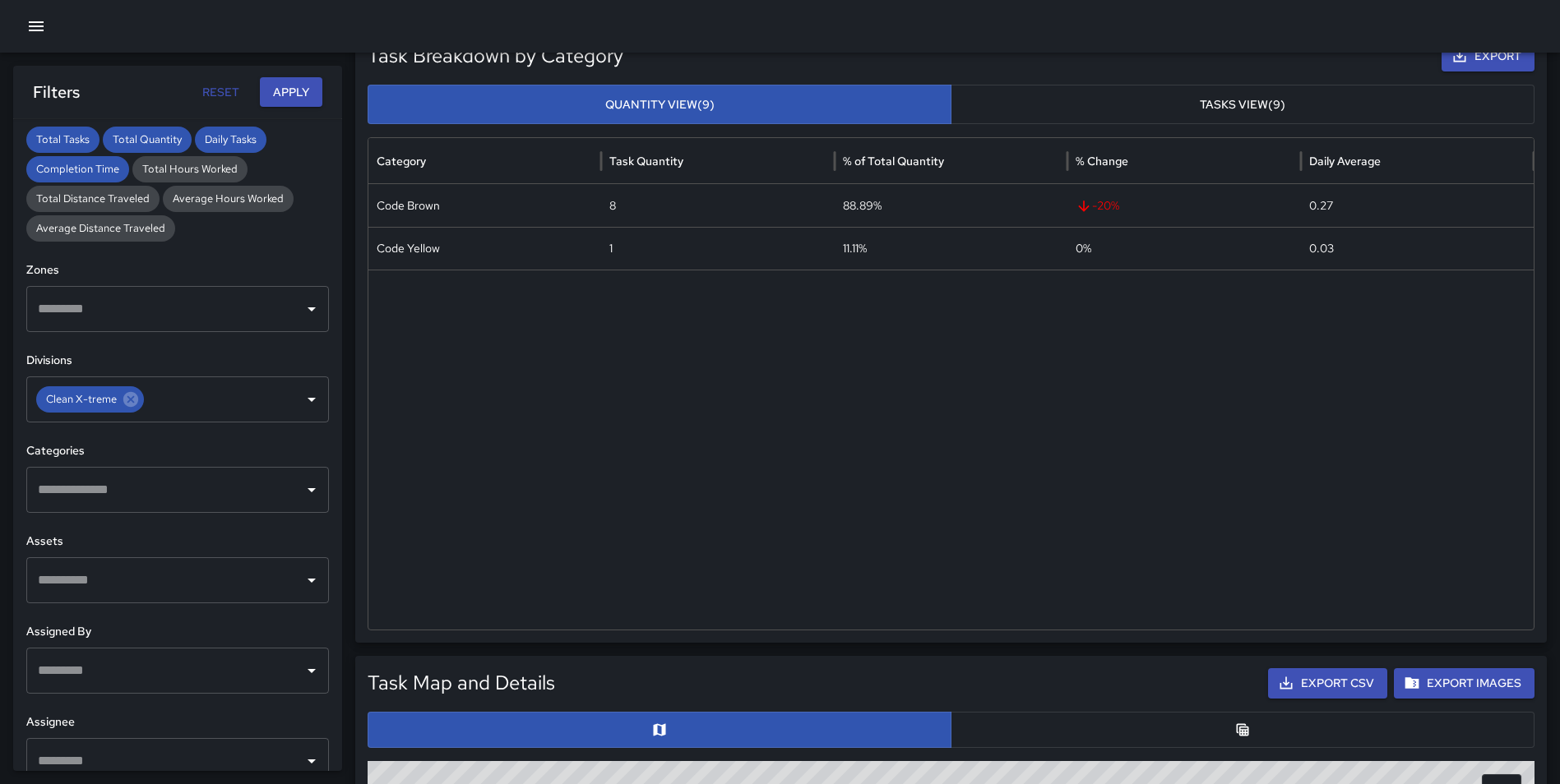
scroll to position [68, 0]
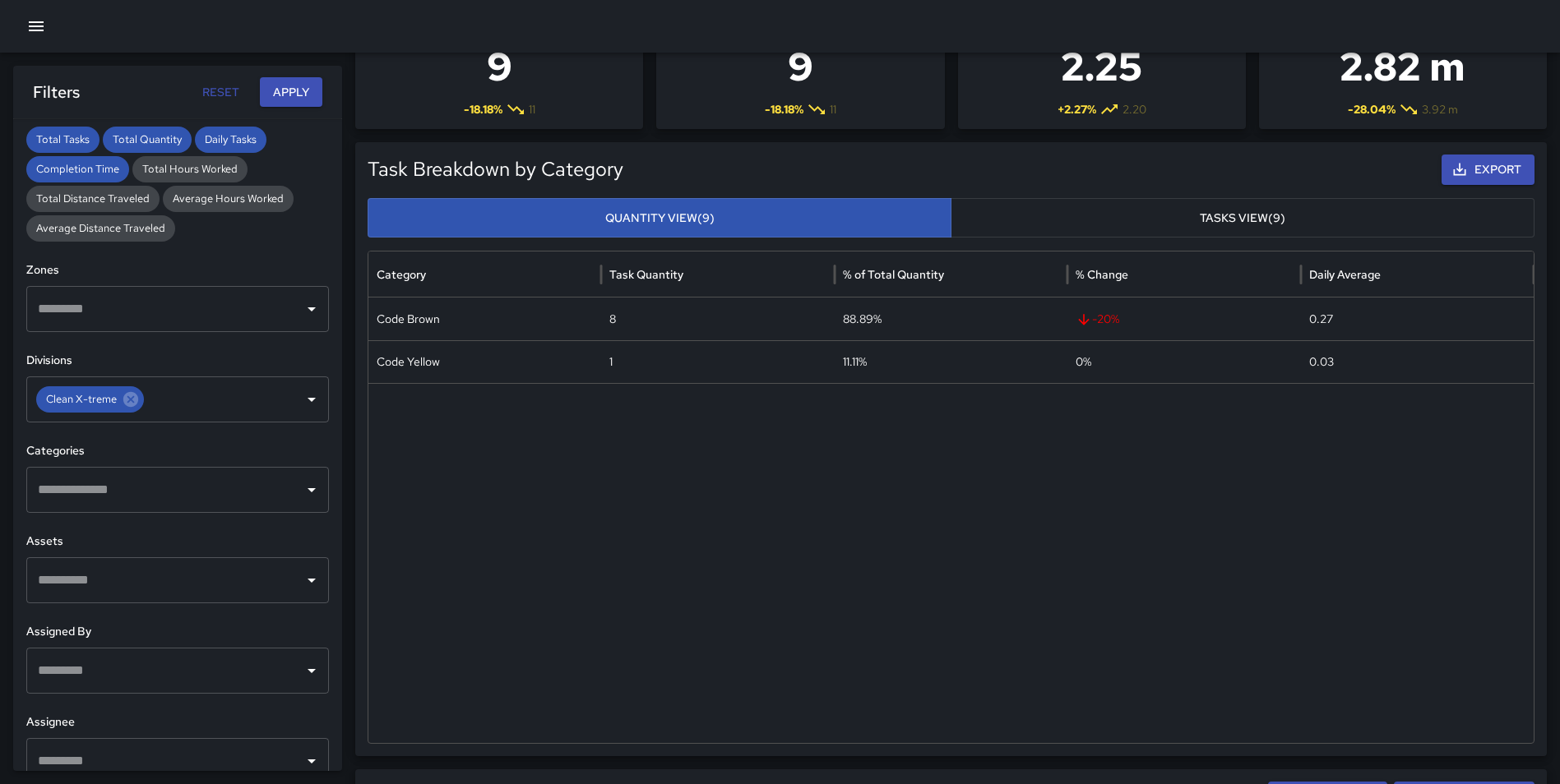
click at [150, 489] on input "text" at bounding box center [166, 490] width 263 height 31
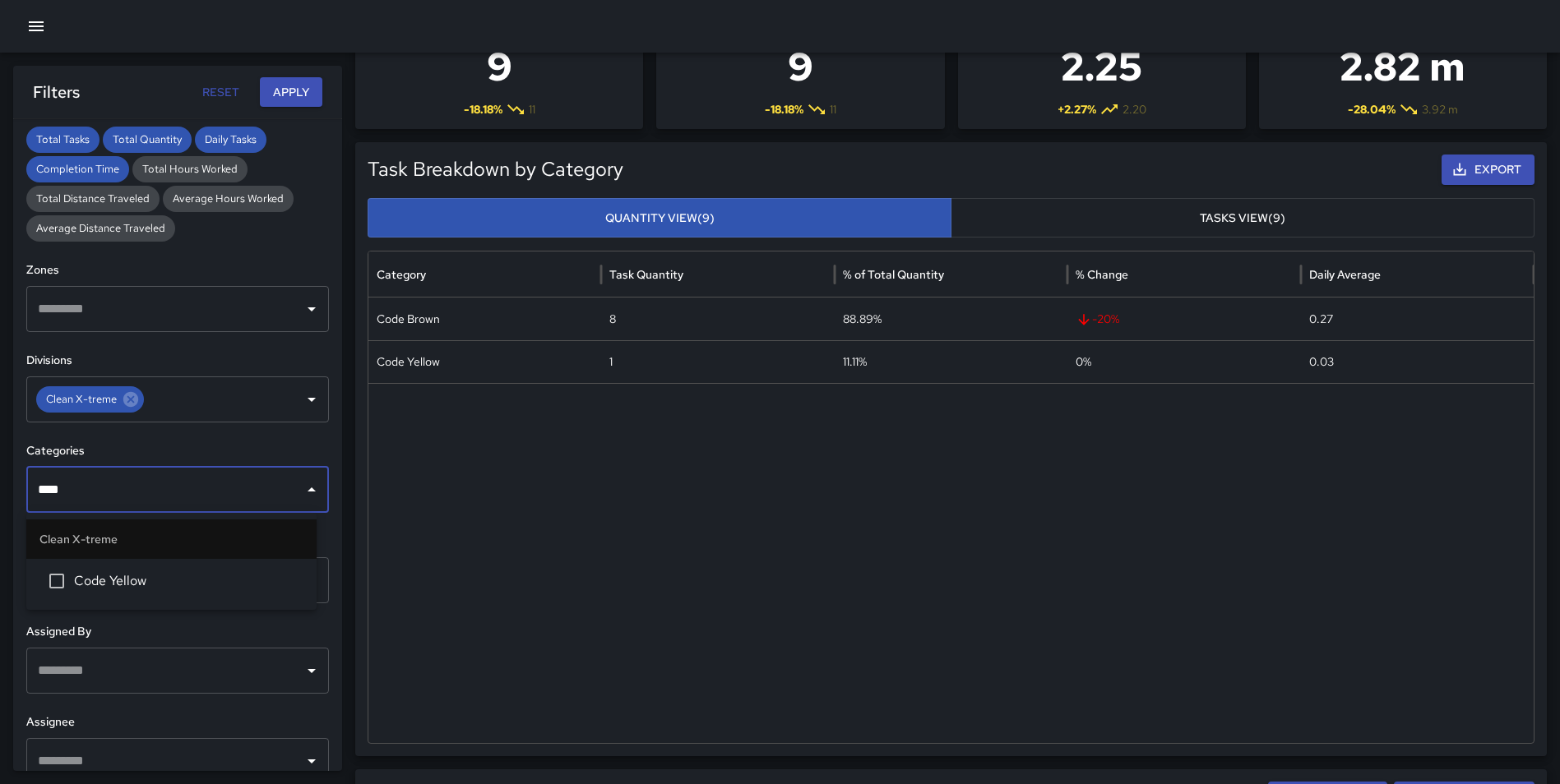
type input "*****"
click at [145, 575] on span "Code Yellow" at bounding box center [189, 581] width 229 height 20
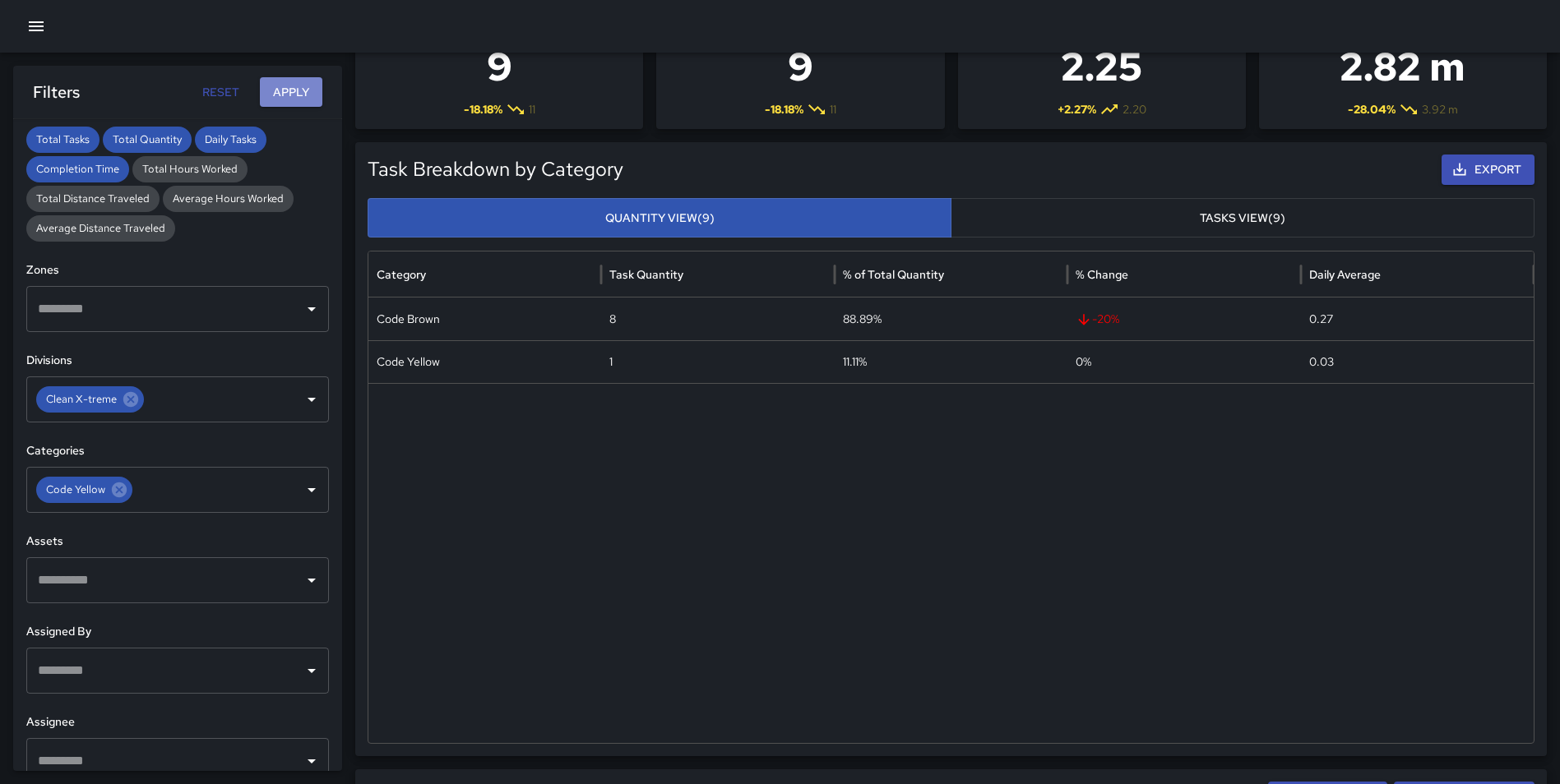
click at [296, 93] on button "Apply" at bounding box center [291, 92] width 63 height 30
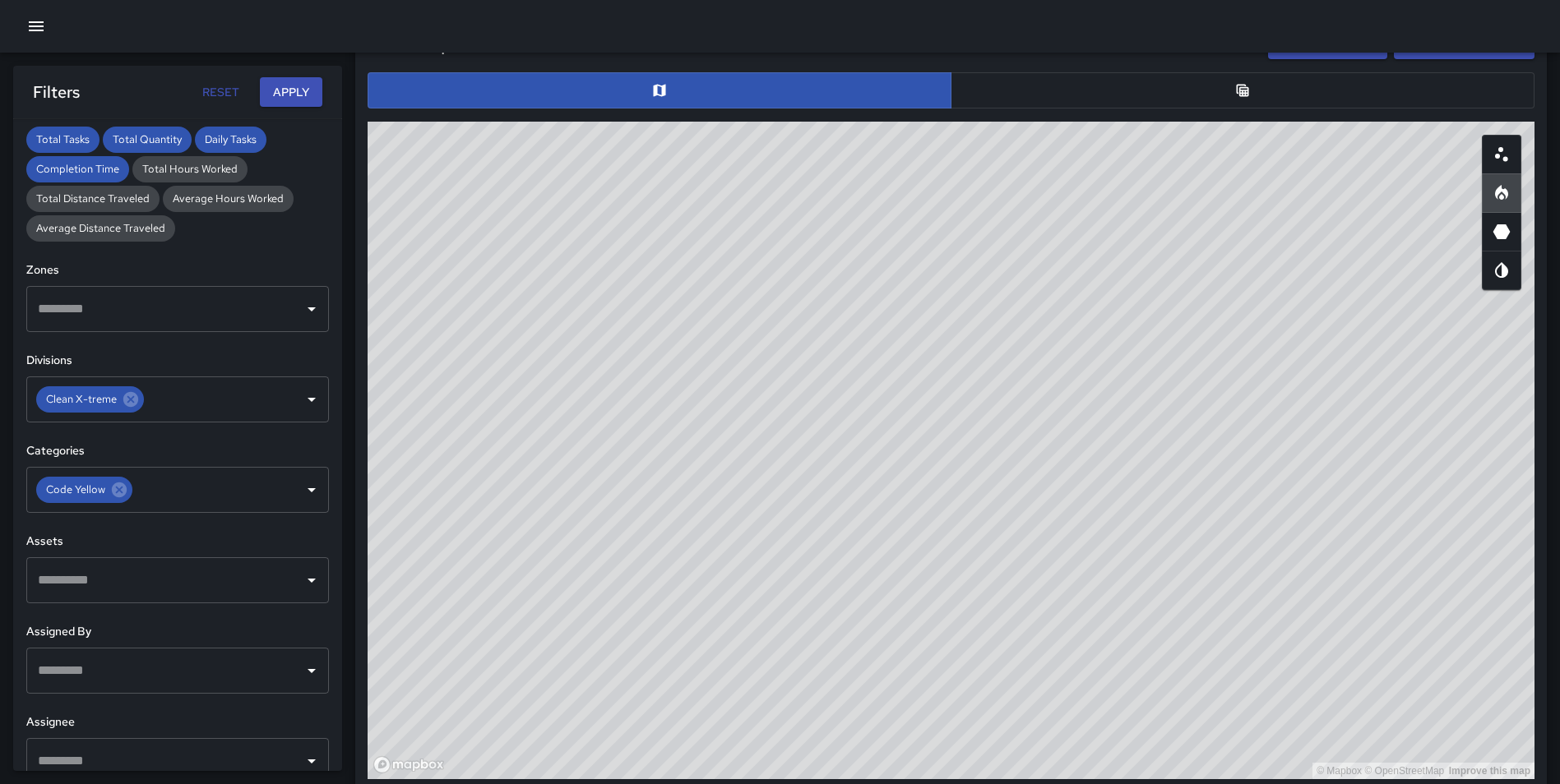
scroll to position [826, 0]
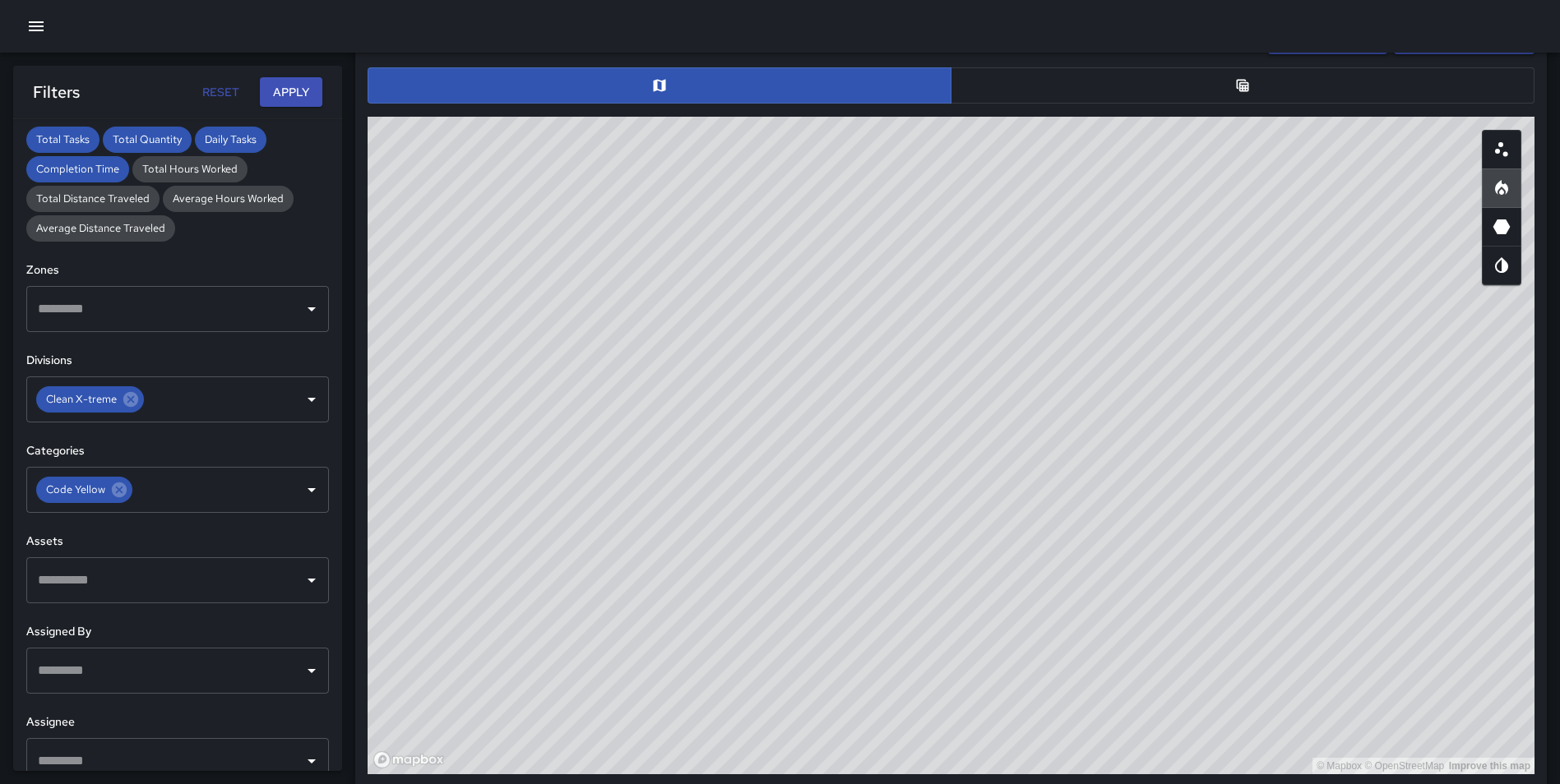
drag, startPoint x: 950, startPoint y: 413, endPoint x: 964, endPoint y: 632, distance: 219.4
click at [964, 632] on div "© Mapbox © OpenStreetMap Improve this map" at bounding box center [950, 445] width 1167 height 657
drag, startPoint x: 946, startPoint y: 576, endPoint x: 888, endPoint y: 779, distance: 211.1
click at [888, 779] on div "Task Map and Details Export CSV Export Images ID Address 4c23d8c0 301 West Supe…" at bounding box center [951, 399] width 1191 height 775
drag, startPoint x: 1091, startPoint y: 305, endPoint x: 1101, endPoint y: 343, distance: 39.3
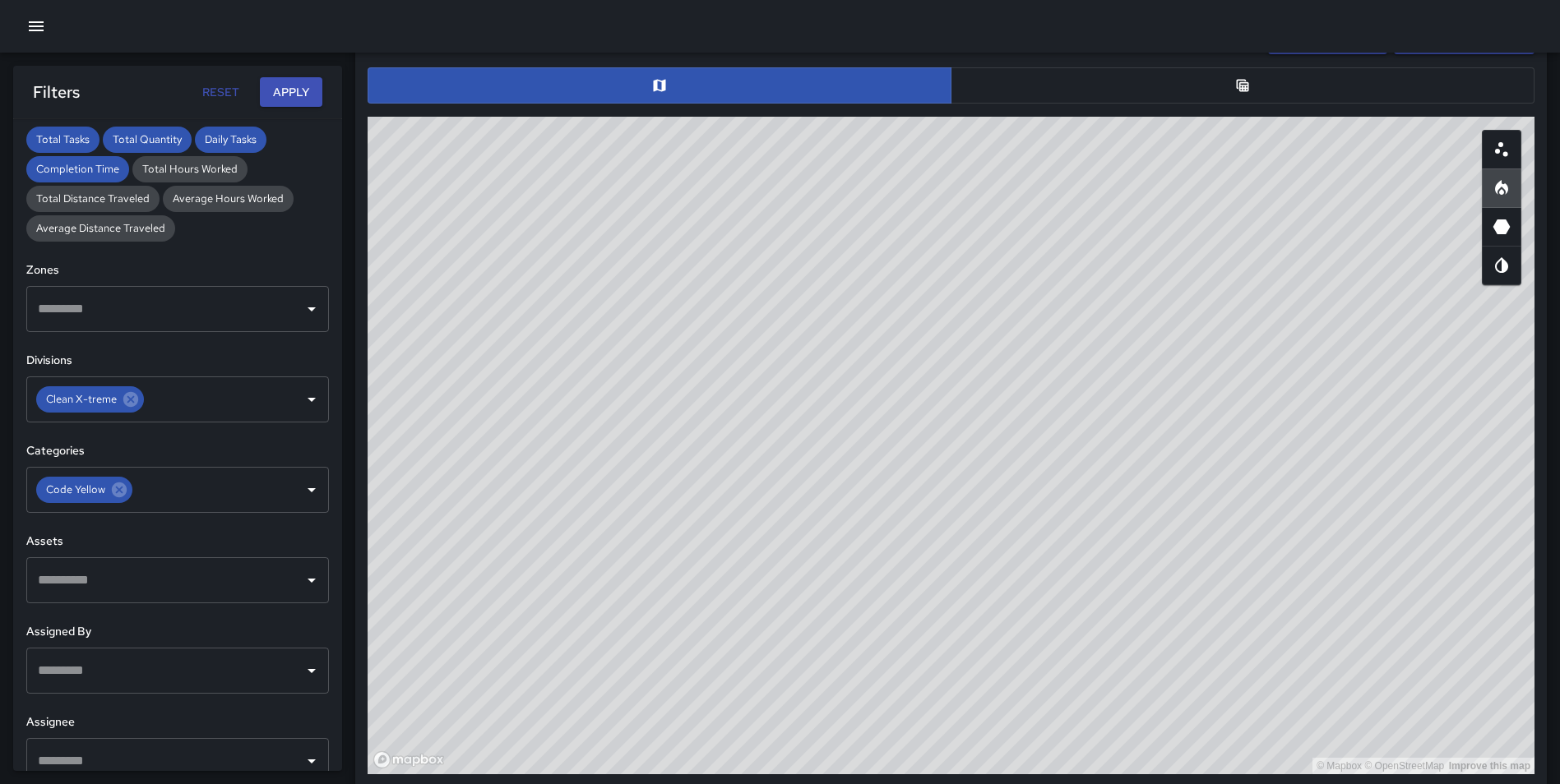
click at [1101, 343] on div "© Mapbox © OpenStreetMap Improve this map" at bounding box center [950, 445] width 1167 height 657
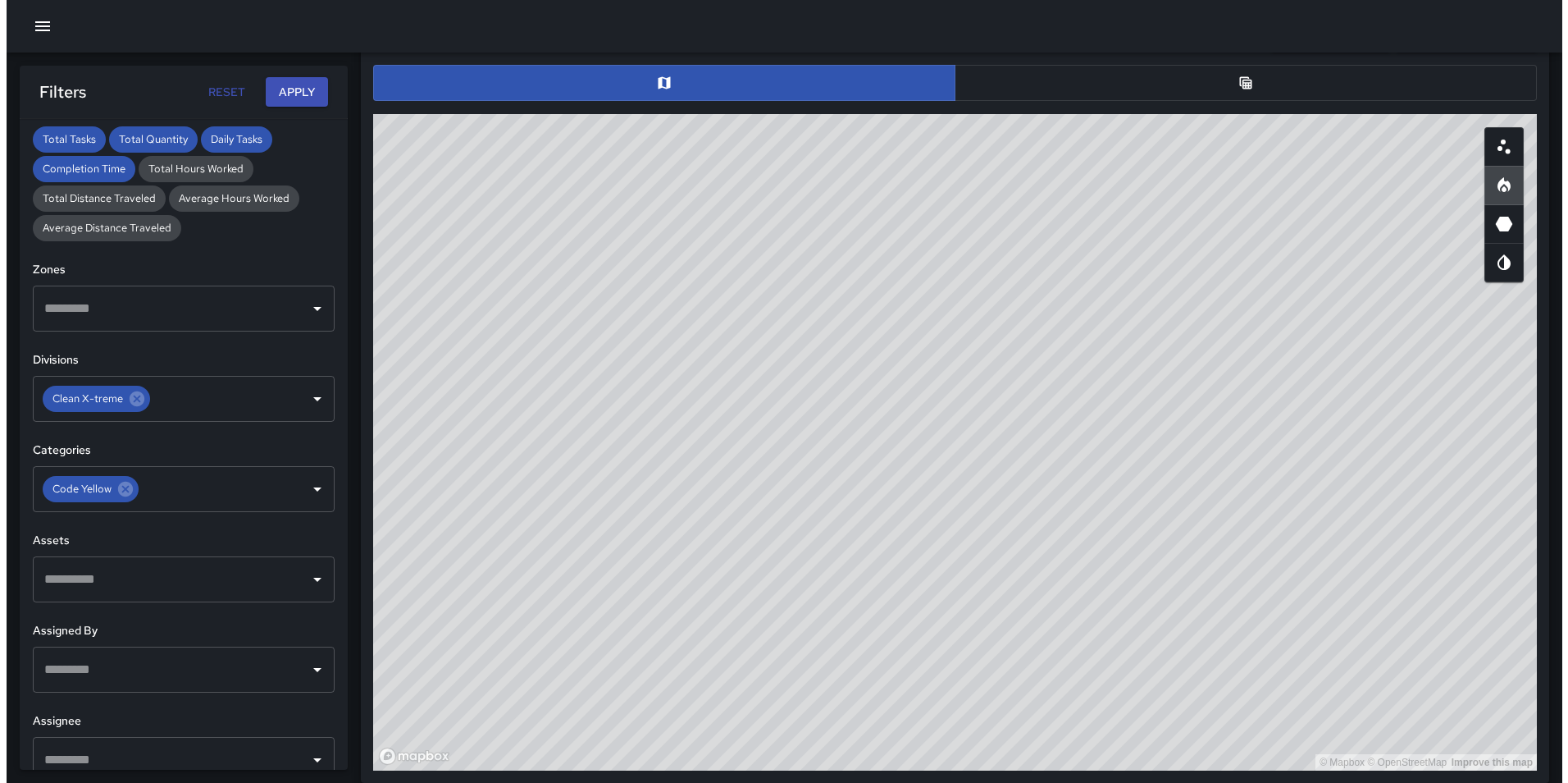
scroll to position [840, 0]
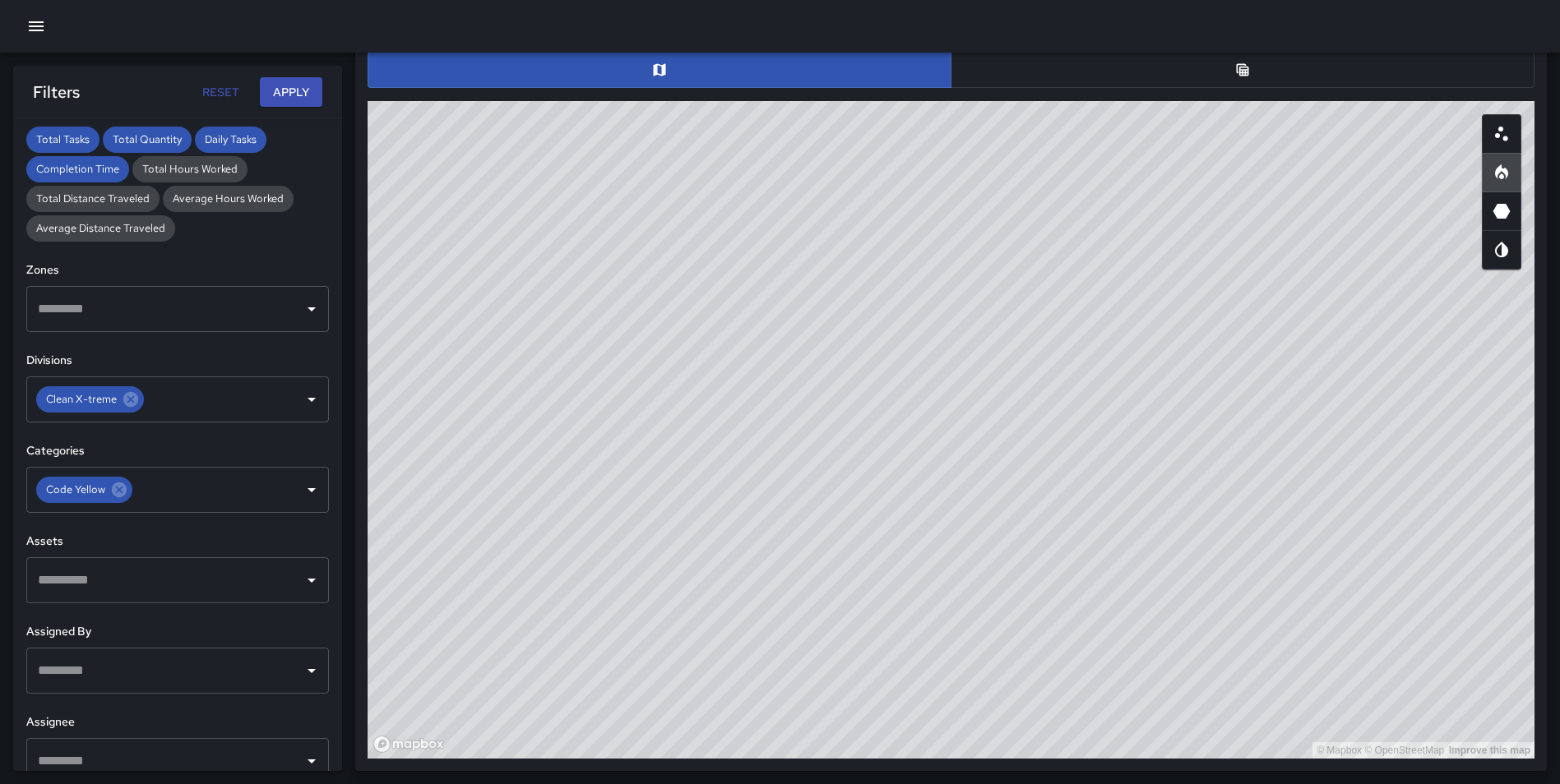
click at [1092, 337] on div "© Mapbox © OpenStreetMap Improve this map" at bounding box center [950, 430] width 1167 height 657
drag, startPoint x: 17, startPoint y: 24, endPoint x: 33, endPoint y: 25, distance: 16.0
click at [17, 25] on div at bounding box center [780, 26] width 1560 height 53
click at [38, 26] on icon "button" at bounding box center [36, 26] width 15 height 10
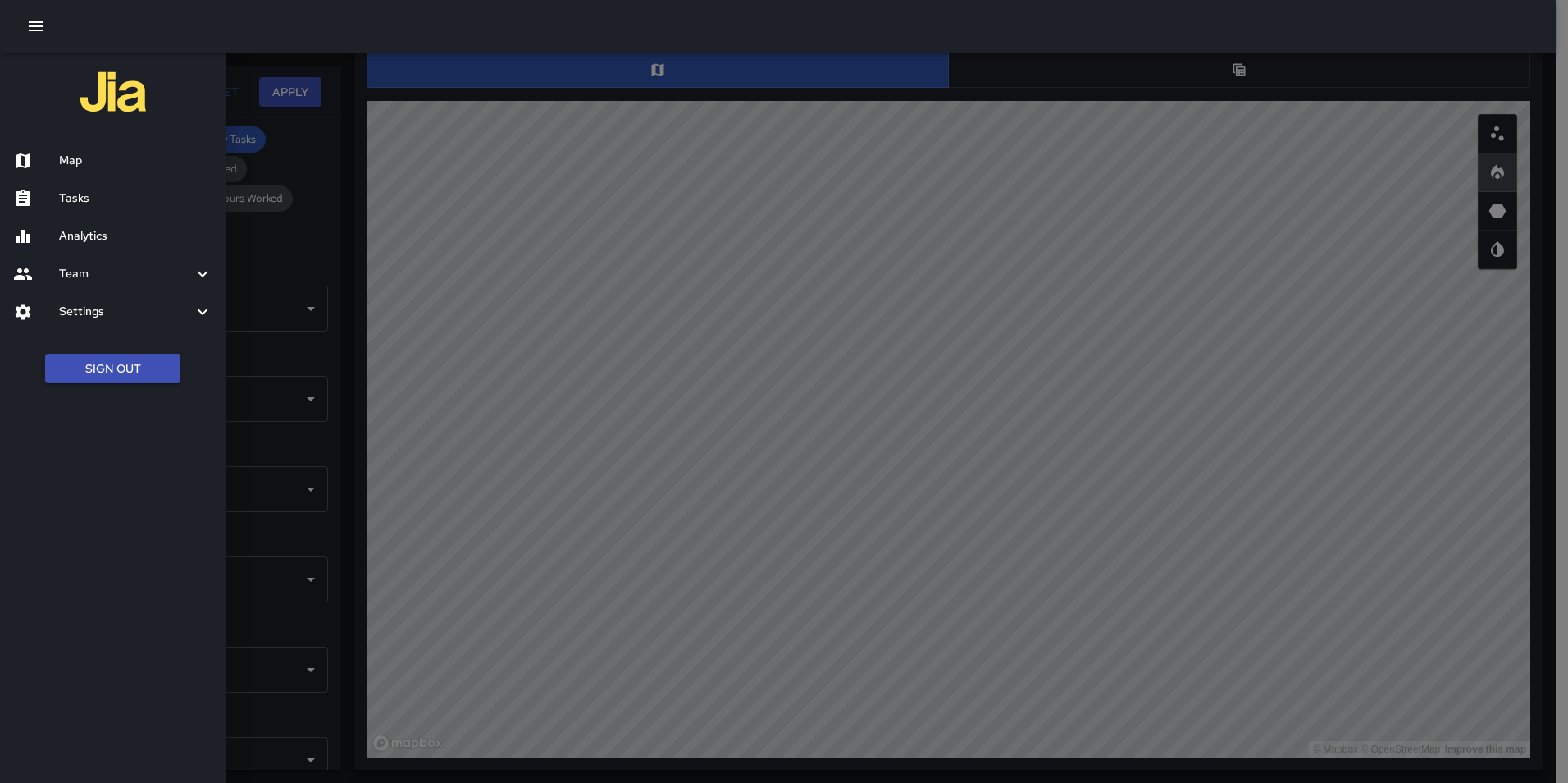
drag, startPoint x: 103, startPoint y: 364, endPoint x: 112, endPoint y: 360, distance: 9.8
click at [104, 364] on button "Sign Out" at bounding box center [112, 369] width 135 height 30
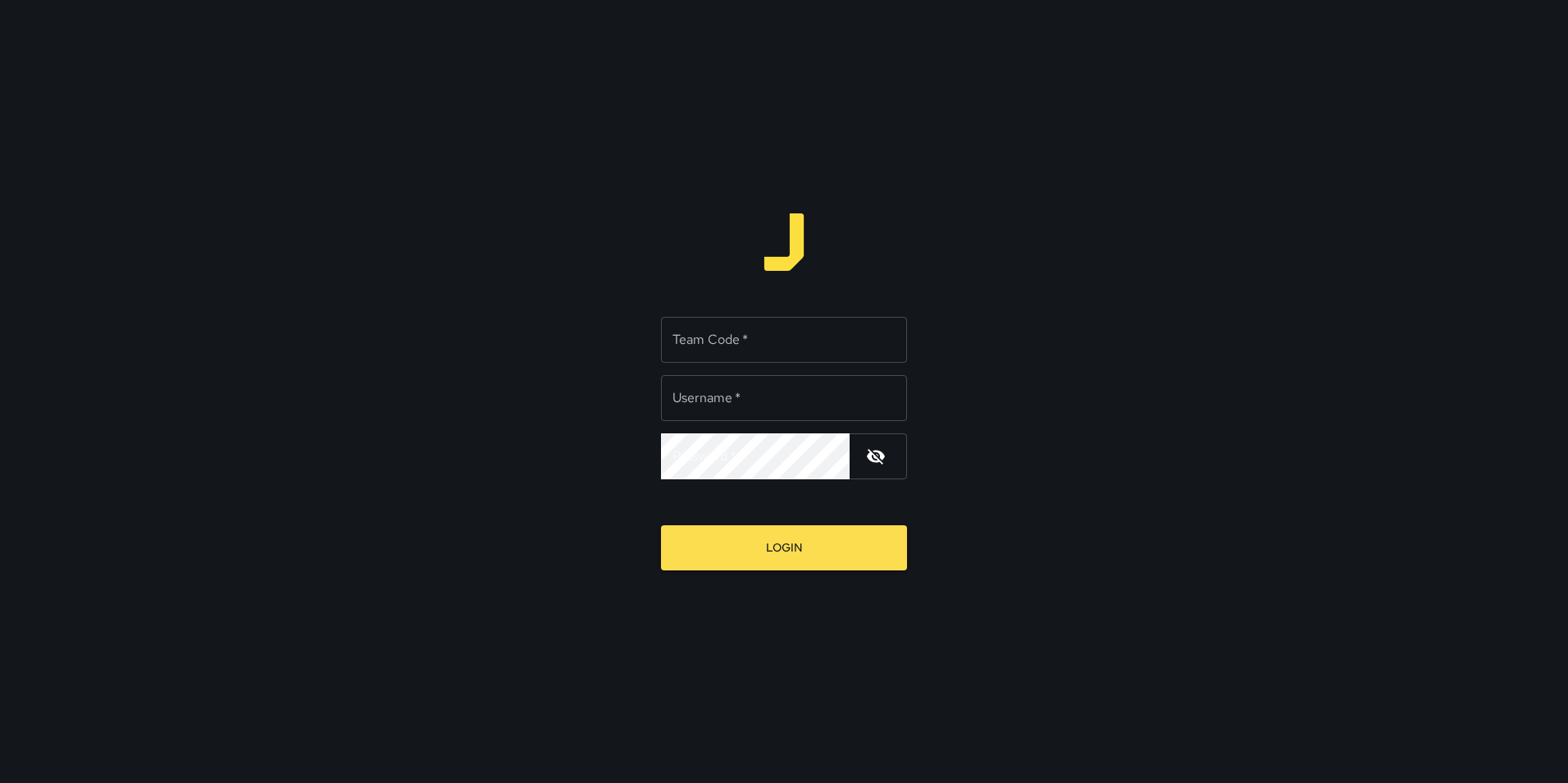
drag, startPoint x: 0, startPoint y: 0, endPoint x: 734, endPoint y: 331, distance: 805.2
click at [734, 331] on input "Team Code   *" at bounding box center [784, 339] width 246 height 46
type input "**"
type input "**********"
type input "*****"
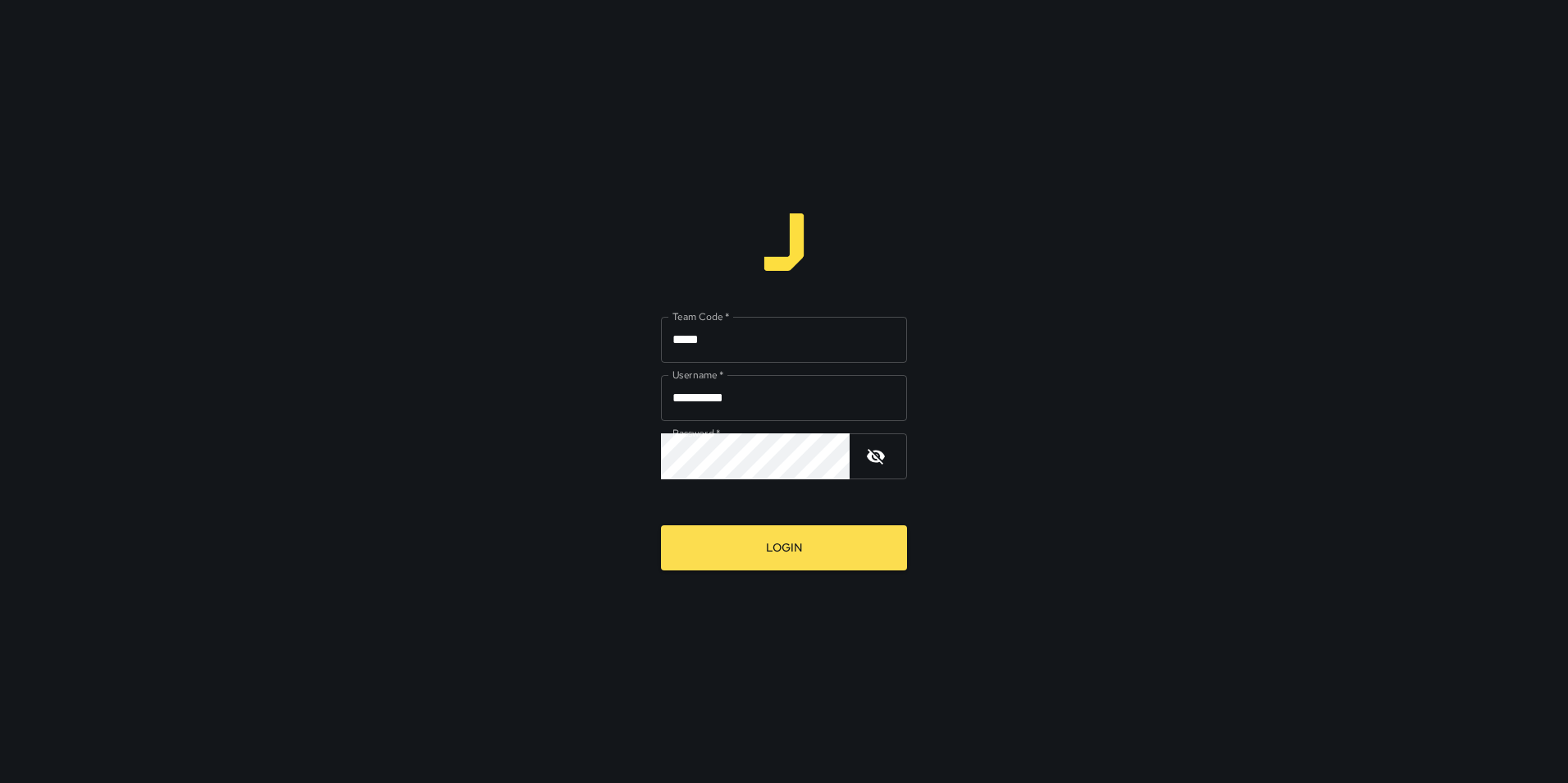
click at [1024, 347] on div "**********" at bounding box center [784, 392] width 1568 height 783
click at [796, 550] on button "Login" at bounding box center [784, 548] width 246 height 45
